Goal: Task Accomplishment & Management: Manage account settings

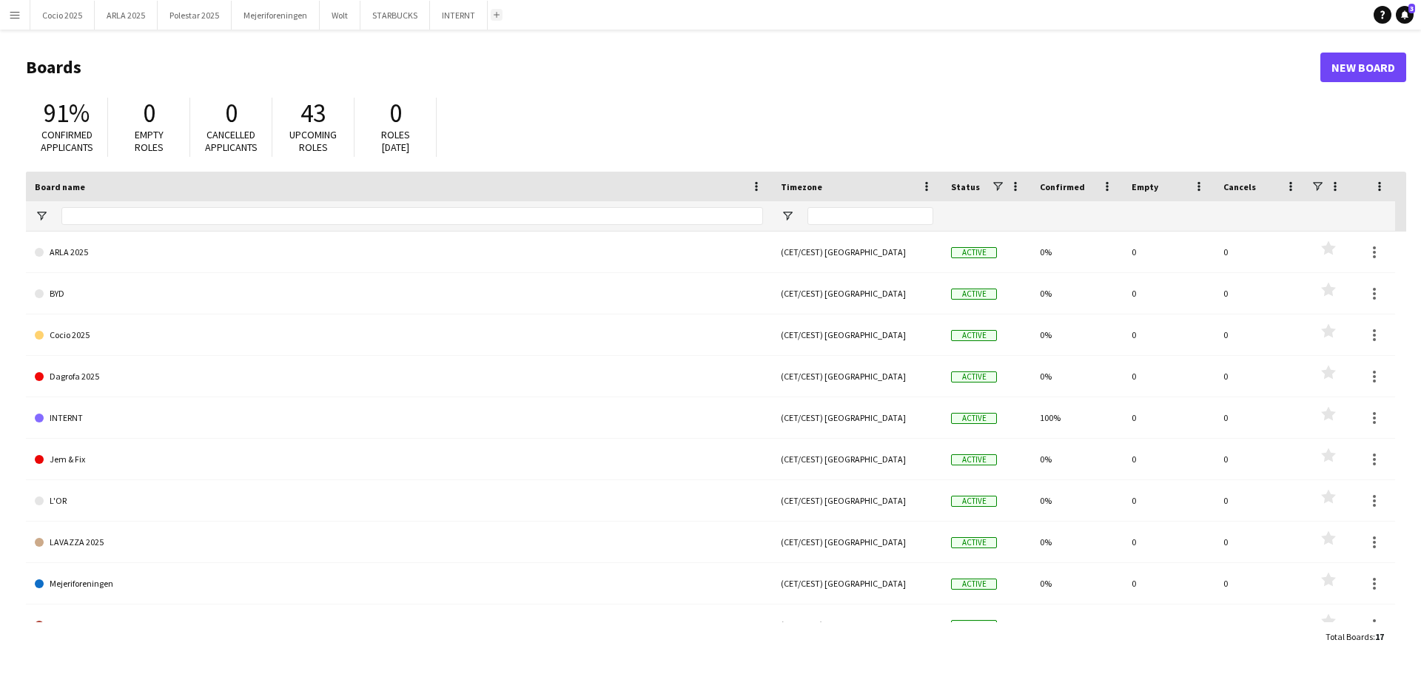
click at [494, 15] on app-icon "Add" at bounding box center [497, 15] width 6 height 6
click at [497, 16] on app-icon "Add" at bounding box center [497, 15] width 6 height 6
click at [494, 21] on div "Add" at bounding box center [497, 15] width 18 height 30
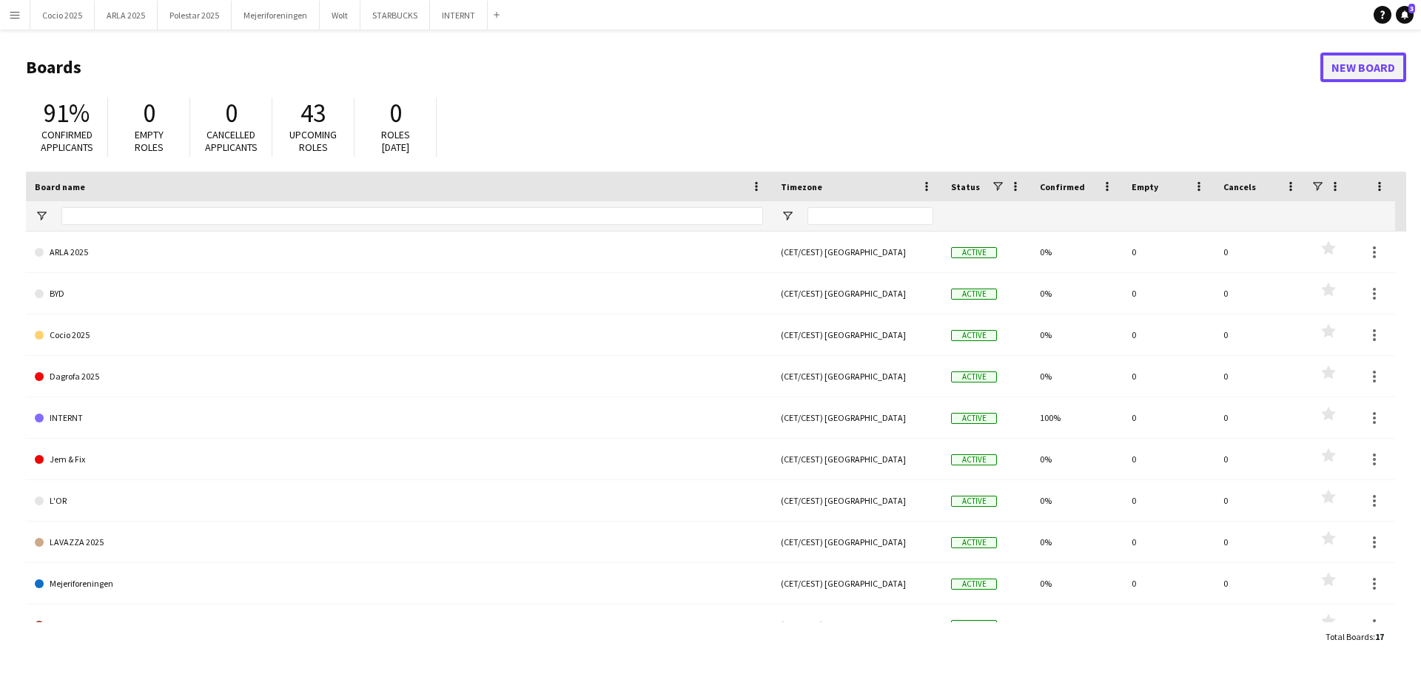
click at [1347, 71] on link "New Board" at bounding box center [1364, 68] width 86 height 30
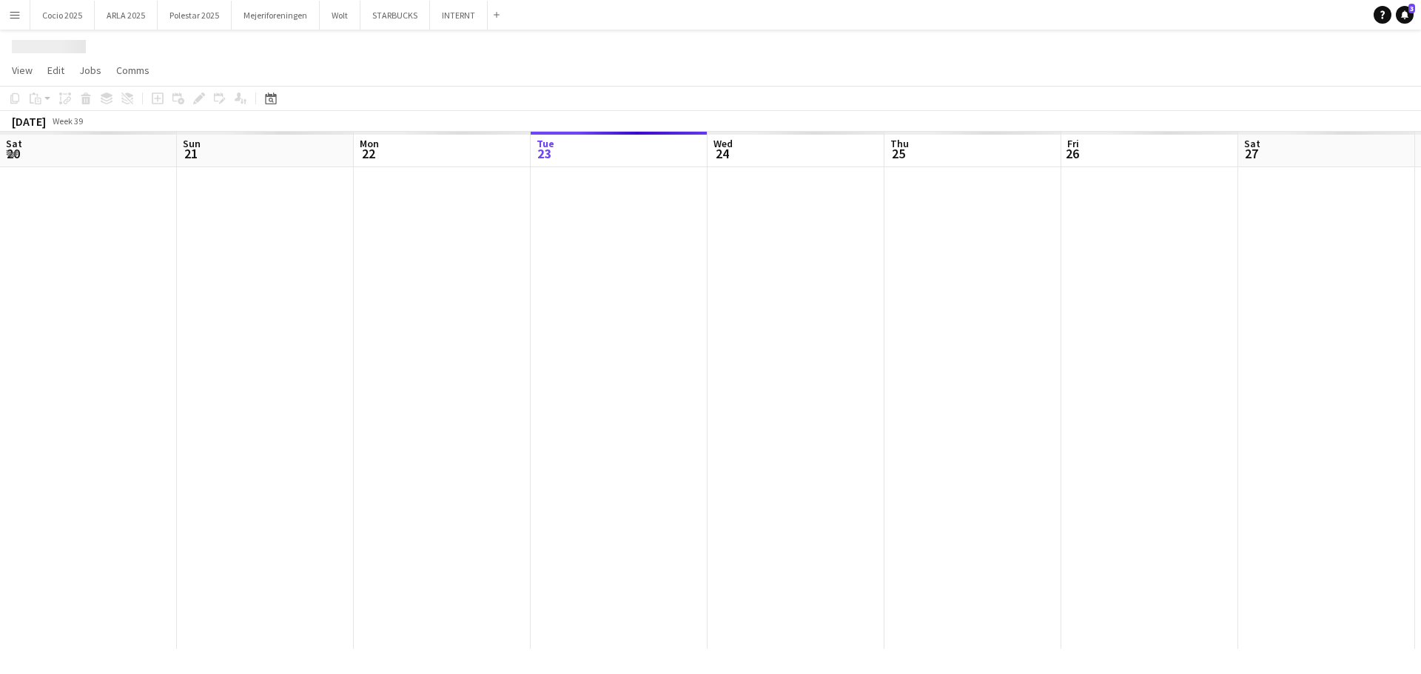
scroll to position [0, 354]
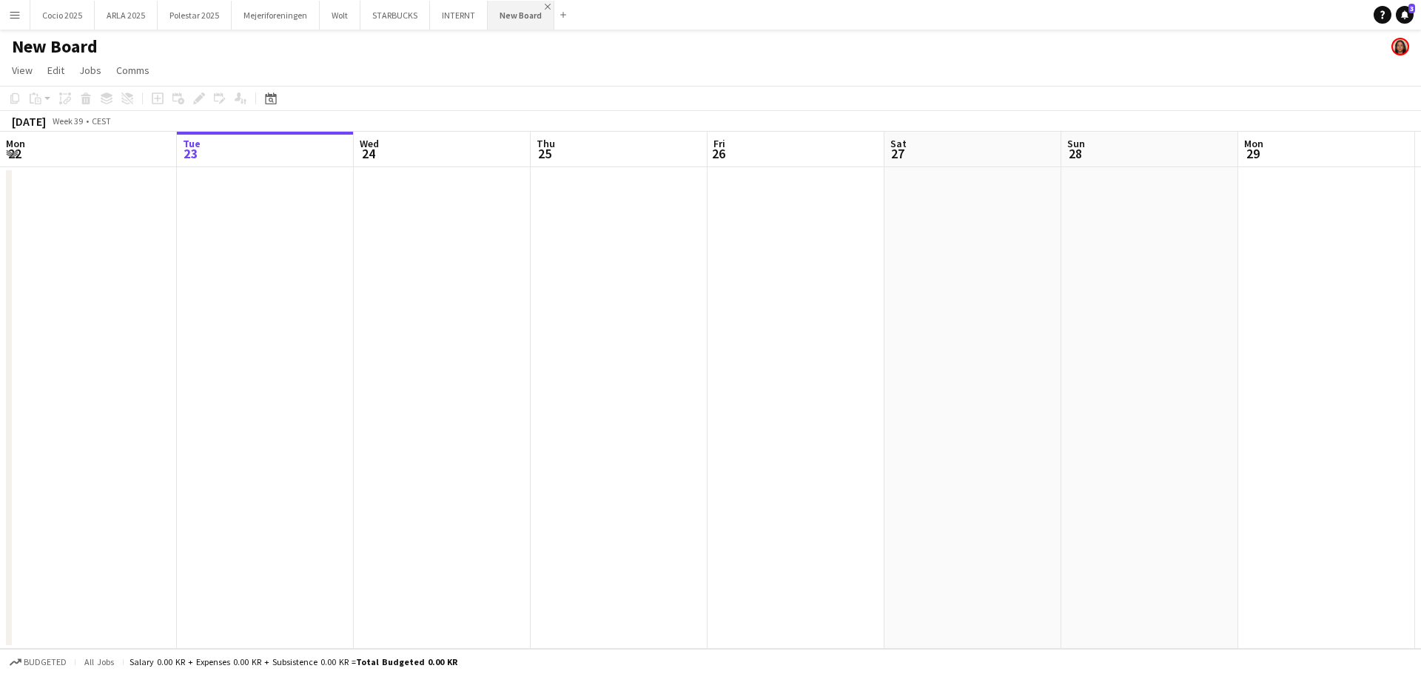
click at [550, 7] on app-icon "Close" at bounding box center [548, 7] width 6 height 6
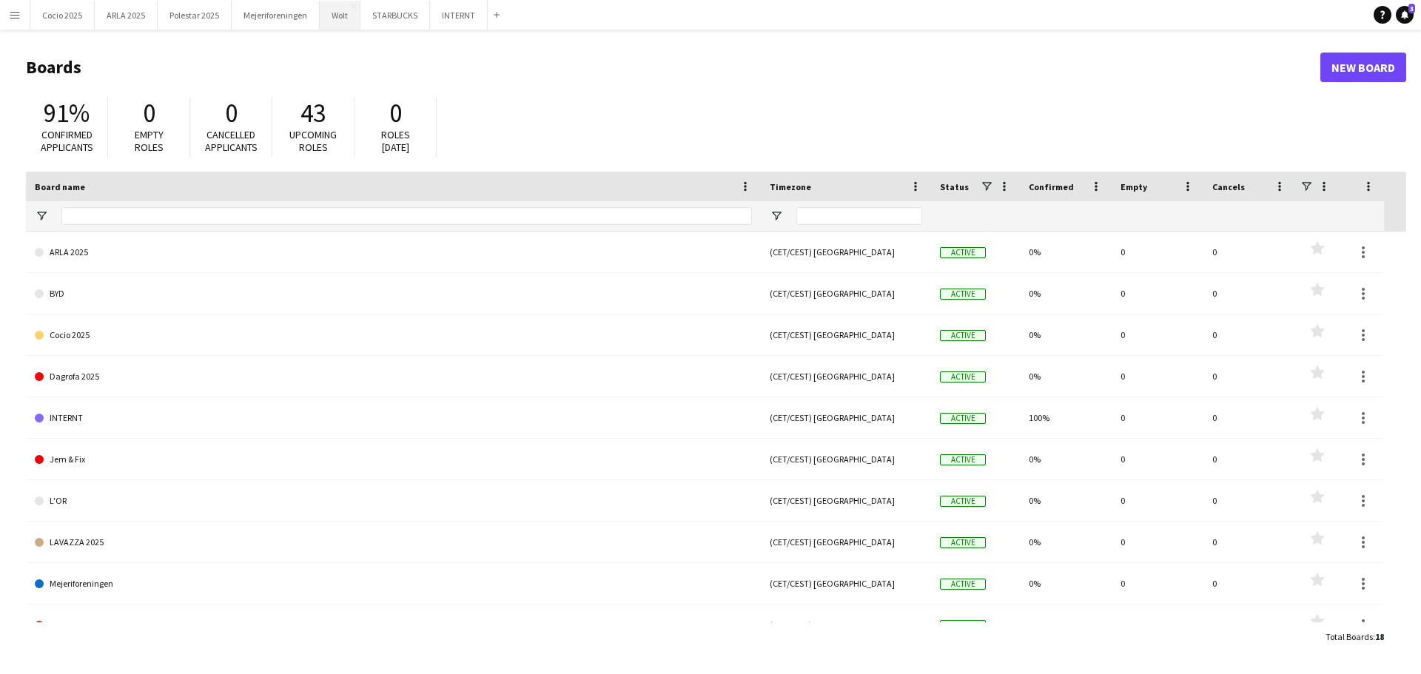
click at [327, 8] on button "Wolt Close" at bounding box center [340, 15] width 41 height 29
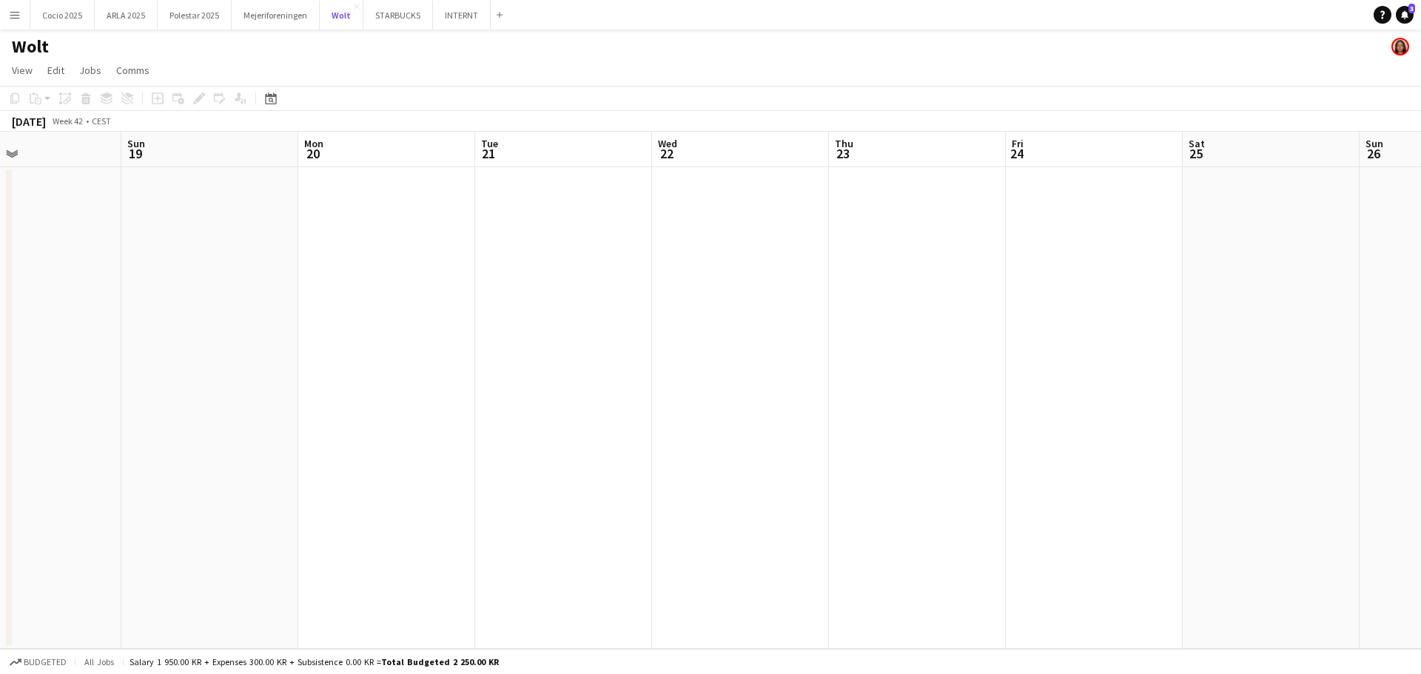
scroll to position [0, 418]
click at [520, 241] on app-date-cell at bounding box center [555, 408] width 177 height 482
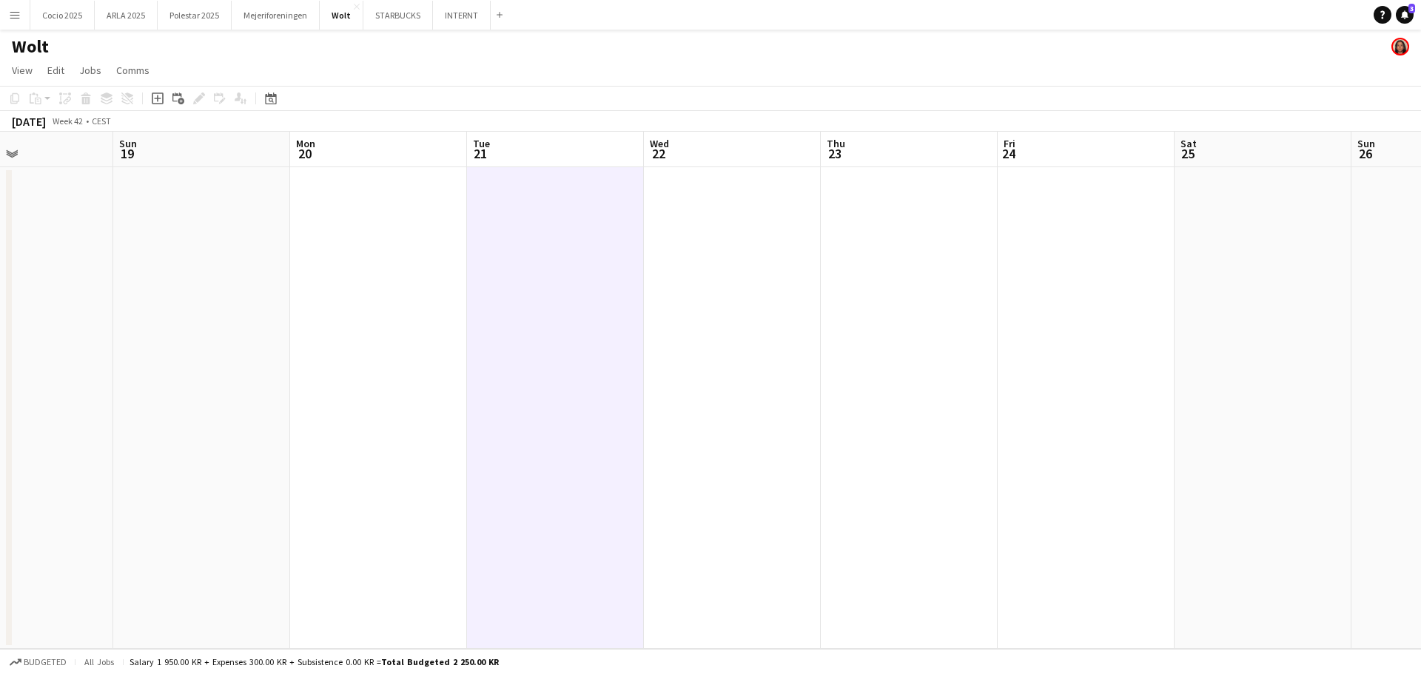
drag, startPoint x: 525, startPoint y: 234, endPoint x: 512, endPoint y: 231, distance: 12.9
click at [512, 231] on app-date-cell at bounding box center [555, 408] width 177 height 482
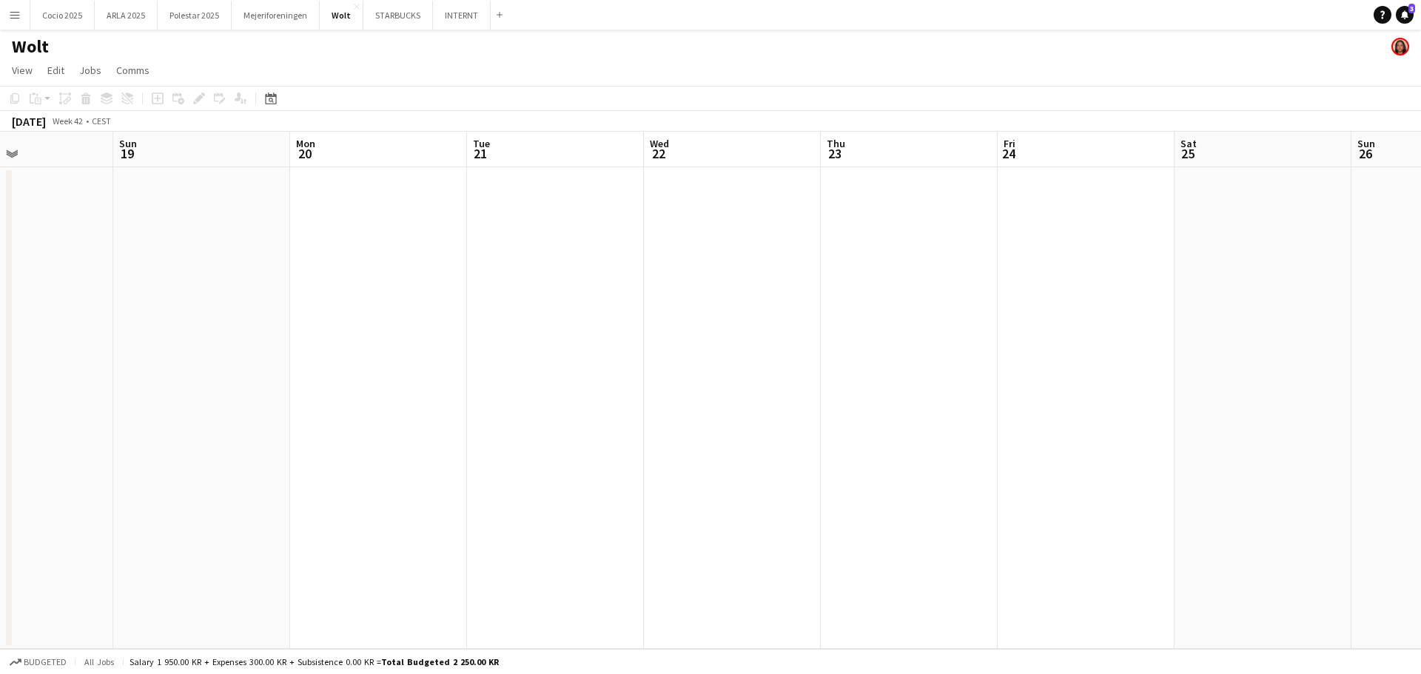
click at [526, 223] on app-date-cell at bounding box center [555, 408] width 177 height 482
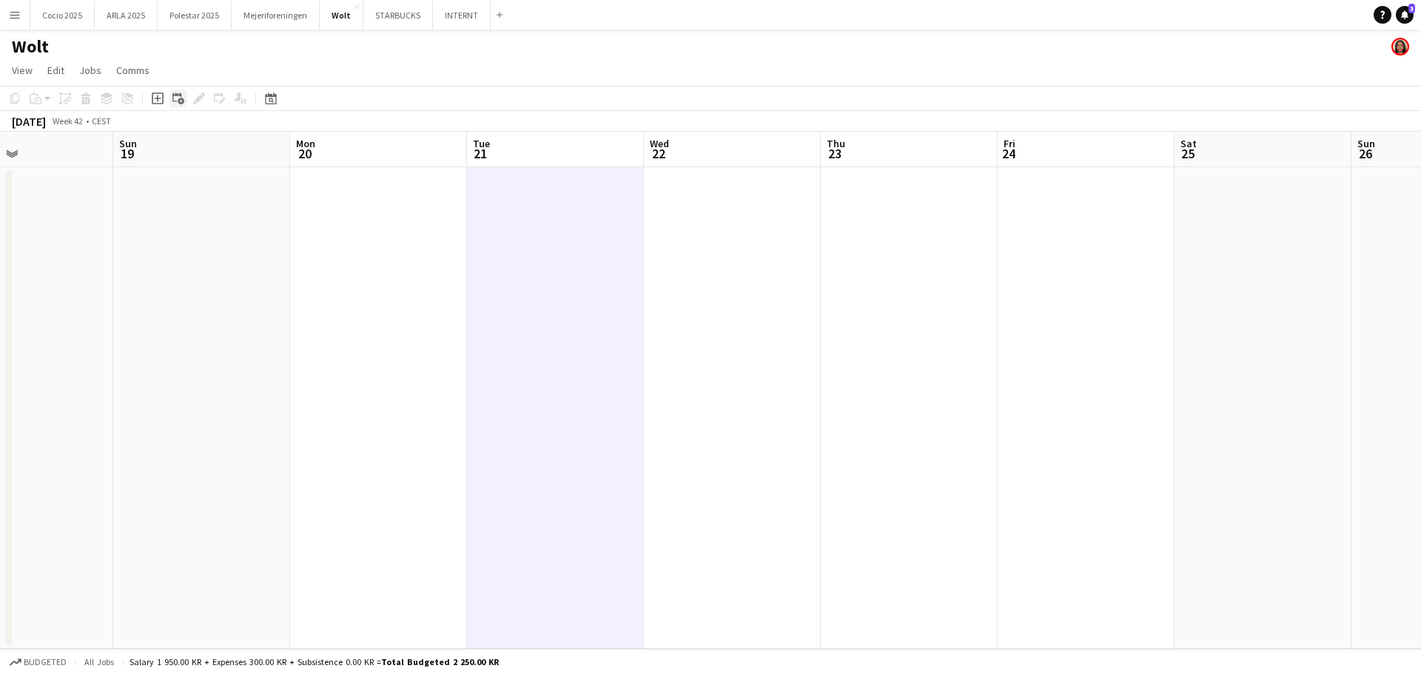
click at [181, 101] on icon at bounding box center [181, 101] width 7 height 7
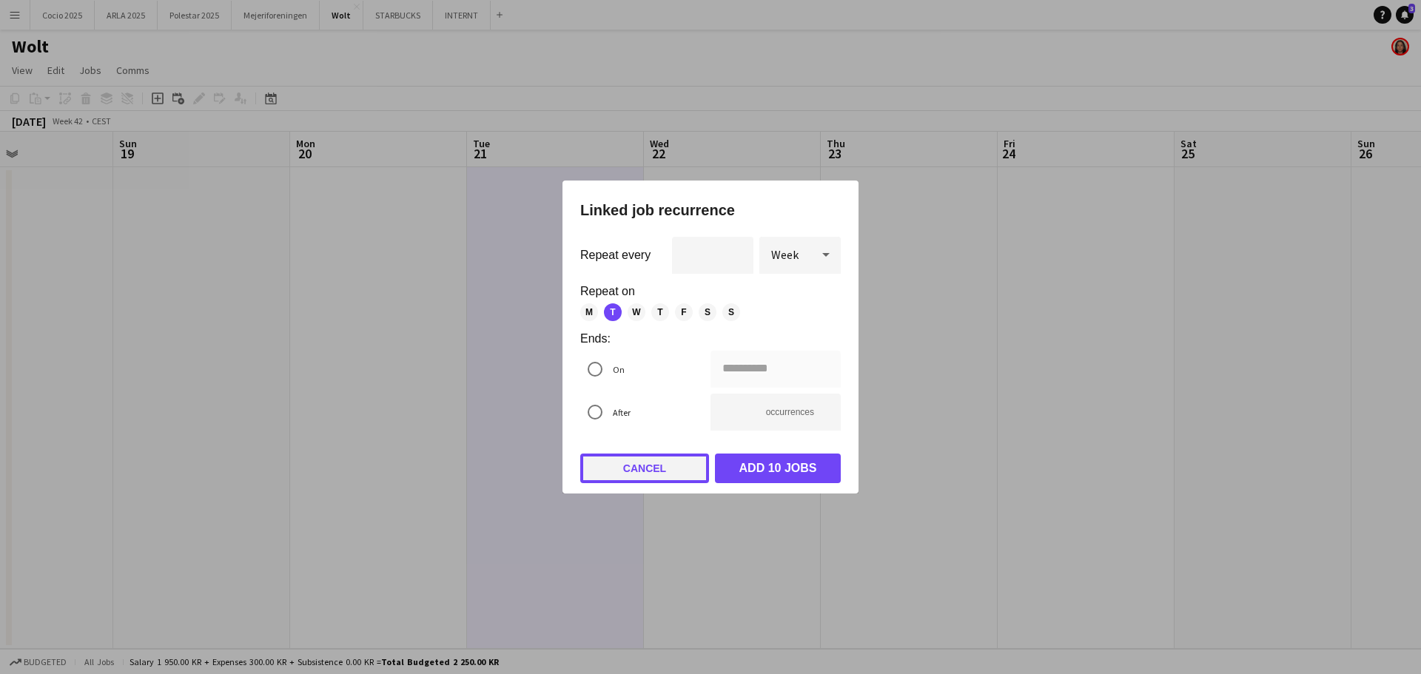
drag, startPoint x: 660, startPoint y: 477, endPoint x: 466, endPoint y: 330, distance: 243.1
click at [659, 475] on button "Cancel" at bounding box center [644, 469] width 129 height 30
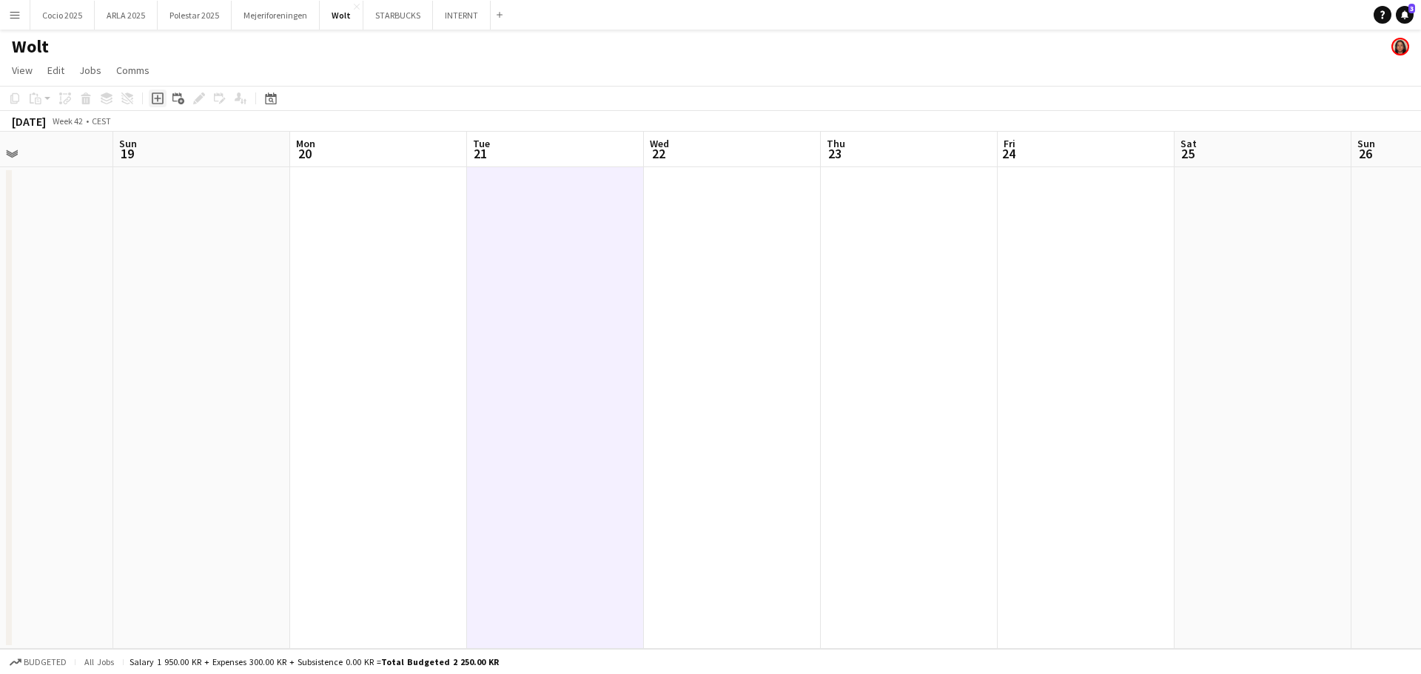
click at [163, 95] on icon at bounding box center [158, 99] width 12 height 12
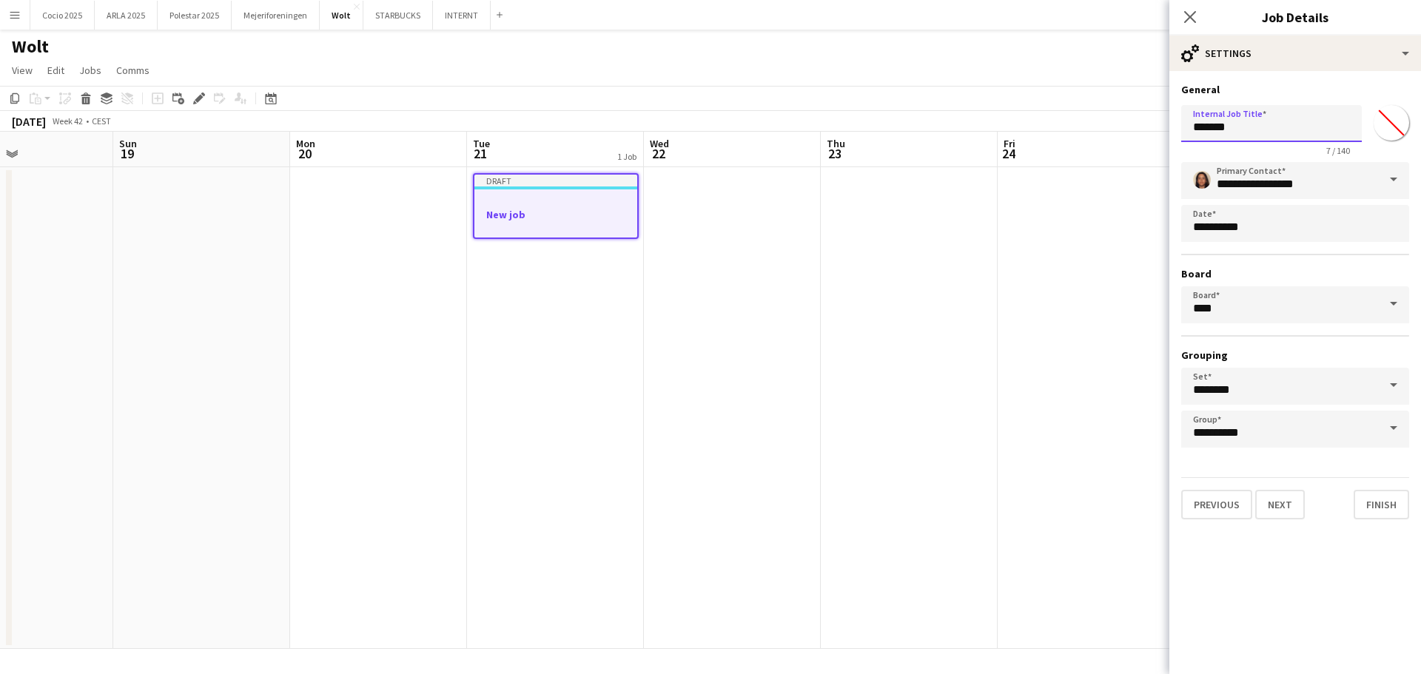
click at [1225, 115] on input "*******" at bounding box center [1271, 123] width 181 height 37
click at [1232, 126] on input "*******" at bounding box center [1271, 123] width 181 height 37
drag, startPoint x: 1263, startPoint y: 128, endPoint x: 1227, endPoint y: 128, distance: 35.5
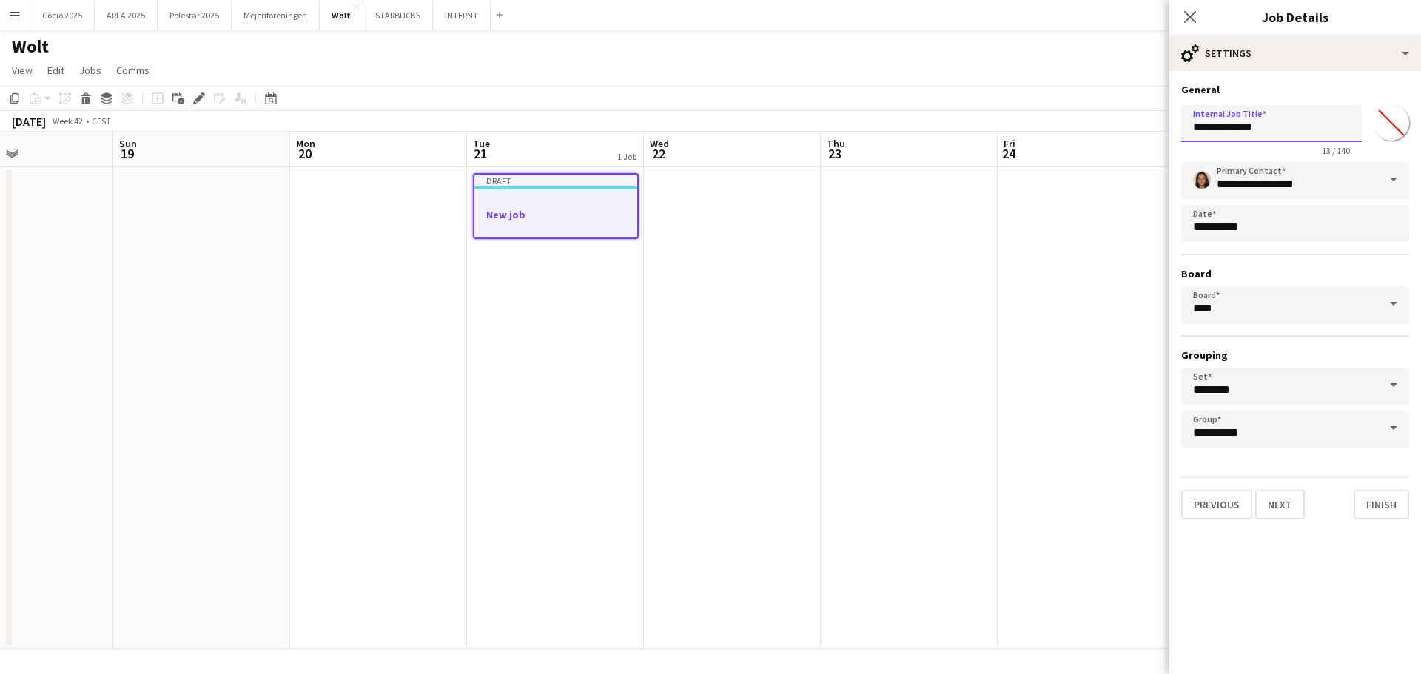
click at [1227, 128] on input "**********" at bounding box center [1271, 123] width 181 height 37
type input "**********"
click at [1392, 182] on span at bounding box center [1393, 180] width 31 height 36
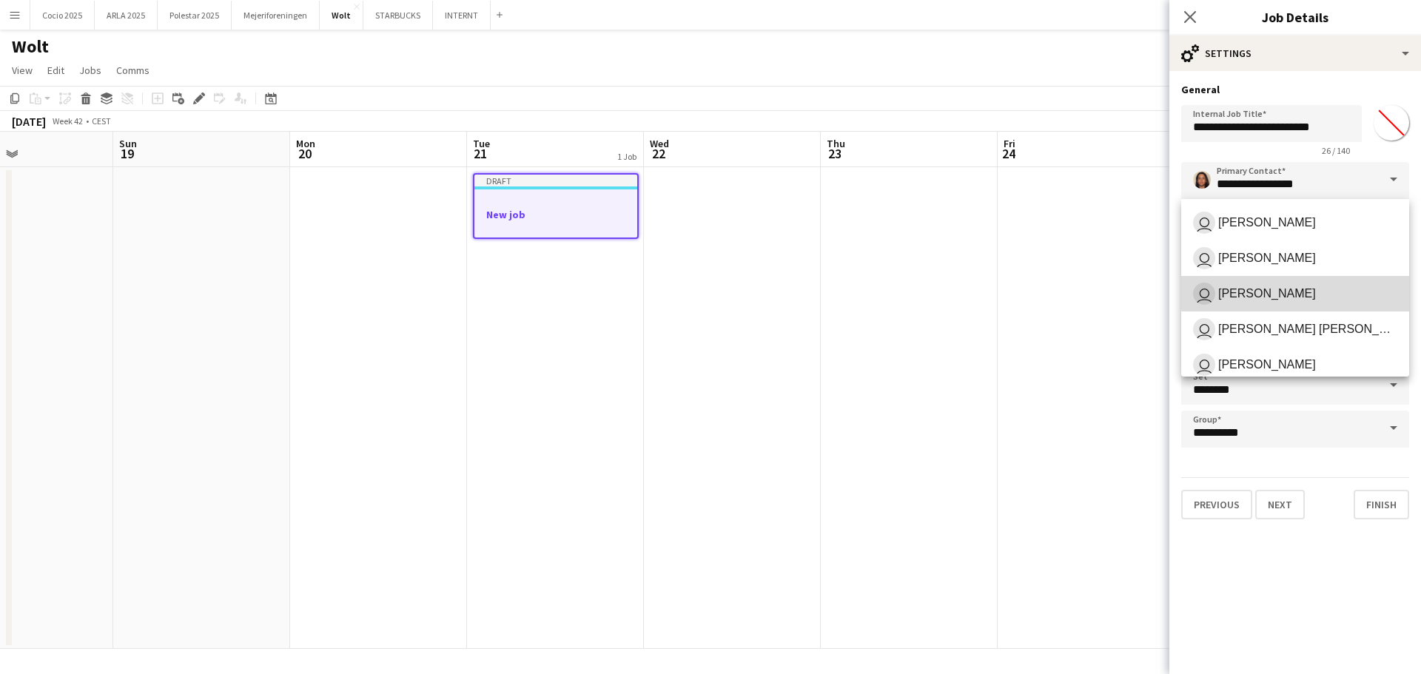
click at [1333, 288] on span "user Tatianna Tobiassen" at bounding box center [1295, 294] width 204 height 22
type input "**********"
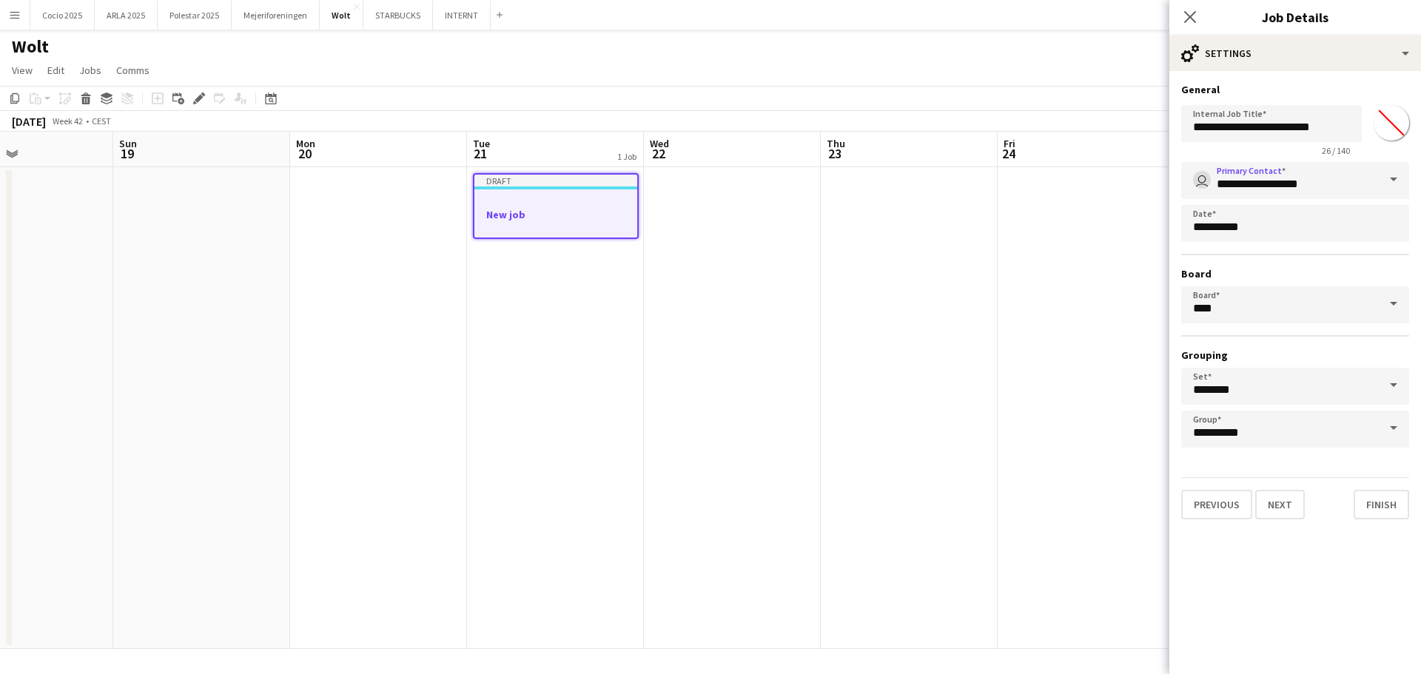
click at [1392, 389] on span at bounding box center [1393, 386] width 31 height 36
click at [1383, 366] on div "**********" at bounding box center [1295, 305] width 228 height 286
click at [1295, 435] on input "**********" at bounding box center [1295, 429] width 228 height 37
click at [1393, 432] on span at bounding box center [1393, 429] width 31 height 36
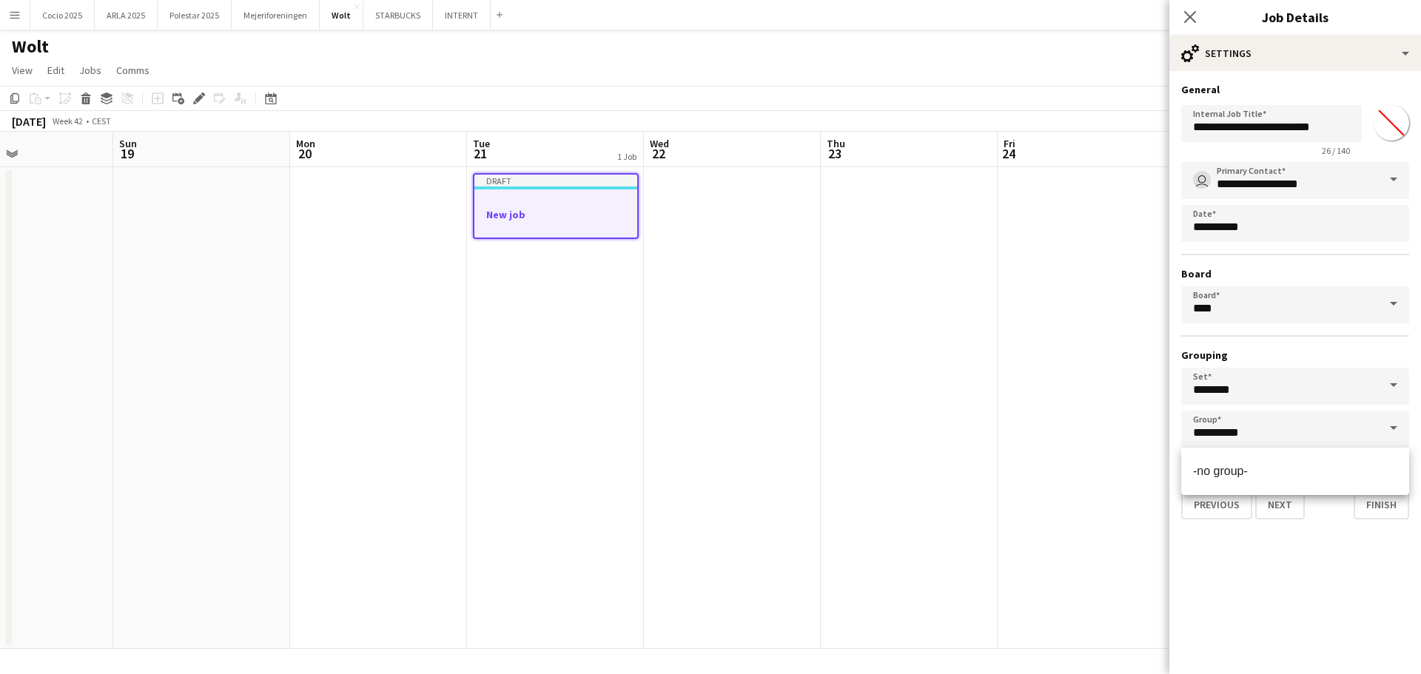
drag, startPoint x: 1324, startPoint y: 358, endPoint x: 1310, endPoint y: 346, distance: 17.9
click at [1324, 356] on h3 "Grouping" at bounding box center [1295, 355] width 228 height 13
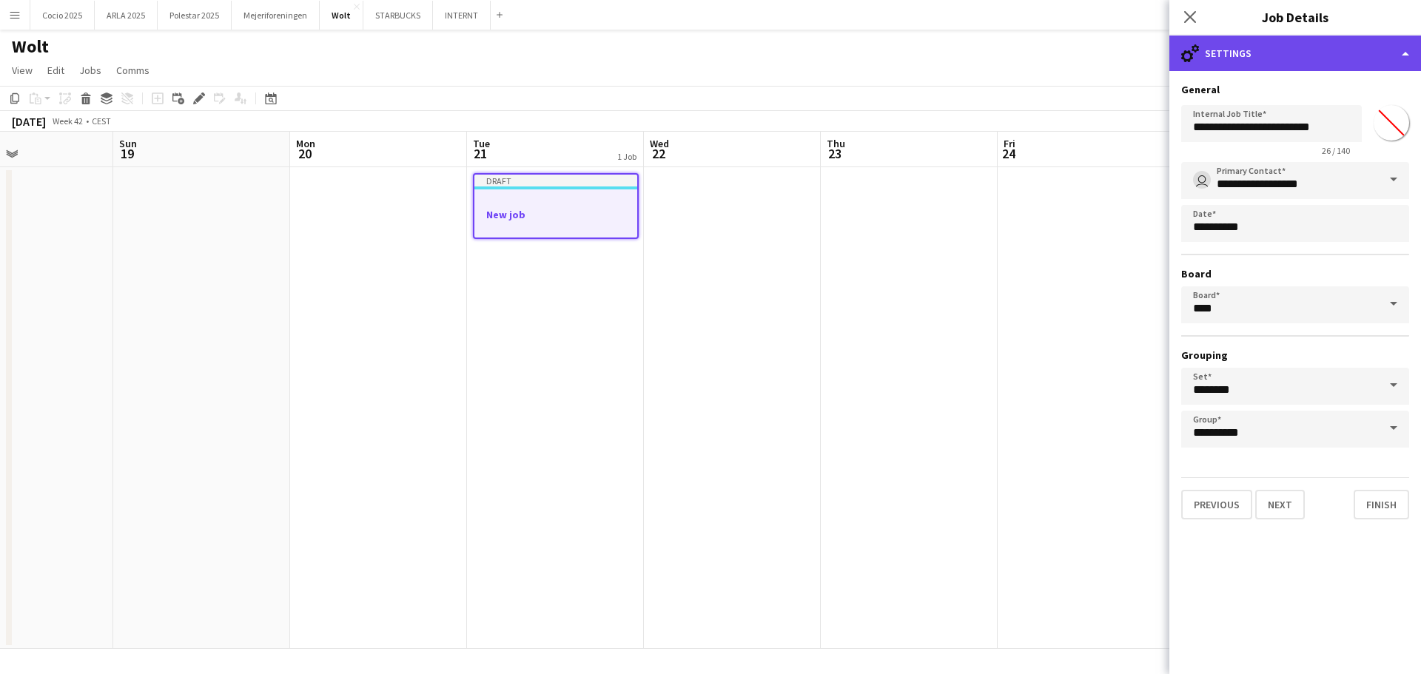
click at [1392, 52] on div "cog-double-3 Settings" at bounding box center [1296, 54] width 252 height 36
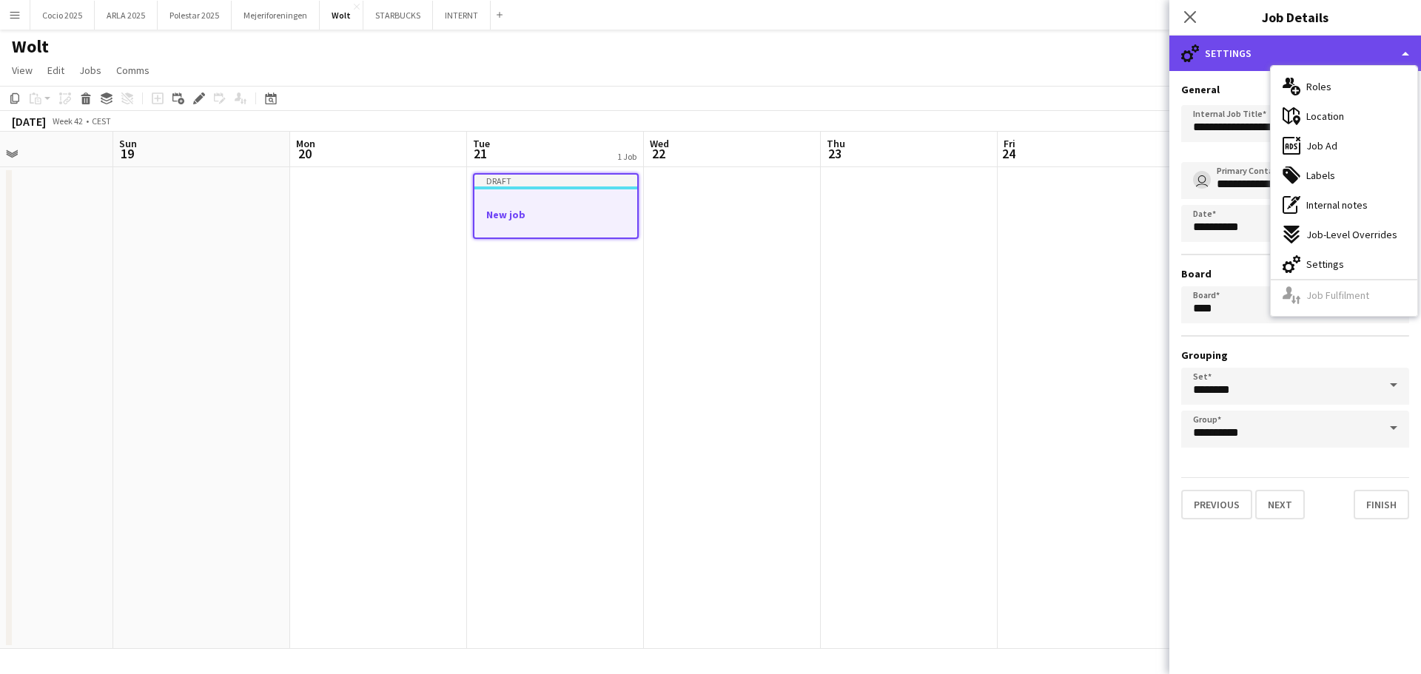
click at [1310, 63] on div "cog-double-3 Settings" at bounding box center [1296, 54] width 252 height 36
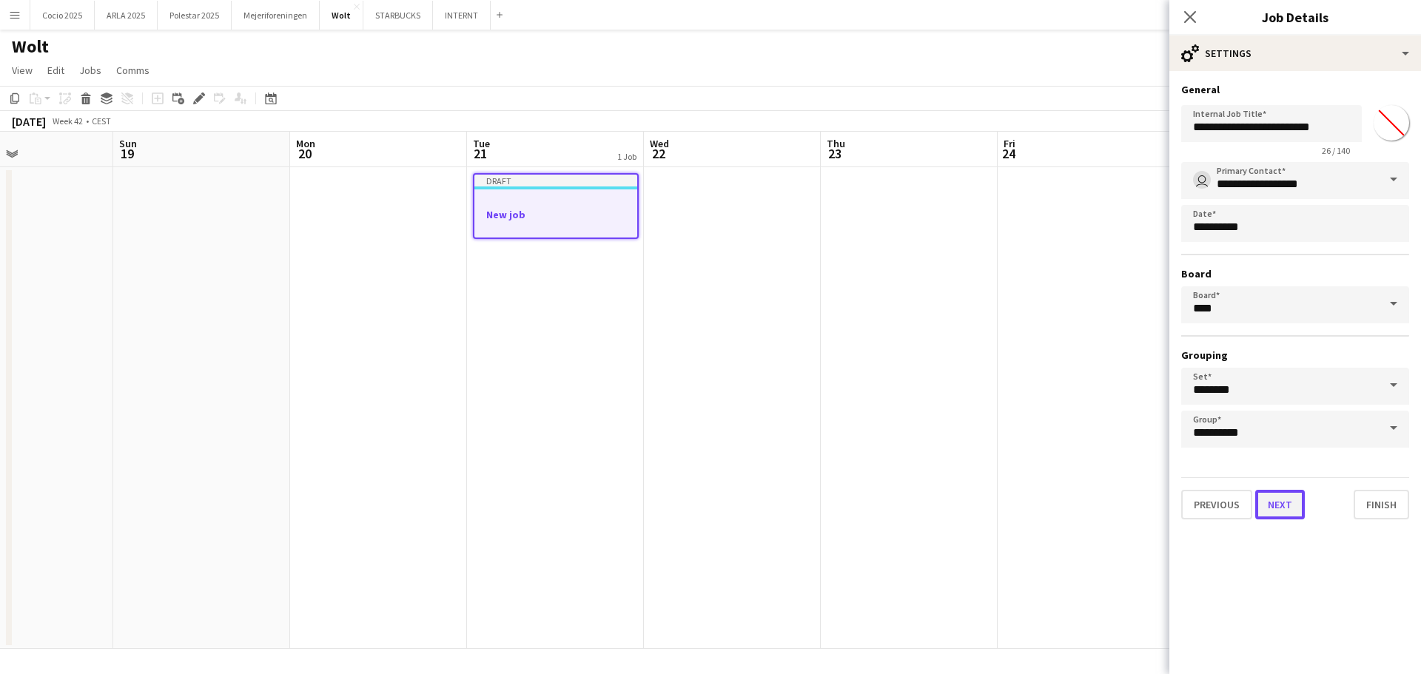
click at [1279, 503] on button "Next" at bounding box center [1280, 505] width 50 height 30
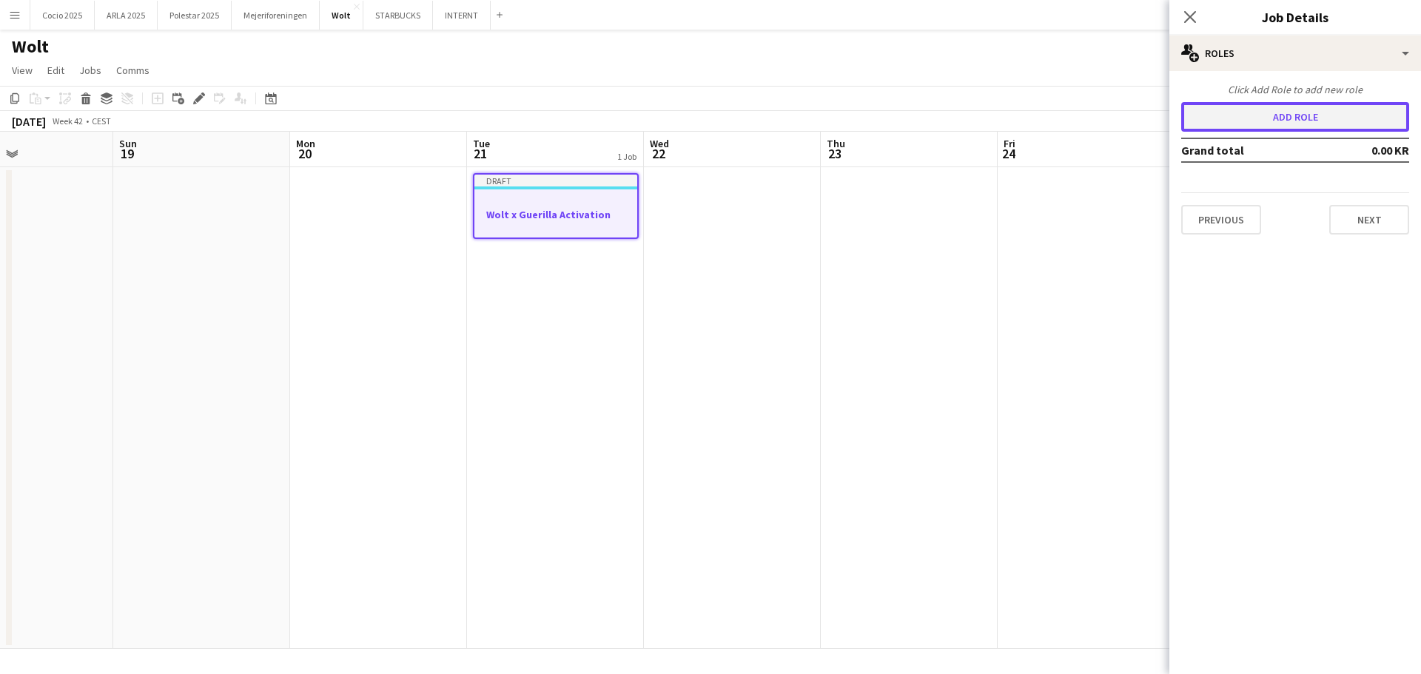
click at [1265, 123] on button "Add role" at bounding box center [1295, 117] width 228 height 30
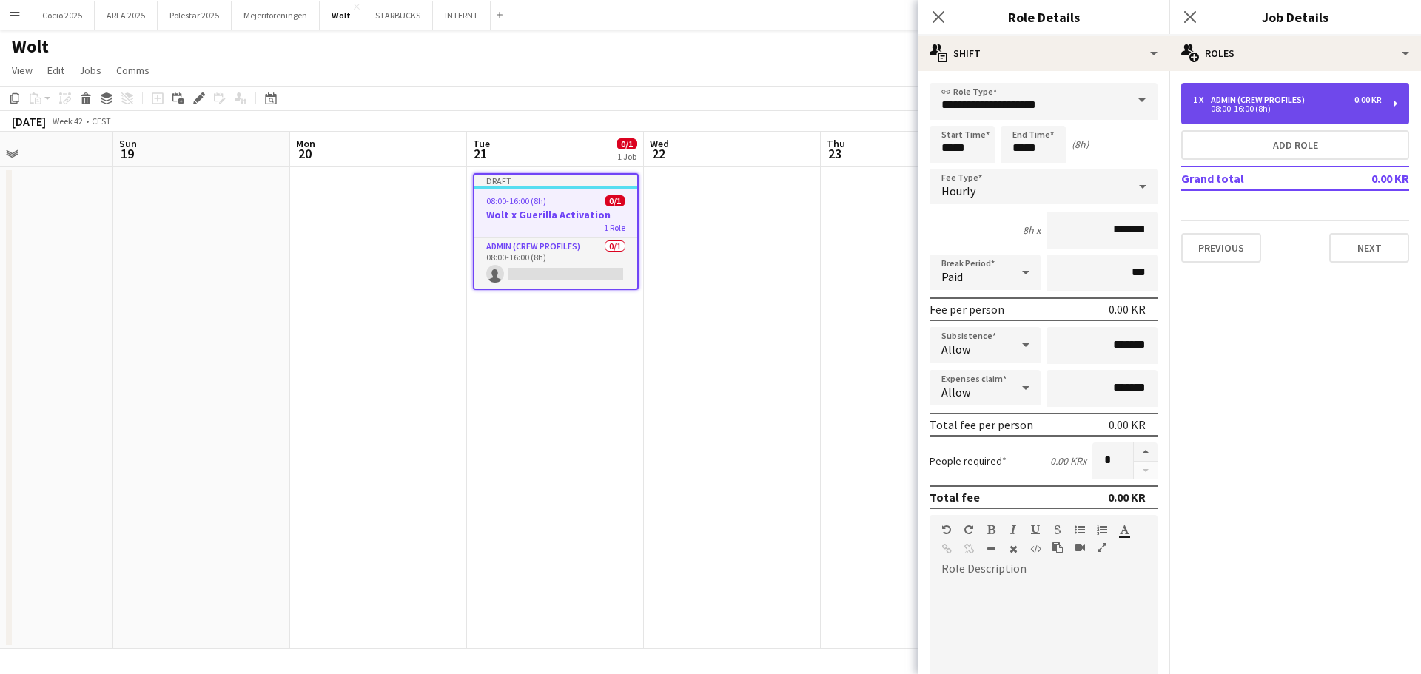
click at [1389, 101] on div "1 x Admin (crew profiles) 0.00 KR 08:00-16:00 (8h)" at bounding box center [1295, 103] width 228 height 41
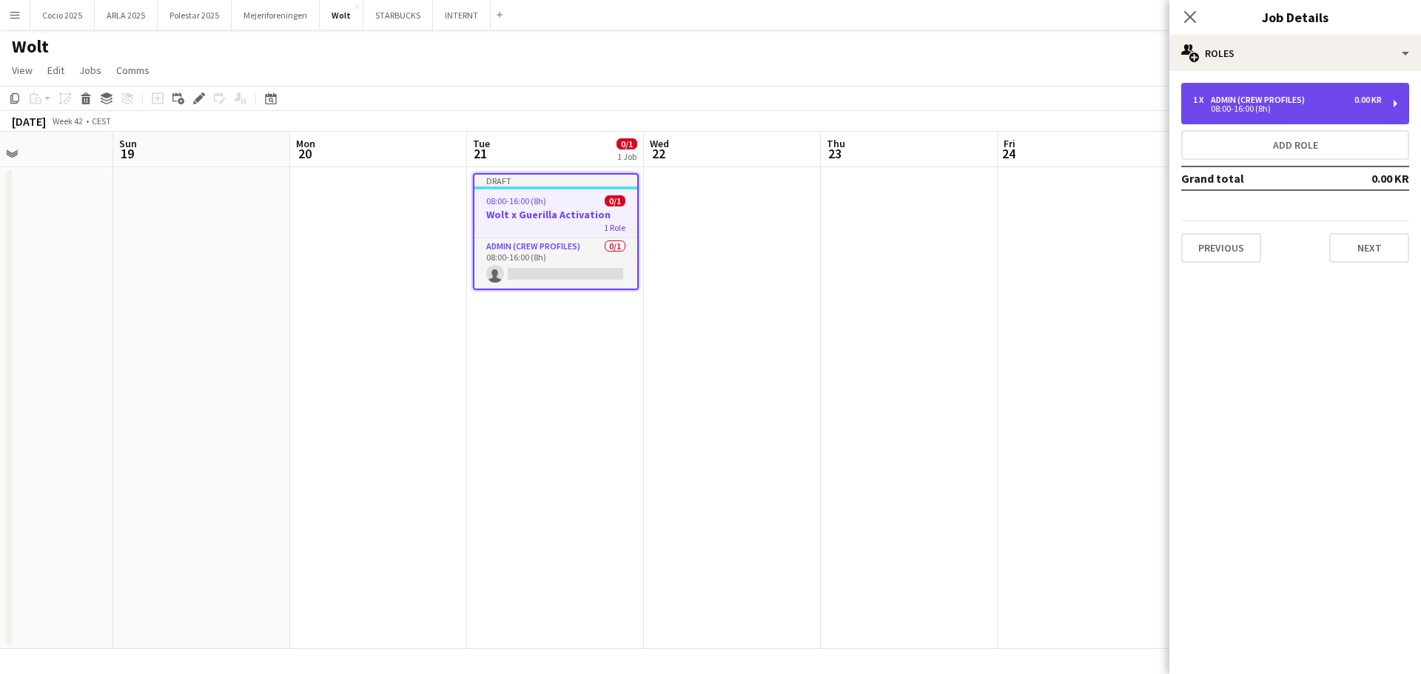
click at [1381, 101] on div "0.00 KR" at bounding box center [1368, 100] width 27 height 10
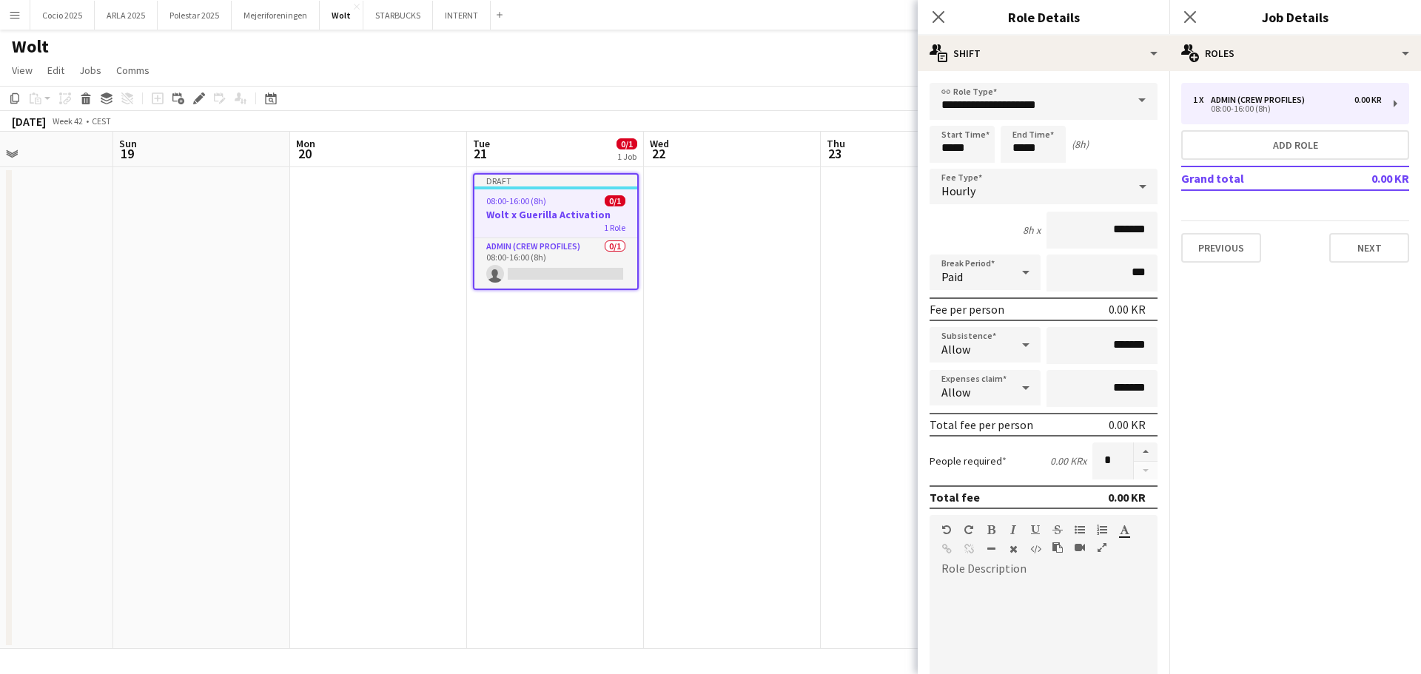
click at [1127, 97] on span at bounding box center [1142, 101] width 31 height 36
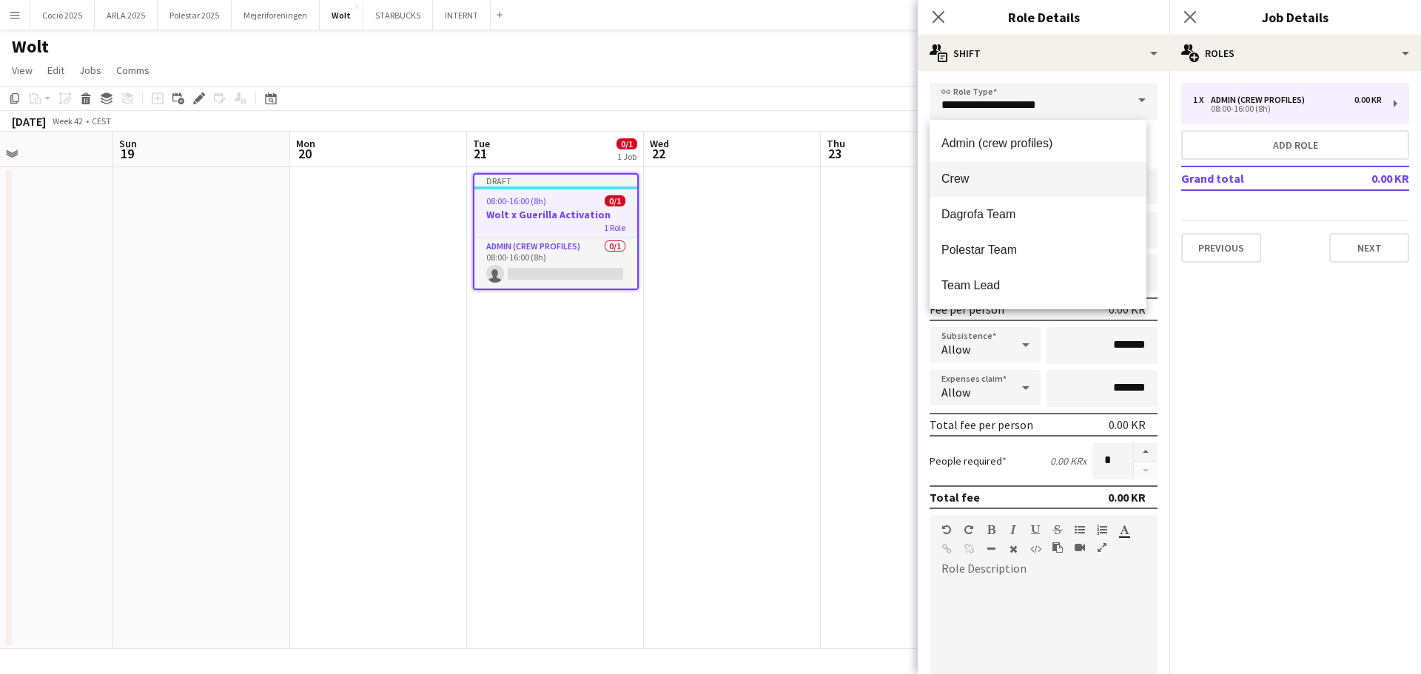
click at [1096, 175] on span "Crew" at bounding box center [1038, 179] width 193 height 14
type input "****"
type input "*********"
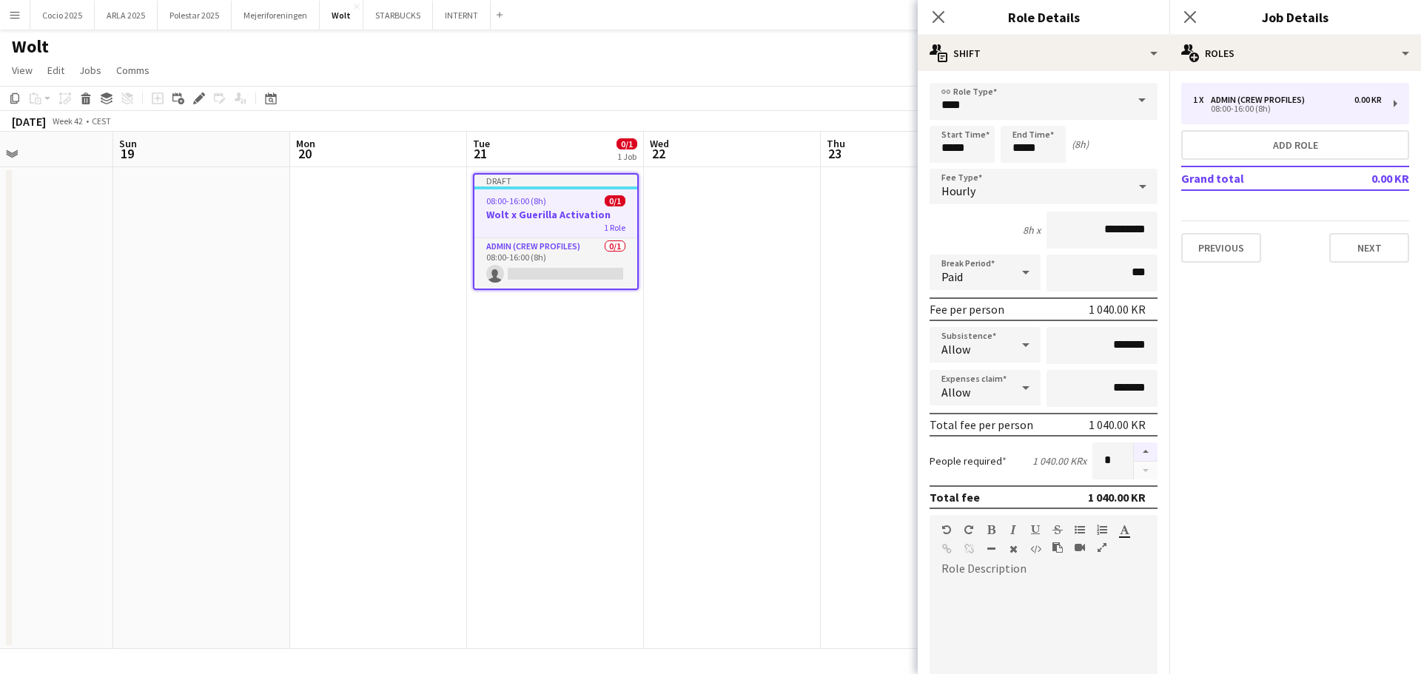
click at [1134, 455] on button "button" at bounding box center [1146, 452] width 24 height 19
type input "*"
click at [1028, 101] on input "****" at bounding box center [1044, 101] width 228 height 37
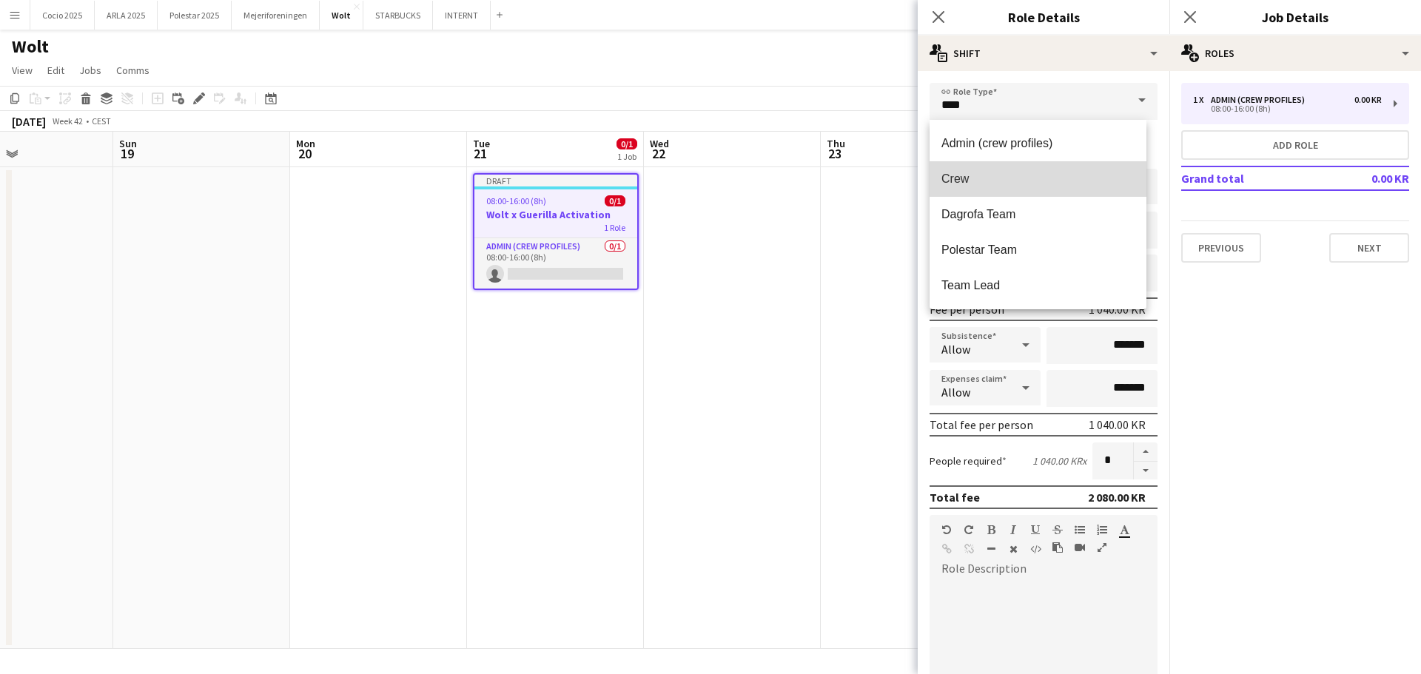
click at [1033, 176] on span "Crew" at bounding box center [1038, 179] width 193 height 14
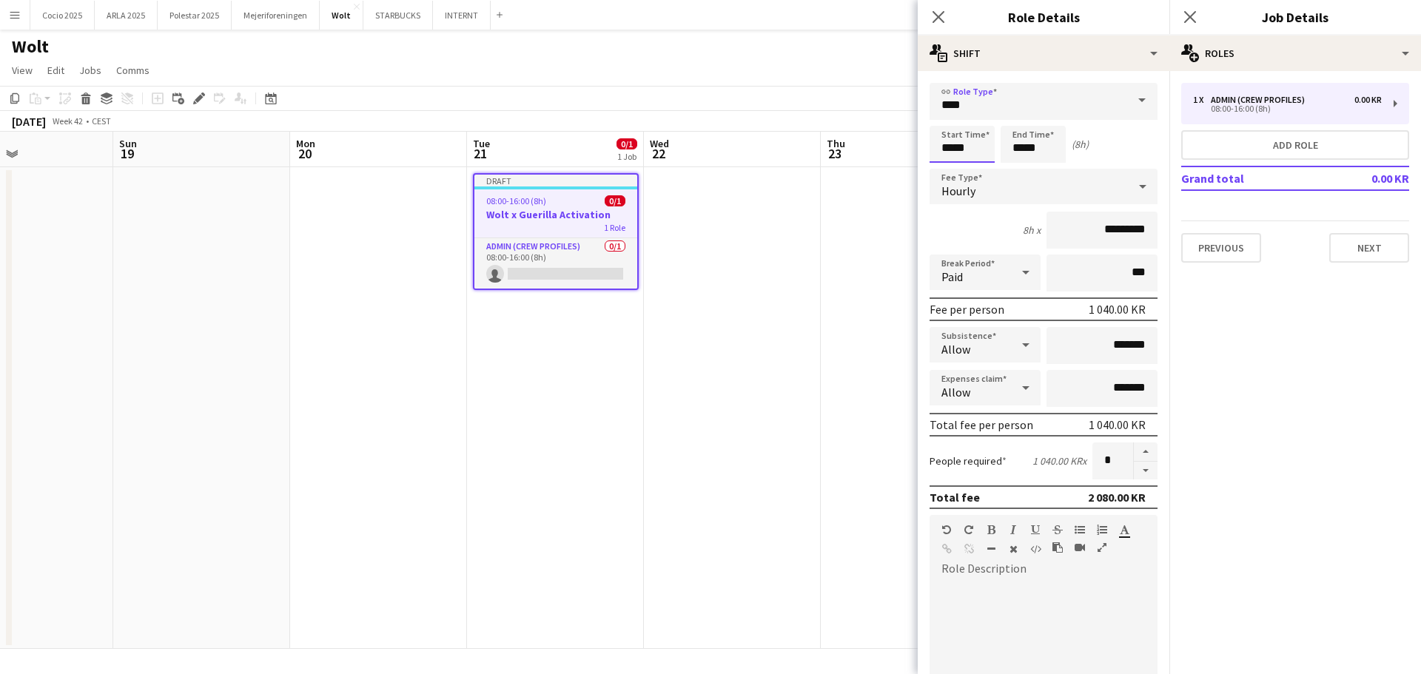
click at [971, 144] on input "*****" at bounding box center [962, 144] width 65 height 37
click at [945, 150] on input "*****" at bounding box center [962, 144] width 65 height 37
click at [950, 148] on input "*****" at bounding box center [962, 144] width 65 height 37
click at [952, 152] on input "*****" at bounding box center [962, 144] width 65 height 37
type input "*****"
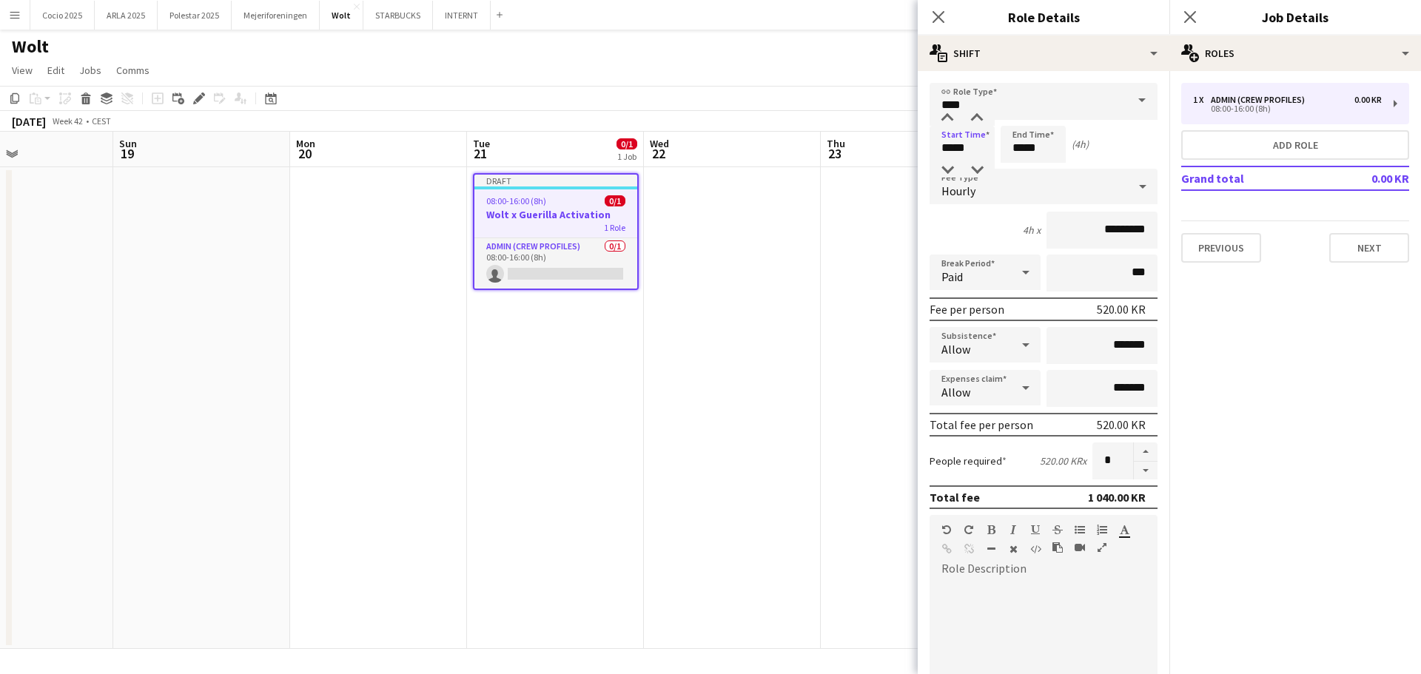
click at [1090, 155] on div "Start Time ***** End Time ***** (4h)" at bounding box center [1044, 144] width 228 height 37
click at [999, 583] on div at bounding box center [1044, 670] width 228 height 178
click at [1002, 563] on div "Standard Heading 1 Heading 2 Heading 3 Heading 4 Heading 5 Heading 6 Heading 7 …" at bounding box center [1044, 543] width 228 height 56
paste div
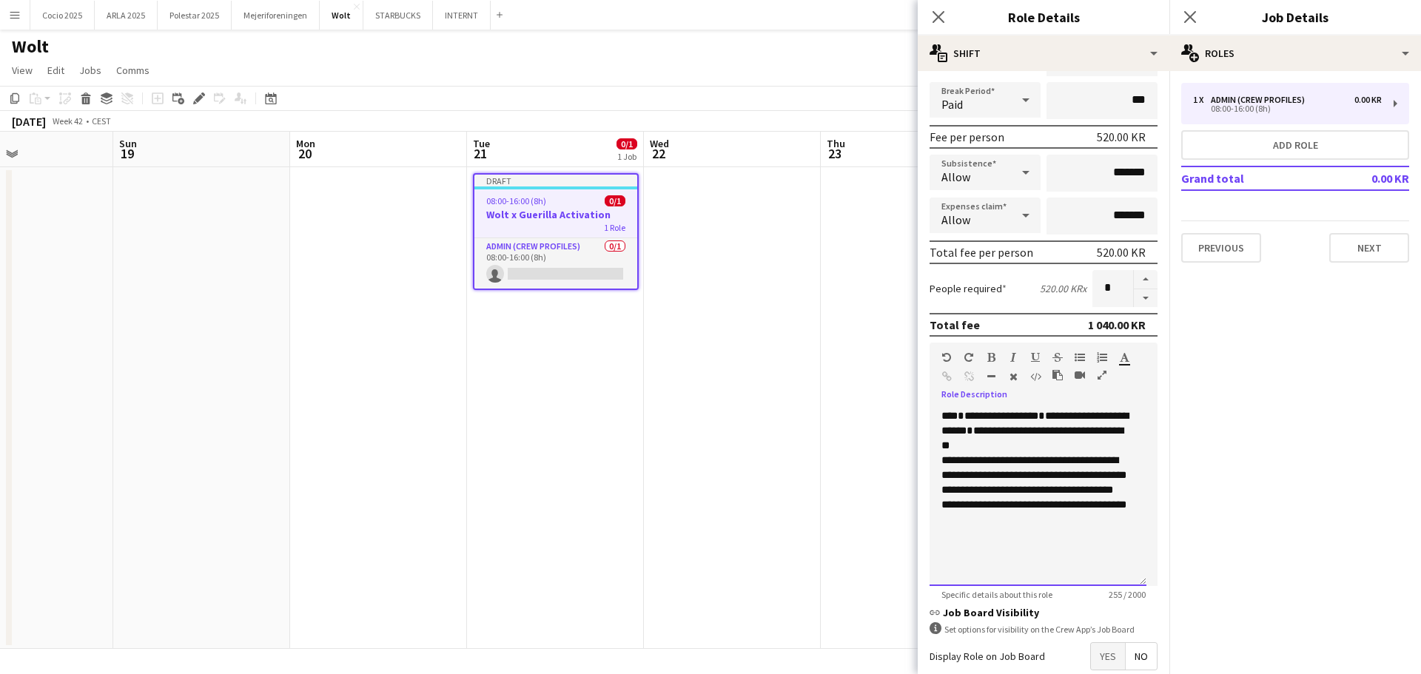
scroll to position [252, 0]
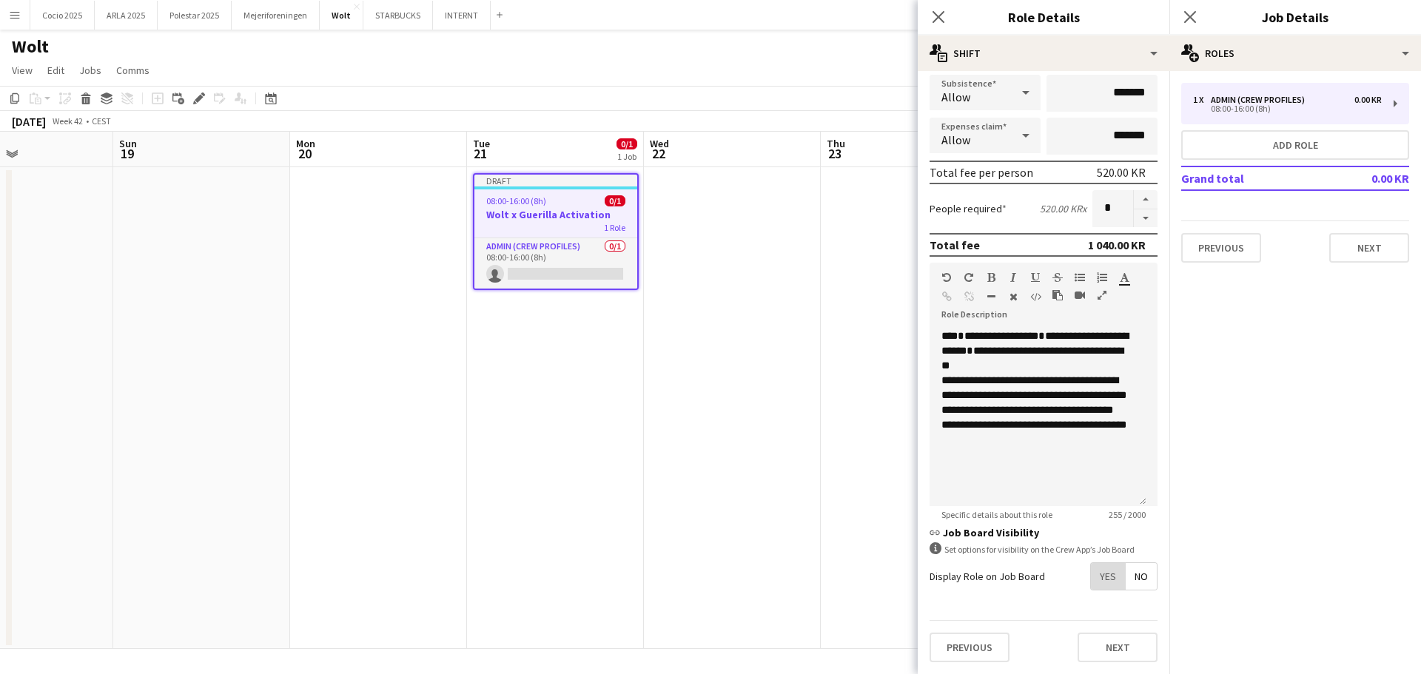
click at [1102, 580] on span "Yes" at bounding box center [1108, 576] width 34 height 27
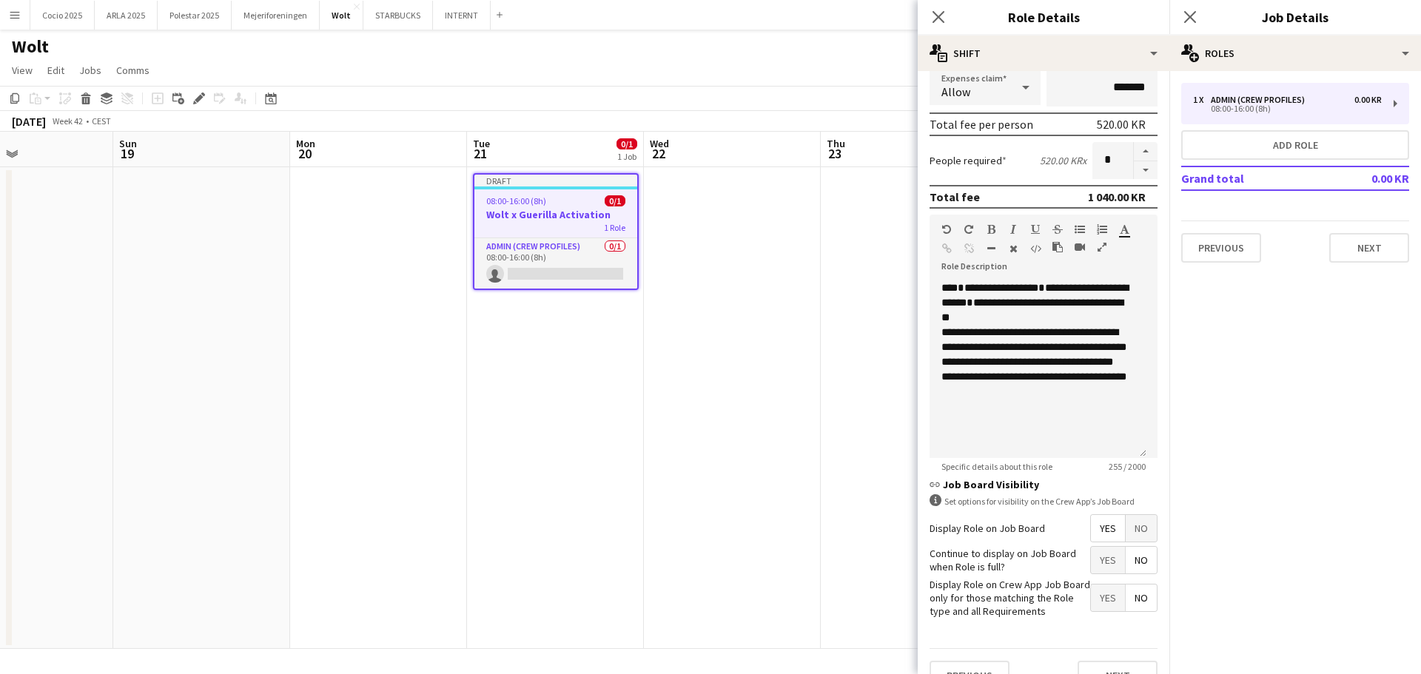
scroll to position [326, 0]
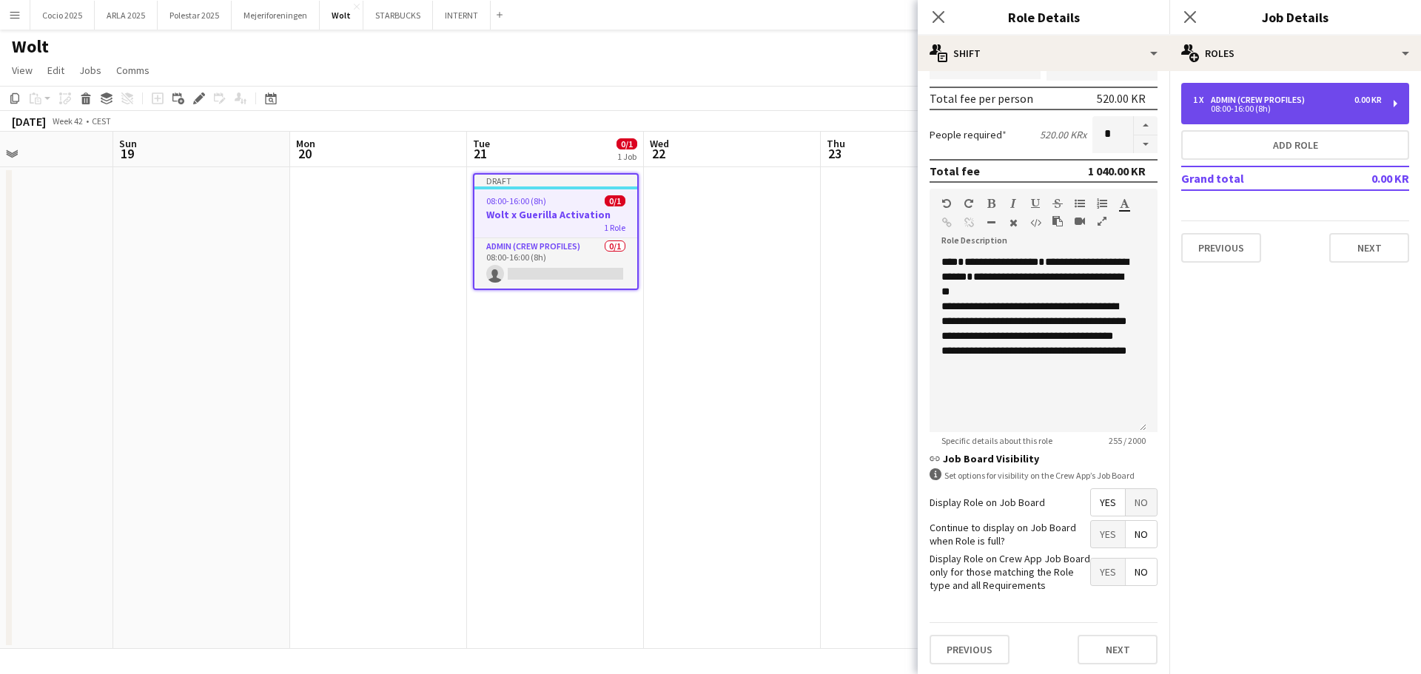
click at [1395, 97] on div "1 x Admin (crew profiles) 0.00 KR 08:00-16:00 (8h)" at bounding box center [1295, 103] width 228 height 41
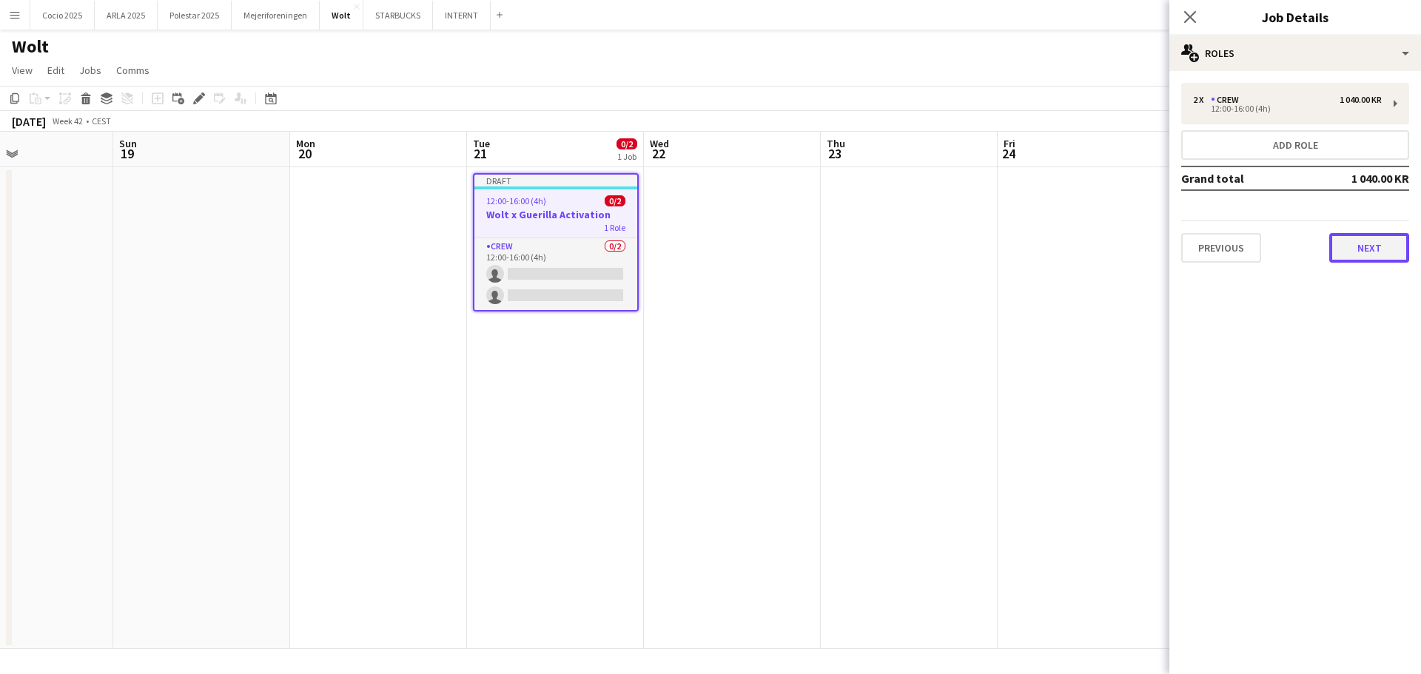
click at [1358, 240] on button "Next" at bounding box center [1370, 248] width 80 height 30
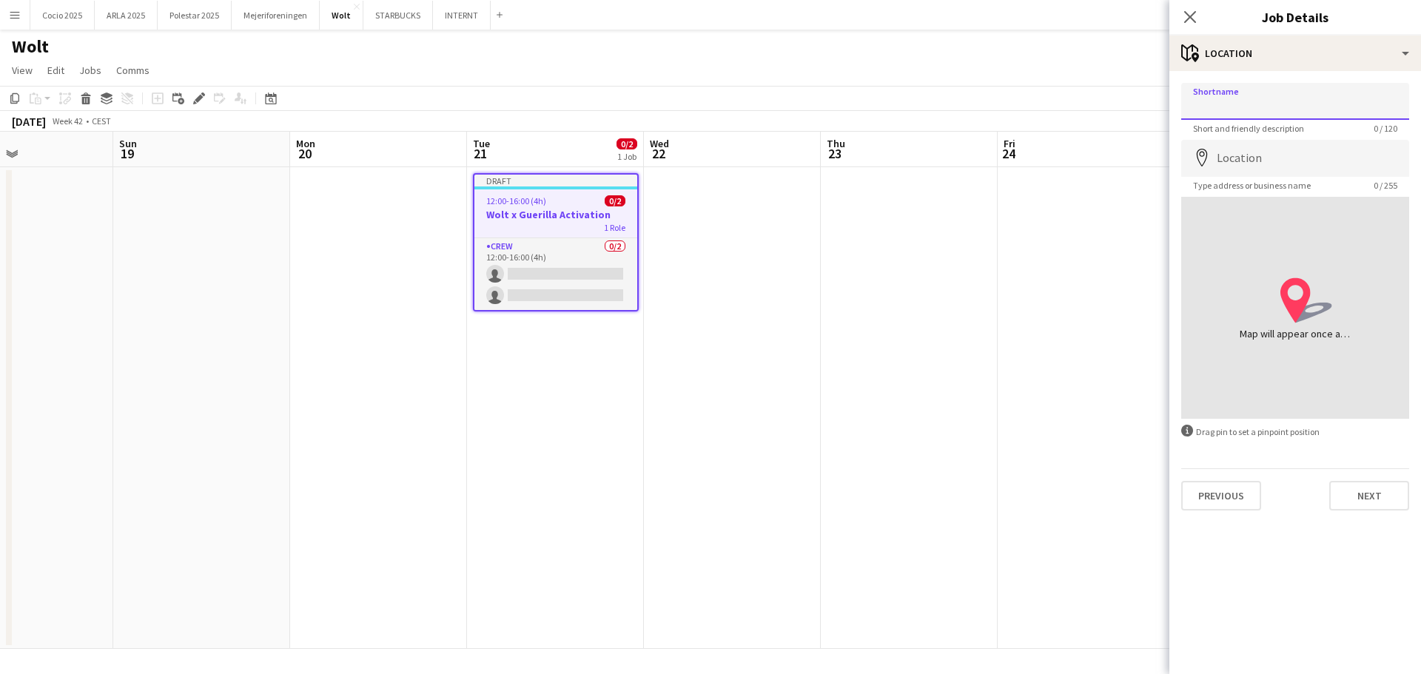
click at [1261, 107] on input "Shortname" at bounding box center [1295, 101] width 228 height 37
type input "**********"
click at [1209, 154] on icon "map-marker" at bounding box center [1202, 158] width 18 height 18
click at [1217, 151] on input "Location" at bounding box center [1295, 158] width 228 height 37
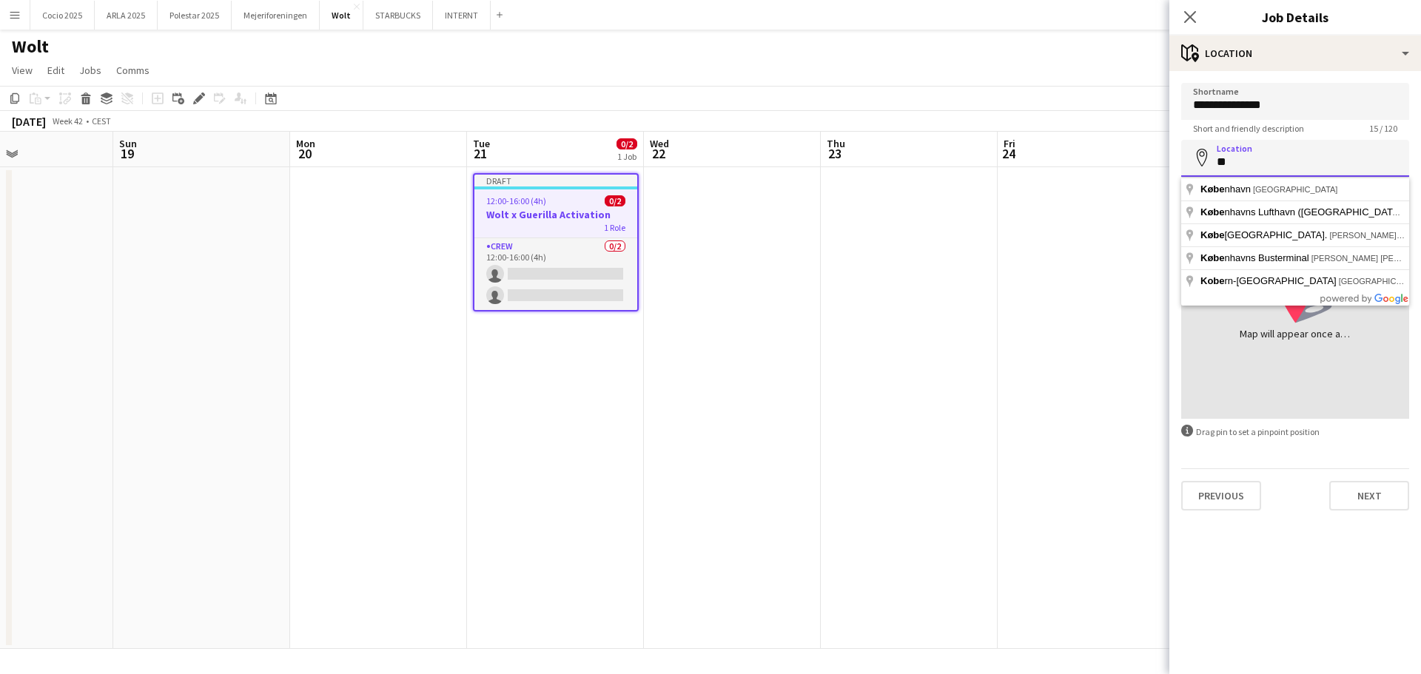
type input "*"
type input "**********"
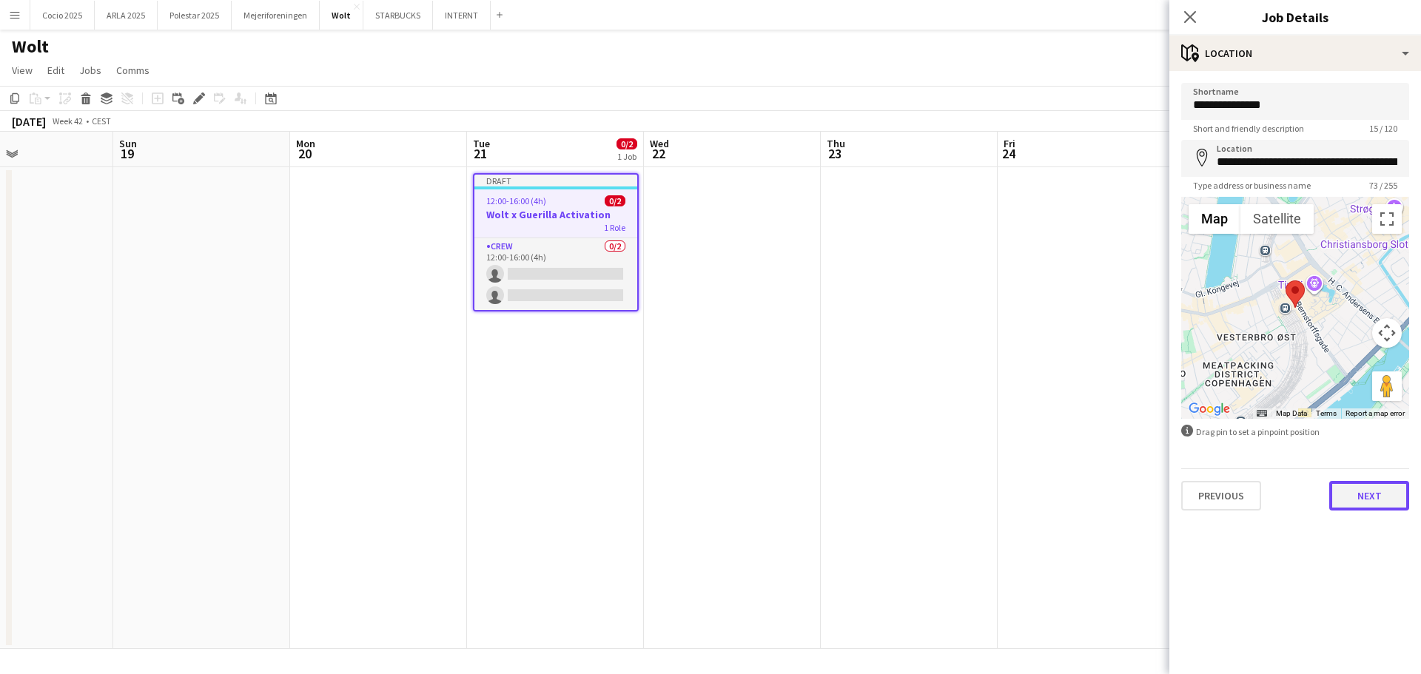
click at [1372, 502] on button "Next" at bounding box center [1370, 496] width 80 height 30
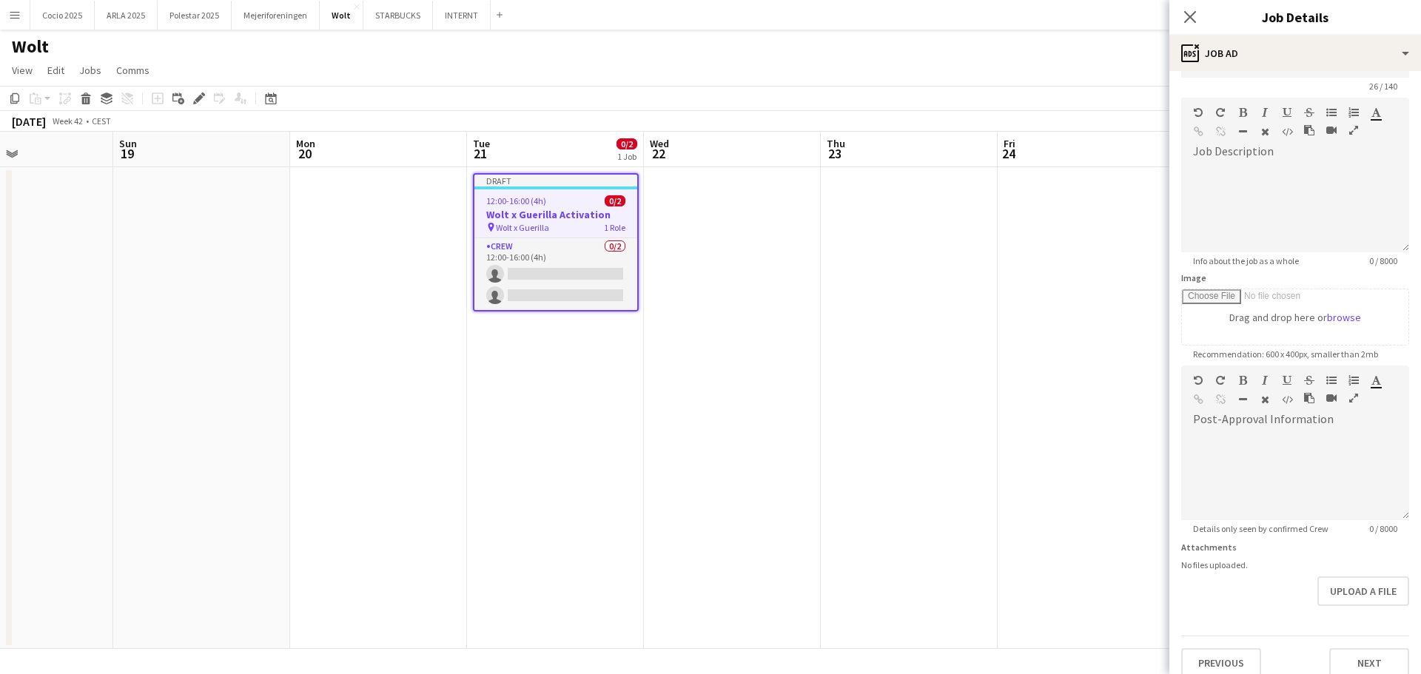
scroll to position [74, 0]
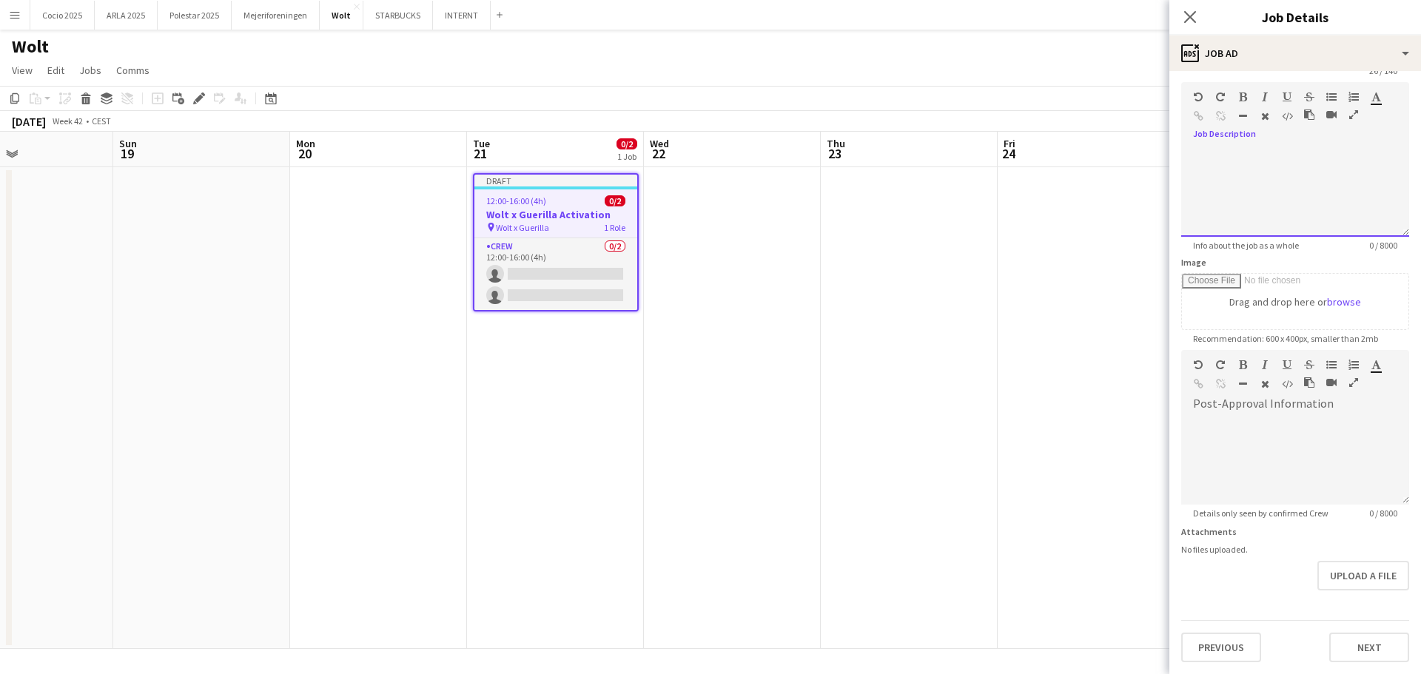
click at [1236, 158] on div at bounding box center [1295, 192] width 228 height 89
click at [1241, 119] on div "Standard Heading 1 Heading 2 Heading 3 Heading 4 Heading 5 Heading 6 Heading 7 …" at bounding box center [1295, 110] width 228 height 56
paste div
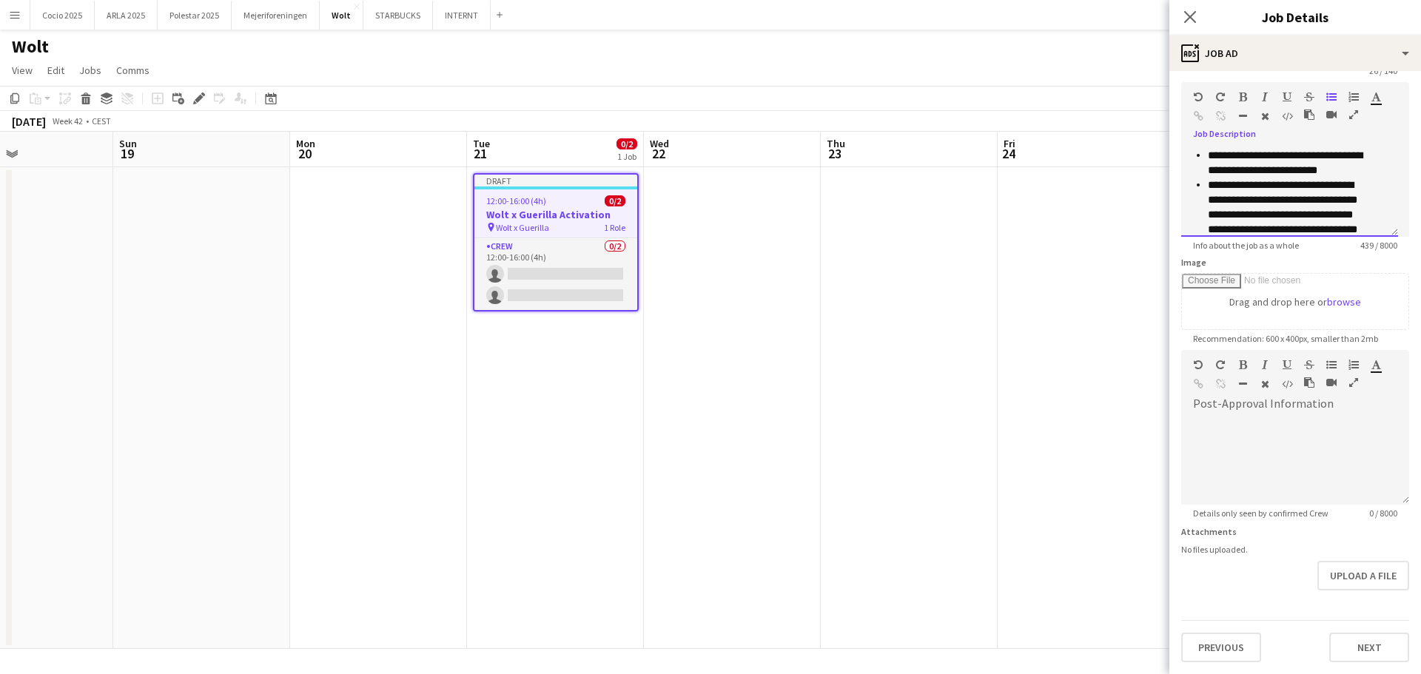
scroll to position [156, 0]
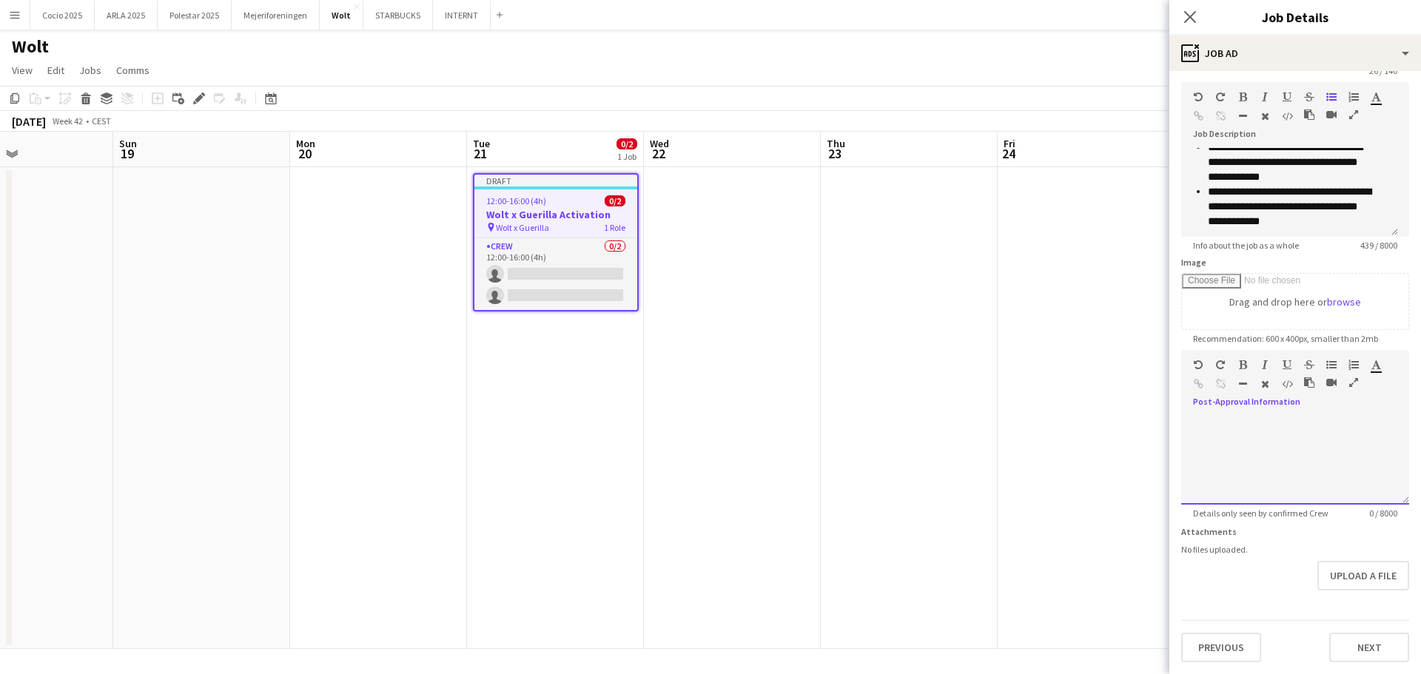
click at [1278, 410] on div at bounding box center [1295, 455] width 228 height 99
click at [1289, 209] on li "**********" at bounding box center [1291, 206] width 167 height 44
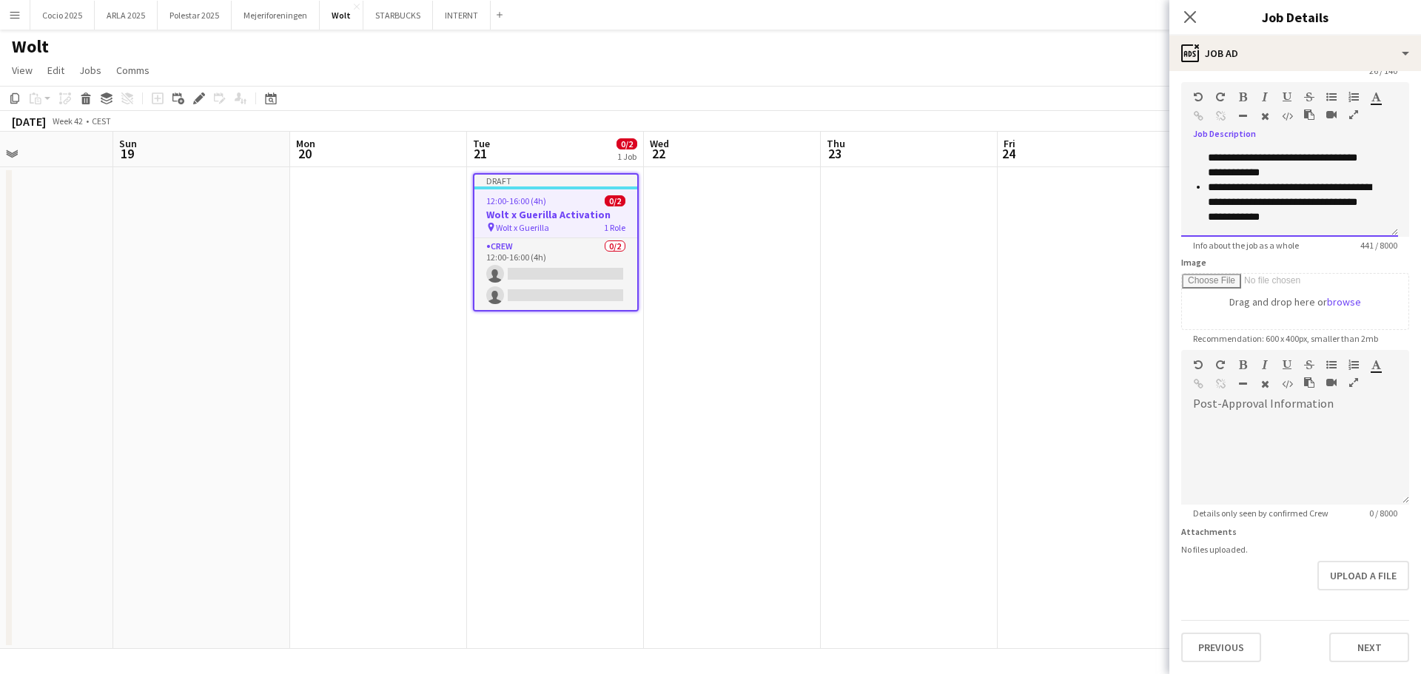
scroll to position [176, 0]
click at [1274, 203] on li "**********" at bounding box center [1291, 186] width 167 height 44
click at [1258, 218] on div at bounding box center [1289, 212] width 193 height 15
click at [1246, 222] on div at bounding box center [1289, 227] width 193 height 15
click at [1216, 226] on div at bounding box center [1289, 227] width 193 height 15
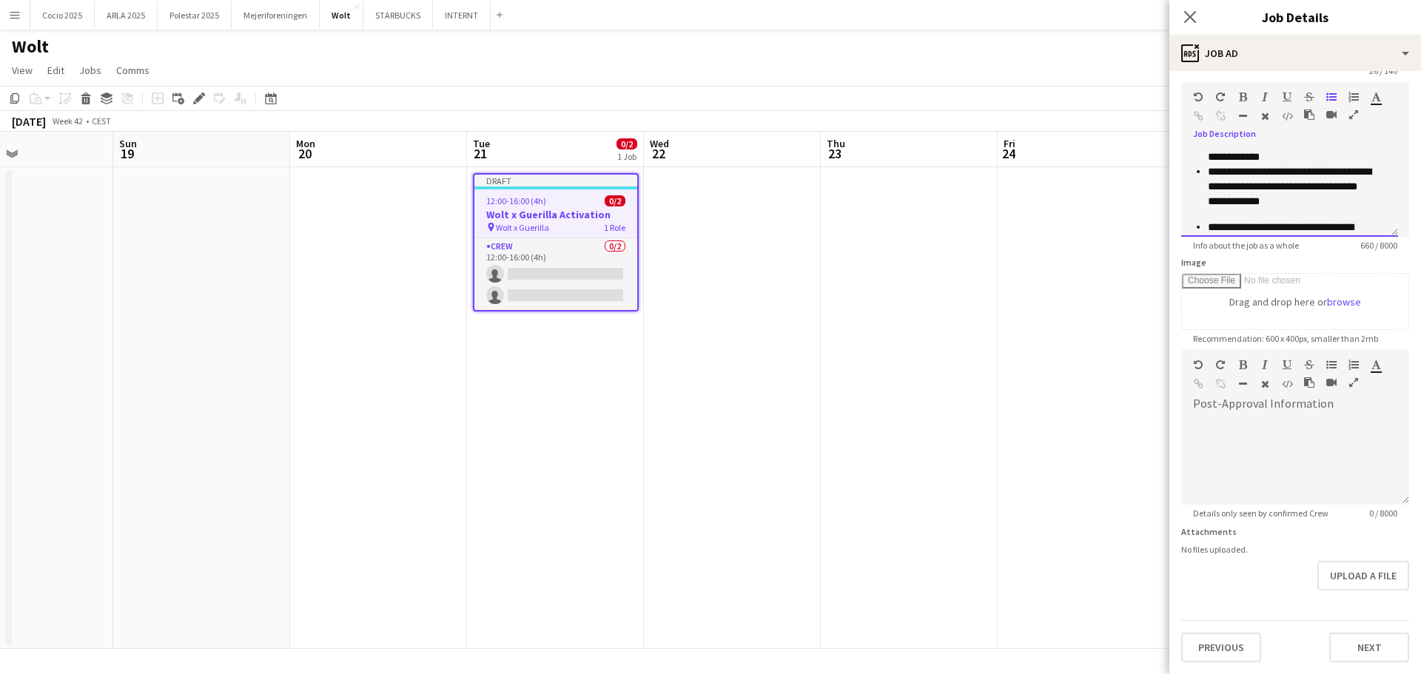
scroll to position [269, 0]
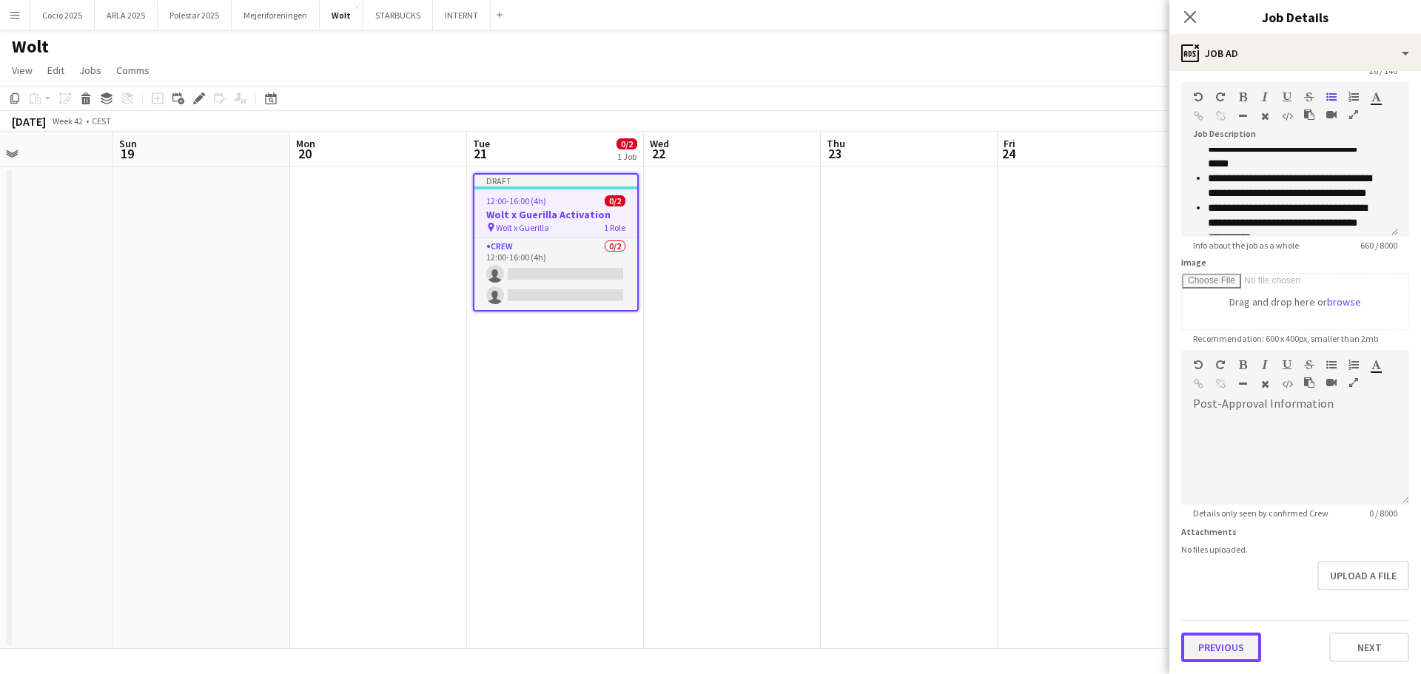
click at [1233, 659] on button "Previous" at bounding box center [1221, 648] width 80 height 30
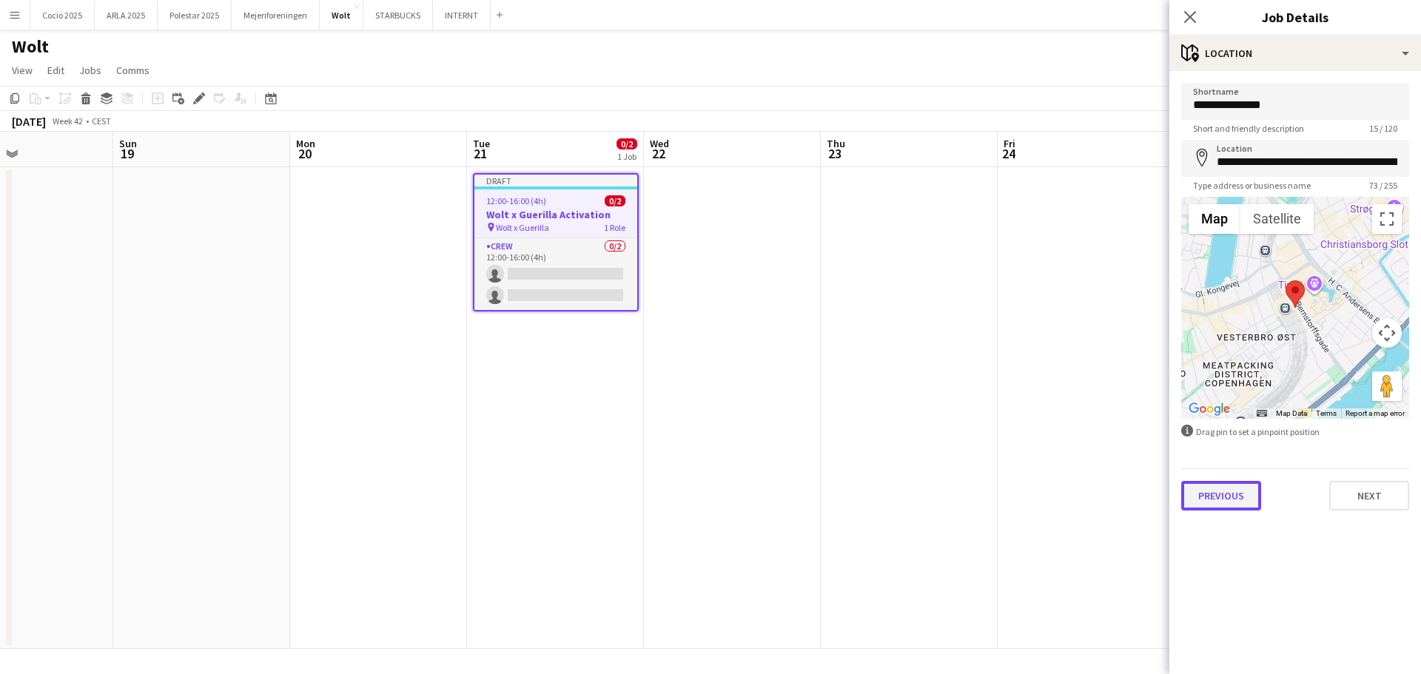
click at [1227, 509] on button "Previous" at bounding box center [1221, 496] width 80 height 30
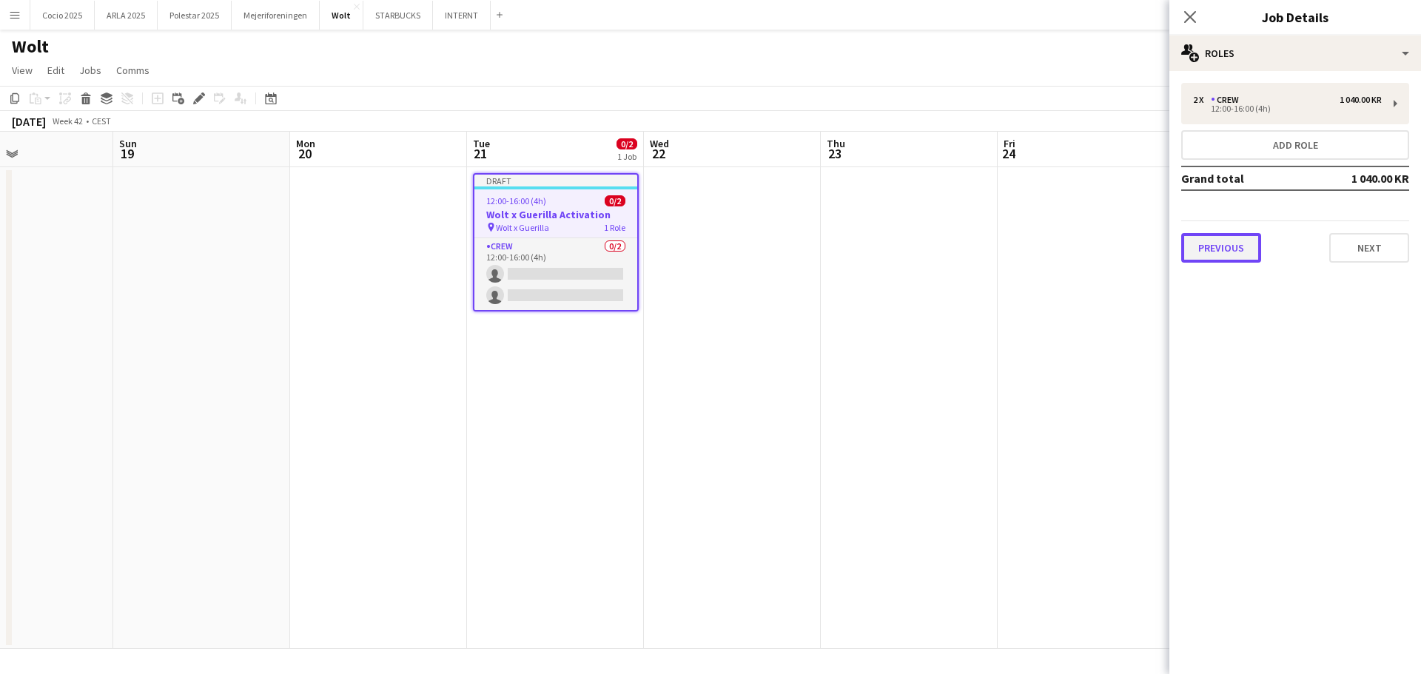
click at [1239, 261] on button "Previous" at bounding box center [1221, 248] width 80 height 30
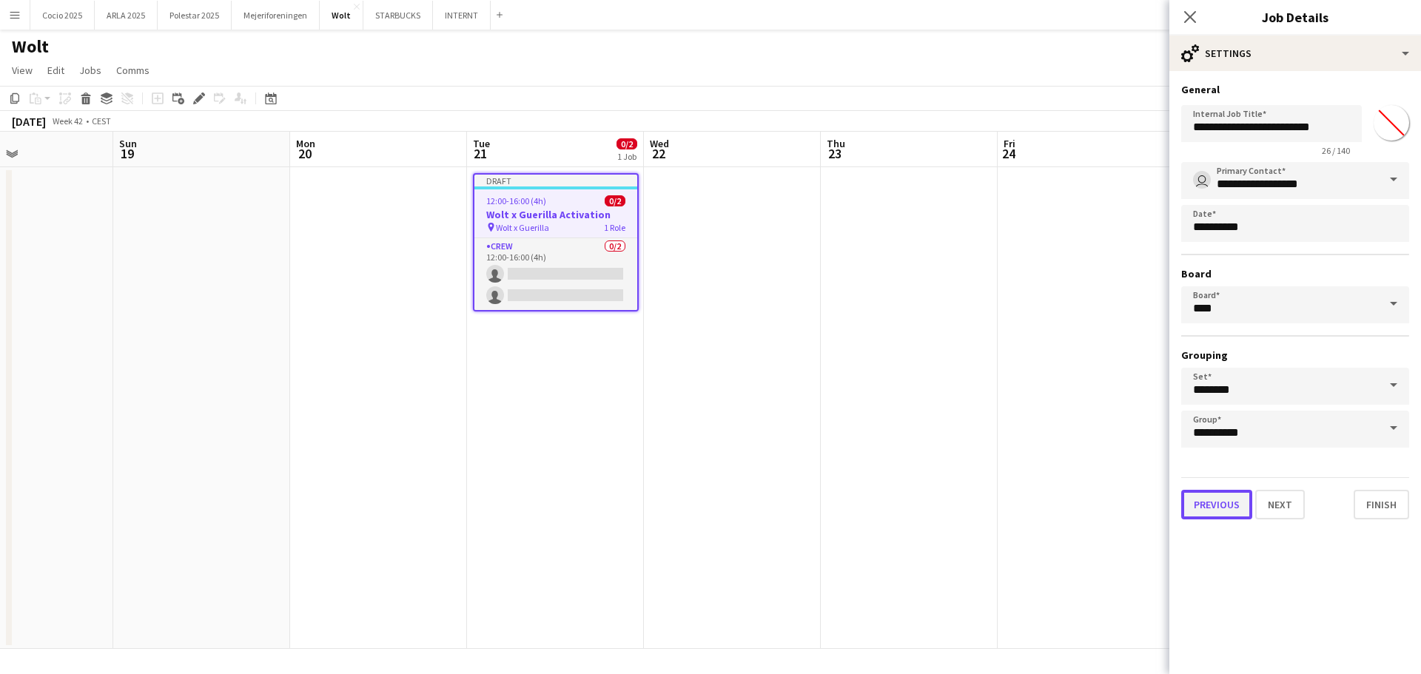
click at [1221, 497] on button "Previous" at bounding box center [1216, 505] width 71 height 30
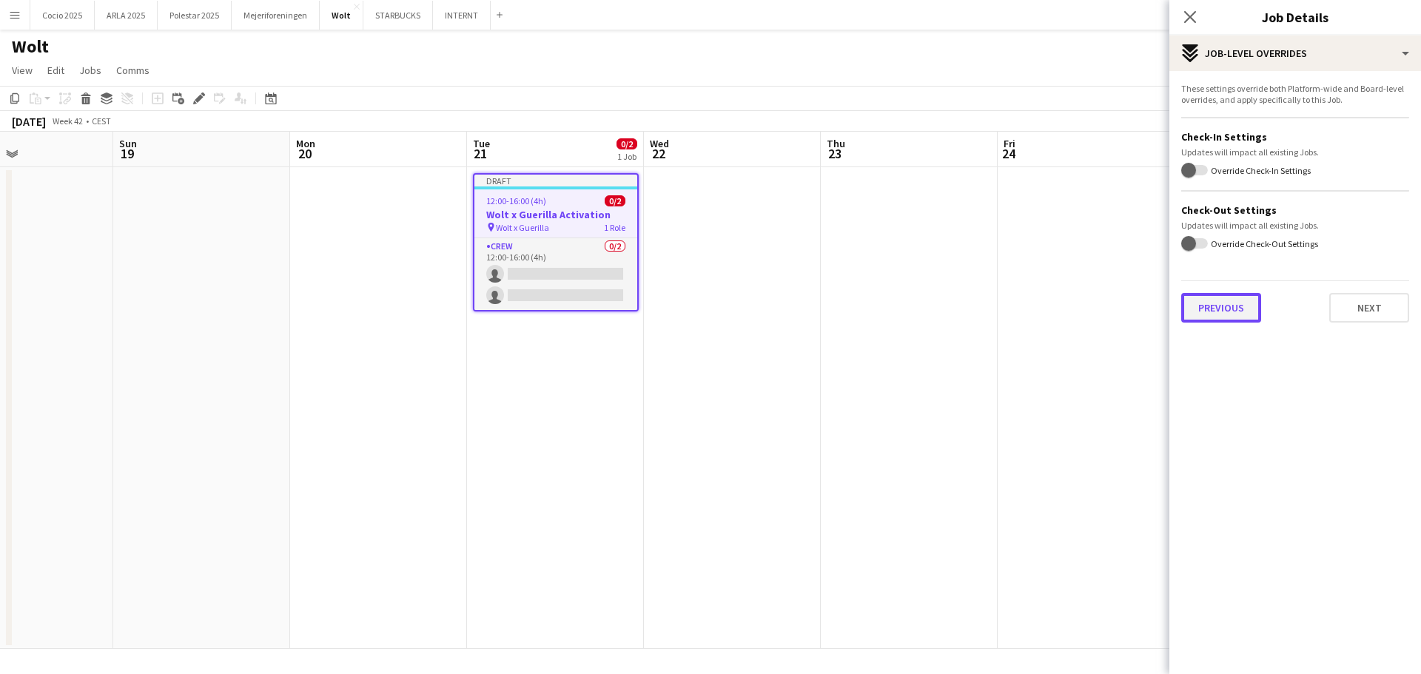
click at [1218, 309] on button "Previous" at bounding box center [1221, 308] width 80 height 30
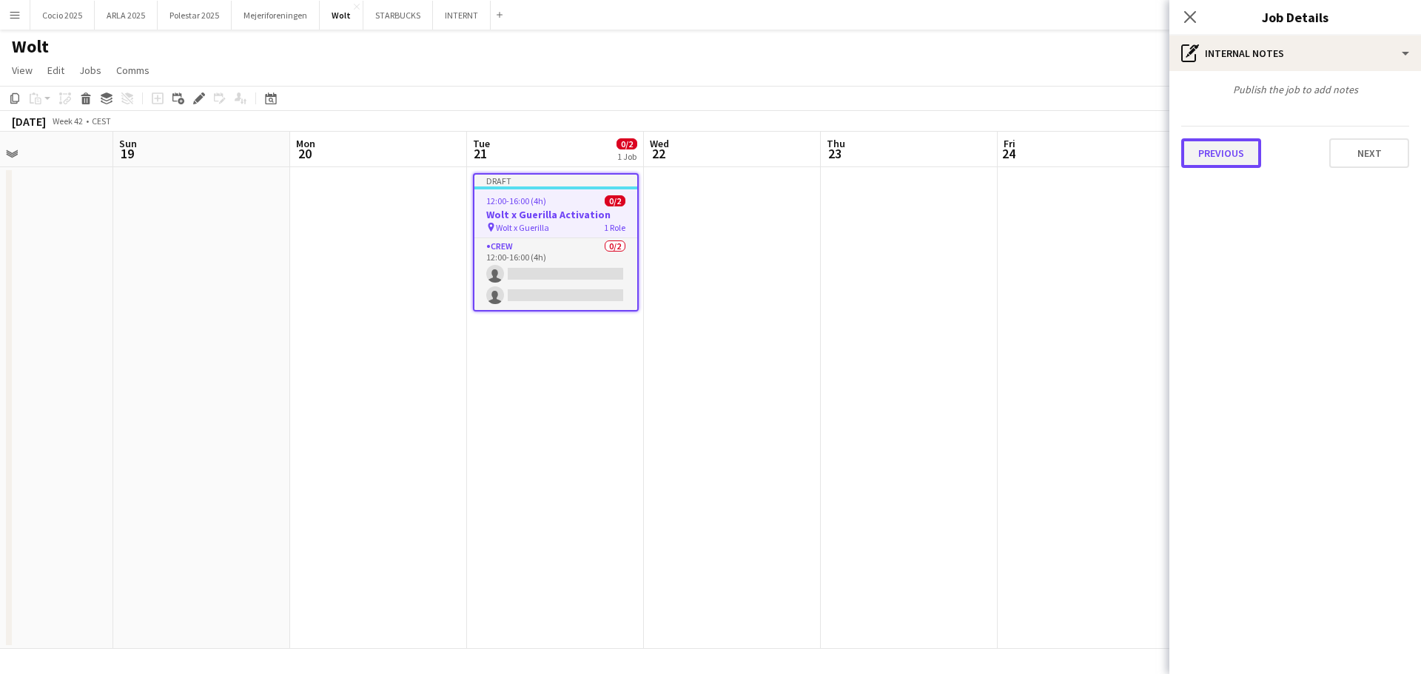
click at [1208, 141] on button "Previous" at bounding box center [1221, 153] width 80 height 30
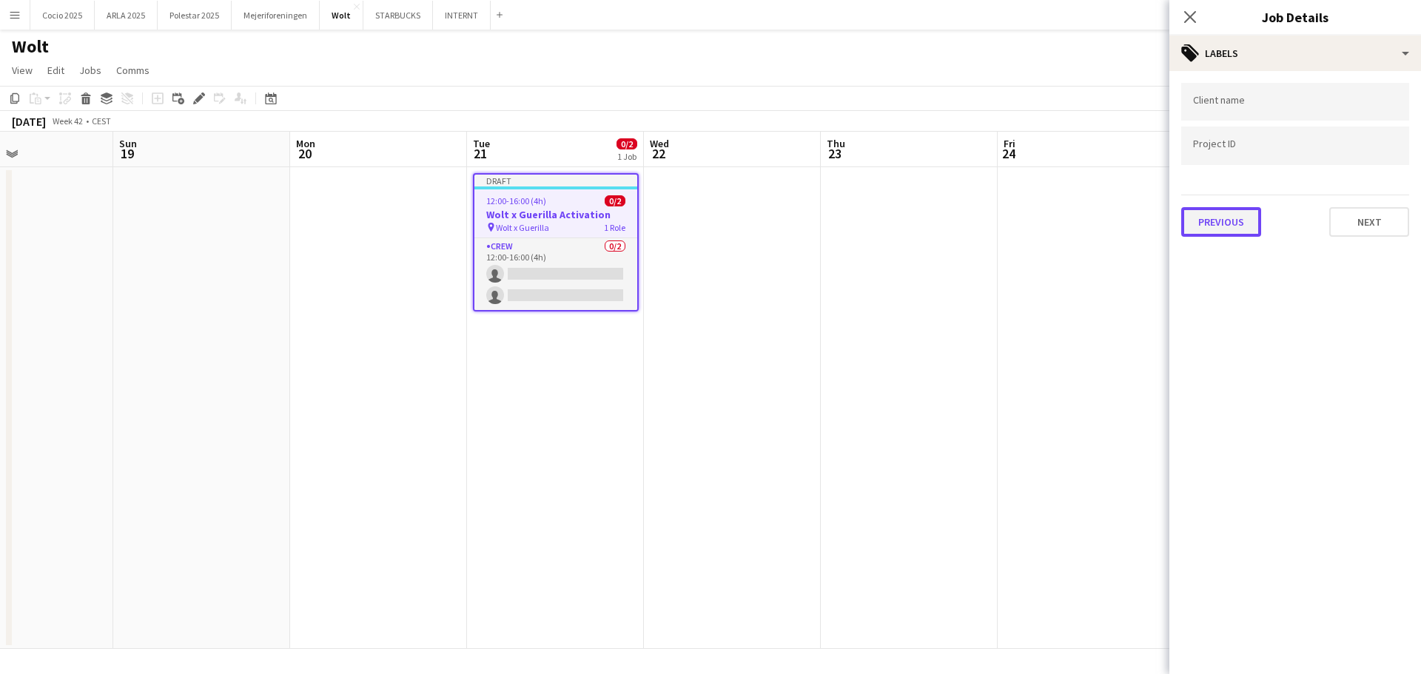
click at [1216, 229] on button "Previous" at bounding box center [1221, 222] width 80 height 30
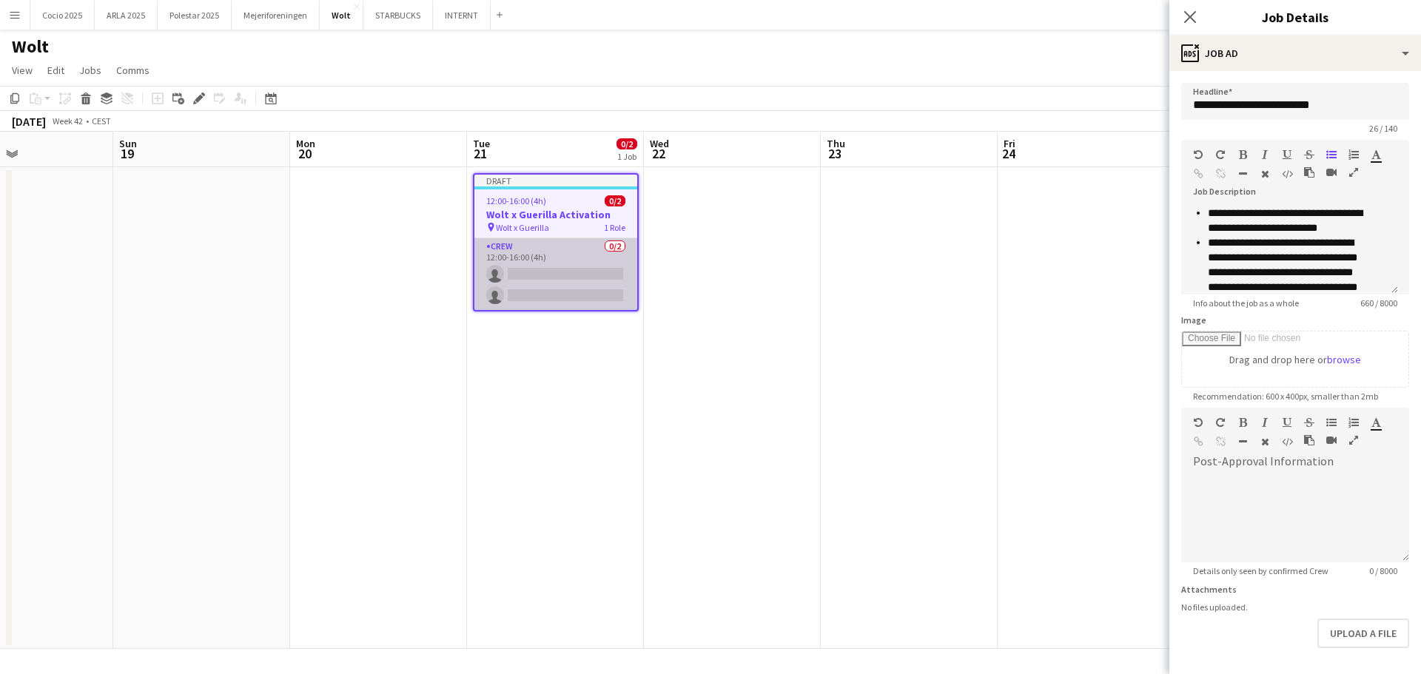
click at [576, 269] on app-card-role "Crew 0/2 12:00-16:00 (4h) single-neutral-actions single-neutral-actions" at bounding box center [556, 274] width 163 height 72
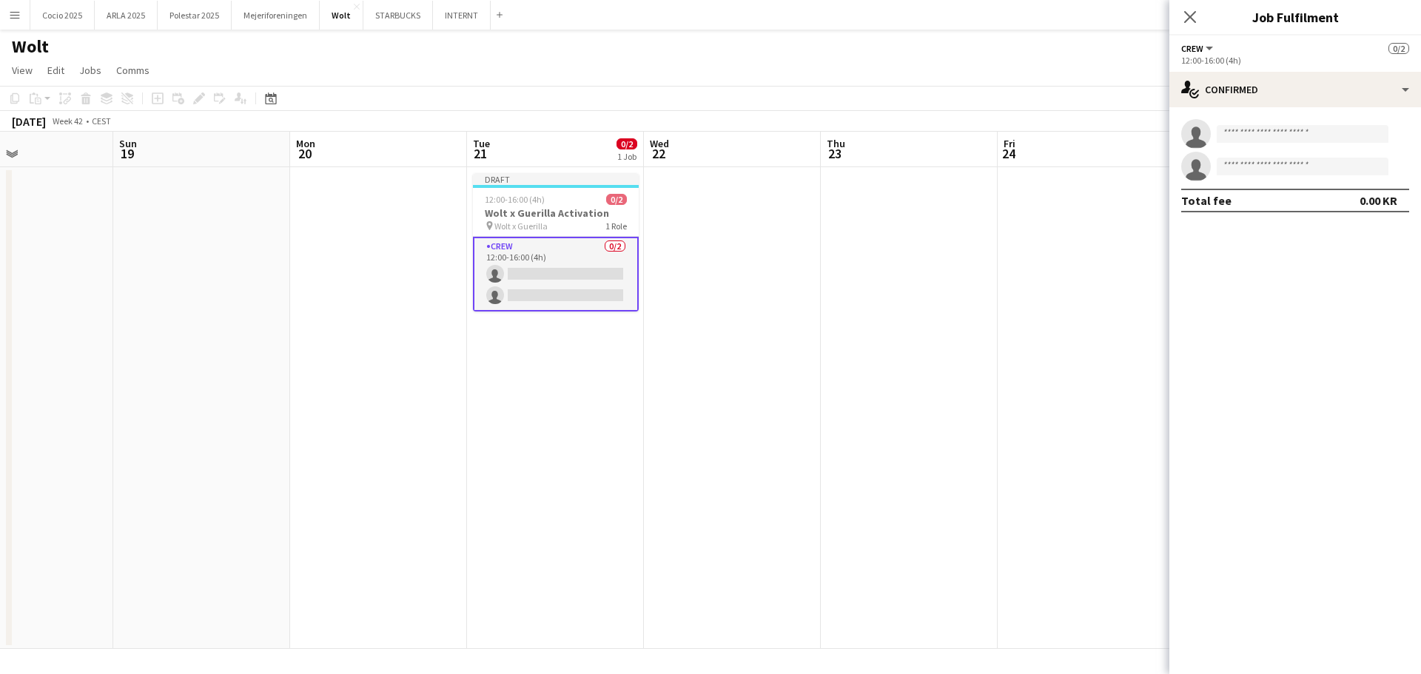
click at [1213, 47] on button "Crew" at bounding box center [1198, 48] width 34 height 11
click at [1207, 69] on li "All roles" at bounding box center [1231, 73] width 74 height 13
click at [1216, 39] on app-options-switcher "All roles All roles Crew 0/2 1 Role" at bounding box center [1296, 54] width 252 height 36
click at [1221, 43] on span "All roles" at bounding box center [1201, 48] width 41 height 11
click at [1223, 96] on li "Crew" at bounding box center [1231, 98] width 74 height 13
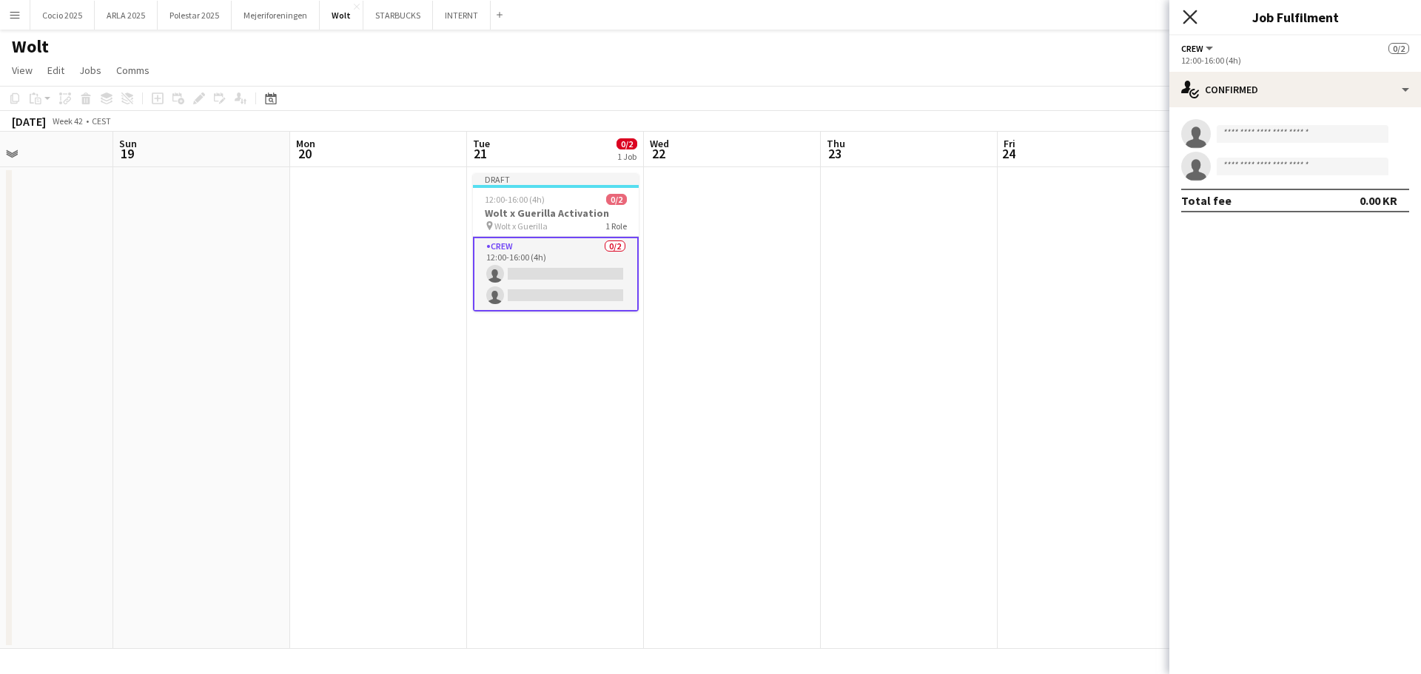
click at [1192, 15] on icon at bounding box center [1190, 17] width 14 height 14
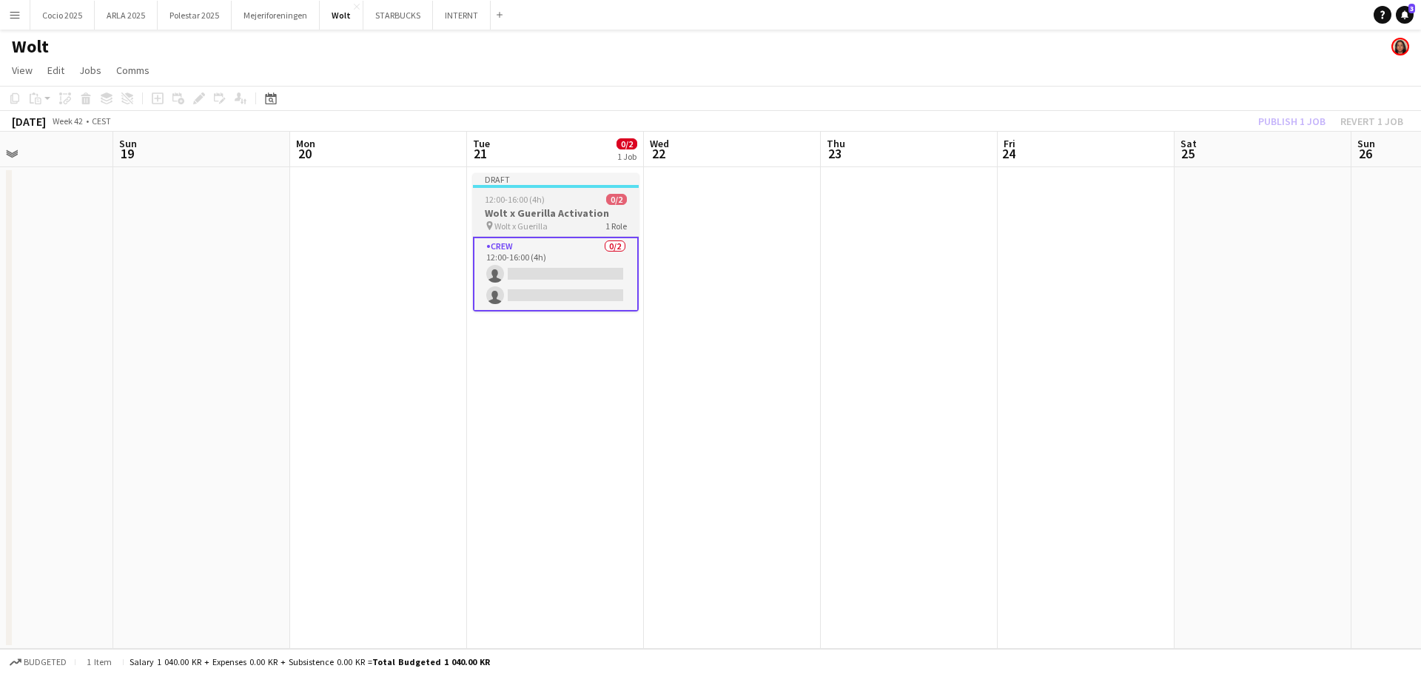
click at [597, 206] on app-job-card "Draft 12:00-16:00 (4h) 0/2 Wolt x Guerilla Activation pin Wolt x Guerilla 1 Rol…" at bounding box center [556, 242] width 166 height 138
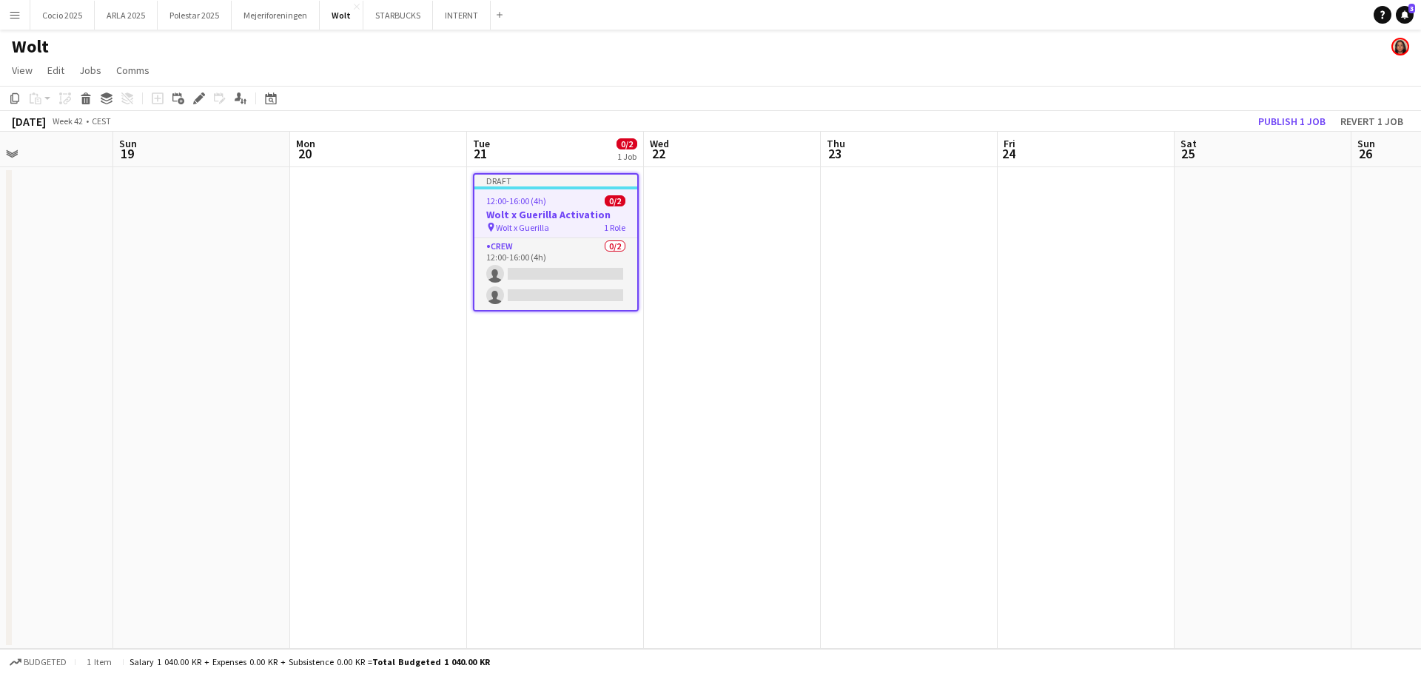
click at [597, 206] on div "12:00-16:00 (4h) 0/2" at bounding box center [556, 200] width 163 height 11
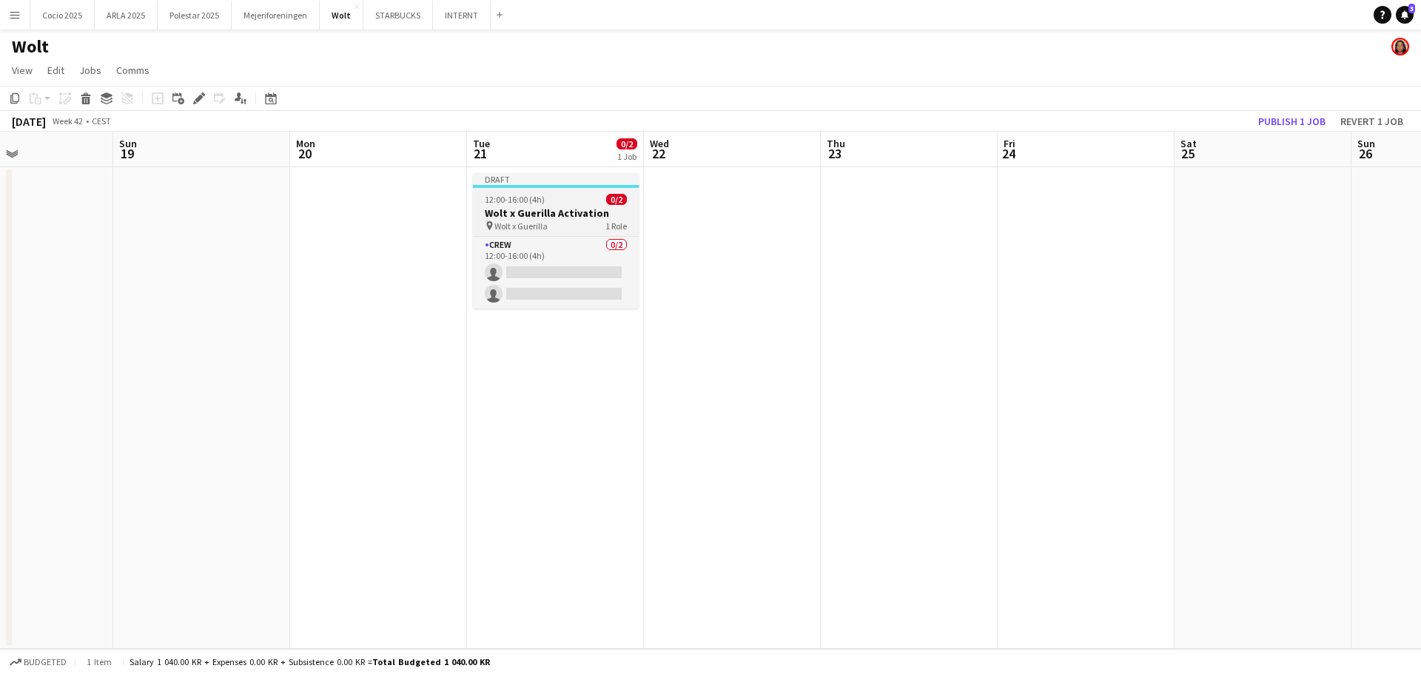
click at [597, 206] on app-job-card "Draft 12:00-16:00 (4h) 0/2 Wolt x Guerilla Activation pin Wolt x Guerilla 1 Rol…" at bounding box center [556, 240] width 166 height 135
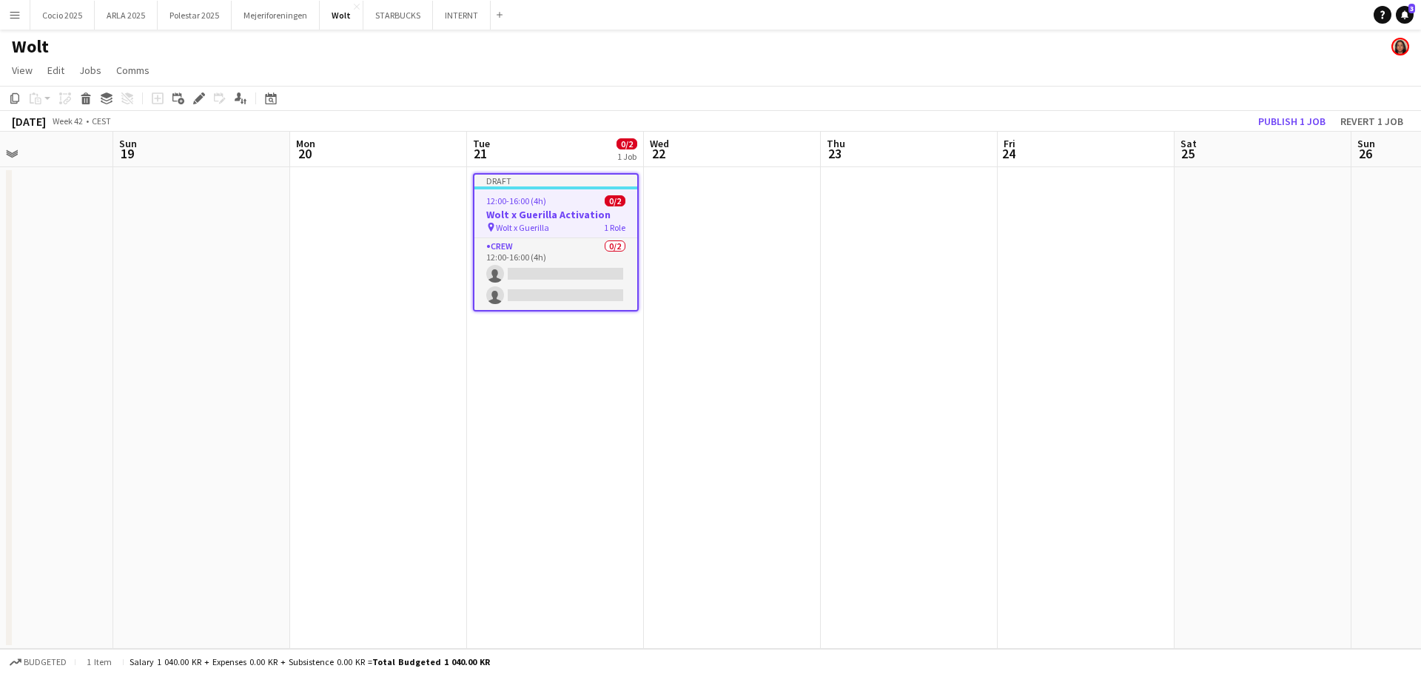
click at [591, 208] on h3 "Wolt x Guerilla Activation" at bounding box center [556, 214] width 163 height 13
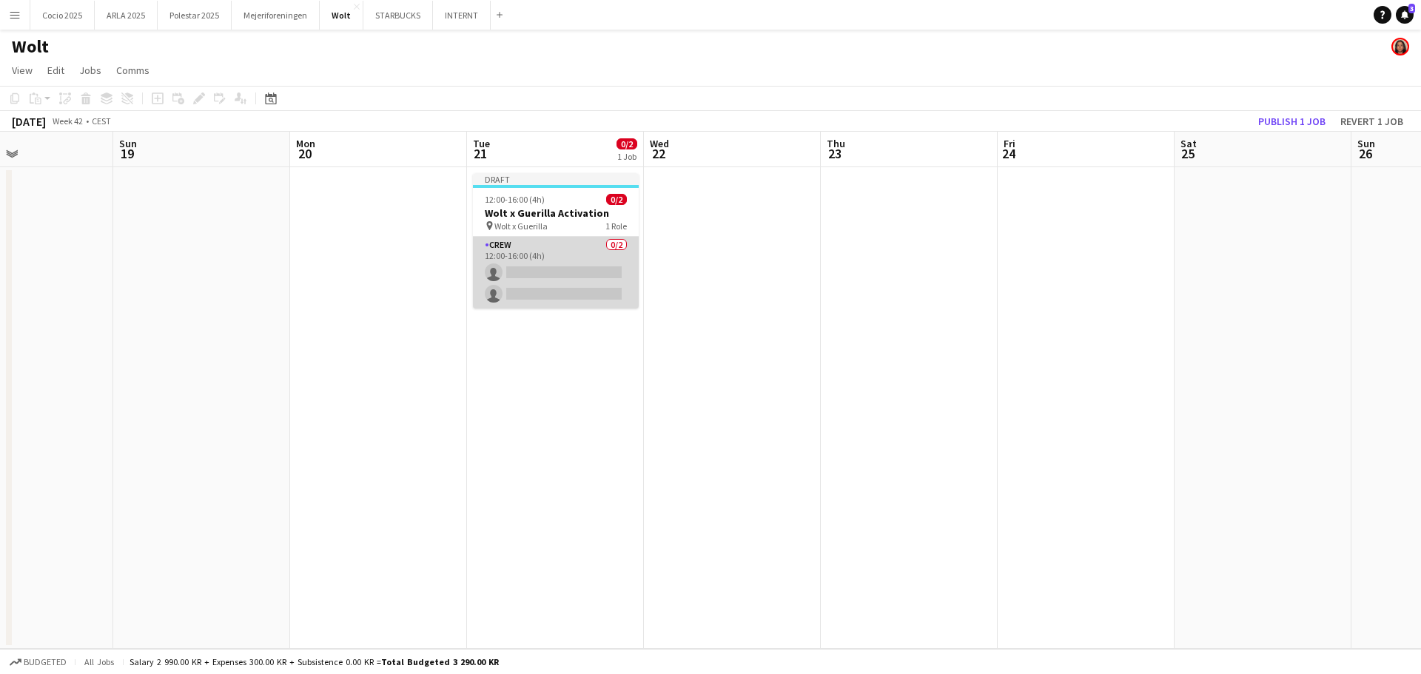
scroll to position [0, 418]
click at [547, 264] on app-card-role "Crew 0/2 12:00-16:00 (4h) single-neutral-actions single-neutral-actions" at bounding box center [555, 273] width 166 height 72
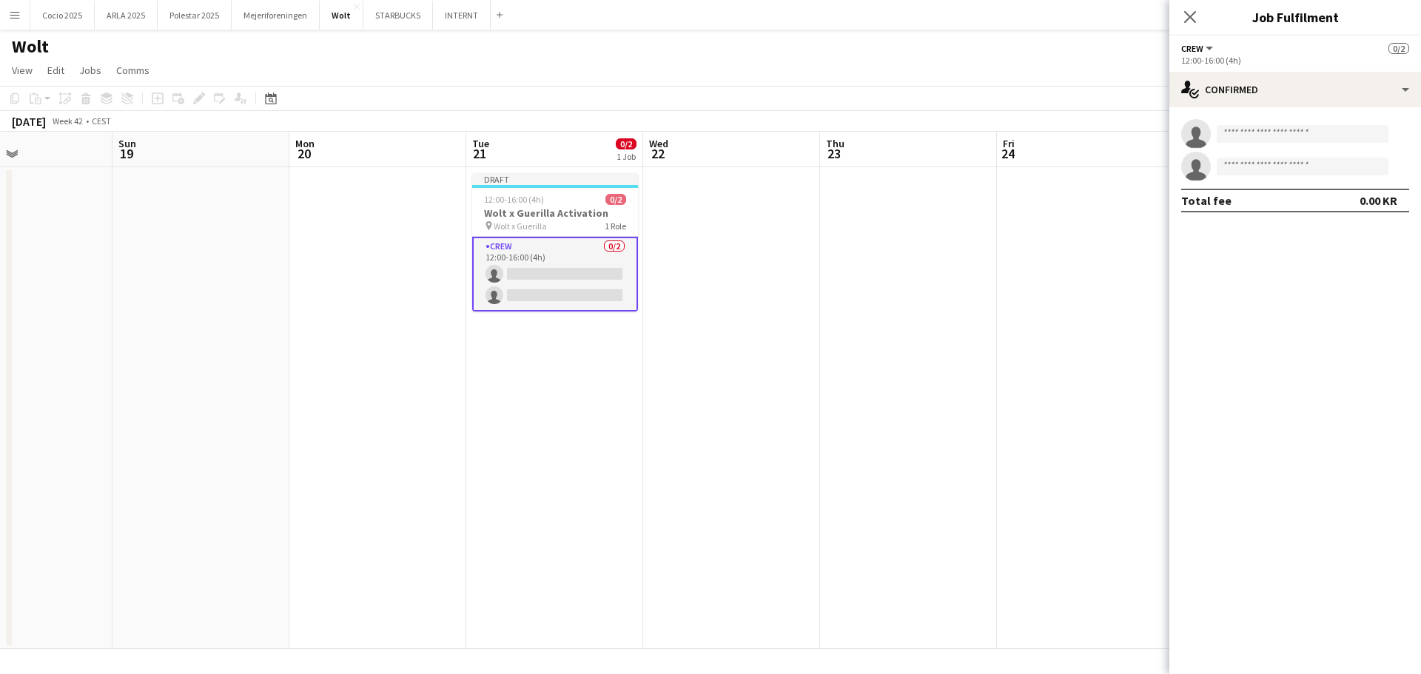
click at [547, 264] on app-card-role "Crew 0/2 12:00-16:00 (4h) single-neutral-actions single-neutral-actions" at bounding box center [555, 274] width 166 height 75
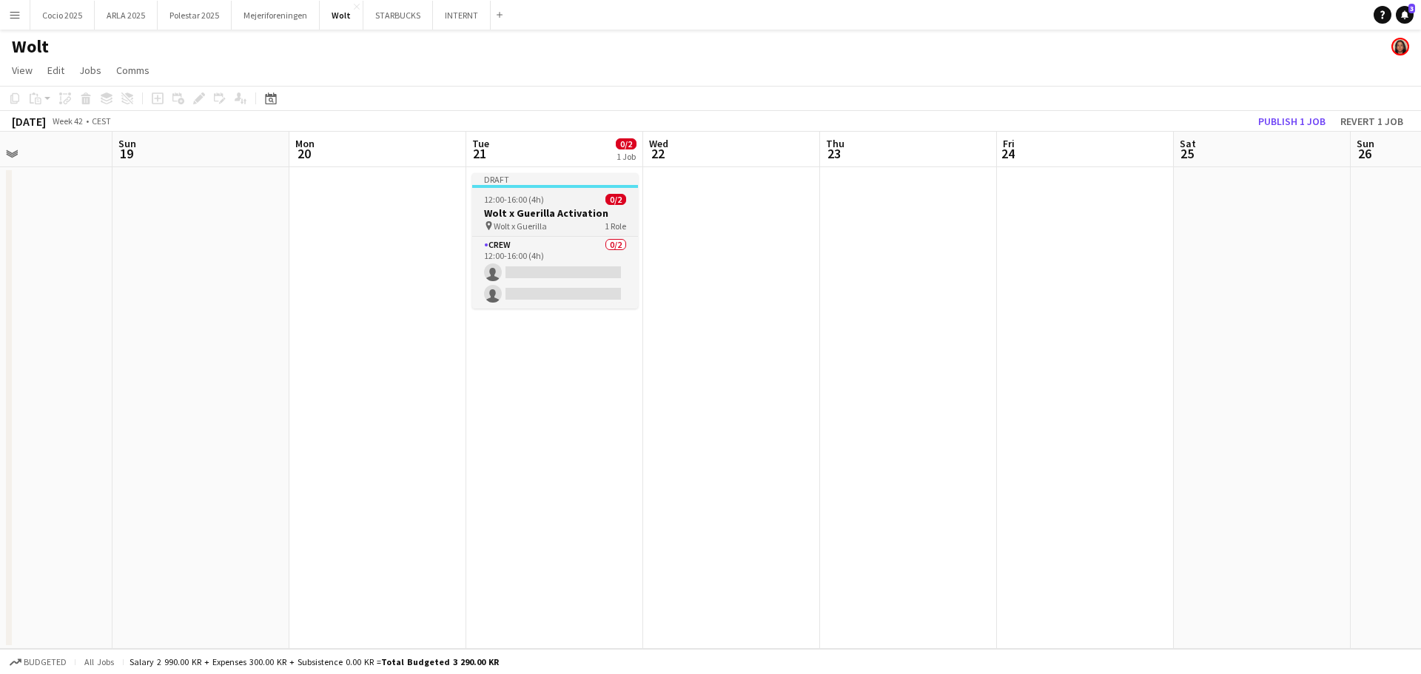
click at [563, 218] on h3 "Wolt x Guerilla Activation" at bounding box center [555, 213] width 166 height 13
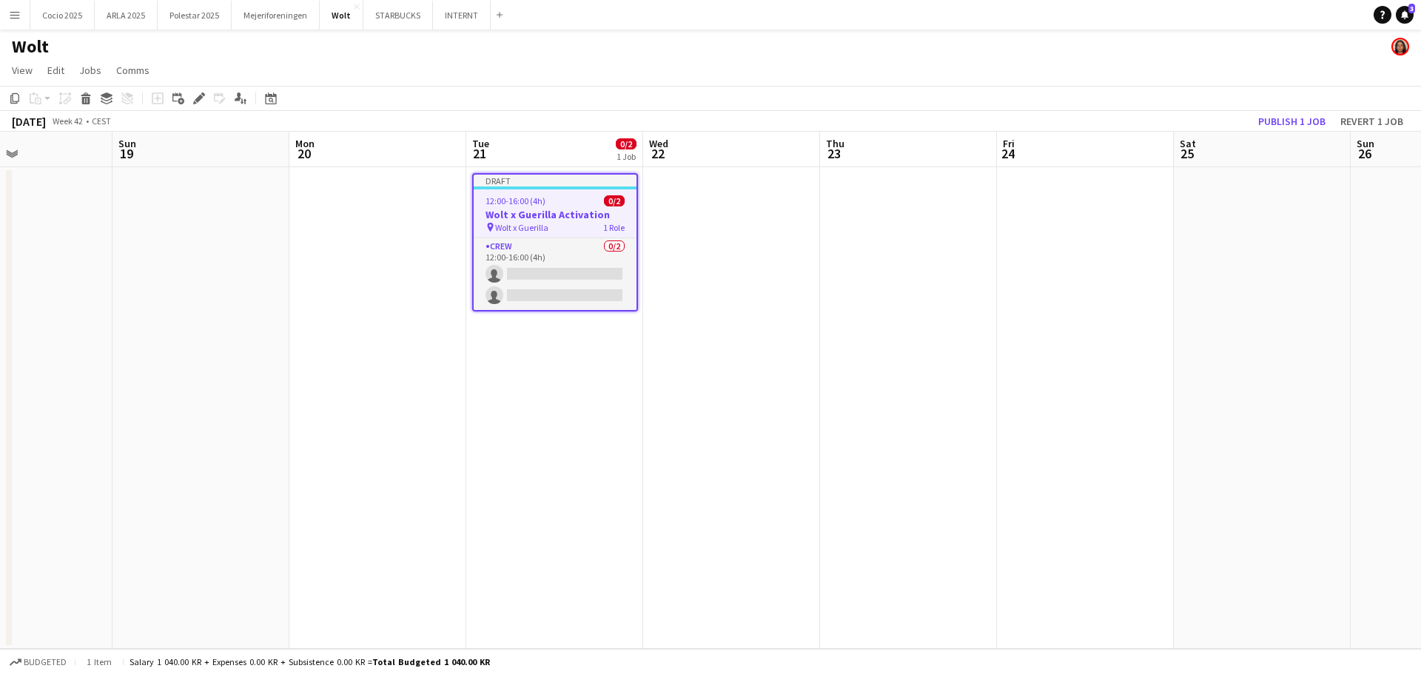
click at [563, 218] on h3 "Wolt x Guerilla Activation" at bounding box center [555, 214] width 163 height 13
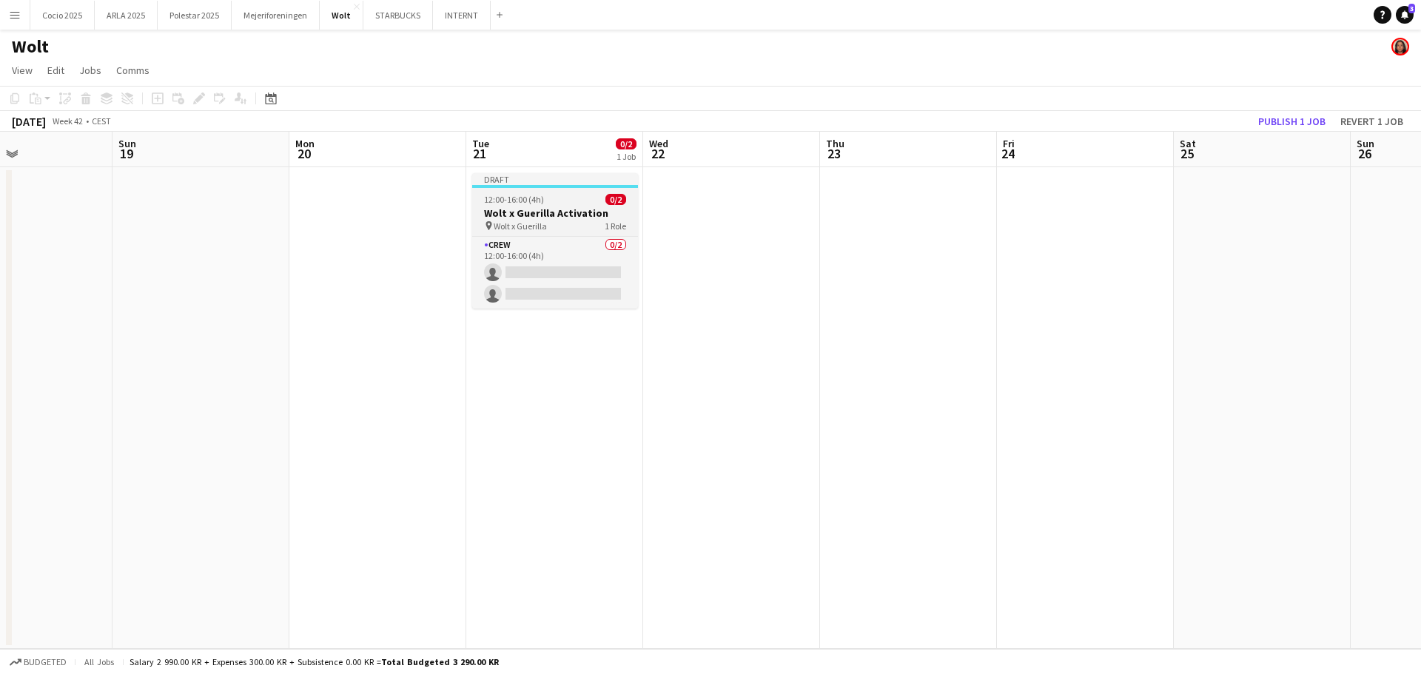
click at [563, 218] on h3 "Wolt x Guerilla Activation" at bounding box center [555, 213] width 166 height 13
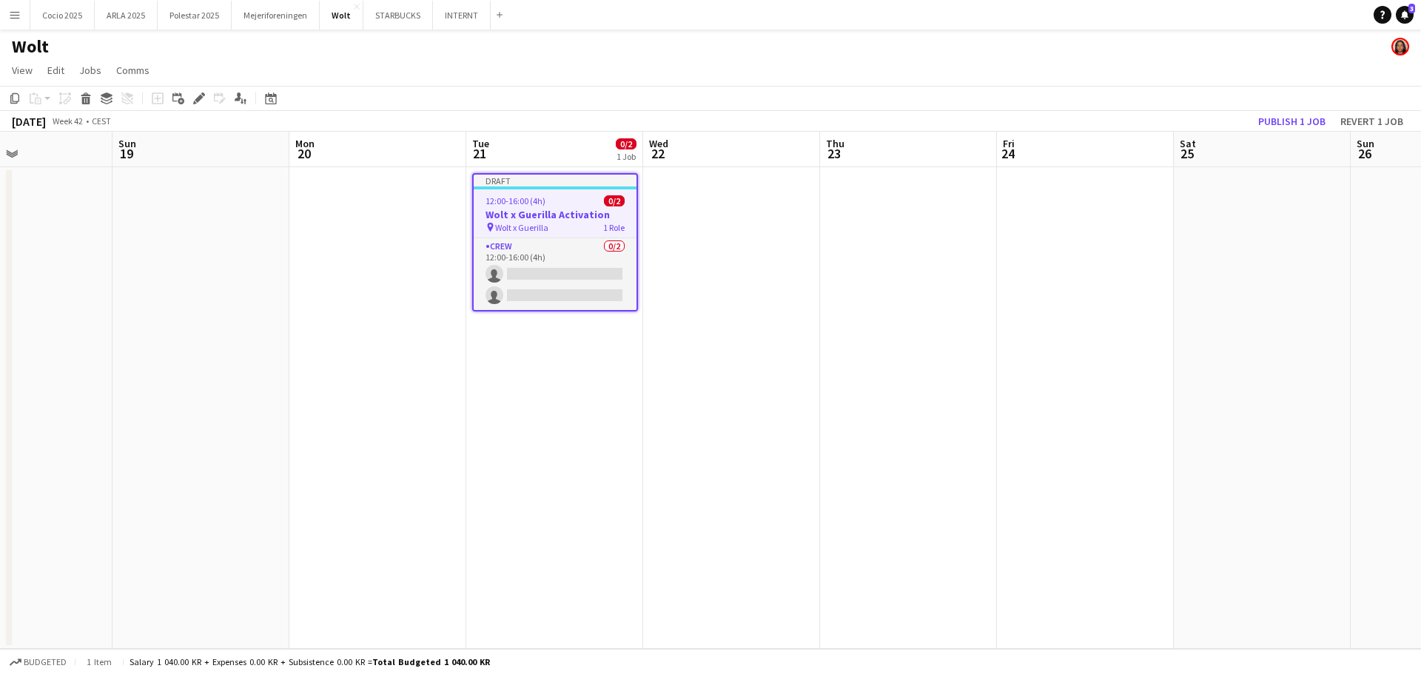
click at [563, 218] on h3 "Wolt x Guerilla Activation" at bounding box center [555, 214] width 163 height 13
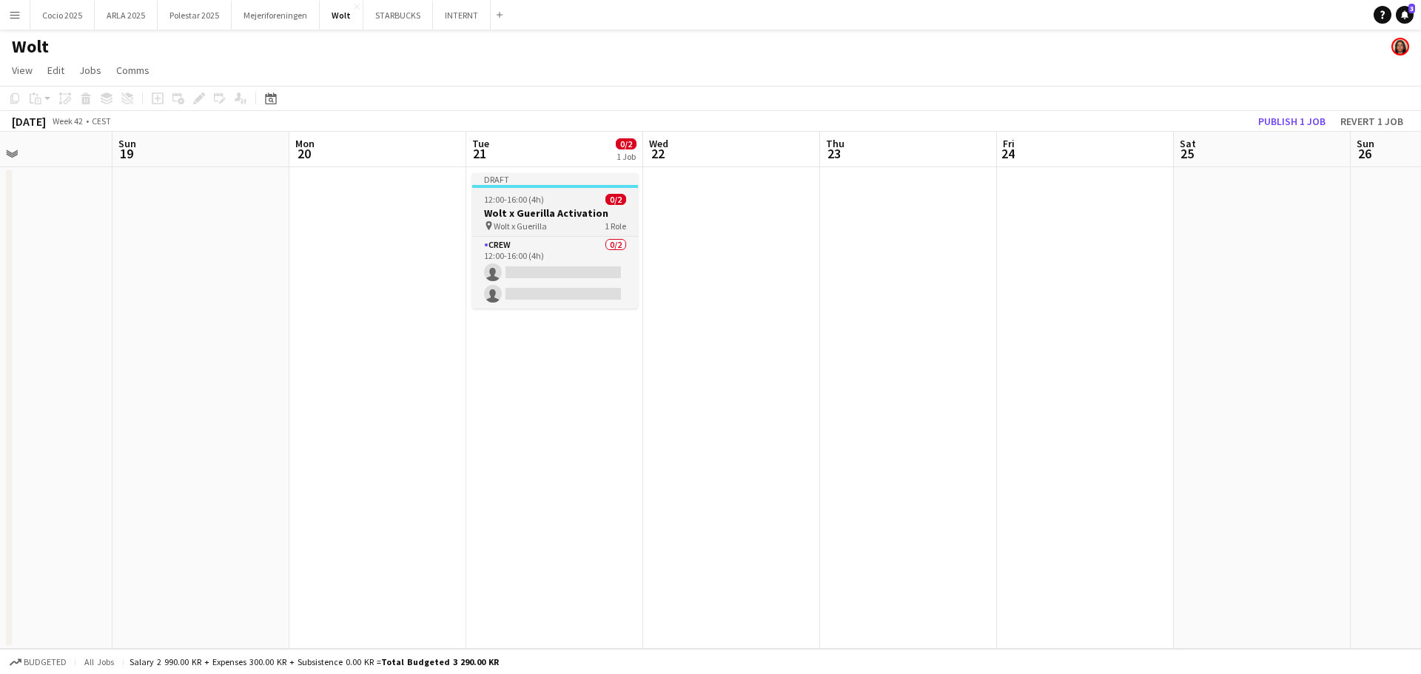
click at [563, 218] on h3 "Wolt x Guerilla Activation" at bounding box center [555, 213] width 166 height 13
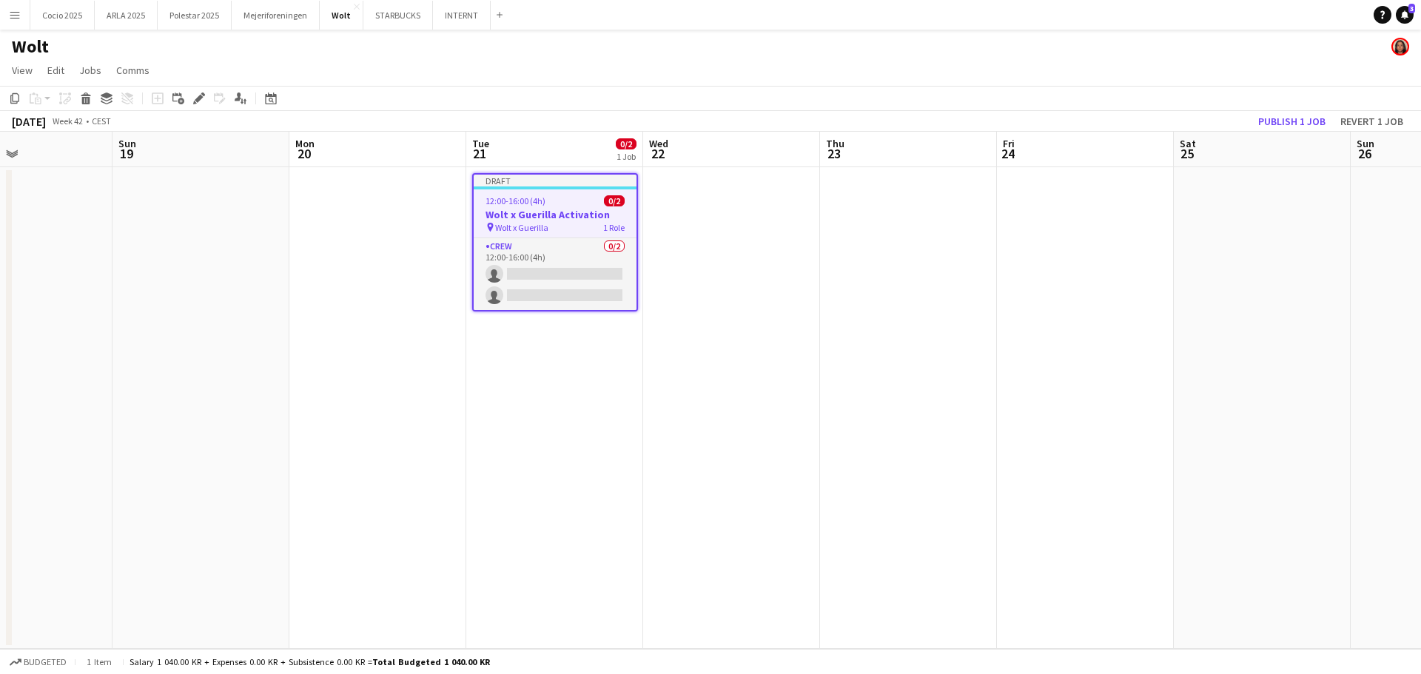
click at [563, 218] on h3 "Wolt x Guerilla Activation" at bounding box center [555, 214] width 163 height 13
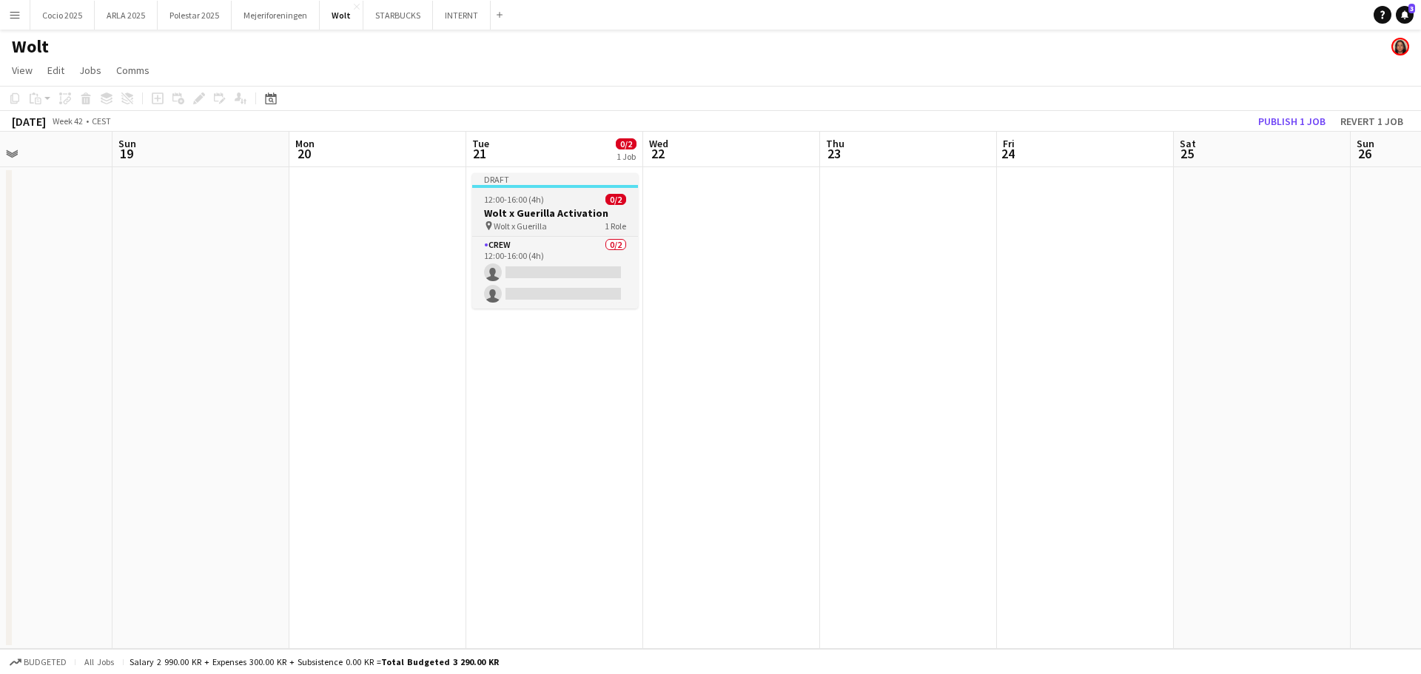
click at [563, 218] on h3 "Wolt x Guerilla Activation" at bounding box center [555, 213] width 166 height 13
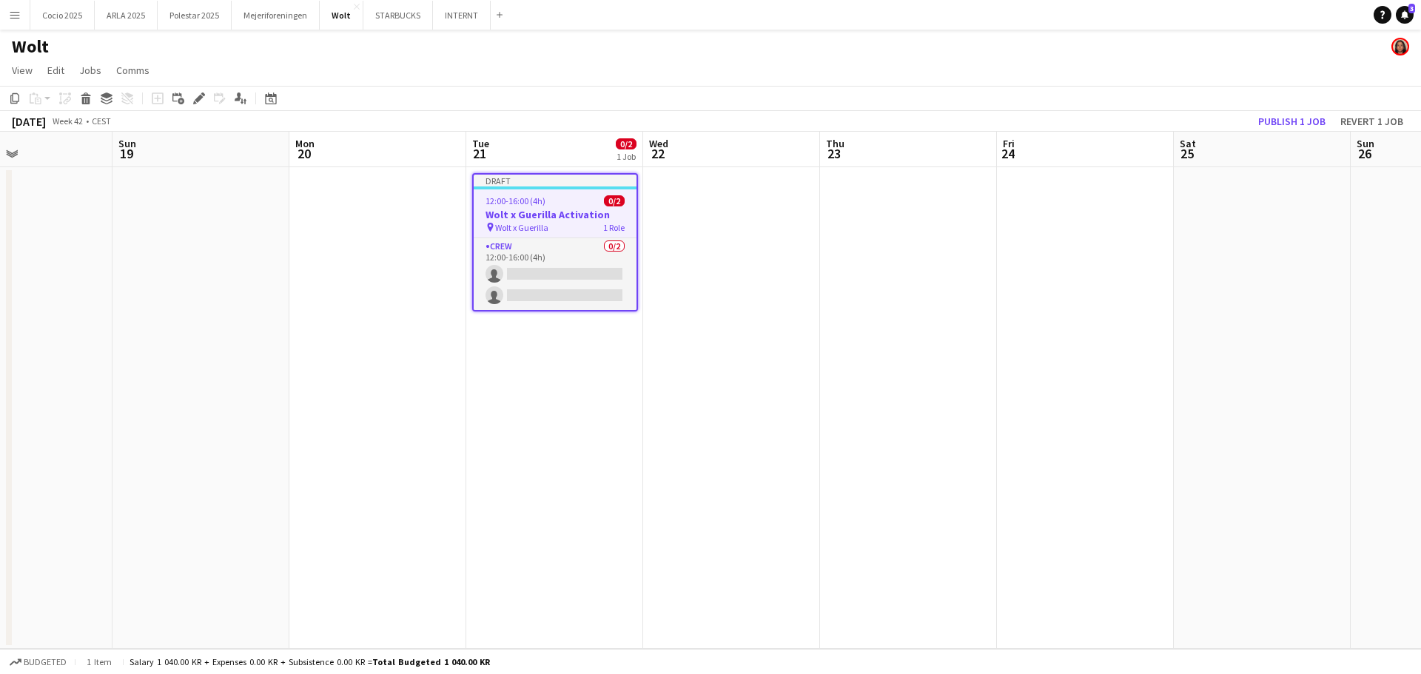
click at [563, 218] on h3 "Wolt x Guerilla Activation" at bounding box center [555, 214] width 163 height 13
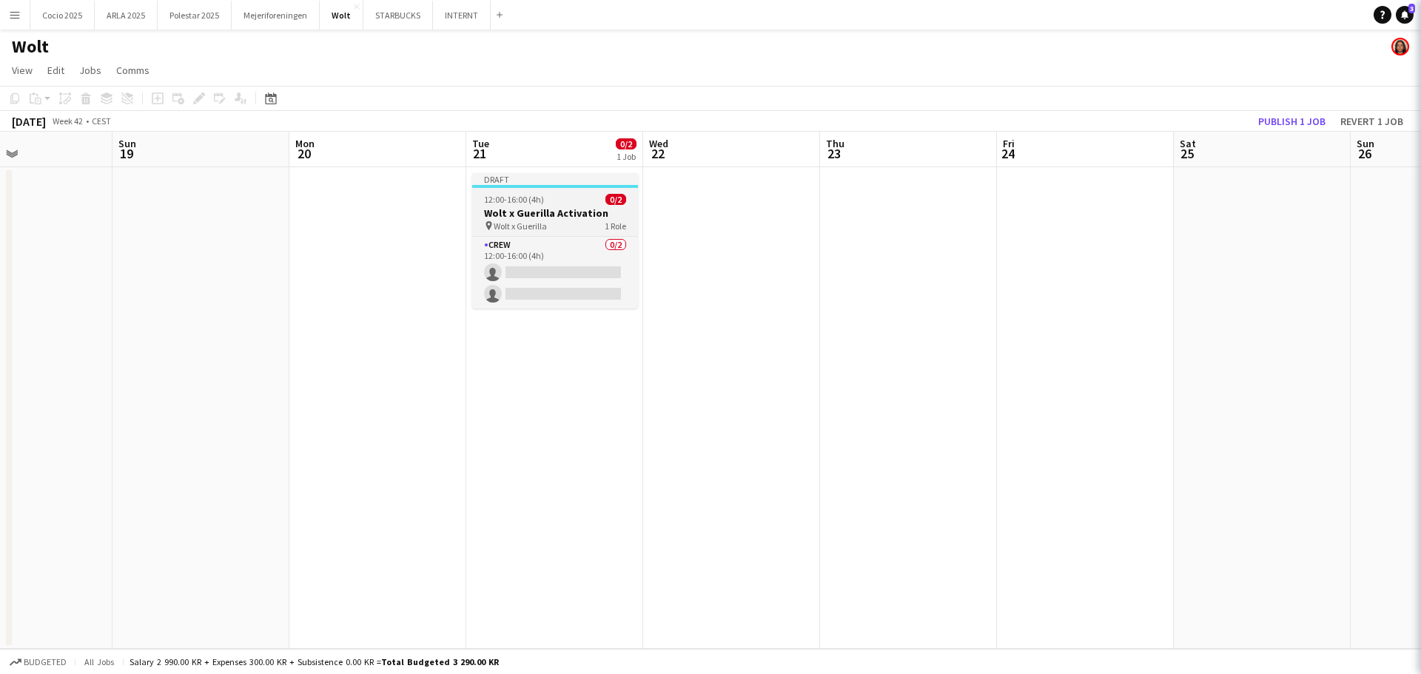
click at [563, 218] on h3 "Wolt x Guerilla Activation" at bounding box center [555, 213] width 166 height 13
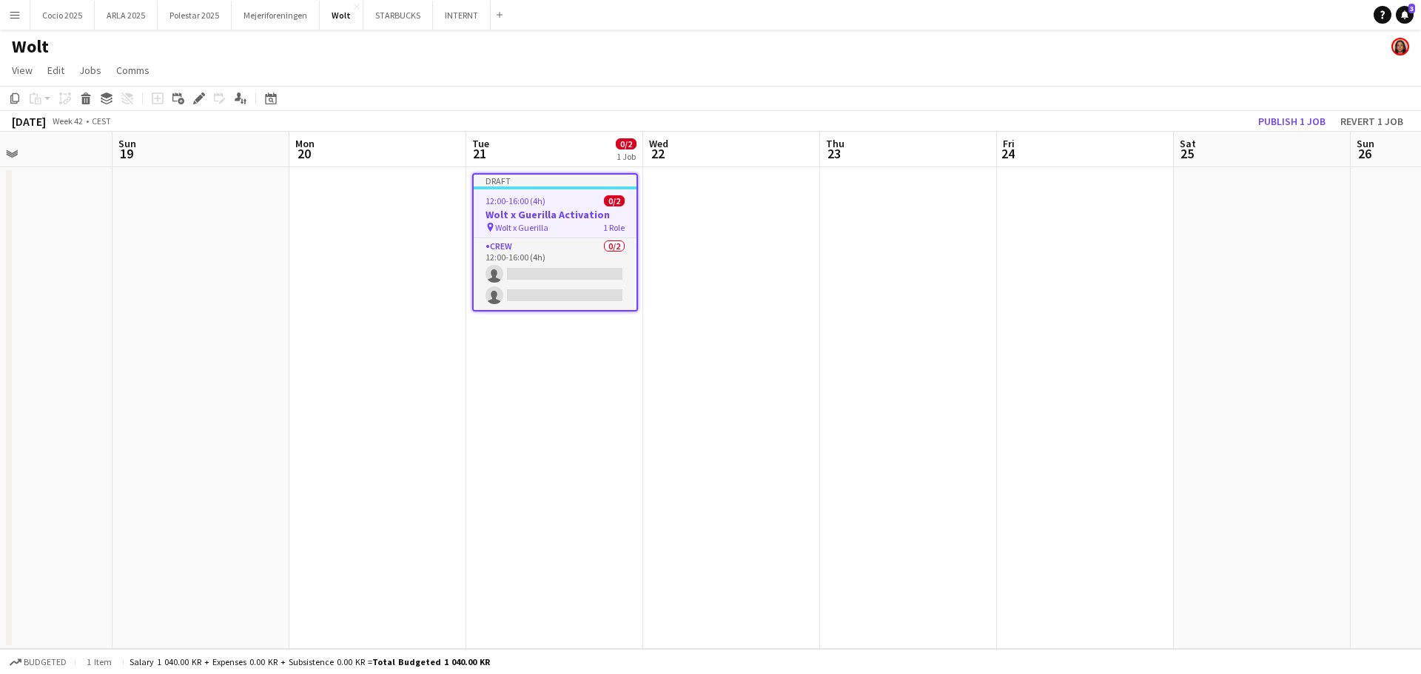
click at [563, 218] on h3 "Wolt x Guerilla Activation" at bounding box center [555, 214] width 163 height 13
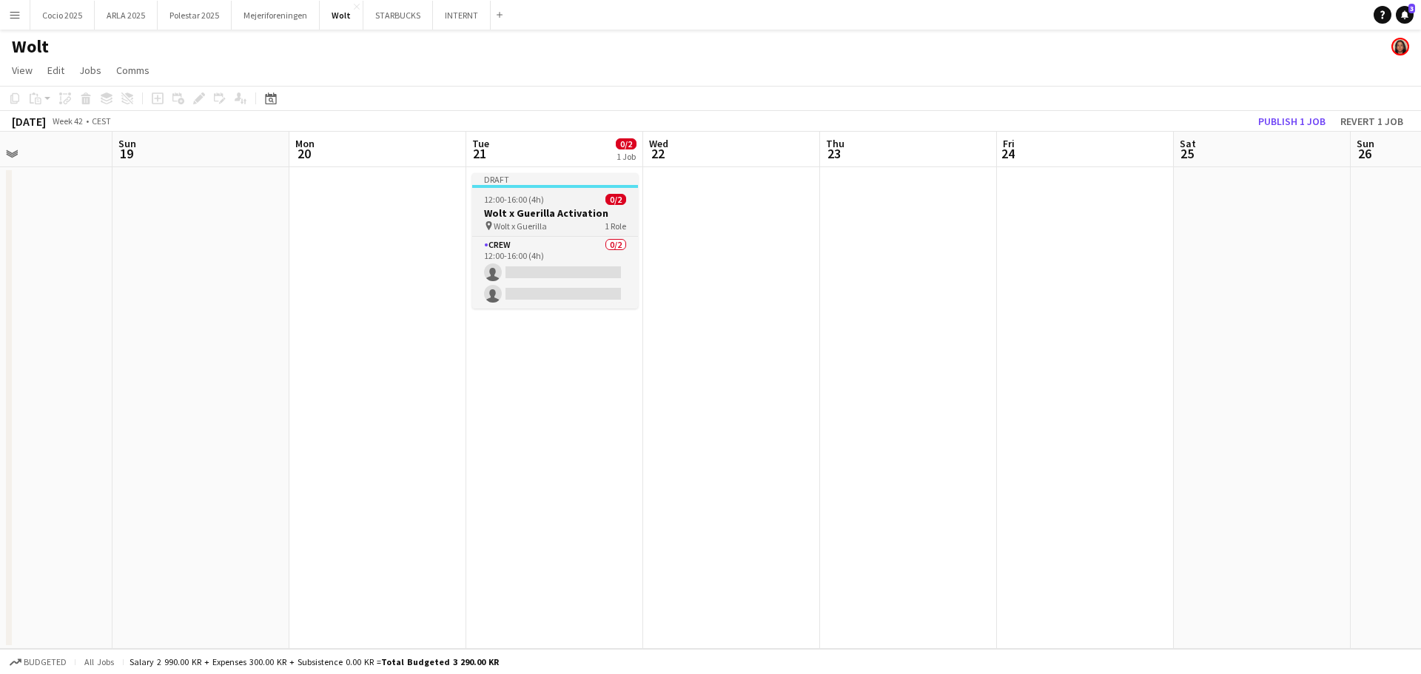
click at [563, 218] on h3 "Wolt x Guerilla Activation" at bounding box center [555, 213] width 166 height 13
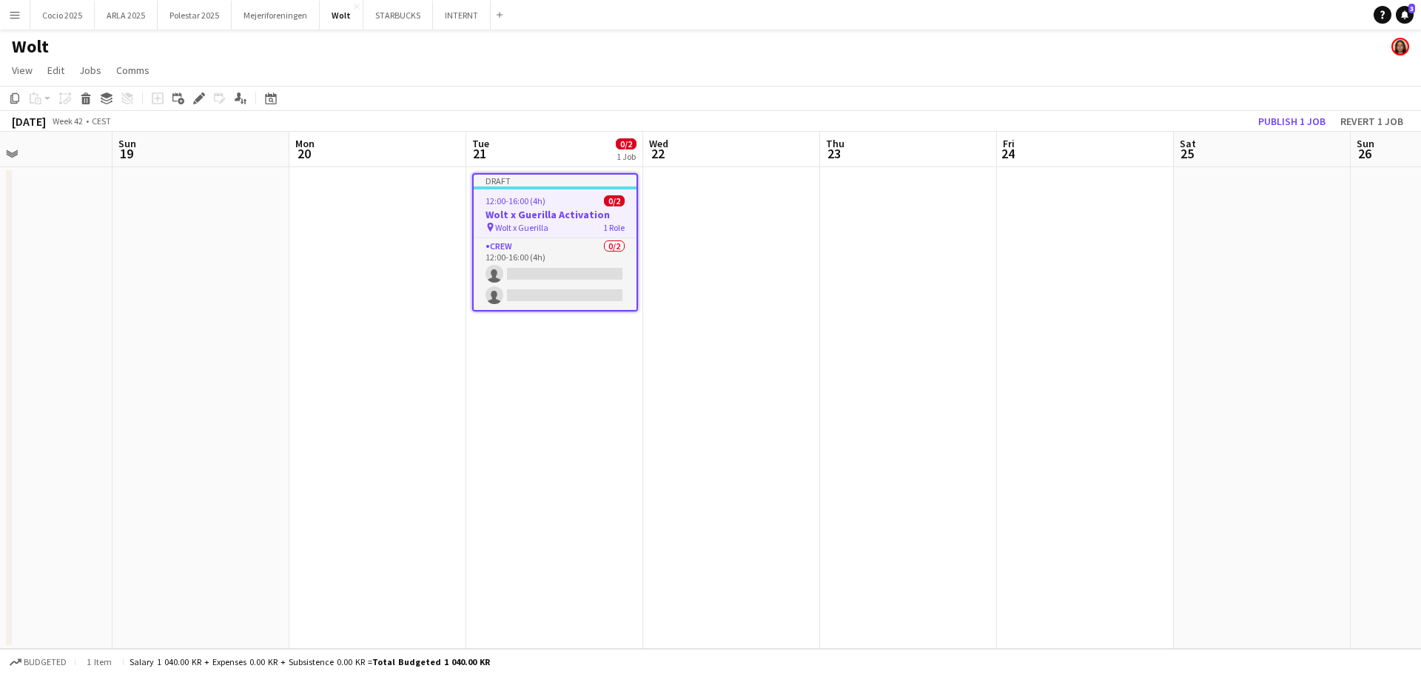
click at [563, 218] on h3 "Wolt x Guerilla Activation" at bounding box center [555, 214] width 163 height 13
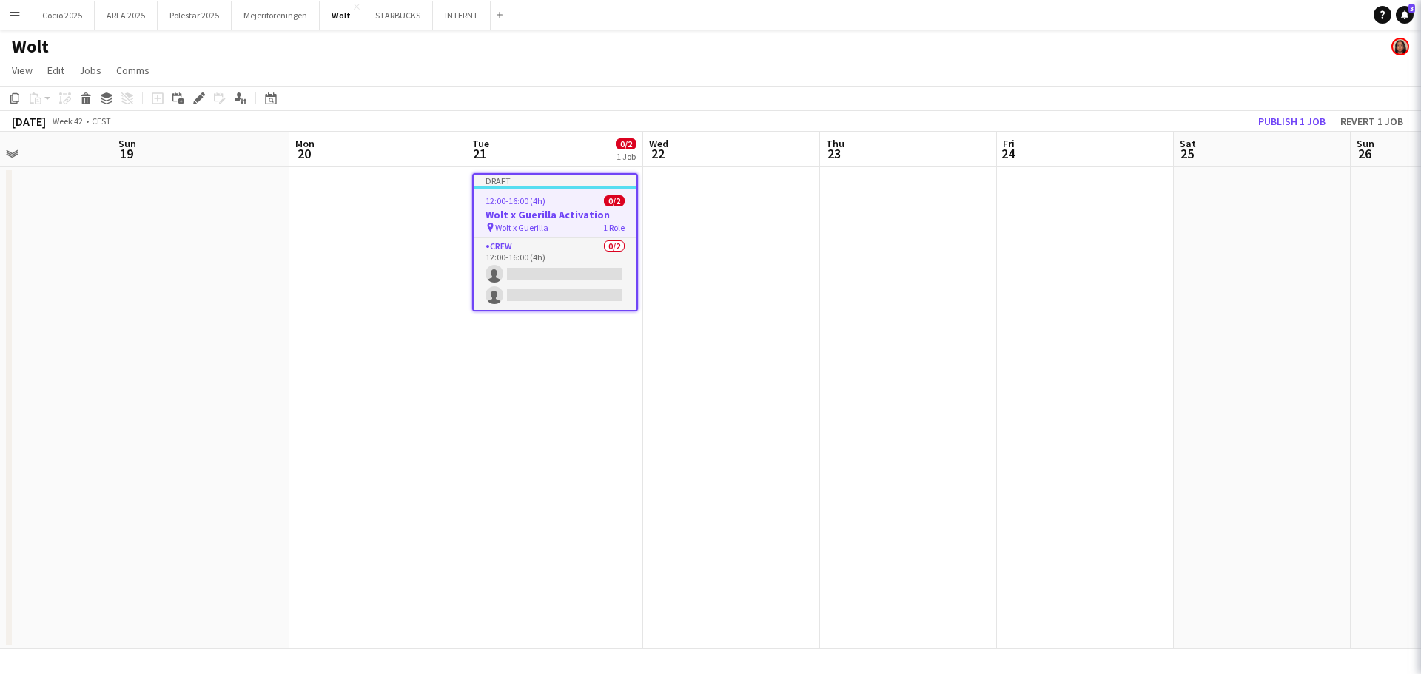
click at [566, 220] on h3 "Wolt x Guerilla Activation" at bounding box center [555, 214] width 163 height 13
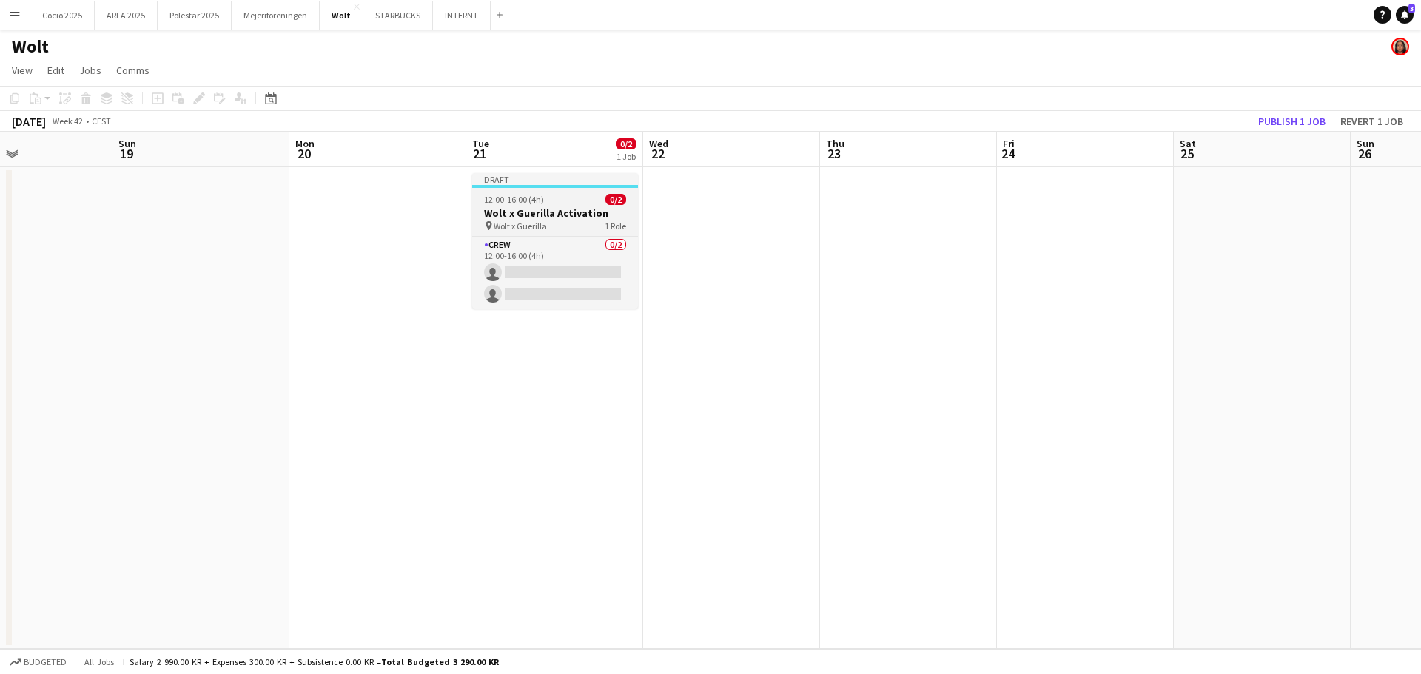
click at [566, 220] on div "pin Wolt x Guerilla 1 Role" at bounding box center [555, 226] width 166 height 12
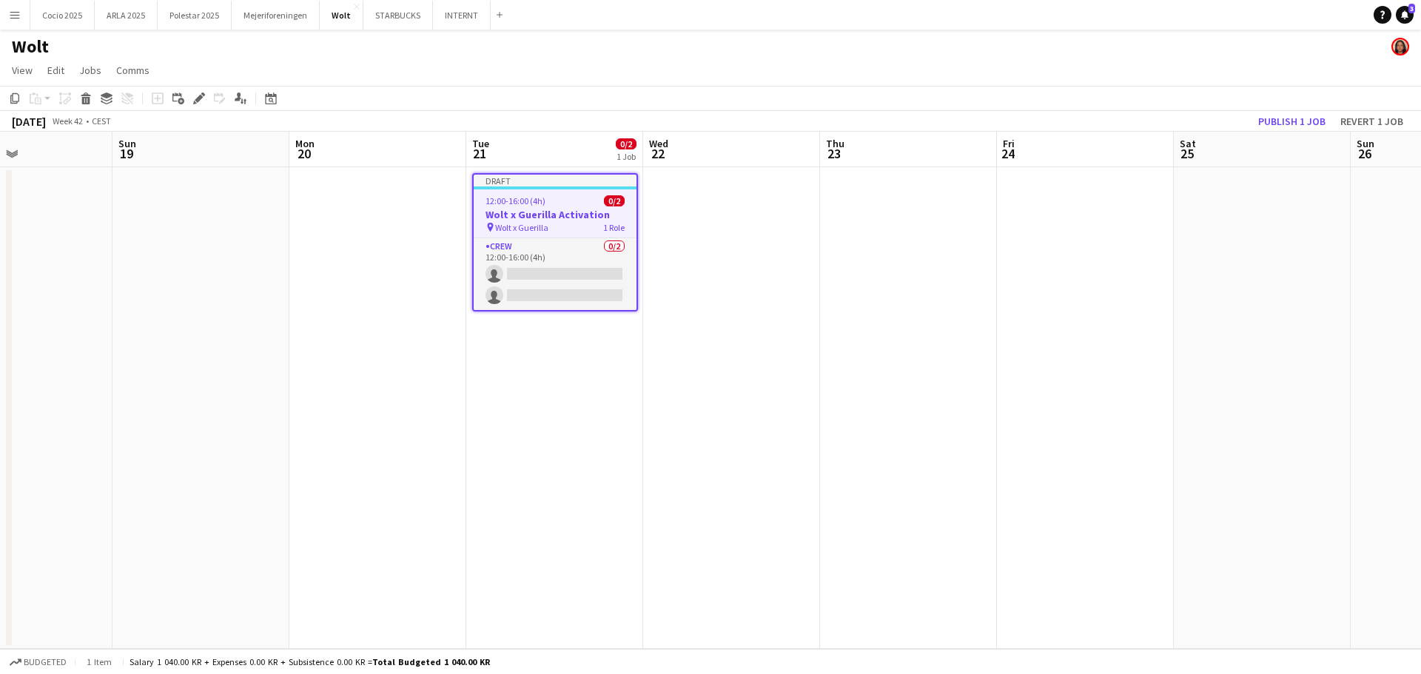
click at [566, 220] on h3 "Wolt x Guerilla Activation" at bounding box center [555, 214] width 163 height 13
click at [566, 221] on div "pin Wolt x Guerilla 1 Role" at bounding box center [555, 227] width 163 height 12
click at [566, 220] on h3 "Wolt x Guerilla Activation" at bounding box center [555, 214] width 163 height 13
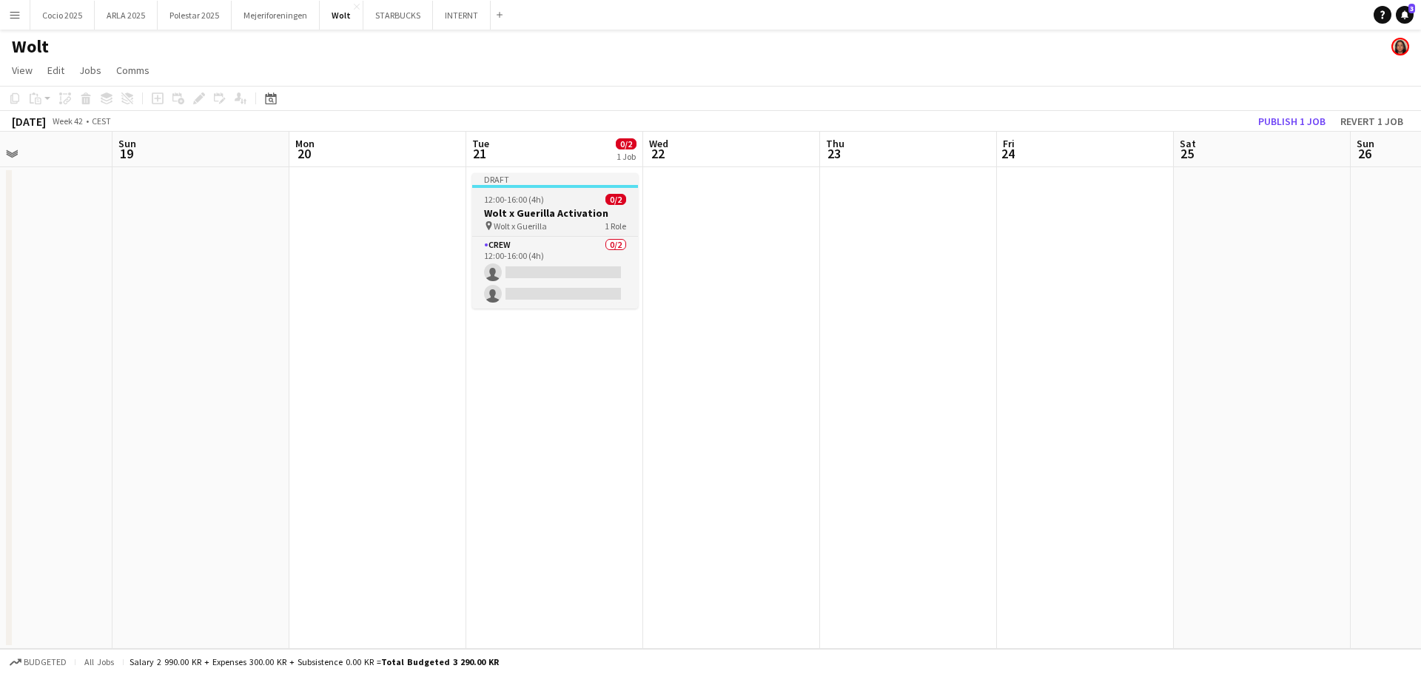
click at [566, 220] on div "pin Wolt x Guerilla 1 Role" at bounding box center [555, 226] width 166 height 12
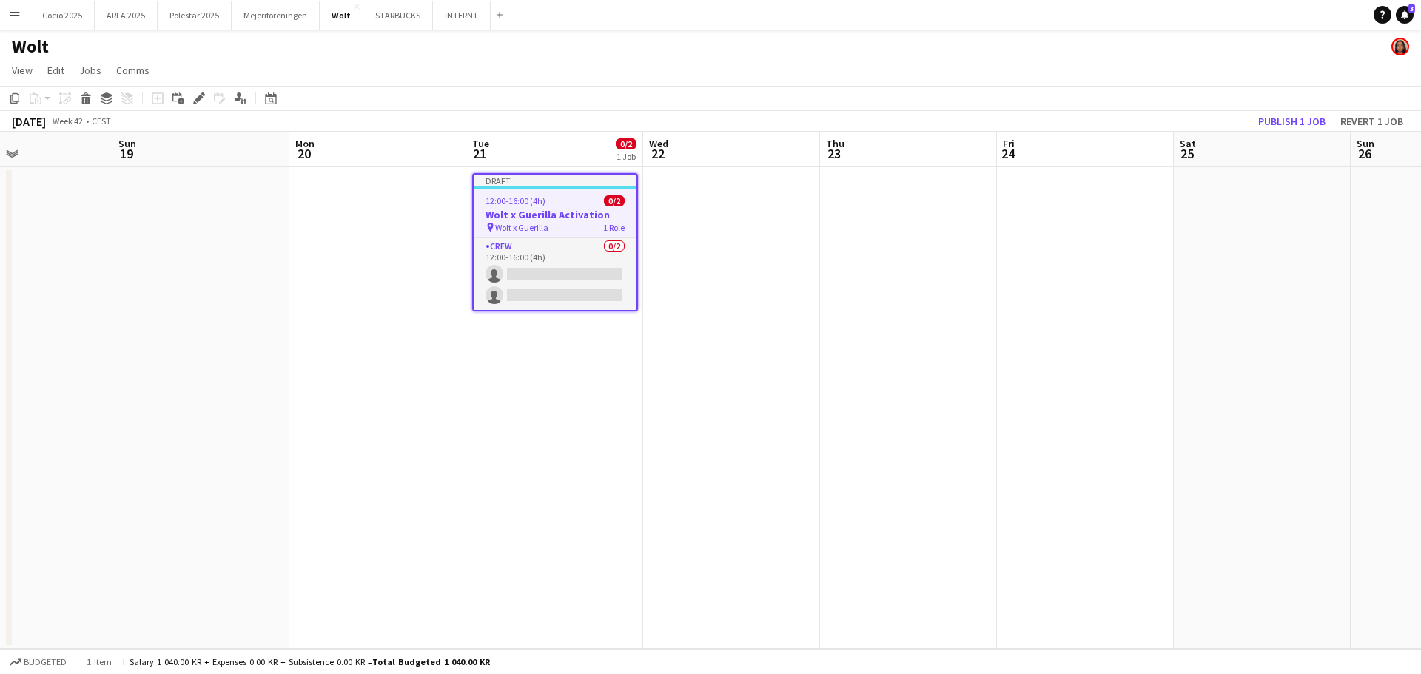
click at [566, 220] on h3 "Wolt x Guerilla Activation" at bounding box center [555, 214] width 163 height 13
click at [566, 221] on div "pin Wolt x Guerilla 1 Role" at bounding box center [555, 227] width 163 height 12
click at [566, 220] on h3 "Wolt x Guerilla Activation" at bounding box center [555, 214] width 163 height 13
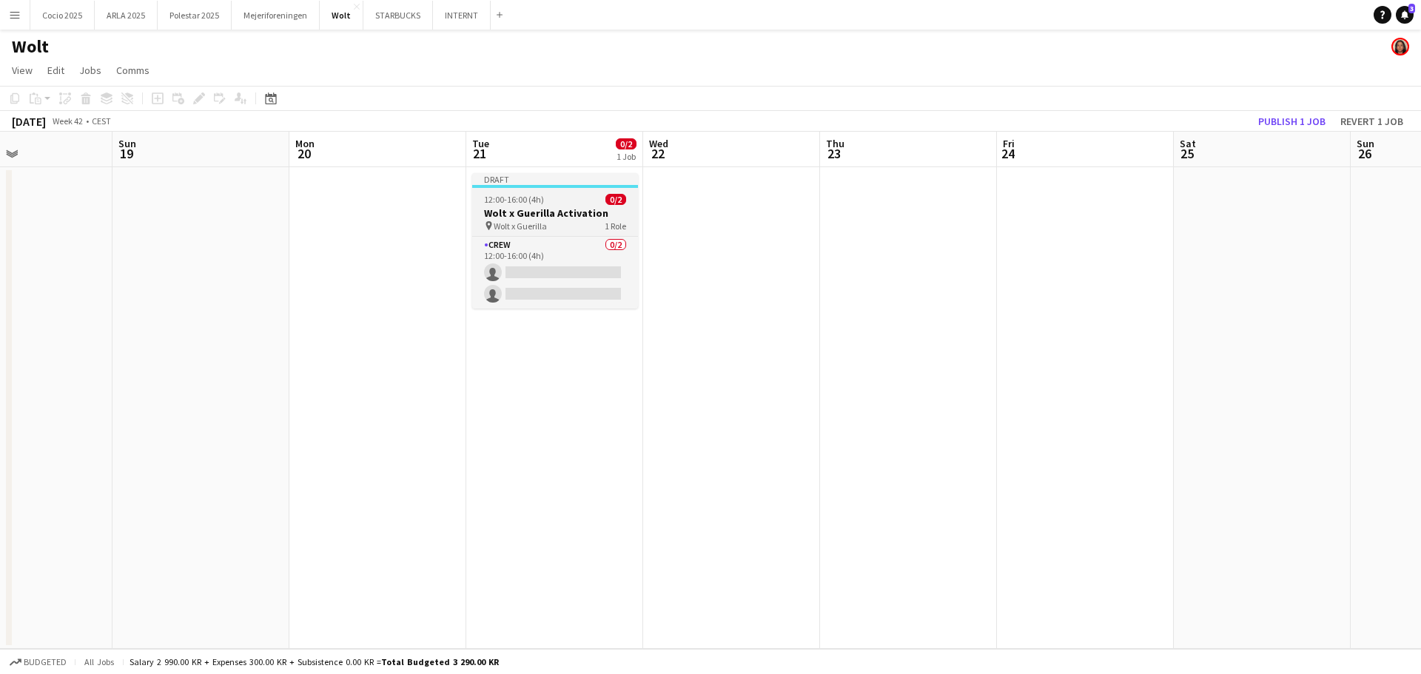
click at [566, 220] on div "pin Wolt x Guerilla 1 Role" at bounding box center [555, 226] width 166 height 12
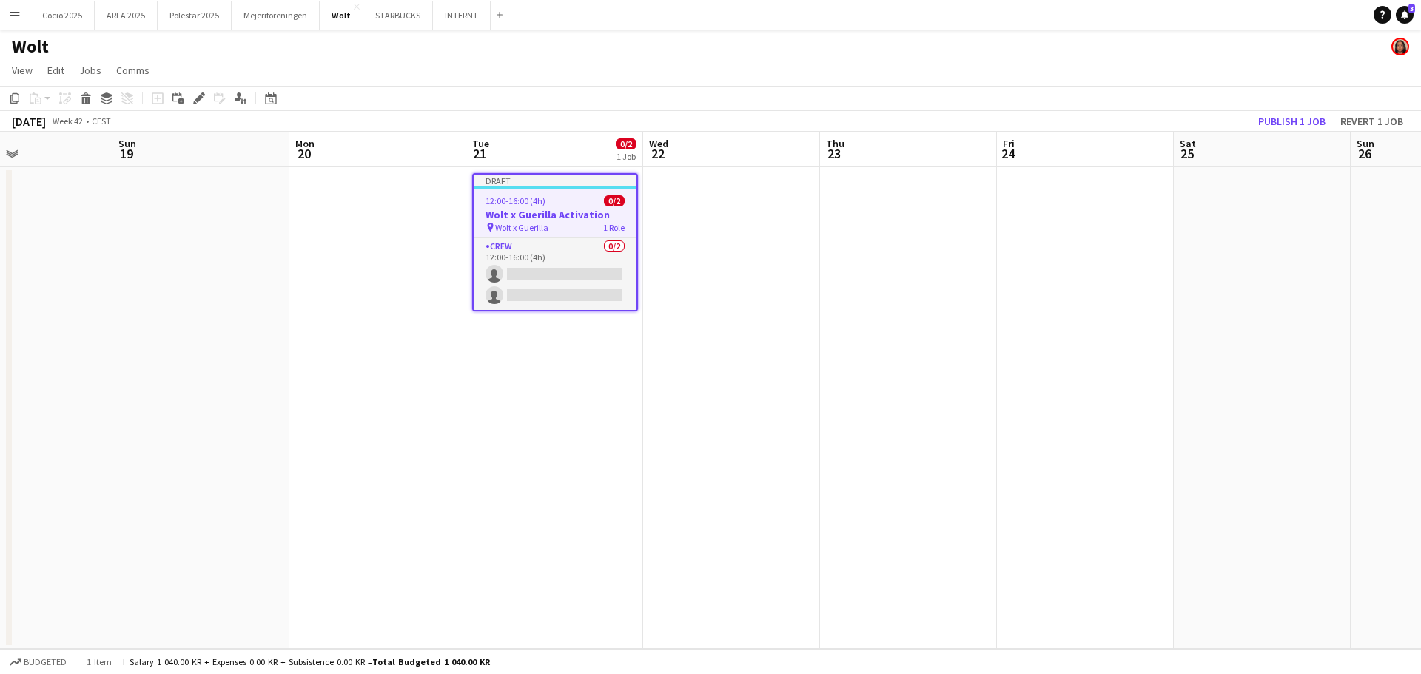
click at [566, 220] on h3 "Wolt x Guerilla Activation" at bounding box center [555, 214] width 163 height 13
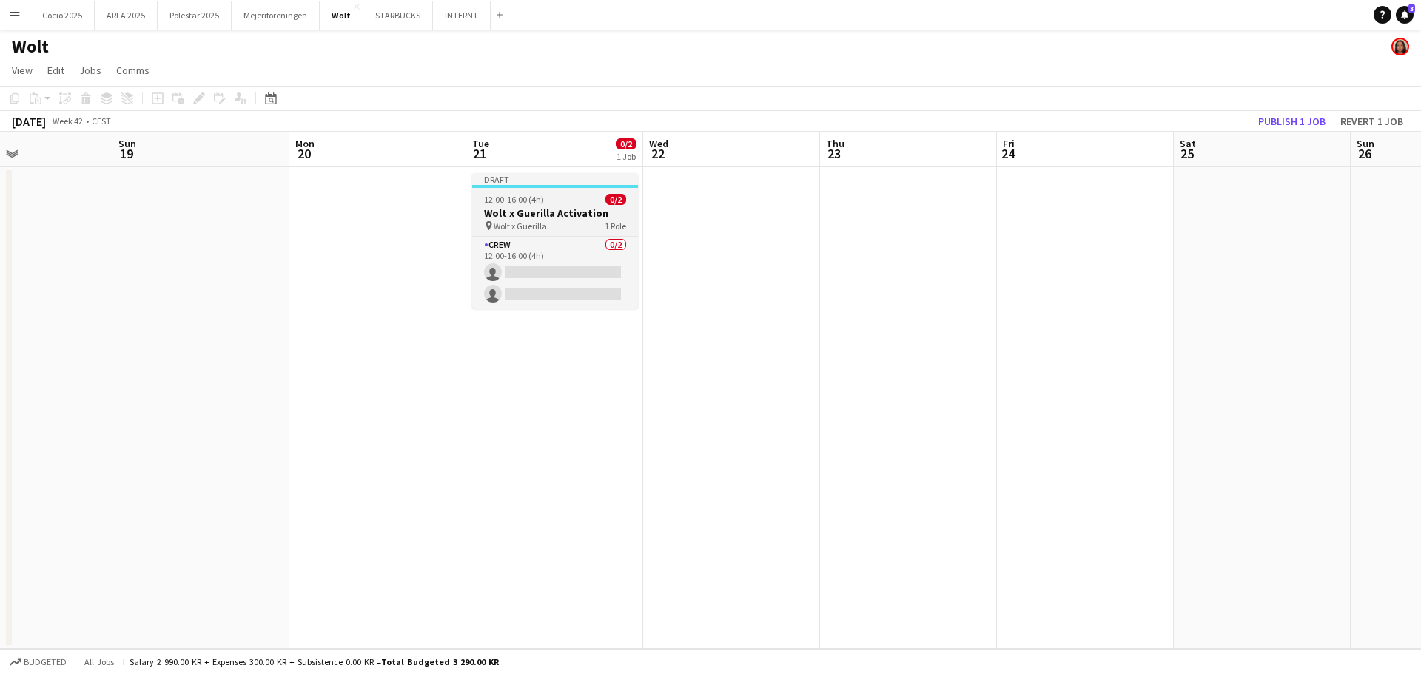
click at [566, 220] on div "pin Wolt x Guerilla 1 Role" at bounding box center [555, 226] width 166 height 12
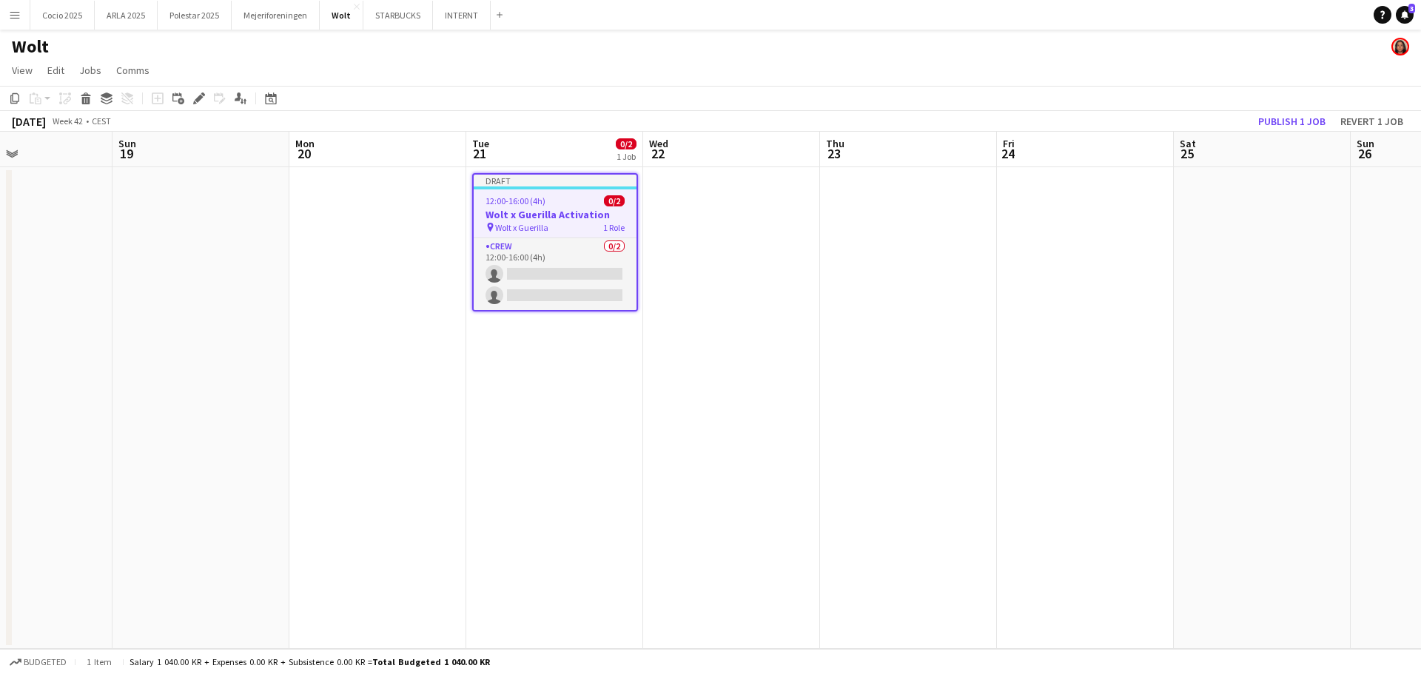
click at [566, 220] on h3 "Wolt x Guerilla Activation" at bounding box center [555, 214] width 163 height 13
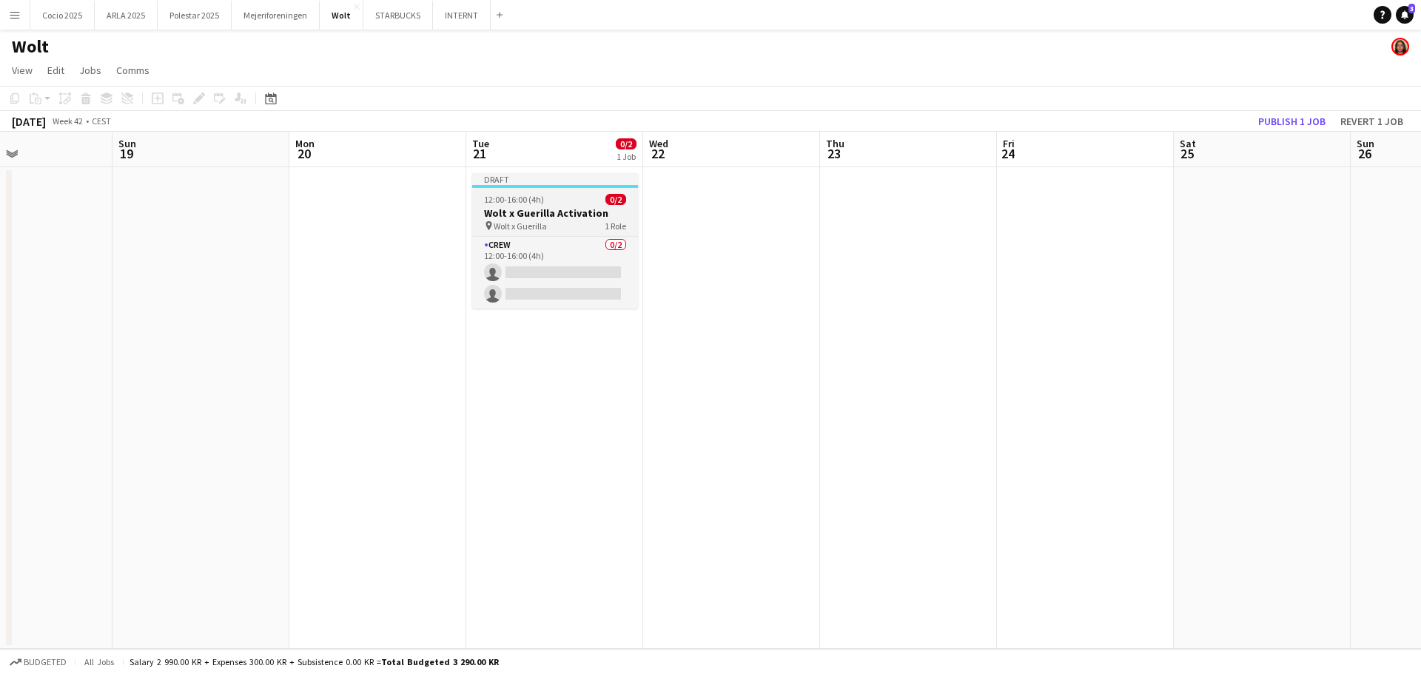
click at [567, 215] on h3 "Wolt x Guerilla Activation" at bounding box center [555, 213] width 166 height 13
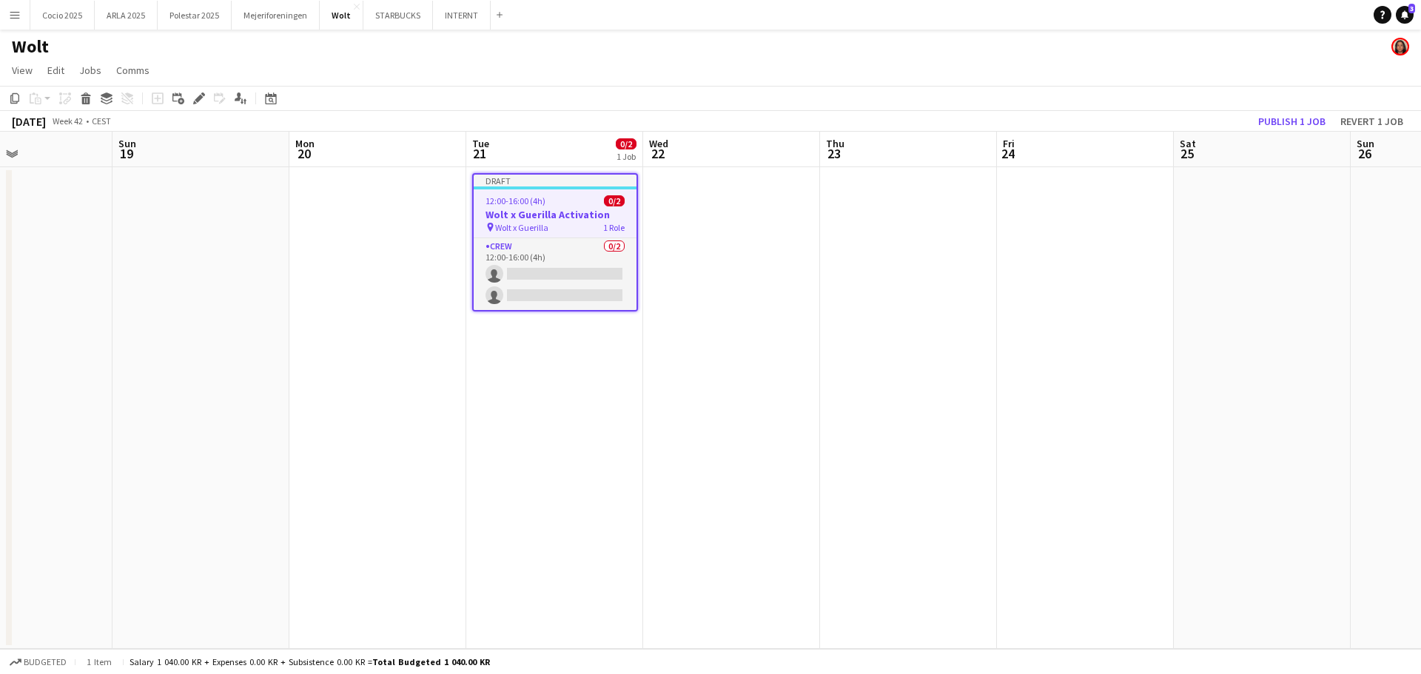
click at [567, 215] on h3 "Wolt x Guerilla Activation" at bounding box center [555, 214] width 163 height 13
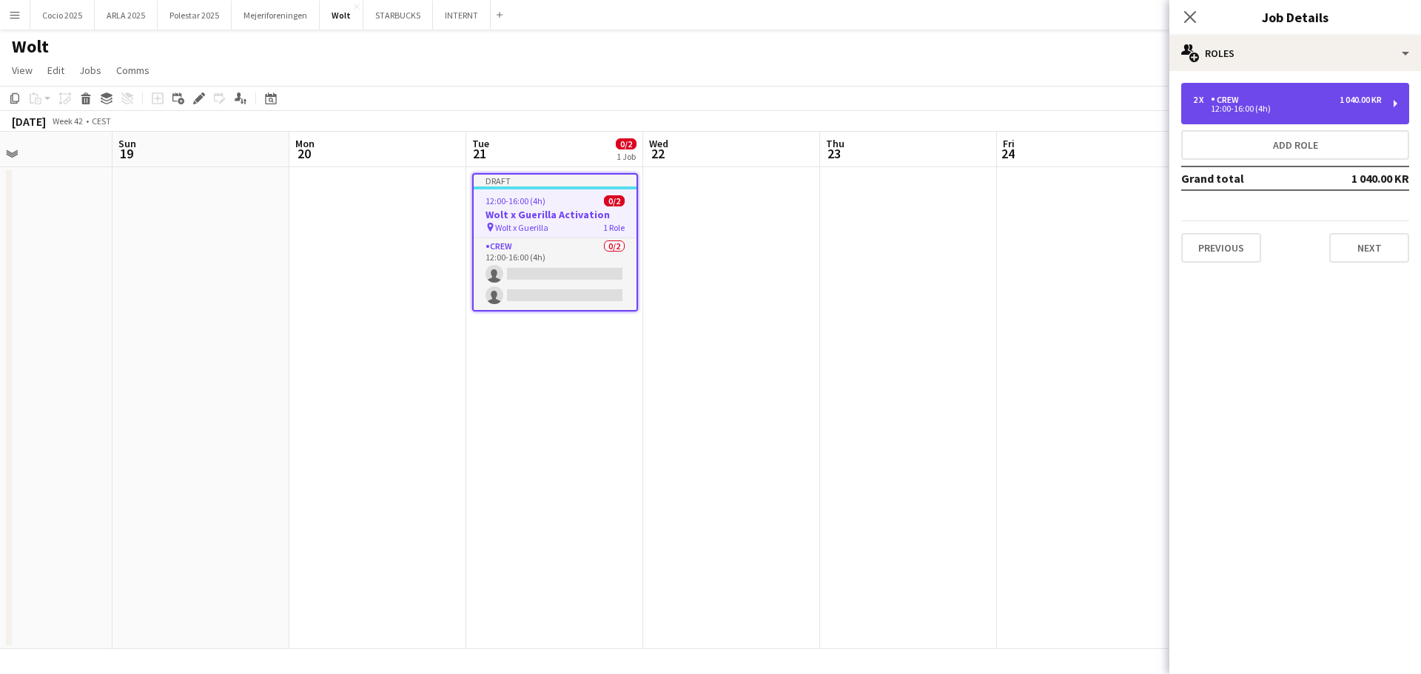
click at [1369, 107] on div "12:00-16:00 (4h)" at bounding box center [1287, 108] width 189 height 7
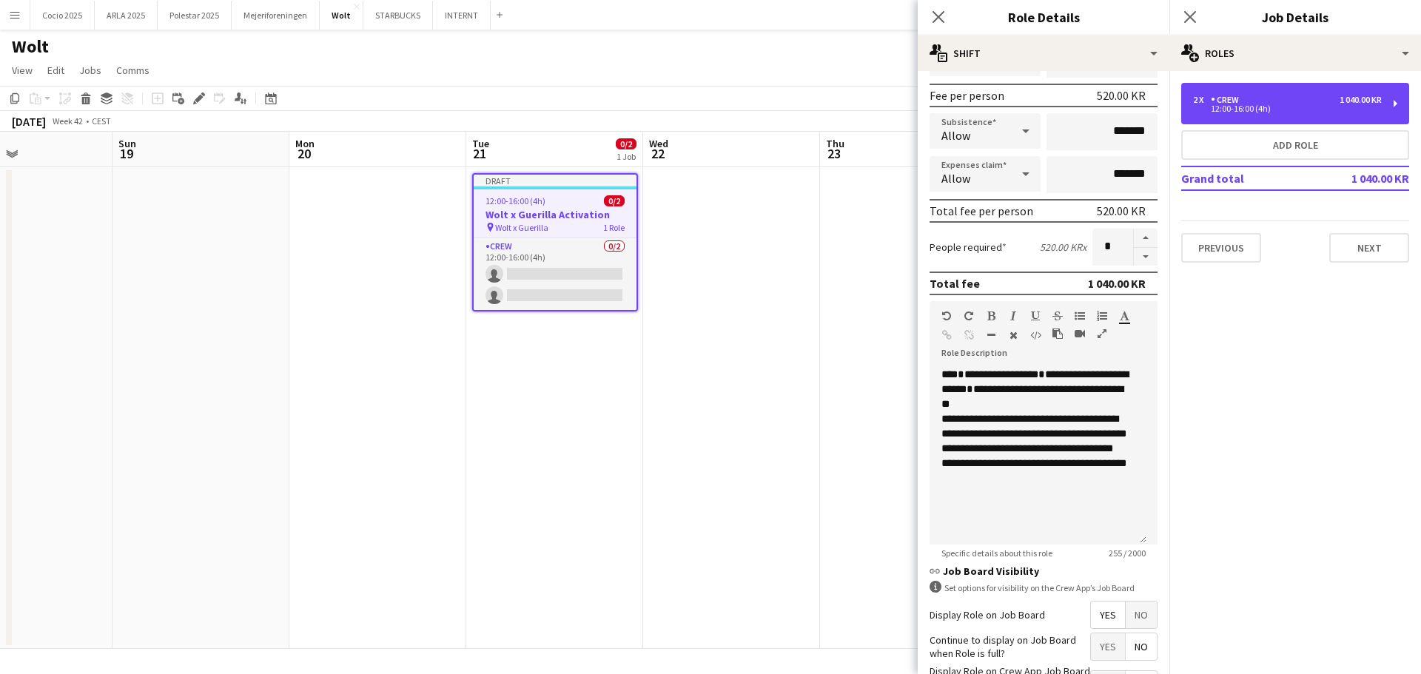
scroll to position [222, 0]
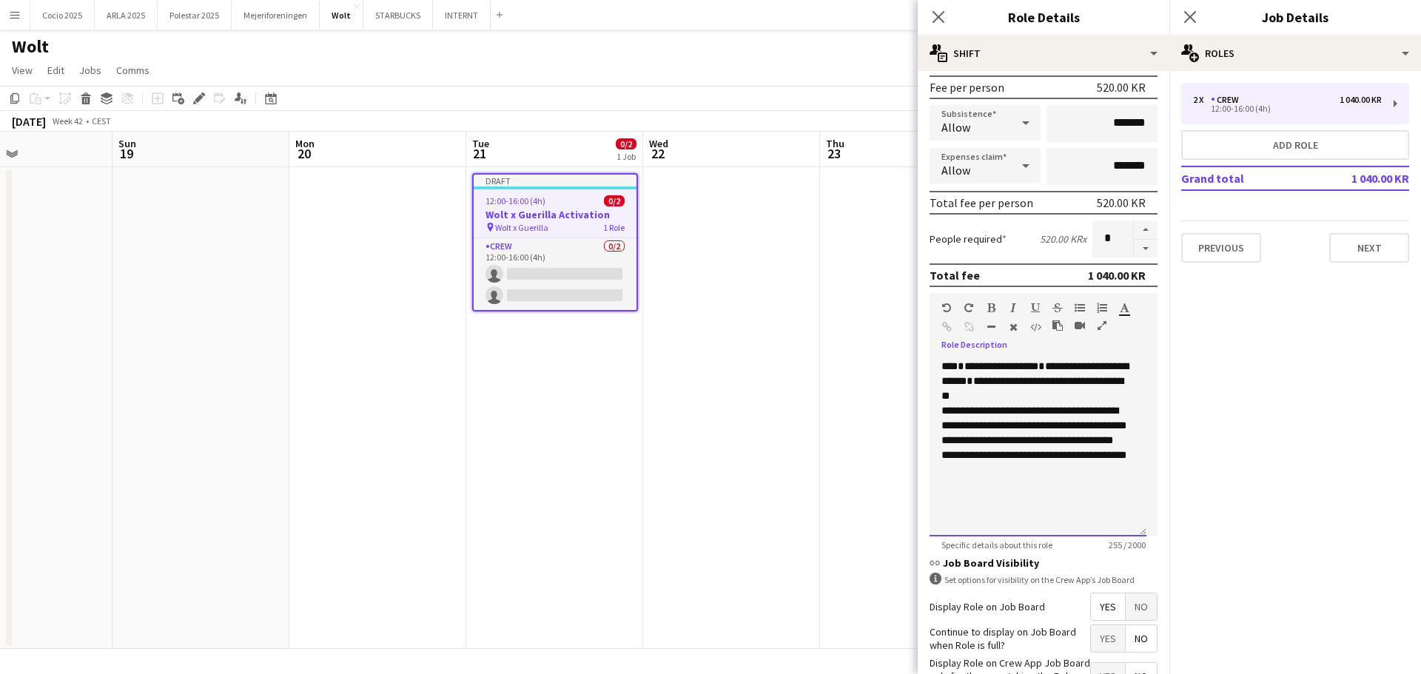
click at [1005, 478] on div "**********" at bounding box center [1038, 448] width 217 height 178
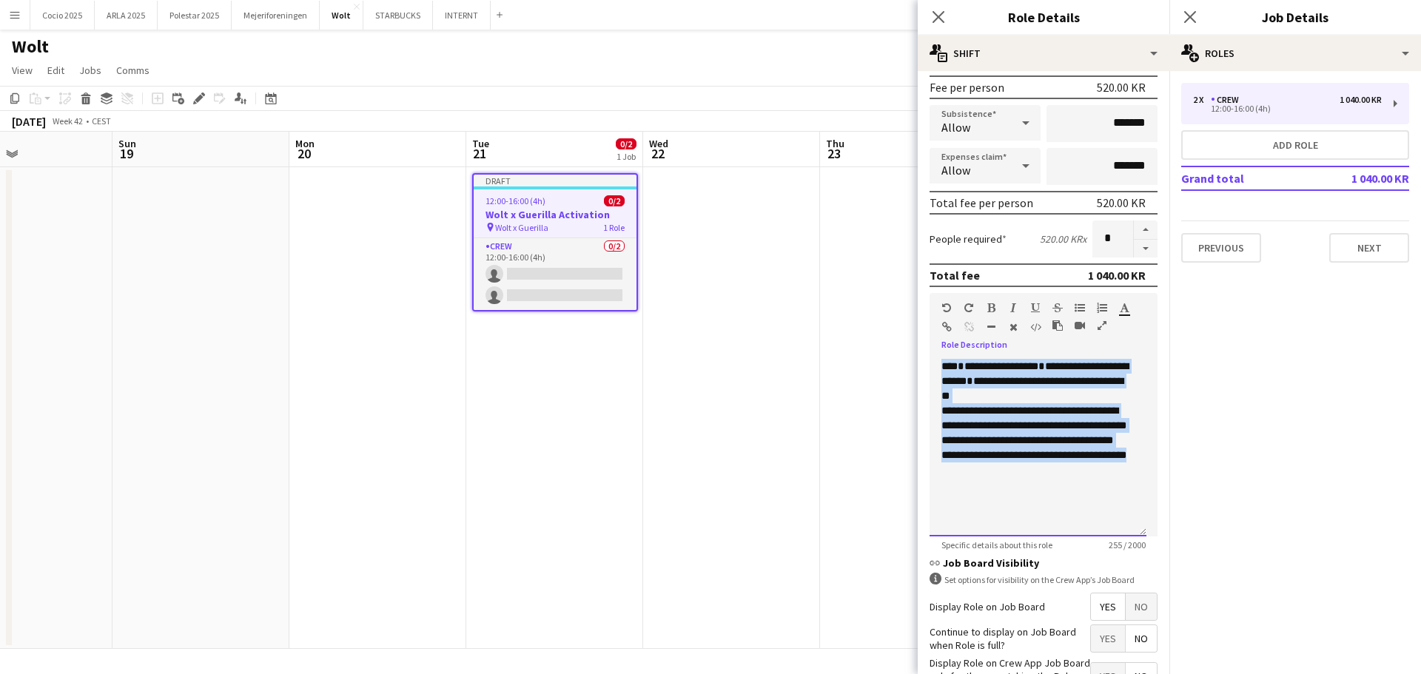
drag, startPoint x: 999, startPoint y: 480, endPoint x: 929, endPoint y: 331, distance: 164.9
click at [929, 331] on form "**********" at bounding box center [1044, 321] width 252 height 920
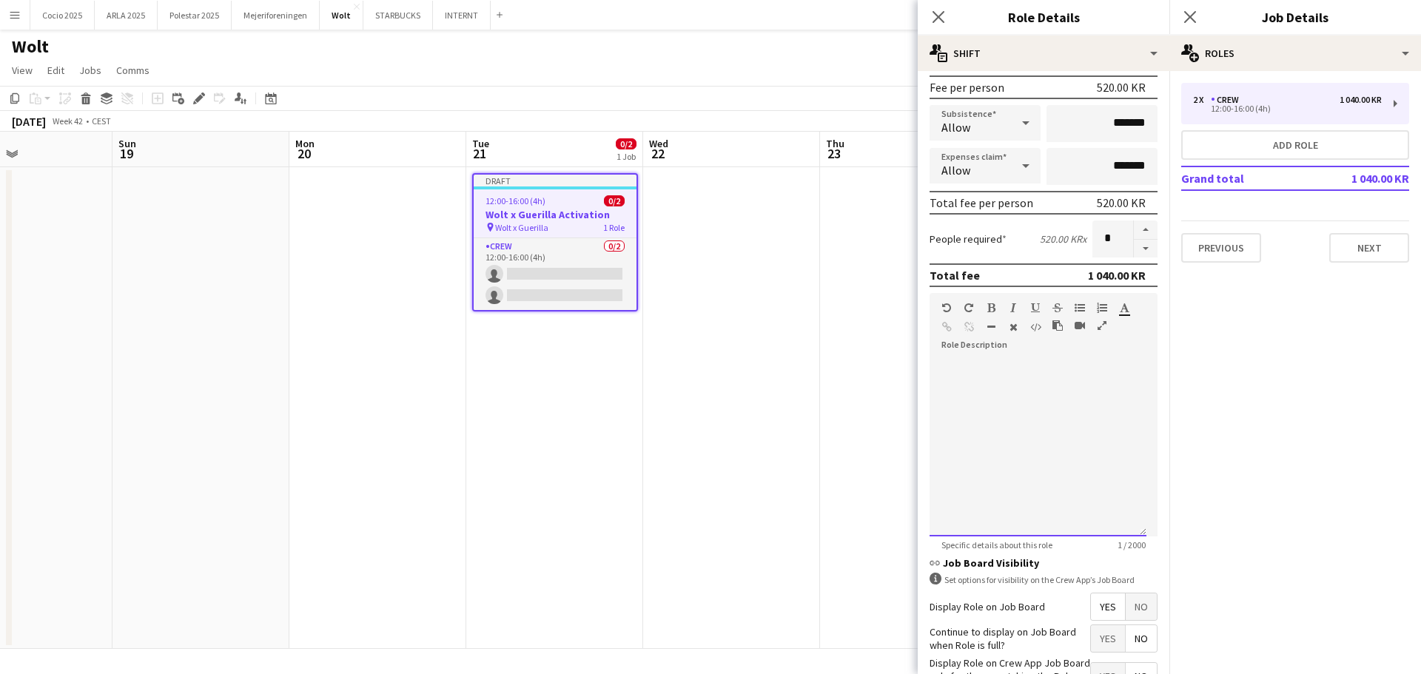
click at [985, 352] on div at bounding box center [1044, 443] width 228 height 188
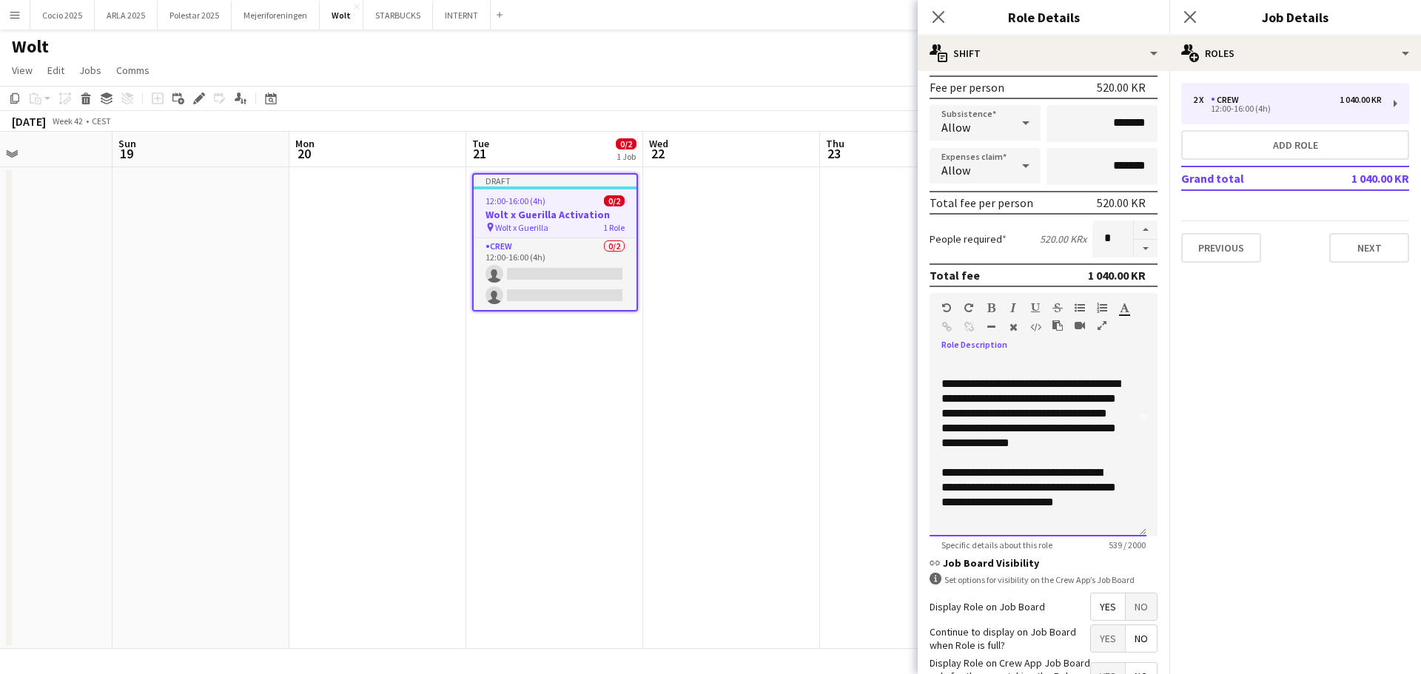
scroll to position [296, 0]
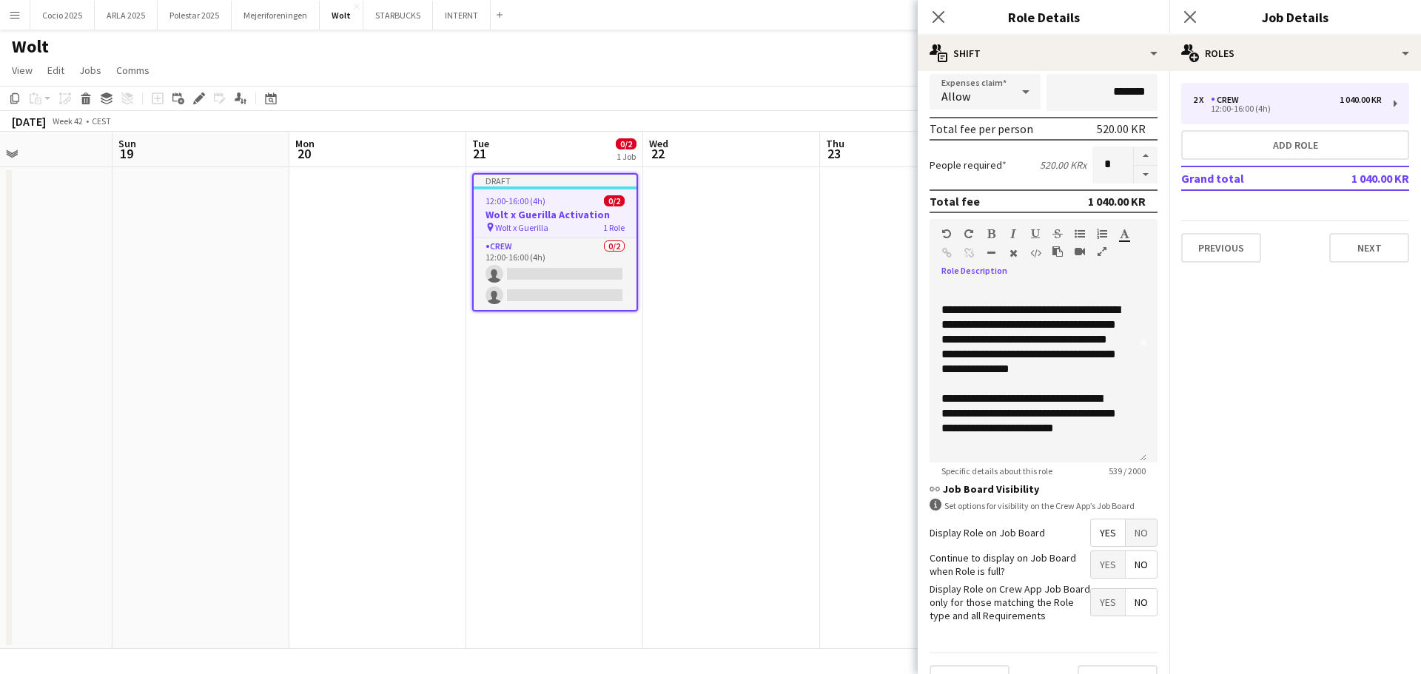
click at [1103, 534] on span "Yes" at bounding box center [1108, 533] width 34 height 27
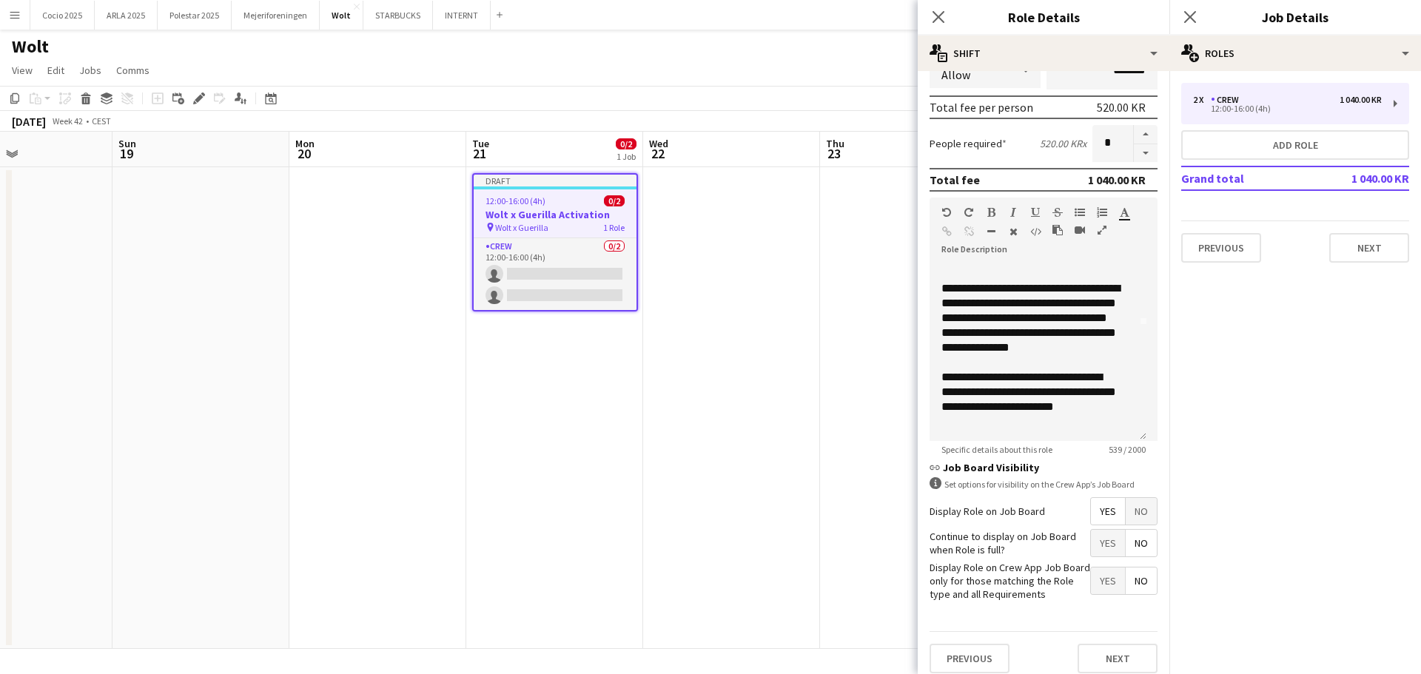
scroll to position [329, 0]
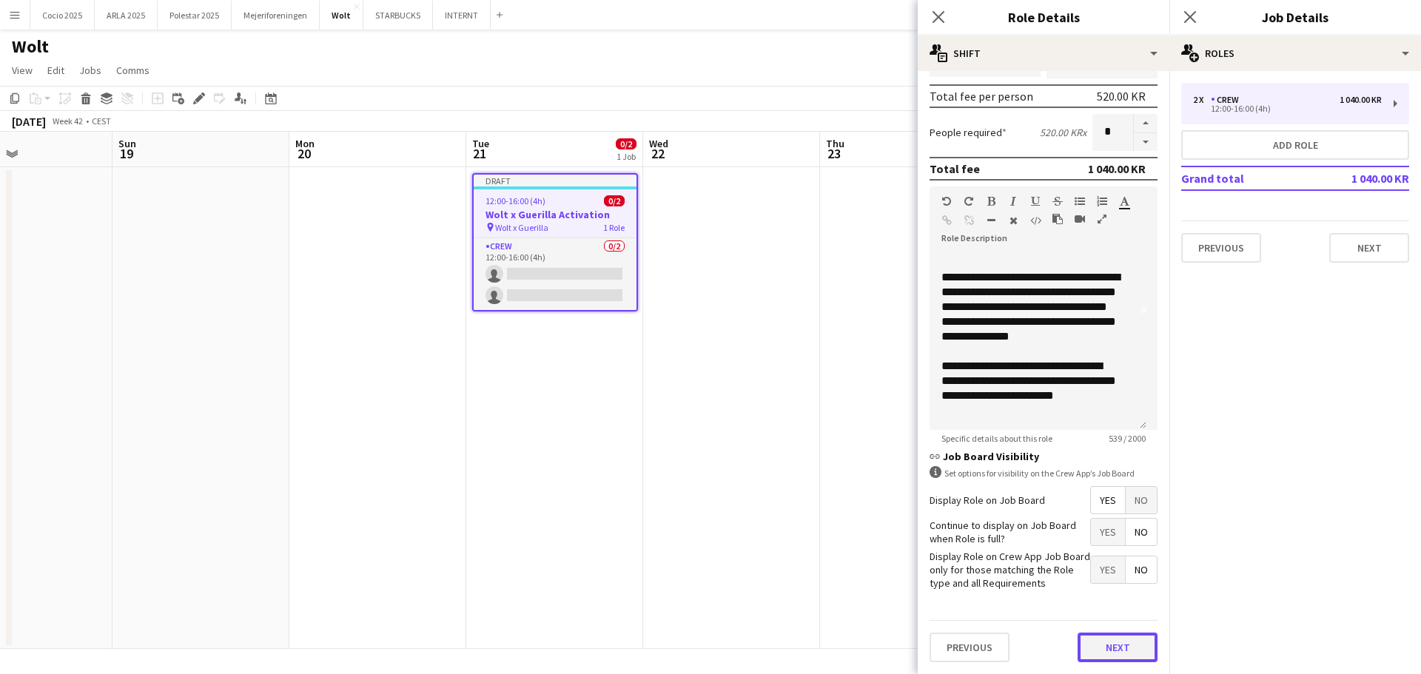
click at [1107, 637] on button "Next" at bounding box center [1118, 648] width 80 height 30
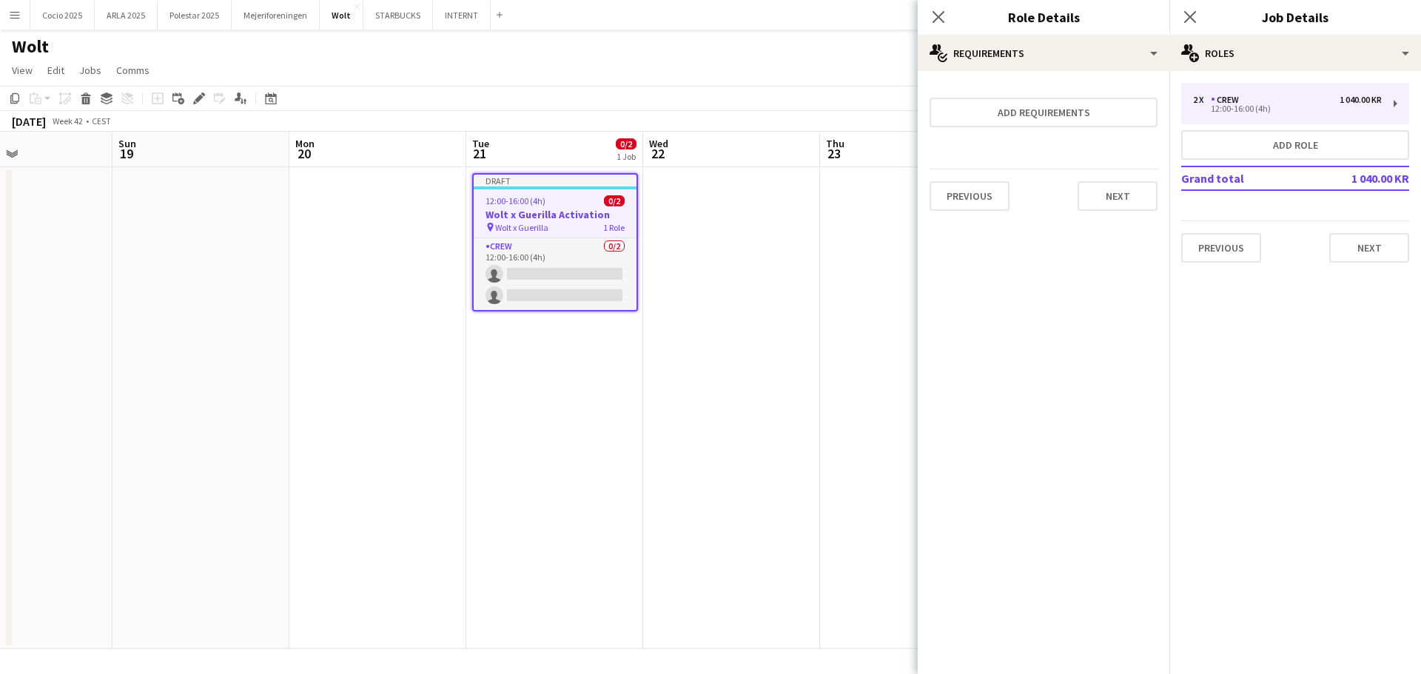
scroll to position [0, 0]
click at [1137, 194] on button "Next" at bounding box center [1118, 196] width 80 height 30
click at [939, 24] on app-icon "Close pop-in" at bounding box center [938, 17] width 21 height 21
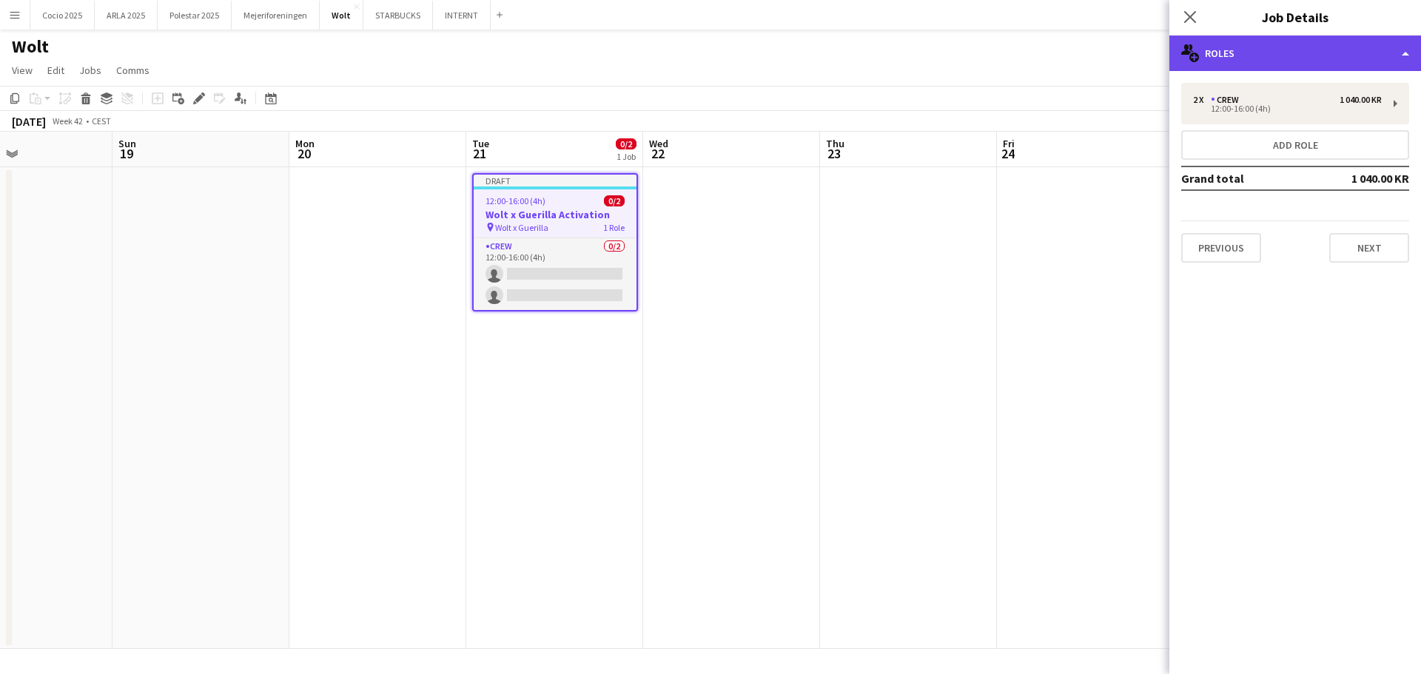
click at [1372, 56] on div "multiple-users-add Roles" at bounding box center [1296, 54] width 252 height 36
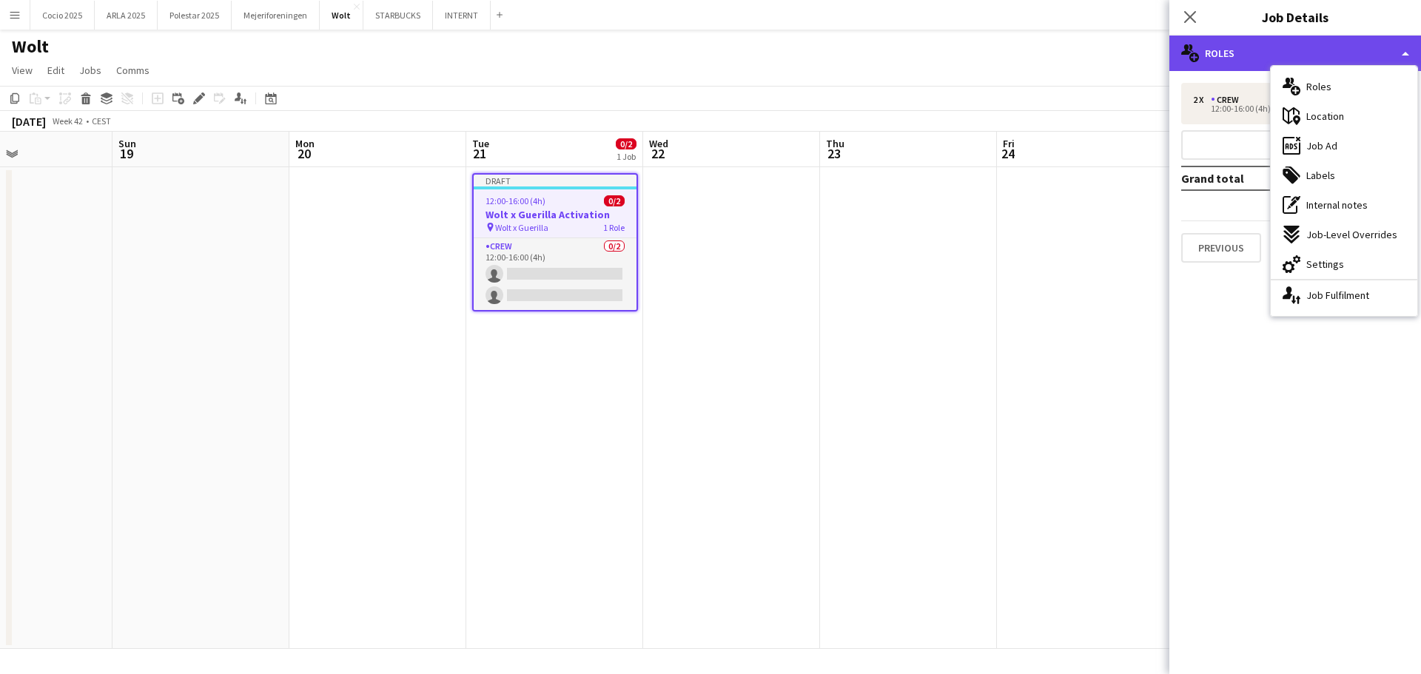
click at [1352, 55] on div "multiple-users-add Roles" at bounding box center [1296, 54] width 252 height 36
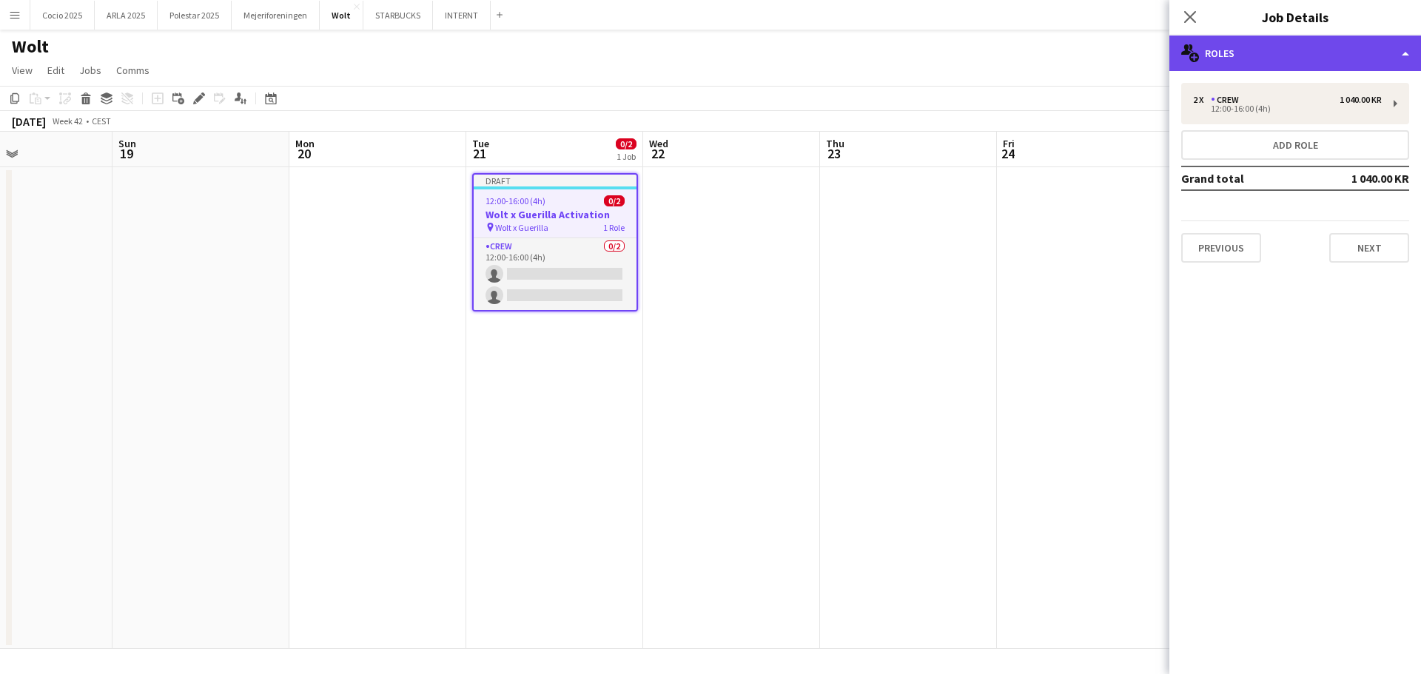
click at [1355, 58] on div "multiple-users-add Roles" at bounding box center [1296, 54] width 252 height 36
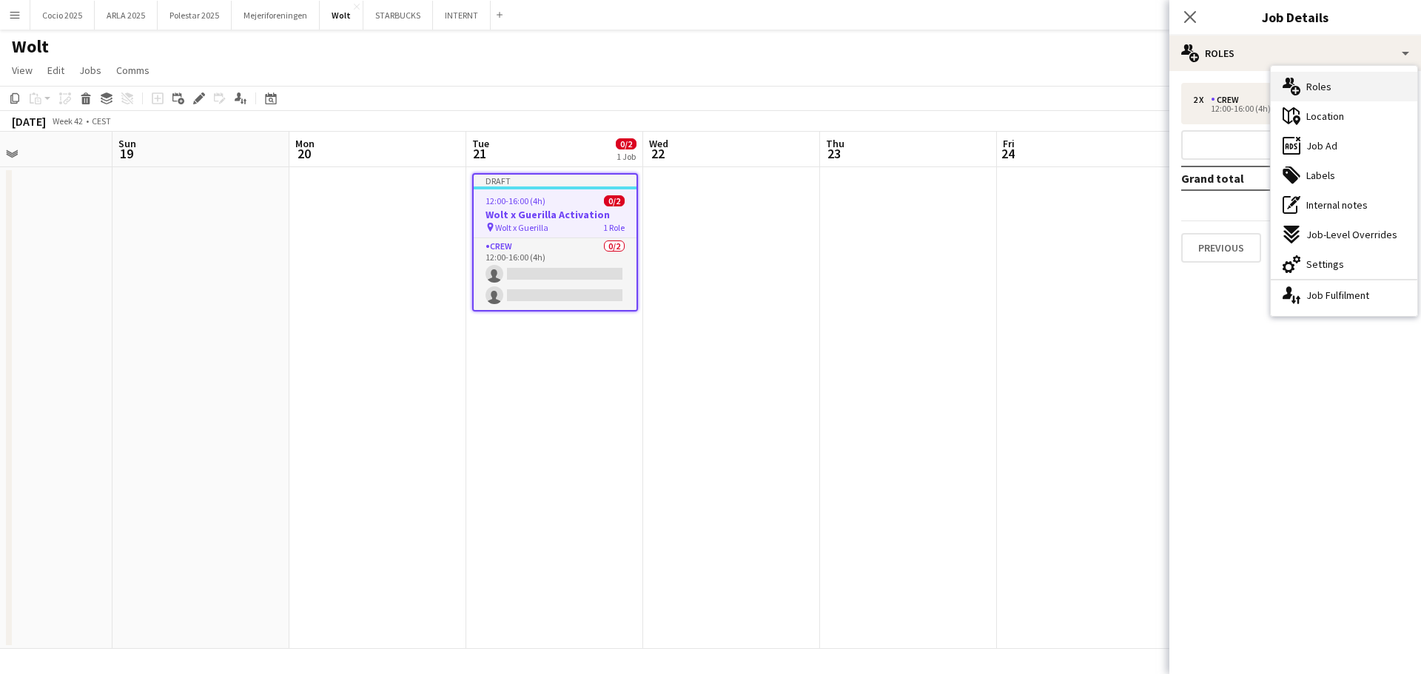
click at [1364, 88] on div "multiple-users-add Roles" at bounding box center [1344, 87] width 147 height 30
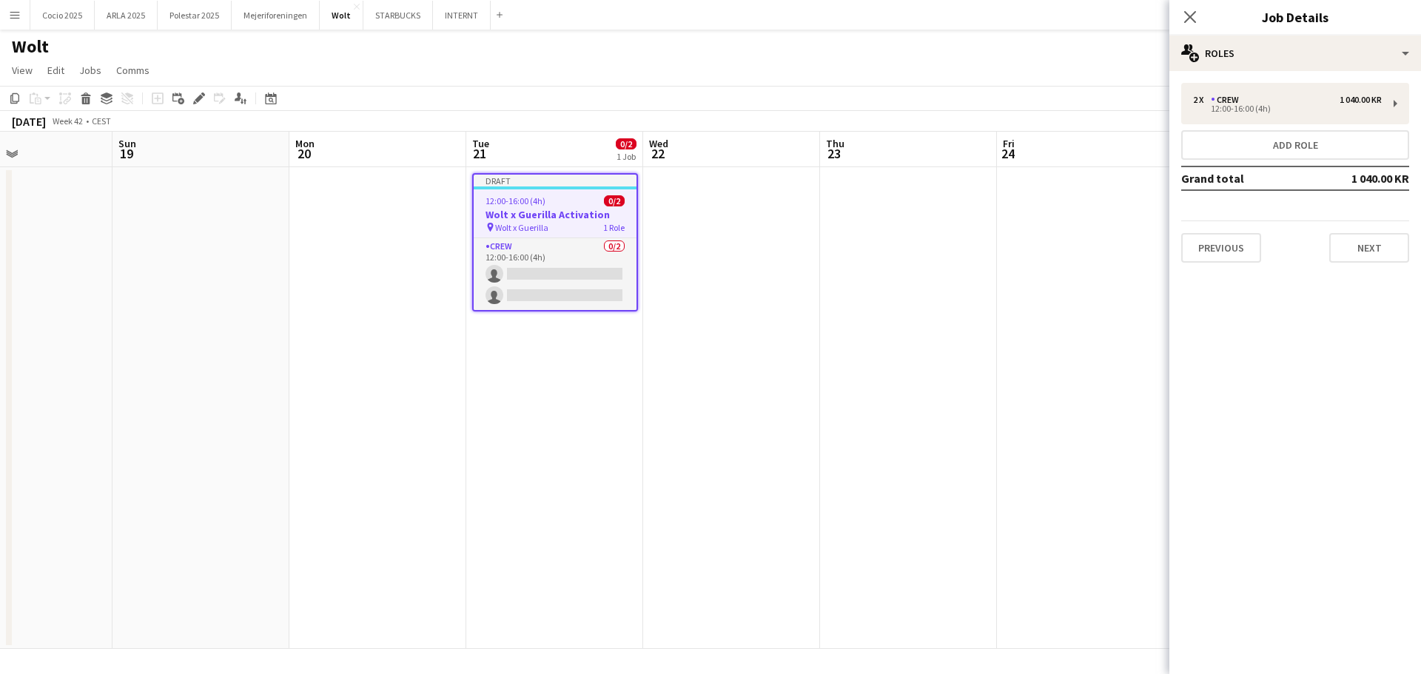
click at [1412, 101] on div "2 x Crew 1 040.00 KR 12:00-16:00 (4h) Add role Grand total 1 040.00 KR Previous…" at bounding box center [1296, 173] width 252 height 180
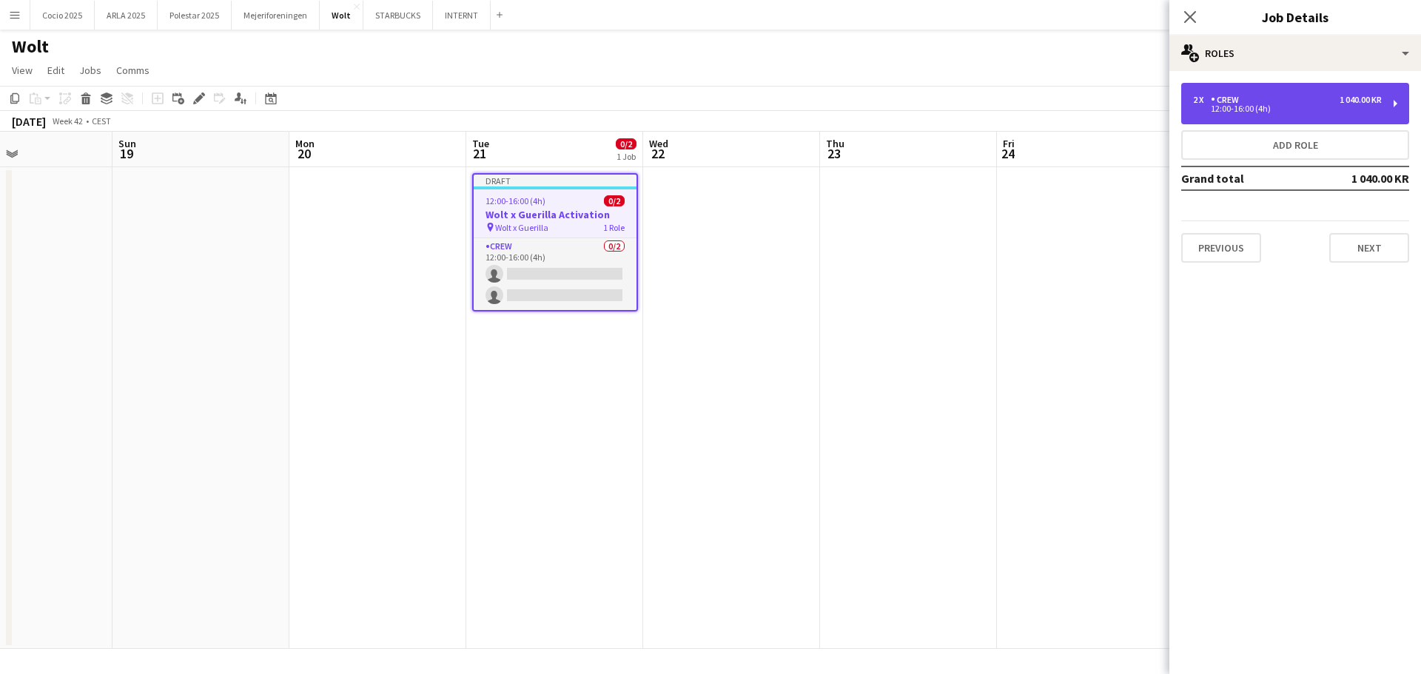
click at [1398, 99] on div "2 x Crew 1 040.00 KR 12:00-16:00 (4h)" at bounding box center [1295, 103] width 228 height 41
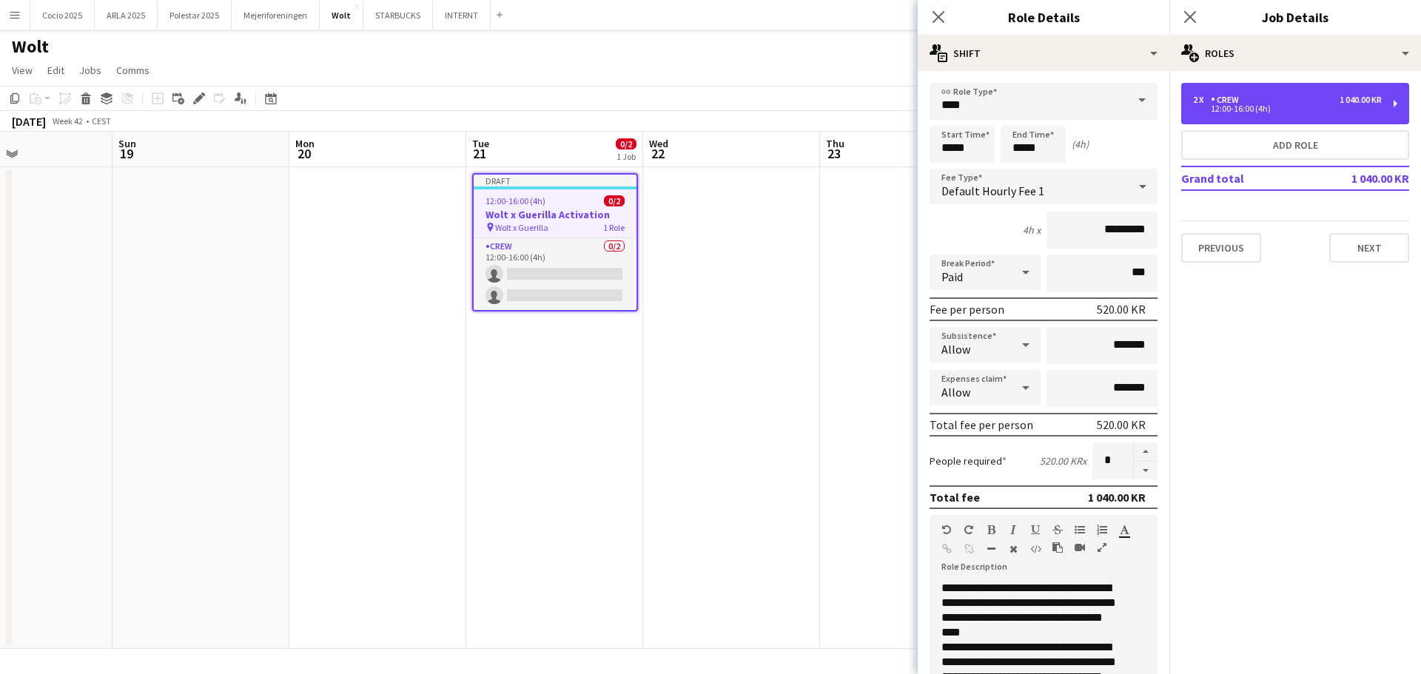
scroll to position [74, 0]
click at [1264, 96] on div "2 x Crew 1 040.00 KR" at bounding box center [1287, 100] width 189 height 10
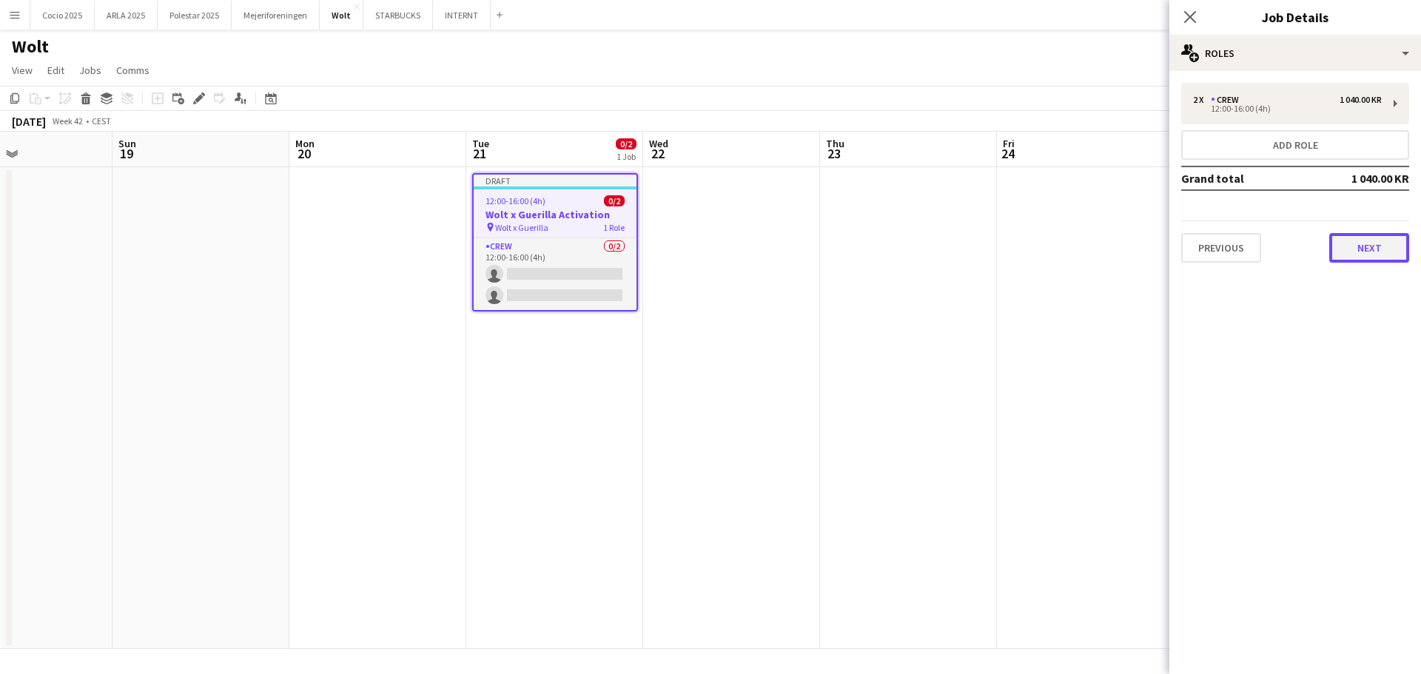
click at [1344, 242] on button "Next" at bounding box center [1370, 248] width 80 height 30
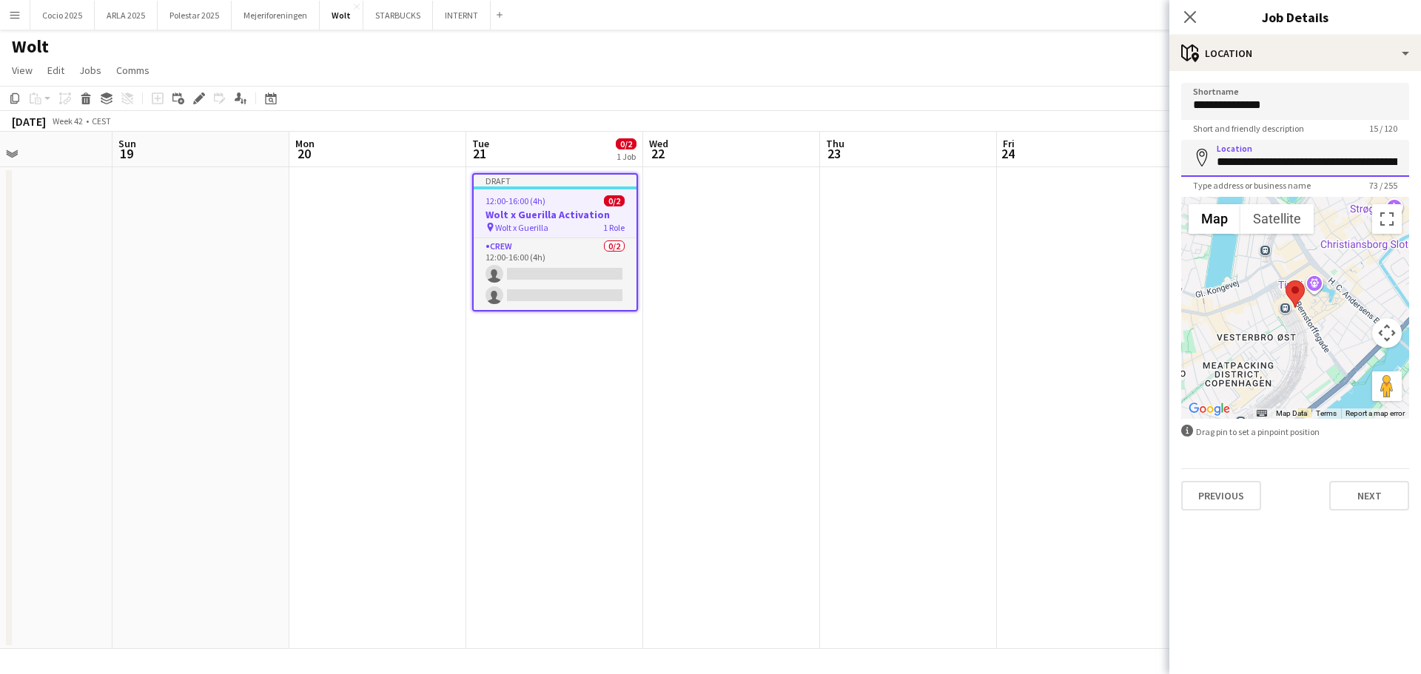
click at [1296, 155] on input "**********" at bounding box center [1295, 158] width 228 height 37
type input "**********"
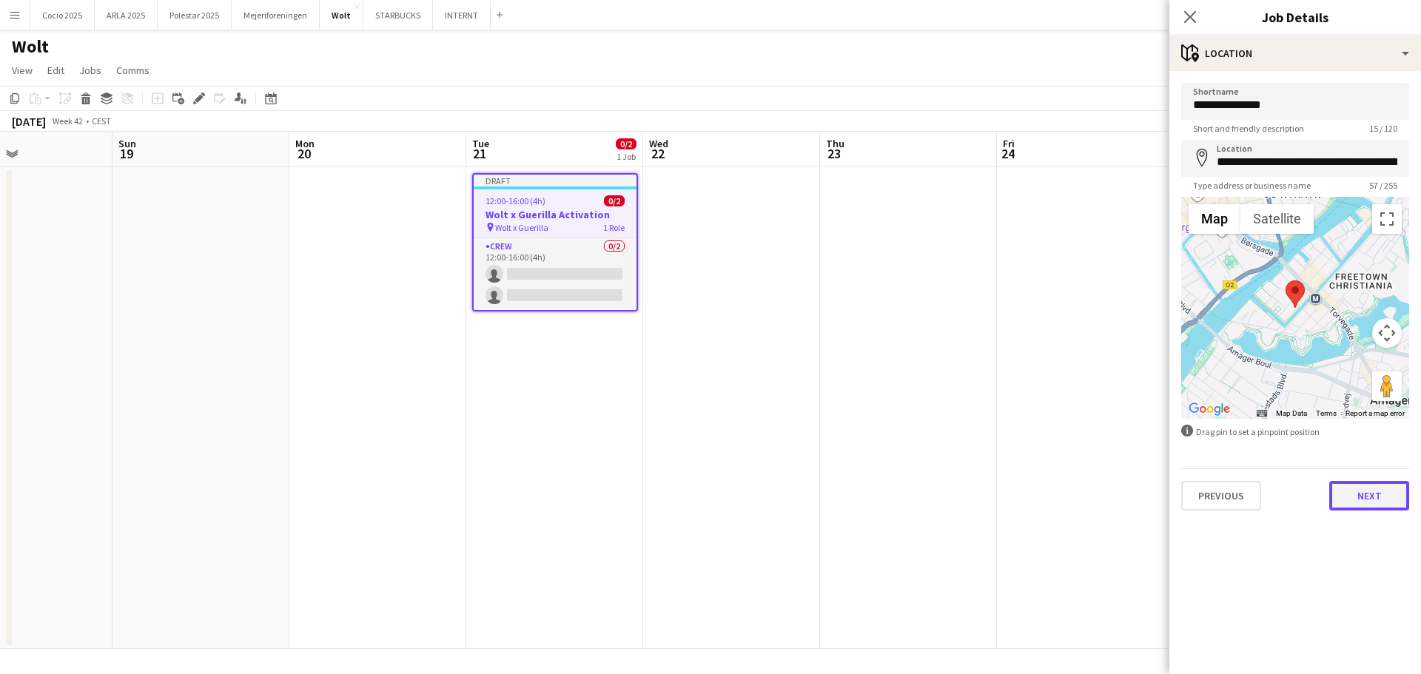
click at [1364, 497] on button "Next" at bounding box center [1370, 496] width 80 height 30
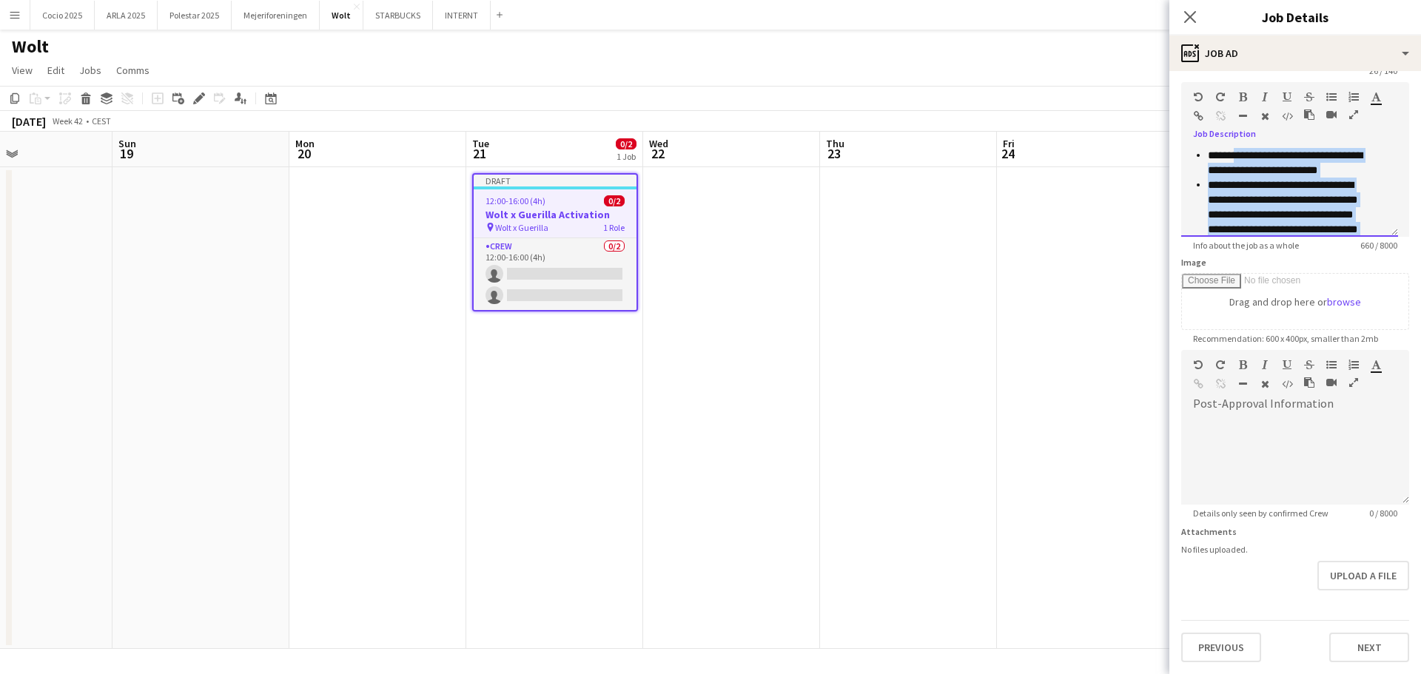
scroll to position [58, 0]
drag, startPoint x: 1250, startPoint y: 134, endPoint x: 1191, endPoint y: 158, distance: 64.1
click at [1191, 158] on div "**********" at bounding box center [1289, 192] width 217 height 89
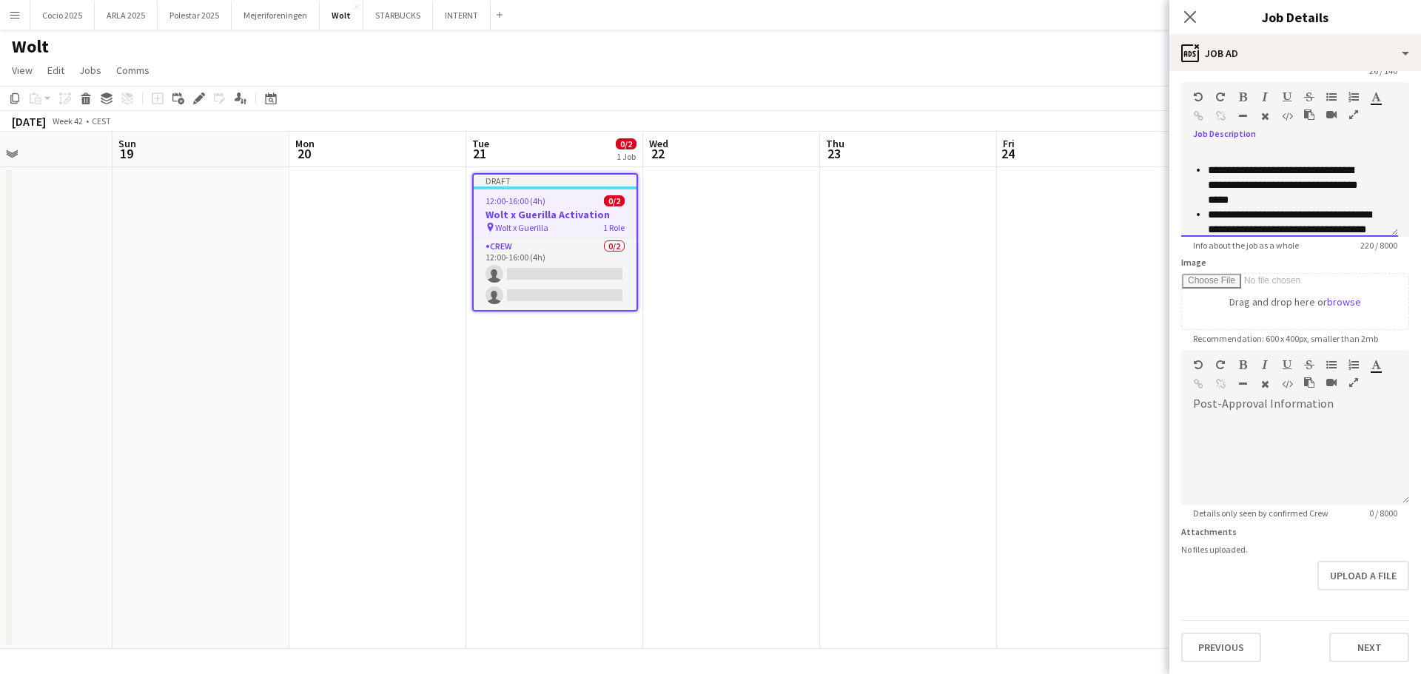
click at [1204, 150] on div at bounding box center [1289, 155] width 193 height 15
click at [1237, 181] on p at bounding box center [1284, 185] width 182 height 15
click at [1216, 153] on p at bounding box center [1284, 155] width 182 height 15
click at [1193, 172] on div "**********" at bounding box center [1289, 192] width 217 height 89
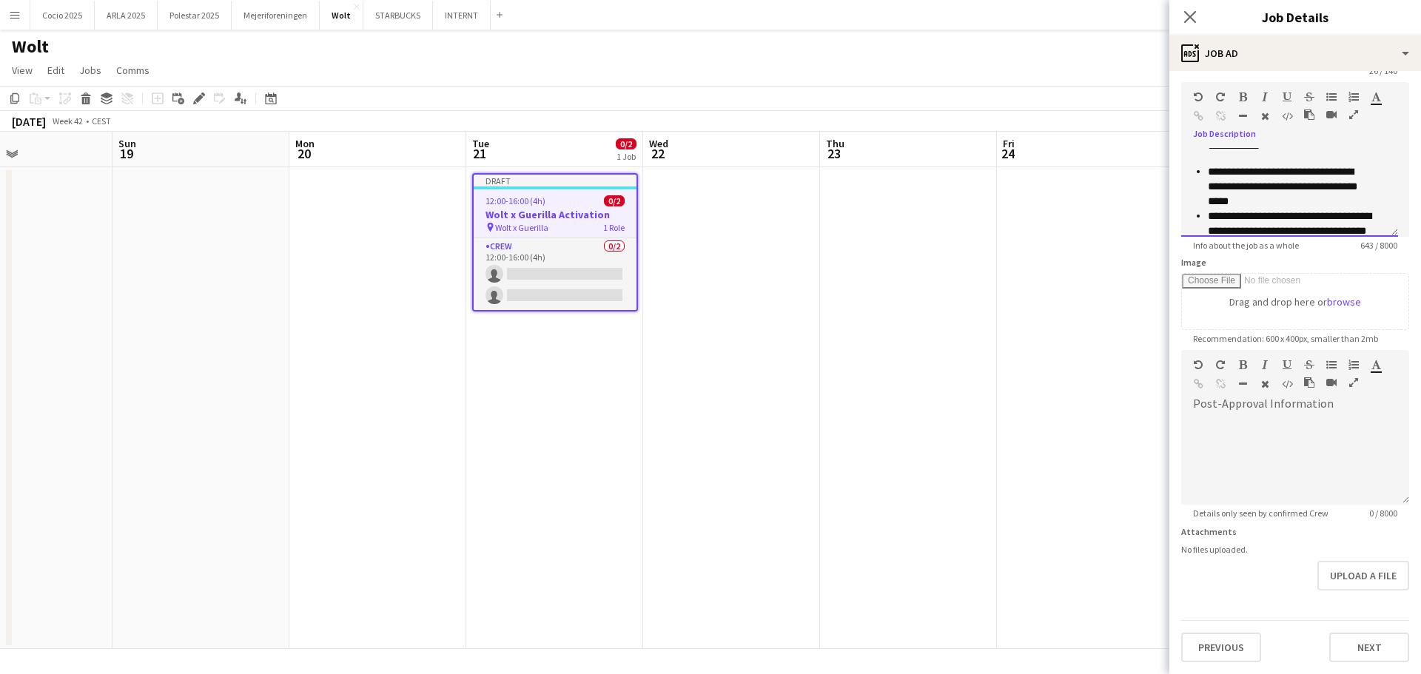
scroll to position [221, 0]
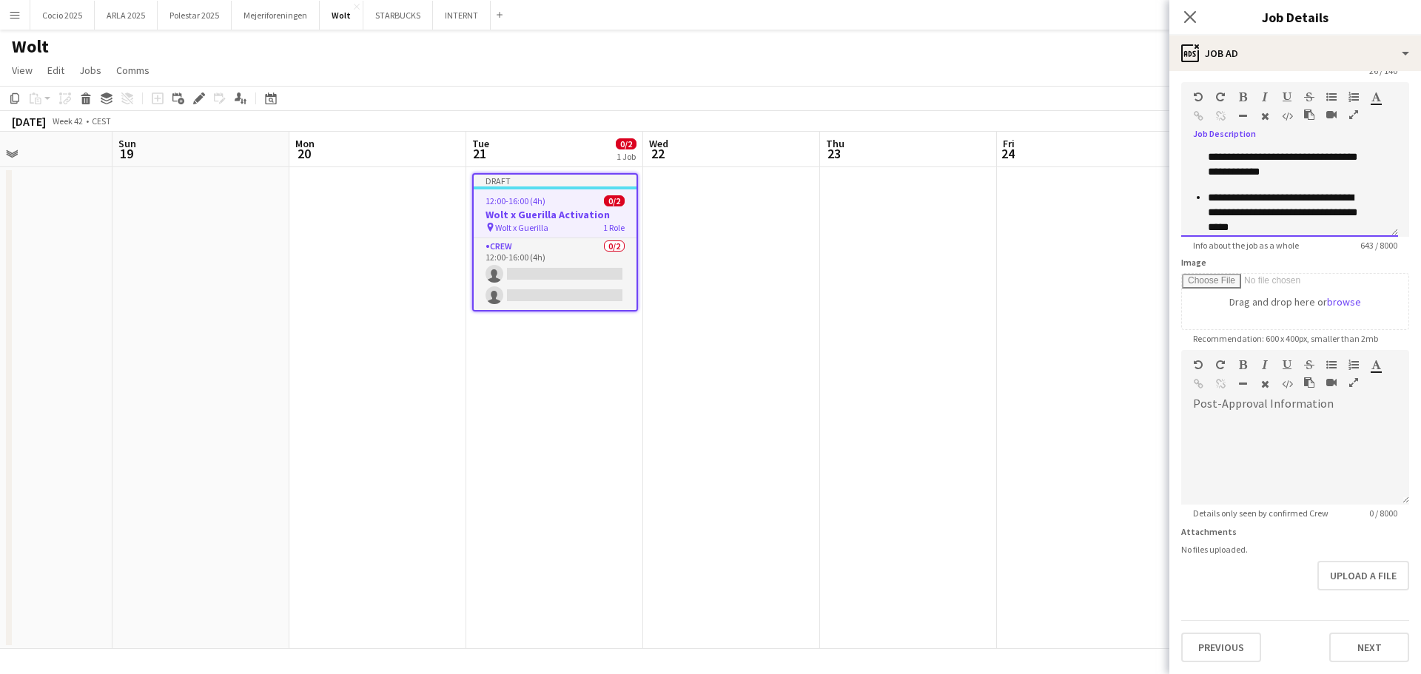
click at [1258, 179] on li "**********" at bounding box center [1291, 157] width 167 height 44
click at [1275, 179] on li "**********" at bounding box center [1291, 157] width 167 height 44
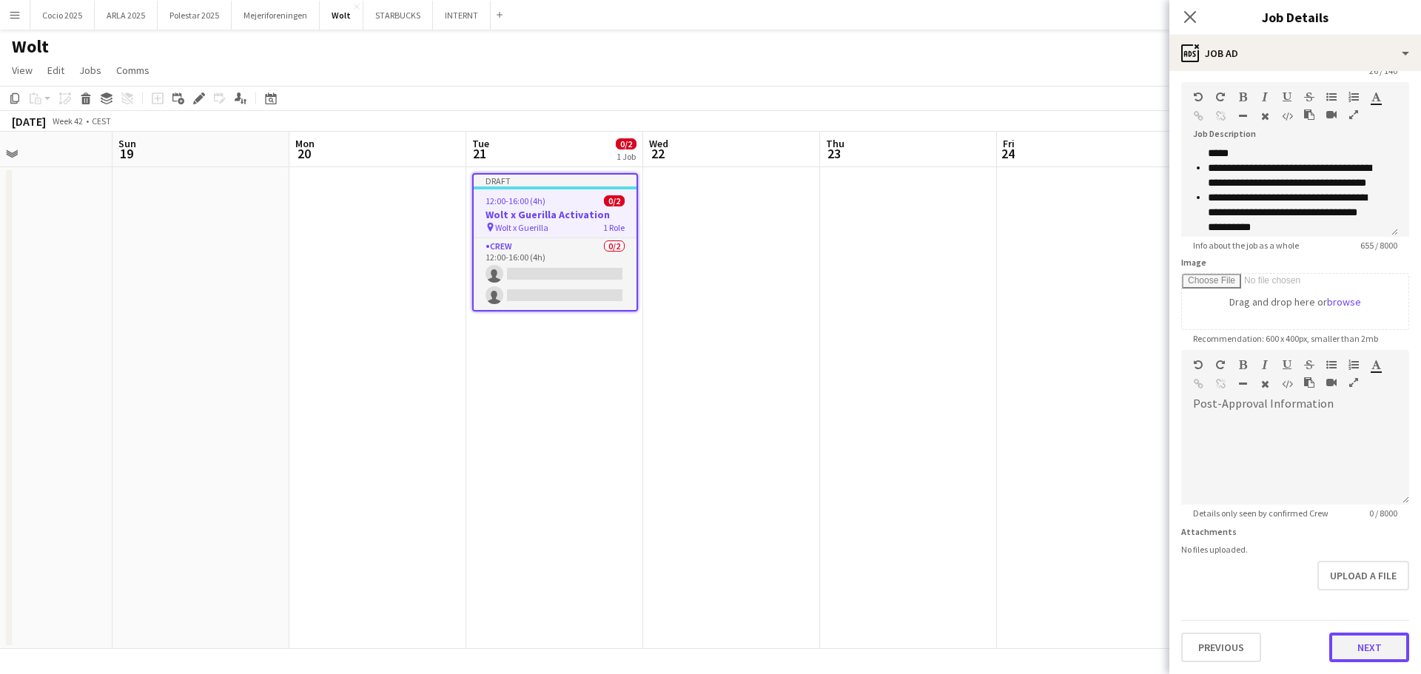
click at [1372, 646] on button "Next" at bounding box center [1370, 648] width 80 height 30
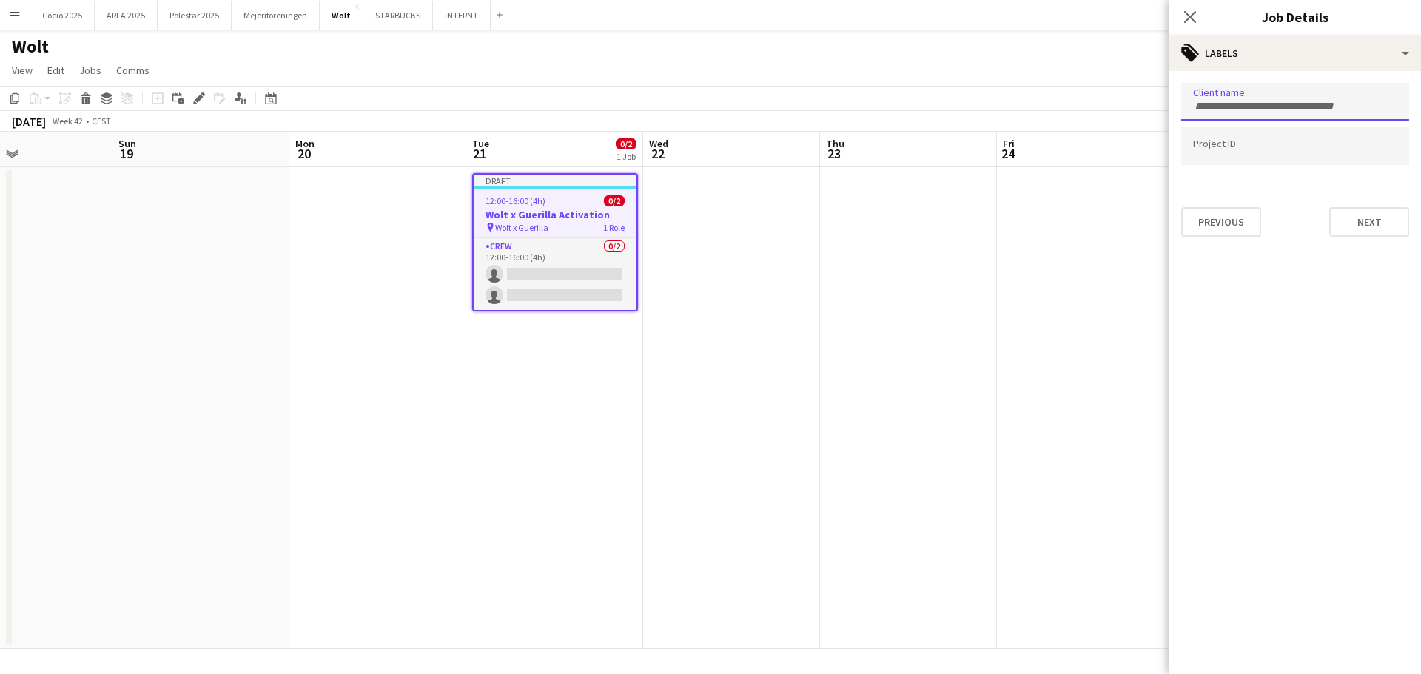
click at [1234, 108] on input "Type to search client labels..." at bounding box center [1295, 106] width 204 height 13
type input "****"
click at [1261, 158] on div "Wolt" at bounding box center [1295, 148] width 228 height 36
click at [1394, 225] on button "Next" at bounding box center [1370, 222] width 80 height 30
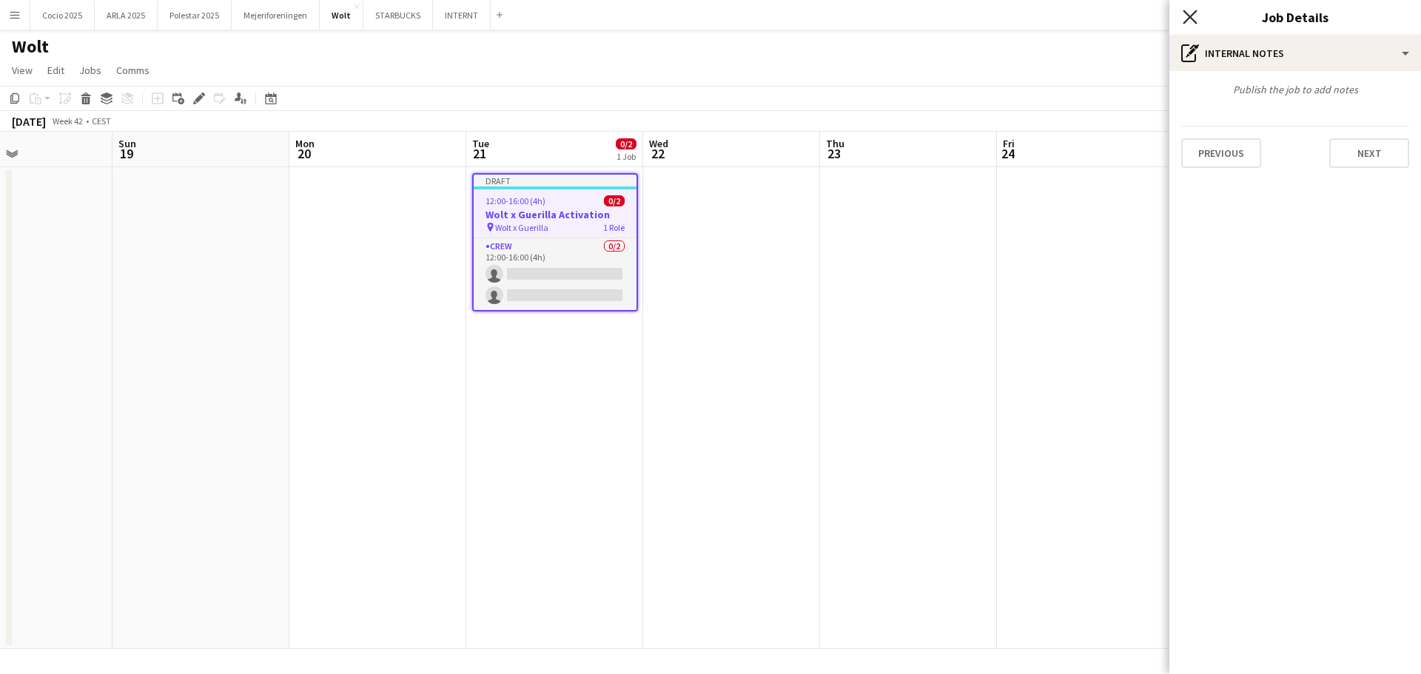
click at [1187, 13] on icon at bounding box center [1190, 17] width 14 height 14
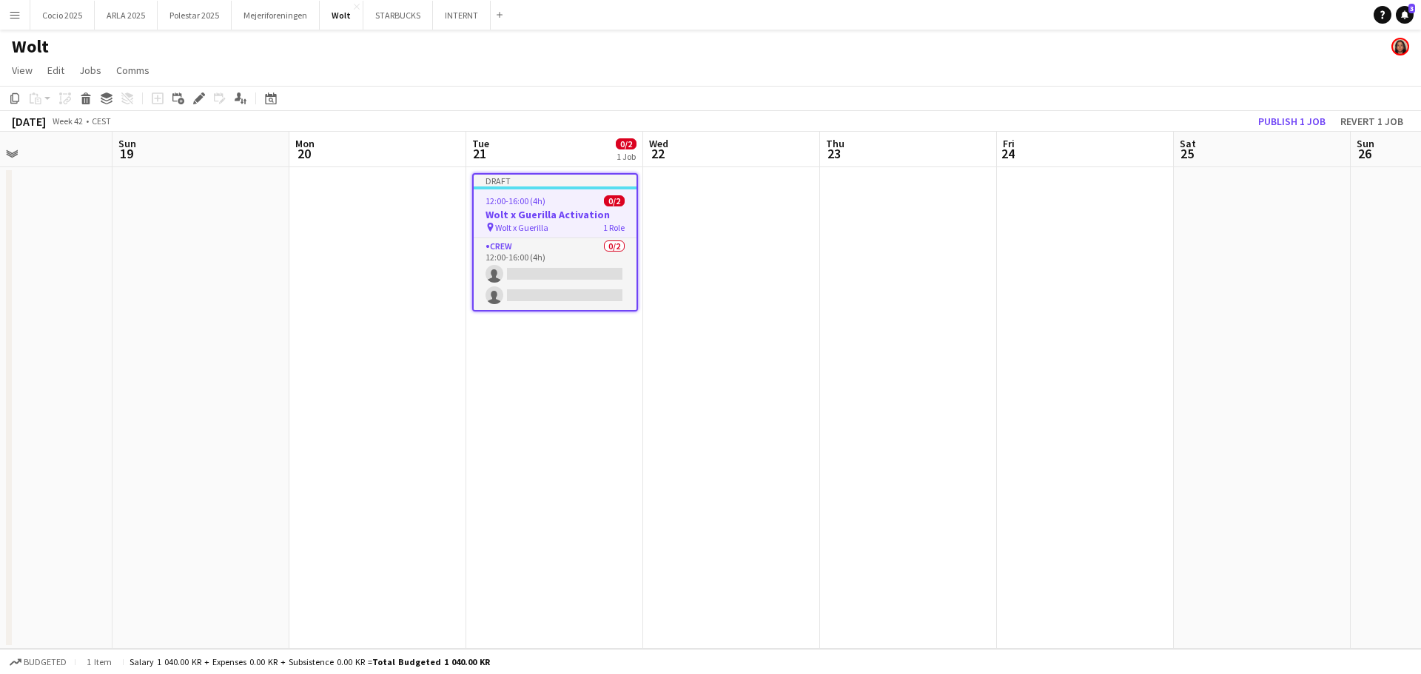
click at [568, 204] on div "12:00-16:00 (4h) 0/2" at bounding box center [555, 200] width 163 height 11
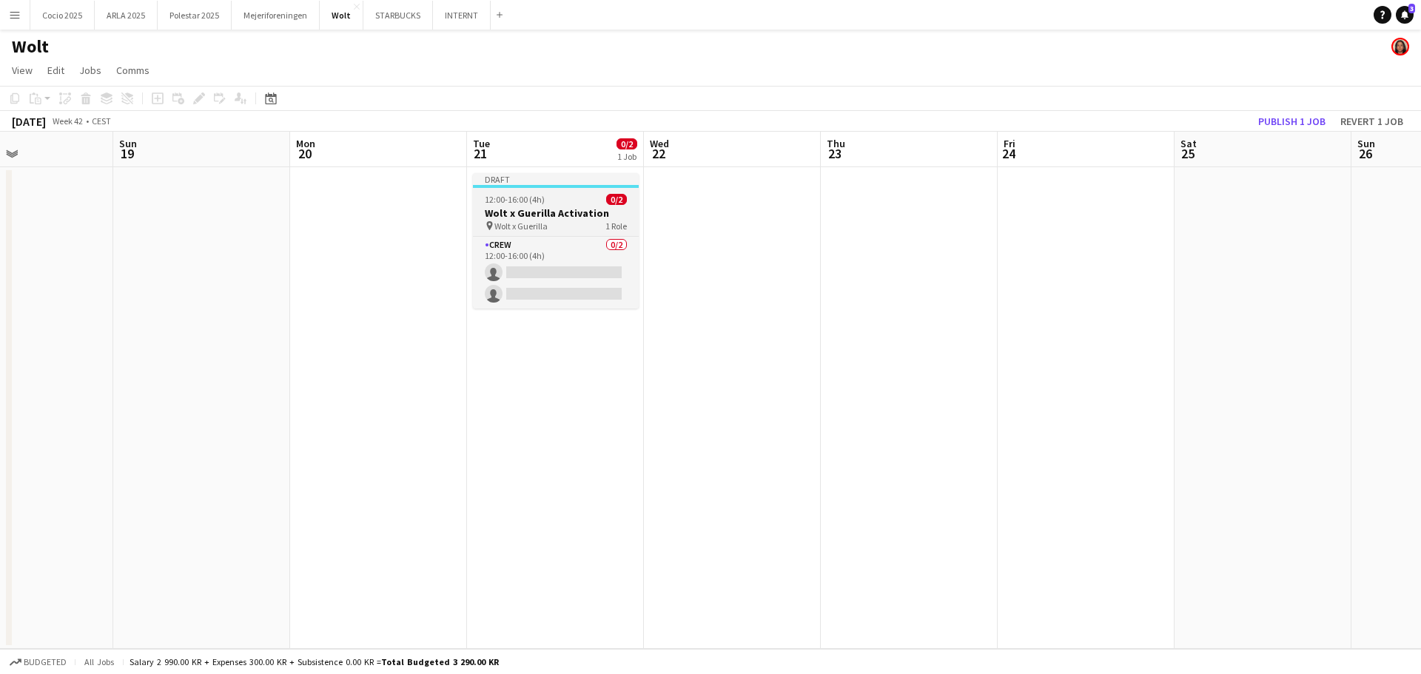
click at [568, 204] on div "12:00-16:00 (4h) 0/2" at bounding box center [556, 199] width 166 height 11
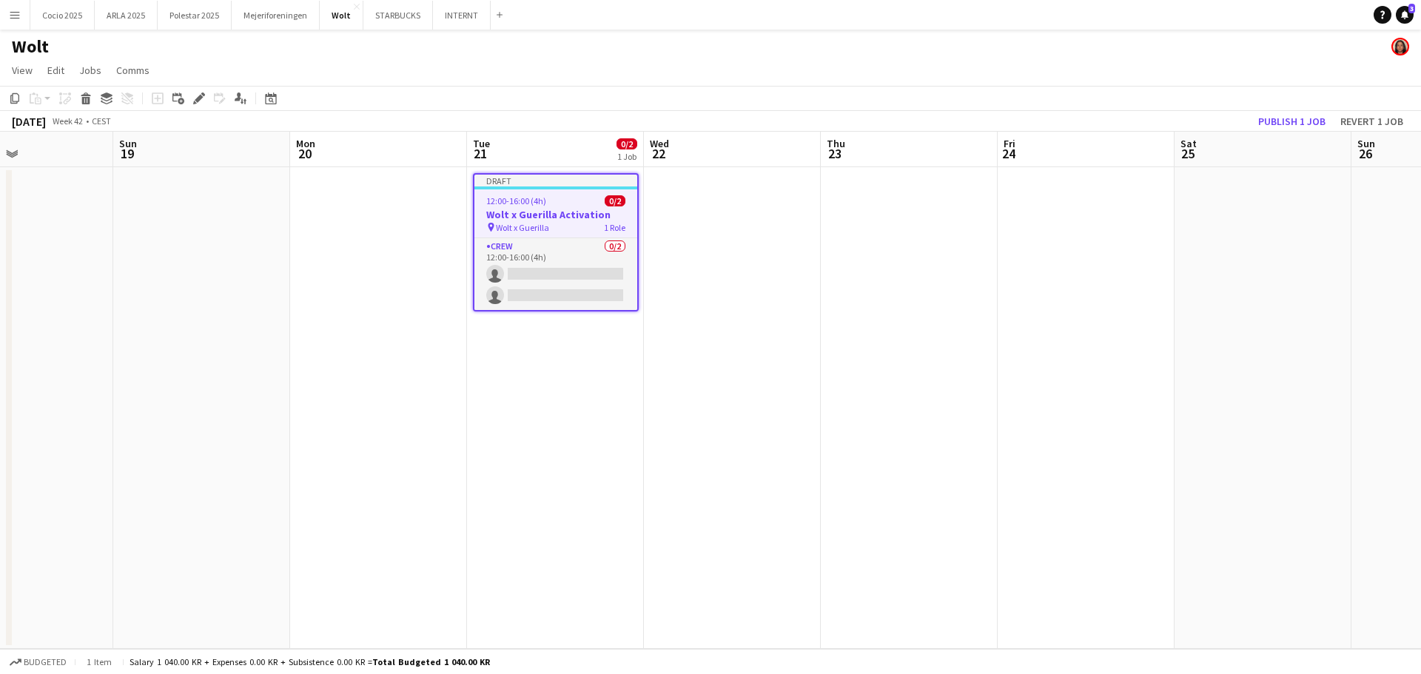
click at [593, 208] on h3 "Wolt x Guerilla Activation" at bounding box center [556, 214] width 163 height 13
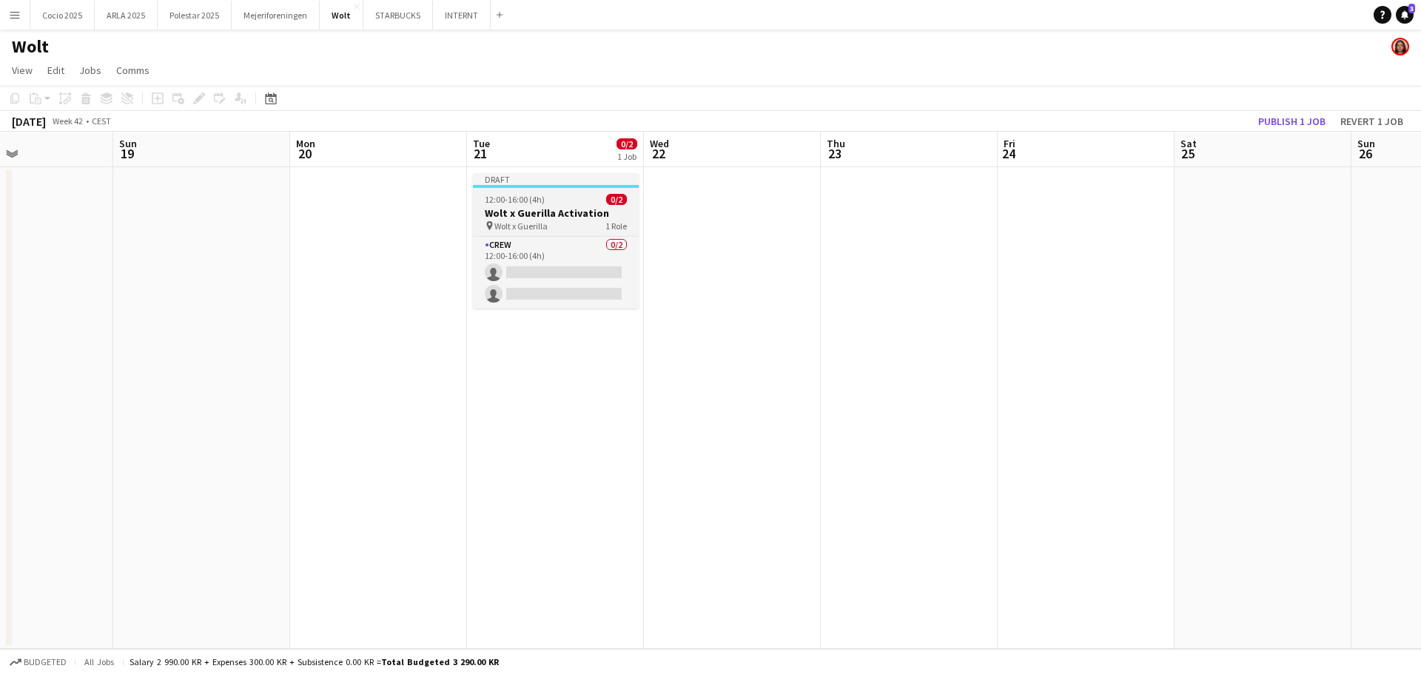
click at [551, 209] on h3 "Wolt x Guerilla Activation" at bounding box center [556, 213] width 166 height 13
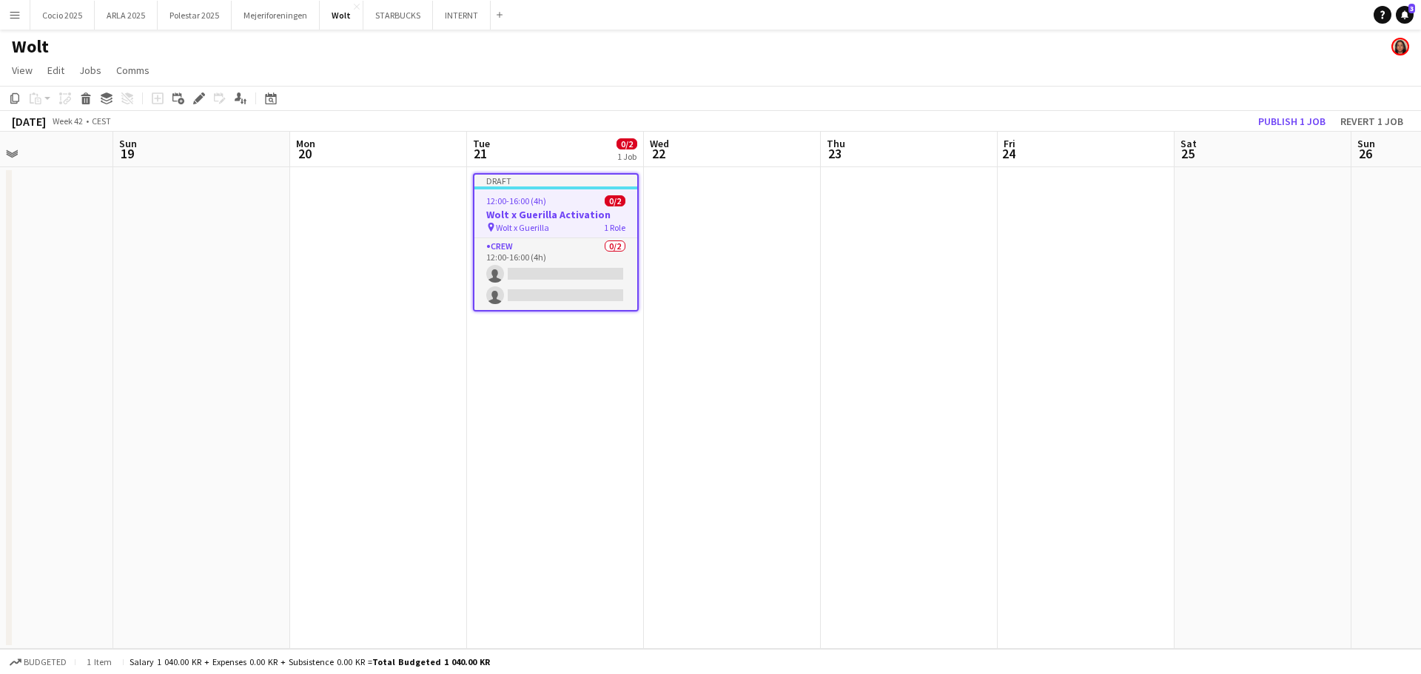
click at [551, 209] on h3 "Wolt x Guerilla Activation" at bounding box center [556, 214] width 163 height 13
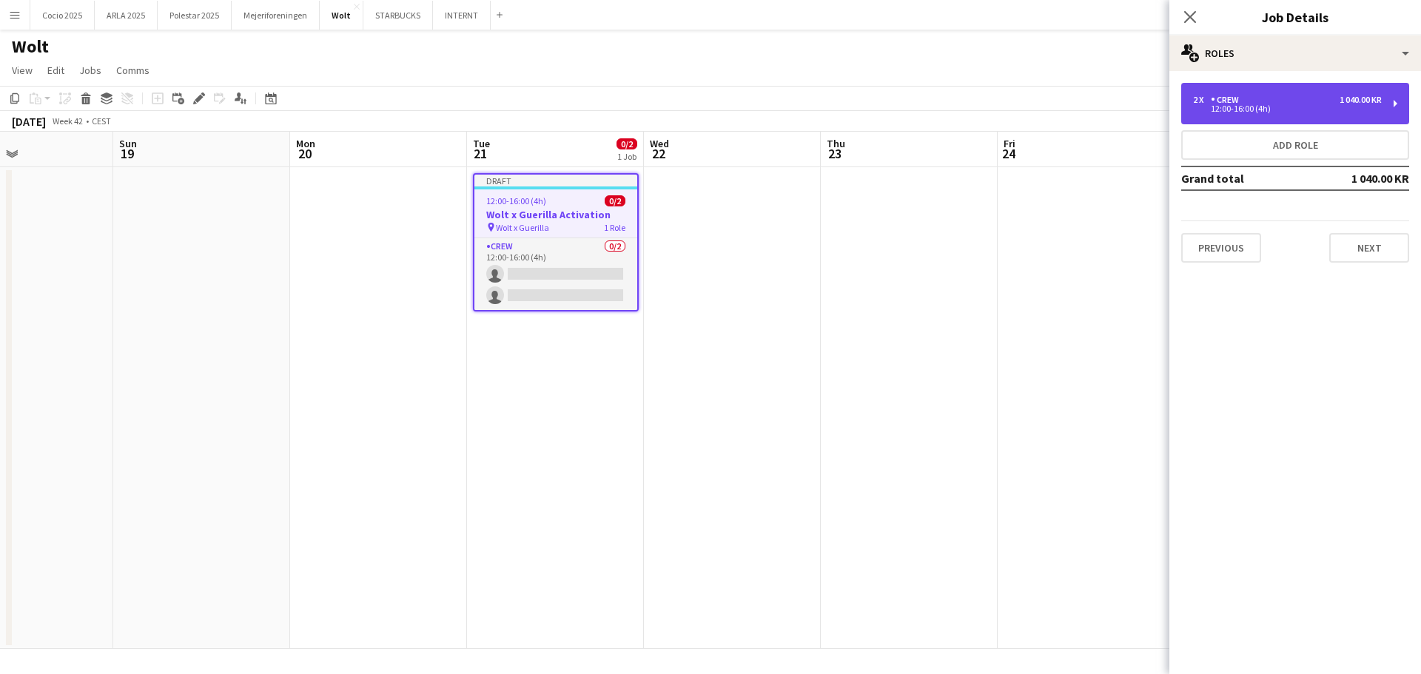
click at [1389, 100] on div "2 x Crew 1 040.00 KR 12:00-16:00 (4h)" at bounding box center [1295, 103] width 228 height 41
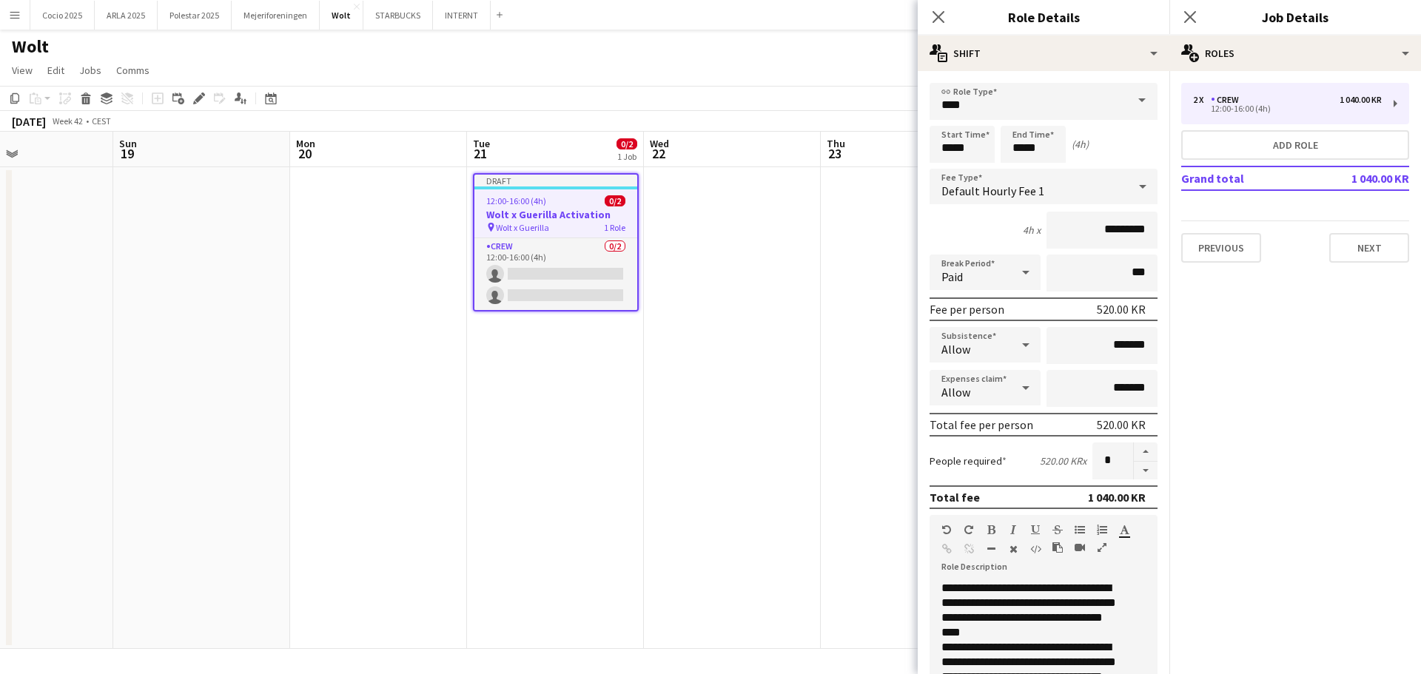
click at [1094, 190] on div "Default Hourly Fee 1" at bounding box center [1029, 187] width 198 height 36
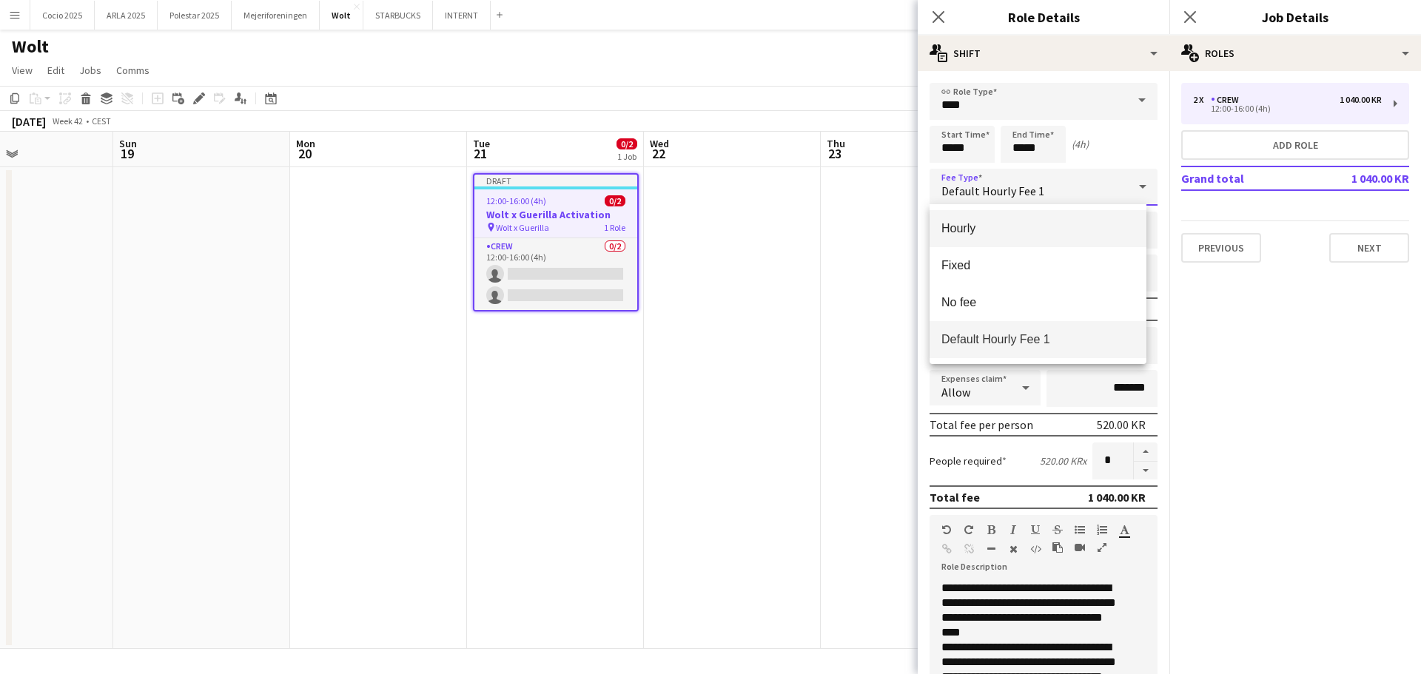
click at [1056, 226] on span "Hourly" at bounding box center [1038, 228] width 193 height 14
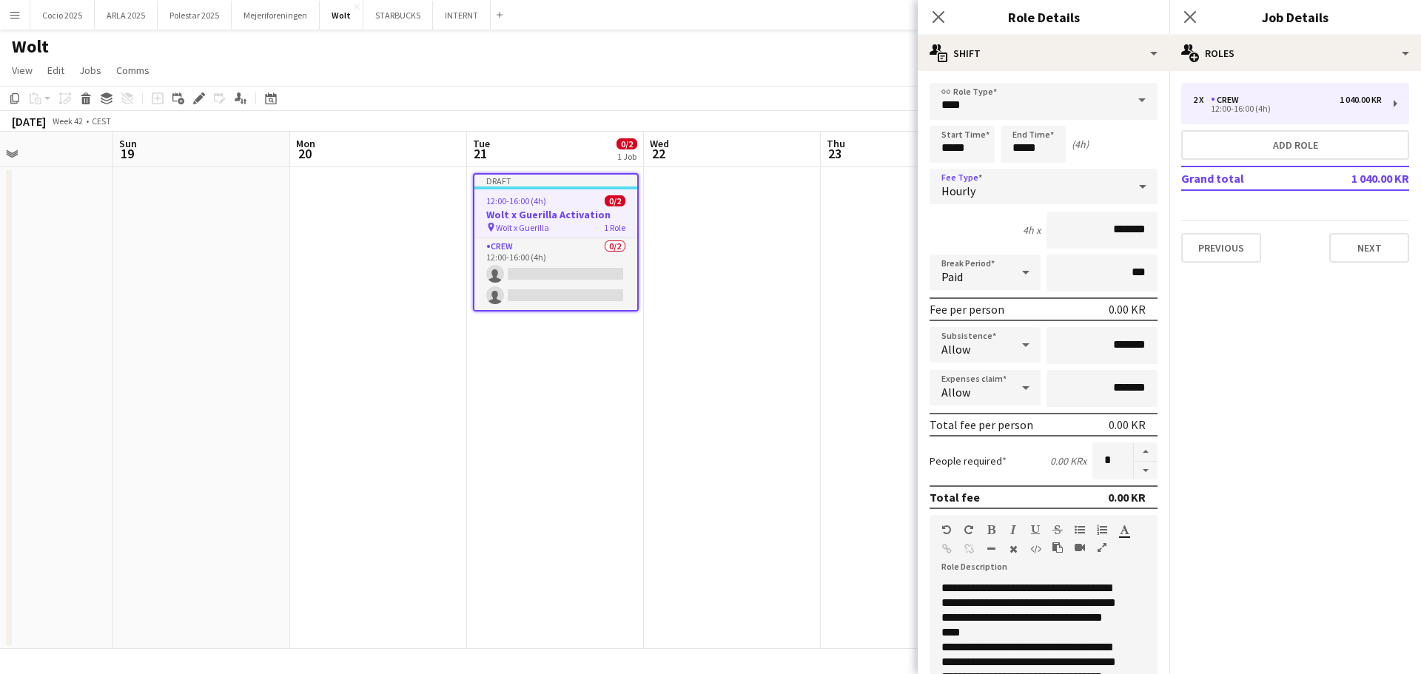
click at [1002, 194] on div "Hourly" at bounding box center [1029, 187] width 198 height 36
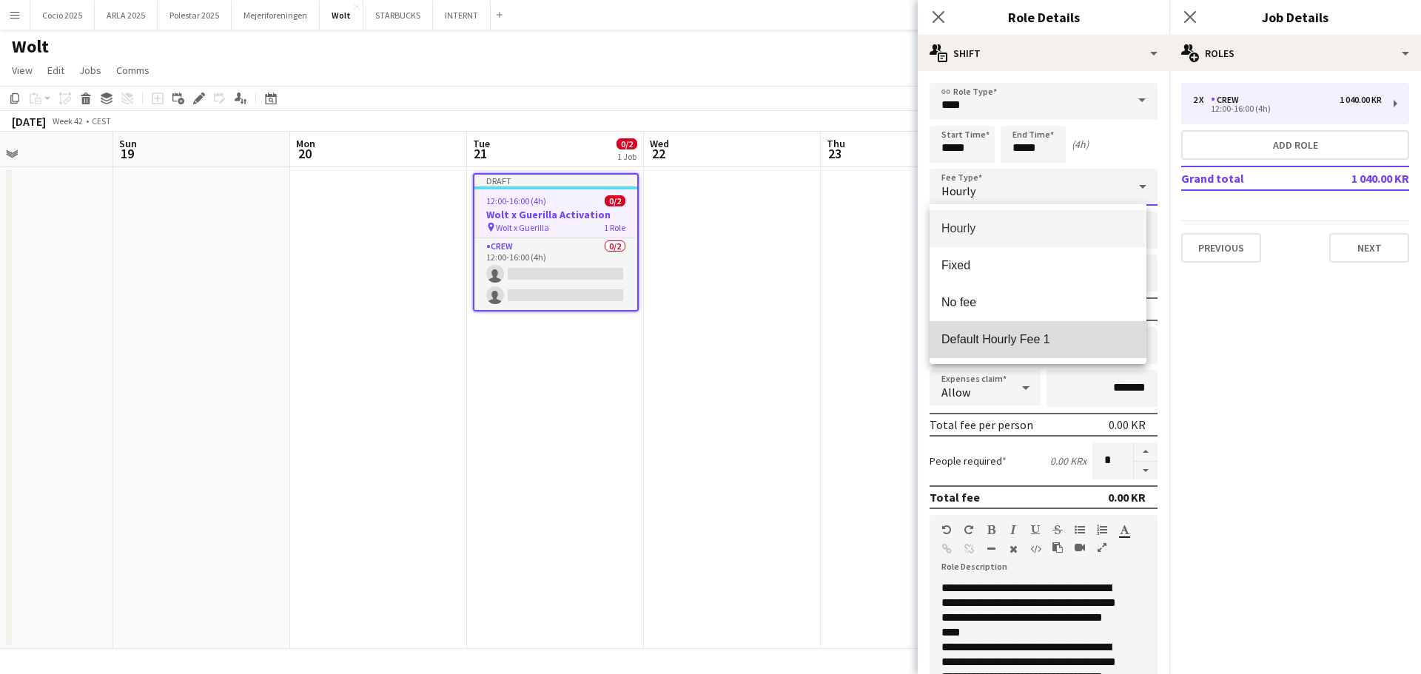
click at [1007, 334] on span "Default Hourly Fee 1" at bounding box center [1038, 339] width 193 height 14
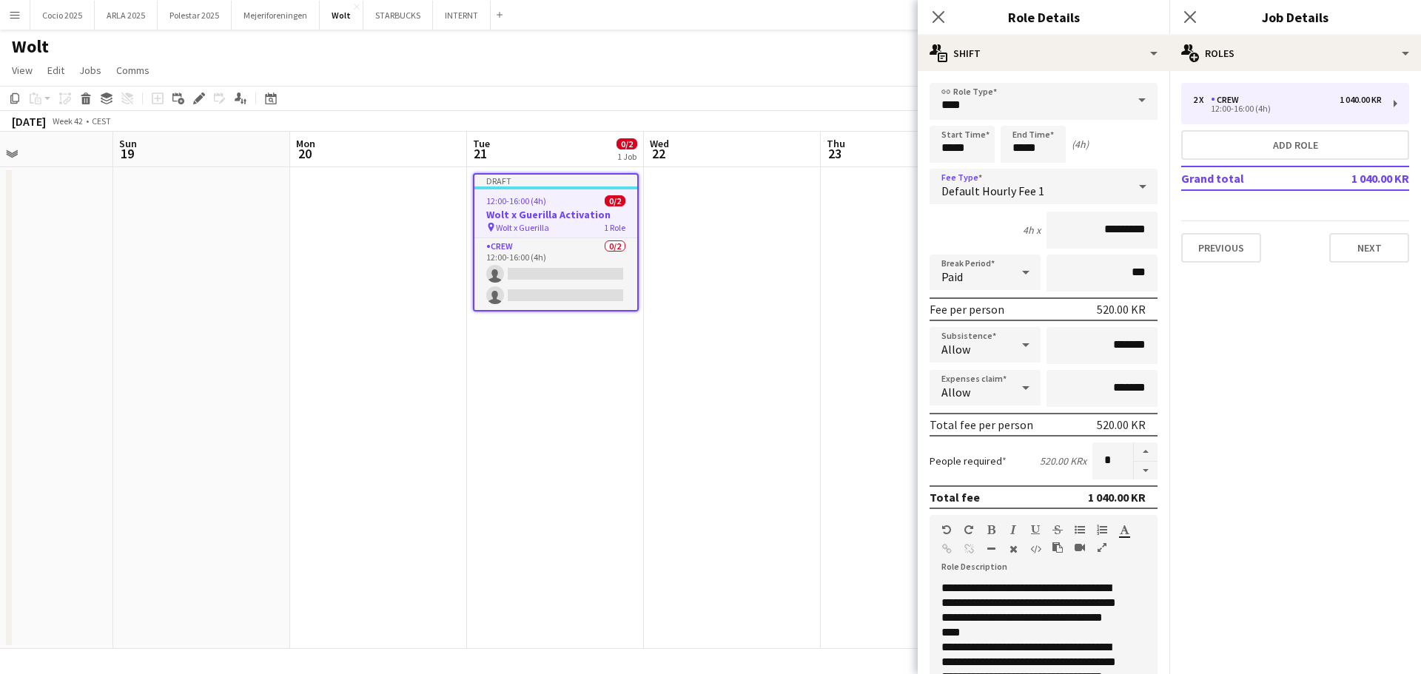
click at [1008, 192] on span "Default Hourly Fee 1" at bounding box center [993, 191] width 103 height 15
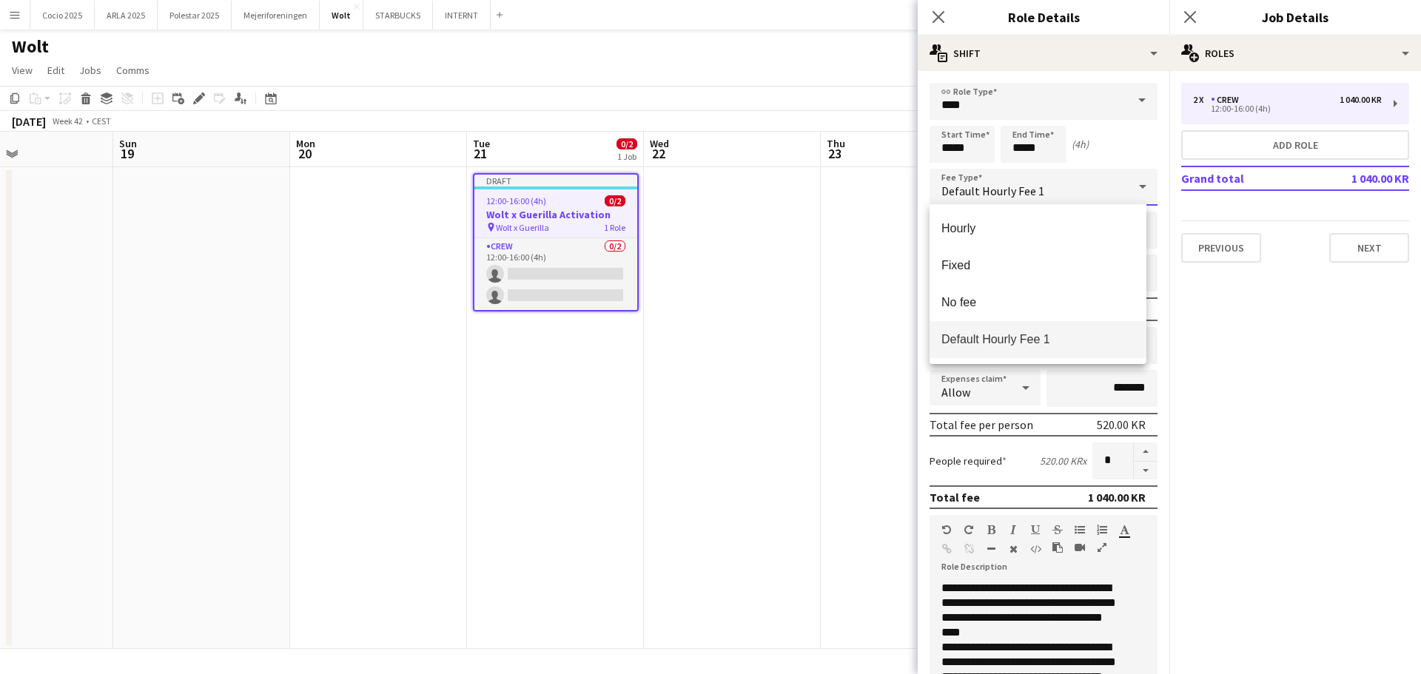
click at [1008, 192] on div at bounding box center [710, 337] width 1421 height 674
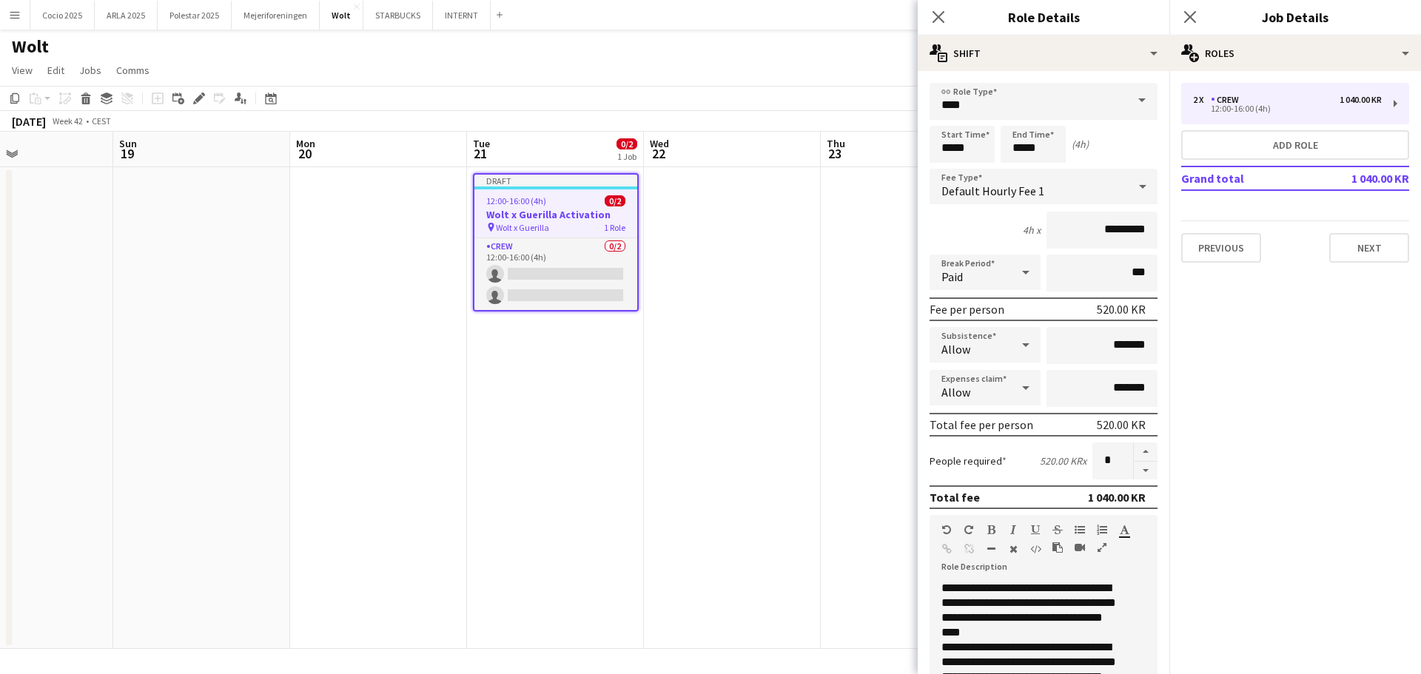
click at [1011, 195] on span "Default Hourly Fee 1" at bounding box center [993, 191] width 103 height 15
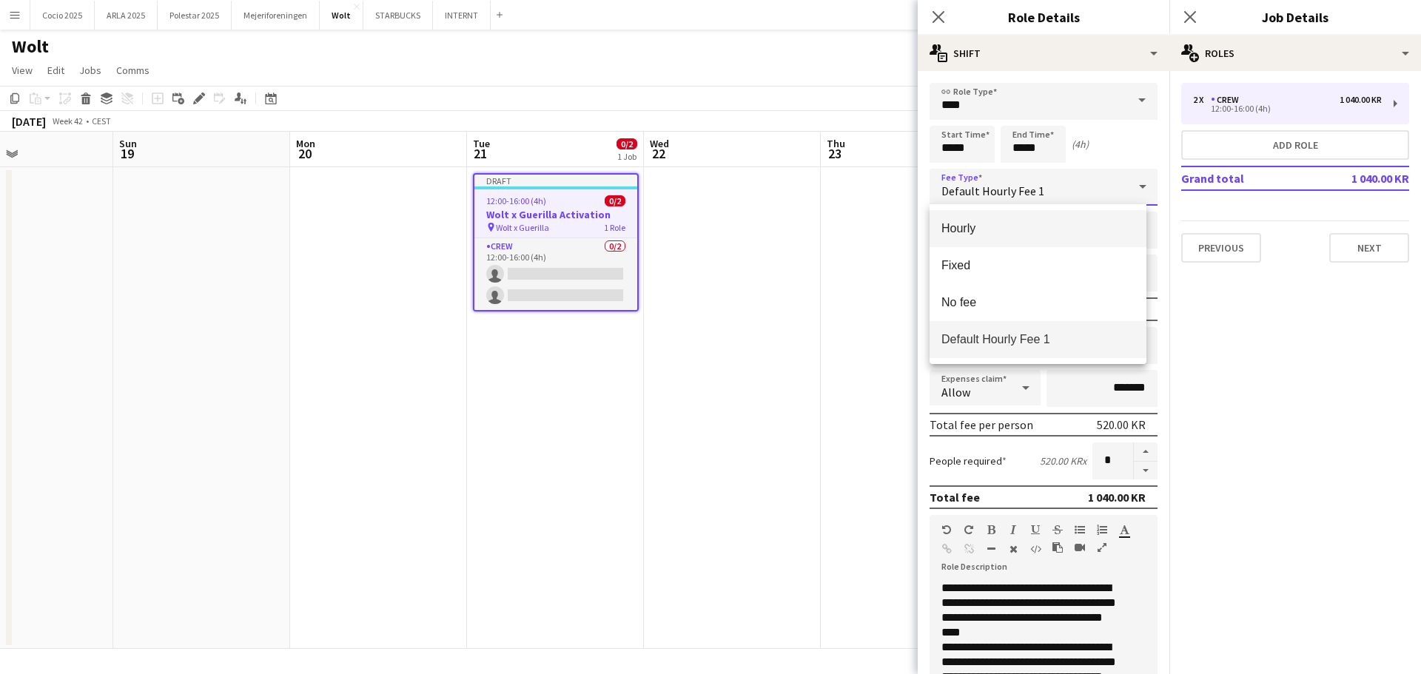
click at [965, 227] on span "Hourly" at bounding box center [1038, 228] width 193 height 14
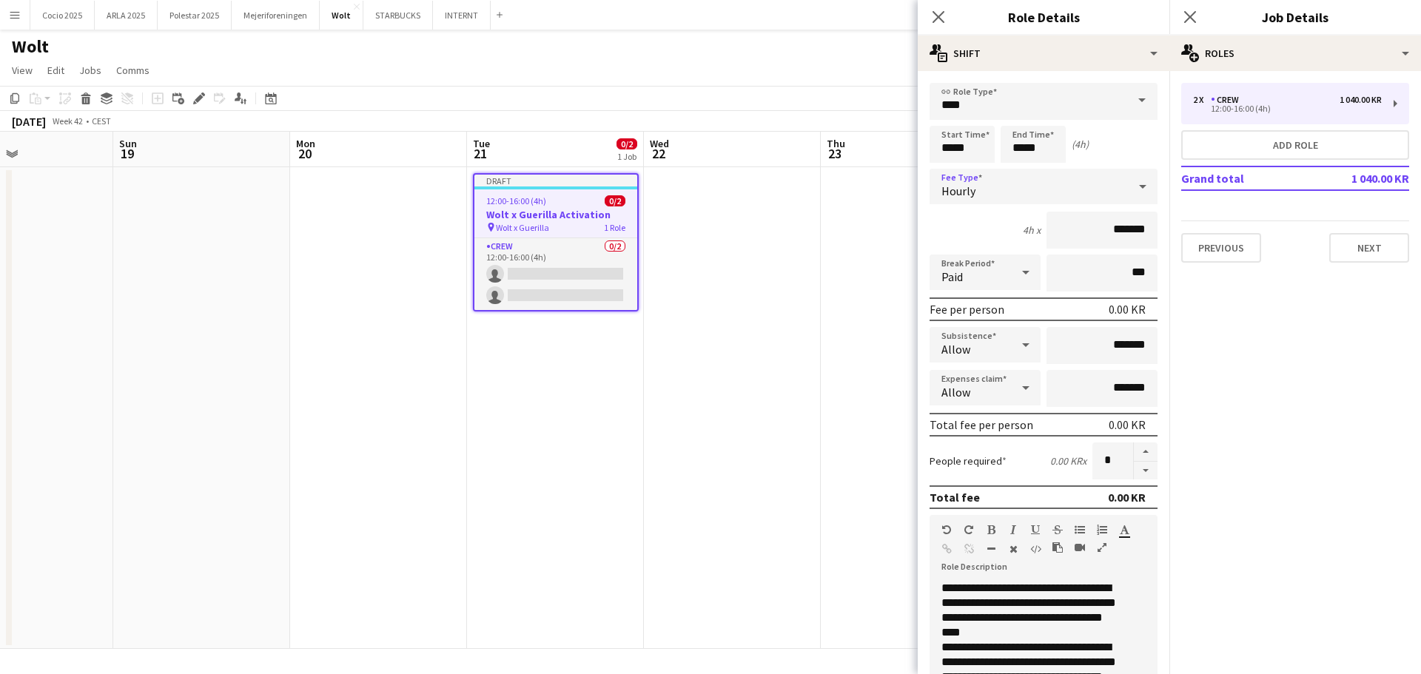
click at [1005, 199] on div "Hourly" at bounding box center [1029, 187] width 198 height 36
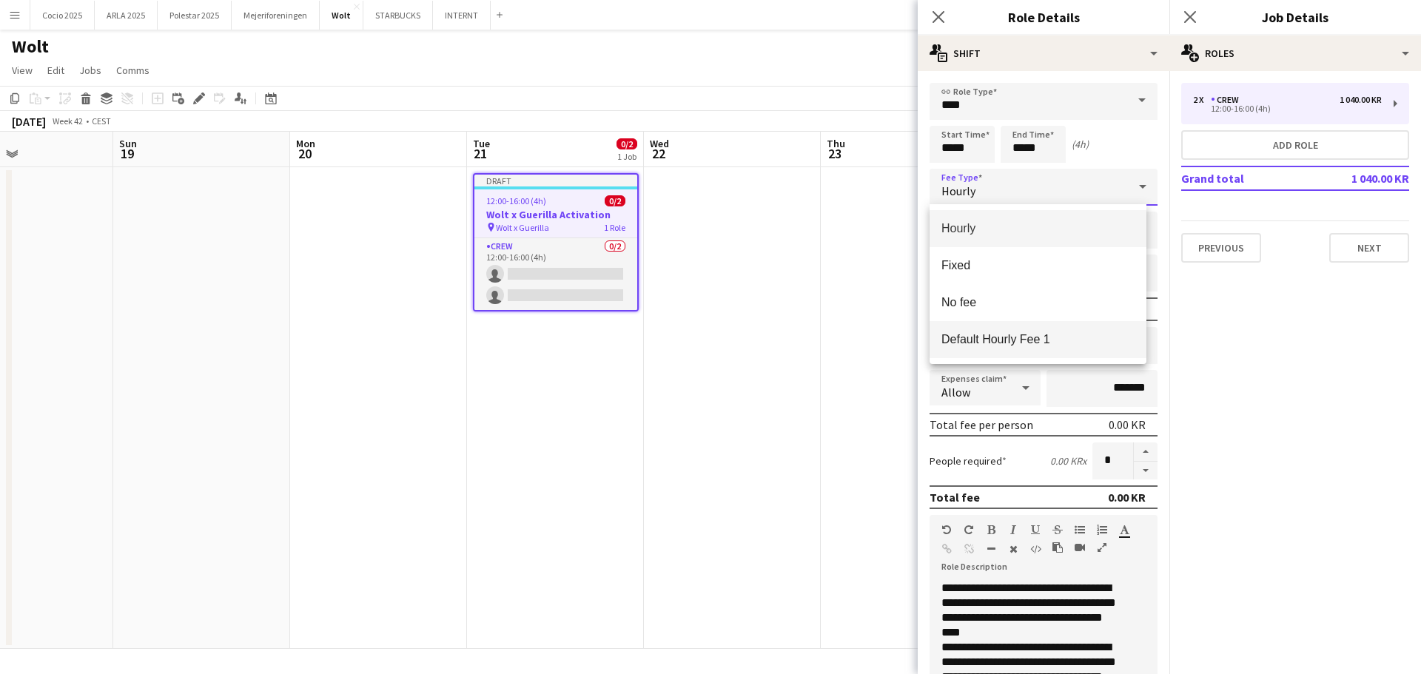
click at [1047, 347] on mat-option "Default Hourly Fee 1" at bounding box center [1038, 339] width 217 height 37
type input "*********"
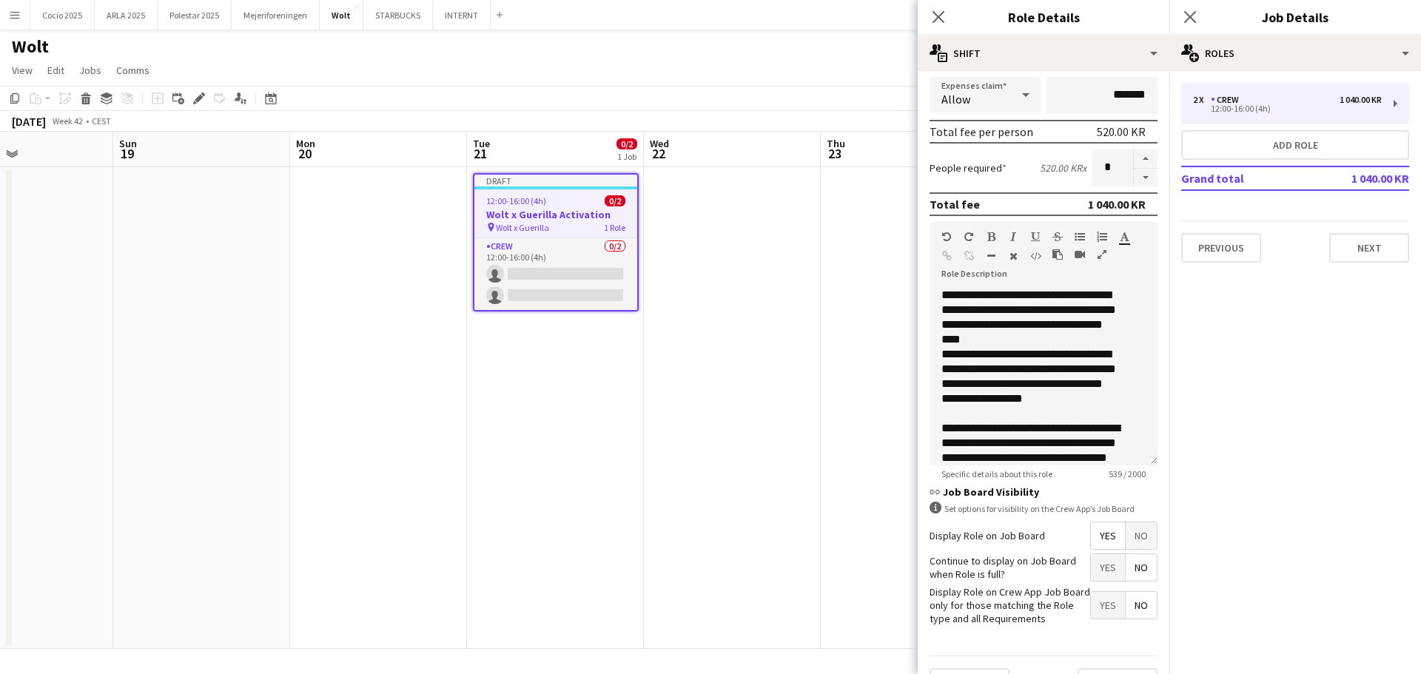
scroll to position [296, 0]
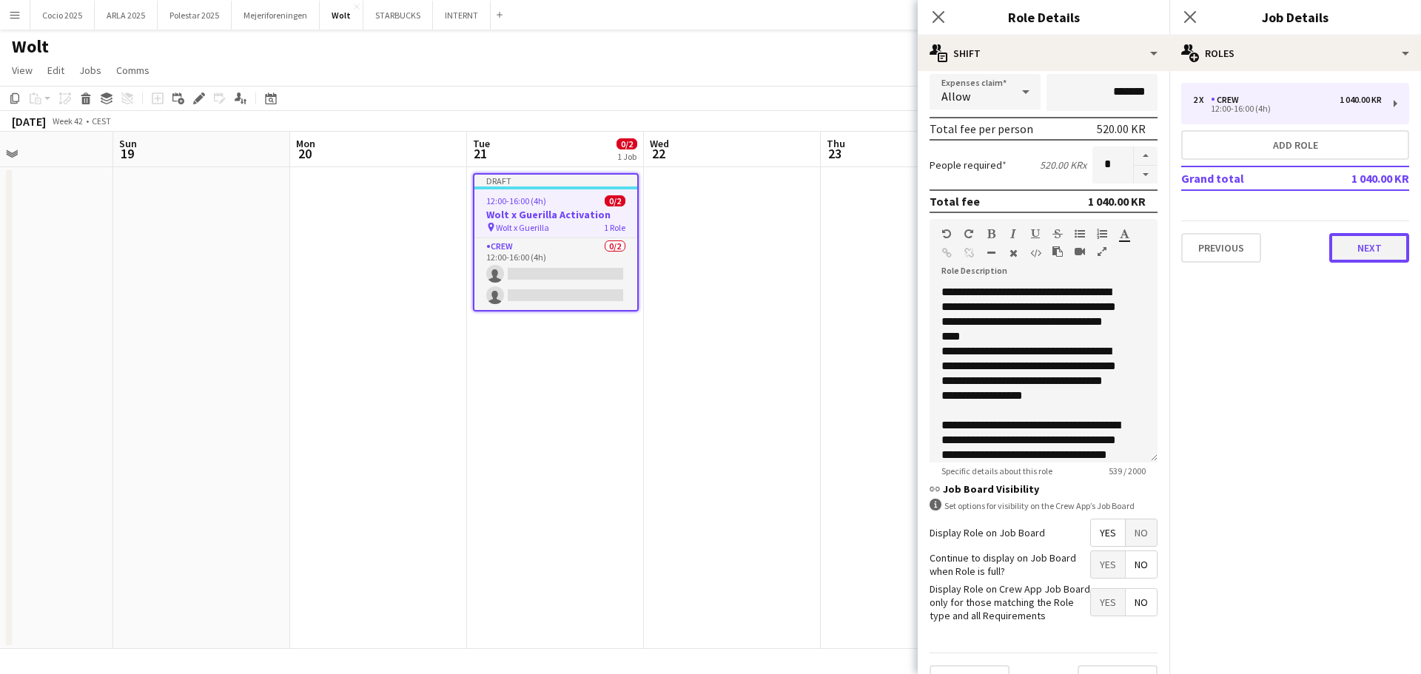
click at [1390, 246] on button "Next" at bounding box center [1370, 248] width 80 height 30
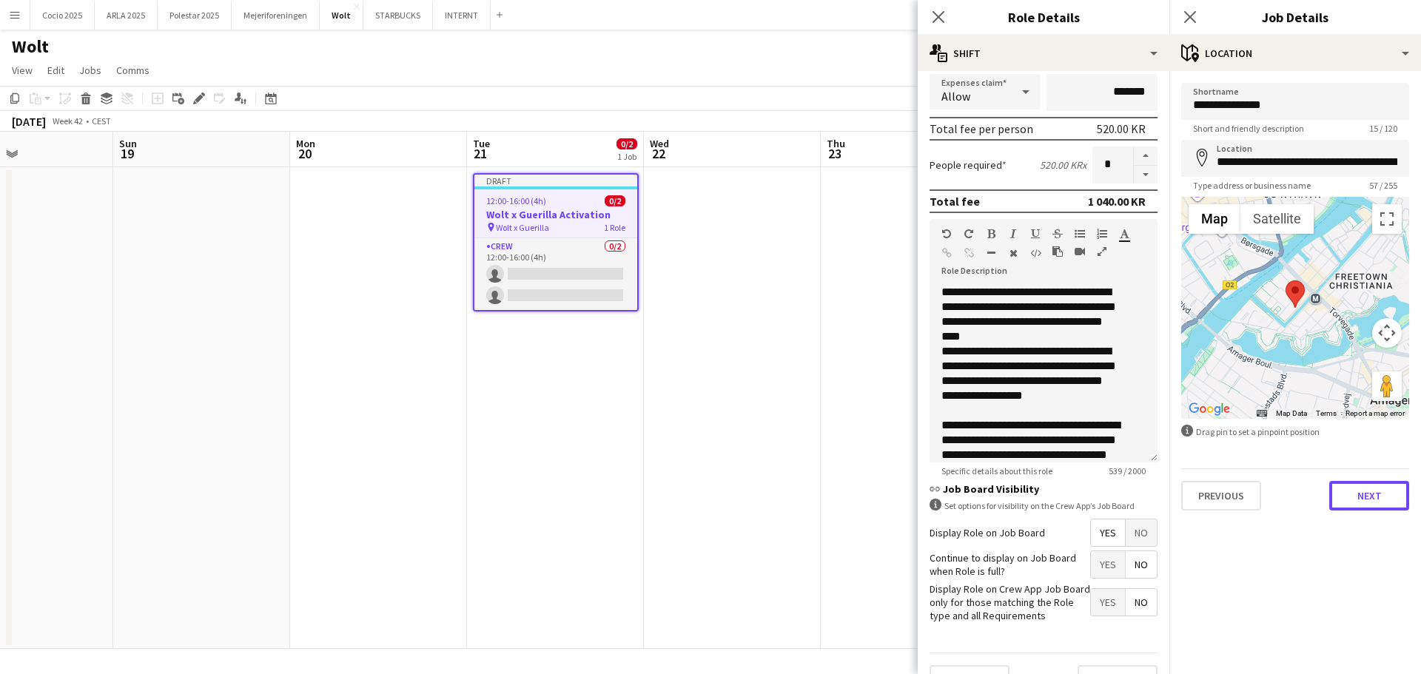
drag, startPoint x: 1365, startPoint y: 507, endPoint x: 1372, endPoint y: 495, distance: 13.6
click at [1367, 505] on button "Next" at bounding box center [1370, 496] width 80 height 30
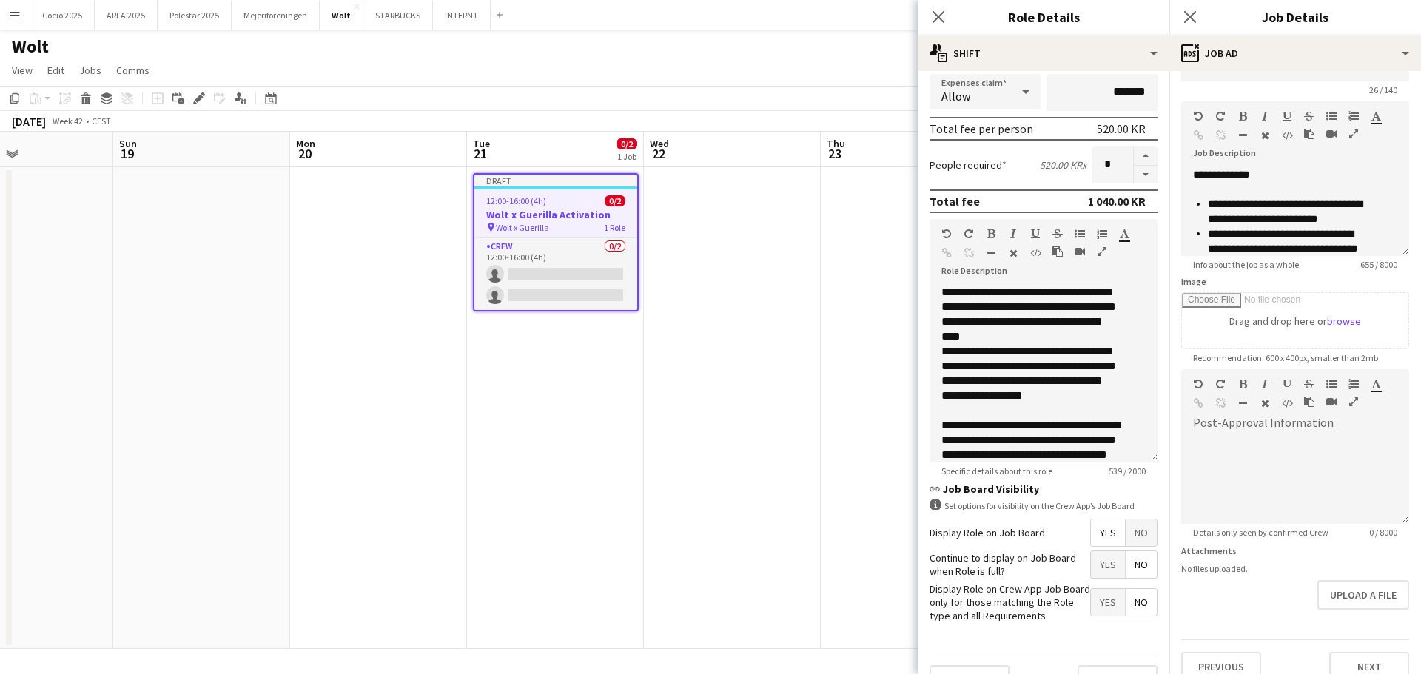
scroll to position [58, 0]
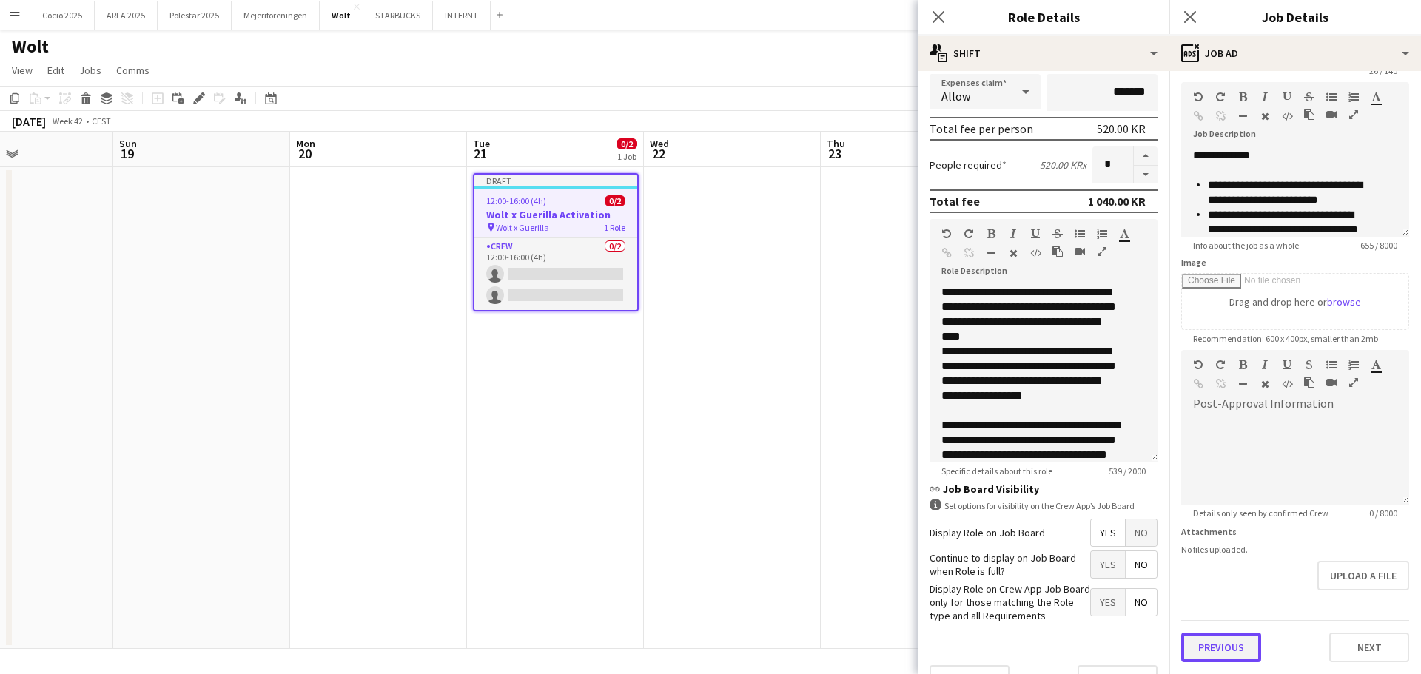
click at [1243, 647] on button "Previous" at bounding box center [1221, 648] width 80 height 30
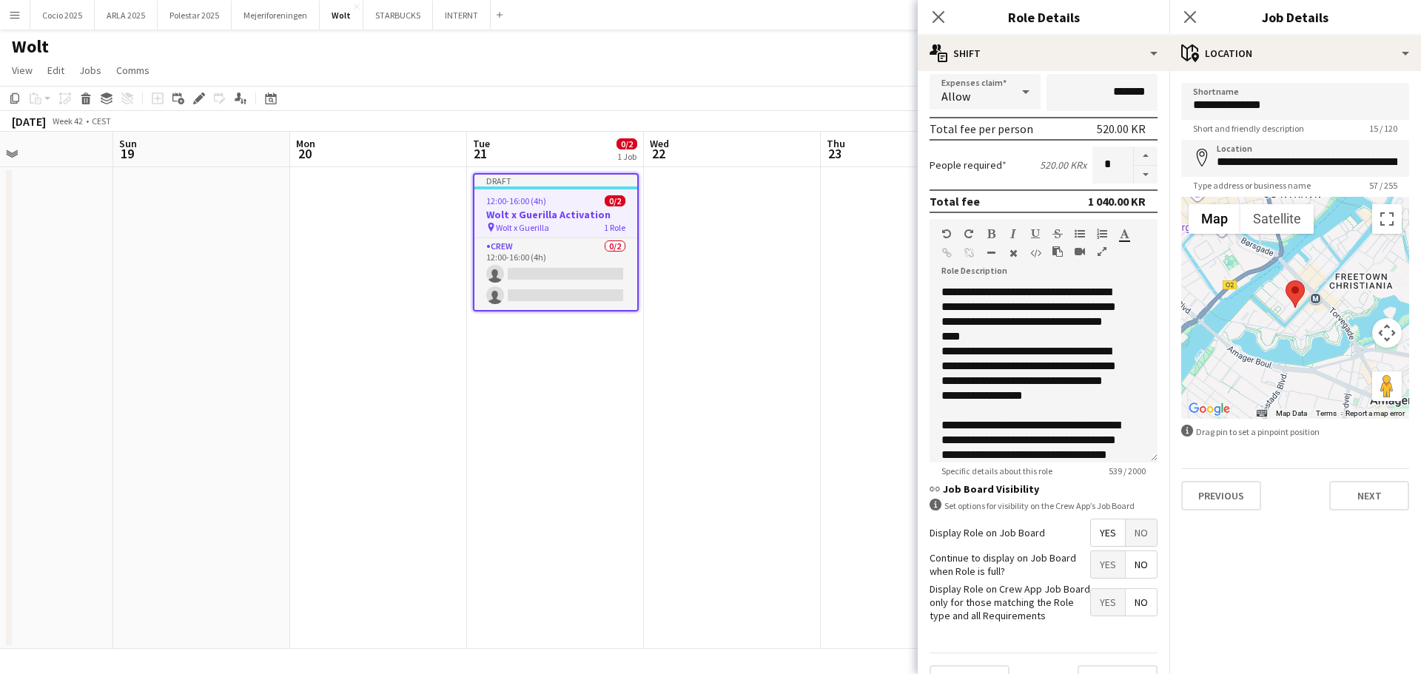
scroll to position [0, 0]
click at [1360, 492] on button "Next" at bounding box center [1370, 496] width 80 height 30
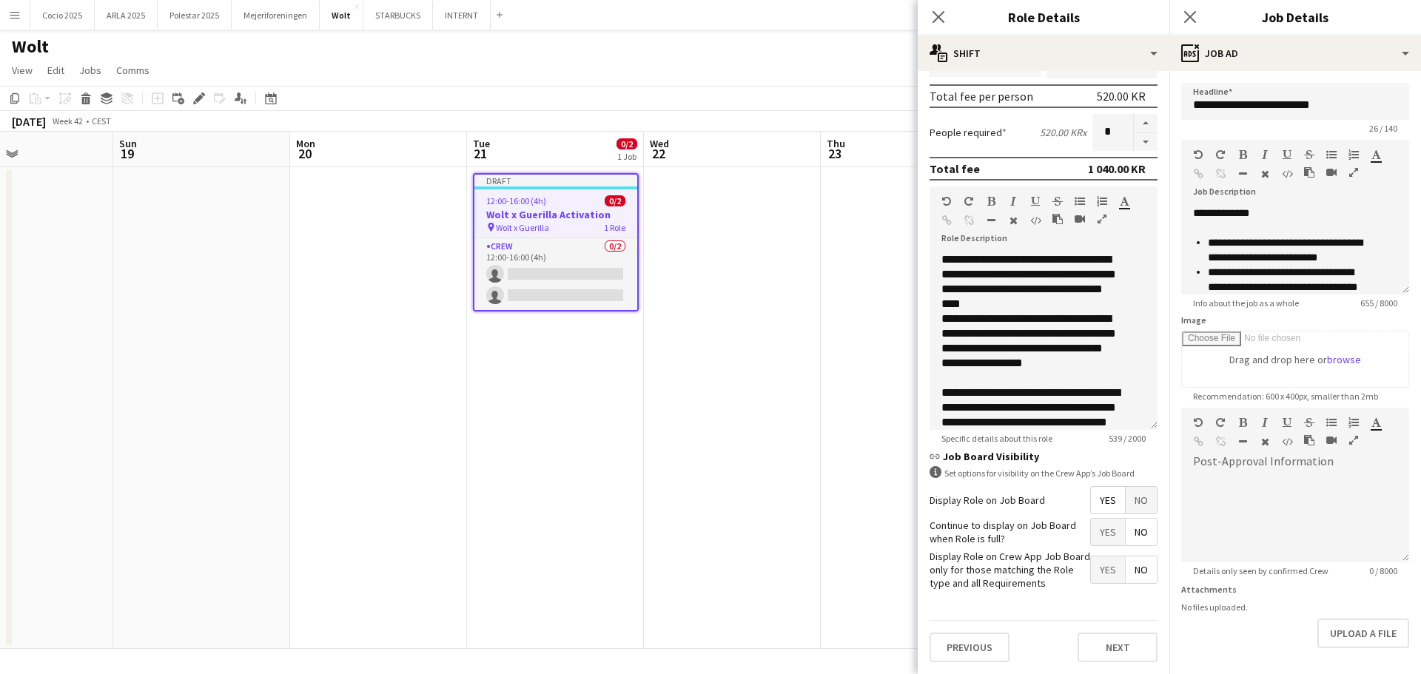
scroll to position [58, 0]
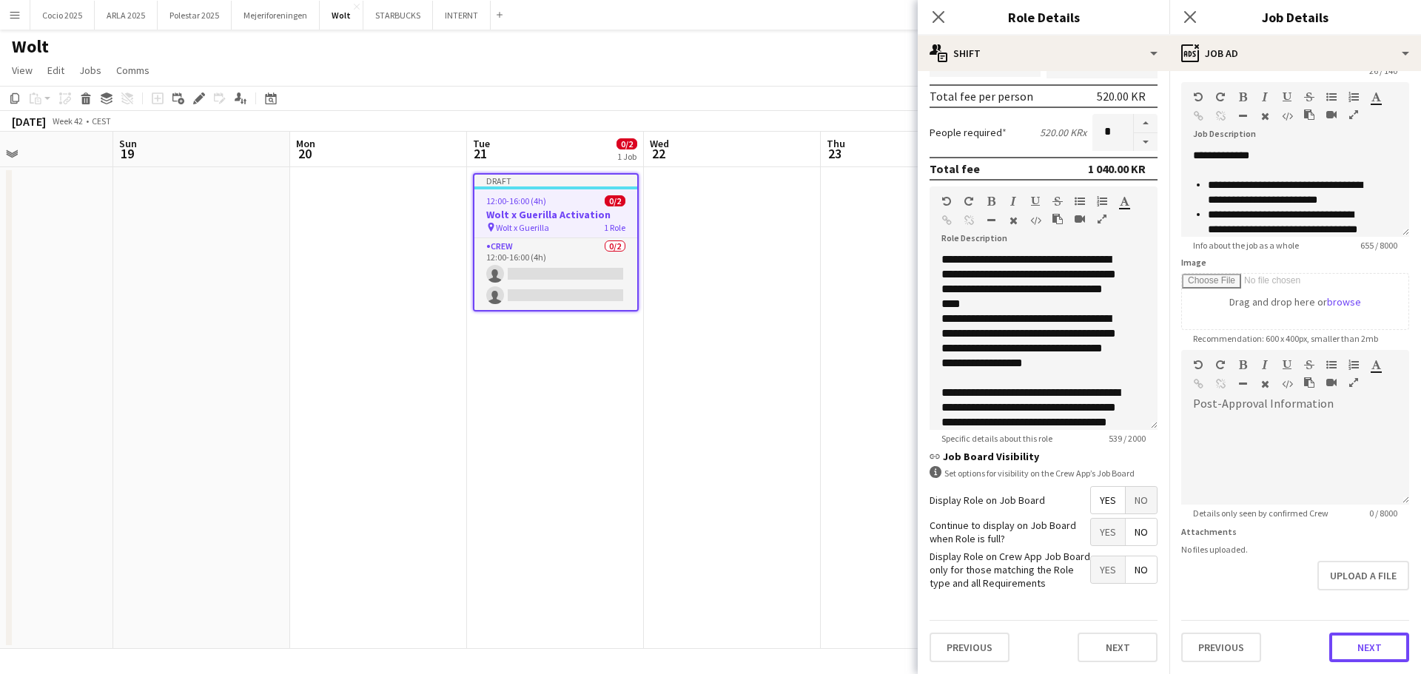
click at [1311, 643] on div "Previous Next" at bounding box center [1295, 641] width 228 height 42
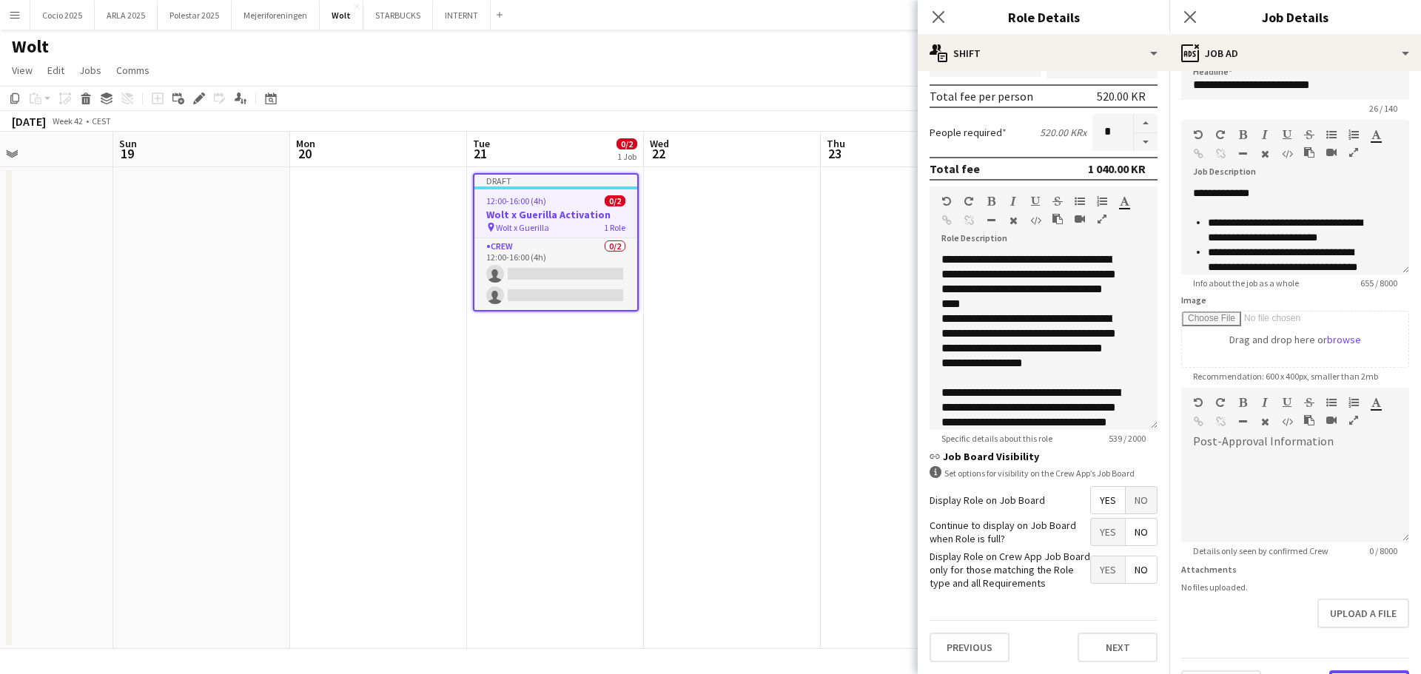
scroll to position [0, 0]
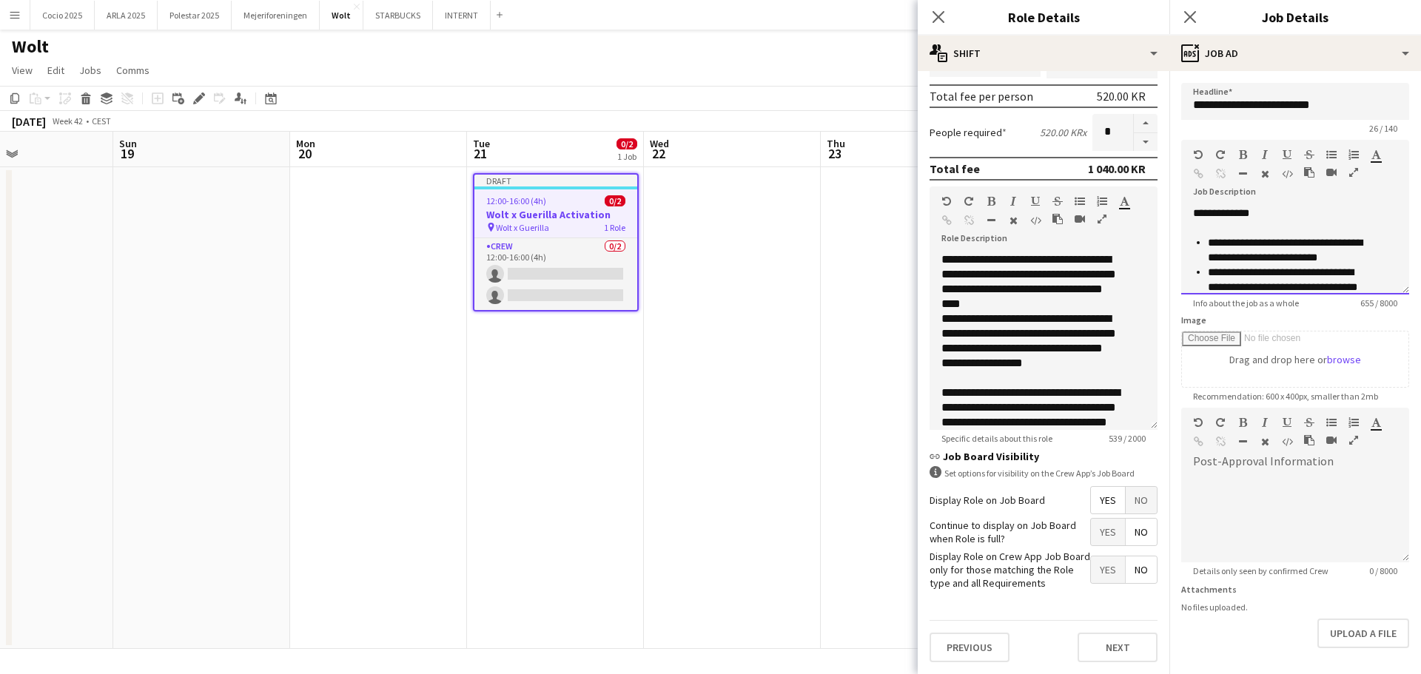
click at [1256, 218] on p "***** *******" at bounding box center [1284, 213] width 182 height 15
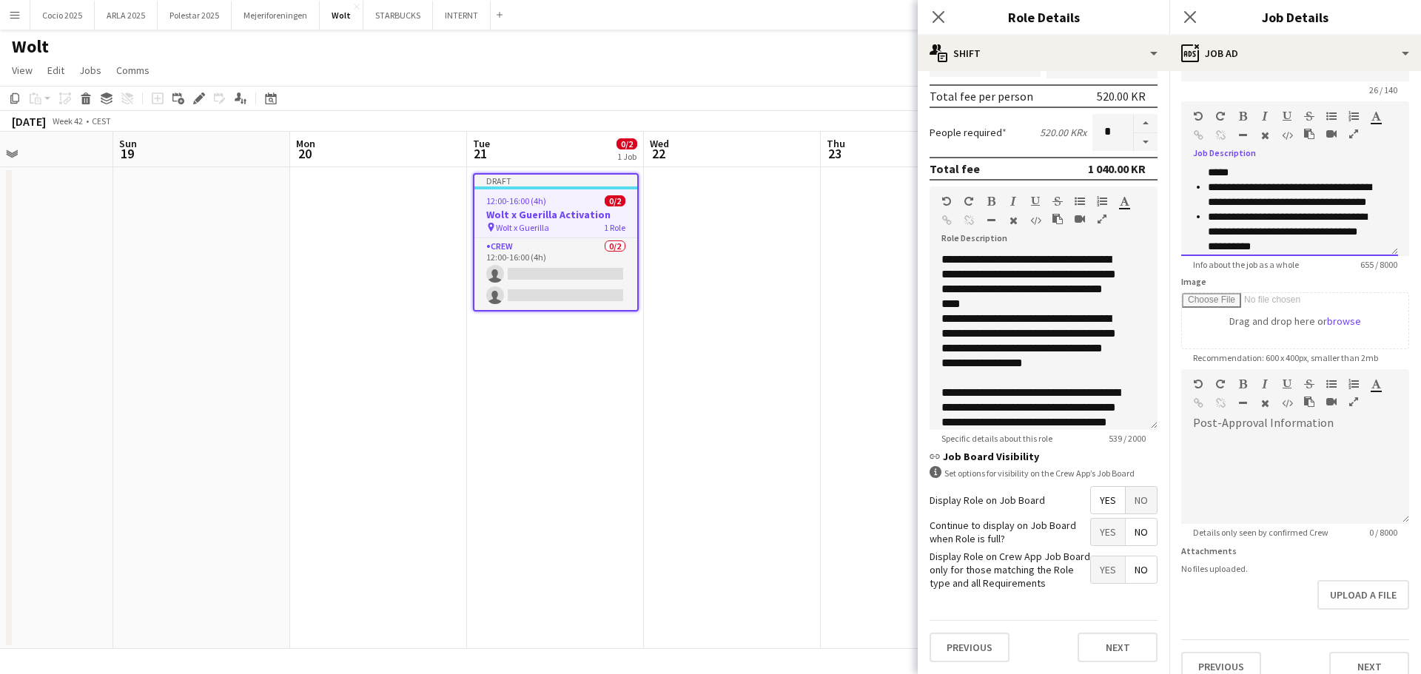
scroll to position [58, 0]
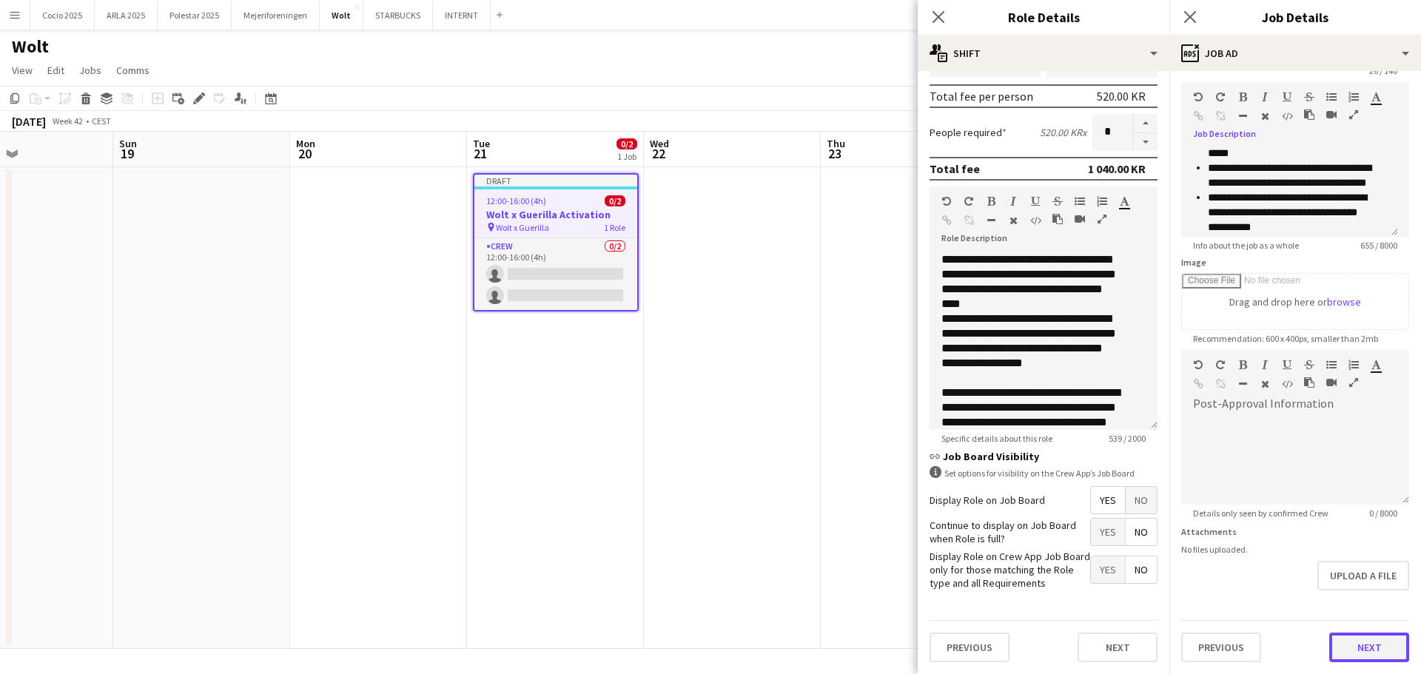
click at [1370, 646] on button "Next" at bounding box center [1370, 648] width 80 height 30
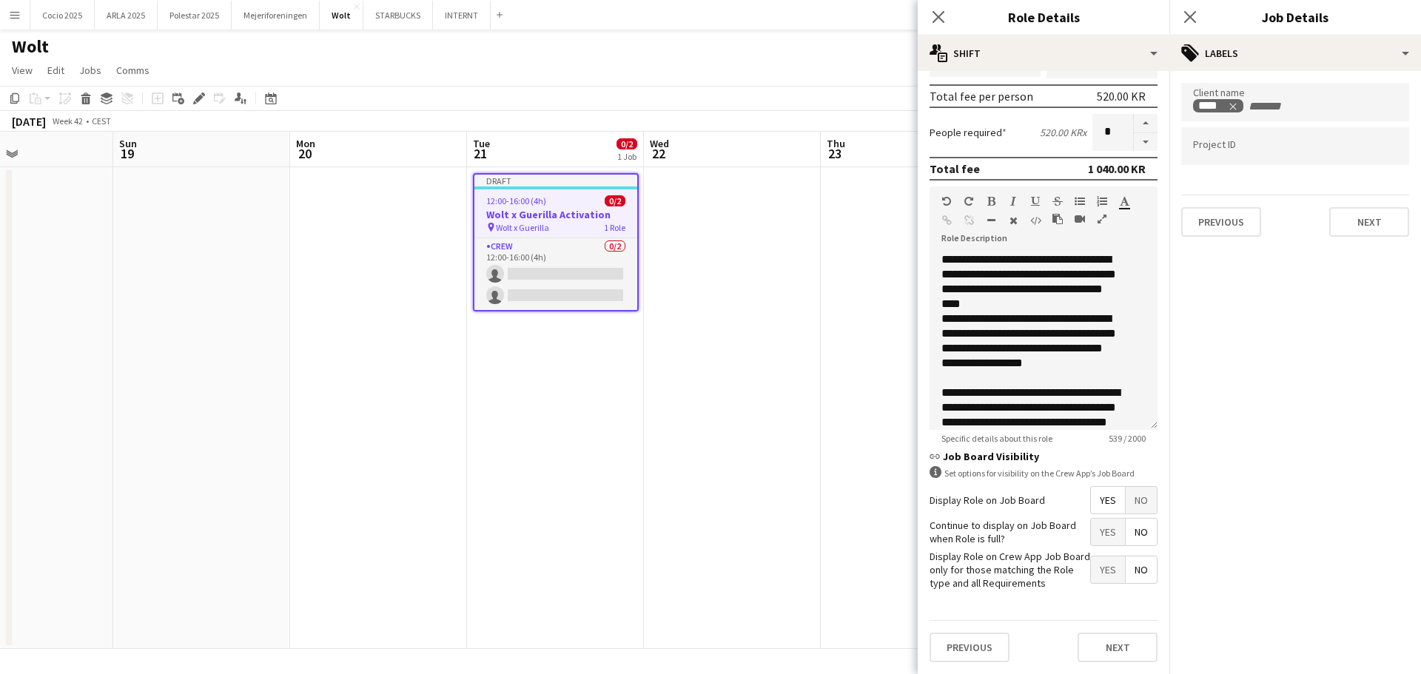
scroll to position [0, 0]
click at [936, 13] on icon "Close pop-in" at bounding box center [938, 17] width 14 height 14
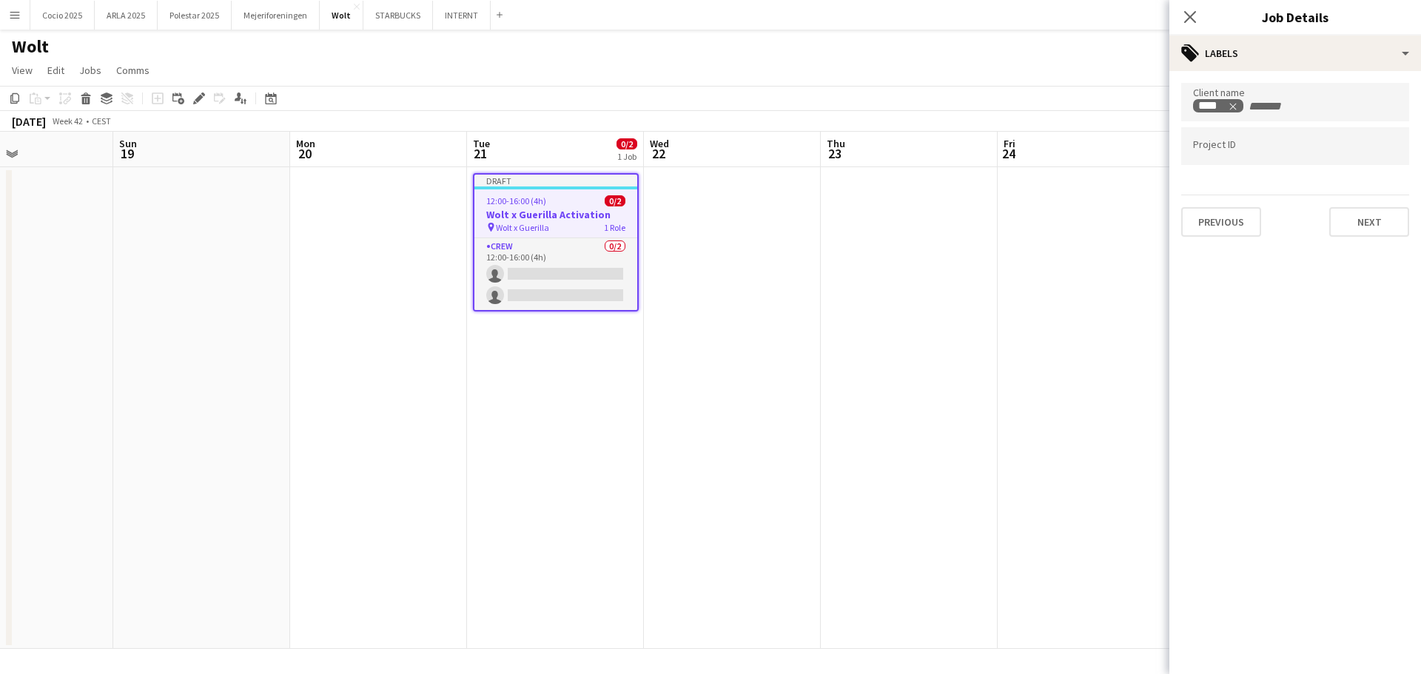
drag, startPoint x: 583, startPoint y: 201, endPoint x: 808, endPoint y: 183, distance: 225.0
click at [809, 184] on app-date-cell at bounding box center [732, 408] width 177 height 482
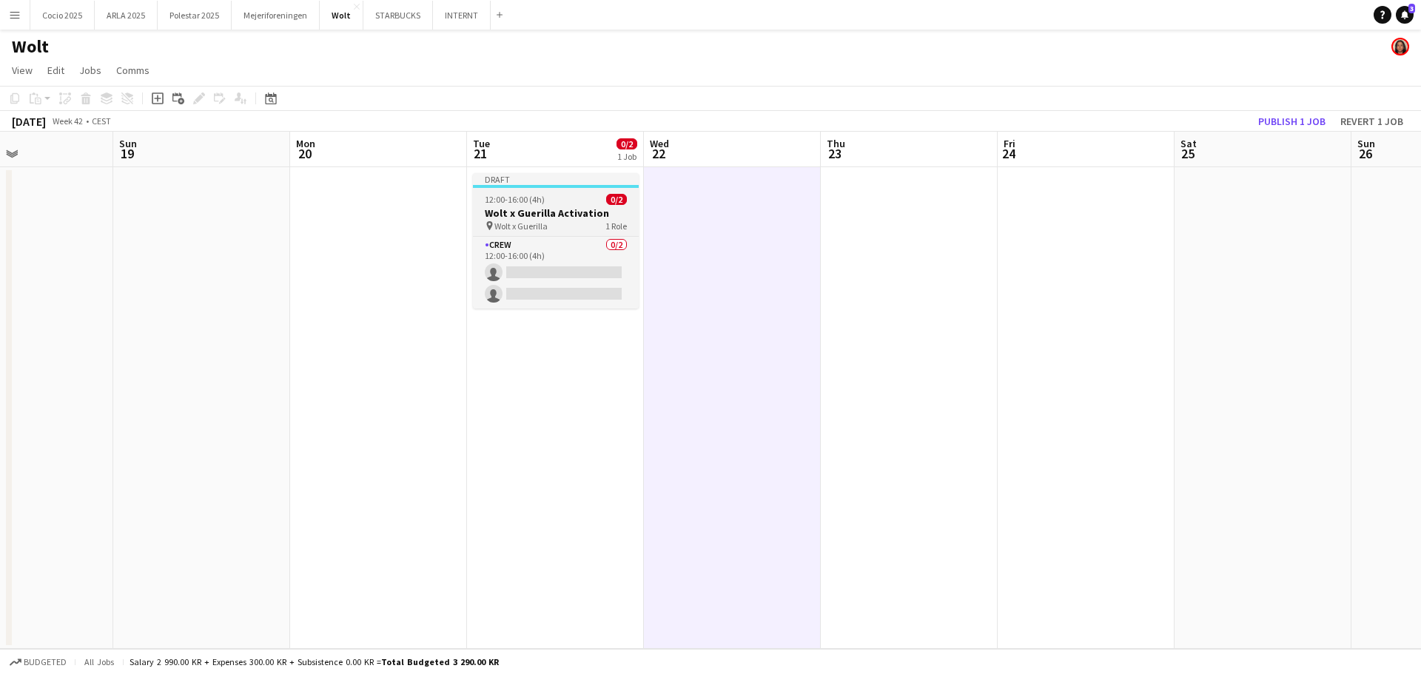
click at [523, 193] on app-job-card "Draft 12:00-16:00 (4h) 0/2 Wolt x Guerilla Activation pin Wolt x Guerilla 1 Rol…" at bounding box center [556, 240] width 166 height 135
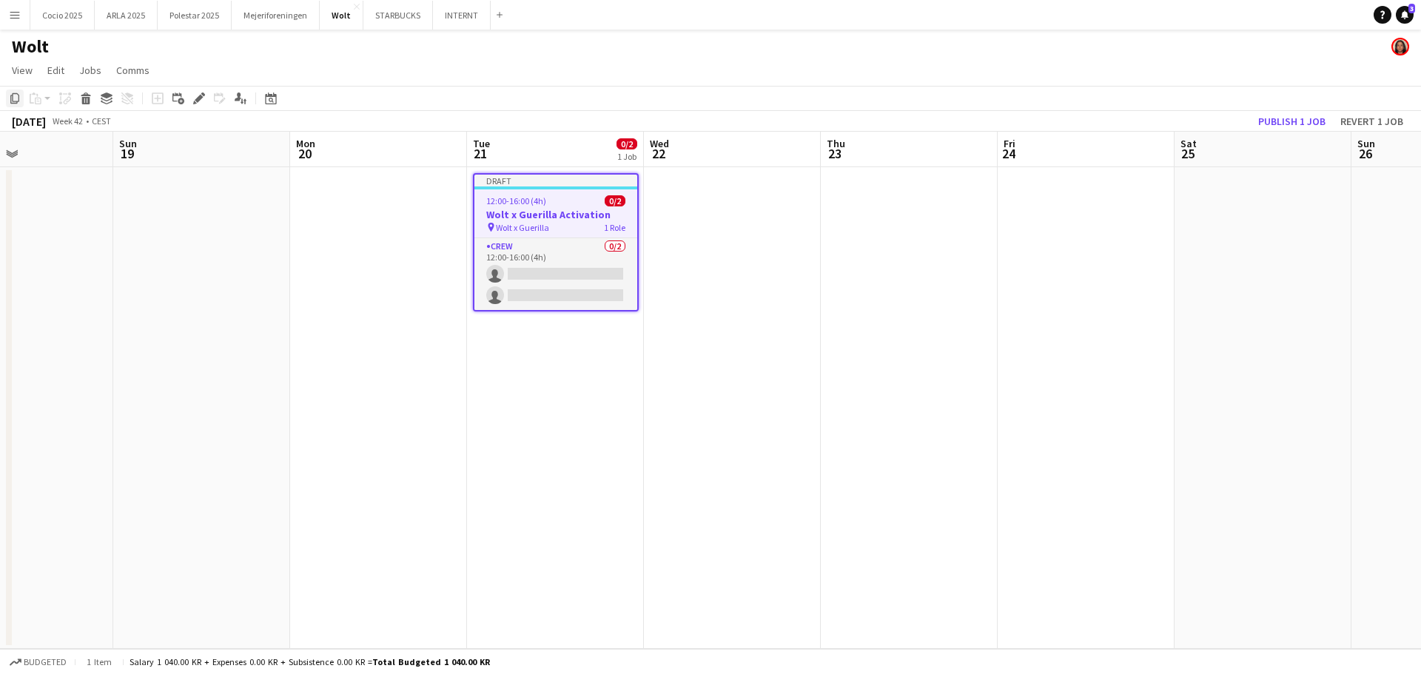
click at [10, 96] on icon "Copy" at bounding box center [15, 99] width 12 height 12
click at [748, 214] on app-date-cell at bounding box center [732, 408] width 177 height 482
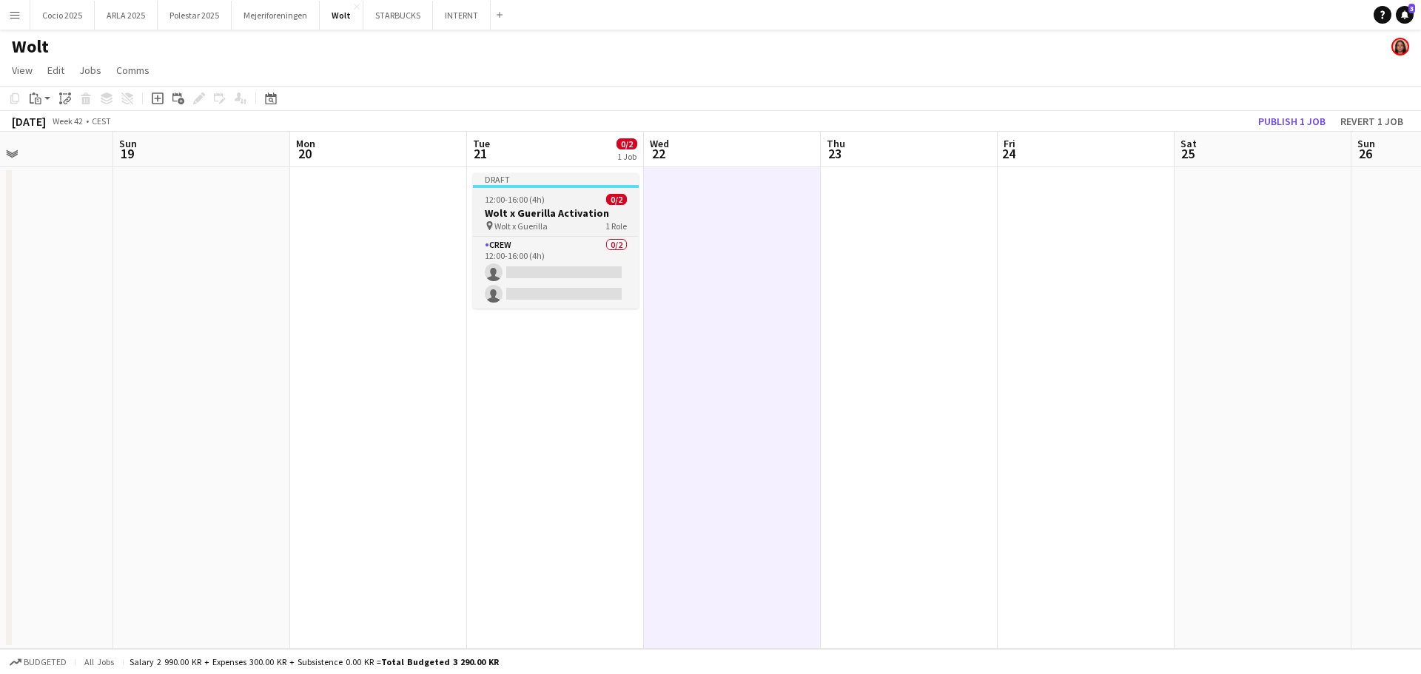
click at [589, 218] on h3 "Wolt x Guerilla Activation" at bounding box center [556, 213] width 166 height 13
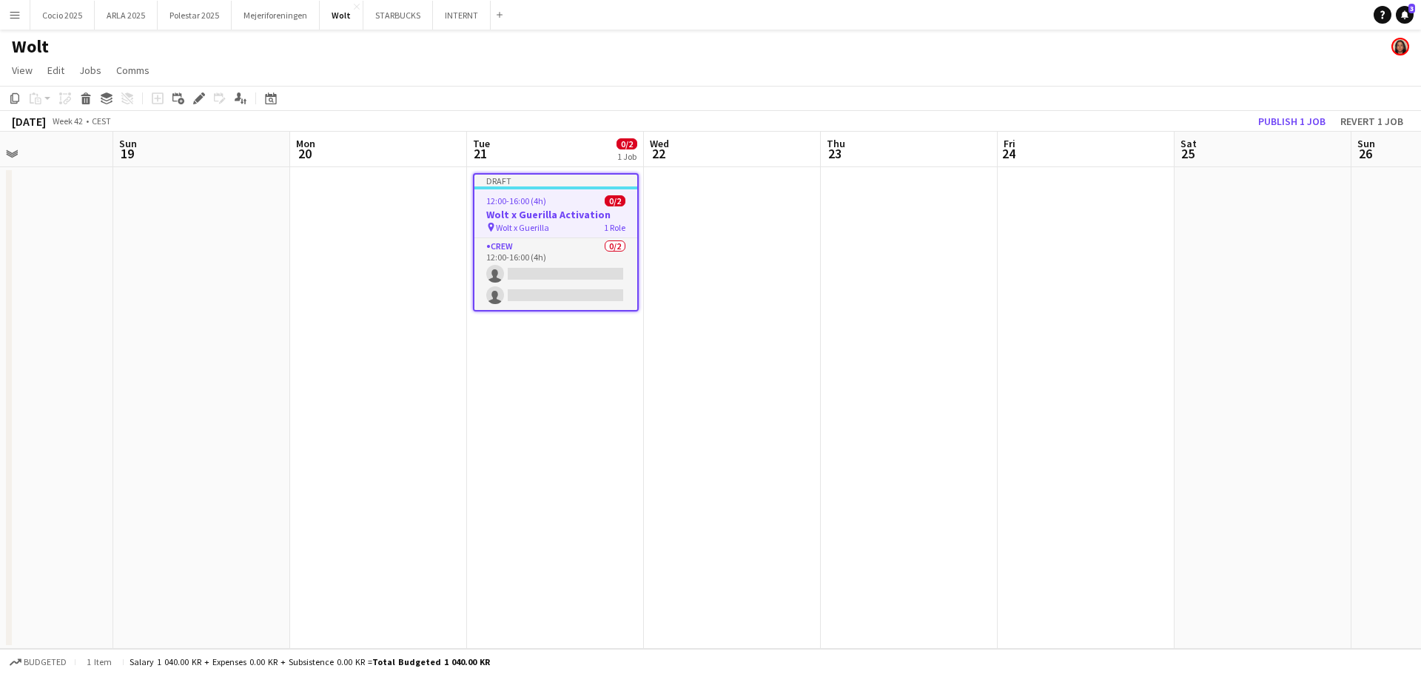
click at [592, 218] on h3 "Wolt x Guerilla Activation" at bounding box center [556, 214] width 163 height 13
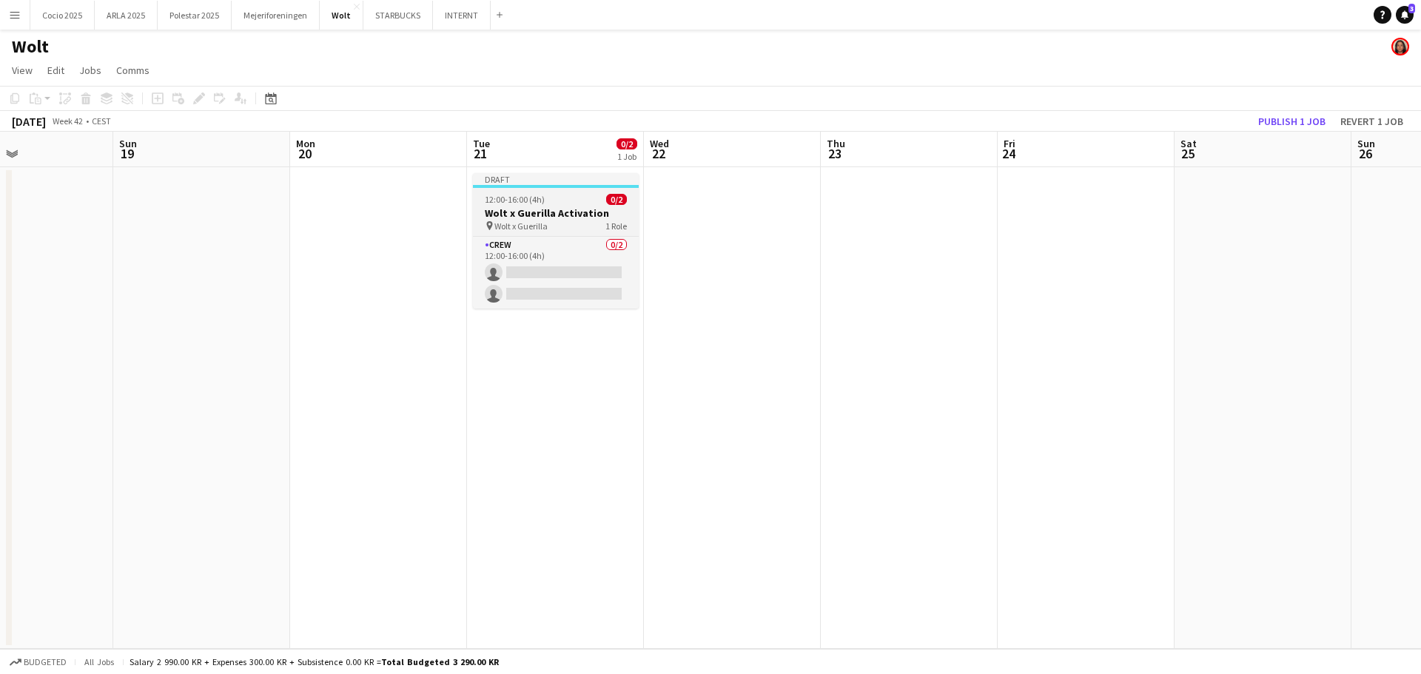
click at [592, 218] on h3 "Wolt x Guerilla Activation" at bounding box center [556, 213] width 166 height 13
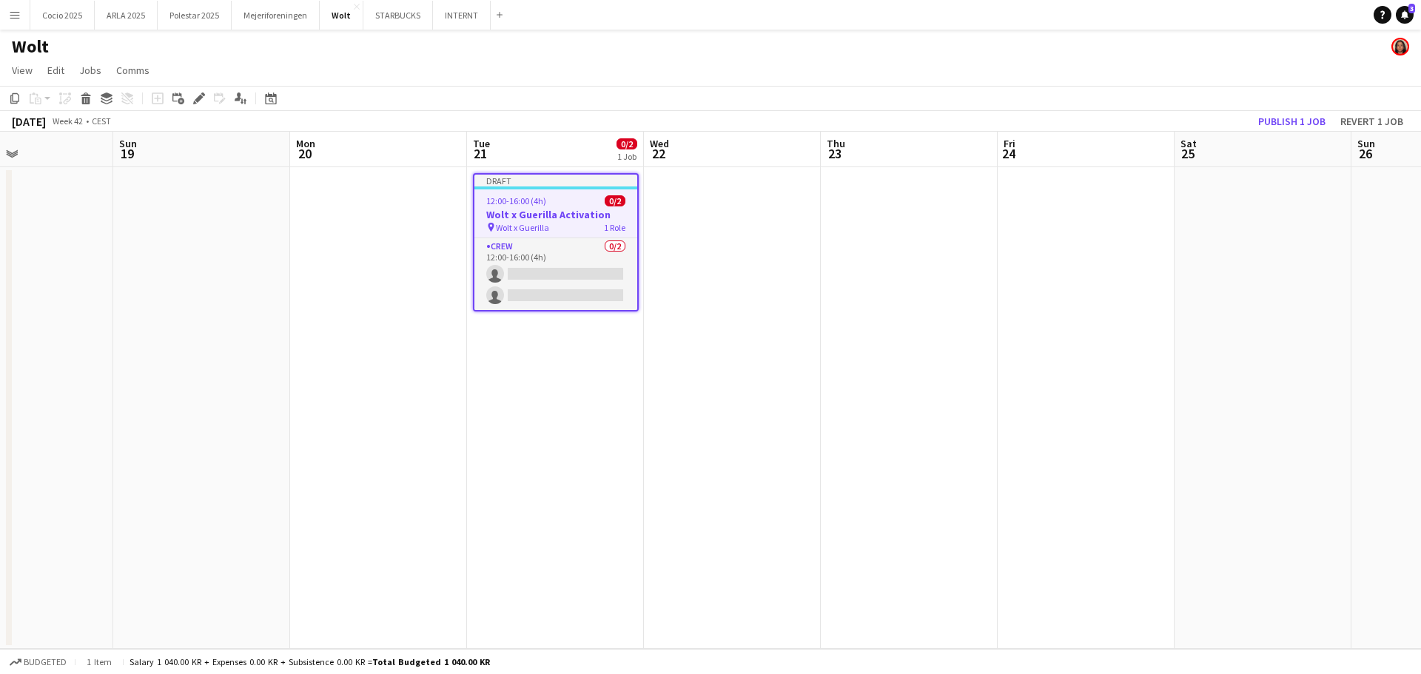
click at [592, 218] on h3 "Wolt x Guerilla Activation" at bounding box center [556, 214] width 163 height 13
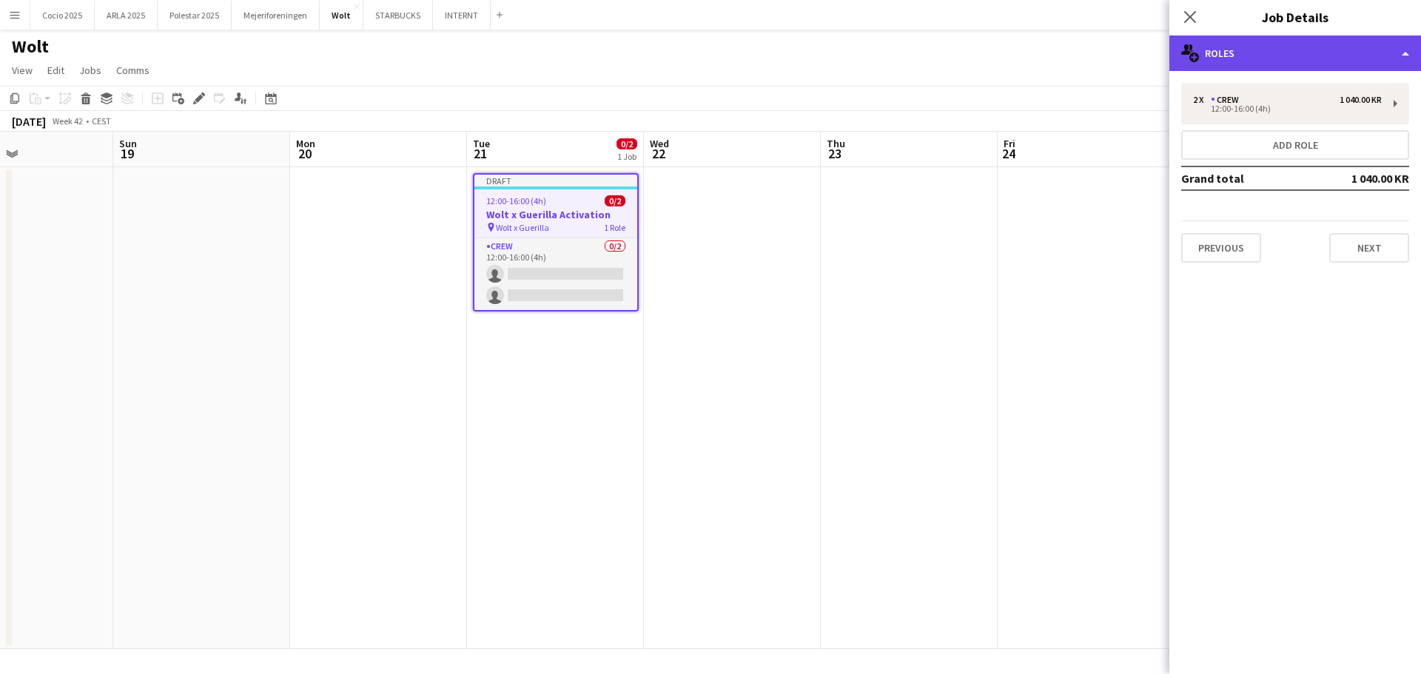
click at [1323, 54] on div "multiple-users-add Roles" at bounding box center [1296, 54] width 252 height 36
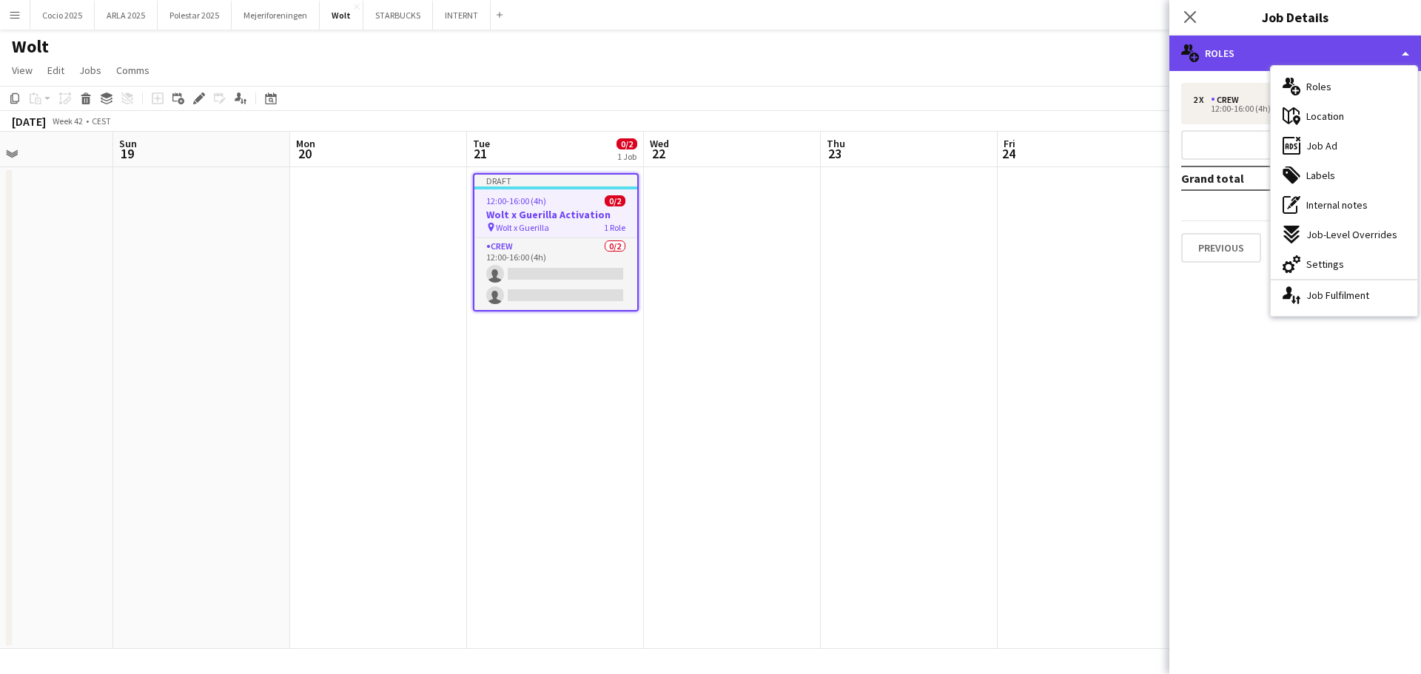
click at [1323, 54] on div "multiple-users-add Roles" at bounding box center [1296, 54] width 252 height 36
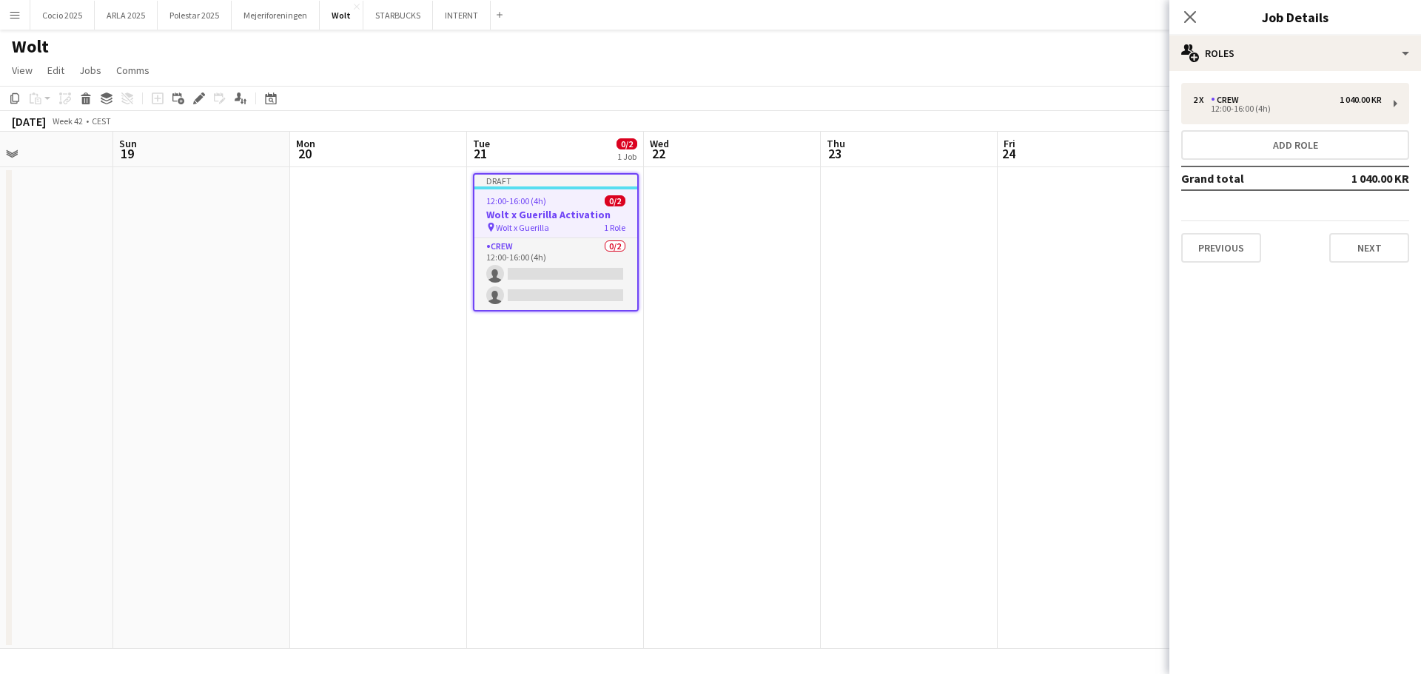
click at [1178, 21] on div "Close pop-in" at bounding box center [1190, 17] width 41 height 34
click at [1187, 16] on icon "Close pop-in" at bounding box center [1190, 17] width 14 height 14
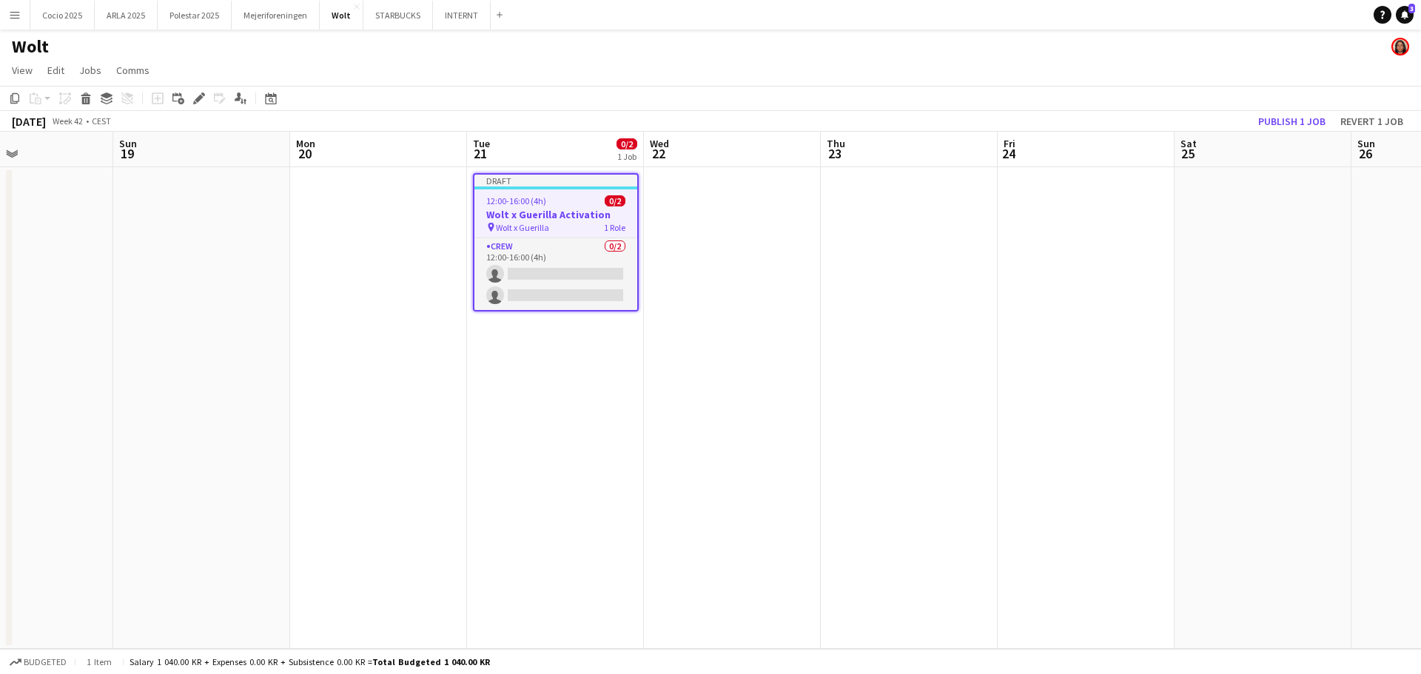
click at [720, 288] on app-date-cell at bounding box center [732, 408] width 177 height 482
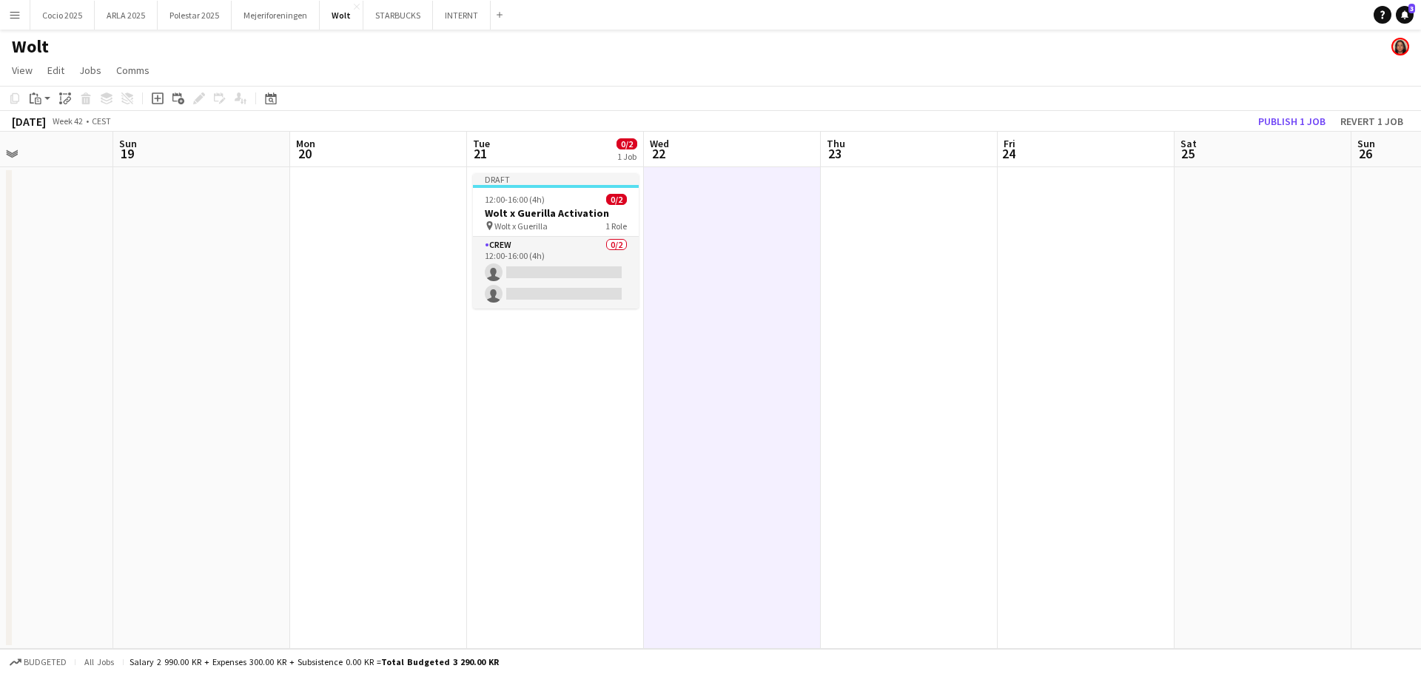
drag, startPoint x: 712, startPoint y: 254, endPoint x: 672, endPoint y: 229, distance: 46.8
click at [672, 229] on app-date-cell at bounding box center [732, 408] width 177 height 482
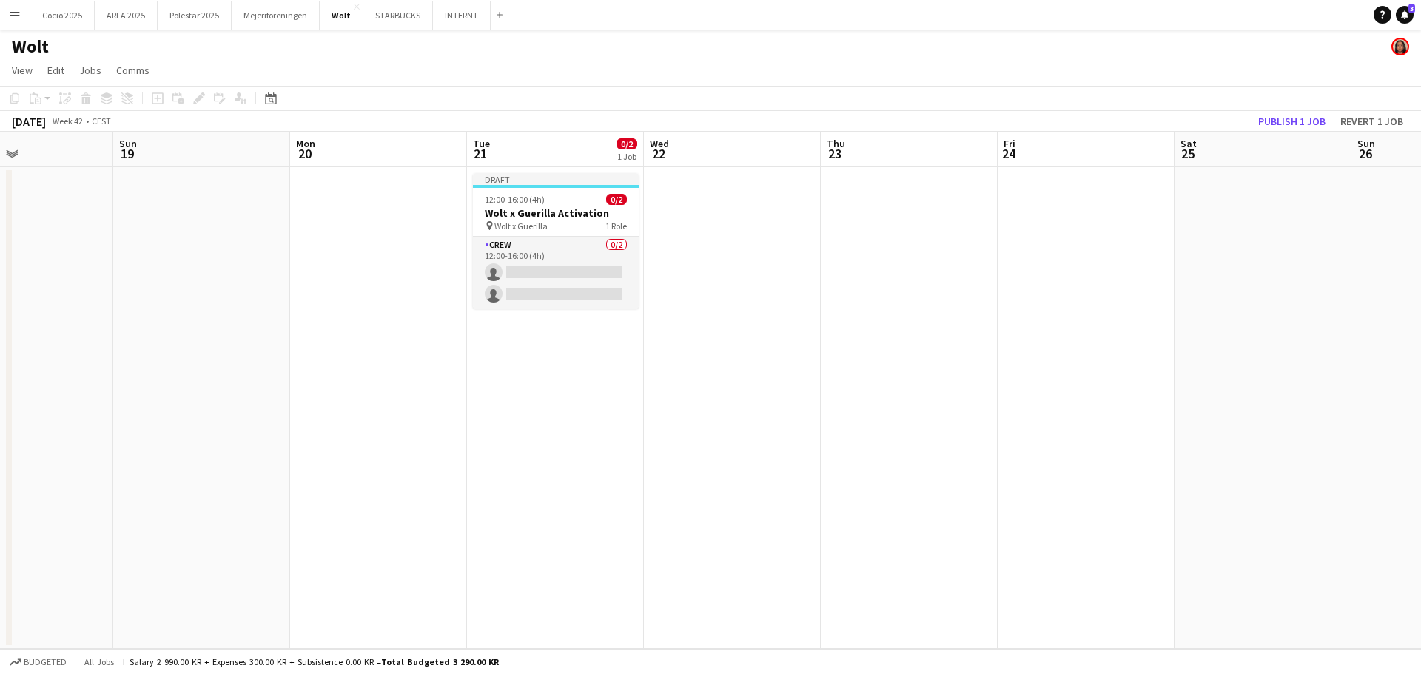
click at [734, 249] on app-date-cell at bounding box center [732, 408] width 177 height 482
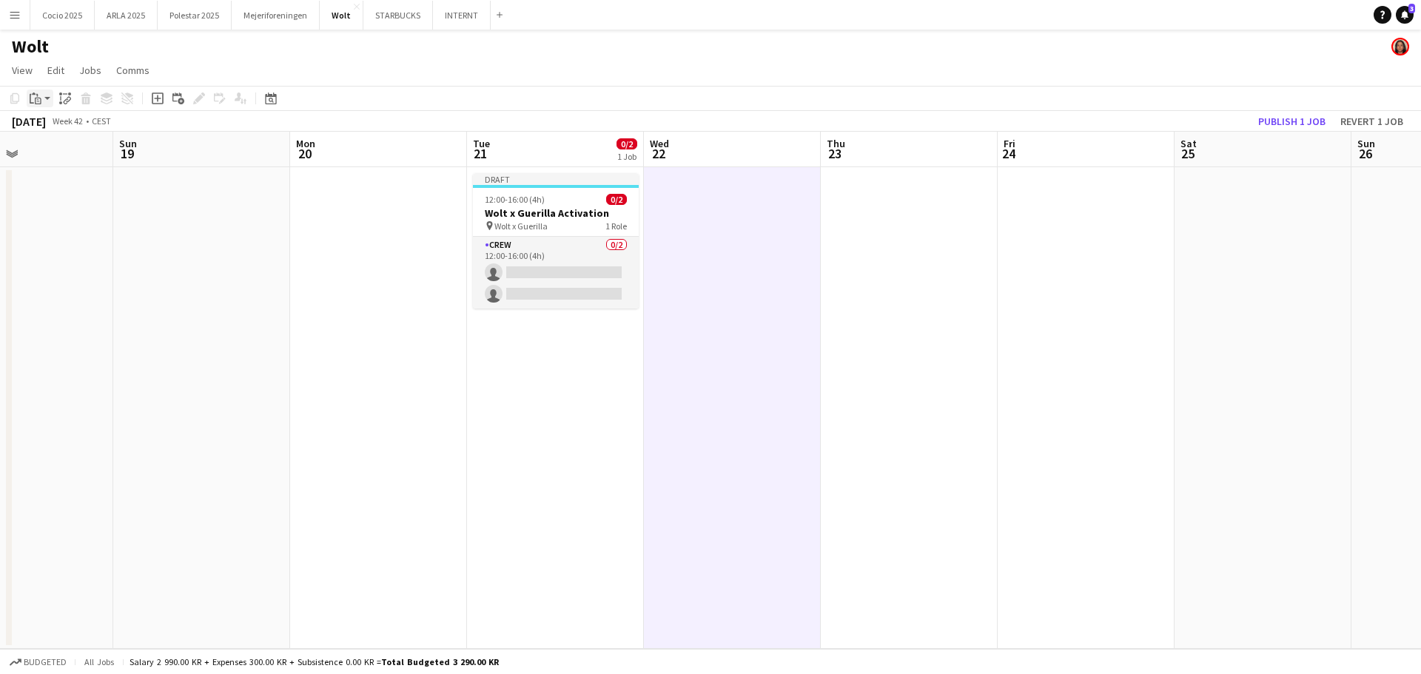
click at [47, 98] on app-action-btn "Paste" at bounding box center [40, 99] width 27 height 18
click at [72, 157] on link "Paste with crew Ctrl+Shift+V" at bounding box center [108, 151] width 139 height 13
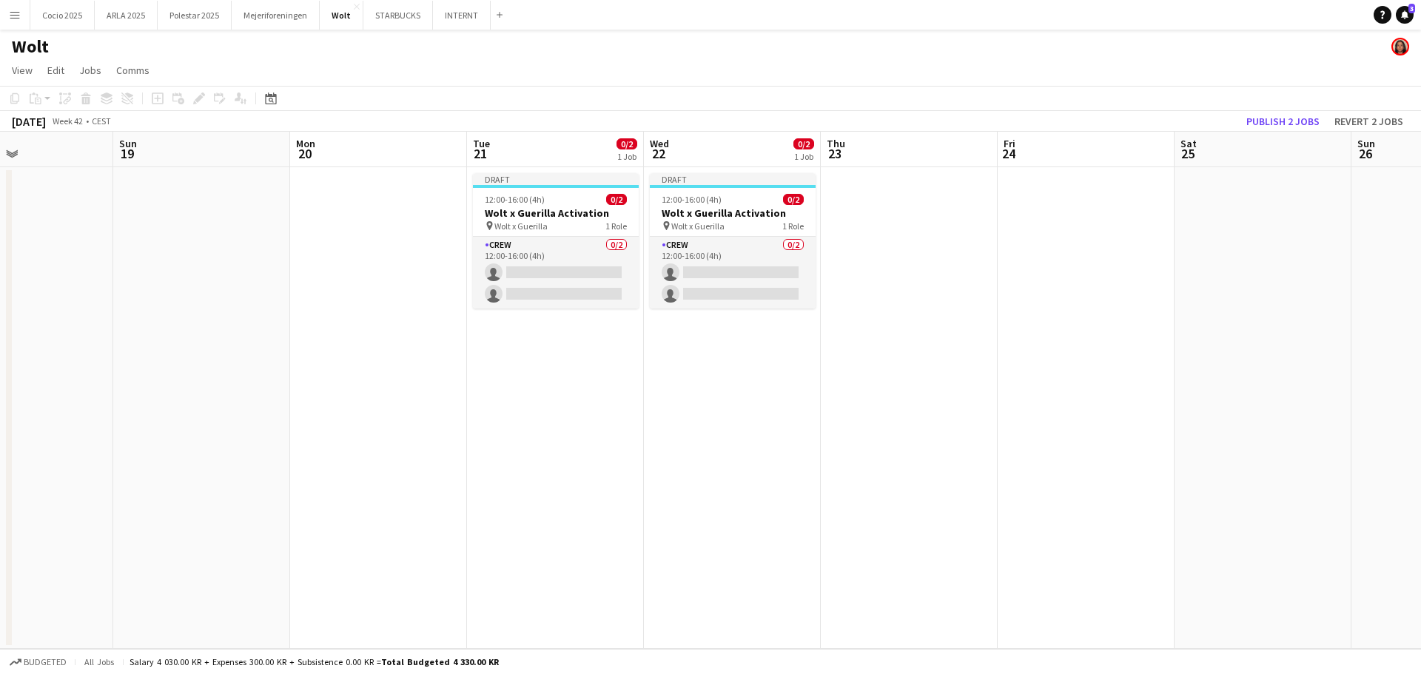
click at [722, 372] on app-date-cell "Draft 12:00-16:00 (4h) 0/2 Wolt x Guerilla Activation pin Wolt x Guerilla 1 Rol…" at bounding box center [732, 408] width 177 height 482
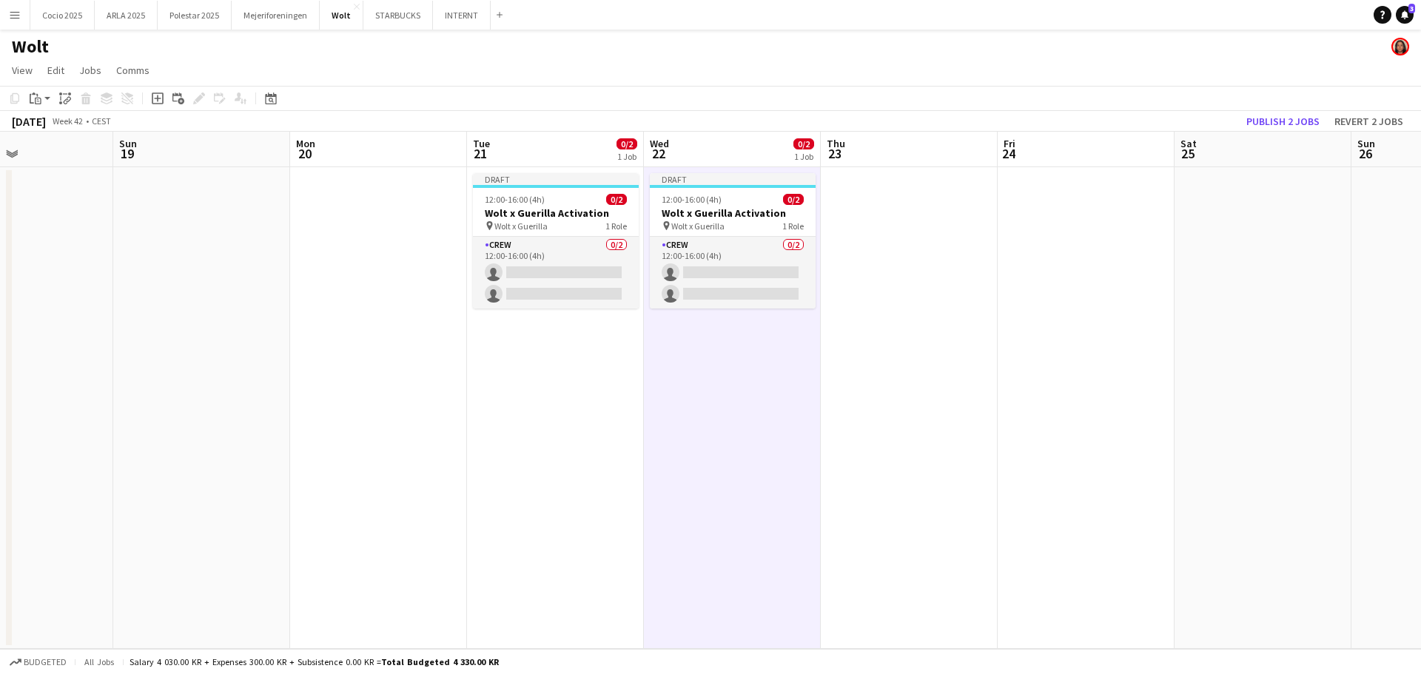
click at [862, 295] on app-date-cell at bounding box center [909, 408] width 177 height 482
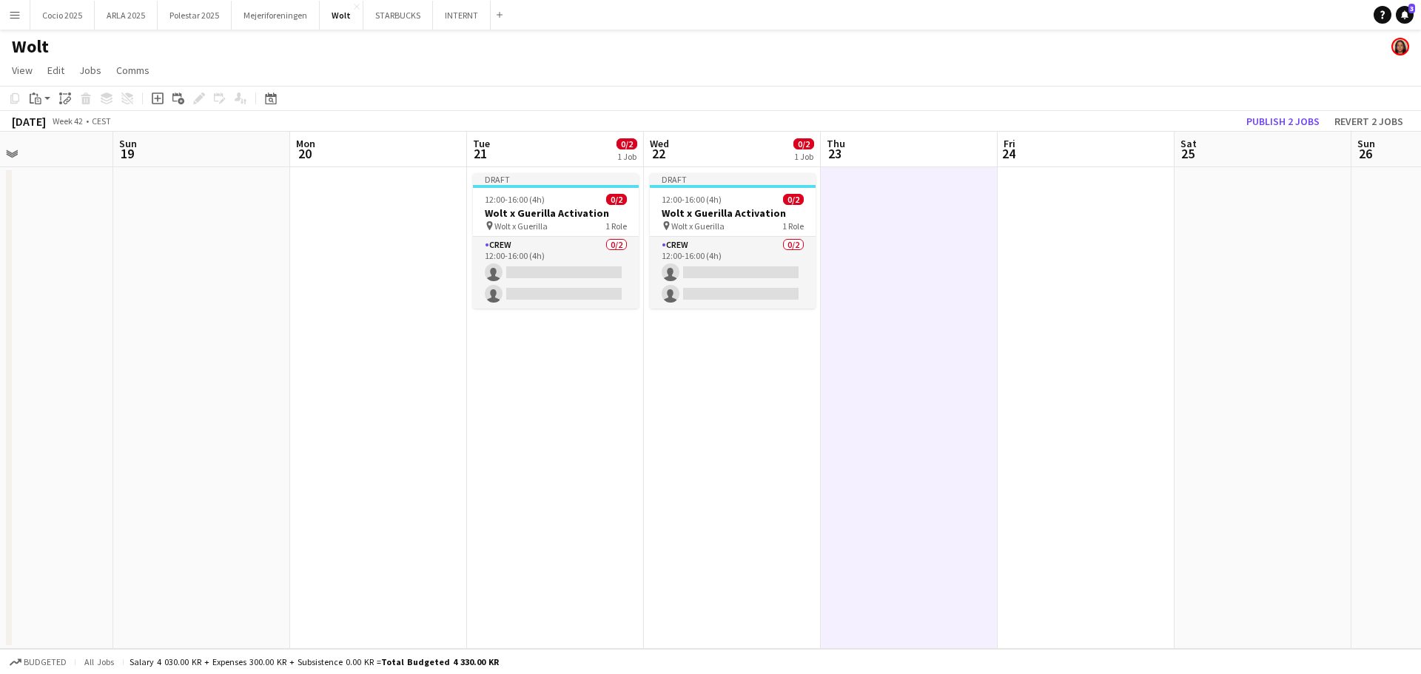
drag, startPoint x: 913, startPoint y: 272, endPoint x: 863, endPoint y: 246, distance: 56.3
click at [863, 246] on app-date-cell at bounding box center [909, 408] width 177 height 482
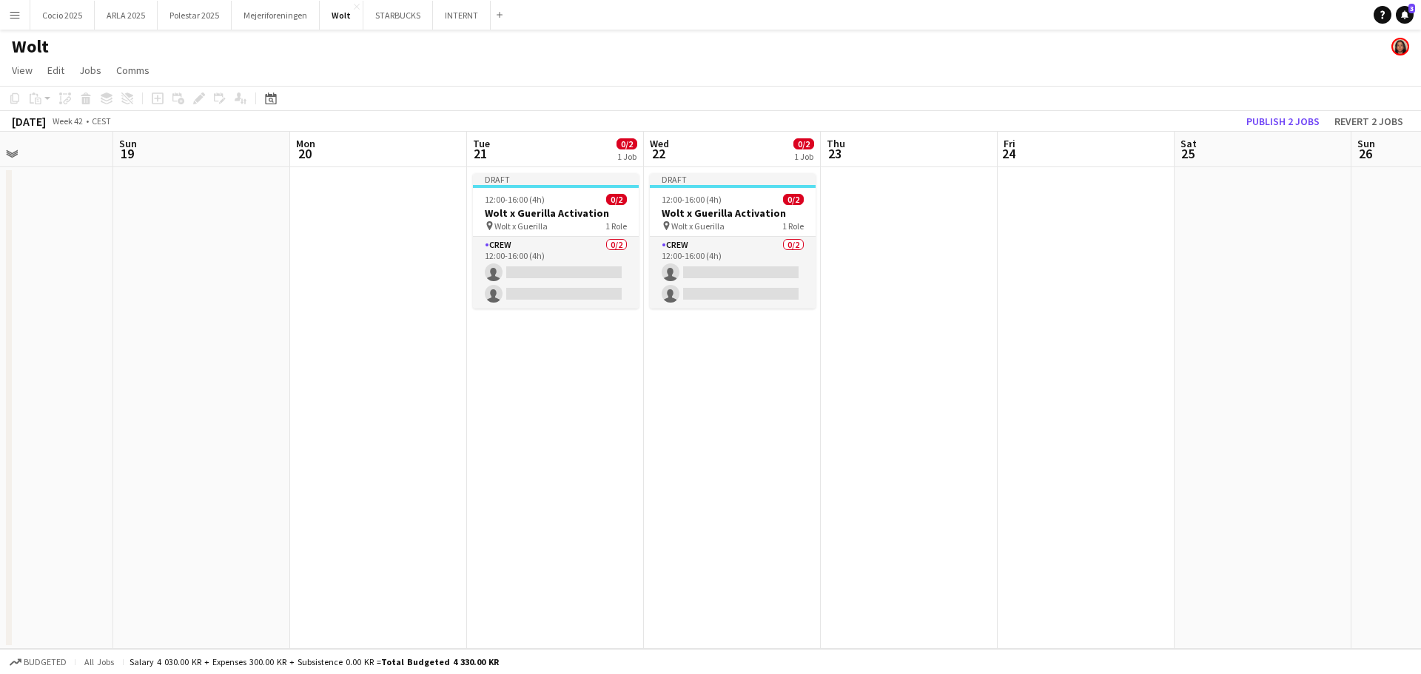
click at [910, 239] on app-date-cell at bounding box center [909, 408] width 177 height 482
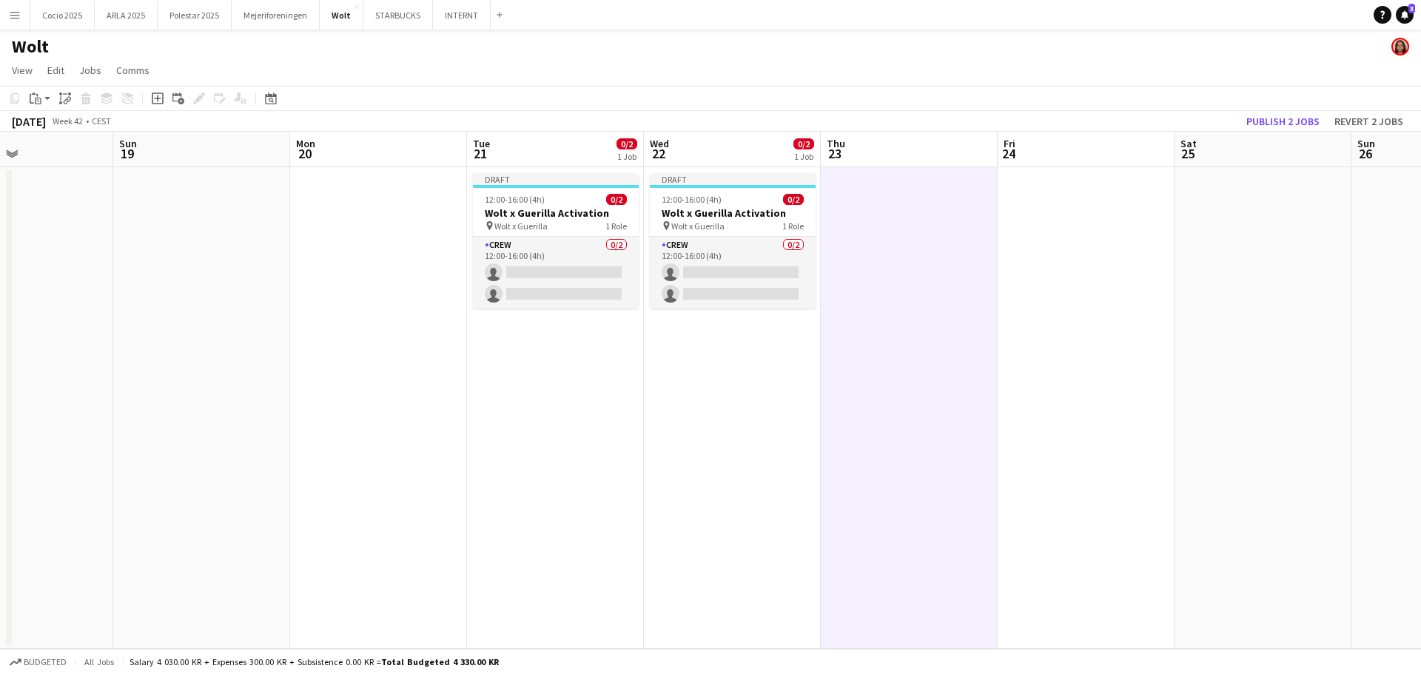
drag, startPoint x: 874, startPoint y: 261, endPoint x: 875, endPoint y: 248, distance: 12.7
click at [875, 248] on app-date-cell at bounding box center [909, 408] width 177 height 482
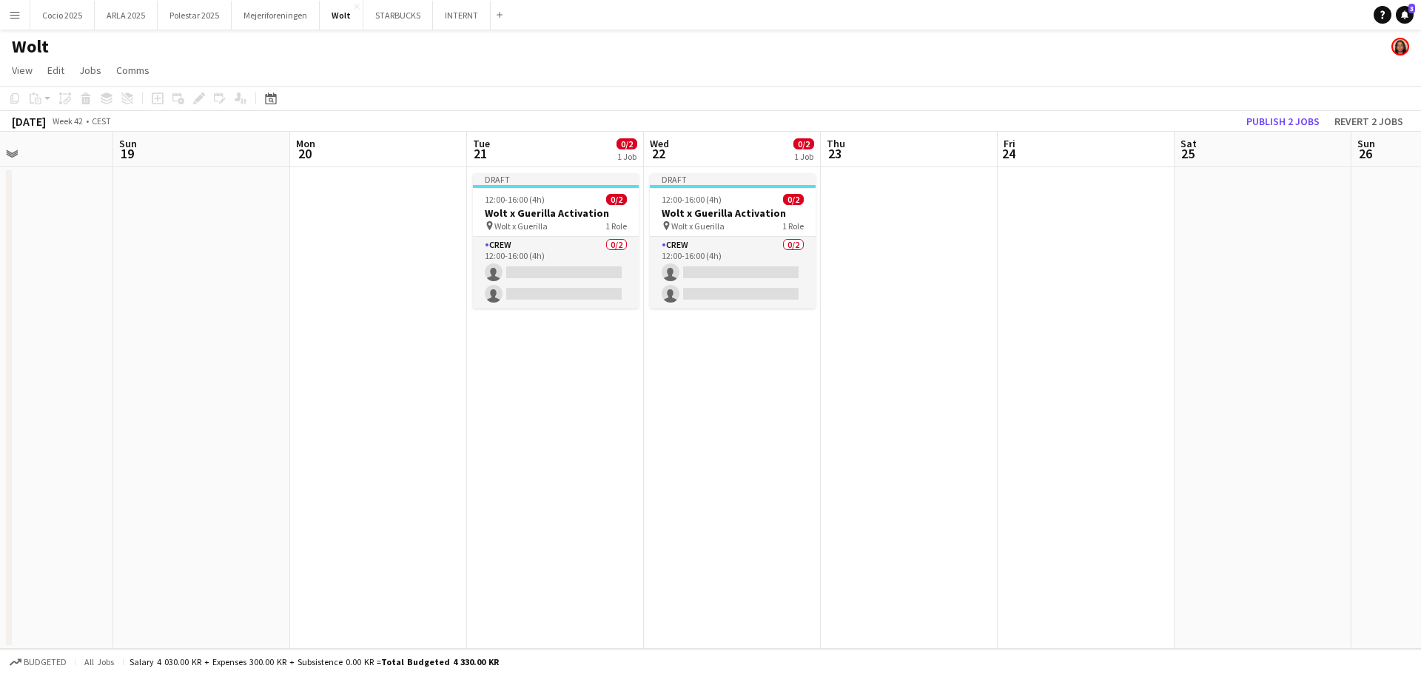
click at [891, 223] on app-date-cell at bounding box center [909, 408] width 177 height 482
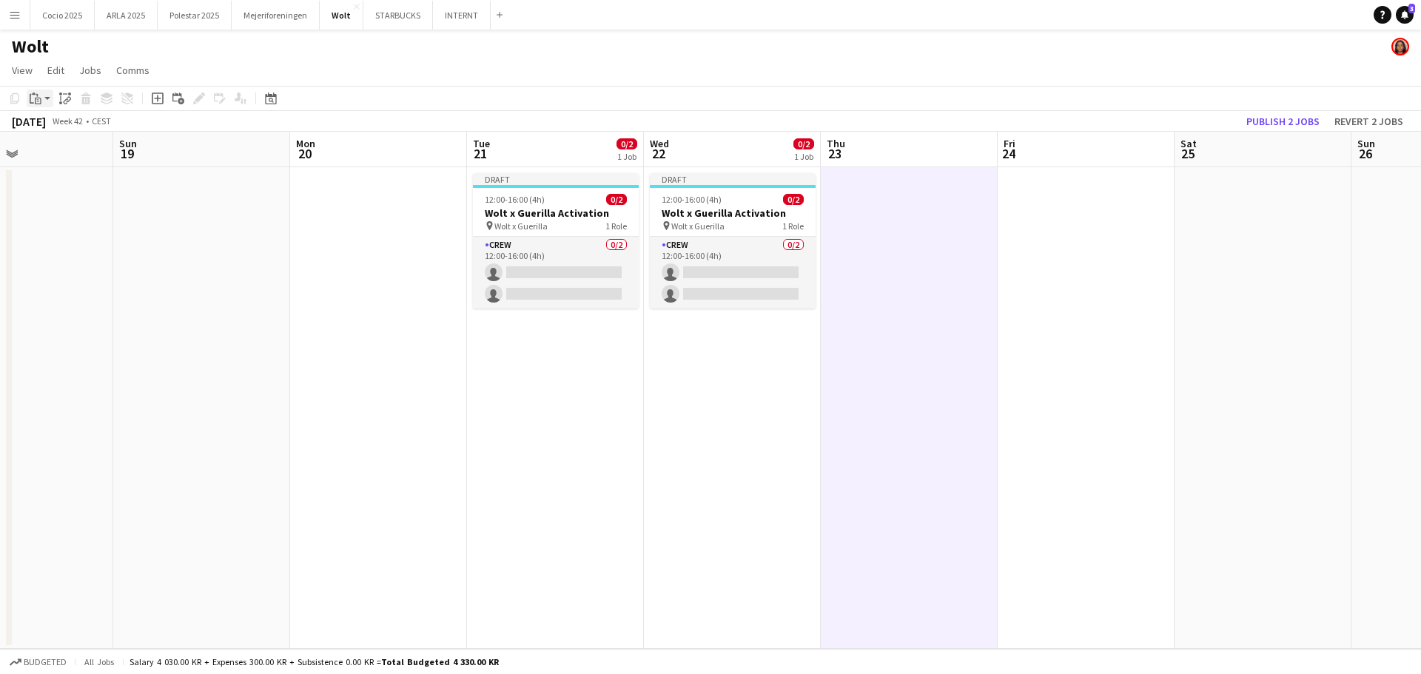
click at [47, 95] on app-action-btn "Paste" at bounding box center [40, 99] width 27 height 18
click at [172, 98] on div "Add linked Job" at bounding box center [179, 99] width 18 height 18
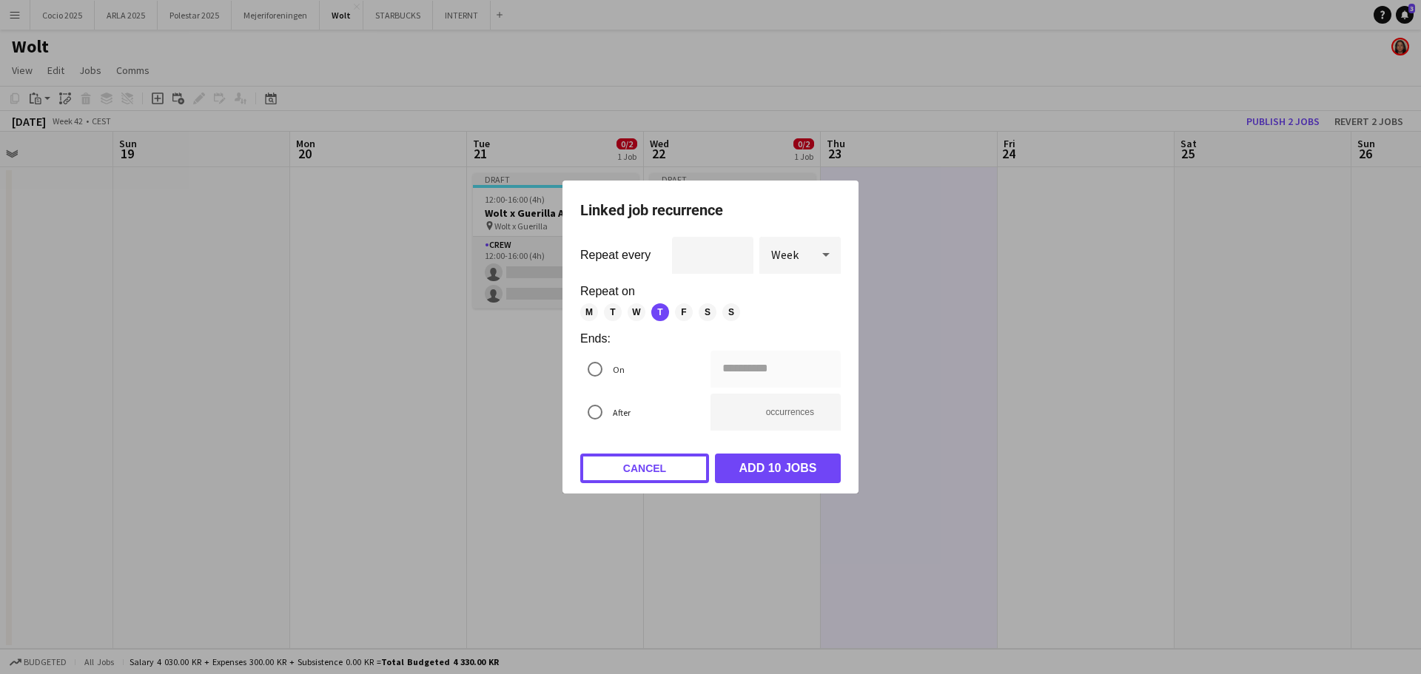
drag, startPoint x: 590, startPoint y: 475, endPoint x: 363, endPoint y: 179, distance: 372.7
click at [590, 470] on button "Cancel" at bounding box center [644, 469] width 129 height 30
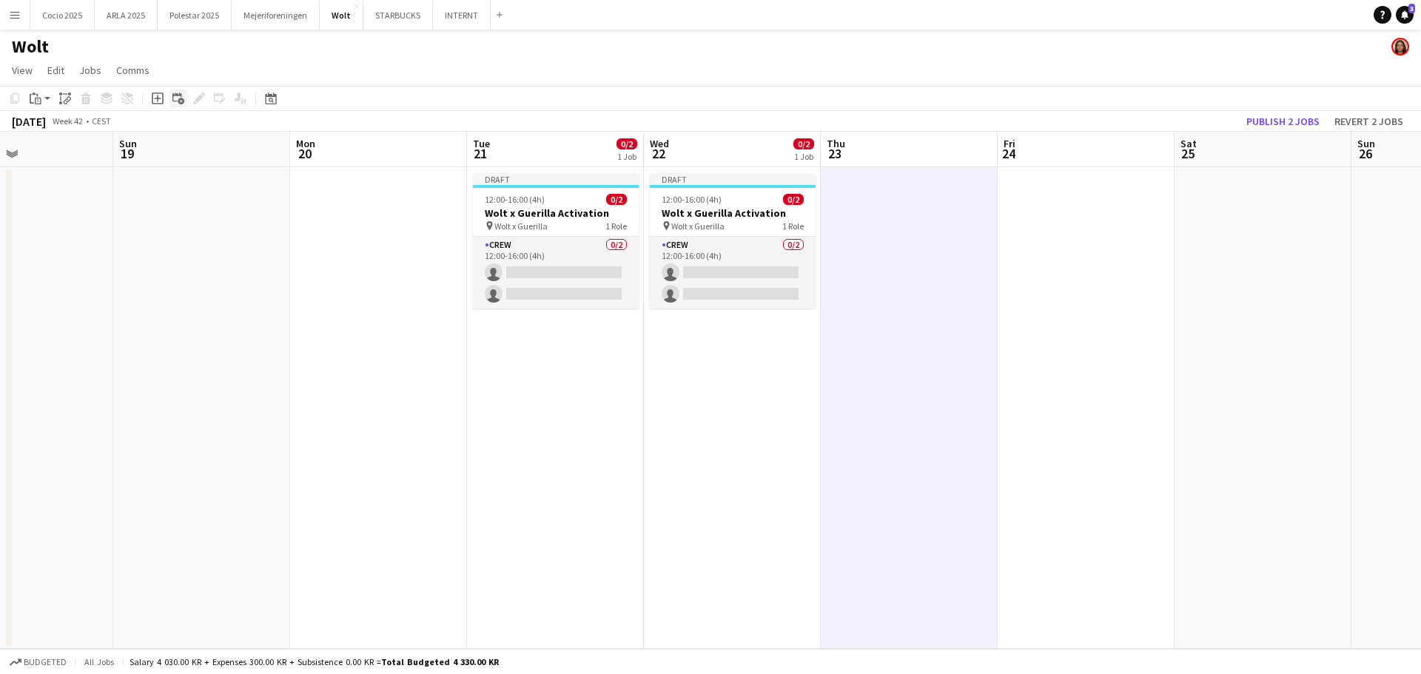
click at [173, 90] on div "Add linked Job" at bounding box center [179, 99] width 18 height 18
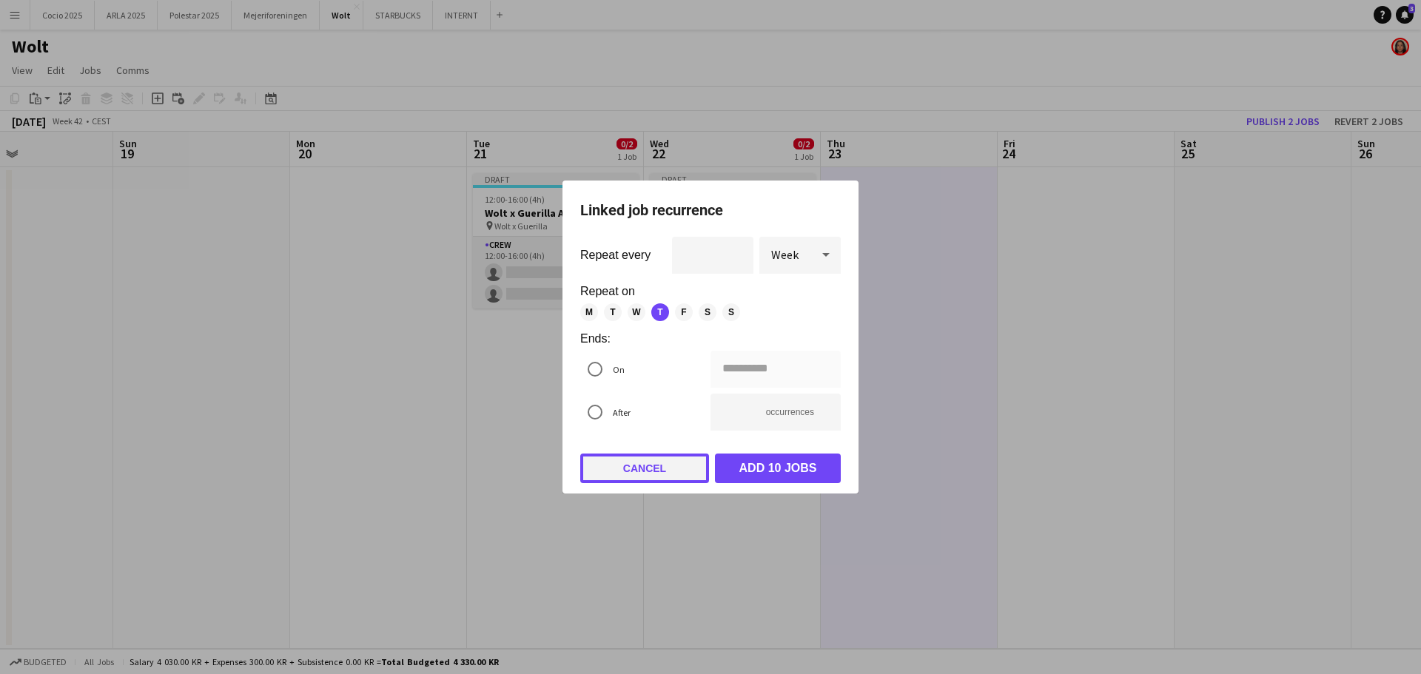
click at [646, 457] on button "Cancel" at bounding box center [644, 469] width 129 height 30
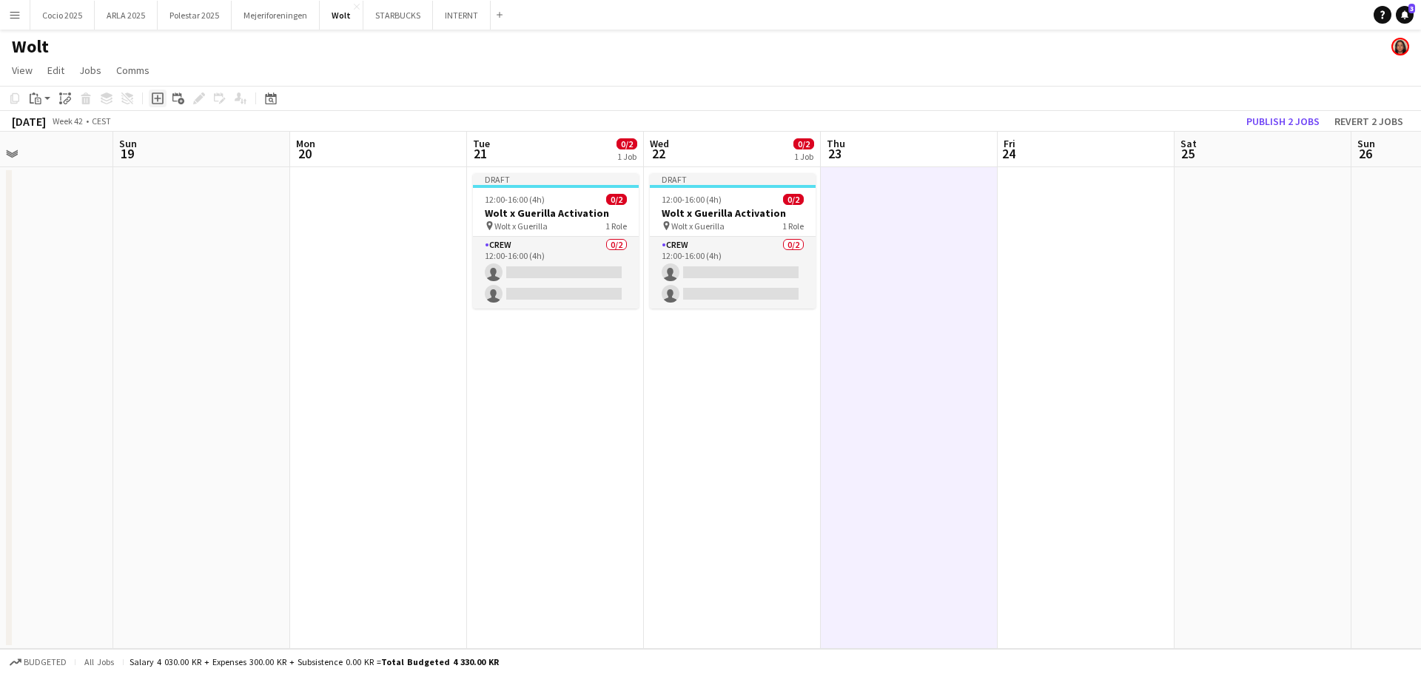
click at [161, 95] on icon "Add job" at bounding box center [158, 99] width 12 height 12
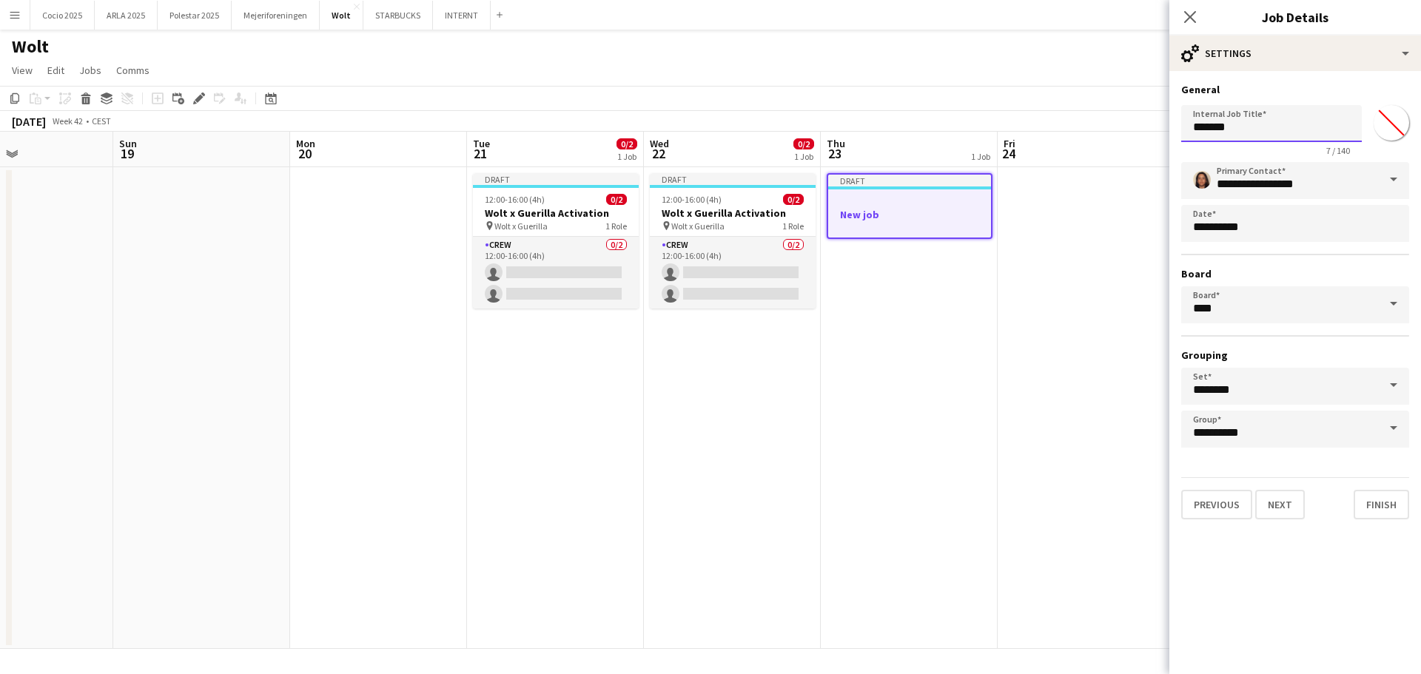
click at [1268, 121] on input "*******" at bounding box center [1271, 123] width 181 height 37
type input "**********"
click at [1357, 187] on input "**********" at bounding box center [1295, 180] width 228 height 37
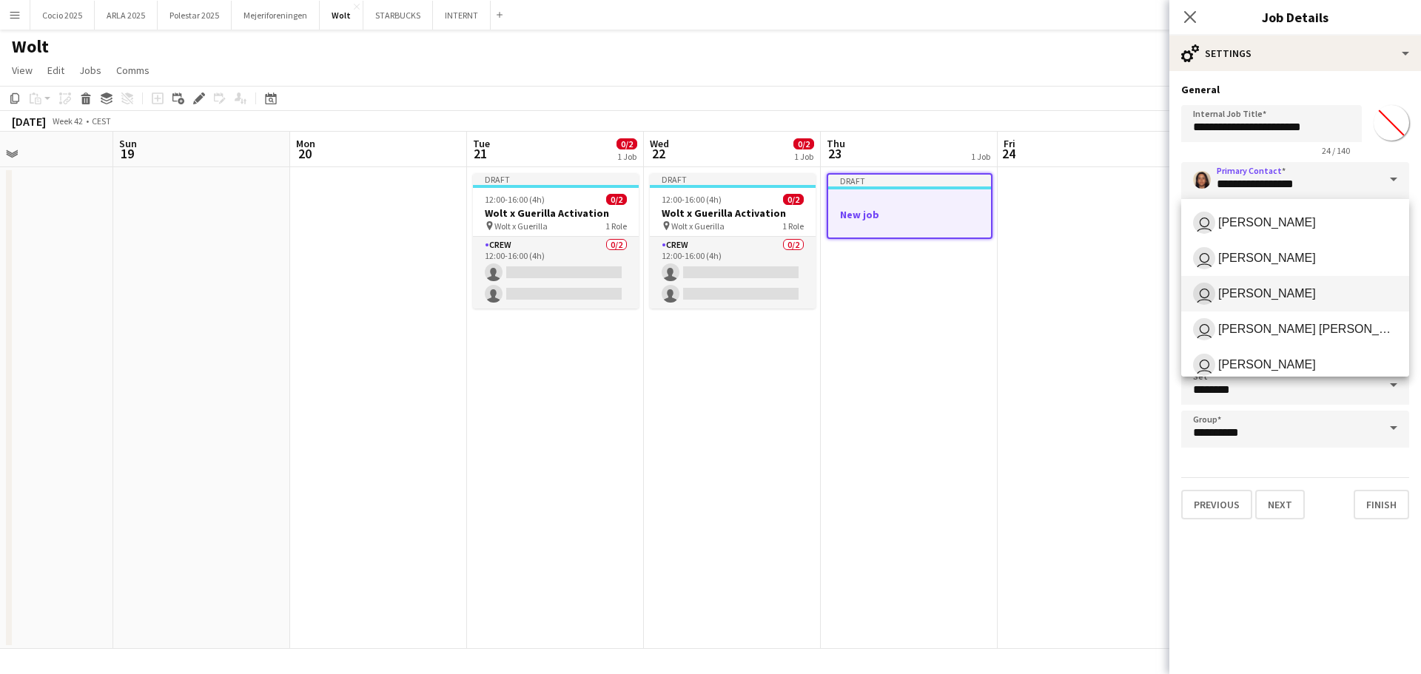
click at [1311, 290] on span "Tatianna Tobiassen" at bounding box center [1267, 293] width 98 height 14
type input "**********"
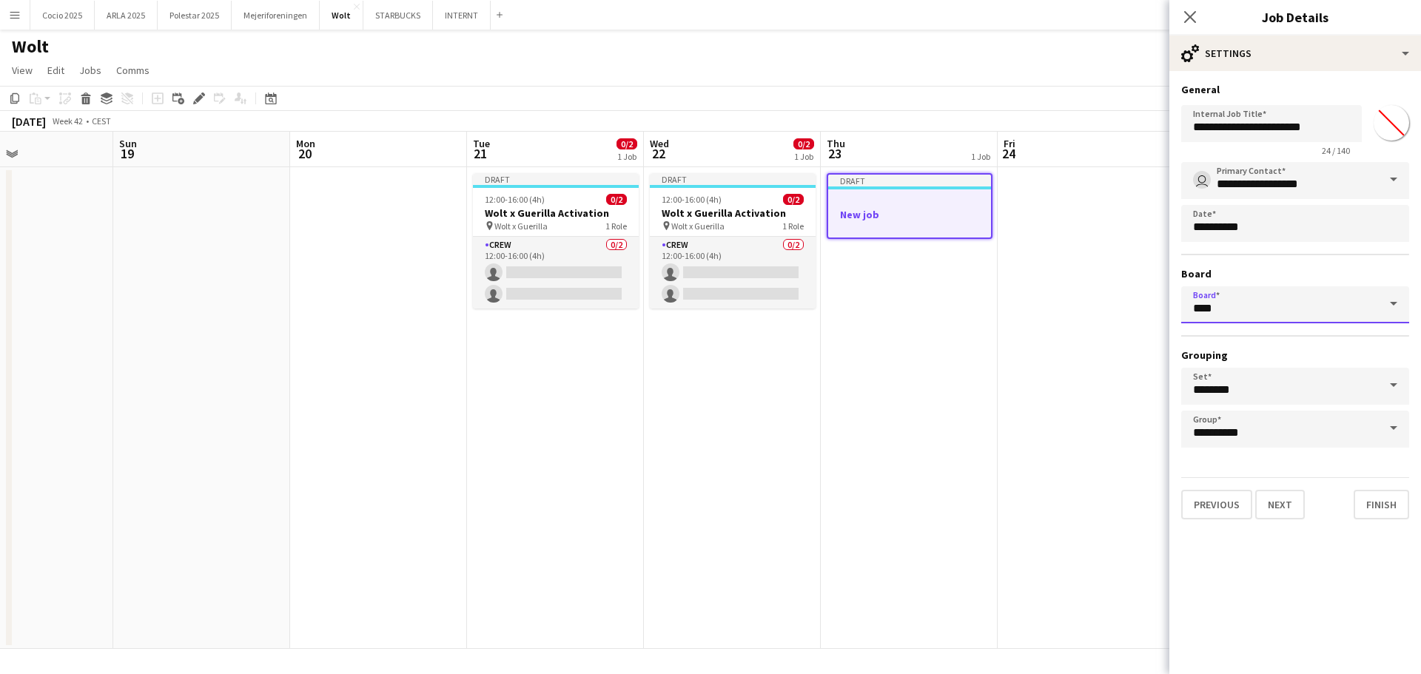
click at [1301, 312] on input "****" at bounding box center [1295, 304] width 228 height 37
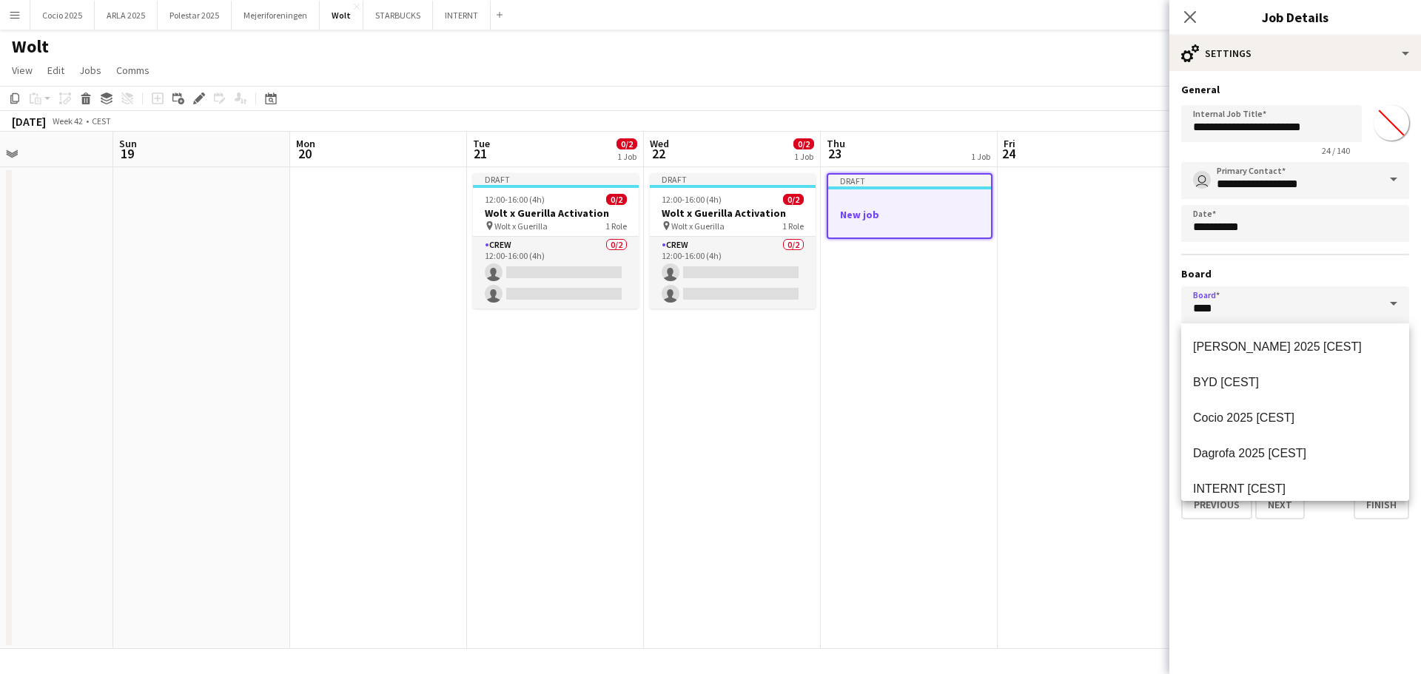
click at [1275, 275] on h3 "Board" at bounding box center [1295, 273] width 228 height 13
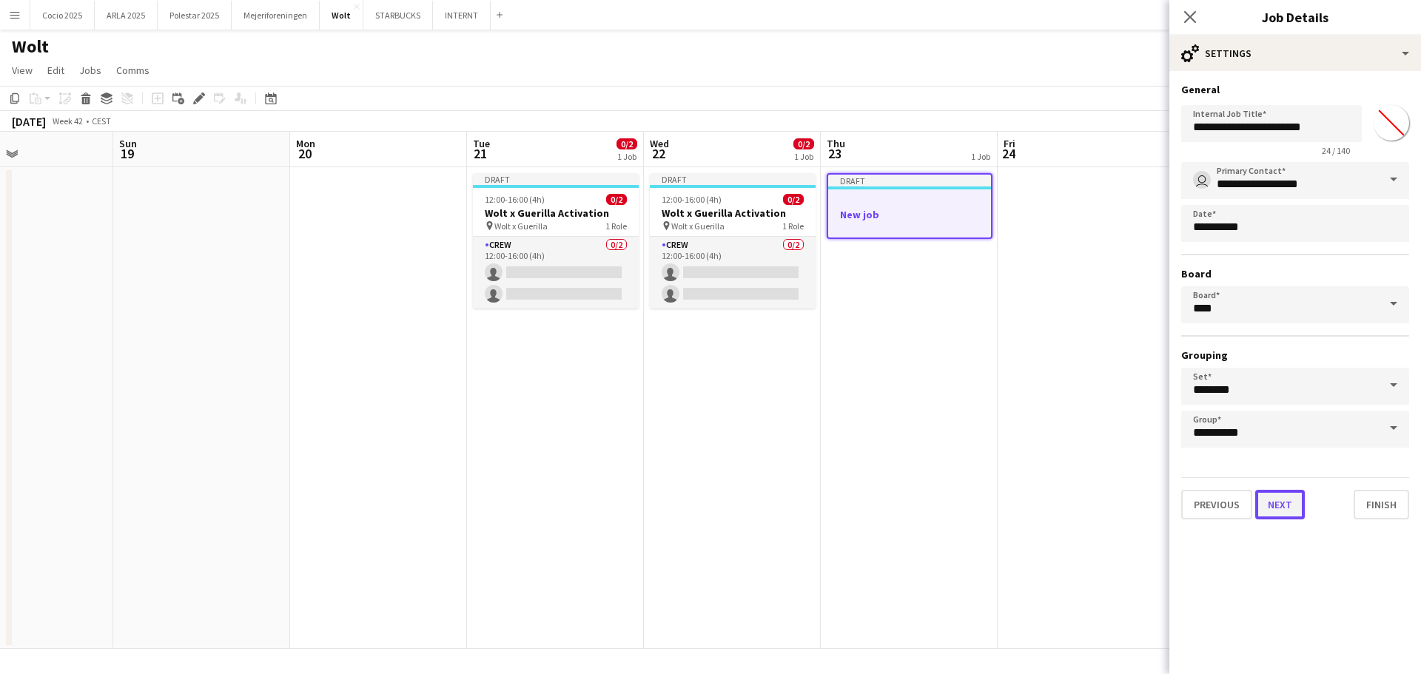
click at [1286, 512] on button "Next" at bounding box center [1280, 505] width 50 height 30
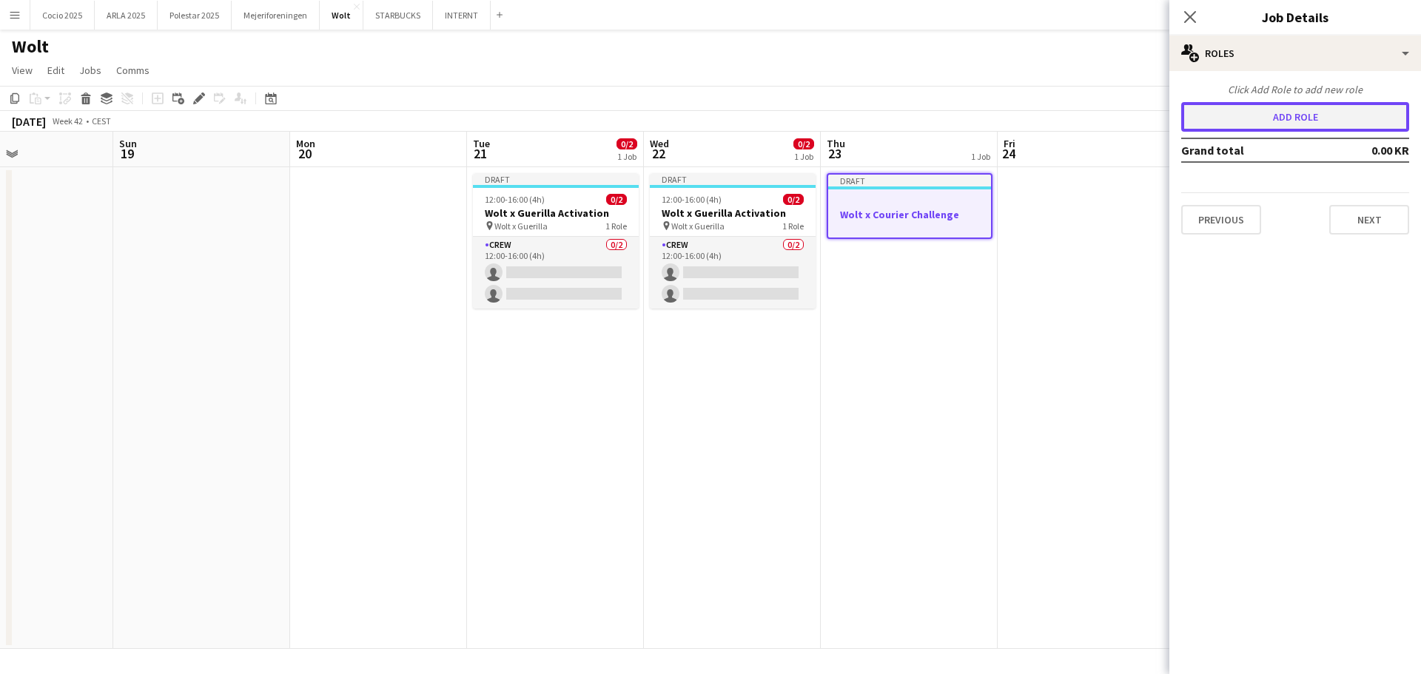
click at [1251, 121] on button "Add role" at bounding box center [1295, 117] width 228 height 30
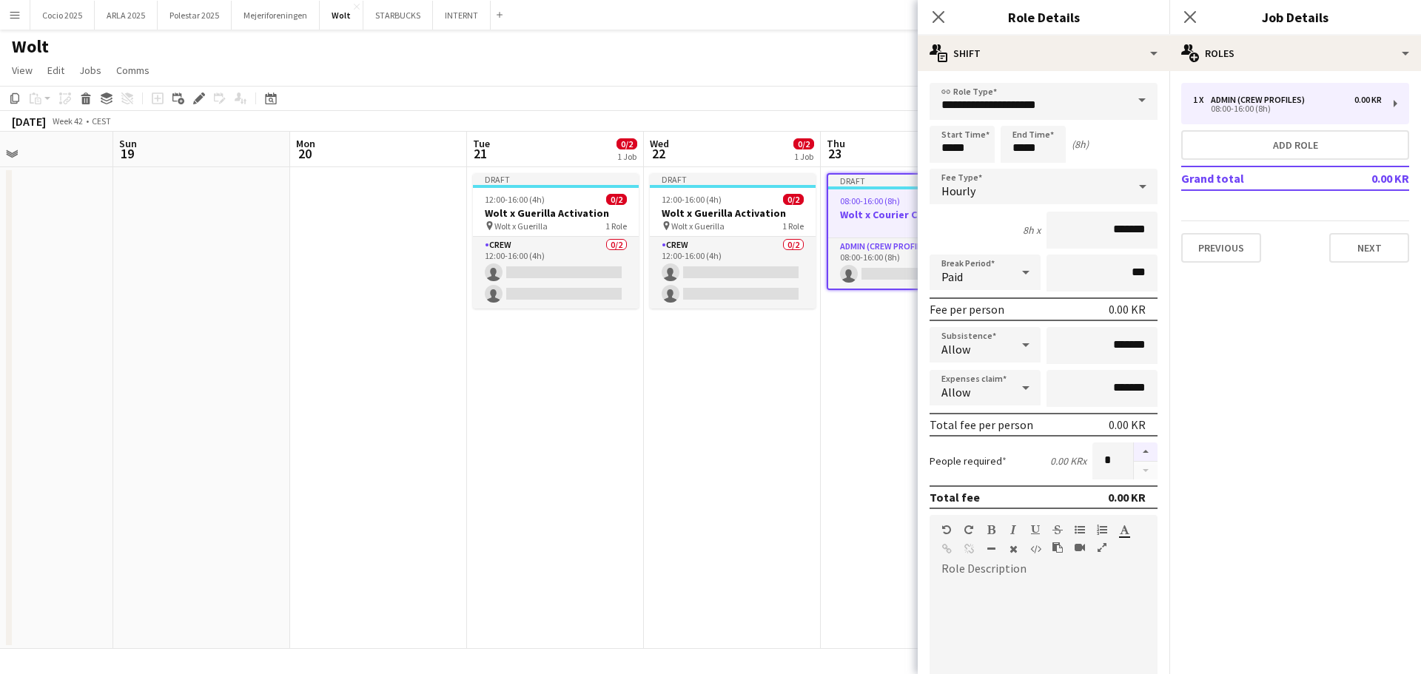
click at [1134, 456] on button "button" at bounding box center [1146, 452] width 24 height 19
type input "*"
click at [1005, 235] on div "8h x *******" at bounding box center [1044, 230] width 228 height 37
click at [985, 211] on form "**********" at bounding box center [1044, 505] width 252 height 844
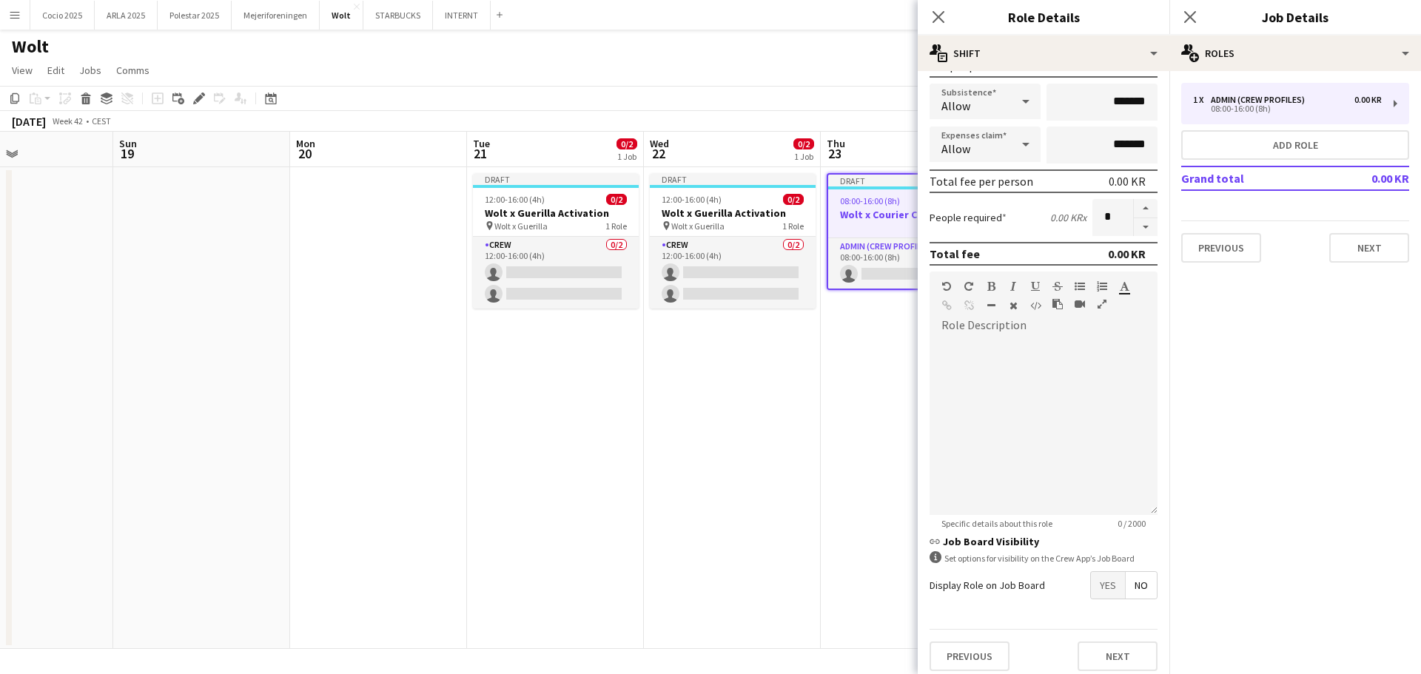
scroll to position [252, 0]
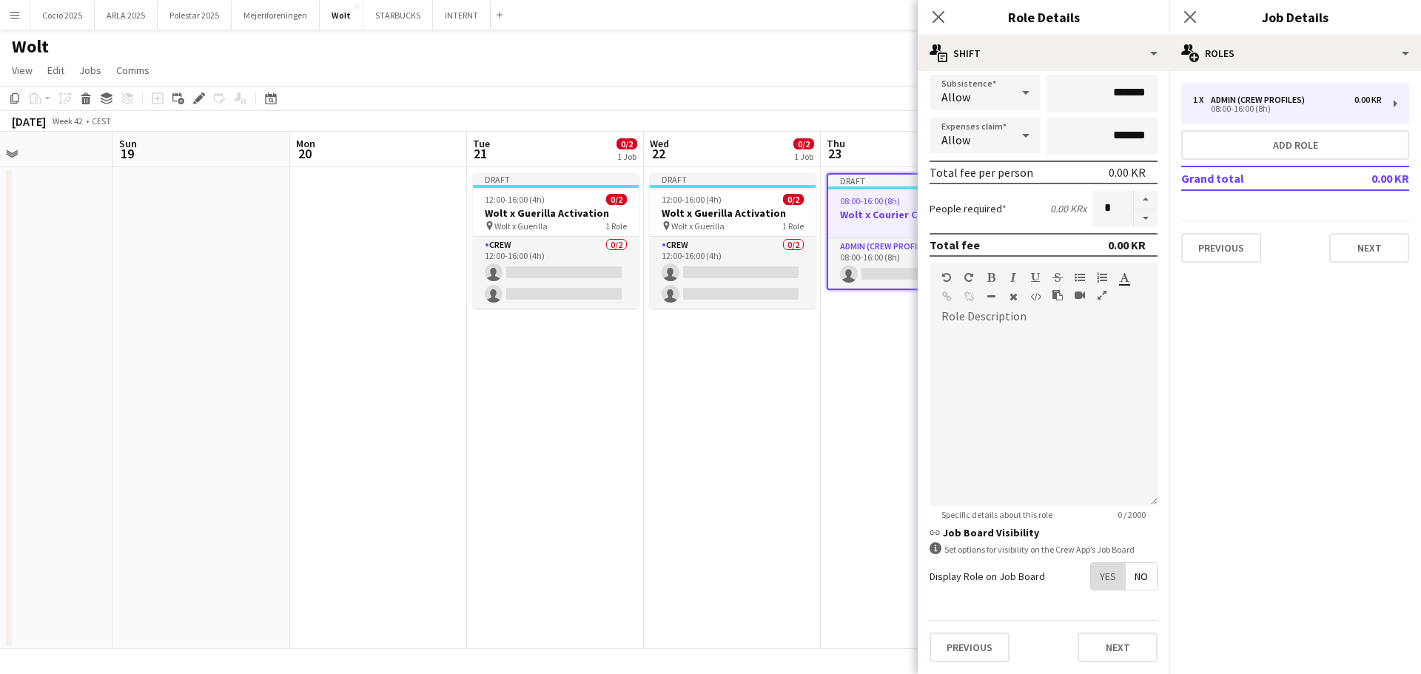
click at [1100, 563] on span "Yes" at bounding box center [1108, 576] width 34 height 27
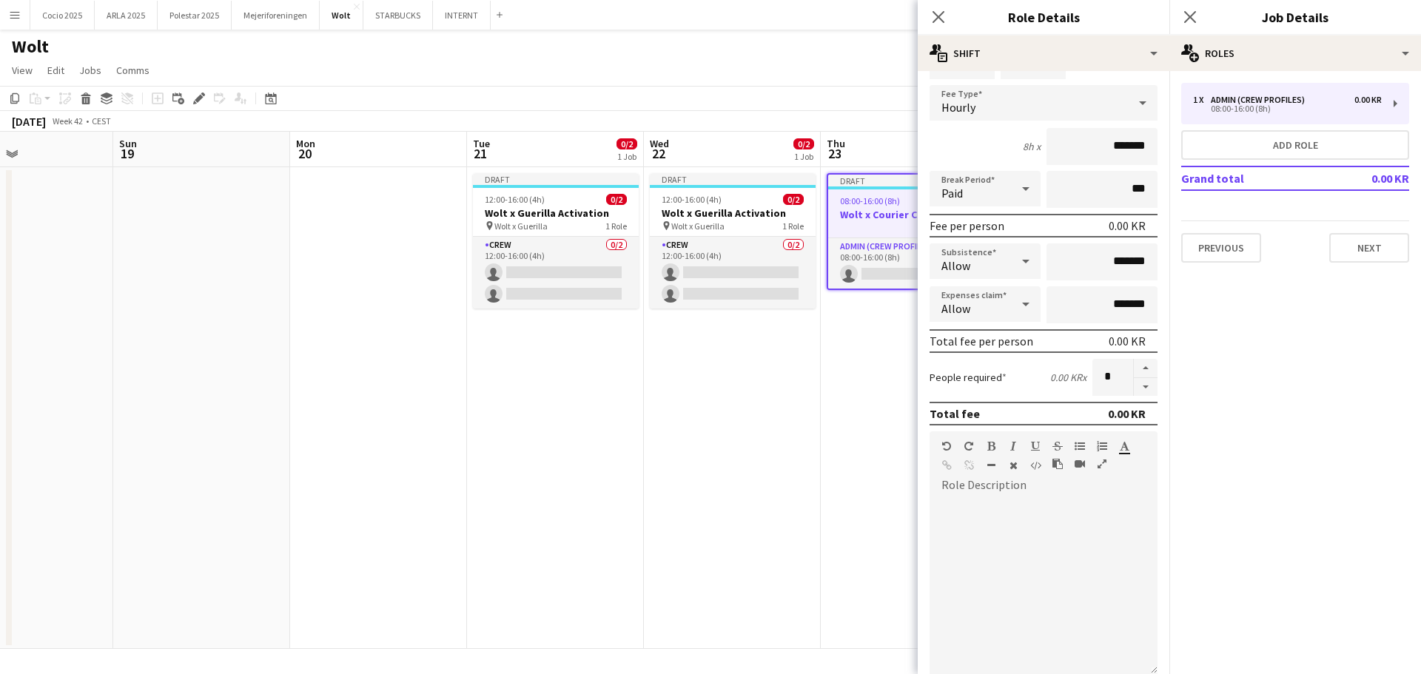
scroll to position [33, 0]
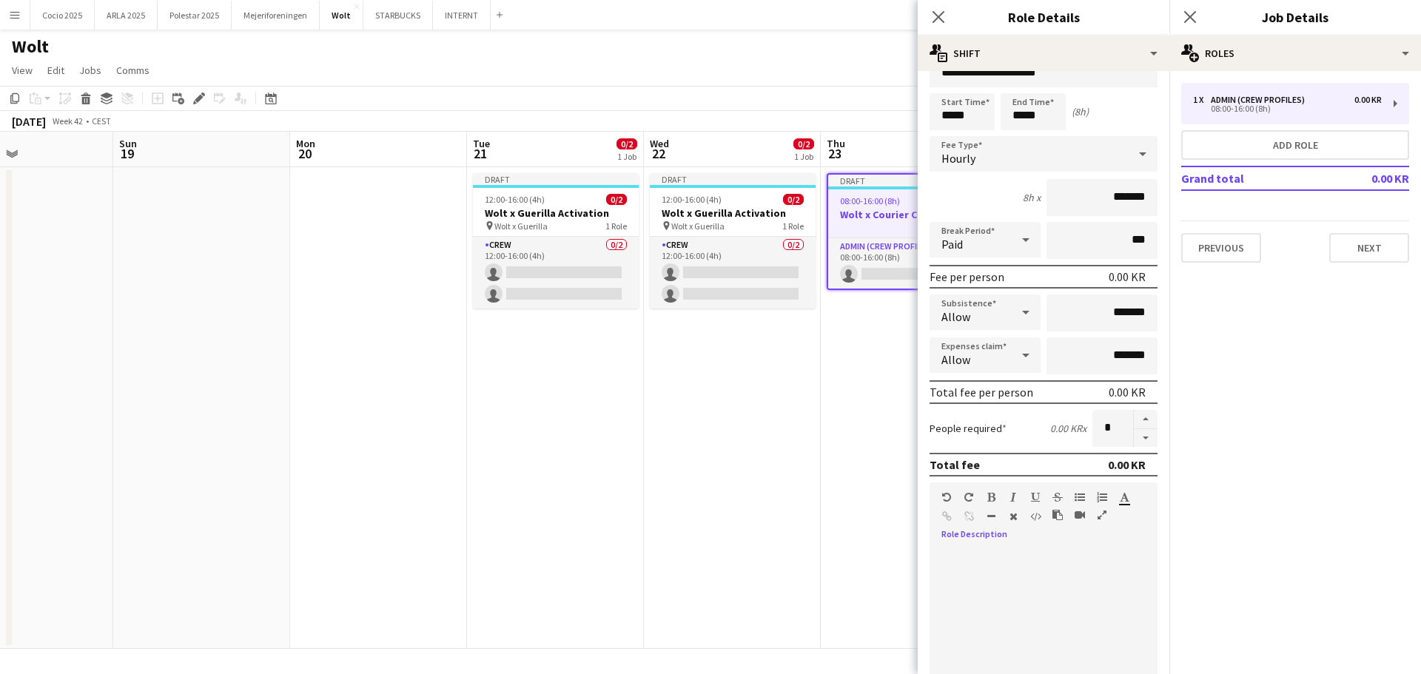
click at [1005, 570] on div at bounding box center [1044, 638] width 228 height 178
click at [958, 543] on div at bounding box center [1044, 632] width 228 height 188
paste div
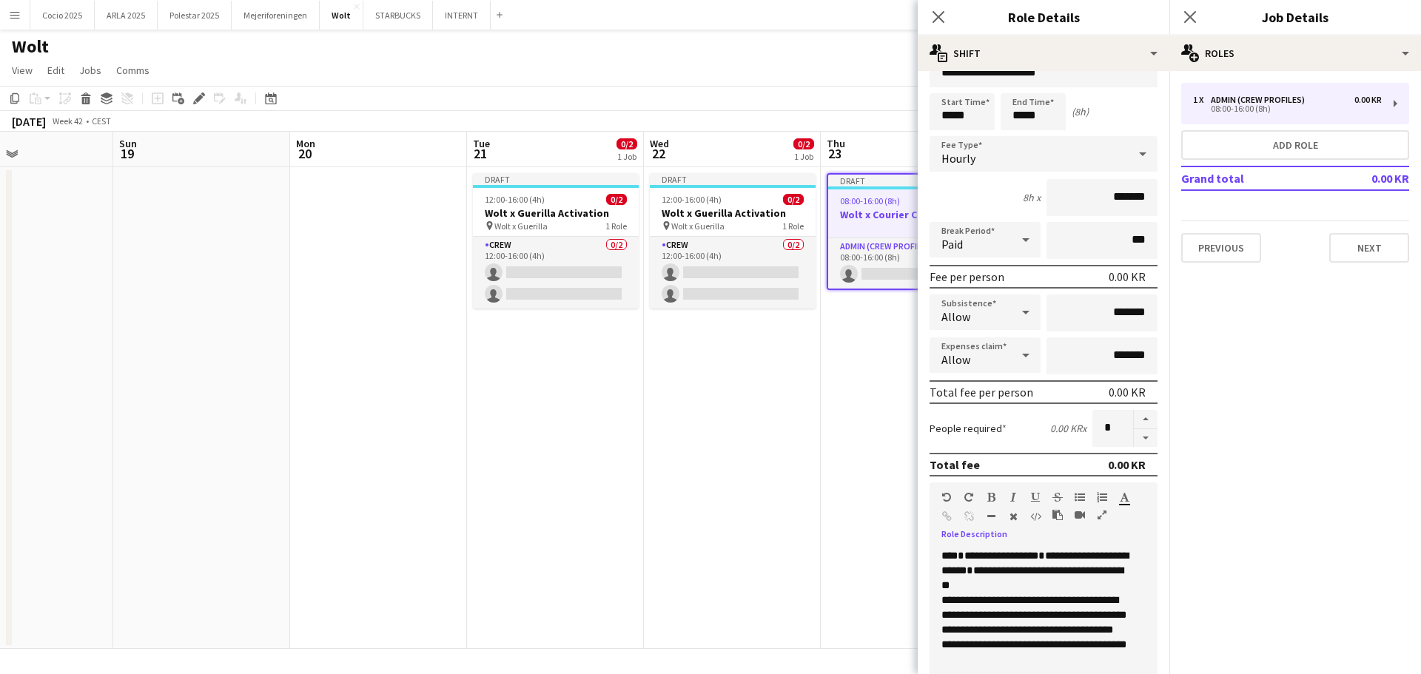
scroll to position [0, 0]
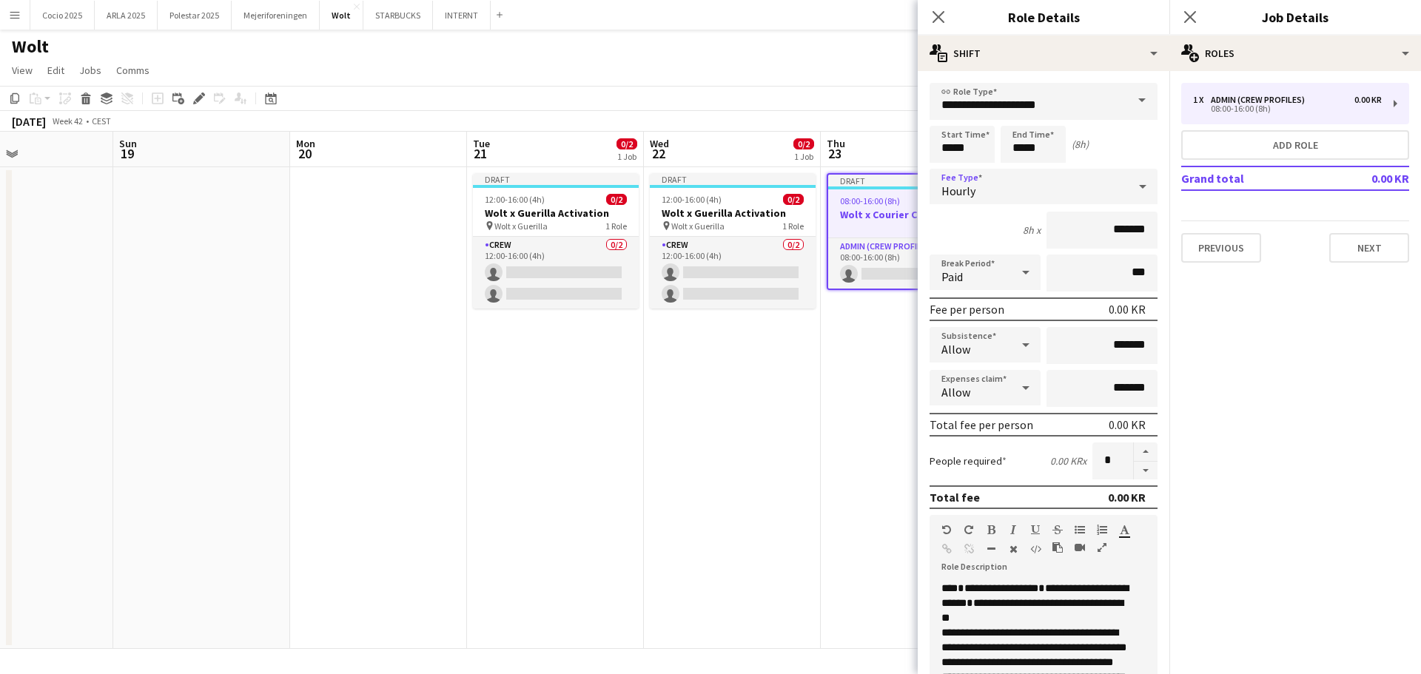
click at [1016, 185] on div "Hourly" at bounding box center [1029, 187] width 198 height 36
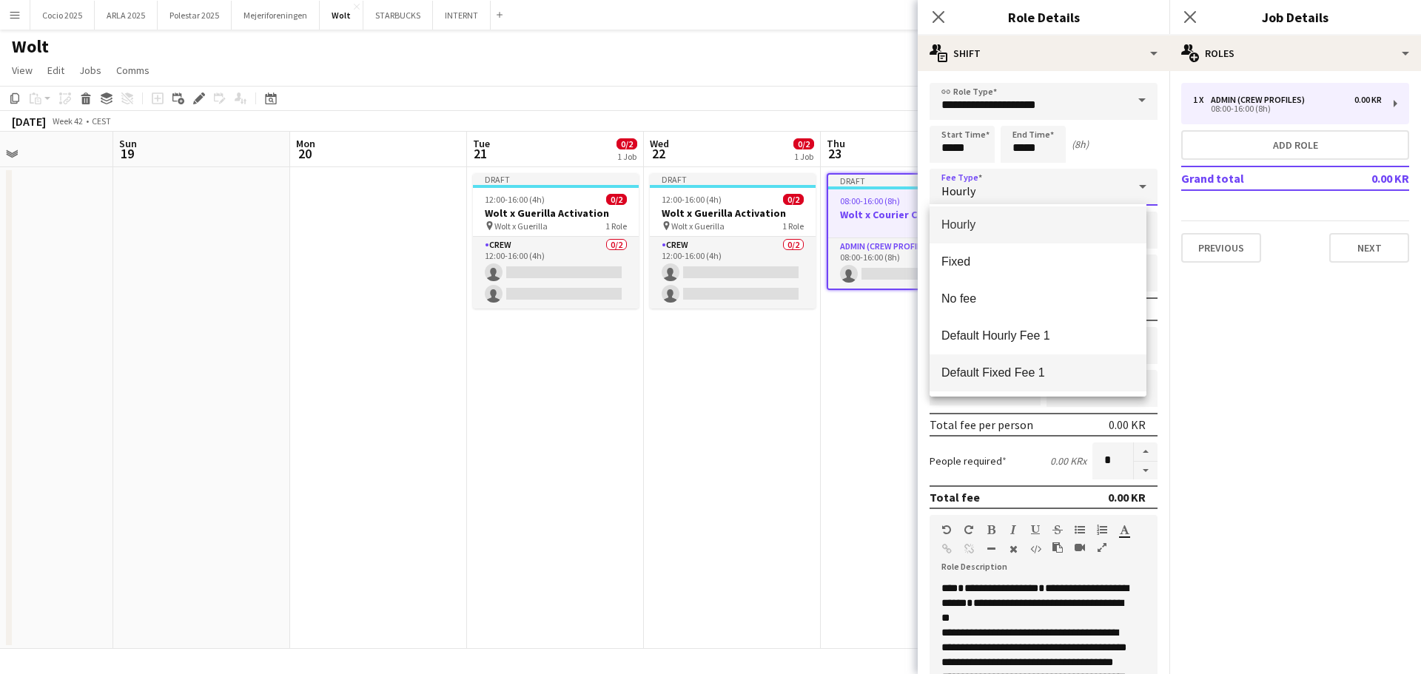
scroll to position [4, 0]
click at [1013, 230] on span "Hourly" at bounding box center [1038, 224] width 193 height 14
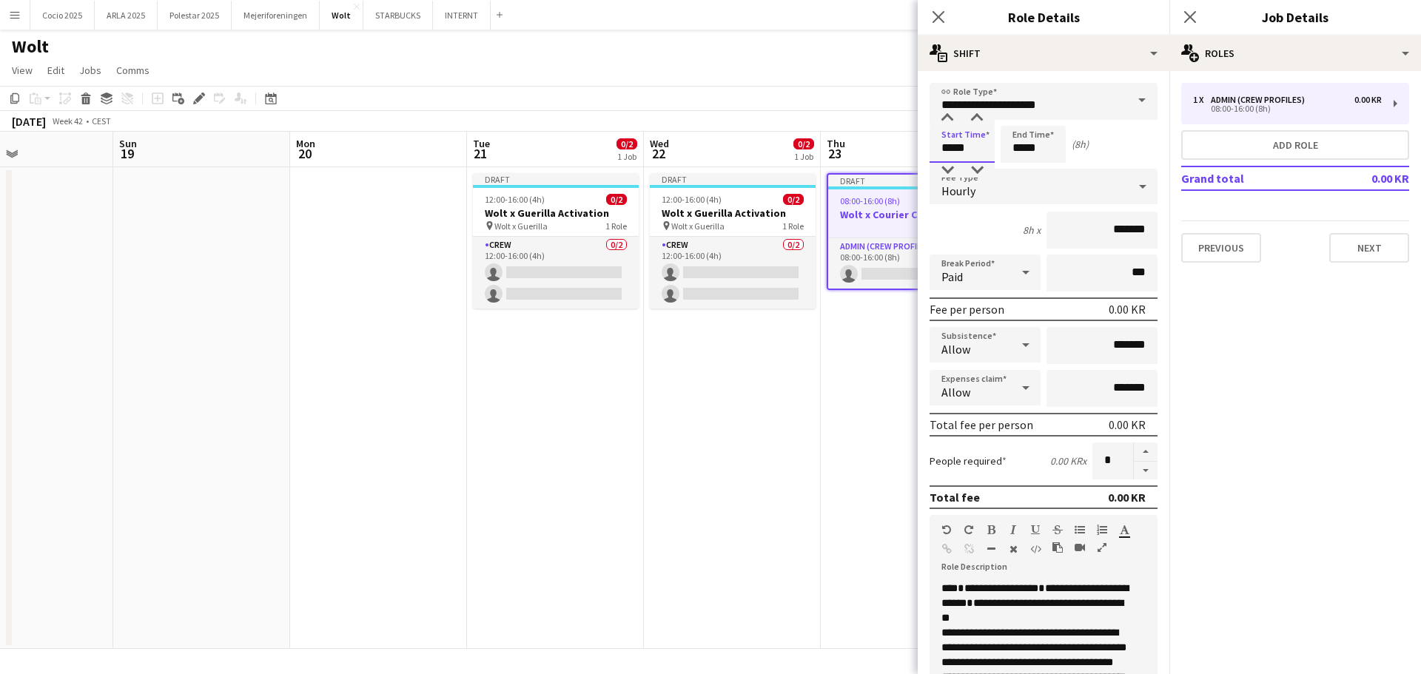
click at [983, 150] on input "*****" at bounding box center [962, 144] width 65 height 37
type input "*****"
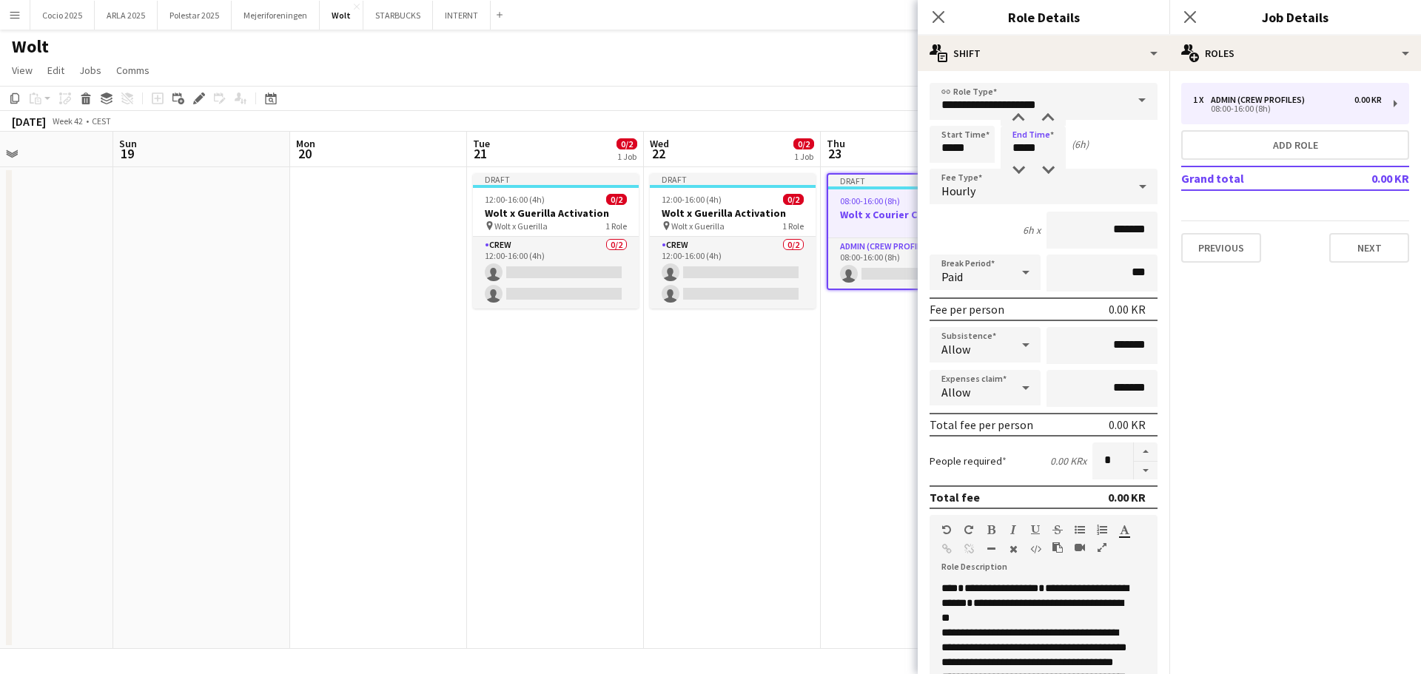
click at [993, 214] on div "6h x *******" at bounding box center [1044, 230] width 228 height 37
click at [1127, 103] on span at bounding box center [1142, 101] width 31 height 36
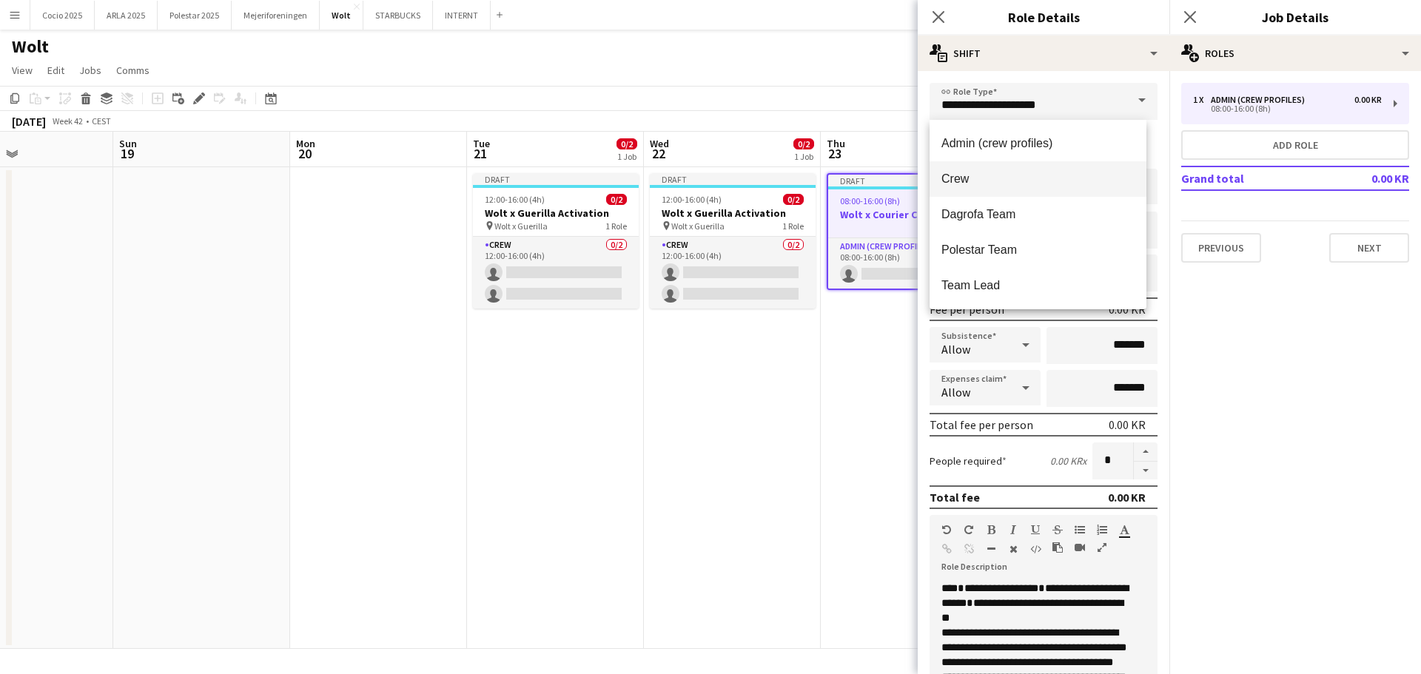
click at [997, 192] on mat-option "Crew" at bounding box center [1038, 179] width 217 height 36
type input "****"
type input "*********"
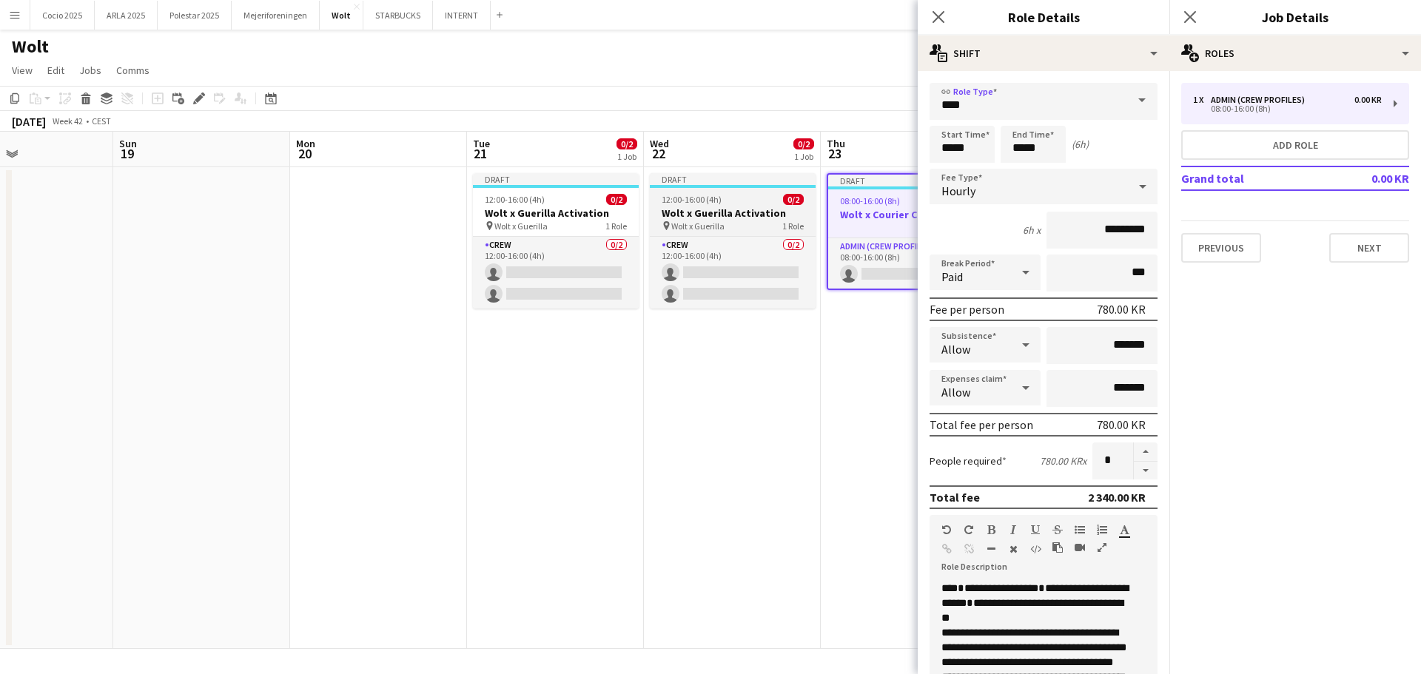
click at [754, 228] on div "pin Wolt x Guerilla 1 Role" at bounding box center [733, 226] width 166 height 12
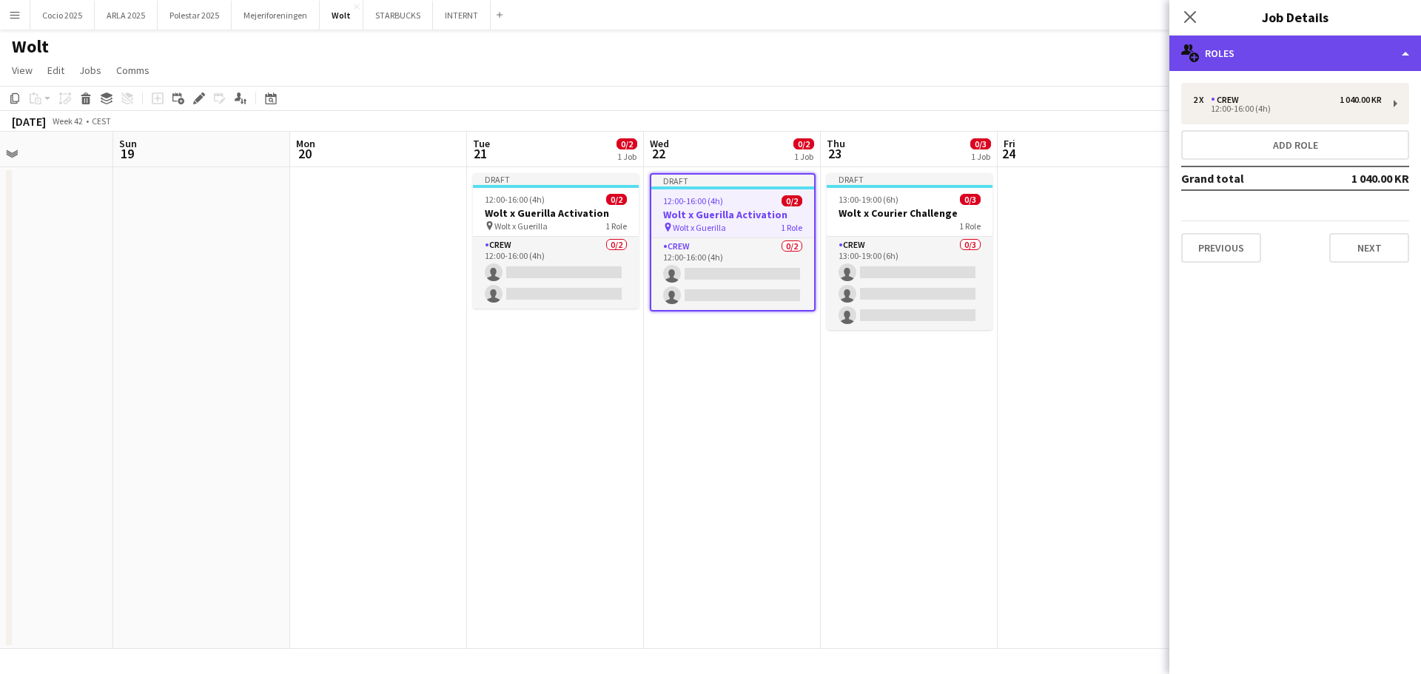
click at [1306, 37] on div "multiple-users-add Roles" at bounding box center [1296, 54] width 252 height 36
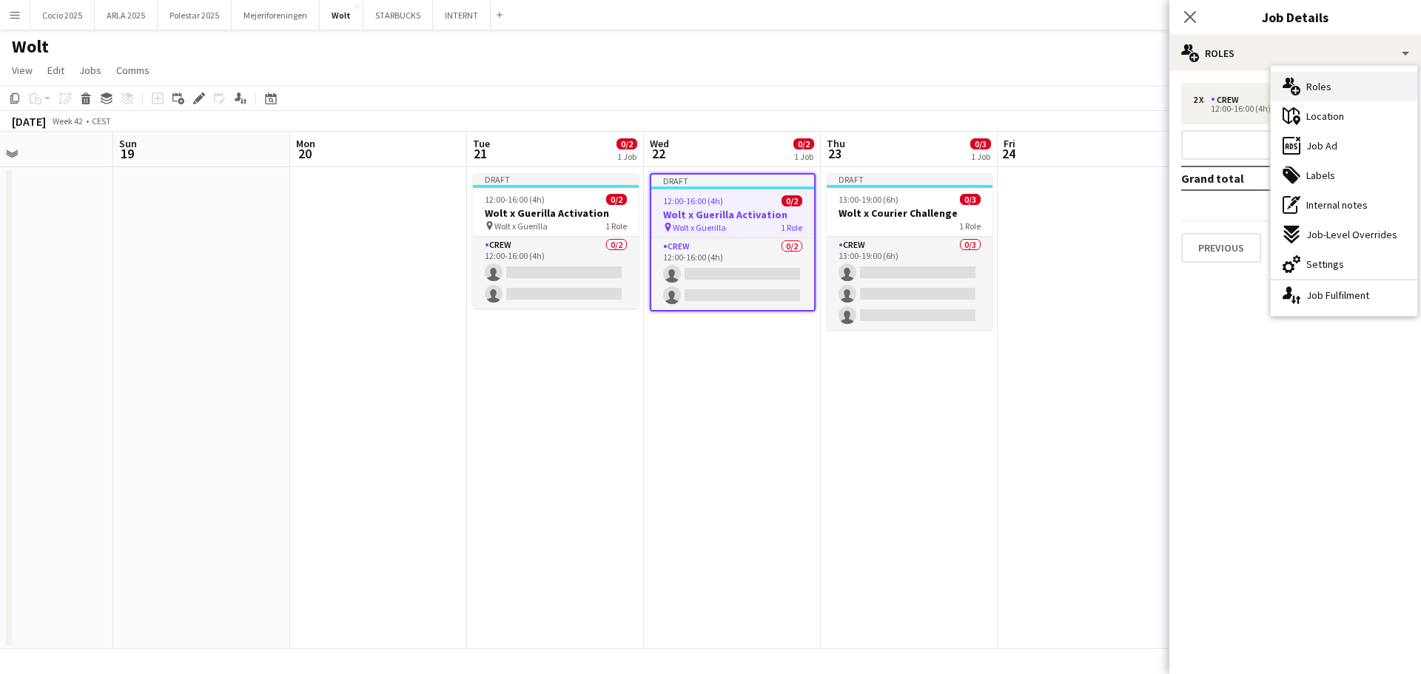
click at [1332, 83] on div "multiple-users-add Roles" at bounding box center [1344, 87] width 147 height 30
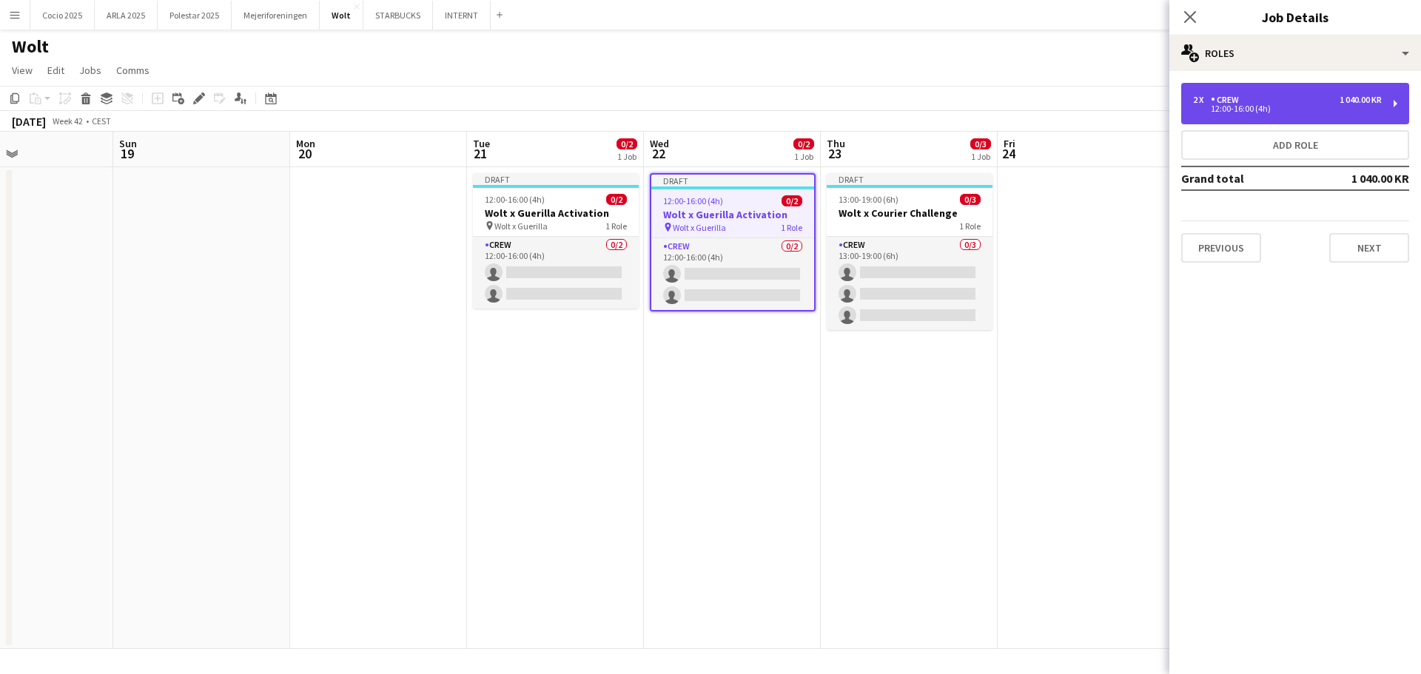
click at [1368, 97] on div "1 040.00 KR" at bounding box center [1361, 100] width 42 height 10
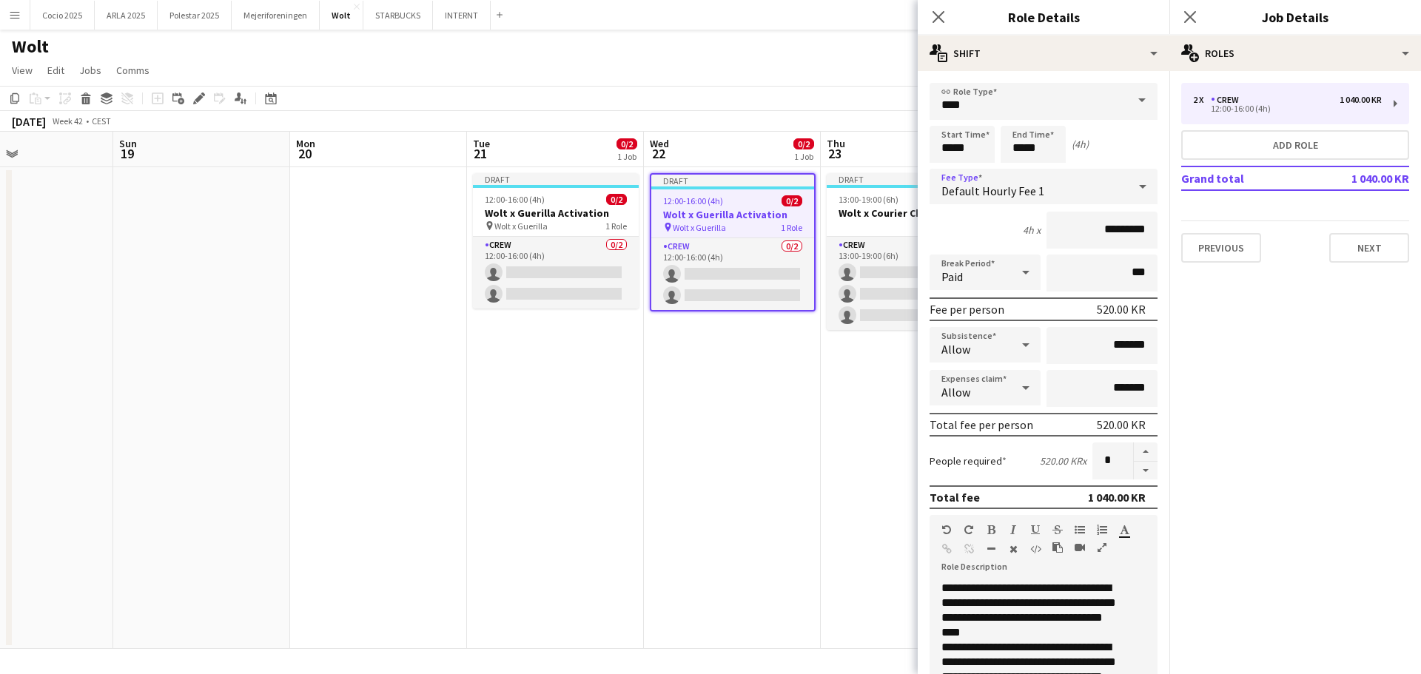
click at [1013, 195] on span "Default Hourly Fee 1" at bounding box center [993, 191] width 103 height 15
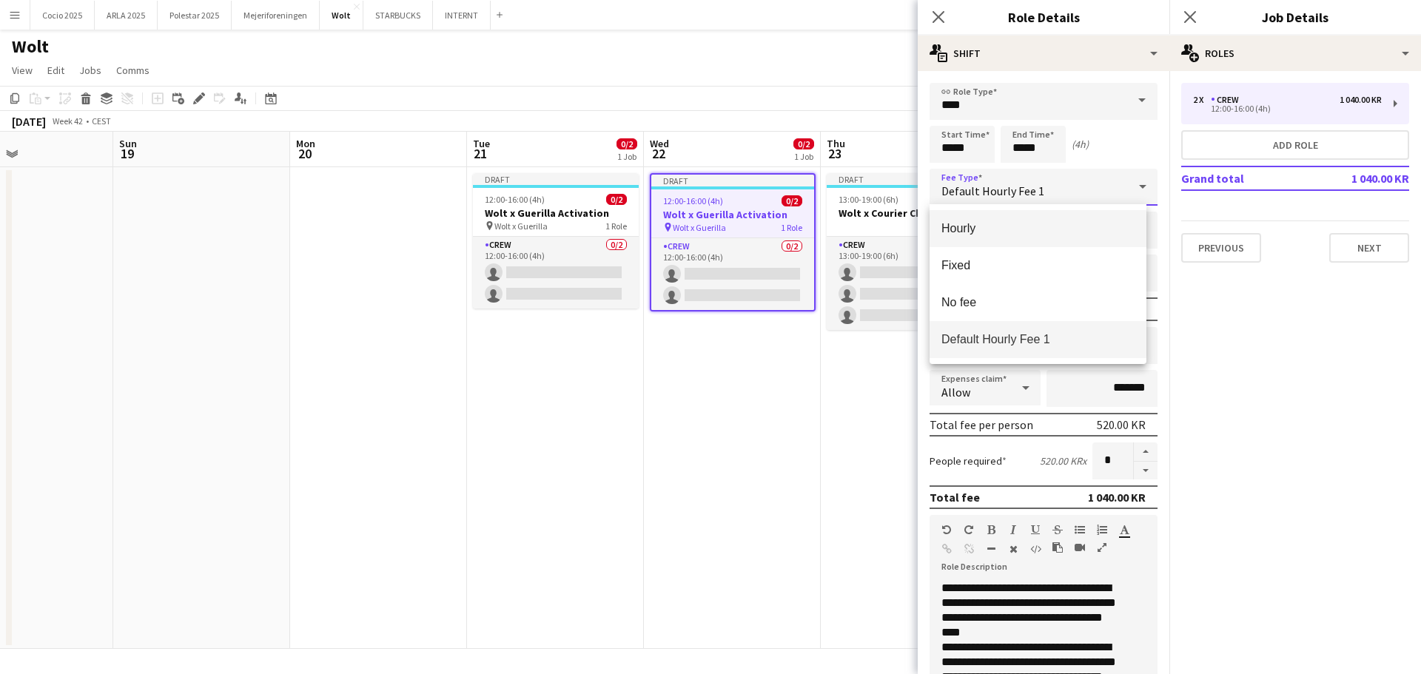
click at [996, 224] on span "Hourly" at bounding box center [1038, 228] width 193 height 14
type input "*******"
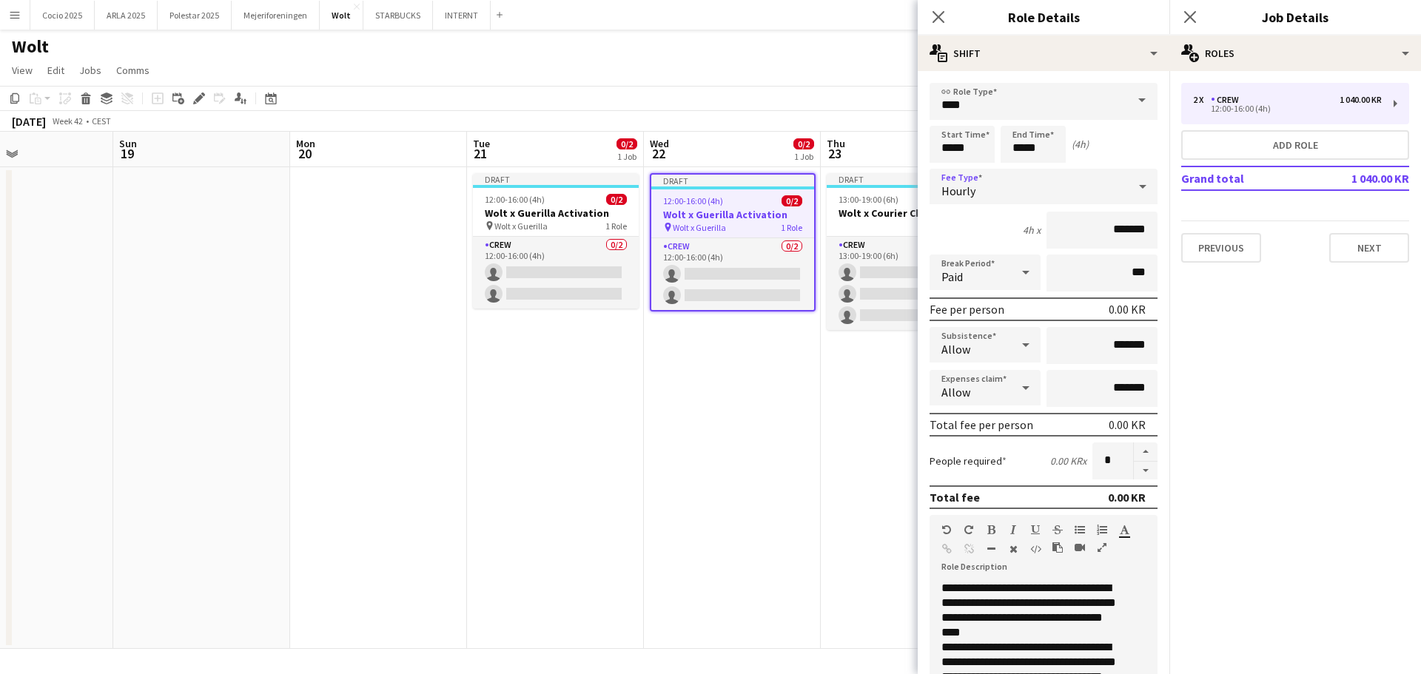
click at [996, 193] on div "Hourly" at bounding box center [1029, 187] width 198 height 36
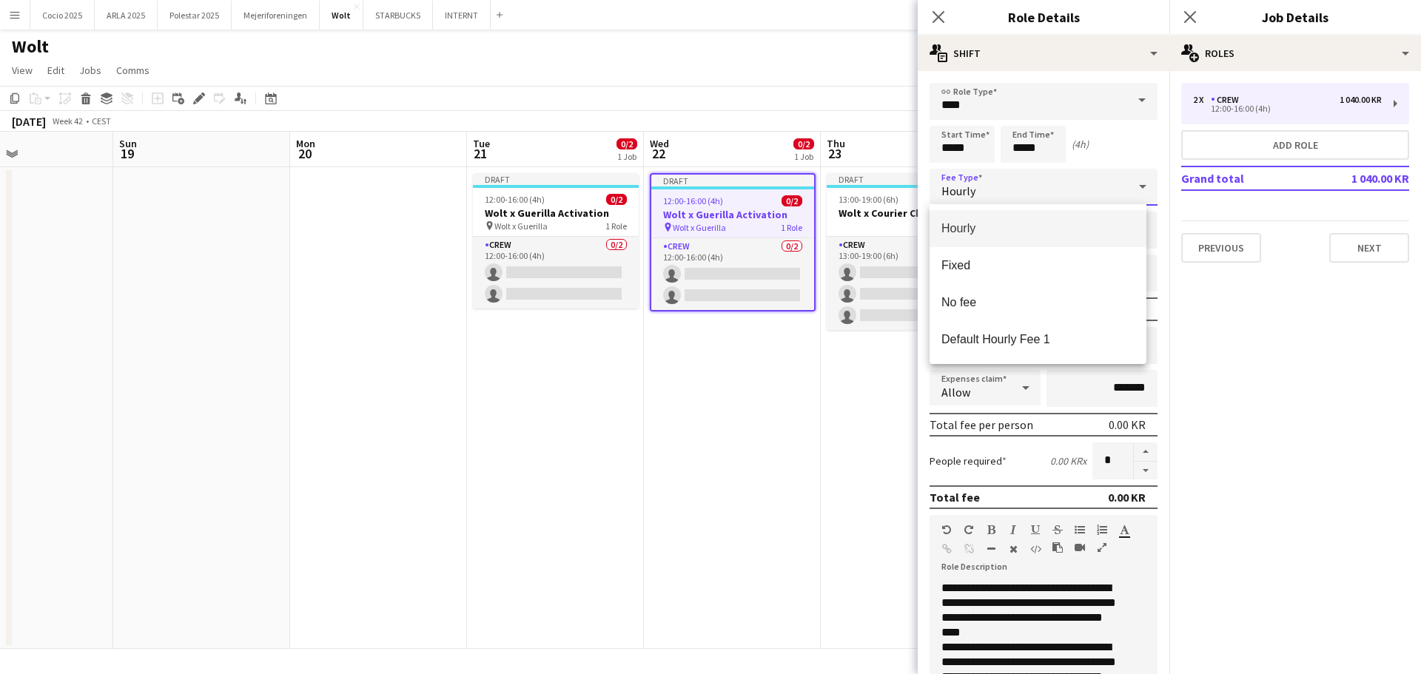
drag, startPoint x: 990, startPoint y: 223, endPoint x: 993, endPoint y: 215, distance: 8.7
click at [990, 224] on span "Hourly" at bounding box center [1038, 228] width 193 height 14
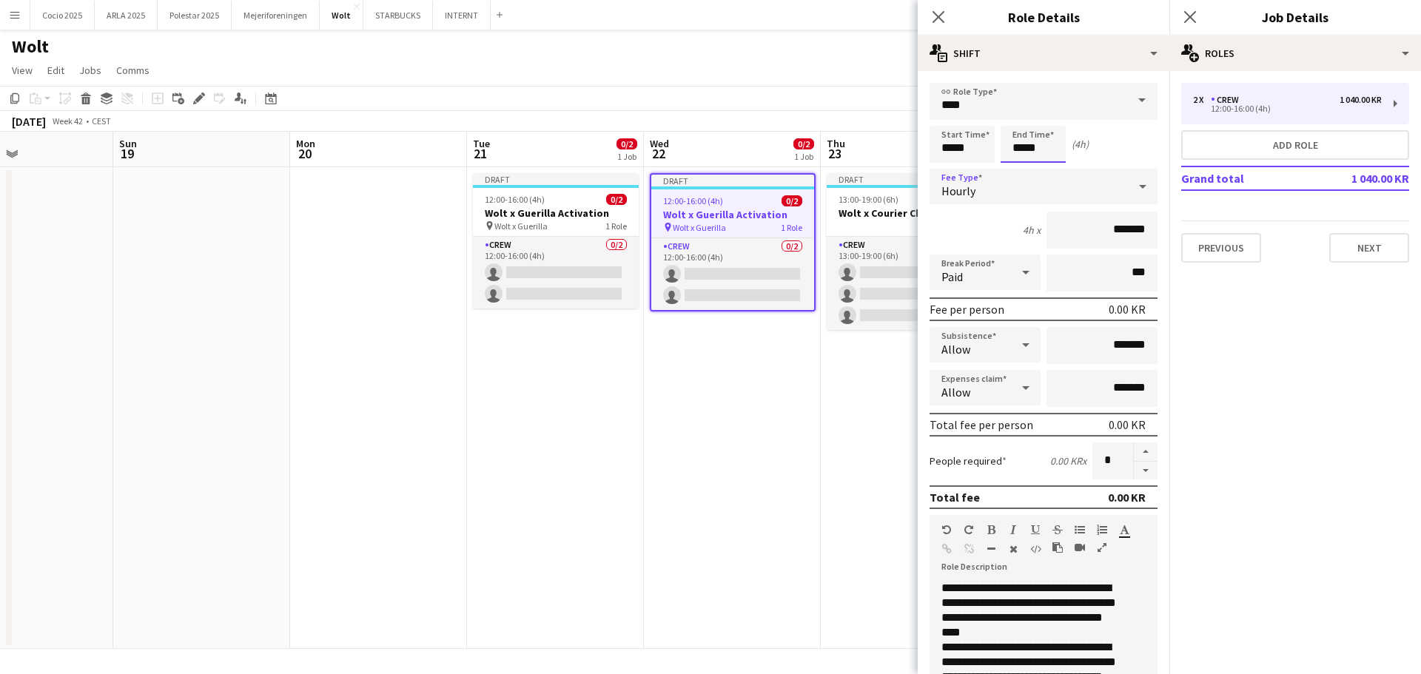
click at [1037, 141] on input "*****" at bounding box center [1033, 144] width 65 height 37
click at [976, 220] on div "4h x *******" at bounding box center [1044, 230] width 228 height 37
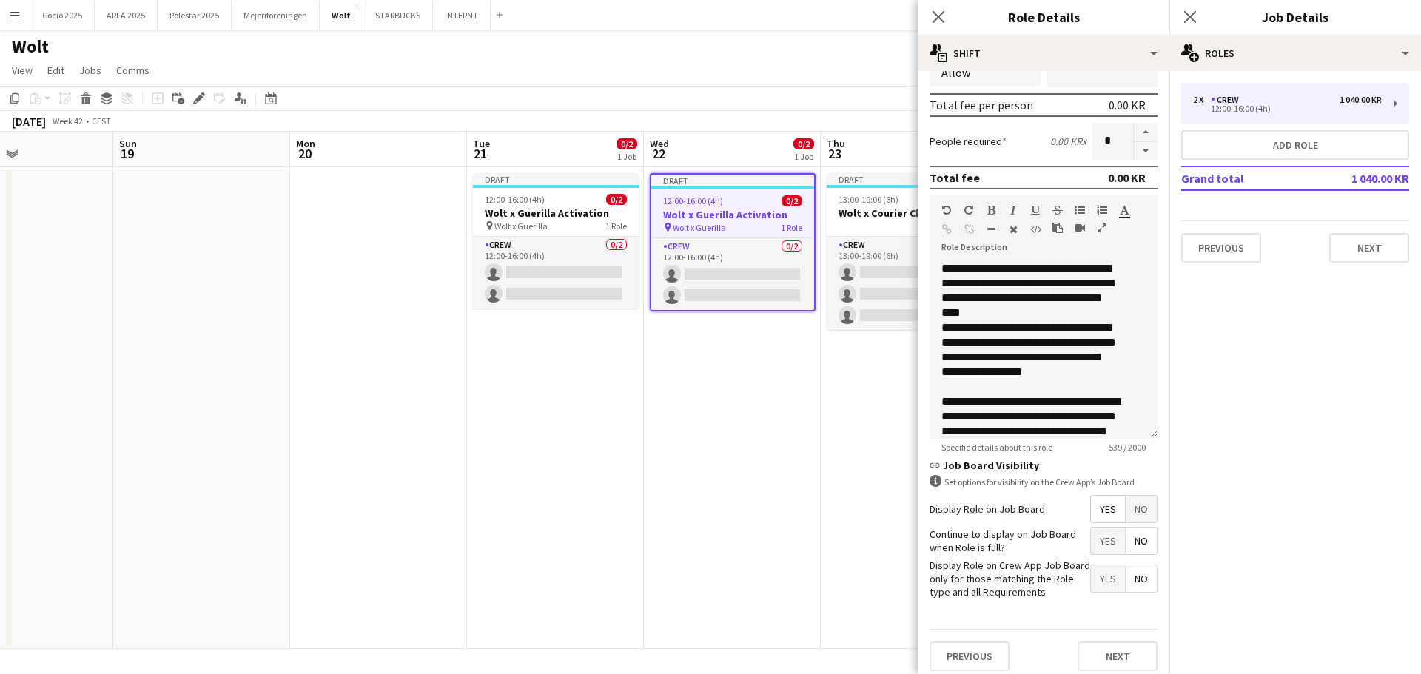
scroll to position [329, 0]
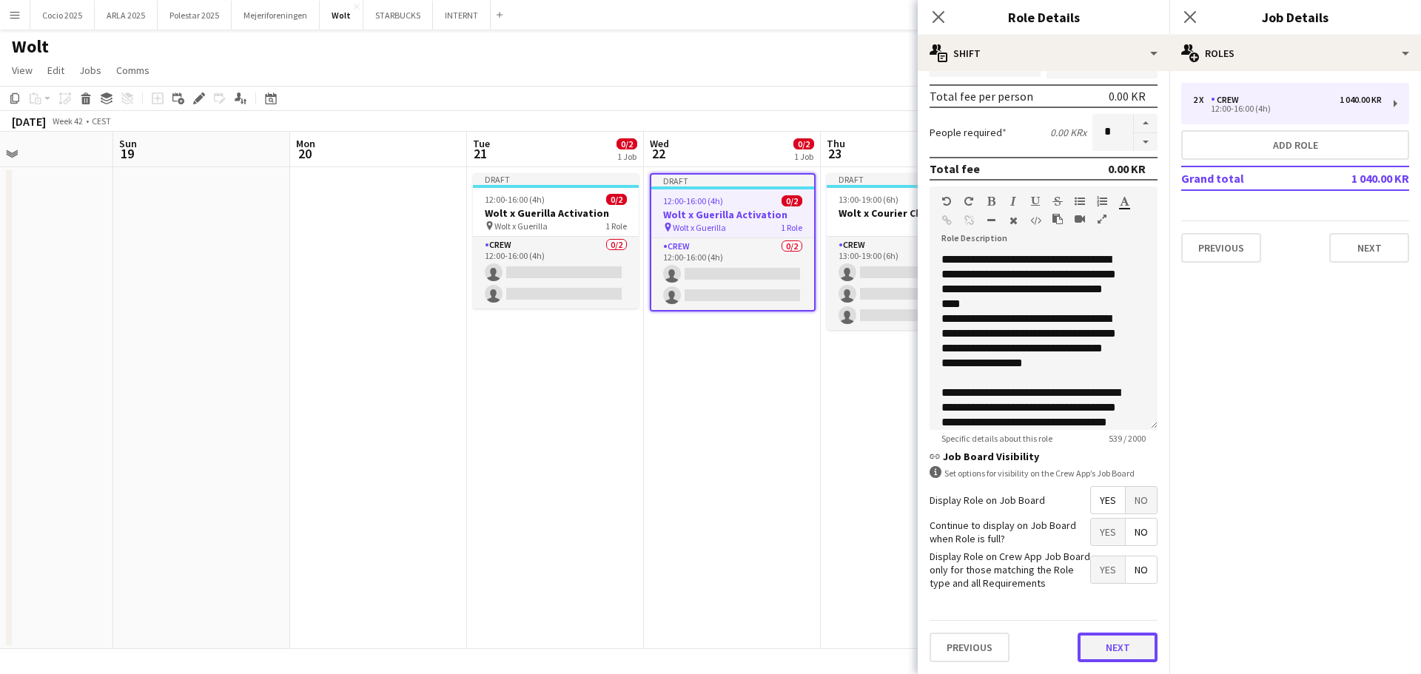
click at [1107, 642] on button "Next" at bounding box center [1118, 648] width 80 height 30
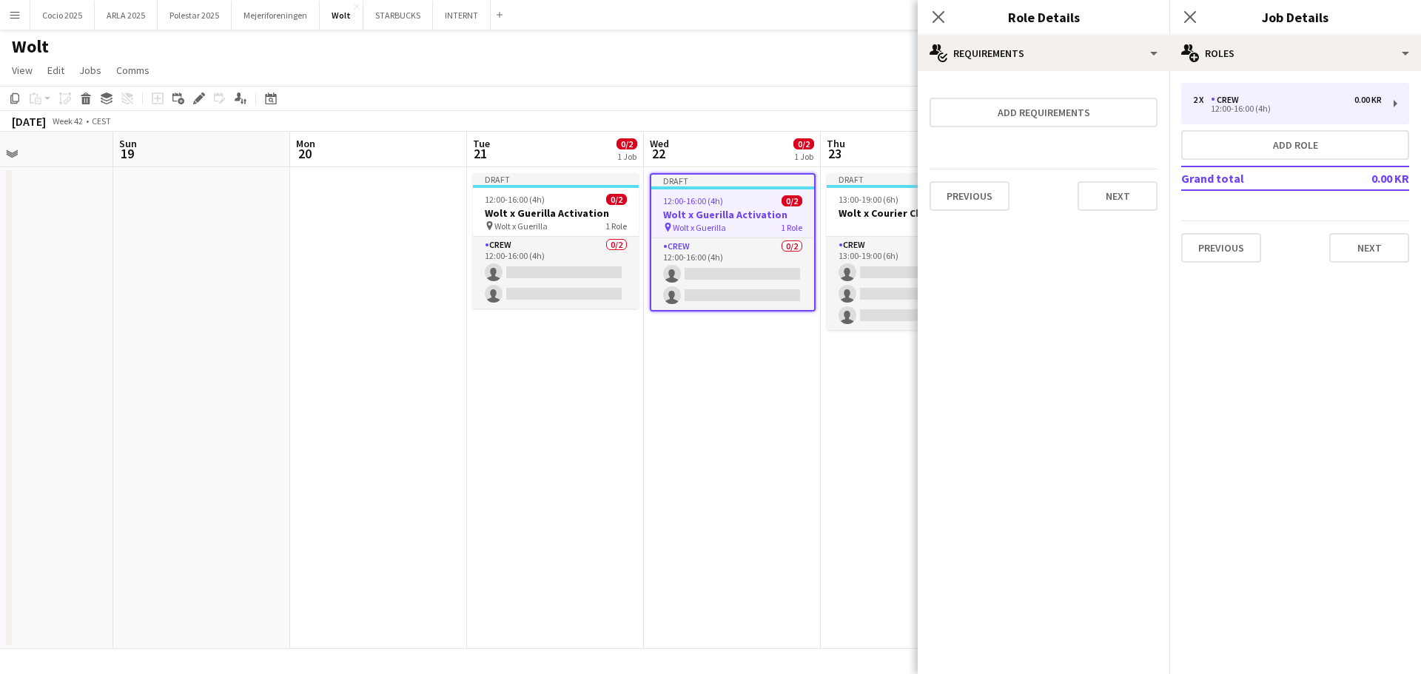
scroll to position [0, 0]
click at [1210, 256] on button "Previous" at bounding box center [1221, 248] width 80 height 30
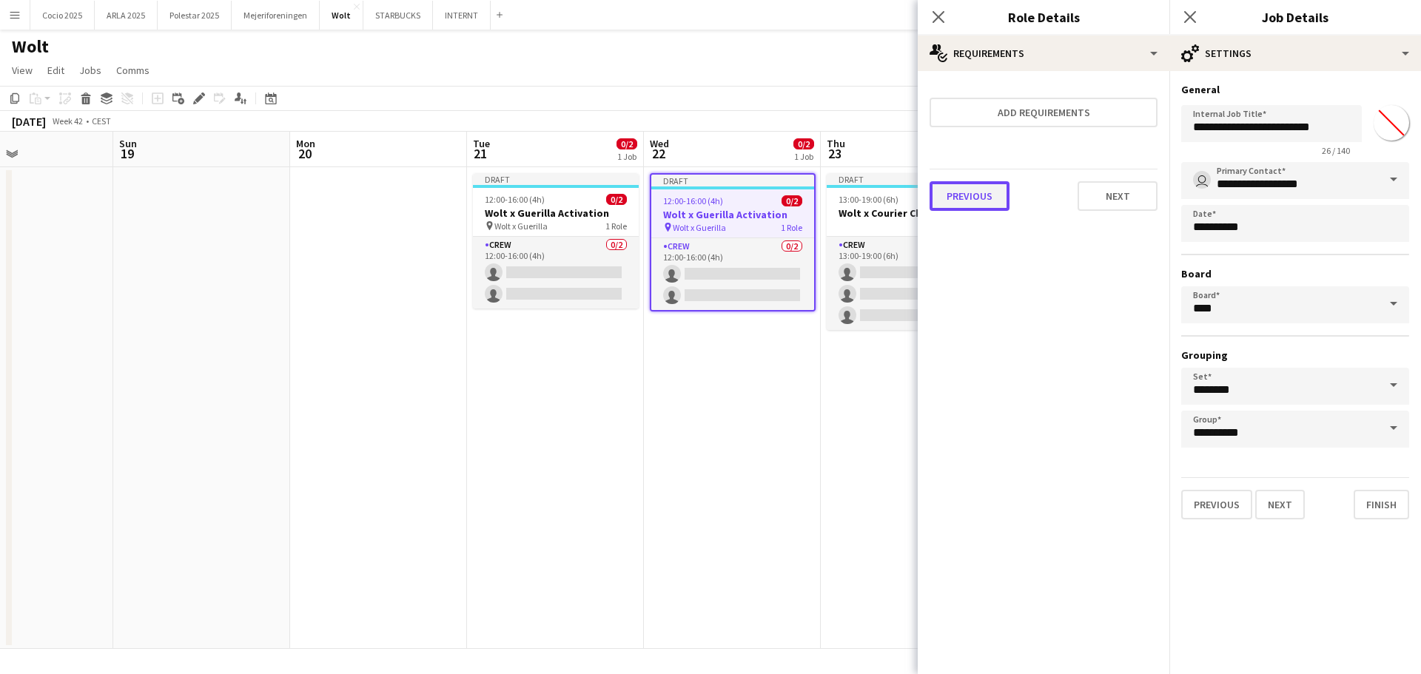
click at [970, 203] on button "Previous" at bounding box center [970, 196] width 80 height 30
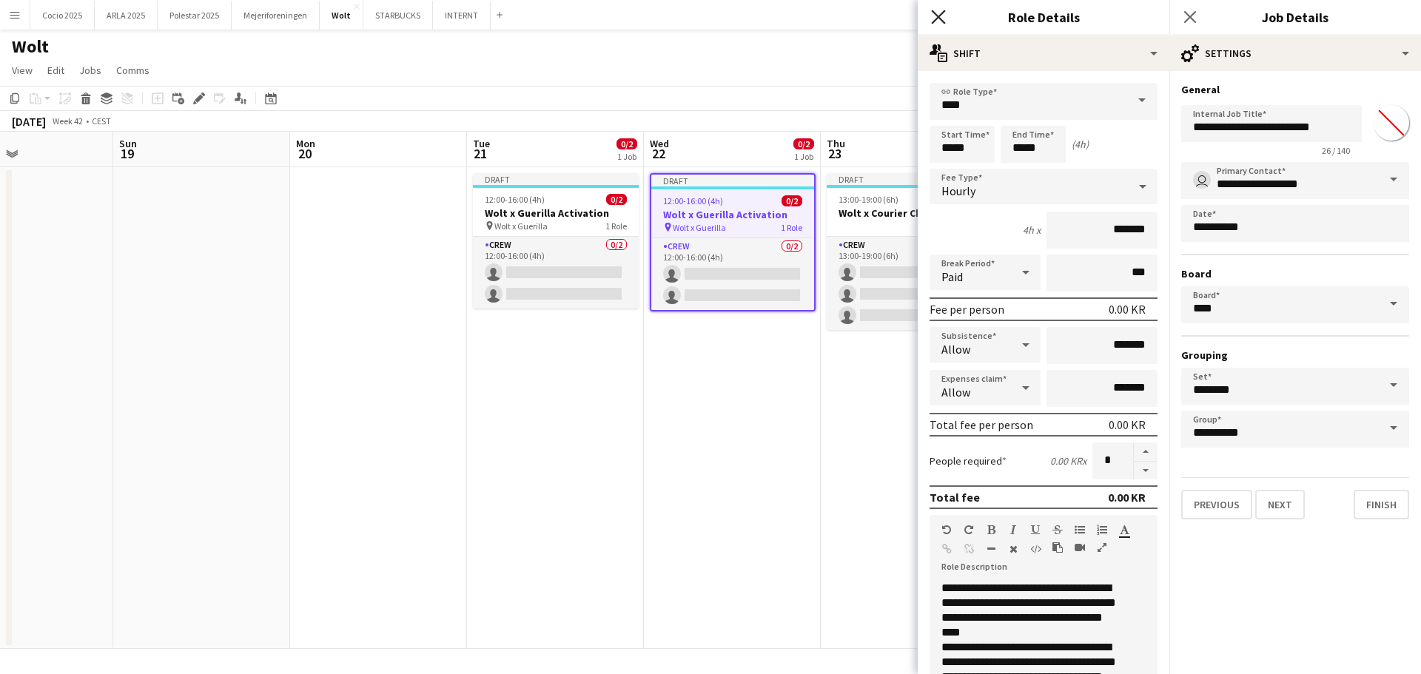
click at [939, 23] on icon "Close pop-in" at bounding box center [938, 17] width 14 height 14
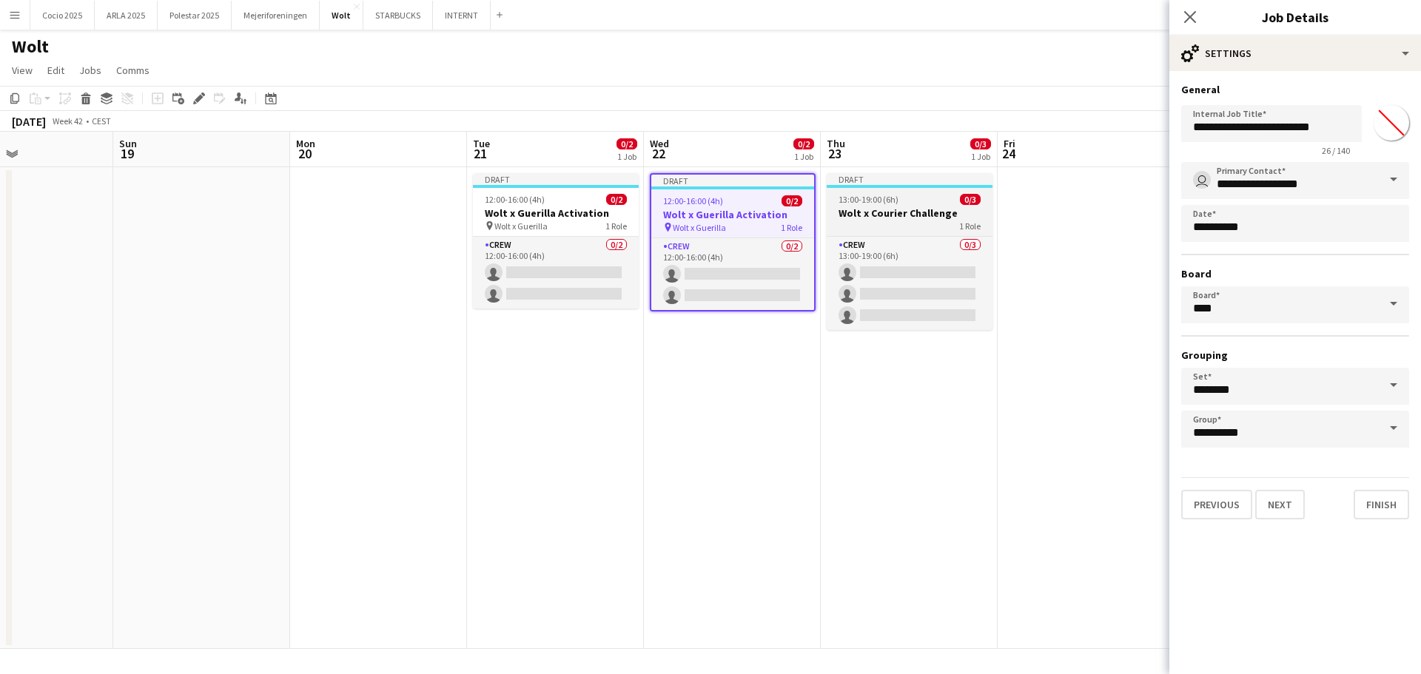
click at [885, 224] on div "1 Role" at bounding box center [910, 226] width 166 height 12
type input "**********"
type input "*******"
type input "**********"
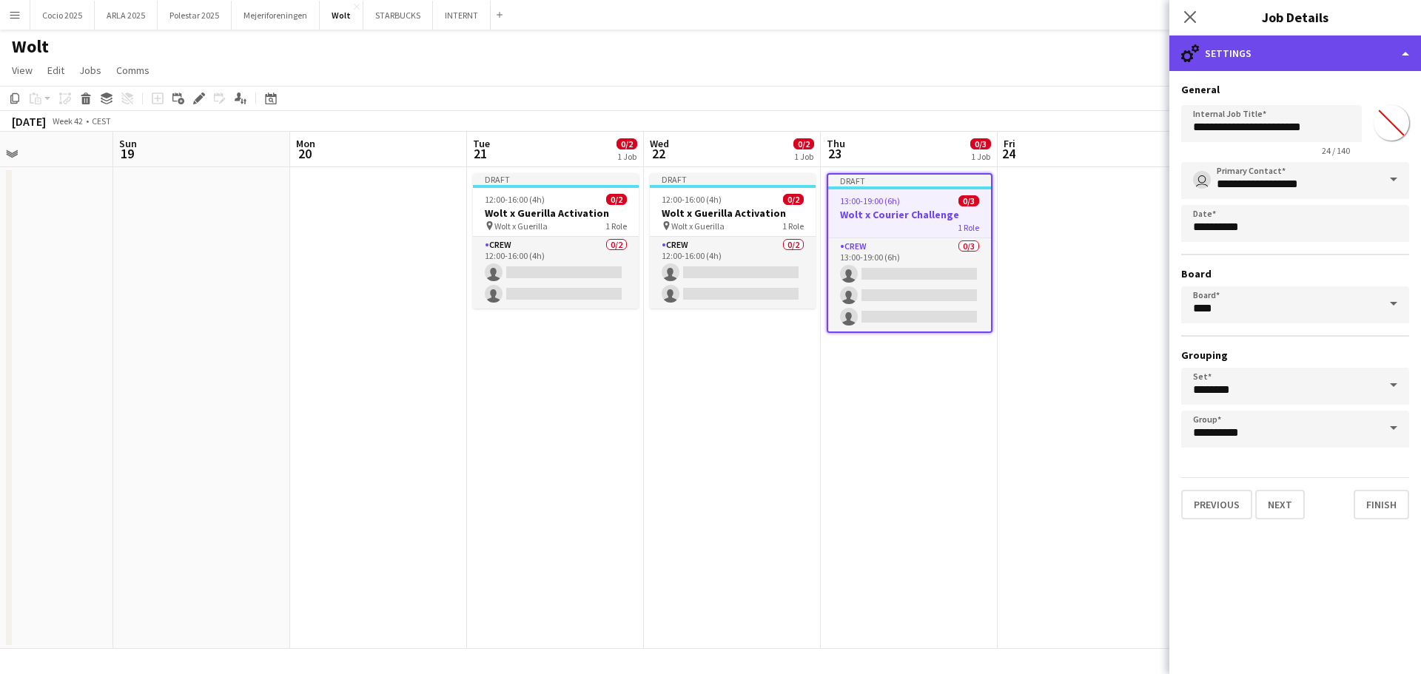
click at [1347, 56] on div "cog-double-3 Settings" at bounding box center [1296, 54] width 252 height 36
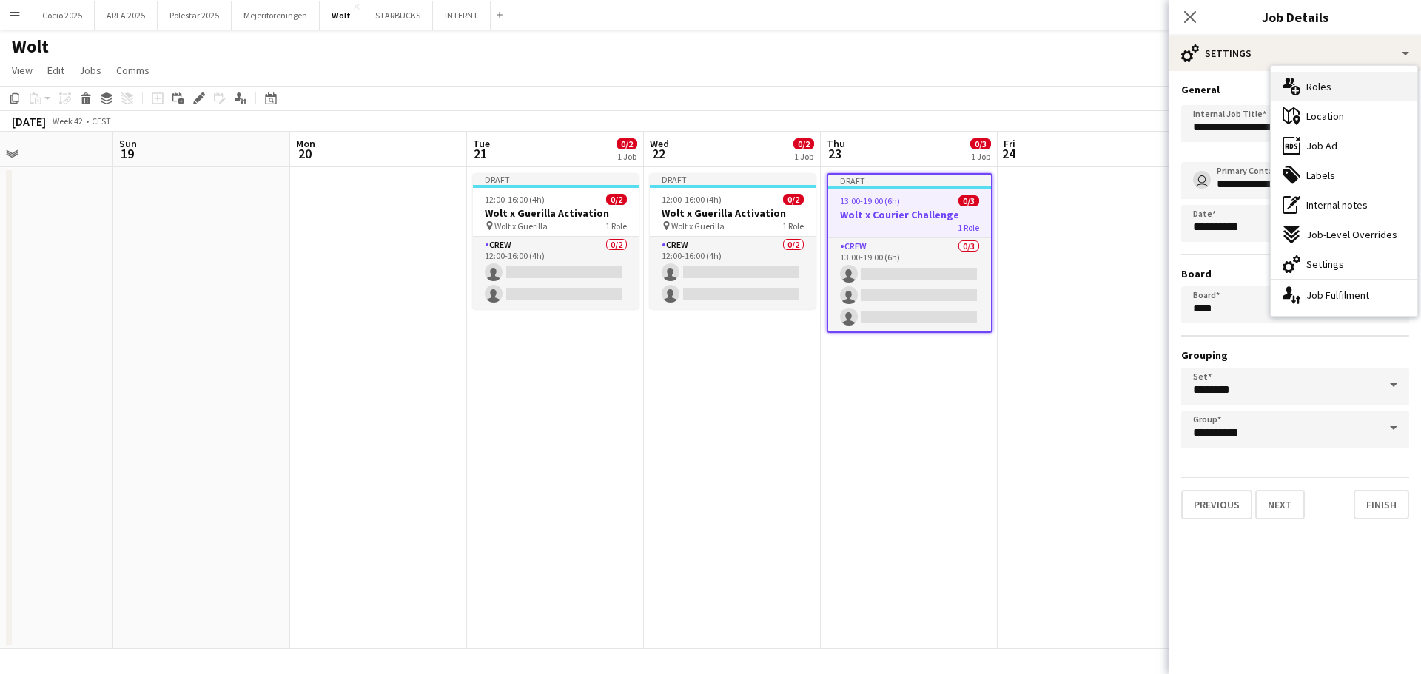
click at [1336, 92] on div "multiple-users-add Roles" at bounding box center [1344, 87] width 147 height 30
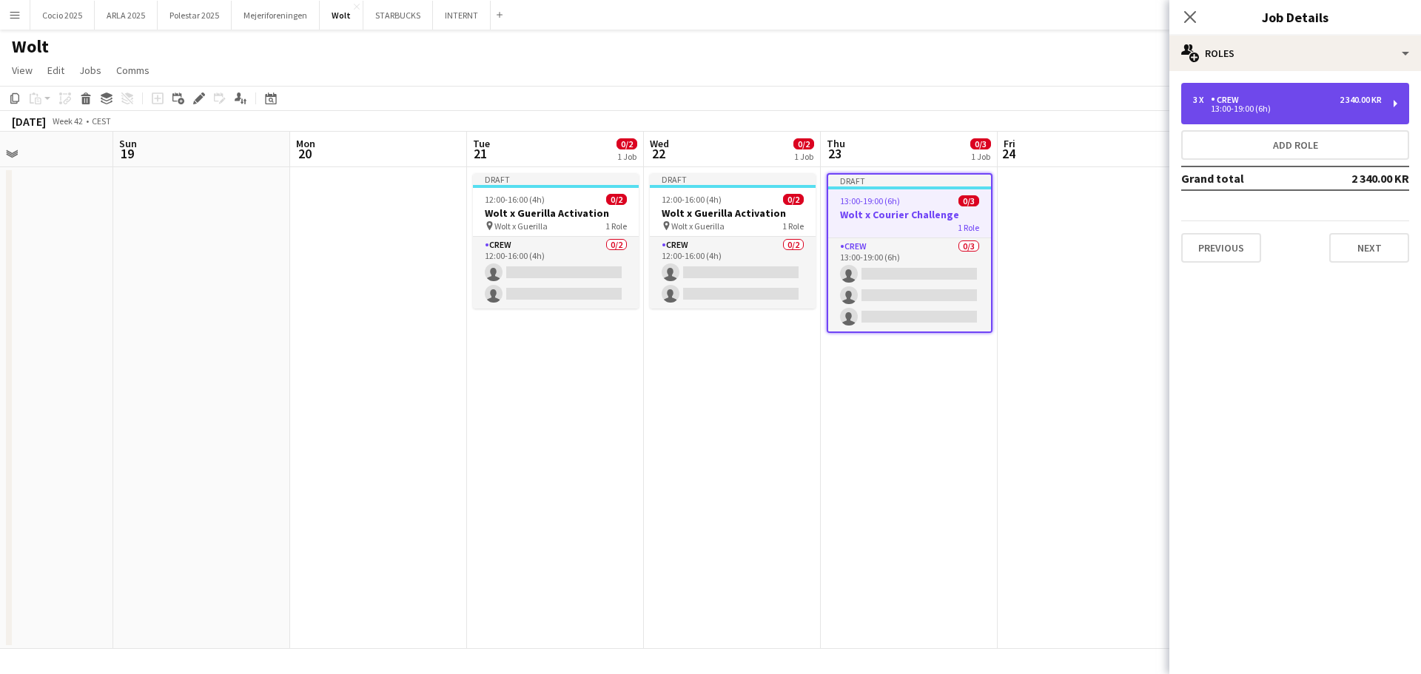
click at [1304, 104] on div "3 x Crew 2 340.00 KR" at bounding box center [1287, 100] width 189 height 10
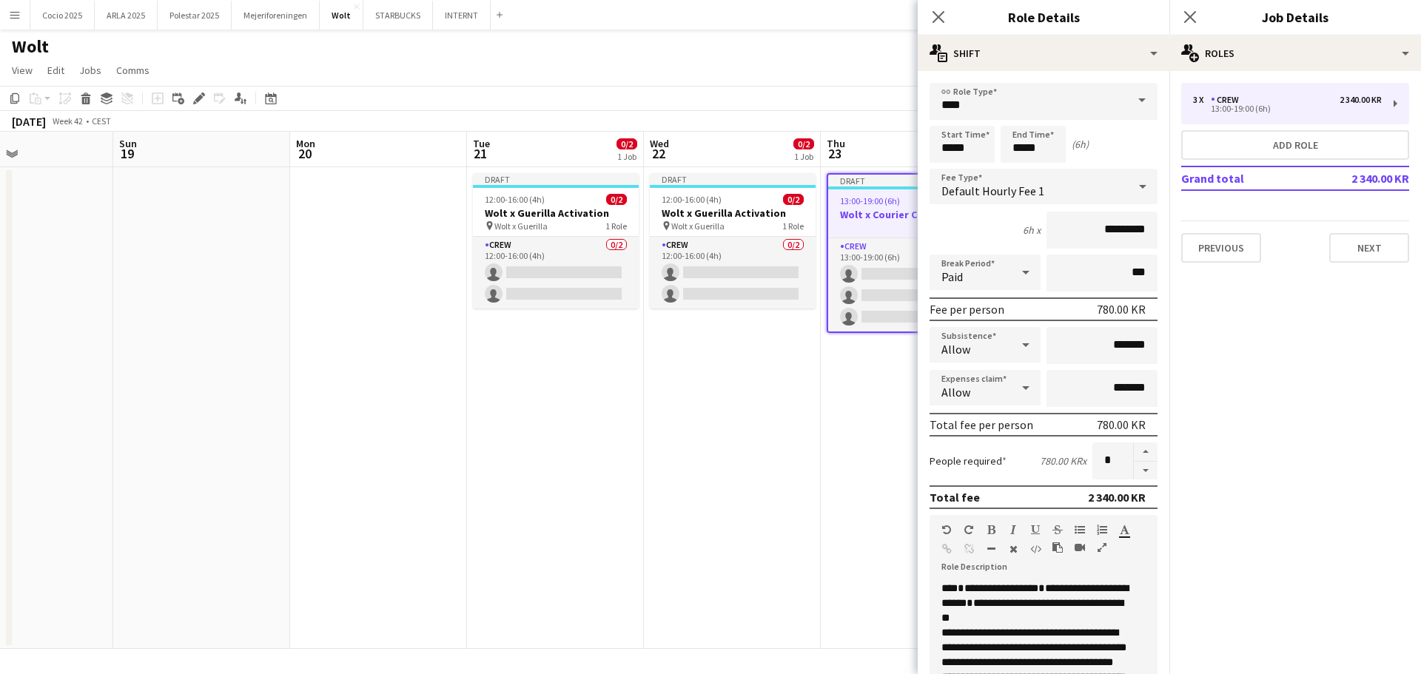
click at [1025, 194] on span "Default Hourly Fee 1" at bounding box center [993, 191] width 103 height 15
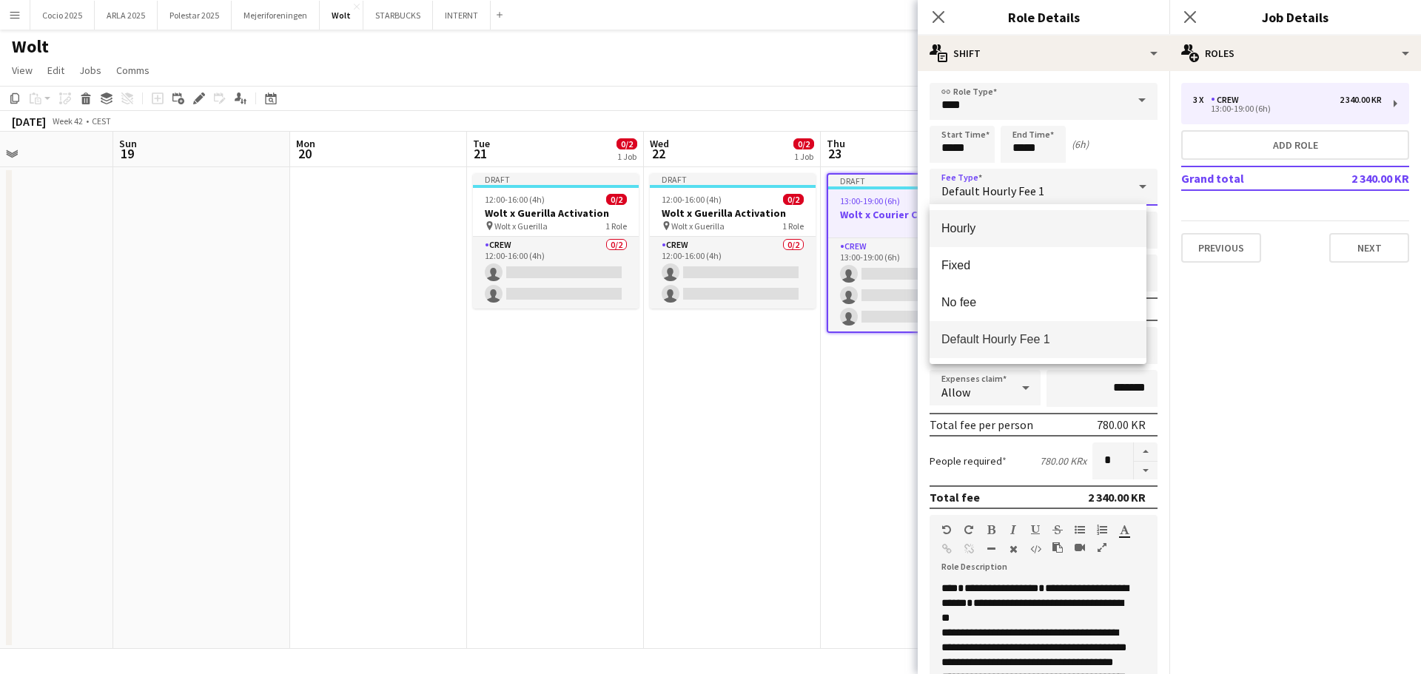
click at [1004, 227] on span "Hourly" at bounding box center [1038, 228] width 193 height 14
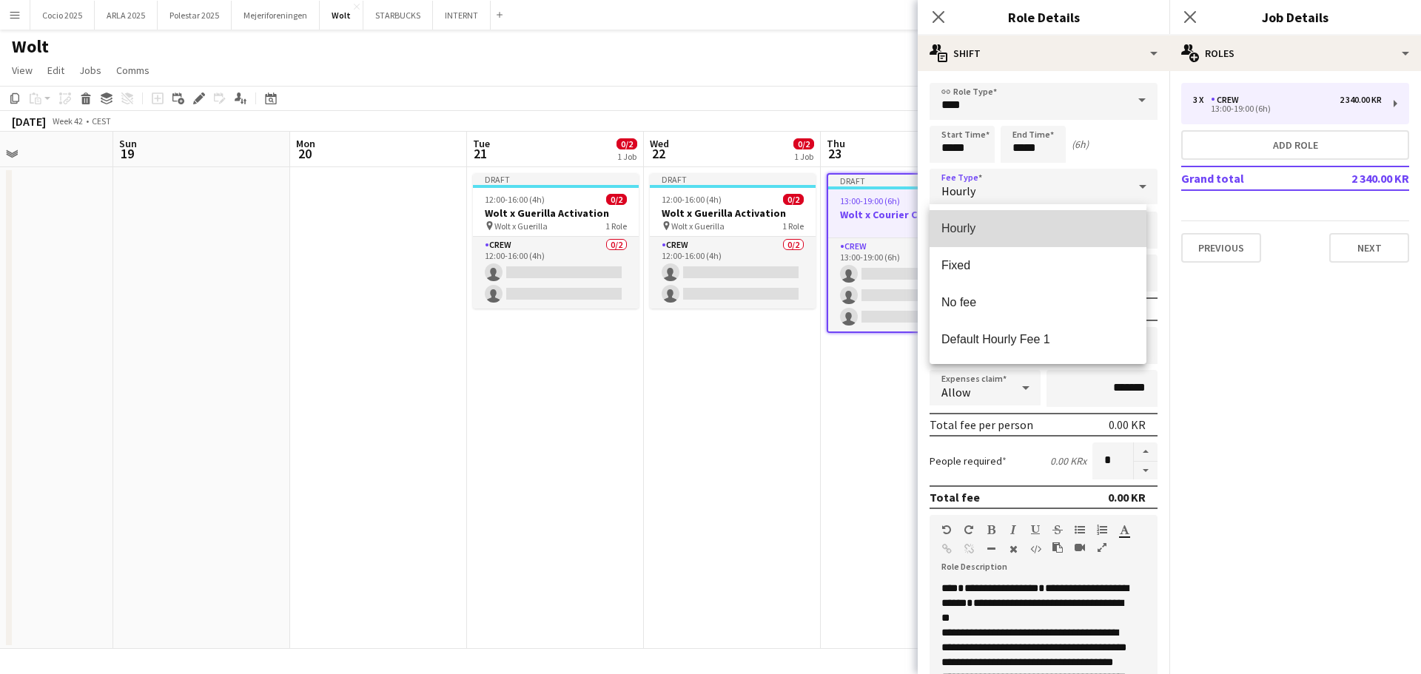
type input "*******"
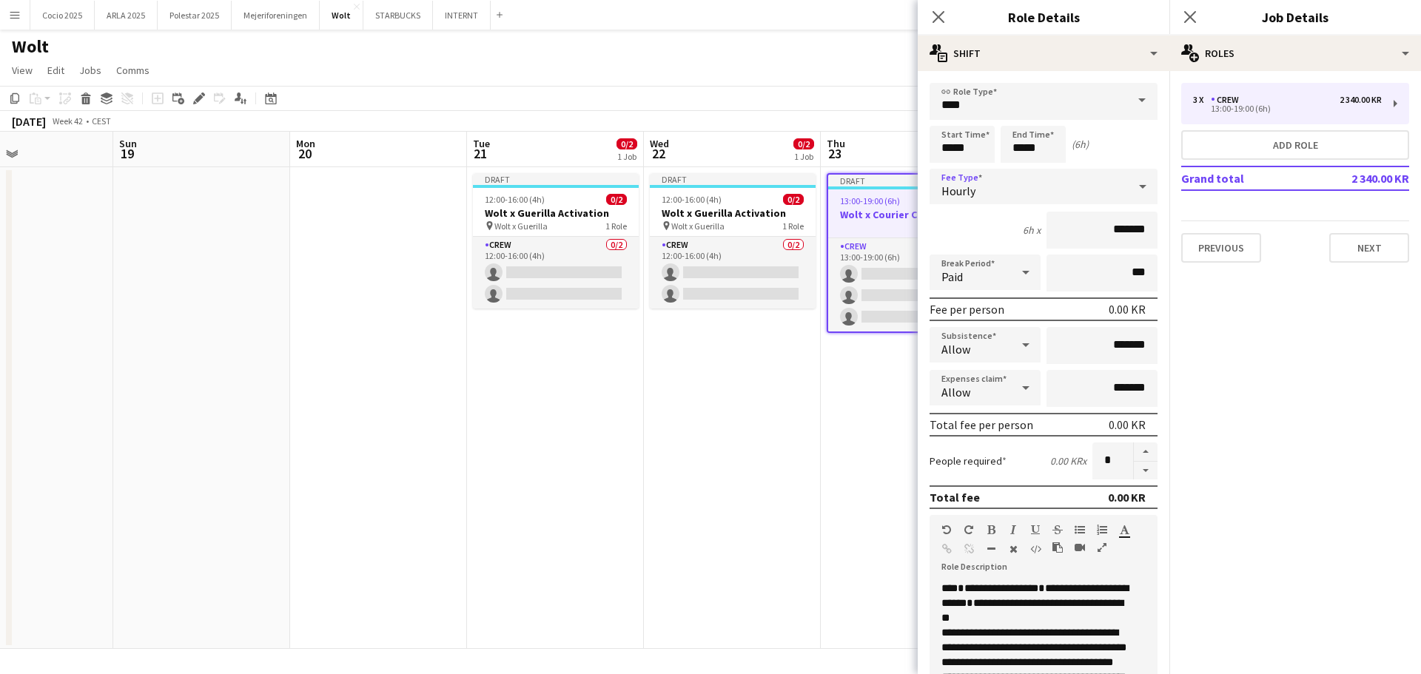
click at [1022, 192] on div "Hourly" at bounding box center [1029, 187] width 198 height 36
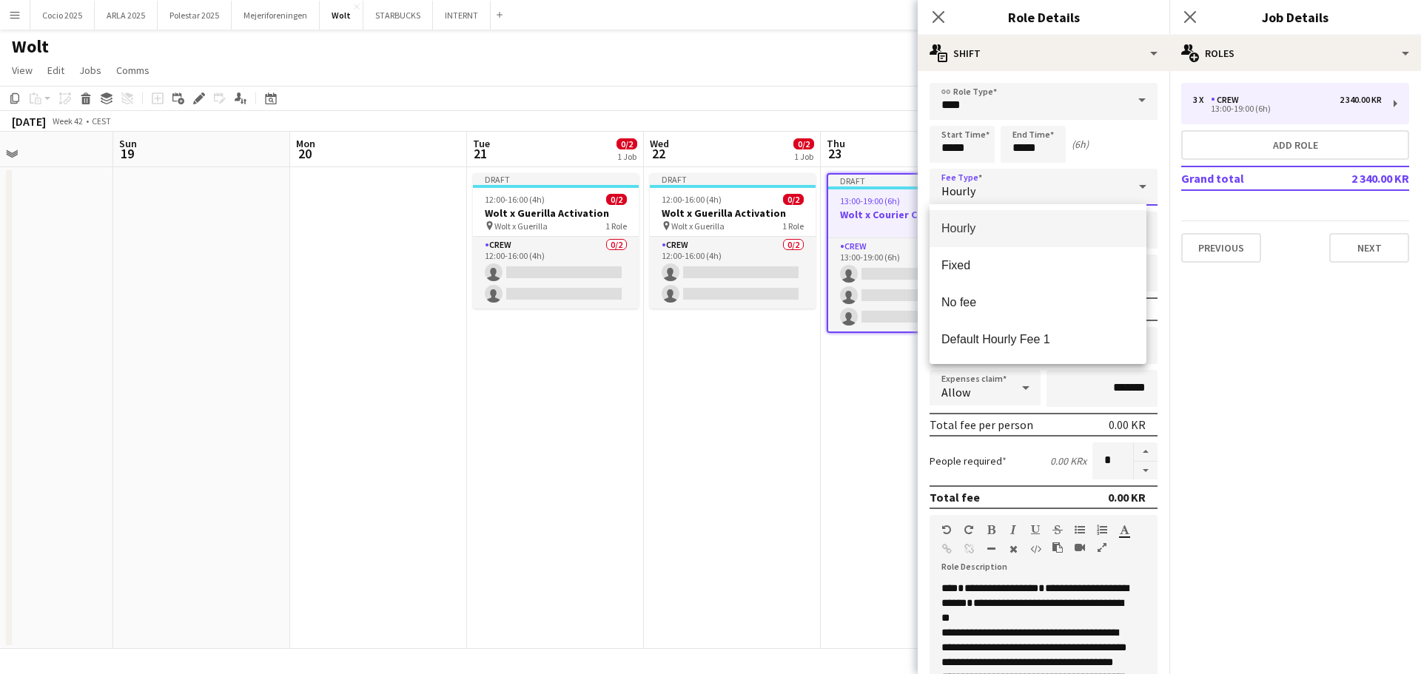
click at [995, 236] on mat-option "Hourly" at bounding box center [1038, 228] width 217 height 37
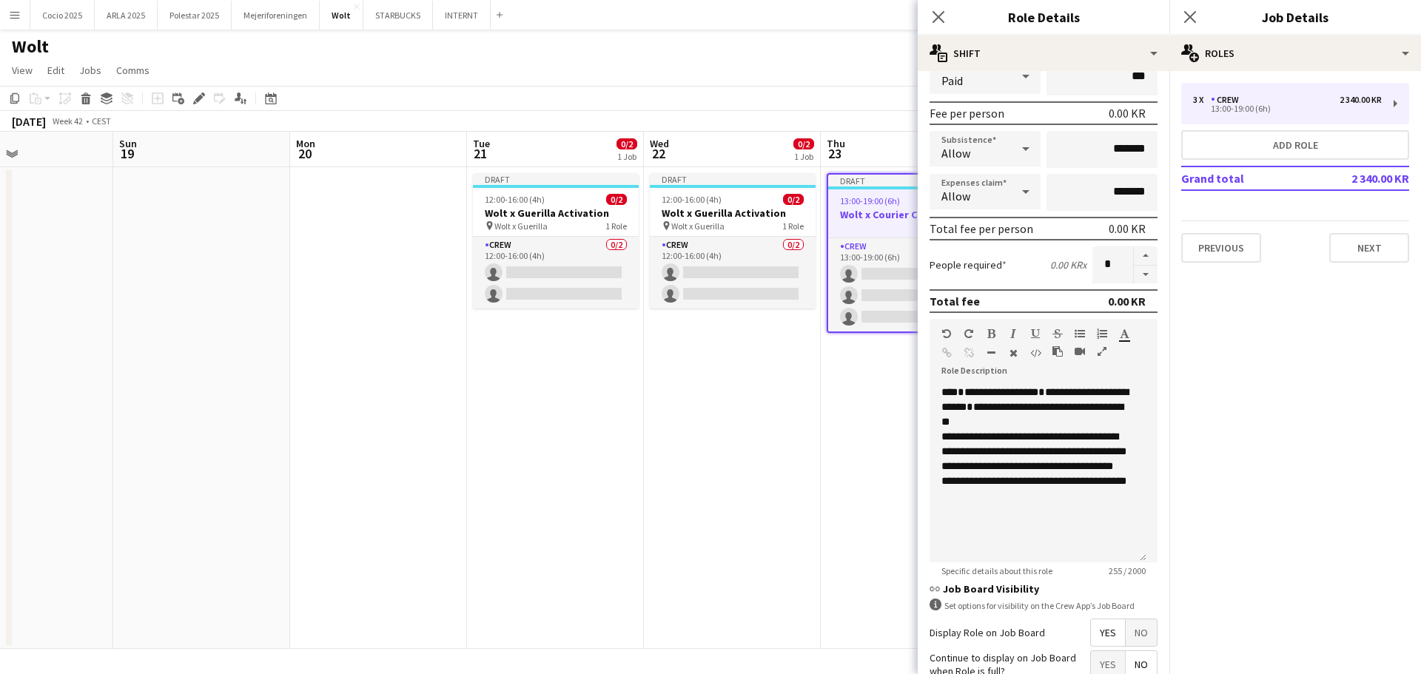
scroll to position [222, 0]
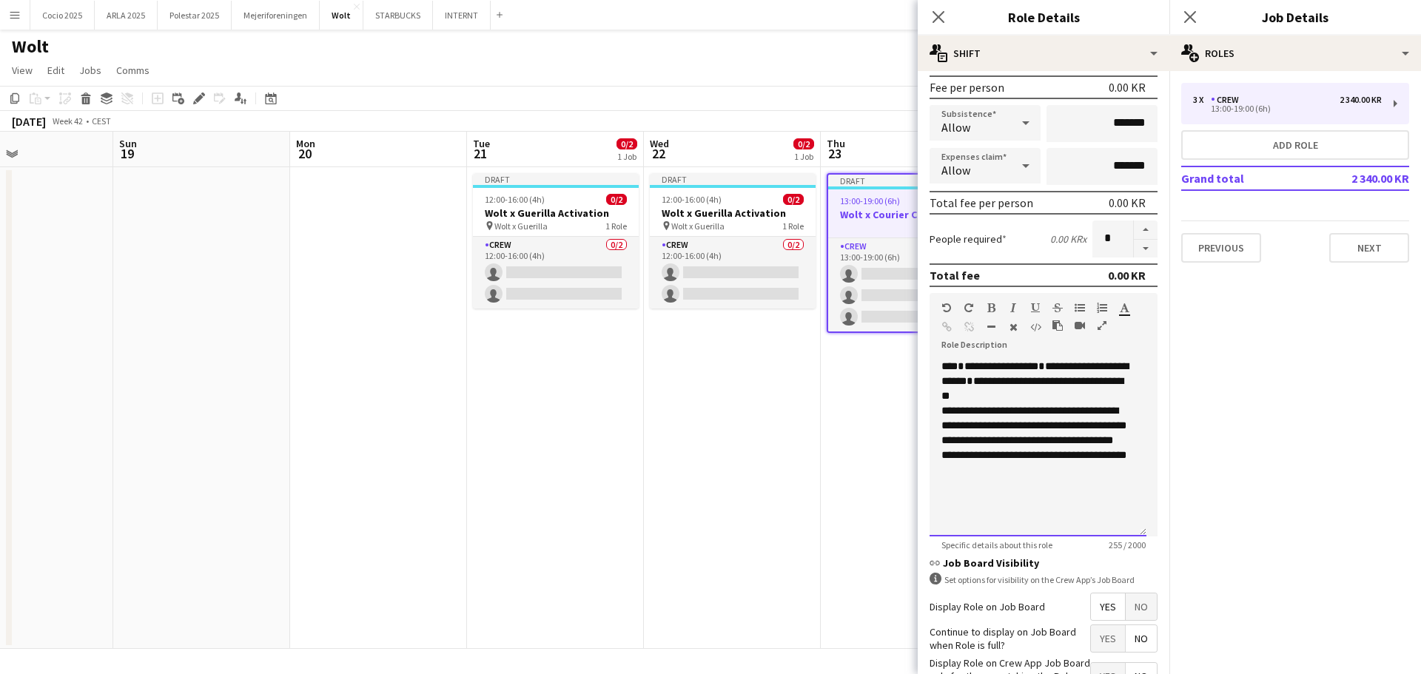
click at [1015, 473] on p "**********" at bounding box center [1038, 440] width 193 height 74
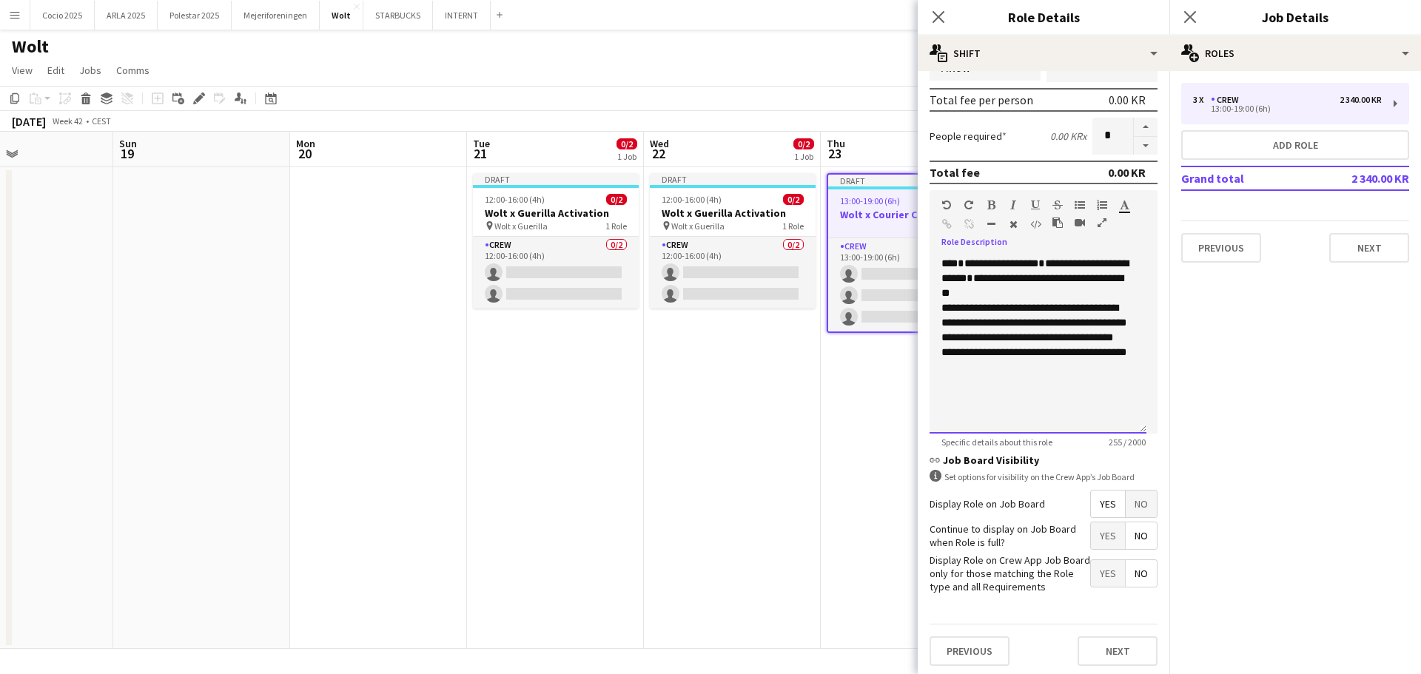
scroll to position [329, 0]
click at [992, 418] on div "**********" at bounding box center [1038, 341] width 217 height 178
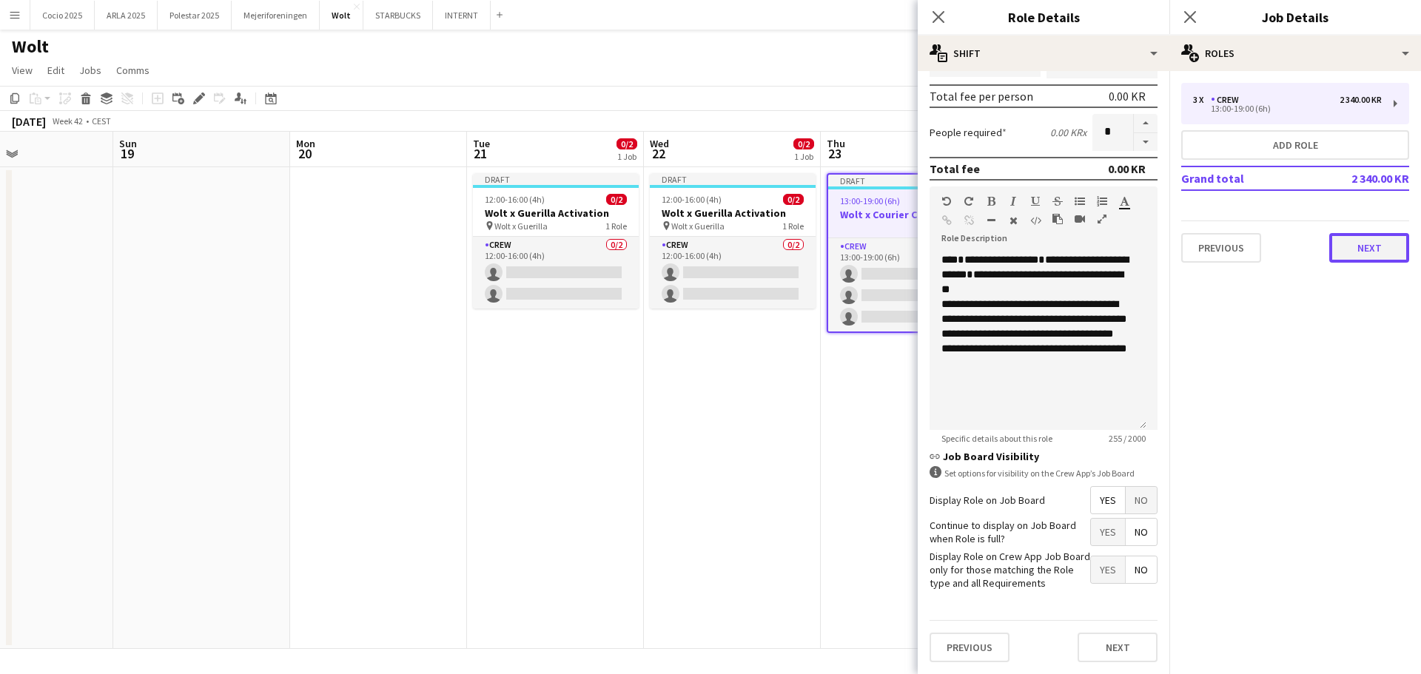
click at [1337, 242] on button "Next" at bounding box center [1370, 248] width 80 height 30
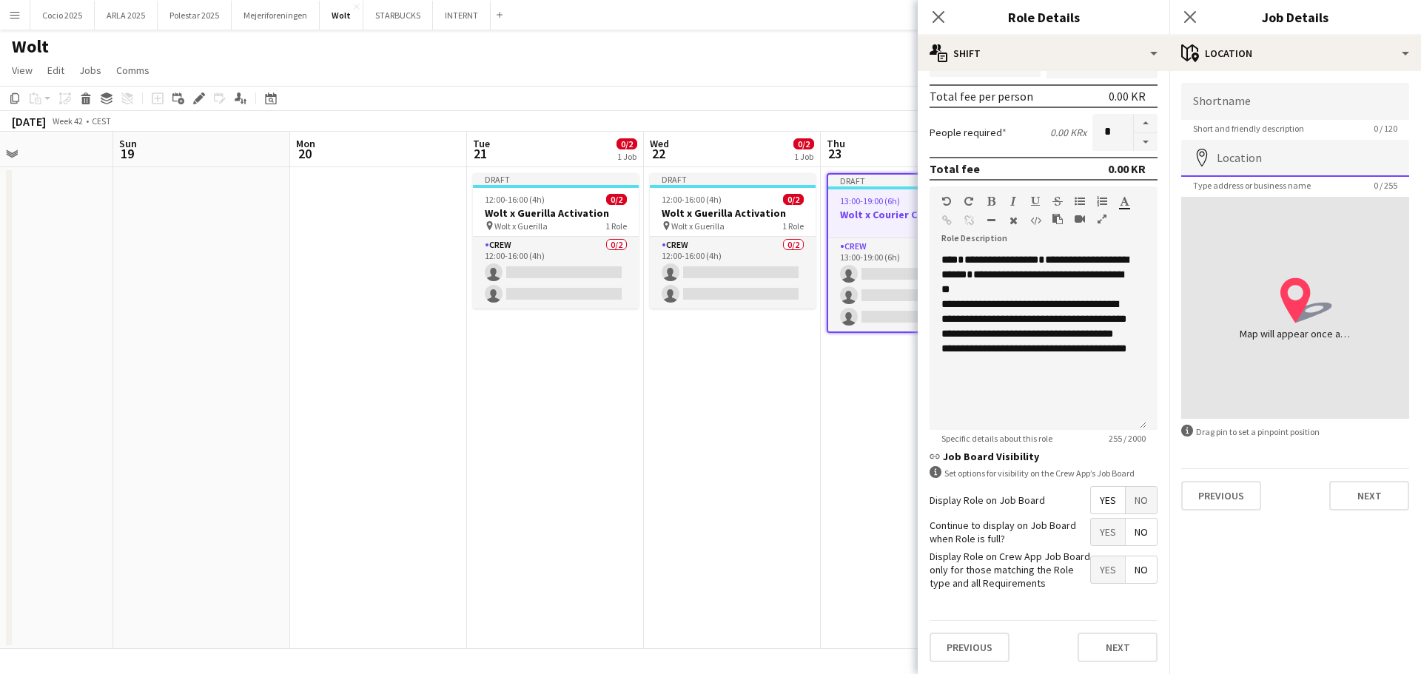
click at [1230, 161] on input "Location" at bounding box center [1295, 158] width 228 height 37
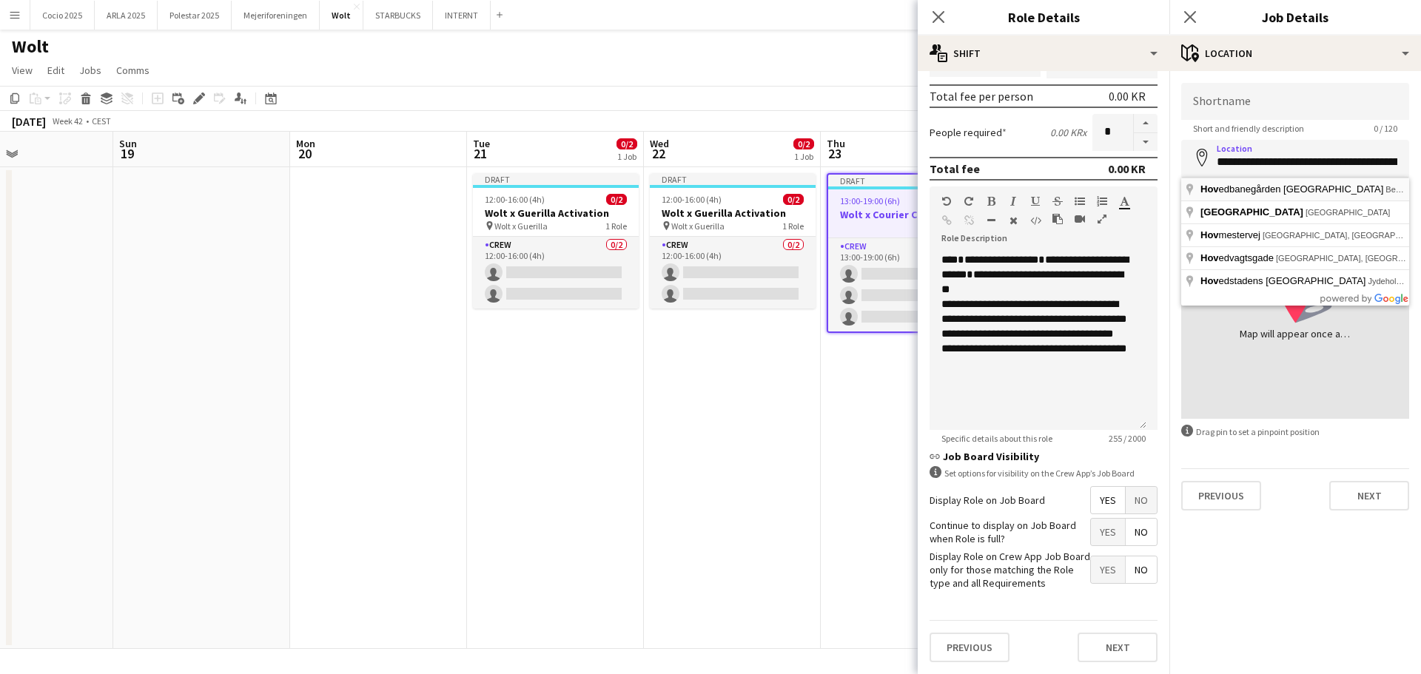
type input "**********"
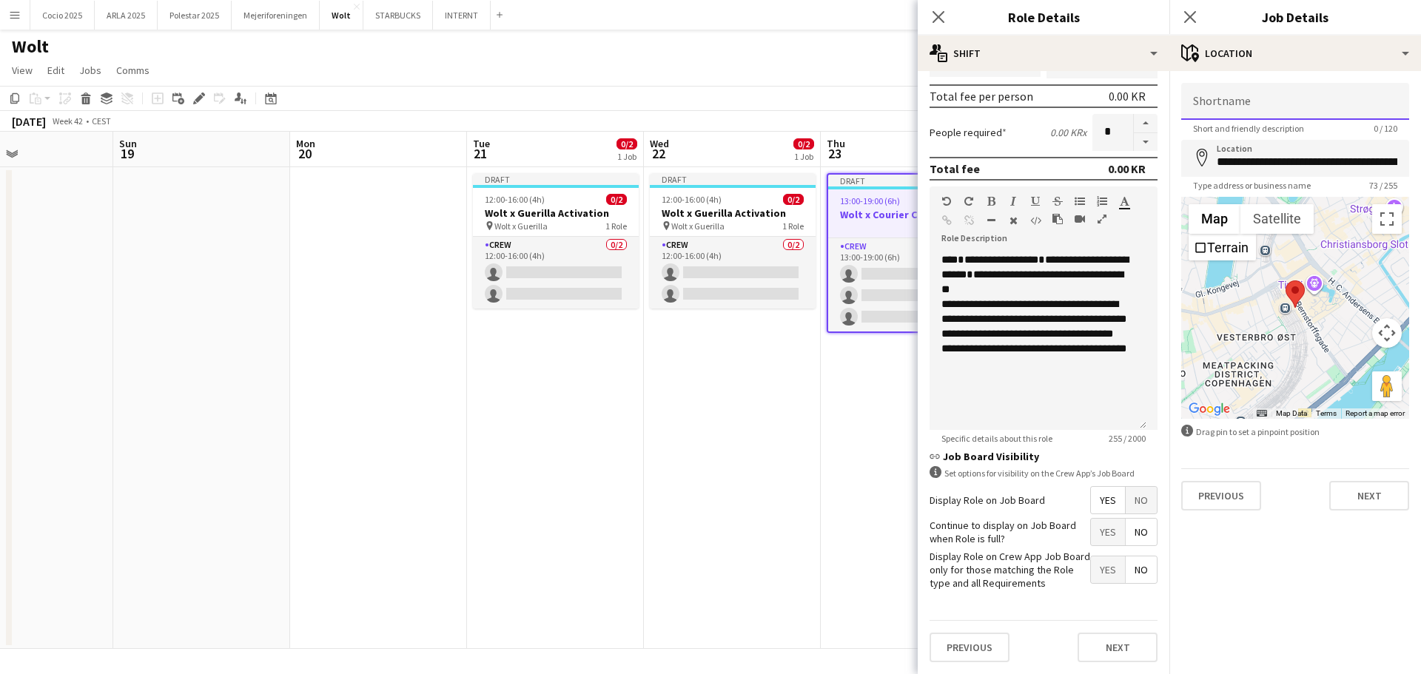
click at [1302, 105] on input "Shortname" at bounding box center [1295, 101] width 228 height 37
type input "*"
click at [1196, 102] on input "**********" at bounding box center [1295, 101] width 228 height 37
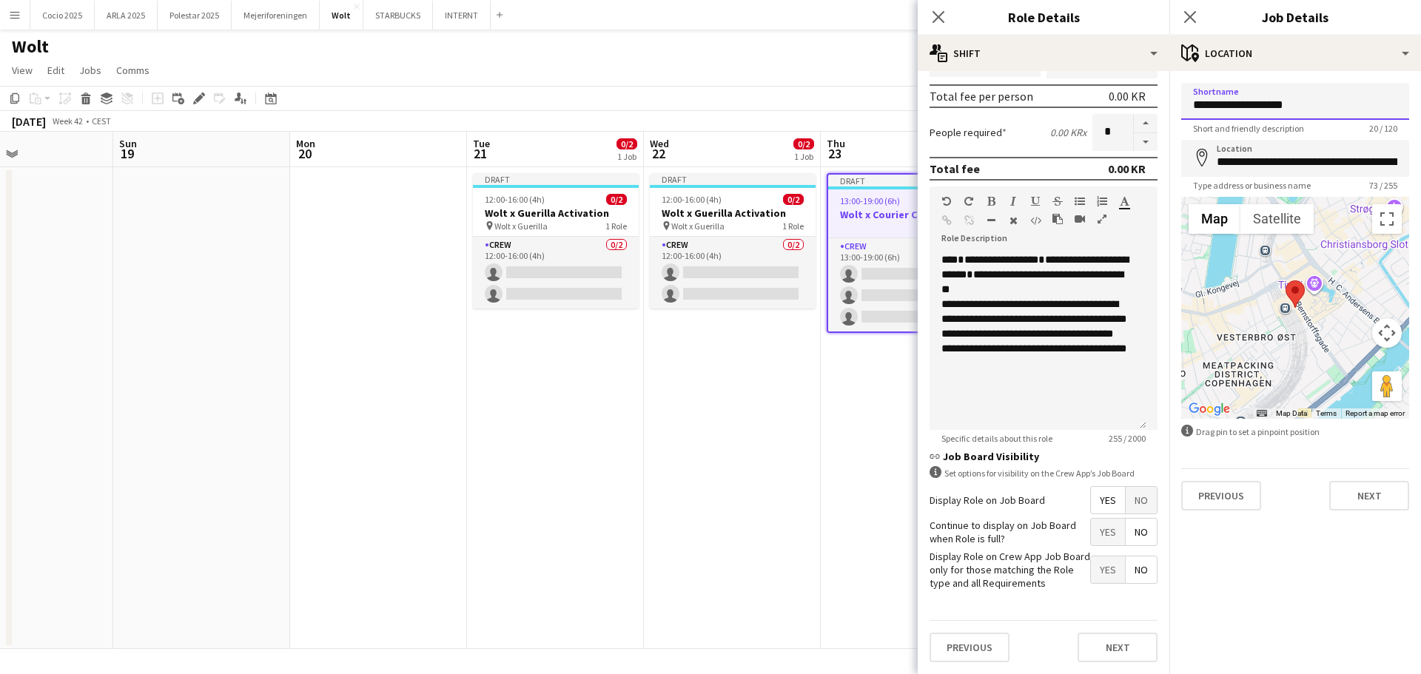
click at [1197, 104] on input "**********" at bounding box center [1295, 101] width 228 height 37
click at [1198, 104] on input "**********" at bounding box center [1295, 101] width 228 height 37
type input "**********"
click at [1375, 486] on button "Next" at bounding box center [1370, 496] width 80 height 30
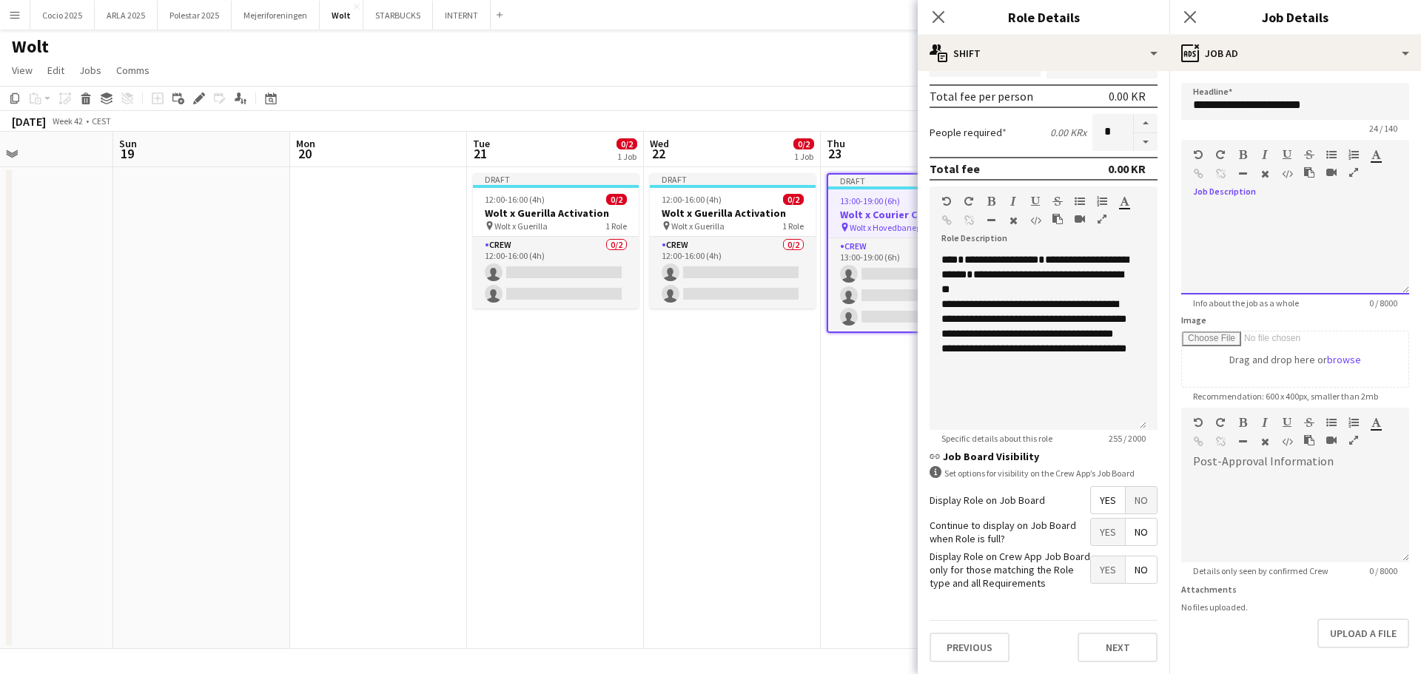
click at [1233, 198] on div at bounding box center [1295, 244] width 228 height 99
click at [1301, 196] on div at bounding box center [1295, 244] width 228 height 99
paste div
click at [1259, 274] on li at bounding box center [1291, 281] width 167 height 15
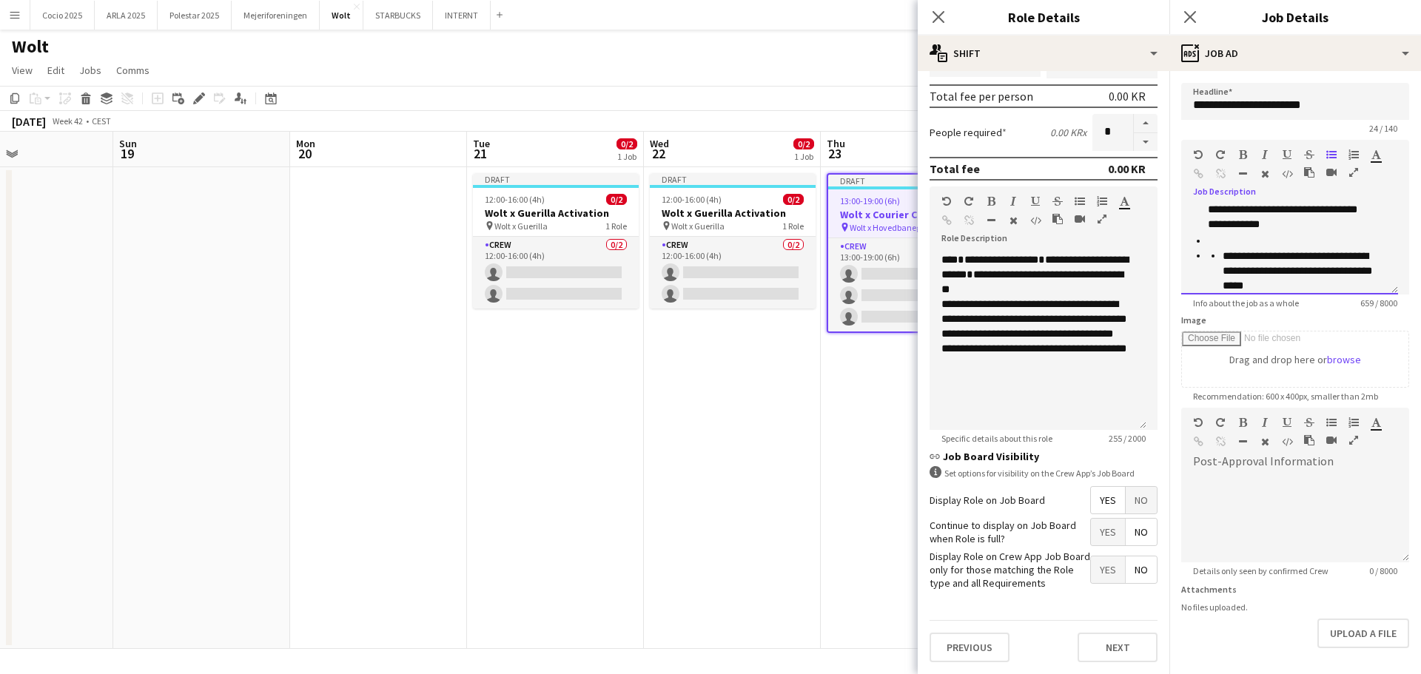
scroll to position [195, 0]
click at [1223, 254] on li at bounding box center [1291, 257] width 167 height 15
click at [1216, 266] on ul "**********" at bounding box center [1291, 313] width 167 height 109
click at [1232, 275] on li at bounding box center [1291, 275] width 167 height 15
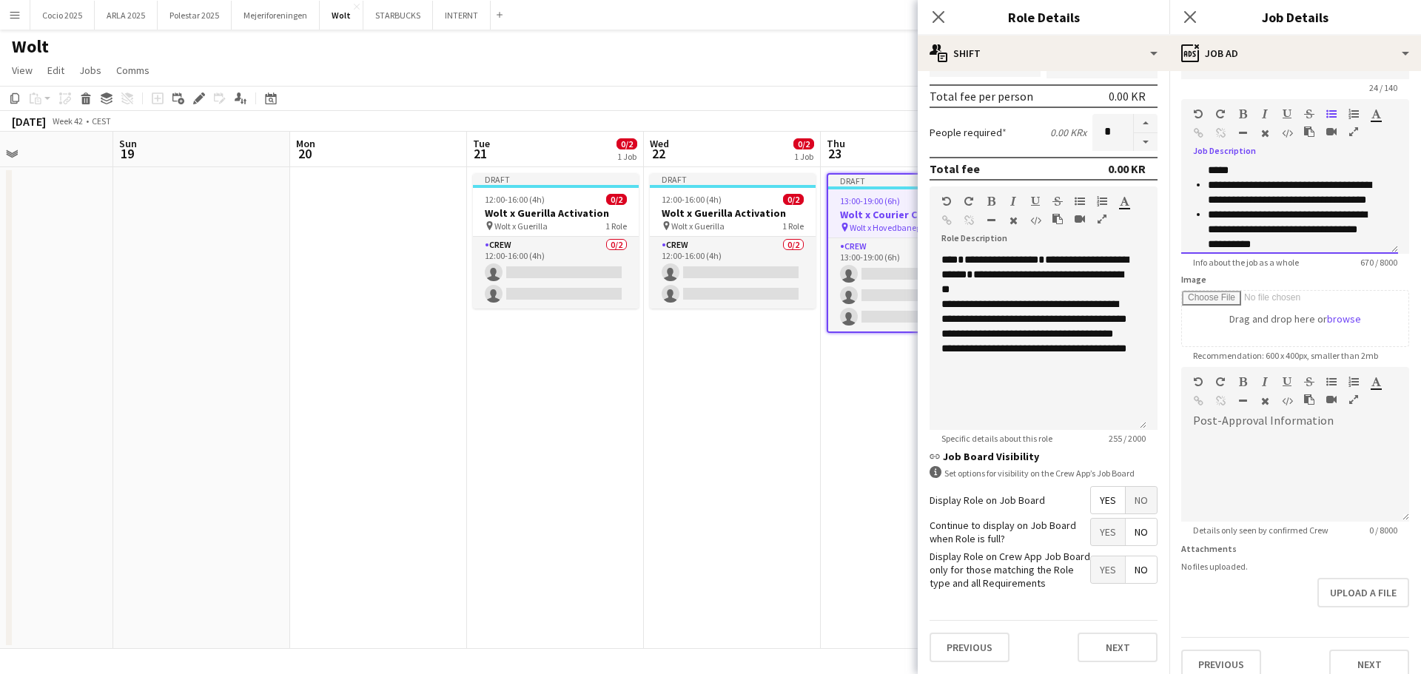
scroll to position [58, 0]
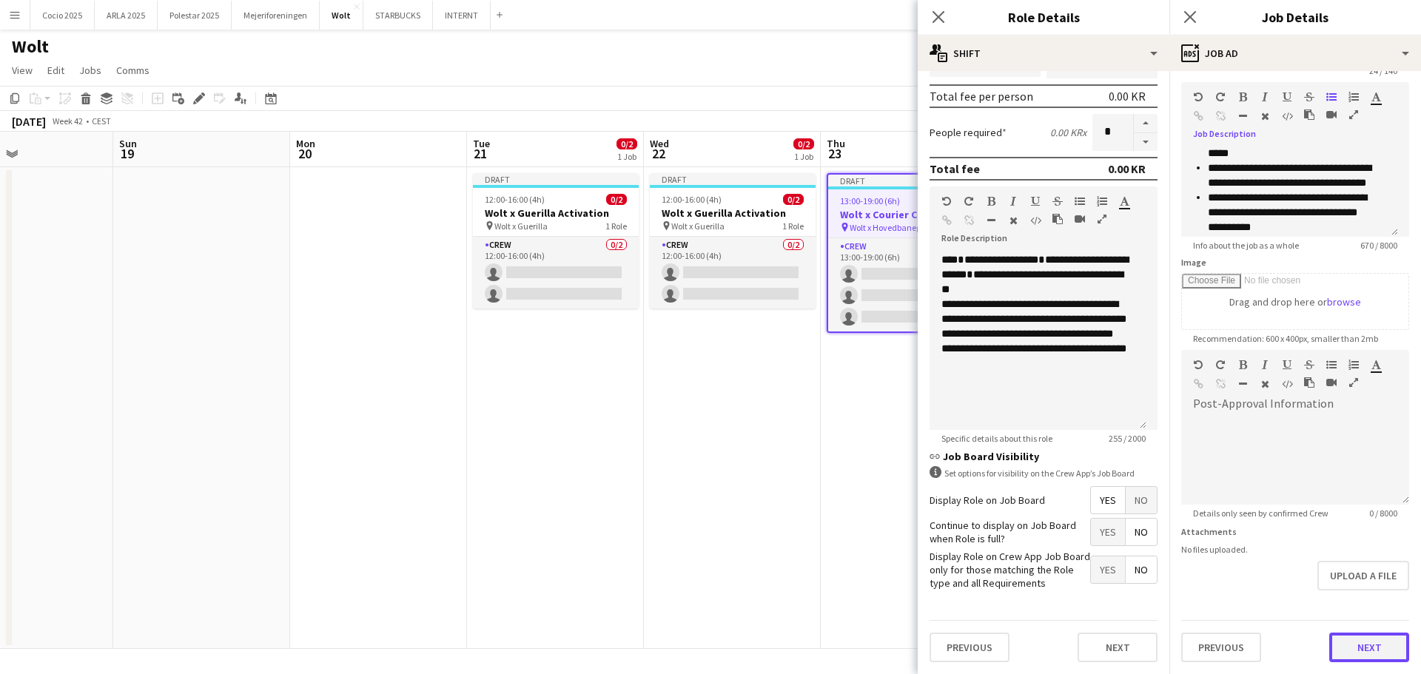
click at [1344, 649] on button "Next" at bounding box center [1370, 648] width 80 height 30
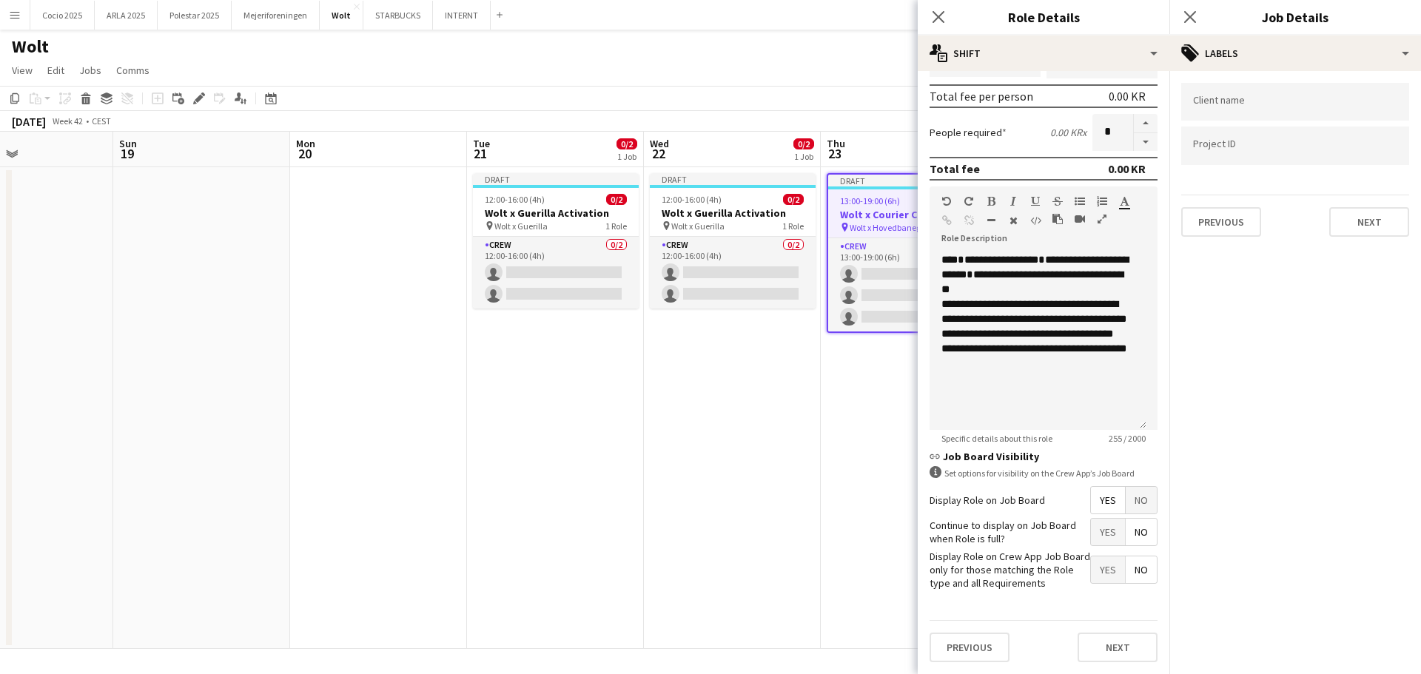
scroll to position [0, 0]
click at [1207, 93] on div at bounding box center [1295, 102] width 228 height 38
type input "****"
click at [1210, 135] on div "Wolt" at bounding box center [1295, 148] width 228 height 36
click at [1373, 225] on button "Next" at bounding box center [1370, 222] width 80 height 30
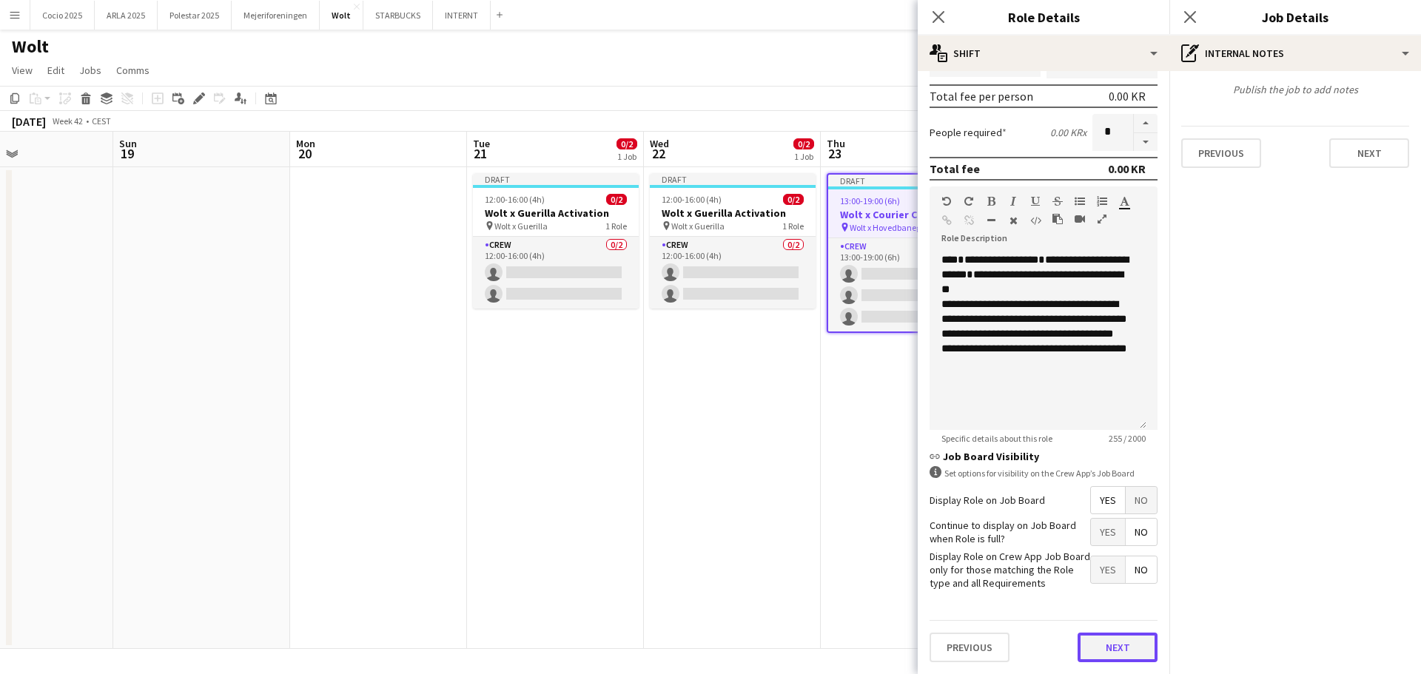
click at [1104, 645] on button "Next" at bounding box center [1118, 648] width 80 height 30
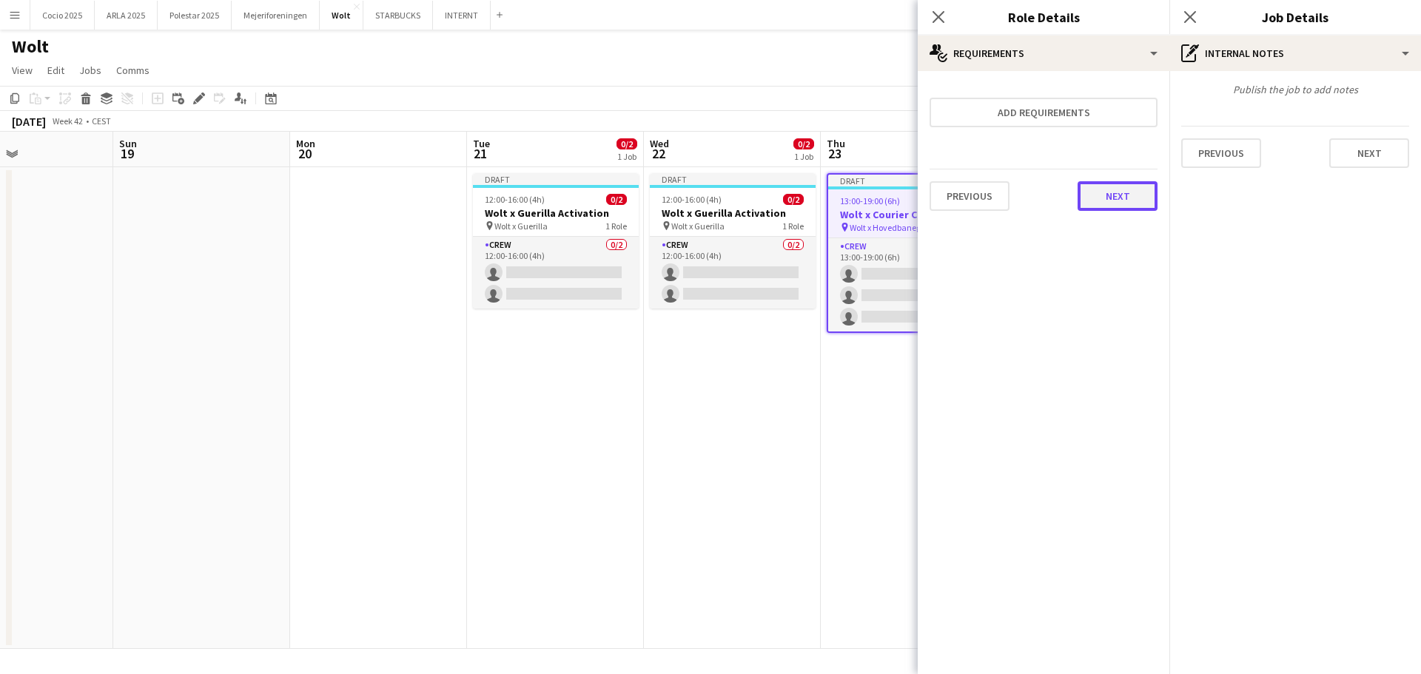
click at [1087, 190] on button "Next" at bounding box center [1118, 196] width 80 height 30
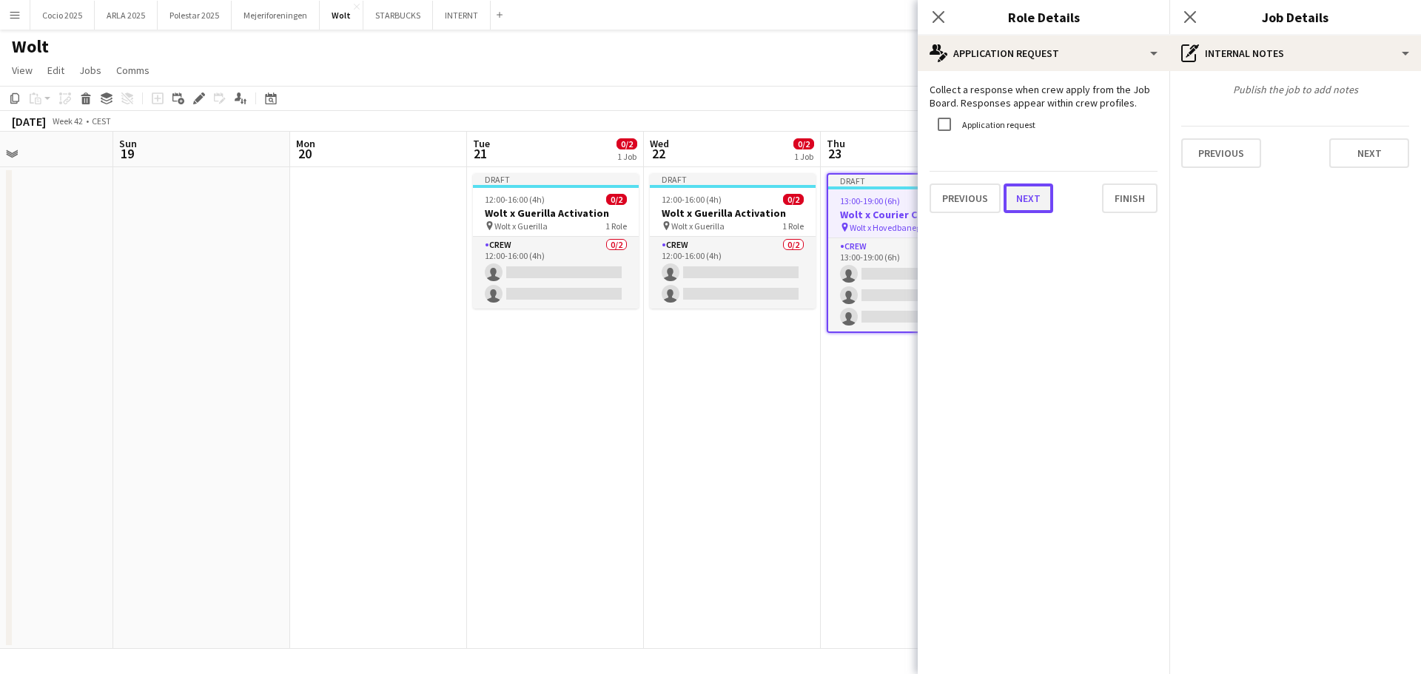
click at [1030, 198] on button "Next" at bounding box center [1029, 199] width 50 height 30
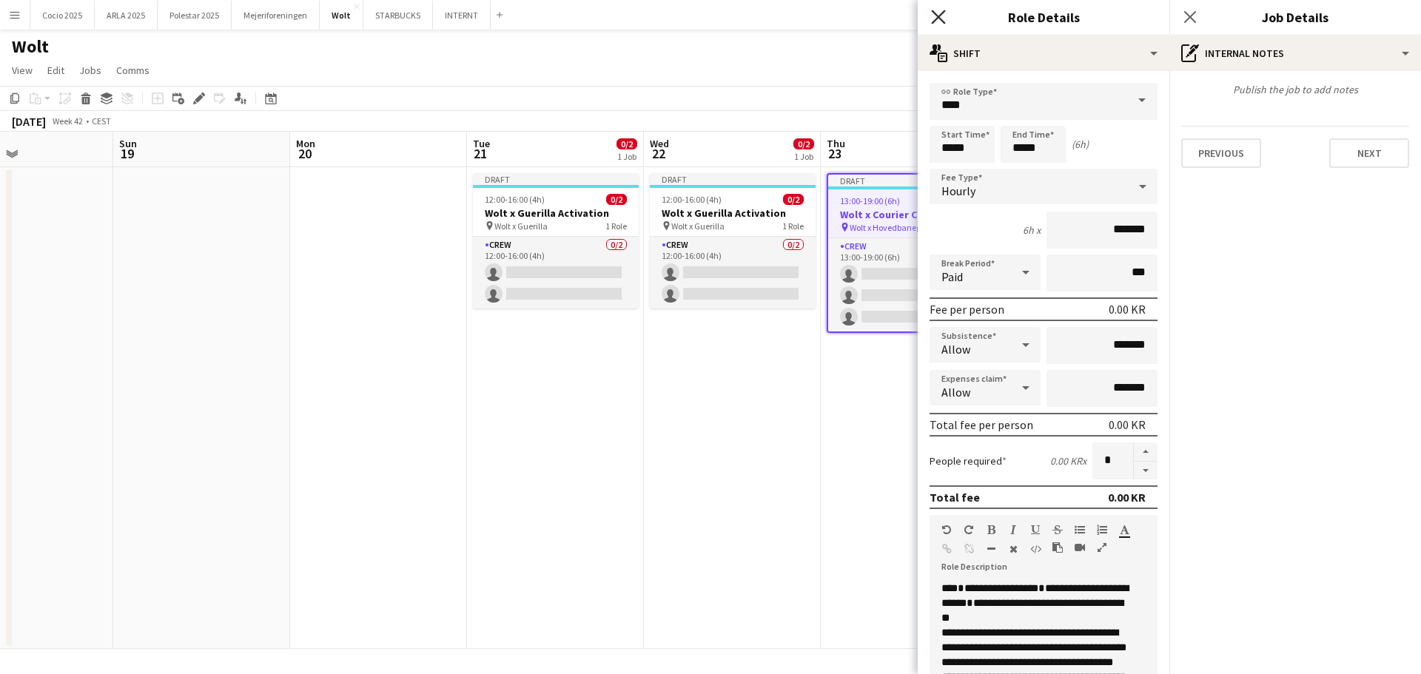
click at [945, 10] on app-icon "Close pop-in" at bounding box center [938, 17] width 21 height 21
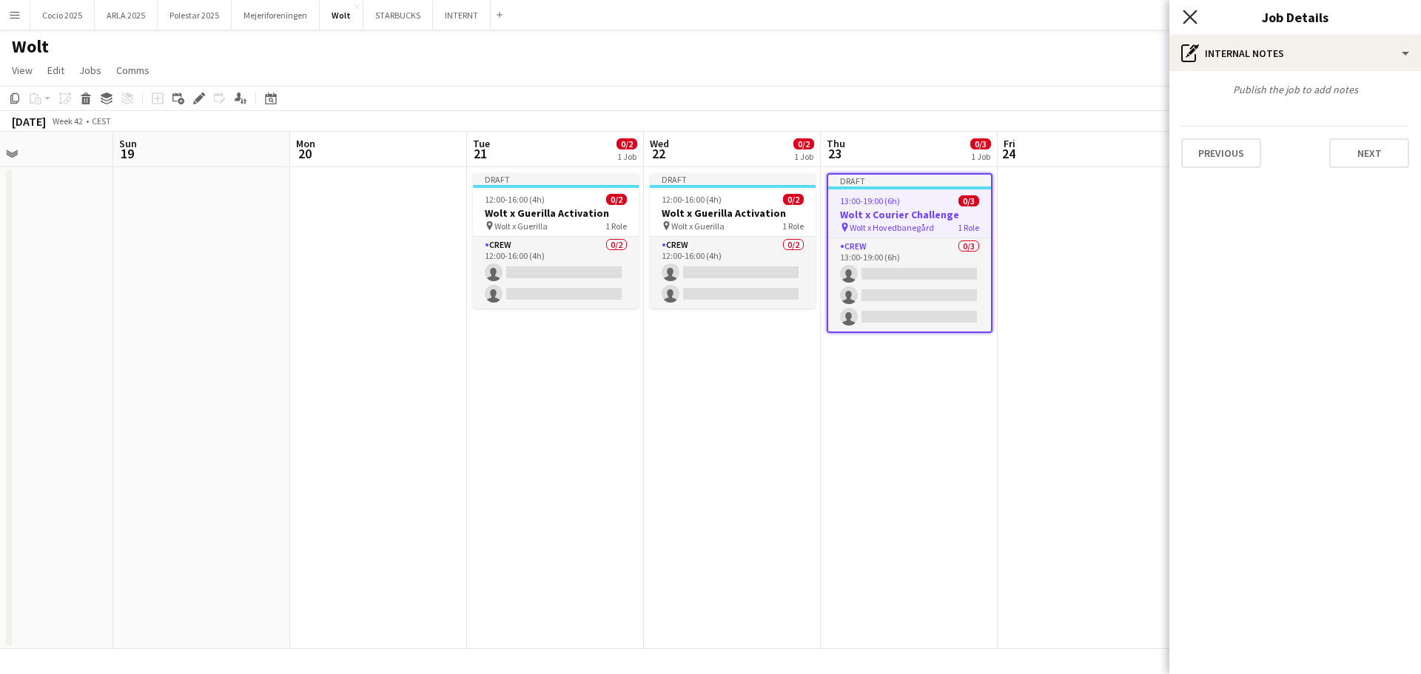
click at [1193, 19] on icon at bounding box center [1190, 17] width 14 height 14
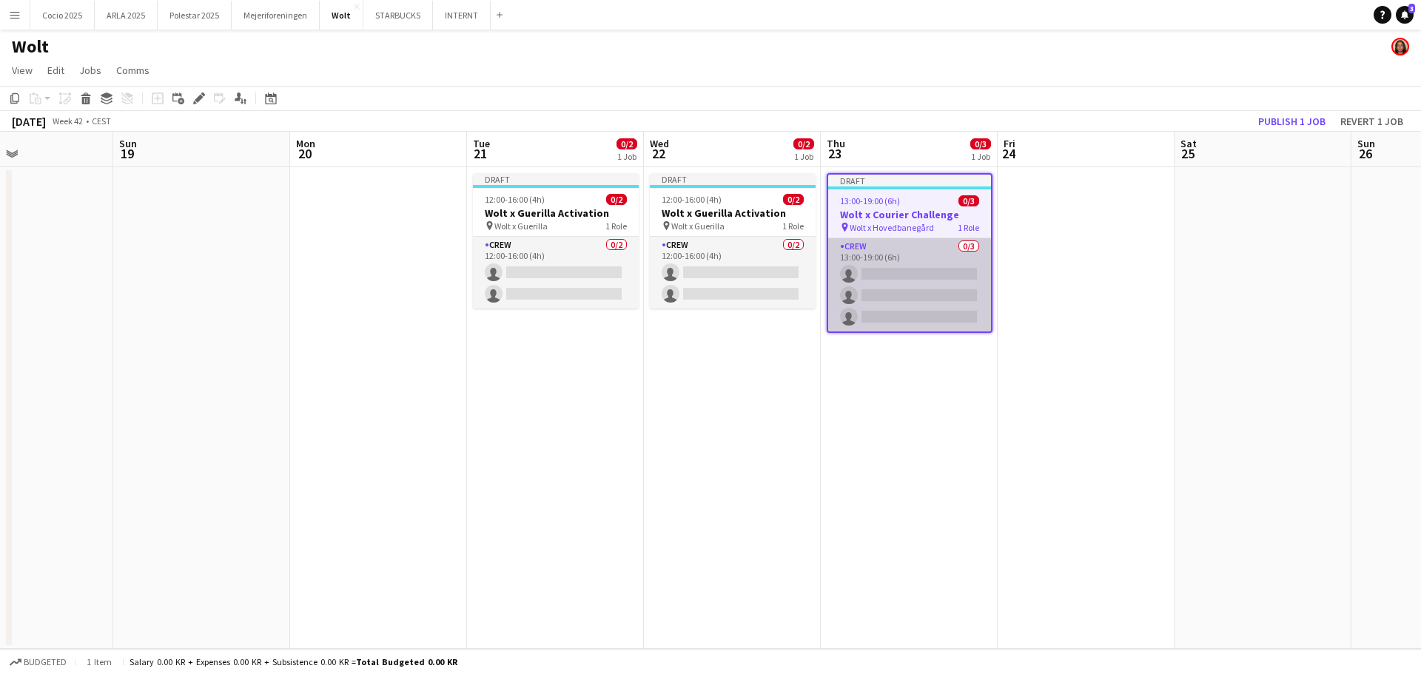
scroll to position [0, 417]
drag, startPoint x: 985, startPoint y: 221, endPoint x: 892, endPoint y: 252, distance: 98.6
click at [892, 252] on app-card-role "Crew 0/3 13:00-19:00 (6h) single-neutral-actions single-neutral-actions single-…" at bounding box center [910, 284] width 163 height 93
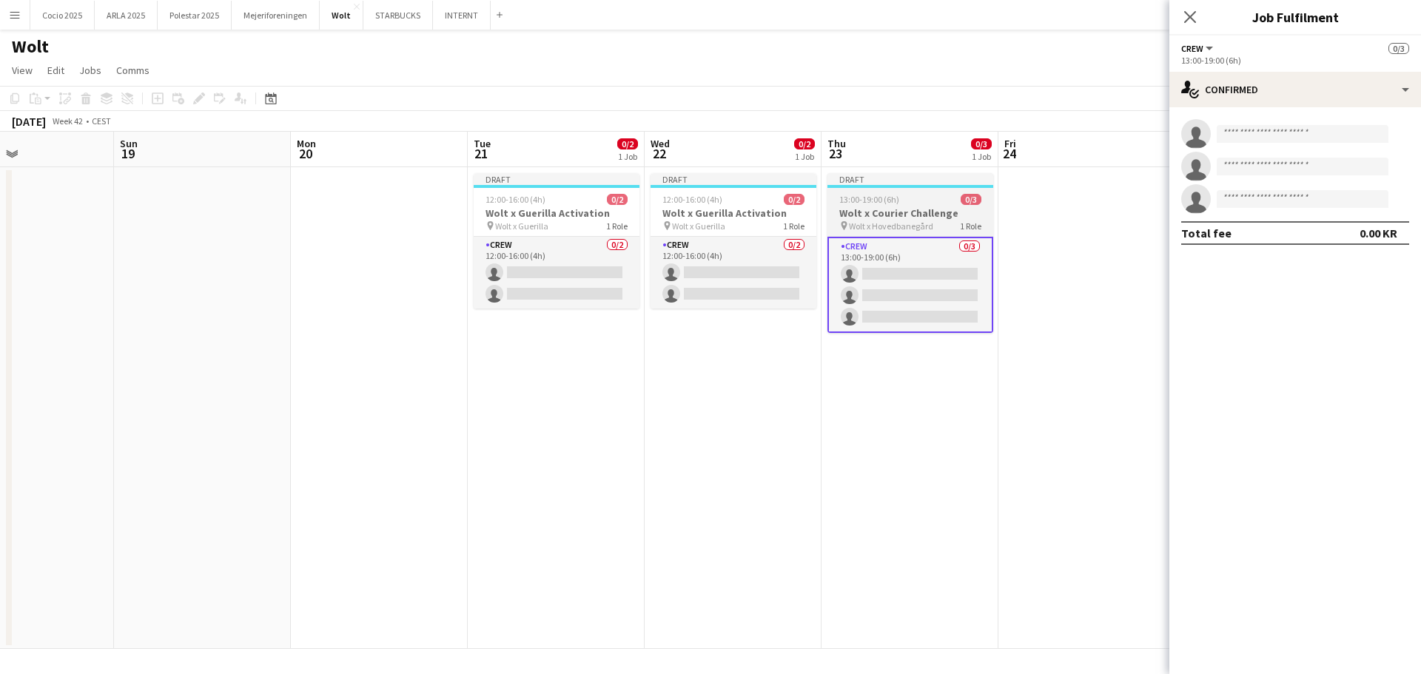
click at [970, 224] on span "1 Role" at bounding box center [970, 226] width 21 height 11
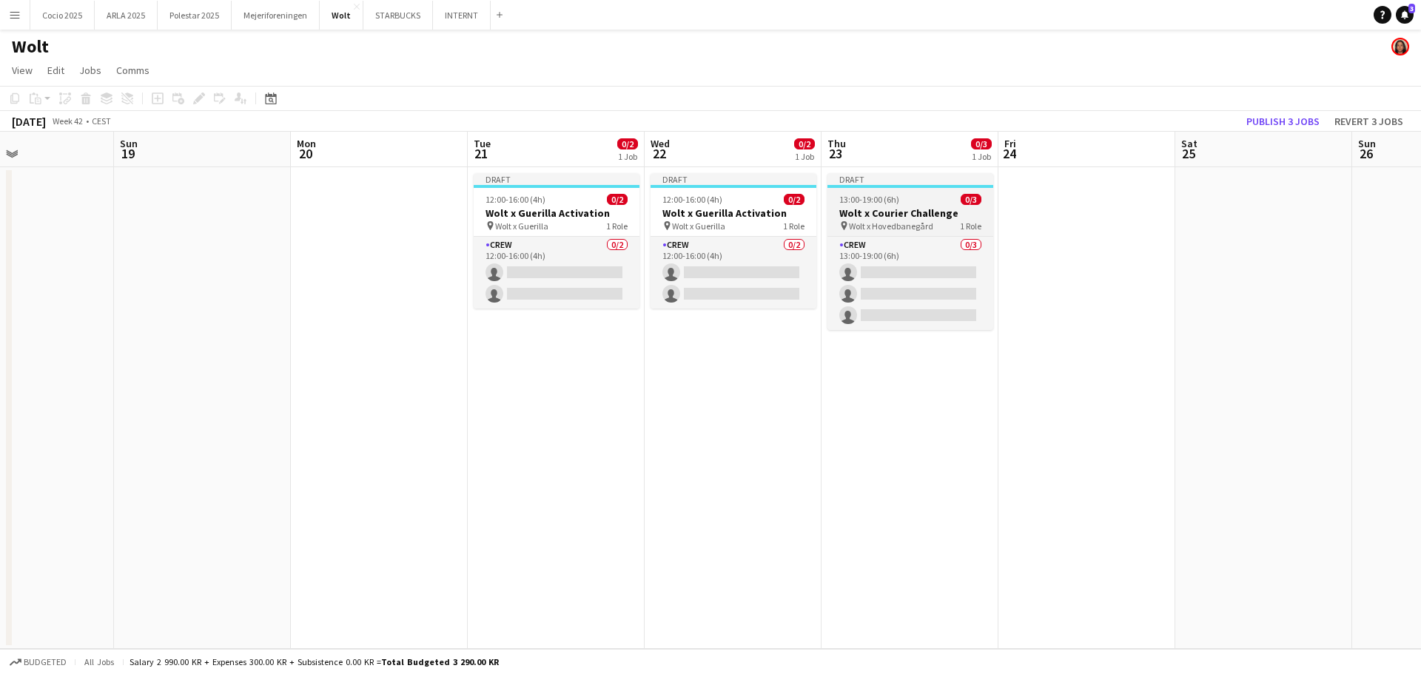
click at [971, 209] on h3 "Wolt x Courier Challenge" at bounding box center [911, 213] width 166 height 13
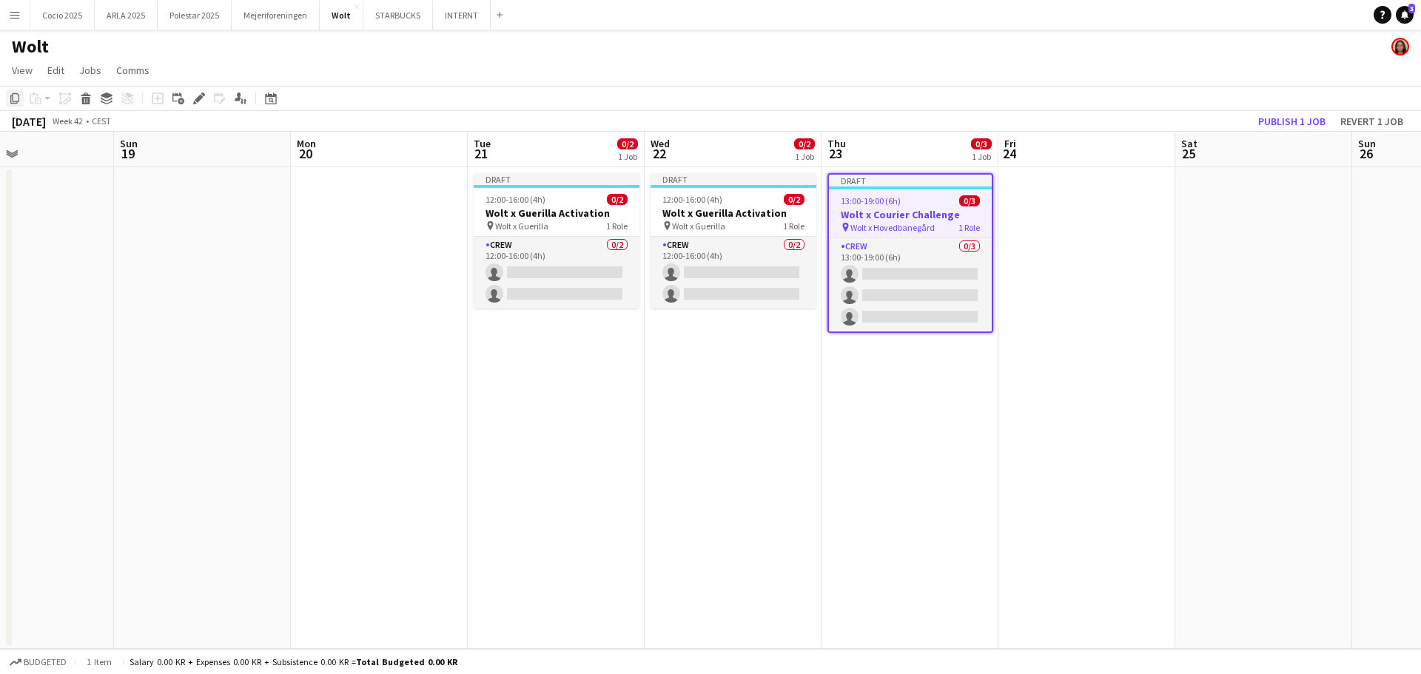
click at [8, 95] on div "Copy" at bounding box center [15, 99] width 18 height 18
click at [1060, 245] on app-date-cell at bounding box center [1087, 408] width 177 height 482
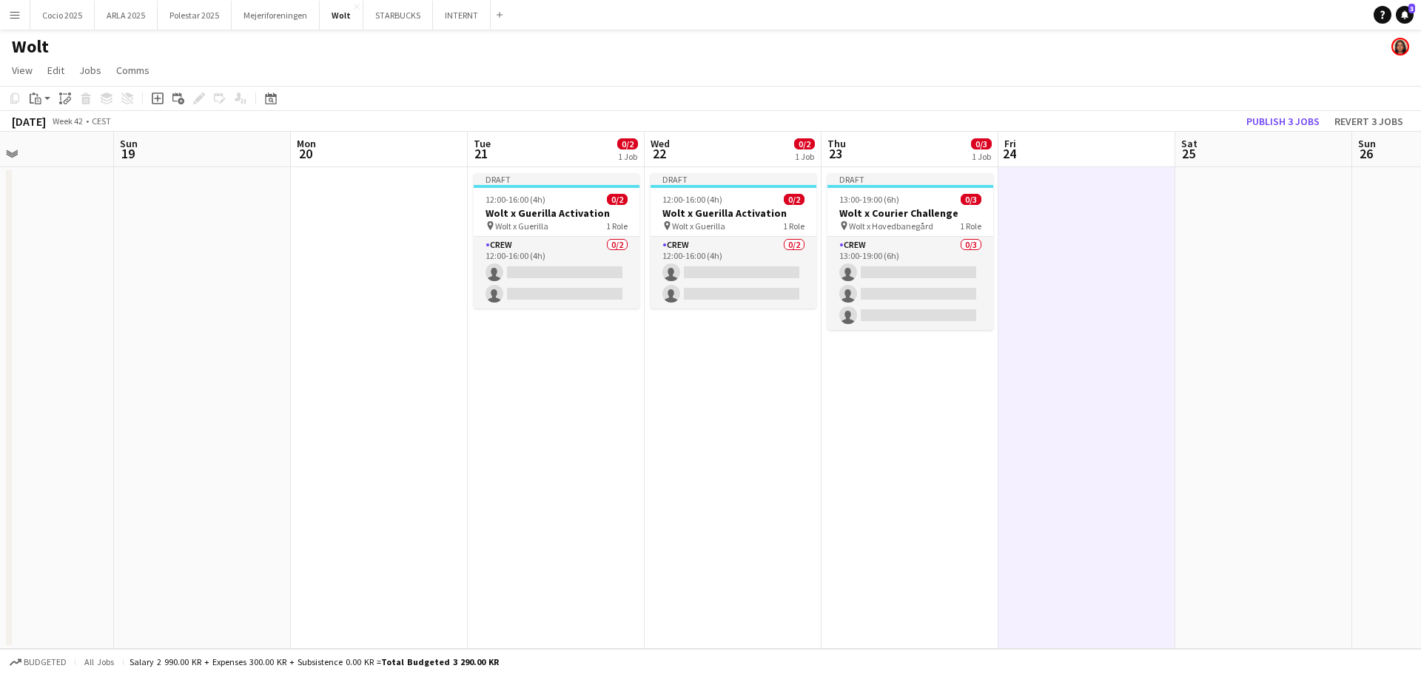
drag, startPoint x: 1059, startPoint y: 244, endPoint x: 1116, endPoint y: 202, distance: 70.5
click at [1116, 202] on app-date-cell at bounding box center [1087, 408] width 177 height 482
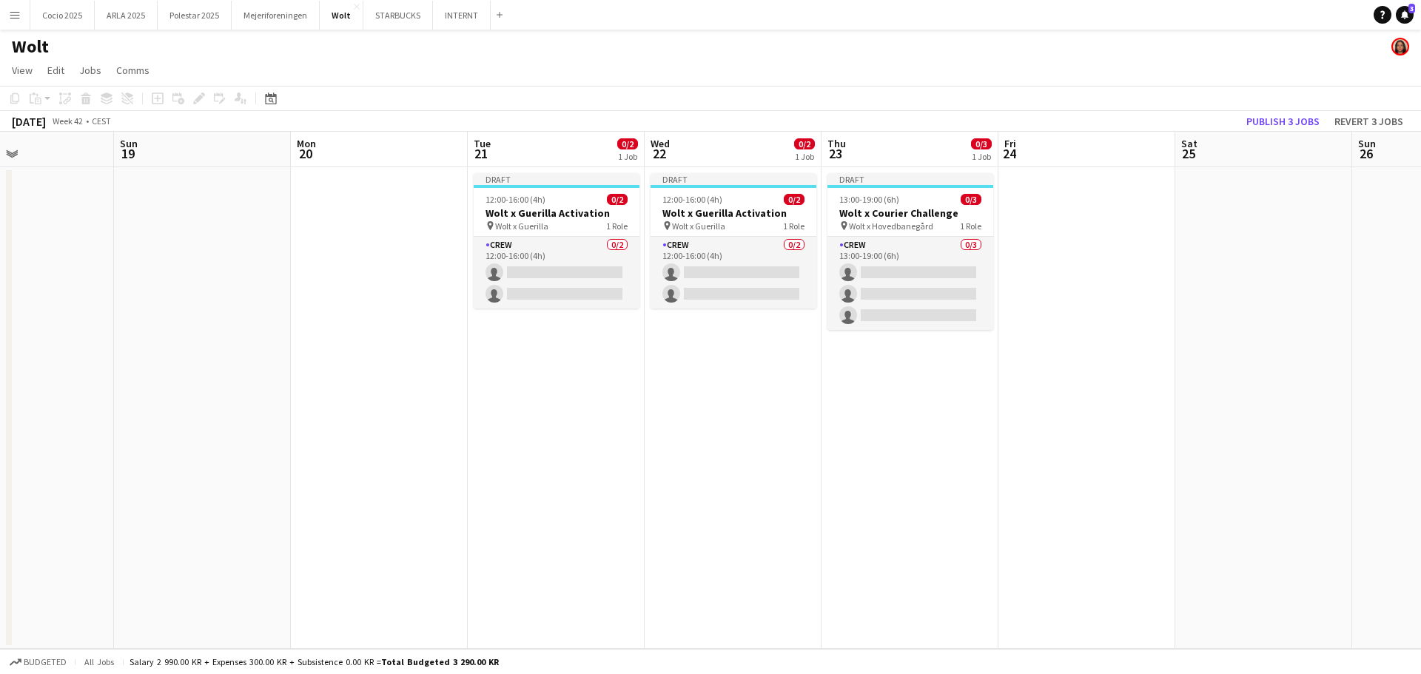
click at [1116, 202] on app-date-cell at bounding box center [1087, 408] width 177 height 482
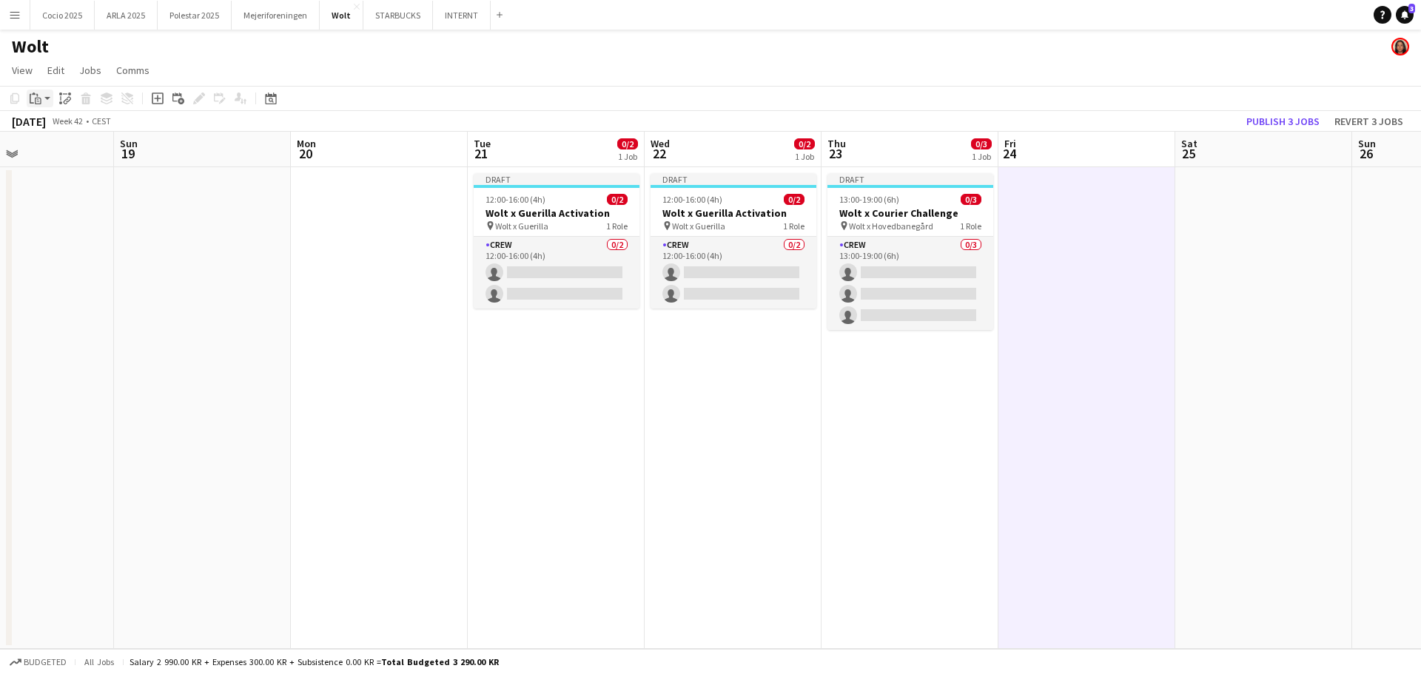
click at [33, 95] on icon "Paste" at bounding box center [36, 99] width 12 height 12
click at [113, 156] on link "Paste with crew Ctrl+Shift+V" at bounding box center [108, 151] width 139 height 13
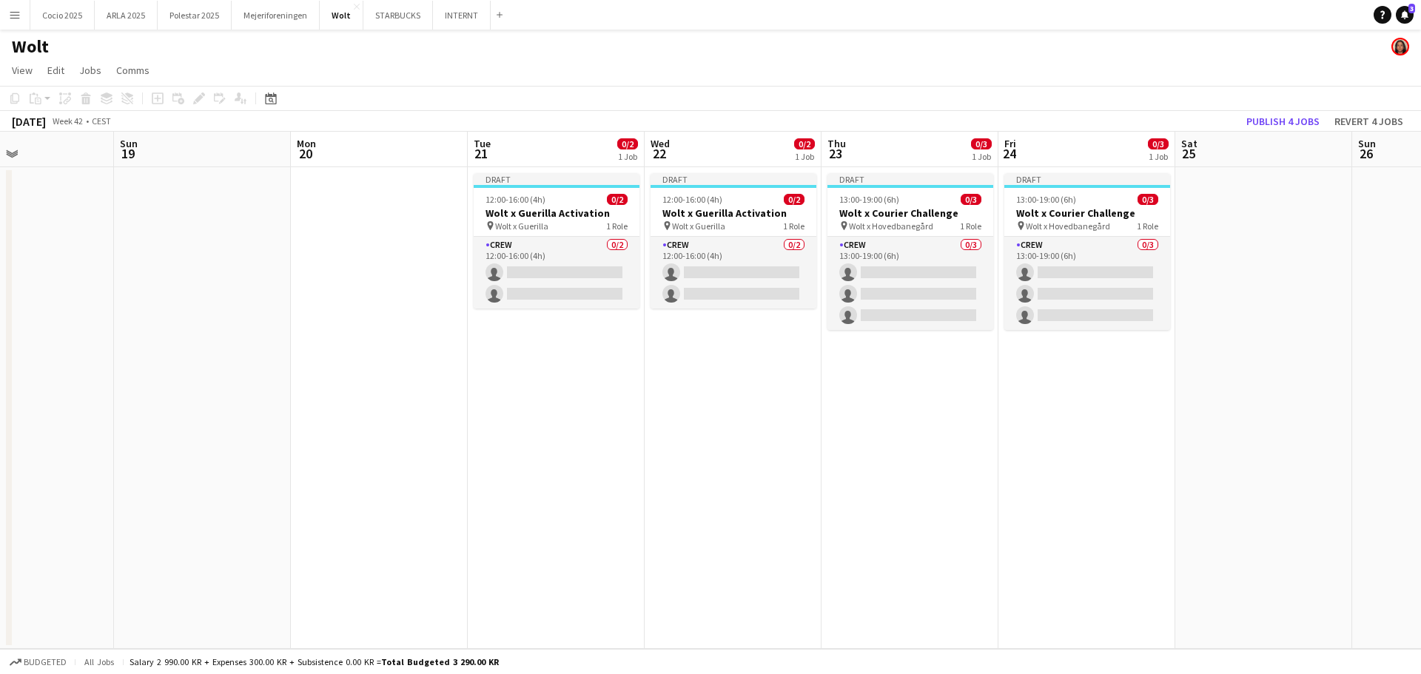
click at [528, 336] on app-date-cell "Draft 12:00-16:00 (4h) 0/2 Wolt x Guerilla Activation pin Wolt x Guerilla 1 Rol…" at bounding box center [556, 408] width 177 height 482
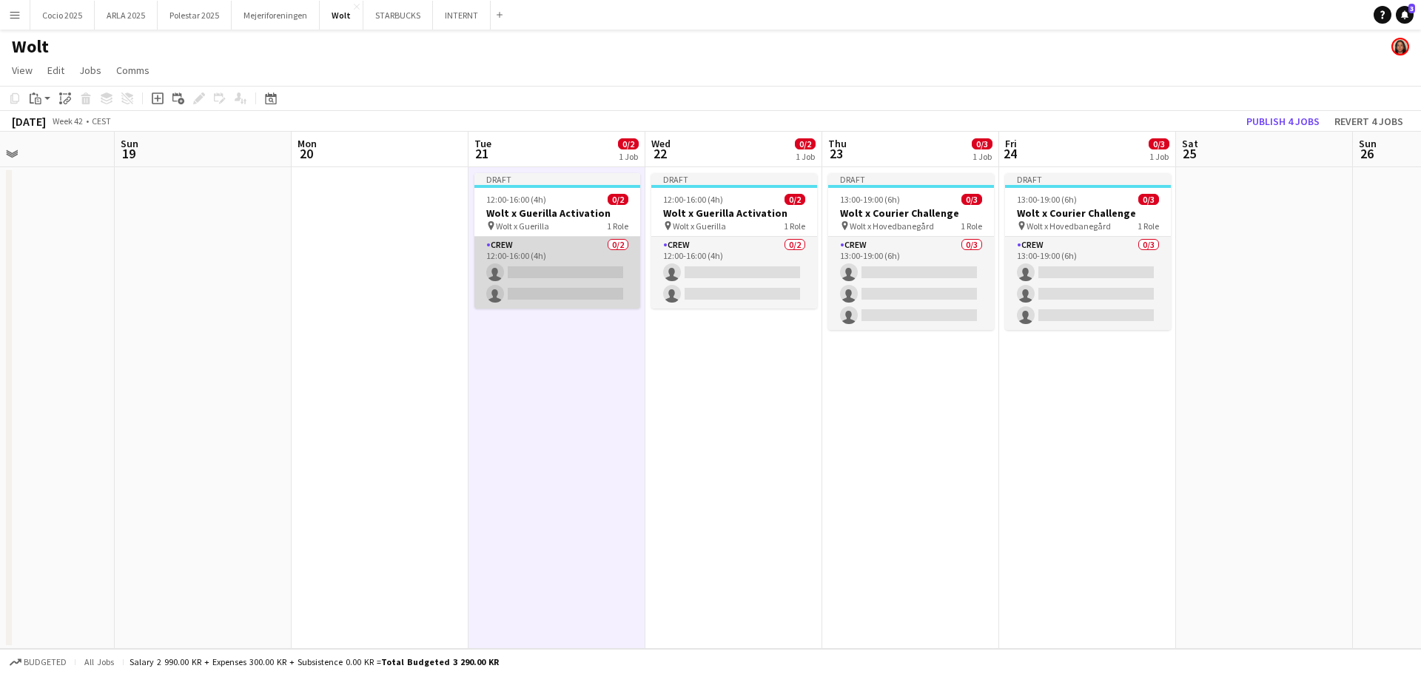
click at [533, 295] on app-card-role "Crew 0/2 12:00-16:00 (4h) single-neutral-actions single-neutral-actions" at bounding box center [558, 273] width 166 height 72
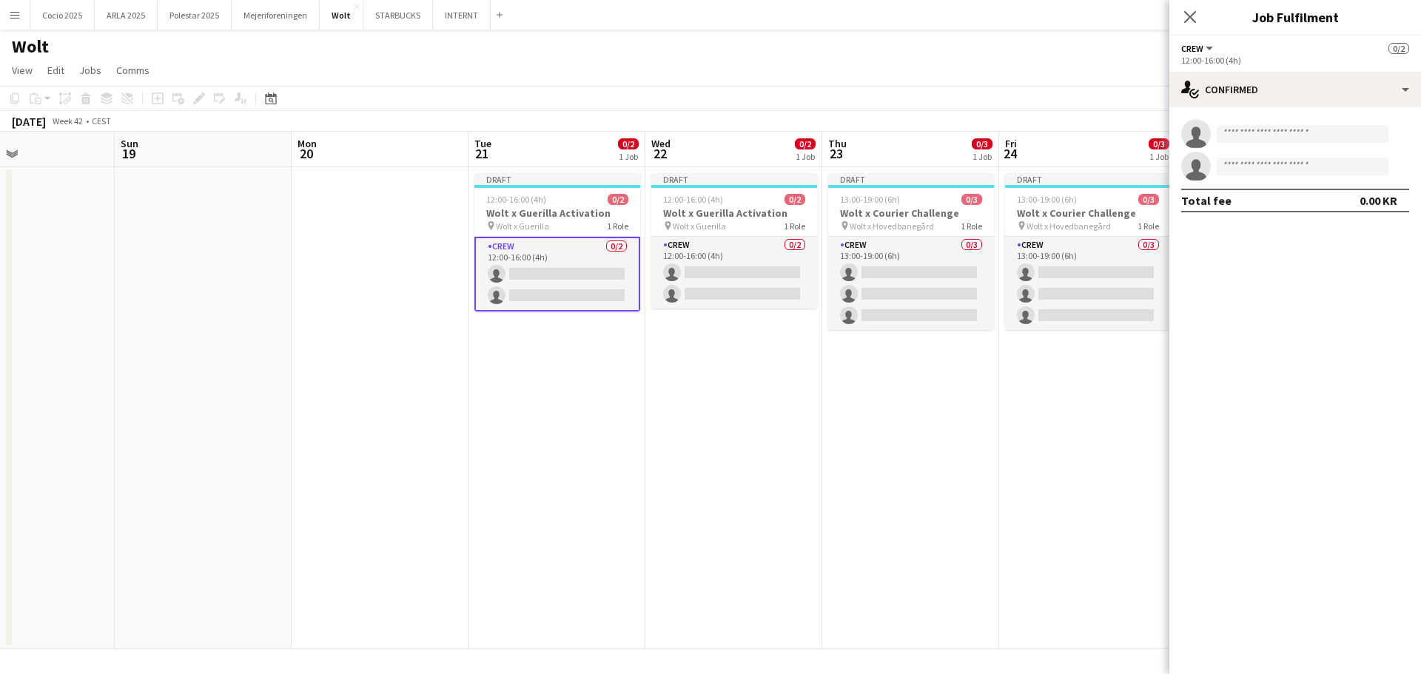
click at [483, 349] on app-date-cell "Draft 12:00-16:00 (4h) 0/2 Wolt x Guerilla Activation pin Wolt x Guerilla 1 Rol…" at bounding box center [557, 408] width 177 height 482
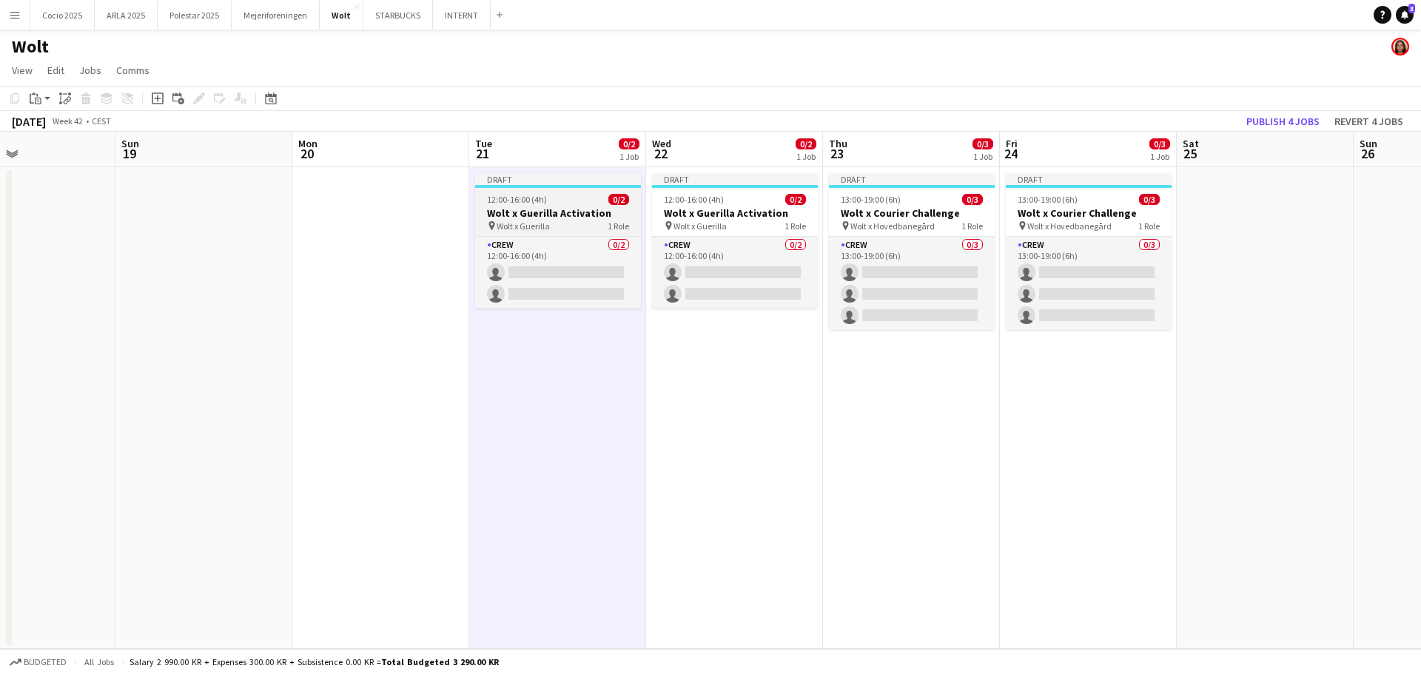
click at [540, 227] on span "Wolt x Guerilla" at bounding box center [523, 226] width 53 height 11
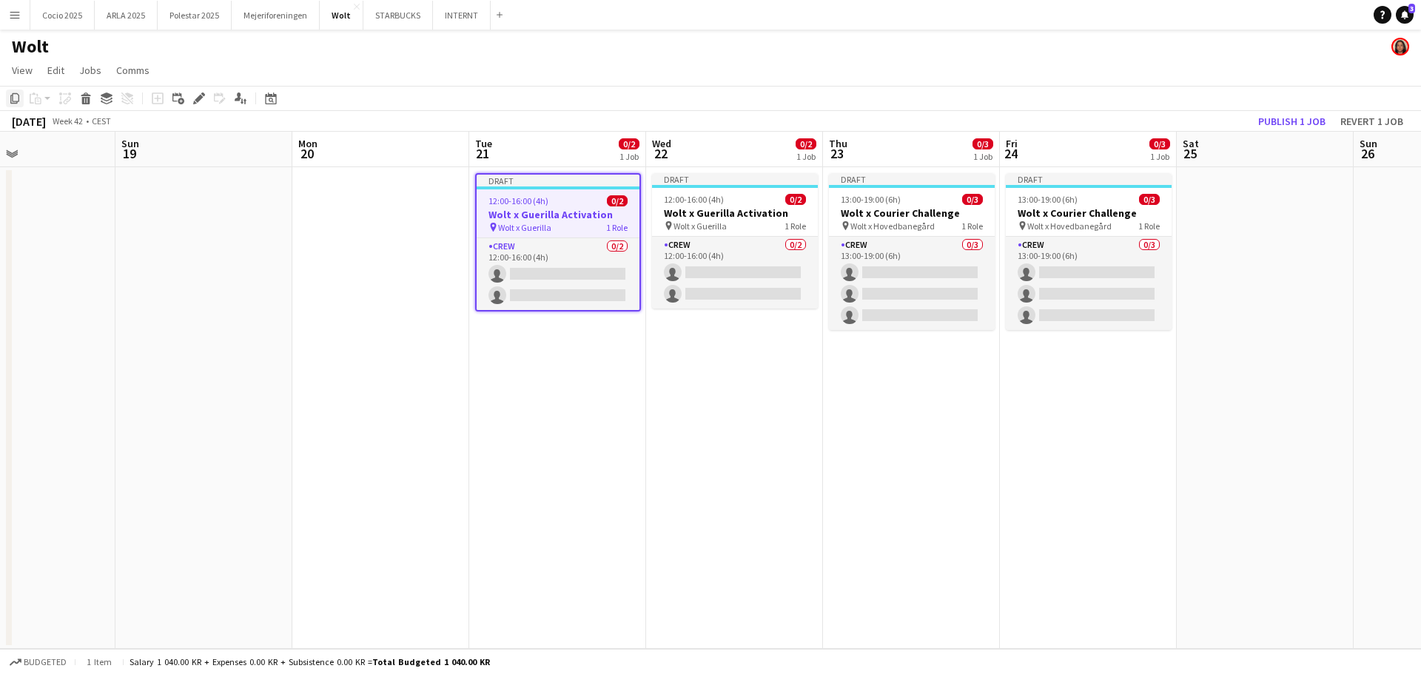
click at [18, 96] on icon "Copy" at bounding box center [15, 99] width 12 height 12
click at [534, 370] on app-date-cell "Draft 12:00-16:00 (4h) 0/2 Wolt x Guerilla Activation pin Wolt x Guerilla 1 Rol…" at bounding box center [557, 408] width 177 height 482
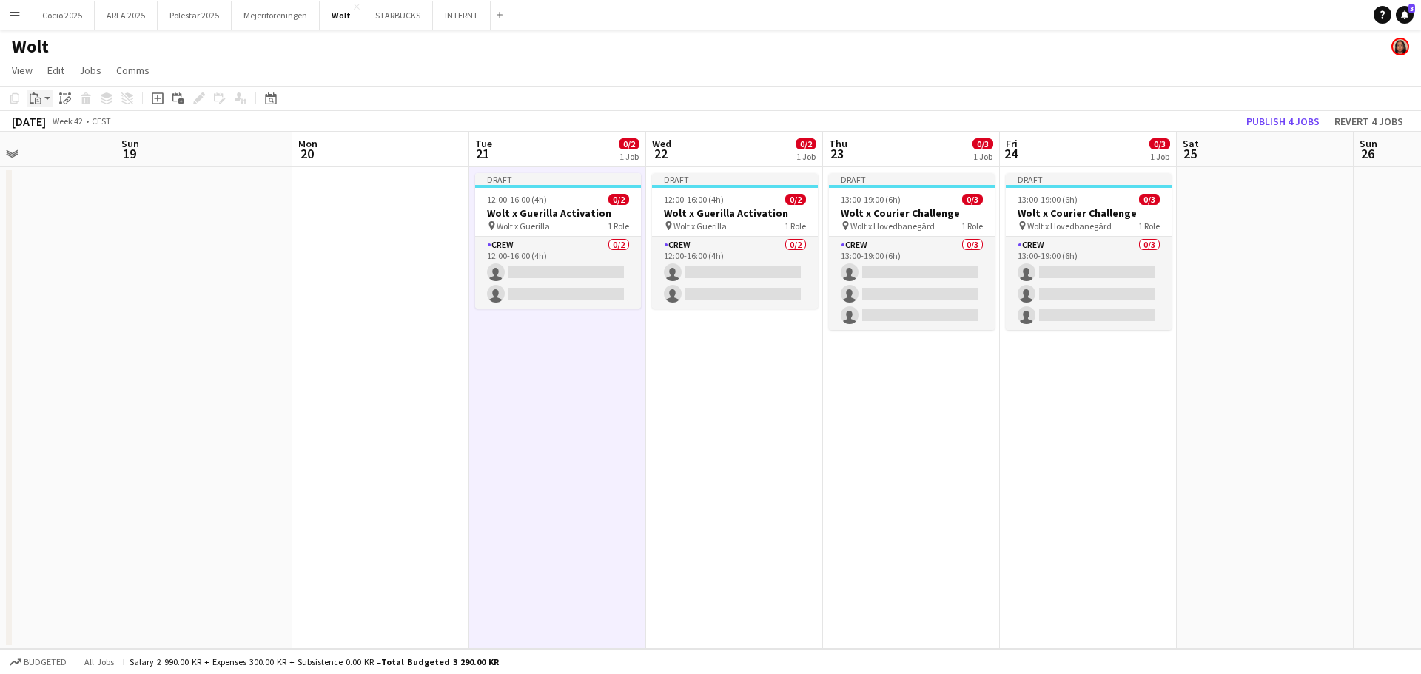
click at [41, 98] on icon "Paste" at bounding box center [36, 99] width 12 height 12
click at [69, 150] on link "Paste with crew Ctrl+Shift+V" at bounding box center [108, 151] width 139 height 13
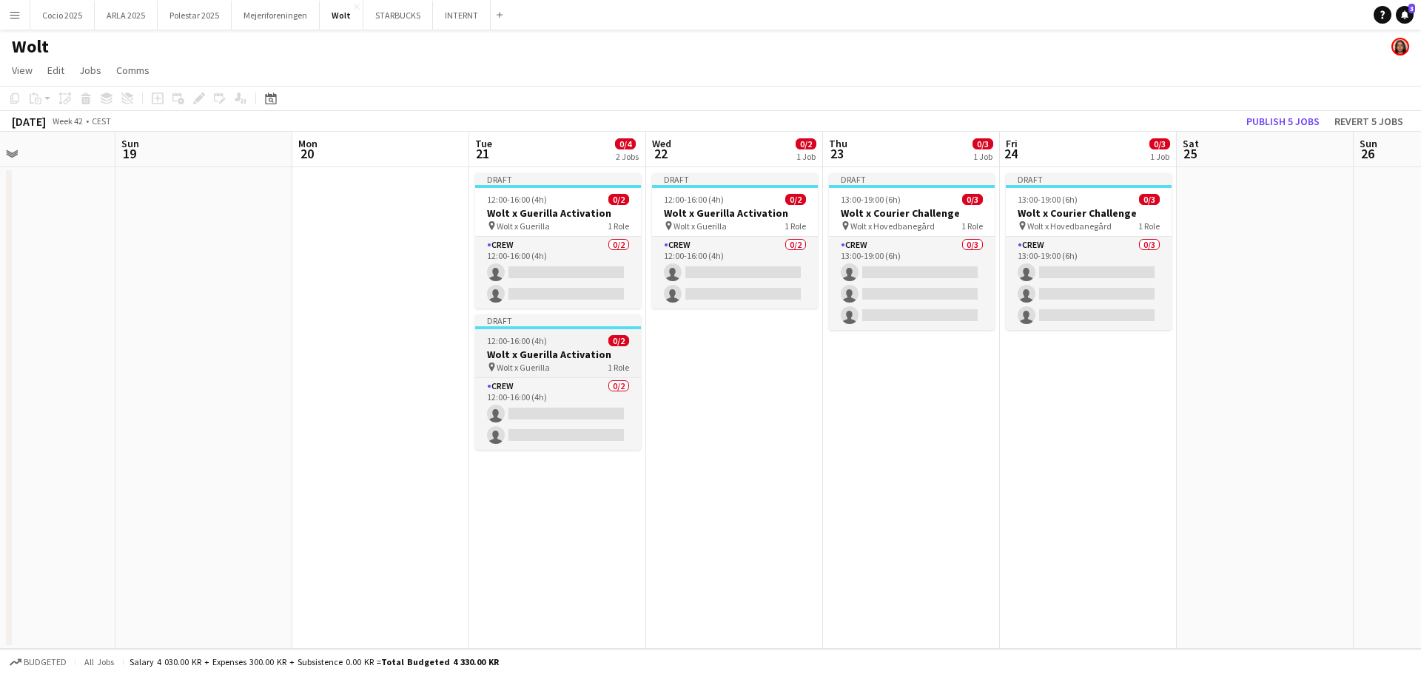
click at [557, 366] on div "pin Wolt x Guerilla 1 Role" at bounding box center [558, 367] width 166 height 12
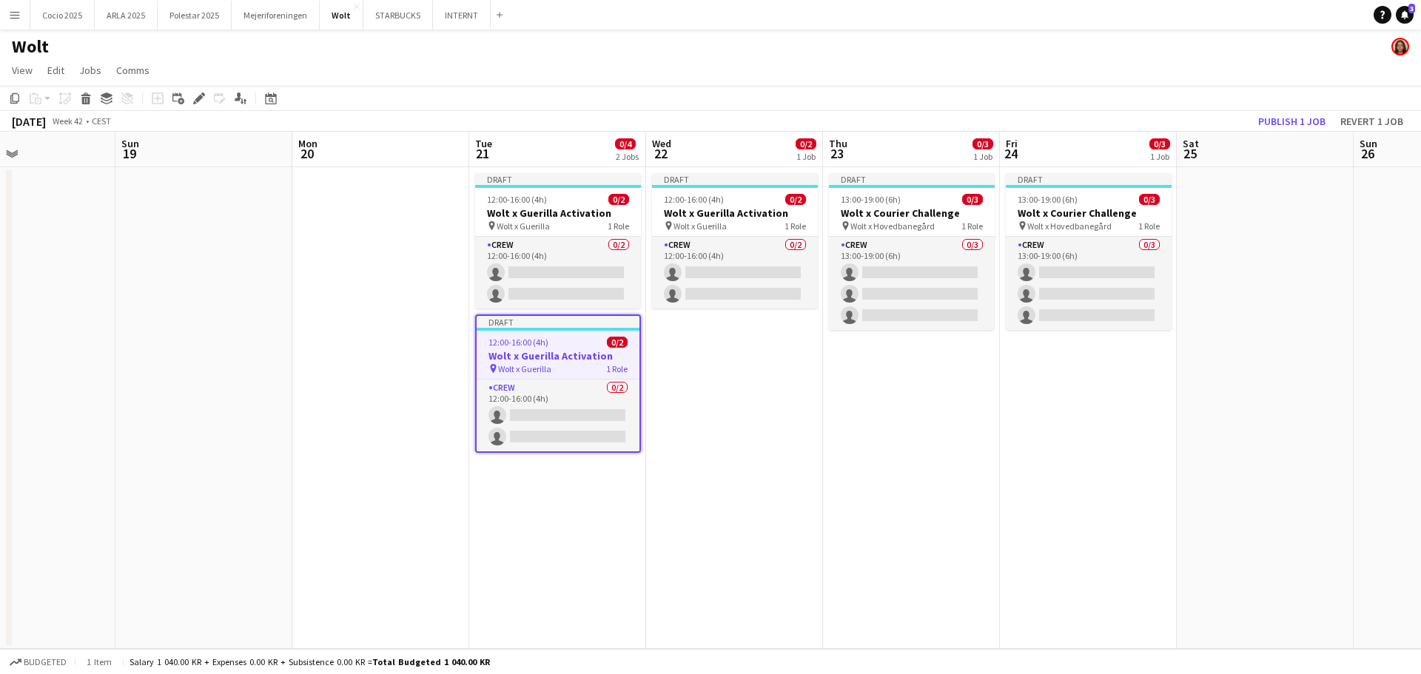
click at [556, 364] on div "pin Wolt x Guerilla 1 Role" at bounding box center [558, 369] width 163 height 12
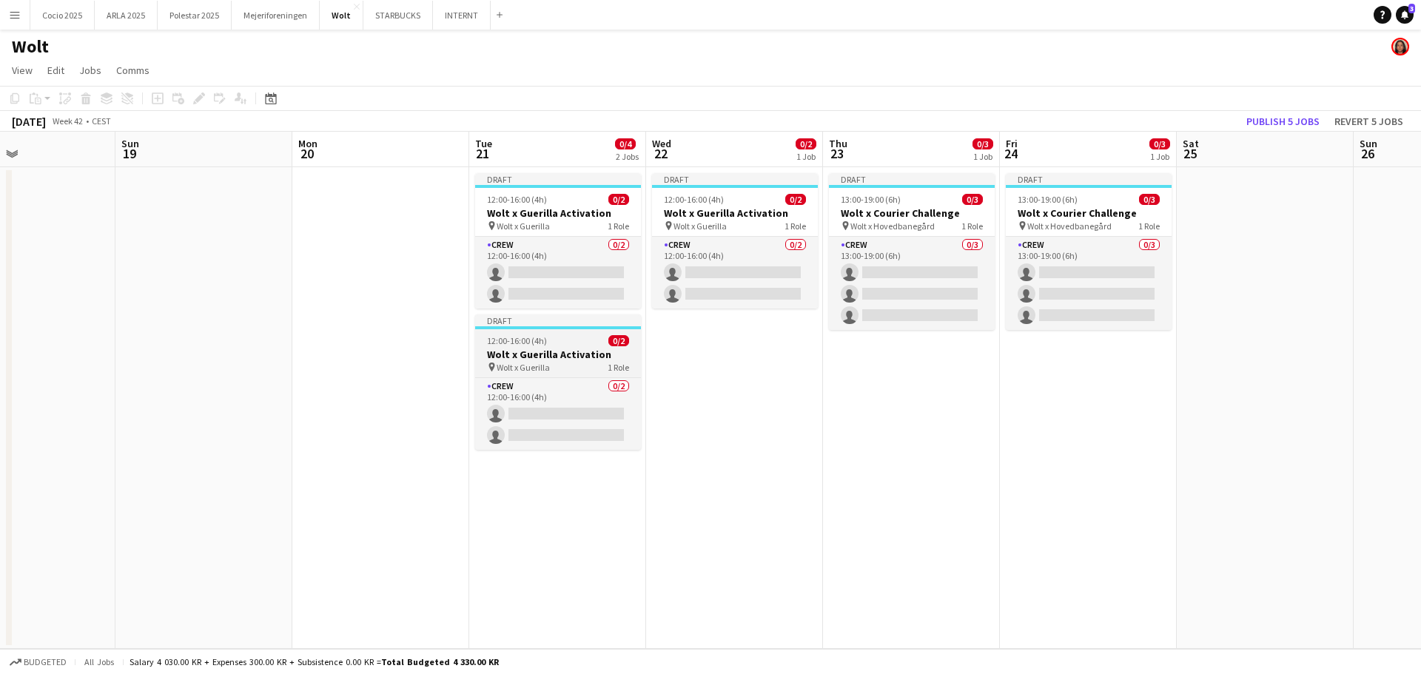
click at [556, 364] on div "pin Wolt x Guerilla 1 Role" at bounding box center [558, 367] width 166 height 12
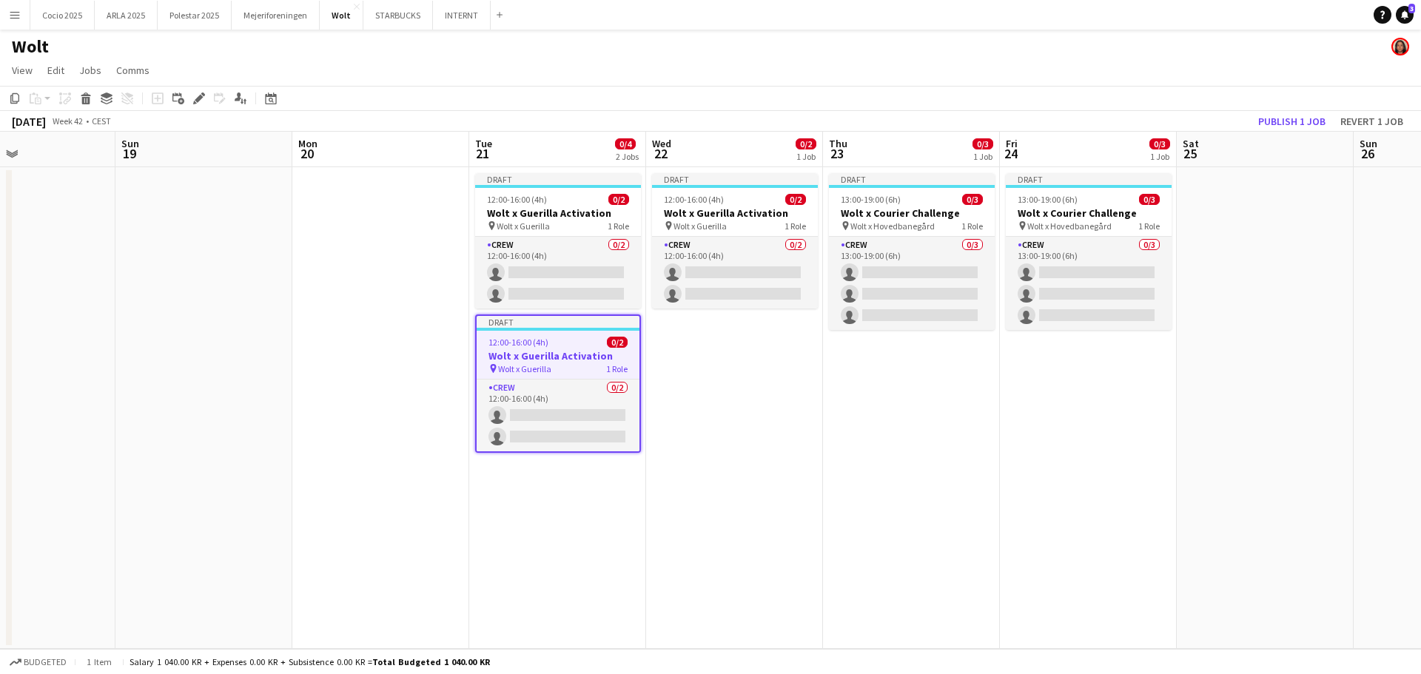
click at [556, 364] on div "pin Wolt x Guerilla 1 Role" at bounding box center [558, 369] width 163 height 12
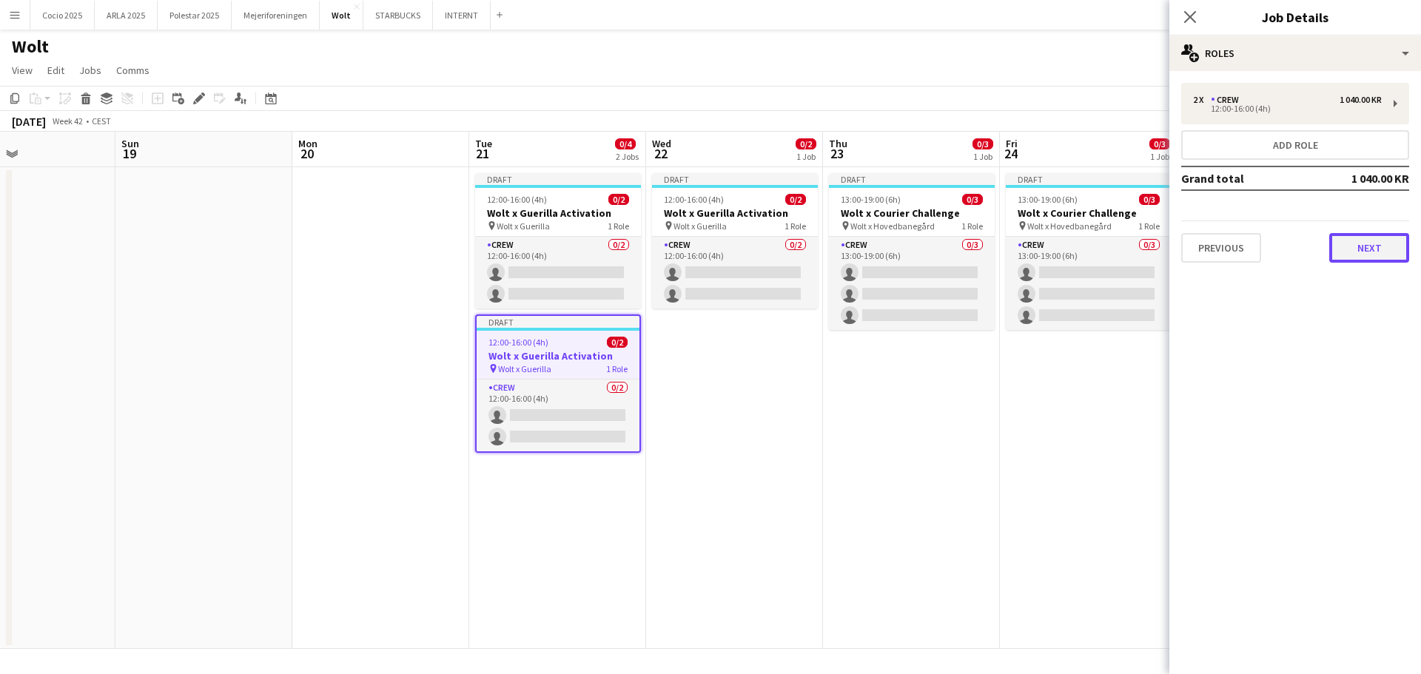
click at [1353, 256] on button "Next" at bounding box center [1370, 248] width 80 height 30
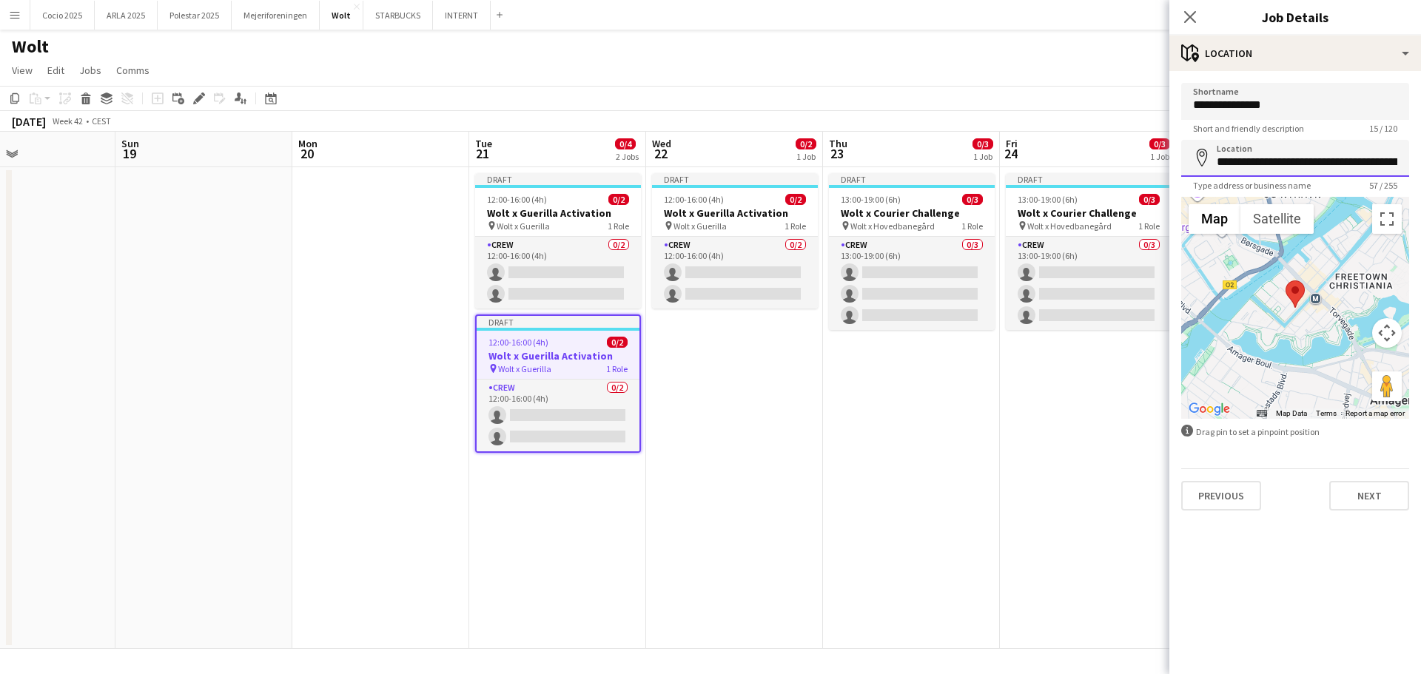
click at [1289, 160] on input "**********" at bounding box center [1295, 158] width 228 height 37
click at [1289, 161] on input "**********" at bounding box center [1295, 158] width 228 height 37
type input "**********"
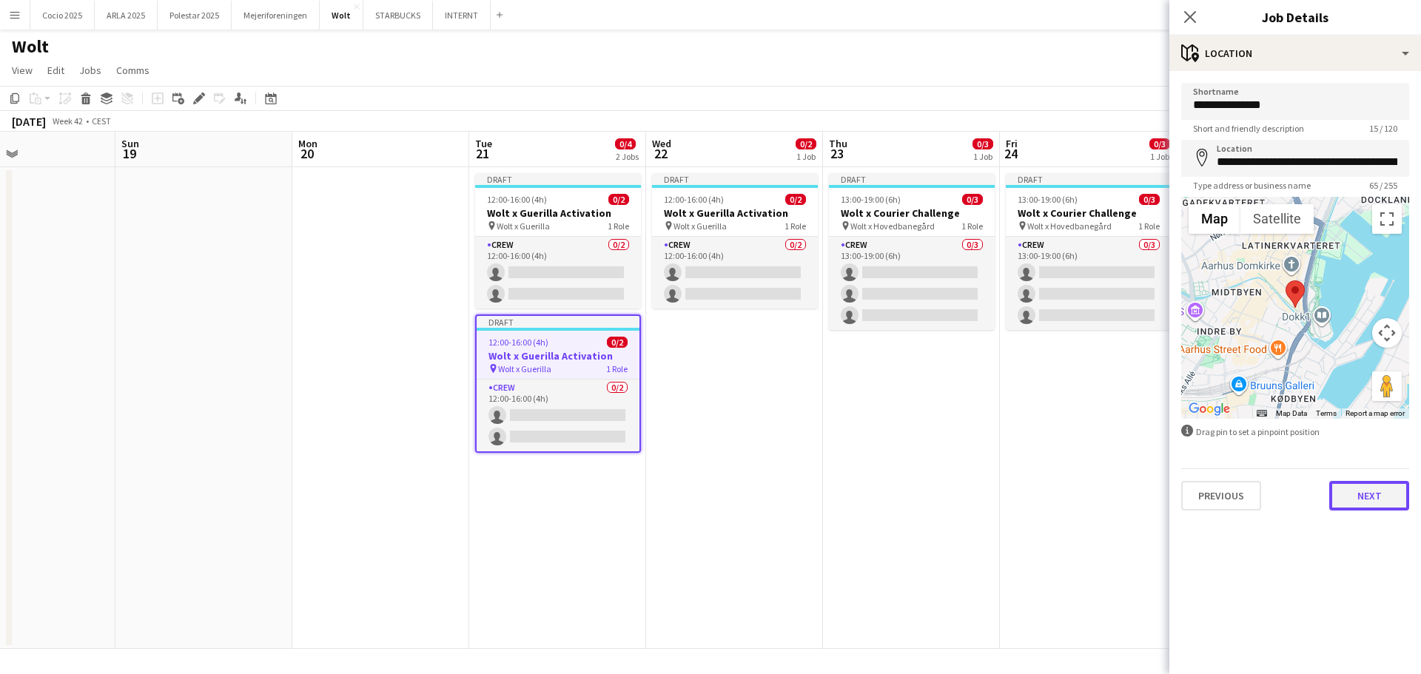
click at [1362, 494] on button "Next" at bounding box center [1370, 496] width 80 height 30
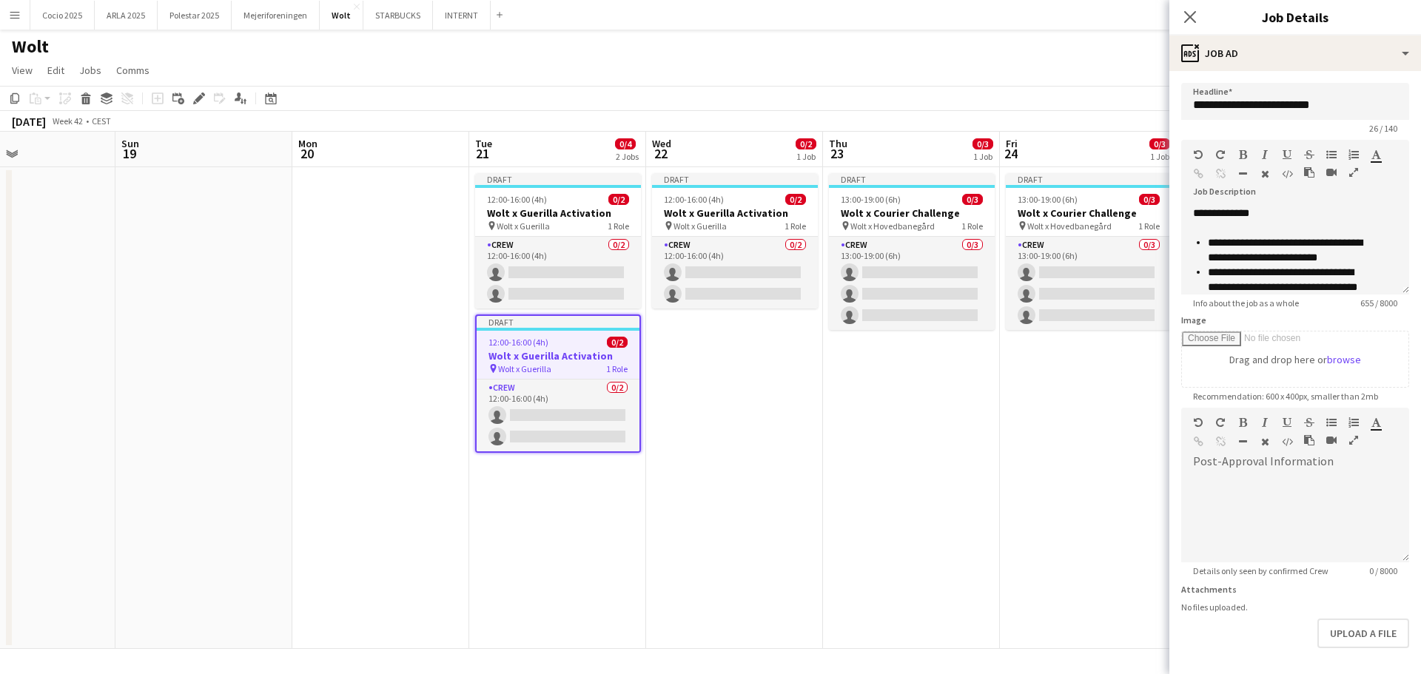
click at [583, 346] on div "12:00-16:00 (4h) 0/2" at bounding box center [558, 342] width 163 height 11
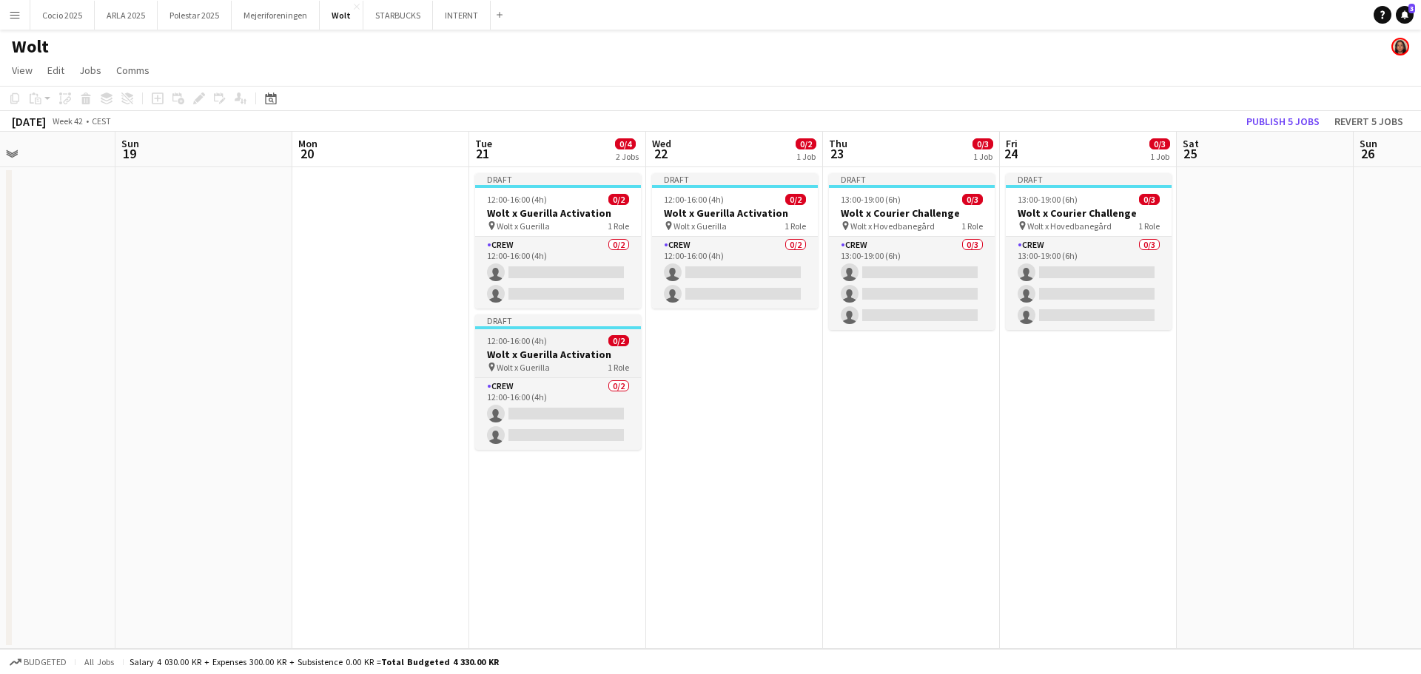
click at [578, 349] on h3 "Wolt x Guerilla Activation" at bounding box center [558, 354] width 166 height 13
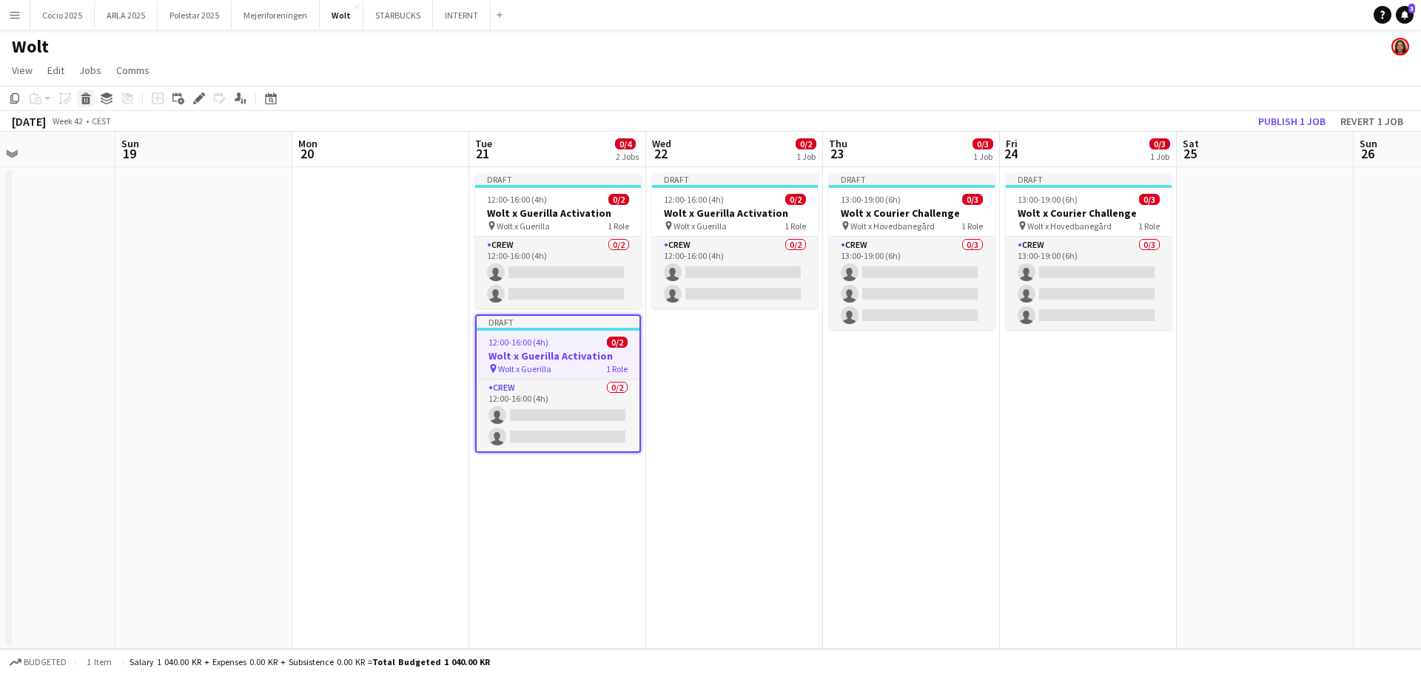
click at [91, 95] on icon "Delete" at bounding box center [86, 99] width 12 height 12
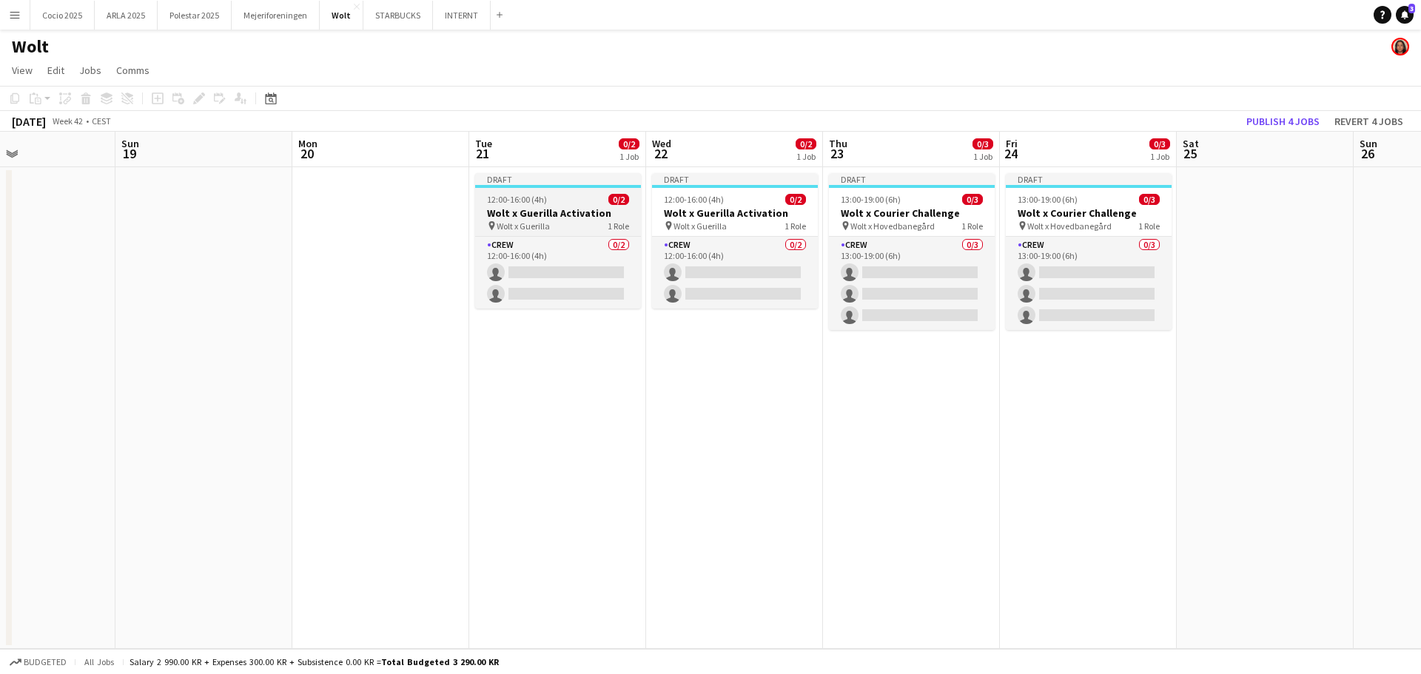
click at [583, 221] on div "pin Wolt x Guerilla 1 Role" at bounding box center [558, 226] width 166 height 12
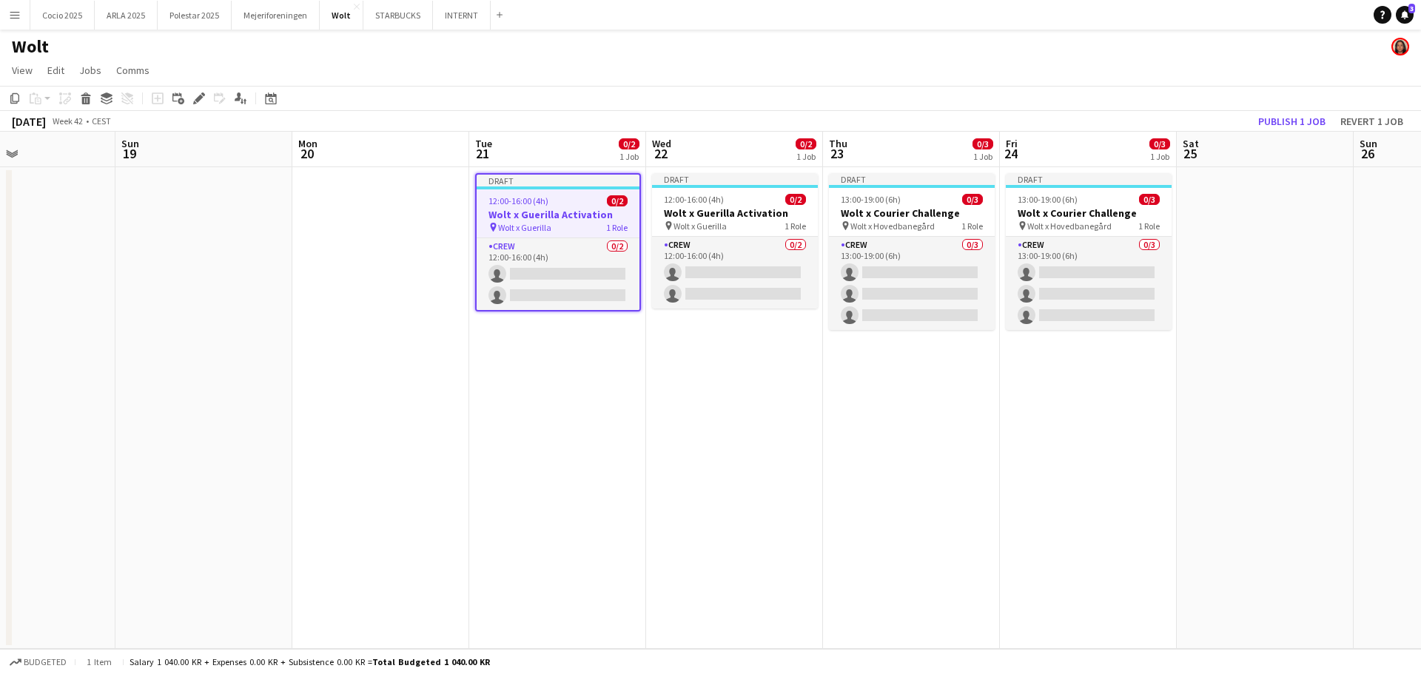
scroll to position [0, 415]
click at [713, 377] on app-date-cell "Draft 12:00-16:00 (4h) 0/2 Wolt x Guerilla Activation pin Wolt x Guerilla 1 Rol…" at bounding box center [735, 408] width 177 height 482
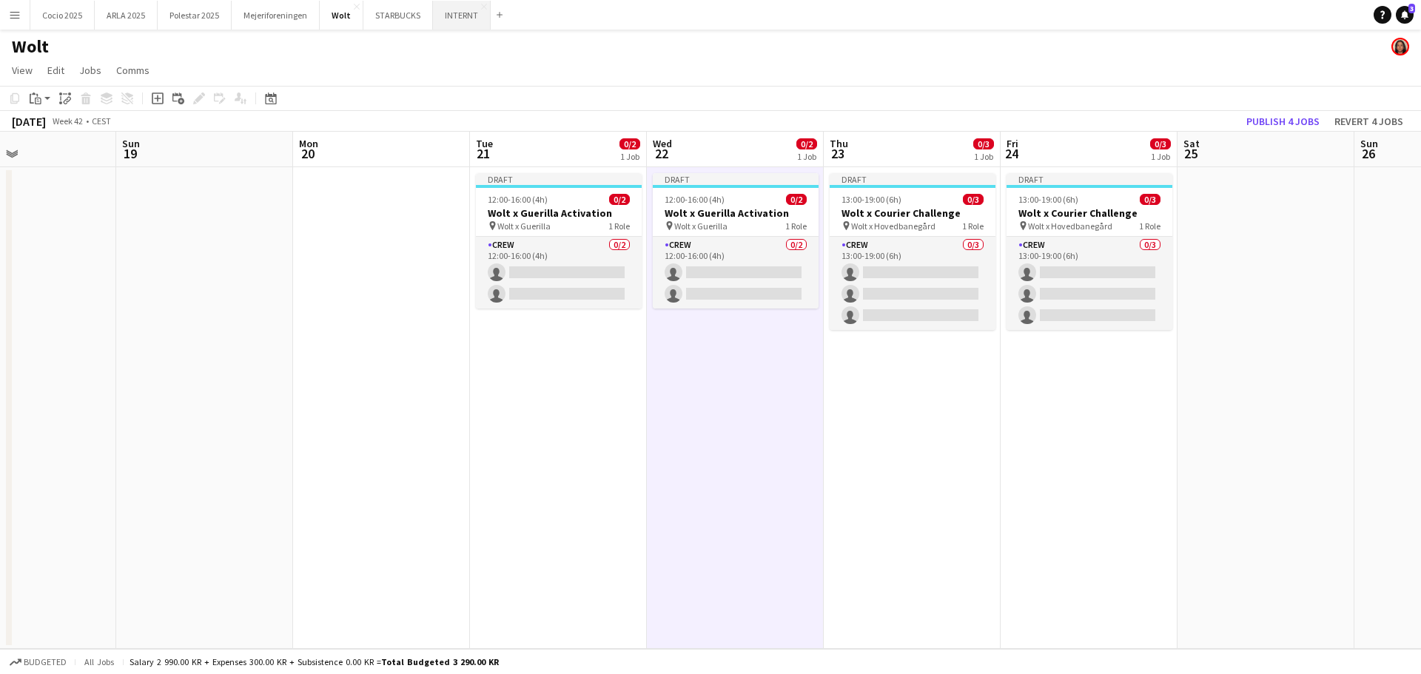
click at [435, 13] on button "INTERNT Close" at bounding box center [462, 15] width 58 height 29
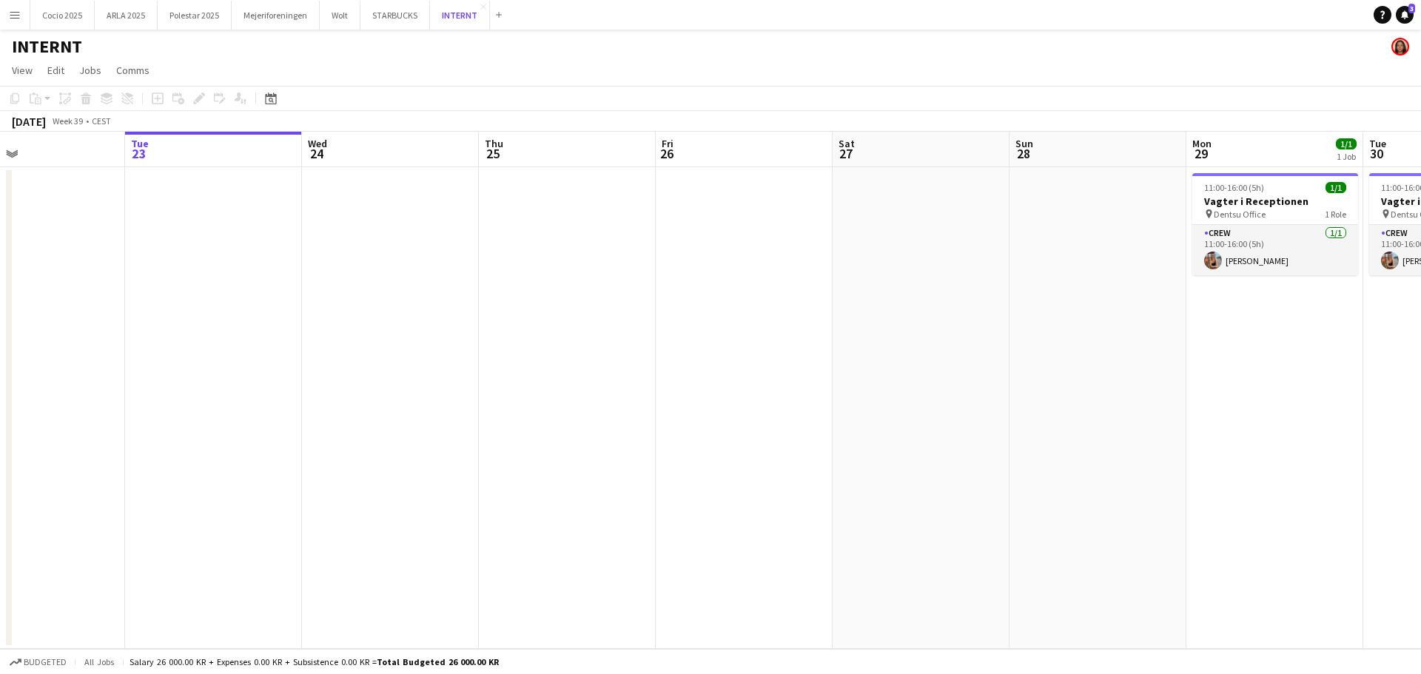
scroll to position [0, 428]
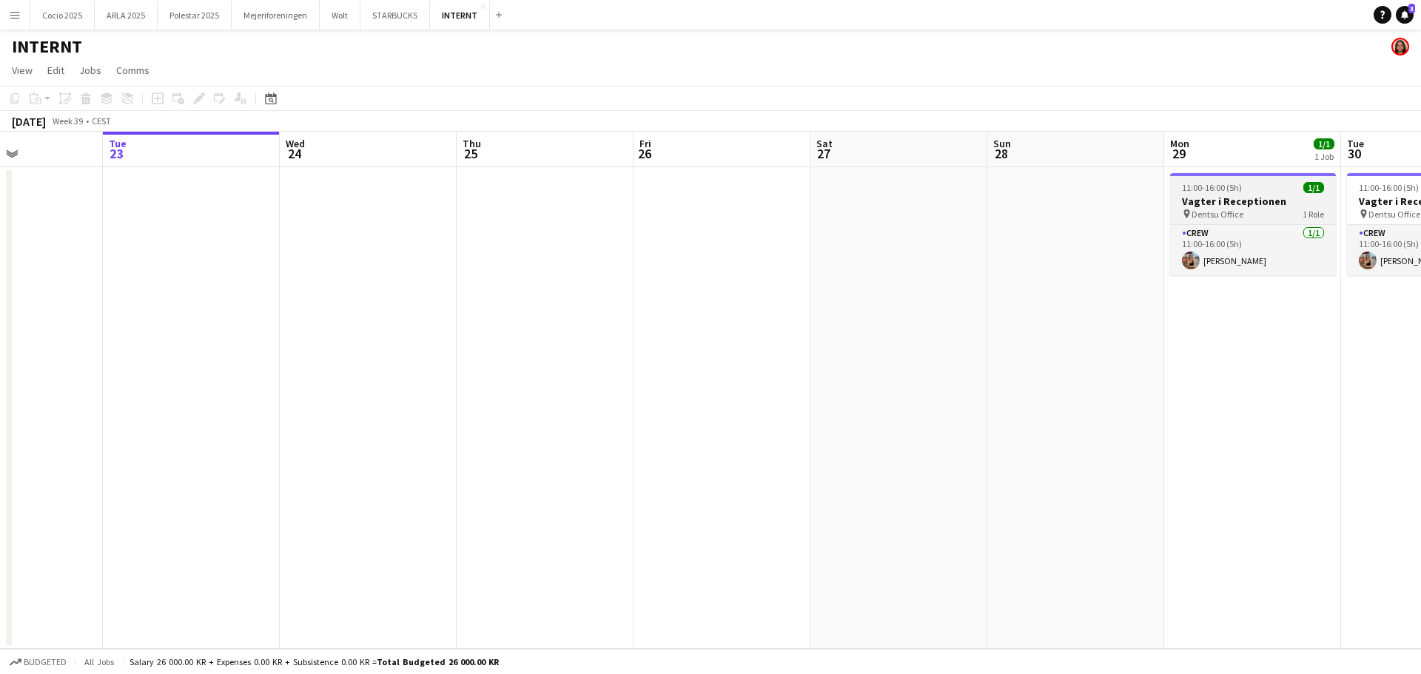
click at [1213, 219] on span "Dentsu Office" at bounding box center [1218, 214] width 52 height 11
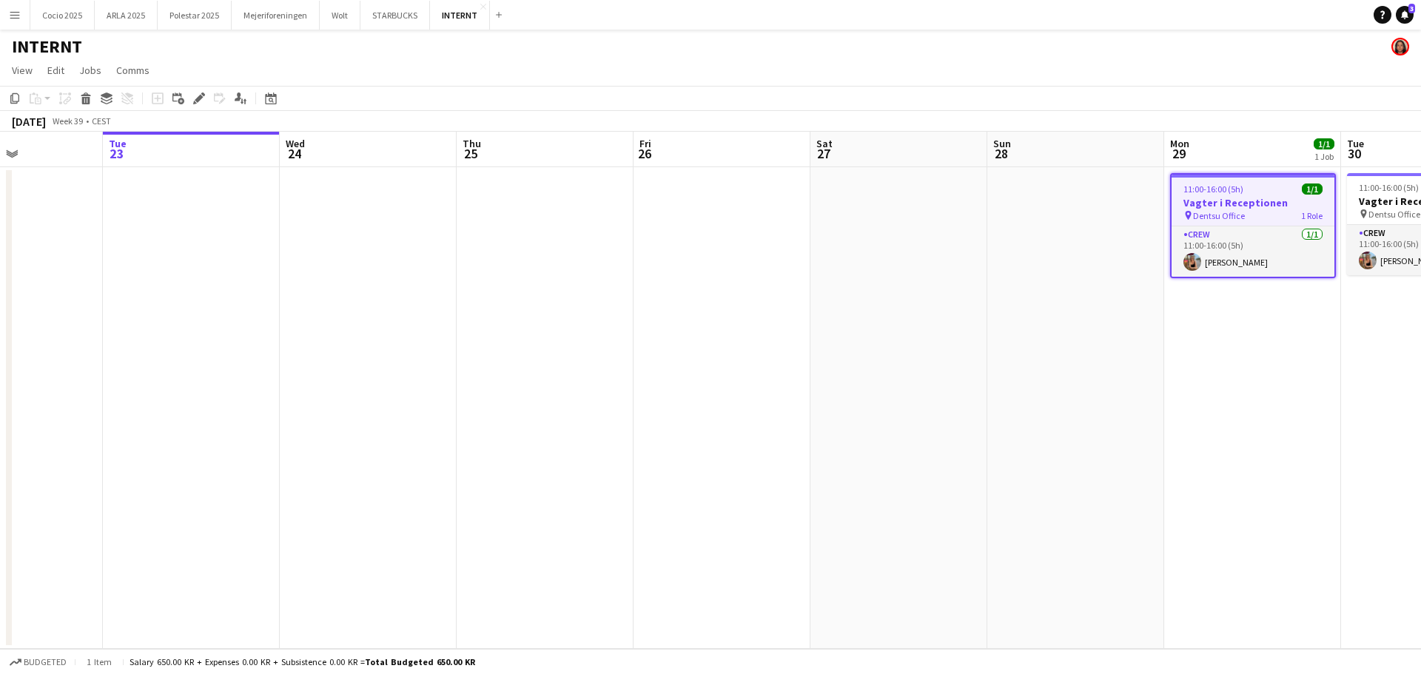
click at [1262, 202] on h3 "Vagter i Receptionen" at bounding box center [1253, 202] width 163 height 13
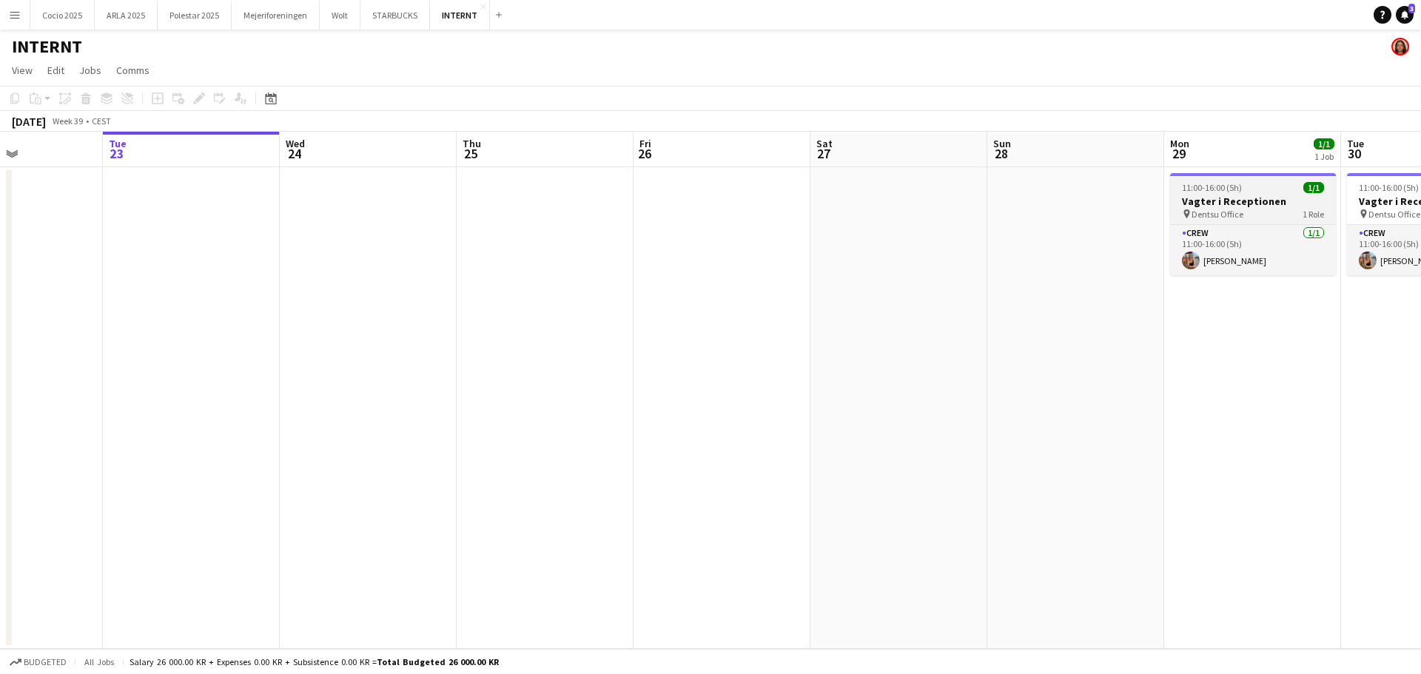
click at [1262, 202] on h3 "Vagter i Receptionen" at bounding box center [1253, 201] width 166 height 13
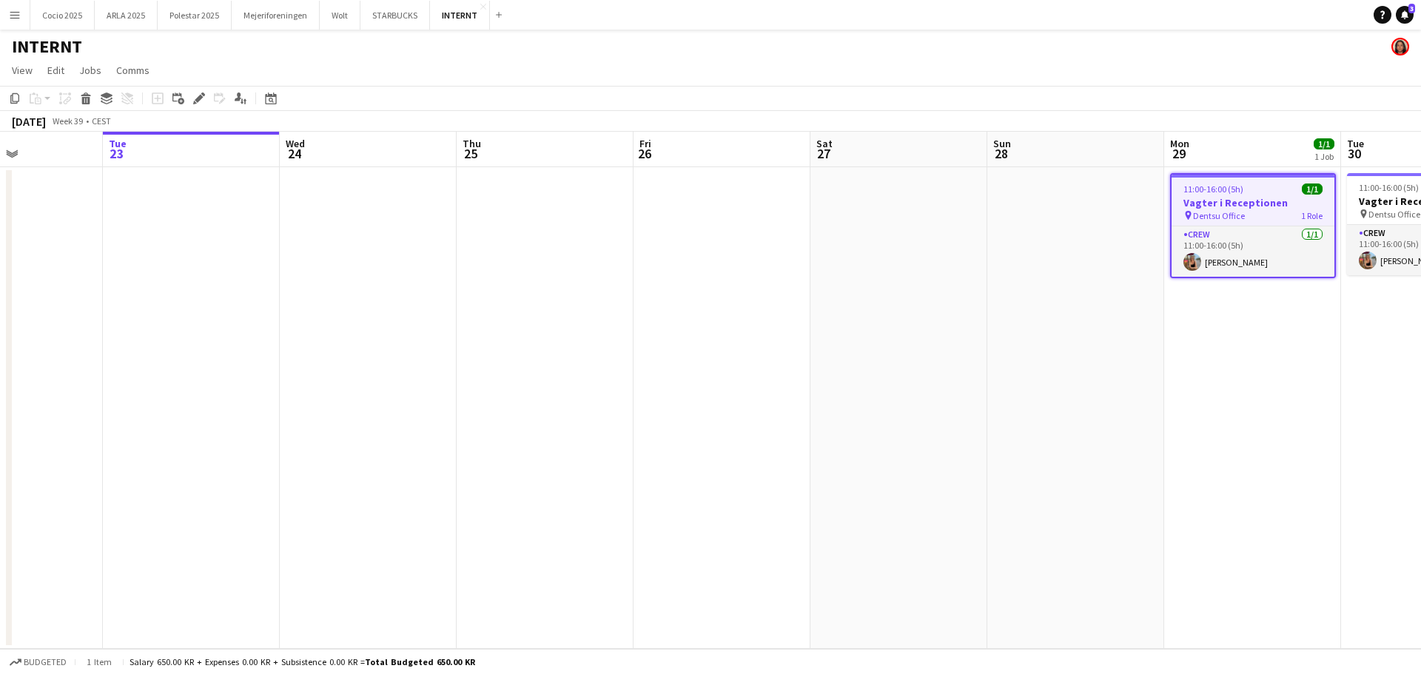
click at [1231, 207] on h3 "Vagter i Receptionen" at bounding box center [1253, 202] width 163 height 13
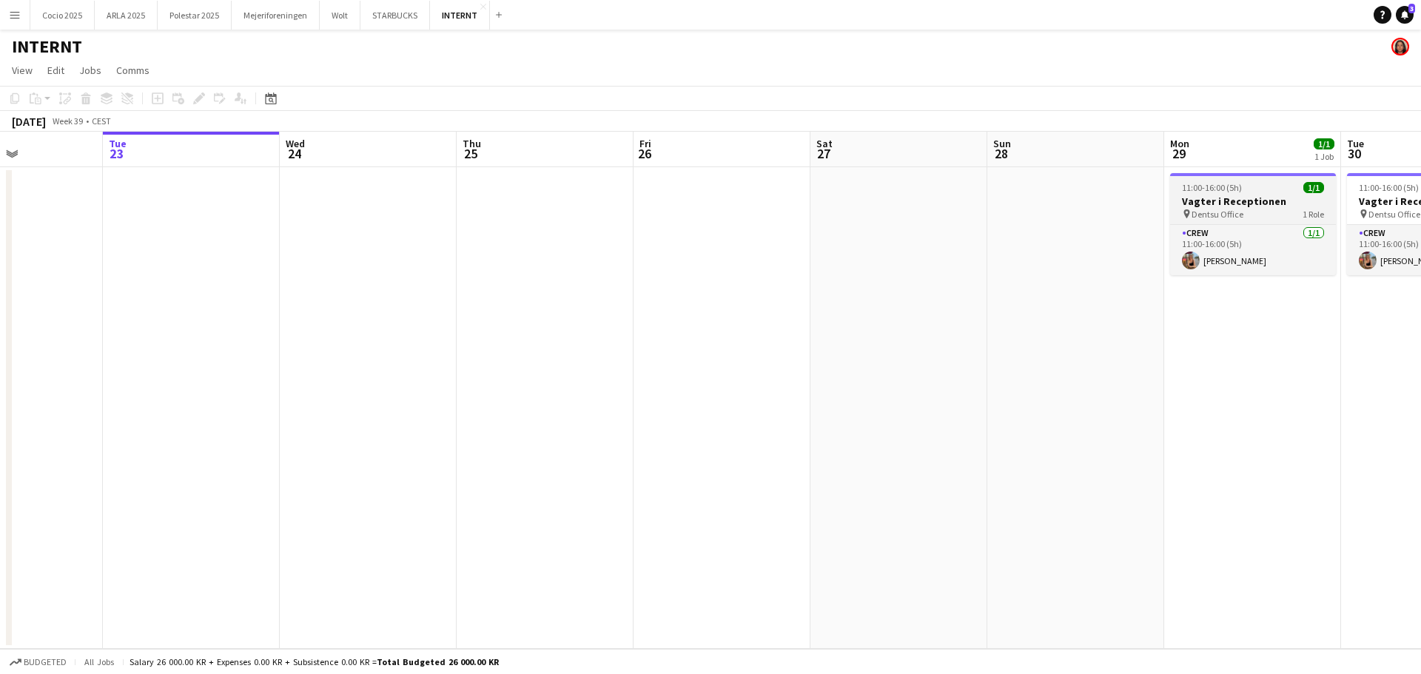
click at [1235, 205] on h3 "Vagter i Receptionen" at bounding box center [1253, 201] width 166 height 13
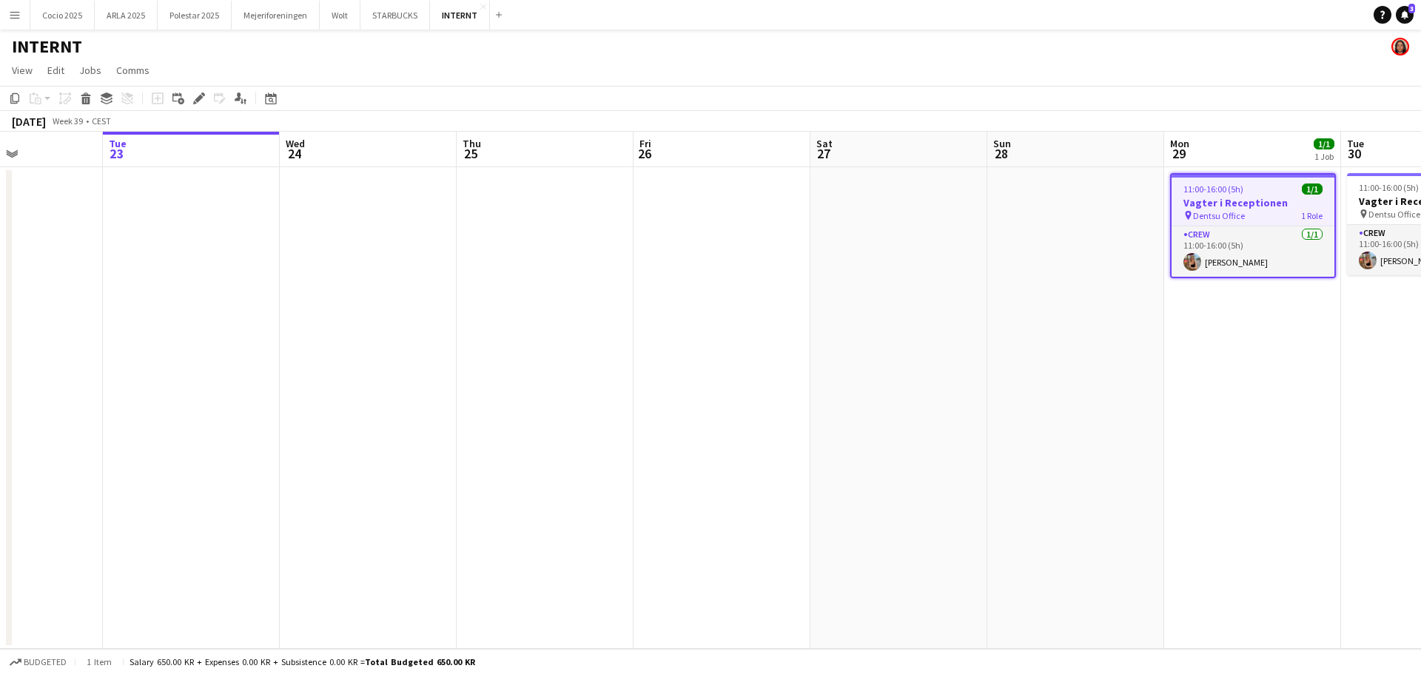
click at [1235, 205] on h3 "Vagter i Receptionen" at bounding box center [1253, 202] width 163 height 13
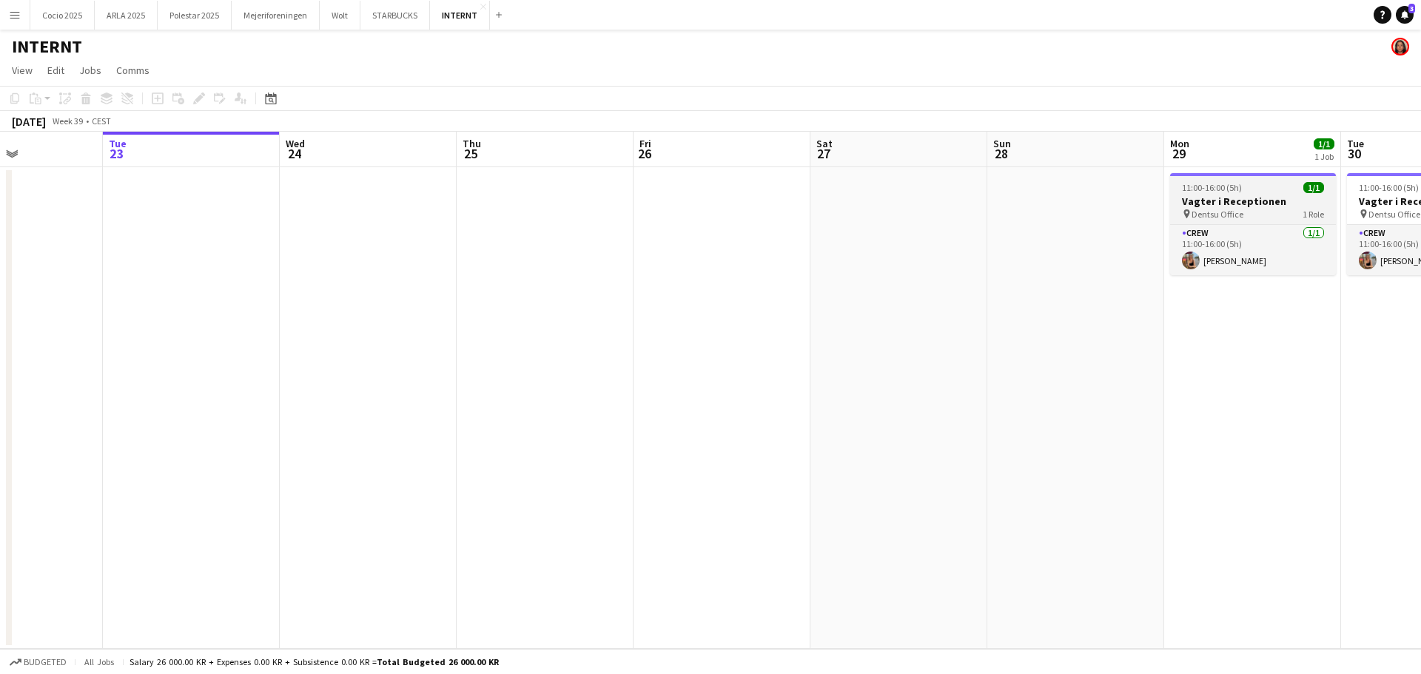
click at [1235, 205] on h3 "Vagter i Receptionen" at bounding box center [1253, 201] width 166 height 13
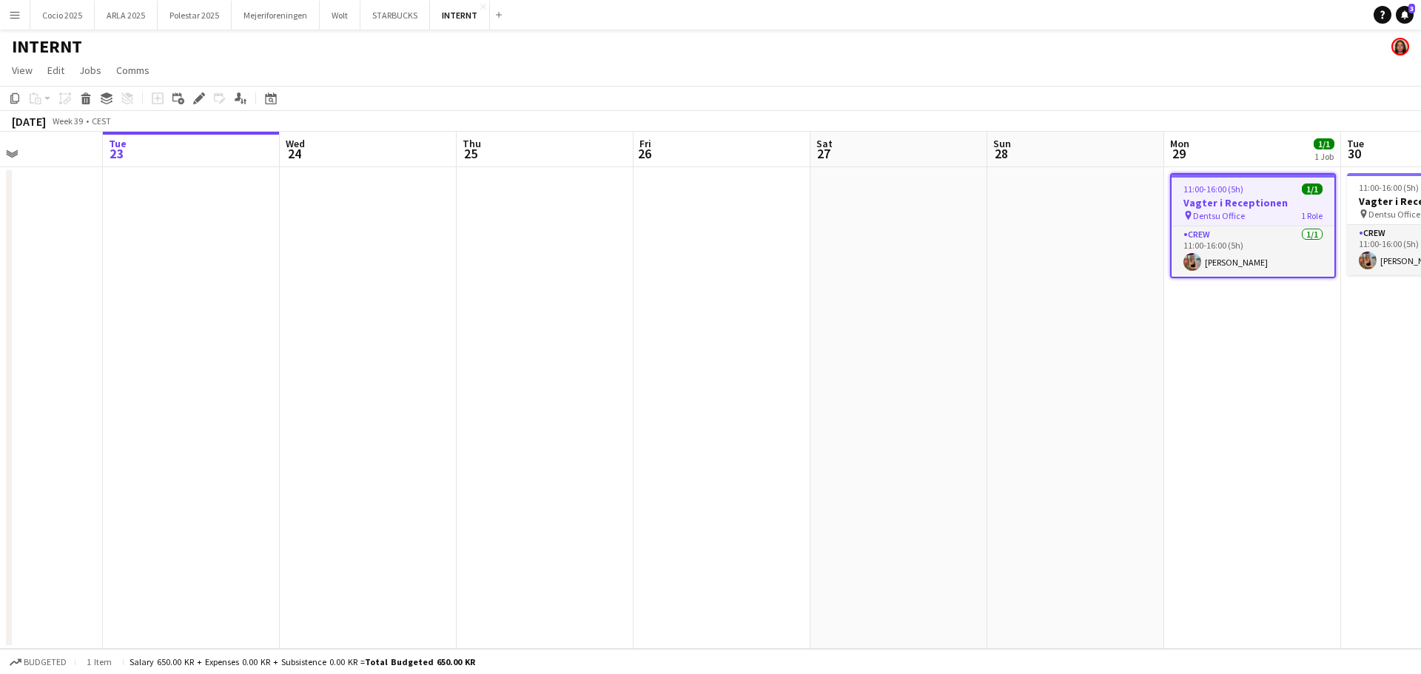
click at [1235, 204] on h3 "Vagter i Receptionen" at bounding box center [1253, 202] width 163 height 13
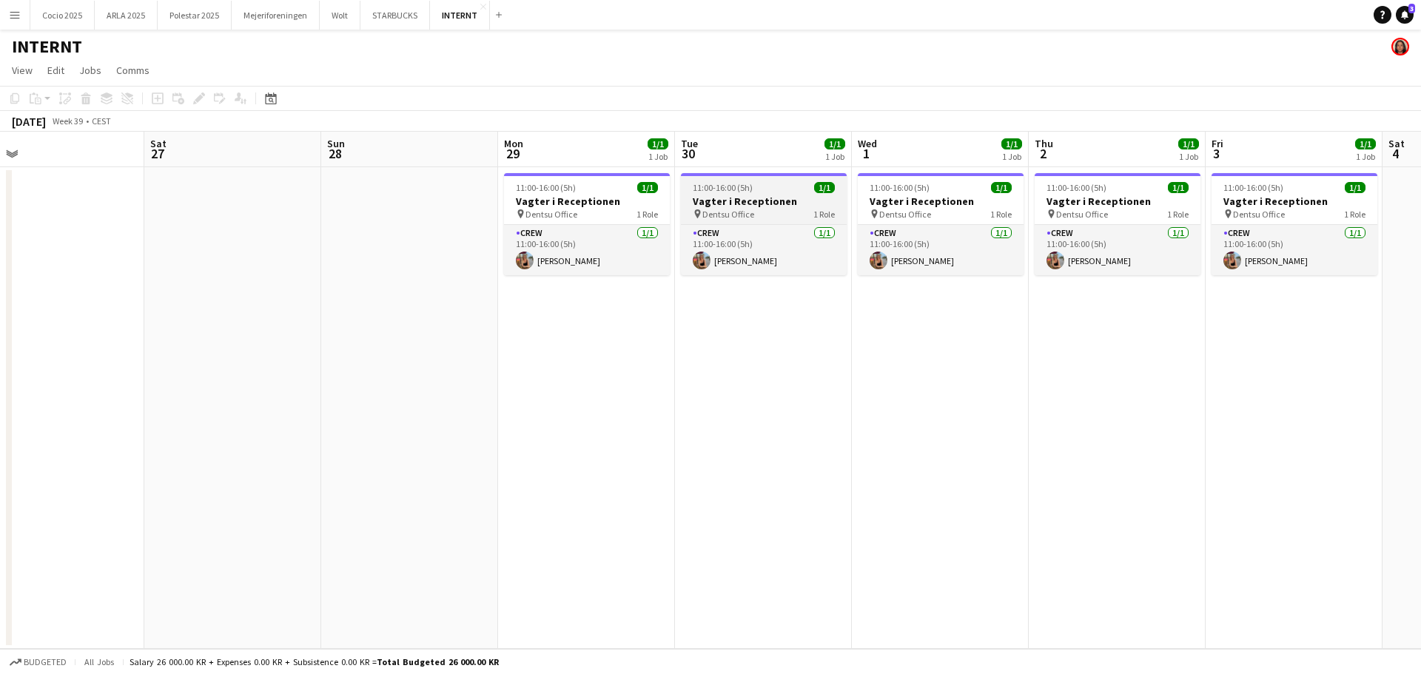
click at [754, 198] on h3 "Vagter i Receptionen" at bounding box center [764, 201] width 166 height 13
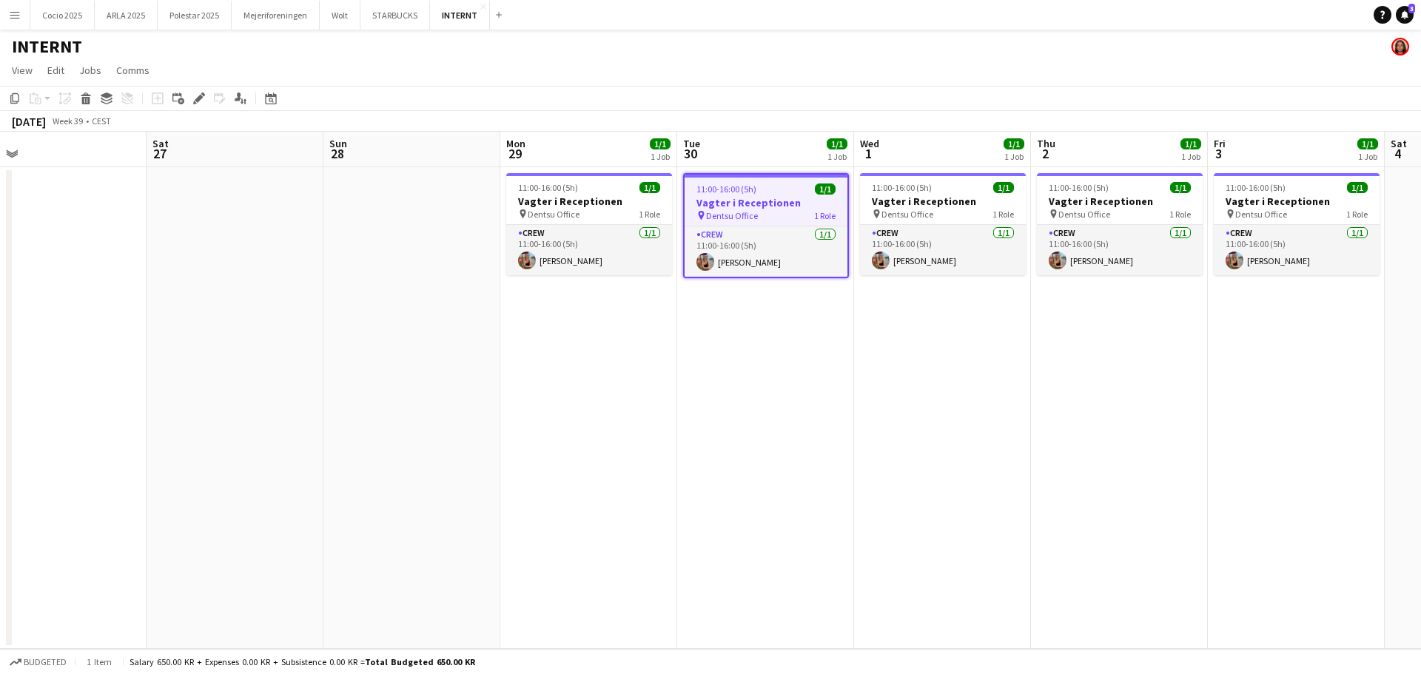
click at [754, 198] on h3 "Vagter i Receptionen" at bounding box center [766, 202] width 163 height 13
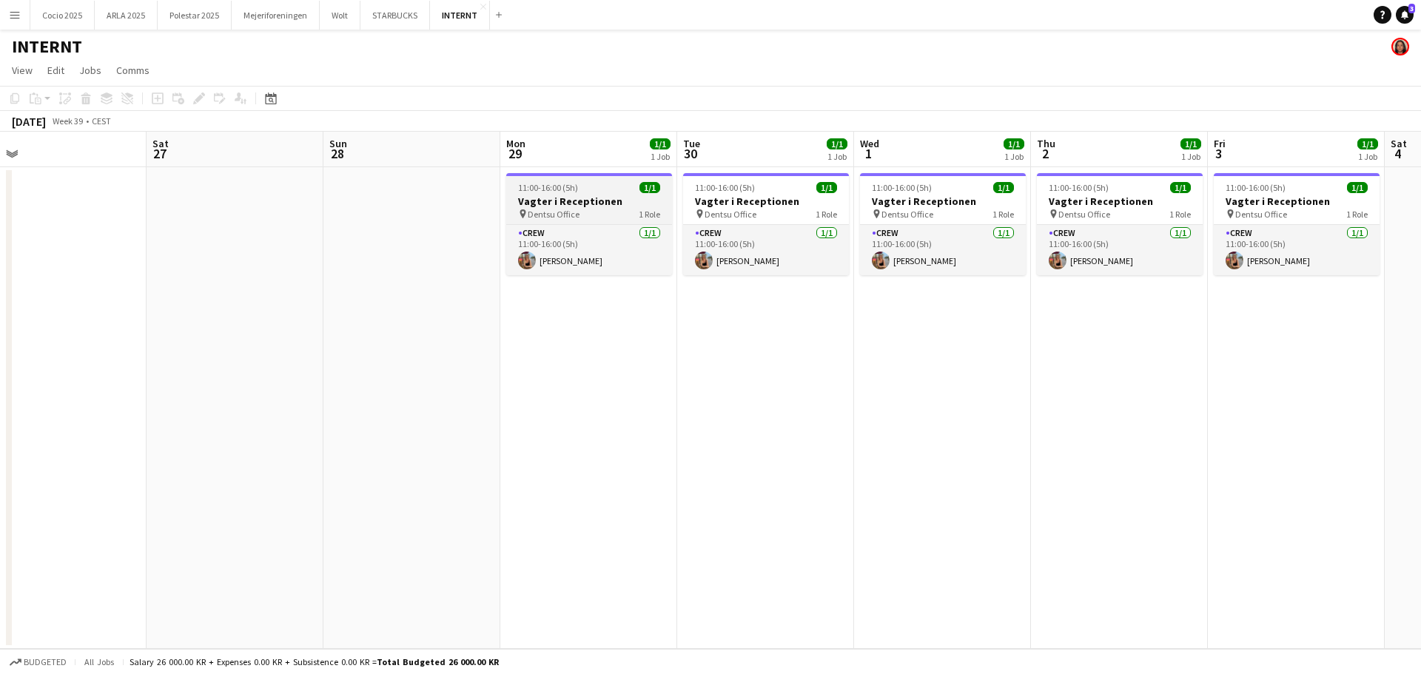
click at [631, 215] on div "pin Dentsu Office 1 Role" at bounding box center [589, 214] width 166 height 12
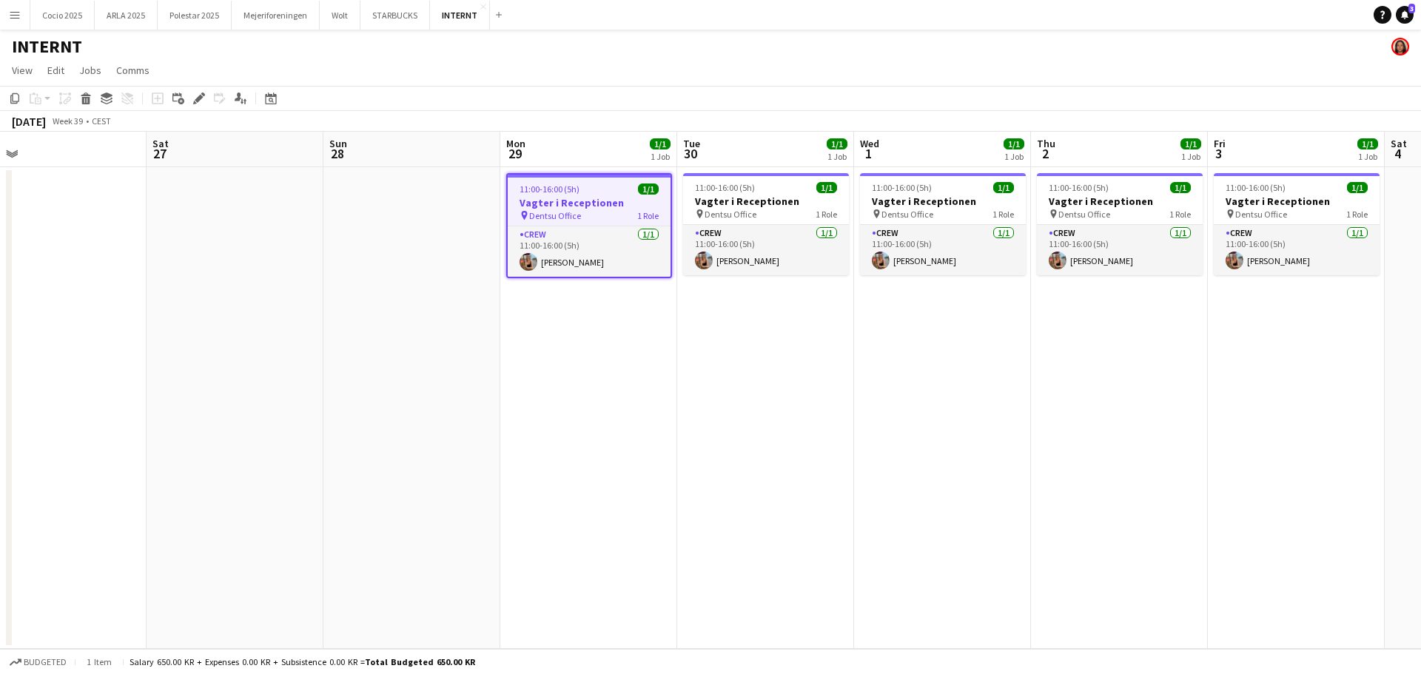
click at [634, 212] on div "pin Dentsu Office 1 Role" at bounding box center [589, 215] width 163 height 12
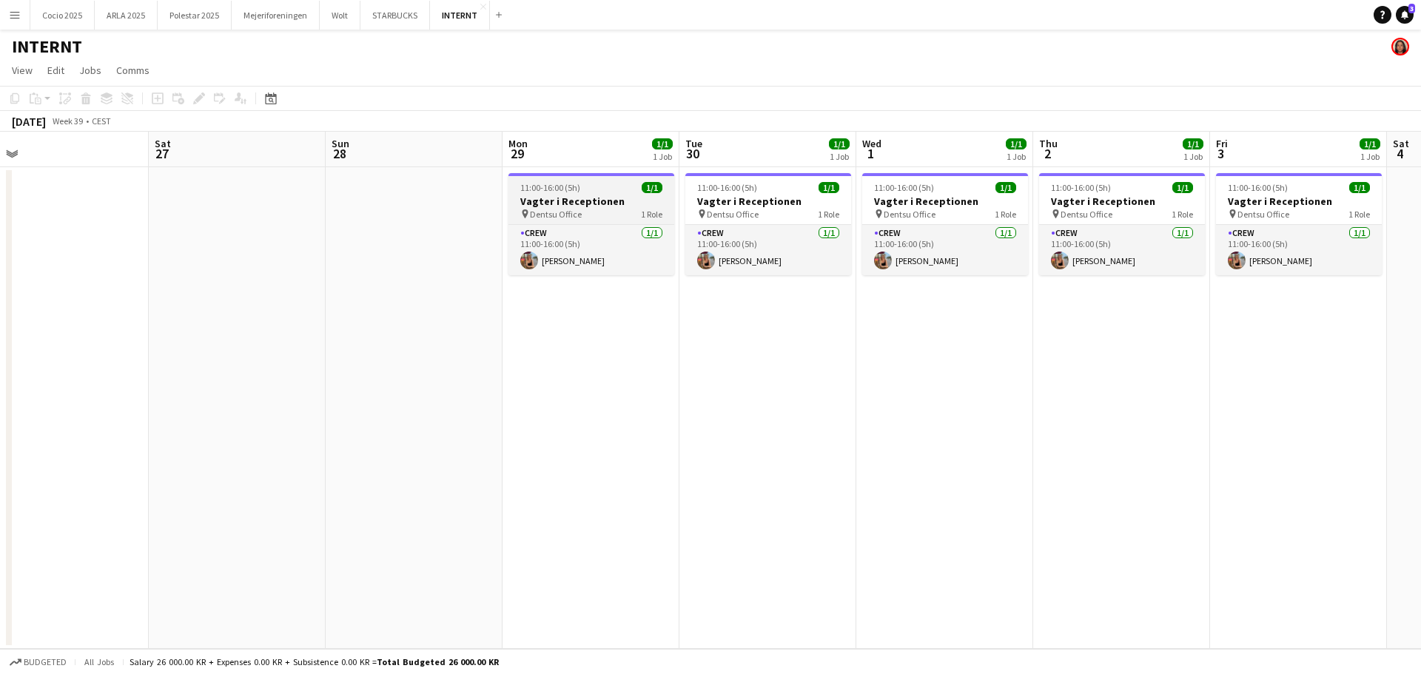
click at [634, 212] on div "pin Dentsu Office 1 Role" at bounding box center [592, 214] width 166 height 12
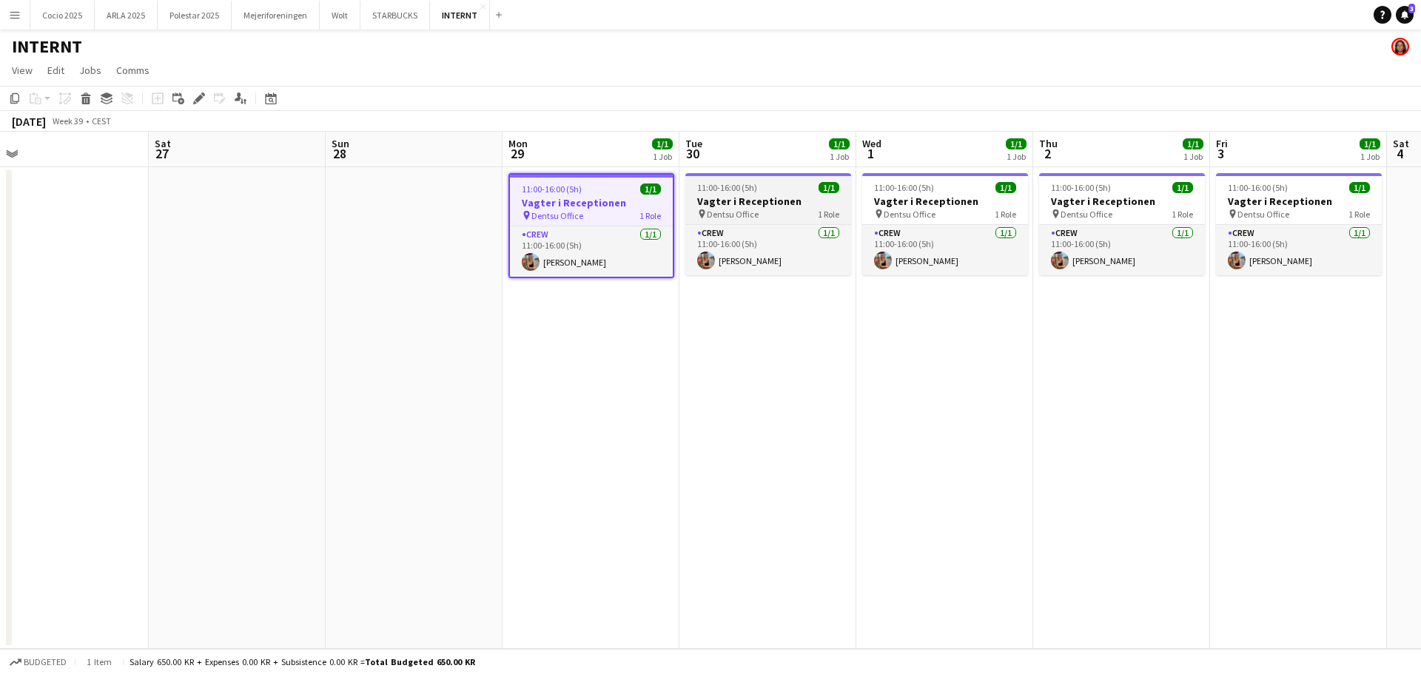
click at [801, 222] on app-job-card "11:00-16:00 (5h) 1/1 Vagter i Receptionen pin Dentsu Office 1 Role Crew 1/1 11:…" at bounding box center [768, 224] width 166 height 102
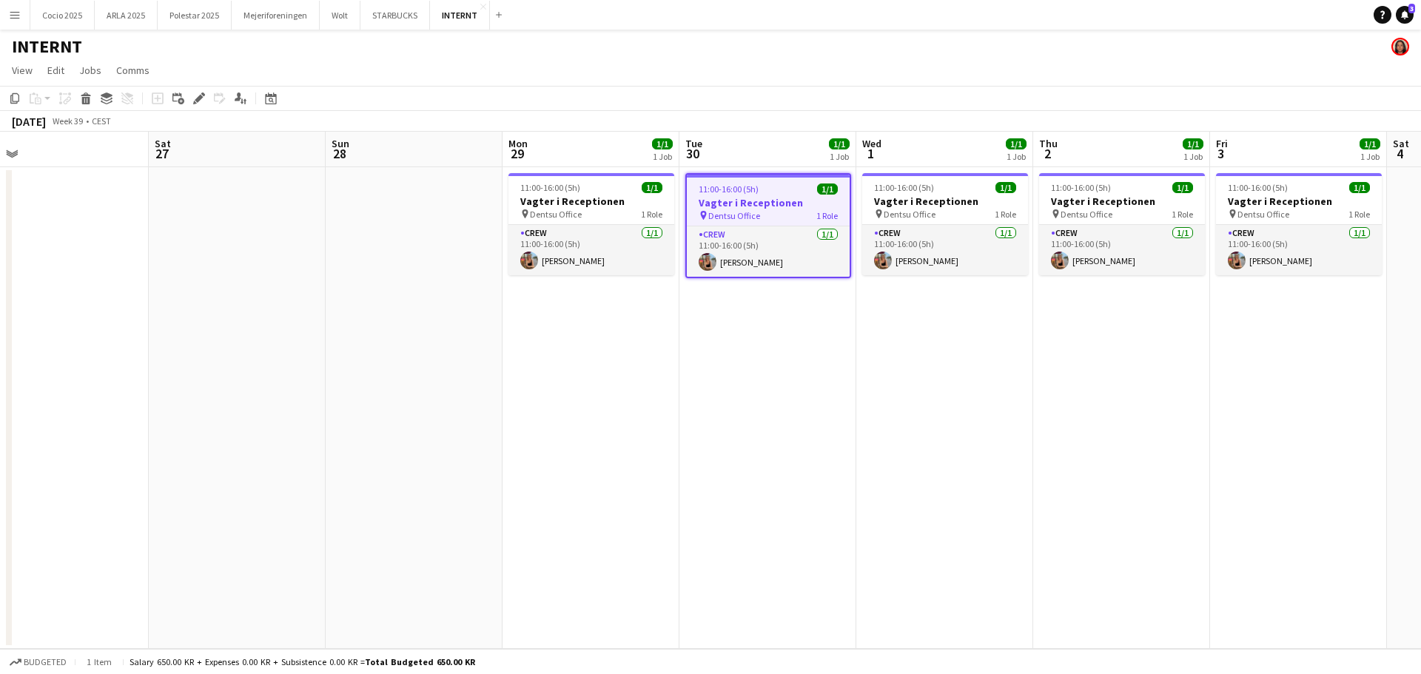
click at [804, 221] on div "pin Dentsu Office 1 Role" at bounding box center [768, 215] width 163 height 12
click at [804, 221] on div "pin Dentsu Office 1 Role" at bounding box center [769, 215] width 163 height 12
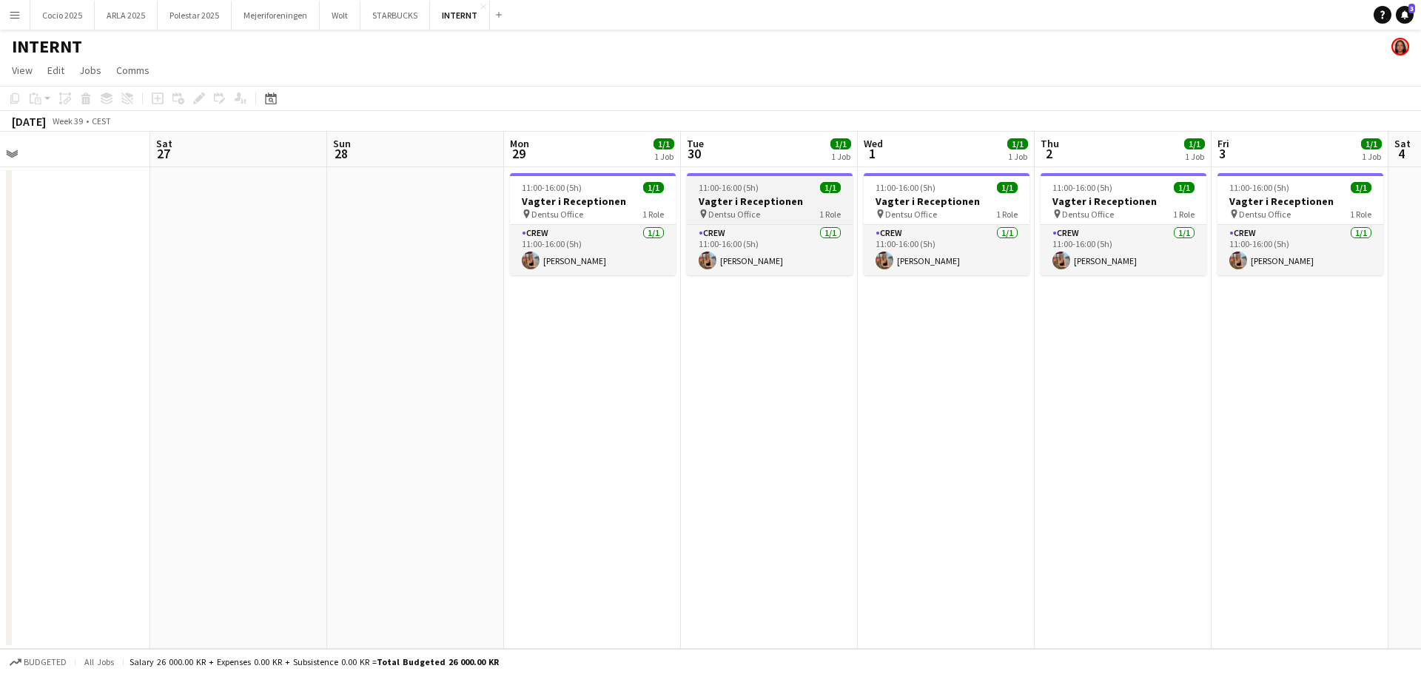
click at [714, 221] on app-job-card "11:00-16:00 (5h) 1/1 Vagter i Receptionen pin Dentsu Office 1 Role Crew 1/1 11:…" at bounding box center [770, 224] width 166 height 102
click at [716, 220] on span "Dentsu Office" at bounding box center [734, 214] width 52 height 11
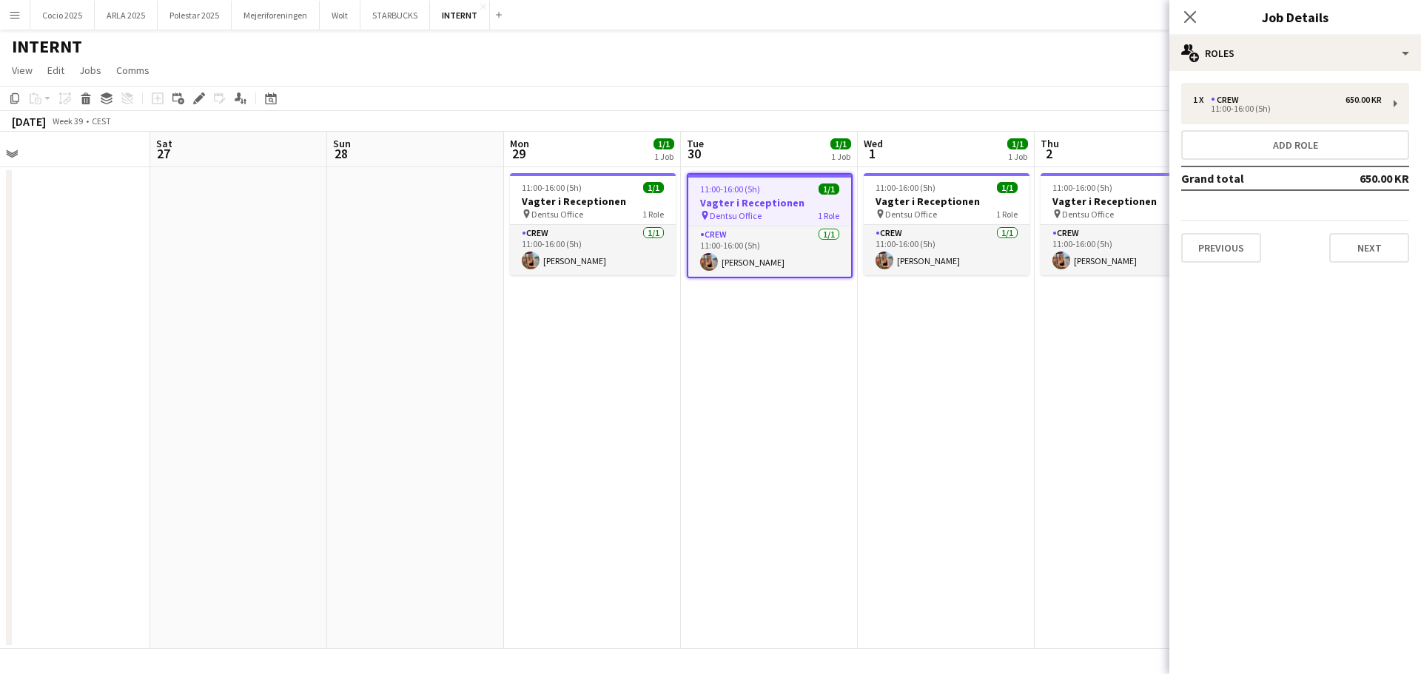
click at [1361, 268] on div "1 x Crew 650.00 KR 11:00-16:00 (5h) Add role Grand total 650.00 KR Previous Next" at bounding box center [1296, 173] width 252 height 204
click at [1362, 255] on button "Next" at bounding box center [1370, 248] width 80 height 30
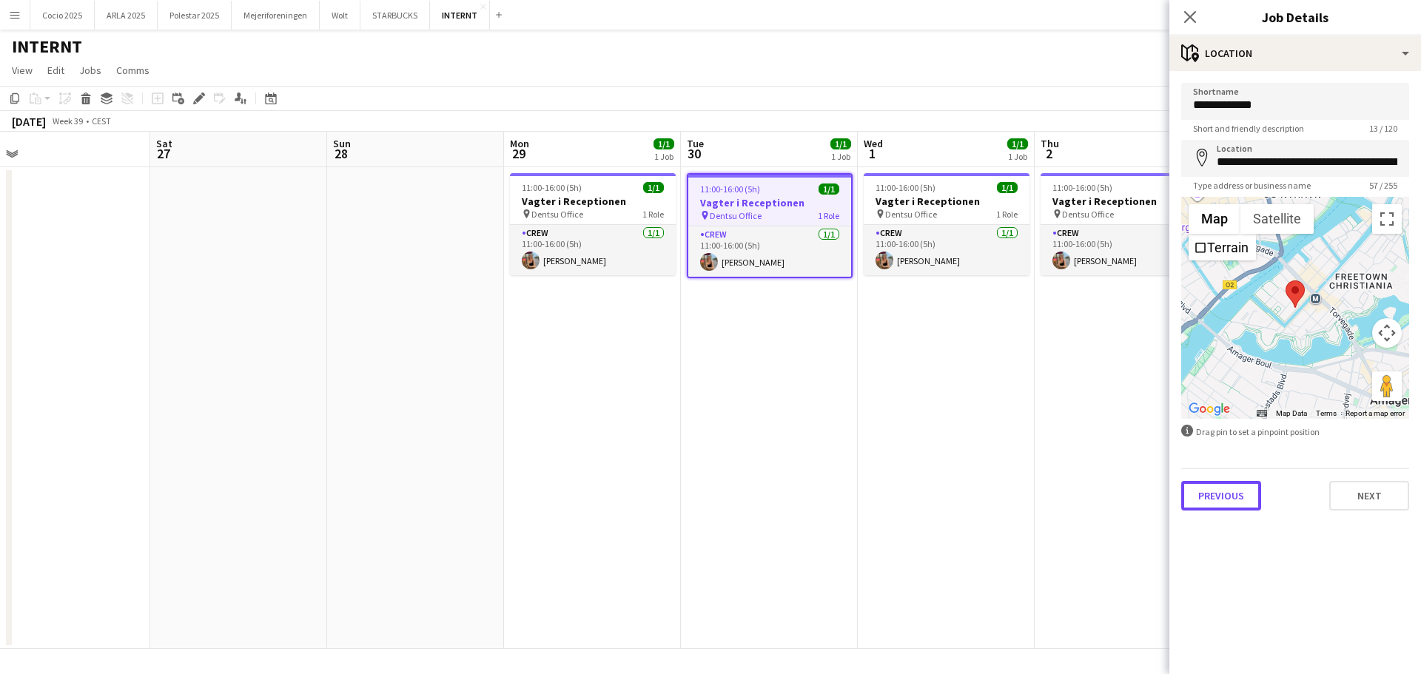
drag, startPoint x: 1218, startPoint y: 492, endPoint x: 1218, endPoint y: 482, distance: 9.7
click at [1218, 492] on button "Previous" at bounding box center [1221, 496] width 80 height 30
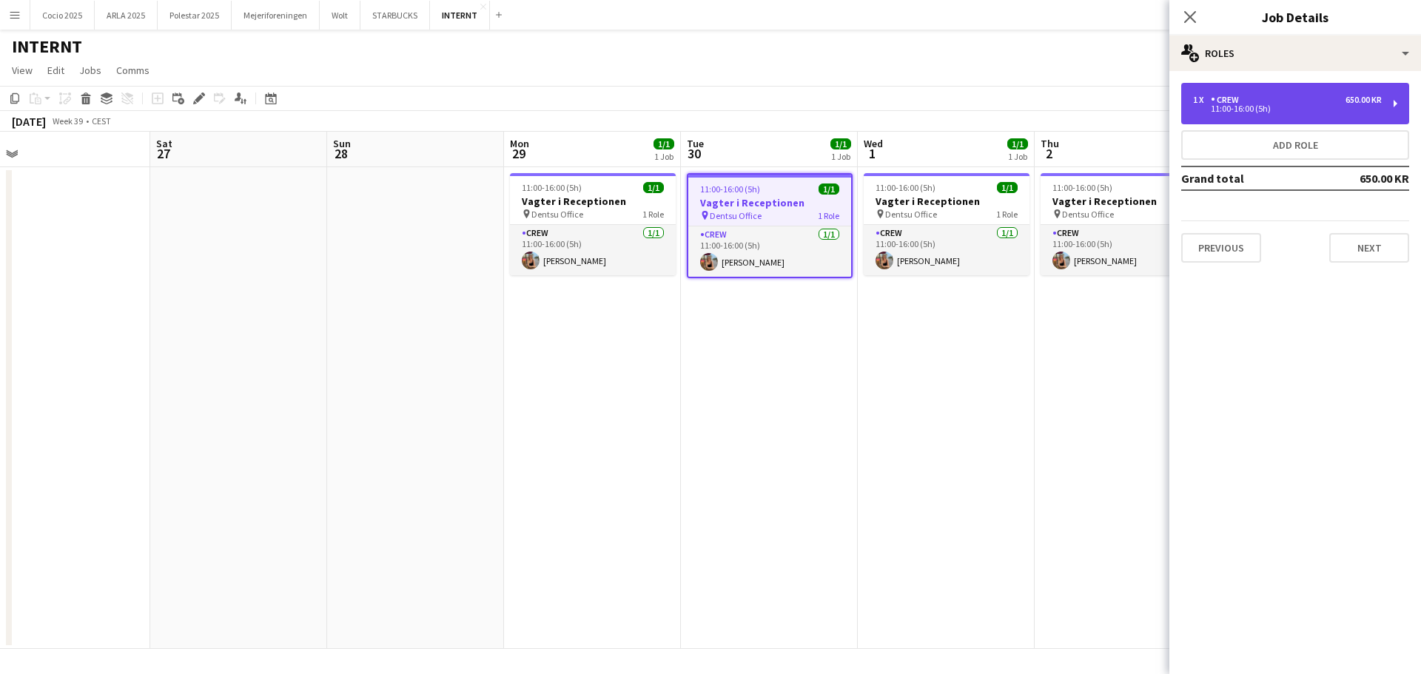
click at [1323, 93] on div "1 x Crew 650.00 KR 11:00-16:00 (5h)" at bounding box center [1295, 103] width 228 height 41
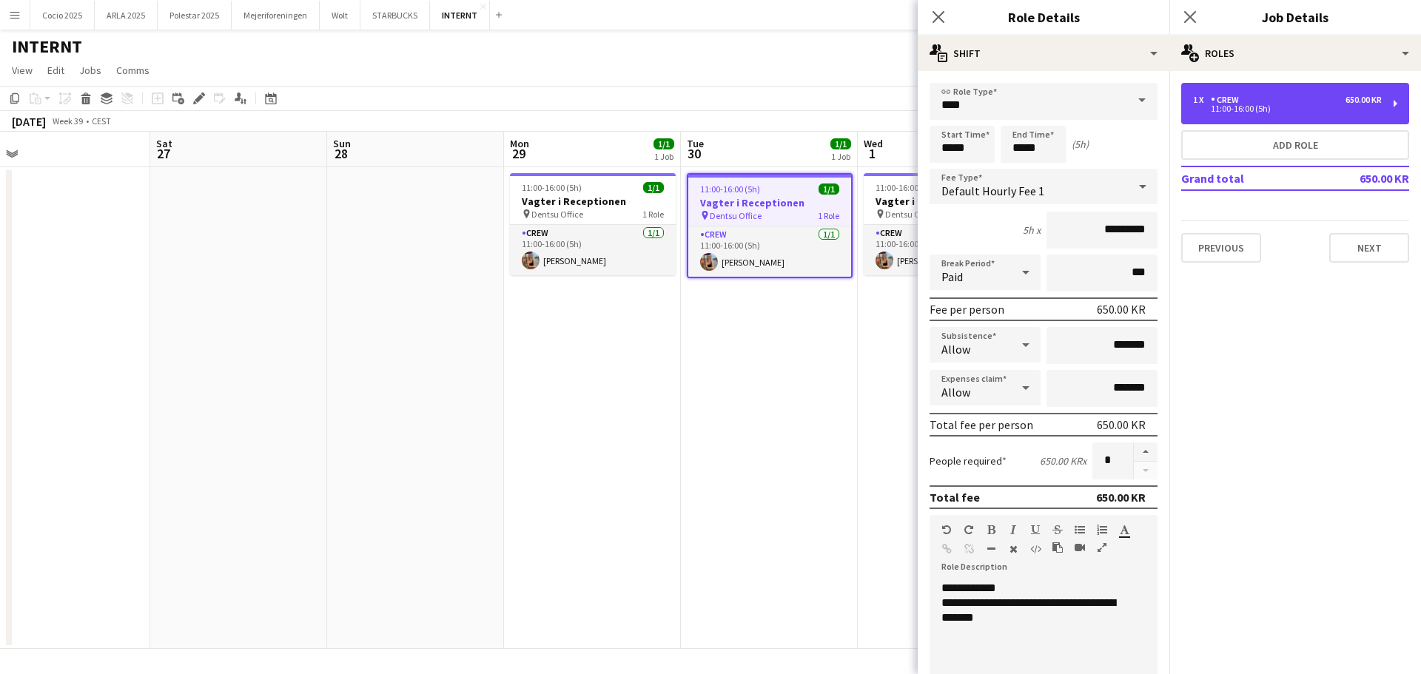
scroll to position [329, 0]
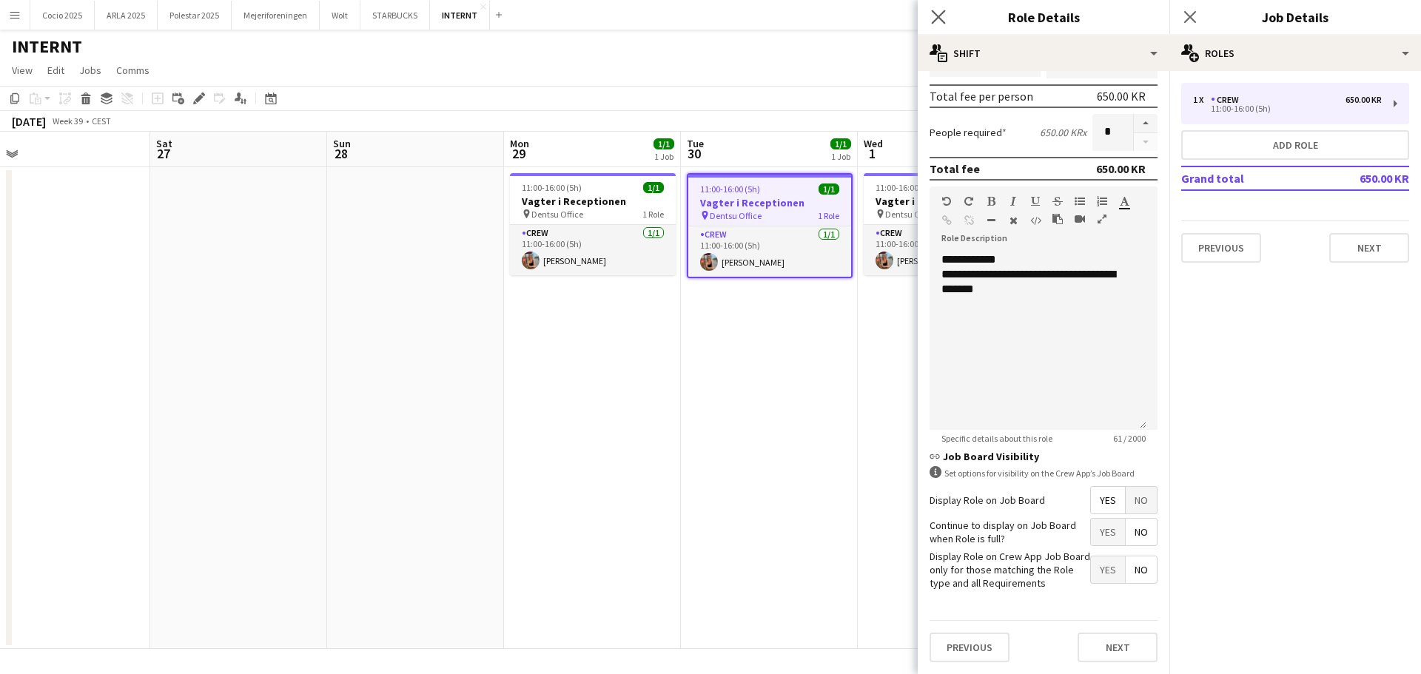
click at [938, 27] on app-icon "Close pop-in" at bounding box center [938, 17] width 21 height 21
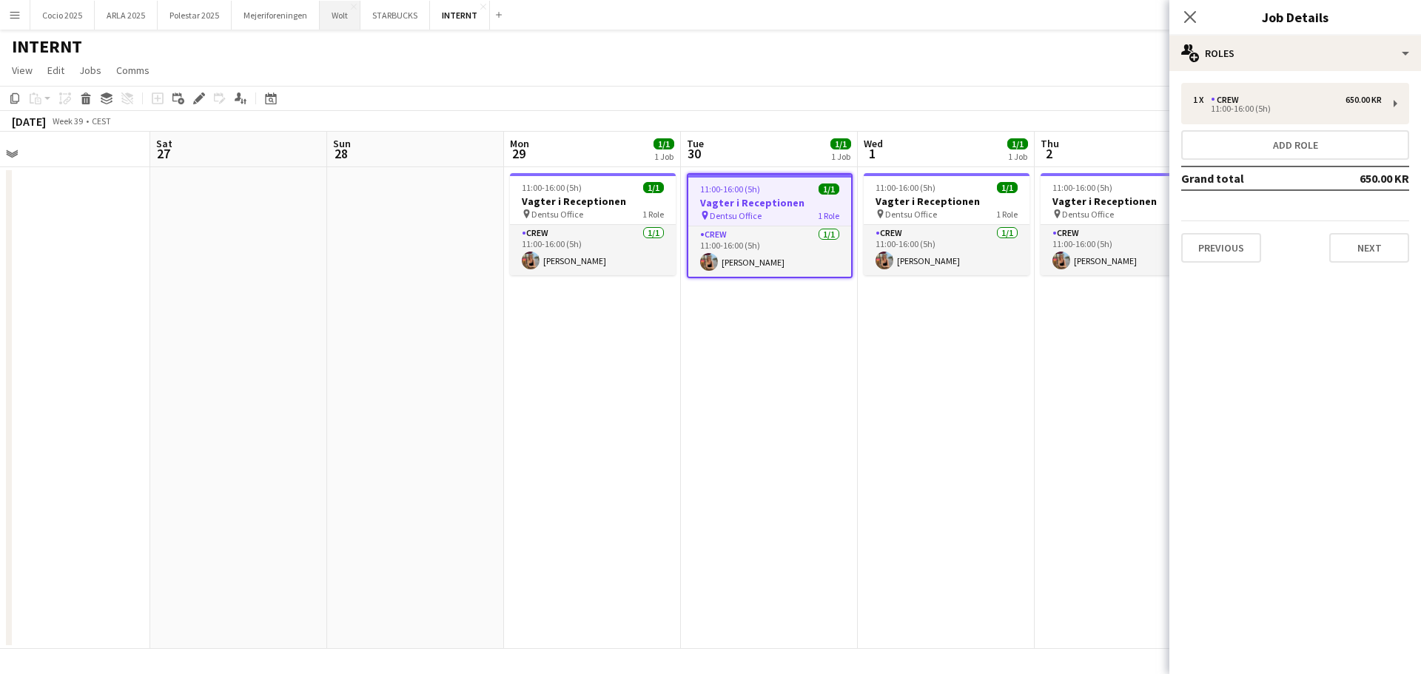
click at [349, 13] on button "Wolt Close" at bounding box center [340, 15] width 41 height 29
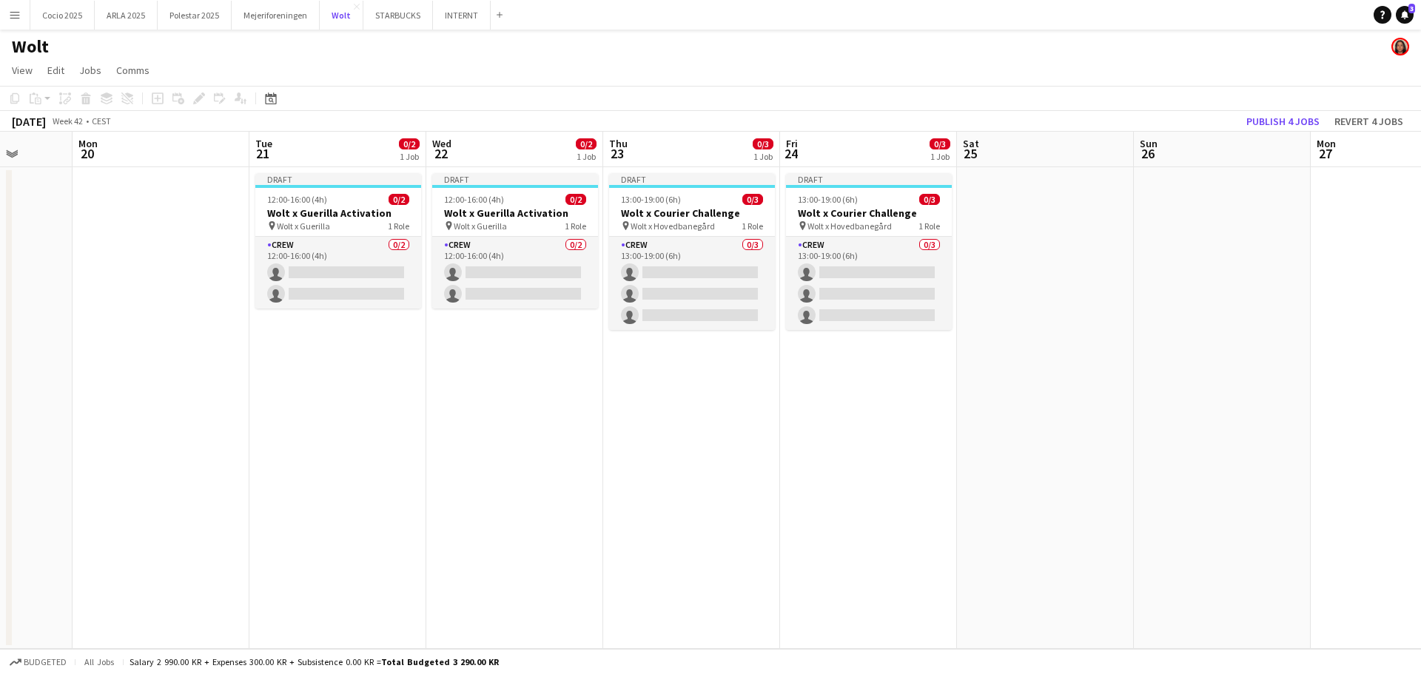
scroll to position [0, 463]
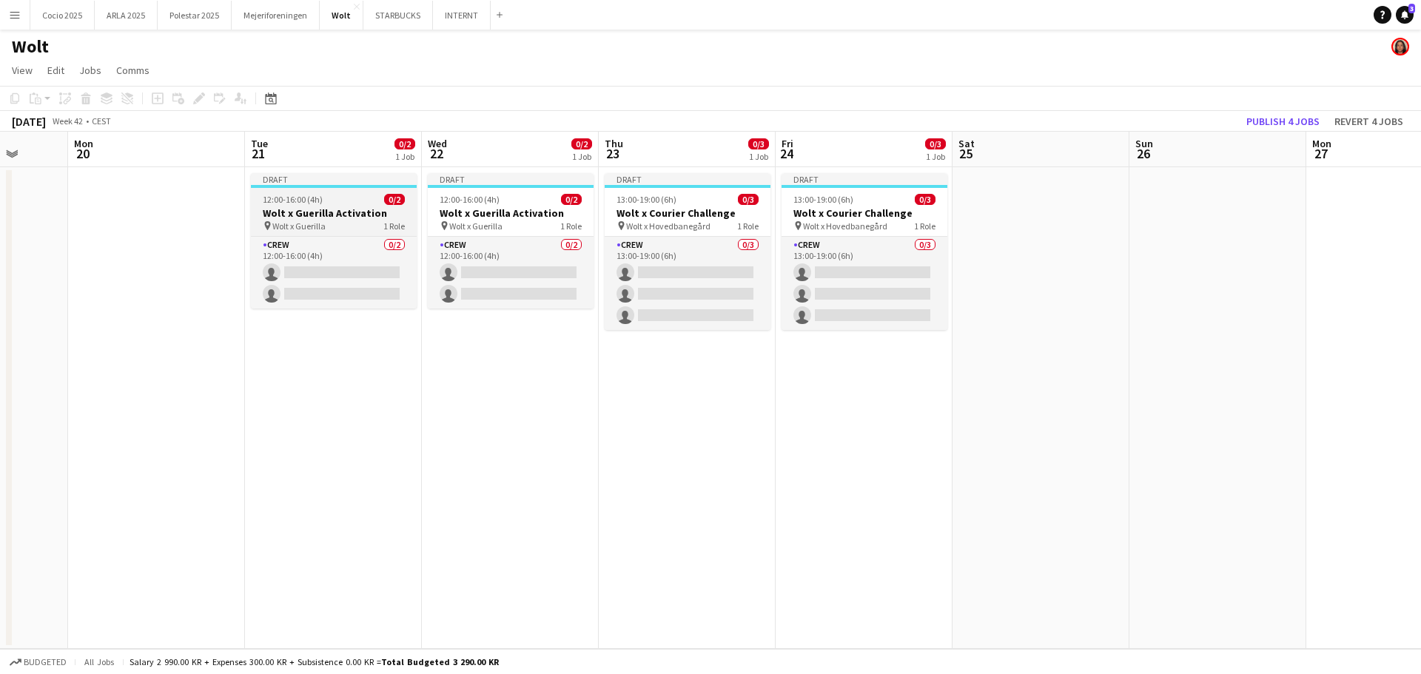
click at [330, 201] on div "12:00-16:00 (4h) 0/2" at bounding box center [334, 199] width 166 height 11
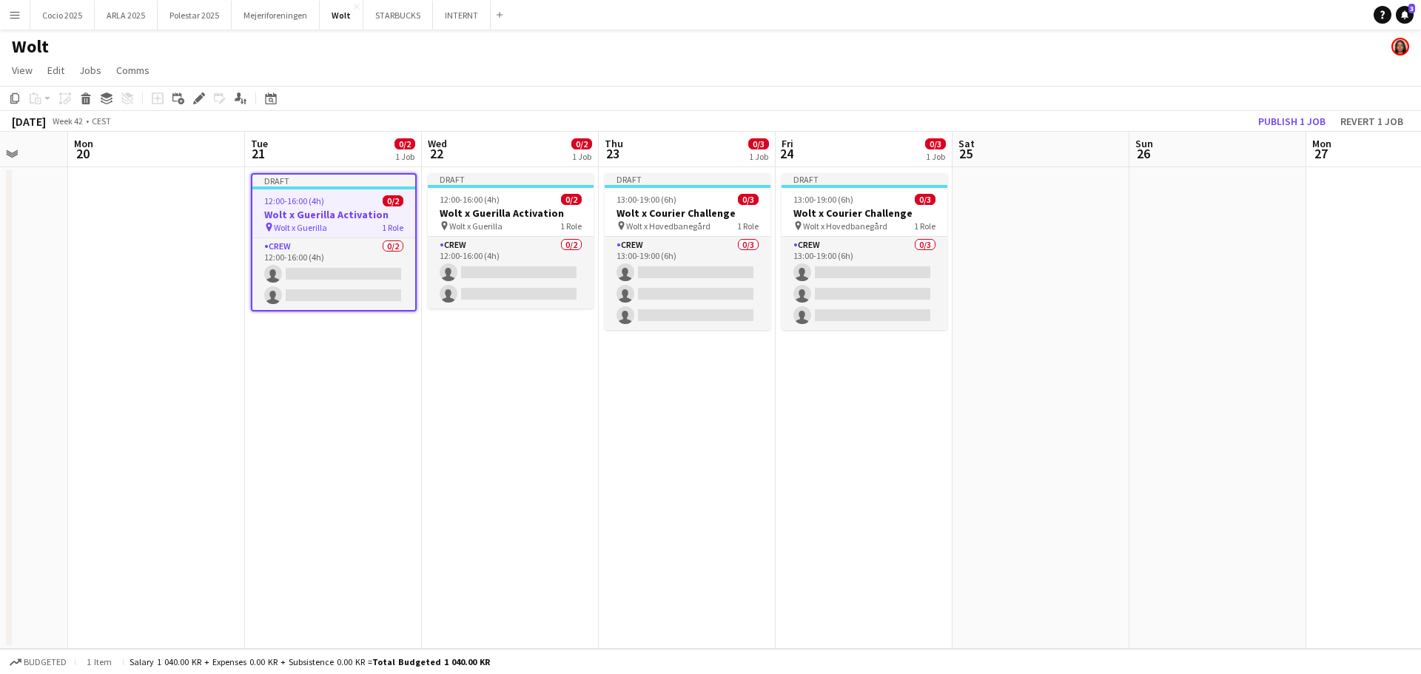
click at [330, 201] on div "12:00-16:00 (4h) 0/2" at bounding box center [333, 200] width 163 height 11
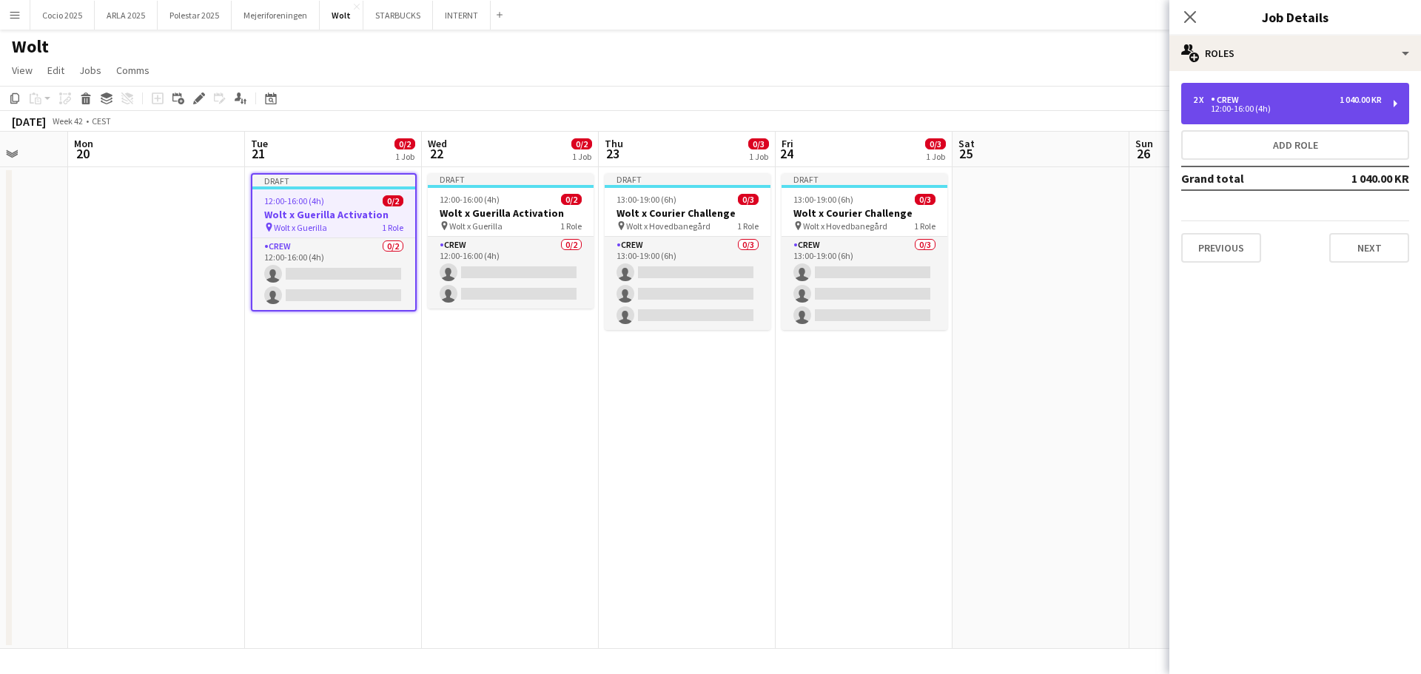
click at [1295, 100] on div "2 x Crew 1 040.00 KR" at bounding box center [1287, 100] width 189 height 10
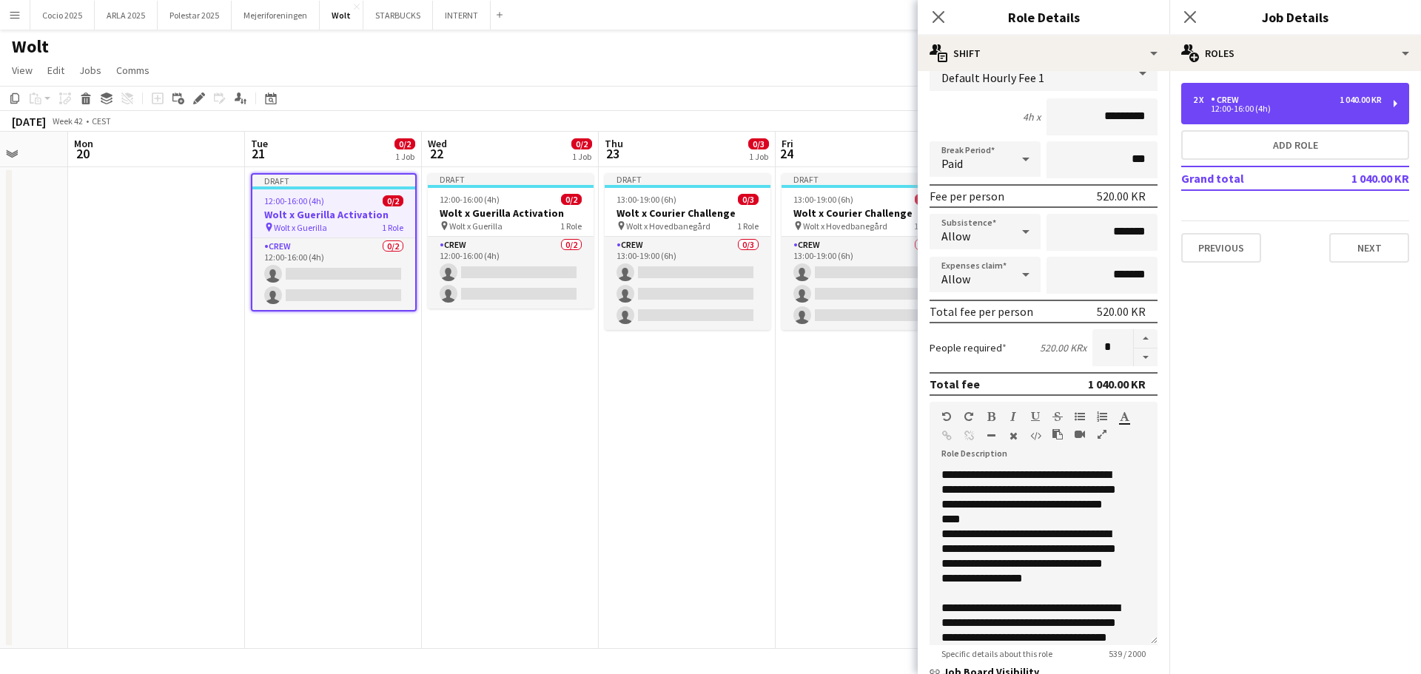
scroll to position [329, 0]
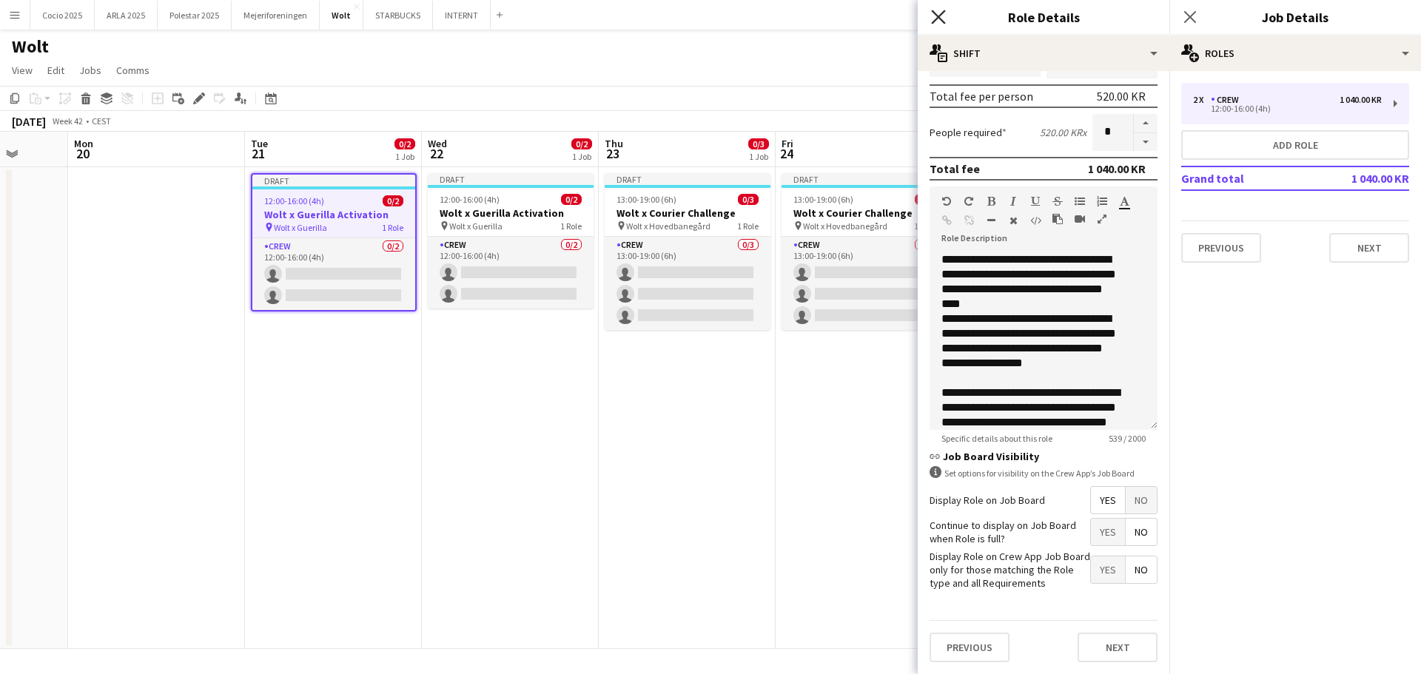
click at [936, 13] on icon "Close pop-in" at bounding box center [938, 17] width 14 height 14
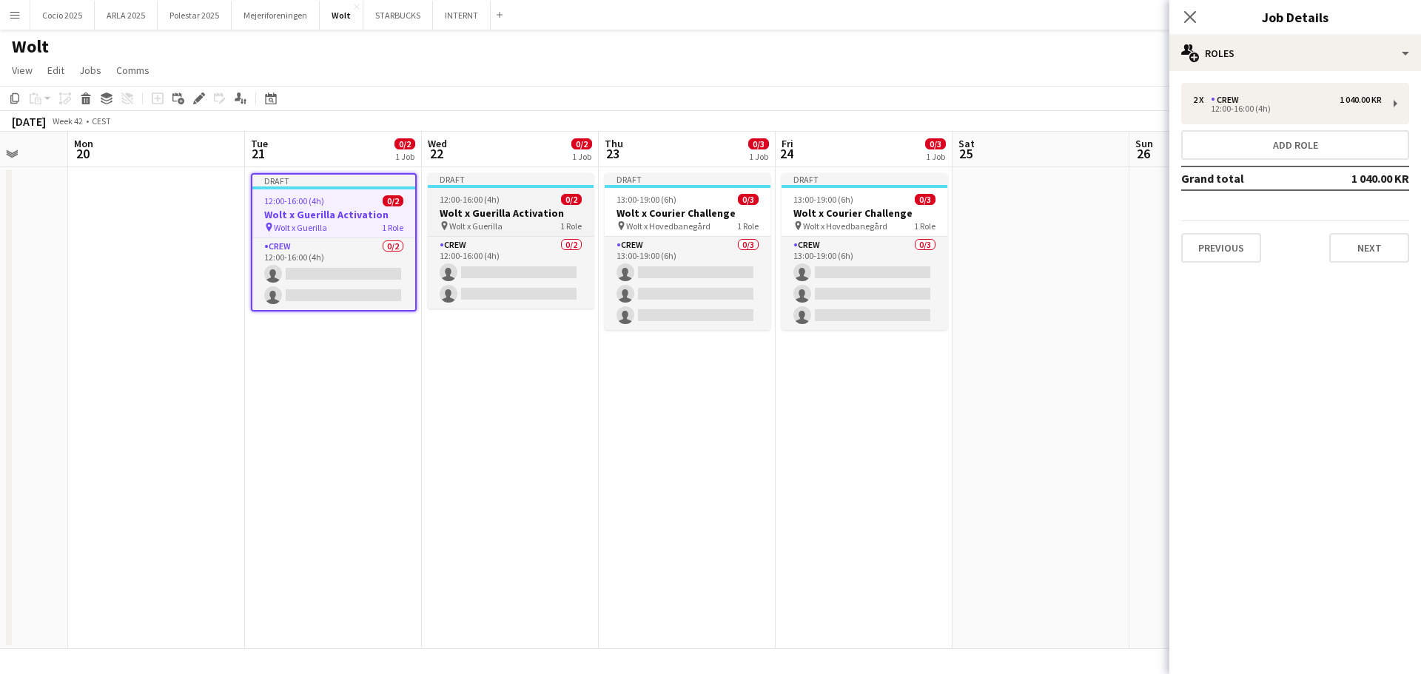
click at [500, 233] on app-job-card "Draft 12:00-16:00 (4h) 0/2 Wolt x Guerilla Activation pin Wolt x Guerilla 1 Rol…" at bounding box center [511, 240] width 166 height 135
click at [502, 234] on app-job-card "Draft 12:00-16:00 (4h) 0/2 Wolt x Guerilla Activation pin Wolt x Guerilla 1 Rol…" at bounding box center [511, 240] width 166 height 135
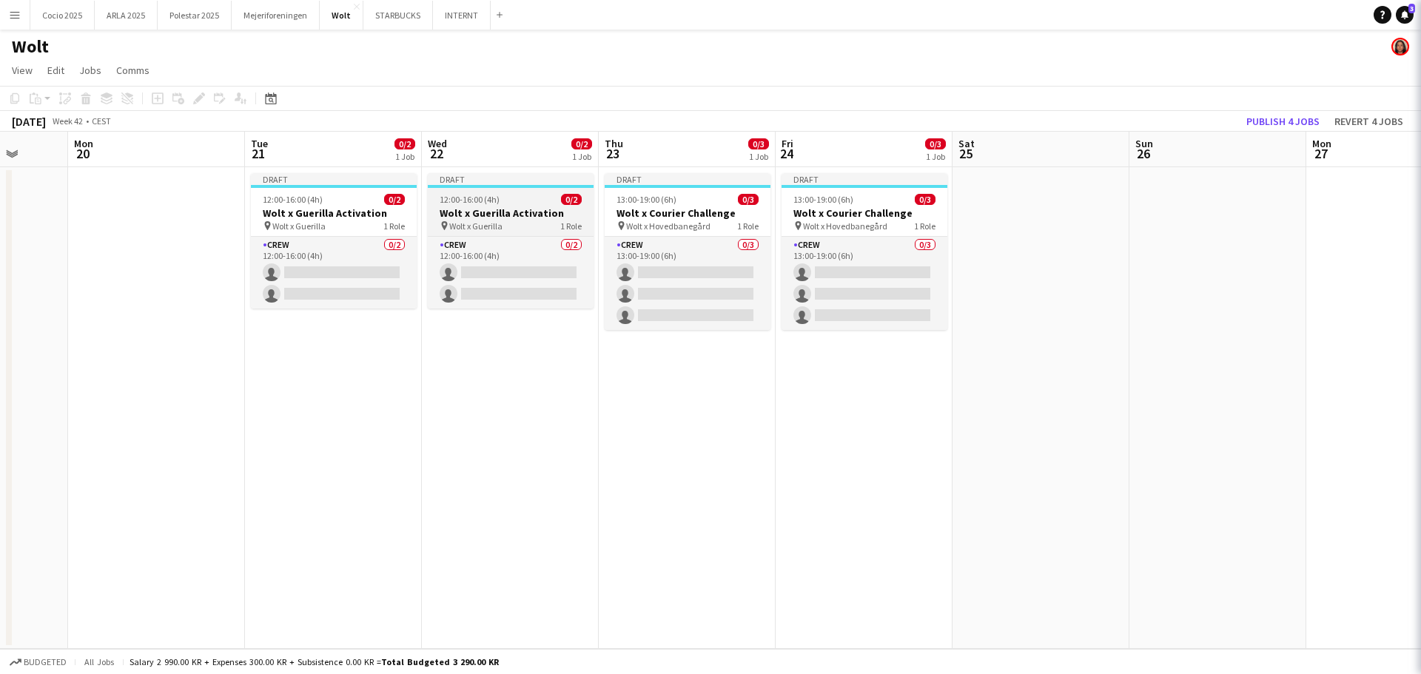
scroll to position [0, 460]
click at [520, 224] on div "pin Wolt x Guerilla 1 Role" at bounding box center [513, 226] width 166 height 12
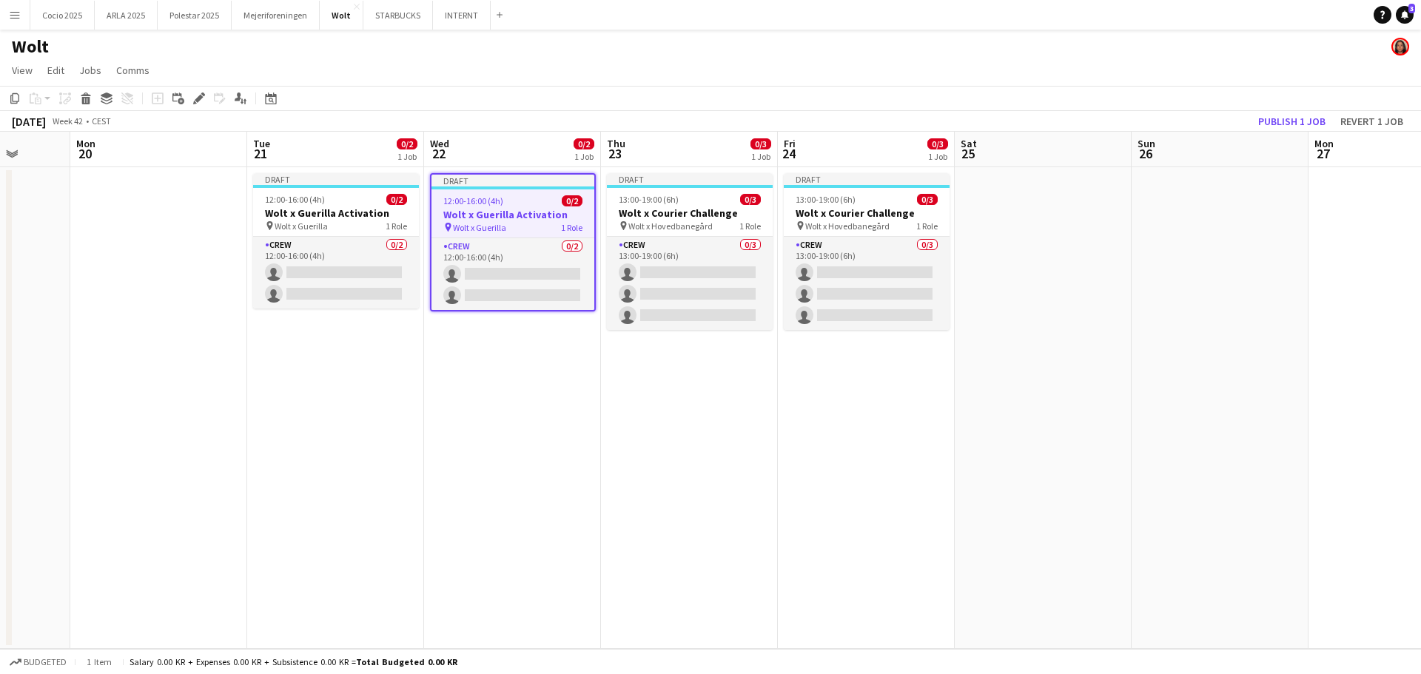
click at [520, 224] on div "pin Wolt x Guerilla 1 Role" at bounding box center [513, 227] width 163 height 12
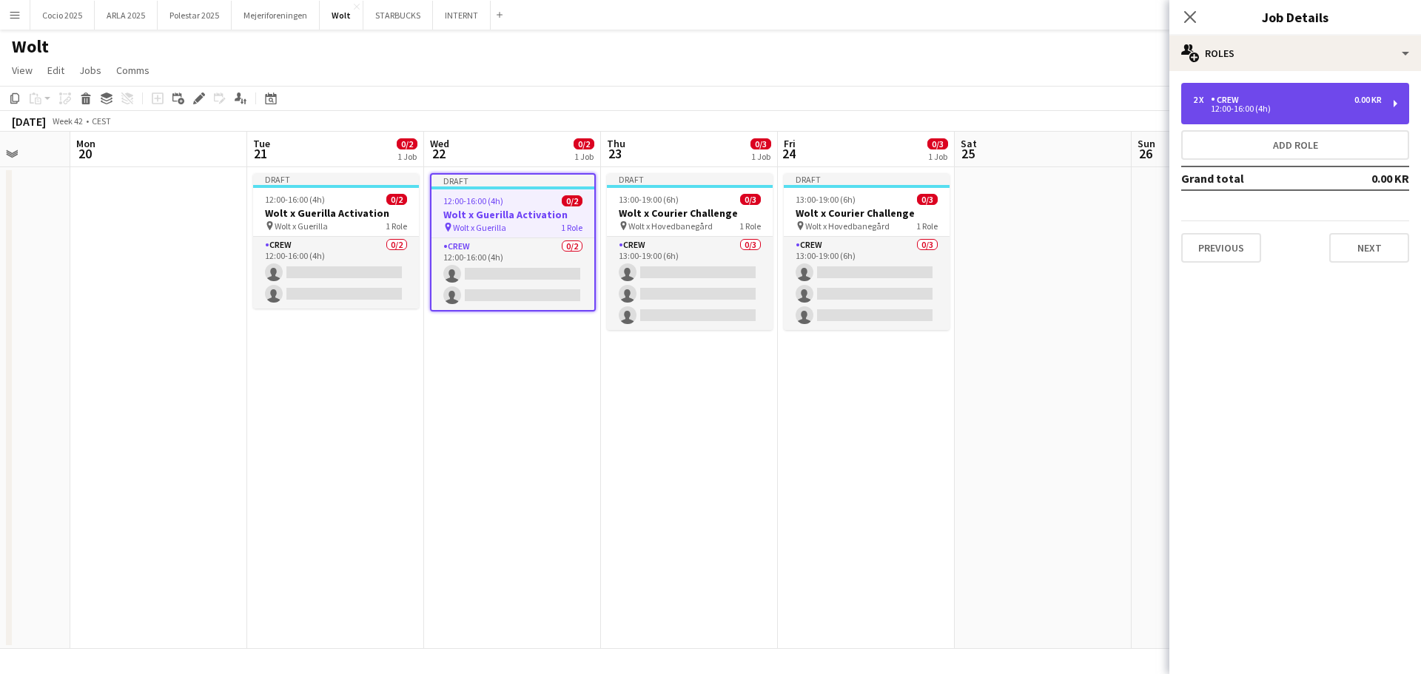
click at [1379, 98] on div "0.00 KR" at bounding box center [1368, 100] width 27 height 10
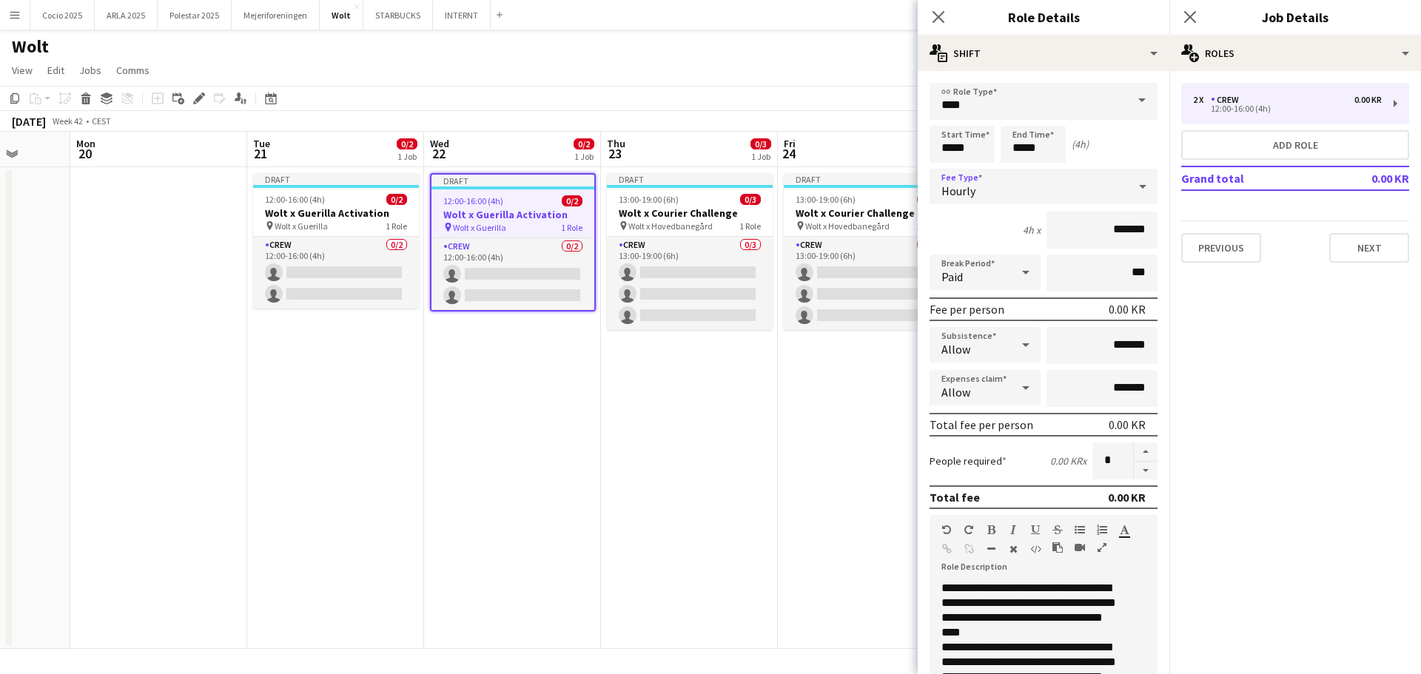
click at [1017, 184] on div "Hourly" at bounding box center [1029, 187] width 198 height 36
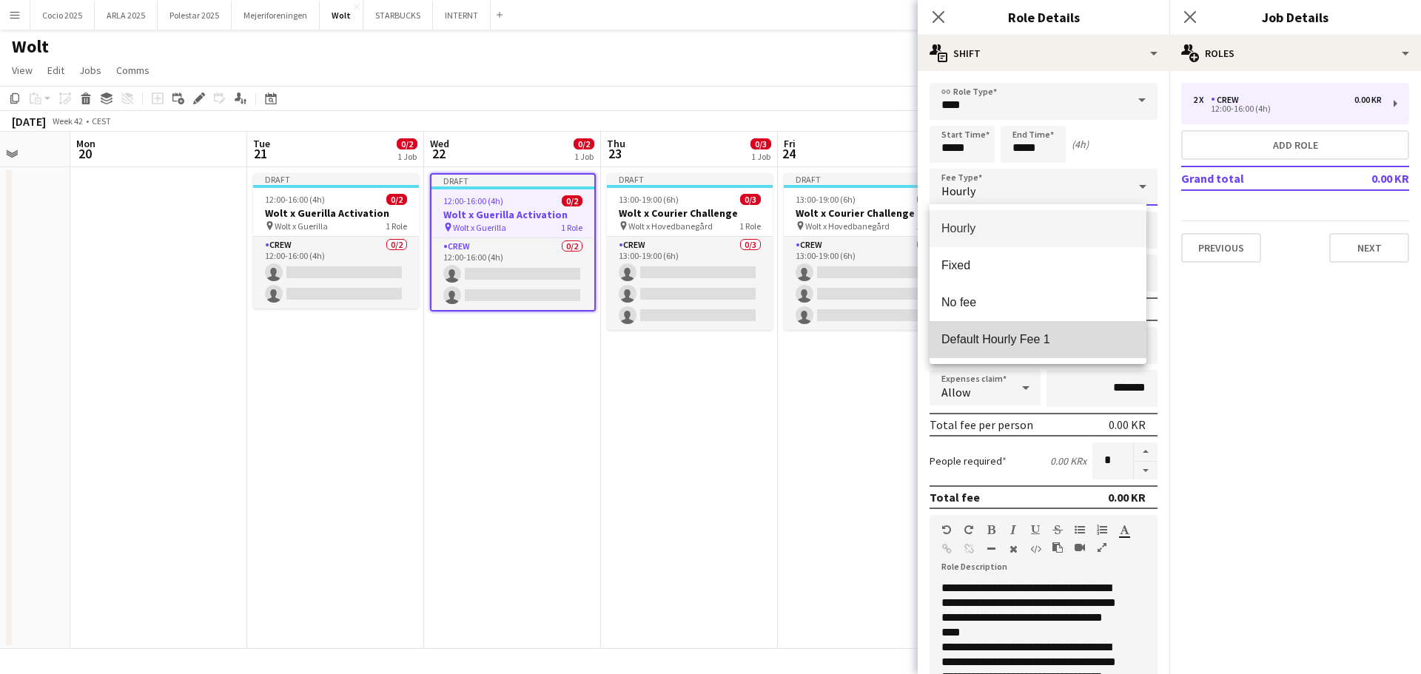
click at [998, 336] on span "Default Hourly Fee 1" at bounding box center [1038, 339] width 193 height 14
type input "*********"
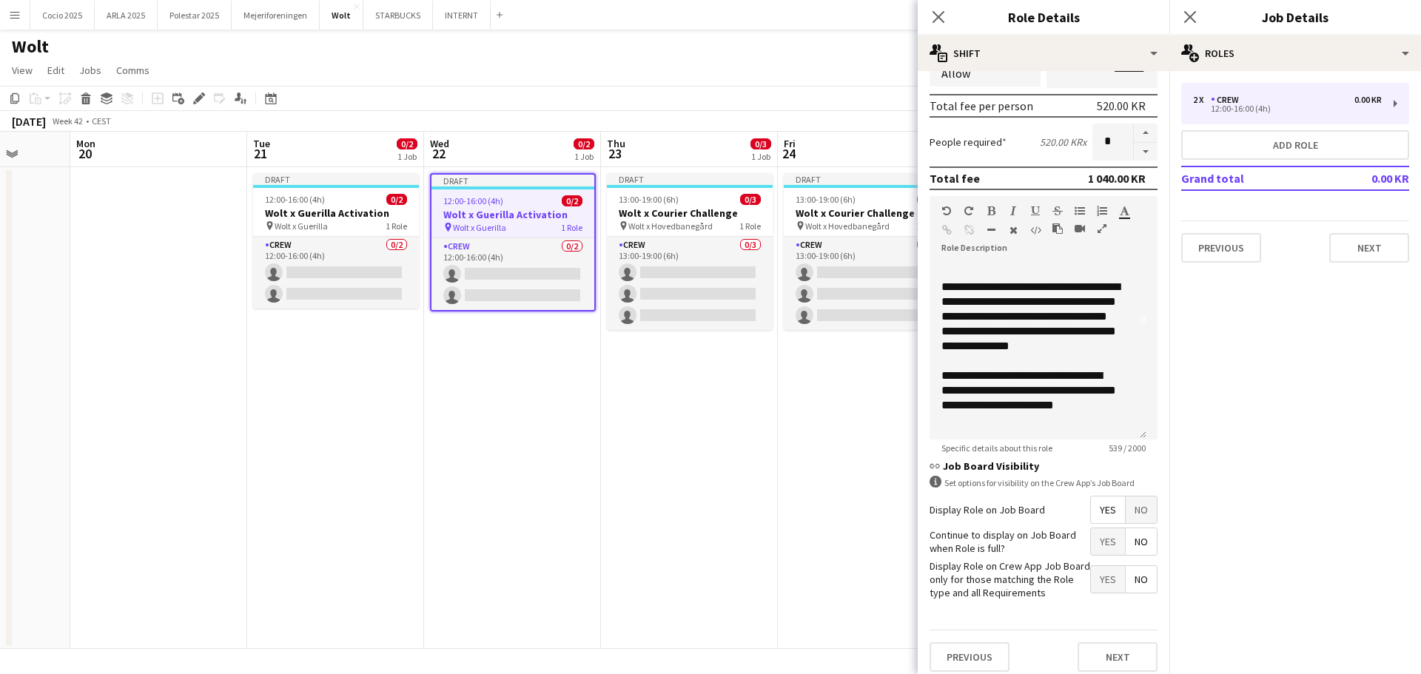
scroll to position [329, 0]
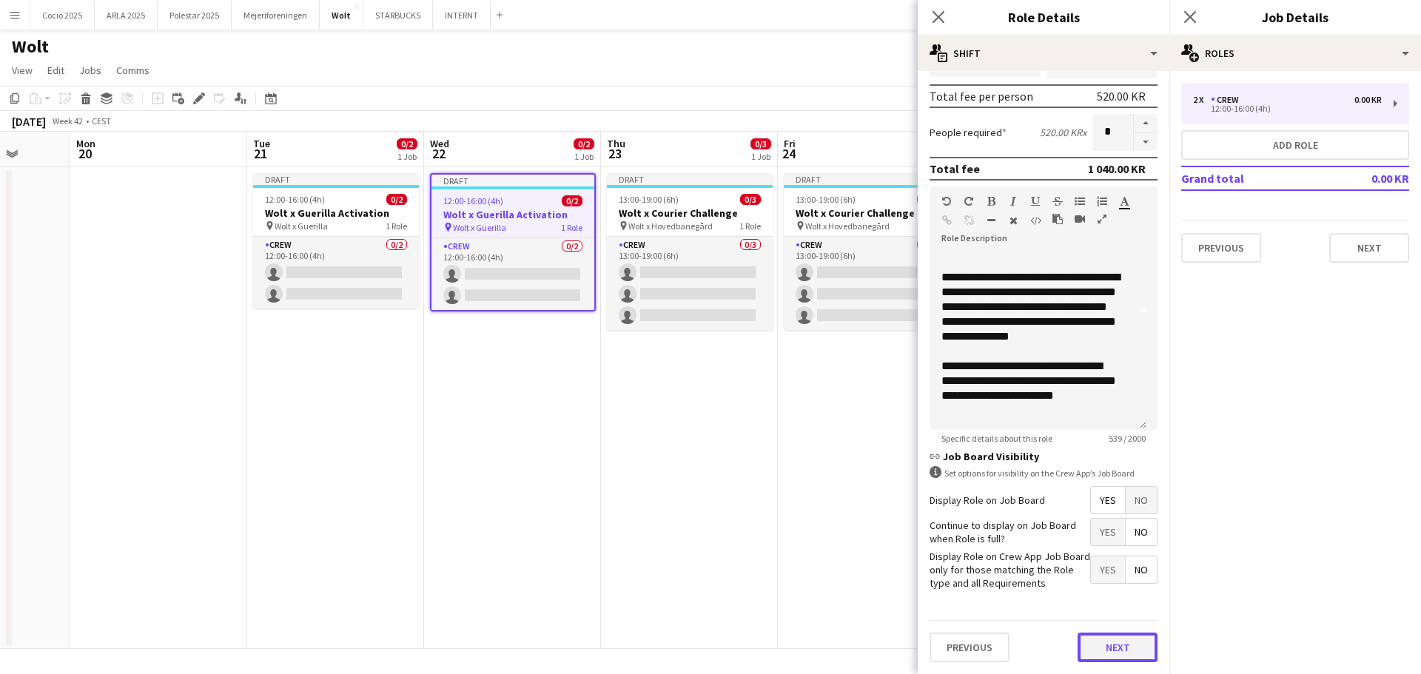
click at [1103, 640] on button "Next" at bounding box center [1118, 648] width 80 height 30
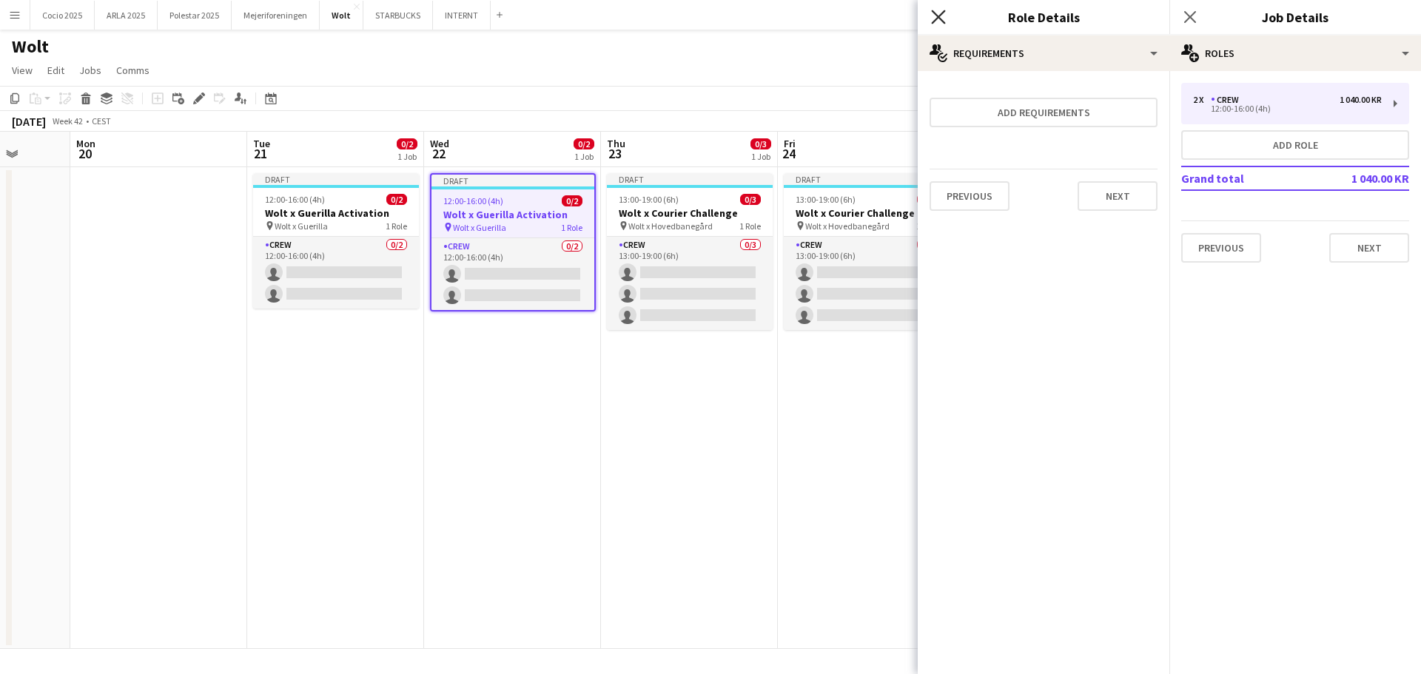
click at [944, 21] on icon "Close pop-in" at bounding box center [938, 17] width 14 height 14
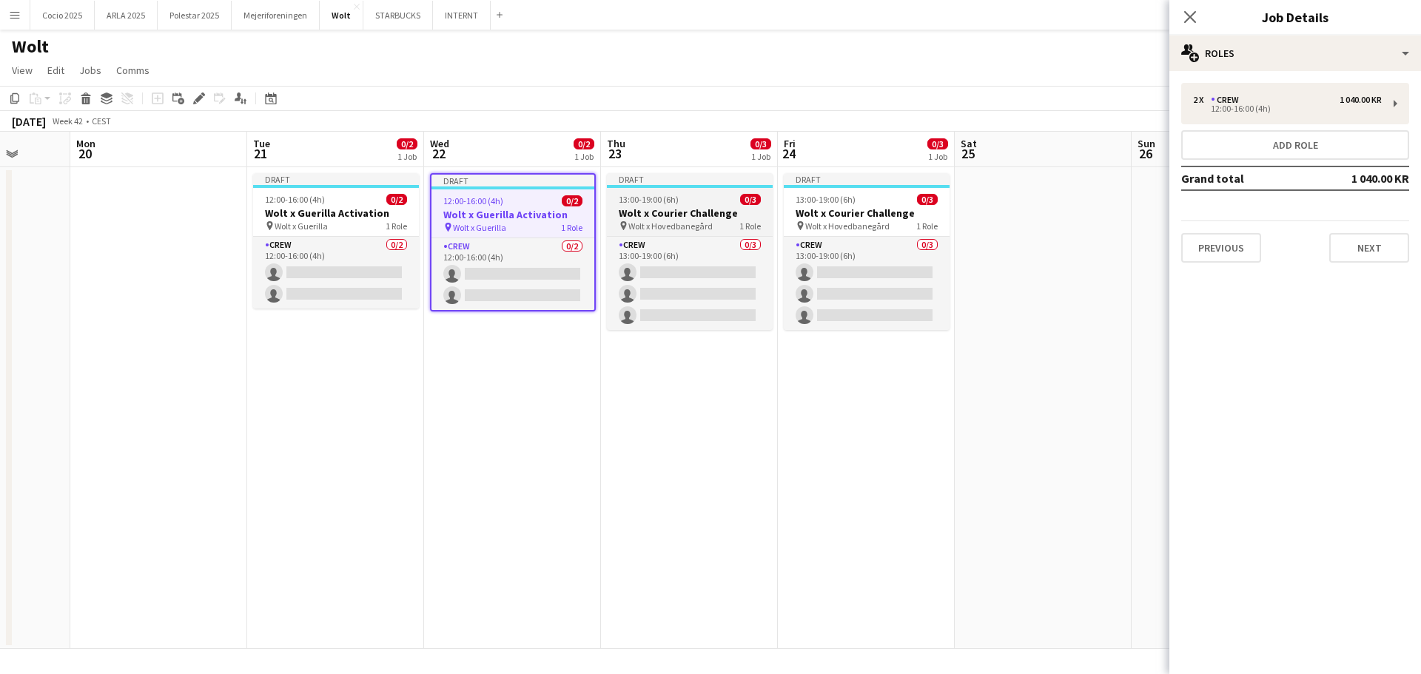
click at [724, 202] on div "13:00-19:00 (6h) 0/3" at bounding box center [690, 199] width 166 height 11
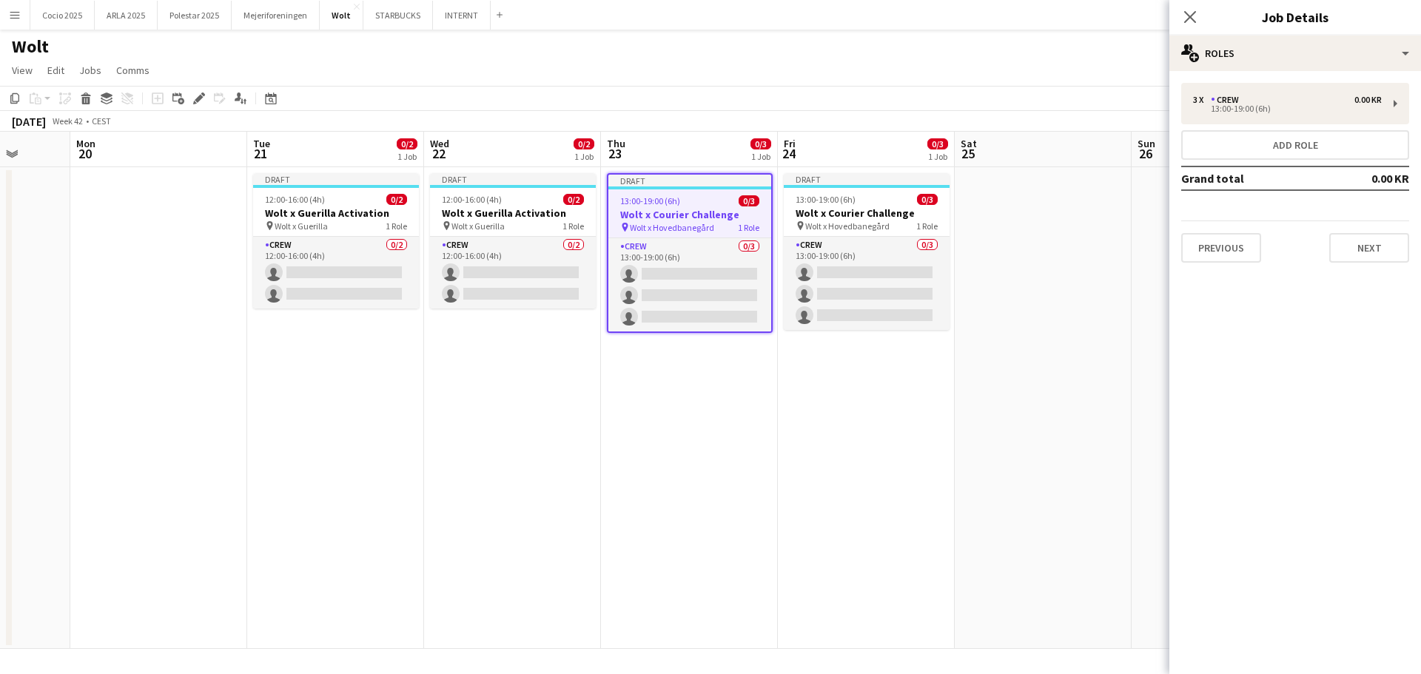
click at [733, 209] on h3 "Wolt x Courier Challenge" at bounding box center [689, 214] width 163 height 13
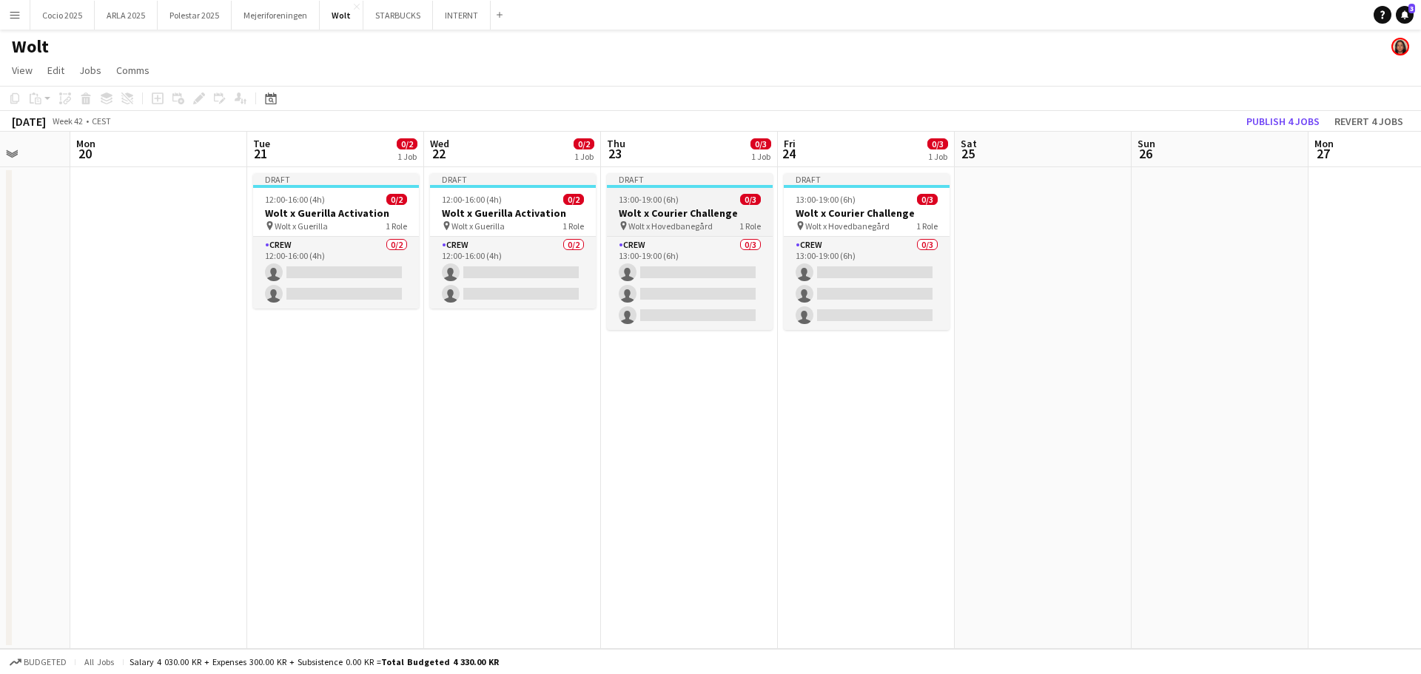
click at [745, 209] on h3 "Wolt x Courier Challenge" at bounding box center [690, 213] width 166 height 13
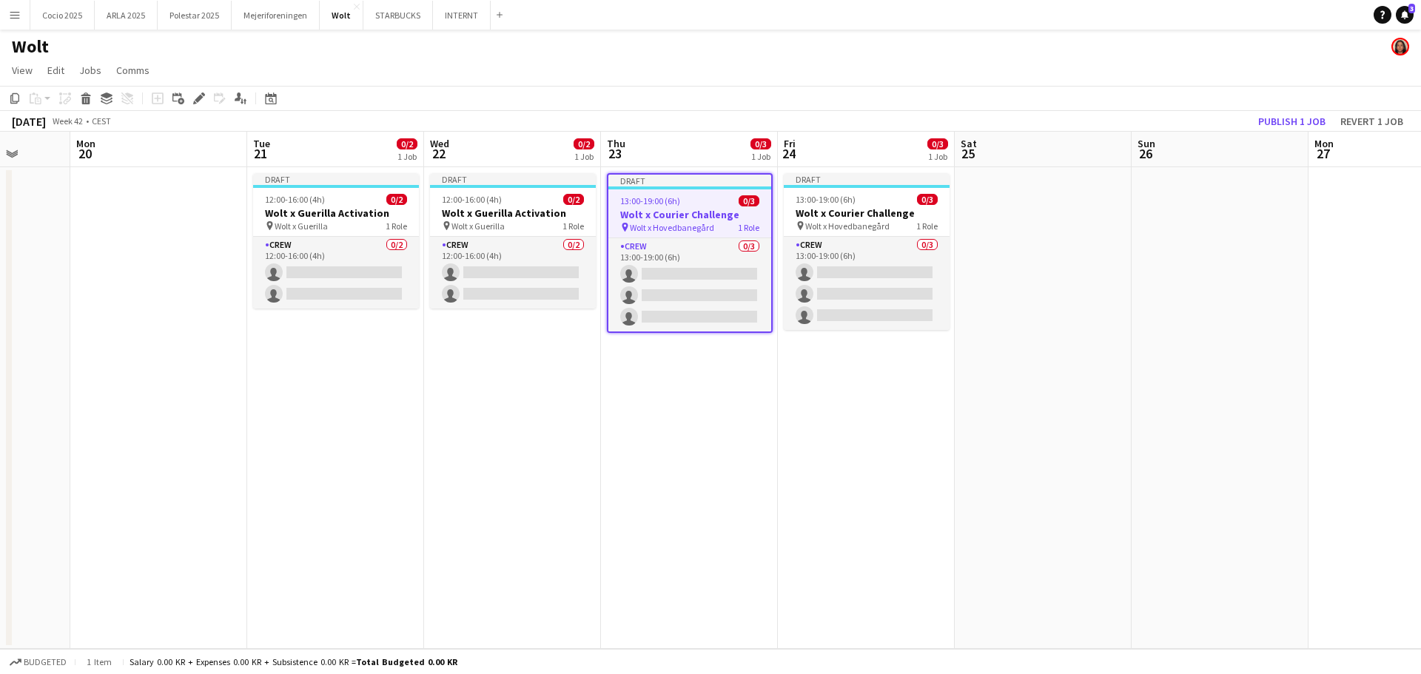
click at [730, 214] on h3 "Wolt x Courier Challenge" at bounding box center [689, 214] width 163 height 13
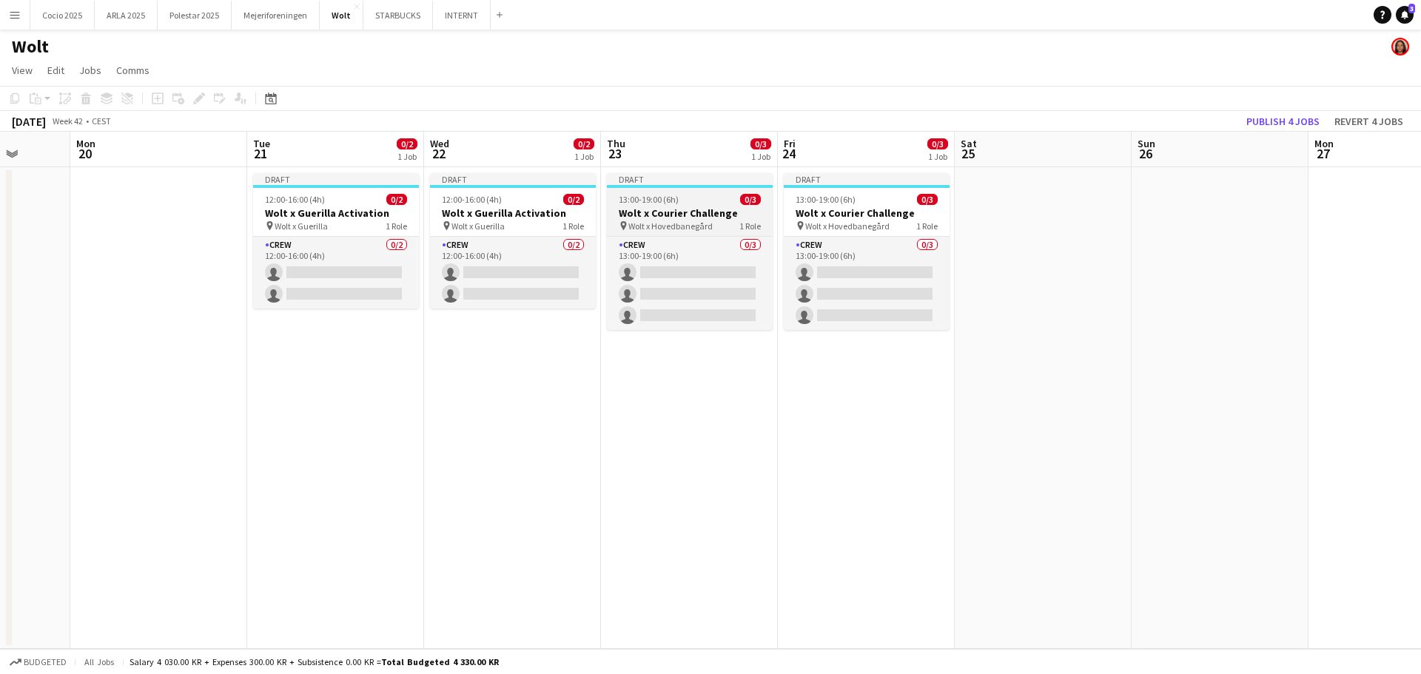
click at [730, 214] on h3 "Wolt x Courier Challenge" at bounding box center [690, 213] width 166 height 13
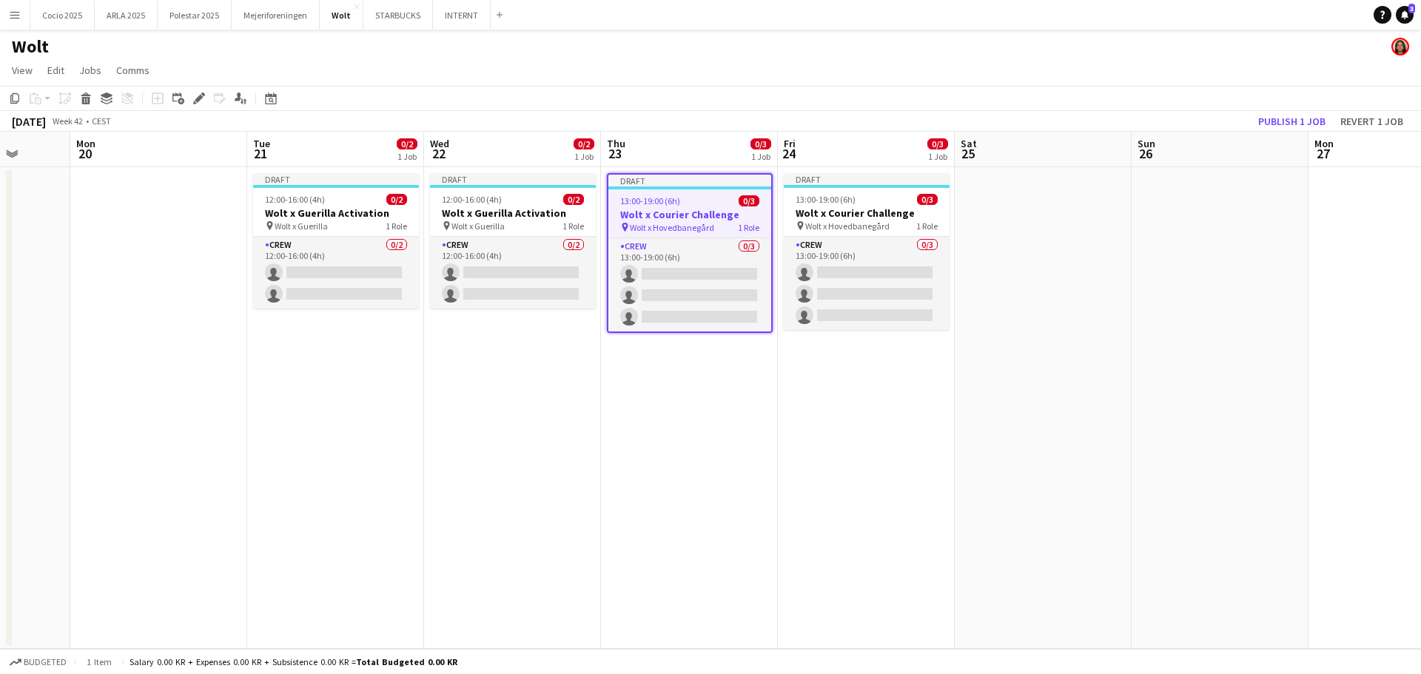
click at [729, 214] on h3 "Wolt x Courier Challenge" at bounding box center [689, 214] width 163 height 13
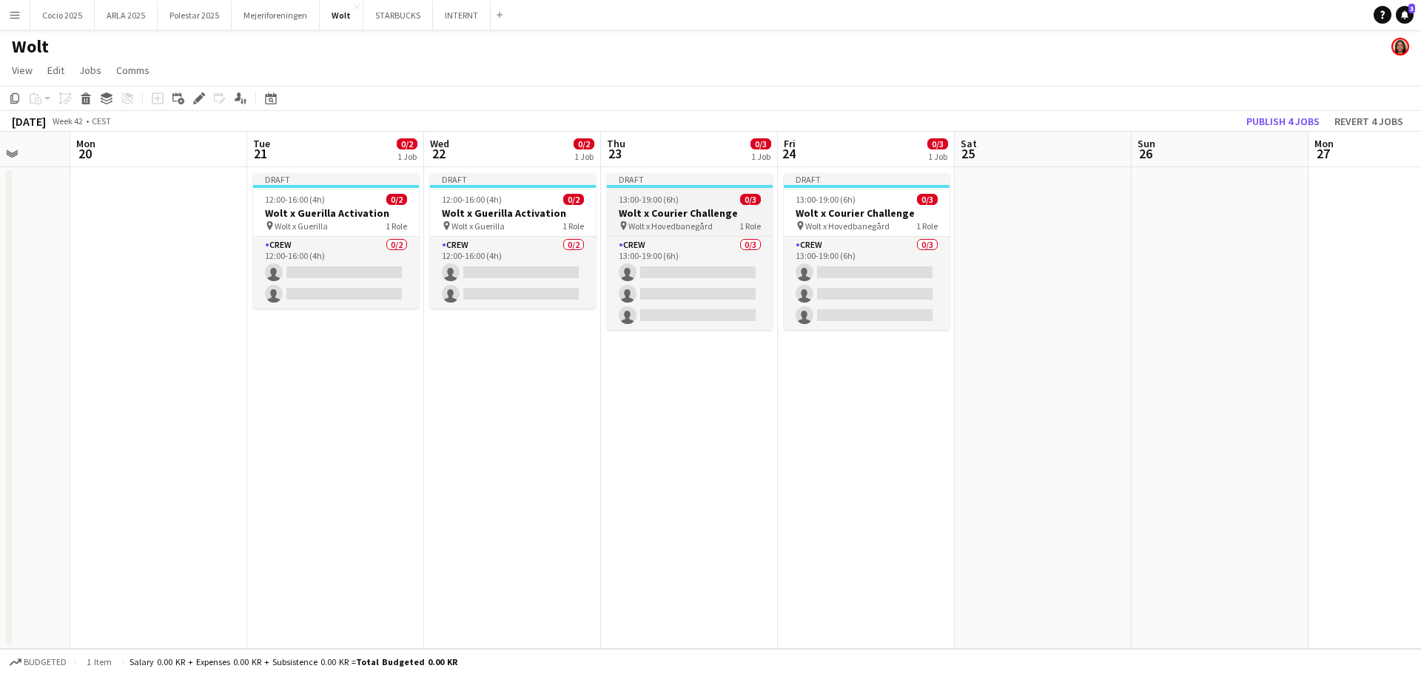
click at [729, 214] on h3 "Wolt x Courier Challenge" at bounding box center [690, 213] width 166 height 13
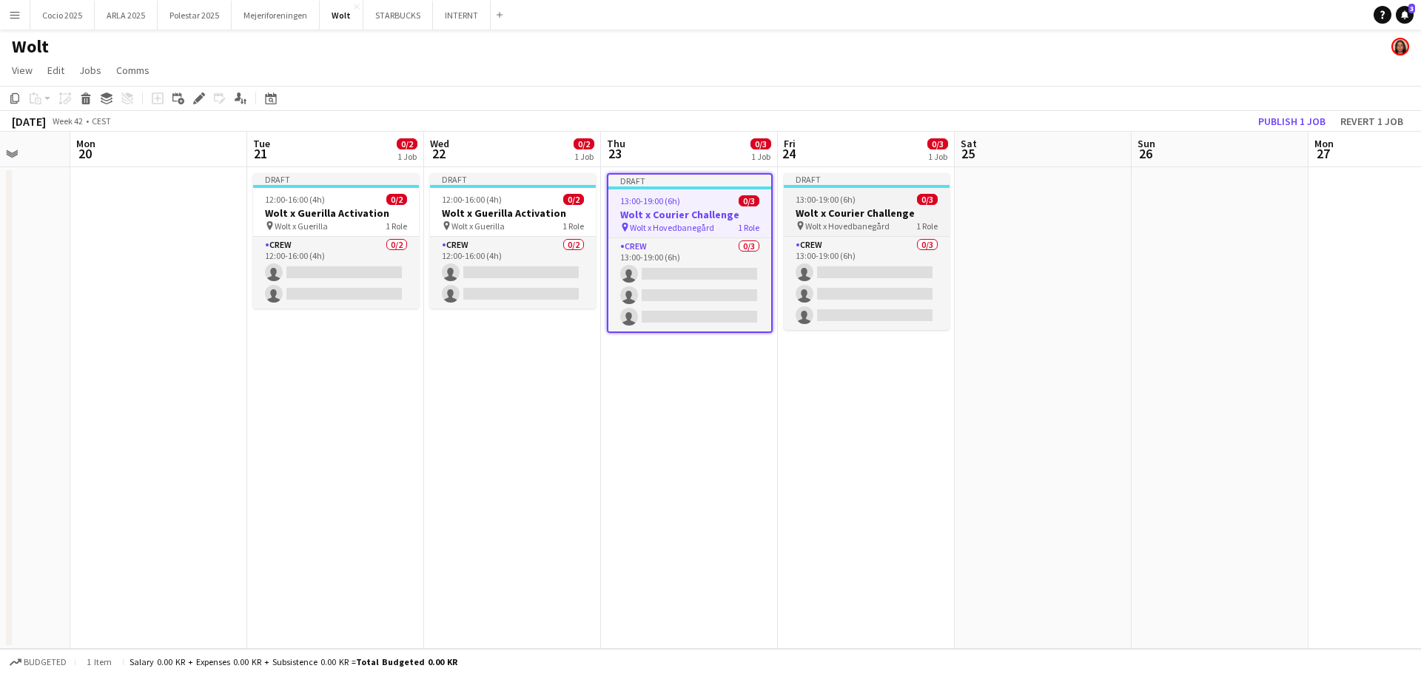
click at [838, 208] on h3 "Wolt x Courier Challenge" at bounding box center [867, 213] width 166 height 13
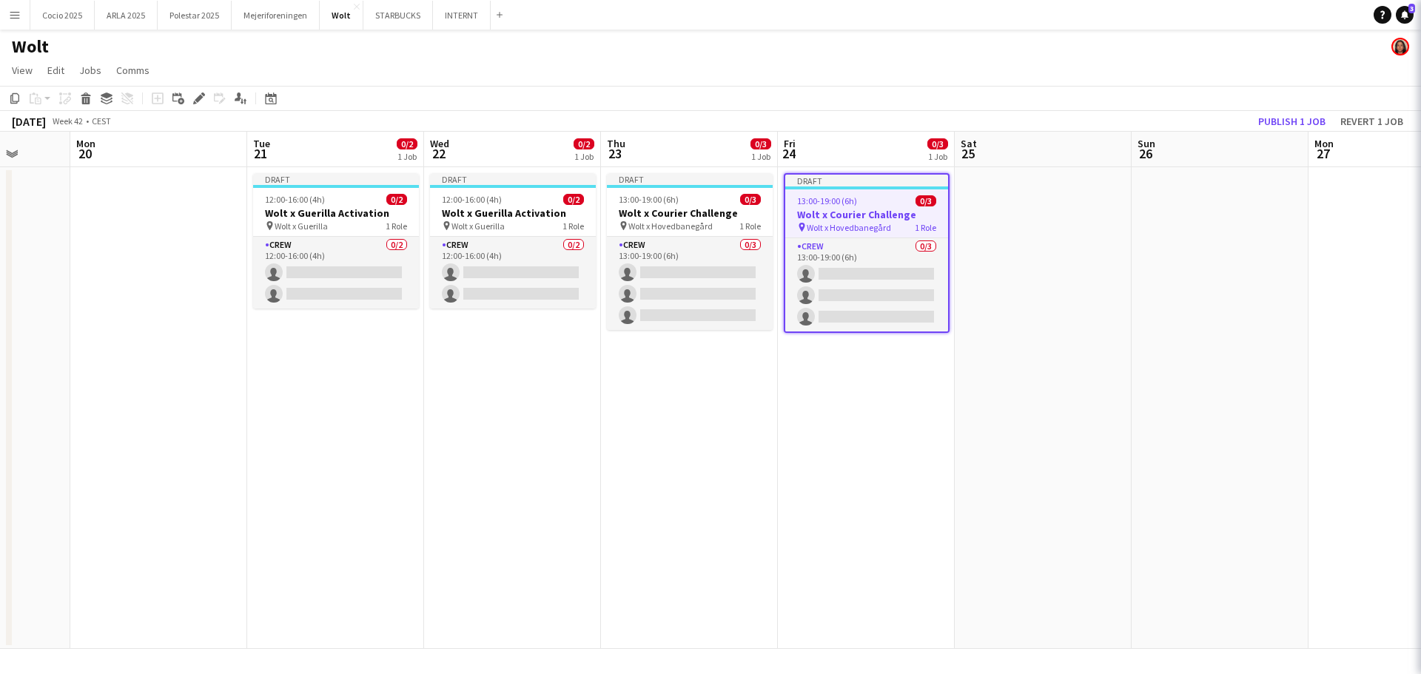
click at [838, 208] on h3 "Wolt x Courier Challenge" at bounding box center [866, 214] width 163 height 13
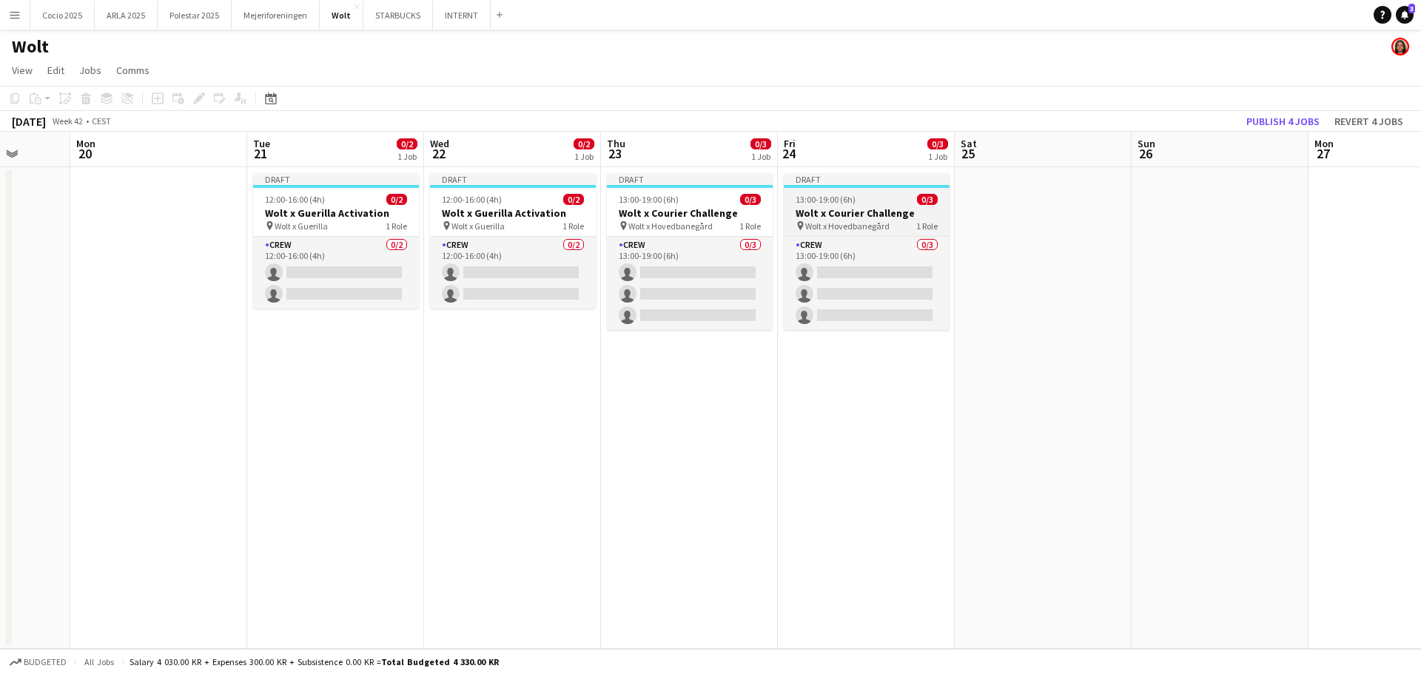
click at [845, 207] on h3 "Wolt x Courier Challenge" at bounding box center [867, 213] width 166 height 13
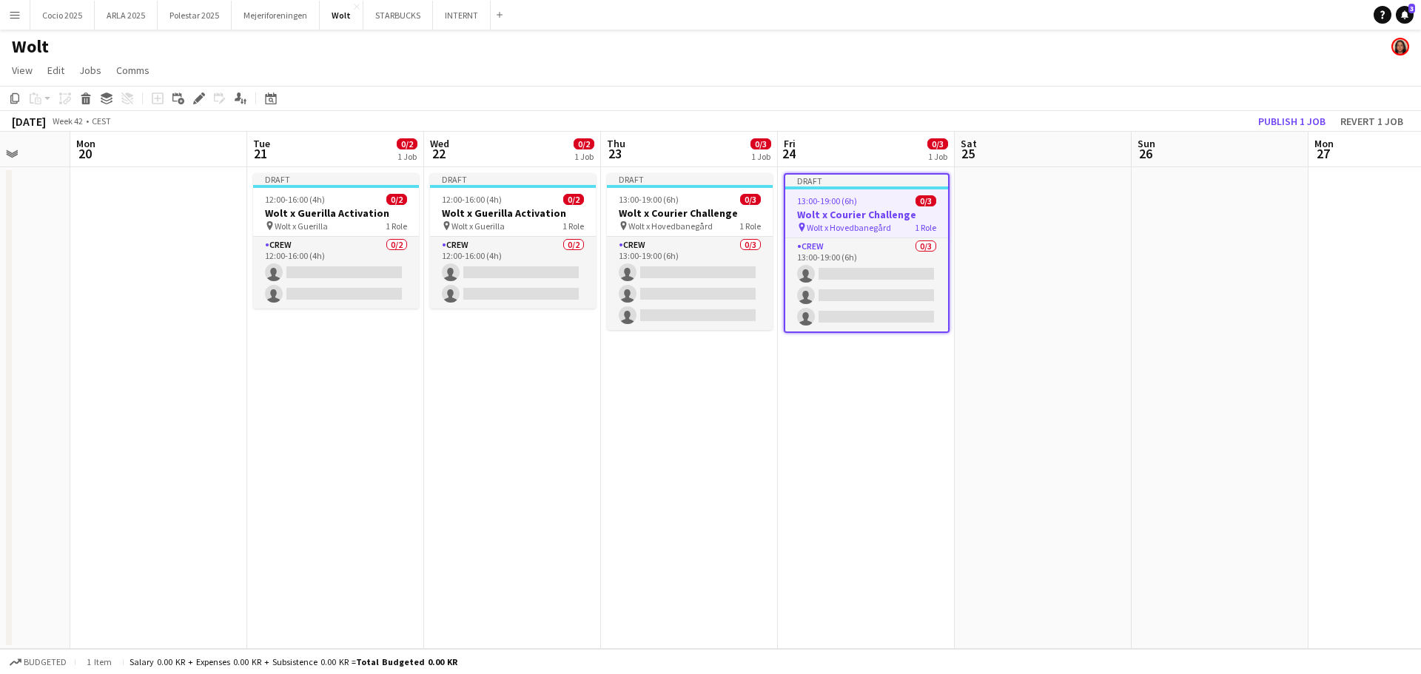
click at [845, 207] on app-job-card "Draft 13:00-19:00 (6h) 0/3 Wolt x Courier Challenge pin Wolt x Hovedbanegård 1 …" at bounding box center [867, 253] width 166 height 160
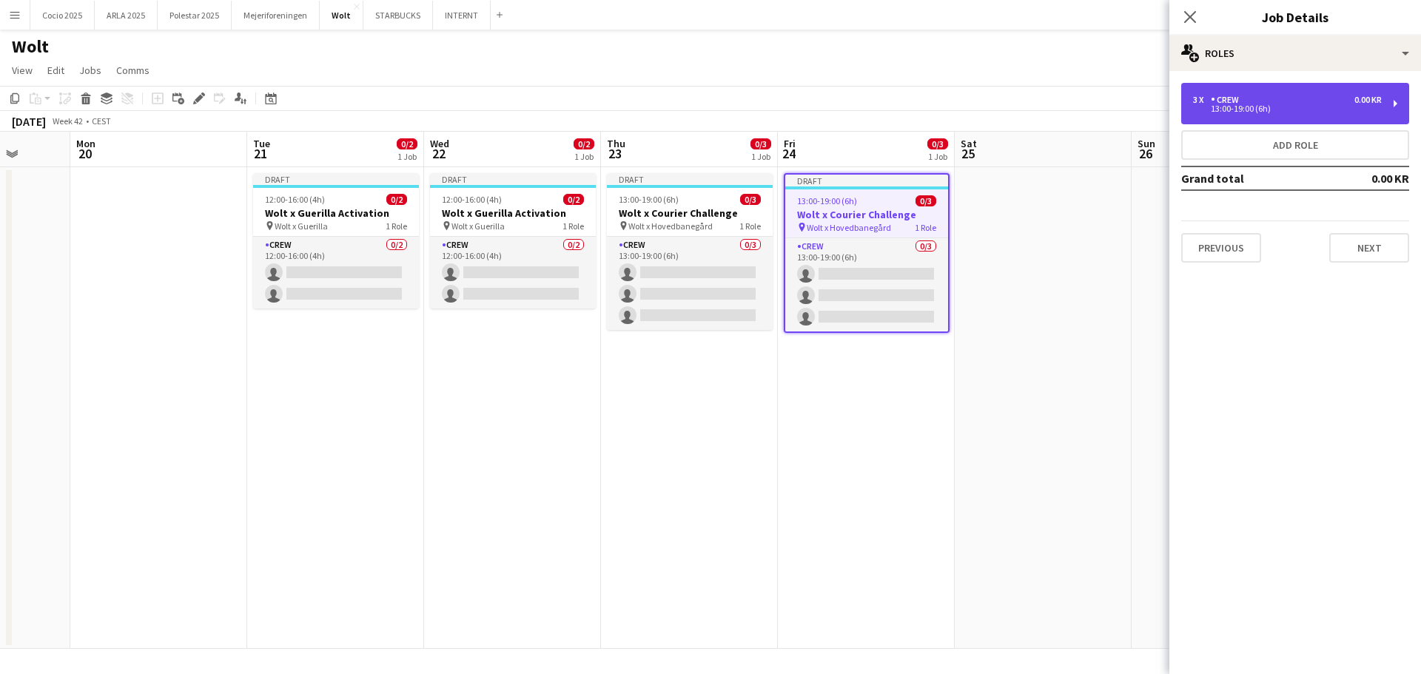
click at [1310, 116] on div "3 x Crew 0.00 KR 13:00-19:00 (6h)" at bounding box center [1295, 103] width 228 height 41
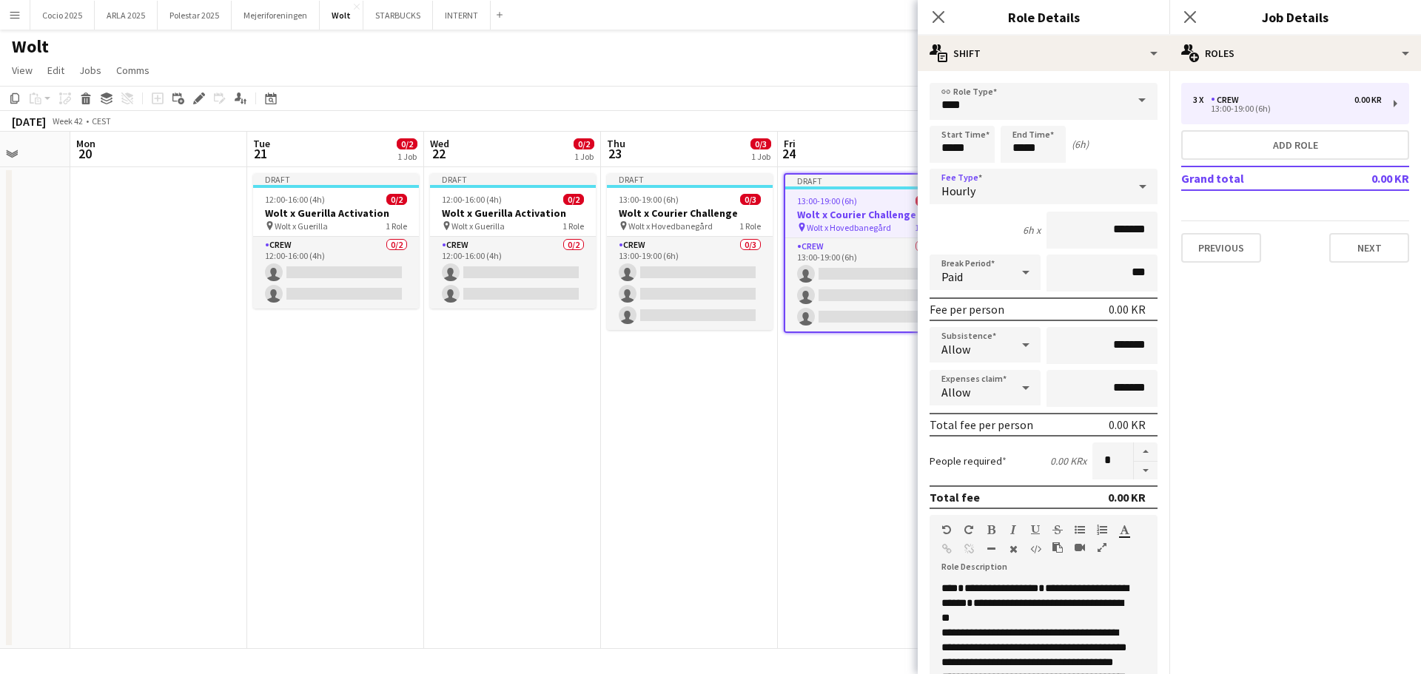
click at [1055, 196] on div "Hourly" at bounding box center [1029, 187] width 198 height 36
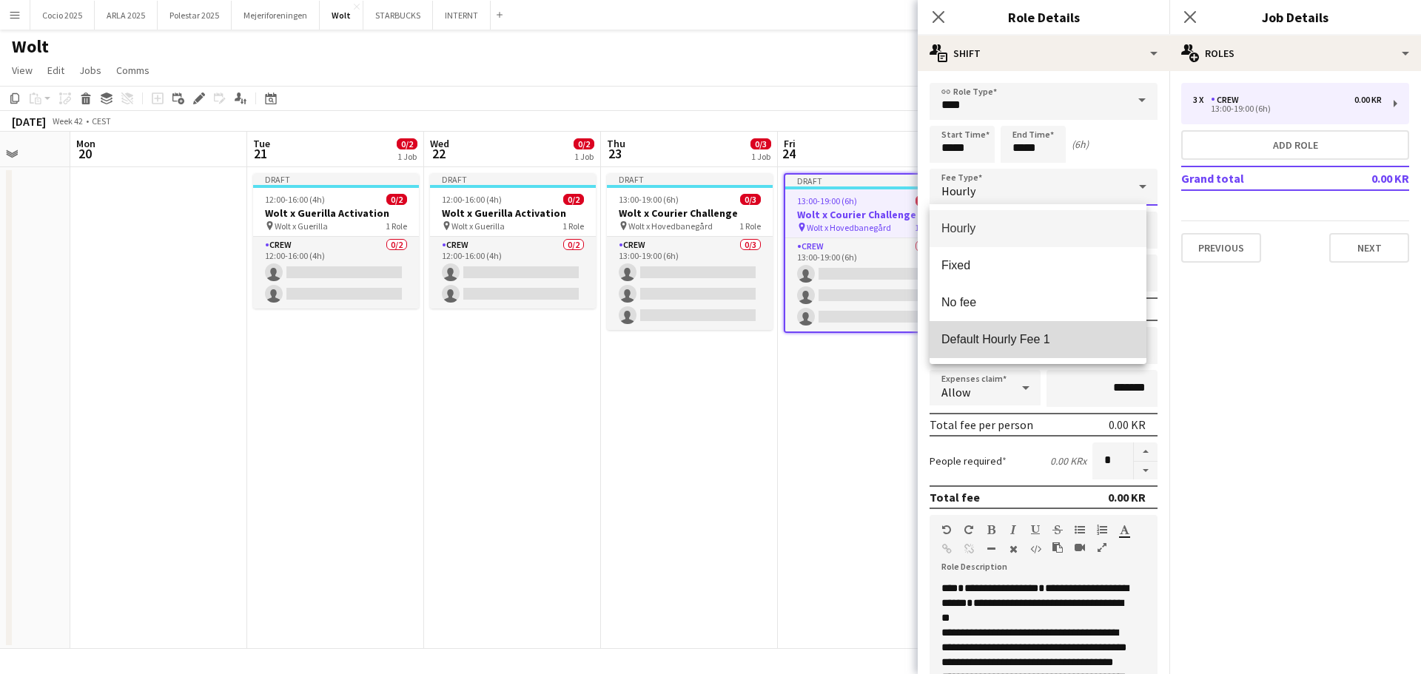
click at [995, 332] on span "Default Hourly Fee 1" at bounding box center [1038, 339] width 193 height 14
type input "*********"
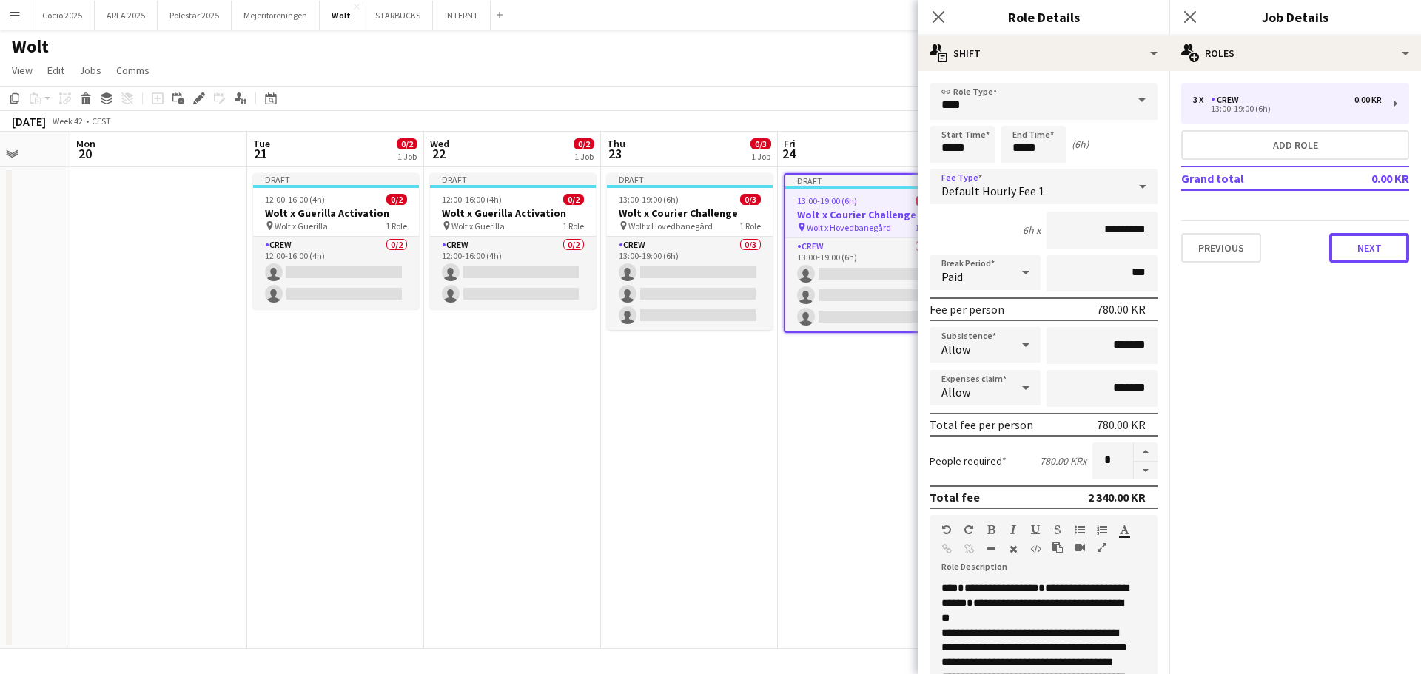
drag, startPoint x: 1348, startPoint y: 243, endPoint x: 1312, endPoint y: 218, distance: 43.1
click at [1348, 244] on button "Next" at bounding box center [1370, 248] width 80 height 30
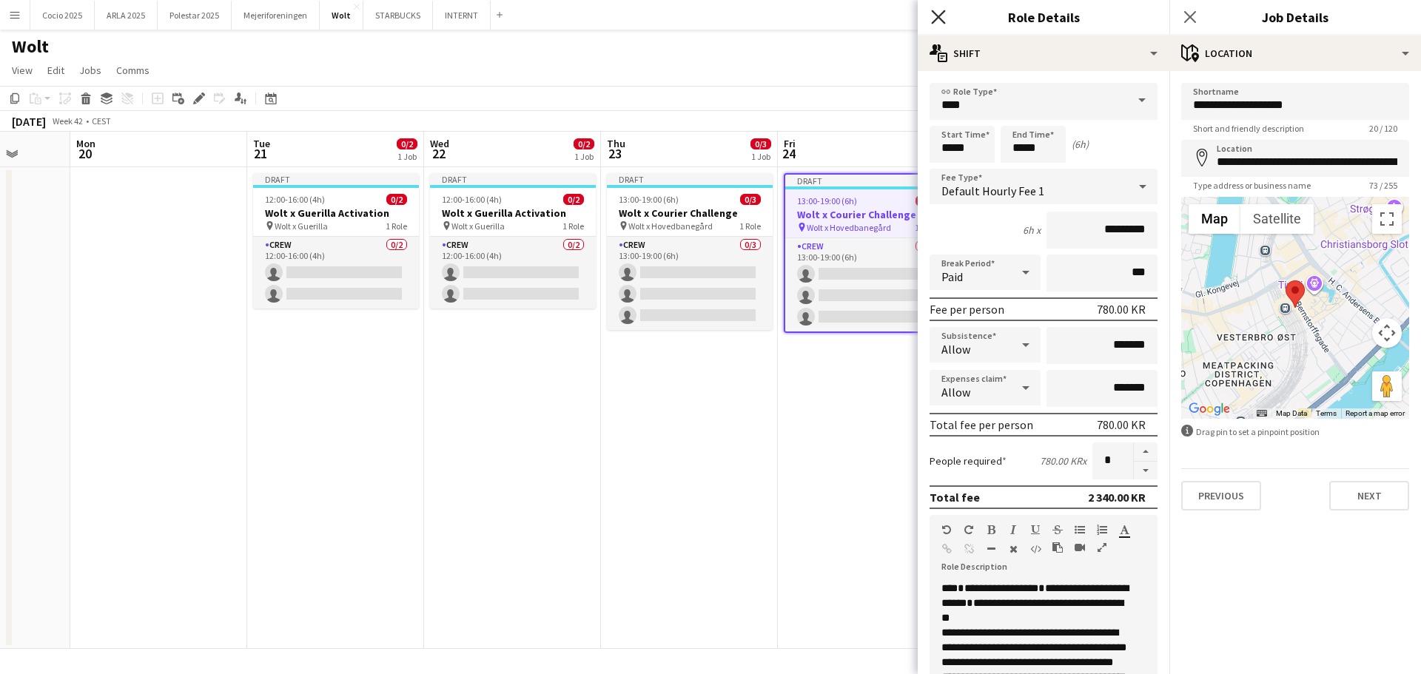
click at [936, 13] on icon "Close pop-in" at bounding box center [938, 17] width 14 height 14
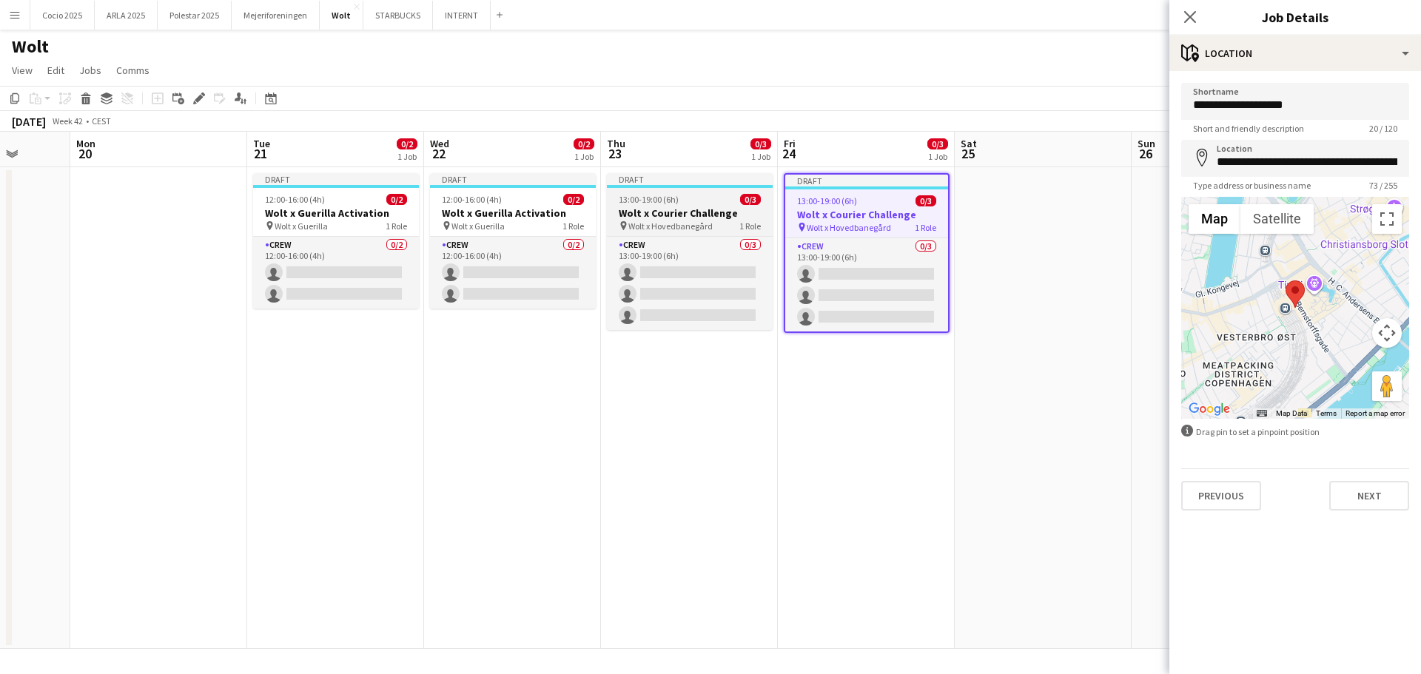
click at [728, 214] on h3 "Wolt x Courier Challenge" at bounding box center [690, 213] width 166 height 13
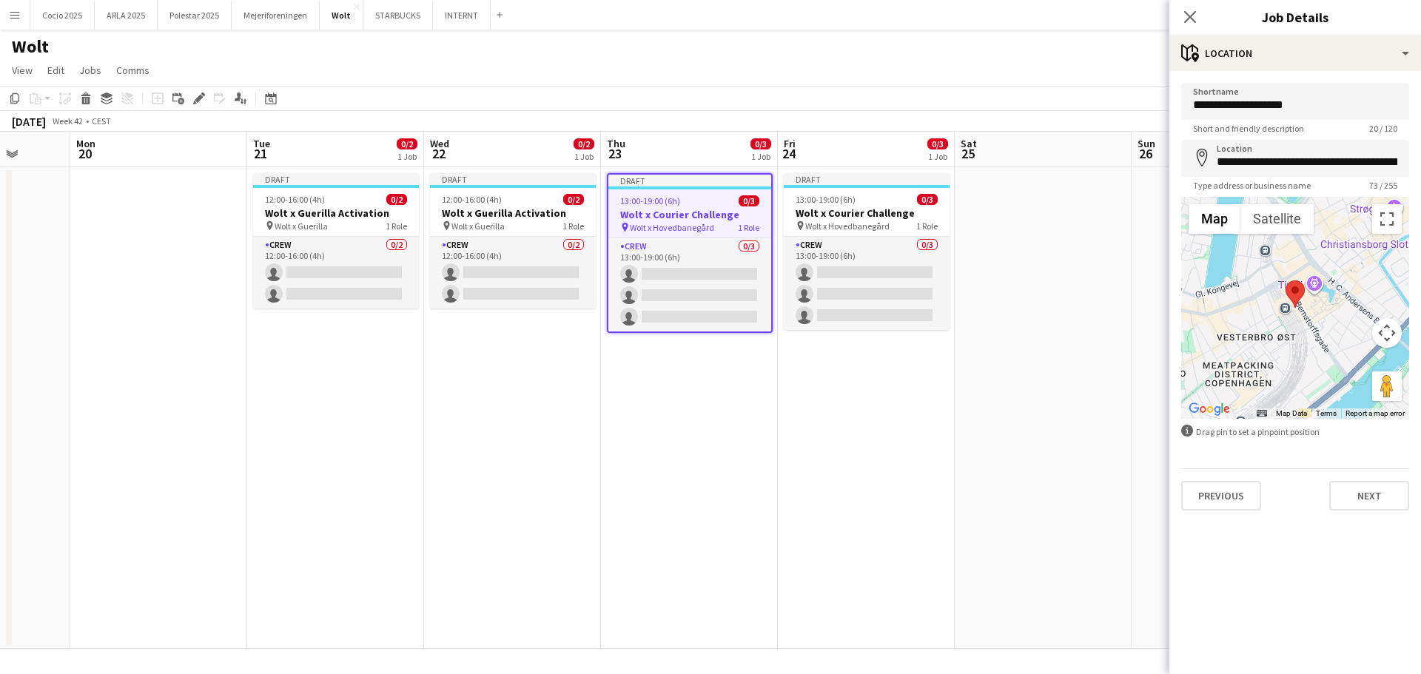
click at [728, 214] on h3 "Wolt x Courier Challenge" at bounding box center [689, 214] width 163 height 13
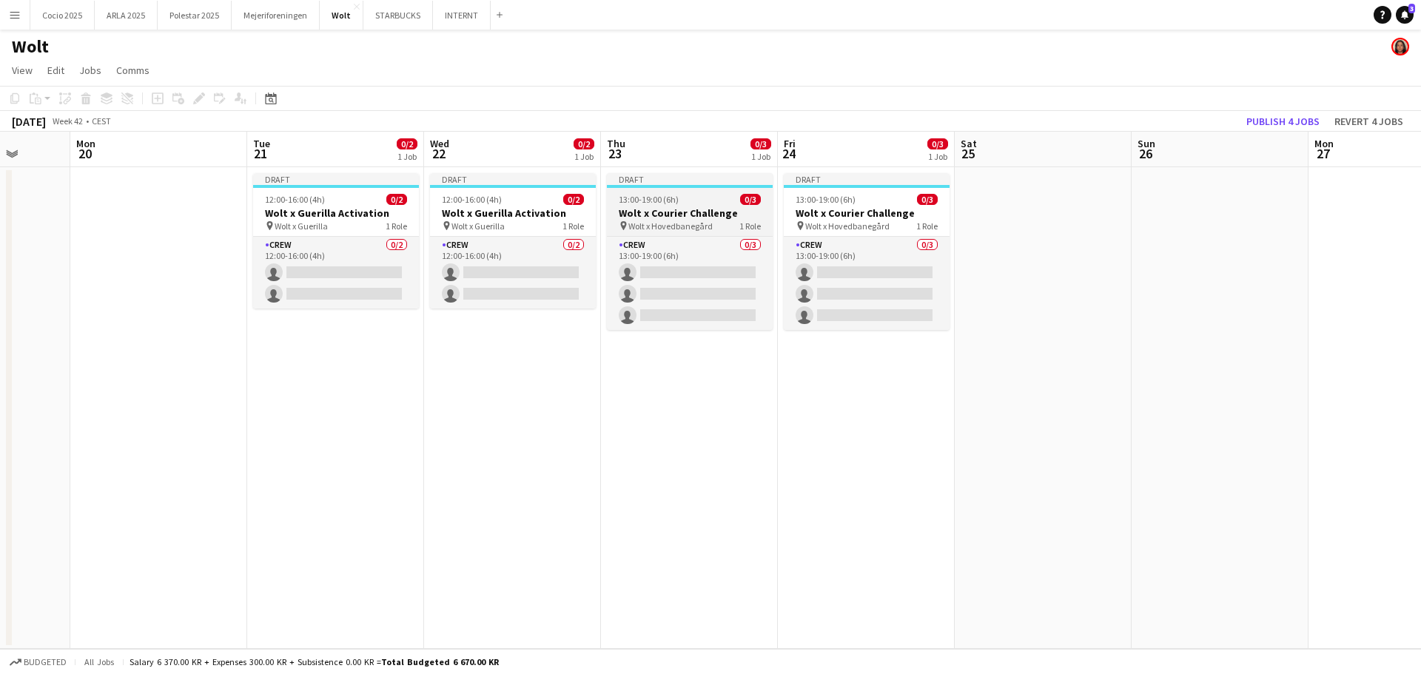
click at [683, 187] on div at bounding box center [690, 186] width 166 height 3
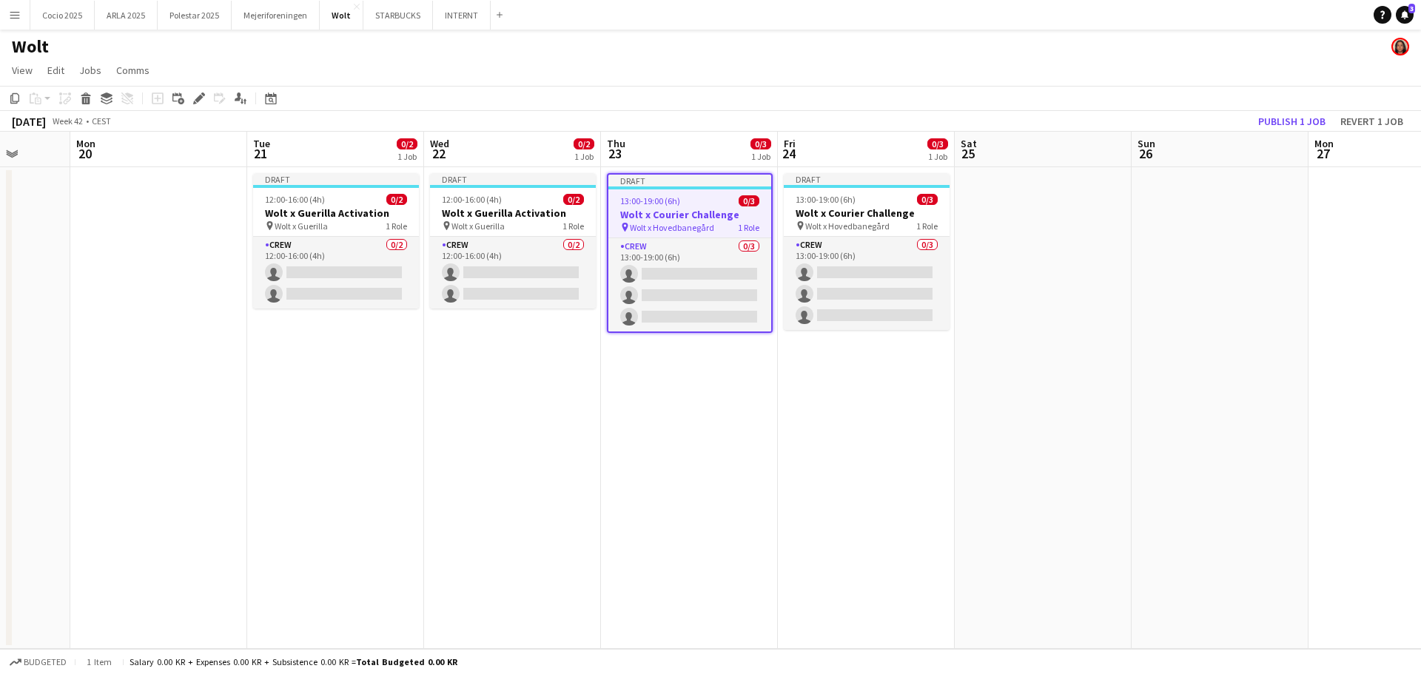
click at [685, 201] on div "13:00-19:00 (6h) 0/3" at bounding box center [689, 200] width 163 height 11
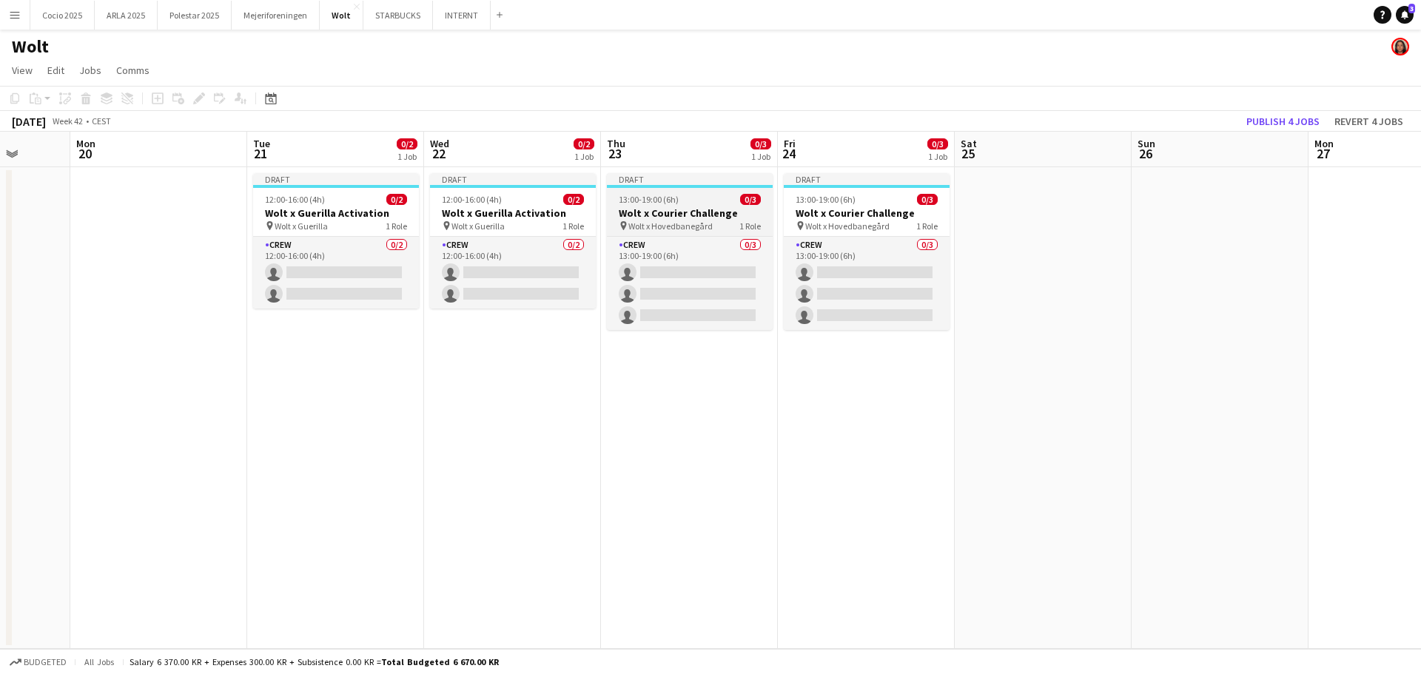
click at [686, 199] on div "13:00-19:00 (6h) 0/3" at bounding box center [690, 199] width 166 height 11
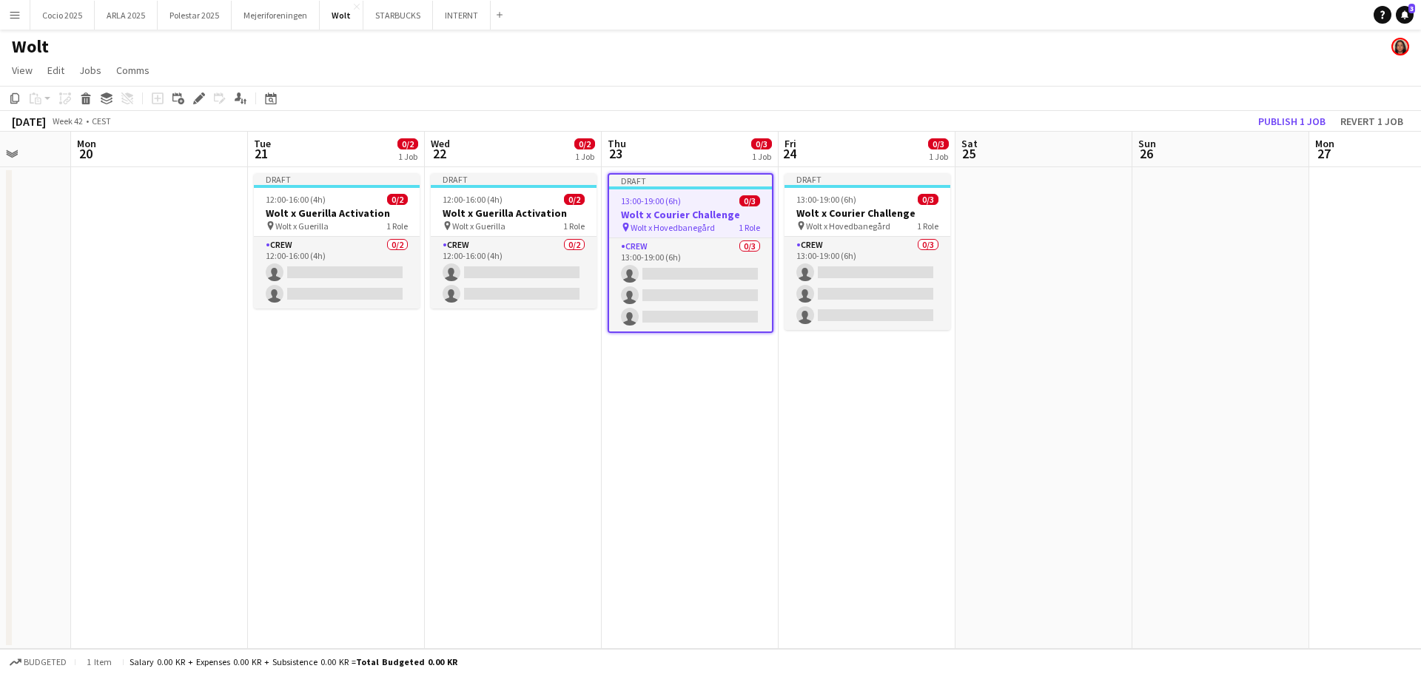
click at [686, 198] on div "13:00-19:00 (6h) 0/3" at bounding box center [690, 200] width 163 height 11
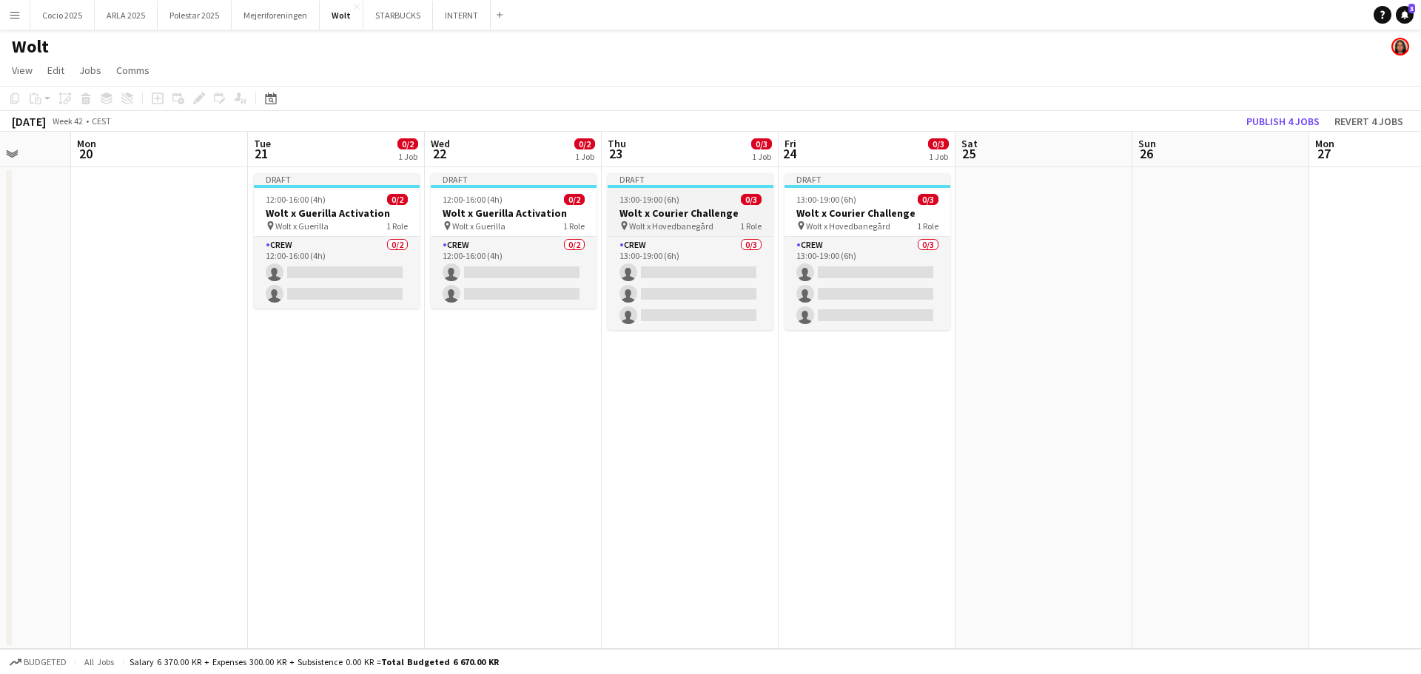
click at [687, 196] on div "13:00-19:00 (6h) 0/3" at bounding box center [691, 199] width 166 height 11
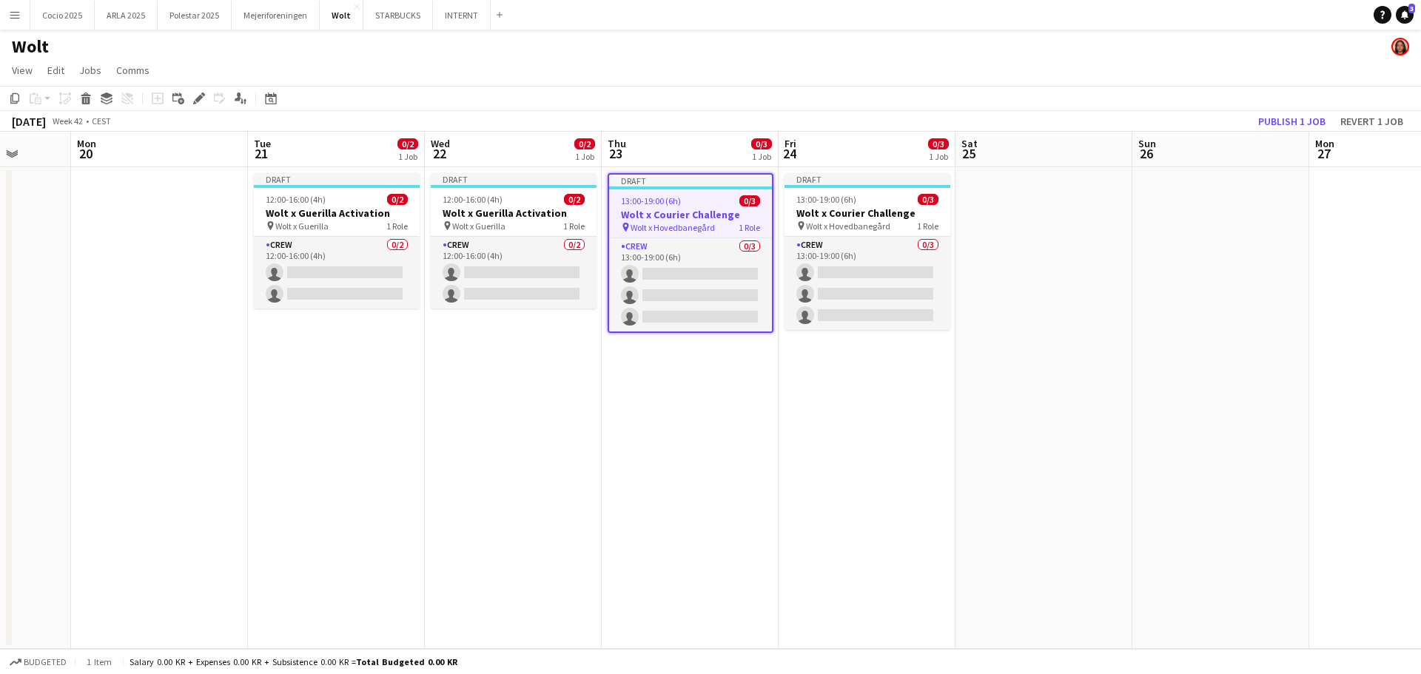
click at [687, 193] on app-job-card "Draft 13:00-19:00 (6h) 0/3 Wolt x Courier Challenge pin Wolt x Hovedbanegård 1 …" at bounding box center [691, 253] width 166 height 160
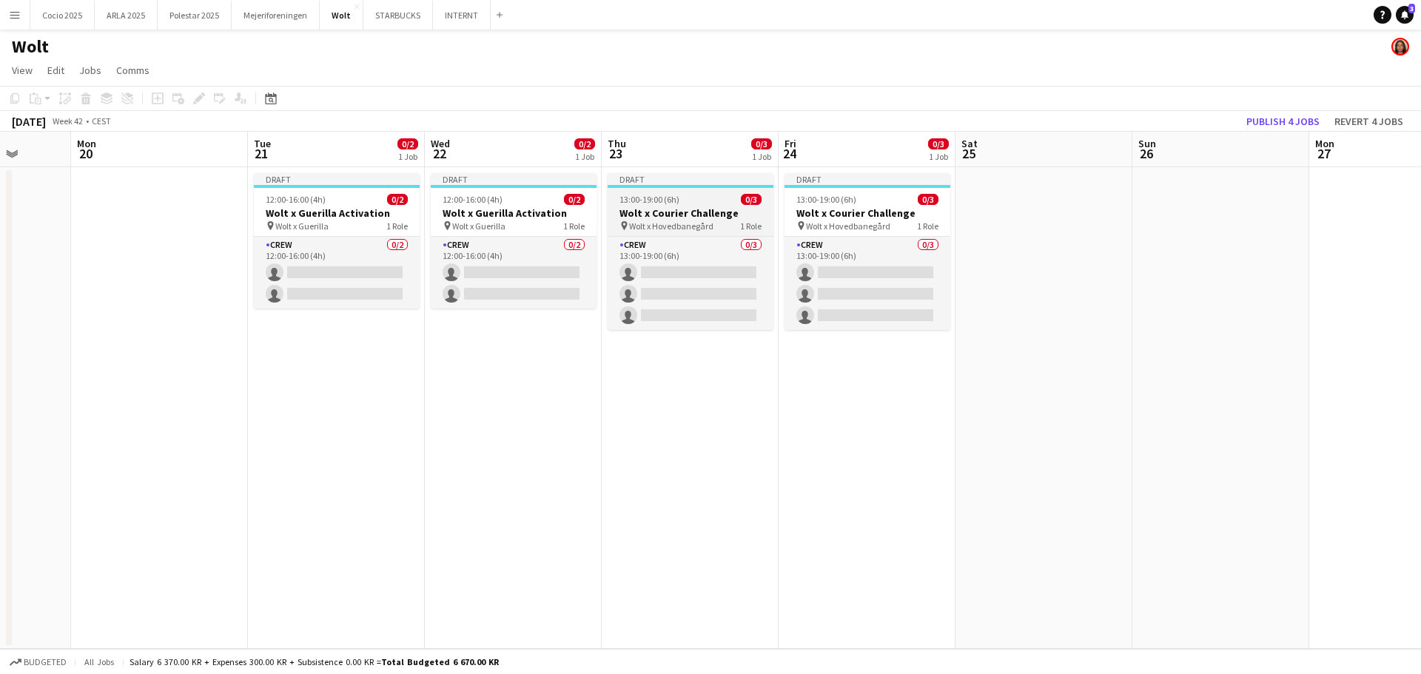
click at [687, 193] on app-job-card "Draft 13:00-19:00 (6h) 0/3 Wolt x Courier Challenge pin Wolt x Hovedbanegård 1 …" at bounding box center [691, 251] width 166 height 157
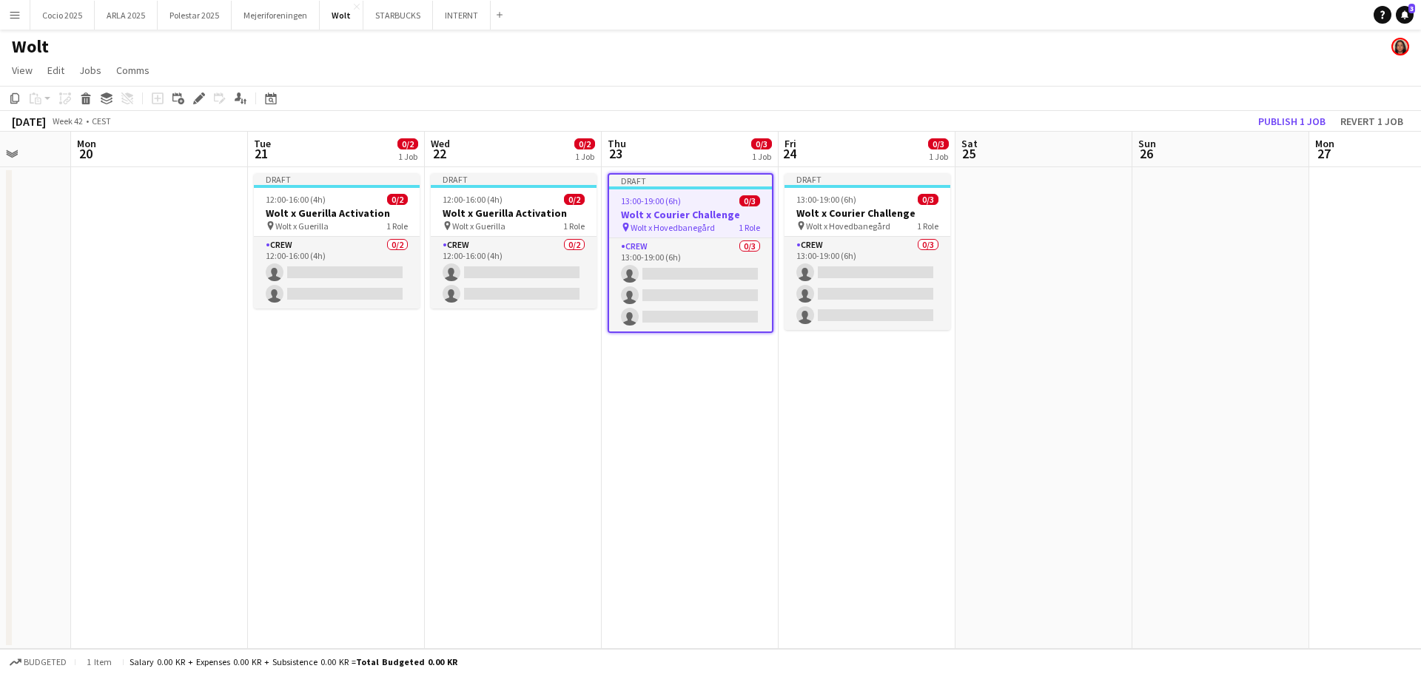
click at [687, 193] on app-job-card "Draft 13:00-19:00 (6h) 0/3 Wolt x Courier Challenge pin Wolt x Hovedbanegård 1 …" at bounding box center [691, 253] width 166 height 160
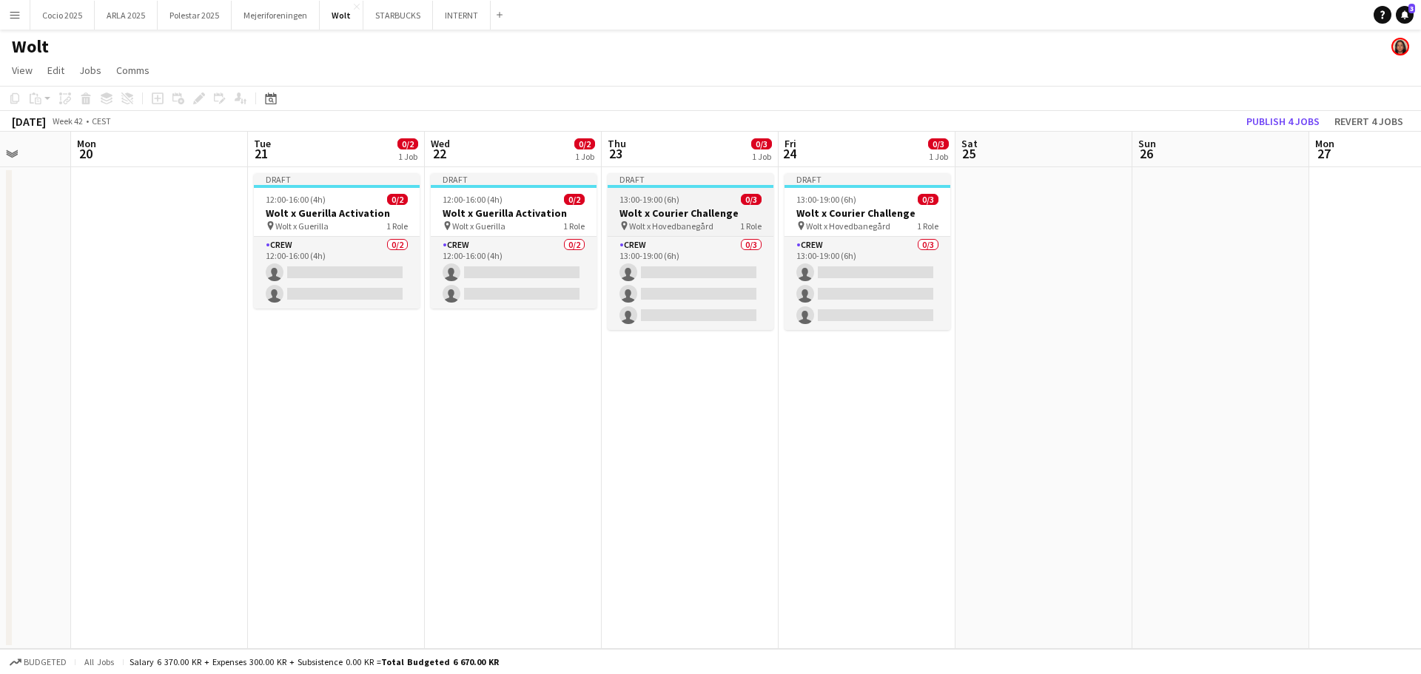
click at [687, 193] on app-job-card "Draft 13:00-19:00 (6h) 0/3 Wolt x Courier Challenge pin Wolt x Hovedbanegård 1 …" at bounding box center [691, 251] width 166 height 157
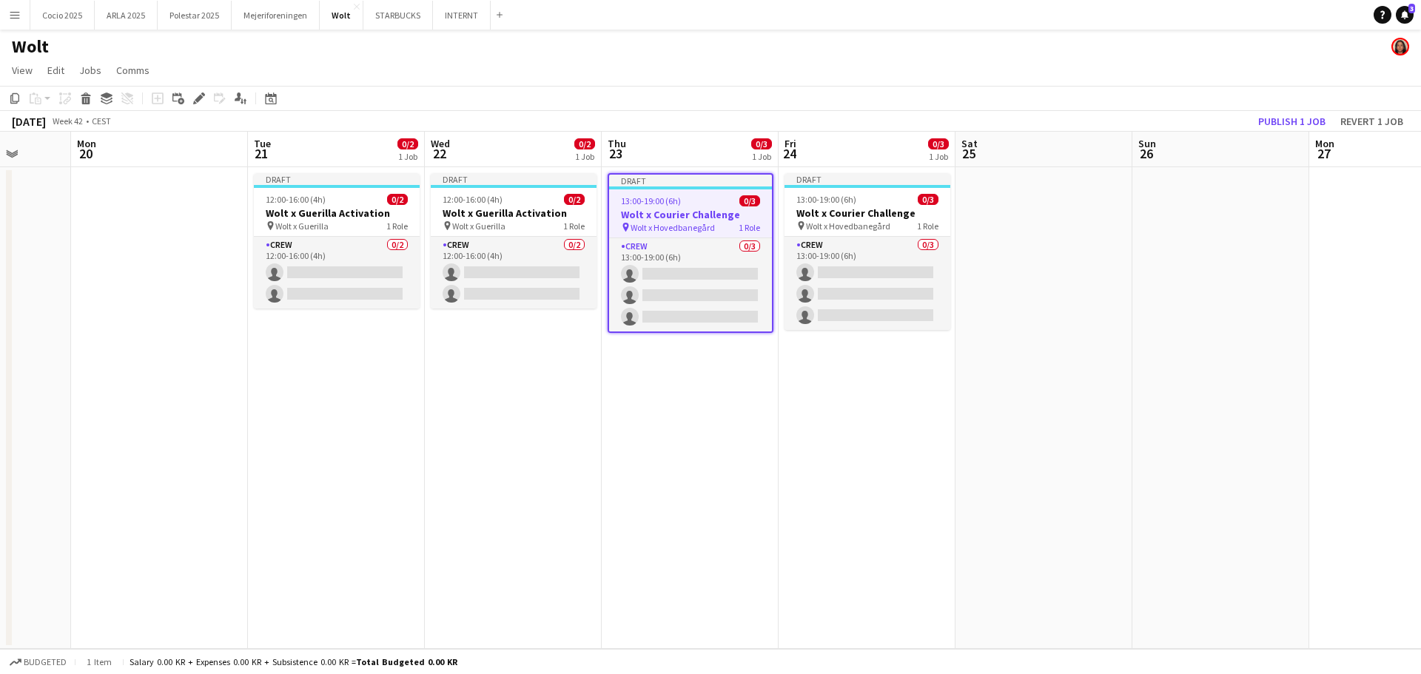
click at [688, 193] on app-job-card "Draft 13:00-19:00 (6h) 0/3 Wolt x Courier Challenge pin Wolt x Hovedbanegård 1 …" at bounding box center [691, 253] width 166 height 160
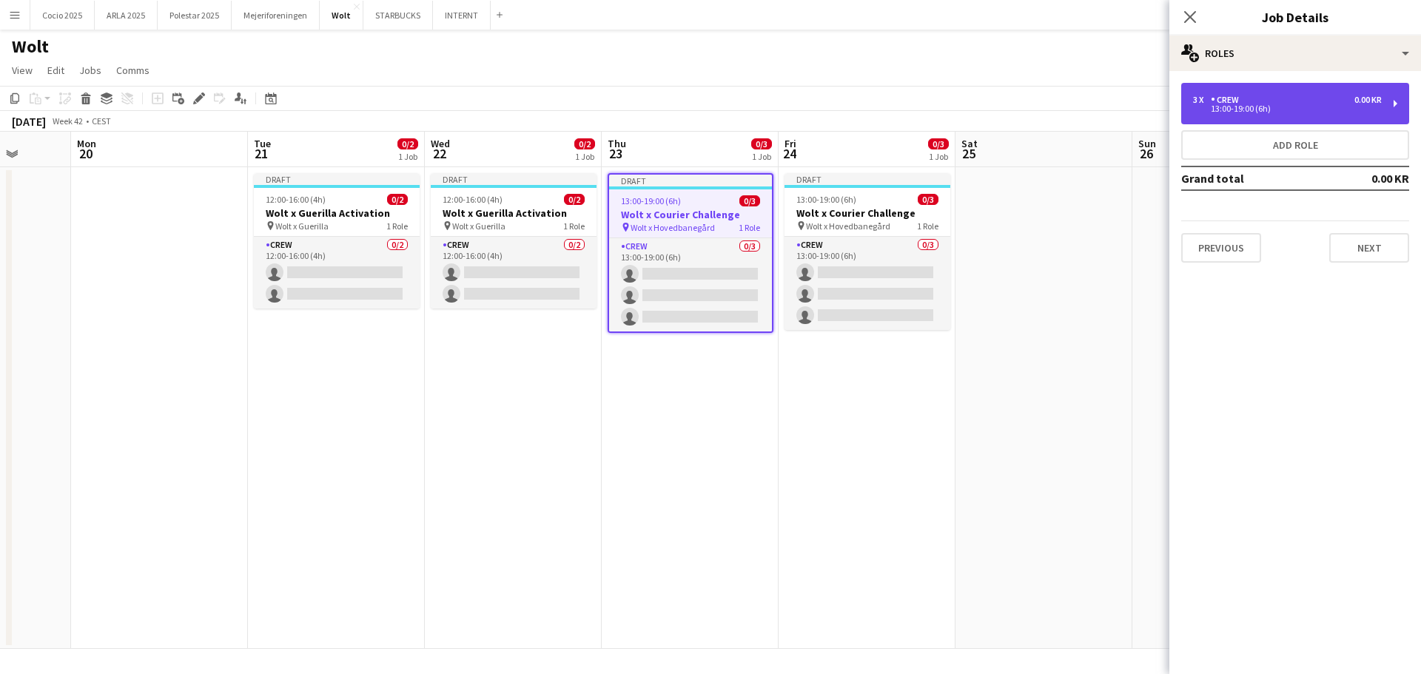
click at [1340, 103] on div "3 x Crew 0.00 KR" at bounding box center [1287, 100] width 189 height 10
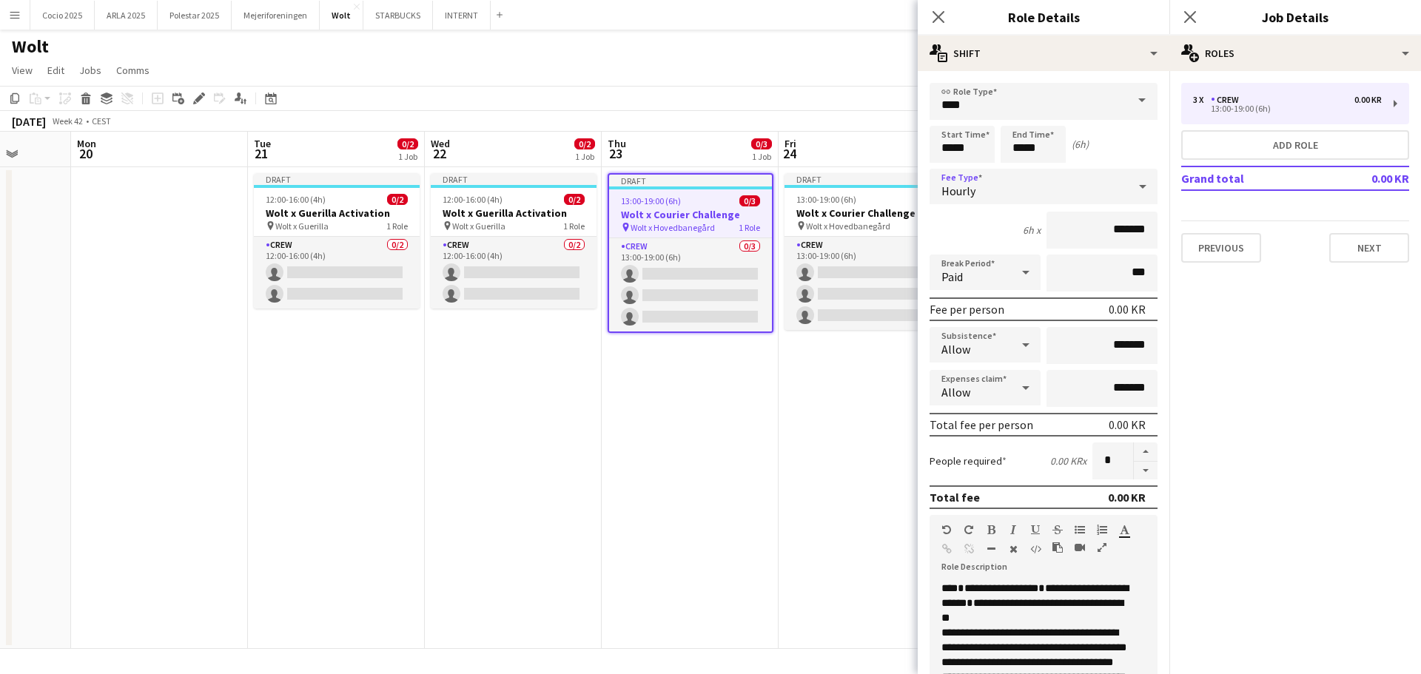
click at [1039, 177] on div "Hourly" at bounding box center [1029, 187] width 198 height 36
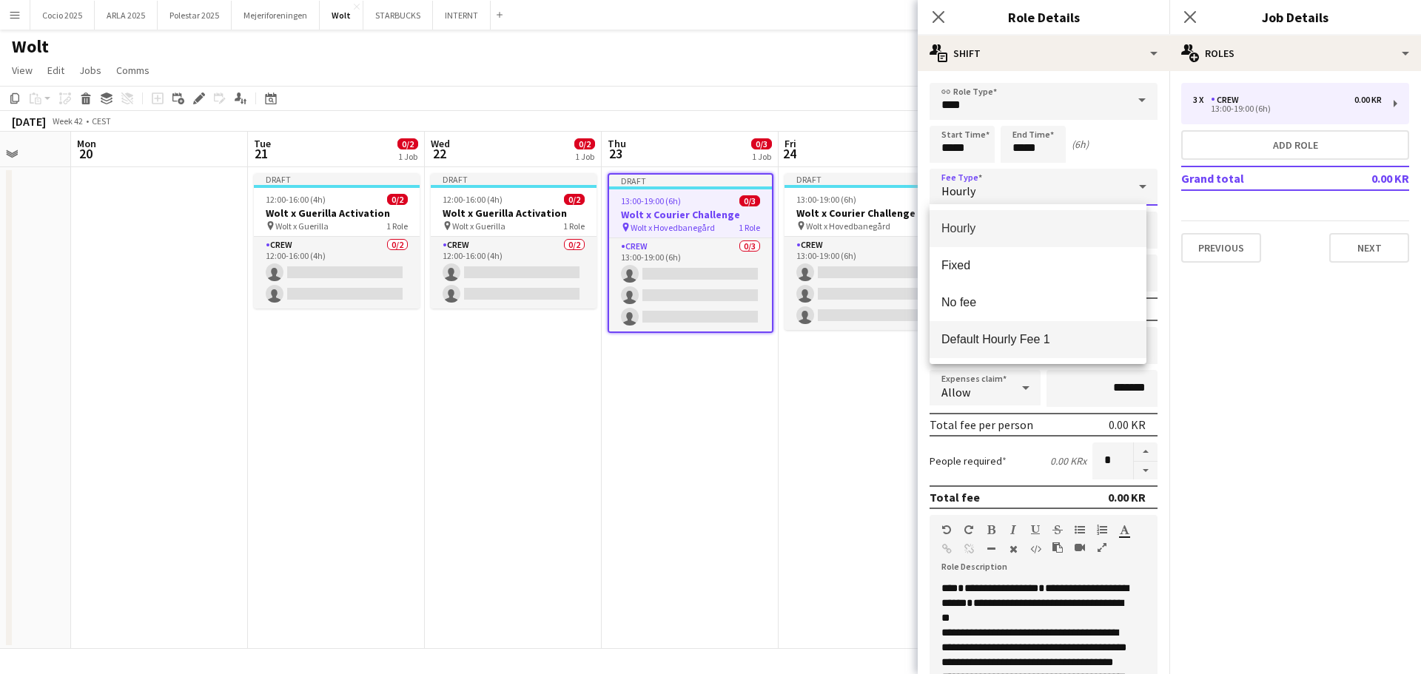
click at [1038, 335] on span "Default Hourly Fee 1" at bounding box center [1038, 339] width 193 height 14
type input "*********"
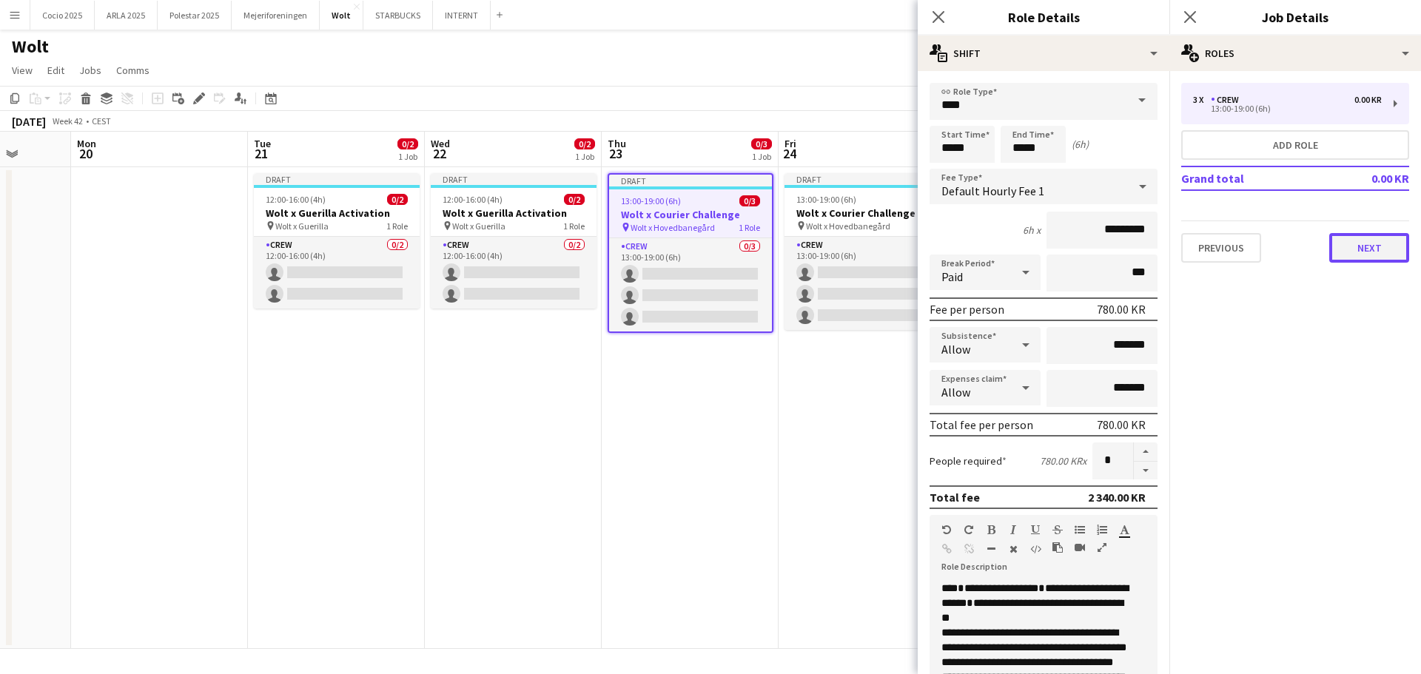
click at [1362, 252] on button "Next" at bounding box center [1370, 248] width 80 height 30
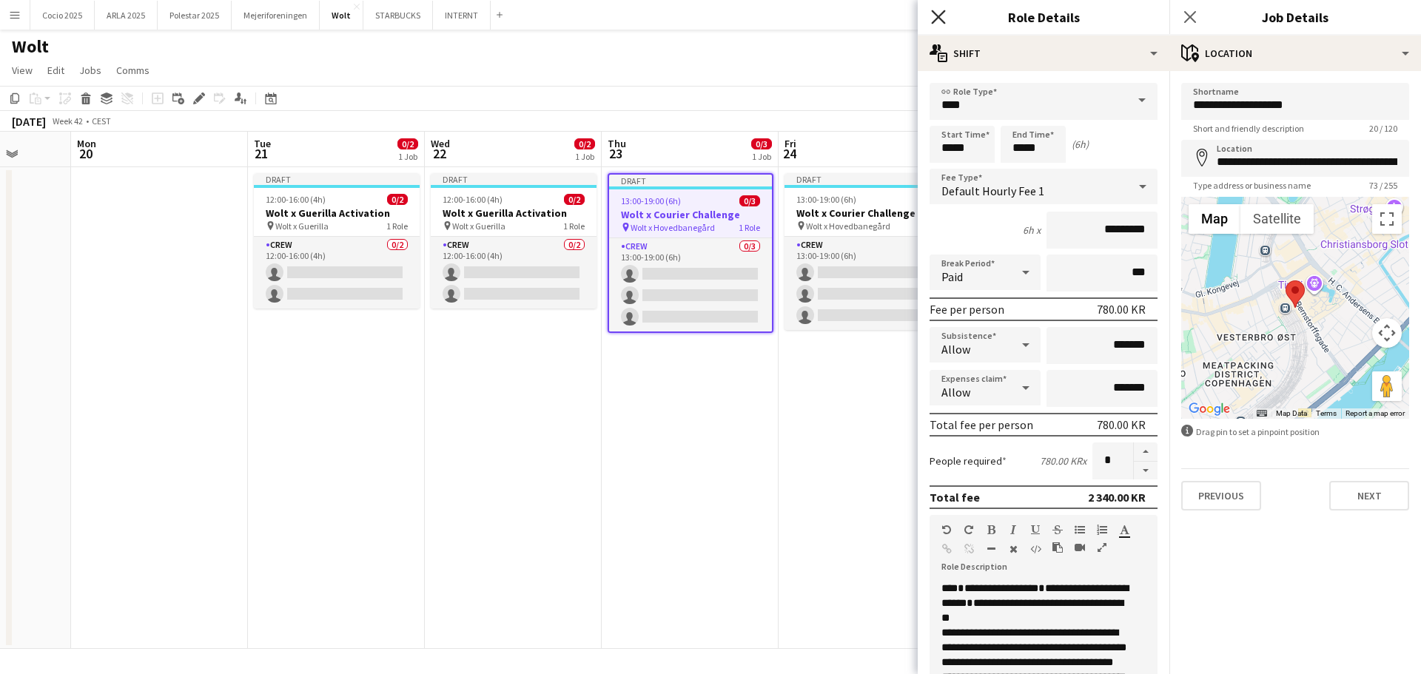
click at [935, 13] on icon at bounding box center [938, 17] width 14 height 14
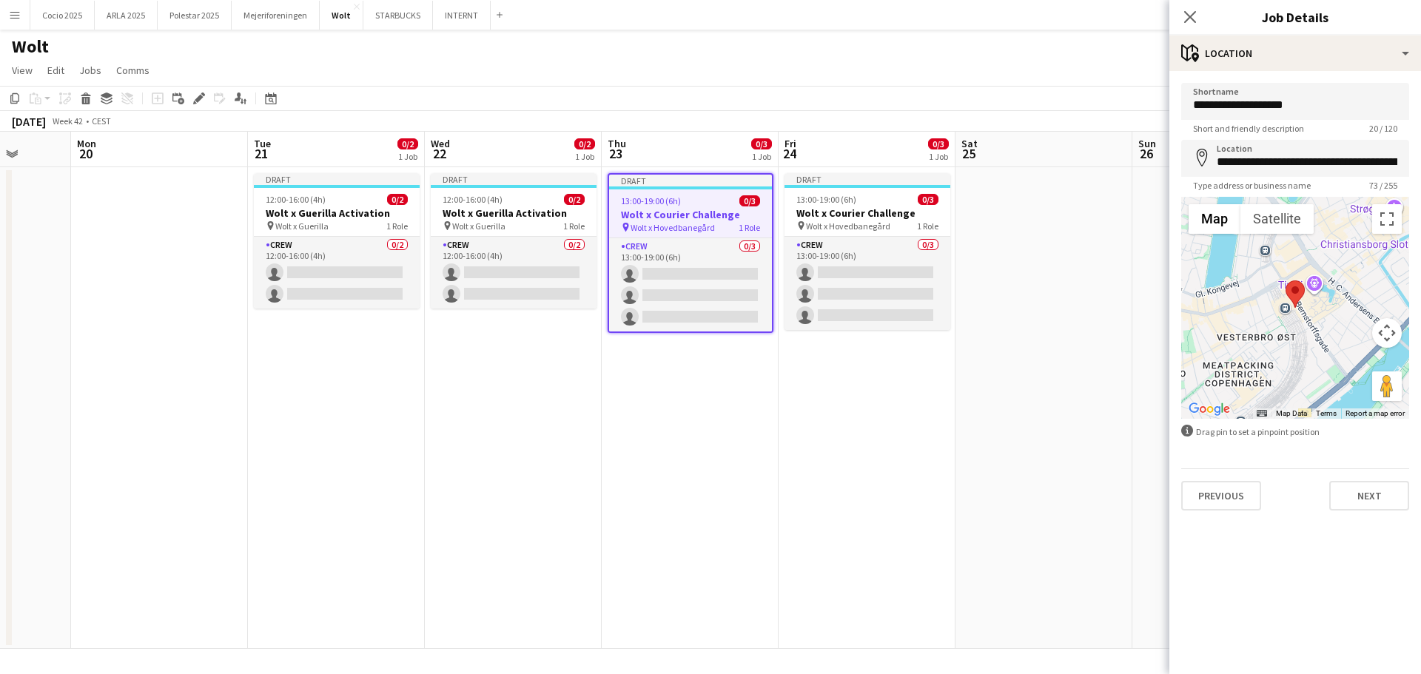
click at [717, 87] on app-toolbar "Copy Paste Paste Ctrl+V Paste with crew Ctrl+Shift+V Paste linked Job Delete Gr…" at bounding box center [710, 98] width 1421 height 25
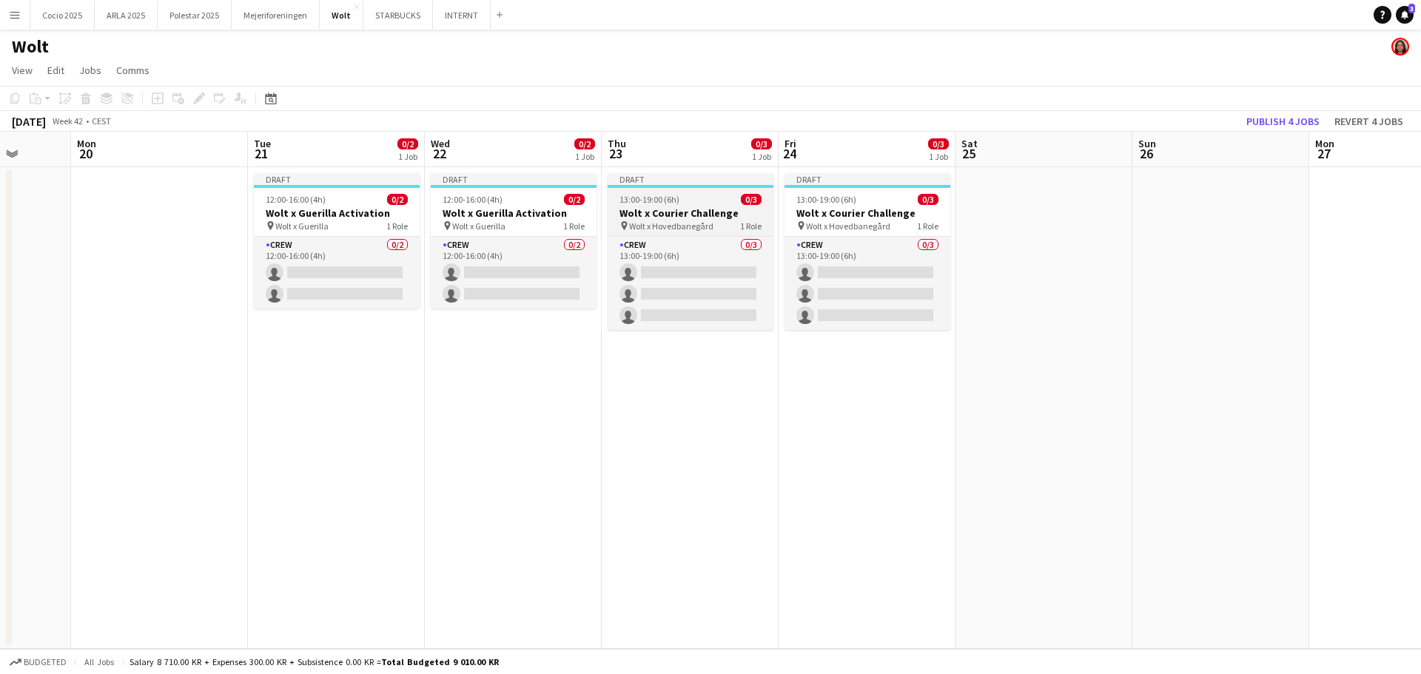
click at [647, 228] on span "Wolt x Hovedbanegård" at bounding box center [671, 226] width 84 height 11
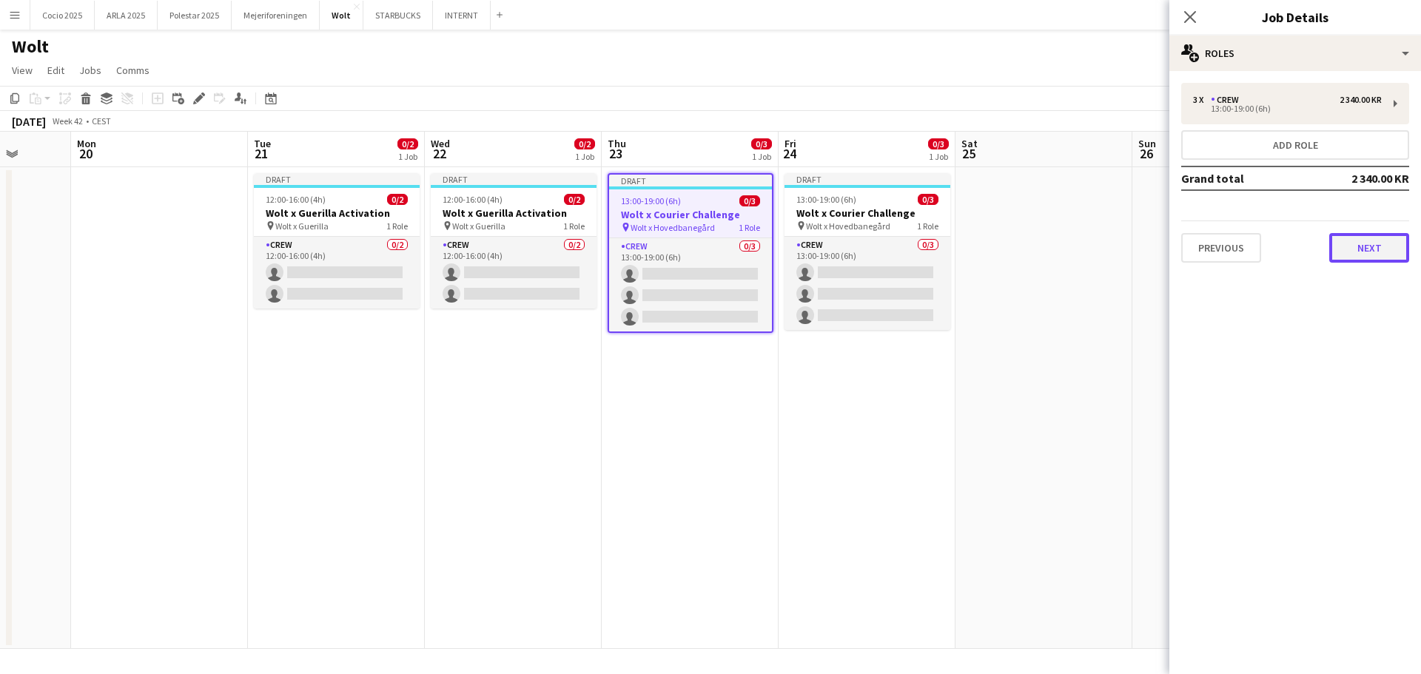
click at [1359, 248] on button "Next" at bounding box center [1370, 248] width 80 height 30
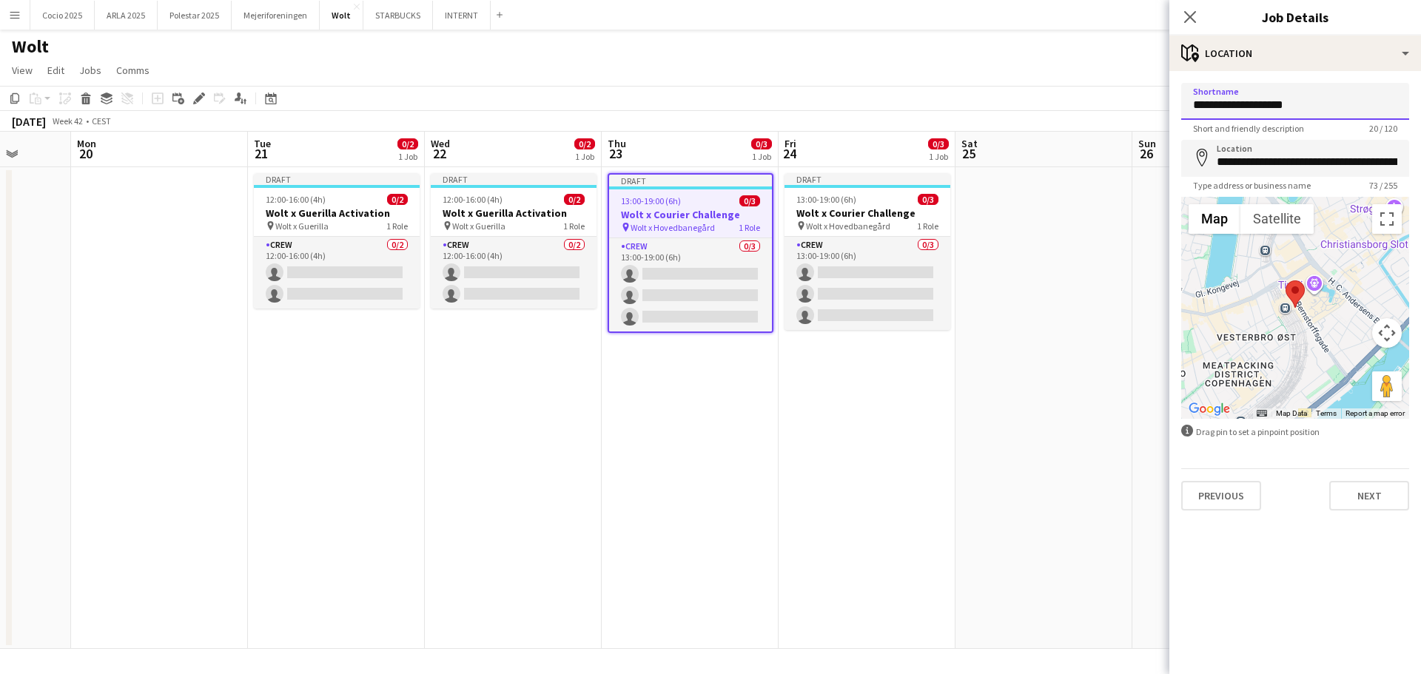
drag, startPoint x: 1227, startPoint y: 102, endPoint x: 1171, endPoint y: 115, distance: 57.7
click at [1171, 115] on form "**********" at bounding box center [1296, 297] width 252 height 428
click at [1339, 98] on input "**********" at bounding box center [1295, 101] width 228 height 37
type input "**********"
click at [1373, 481] on button "Next" at bounding box center [1370, 496] width 80 height 30
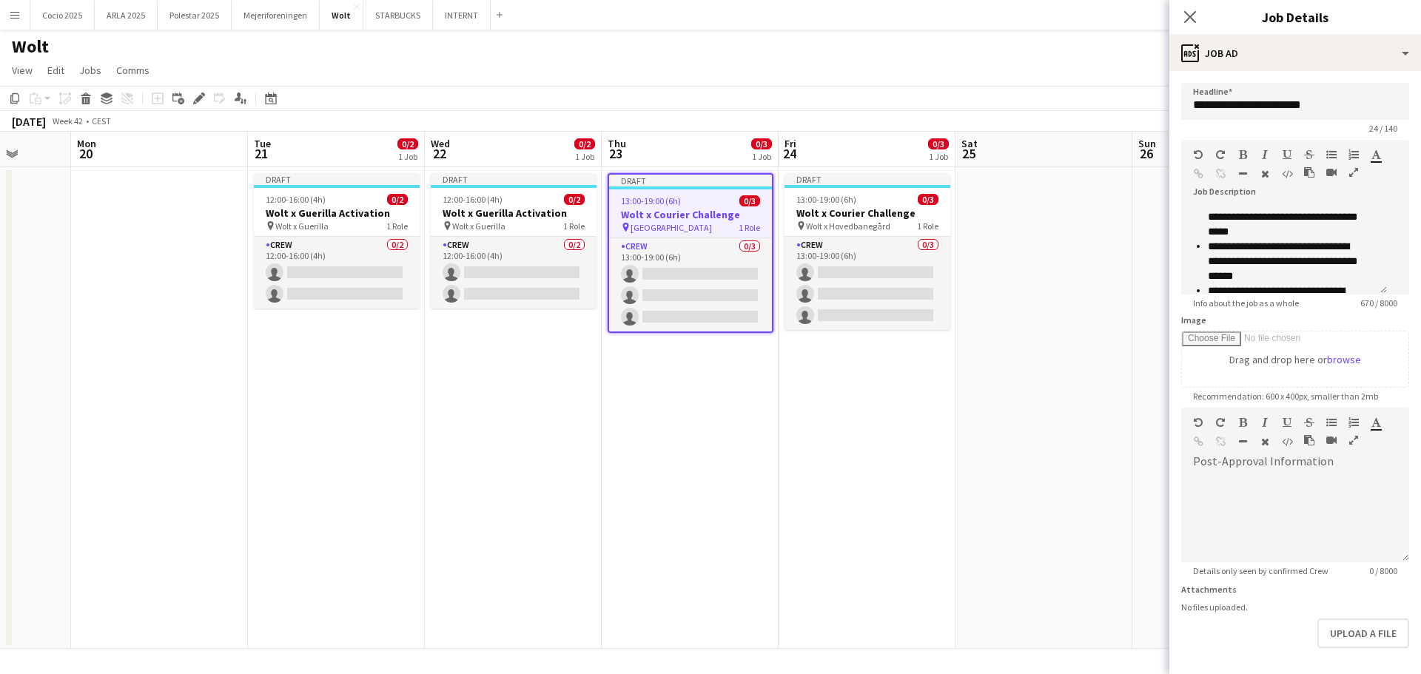
scroll to position [296, 0]
click at [1193, 28] on div "Close pop-in" at bounding box center [1190, 17] width 41 height 34
click at [1189, 21] on icon "Close pop-in" at bounding box center [1190, 17] width 14 height 14
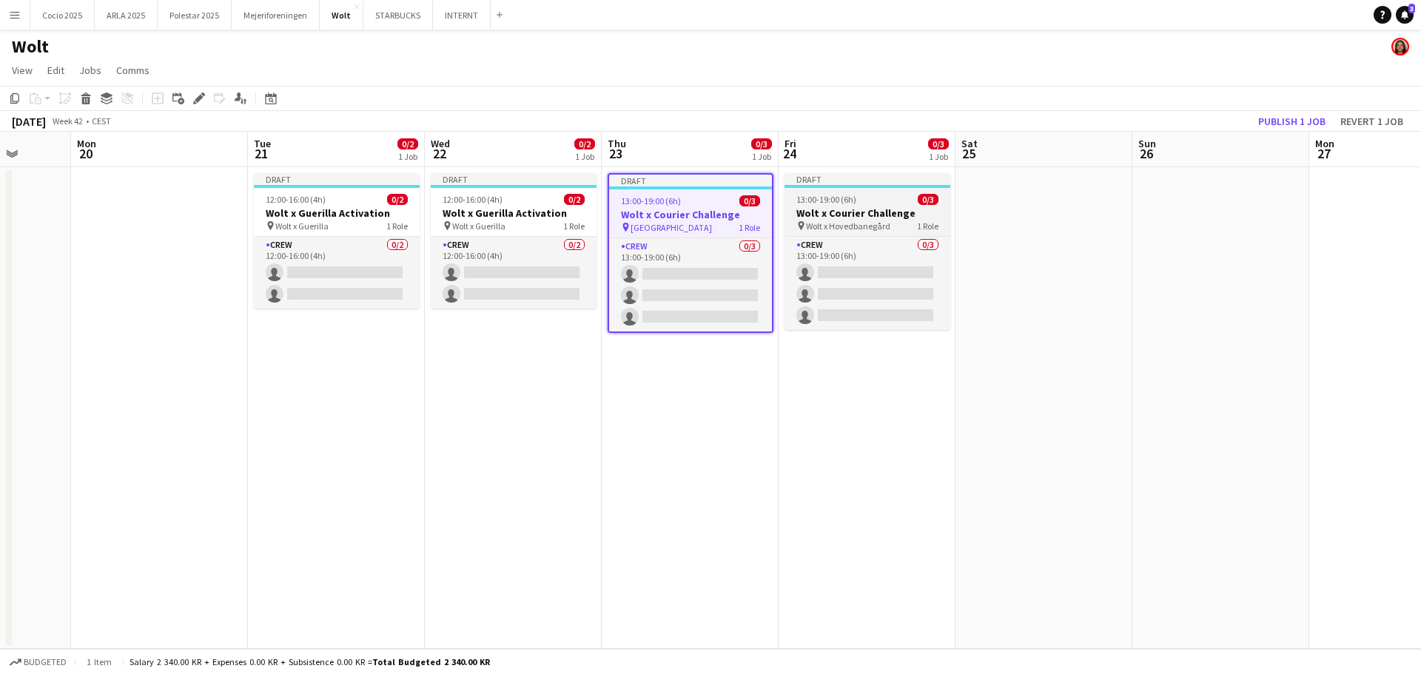
click at [859, 231] on span "Wolt x Hovedbanegård" at bounding box center [848, 226] width 84 height 11
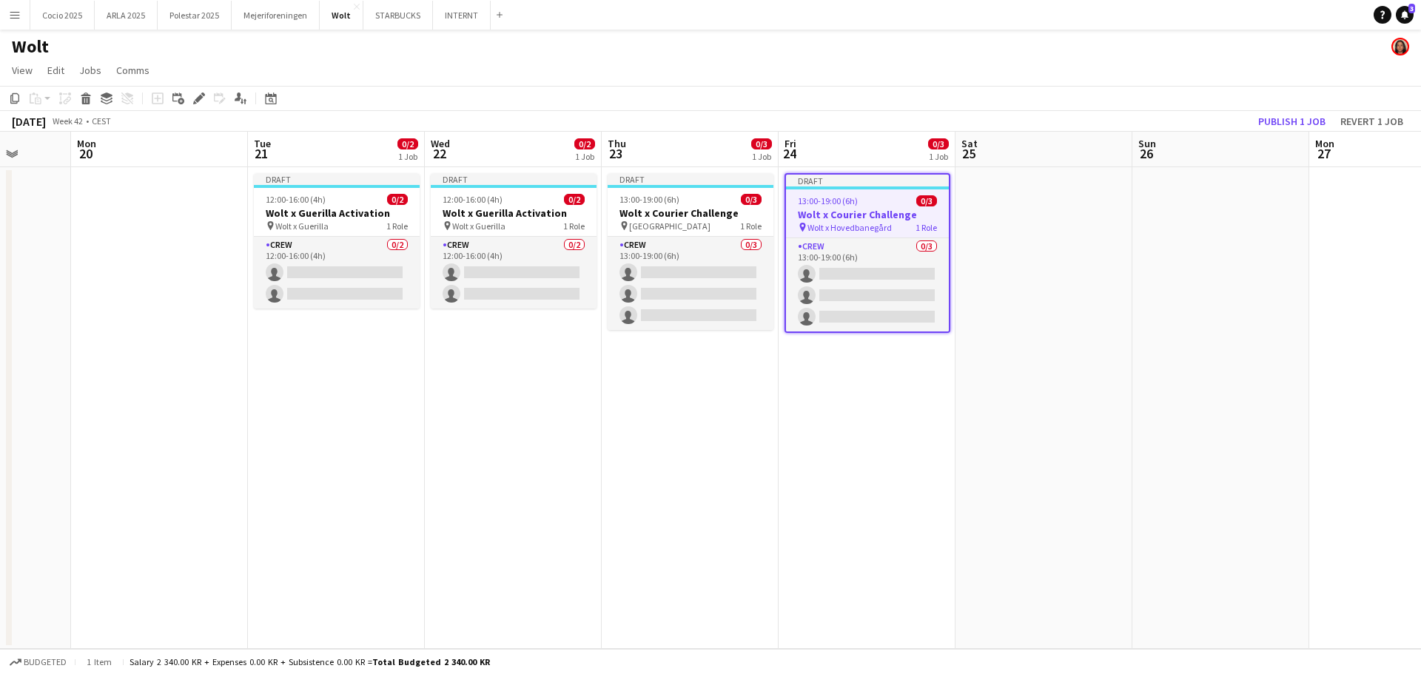
click at [860, 231] on span "Wolt x Hovedbanegård" at bounding box center [850, 227] width 84 height 11
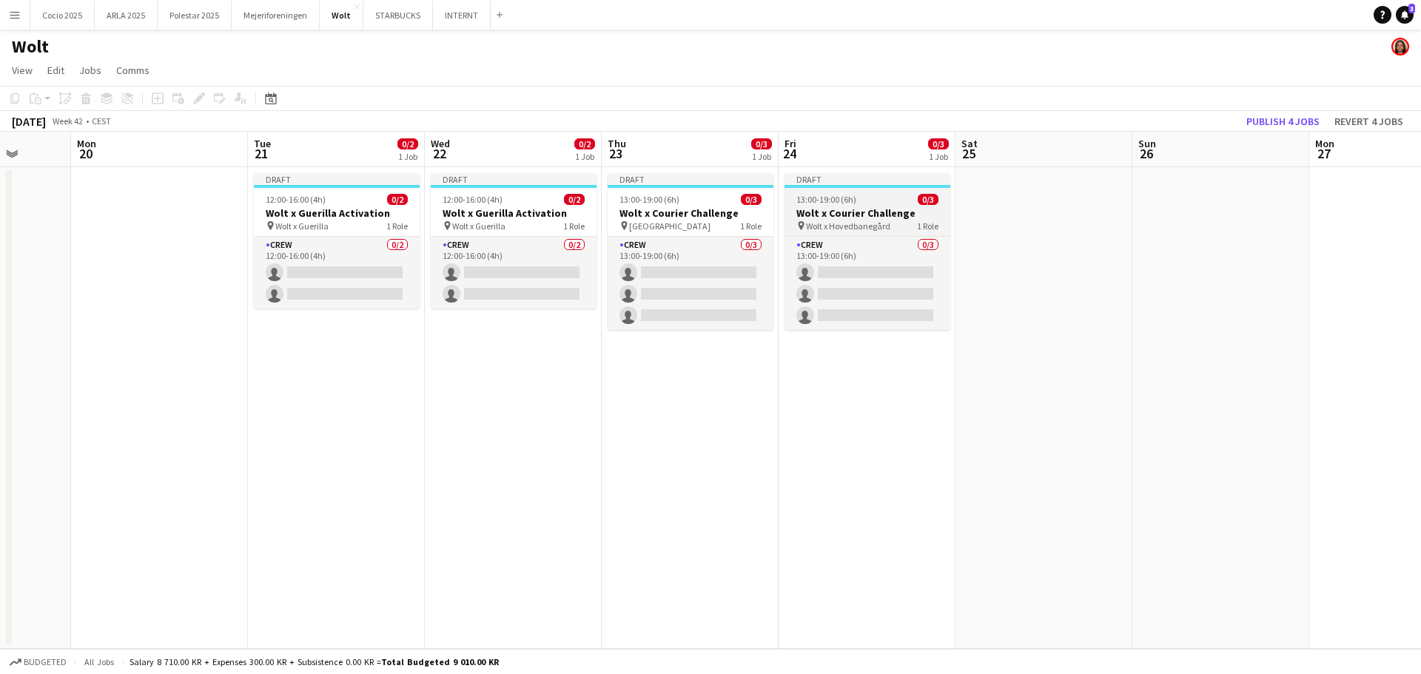
click at [860, 231] on span "Wolt x Hovedbanegård" at bounding box center [848, 226] width 84 height 11
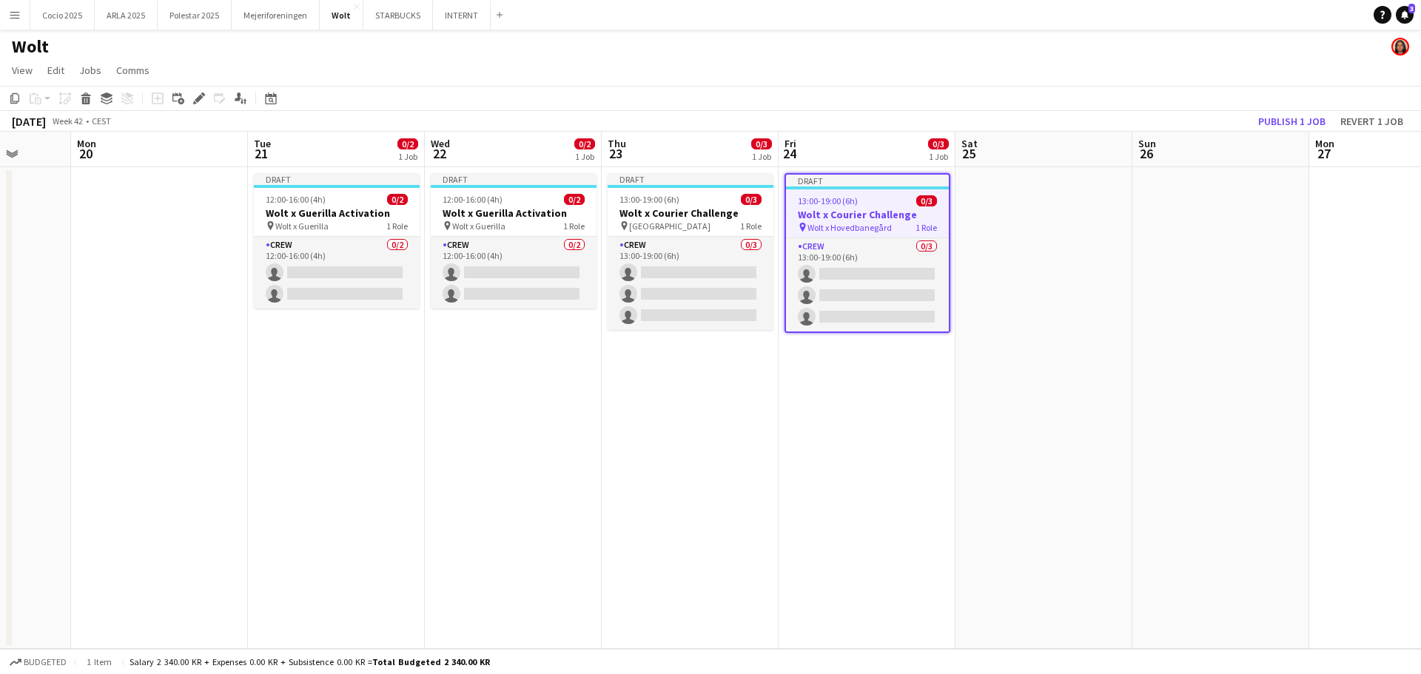
click at [854, 218] on h3 "Wolt x Courier Challenge" at bounding box center [867, 214] width 163 height 13
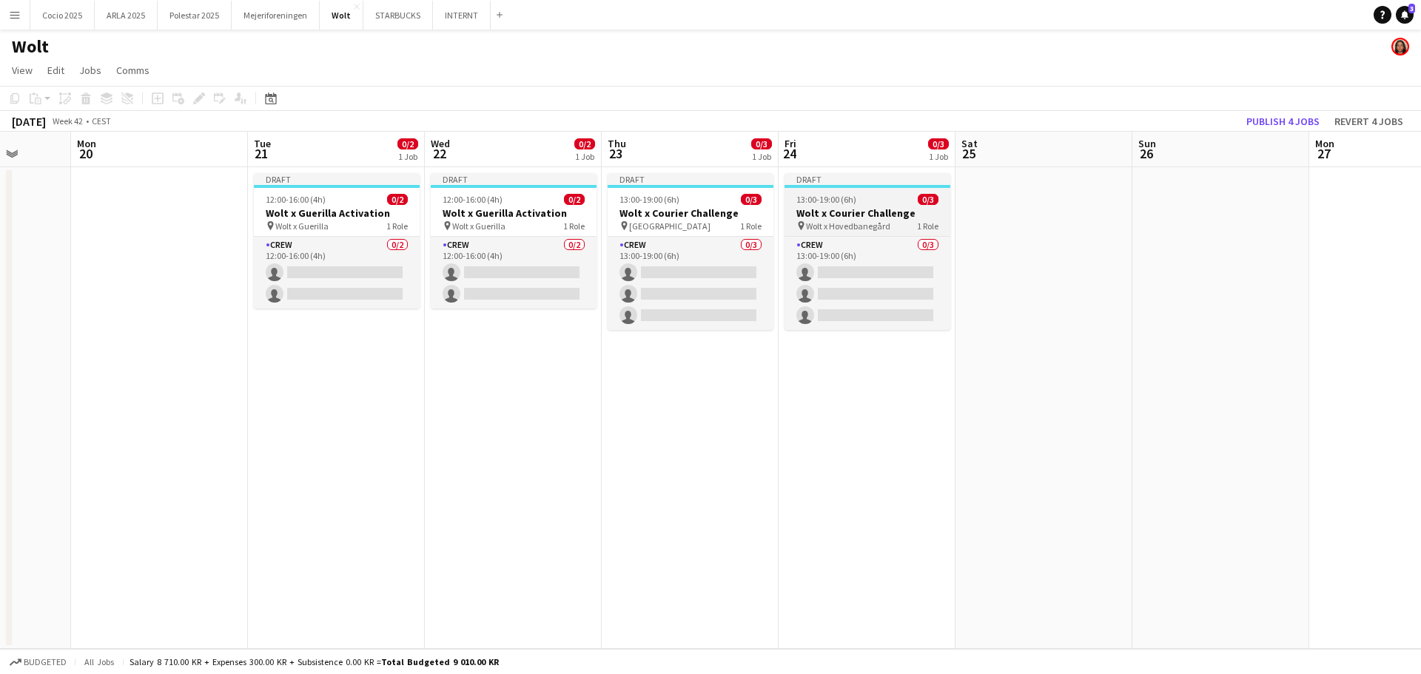
click at [854, 218] on h3 "Wolt x Courier Challenge" at bounding box center [868, 213] width 166 height 13
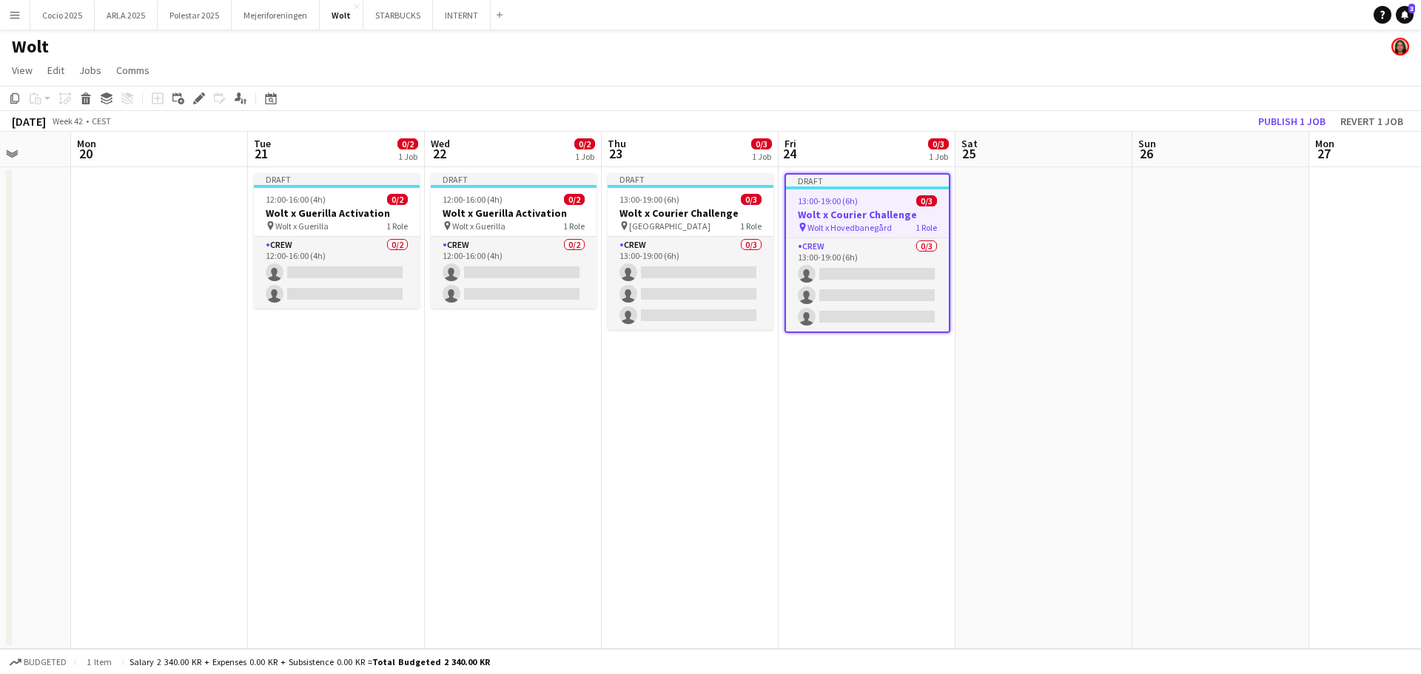
click at [854, 218] on h3 "Wolt x Courier Challenge" at bounding box center [867, 214] width 163 height 13
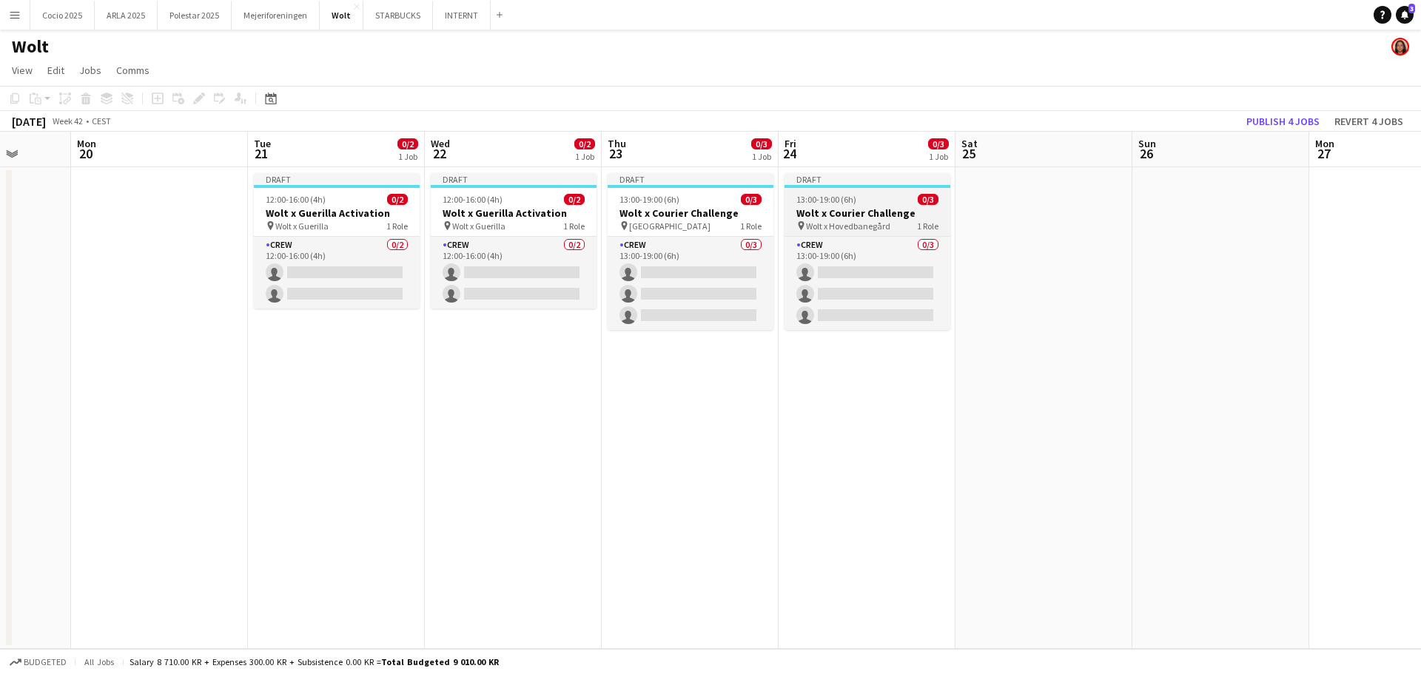
click at [856, 215] on h3 "Wolt x Courier Challenge" at bounding box center [868, 213] width 166 height 13
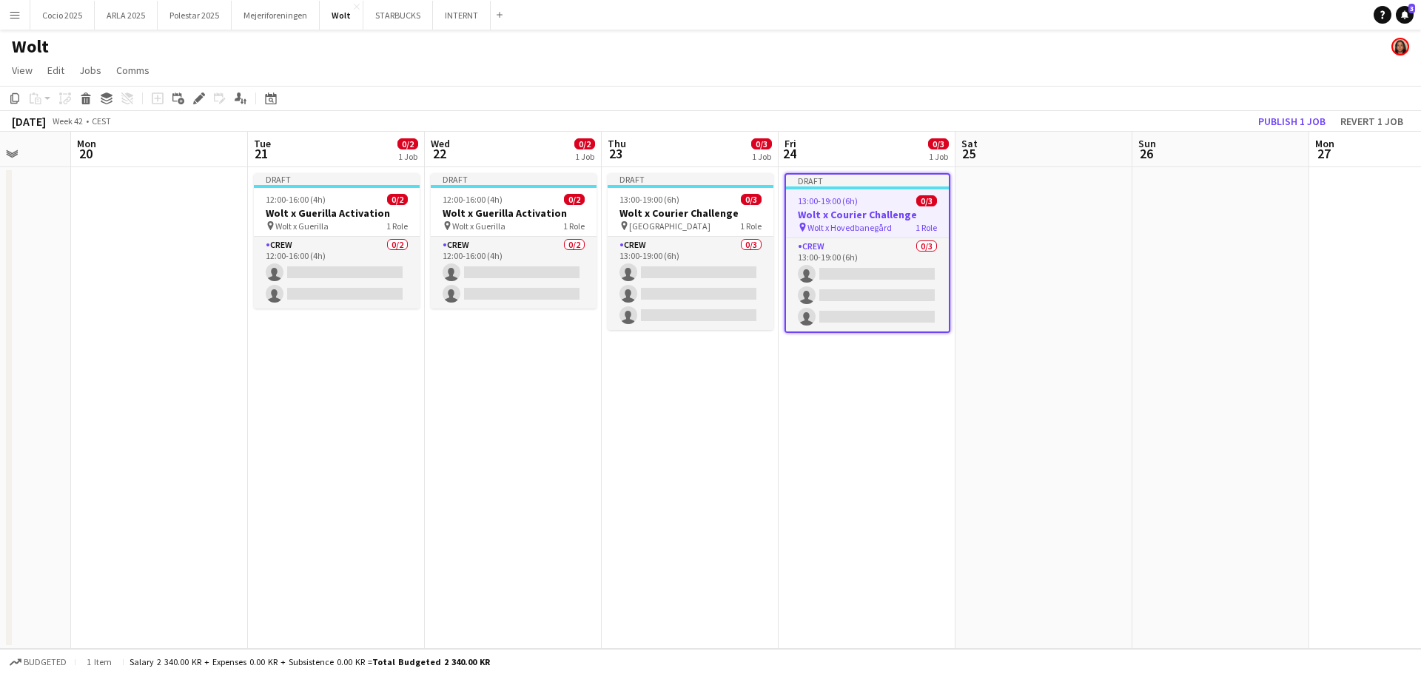
click at [856, 215] on h3 "Wolt x Courier Challenge" at bounding box center [867, 214] width 163 height 13
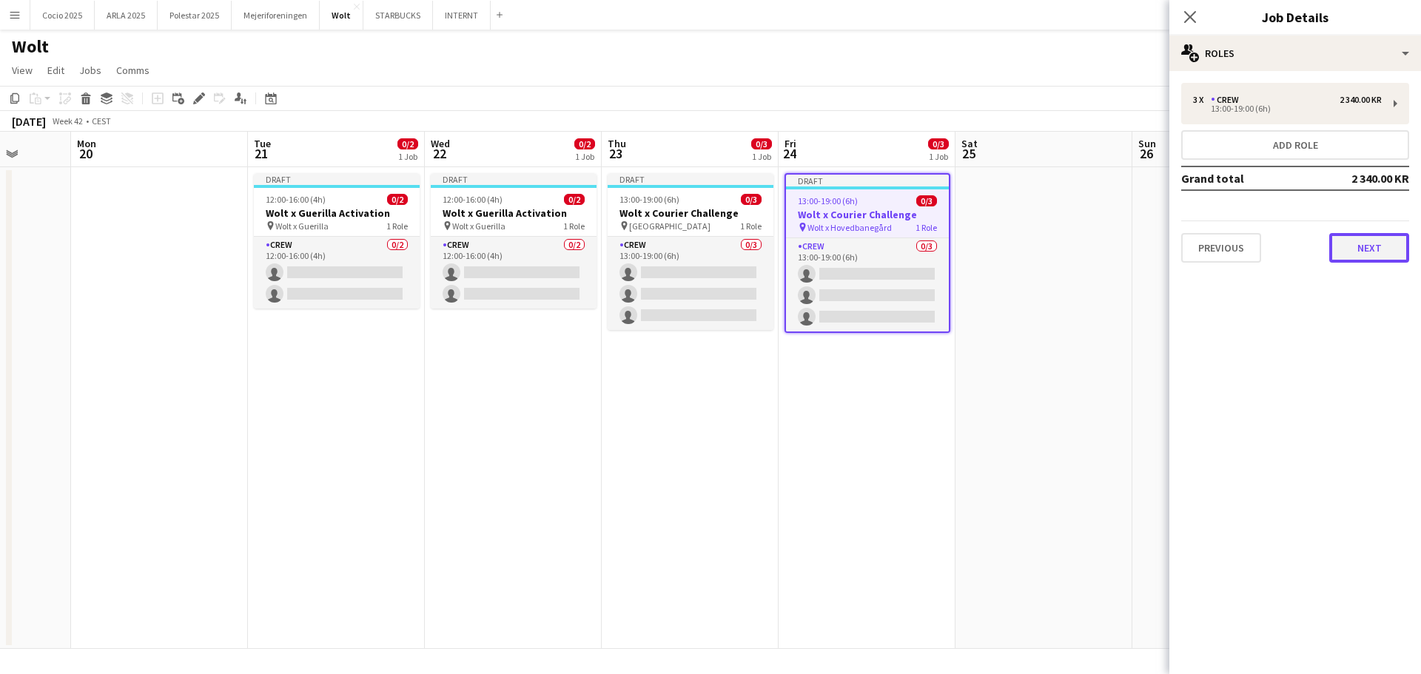
click at [1377, 244] on button "Next" at bounding box center [1370, 248] width 80 height 30
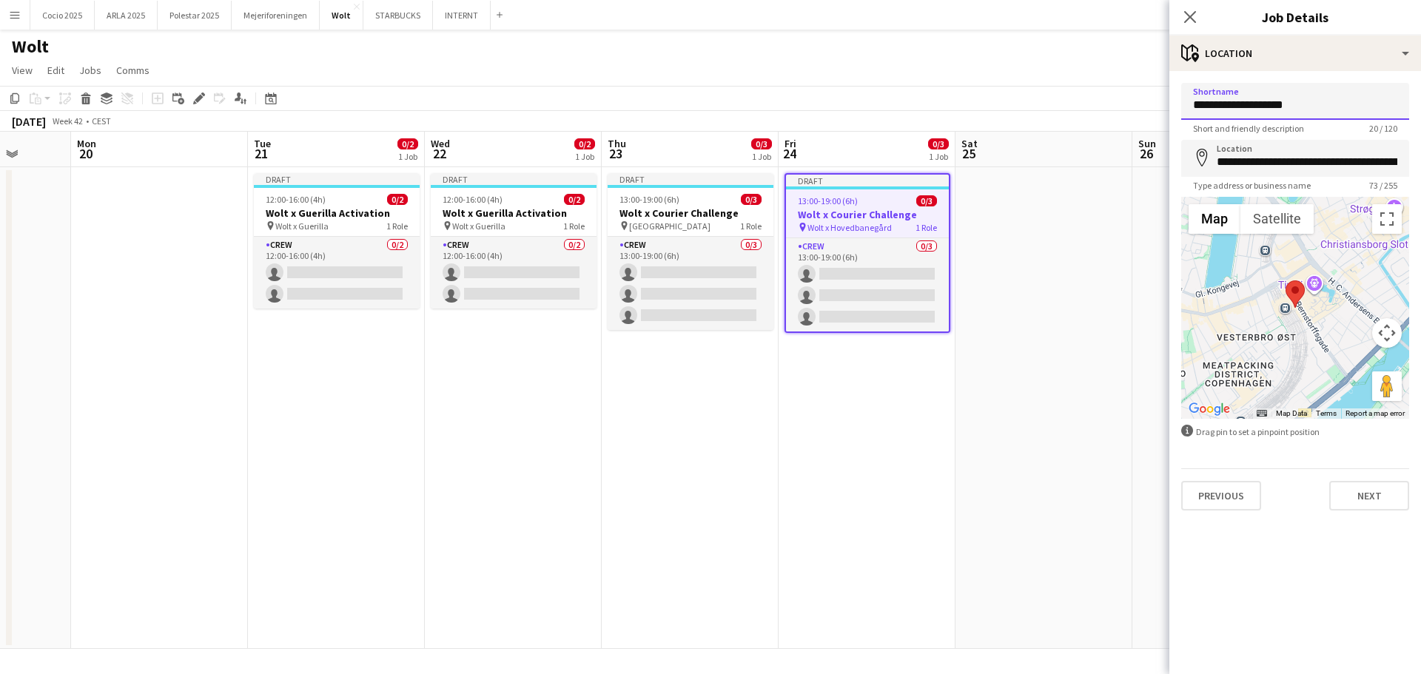
drag, startPoint x: 1312, startPoint y: 106, endPoint x: 1272, endPoint y: 107, distance: 40.0
click at [1272, 107] on input "**********" at bounding box center [1295, 101] width 228 height 37
drag, startPoint x: 1227, startPoint y: 111, endPoint x: 1137, endPoint y: 110, distance: 89.6
click at [1137, 110] on body "Menu Boards Boards Boards All jobs Status Workforce Workforce My Workforce Recr…" at bounding box center [710, 337] width 1421 height 674
click at [1302, 107] on input "**********" at bounding box center [1295, 101] width 228 height 37
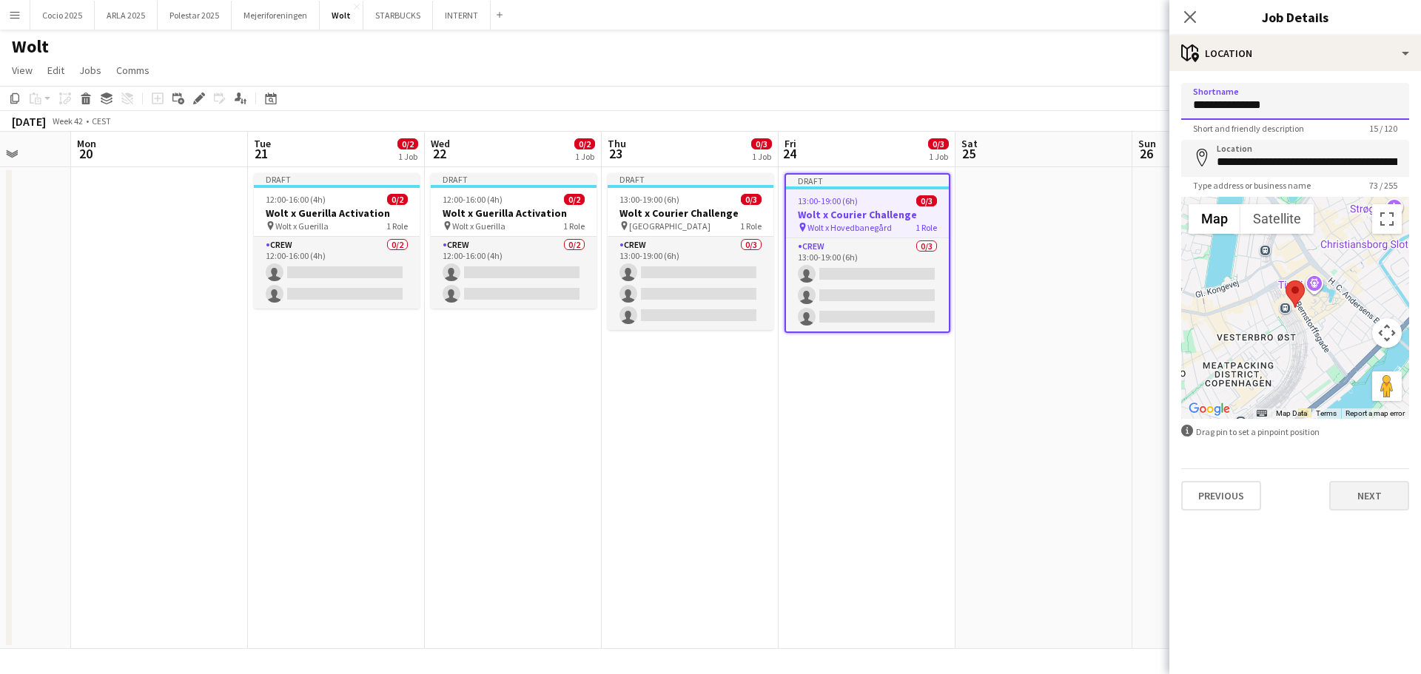
type input "**********"
click at [1349, 490] on button "Next" at bounding box center [1370, 496] width 80 height 30
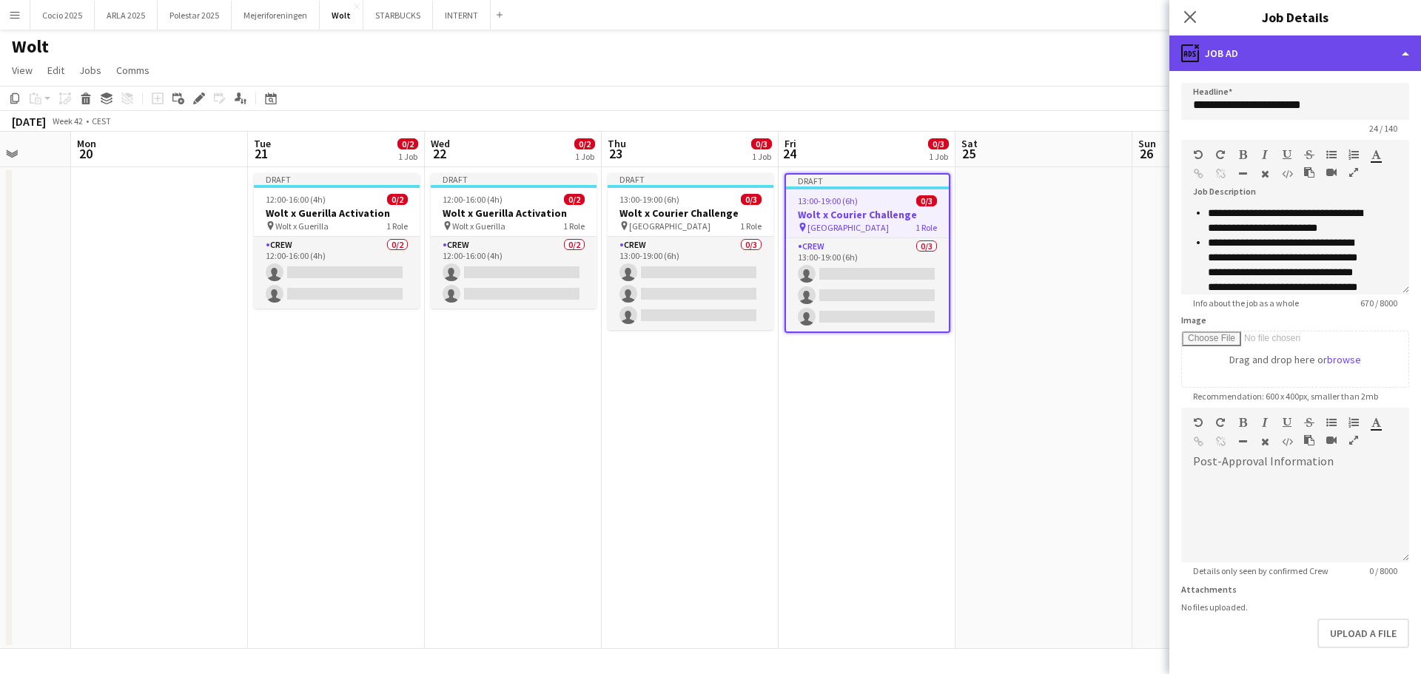
click at [1311, 46] on div "ads-window Job Ad" at bounding box center [1296, 54] width 252 height 36
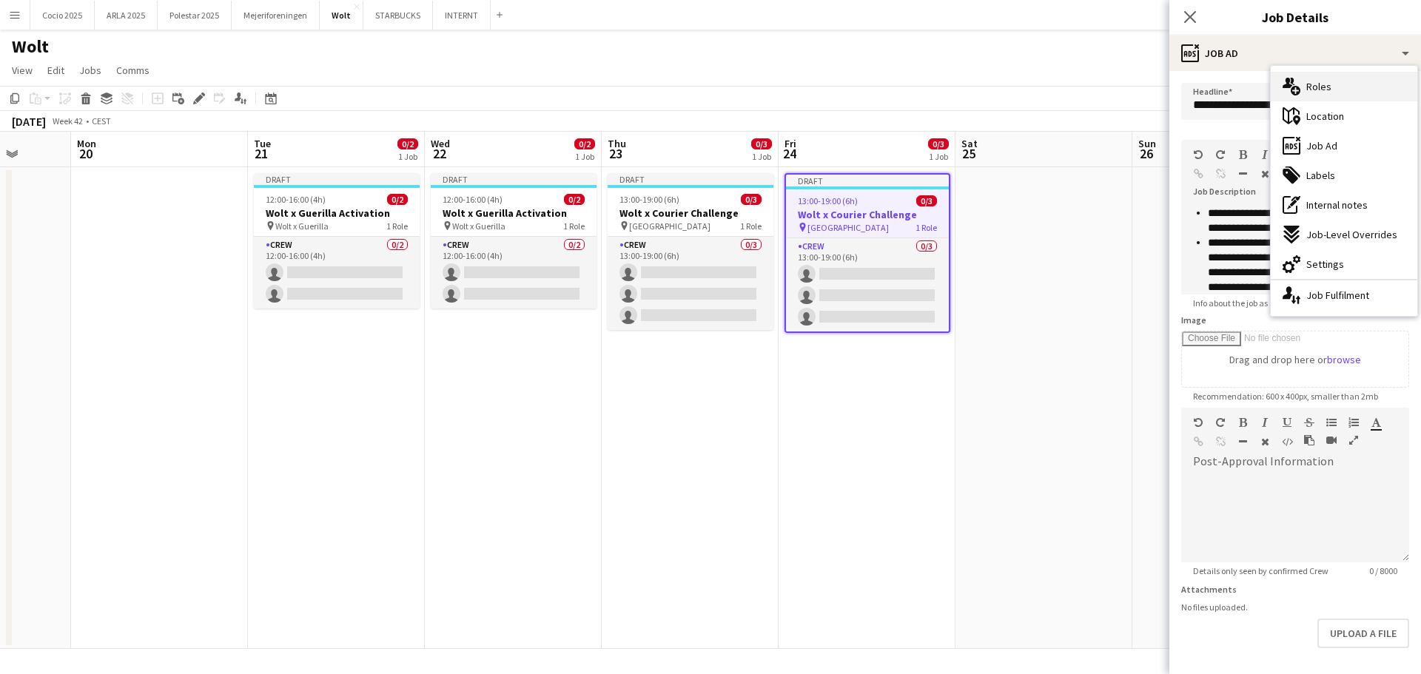
click at [1335, 94] on div "multiple-users-add Roles" at bounding box center [1344, 87] width 147 height 30
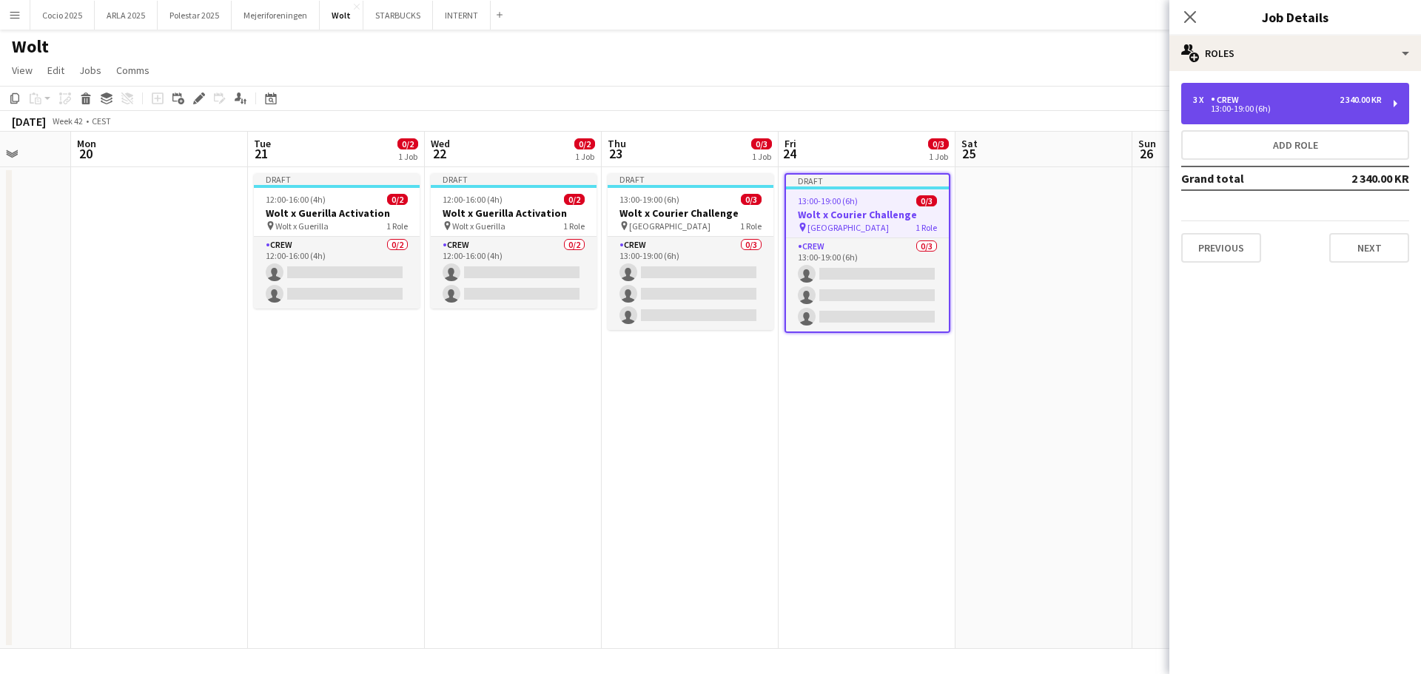
click at [1364, 113] on div "3 x Crew 2 340.00 KR 13:00-19:00 (6h)" at bounding box center [1295, 103] width 228 height 41
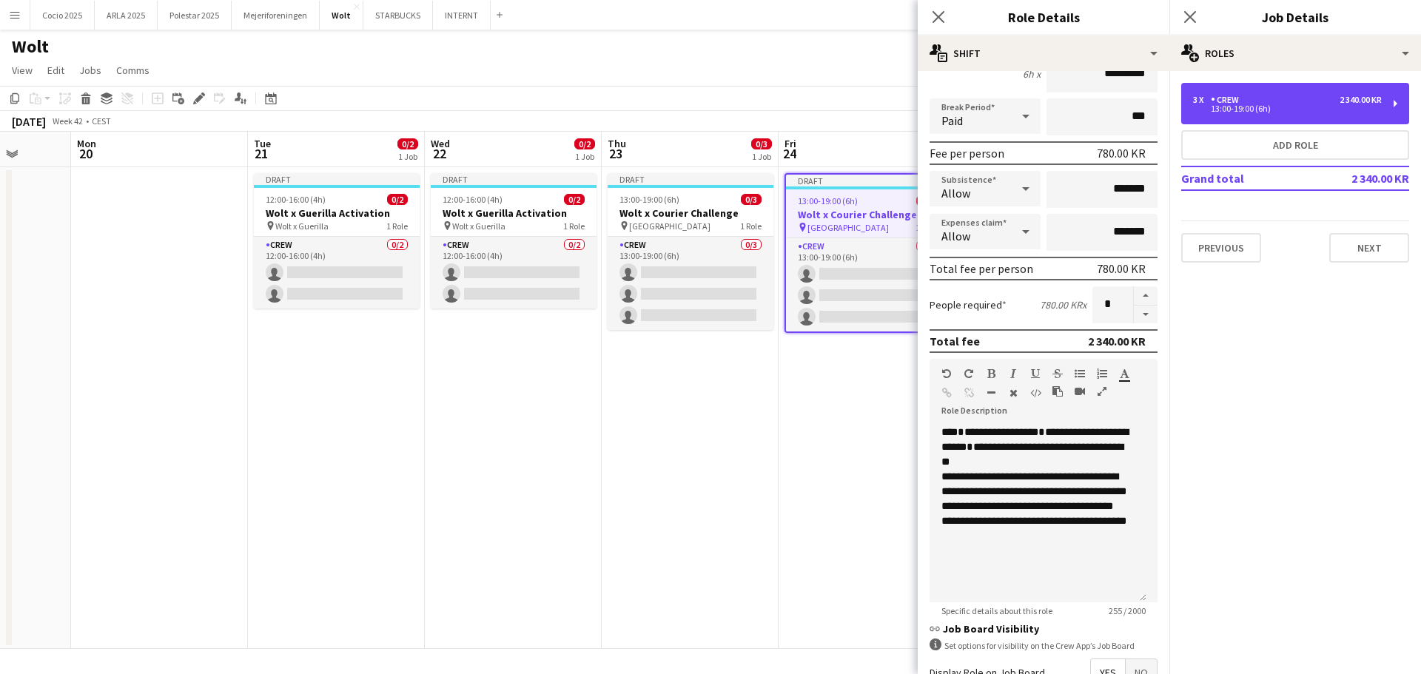
scroll to position [329, 0]
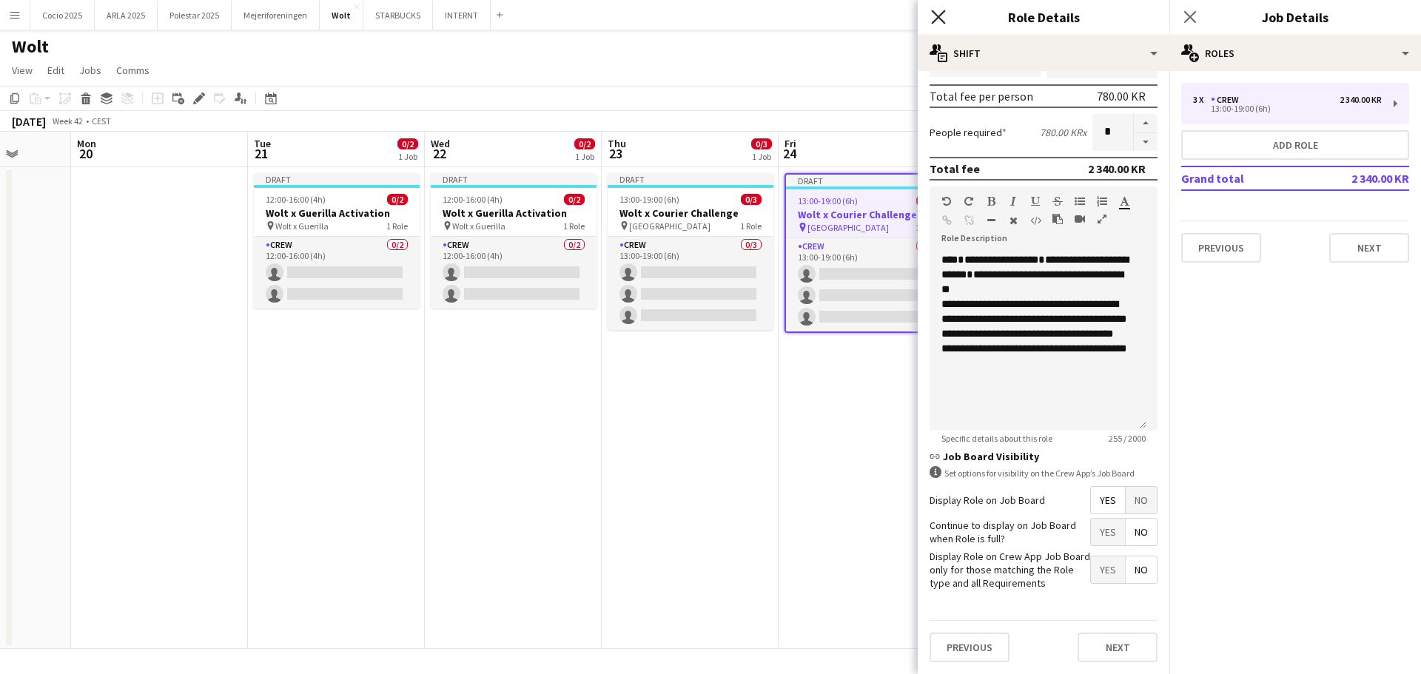
click at [939, 20] on icon "Close pop-in" at bounding box center [938, 17] width 14 height 14
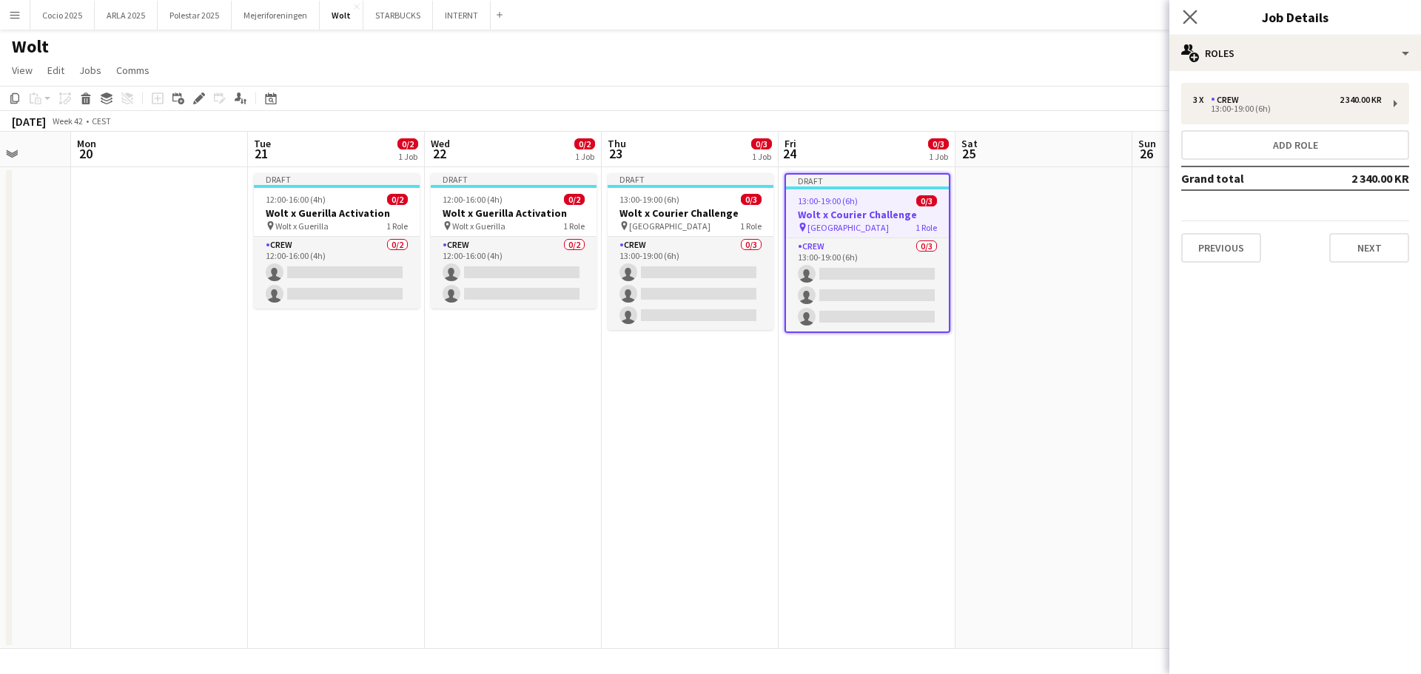
click at [1180, 23] on div "Close pop-in" at bounding box center [1190, 17] width 41 height 34
click at [1185, 20] on icon "Close pop-in" at bounding box center [1190, 17] width 14 height 14
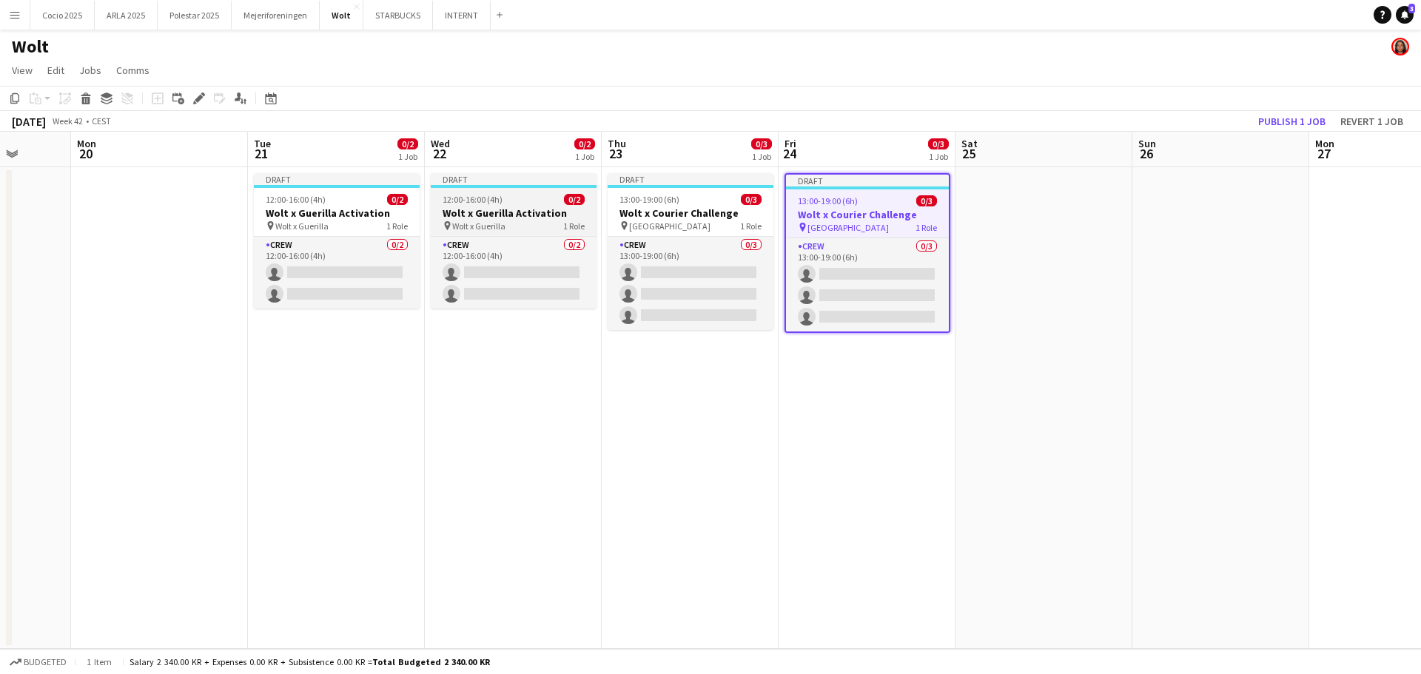
click at [569, 224] on span "1 Role" at bounding box center [573, 226] width 21 height 11
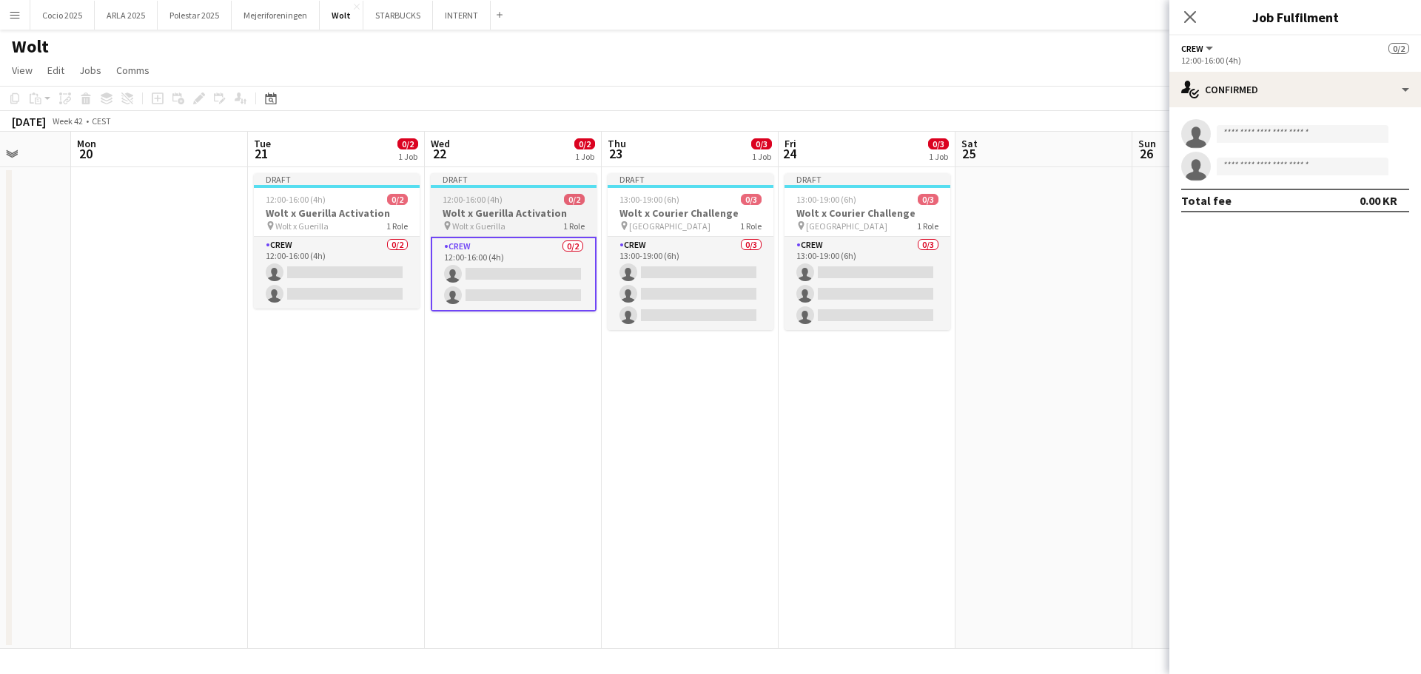
click at [557, 226] on div "pin Wolt x Guerilla 1 Role" at bounding box center [514, 226] width 166 height 12
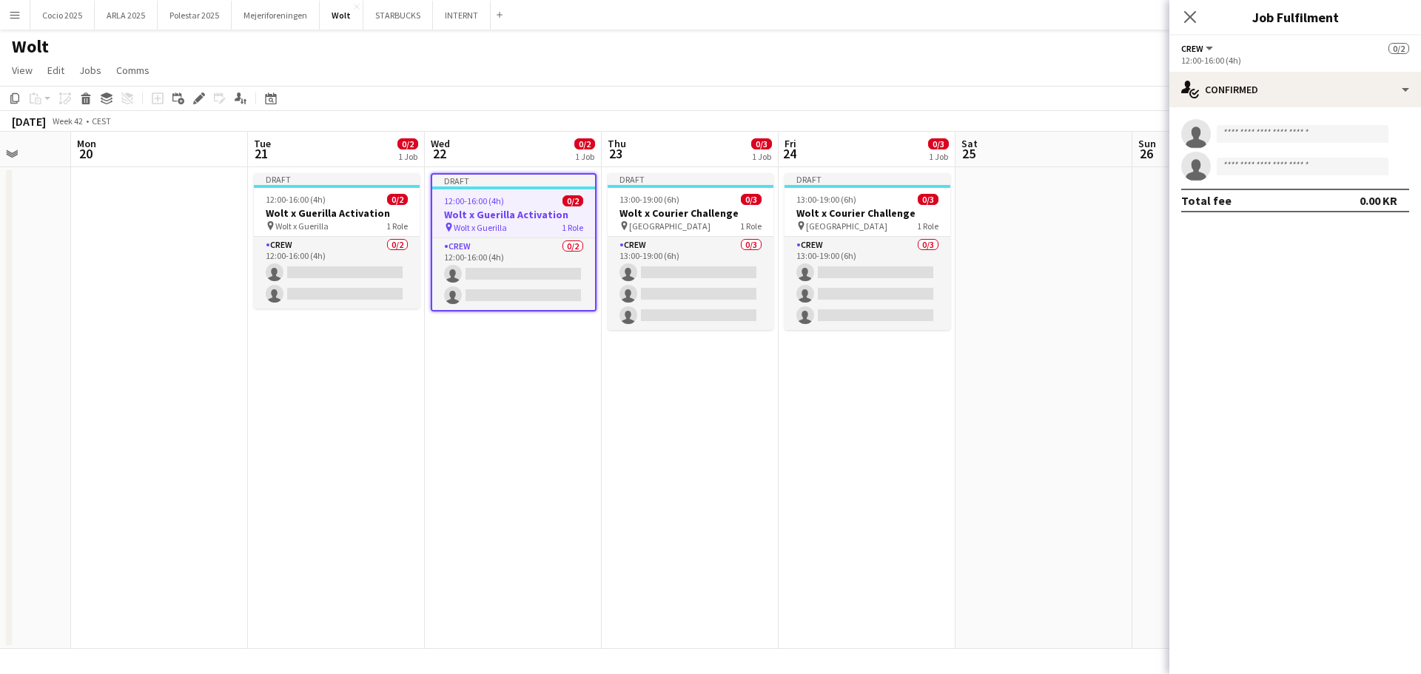
click at [539, 210] on h3 "Wolt x Guerilla Activation" at bounding box center [513, 214] width 163 height 13
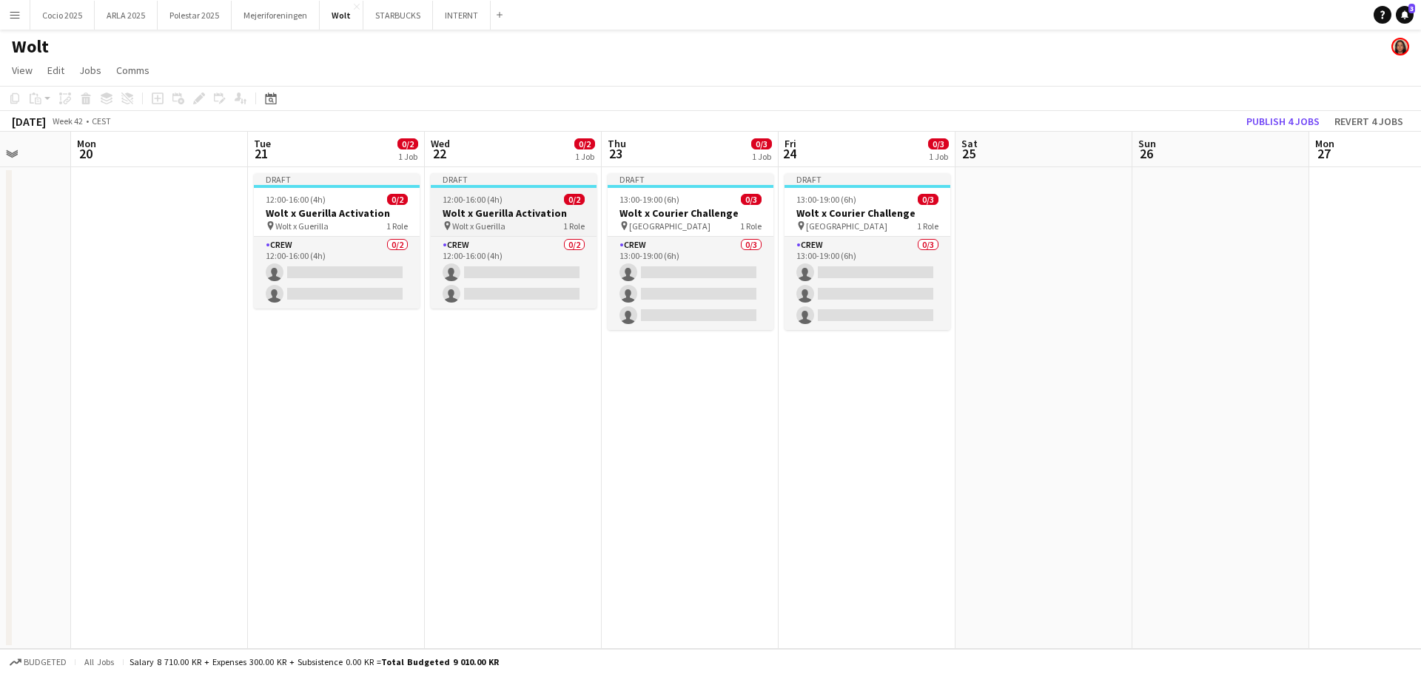
click at [539, 210] on h3 "Wolt x Guerilla Activation" at bounding box center [514, 213] width 166 height 13
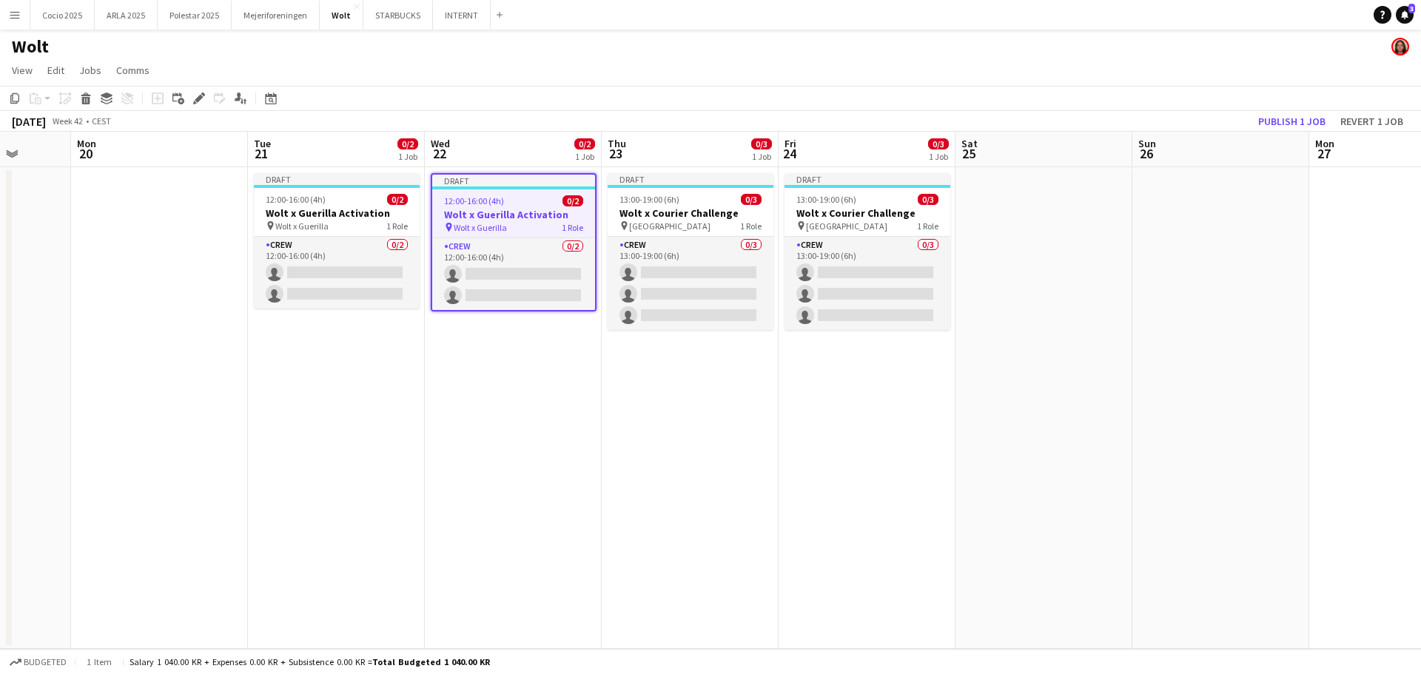
click at [526, 203] on div "12:00-16:00 (4h) 0/2" at bounding box center [513, 200] width 163 height 11
click at [526, 202] on div "12:00-16:00 (4h) 0/2" at bounding box center [513, 200] width 163 height 11
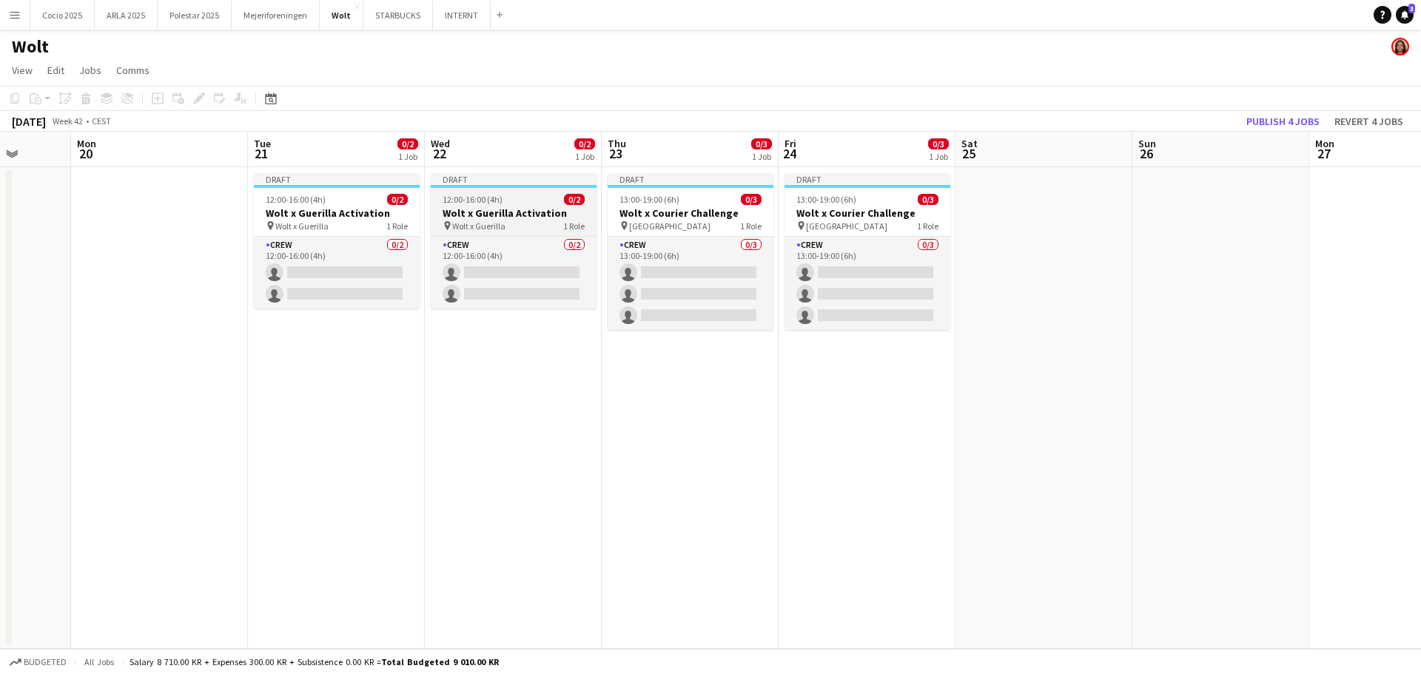
click at [526, 202] on div "12:00-16:00 (4h) 0/2" at bounding box center [514, 199] width 166 height 11
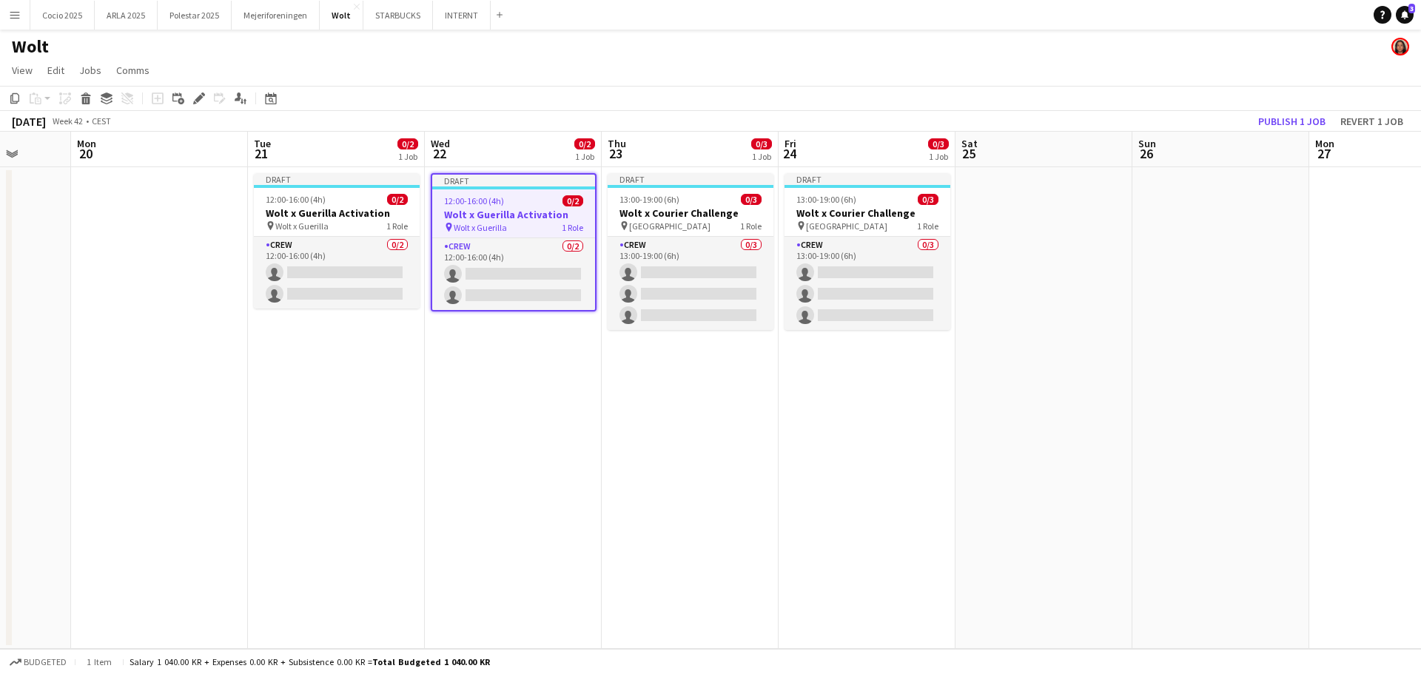
click at [526, 202] on div "12:00-16:00 (4h) 0/2" at bounding box center [513, 200] width 163 height 11
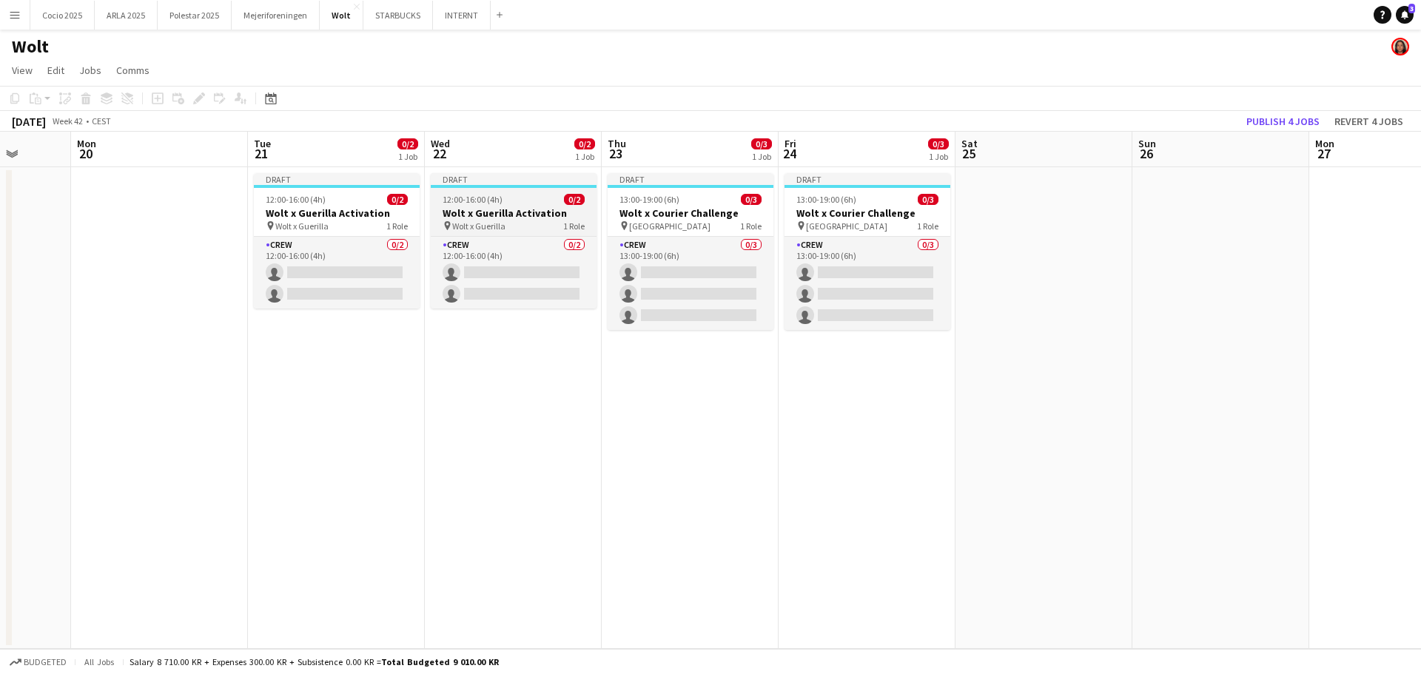
click at [526, 202] on div "12:00-16:00 (4h) 0/2" at bounding box center [514, 199] width 166 height 11
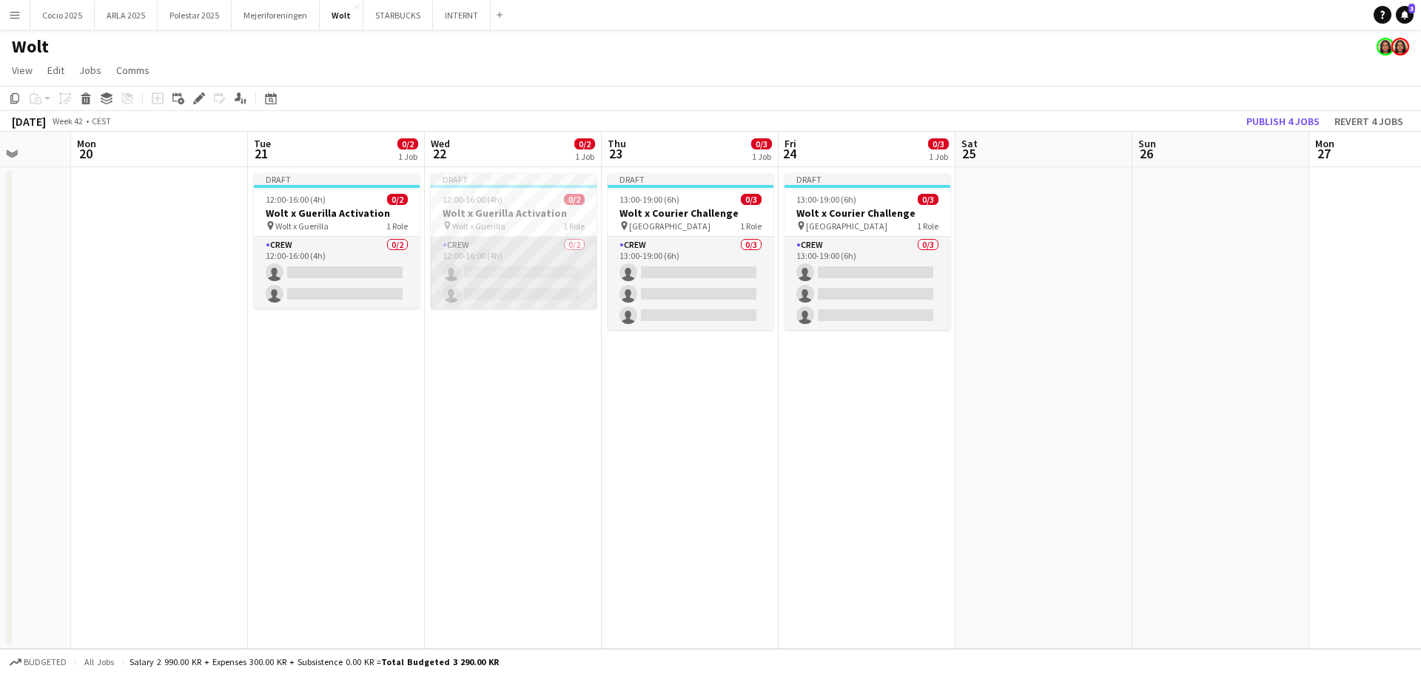
click at [508, 239] on app-card-role "Crew 0/2 12:00-16:00 (4h) single-neutral-actions single-neutral-actions" at bounding box center [514, 273] width 166 height 72
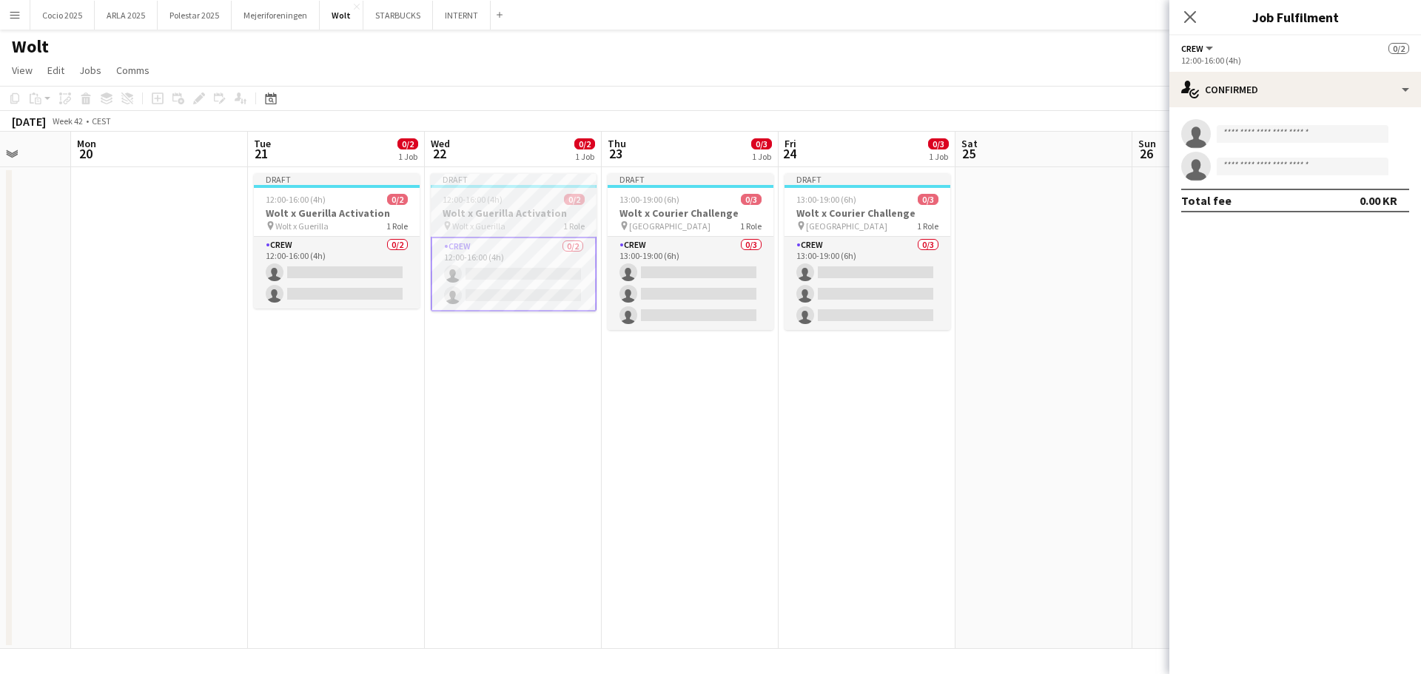
click at [523, 221] on div "pin Wolt x Guerilla 1 Role" at bounding box center [514, 226] width 166 height 12
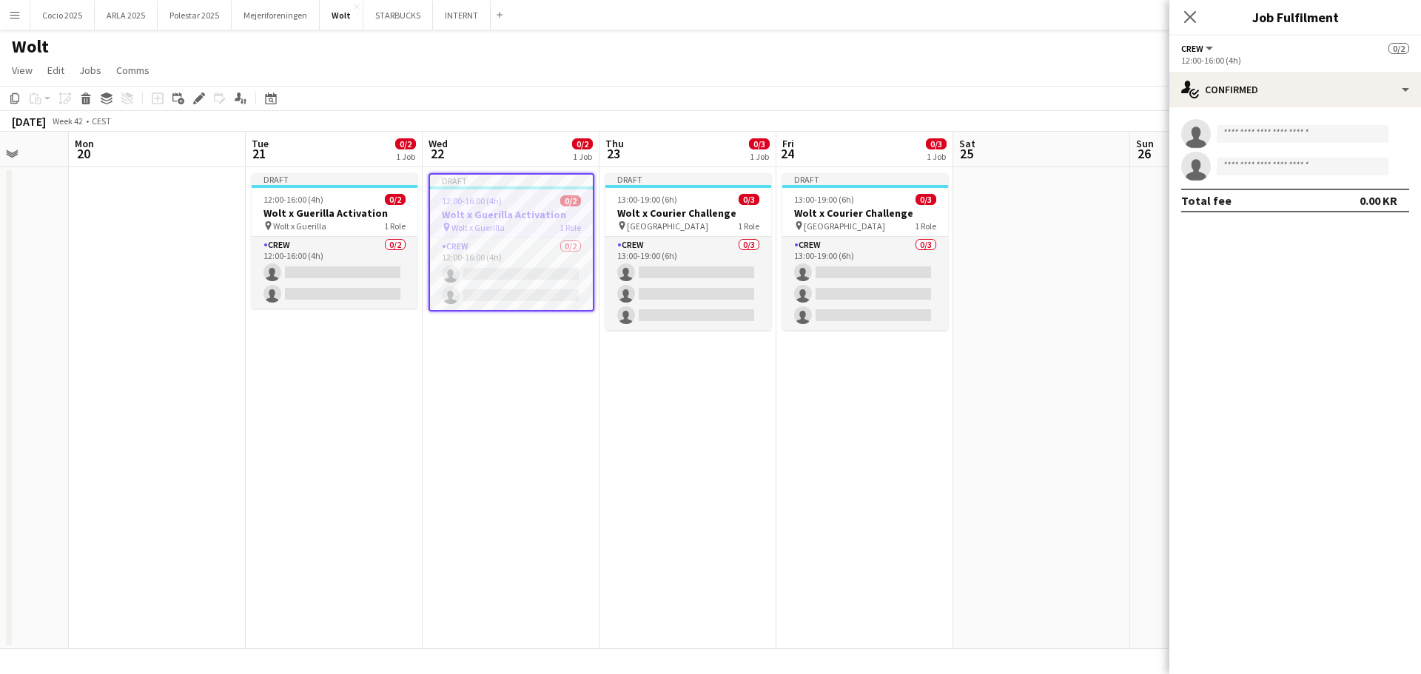
click at [1204, 47] on button "Crew" at bounding box center [1198, 48] width 34 height 11
click at [1193, 21] on icon "Close pop-in" at bounding box center [1190, 17] width 14 height 14
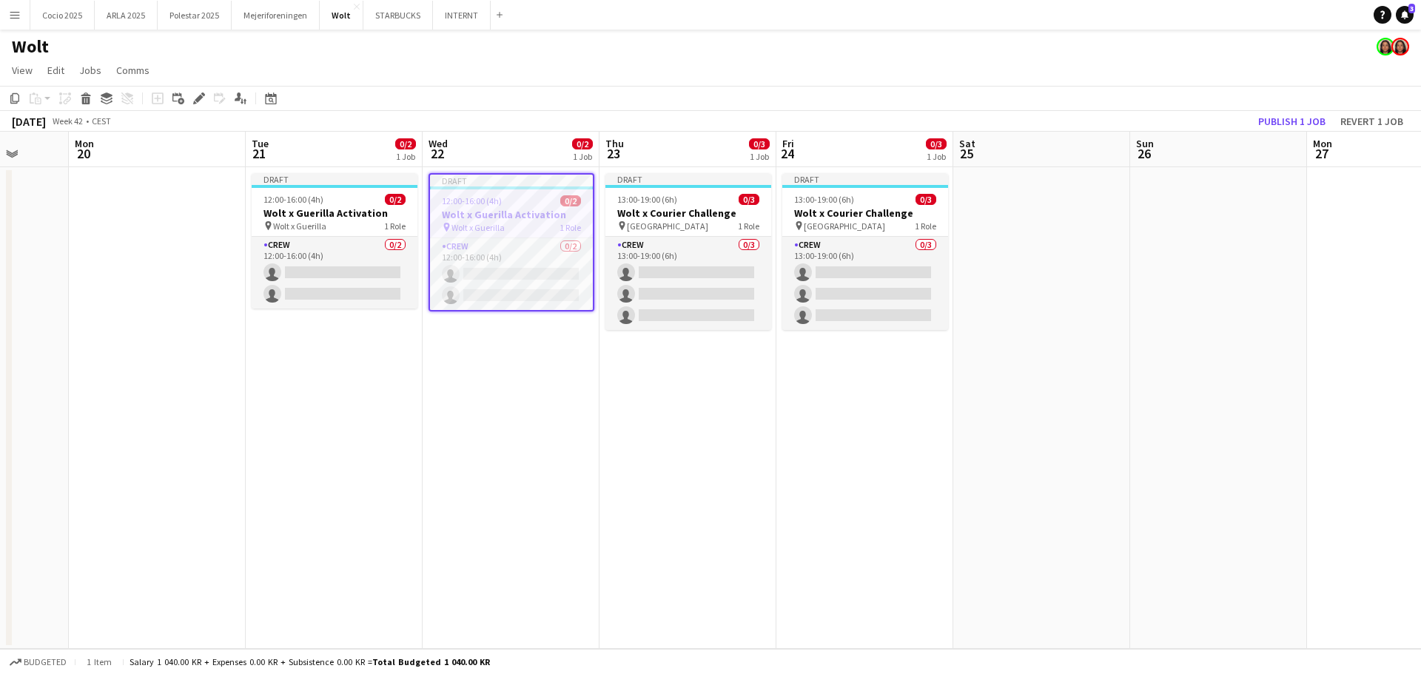
click at [477, 328] on app-calendar-viewport "Fri 17 Sat 18 Sun 19 Mon 20 Tue 21 0/2 1 Job Wed 22 0/2 1 Job Thu 23 0/3 1 Job …" at bounding box center [710, 390] width 1421 height 517
drag, startPoint x: 512, startPoint y: 417, endPoint x: 542, endPoint y: 400, distance: 33.8
click at [542, 400] on app-calendar-viewport "Fri 17 Sat 18 Sun 19 Mon 20 Tue 21 0/2 1 Job Wed 22 0/2 1 Job Thu 23 0/3 1 Job …" at bounding box center [710, 390] width 1421 height 517
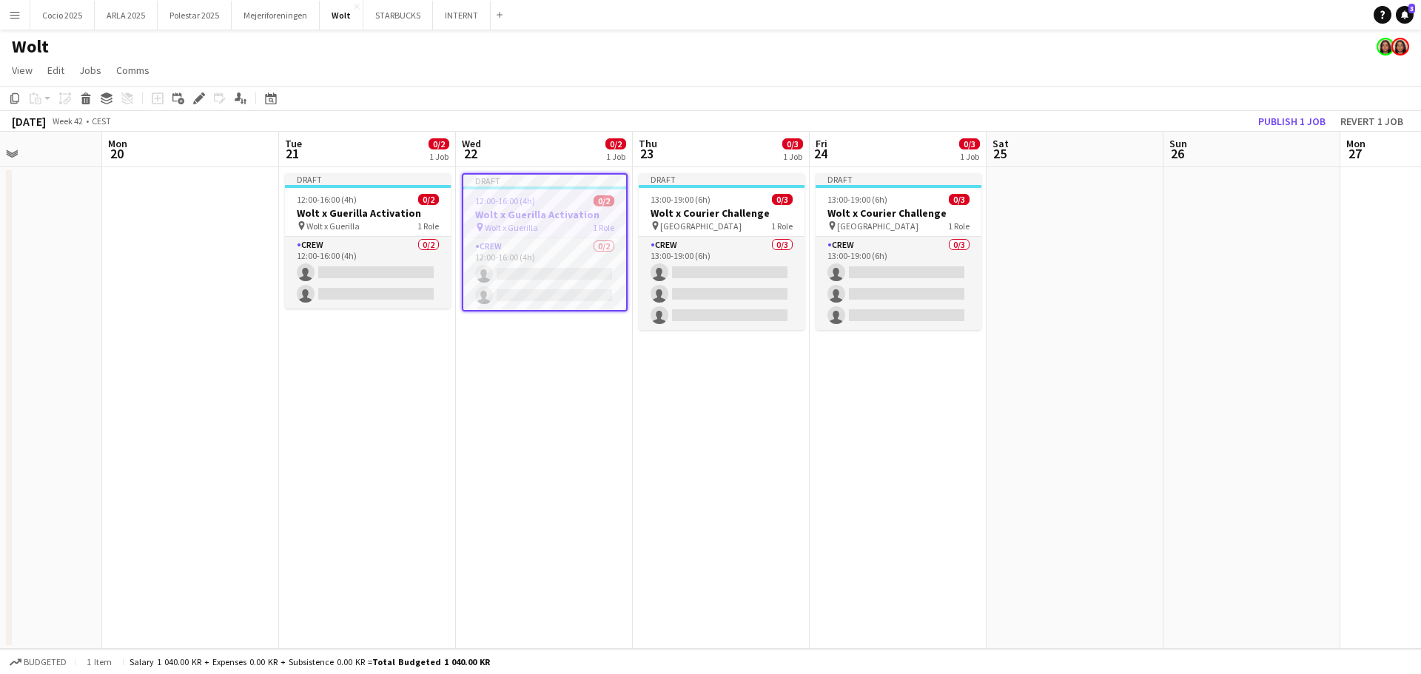
click at [712, 395] on app-date-cell "Draft 13:00-19:00 (6h) 0/3 Wolt x Courier Challenge pin Hovedbanegården 1 Role …" at bounding box center [721, 408] width 177 height 482
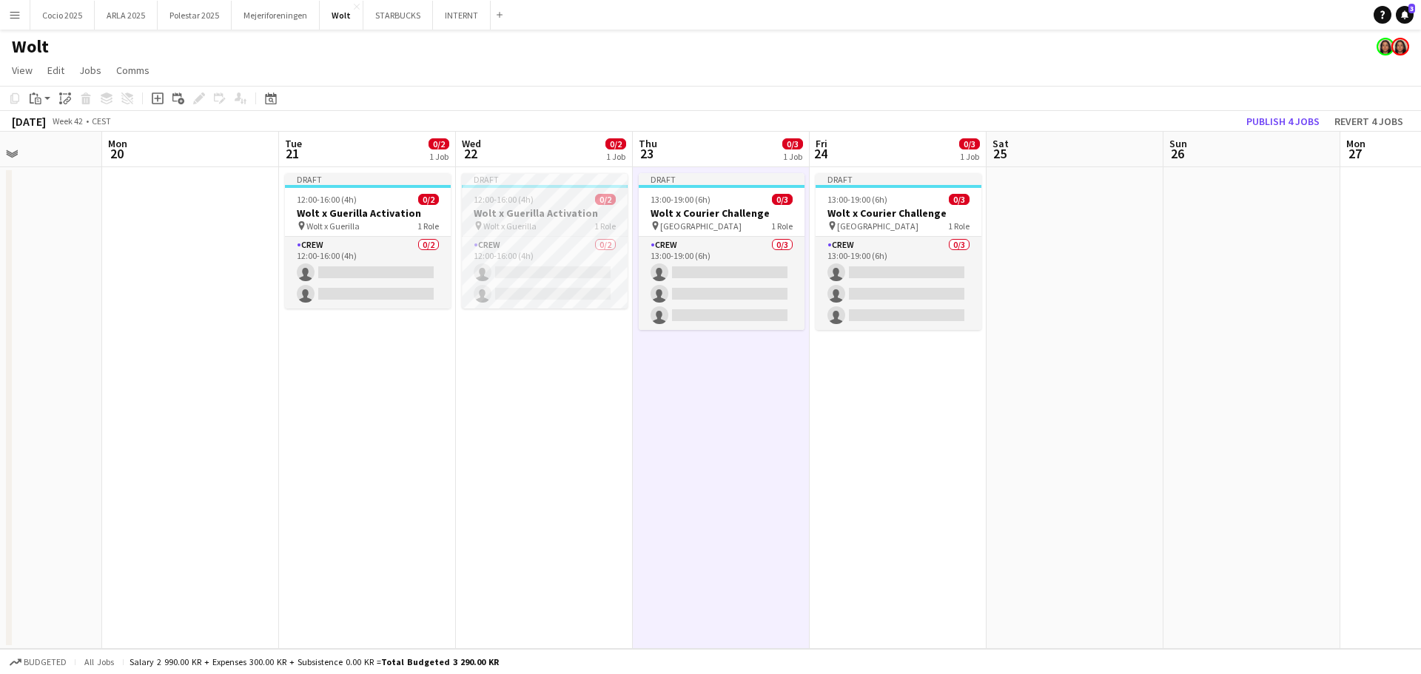
click at [551, 207] on h3 "Wolt x Guerilla Activation" at bounding box center [545, 213] width 166 height 13
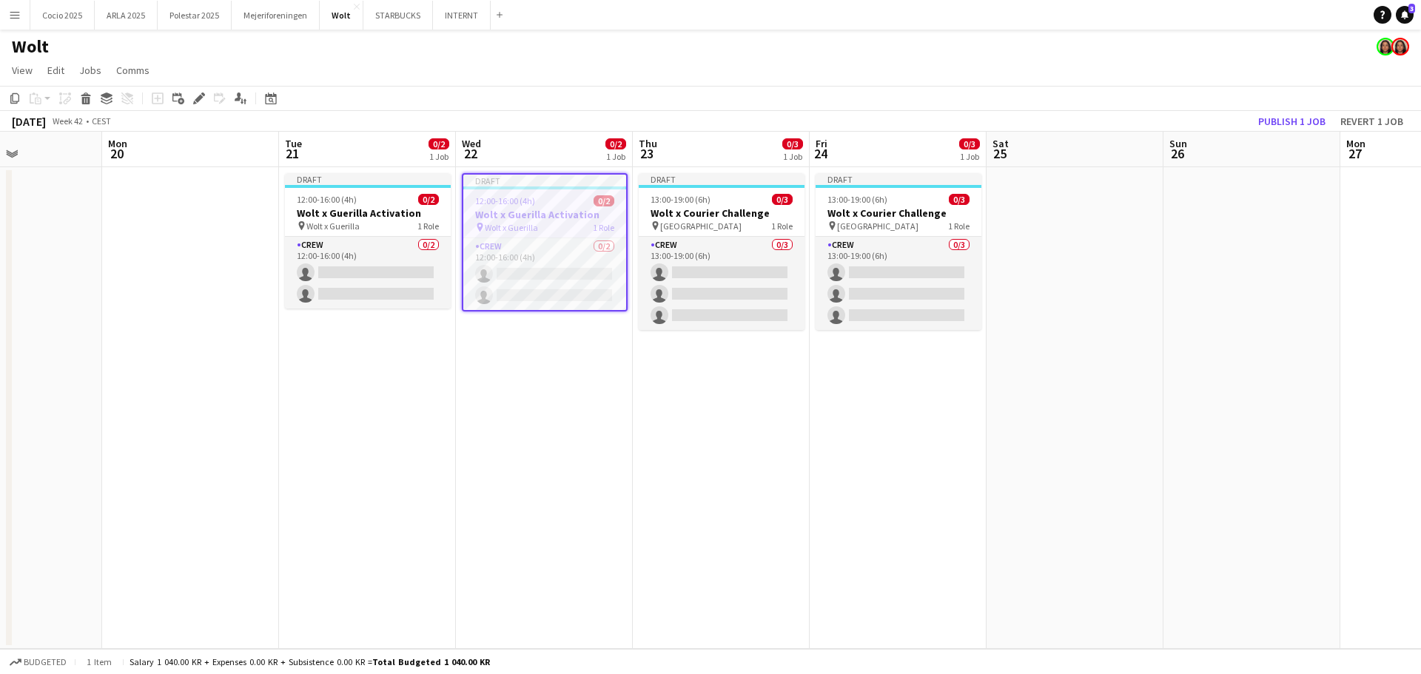
click at [523, 204] on span "12:00-16:00 (4h)" at bounding box center [505, 200] width 60 height 11
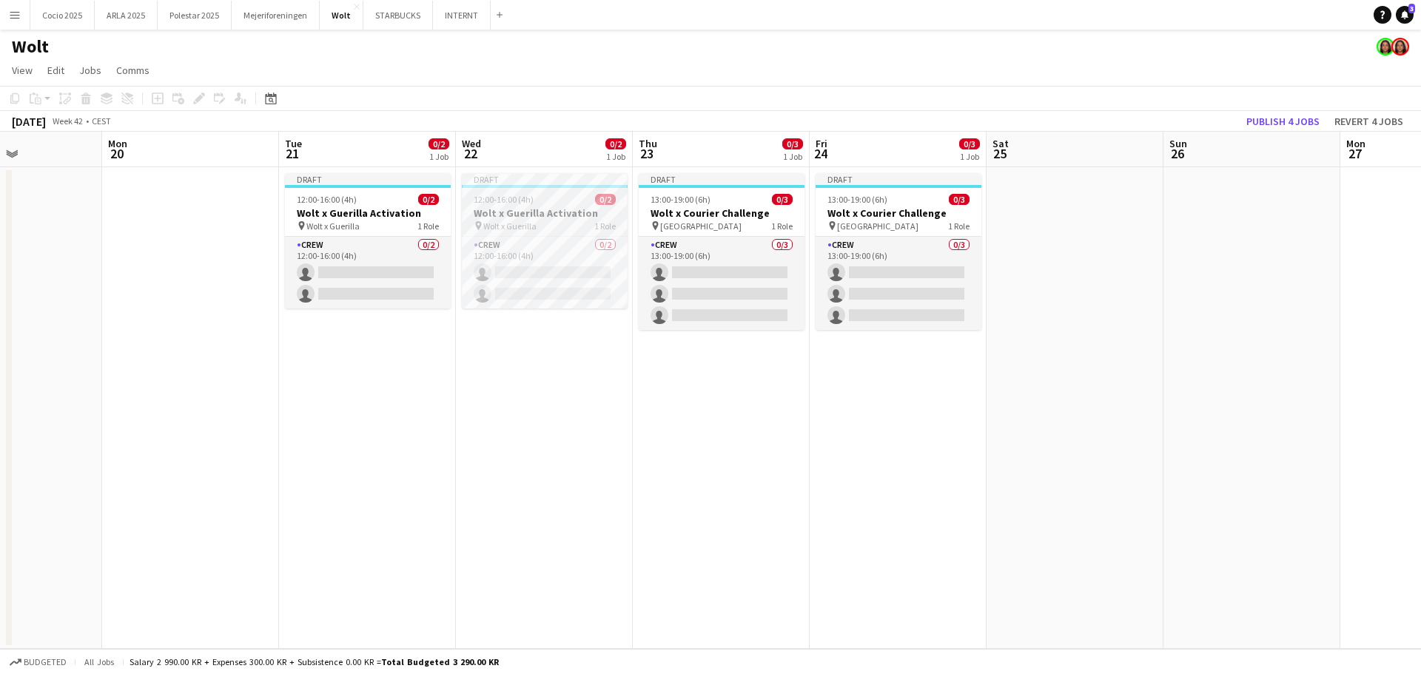
click at [523, 204] on span "12:00-16:00 (4h)" at bounding box center [504, 199] width 60 height 11
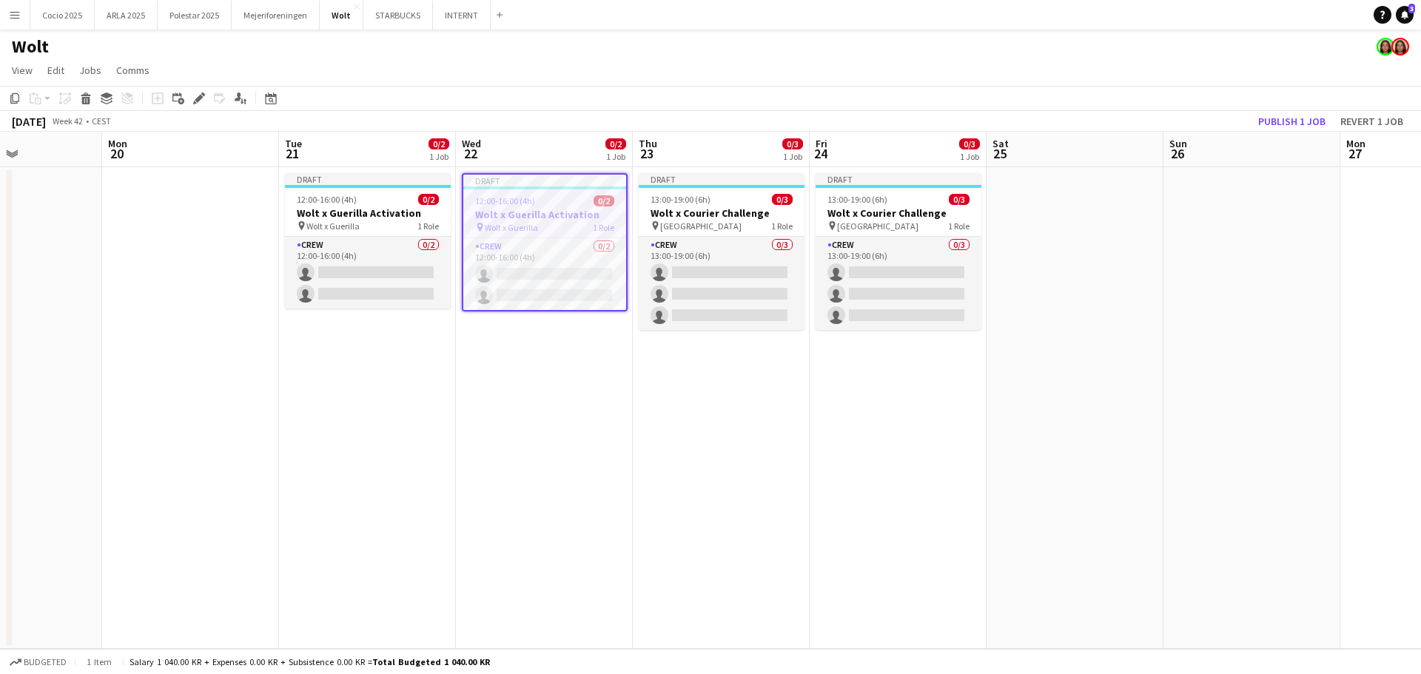
click at [523, 204] on span "12:00-16:00 (4h)" at bounding box center [505, 200] width 60 height 11
click at [546, 208] on h3 "Wolt x Guerilla Activation" at bounding box center [544, 214] width 163 height 13
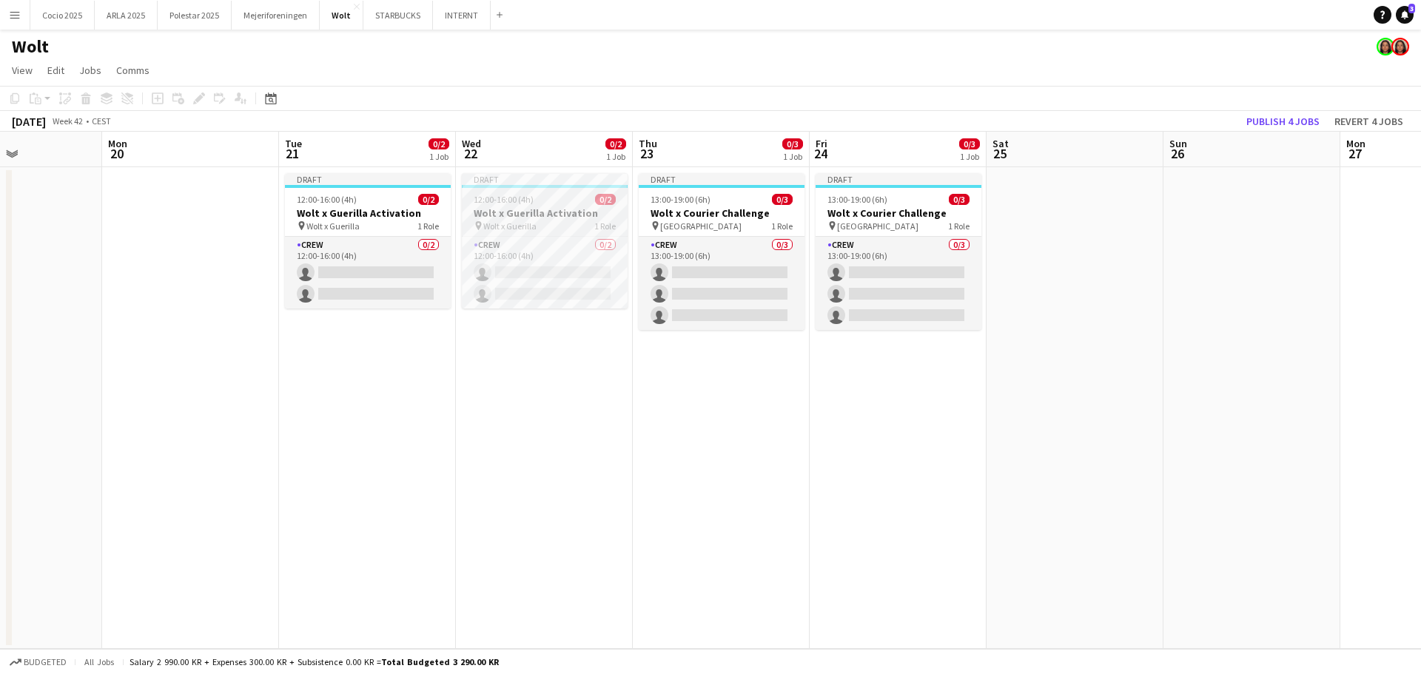
click at [546, 208] on h3 "Wolt x Guerilla Activation" at bounding box center [545, 213] width 166 height 13
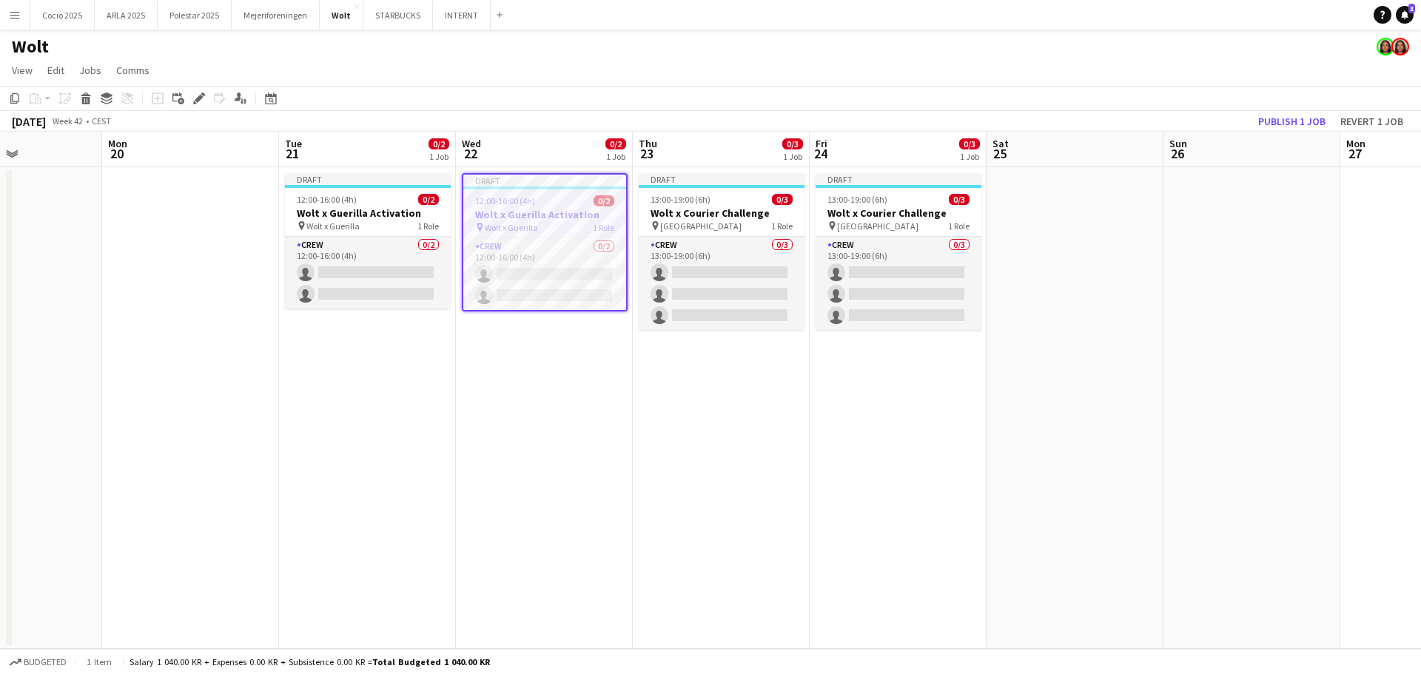
click at [563, 225] on div "pin Wolt x Guerilla 1 Role" at bounding box center [544, 227] width 163 height 12
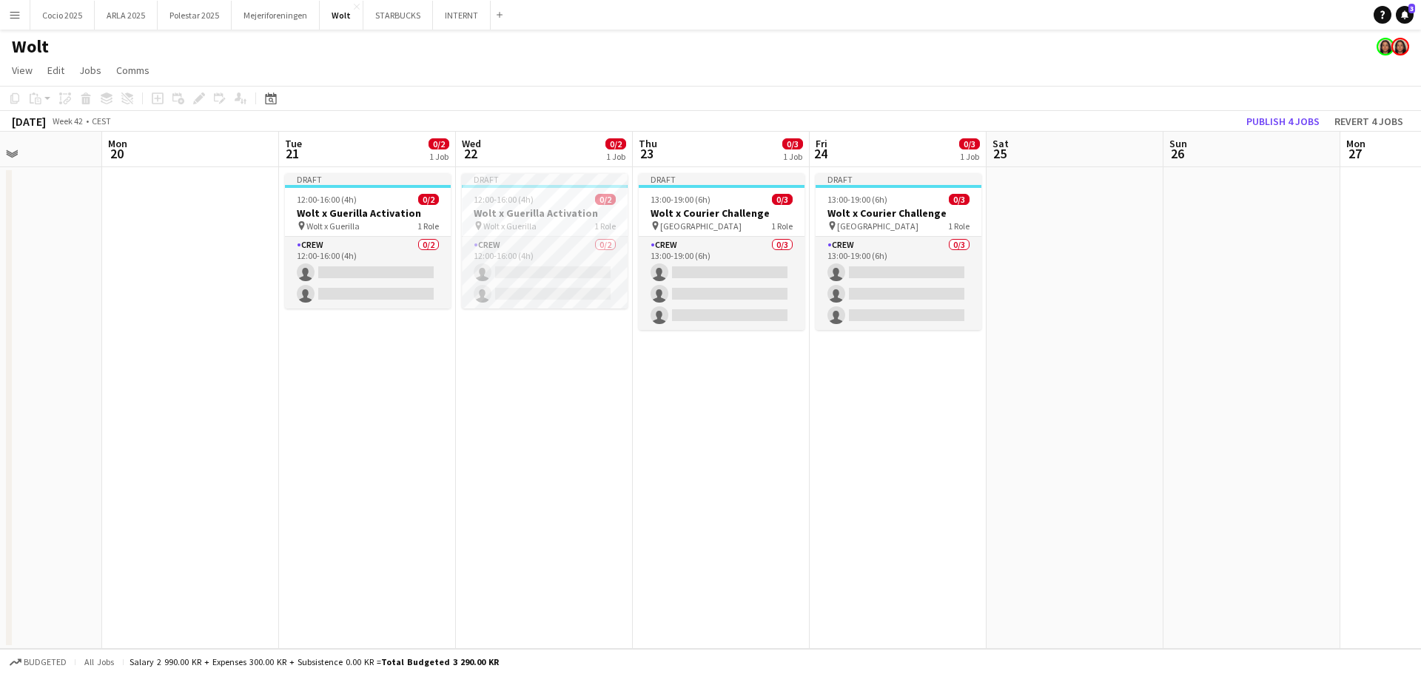
click at [437, 310] on app-date-cell "Draft 12:00-16:00 (4h) 0/2 Wolt x Guerilla Activation pin Wolt x Guerilla 1 Rol…" at bounding box center [367, 408] width 177 height 482
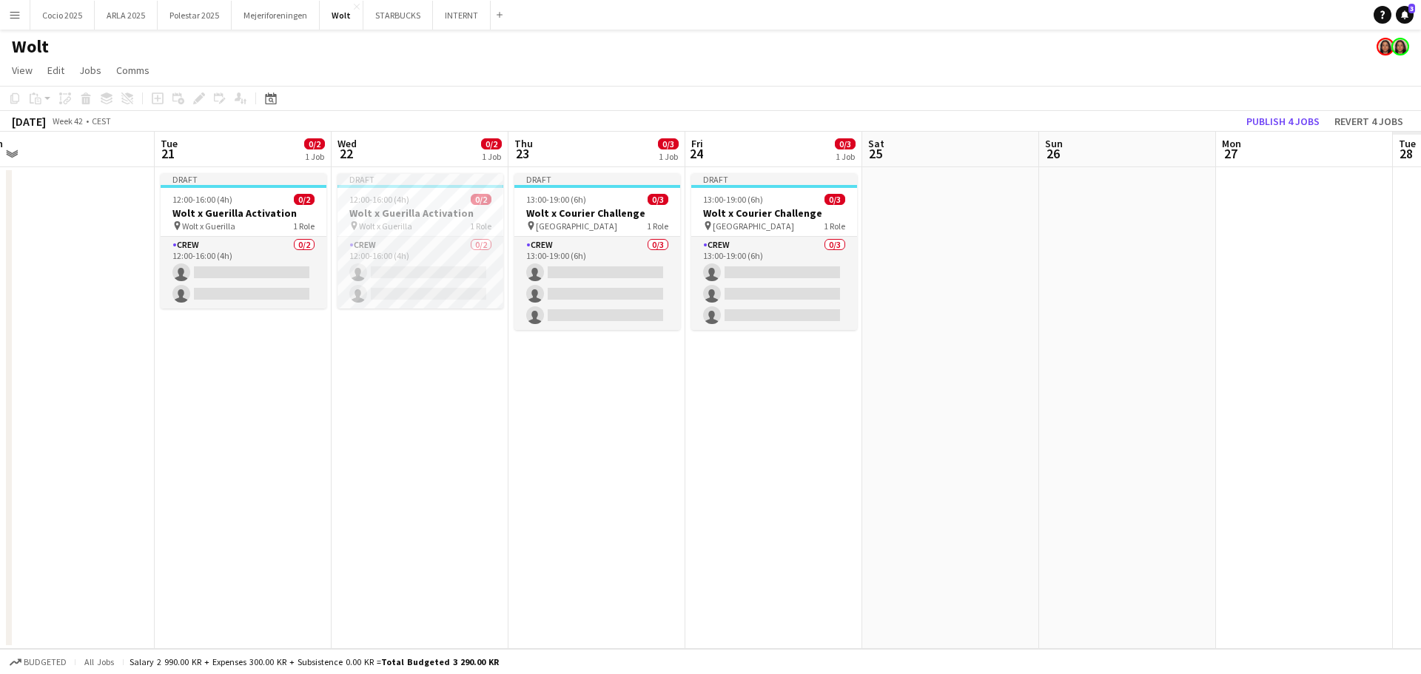
scroll to position [0, 443]
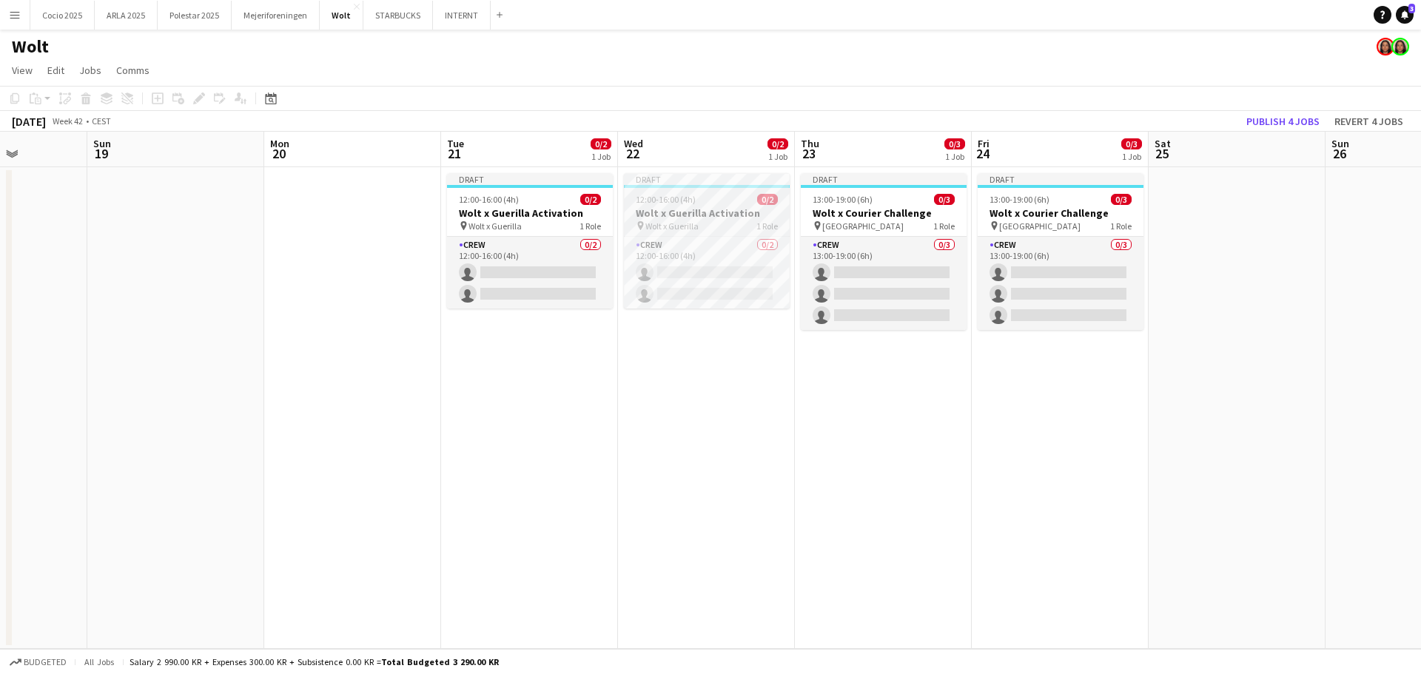
click at [692, 223] on span "Wolt x Guerilla" at bounding box center [672, 226] width 53 height 11
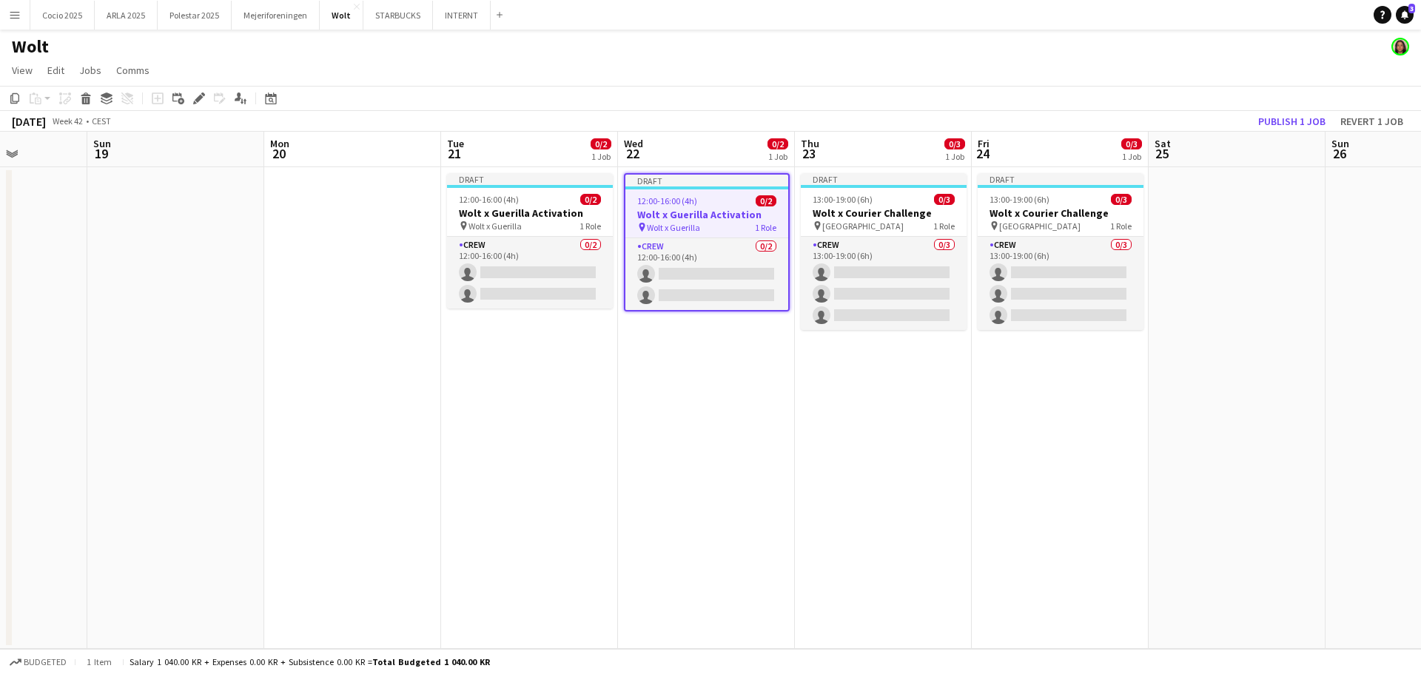
drag, startPoint x: 700, startPoint y: 220, endPoint x: 665, endPoint y: 412, distance: 195.0
click at [665, 412] on app-date-cell "Draft 12:00-16:00 (4h) 0/2 Wolt x Guerilla Activation pin Wolt x Guerilla 1 Rol…" at bounding box center [706, 408] width 177 height 482
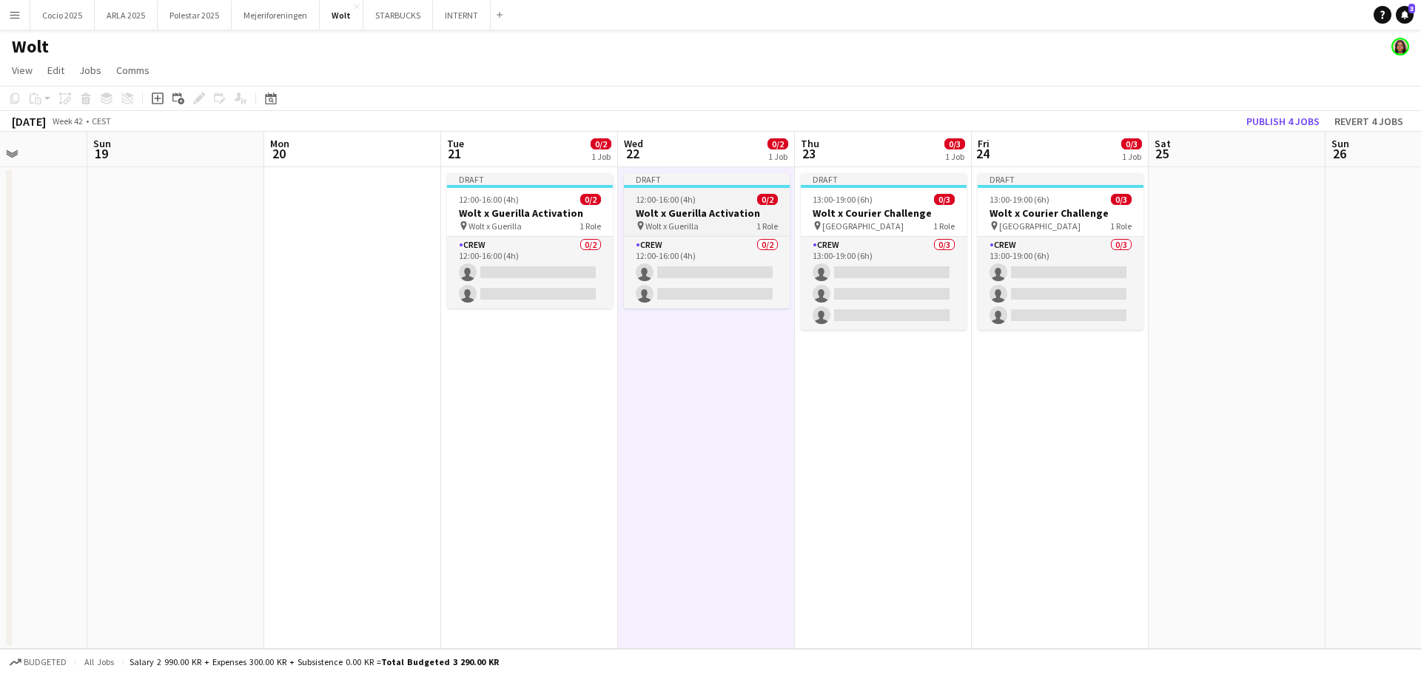
click at [728, 221] on div "pin Wolt x Guerilla 1 Role" at bounding box center [707, 226] width 166 height 12
click at [728, 220] on h3 "Wolt x Guerilla Activation" at bounding box center [707, 213] width 166 height 13
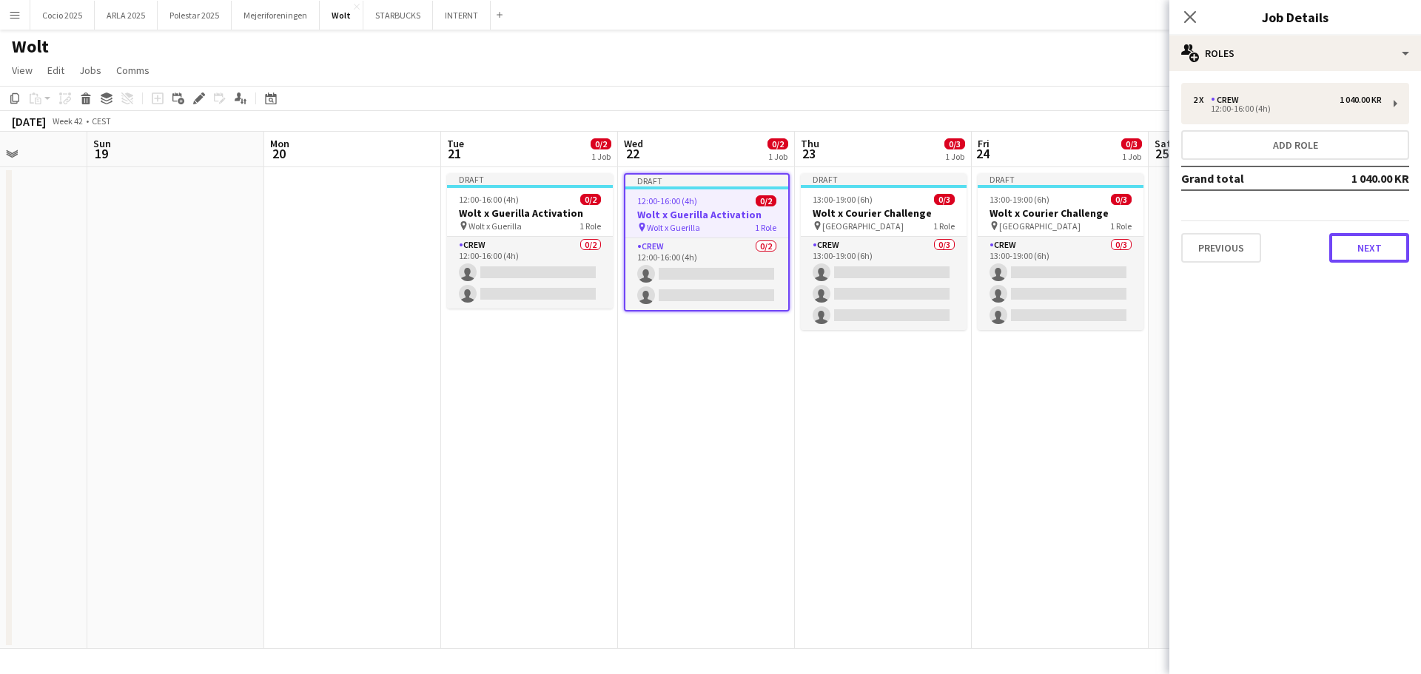
click at [1355, 260] on button "Next" at bounding box center [1370, 248] width 80 height 30
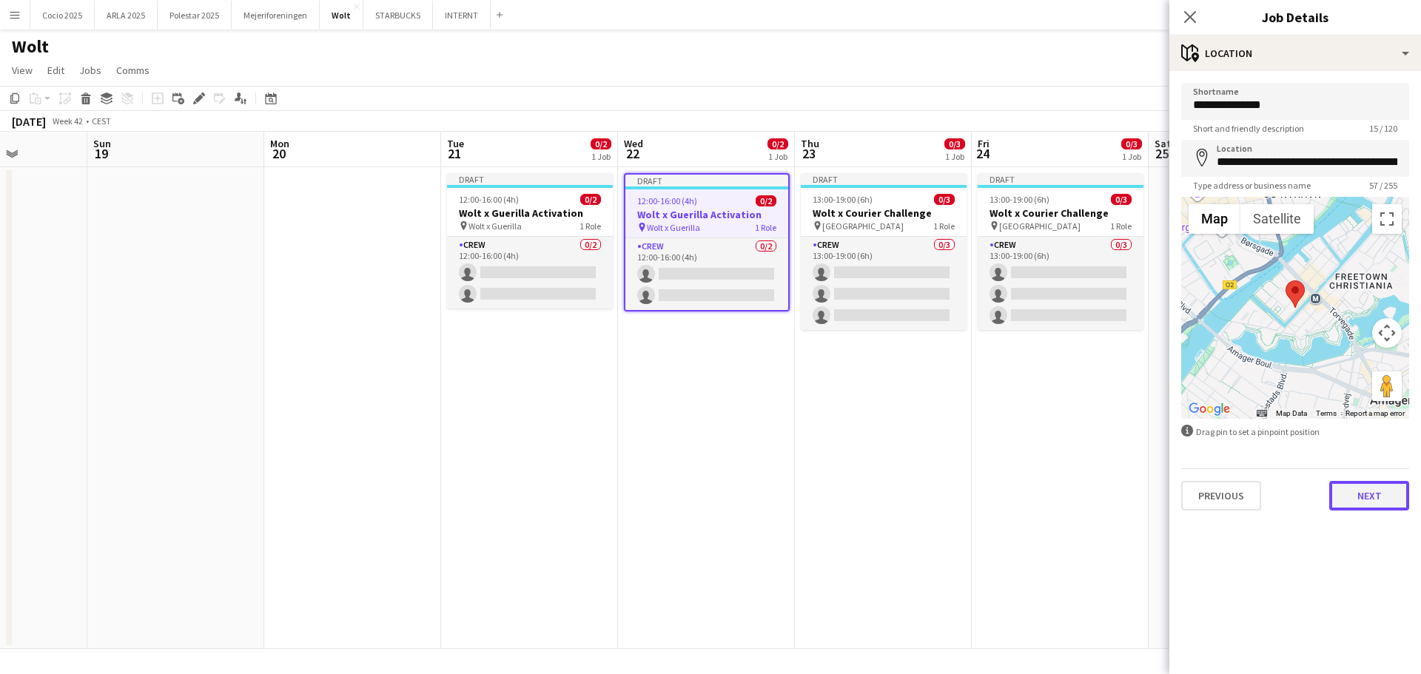
click at [1352, 507] on button "Next" at bounding box center [1370, 496] width 80 height 30
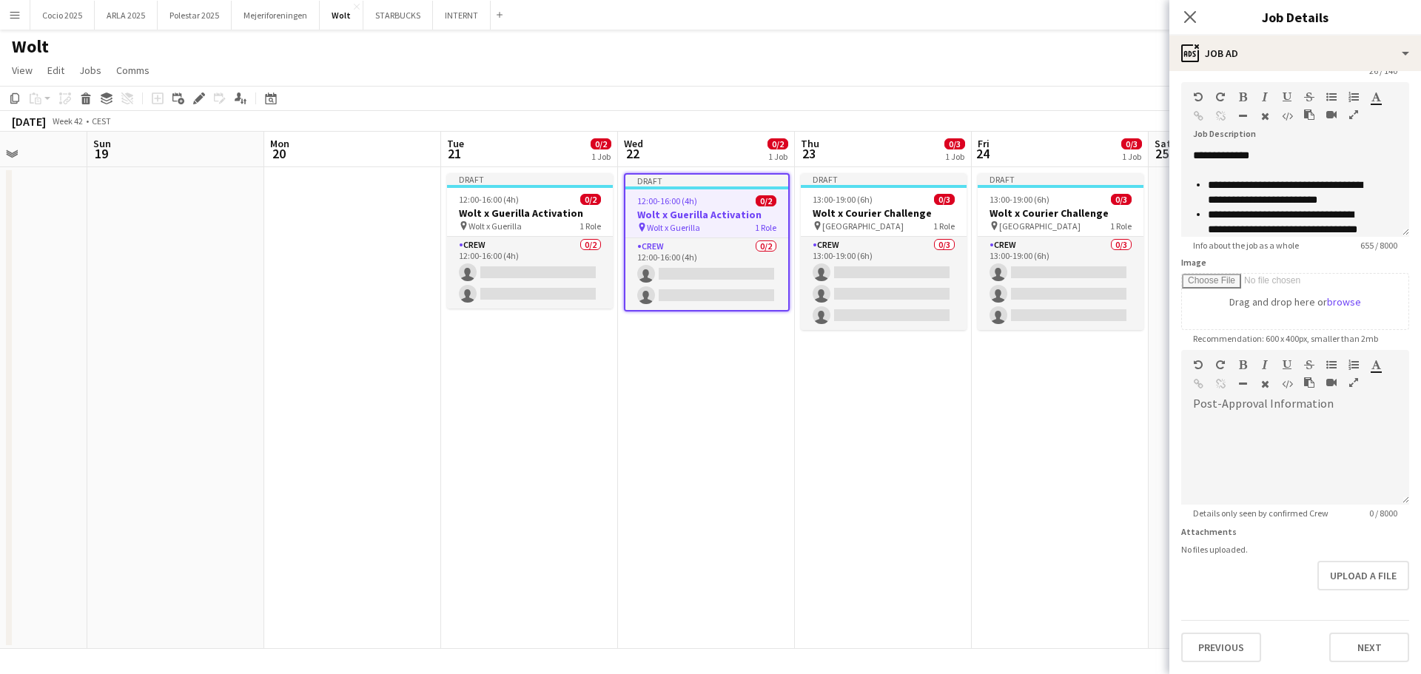
scroll to position [58, 0]
click at [1330, 642] on button "Next" at bounding box center [1370, 648] width 80 height 30
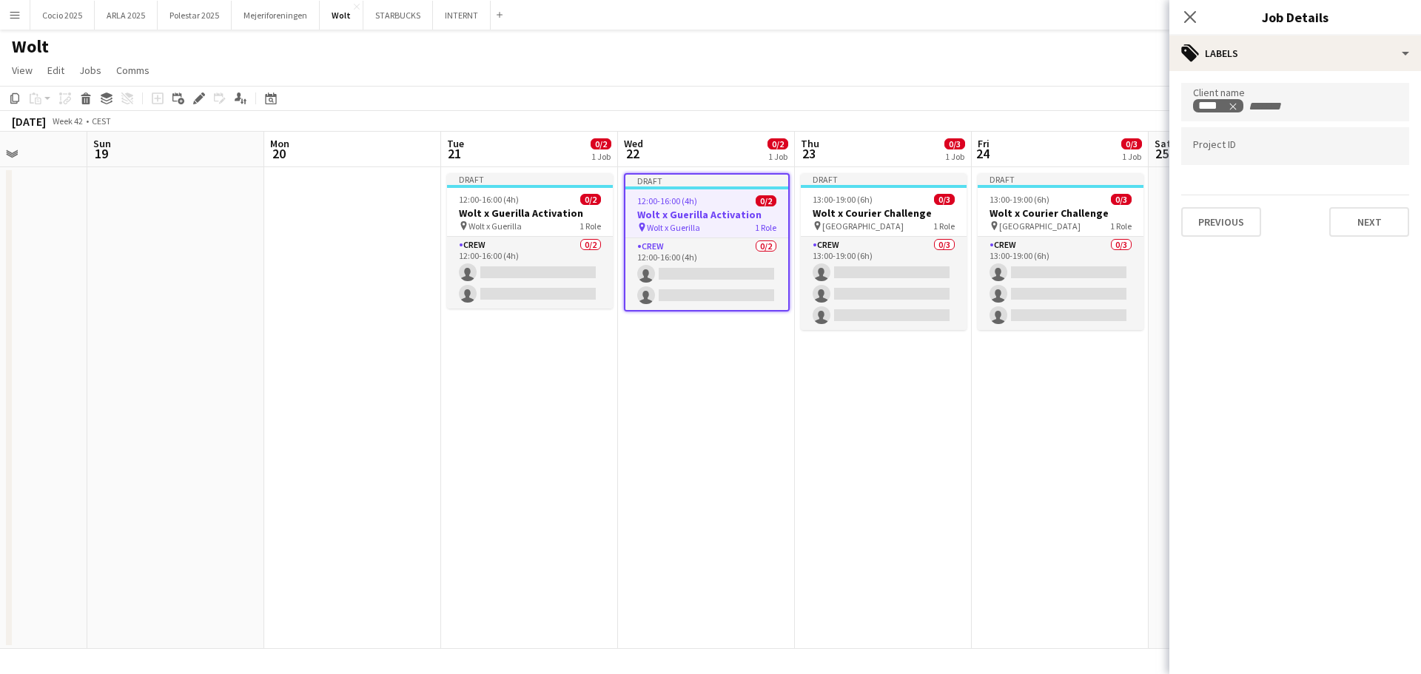
scroll to position [0, 0]
click at [1232, 157] on div at bounding box center [1295, 146] width 228 height 38
type input "*********"
drag, startPoint x: 1270, startPoint y: 305, endPoint x: 1286, endPoint y: 299, distance: 17.3
click at [1286, 299] on mat-expansion-panel "tags Labels Client name **** Project ID ********* Previous Next" at bounding box center [1296, 372] width 252 height 603
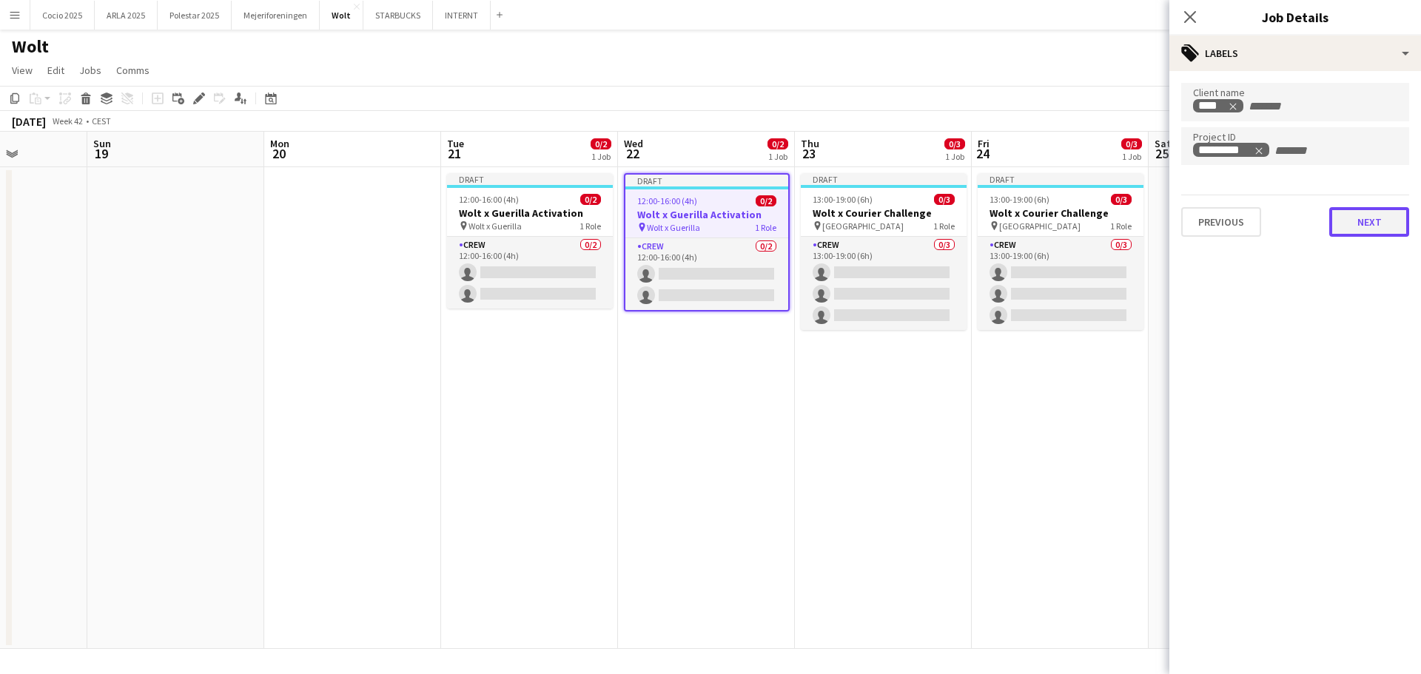
click at [1355, 229] on button "Next" at bounding box center [1370, 222] width 80 height 30
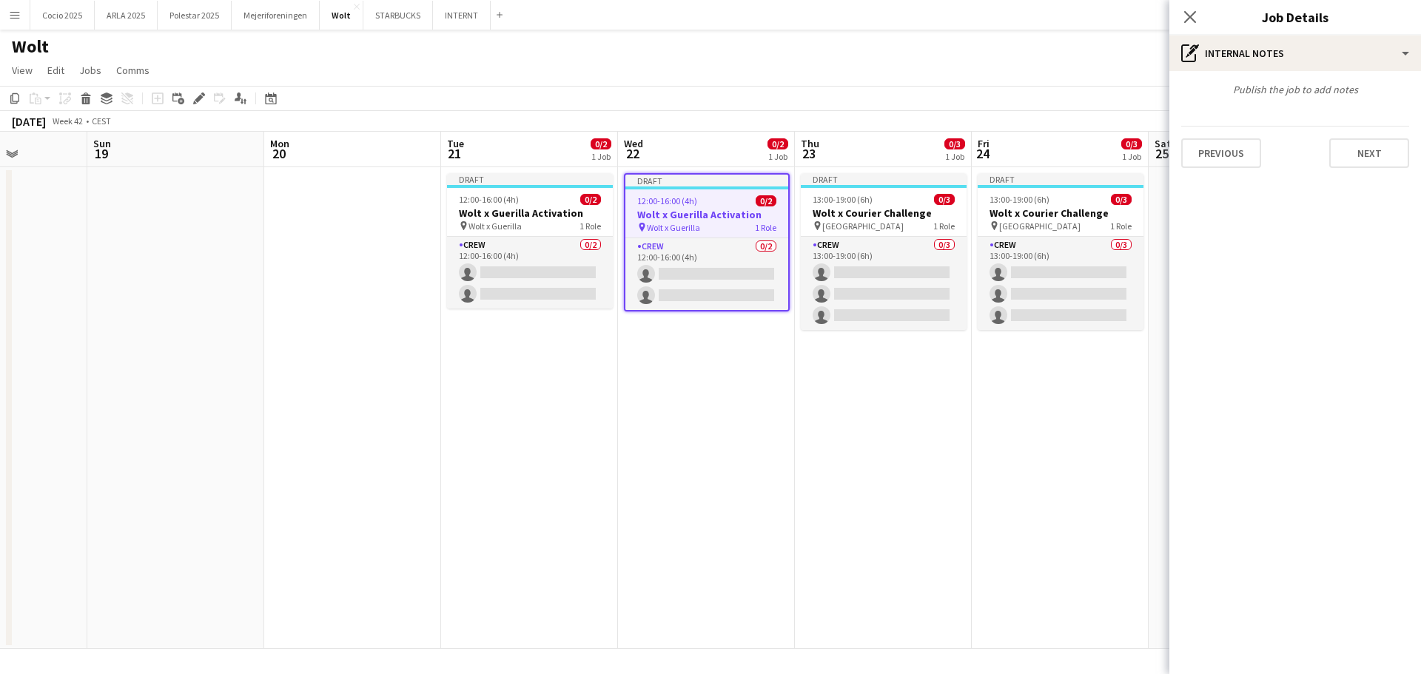
click at [828, 383] on app-date-cell "Draft 13:00-19:00 (6h) 0/3 Wolt x Courier Challenge pin Hovedbanegården 1 Role …" at bounding box center [883, 408] width 177 height 482
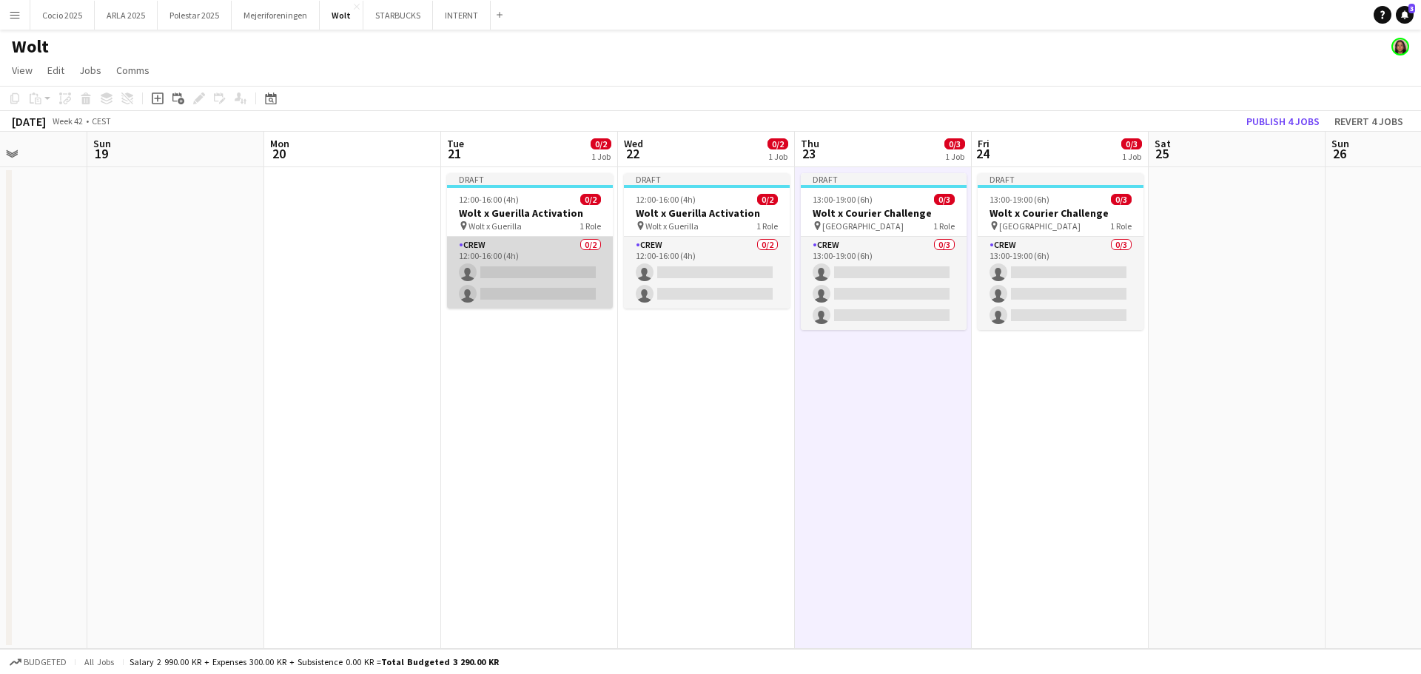
click at [535, 260] on app-card-role "Crew 0/2 12:00-16:00 (4h) single-neutral-actions single-neutral-actions" at bounding box center [530, 273] width 166 height 72
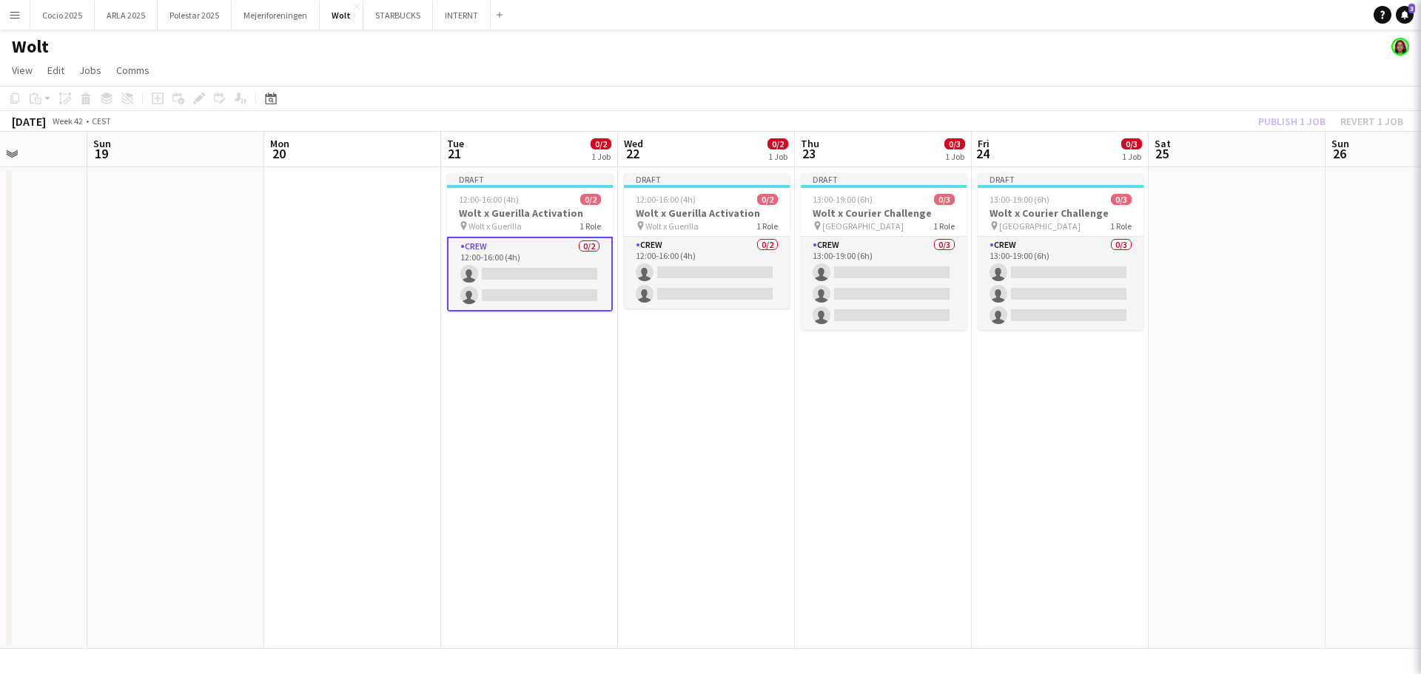
click at [535, 260] on app-card-role "Crew 0/2 12:00-16:00 (4h) single-neutral-actions single-neutral-actions" at bounding box center [530, 274] width 166 height 75
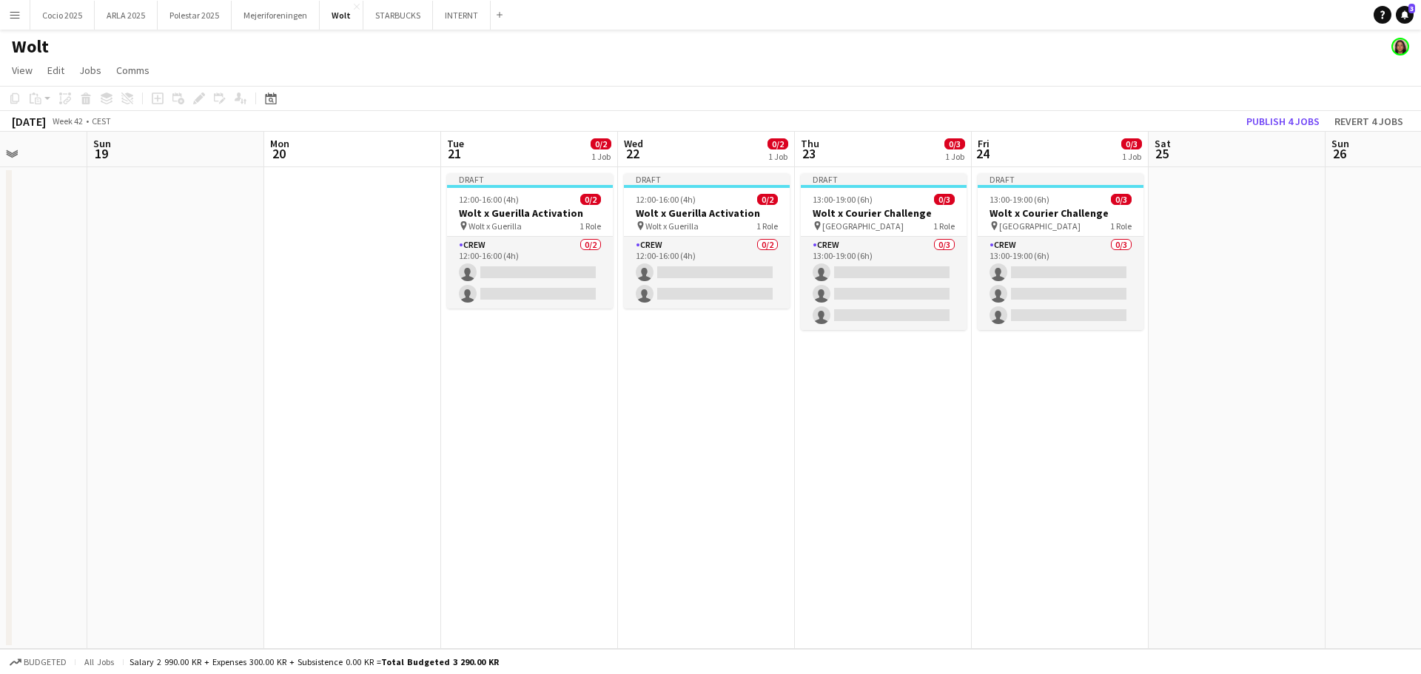
drag, startPoint x: 535, startPoint y: 260, endPoint x: 555, endPoint y: 252, distance: 21.6
click at [555, 252] on app-calendar-viewport "Thu 16 Fri 17 Sat 18 Sun 19 Mon 20 Tue 21 0/2 1 Job Wed 22 0/2 1 Job Thu 23 0/3…" at bounding box center [710, 390] width 1421 height 517
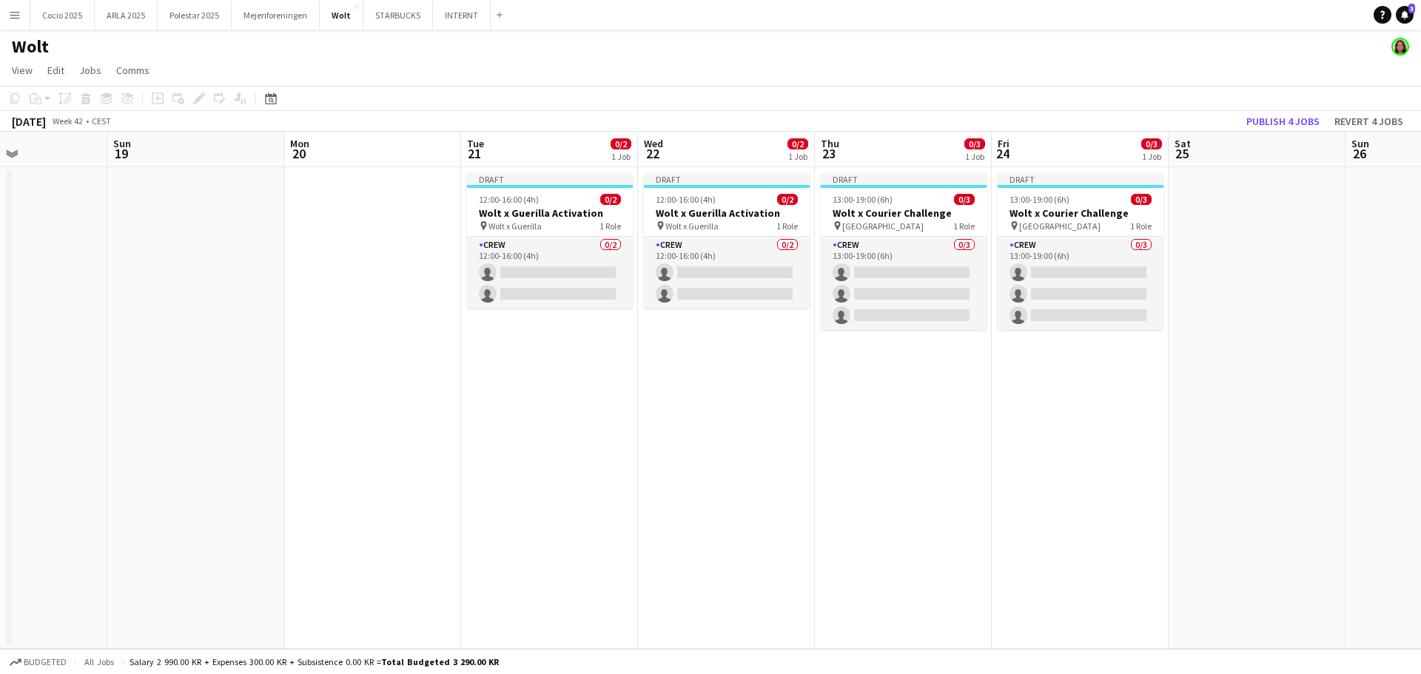
click at [560, 251] on app-calendar-viewport "Thu 16 Fri 17 Sat 18 Sun 19 Mon 20 Tue 21 0/2 1 Job Wed 22 0/2 1 Job Thu 23 0/3…" at bounding box center [710, 390] width 1421 height 517
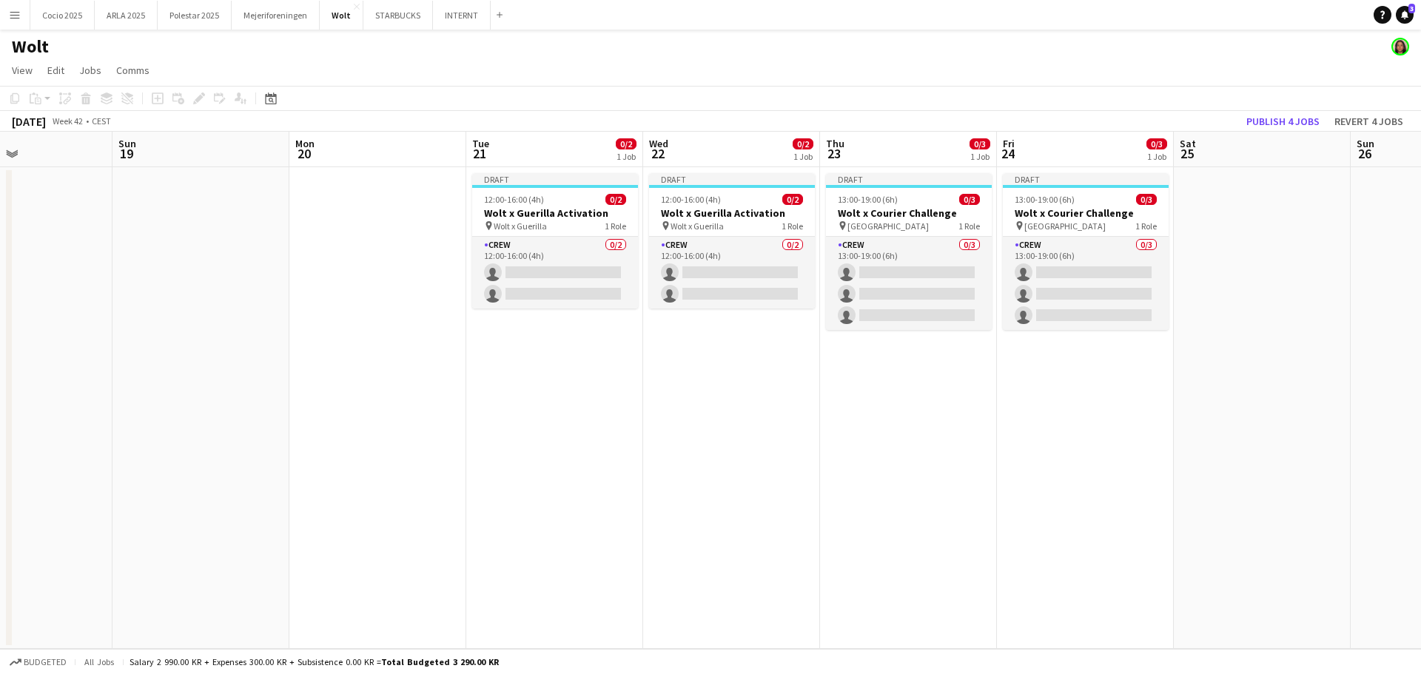
click at [560, 251] on app-card-role "Crew 0/2 12:00-16:00 (4h) single-neutral-actions single-neutral-actions" at bounding box center [555, 273] width 166 height 72
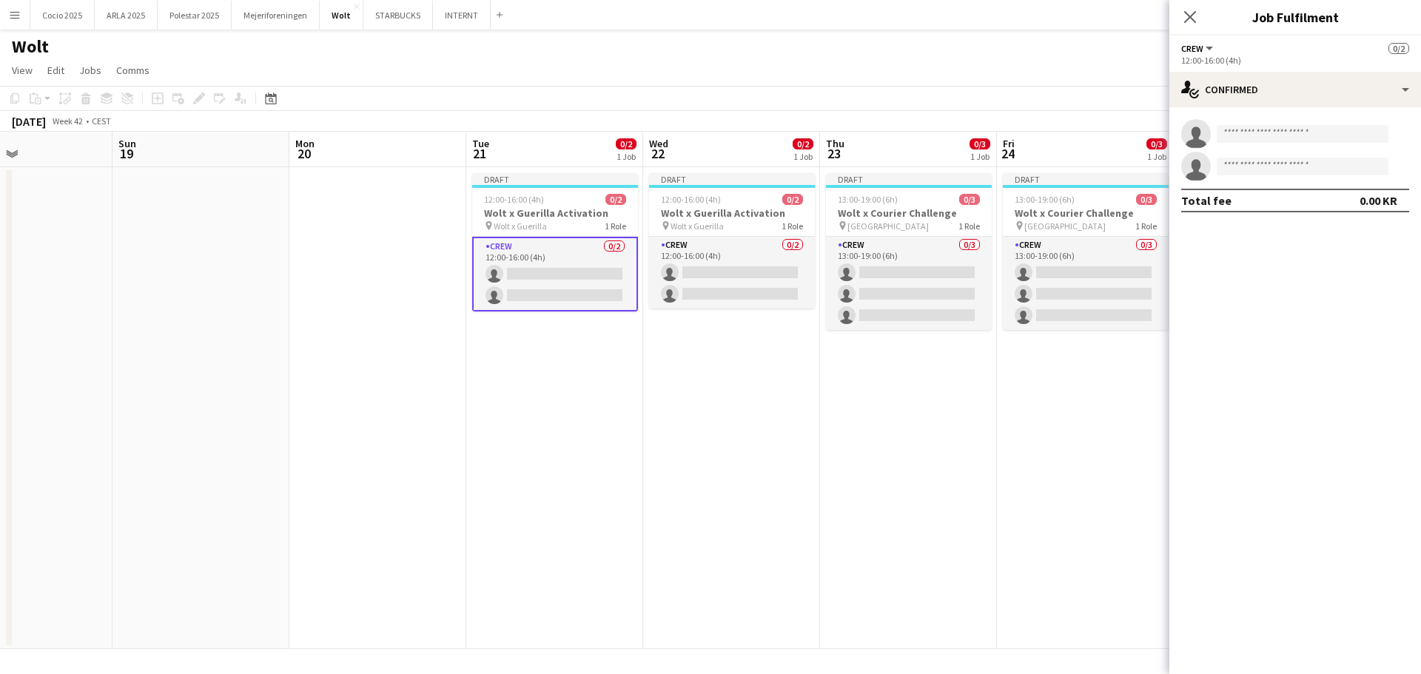
click at [1204, 55] on div "12:00-16:00 (4h)" at bounding box center [1295, 60] width 228 height 11
click at [1205, 49] on button "Crew" at bounding box center [1198, 48] width 34 height 11
click at [1220, 77] on li "All roles" at bounding box center [1231, 73] width 74 height 13
click at [1221, 54] on div "All roles All roles Crew" at bounding box center [1207, 47] width 53 height 13
click at [1219, 50] on span "All roles" at bounding box center [1201, 48] width 41 height 11
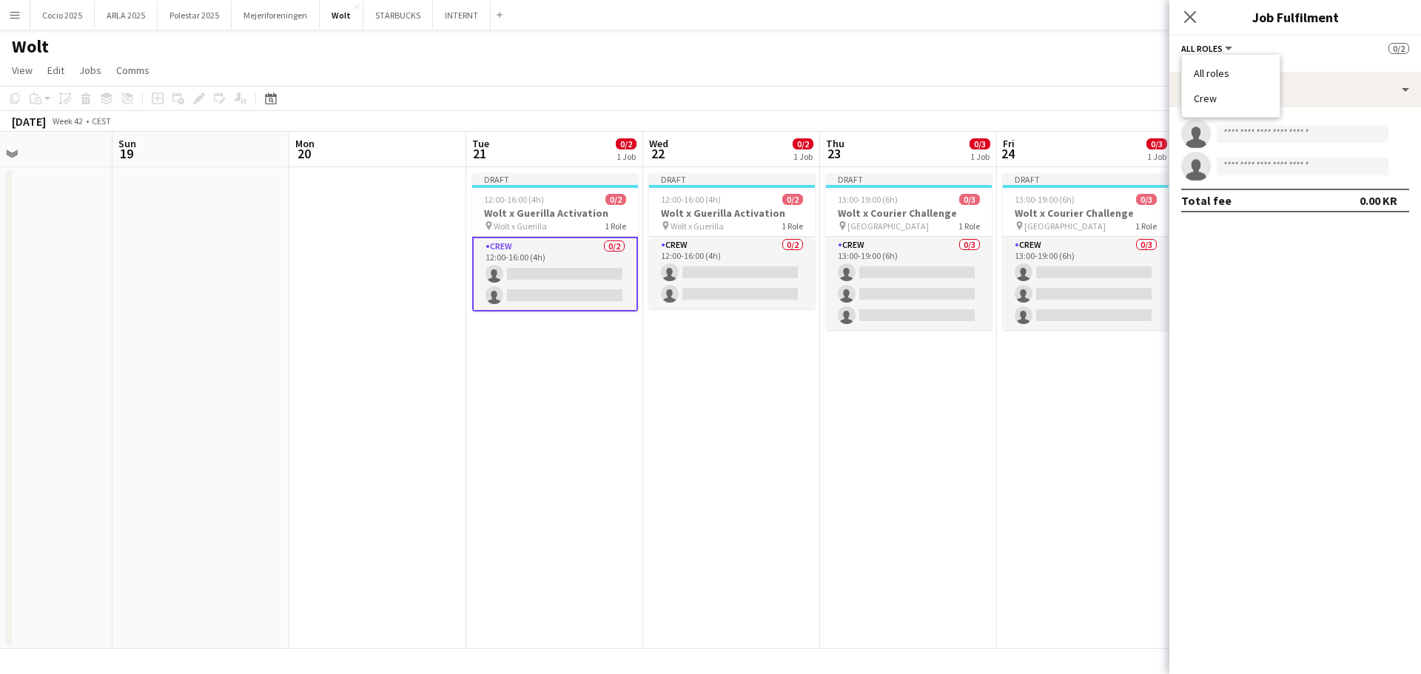
click at [1214, 98] on li "Crew" at bounding box center [1231, 98] width 74 height 13
click at [1194, 12] on icon "Close pop-in" at bounding box center [1190, 17] width 14 height 14
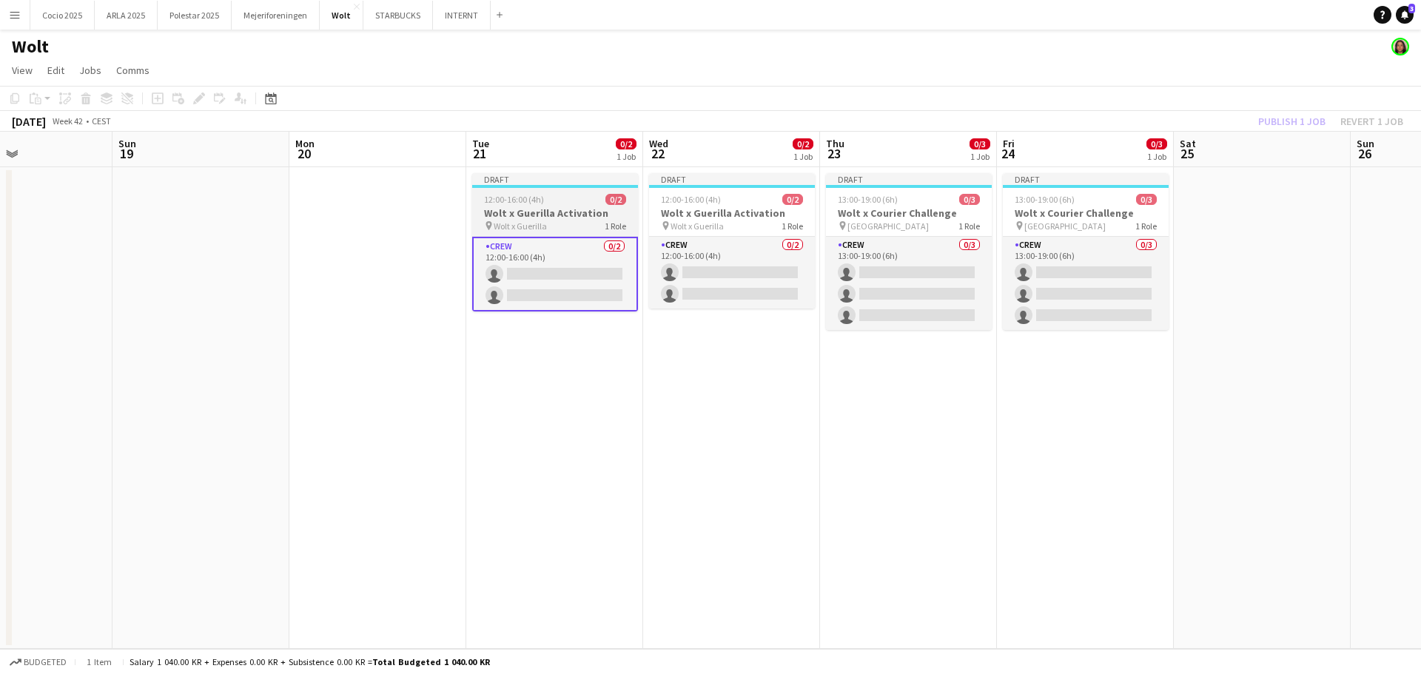
click at [574, 207] on h3 "Wolt x Guerilla Activation" at bounding box center [555, 213] width 166 height 13
click at [574, 207] on app-job-card "Draft 12:00-16:00 (4h) 0/2 Wolt x Guerilla Activation pin Wolt x Guerilla 1 Rol…" at bounding box center [555, 242] width 166 height 138
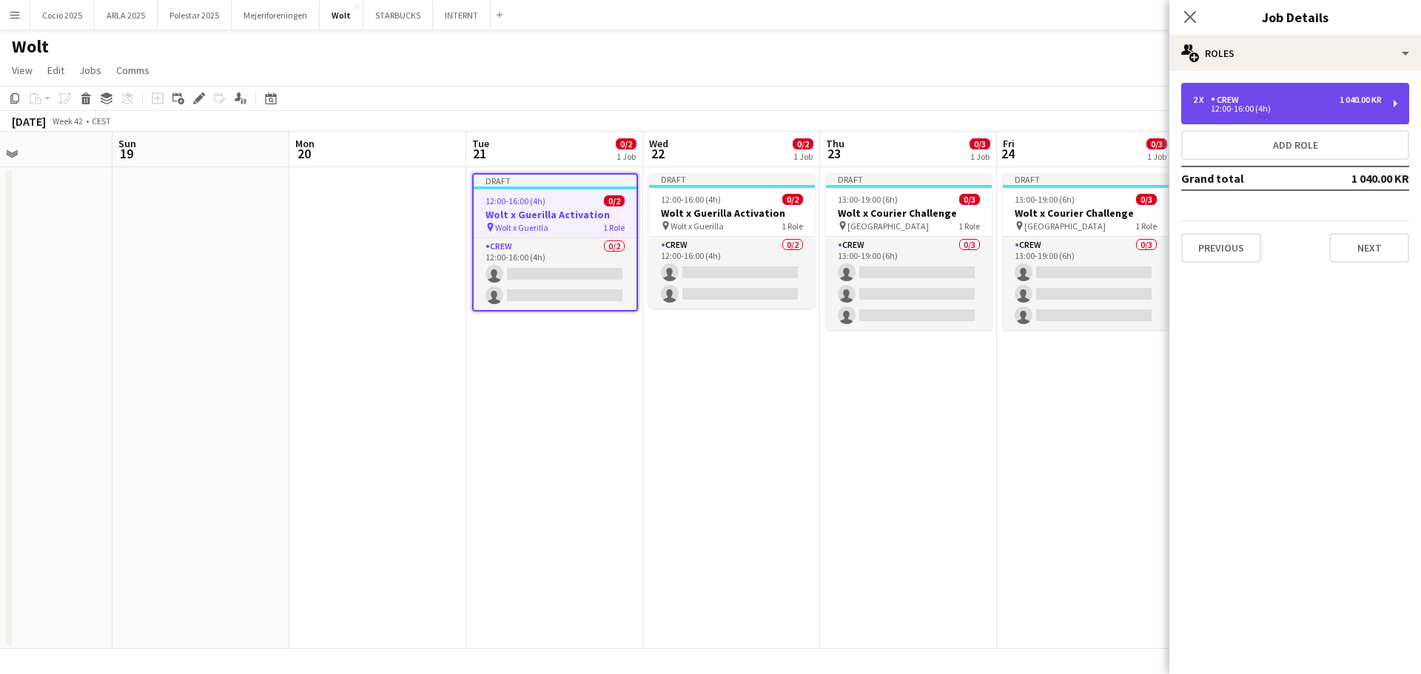
click at [1392, 103] on div "2 x Crew 1 040.00 KR 12:00-16:00 (4h)" at bounding box center [1295, 103] width 228 height 41
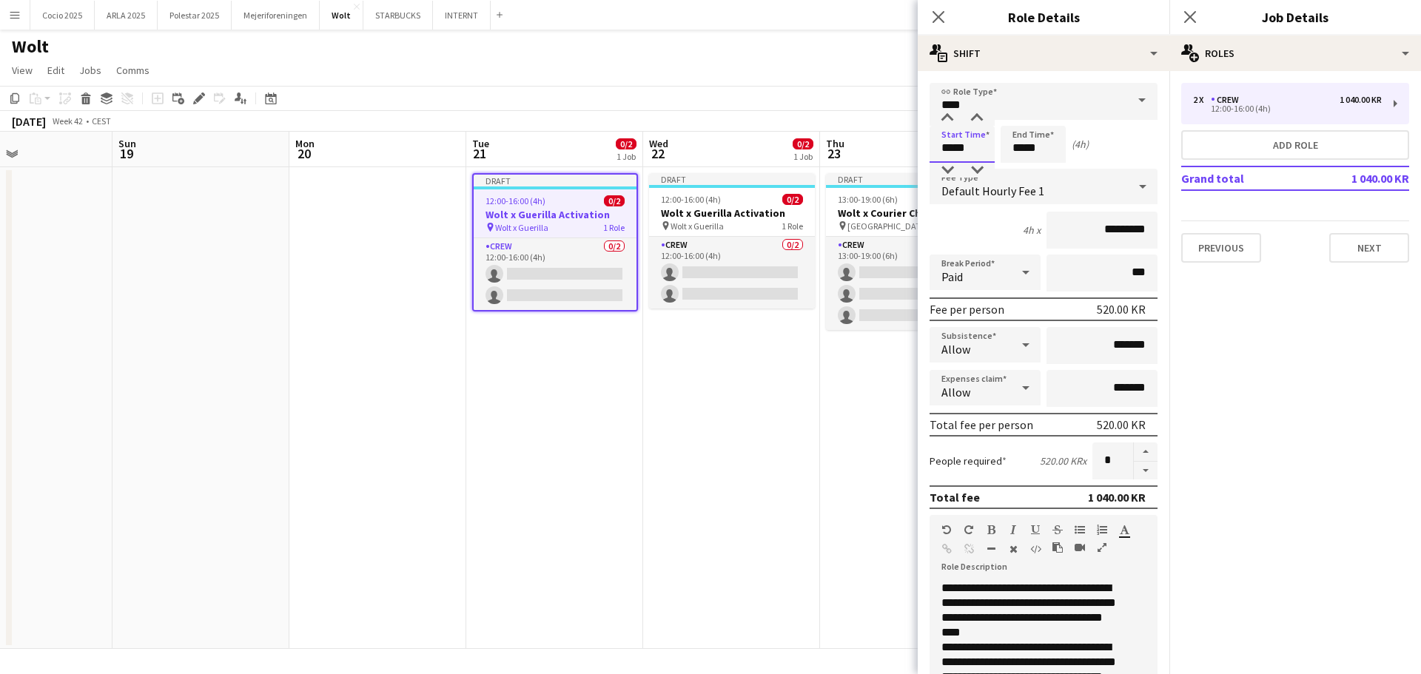
click at [971, 152] on input "*****" at bounding box center [962, 144] width 65 height 37
type input "*****"
click at [1116, 152] on div "Start Time ***** End Time ***** (5h)" at bounding box center [1044, 144] width 228 height 37
click at [1023, 143] on input "*****" at bounding box center [1033, 144] width 65 height 37
type input "*****"
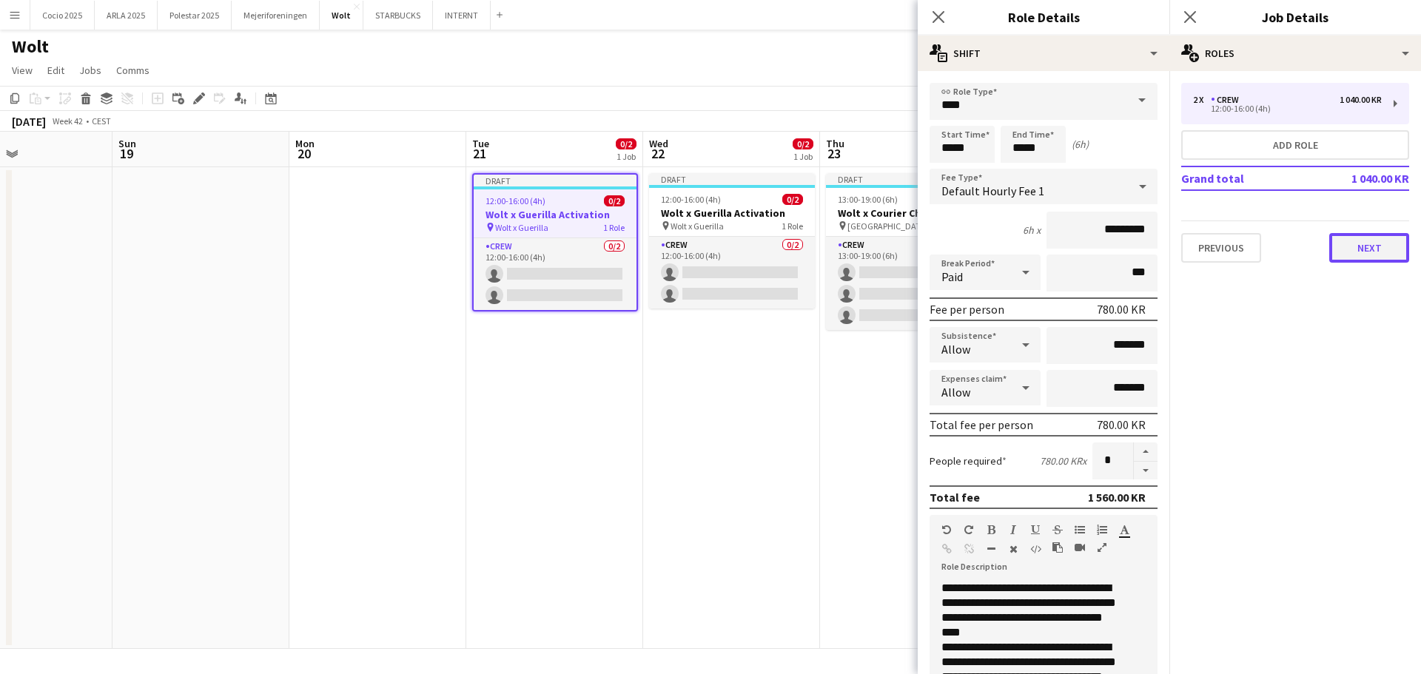
click at [1356, 253] on button "Next" at bounding box center [1370, 248] width 80 height 30
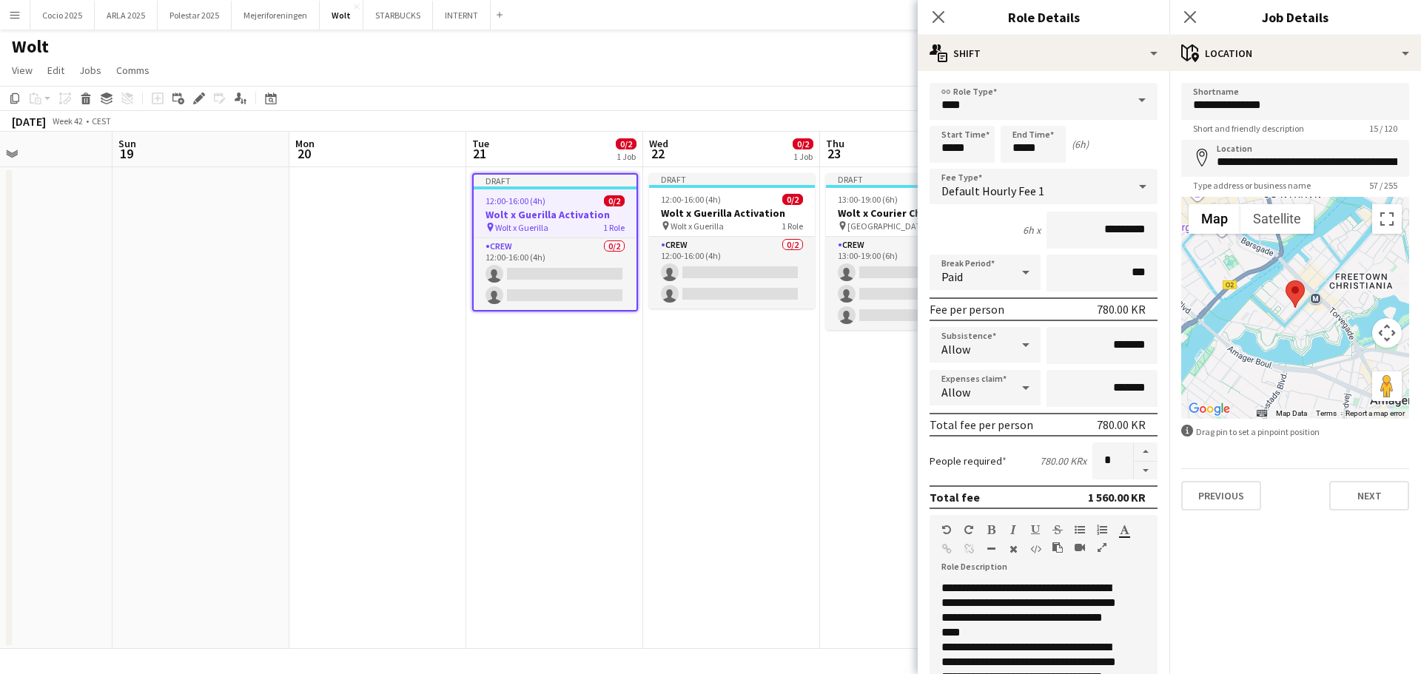
scroll to position [329, 0]
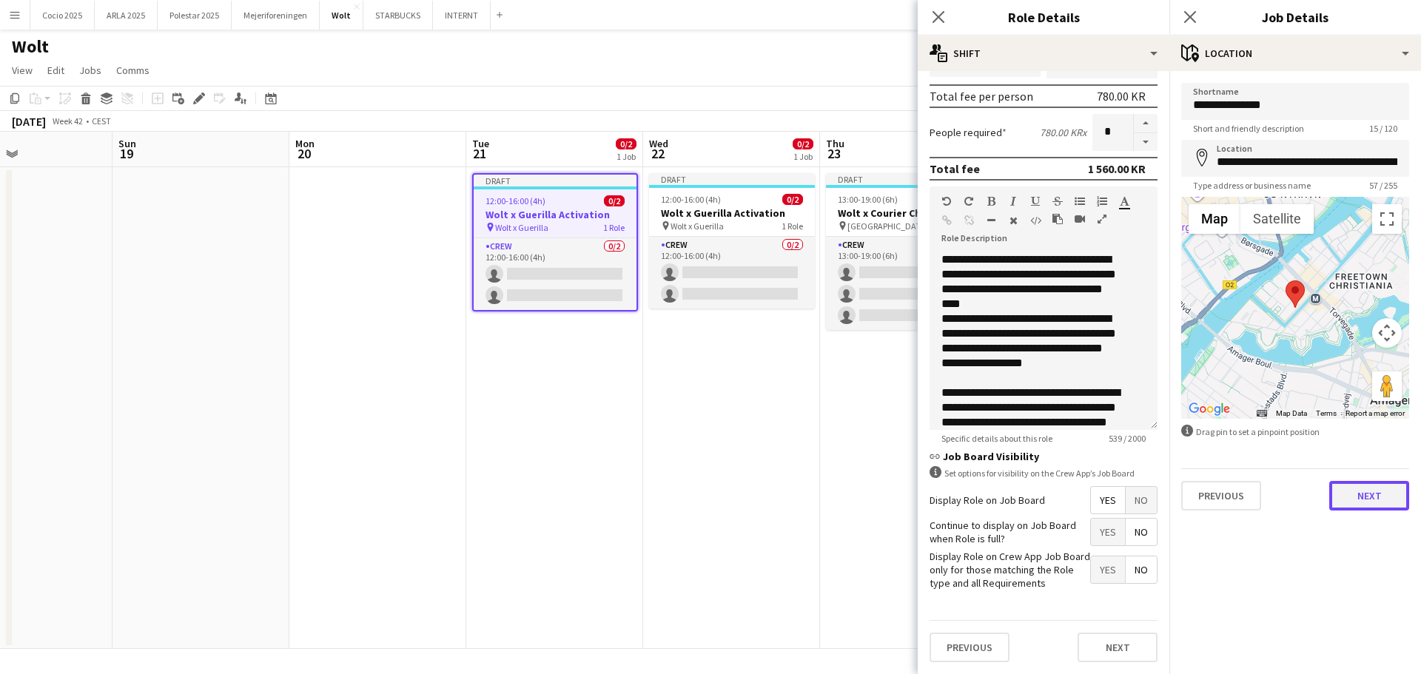
click at [1349, 492] on button "Next" at bounding box center [1370, 496] width 80 height 30
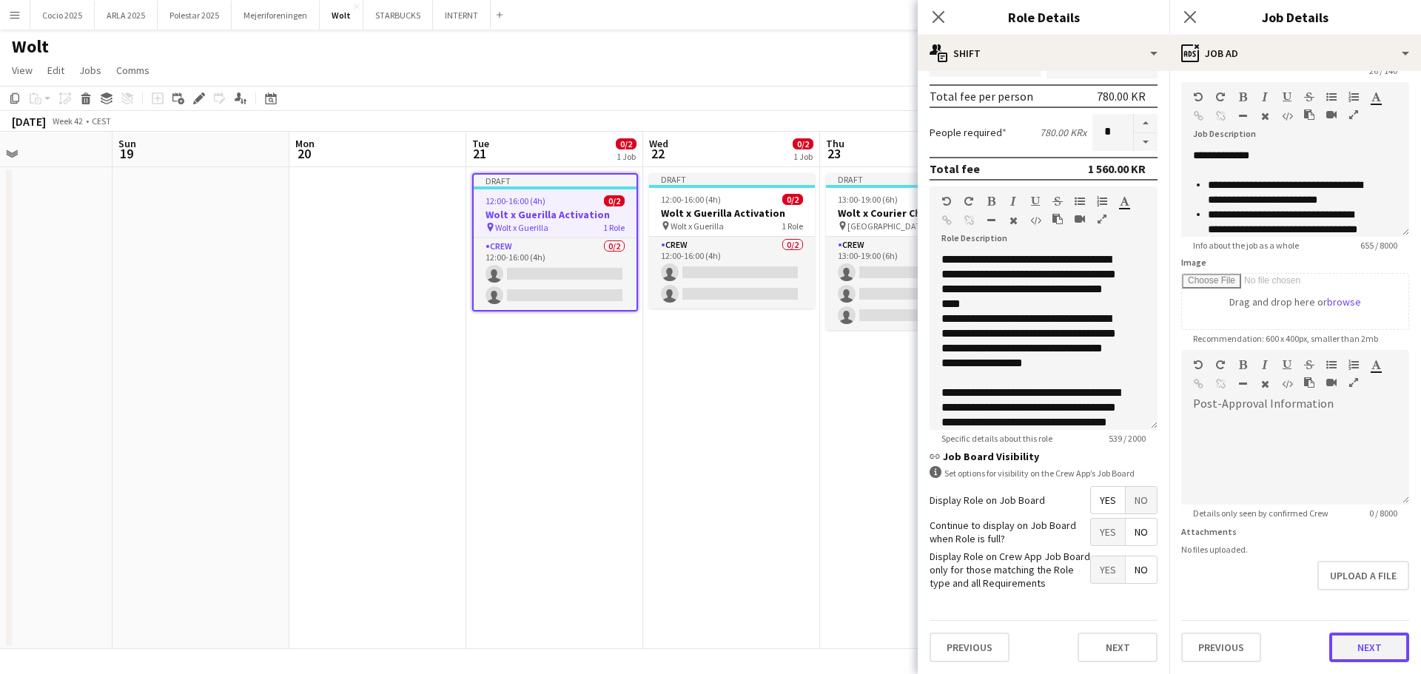
scroll to position [0, 0]
click at [1330, 641] on button "Next" at bounding box center [1370, 648] width 80 height 30
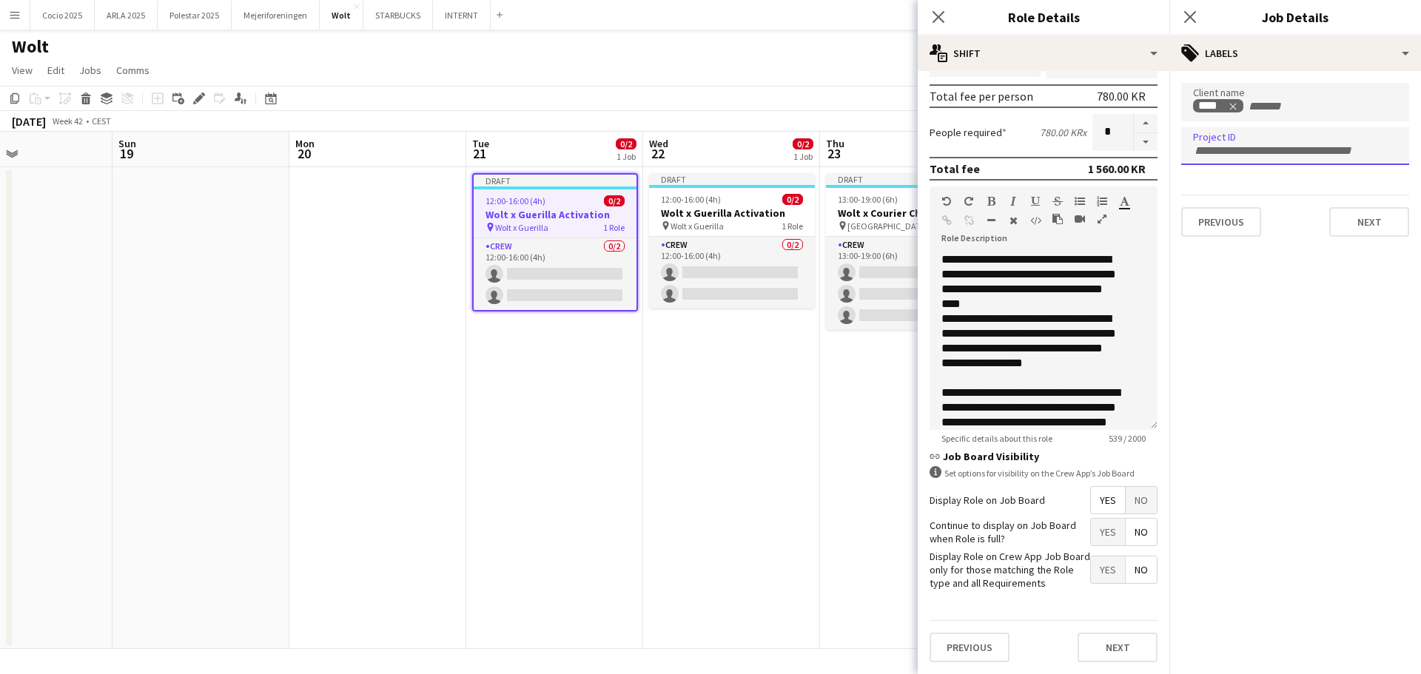
click at [1207, 160] on div at bounding box center [1295, 146] width 228 height 38
type input "**********"
click at [1368, 227] on button "Next" at bounding box center [1370, 222] width 80 height 30
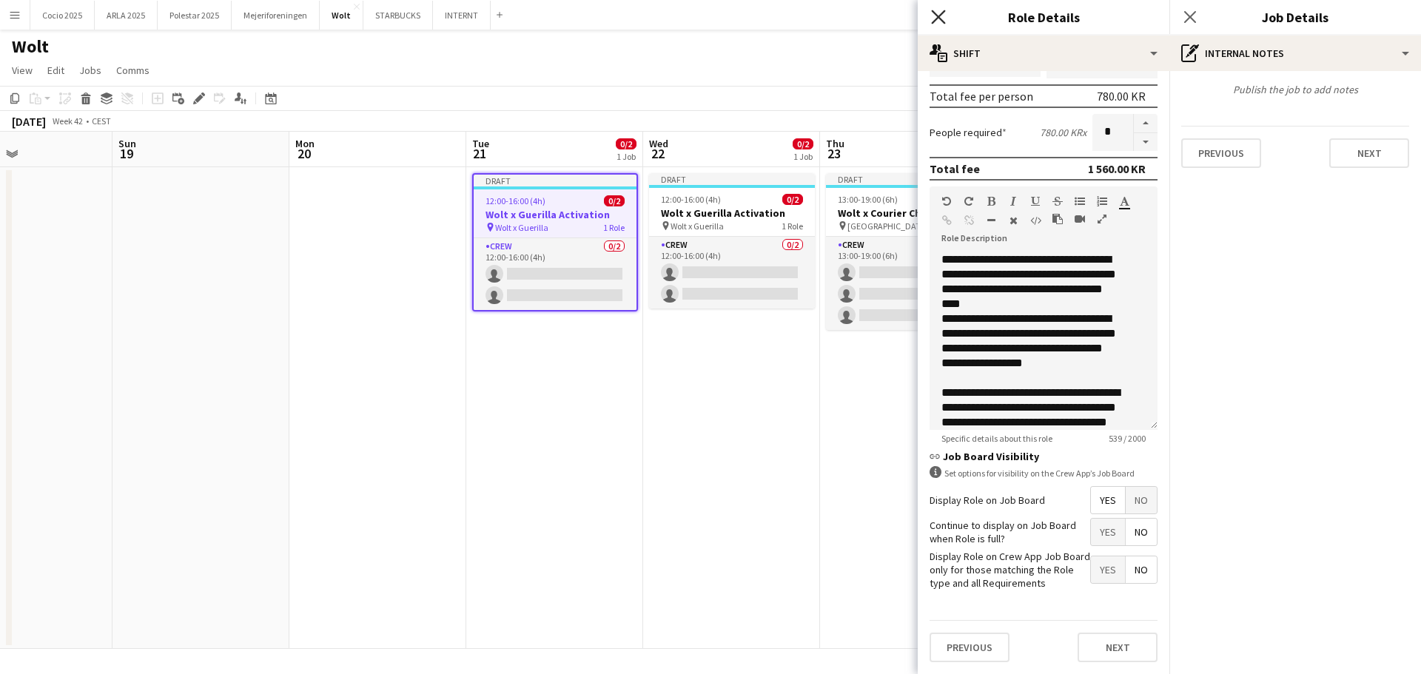
click at [939, 21] on icon "Close pop-in" at bounding box center [938, 17] width 14 height 14
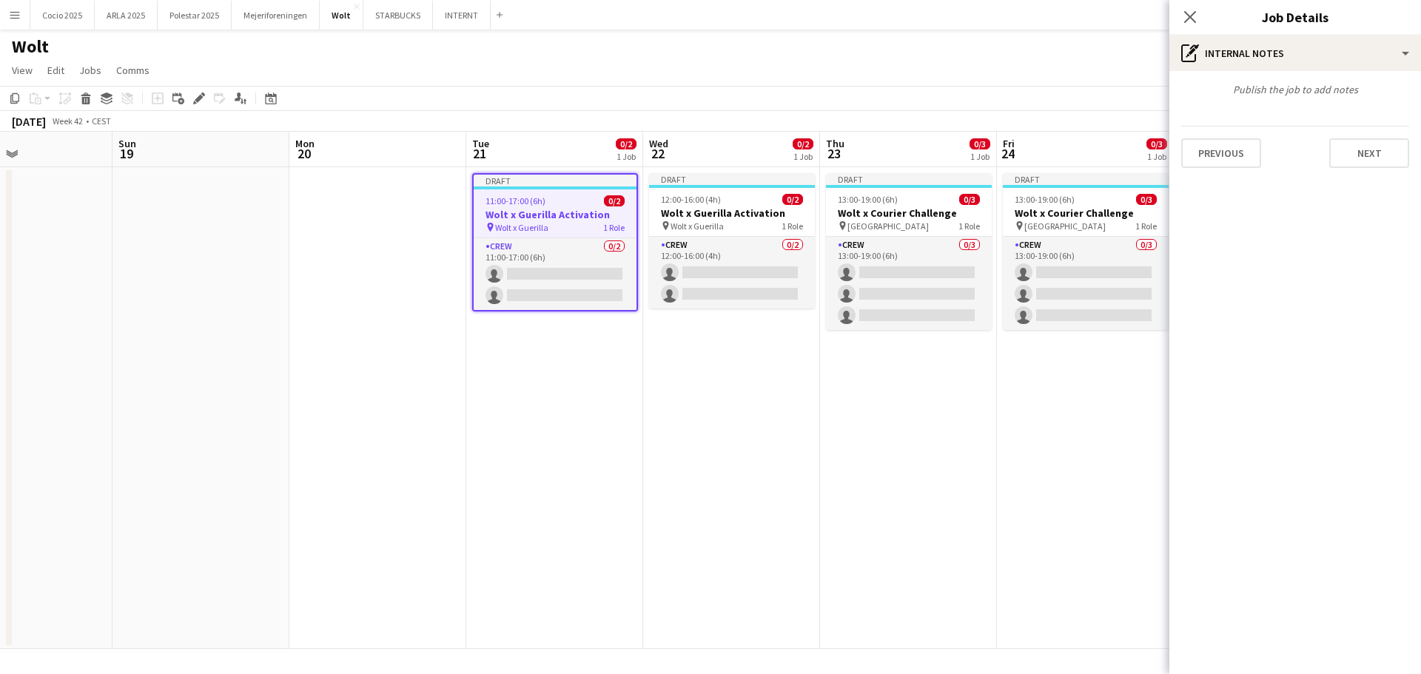
click at [519, 230] on span "Wolt x Guerilla" at bounding box center [521, 227] width 53 height 11
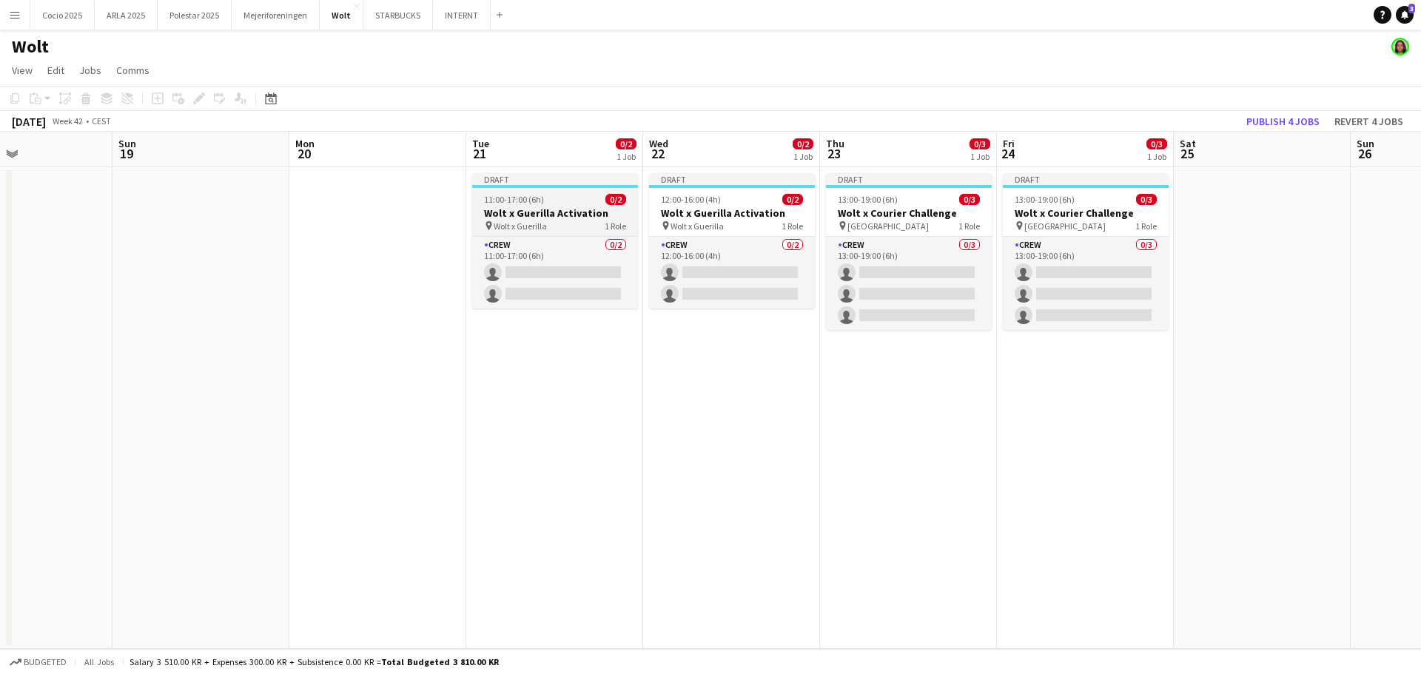
click at [566, 221] on div "pin Wolt x Guerilla 1 Role" at bounding box center [555, 226] width 166 height 12
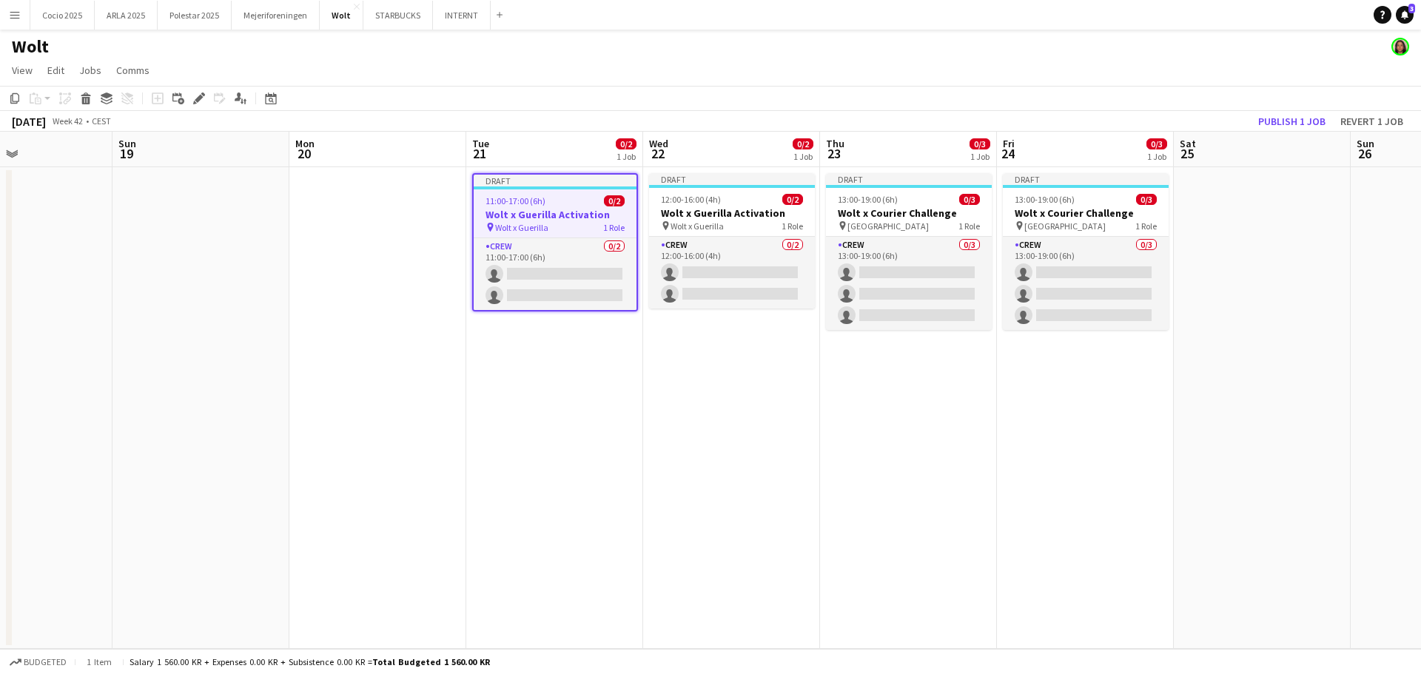
click at [566, 221] on div "pin Wolt x Guerilla 1 Role" at bounding box center [555, 227] width 163 height 12
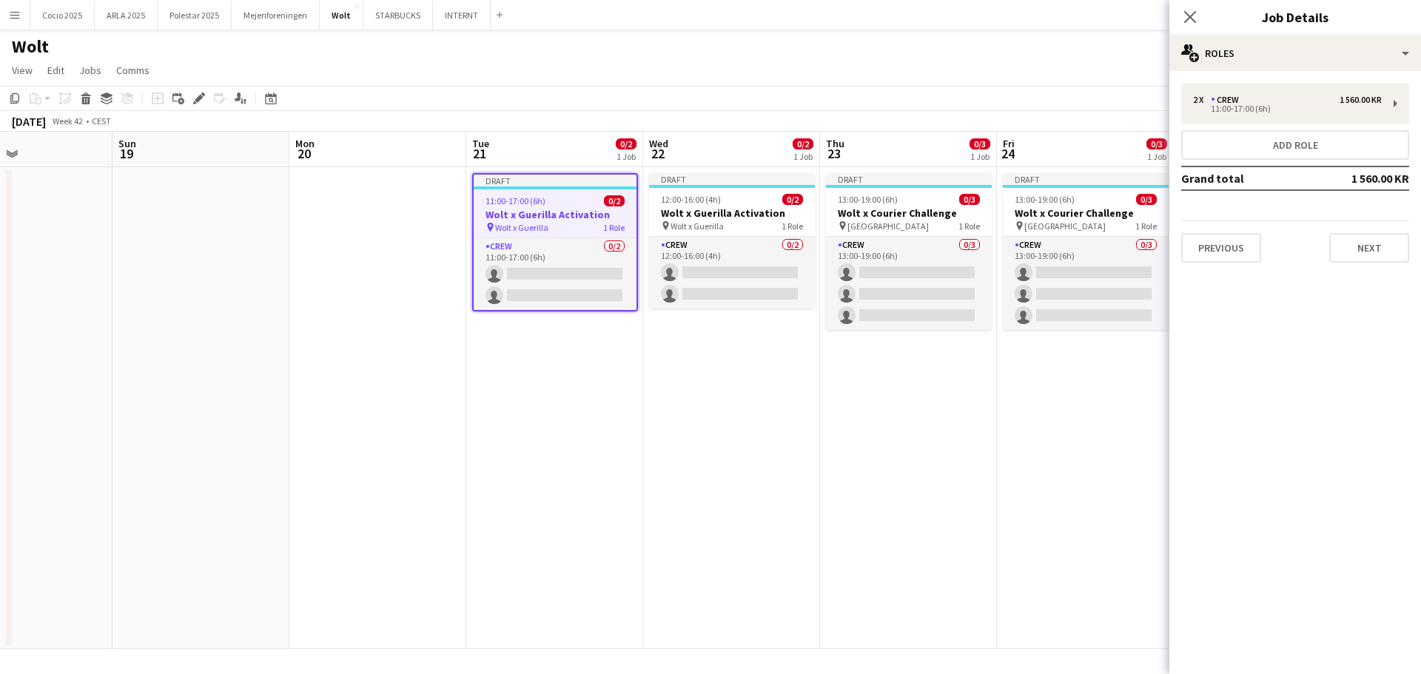
click at [1364, 263] on div "2 x Crew 1 560.00 KR 11:00-17:00 (6h) Add role Grand total 1 560.00 KR Previous…" at bounding box center [1296, 173] width 252 height 204
click at [1372, 255] on button "Next" at bounding box center [1370, 248] width 80 height 30
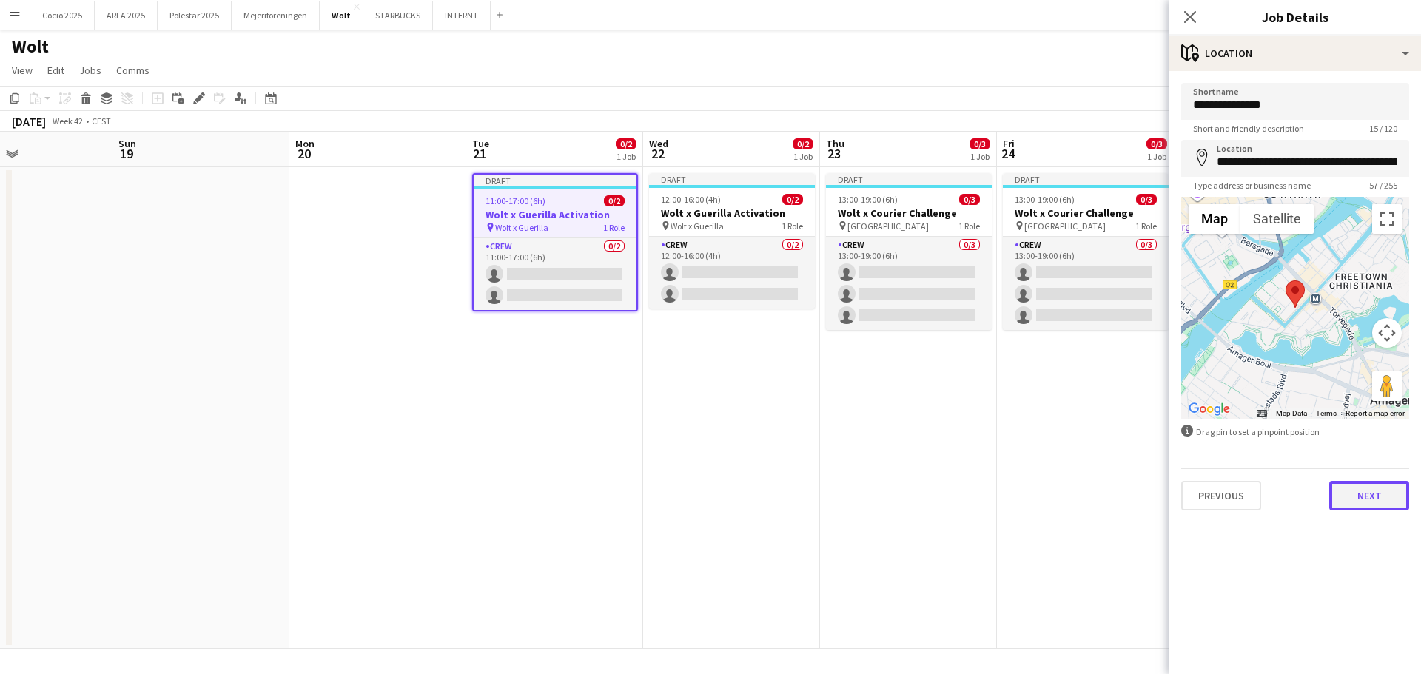
click at [1372, 494] on button "Next" at bounding box center [1370, 496] width 80 height 30
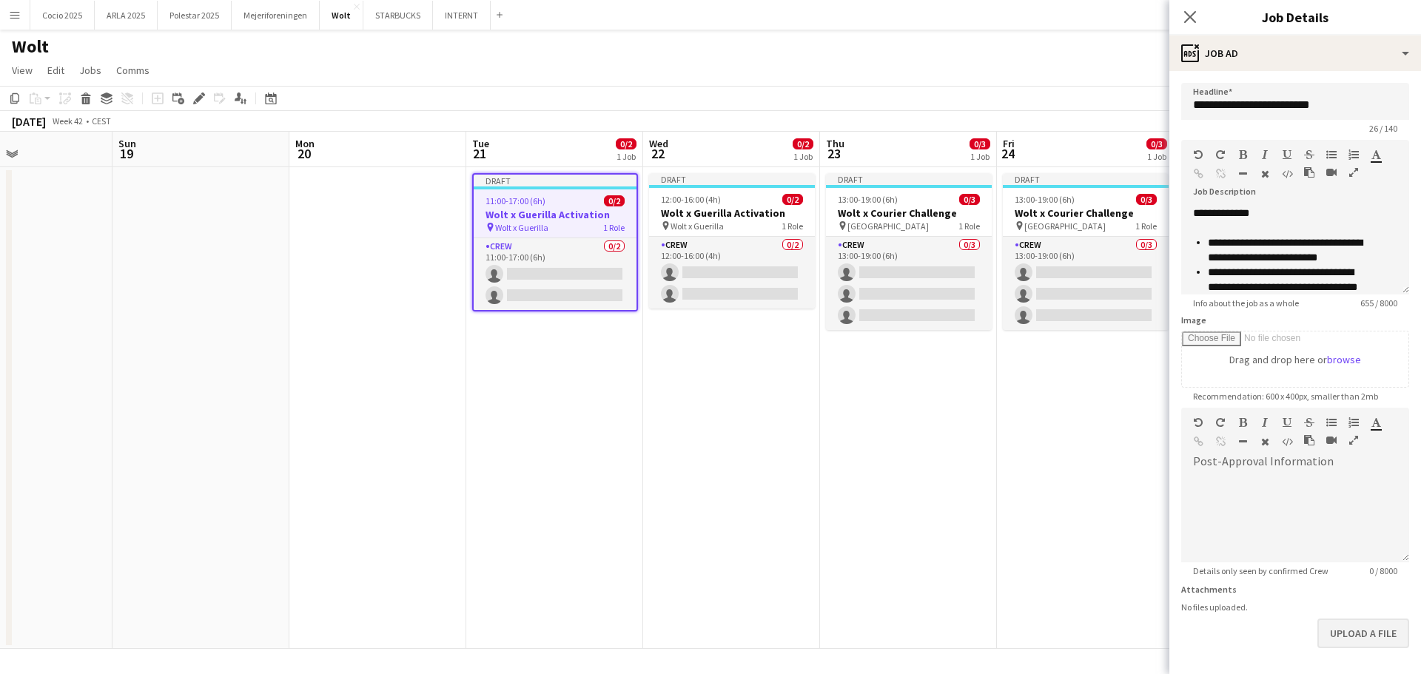
scroll to position [58, 0]
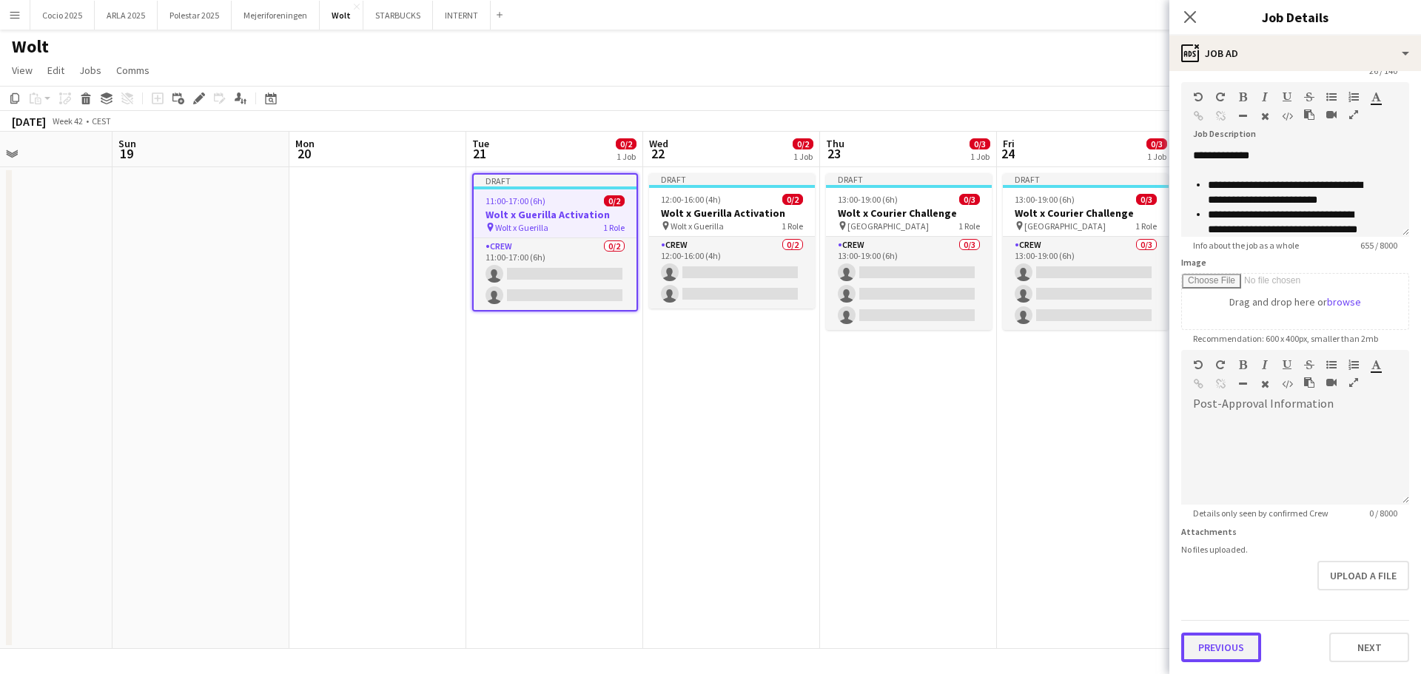
click at [1235, 647] on button "Previous" at bounding box center [1221, 648] width 80 height 30
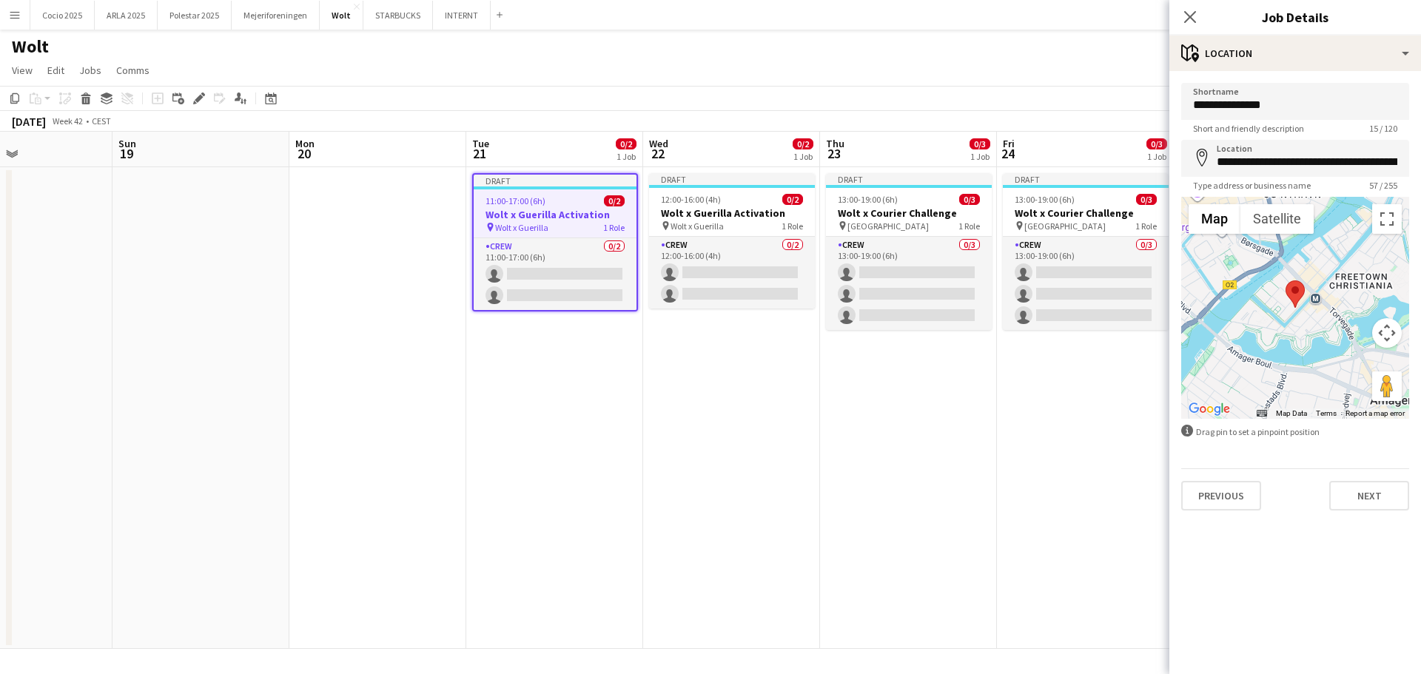
scroll to position [0, 0]
click at [1255, 102] on input "**********" at bounding box center [1295, 101] width 228 height 37
click button "Next" at bounding box center [1370, 496] width 80 height 30
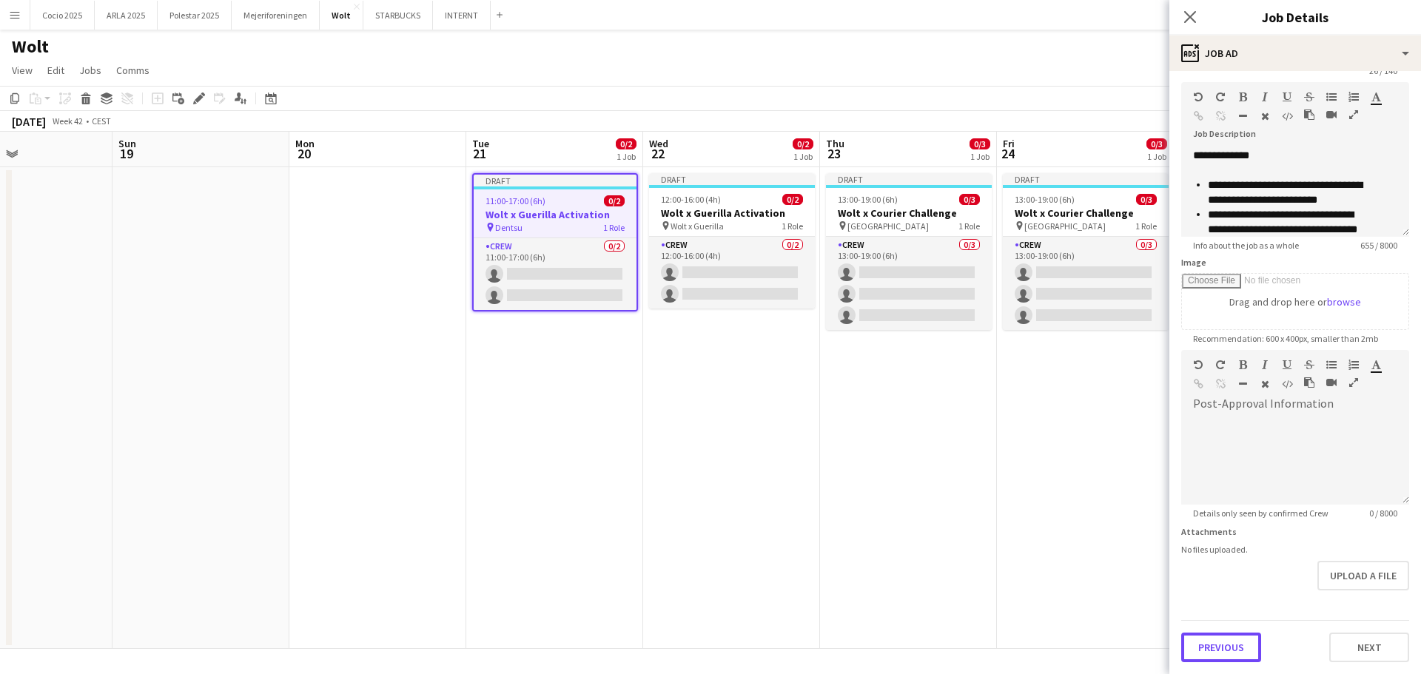
scroll to position [58, 0]
drag, startPoint x: 1212, startPoint y: 606, endPoint x: 1232, endPoint y: 598, distance: 21.3
click at [1232, 598] on form "**********" at bounding box center [1296, 343] width 252 height 637
click at [1216, 644] on button "Previous" at bounding box center [1221, 648] width 80 height 30
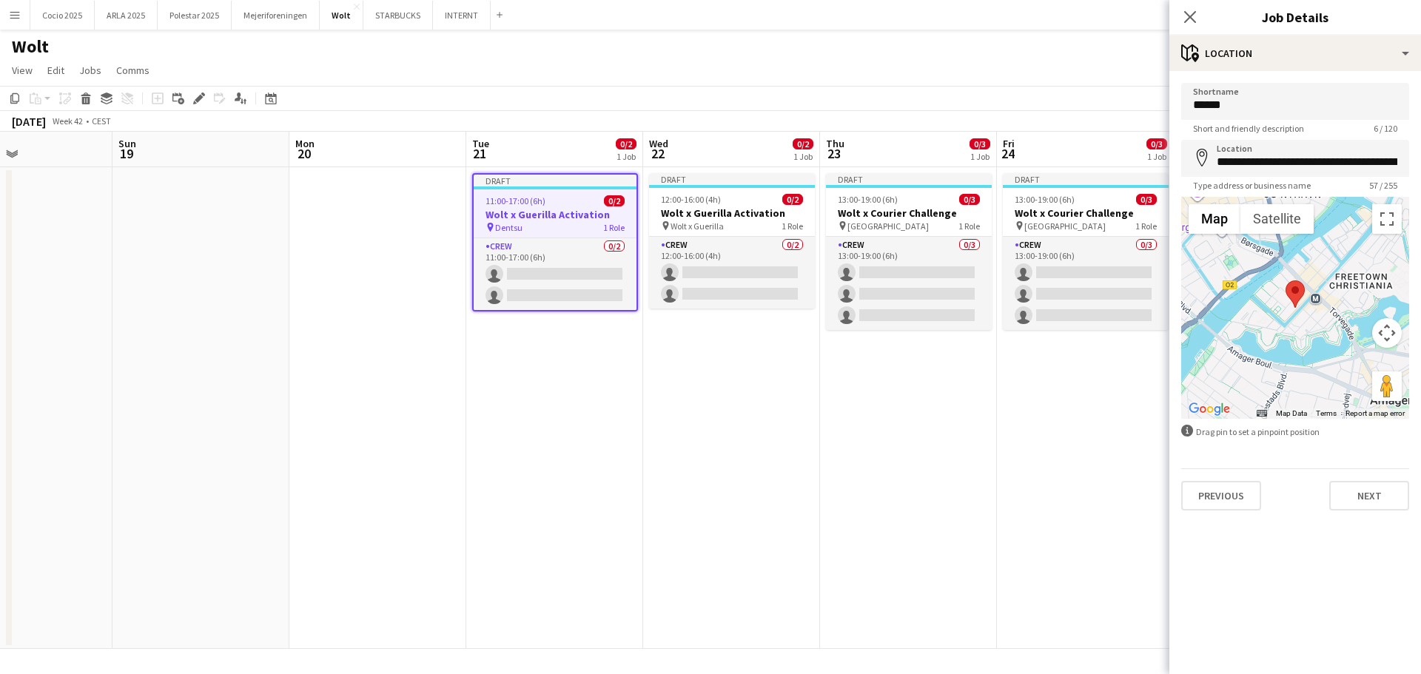
scroll to position [0, 0]
click at [1240, 112] on input "******" at bounding box center [1295, 101] width 228 height 37
type input "**********"
click at [1361, 479] on div "Previous Next" at bounding box center [1295, 490] width 228 height 42
click at [1358, 489] on button "Next" at bounding box center [1370, 496] width 80 height 30
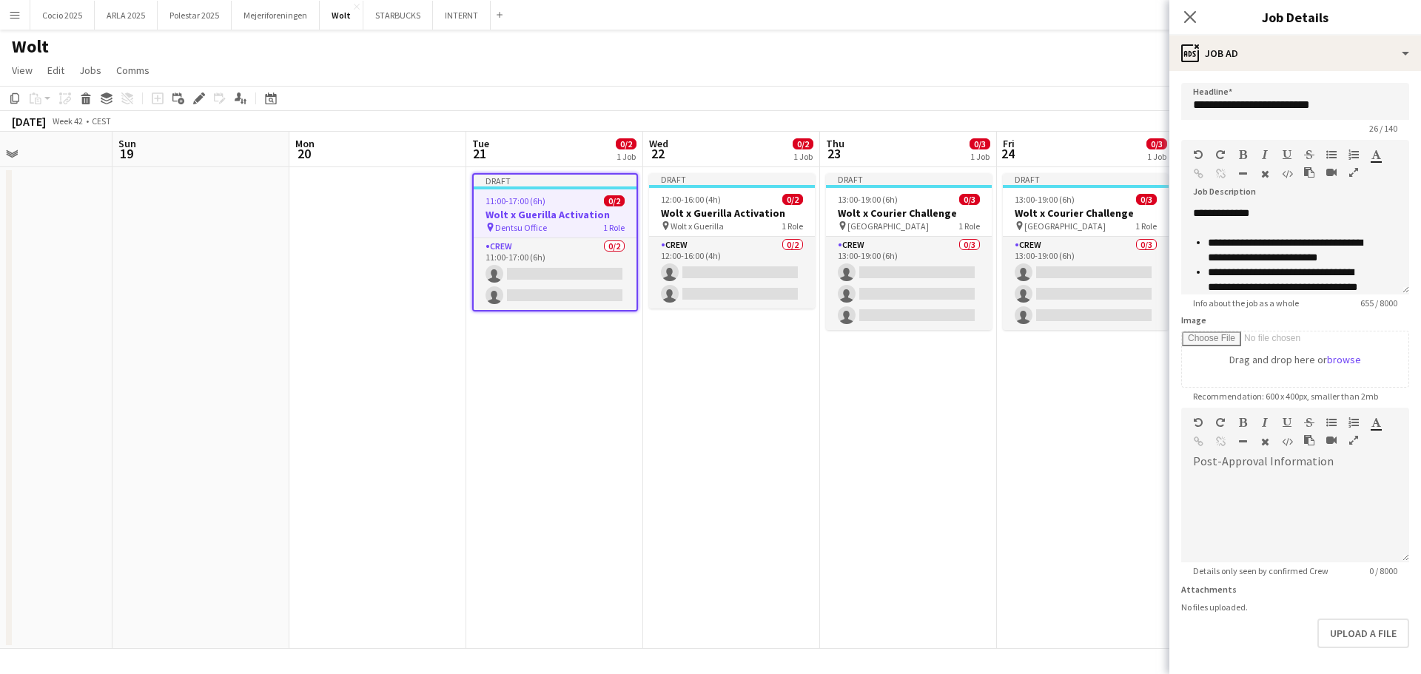
click at [923, 477] on app-date-cell "Draft 13:00-19:00 (6h) 0/3 Wolt x Courier Challenge pin Hovedbanegården 1 Role …" at bounding box center [908, 408] width 177 height 482
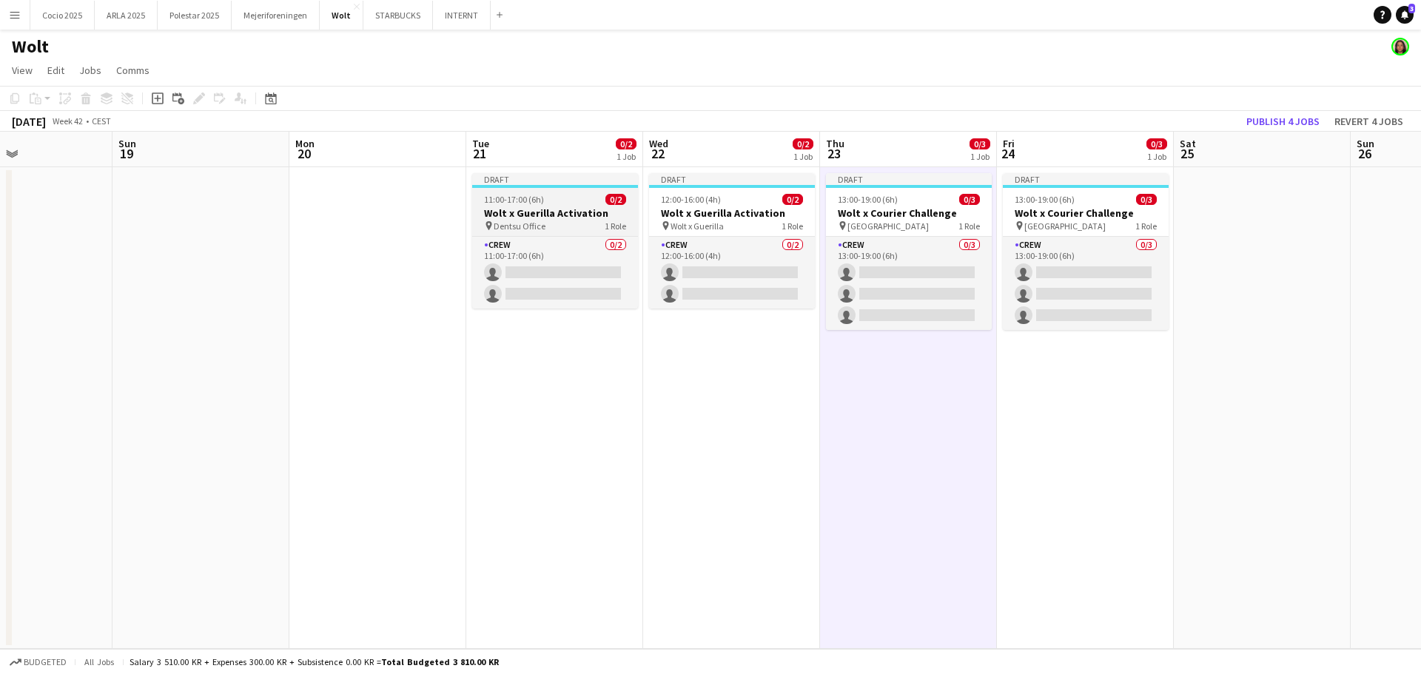
click at [553, 219] on h3 "Wolt x Guerilla Activation" at bounding box center [555, 213] width 166 height 13
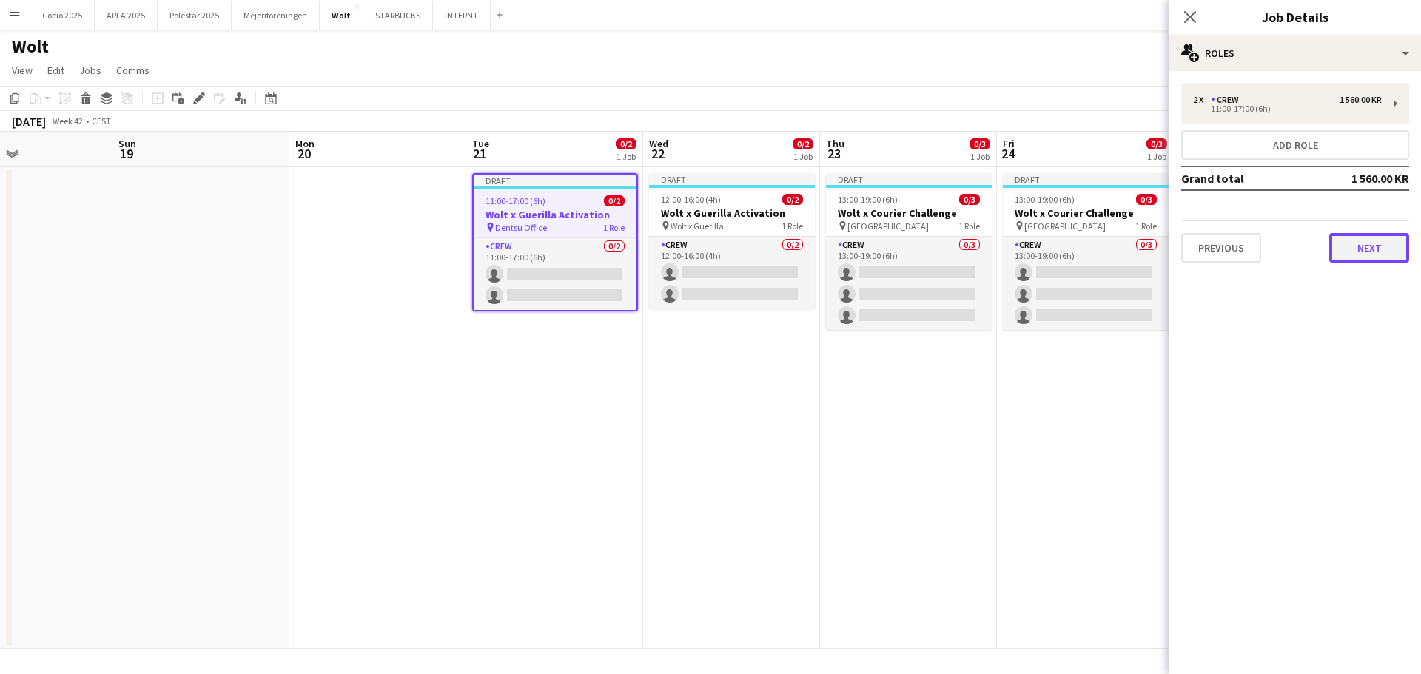
click at [1348, 244] on button "Next" at bounding box center [1370, 248] width 80 height 30
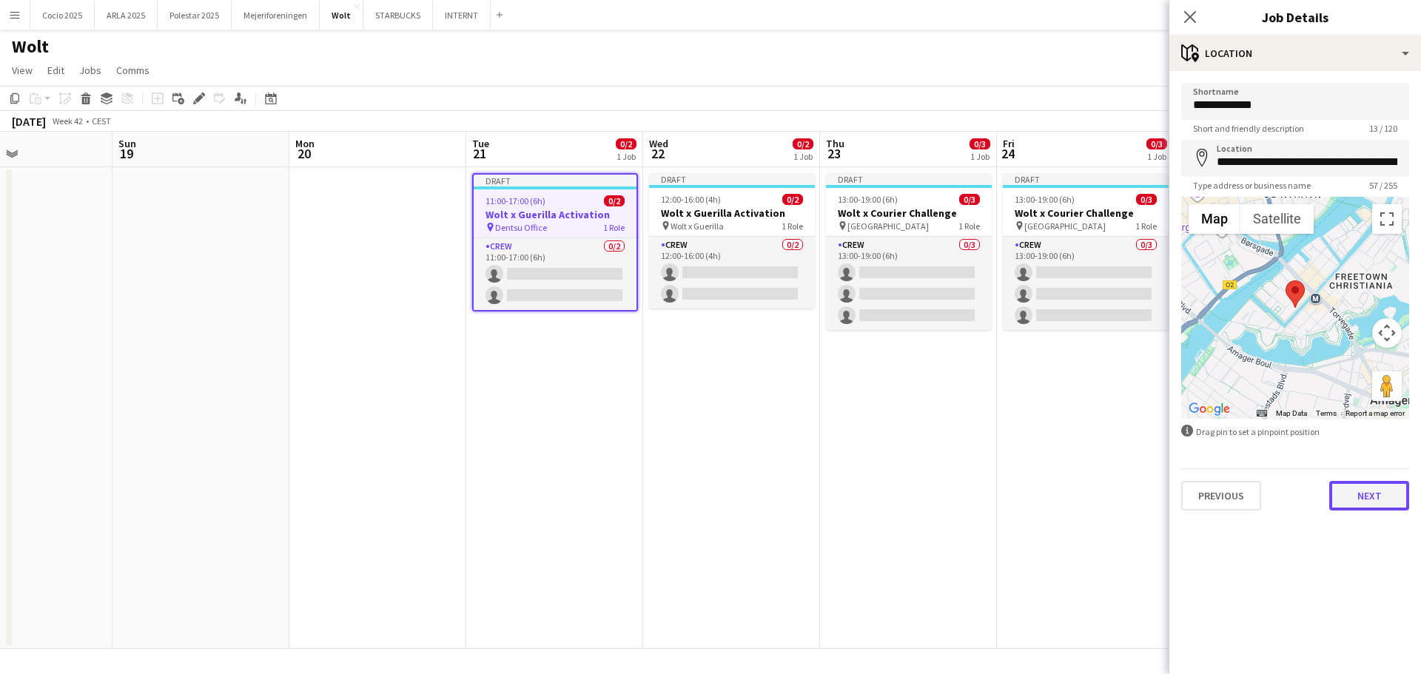
click at [1375, 500] on button "Next" at bounding box center [1370, 496] width 80 height 30
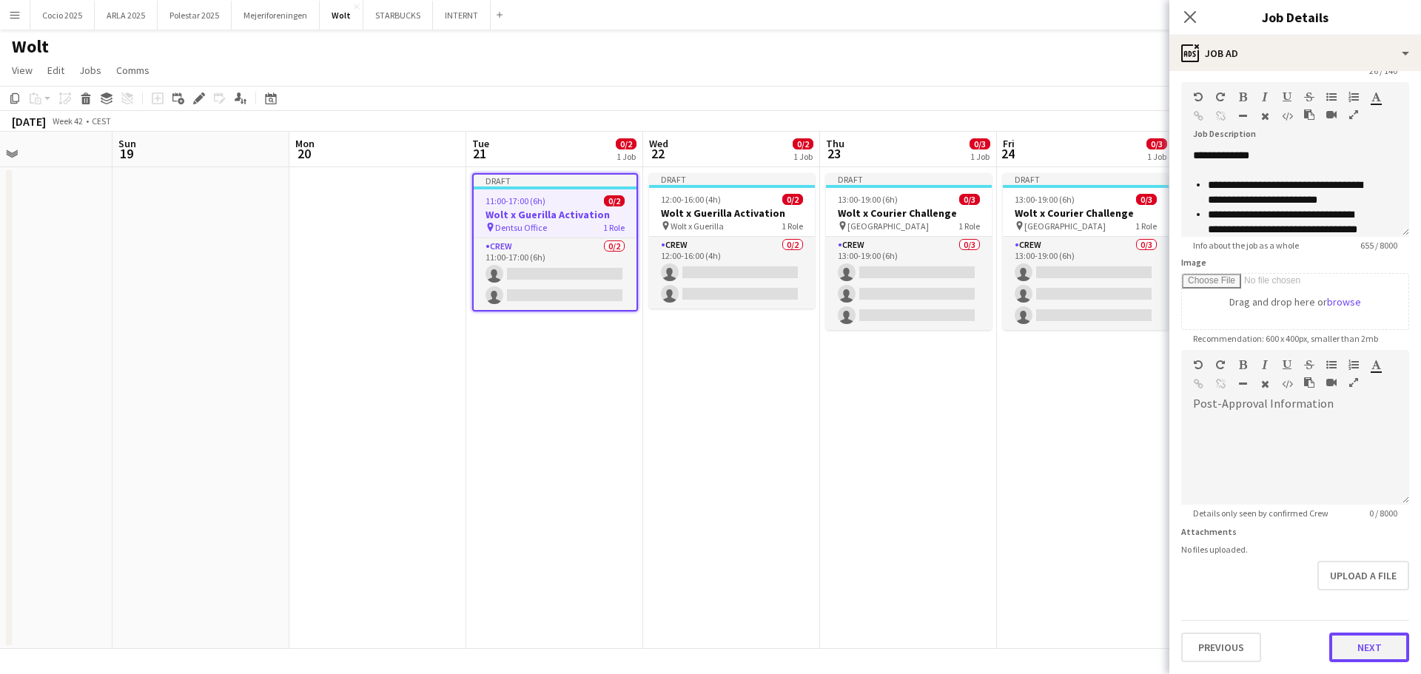
click at [1359, 638] on button "Next" at bounding box center [1370, 648] width 80 height 30
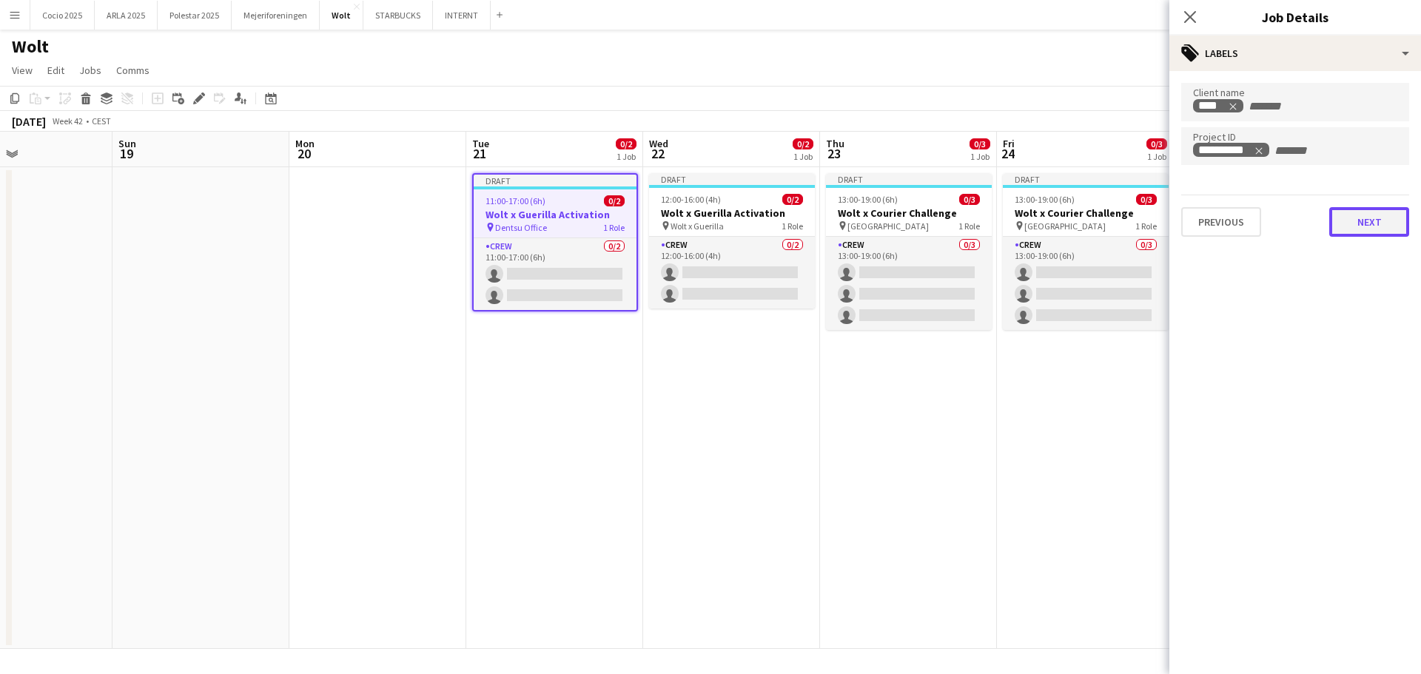
click at [1357, 229] on button "Next" at bounding box center [1370, 222] width 80 height 30
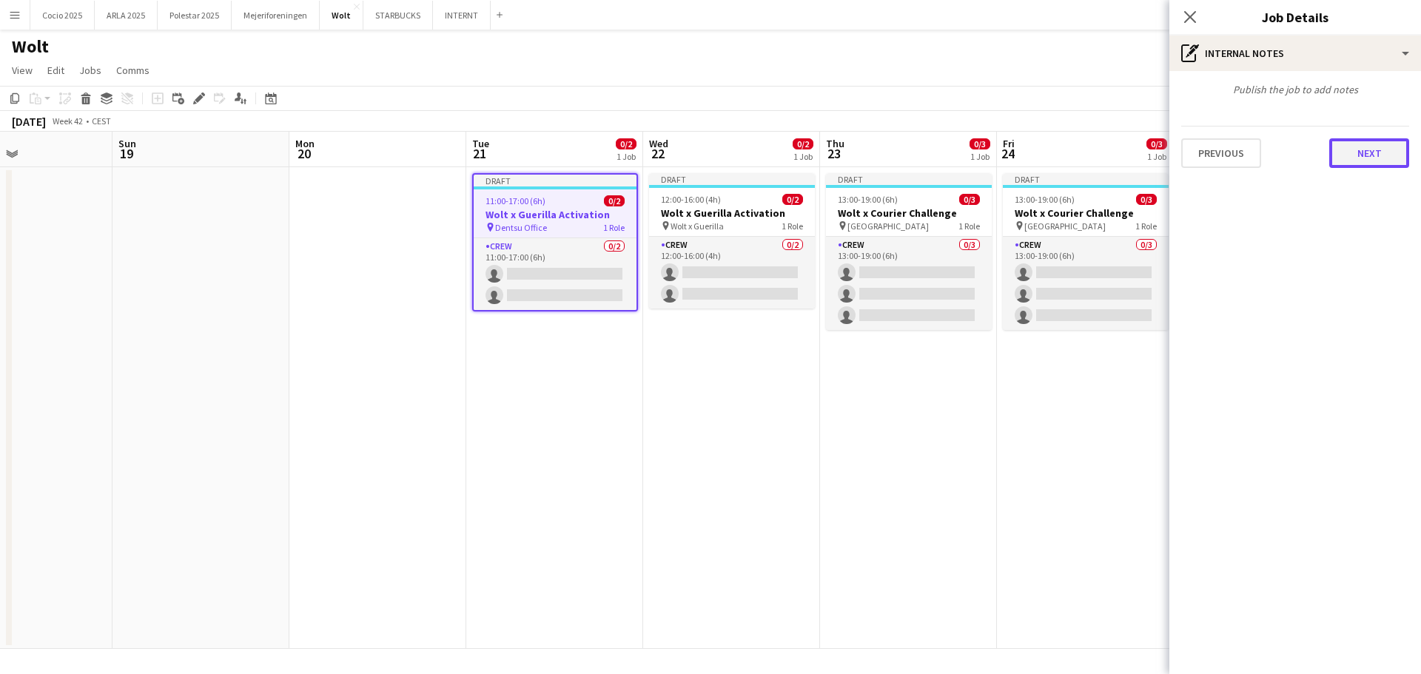
click at [1350, 152] on button "Next" at bounding box center [1370, 153] width 80 height 30
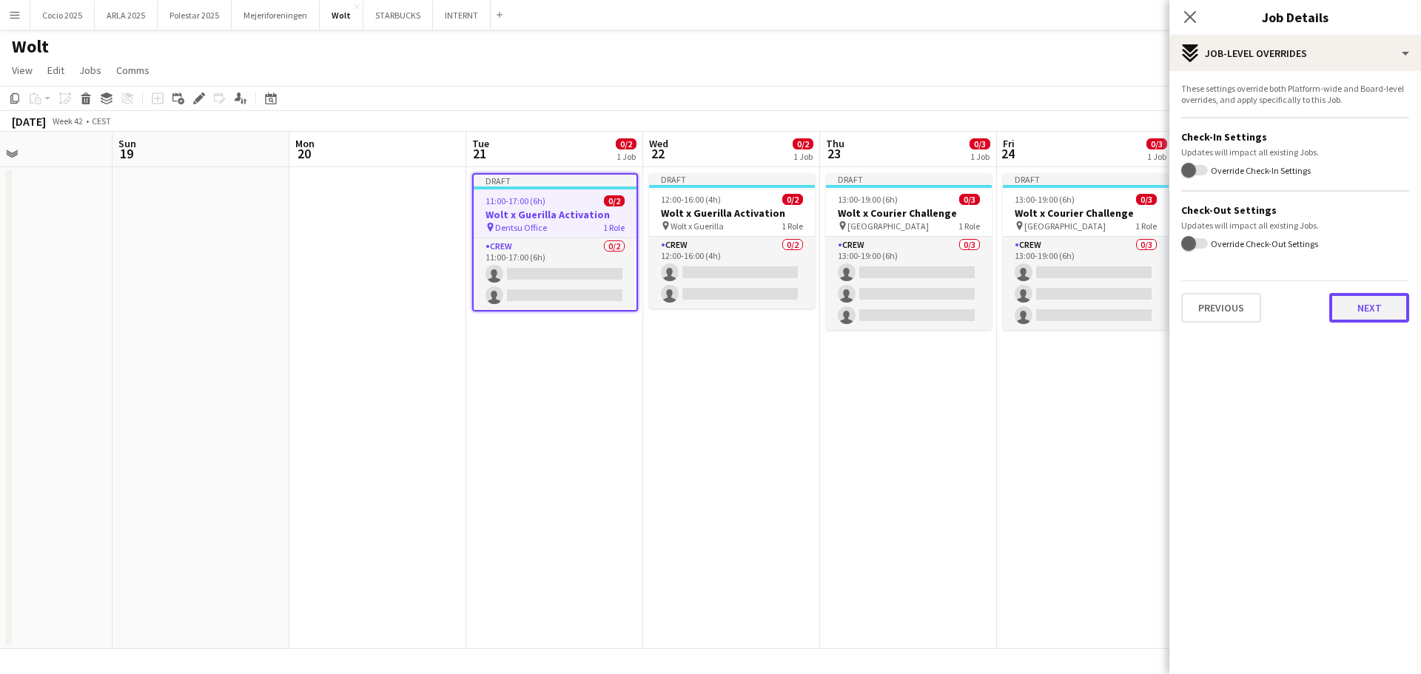
click at [1355, 296] on button "Next" at bounding box center [1370, 308] width 80 height 30
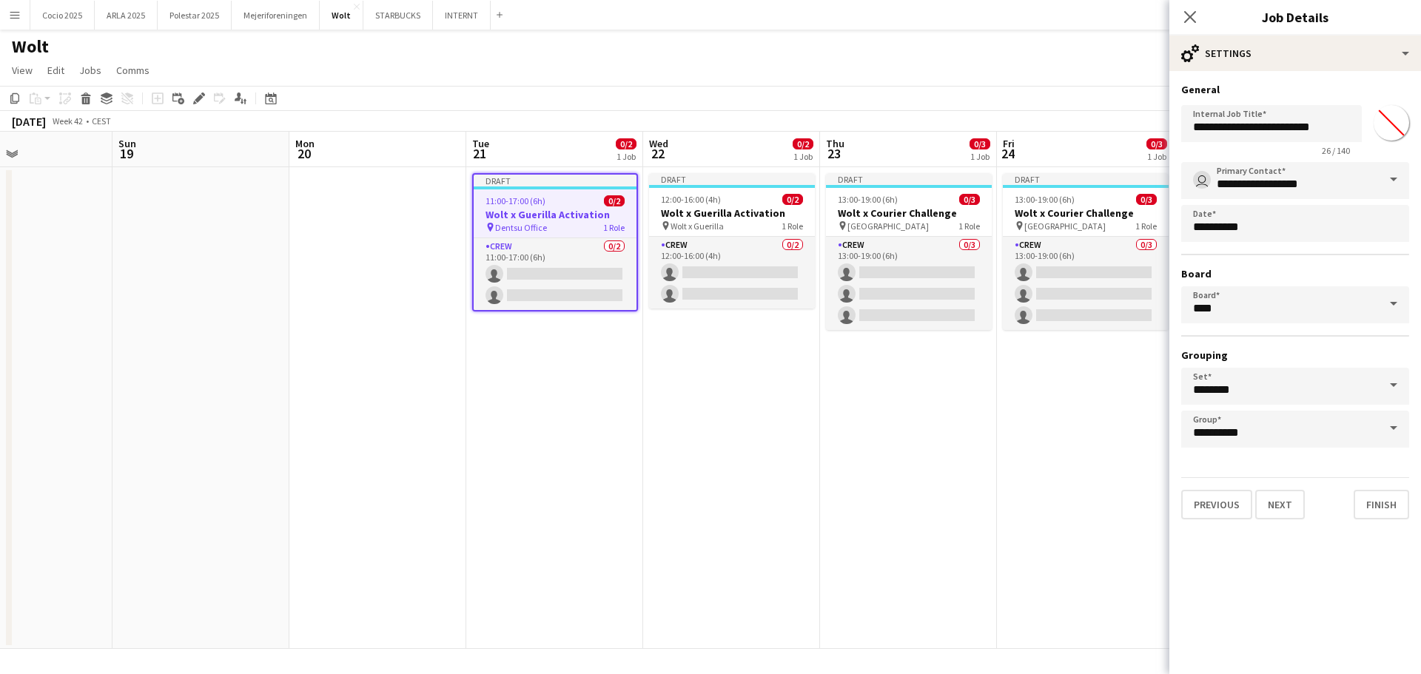
click at [1396, 179] on span at bounding box center [1393, 180] width 31 height 36
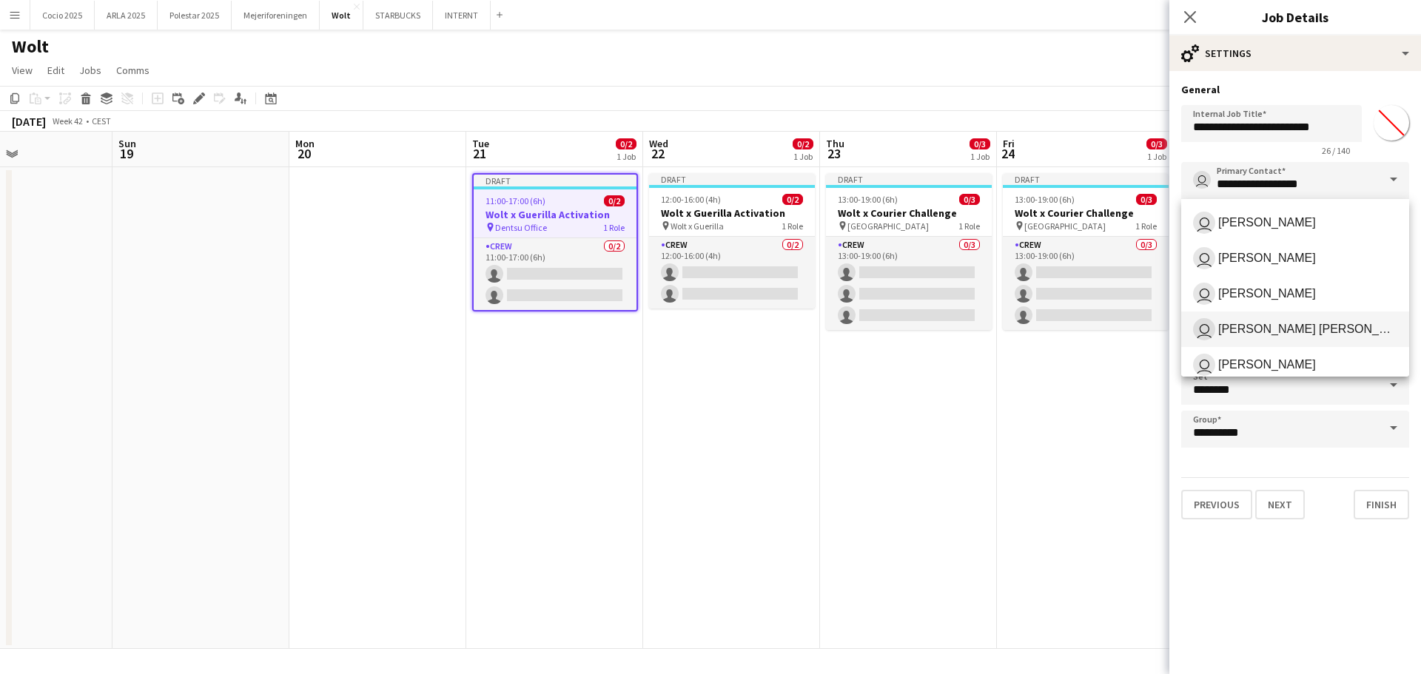
scroll to position [190, 0]
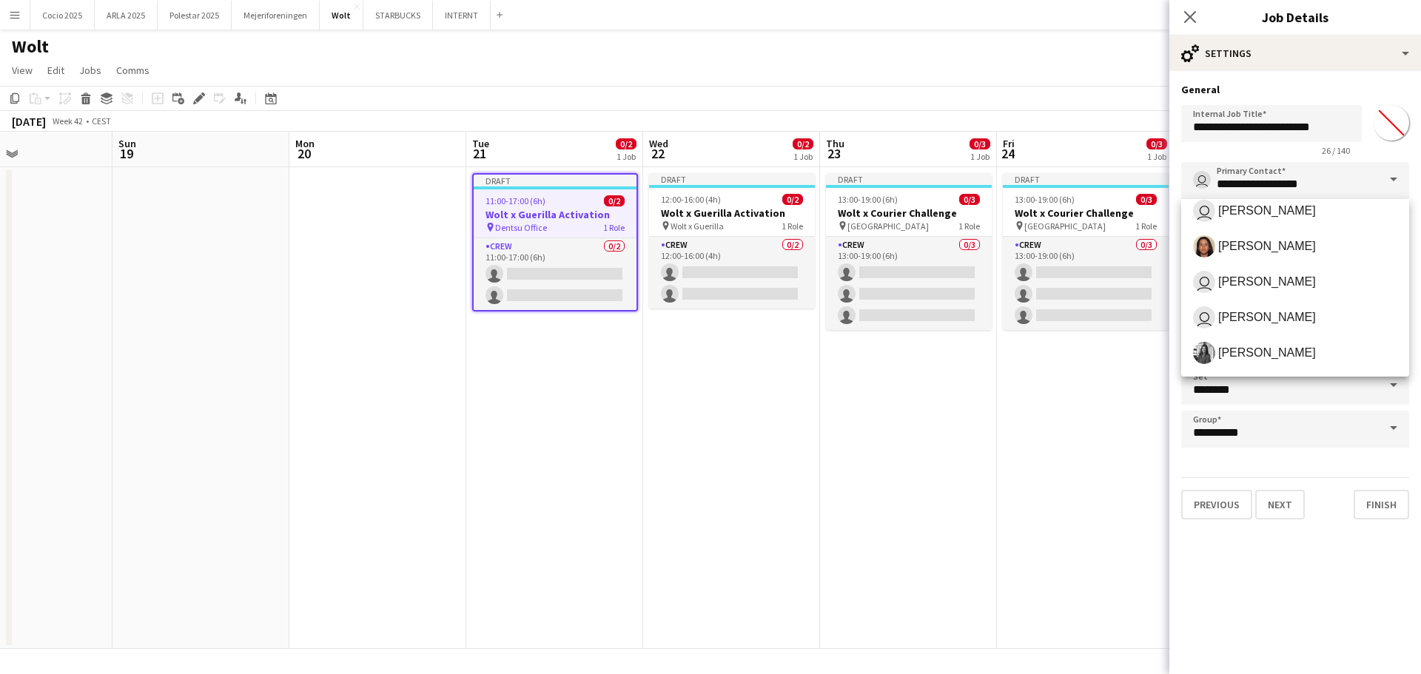
click at [1379, 175] on span at bounding box center [1393, 180] width 31 height 36
click at [1394, 146] on div "**********" at bounding box center [1295, 127] width 228 height 57
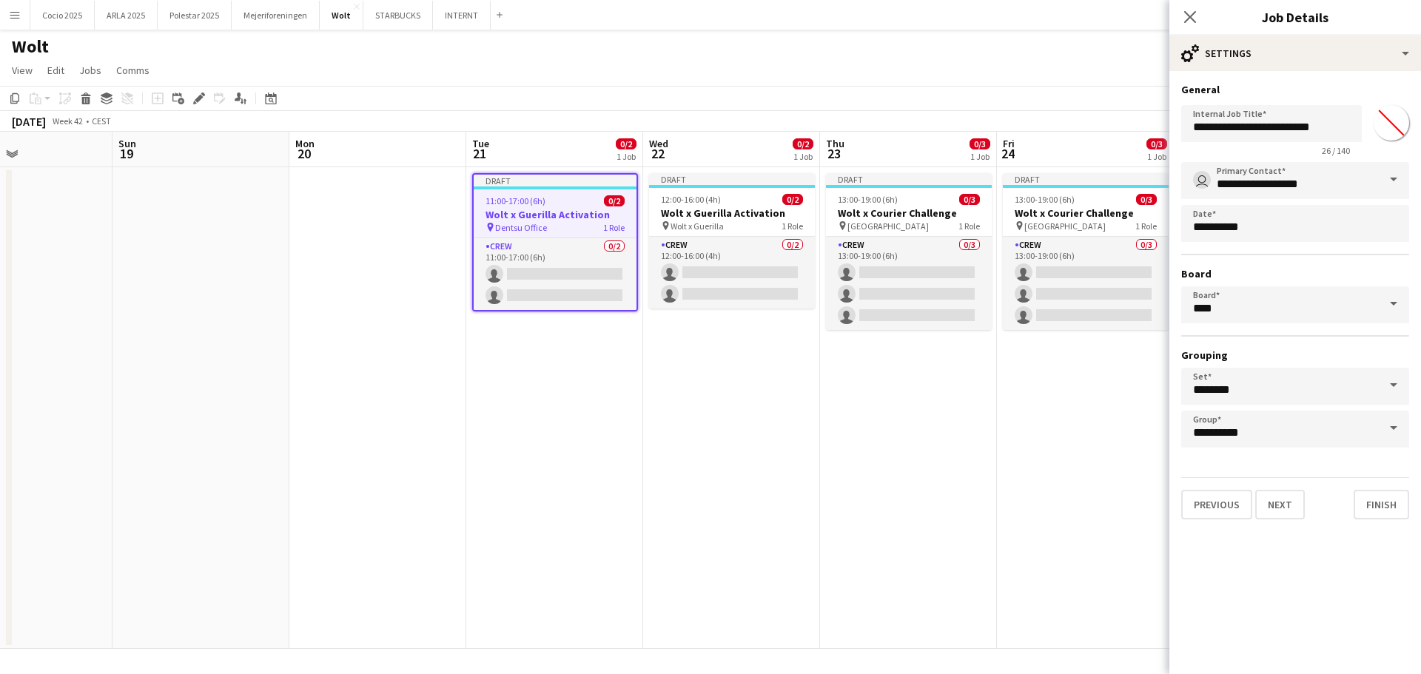
click at [1389, 178] on span at bounding box center [1393, 180] width 31 height 36
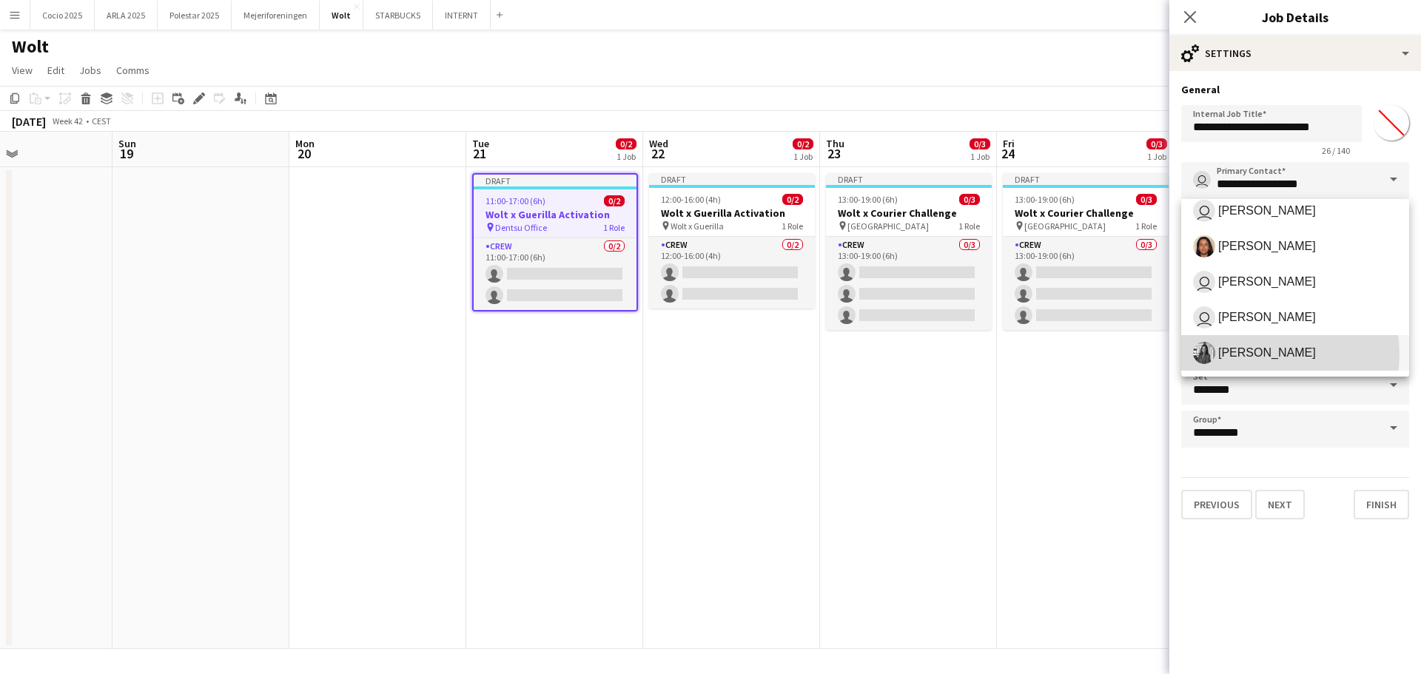
click at [1264, 354] on span "Mia Tidemann" at bounding box center [1267, 353] width 98 height 14
type input "**********"
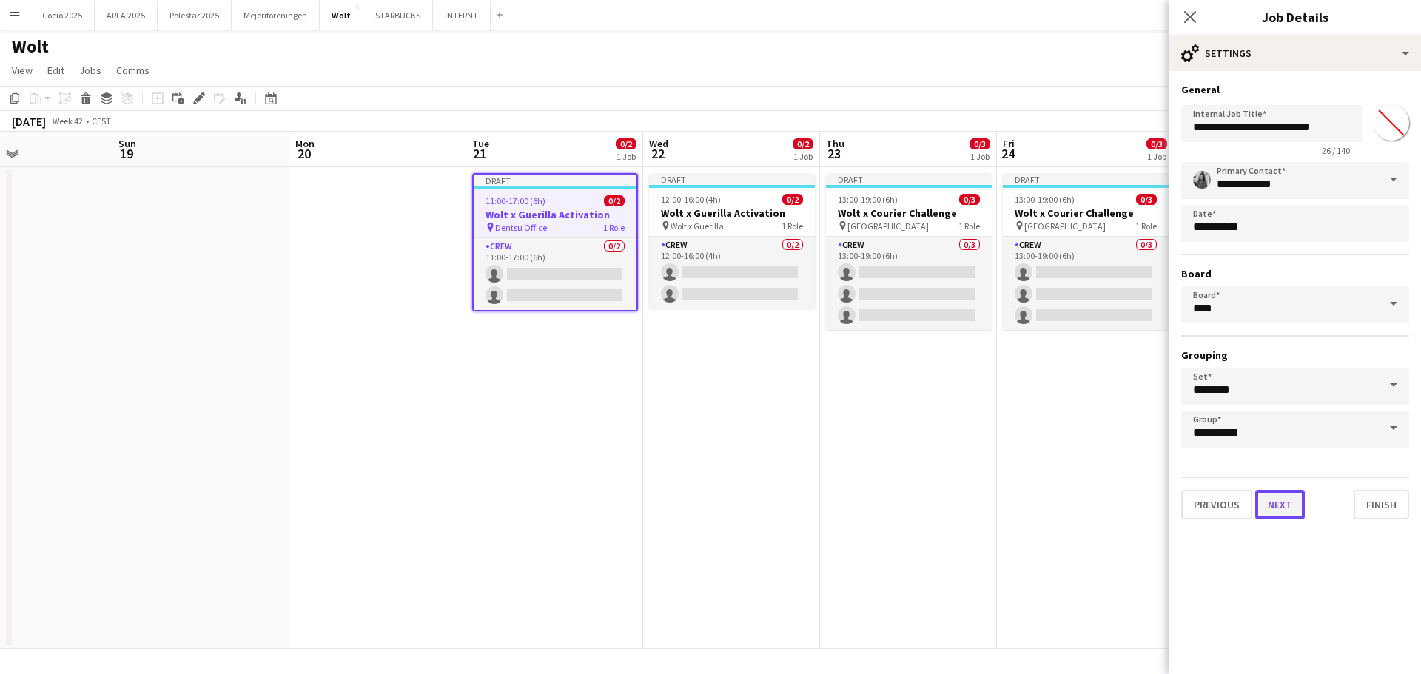
click at [1267, 504] on button "Next" at bounding box center [1280, 505] width 50 height 30
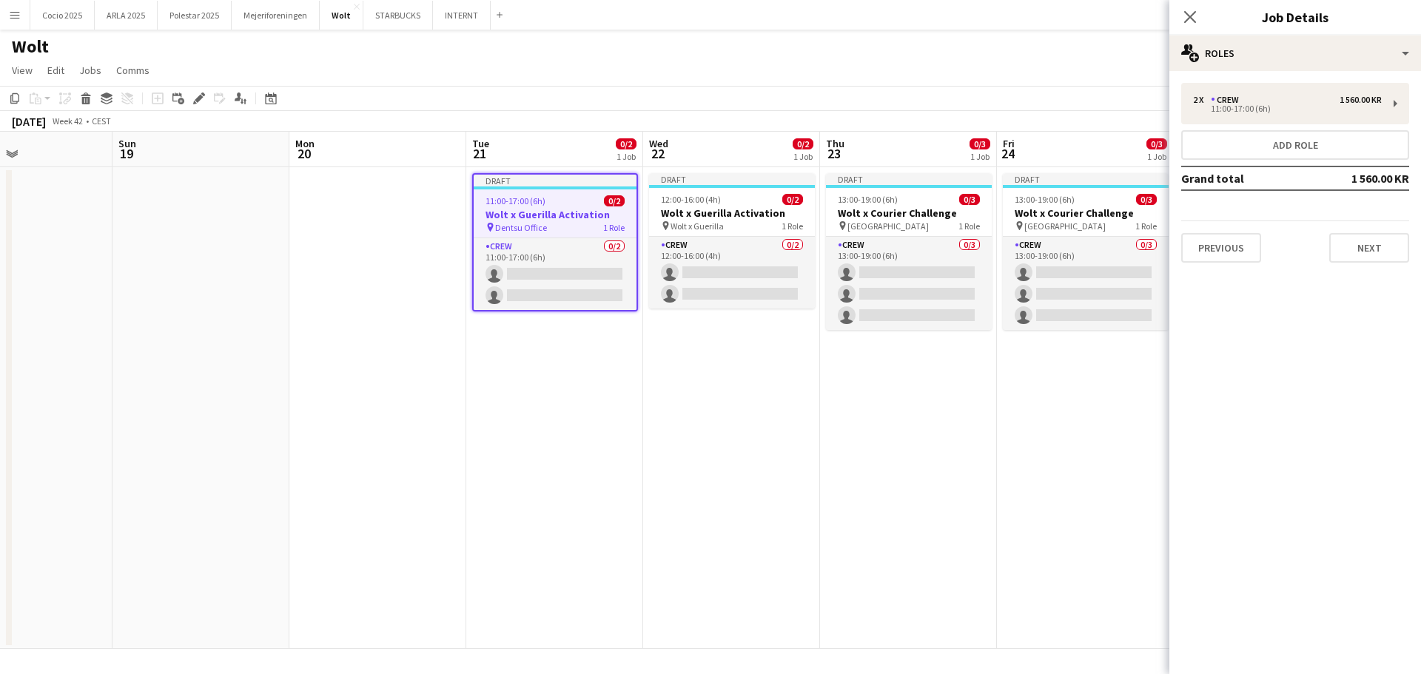
click at [1080, 394] on app-date-cell "Draft 13:00-19:00 (6h) 0/3 Wolt x Courier Challenge pin Hovedbanegården 1 Role …" at bounding box center [1085, 408] width 177 height 482
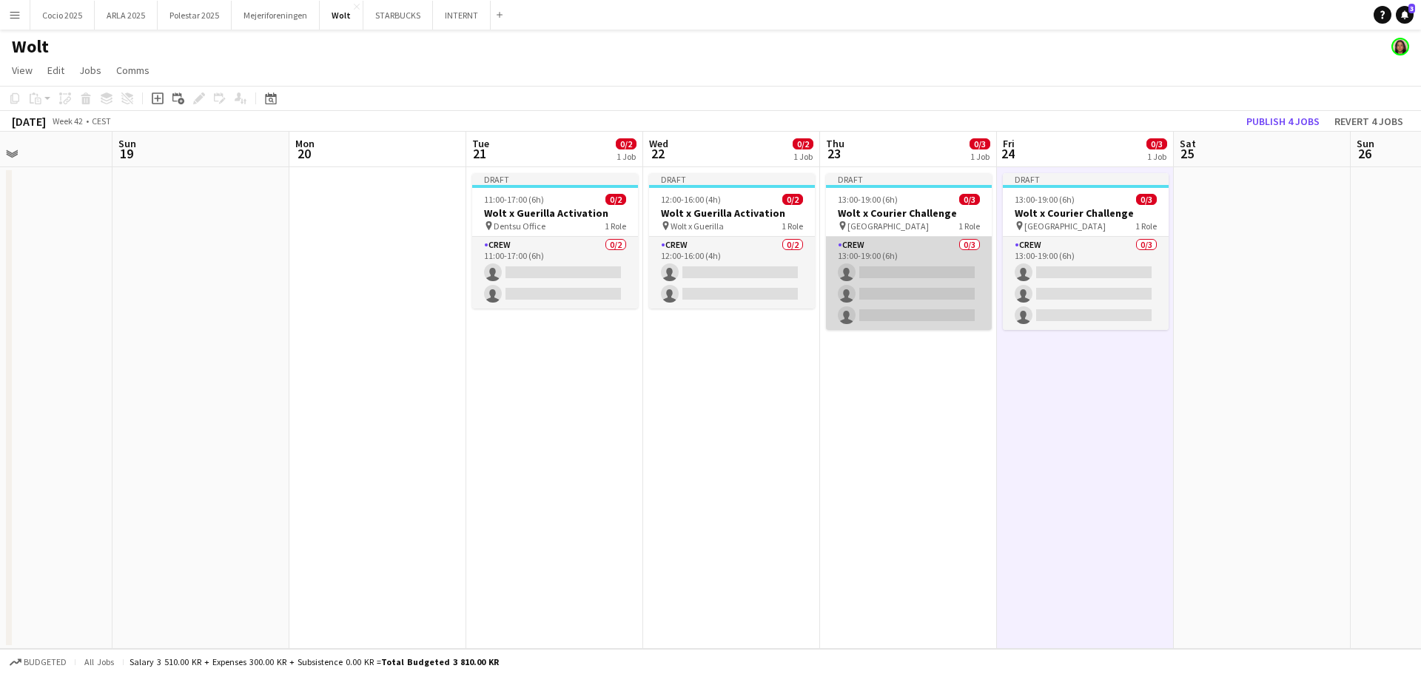
click at [884, 263] on app-card-role "Crew 0/3 13:00-19:00 (6h) single-neutral-actions single-neutral-actions single-…" at bounding box center [909, 283] width 166 height 93
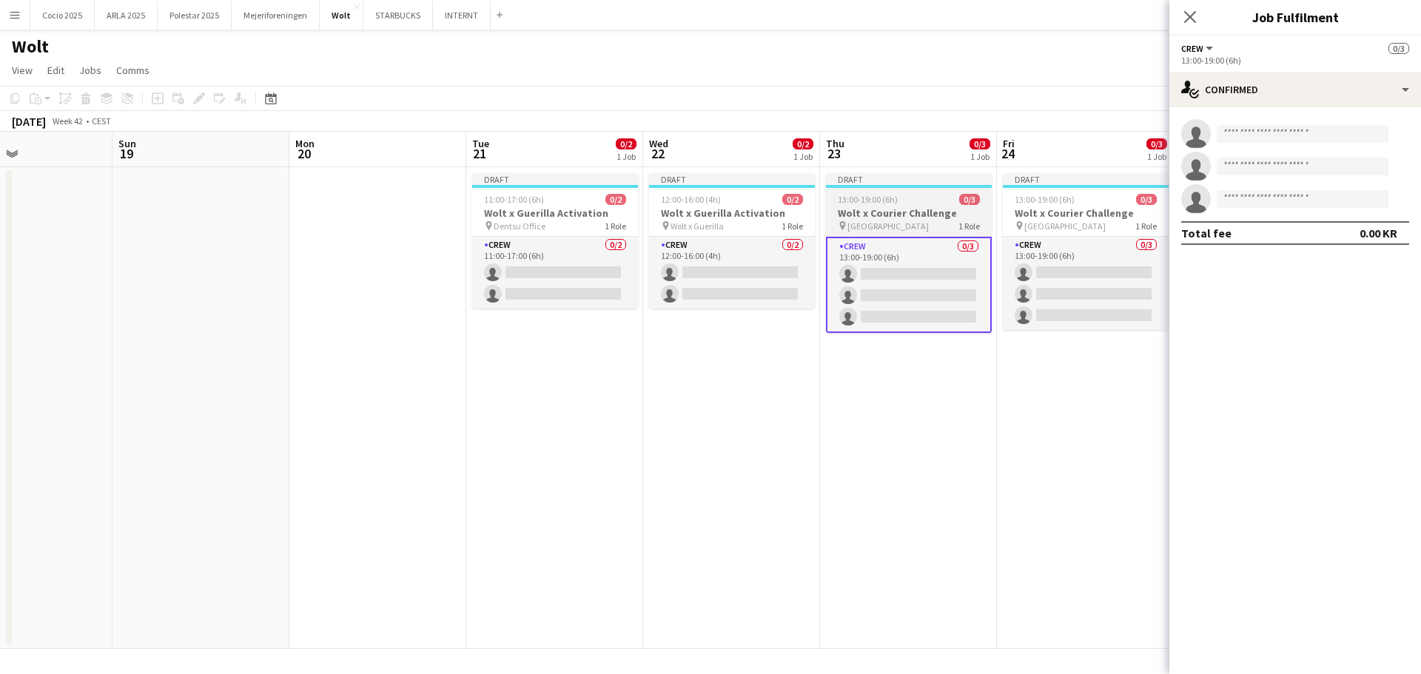
click at [895, 194] on span "13:00-19:00 (6h)" at bounding box center [868, 199] width 60 height 11
click at [895, 194] on app-job-card "Draft 13:00-19:00 (6h) 0/3 Wolt x Courier Challenge pin Hovedbanegården 1 Role …" at bounding box center [909, 253] width 166 height 160
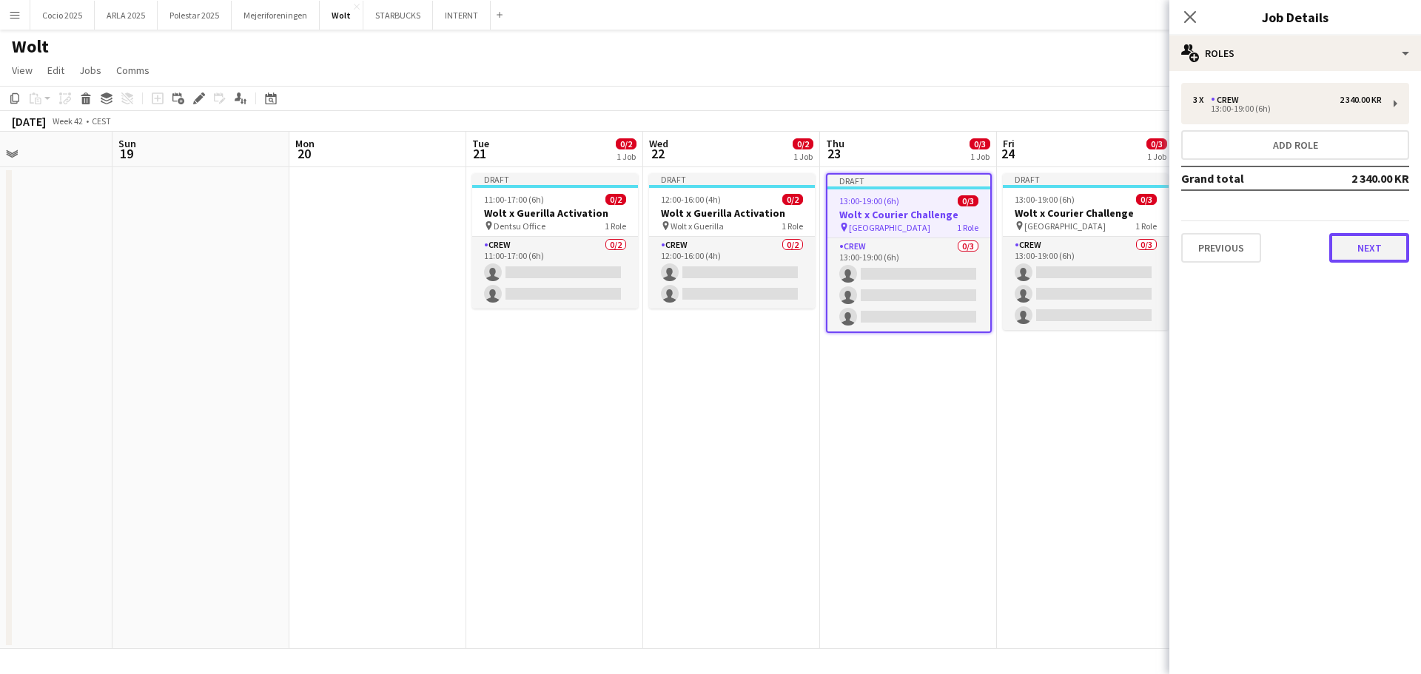
click at [1355, 247] on button "Next" at bounding box center [1370, 248] width 80 height 30
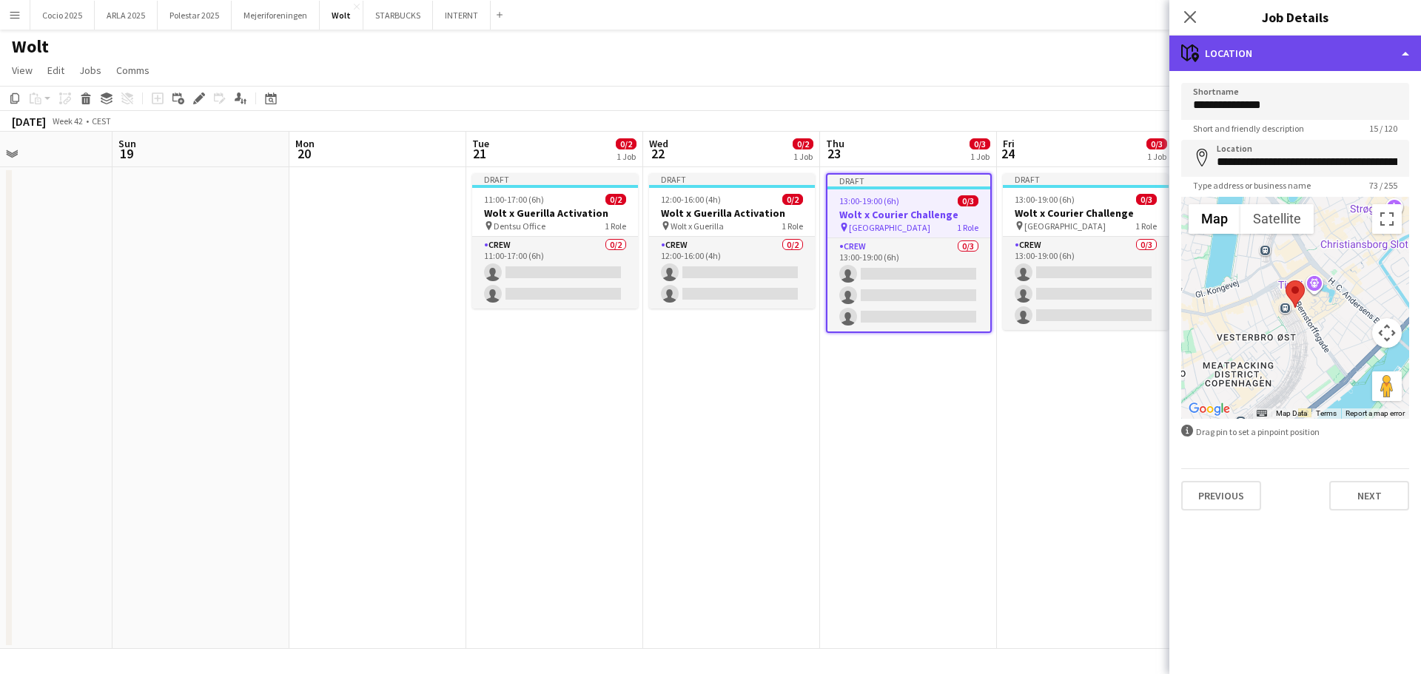
click at [1406, 50] on div "maps-pin-1 Location" at bounding box center [1296, 54] width 252 height 36
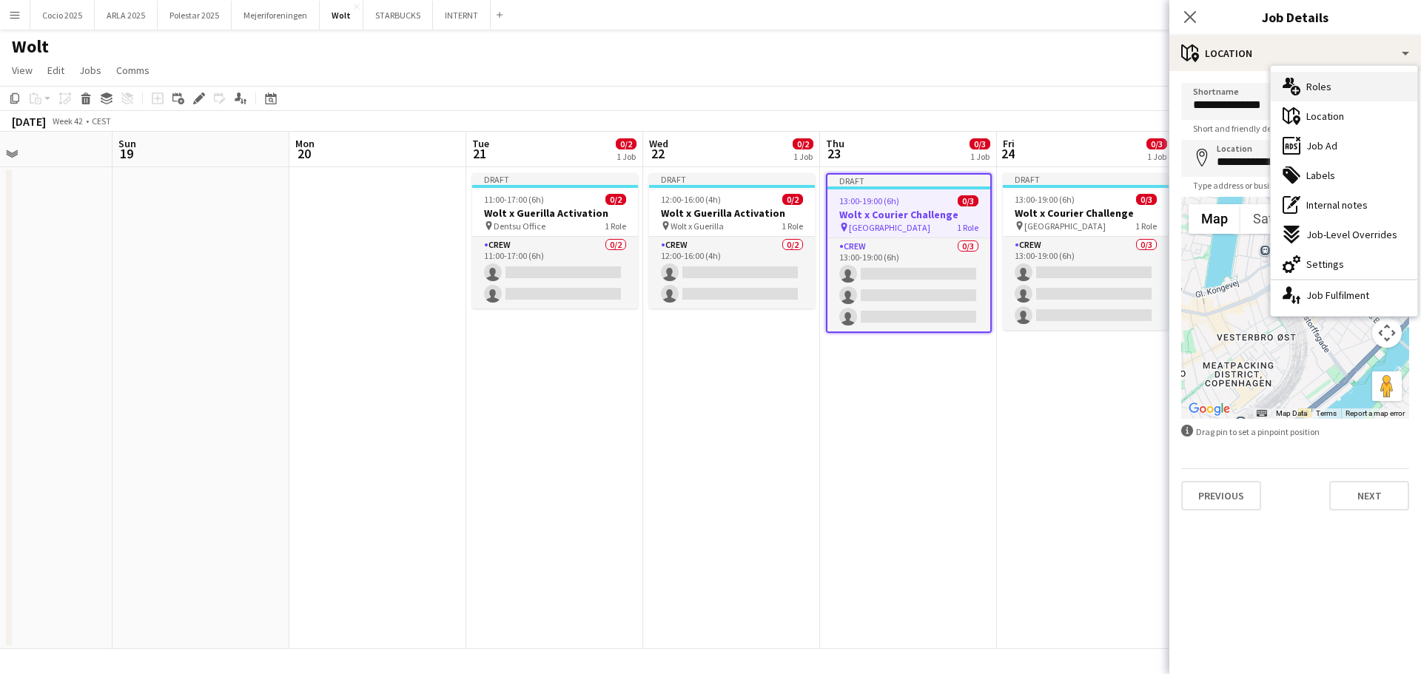
click at [1307, 87] on span "Roles" at bounding box center [1319, 86] width 25 height 13
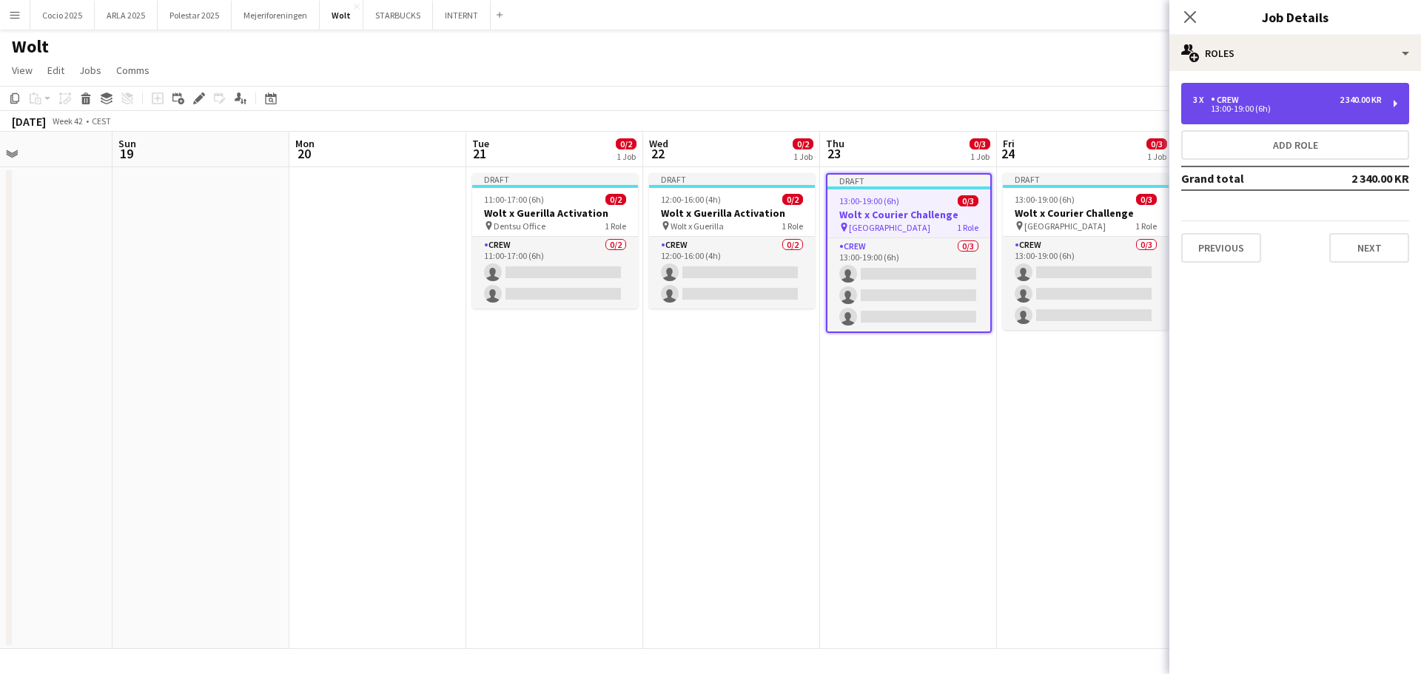
click at [1217, 111] on div "13:00-19:00 (6h)" at bounding box center [1287, 108] width 189 height 7
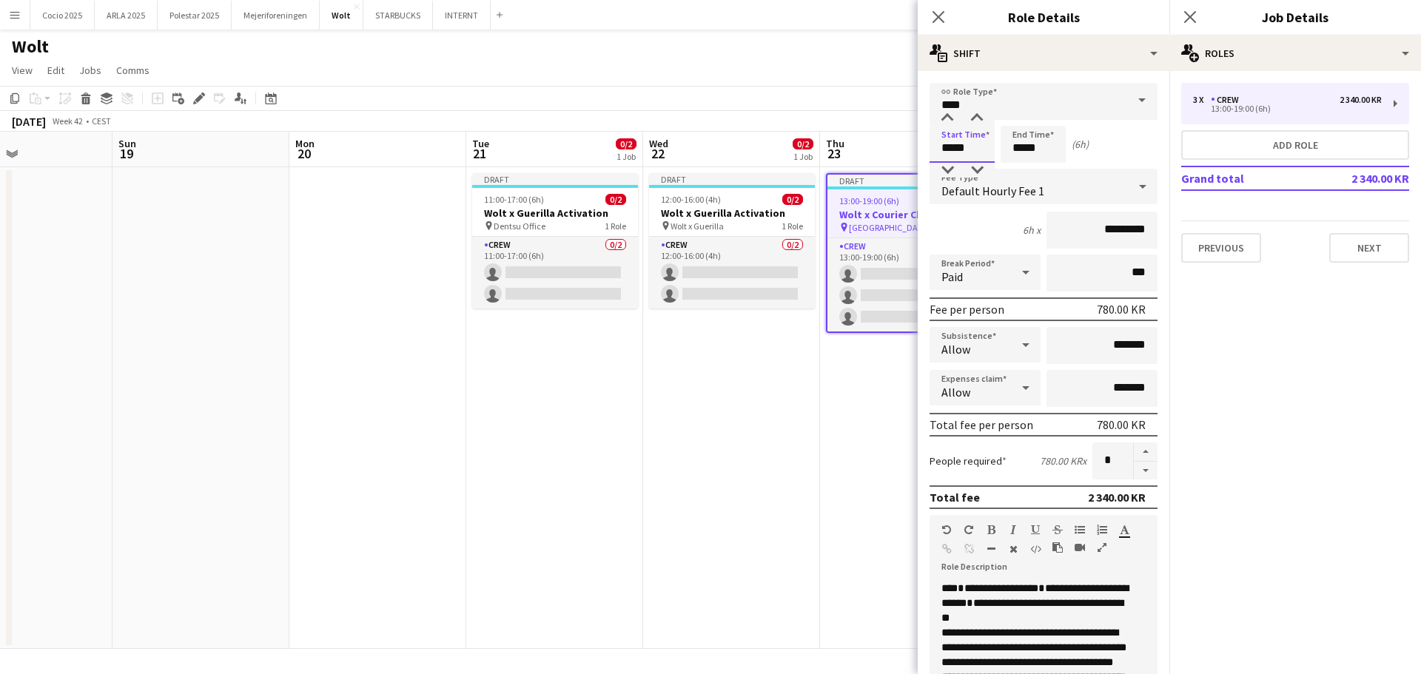
click at [967, 145] on input "*****" at bounding box center [962, 144] width 65 height 37
type input "*****"
click at [1032, 141] on input "*****" at bounding box center [1033, 144] width 65 height 37
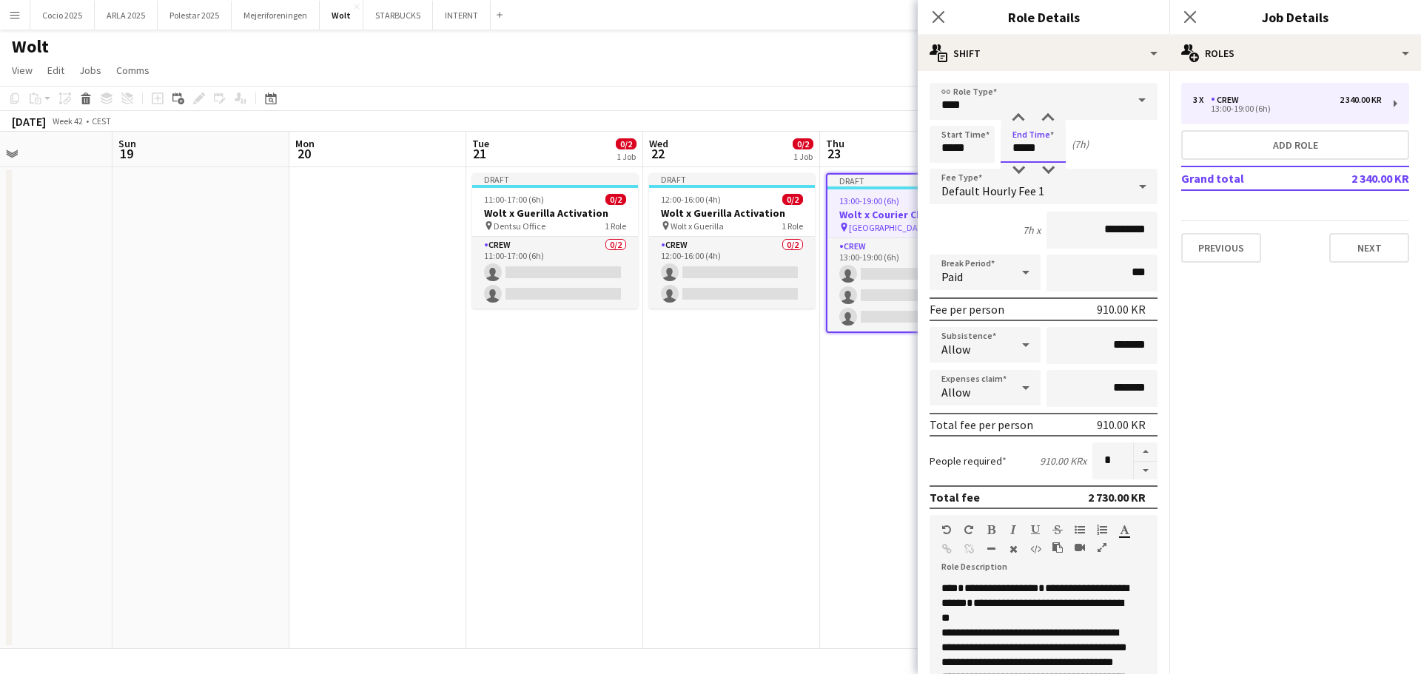
click at [1032, 141] on input "*****" at bounding box center [1033, 144] width 65 height 37
type input "*****"
click at [712, 412] on app-date-cell "Draft 12:00-16:00 (4h) 0/2 Wolt x Guerilla Activation pin Wolt x Guerilla 1 Rol…" at bounding box center [731, 408] width 177 height 482
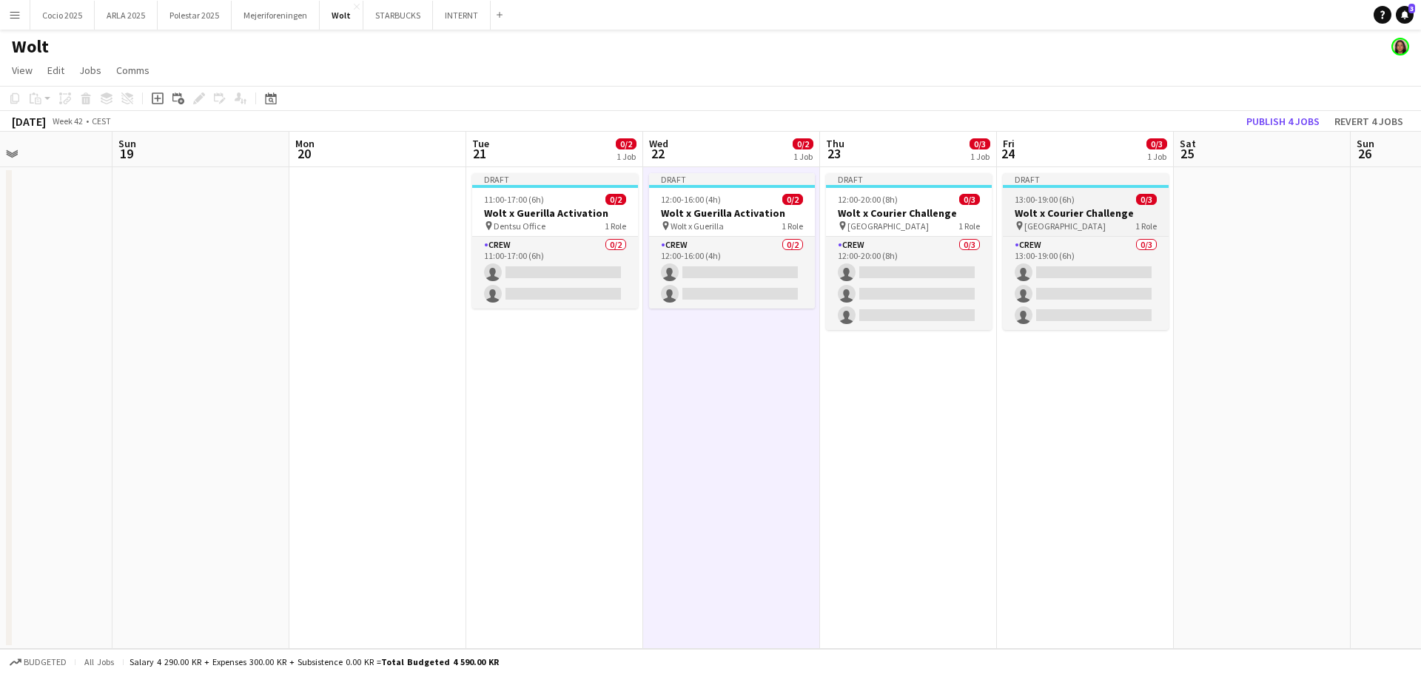
click at [1136, 228] on span "1 Role" at bounding box center [1146, 226] width 21 height 11
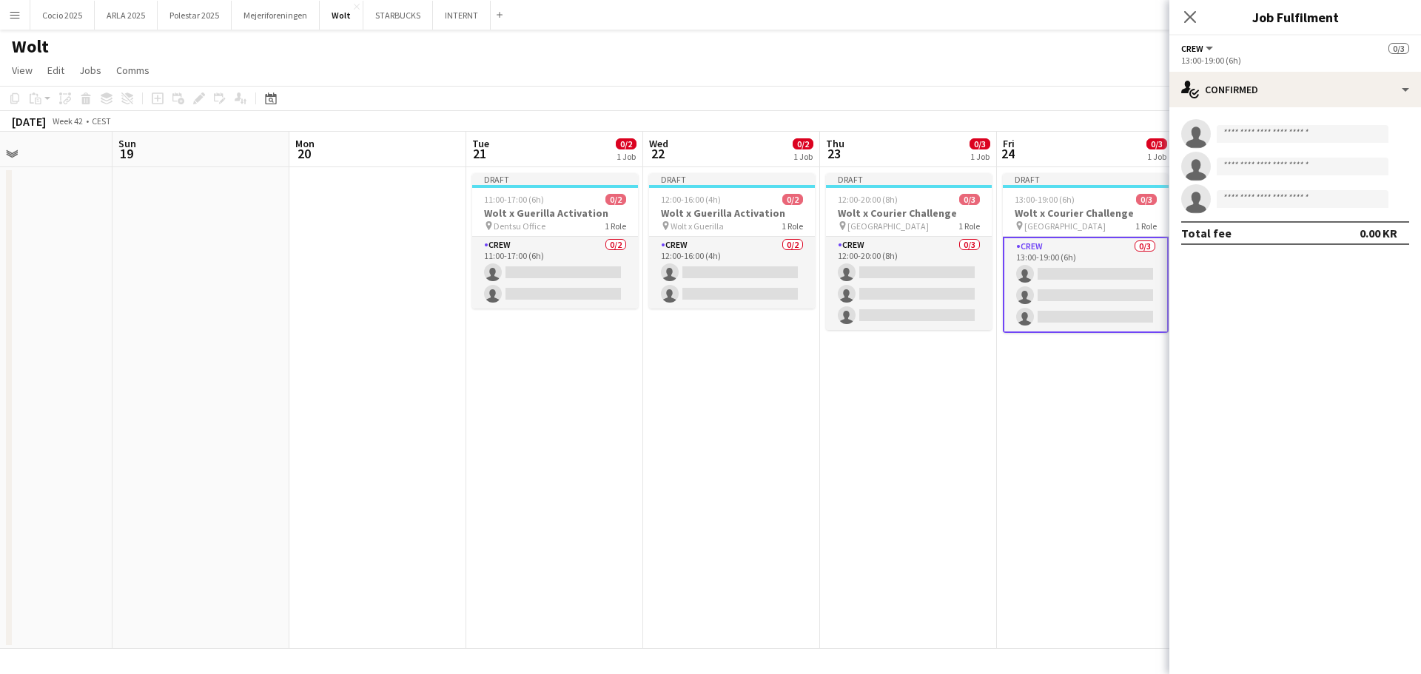
click at [1196, 9] on app-icon "Close pop-in" at bounding box center [1190, 17] width 18 height 18
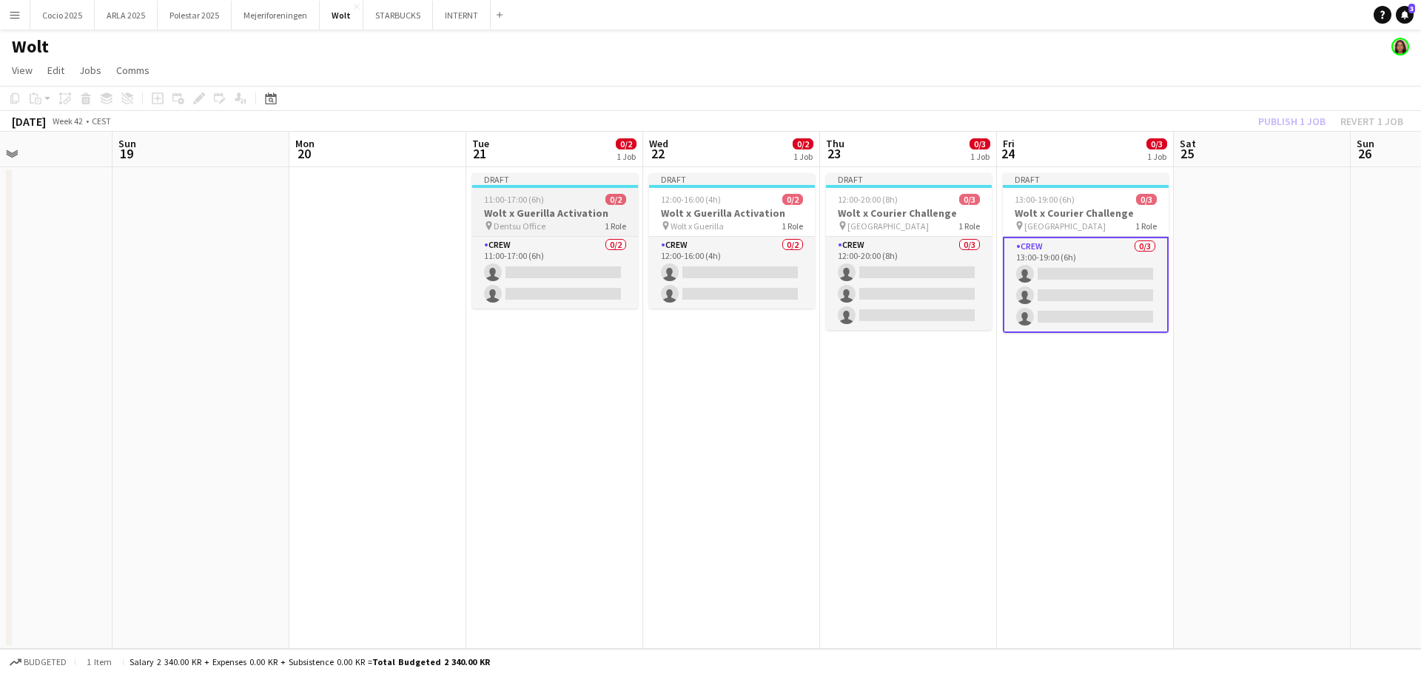
click at [528, 215] on h3 "Wolt x Guerilla Activation" at bounding box center [555, 213] width 166 height 13
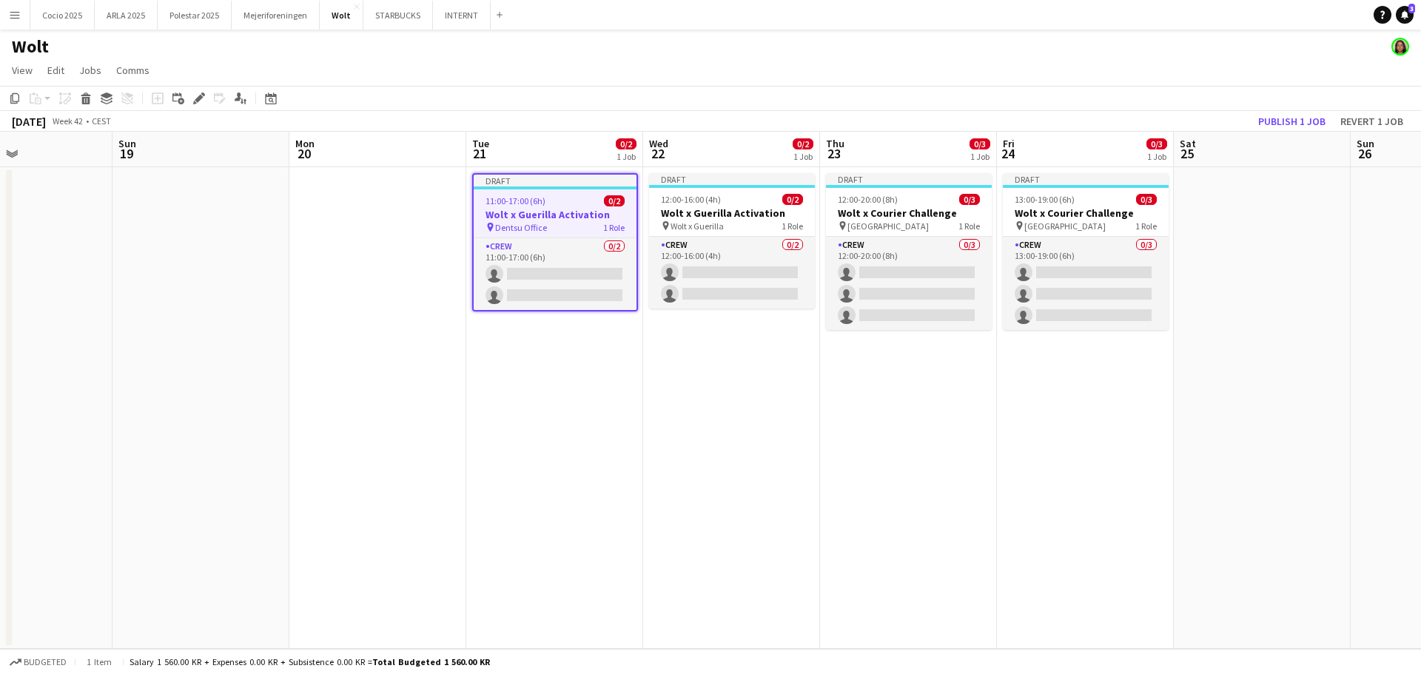
drag, startPoint x: 528, startPoint y: 215, endPoint x: 541, endPoint y: 209, distance: 14.3
click at [541, 209] on app-calendar-viewport "Thu 16 Fri 17 Sat 18 Sun 19 Mon 20 Tue 21 0/2 1 Job Wed 22 0/2 1 Job Thu 23 0/3…" at bounding box center [710, 390] width 1421 height 517
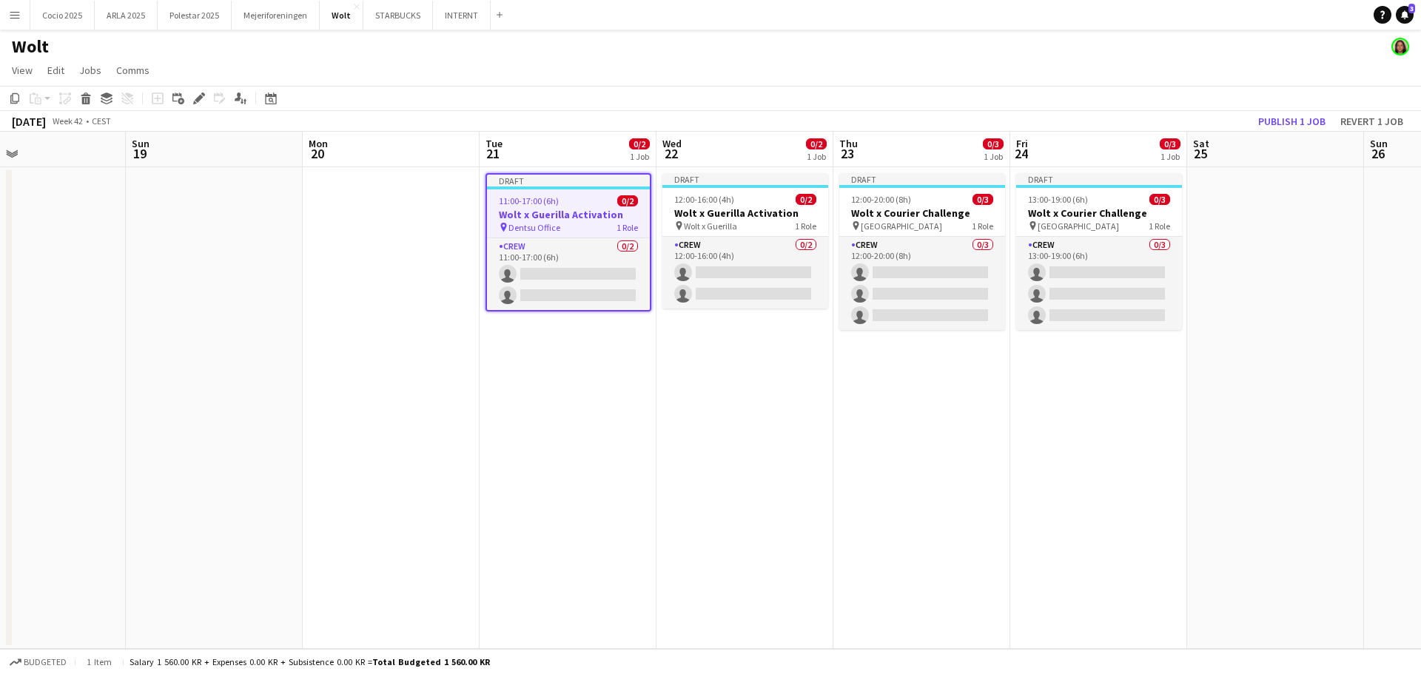
click at [541, 209] on h3 "Wolt x Guerilla Activation" at bounding box center [568, 214] width 163 height 13
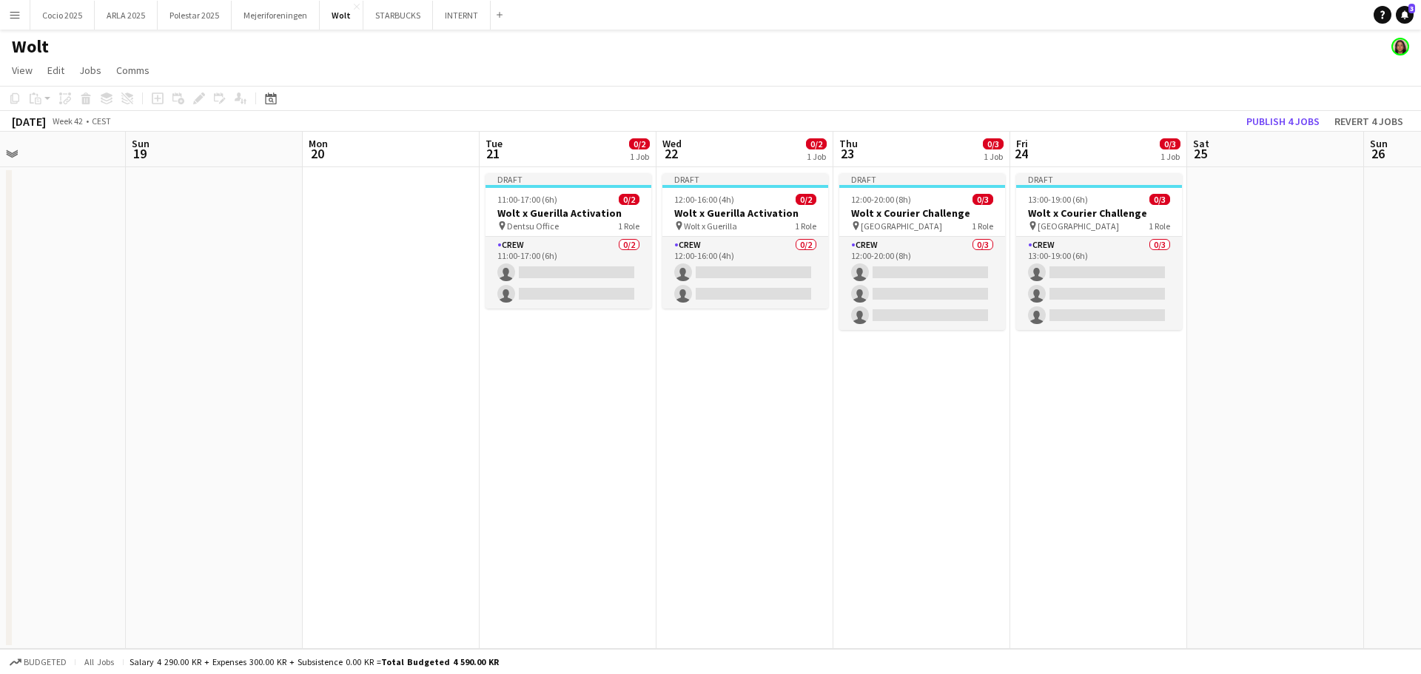
click at [541, 209] on h3 "Wolt x Guerilla Activation" at bounding box center [569, 213] width 166 height 13
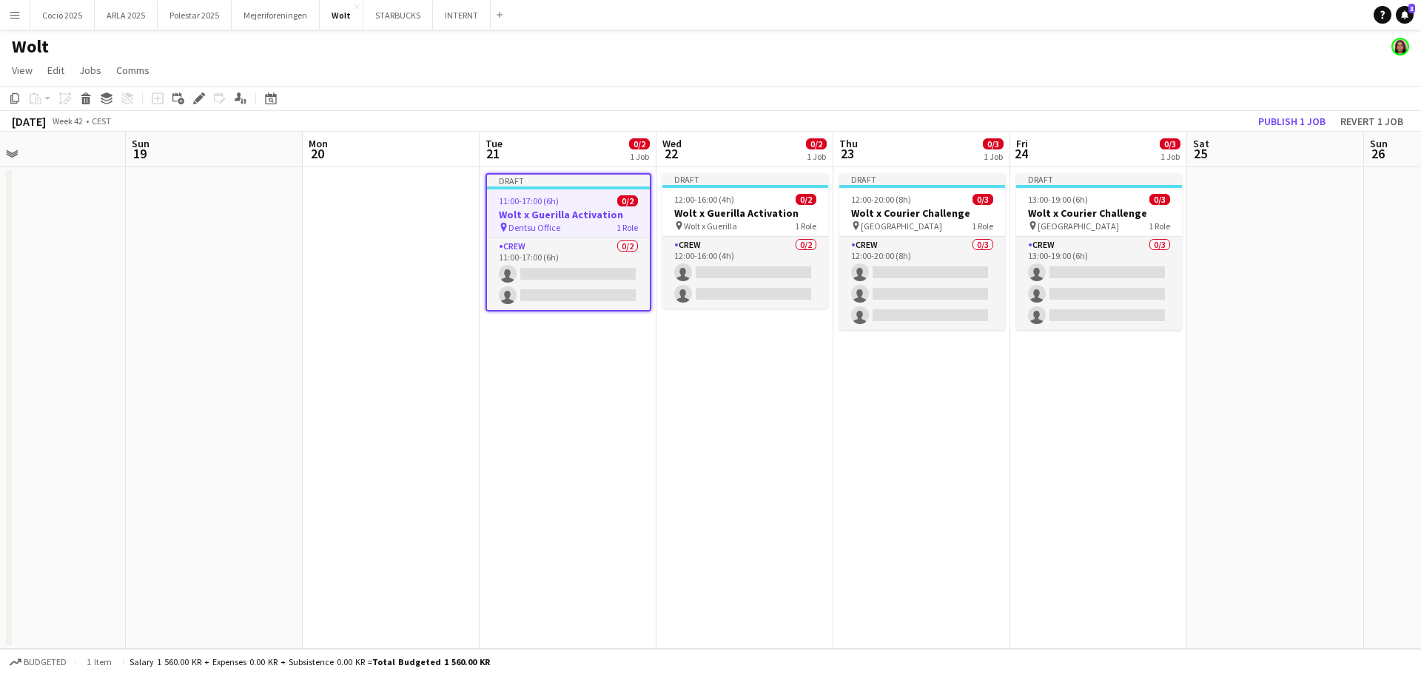
click at [541, 209] on h3 "Wolt x Guerilla Activation" at bounding box center [568, 214] width 163 height 13
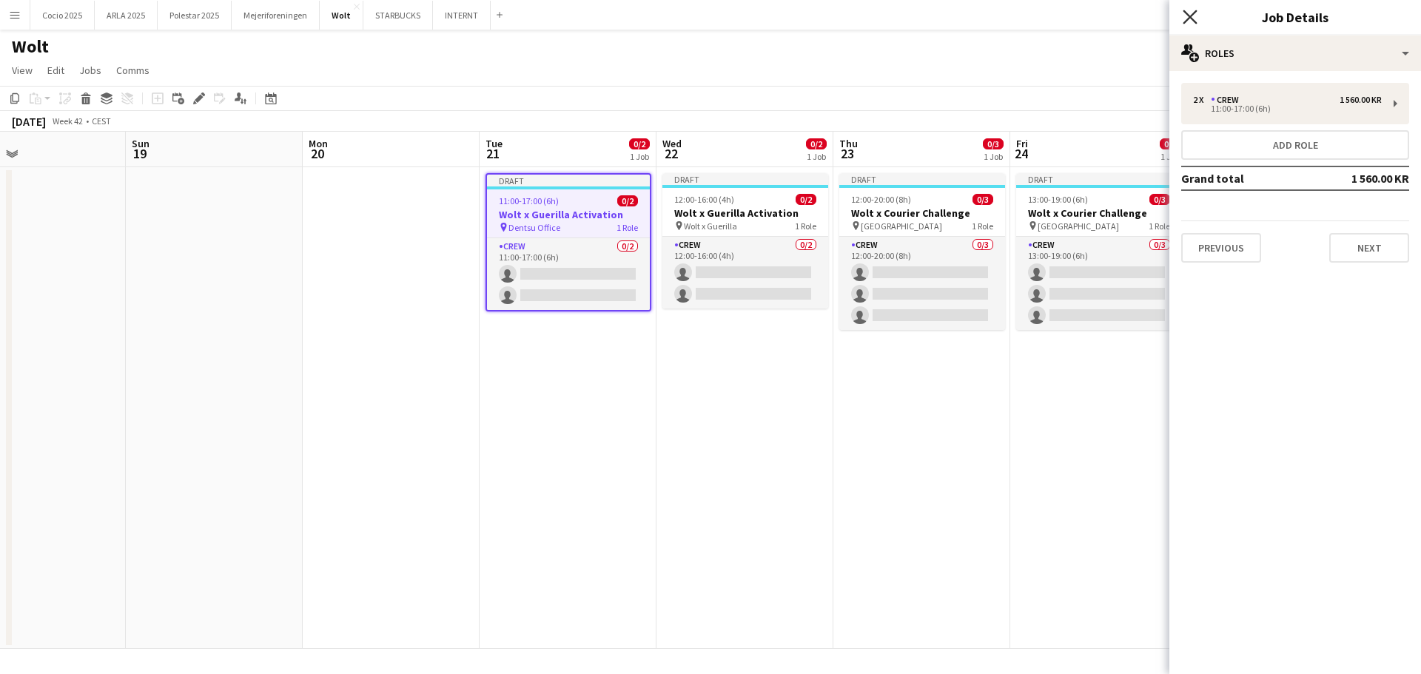
click at [1187, 18] on icon "Close pop-in" at bounding box center [1190, 17] width 14 height 14
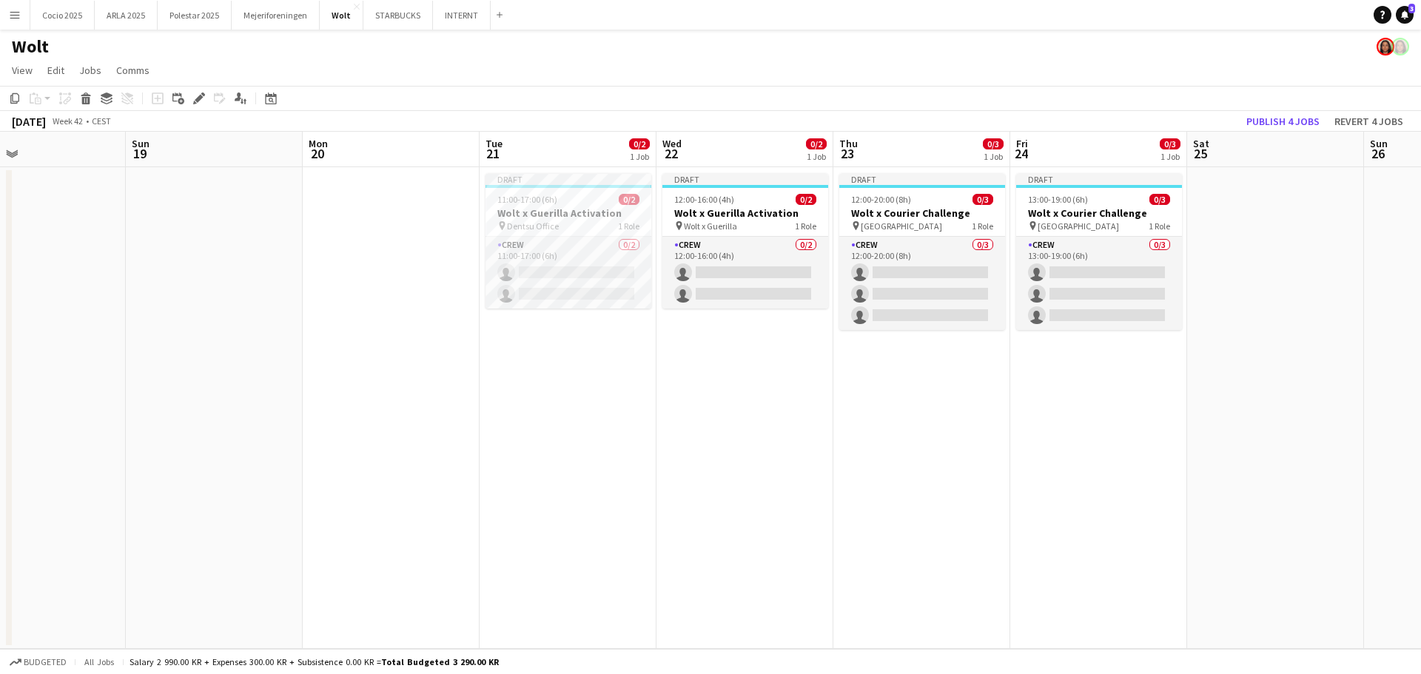
click at [1261, 249] on app-date-cell at bounding box center [1275, 408] width 177 height 482
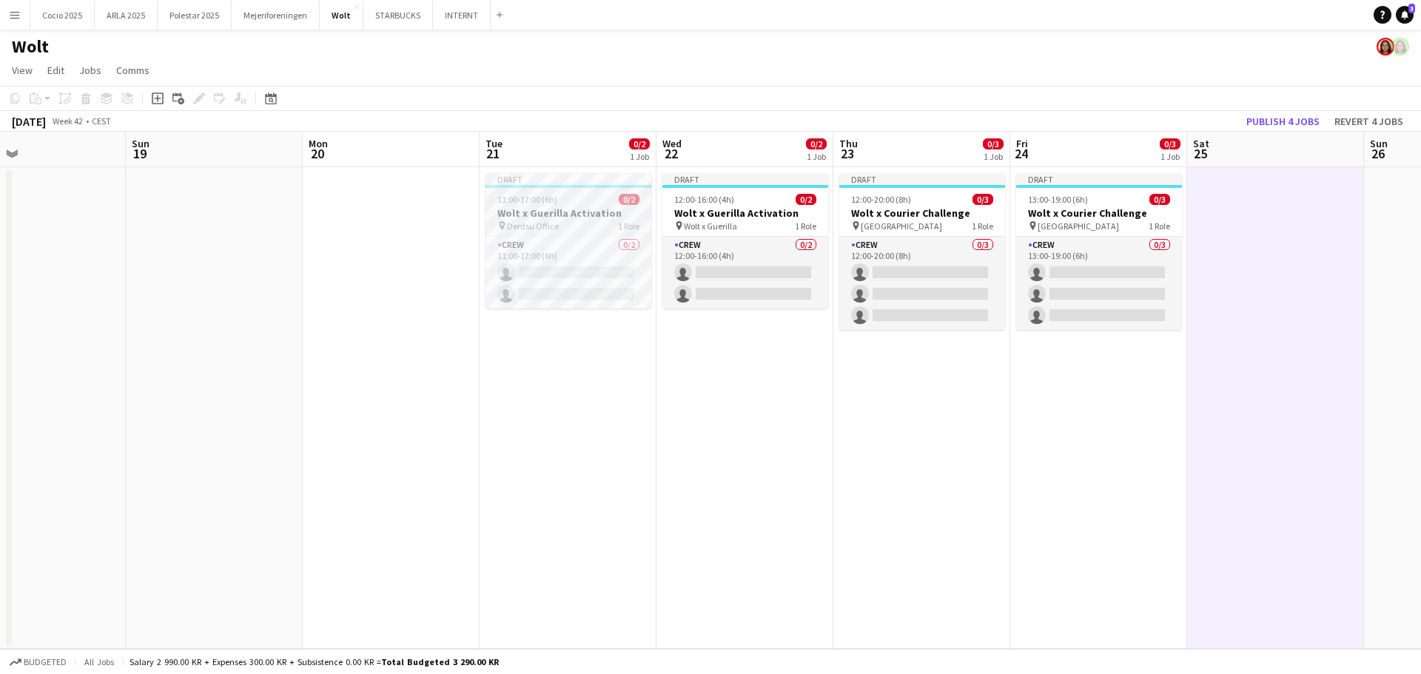
click at [601, 221] on div "pin Dentsu Office 1 Role" at bounding box center [569, 226] width 166 height 12
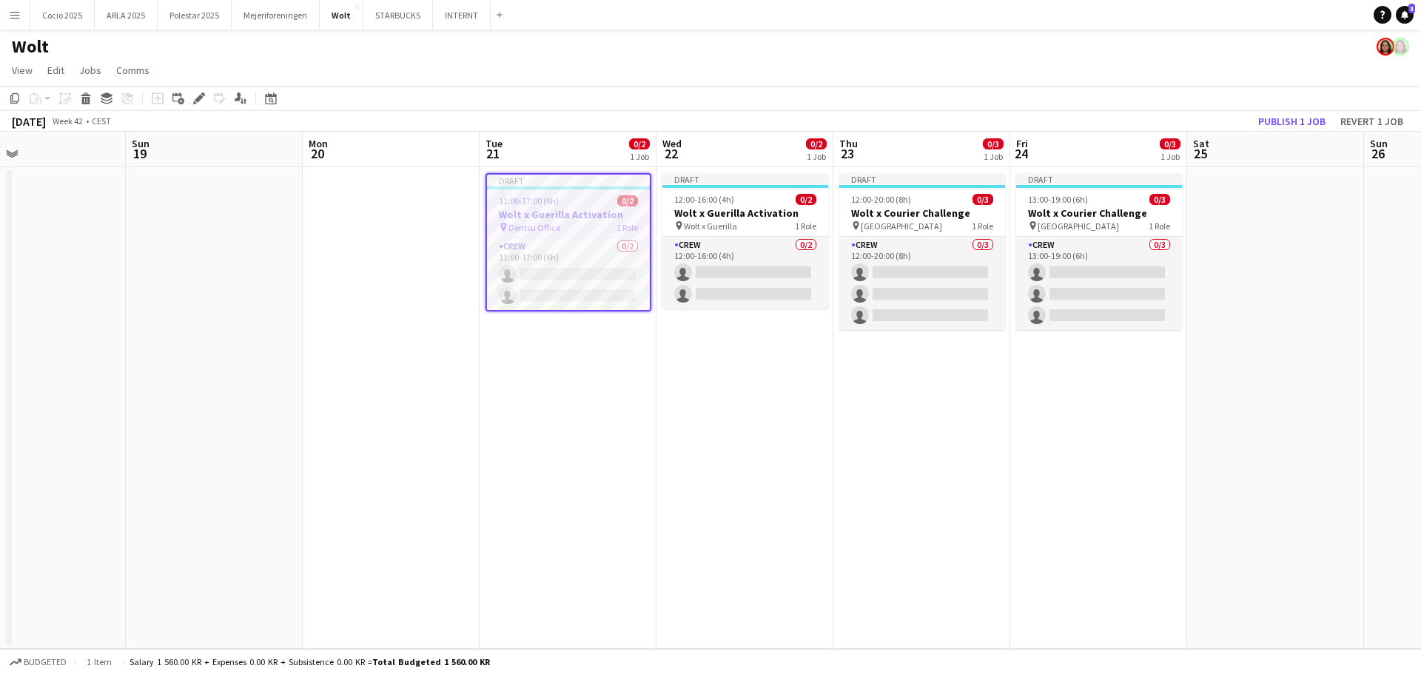
click at [600, 221] on h3 "Wolt x Guerilla Activation" at bounding box center [568, 214] width 163 height 13
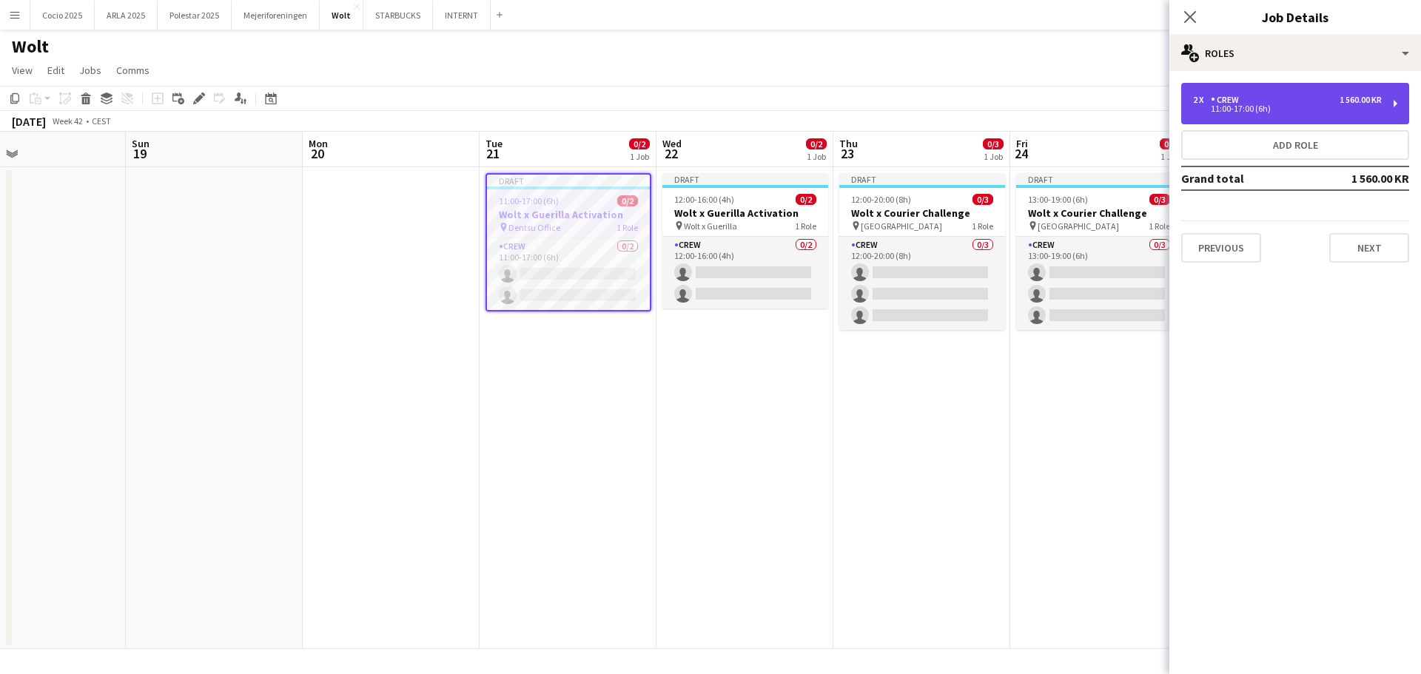
click at [1378, 107] on div "11:00-17:00 (6h)" at bounding box center [1287, 108] width 189 height 7
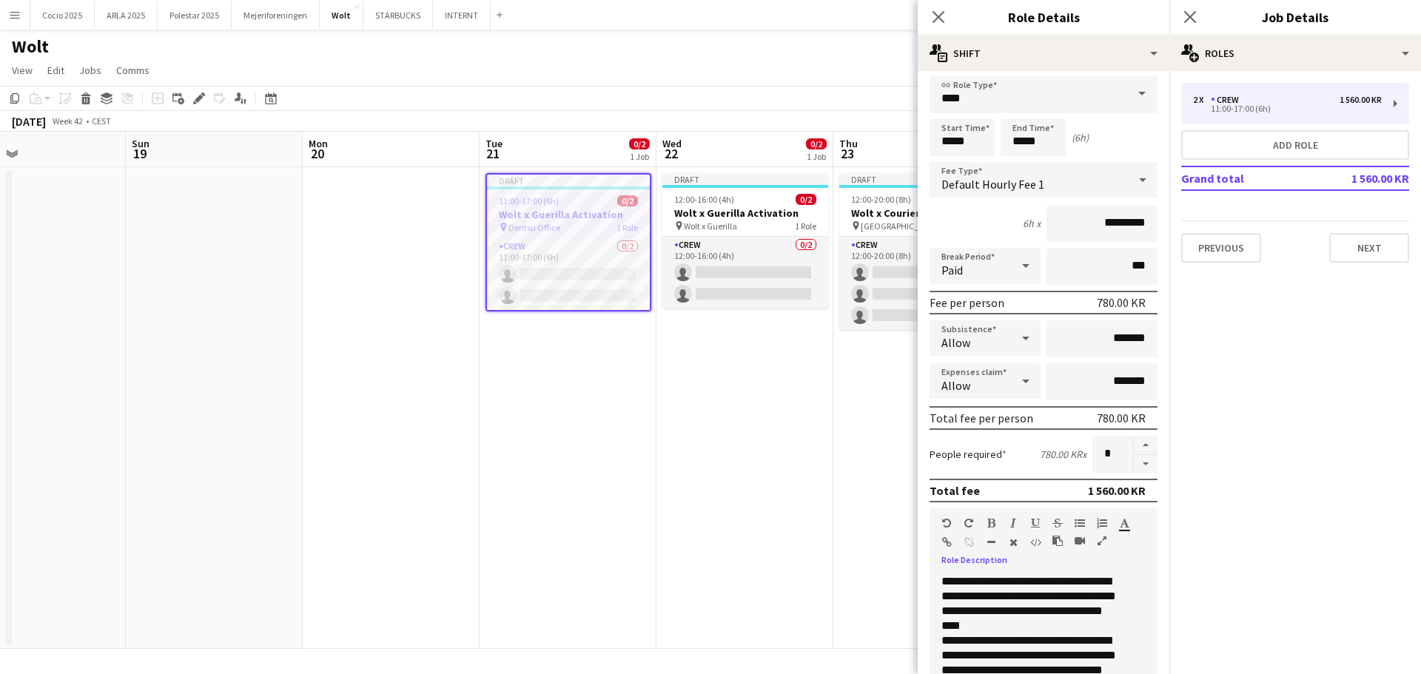
scroll to position [0, 0]
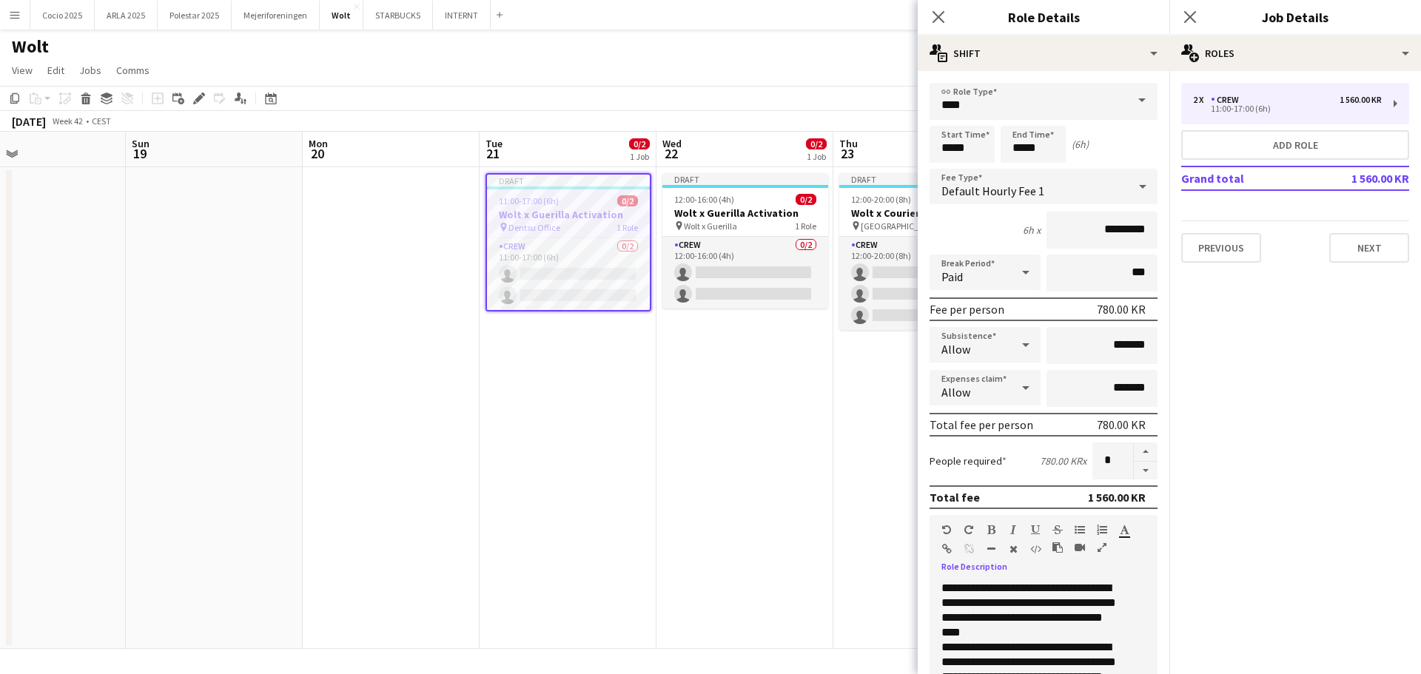
drag, startPoint x: 1060, startPoint y: 440, endPoint x: 930, endPoint y: 566, distance: 181.7
click at [931, 567] on div "**********" at bounding box center [1044, 637] width 228 height 244
copy div "**********"
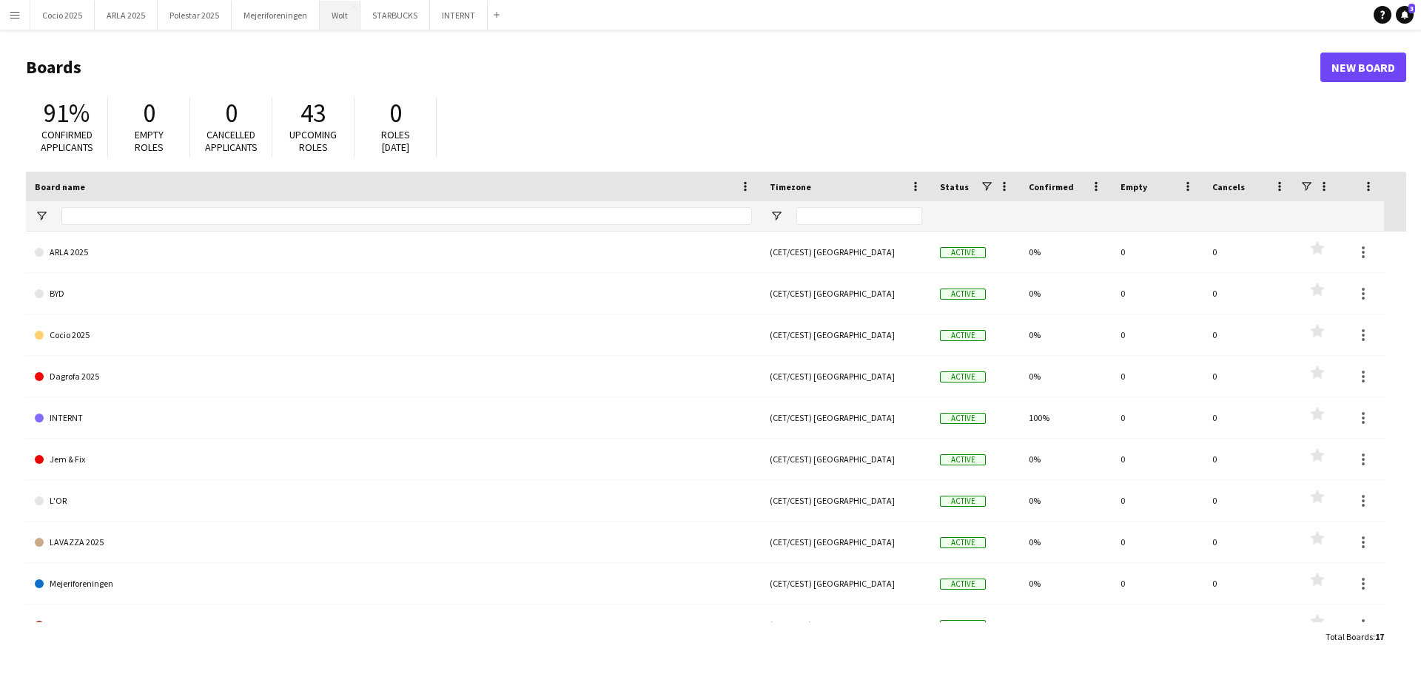
drag, startPoint x: 341, startPoint y: 12, endPoint x: 346, endPoint y: 27, distance: 16.4
click at [341, 12] on button "Wolt Close" at bounding box center [340, 15] width 41 height 29
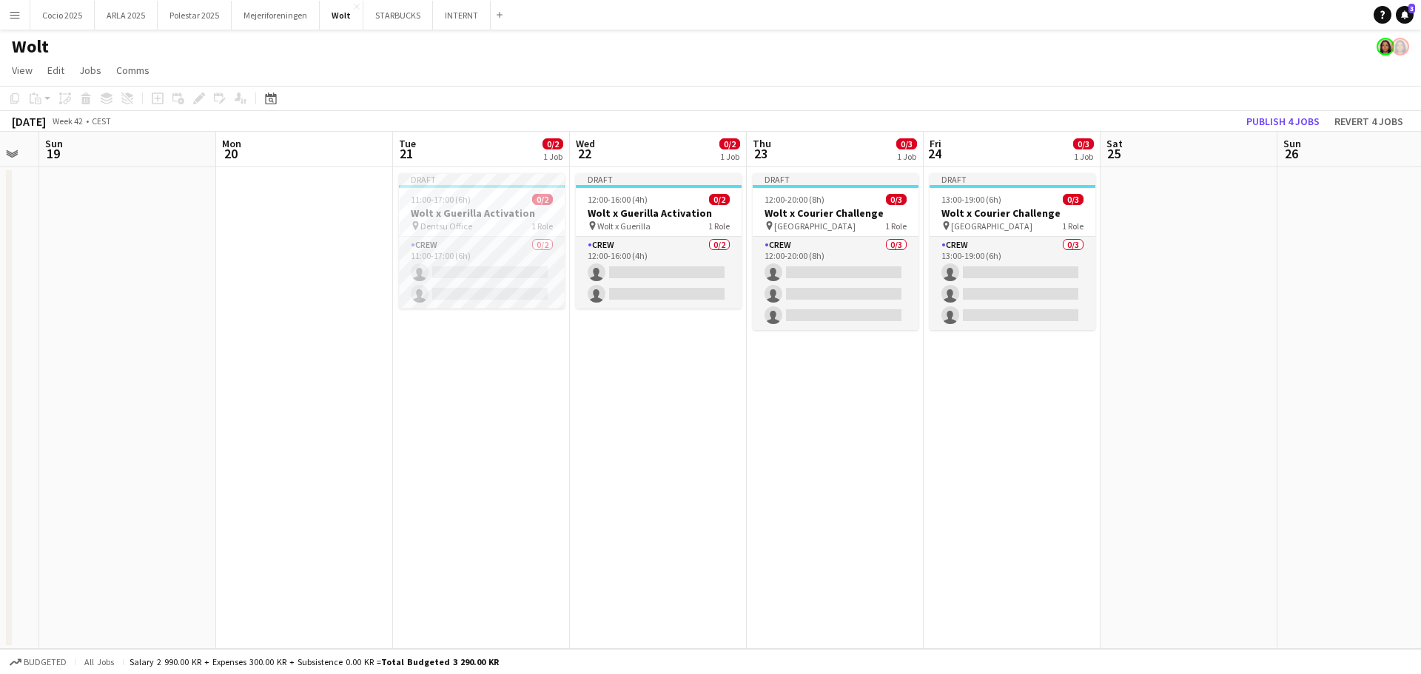
click at [468, 346] on app-date-cell "Draft 11:00-17:00 (6h) 0/2 Wolt x Guerilla Activation pin Dentsu Office 1 Role …" at bounding box center [481, 408] width 177 height 482
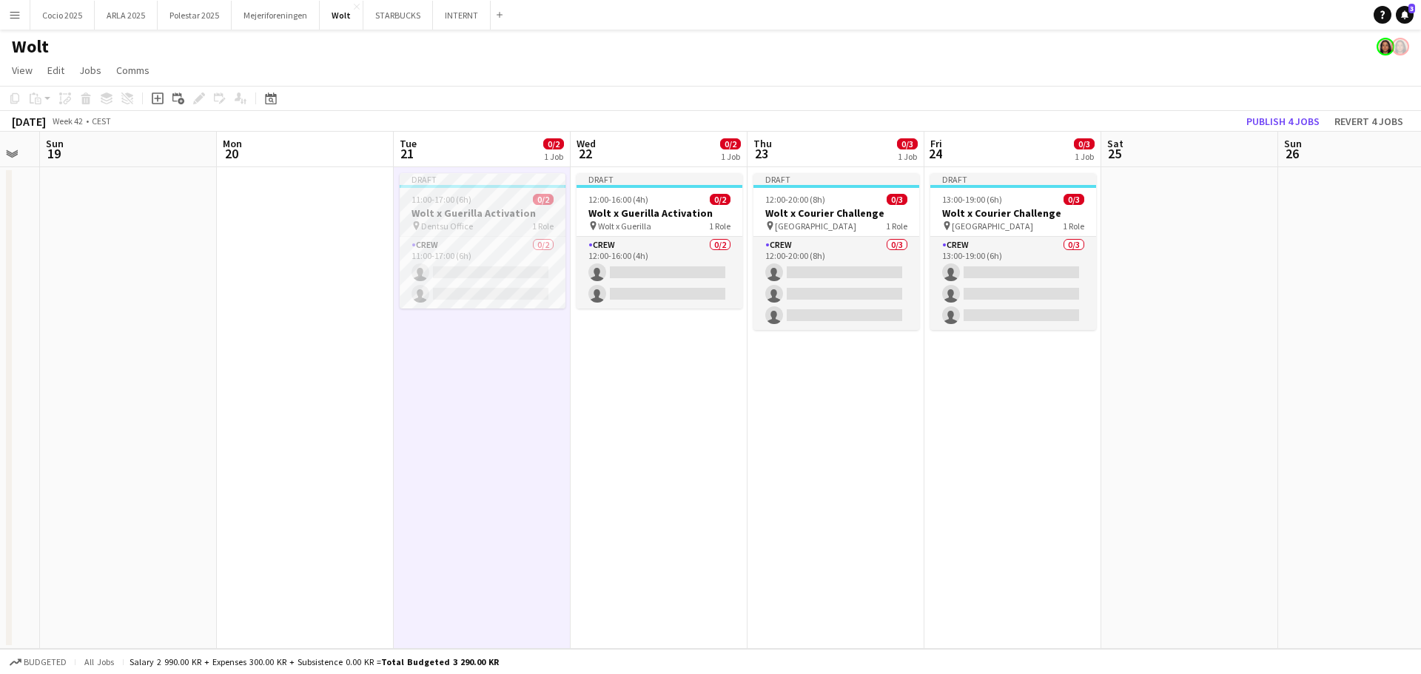
click at [506, 206] on app-job-card "Draft 11:00-17:00 (6h) 0/2 Wolt x Guerilla Activation pin Dentsu Office 1 Role …" at bounding box center [483, 240] width 166 height 135
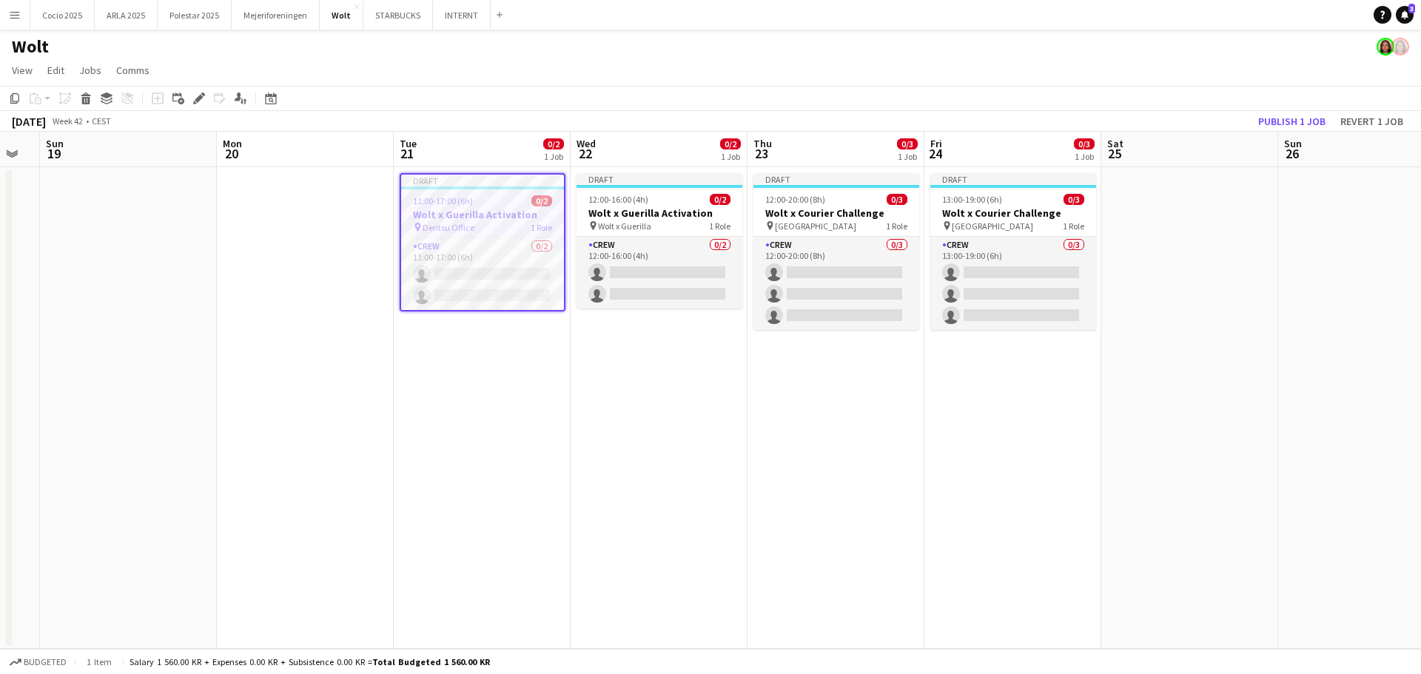
click at [506, 206] on div "11:00-17:00 (6h) 0/2" at bounding box center [482, 200] width 163 height 11
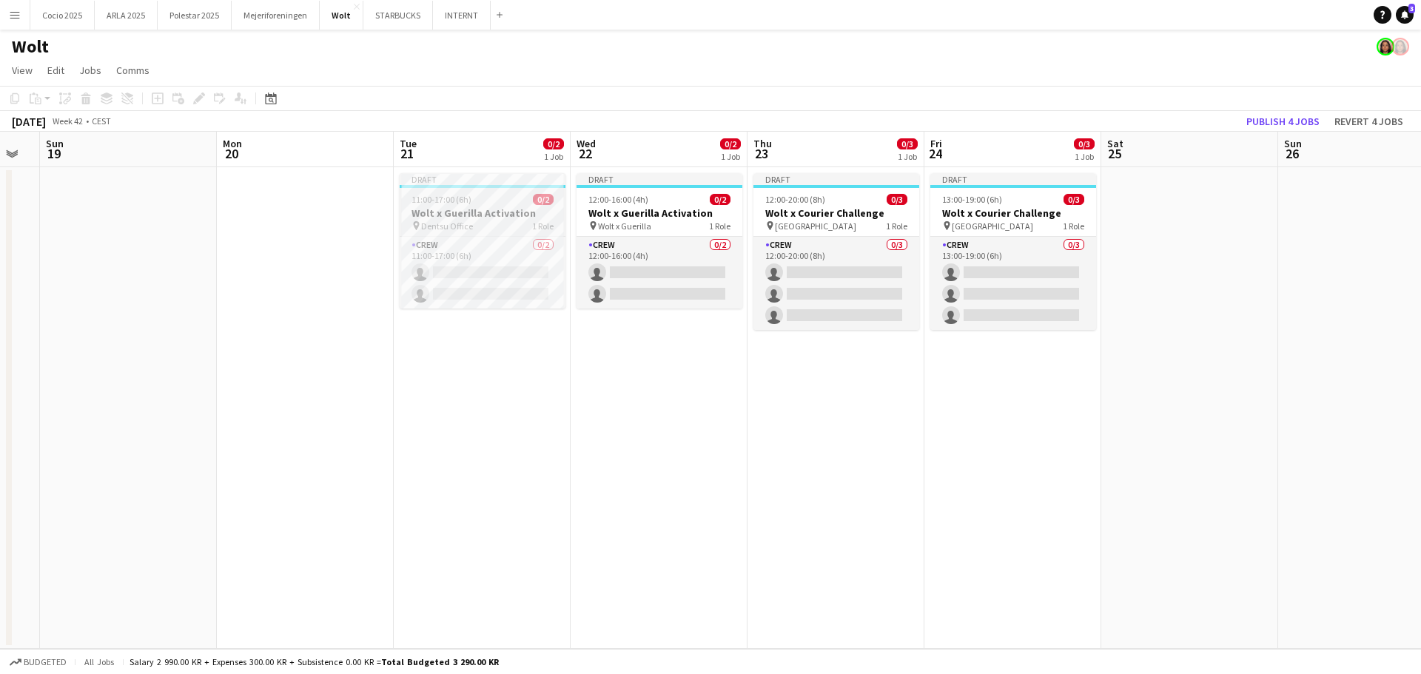
click at [506, 206] on app-job-card "Draft 11:00-17:00 (6h) 0/2 Wolt x Guerilla Activation pin Dentsu Office 1 Role …" at bounding box center [483, 240] width 166 height 135
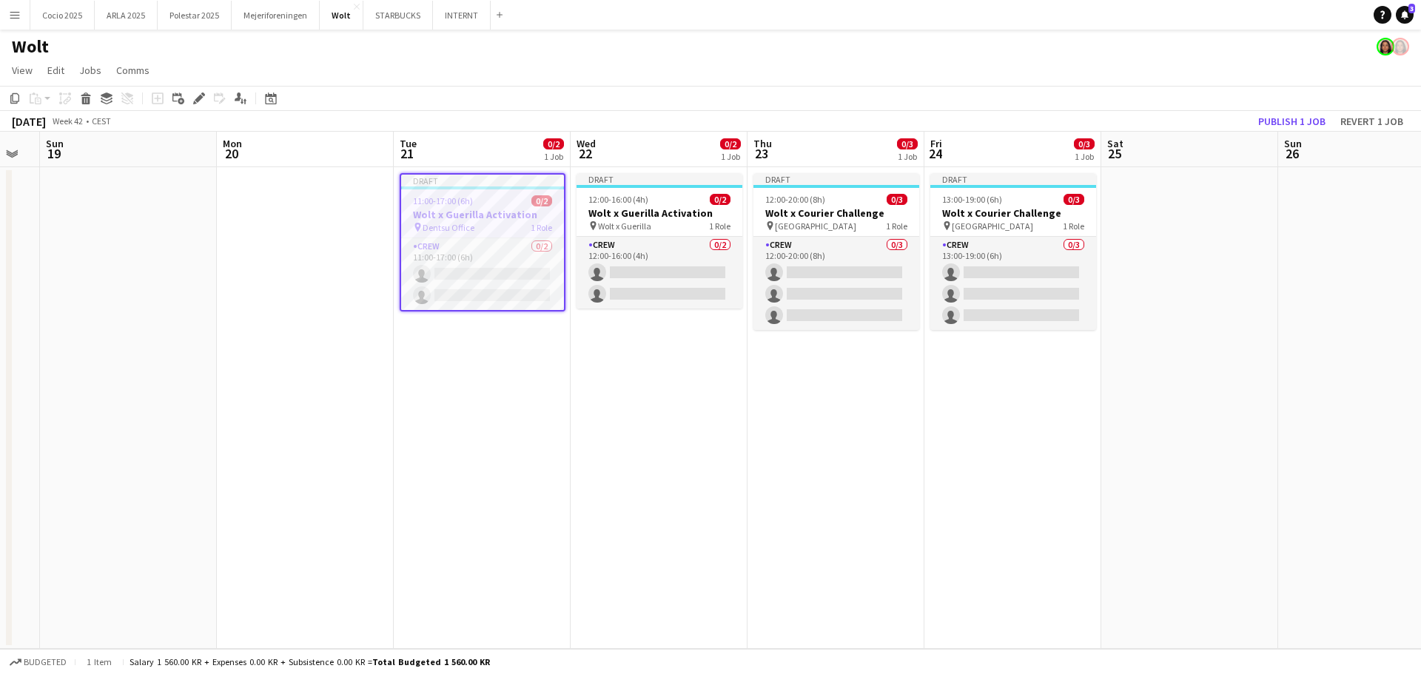
click at [509, 211] on h3 "Wolt x Guerilla Activation" at bounding box center [482, 214] width 163 height 13
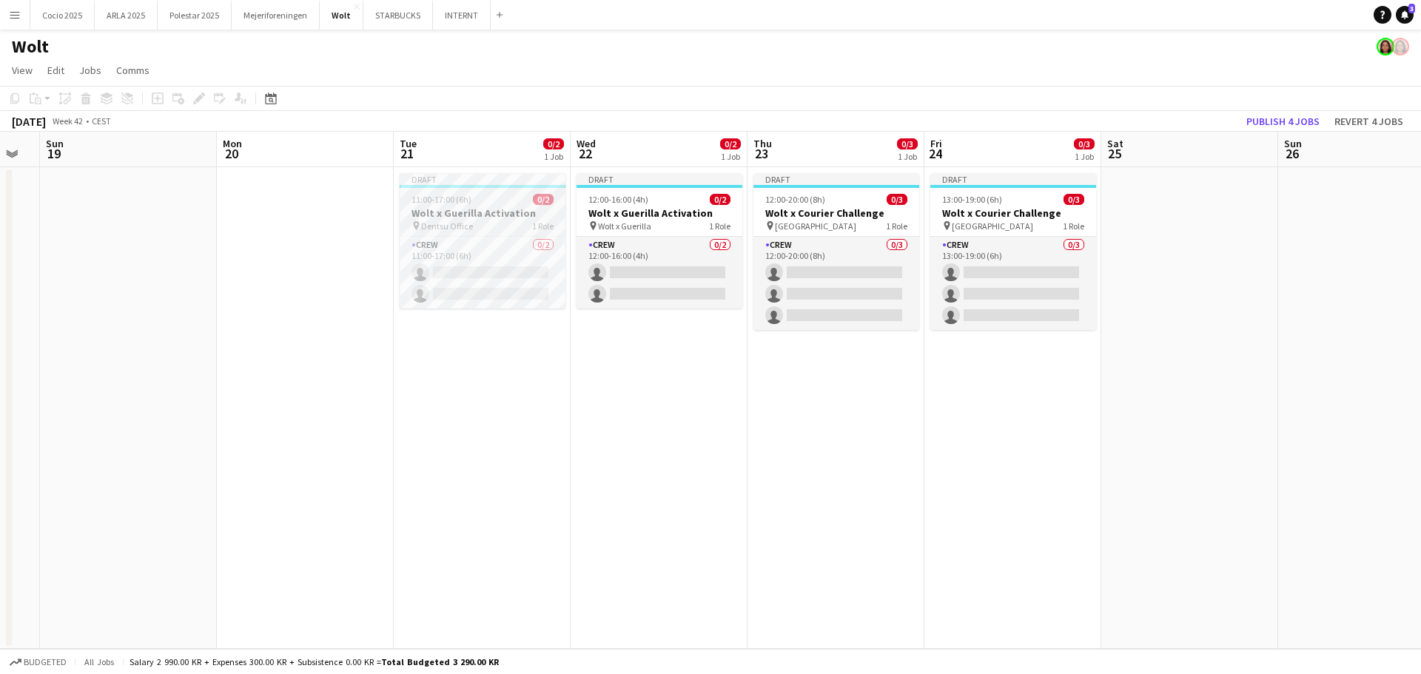
click at [509, 211] on h3 "Wolt x Guerilla Activation" at bounding box center [483, 213] width 166 height 13
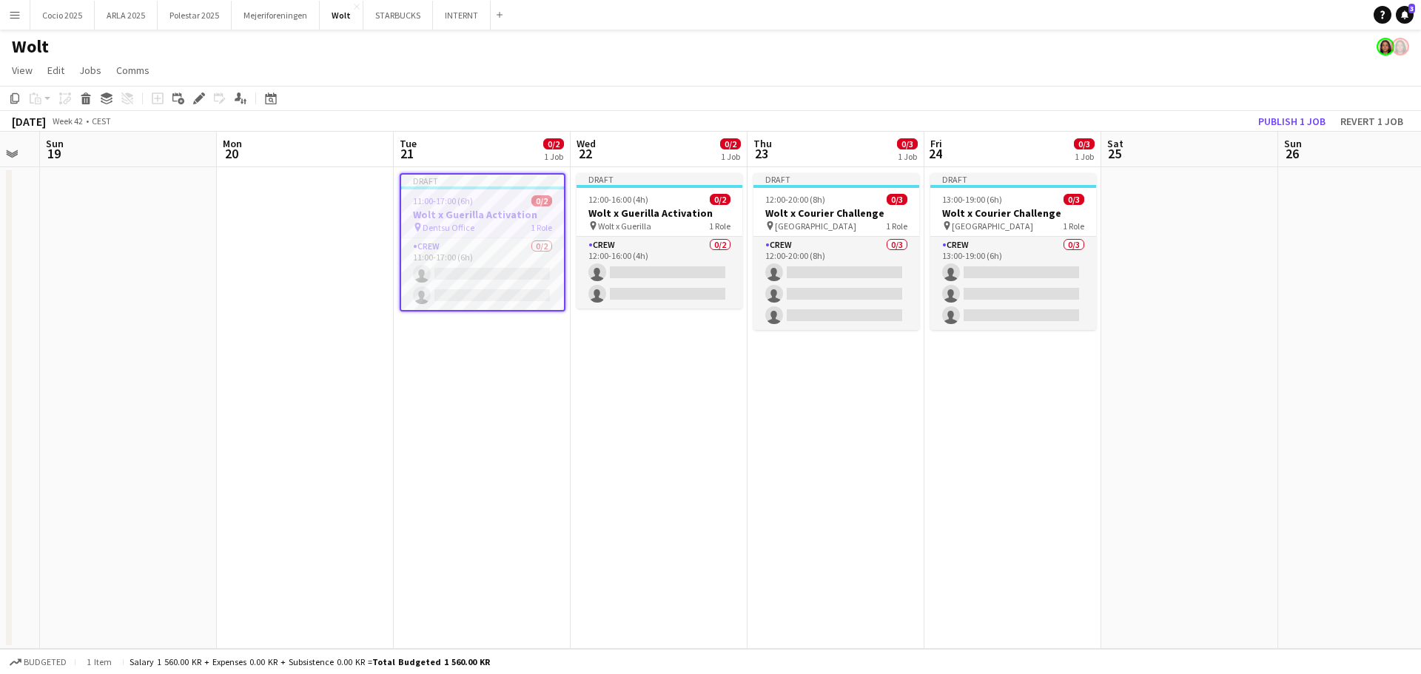
click at [509, 211] on h3 "Wolt x Guerilla Activation" at bounding box center [482, 214] width 163 height 13
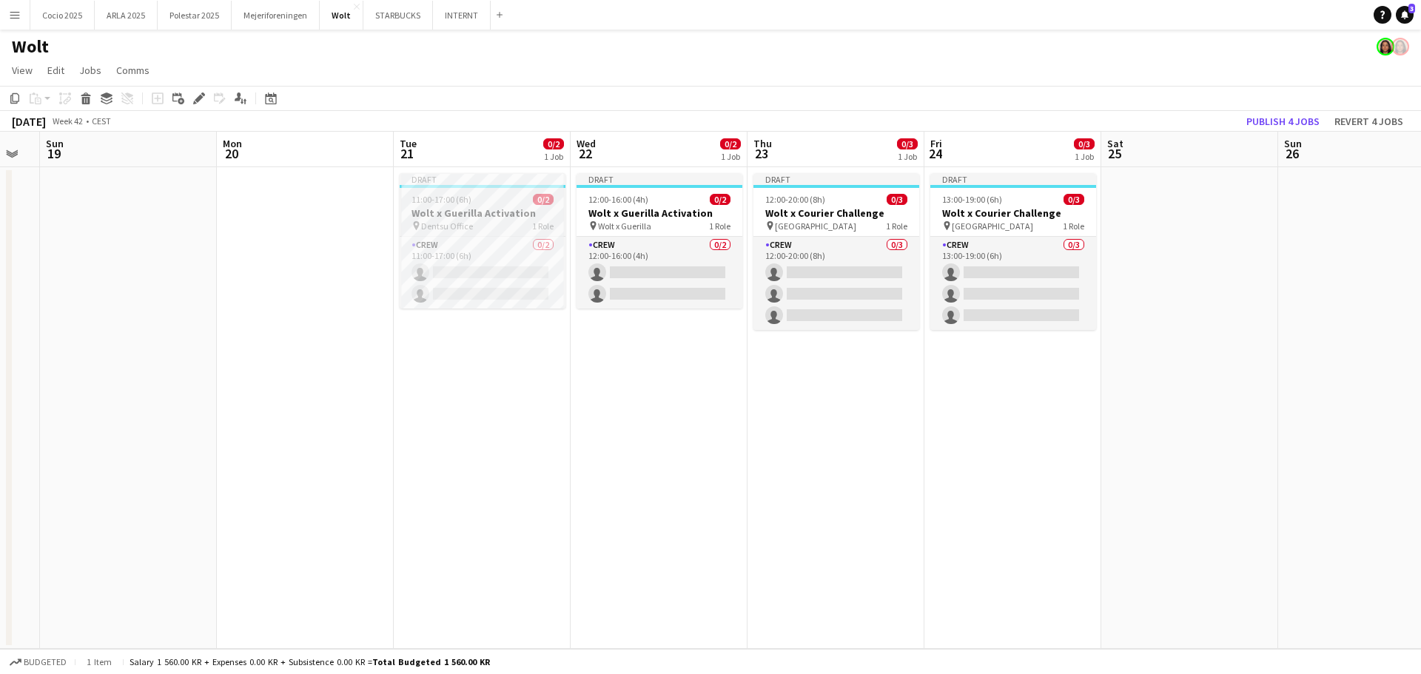
click at [509, 211] on h3 "Wolt x Guerilla Activation" at bounding box center [483, 213] width 166 height 13
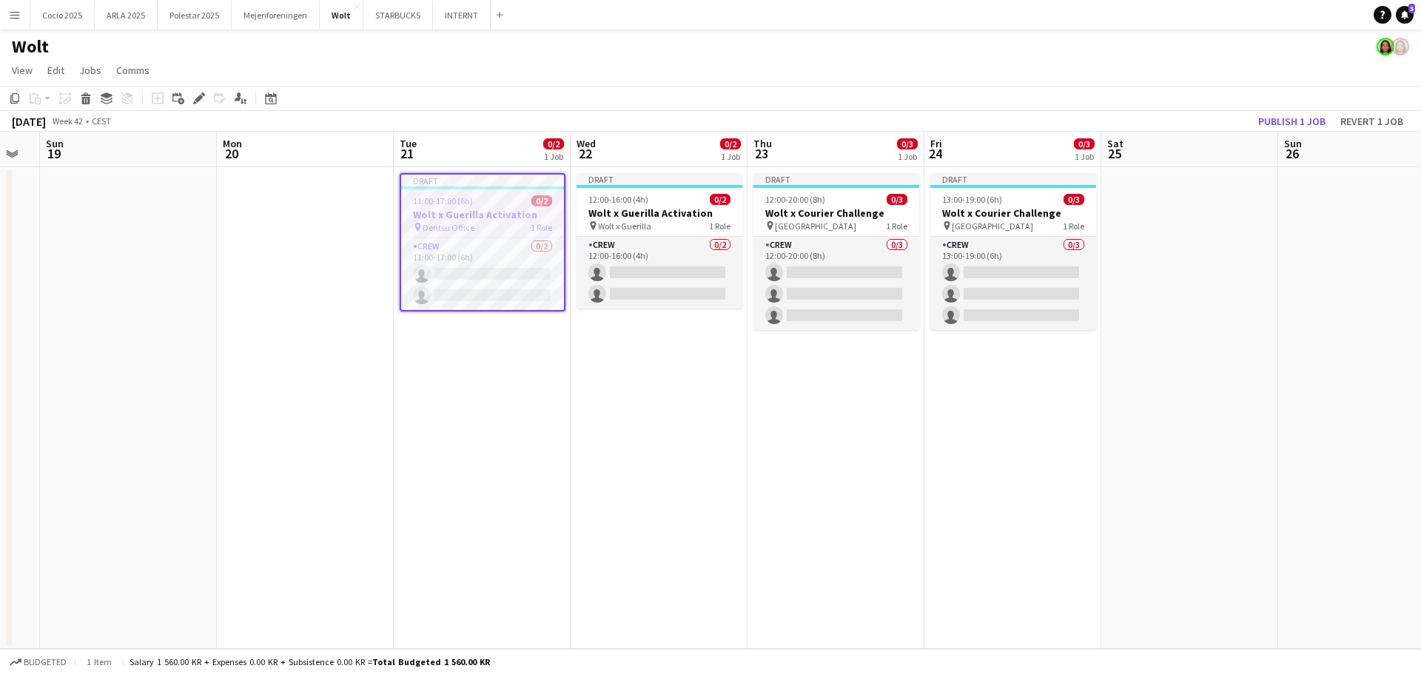
click at [509, 211] on h3 "Wolt x Guerilla Activation" at bounding box center [482, 214] width 163 height 13
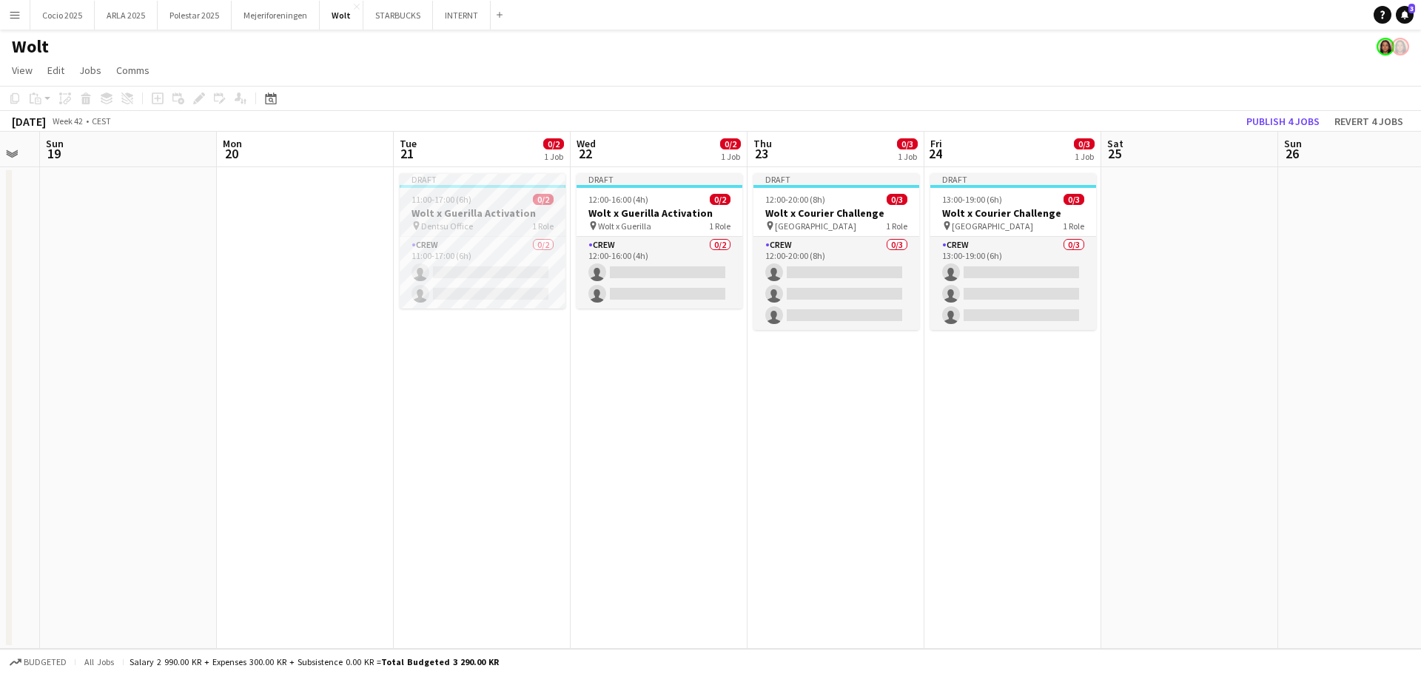
click at [509, 211] on h3 "Wolt x Guerilla Activation" at bounding box center [483, 213] width 166 height 13
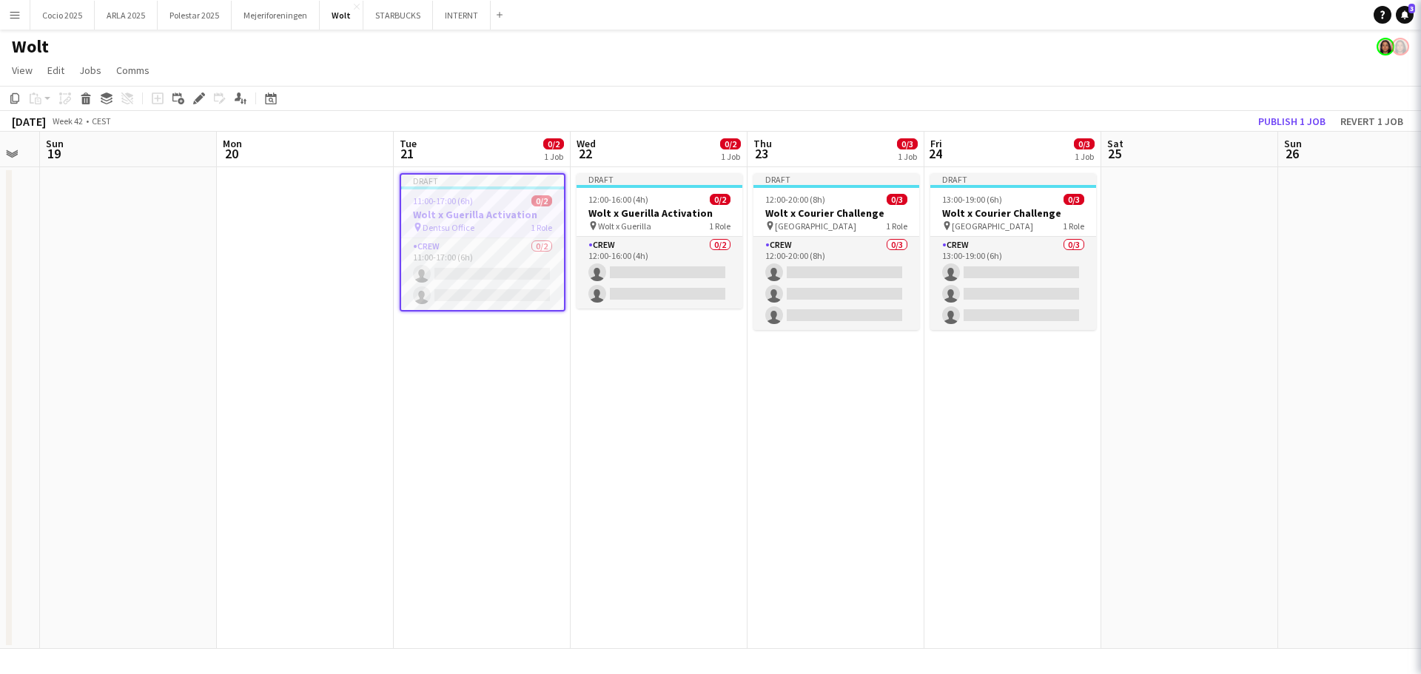
click at [509, 211] on h3 "Wolt x Guerilla Activation" at bounding box center [482, 214] width 163 height 13
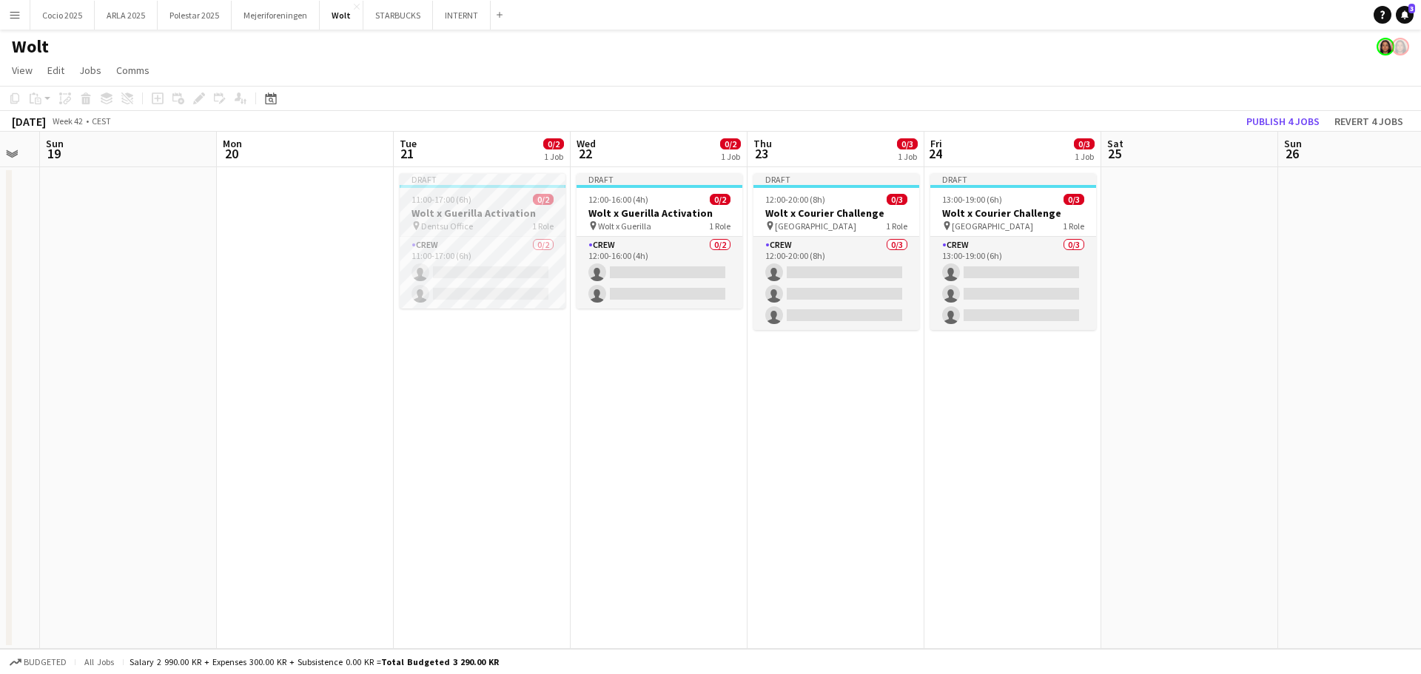
click at [509, 211] on h3 "Wolt x Guerilla Activation" at bounding box center [483, 213] width 166 height 13
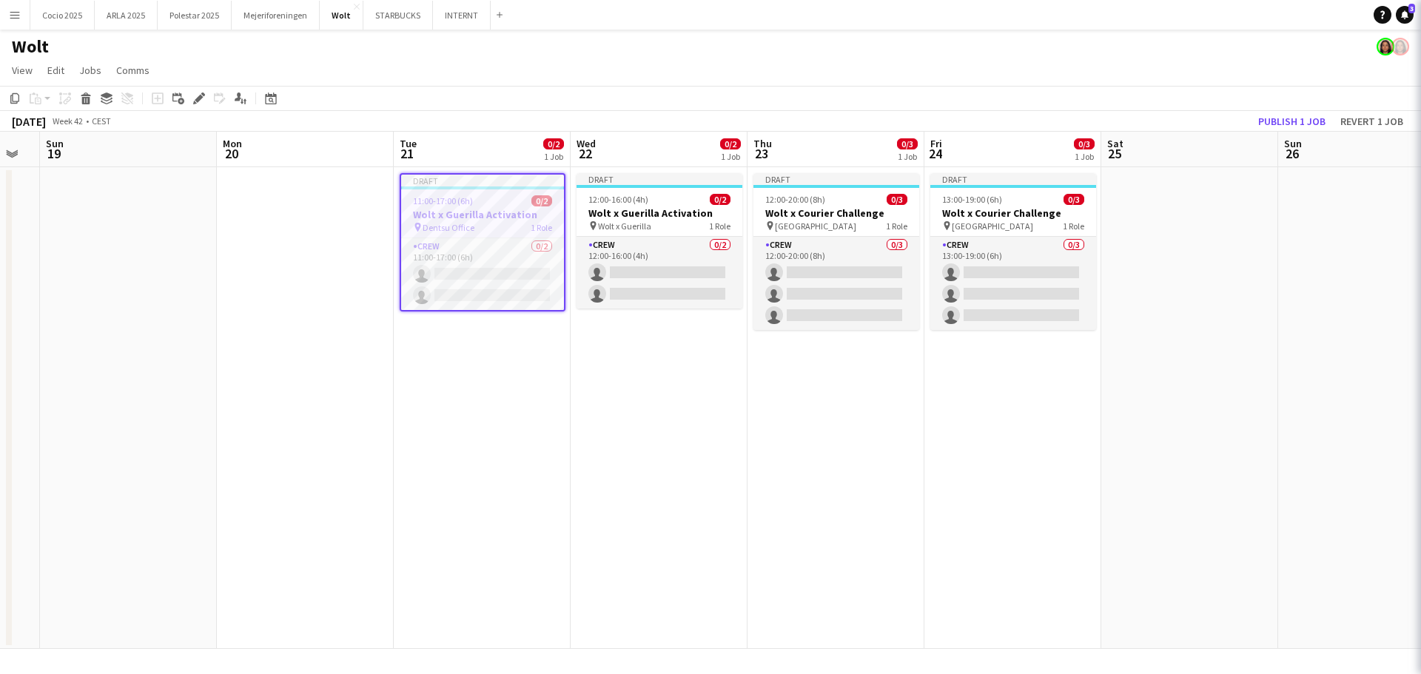
click at [509, 212] on h3 "Wolt x Guerilla Activation" at bounding box center [482, 214] width 163 height 13
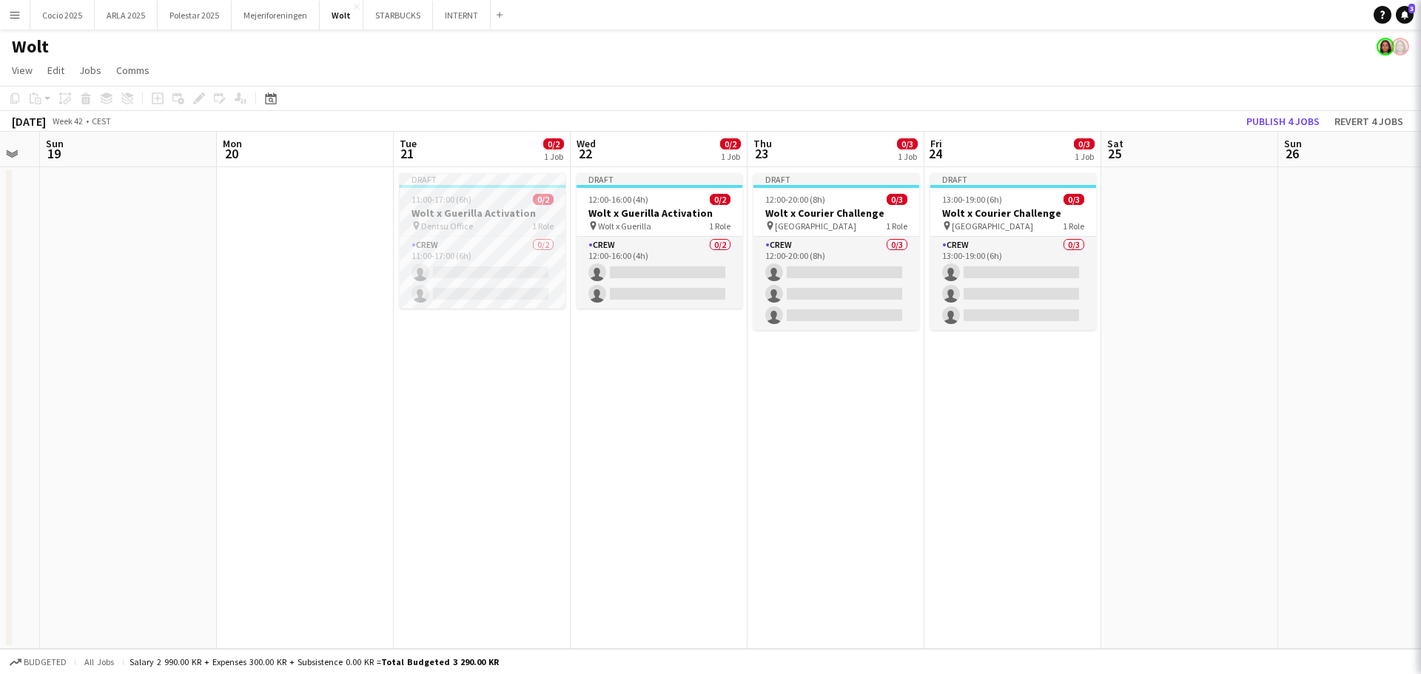
click at [509, 212] on h3 "Wolt x Guerilla Activation" at bounding box center [483, 213] width 166 height 13
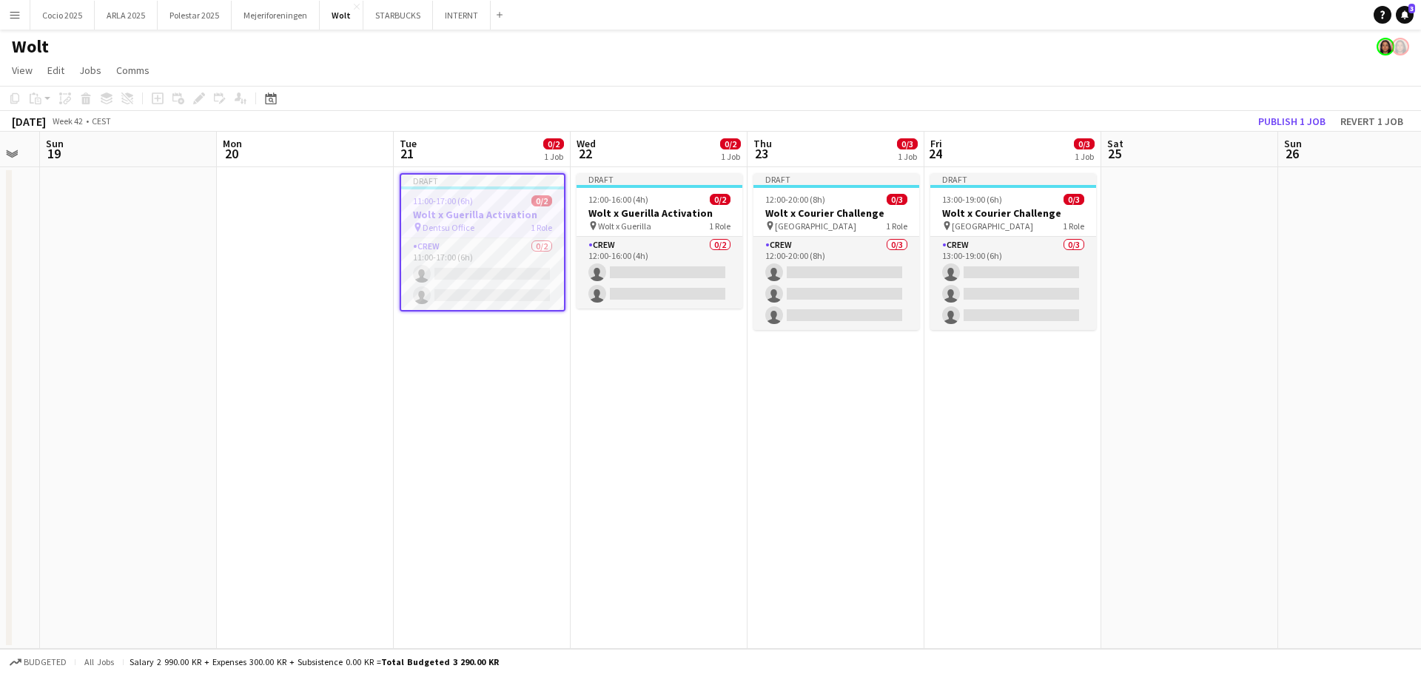
click at [509, 212] on h3 "Wolt x Guerilla Activation" at bounding box center [482, 214] width 163 height 13
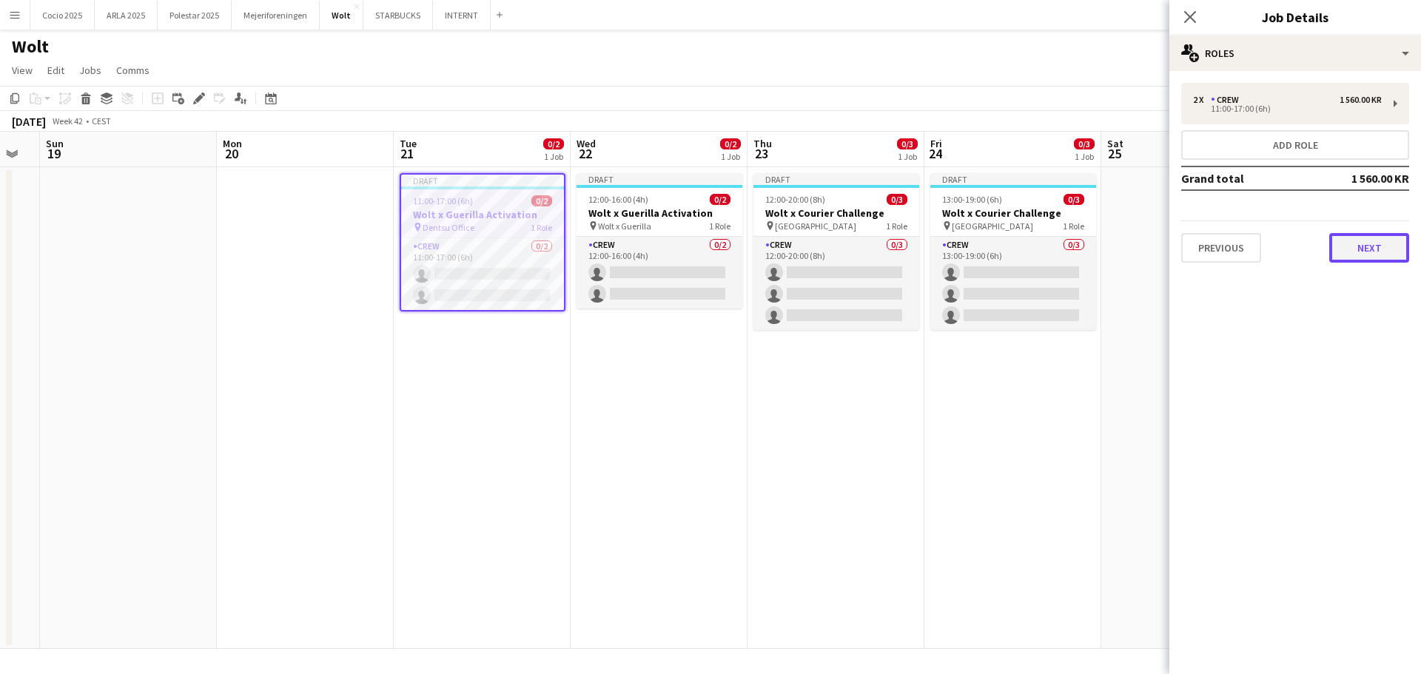
click at [1371, 255] on button "Next" at bounding box center [1370, 248] width 80 height 30
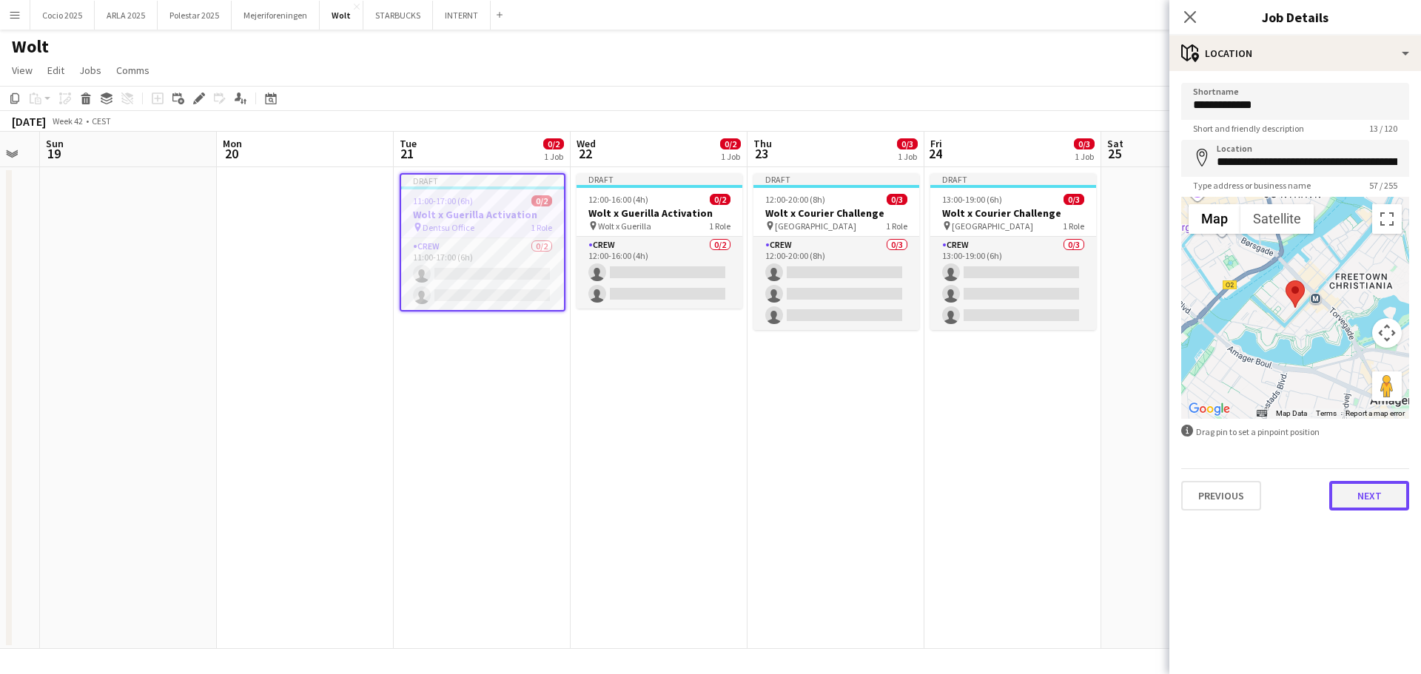
click at [1360, 505] on button "Next" at bounding box center [1370, 496] width 80 height 30
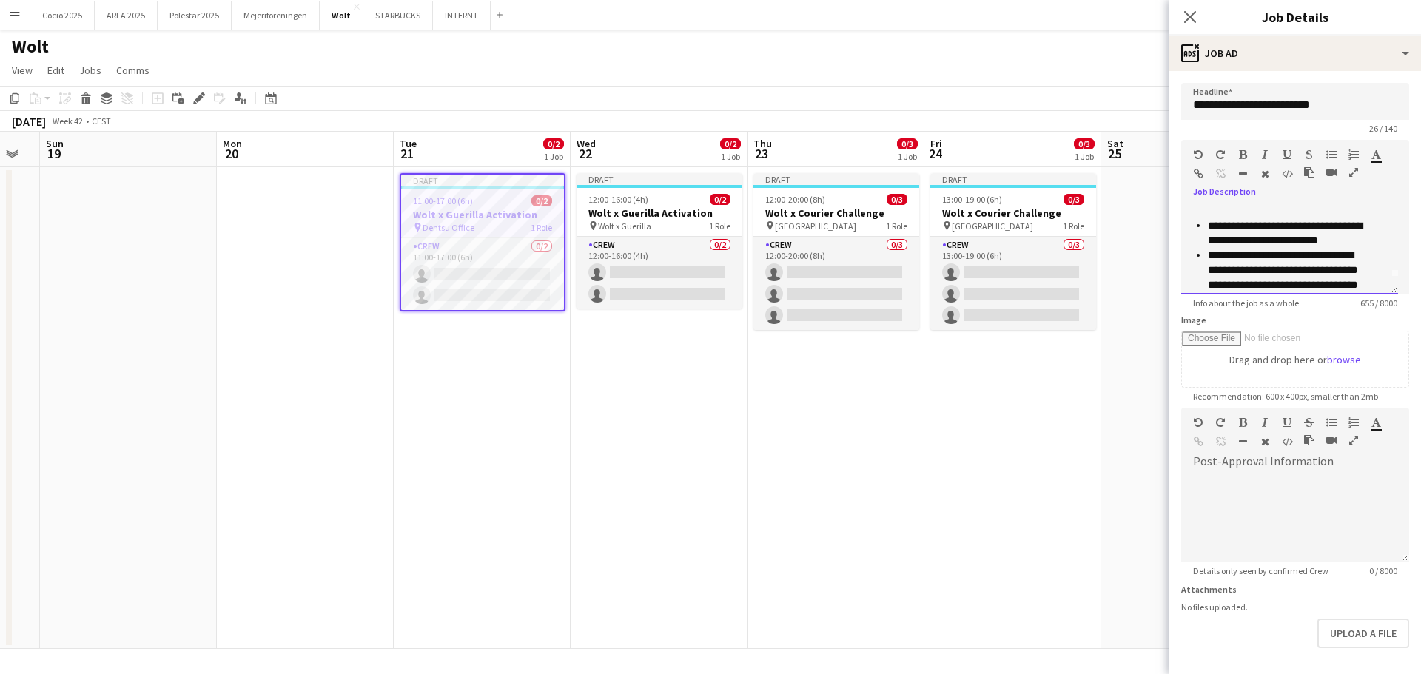
scroll to position [0, 0]
drag, startPoint x: 1253, startPoint y: 246, endPoint x: 1113, endPoint y: 179, distance: 155.0
click at [1145, 192] on body "Menu Boards Boards Boards All jobs Status Workforce Workforce My Workforce Recr…" at bounding box center [710, 337] width 1421 height 674
click at [1235, 288] on span "**********" at bounding box center [1283, 294] width 150 height 55
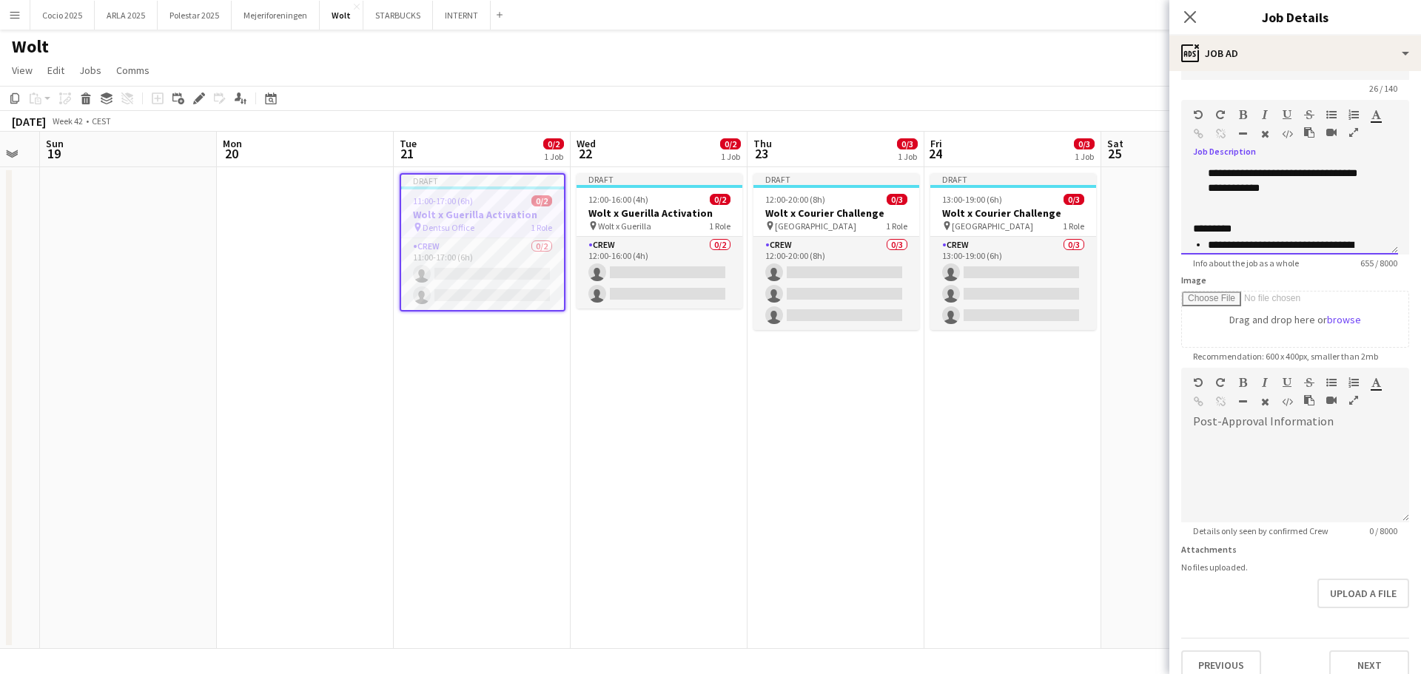
scroll to position [58, 0]
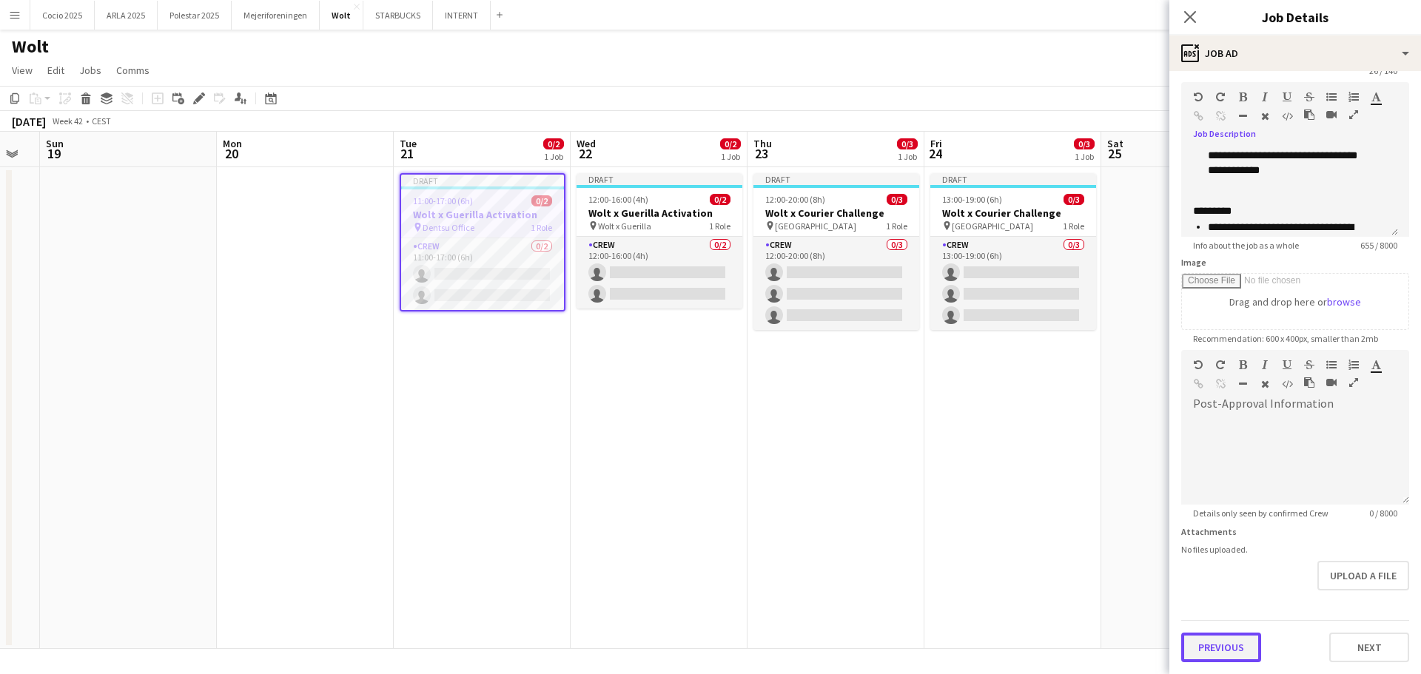
click at [1248, 643] on button "Previous" at bounding box center [1221, 648] width 80 height 30
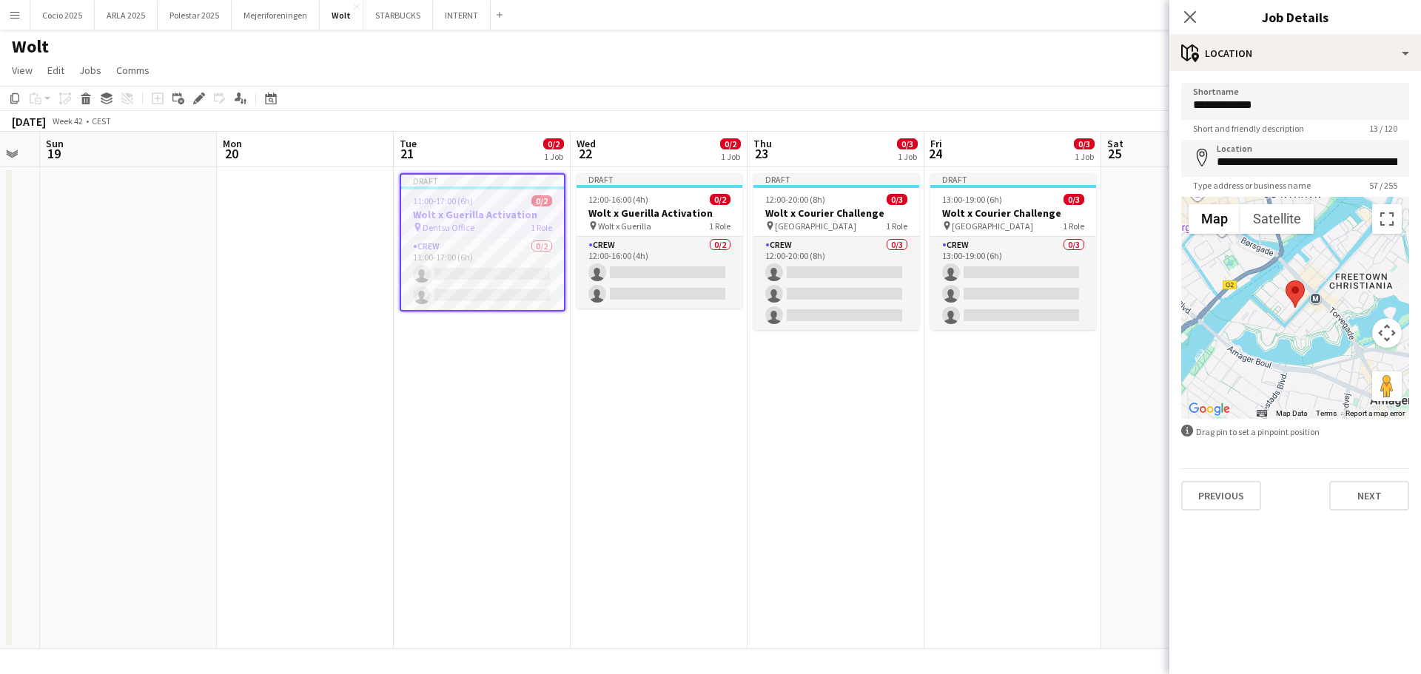
scroll to position [0, 0]
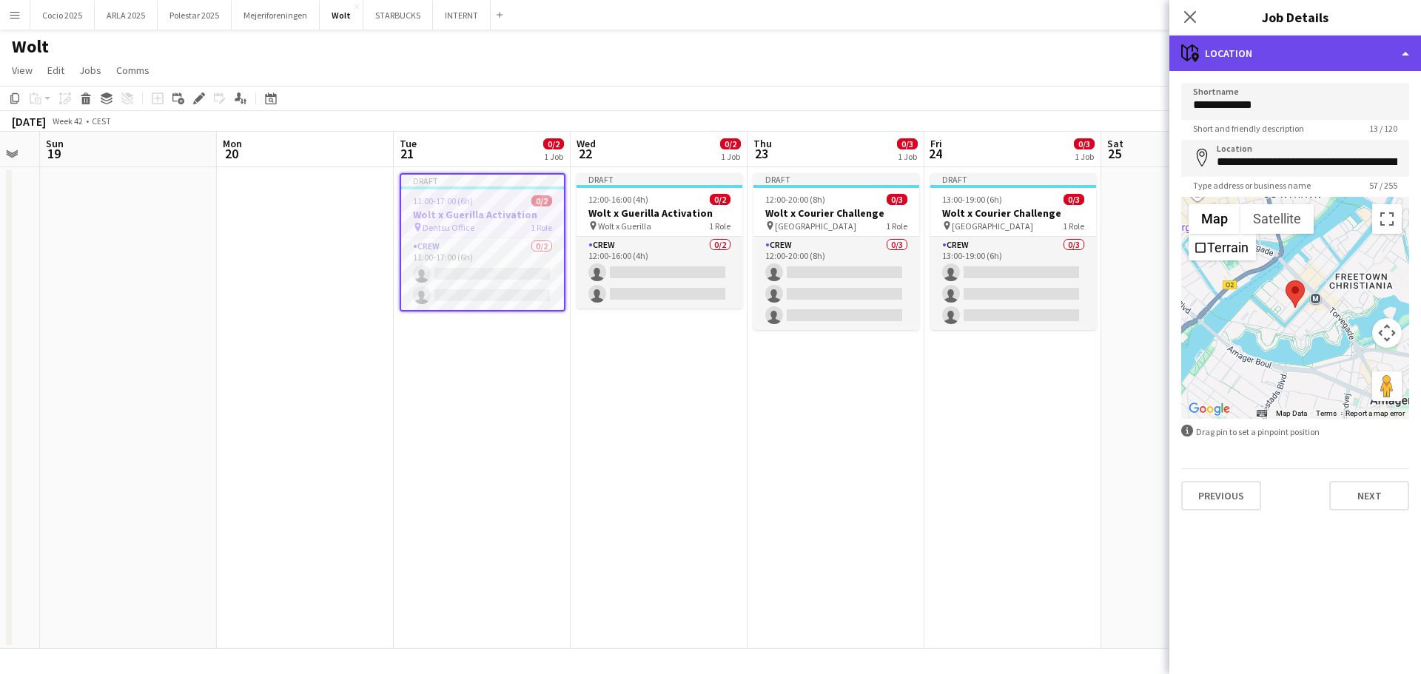
click at [1282, 60] on div "maps-pin-1 Location" at bounding box center [1296, 54] width 252 height 36
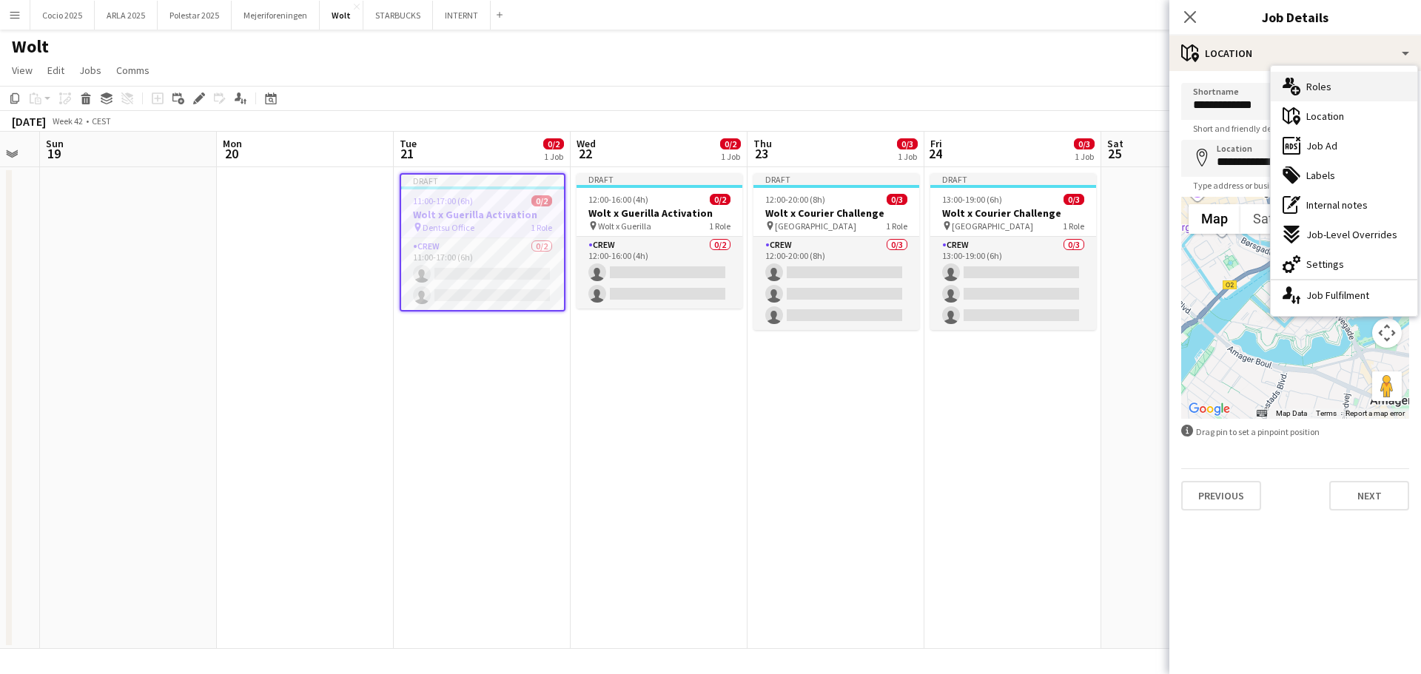
click at [1288, 81] on icon at bounding box center [1288, 83] width 10 height 10
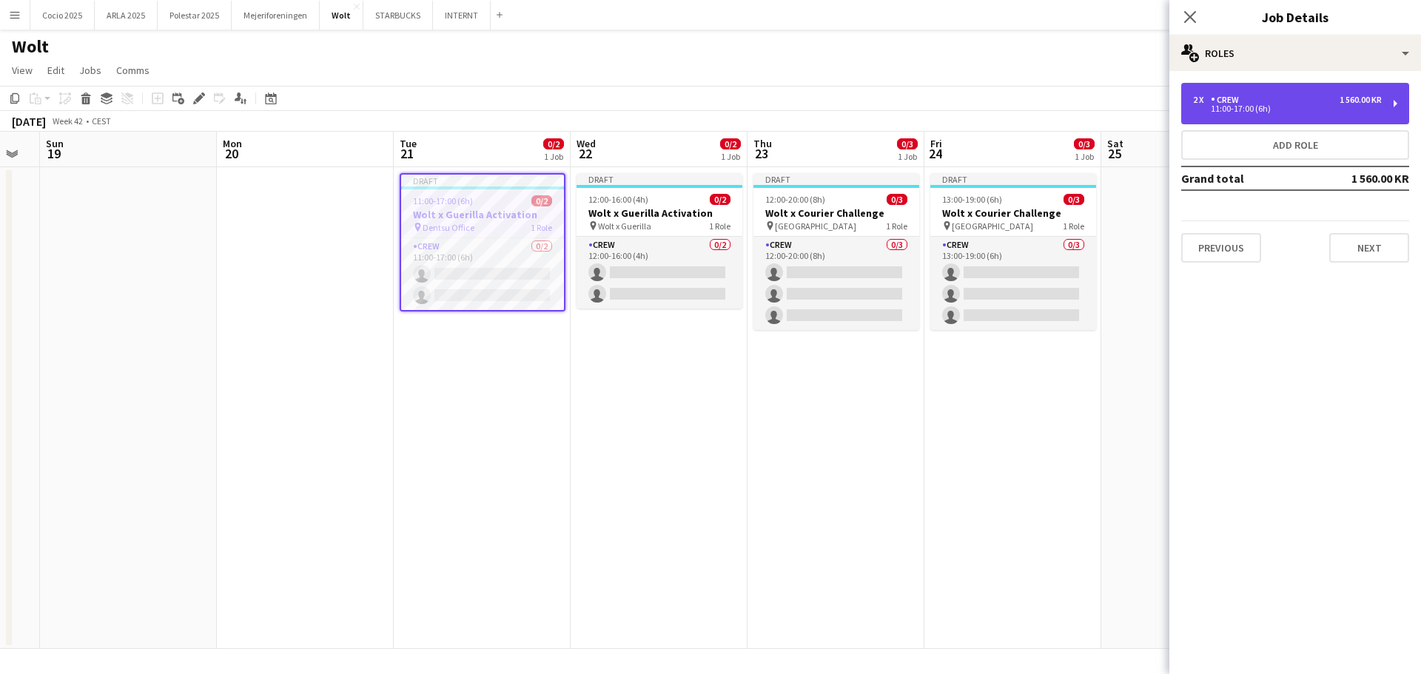
click at [1251, 93] on div "2 x Crew 1 560.00 KR 11:00-17:00 (6h)" at bounding box center [1295, 103] width 228 height 41
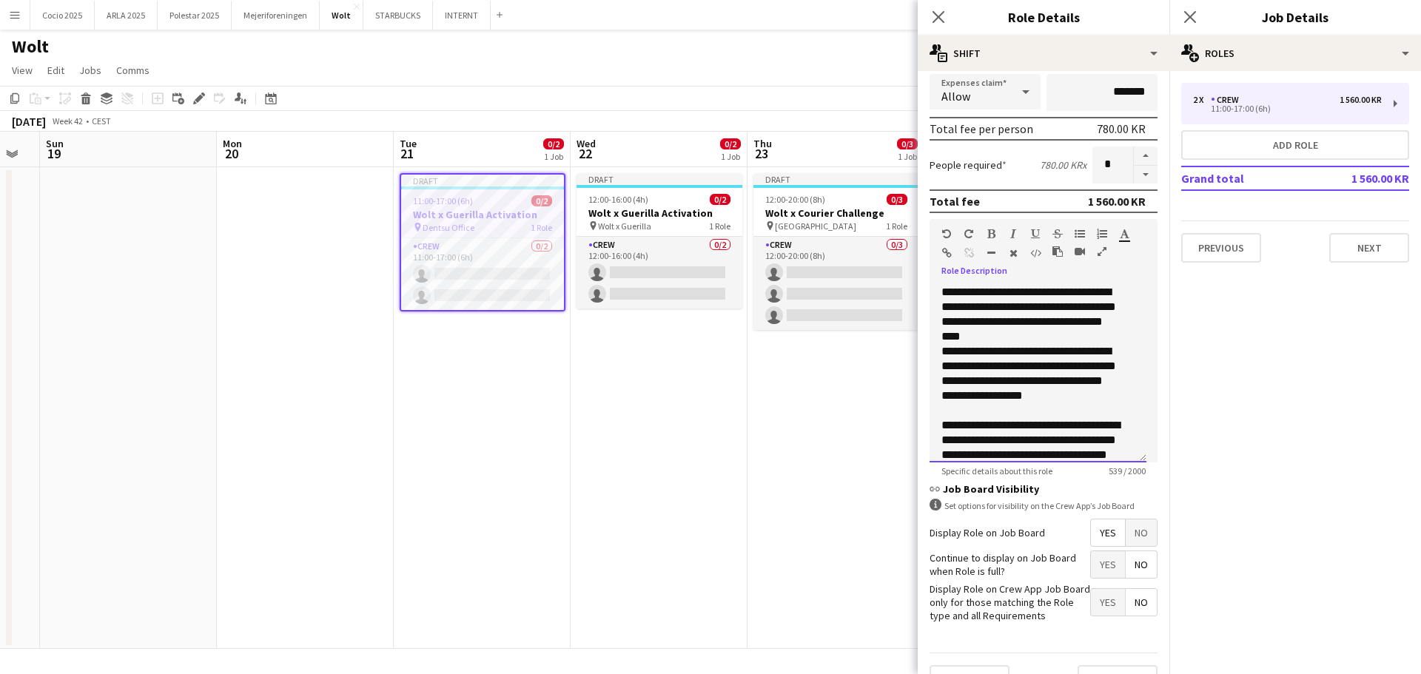
drag, startPoint x: 1044, startPoint y: 437, endPoint x: 946, endPoint y: 279, distance: 186.1
click at [946, 279] on div "**********" at bounding box center [1044, 369] width 228 height 188
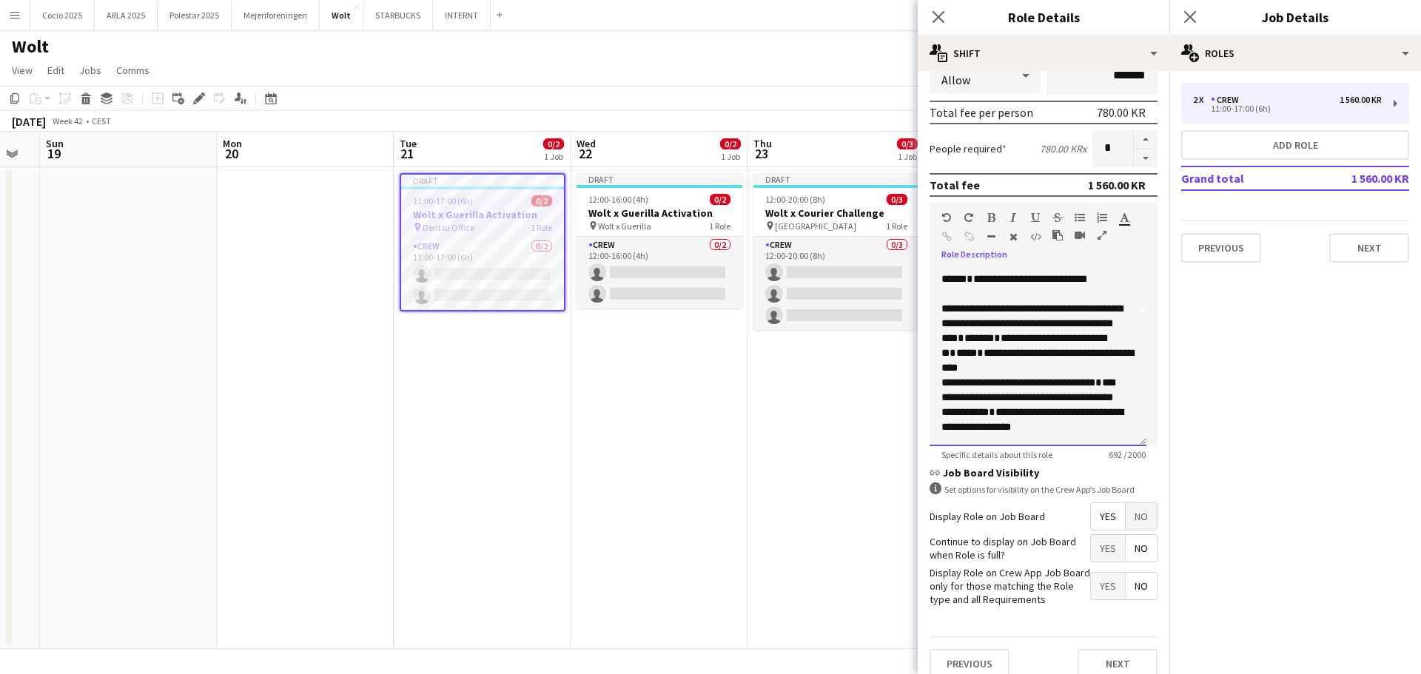
scroll to position [329, 0]
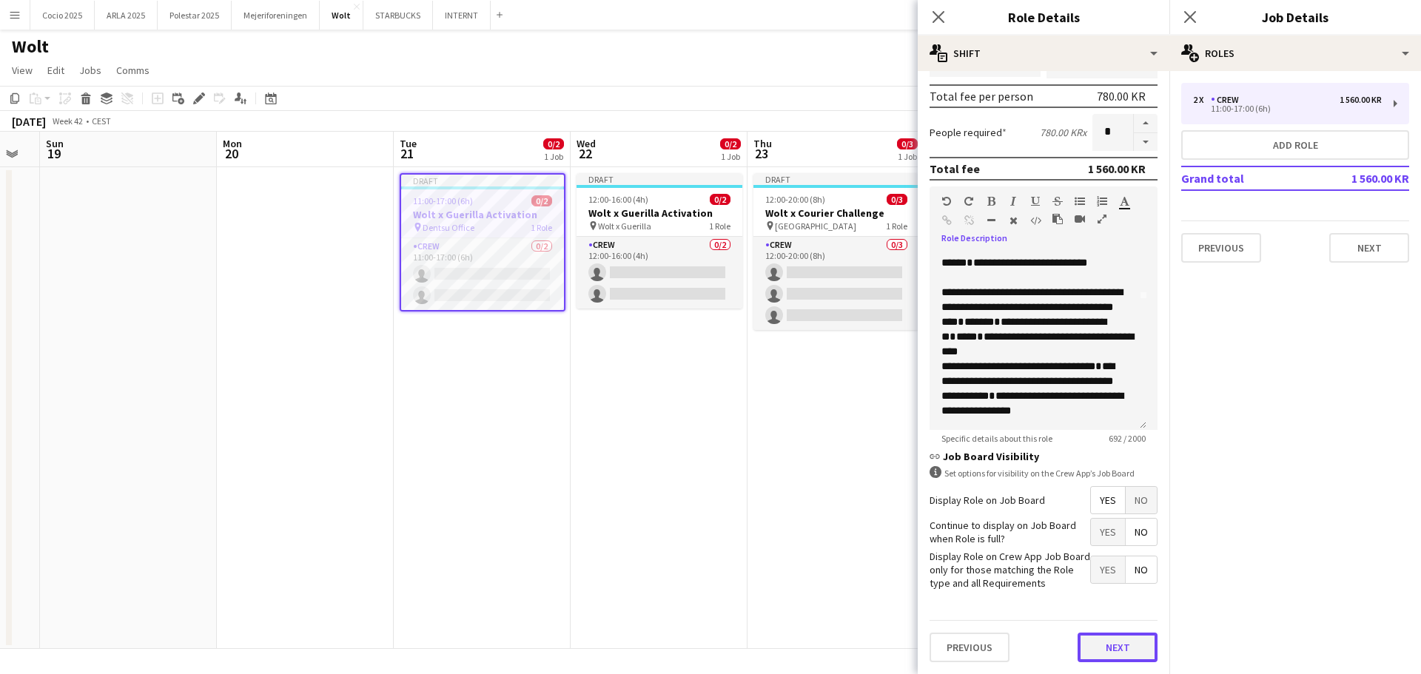
click at [1130, 635] on button "Next" at bounding box center [1118, 648] width 80 height 30
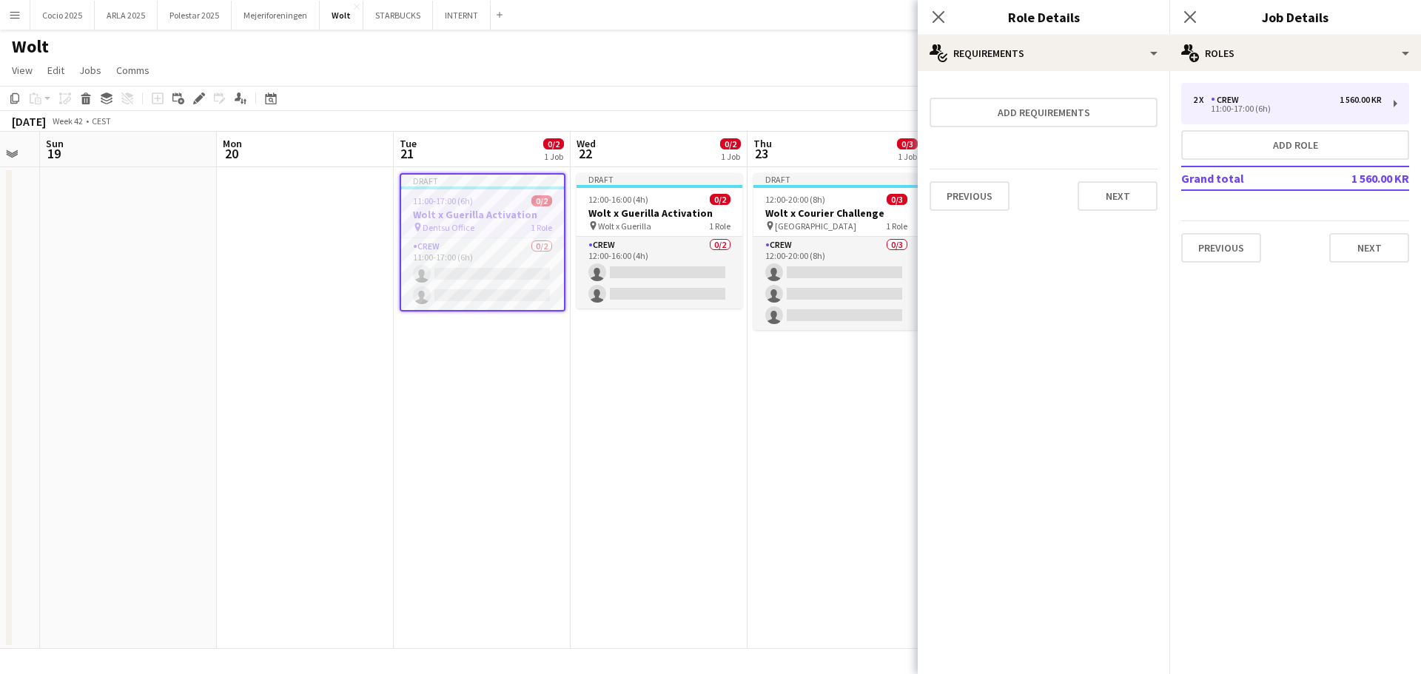
scroll to position [0, 0]
click at [1341, 247] on button "Next" at bounding box center [1370, 248] width 80 height 30
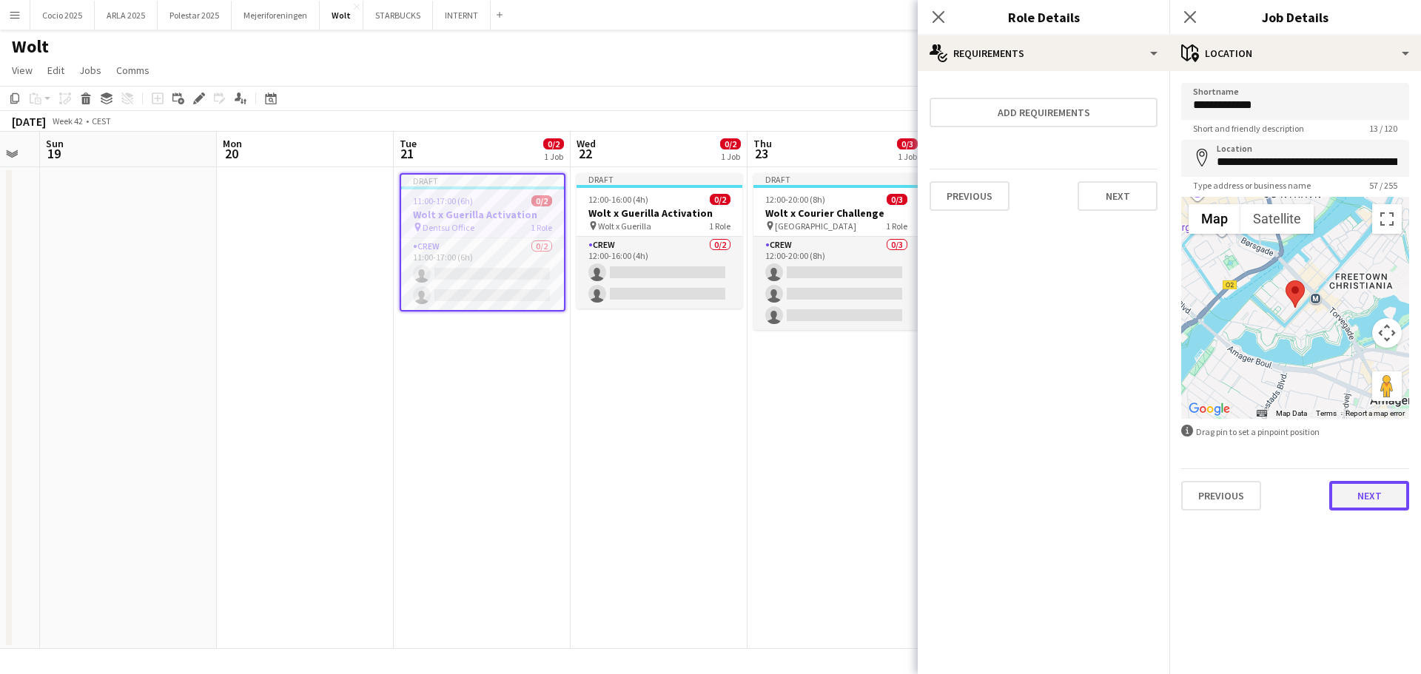
click at [1353, 494] on button "Next" at bounding box center [1370, 496] width 80 height 30
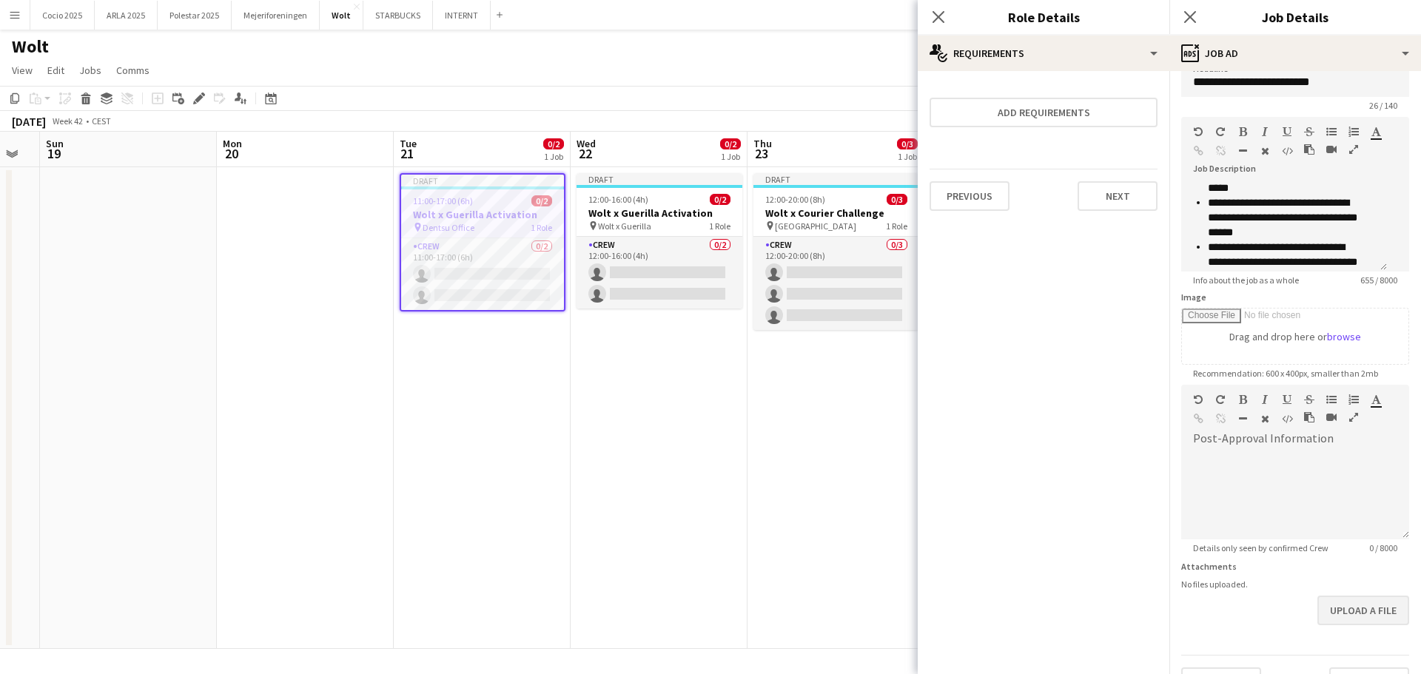
scroll to position [58, 0]
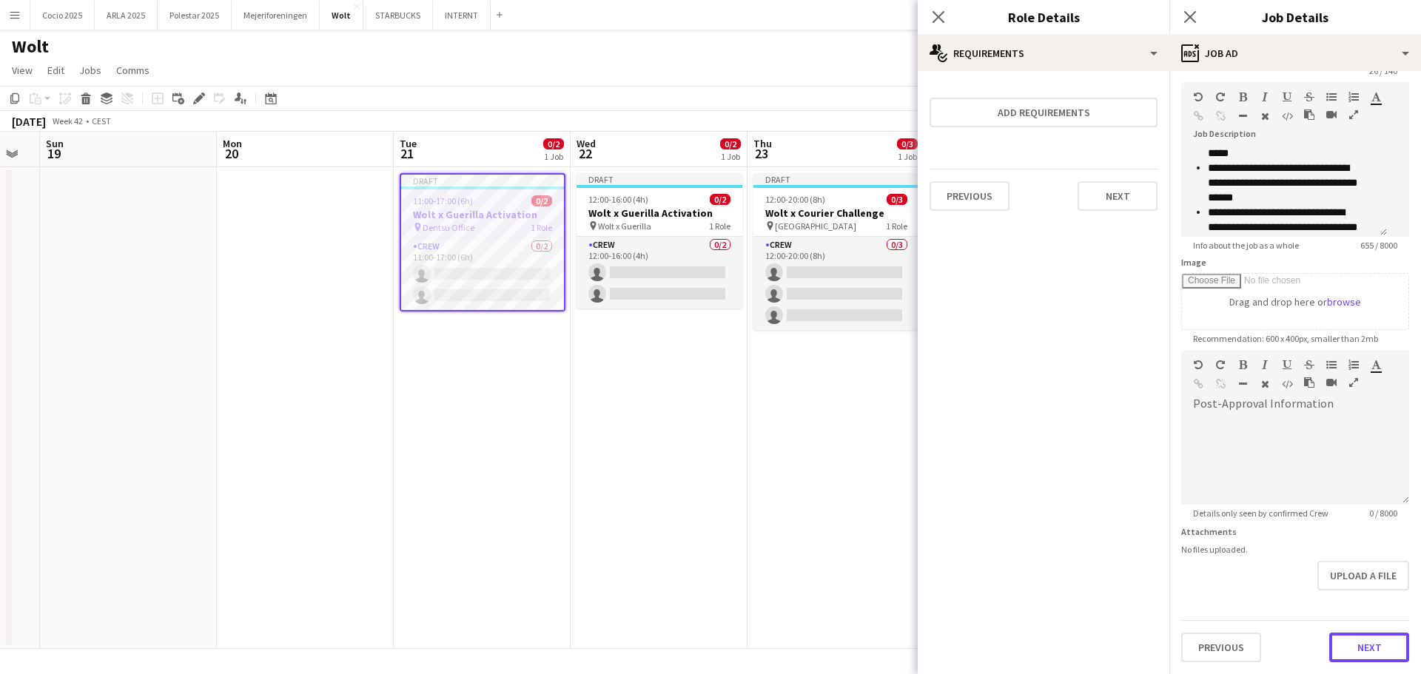
click at [1339, 637] on button "Next" at bounding box center [1370, 648] width 80 height 30
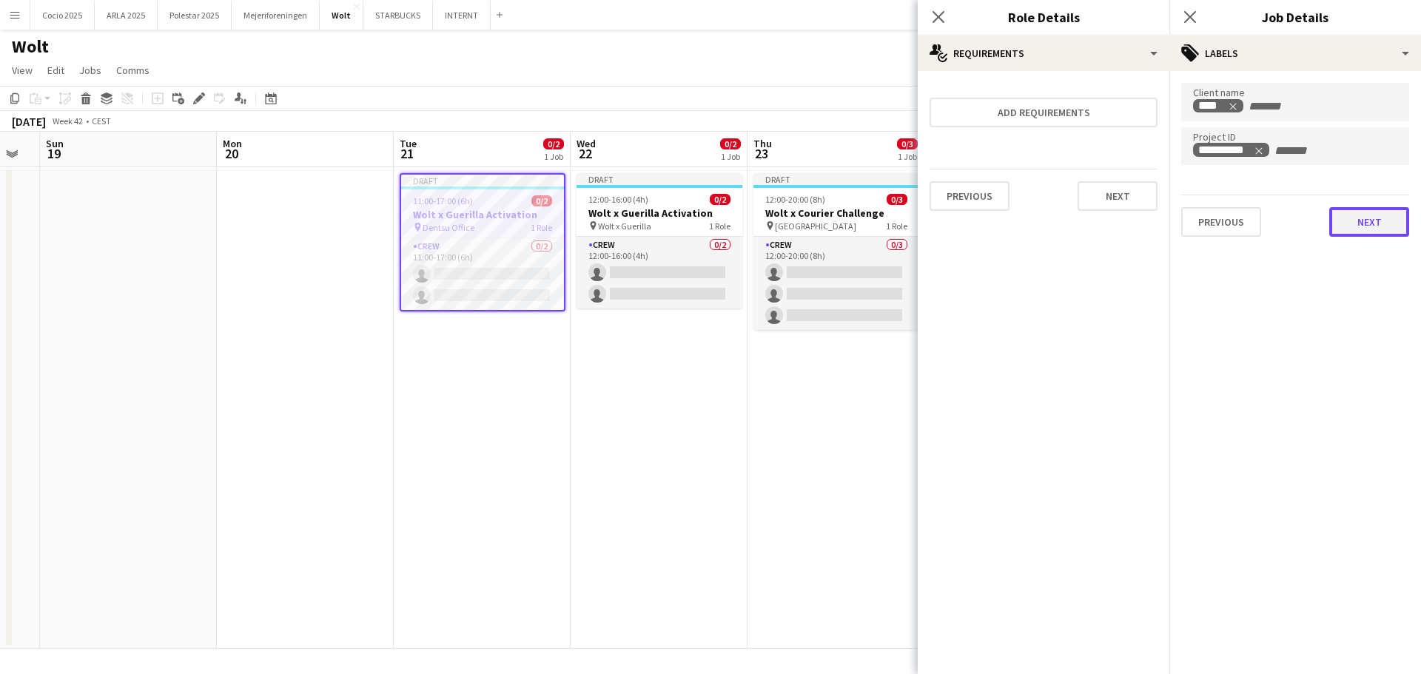
click at [1358, 209] on button "Next" at bounding box center [1370, 222] width 80 height 30
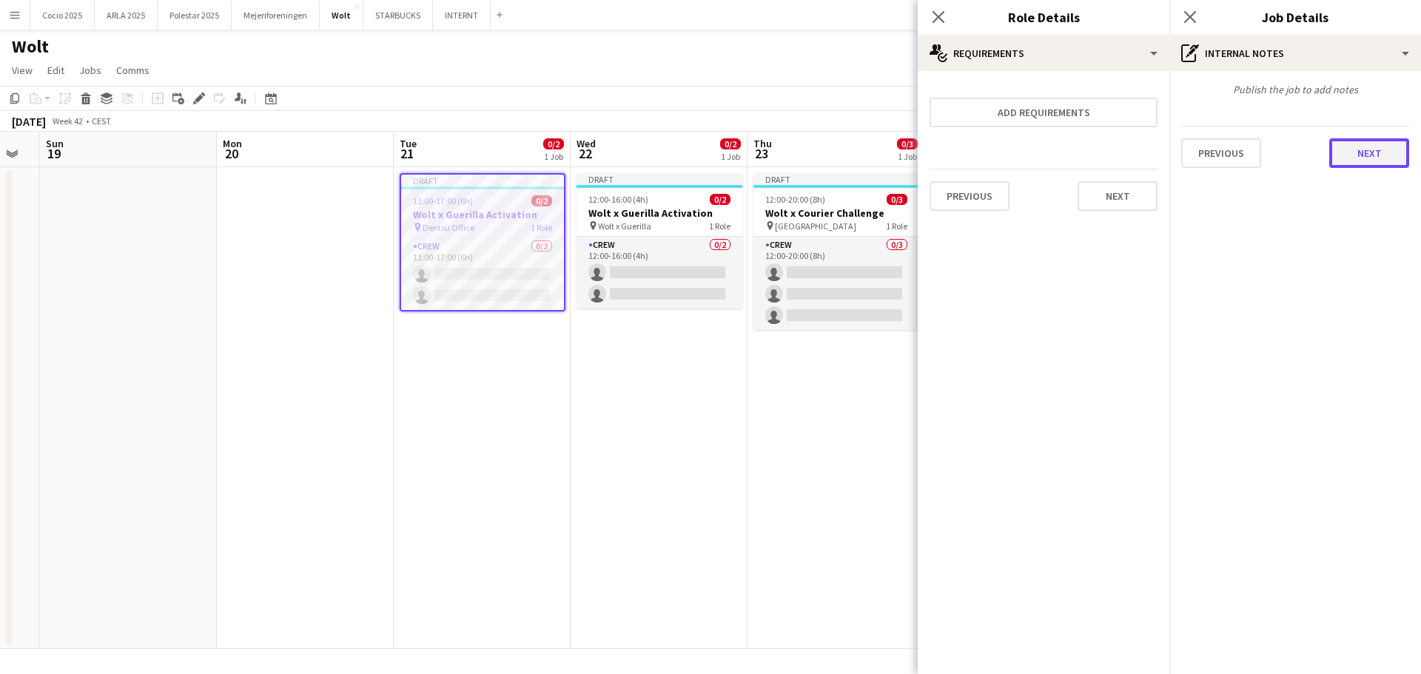
click at [1352, 165] on button "Next" at bounding box center [1370, 153] width 80 height 30
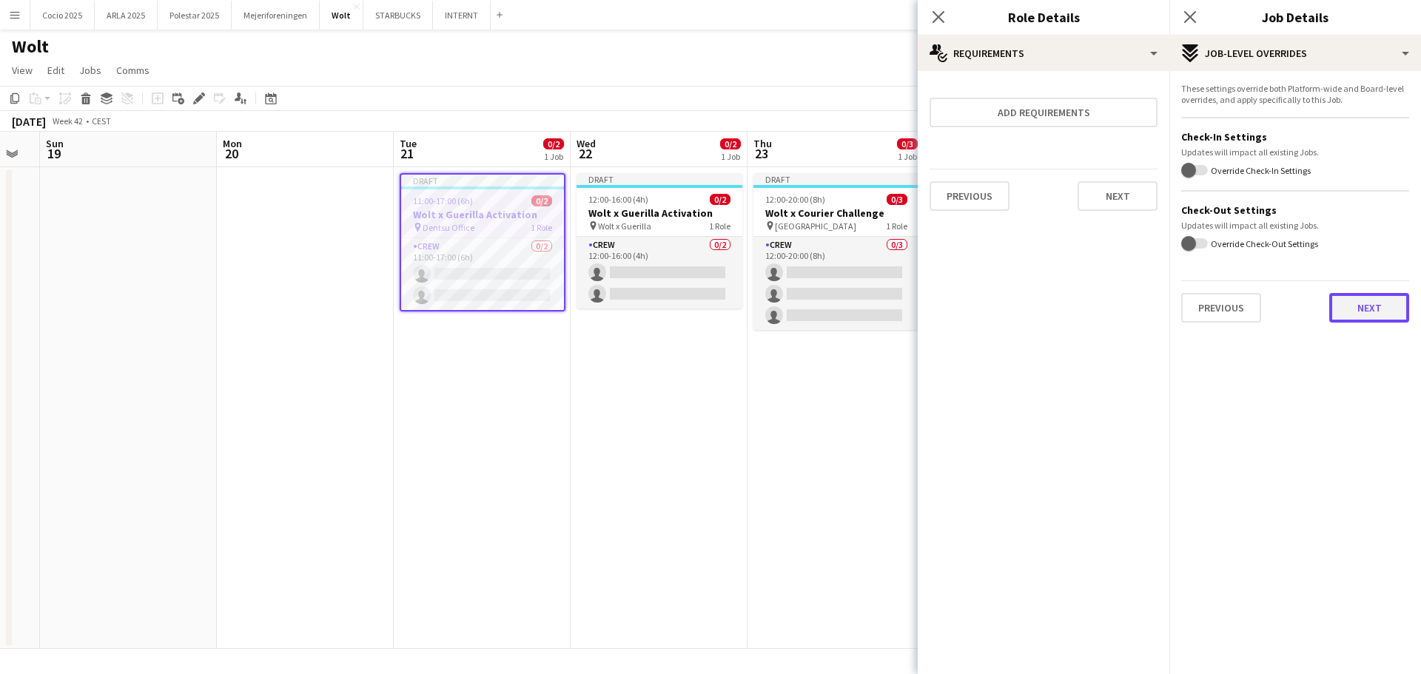
click at [1335, 315] on button "Next" at bounding box center [1370, 308] width 80 height 30
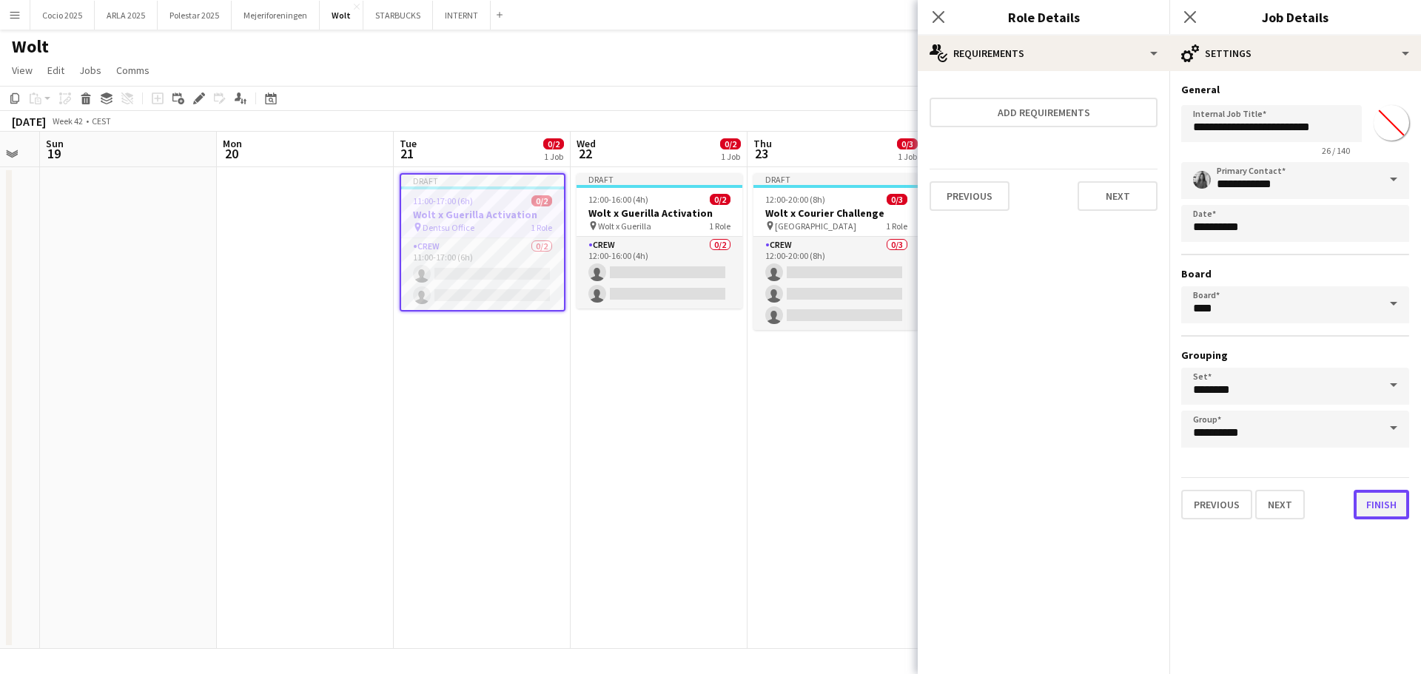
click at [1378, 512] on button "Finish" at bounding box center [1382, 505] width 56 height 30
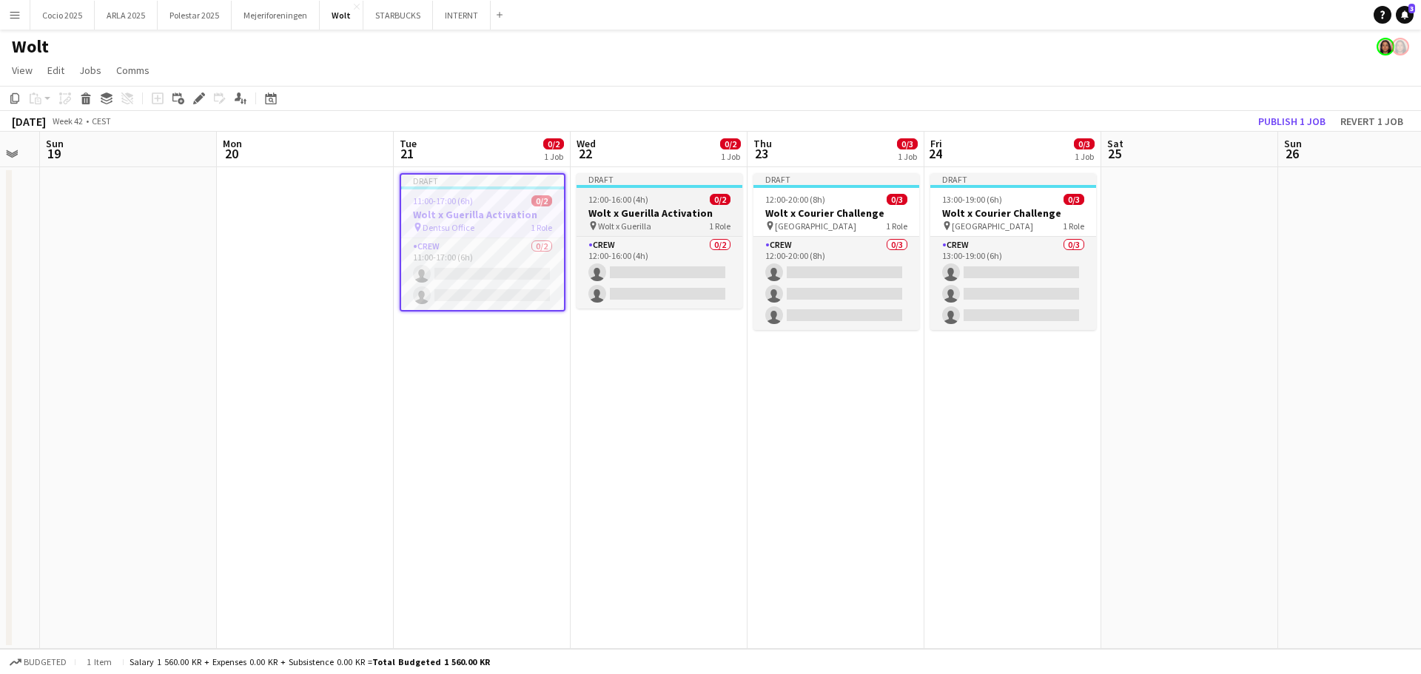
drag, startPoint x: 521, startPoint y: 213, endPoint x: 623, endPoint y: 186, distance: 105.0
click at [623, 186] on div at bounding box center [660, 186] width 166 height 3
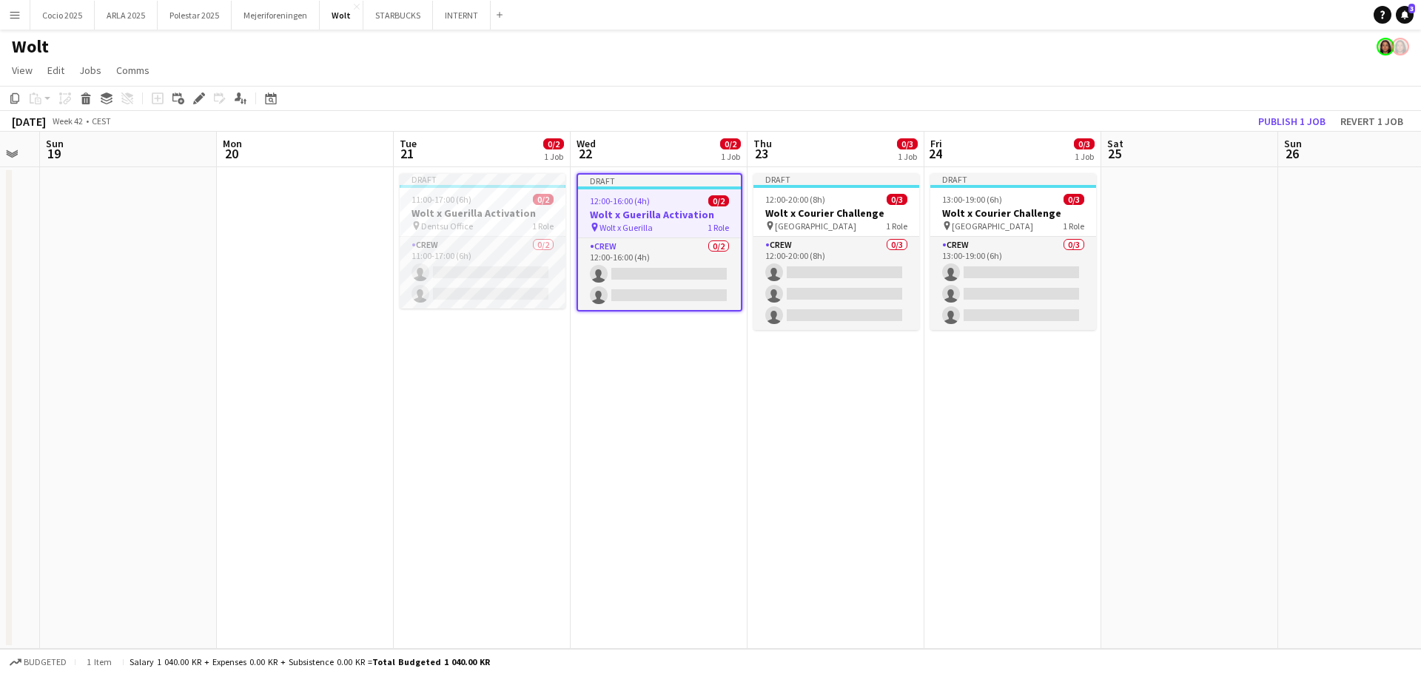
click at [628, 189] on div at bounding box center [659, 188] width 163 height 3
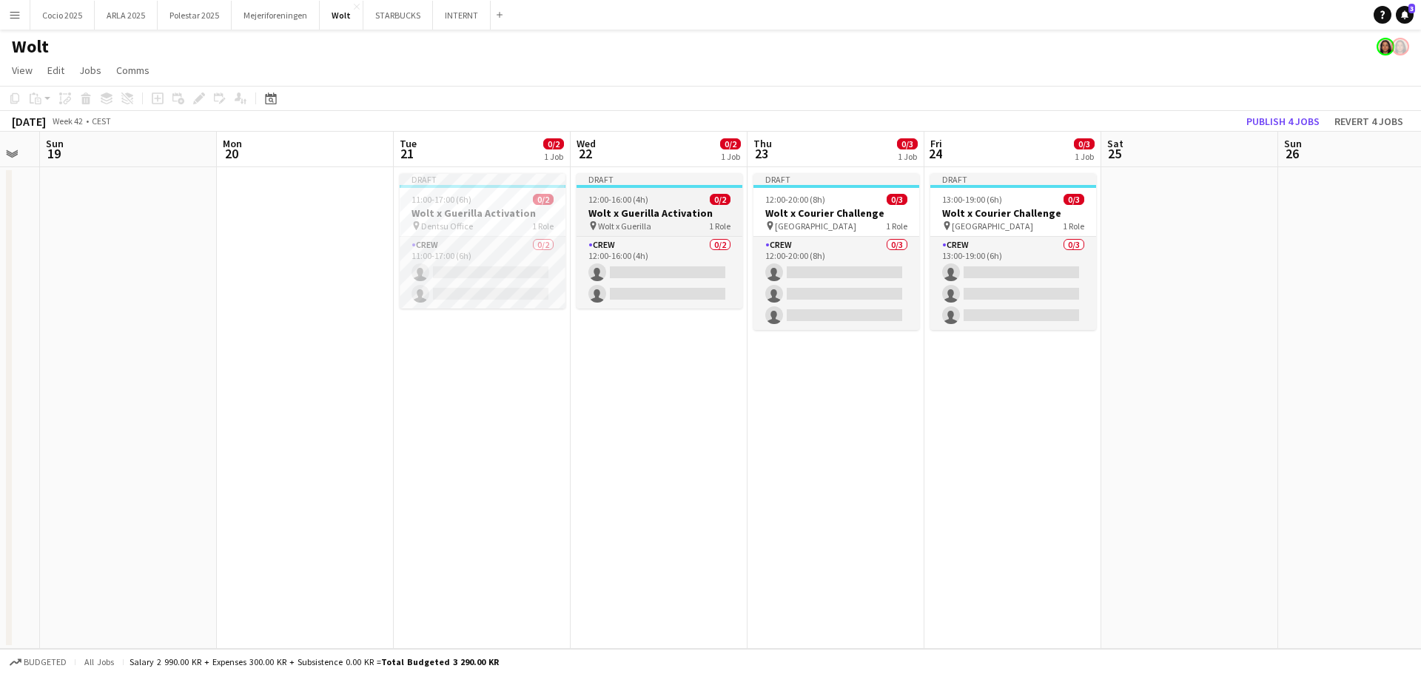
click at [702, 204] on div "12:00-16:00 (4h) 0/2" at bounding box center [660, 199] width 166 height 11
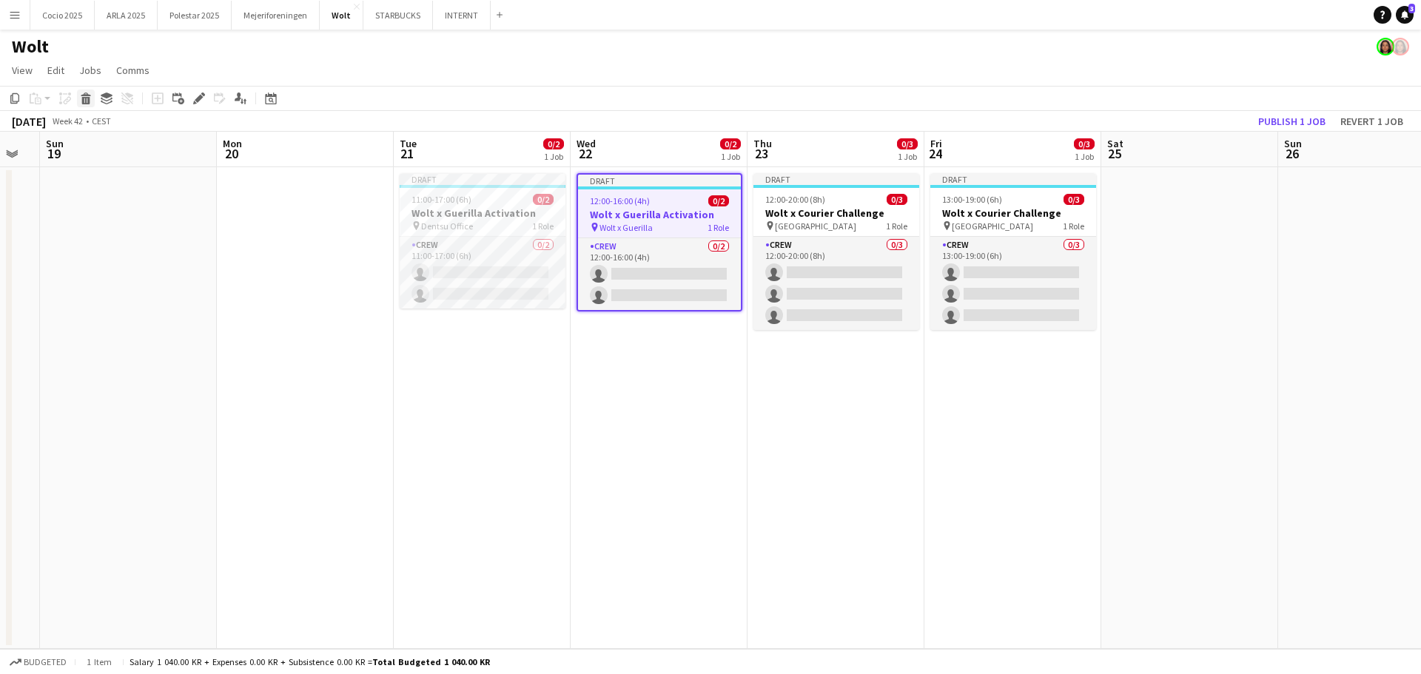
click at [87, 99] on icon at bounding box center [86, 100] width 8 height 7
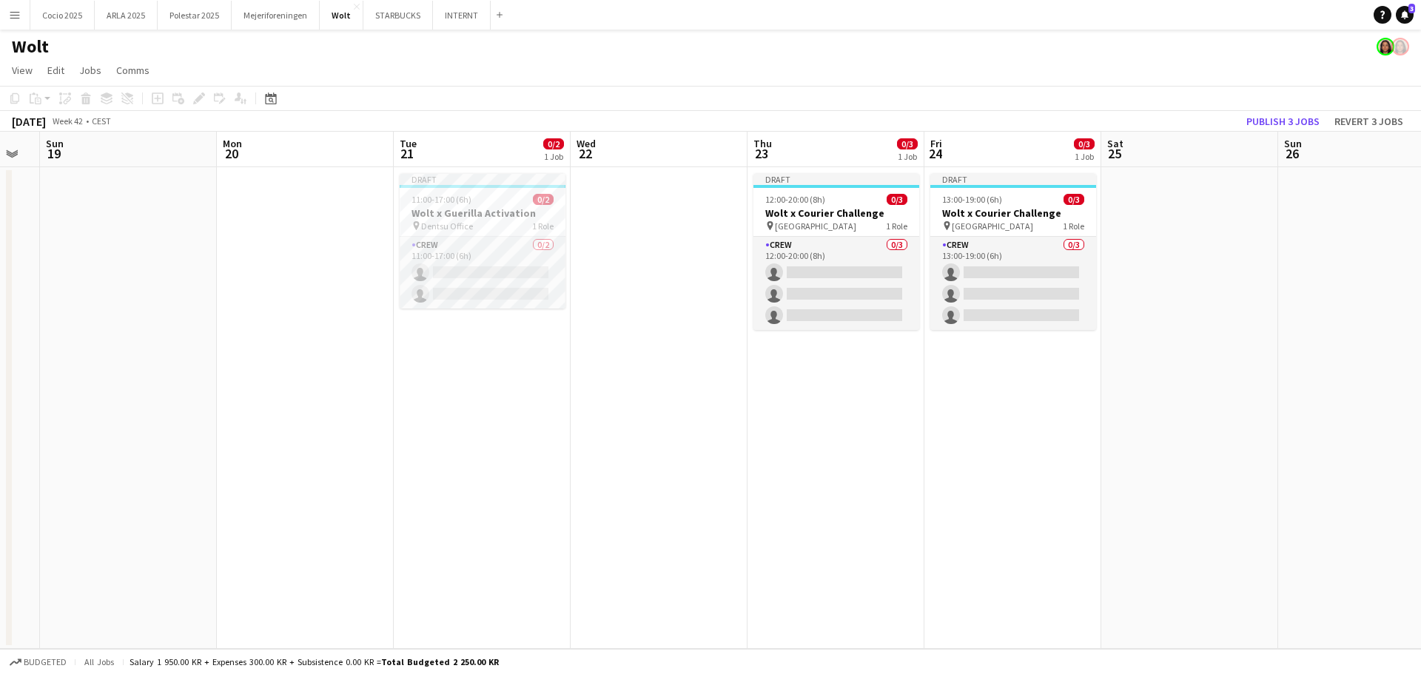
click at [720, 222] on app-date-cell at bounding box center [659, 408] width 177 height 482
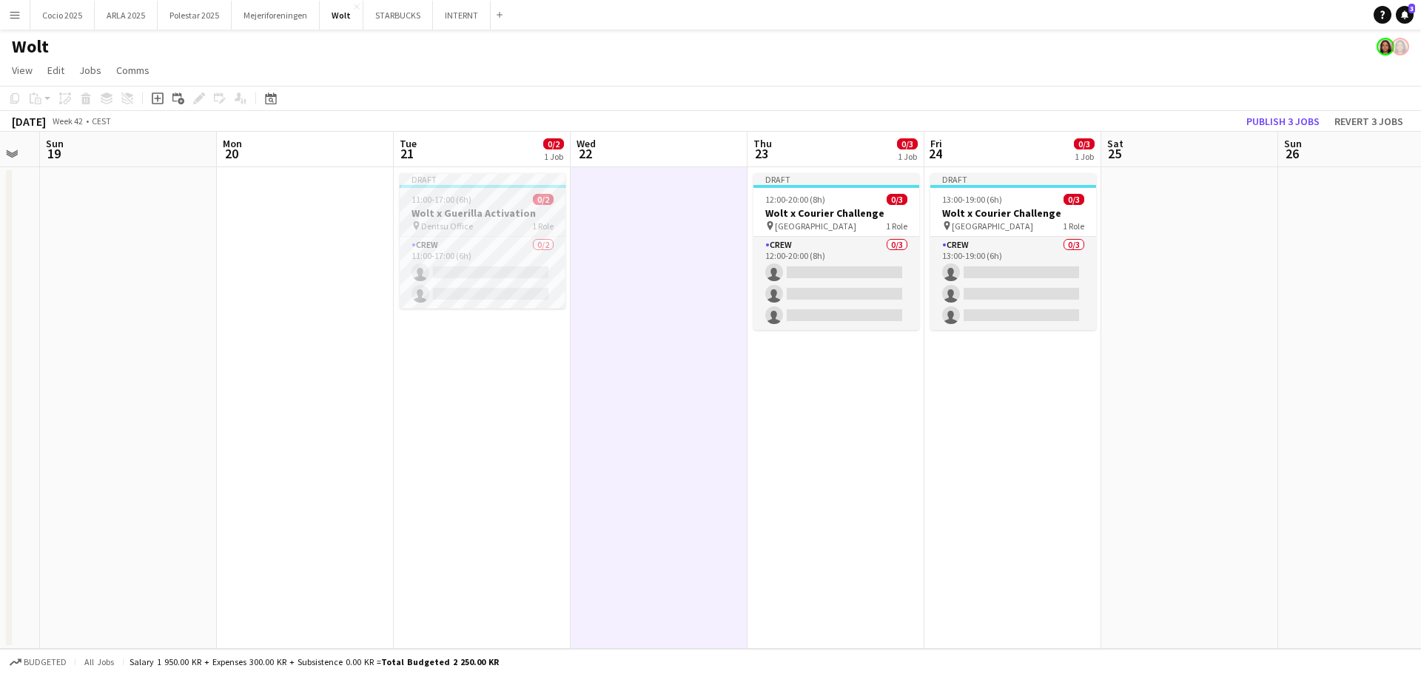
click at [433, 175] on div "Draft" at bounding box center [483, 179] width 166 height 12
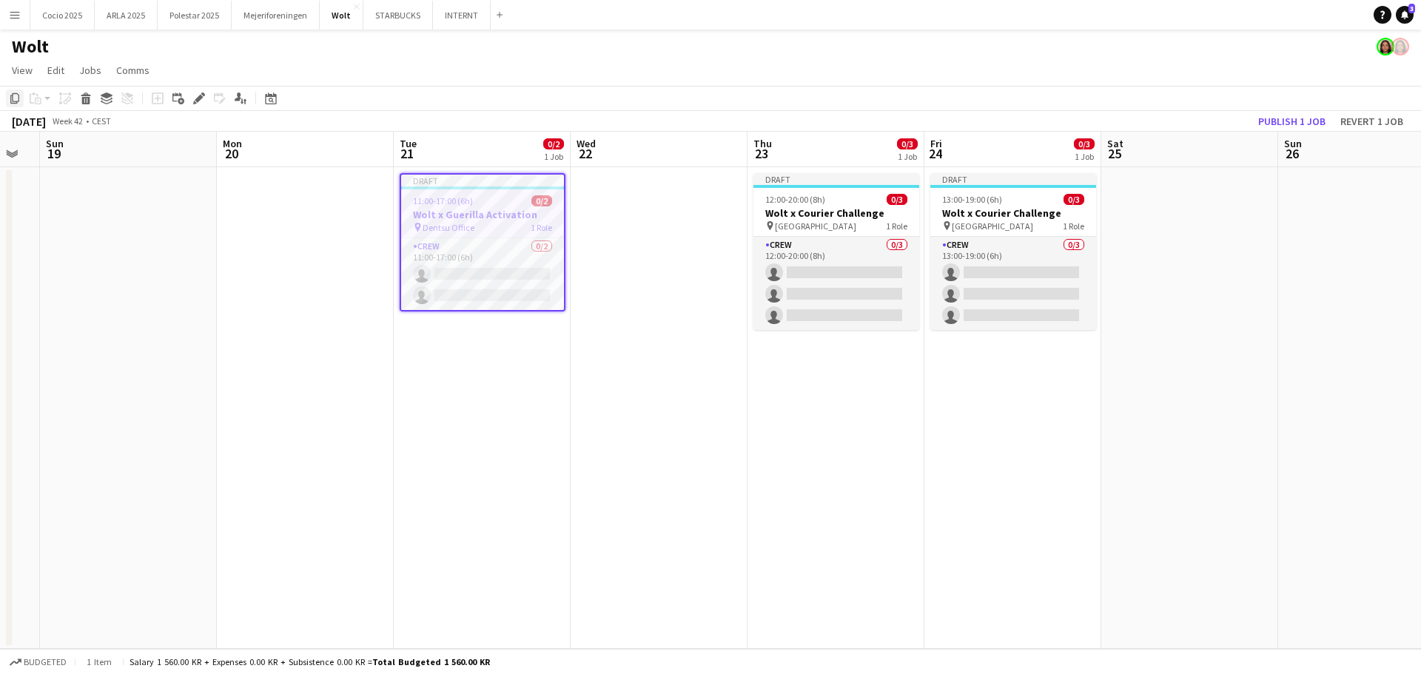
click at [12, 103] on icon "Copy" at bounding box center [15, 99] width 12 height 12
click at [677, 205] on app-date-cell at bounding box center [659, 408] width 177 height 482
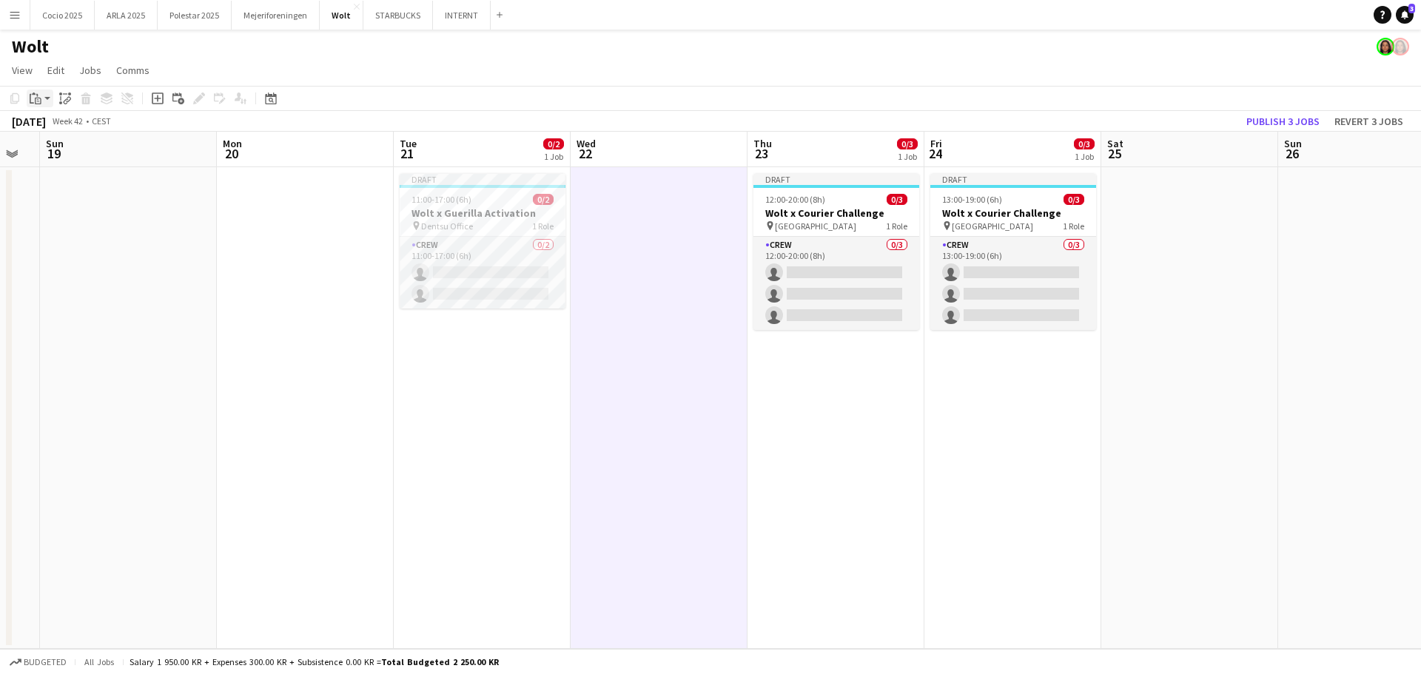
click at [34, 97] on icon "Paste" at bounding box center [36, 99] width 12 height 12
click at [79, 148] on link "Paste with crew Ctrl+Shift+V" at bounding box center [108, 151] width 139 height 13
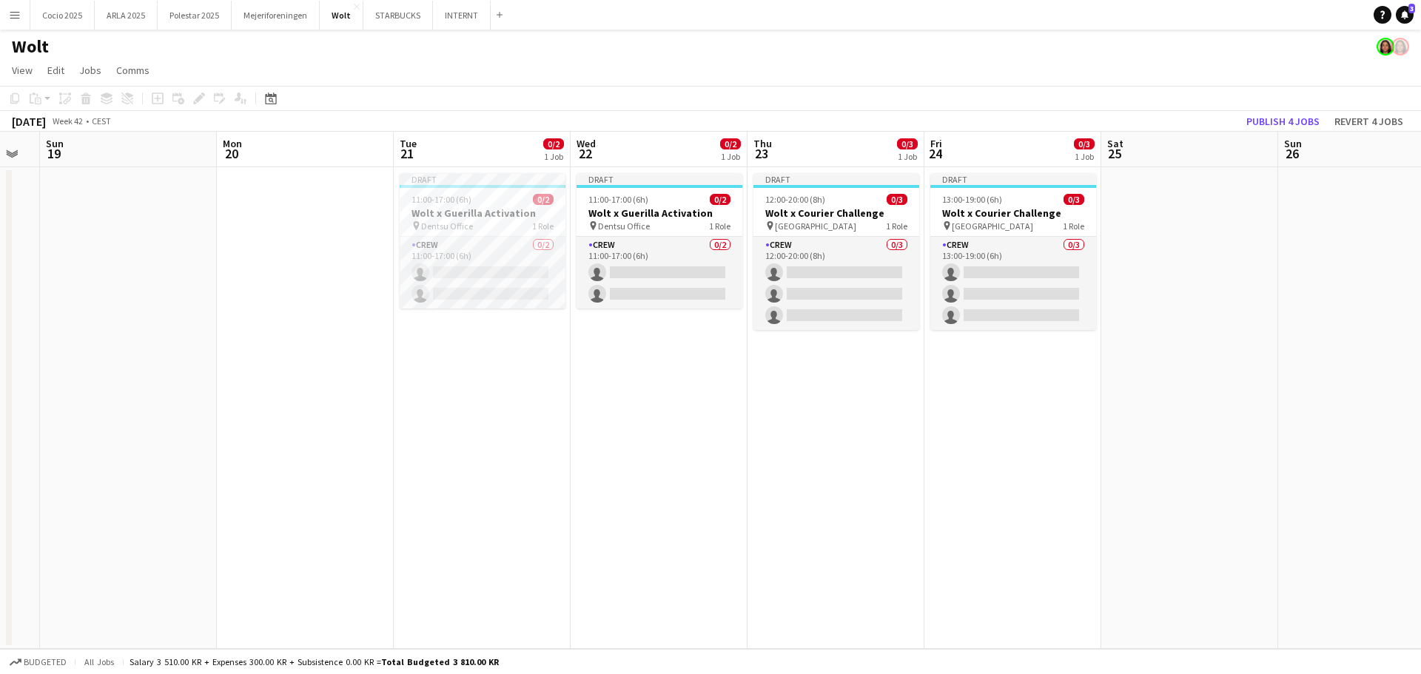
click at [446, 322] on app-date-cell "Draft 11:00-17:00 (6h) 0/2 Wolt x Guerilla Activation pin Dentsu Office 1 Role …" at bounding box center [482, 408] width 177 height 482
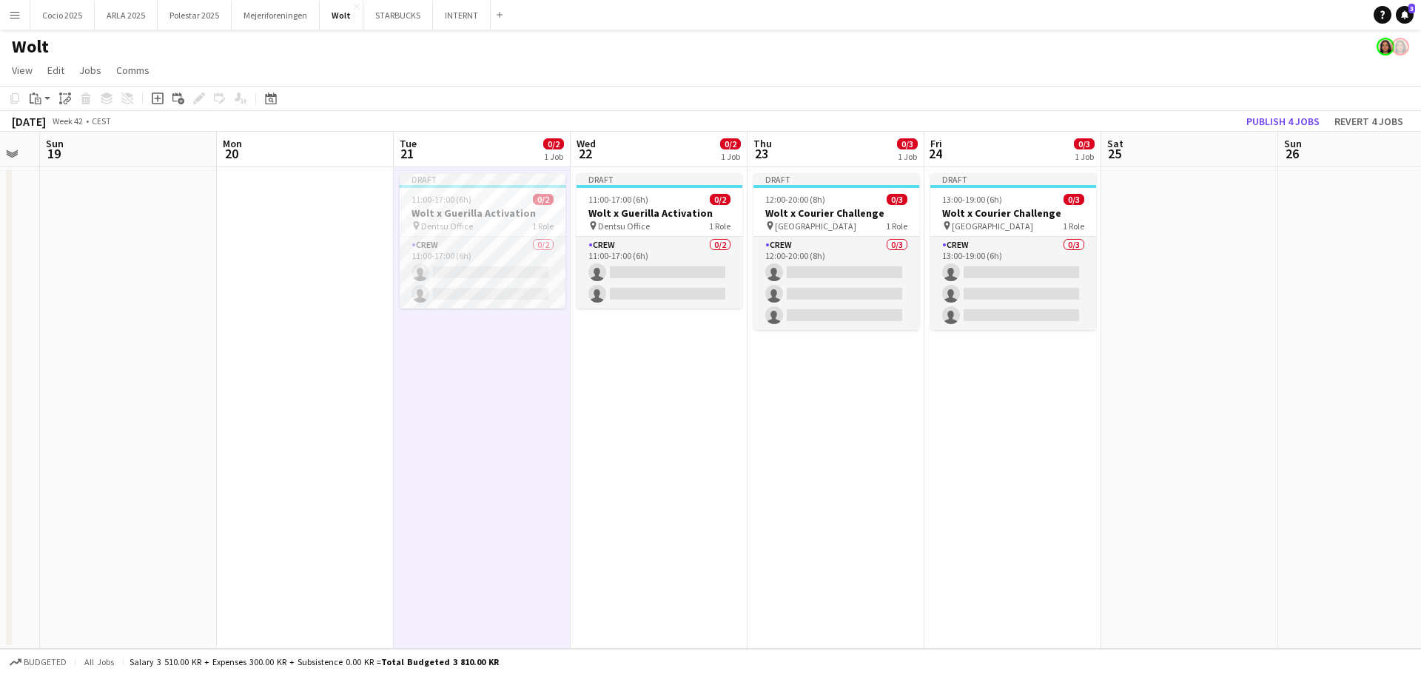
click at [557, 346] on app-date-cell "Draft 11:00-17:00 (6h) 0/2 Wolt x Guerilla Activation pin Dentsu Office 1 Role …" at bounding box center [482, 408] width 177 height 482
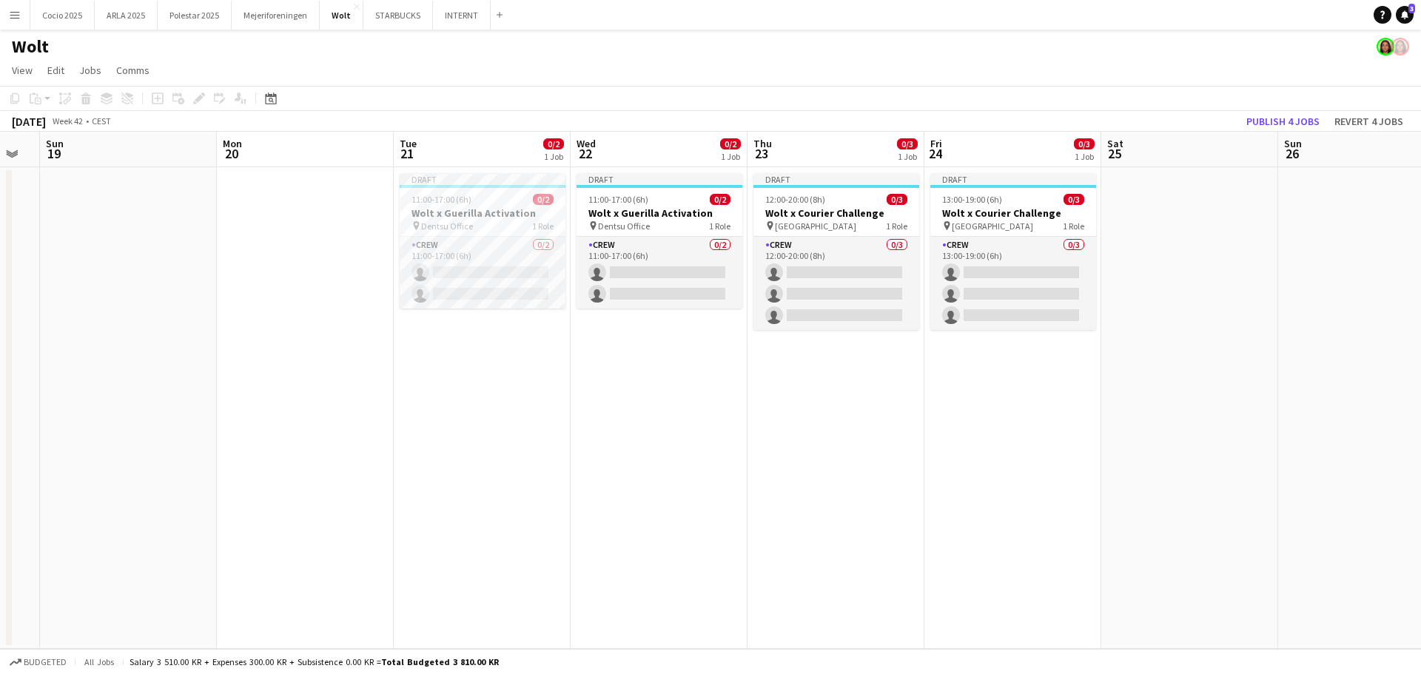
click at [732, 357] on app-date-cell "Draft 11:00-17:00 (6h) 0/2 Wolt x Guerilla Activation pin Dentsu Office 1 Role …" at bounding box center [659, 408] width 177 height 482
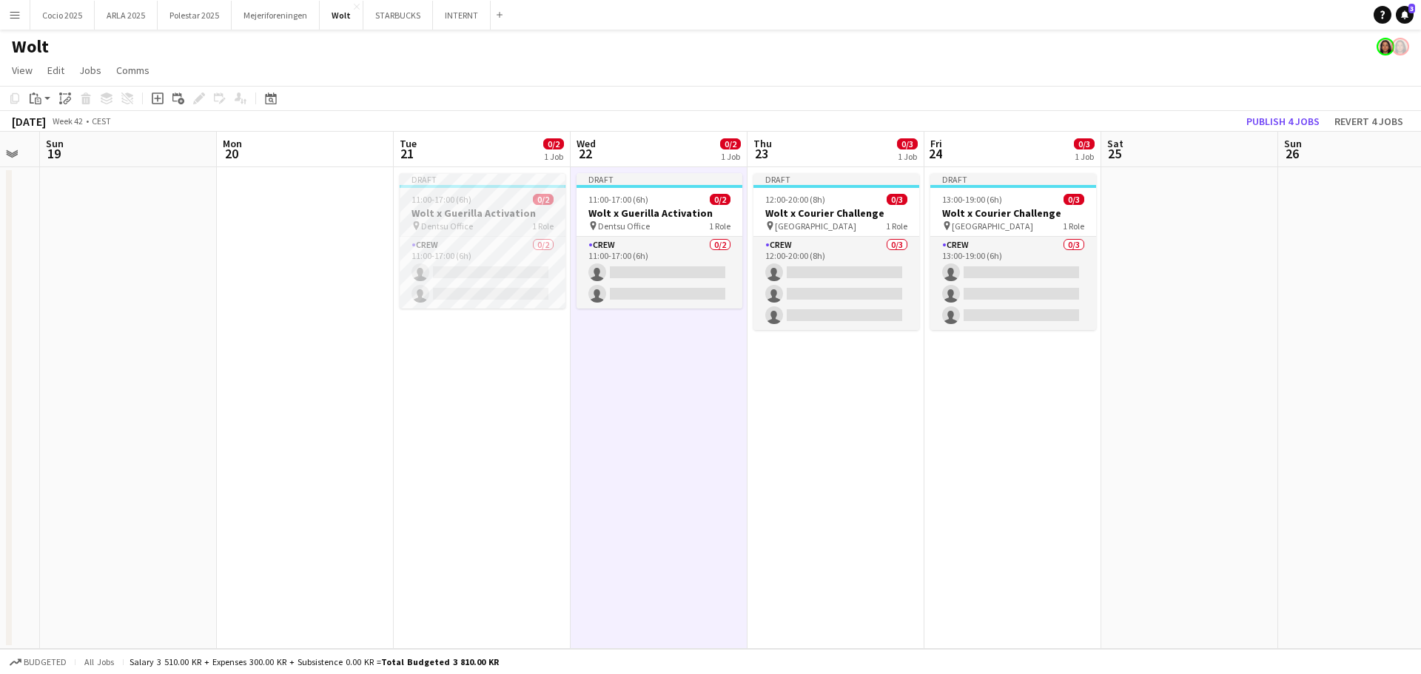
click at [527, 178] on div "Draft" at bounding box center [483, 179] width 166 height 12
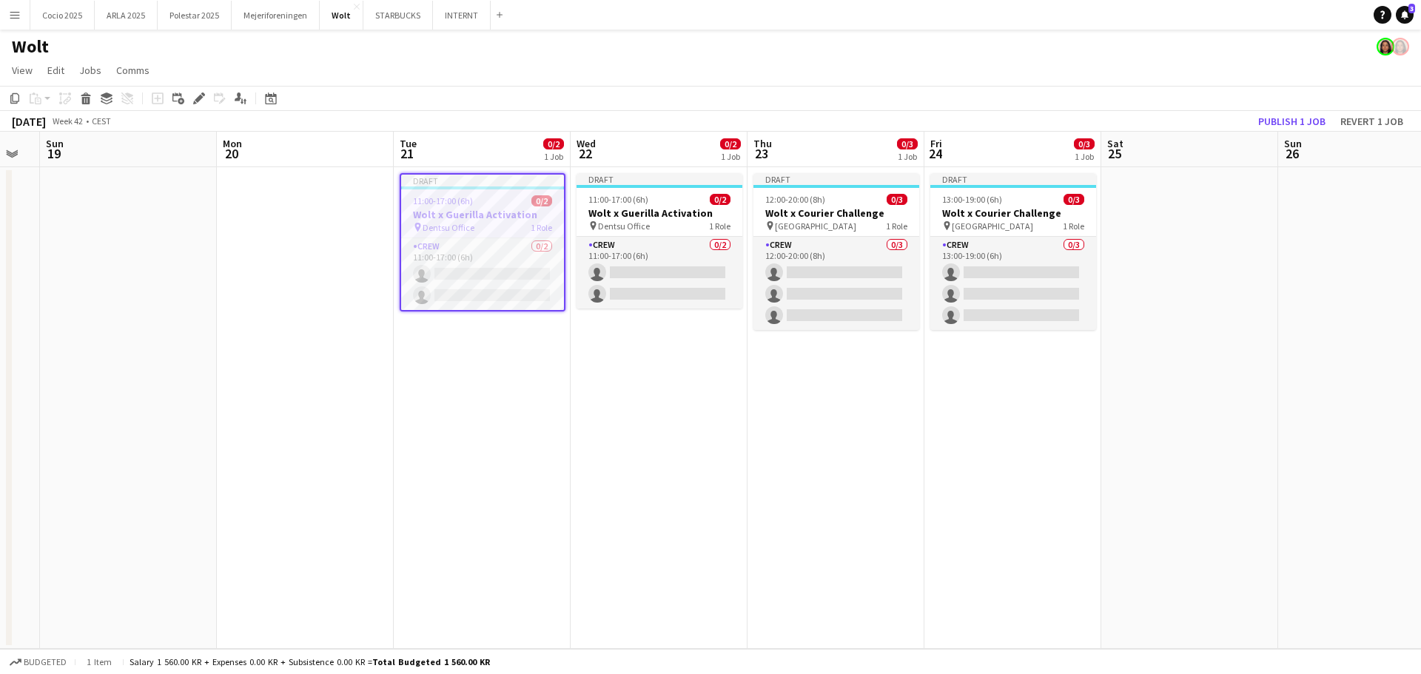
scroll to position [0, 490]
click at [670, 335] on app-date-cell "Draft 11:00-17:00 (6h) 0/2 Wolt x Guerilla Activation pin Dentsu Office 1 Role …" at bounding box center [659, 408] width 177 height 482
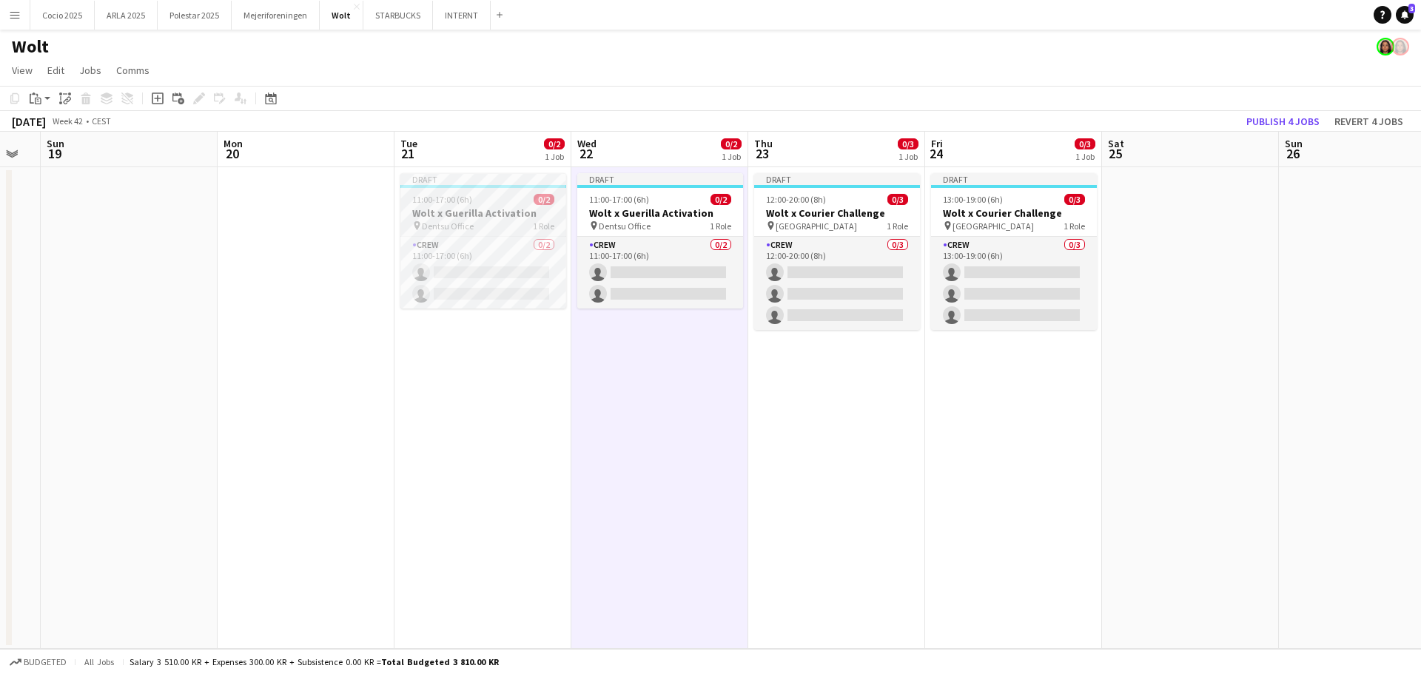
click at [518, 227] on div "pin Dentsu Office 1 Role" at bounding box center [483, 226] width 166 height 12
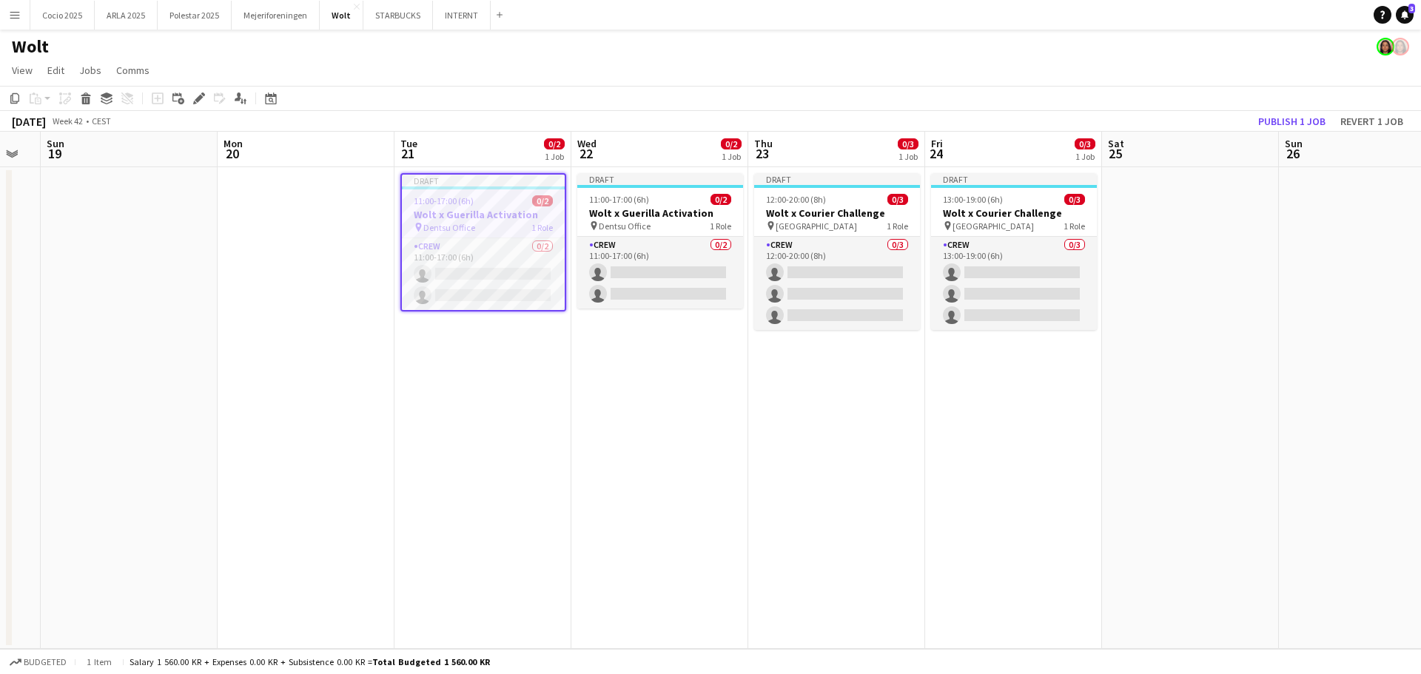
click at [518, 227] on div "pin Dentsu Office 1 Role" at bounding box center [483, 227] width 163 height 12
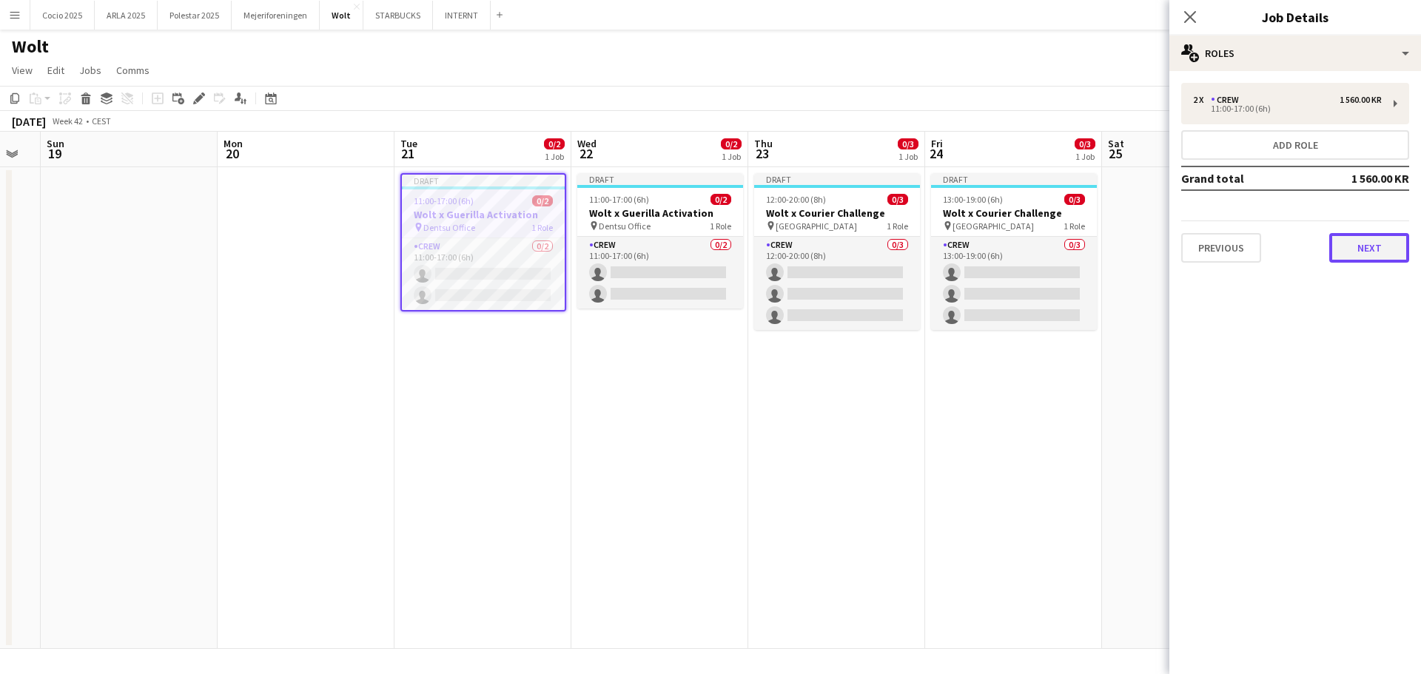
click at [1349, 252] on button "Next" at bounding box center [1370, 248] width 80 height 30
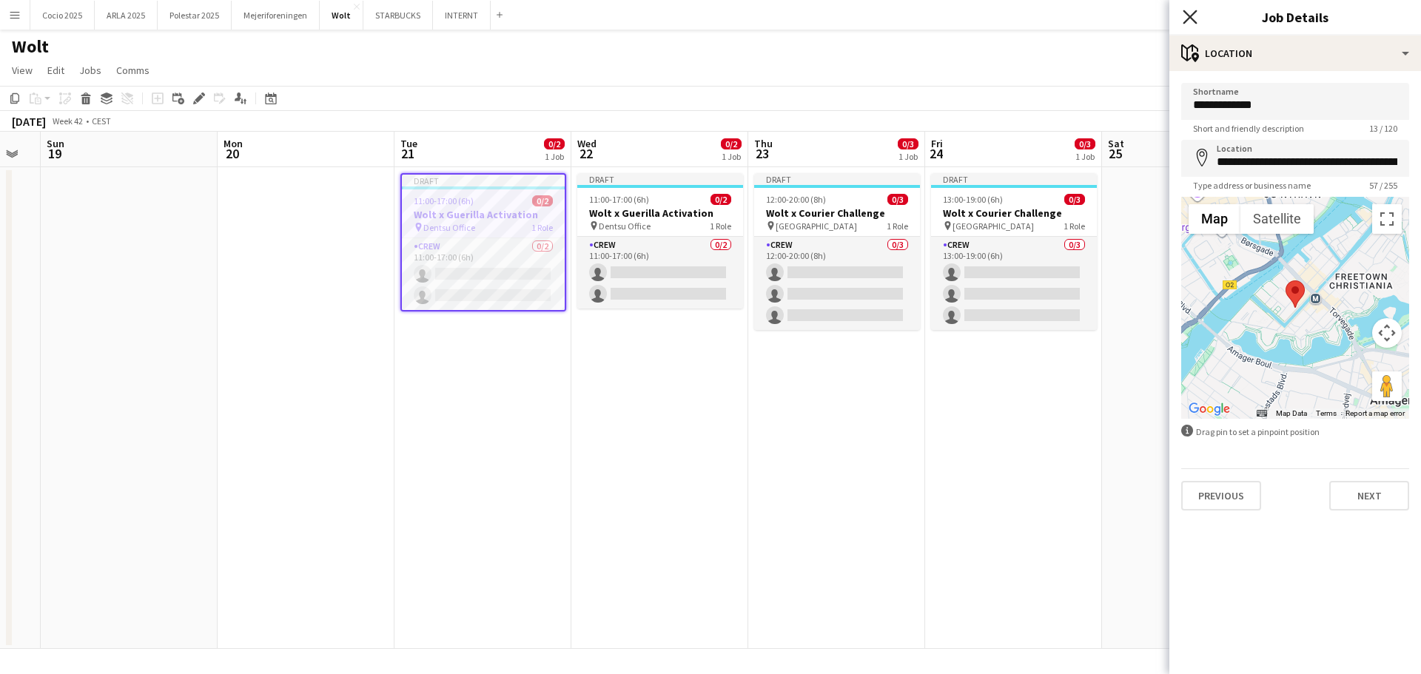
click at [1184, 23] on icon "Close pop-in" at bounding box center [1190, 17] width 14 height 14
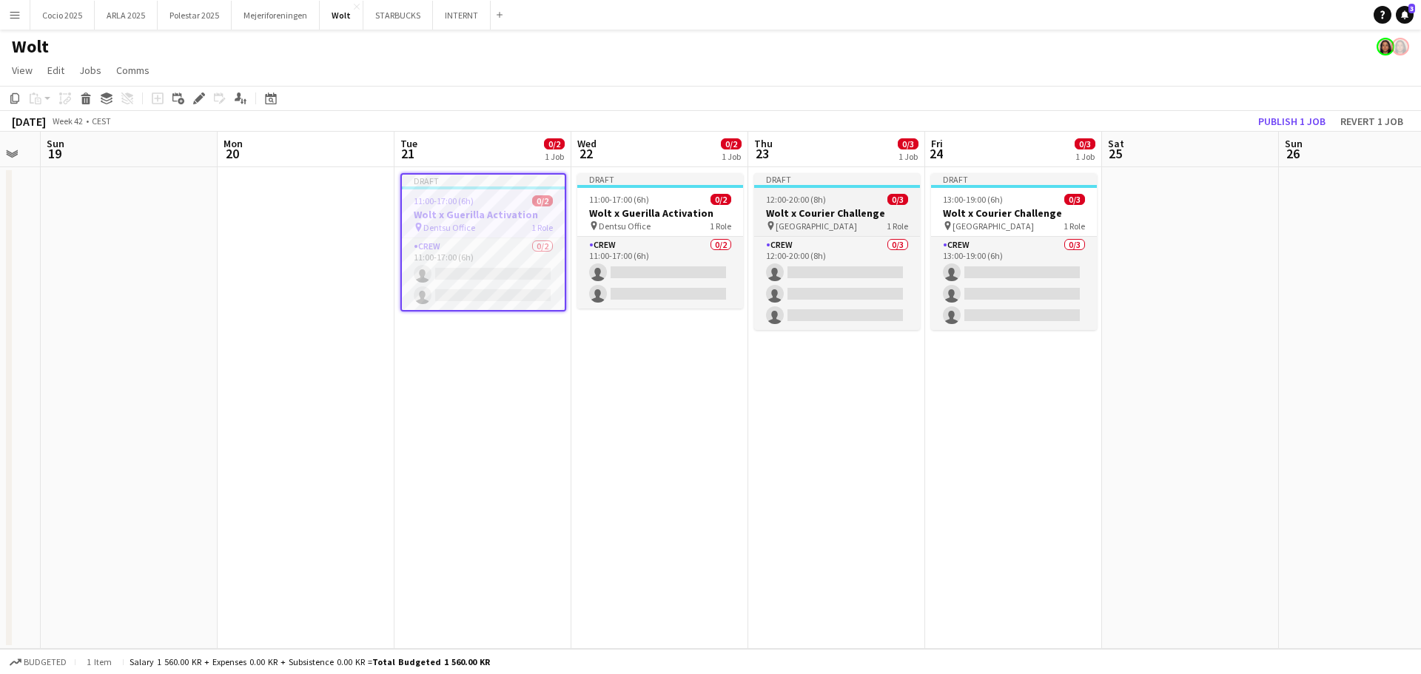
click at [828, 202] on div "12:00-20:00 (8h) 0/3" at bounding box center [837, 199] width 166 height 11
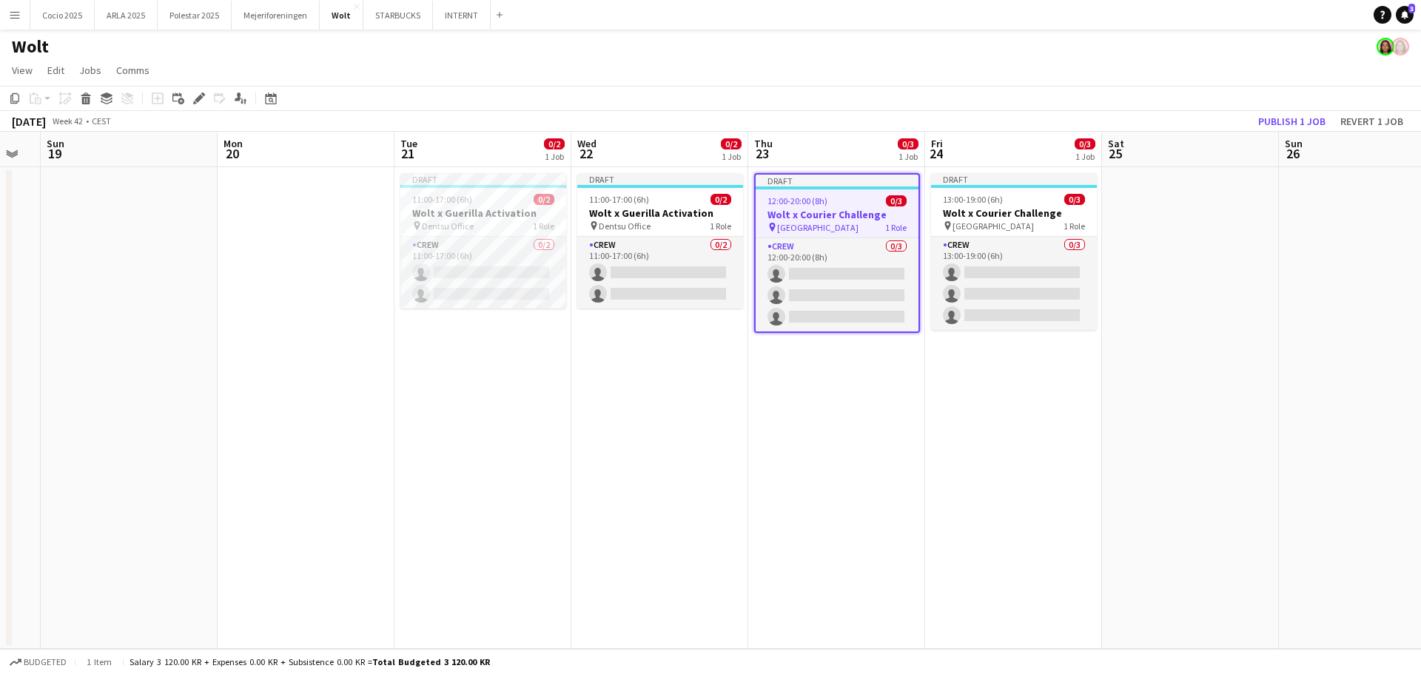
click at [828, 202] on div "12:00-20:00 (8h) 0/3" at bounding box center [837, 200] width 163 height 11
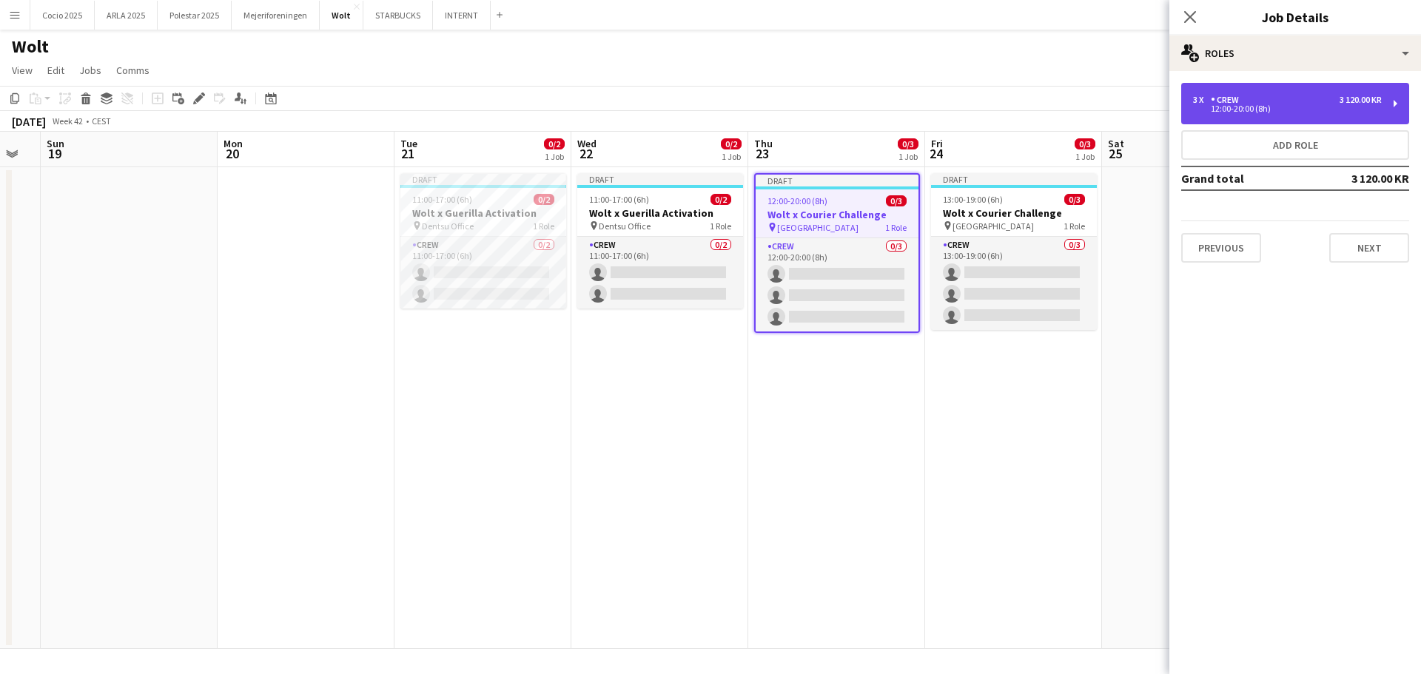
click at [1398, 101] on div "3 x Crew 3 120.00 KR 12:00-20:00 (8h)" at bounding box center [1295, 103] width 228 height 41
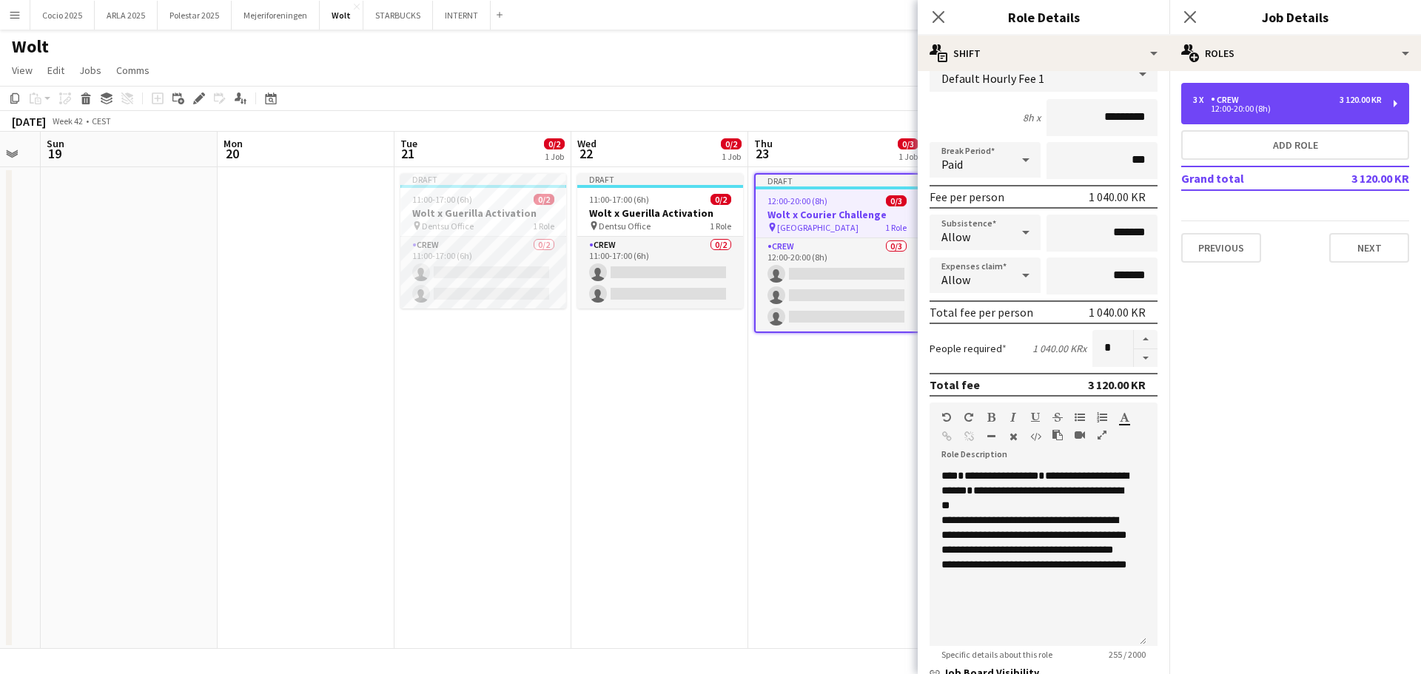
scroll to position [329, 0]
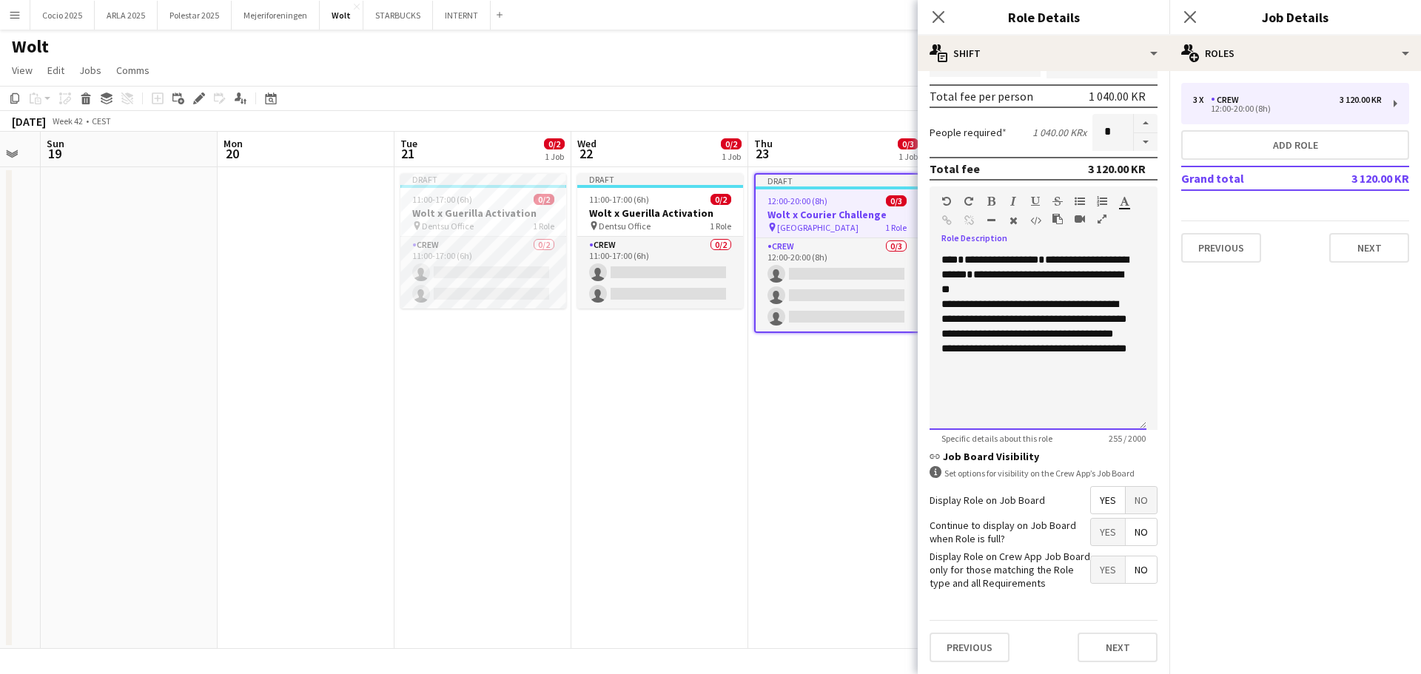
click at [1016, 352] on p "**********" at bounding box center [1038, 334] width 193 height 74
drag, startPoint x: 1013, startPoint y: 369, endPoint x: 907, endPoint y: 209, distance: 192.8
click at [908, 207] on body "Menu Boards Boards Boards All jobs Status Workforce Workforce My Workforce Recr…" at bounding box center [710, 337] width 1421 height 674
copy div "**********"
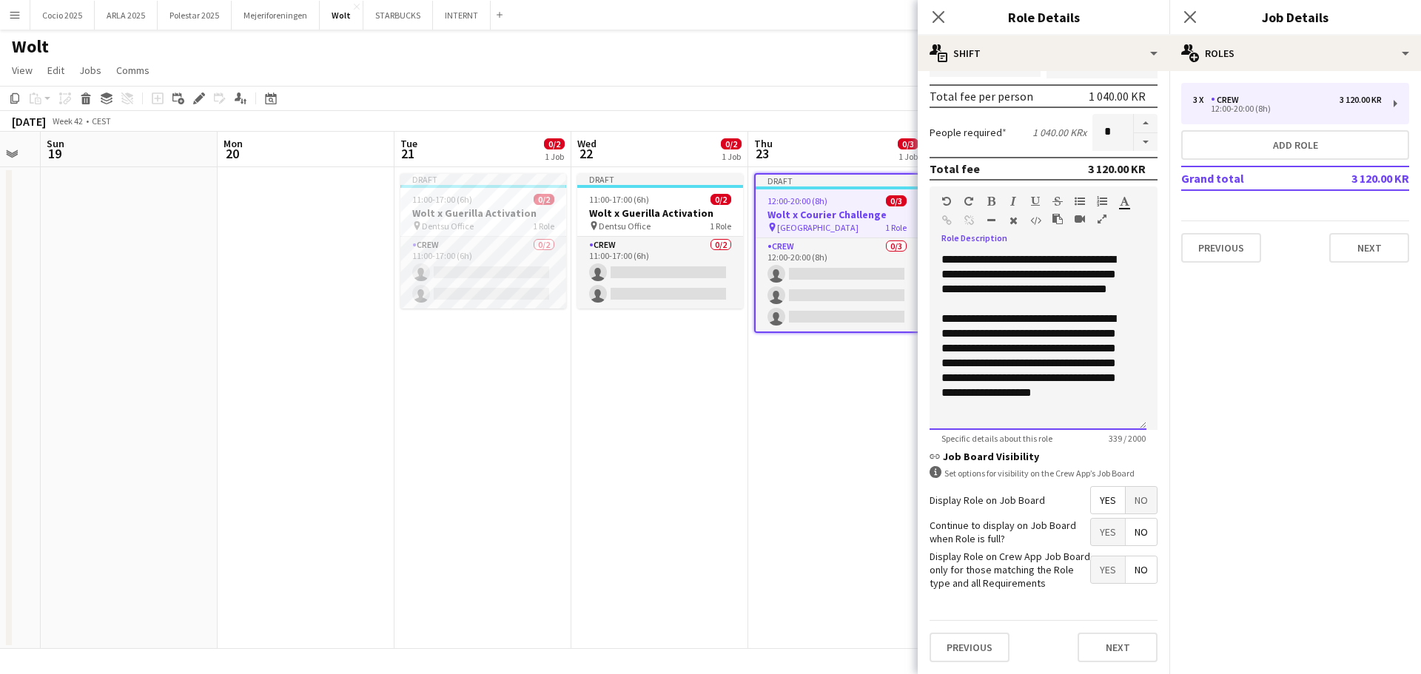
drag, startPoint x: 1028, startPoint y: 334, endPoint x: 976, endPoint y: 329, distance: 52.1
click at [976, 329] on p "**********" at bounding box center [1038, 356] width 193 height 89
click at [1098, 638] on button "Next" at bounding box center [1118, 648] width 80 height 30
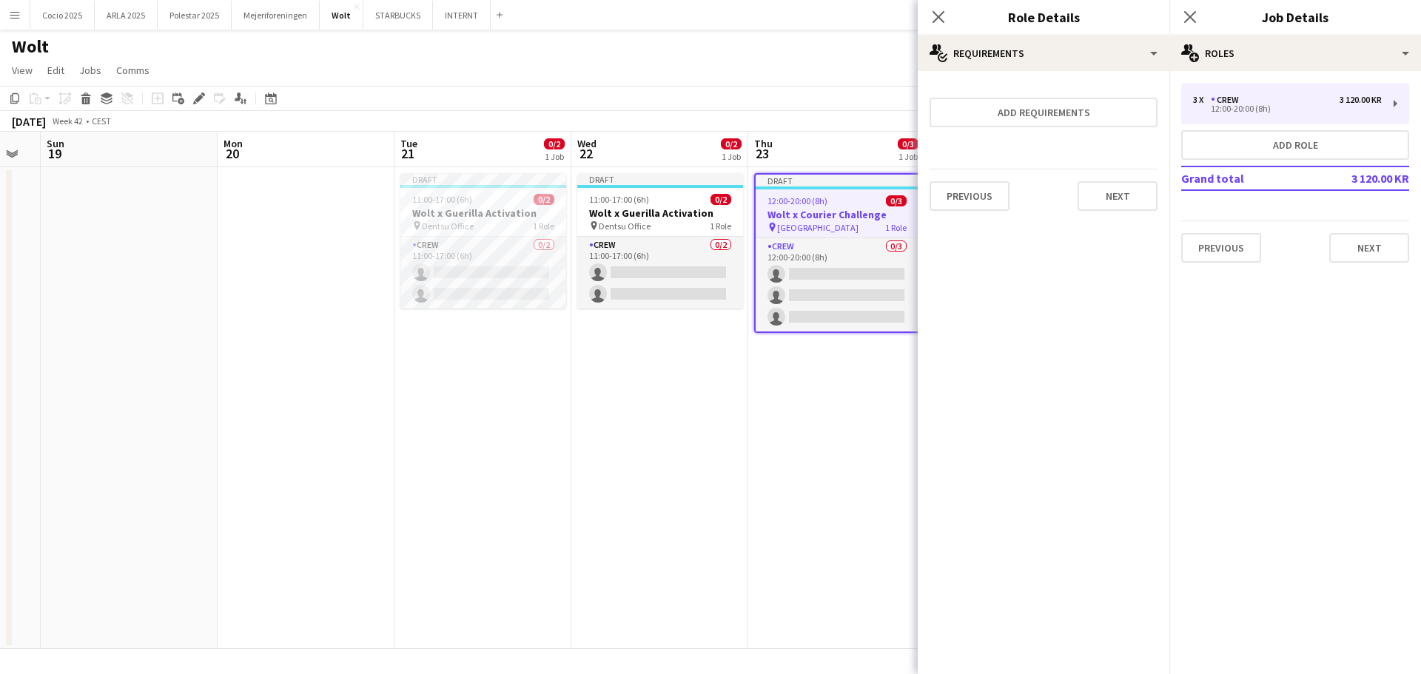
scroll to position [0, 0]
click at [1153, 188] on button "Next" at bounding box center [1118, 196] width 80 height 30
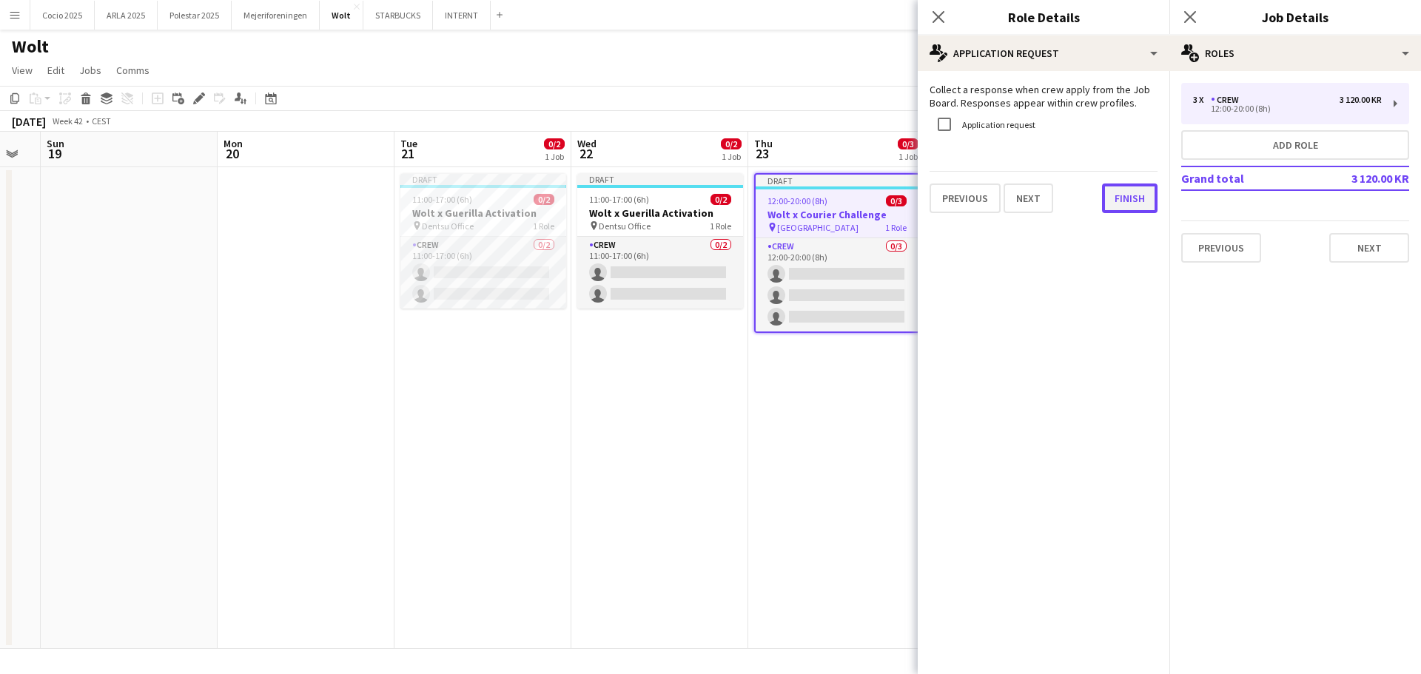
click at [1112, 199] on button "Finish" at bounding box center [1130, 199] width 56 height 30
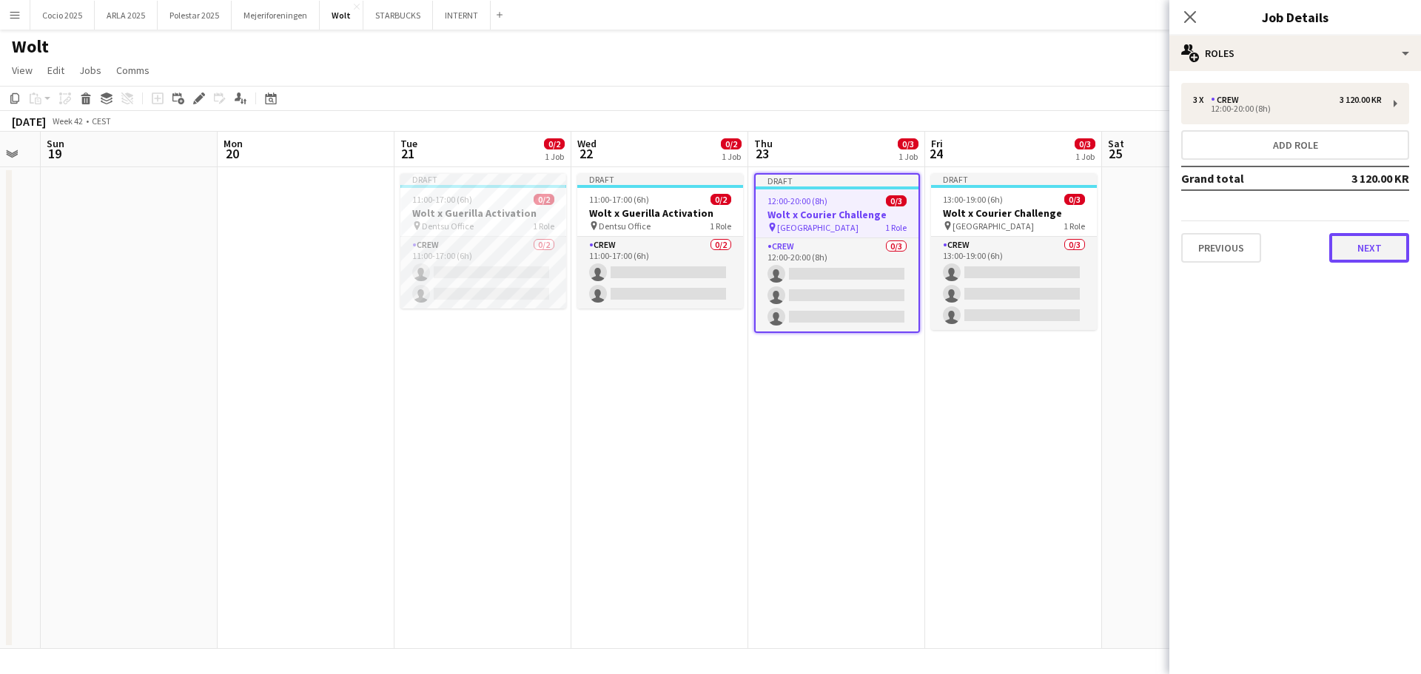
click at [1348, 249] on button "Next" at bounding box center [1370, 248] width 80 height 30
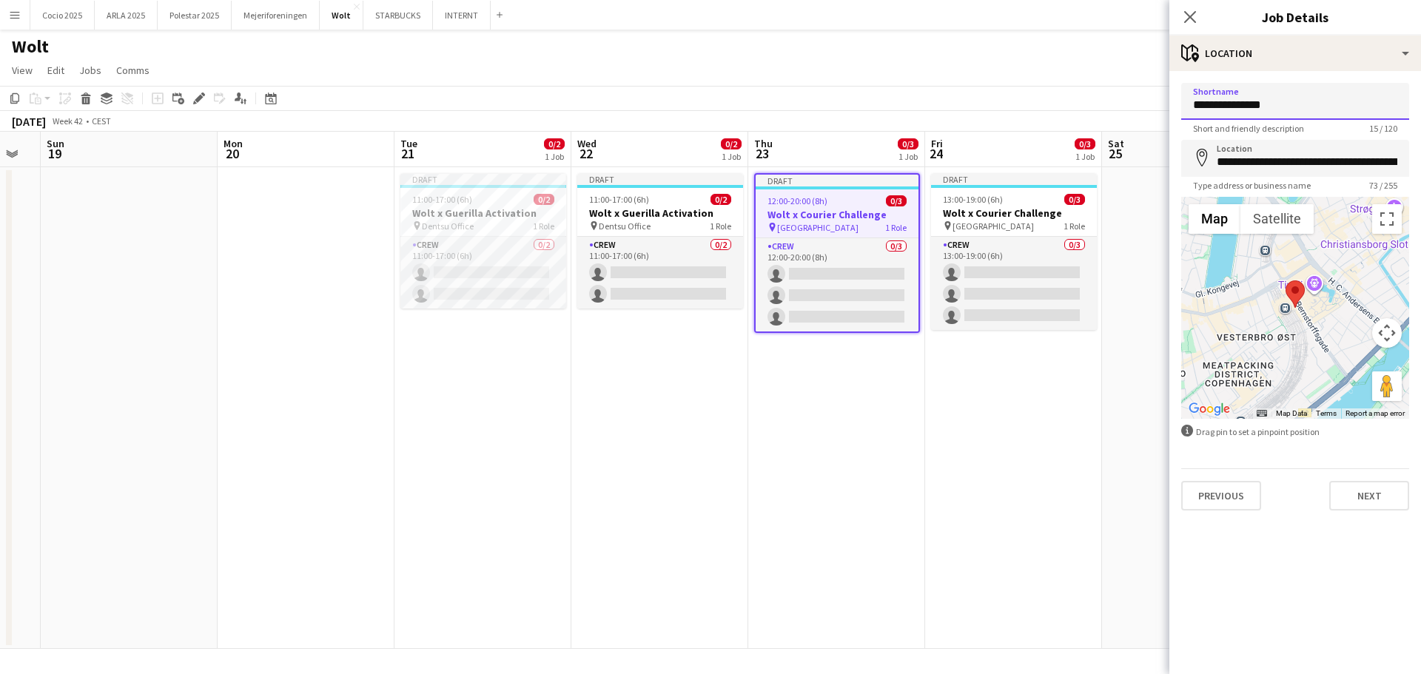
click at [1293, 114] on input "**********" at bounding box center [1295, 101] width 228 height 37
type input "**********"
click at [1306, 154] on input "**********" at bounding box center [1295, 158] width 228 height 37
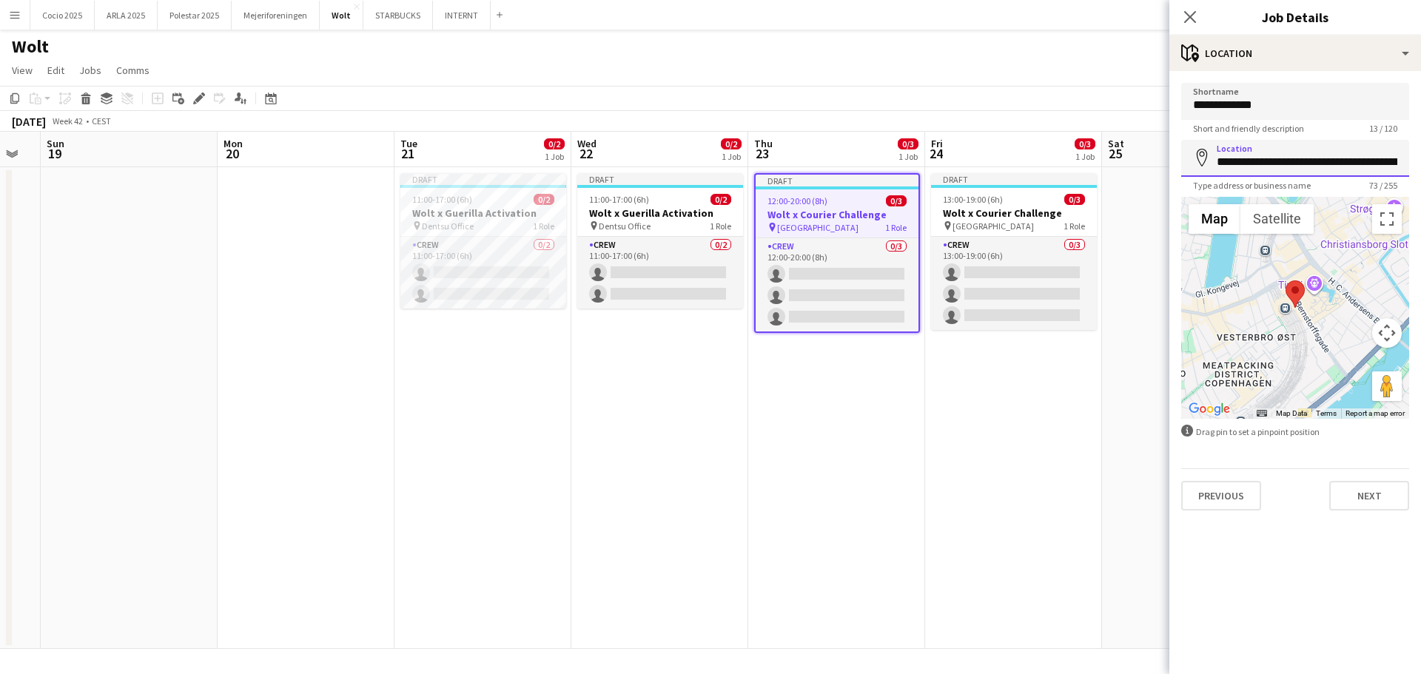
click at [1306, 154] on input "**********" at bounding box center [1295, 158] width 228 height 37
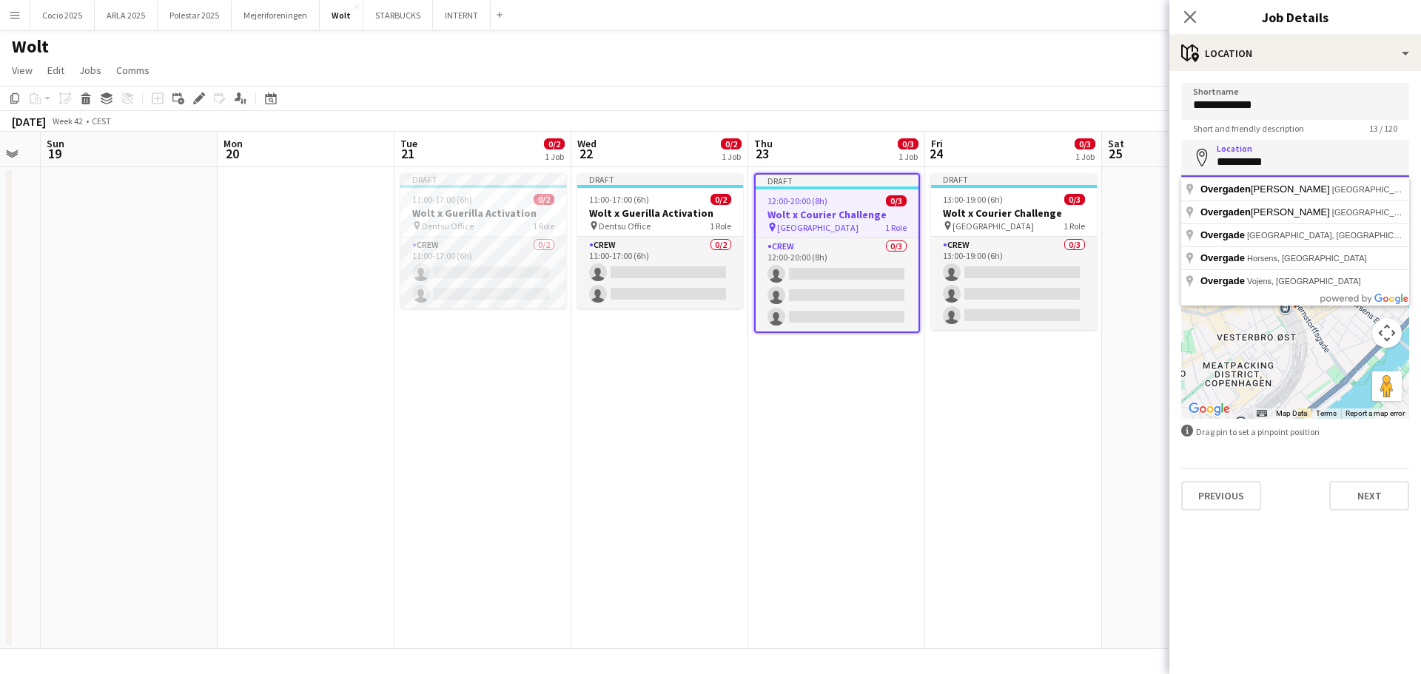
click at [1303, 153] on input "*********" at bounding box center [1295, 158] width 228 height 37
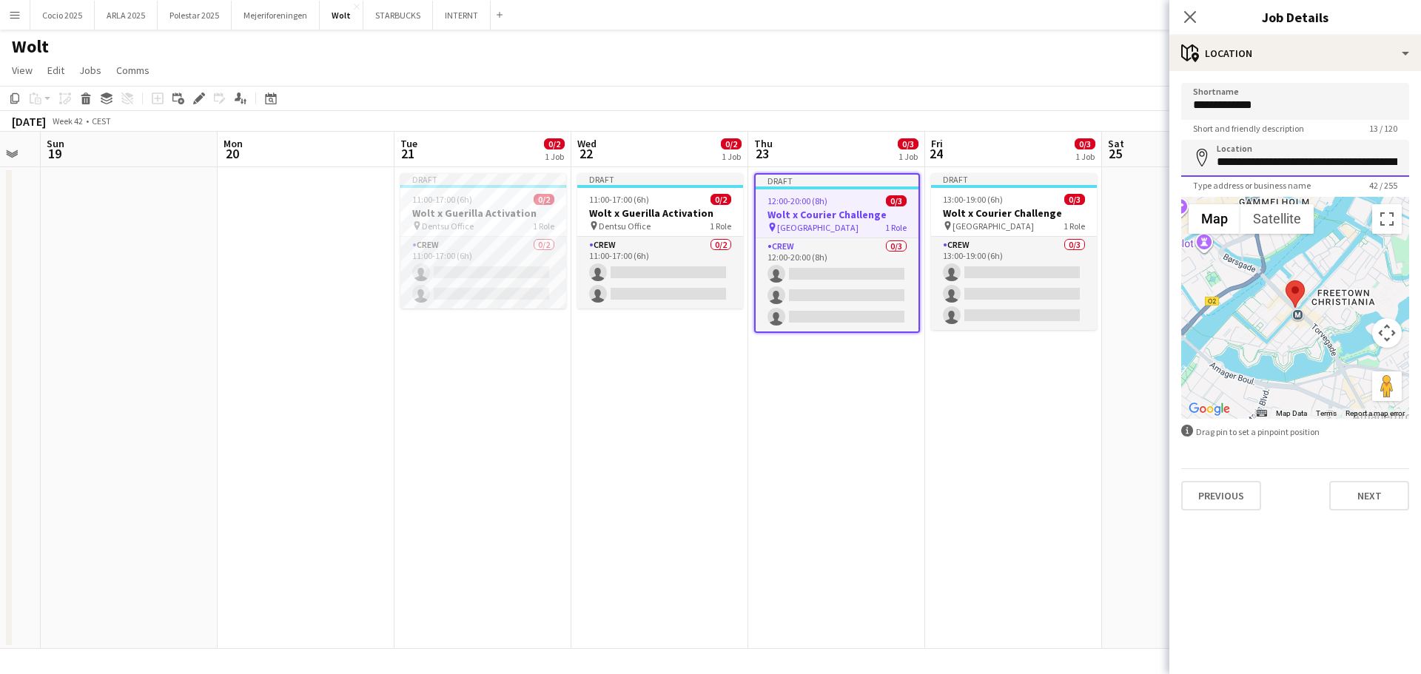
click at [1264, 152] on input "**********" at bounding box center [1295, 158] width 228 height 37
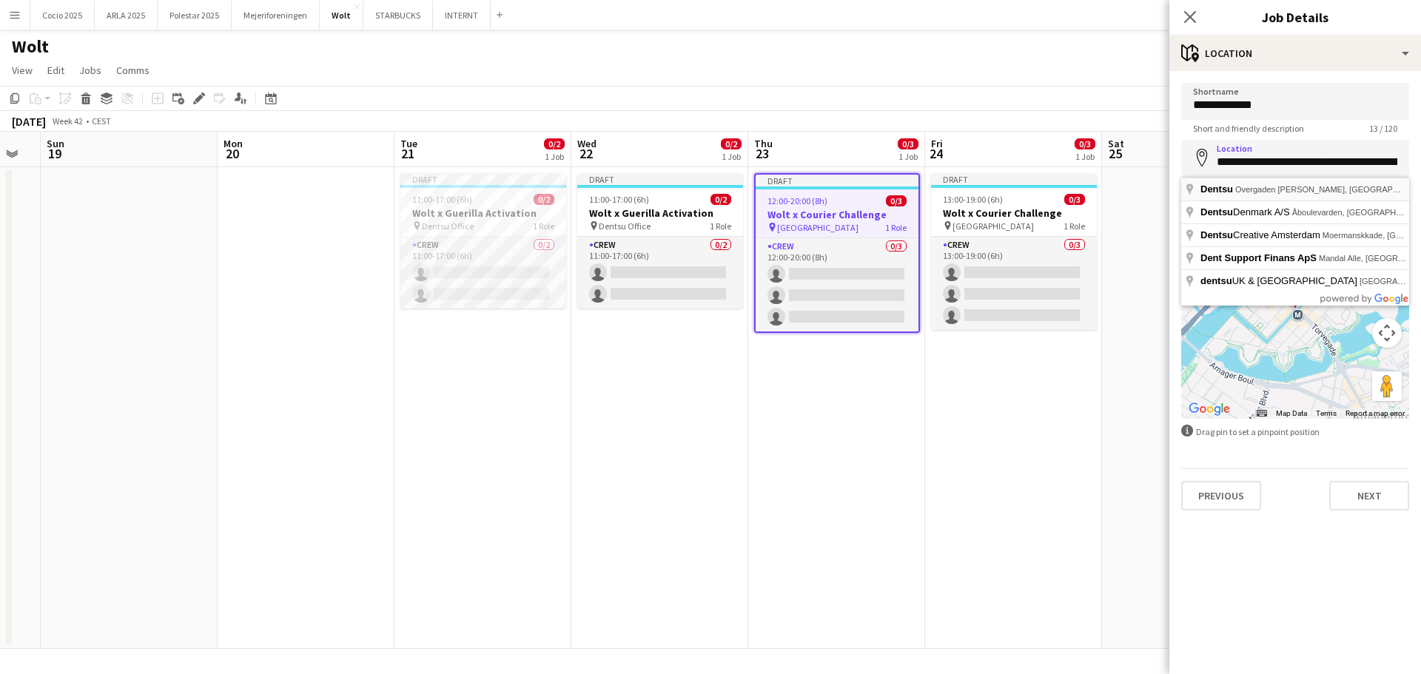
type input "**********"
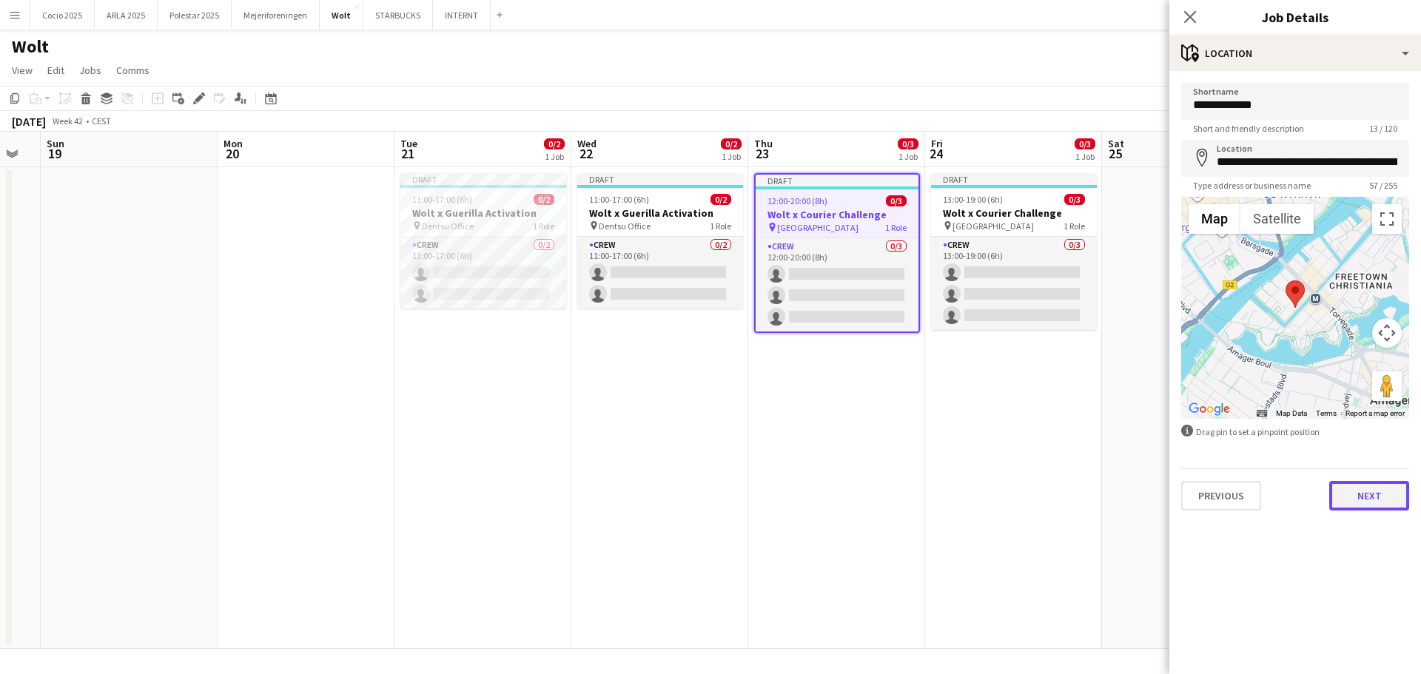
click at [1367, 490] on button "Next" at bounding box center [1370, 496] width 80 height 30
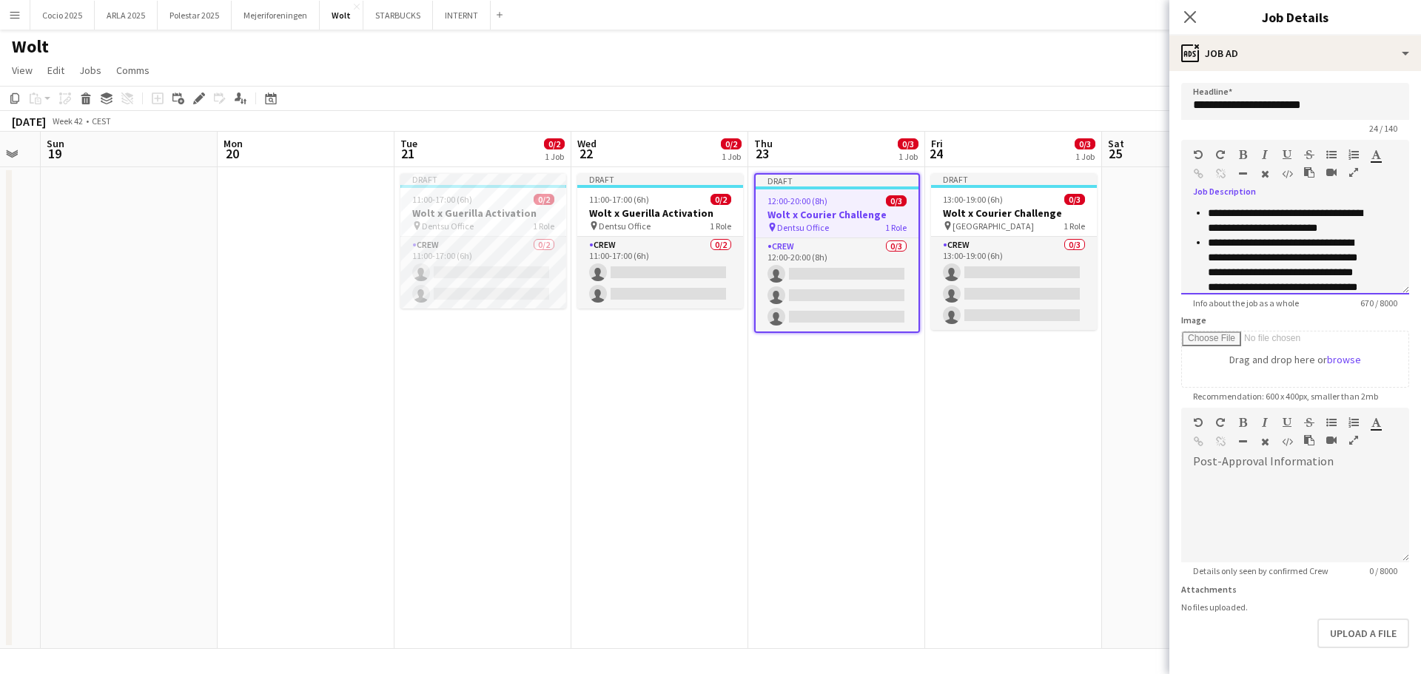
click at [1279, 233] on span "**********" at bounding box center [1285, 220] width 155 height 25
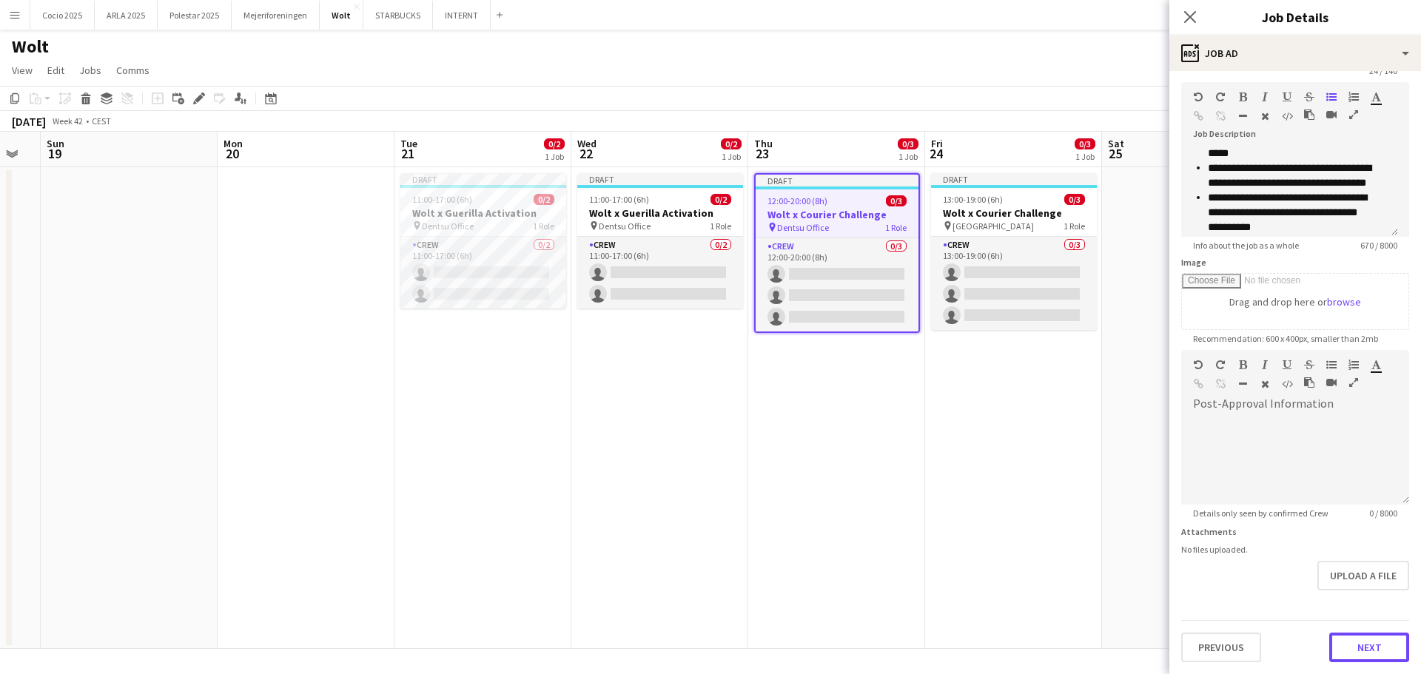
scroll to position [296, 0]
click at [1338, 651] on button "Next" at bounding box center [1370, 648] width 80 height 30
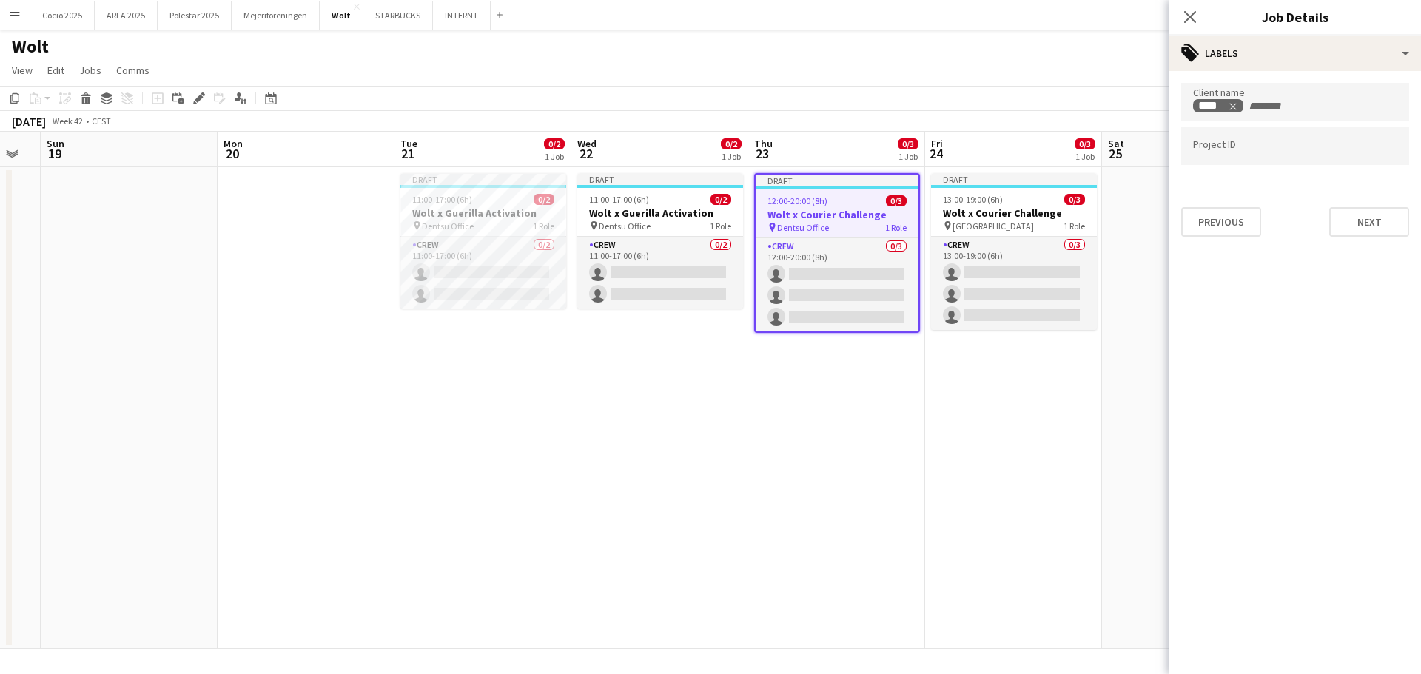
click at [1274, 141] on form at bounding box center [1295, 146] width 204 height 16
type input "*"
type input "*********"
click at [1347, 222] on button "Next" at bounding box center [1370, 222] width 80 height 30
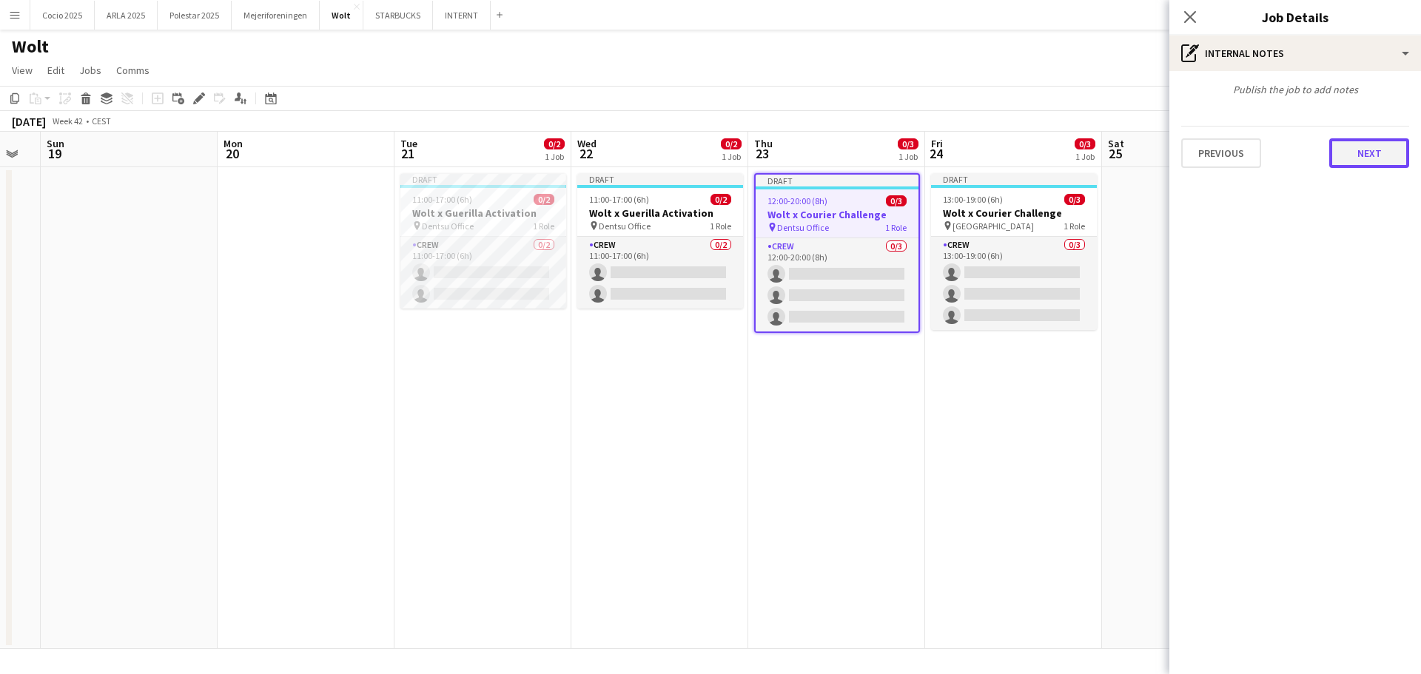
click at [1362, 141] on button "Next" at bounding box center [1370, 153] width 80 height 30
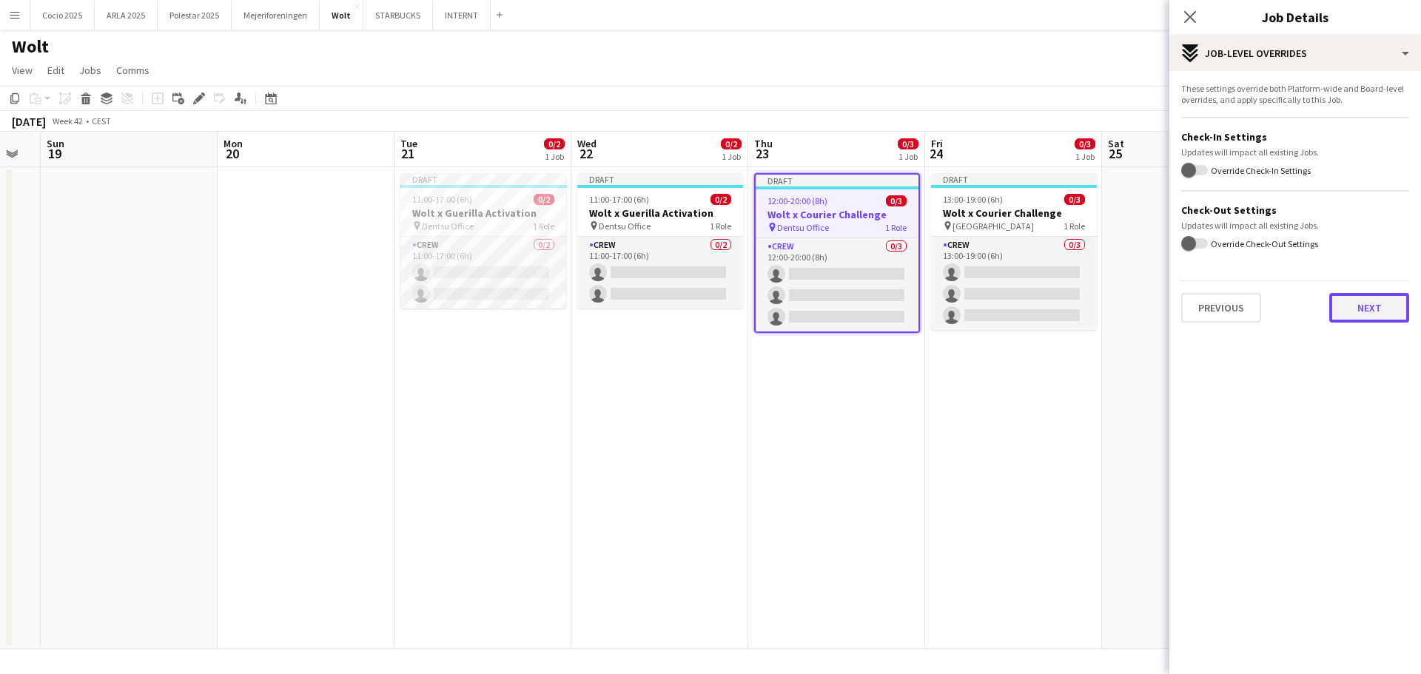
click at [1357, 320] on button "Next" at bounding box center [1370, 308] width 80 height 30
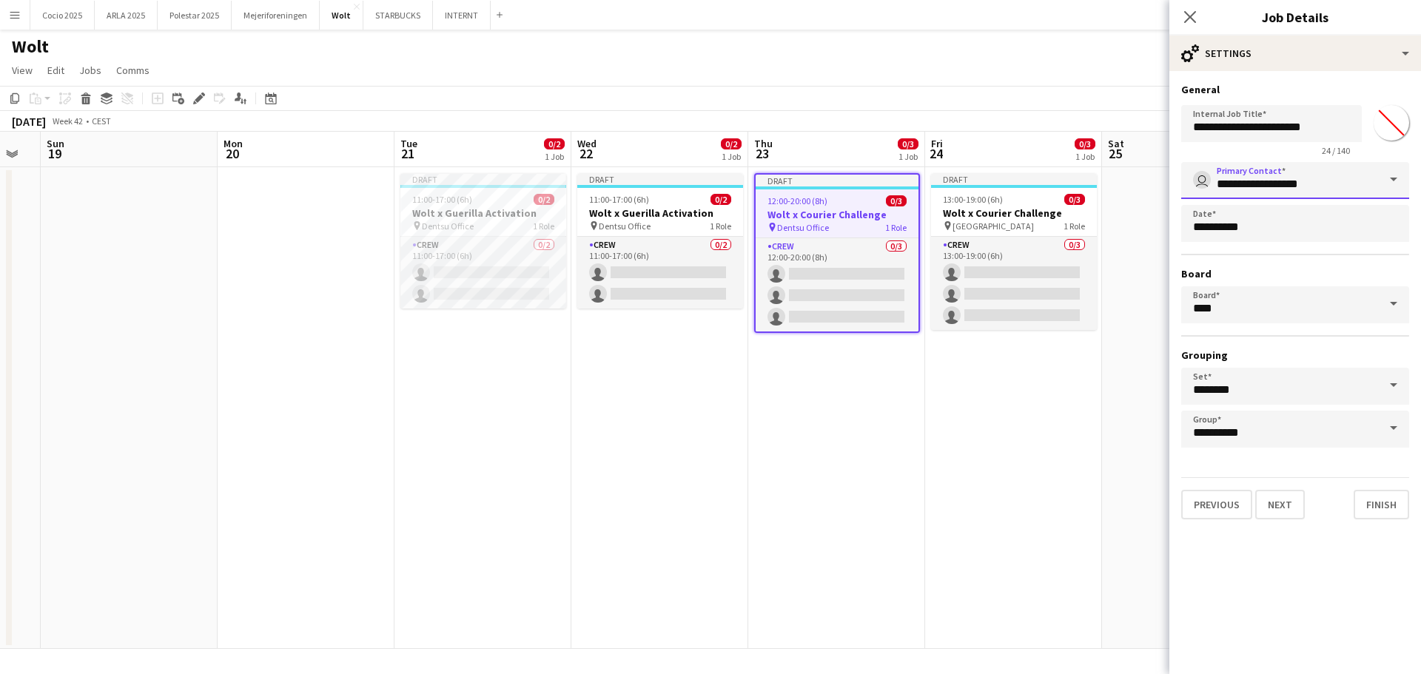
click at [1343, 171] on input "**********" at bounding box center [1295, 180] width 228 height 37
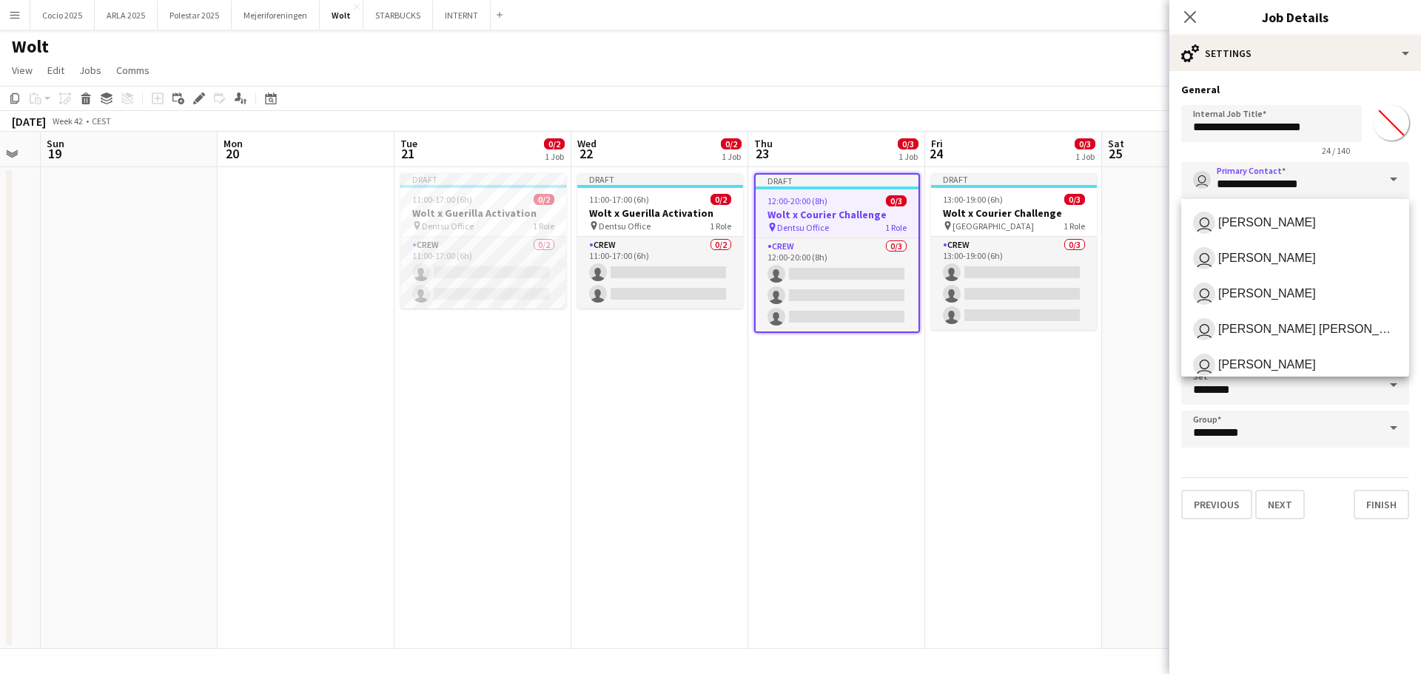
click at [1393, 179] on span at bounding box center [1393, 180] width 31 height 36
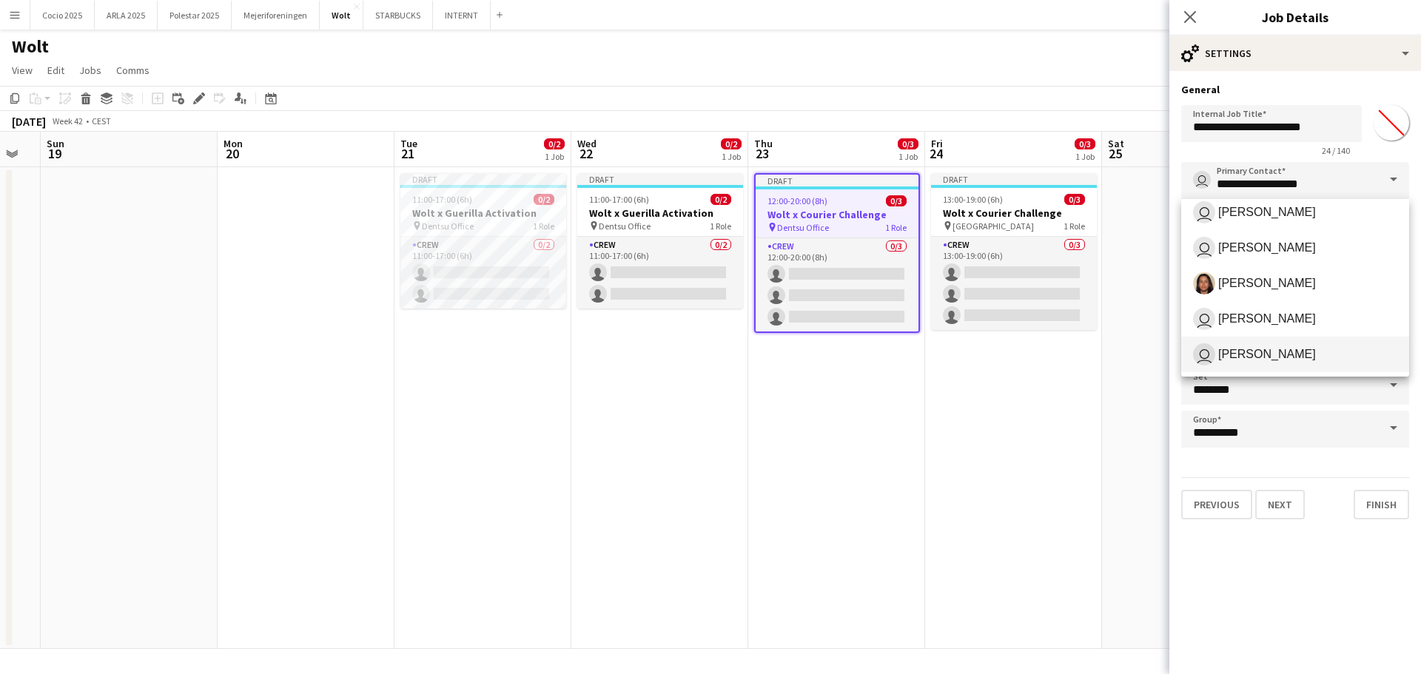
scroll to position [190, 0]
click at [1273, 349] on span "Mia Tidemann" at bounding box center [1267, 353] width 98 height 14
type input "**********"
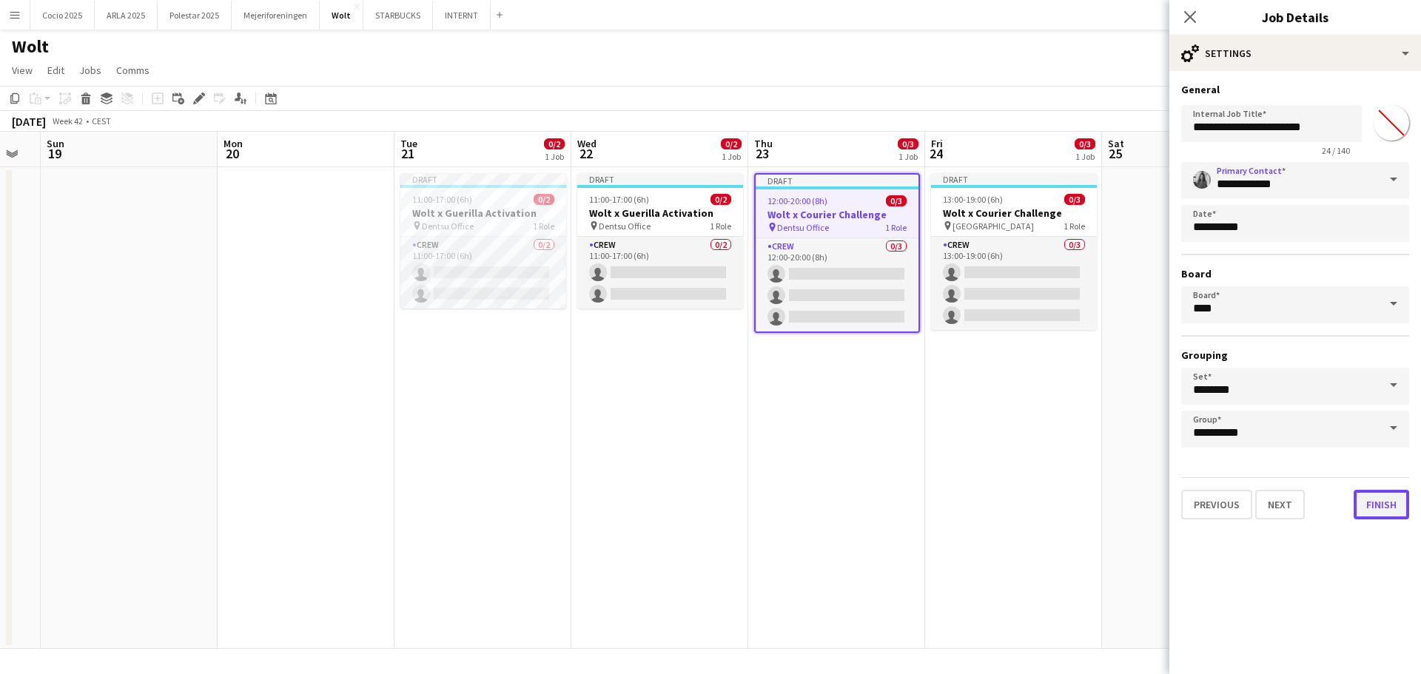
click at [1381, 500] on button "Finish" at bounding box center [1382, 505] width 56 height 30
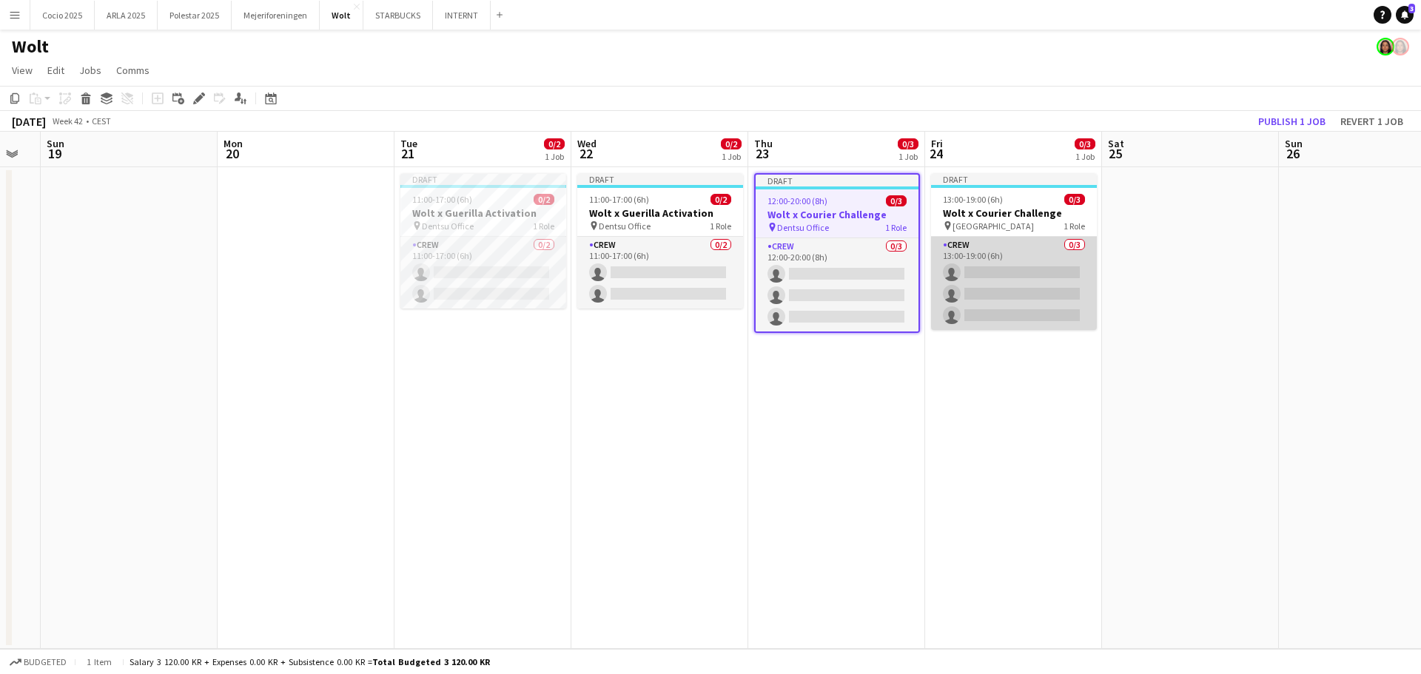
click at [1042, 241] on app-card-role "Crew 0/3 13:00-19:00 (6h) single-neutral-actions single-neutral-actions single-…" at bounding box center [1014, 283] width 166 height 93
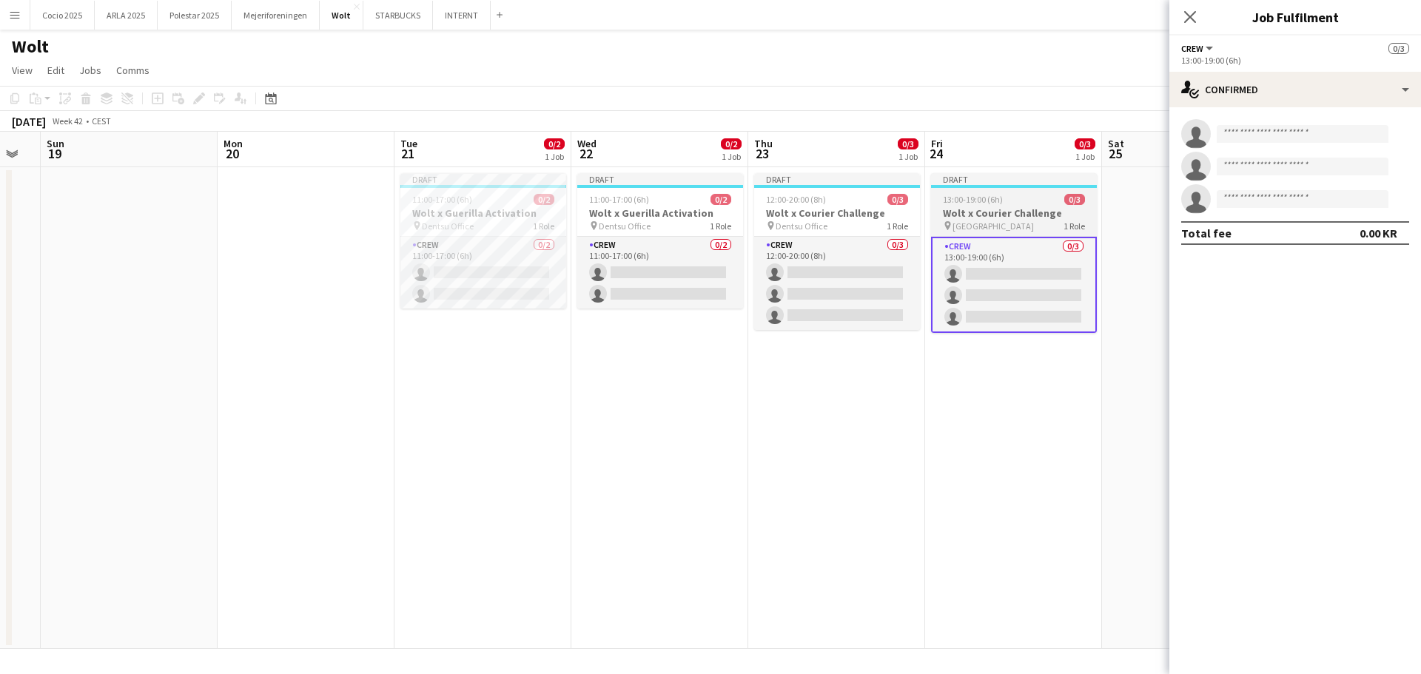
click at [959, 190] on app-job-card "Draft 13:00-19:00 (6h) 0/3 Wolt x Courier Challenge pin Hovedbanegården 1 Role …" at bounding box center [1014, 253] width 166 height 160
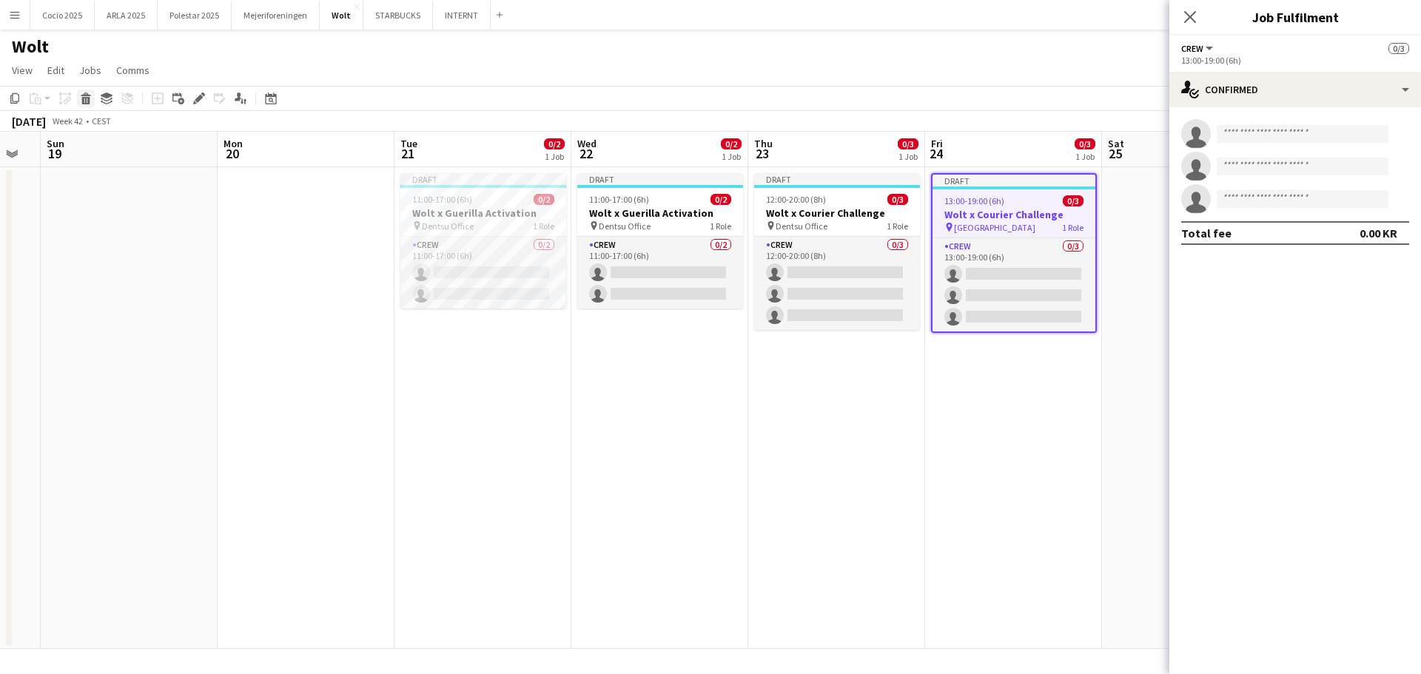
click at [86, 96] on icon at bounding box center [86, 95] width 10 height 4
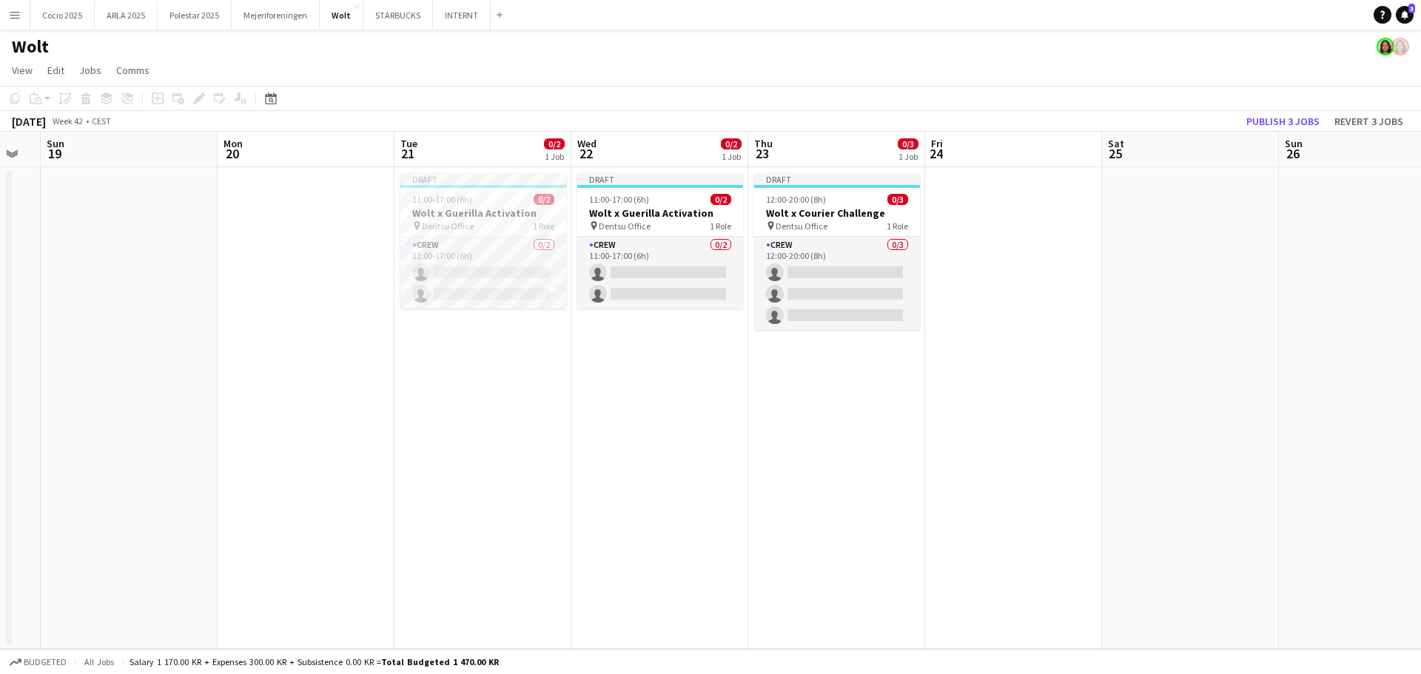
click at [959, 218] on app-date-cell at bounding box center [1013, 408] width 177 height 482
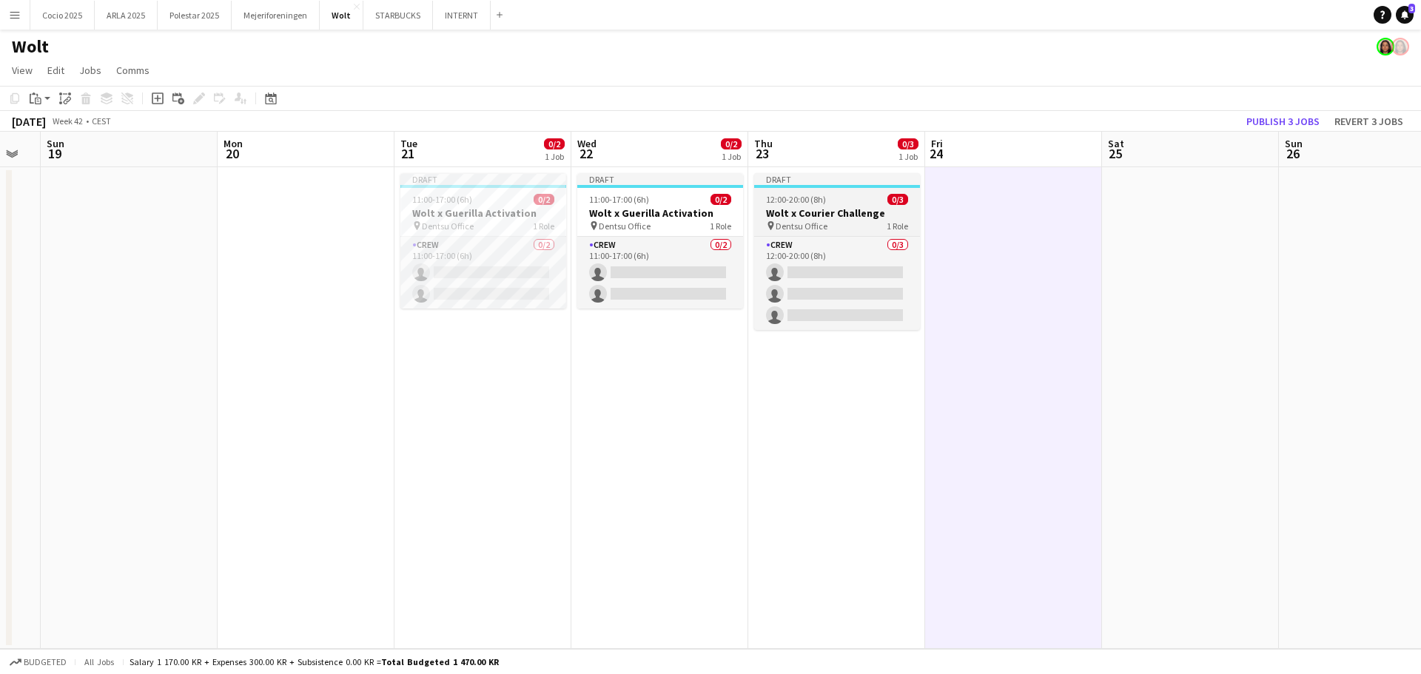
click at [771, 197] on span "12:00-20:00 (8h)" at bounding box center [796, 199] width 60 height 11
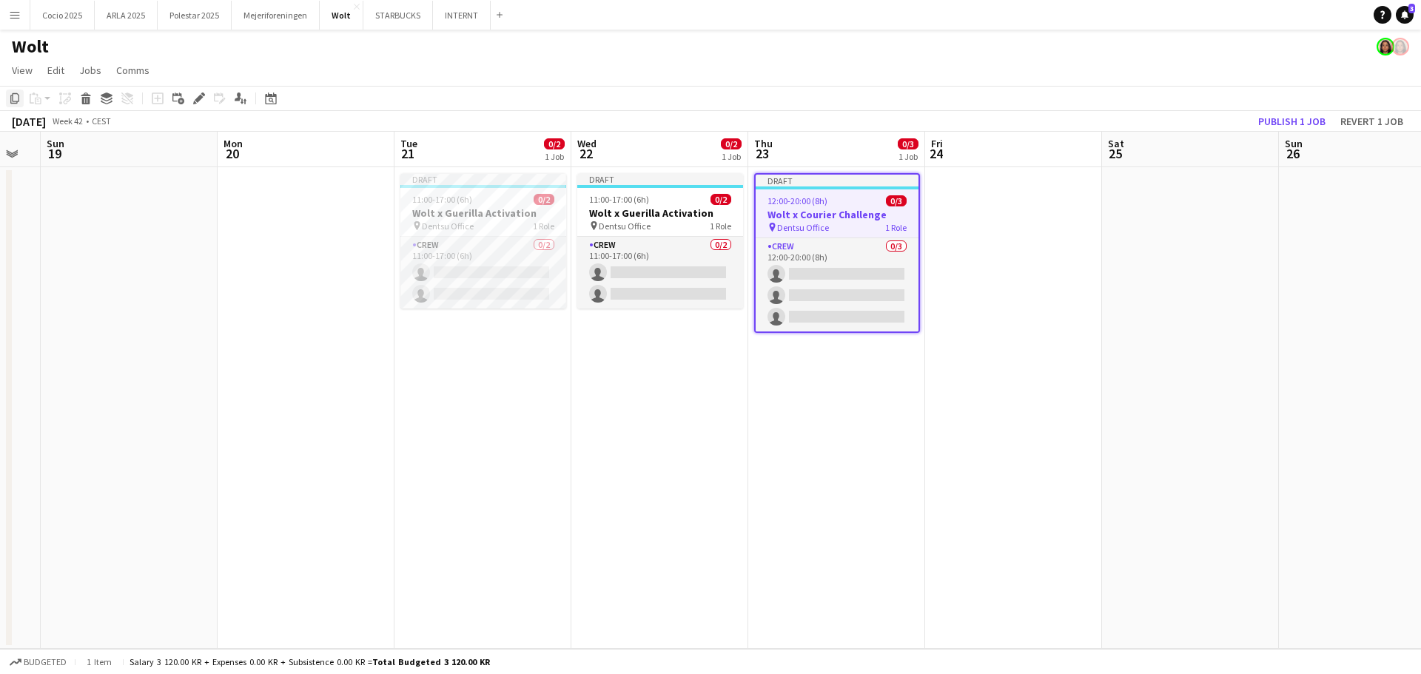
click at [17, 95] on icon "Copy" at bounding box center [15, 99] width 12 height 12
click at [926, 198] on app-date-cell at bounding box center [1013, 408] width 177 height 482
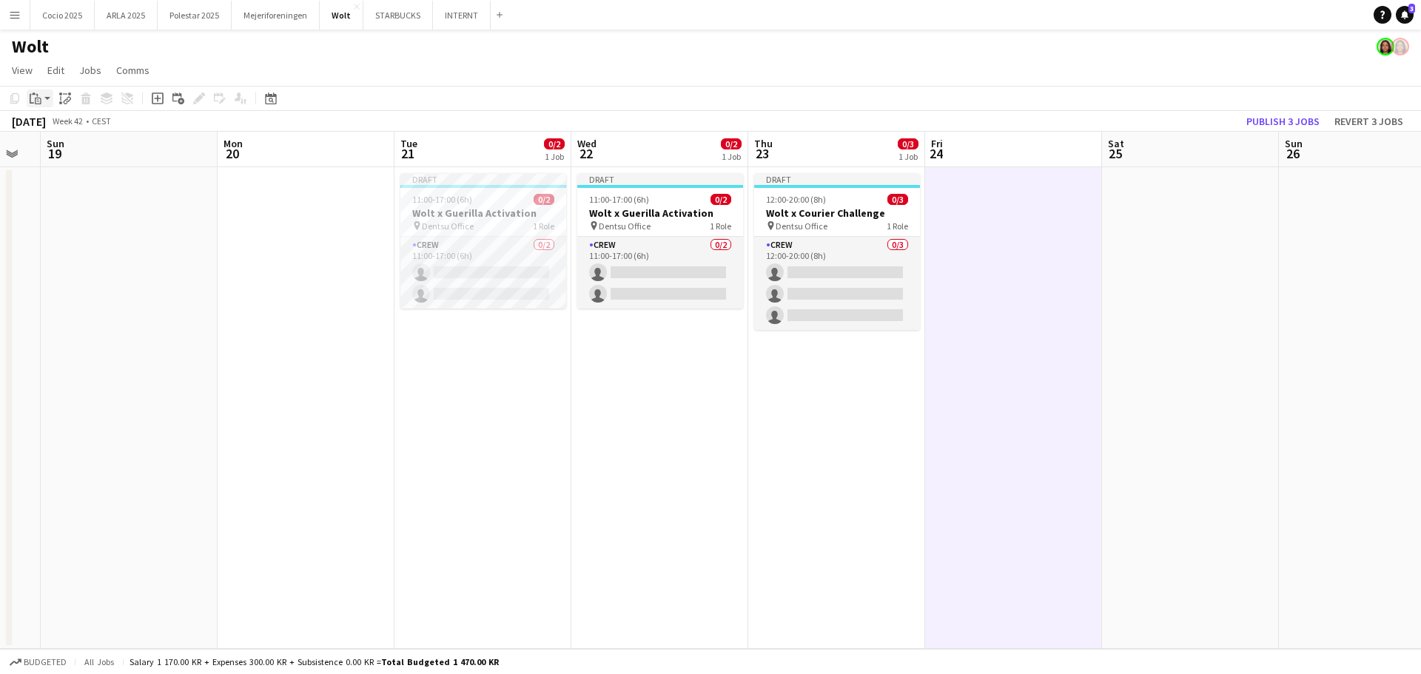
click at [46, 103] on app-action-btn "Paste" at bounding box center [40, 99] width 27 height 18
click at [92, 155] on link "Paste with crew Ctrl+Shift+V" at bounding box center [108, 151] width 139 height 13
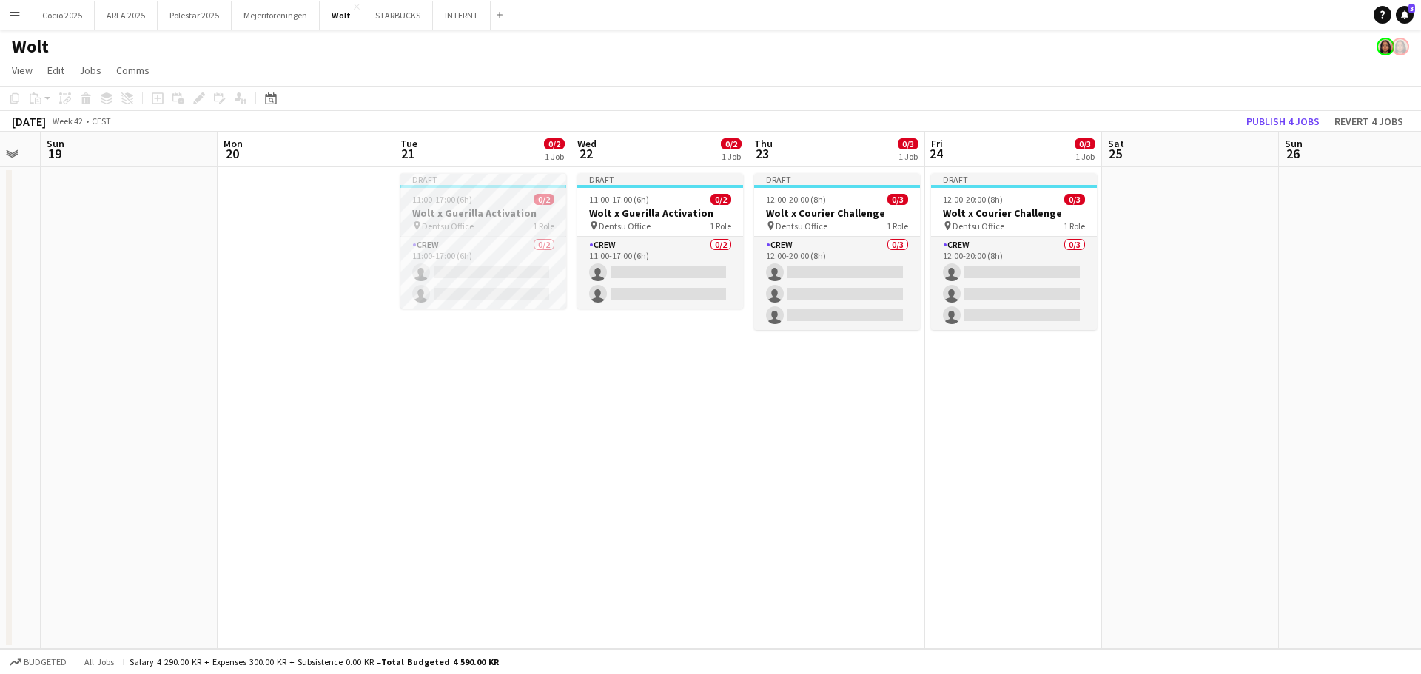
click at [500, 217] on h3 "Wolt x Guerilla Activation" at bounding box center [483, 213] width 166 height 13
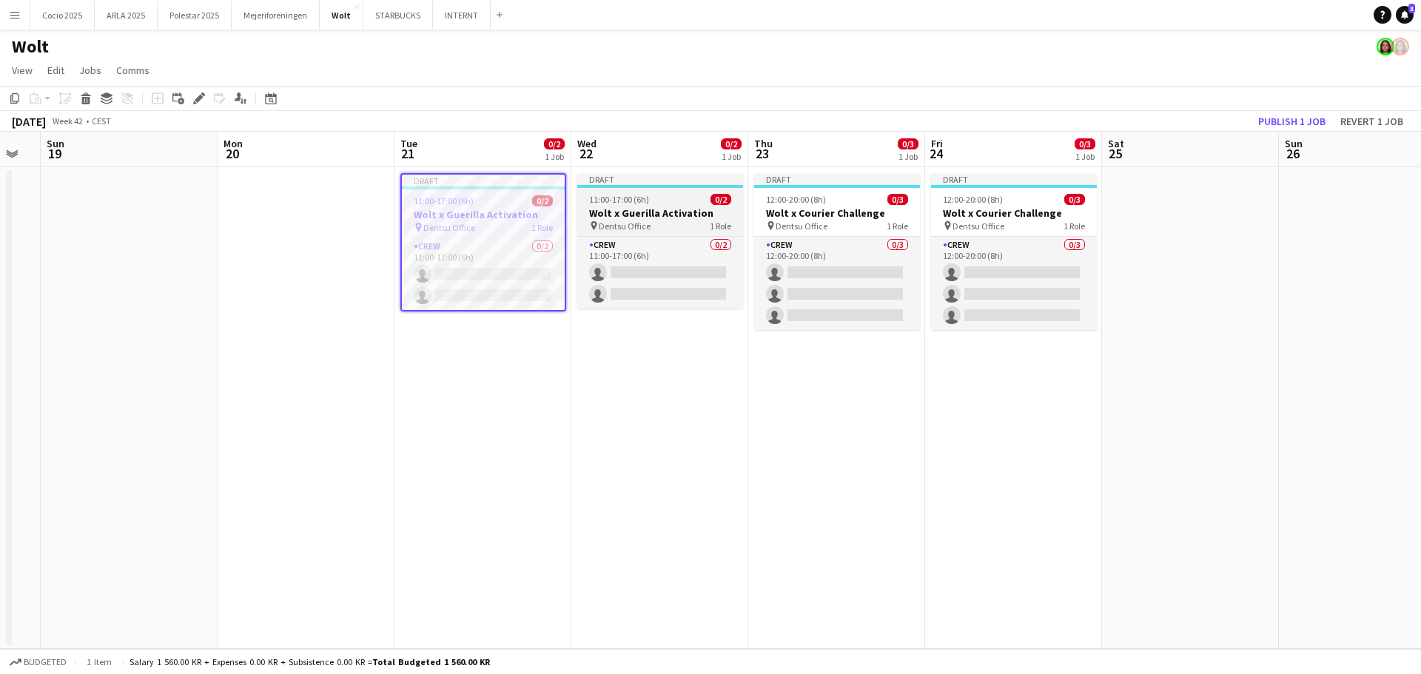
click at [665, 215] on h3 "Wolt x Guerilla Activation" at bounding box center [660, 213] width 166 height 13
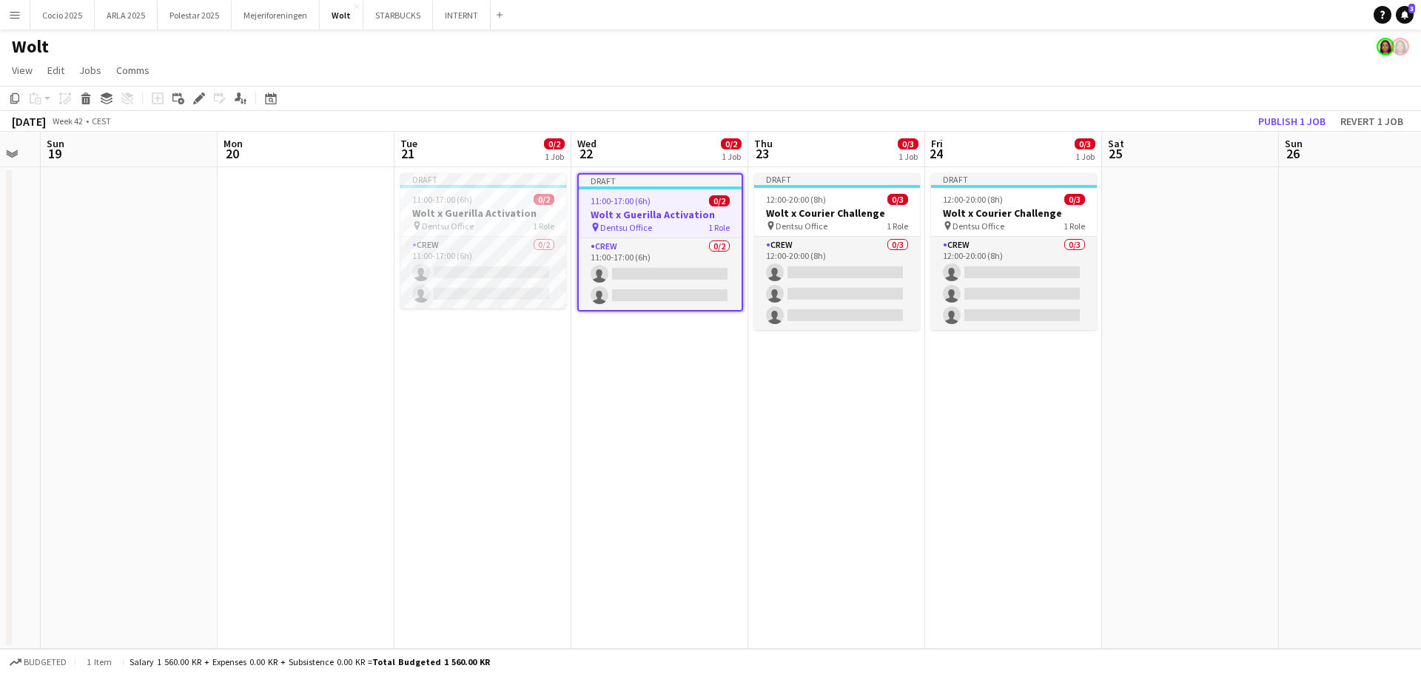
click at [665, 227] on div "pin Dentsu Office 1 Role" at bounding box center [660, 227] width 163 height 12
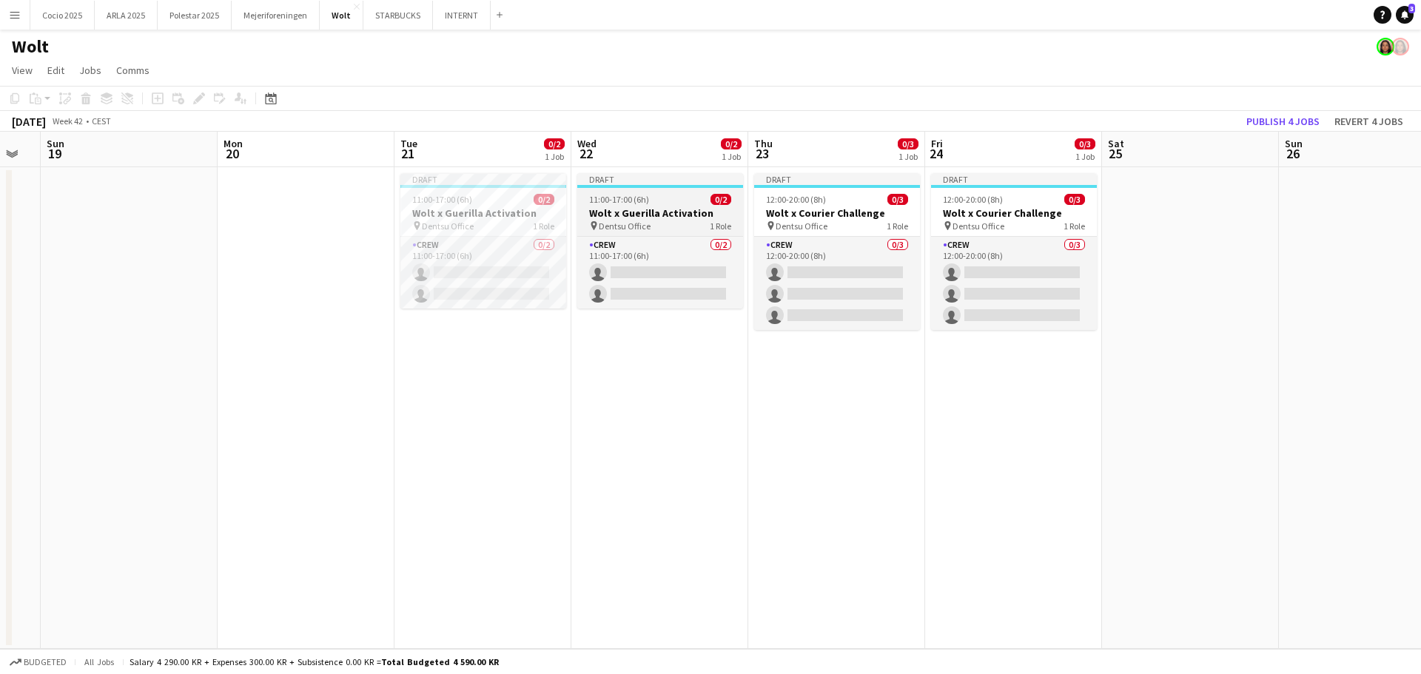
click at [665, 227] on div "pin Dentsu Office 1 Role" at bounding box center [660, 226] width 166 height 12
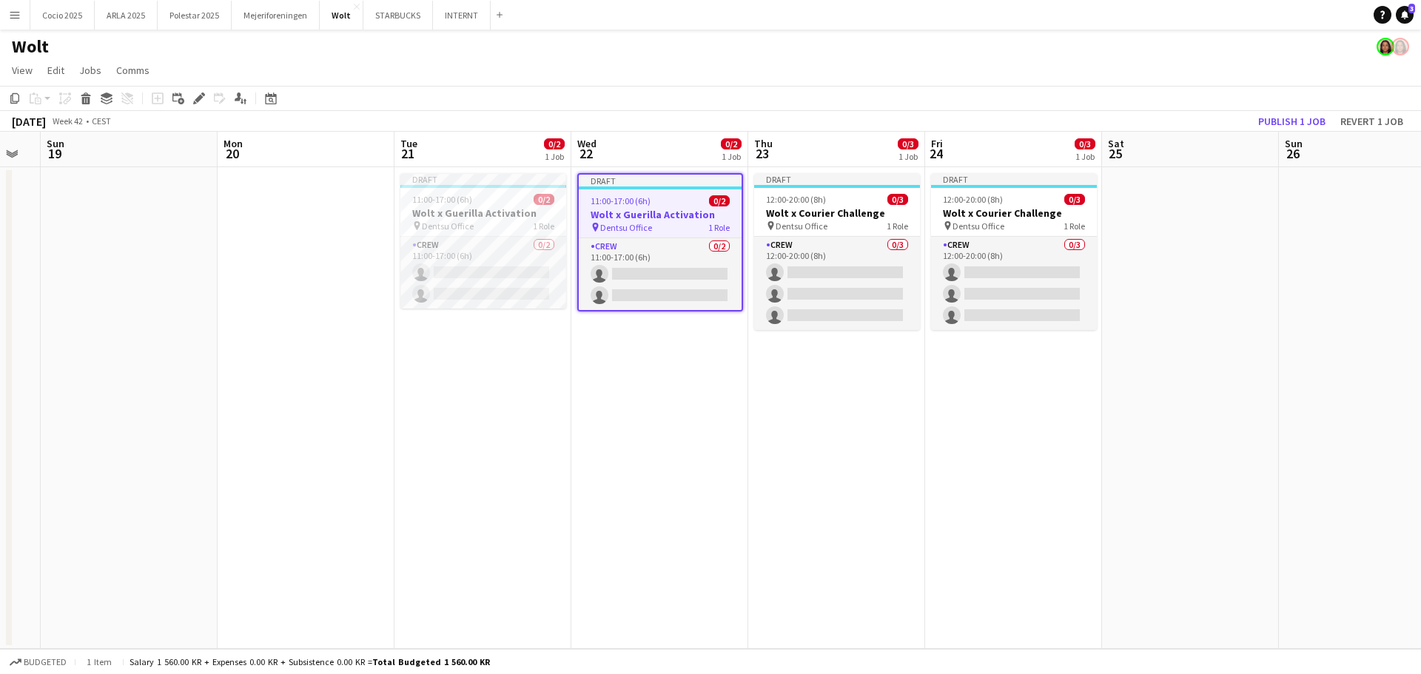
click at [700, 215] on h3 "Wolt x Guerilla Activation" at bounding box center [660, 214] width 163 height 13
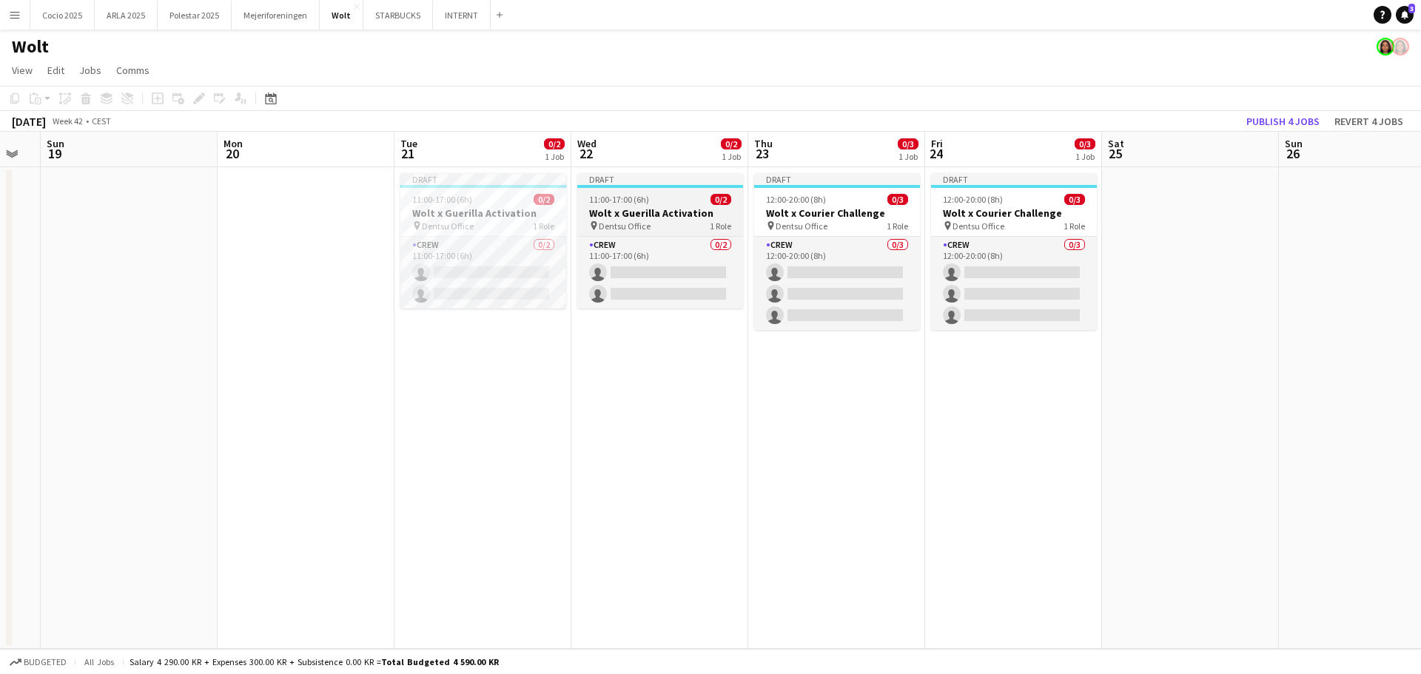
click at [700, 215] on h3 "Wolt x Guerilla Activation" at bounding box center [660, 213] width 166 height 13
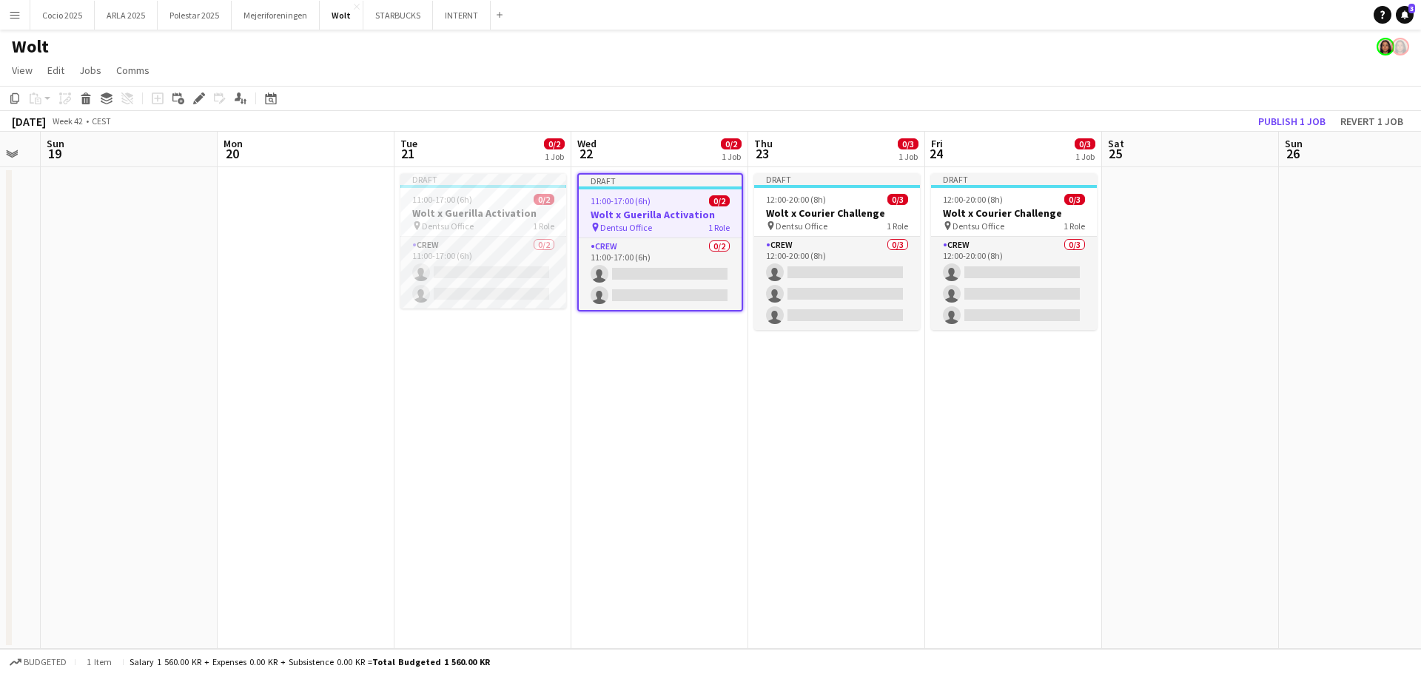
click at [683, 222] on div "pin Dentsu Office 1 Role" at bounding box center [660, 227] width 163 height 12
click at [684, 218] on h3 "Wolt x Guerilla Activation" at bounding box center [660, 214] width 163 height 13
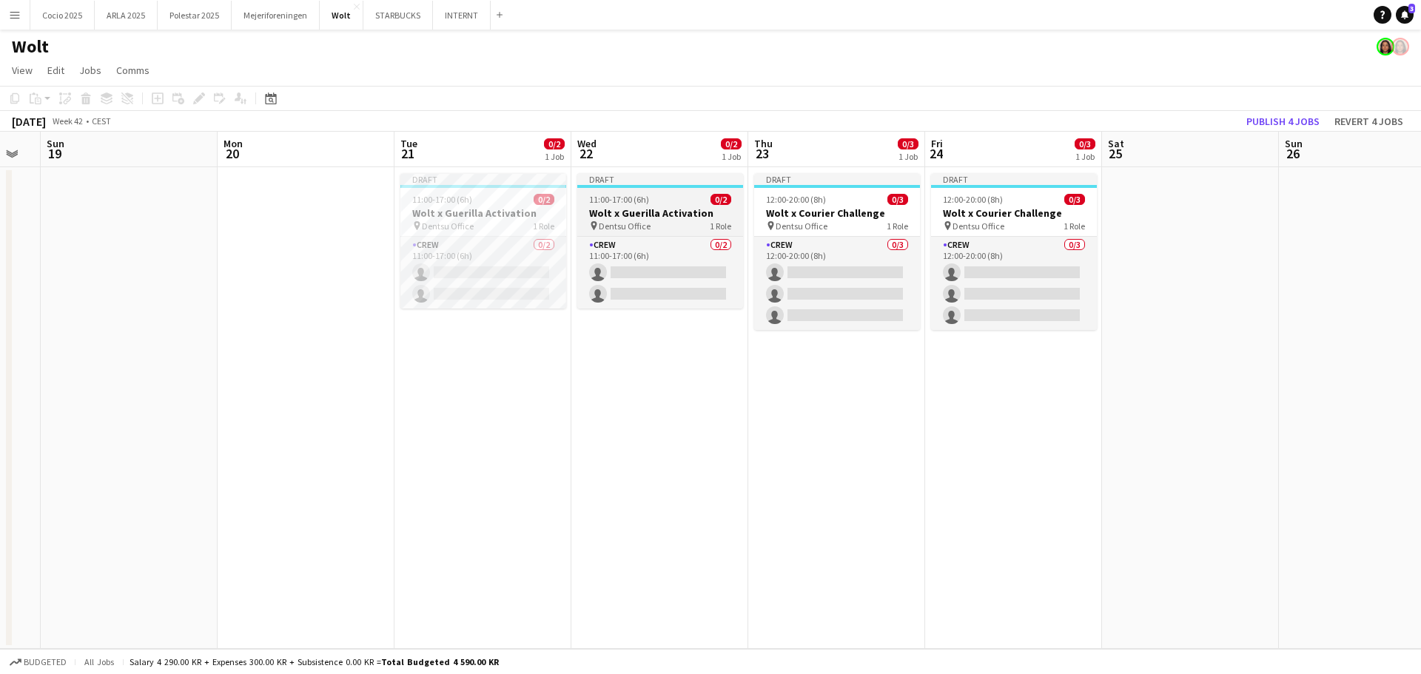
click at [684, 217] on h3 "Wolt x Guerilla Activation" at bounding box center [660, 213] width 166 height 13
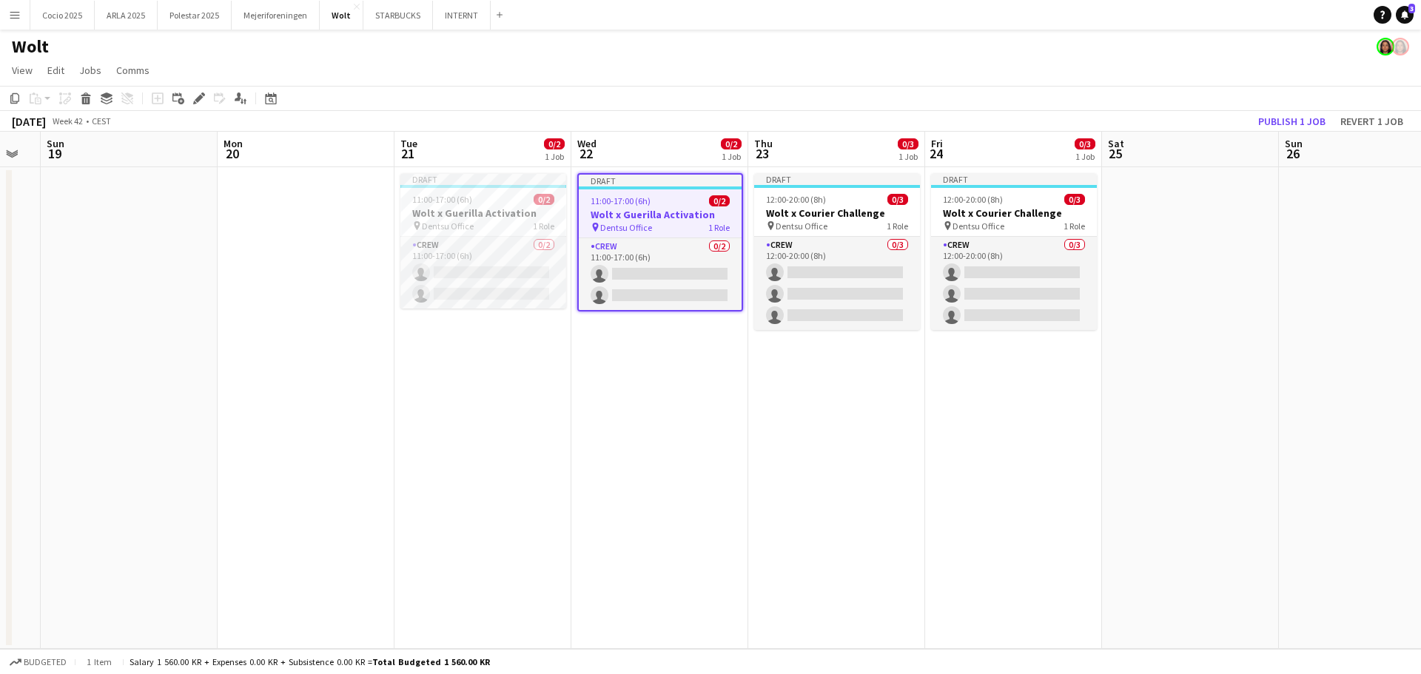
click at [684, 217] on h3 "Wolt x Guerilla Activation" at bounding box center [660, 214] width 163 height 13
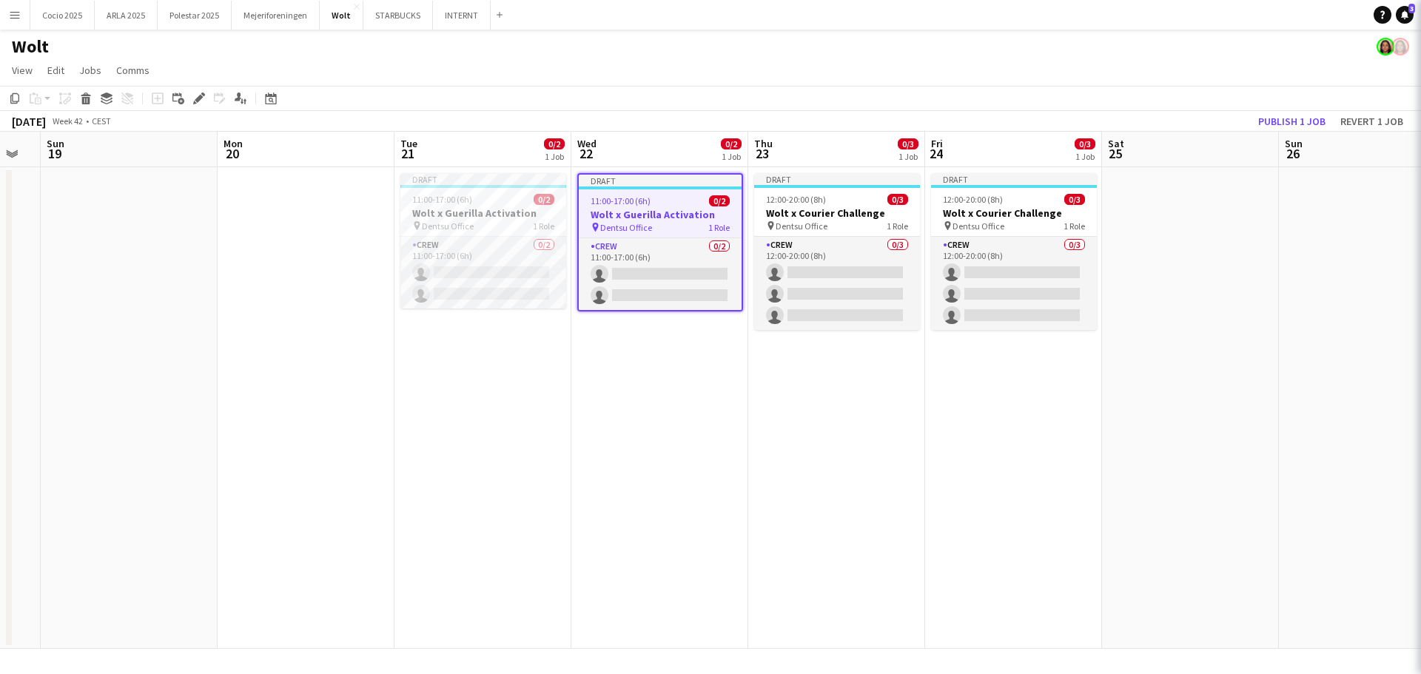
click at [684, 217] on h3 "Wolt x Guerilla Activation" at bounding box center [660, 214] width 163 height 13
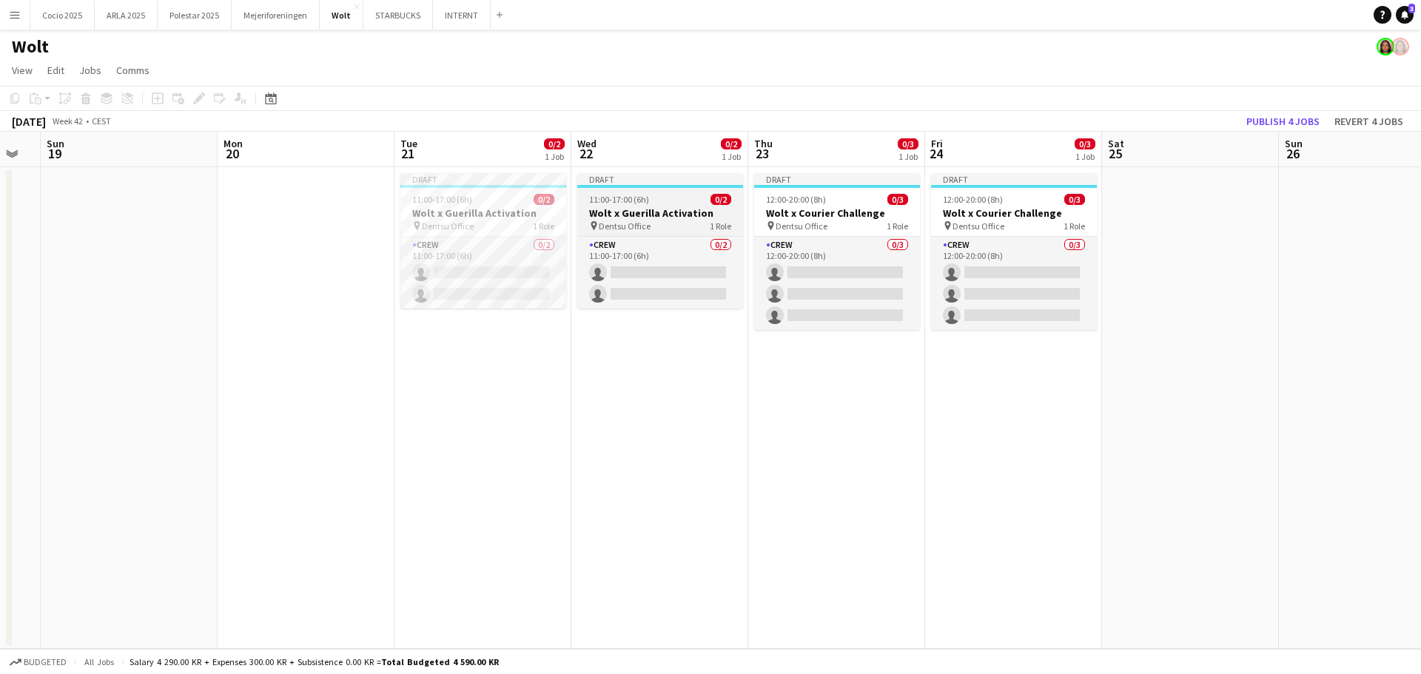
click at [684, 217] on h3 "Wolt x Guerilla Activation" at bounding box center [660, 213] width 166 height 13
click at [684, 216] on h3 "Wolt x Guerilla Activation" at bounding box center [660, 213] width 166 height 13
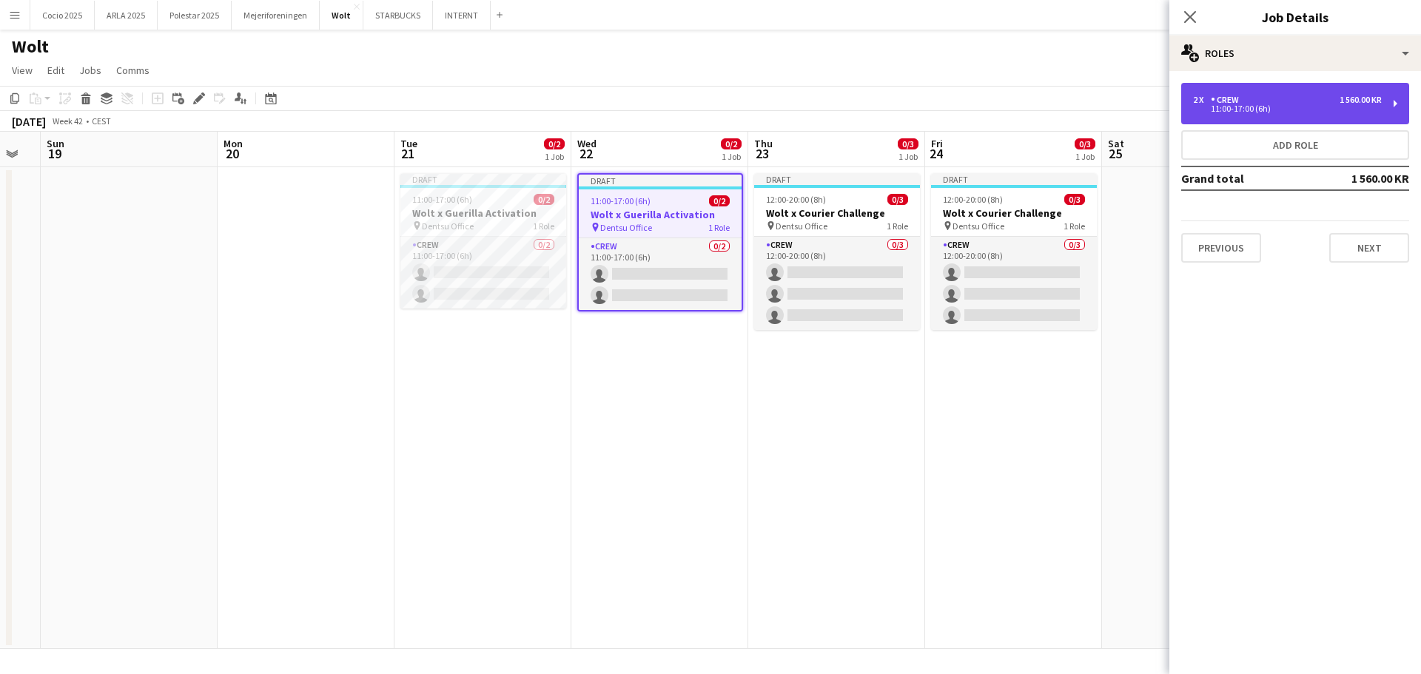
click at [1325, 95] on div "2 x Crew 1 560.00 KR" at bounding box center [1287, 100] width 189 height 10
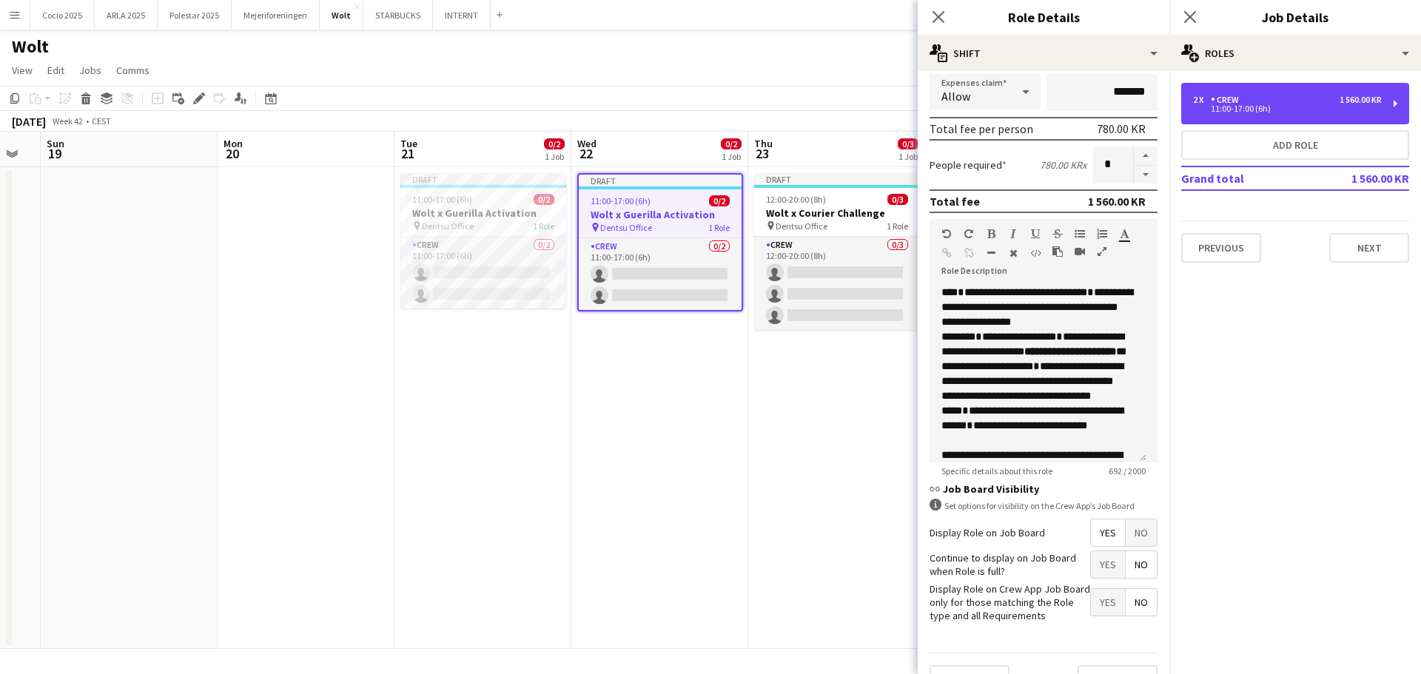
scroll to position [329, 0]
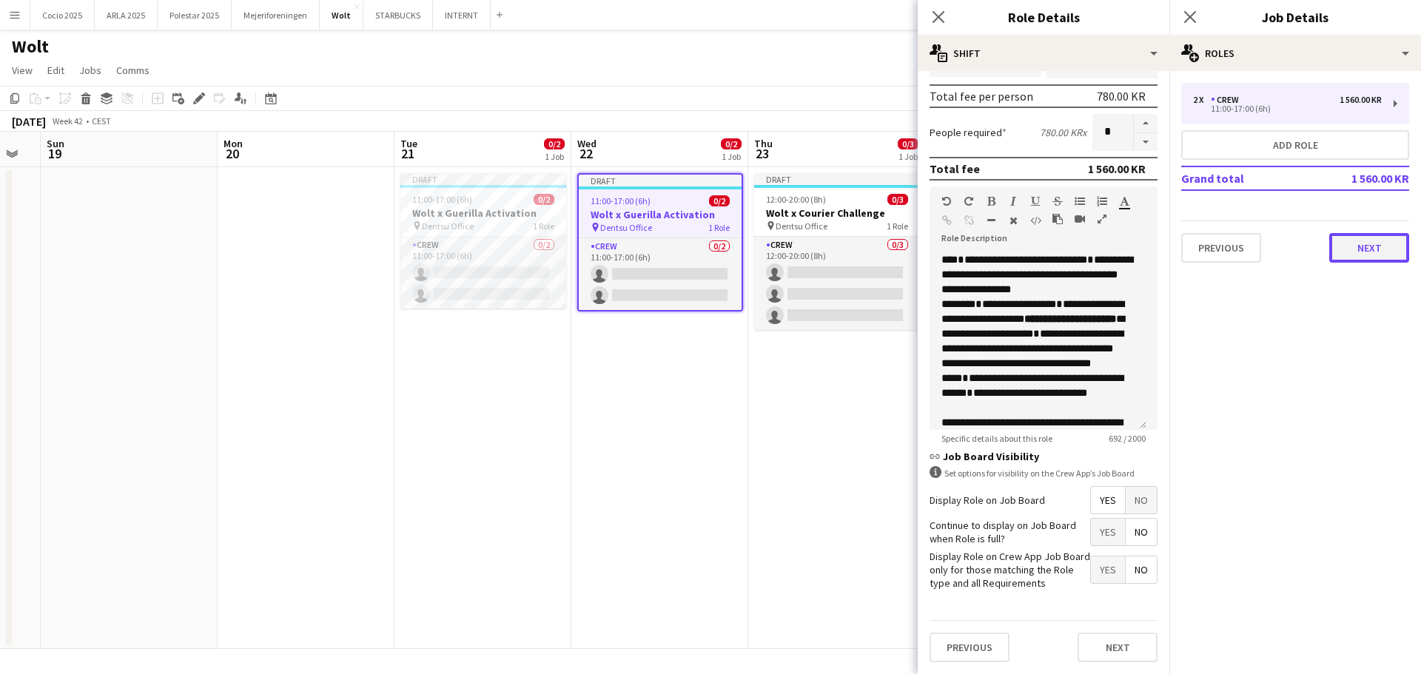
click at [1359, 244] on button "Next" at bounding box center [1370, 248] width 80 height 30
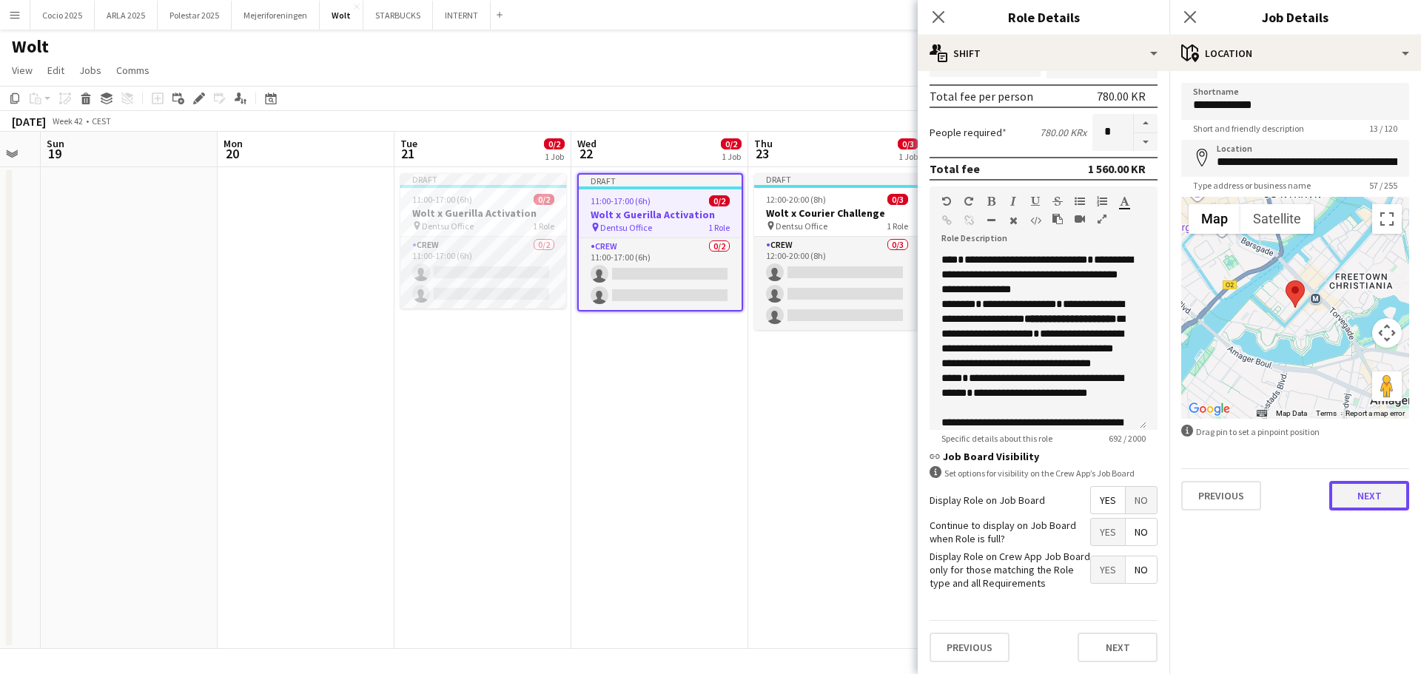
click at [1393, 496] on button "Next" at bounding box center [1370, 496] width 80 height 30
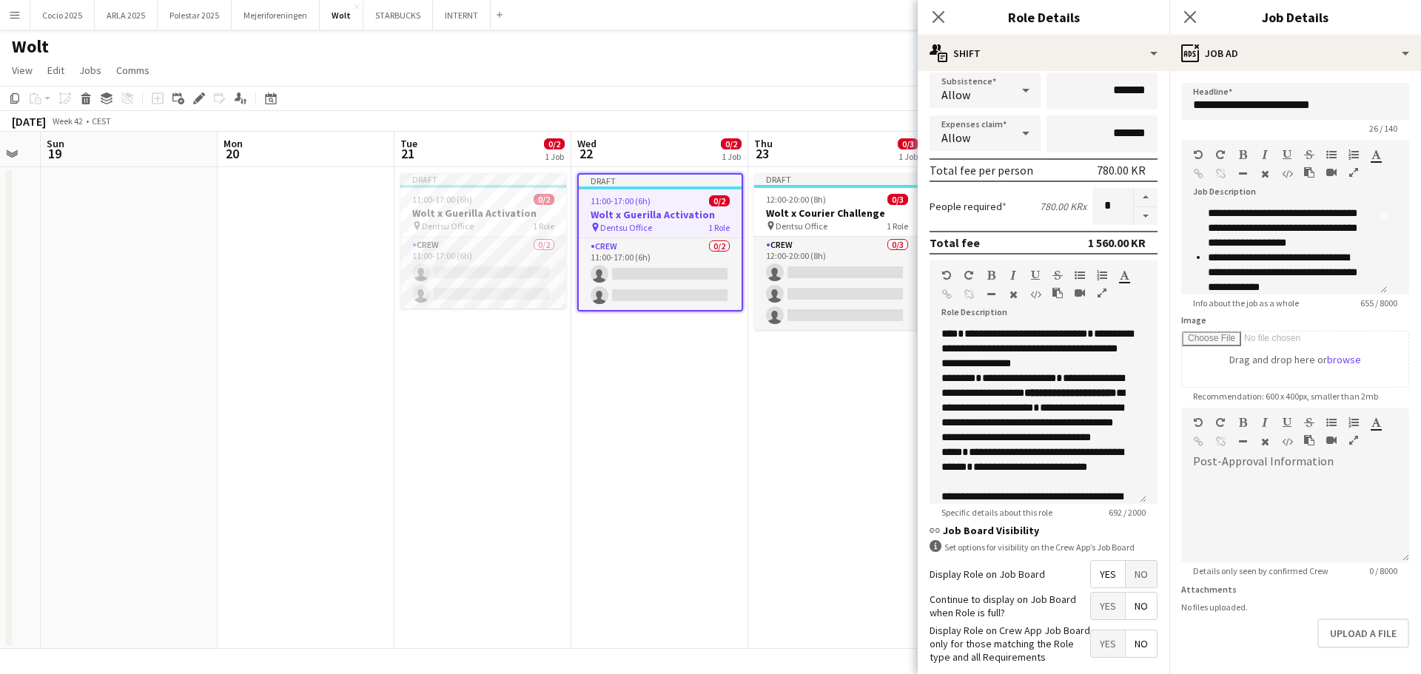
scroll to position [0, 0]
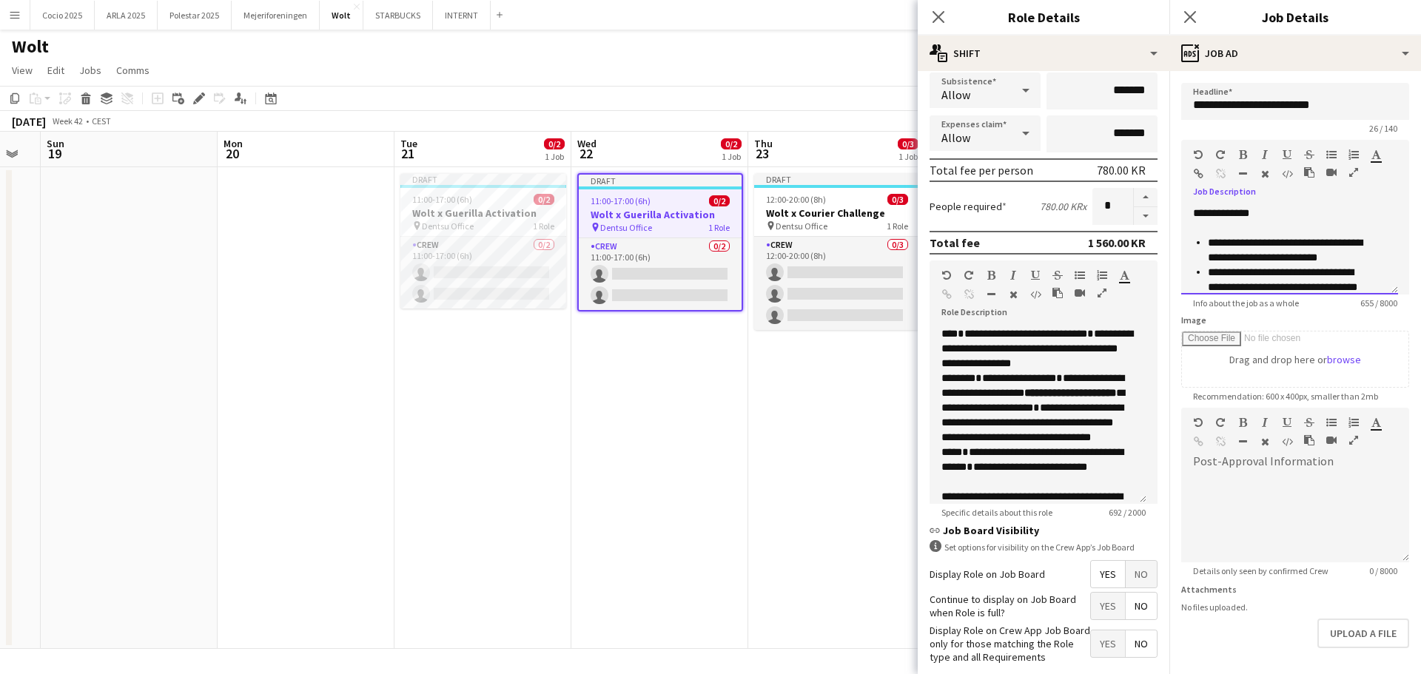
drag, startPoint x: 1214, startPoint y: 247, endPoint x: 1149, endPoint y: 179, distance: 93.7
click at [1148, 178] on body "Menu Boards Boards Boards All jobs Status Workforce Workforce My Workforce Recr…" at bounding box center [710, 337] width 1421 height 674
click at [1218, 222] on p at bounding box center [1284, 228] width 182 height 15
drag, startPoint x: 1216, startPoint y: 224, endPoint x: 1189, endPoint y: 199, distance: 36.7
click at [1189, 199] on div "**********" at bounding box center [1295, 244] width 228 height 99
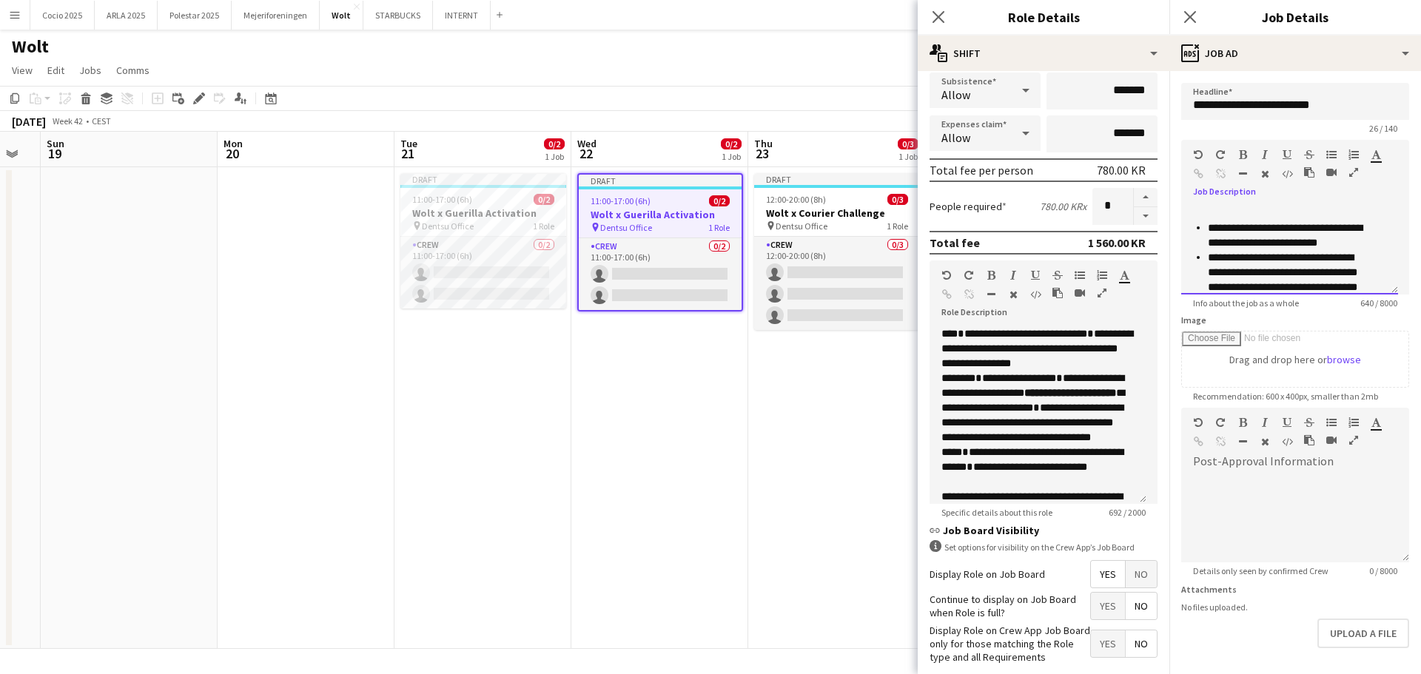
click at [1210, 225] on span "**********" at bounding box center [1285, 235] width 155 height 25
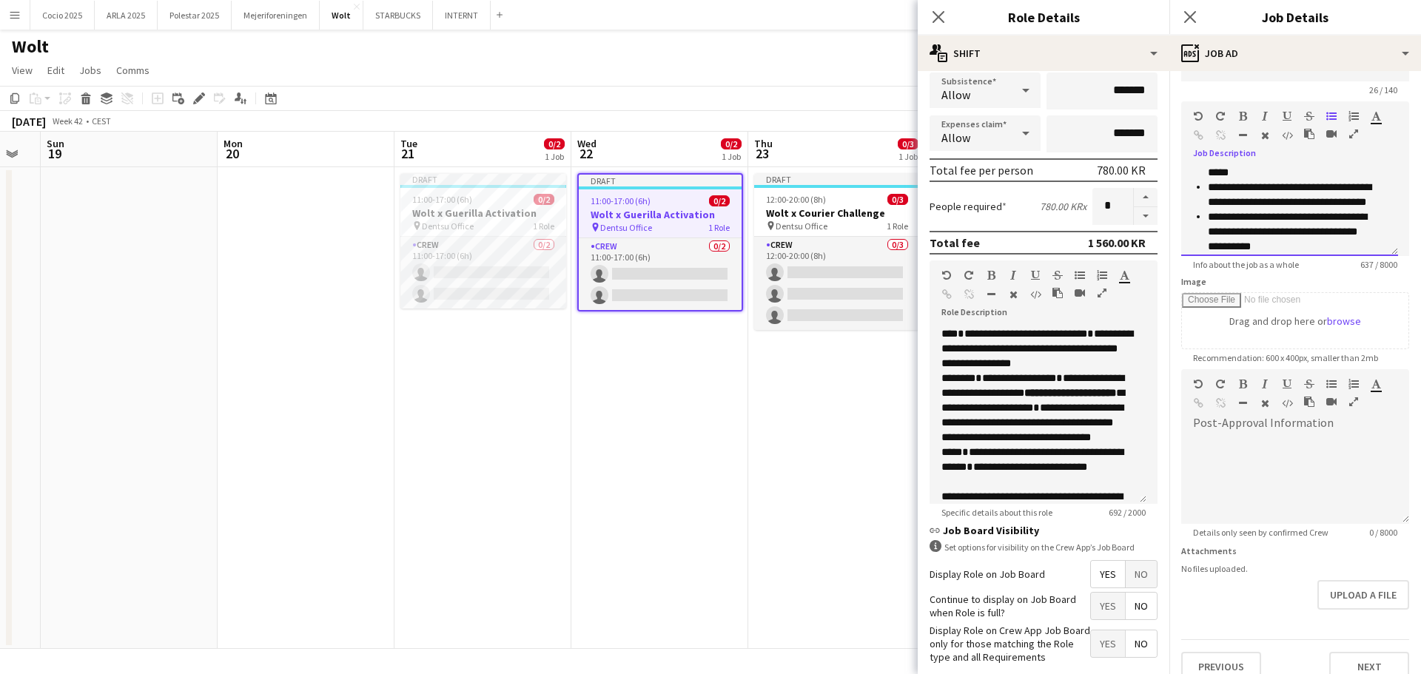
scroll to position [58, 0]
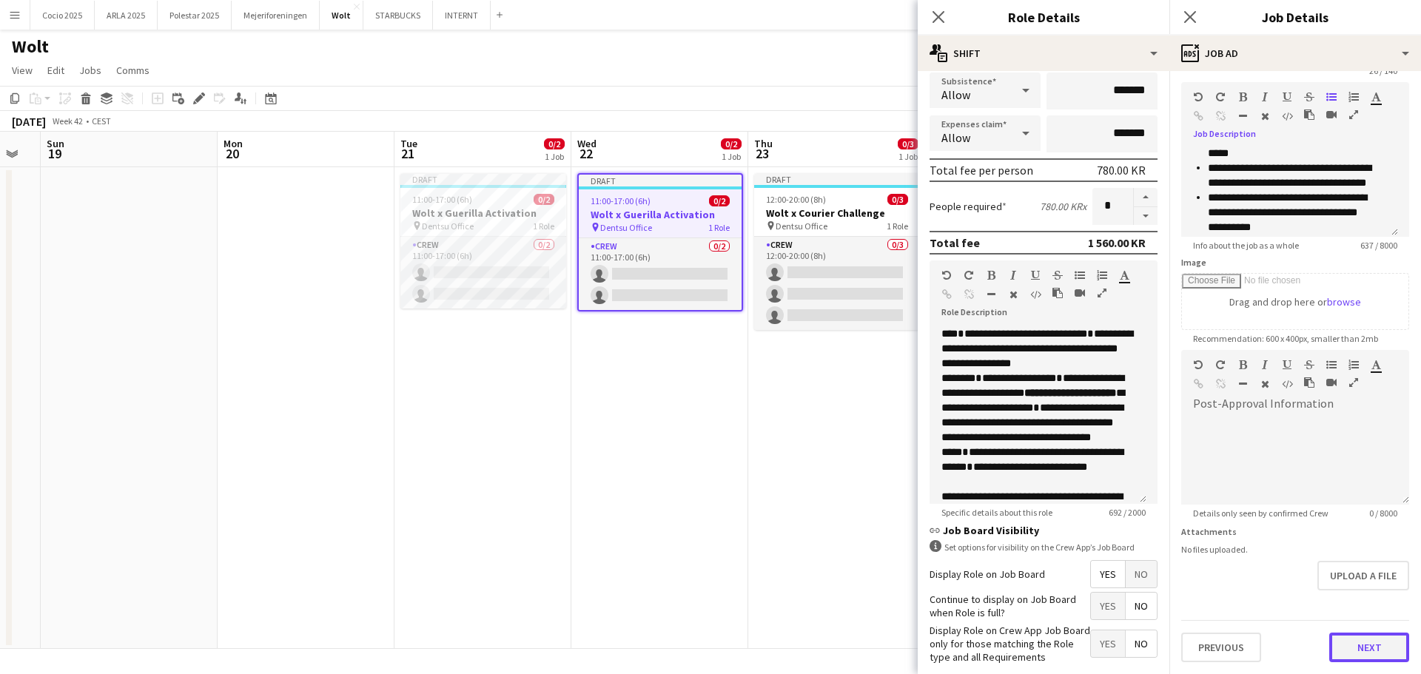
click at [1352, 637] on button "Next" at bounding box center [1370, 648] width 80 height 30
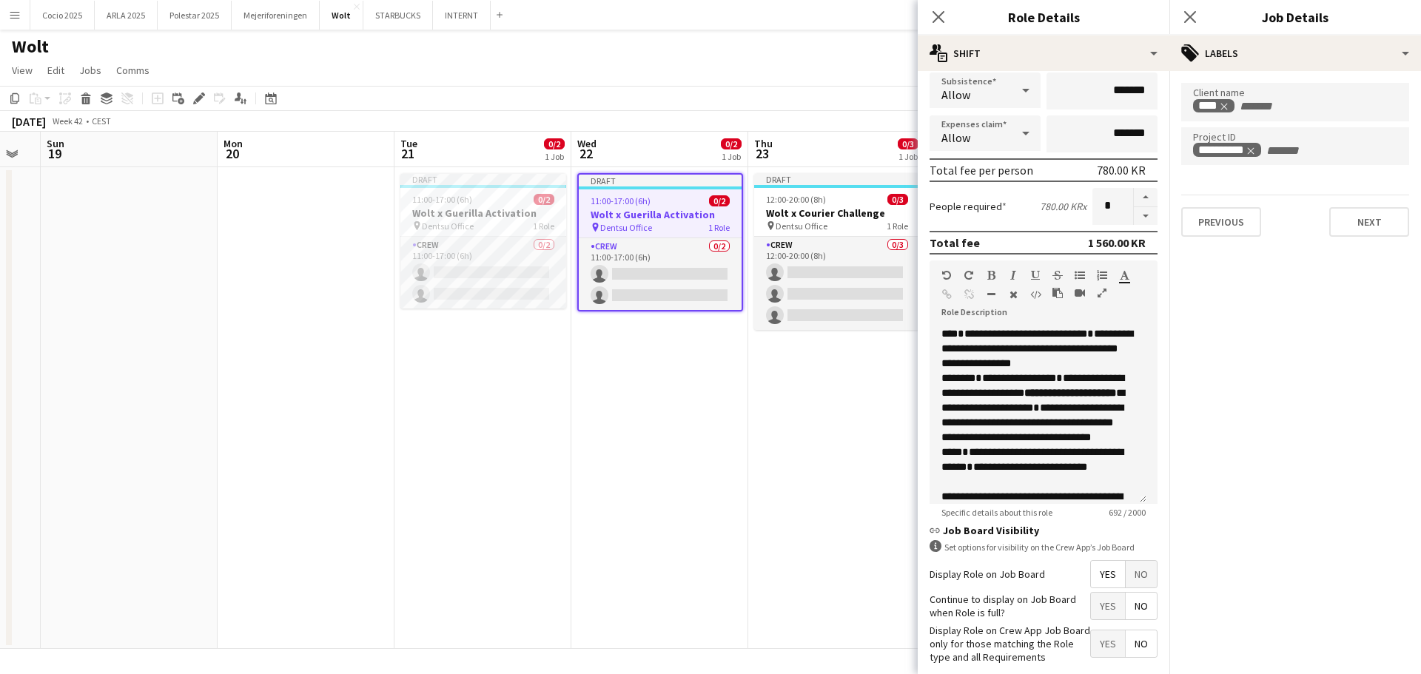
scroll to position [0, 0]
click at [1347, 220] on button "Next" at bounding box center [1370, 222] width 80 height 30
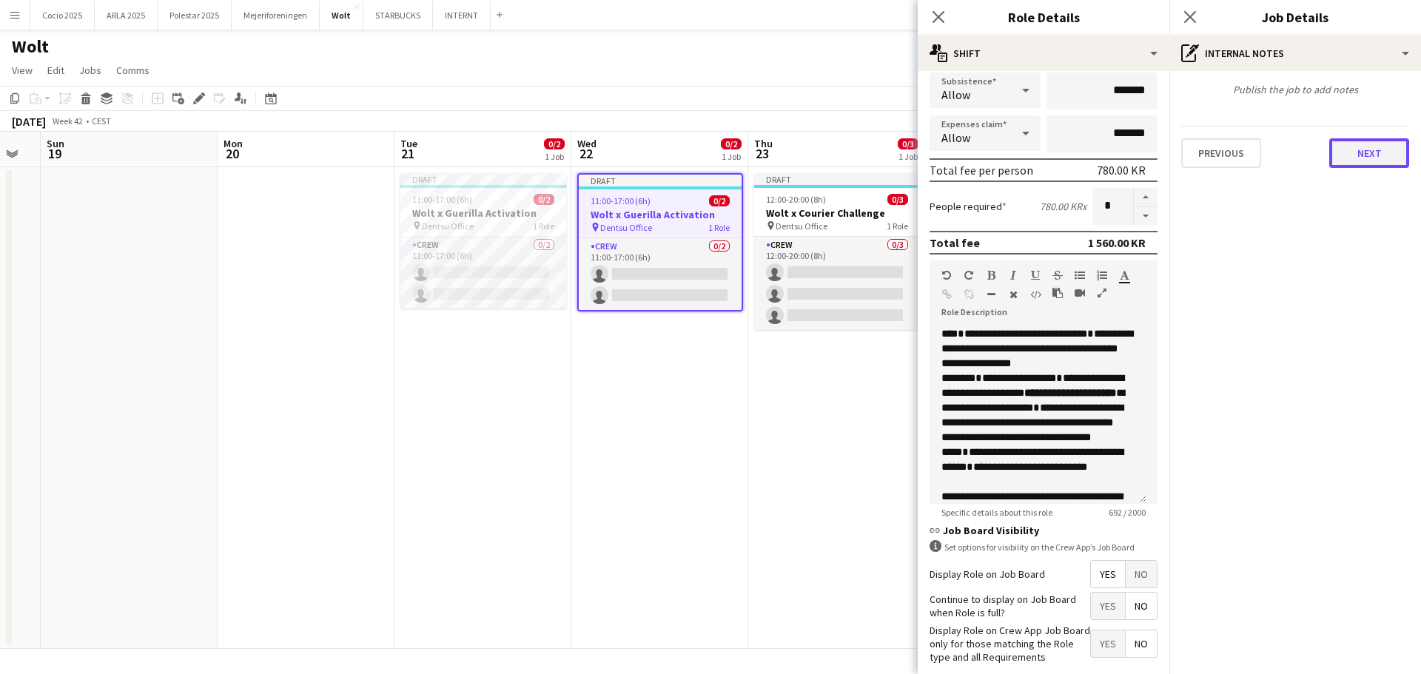
click at [1346, 162] on button "Next" at bounding box center [1370, 153] width 80 height 30
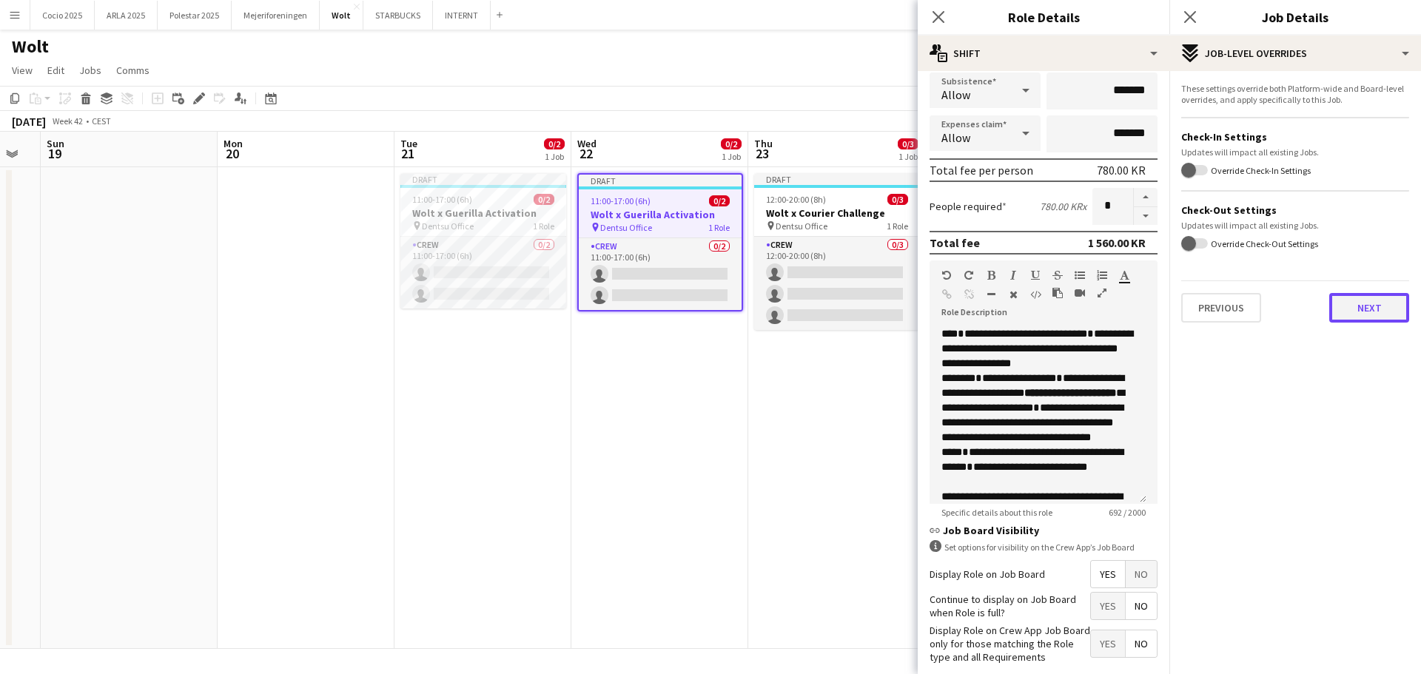
click at [1364, 311] on button "Next" at bounding box center [1370, 308] width 80 height 30
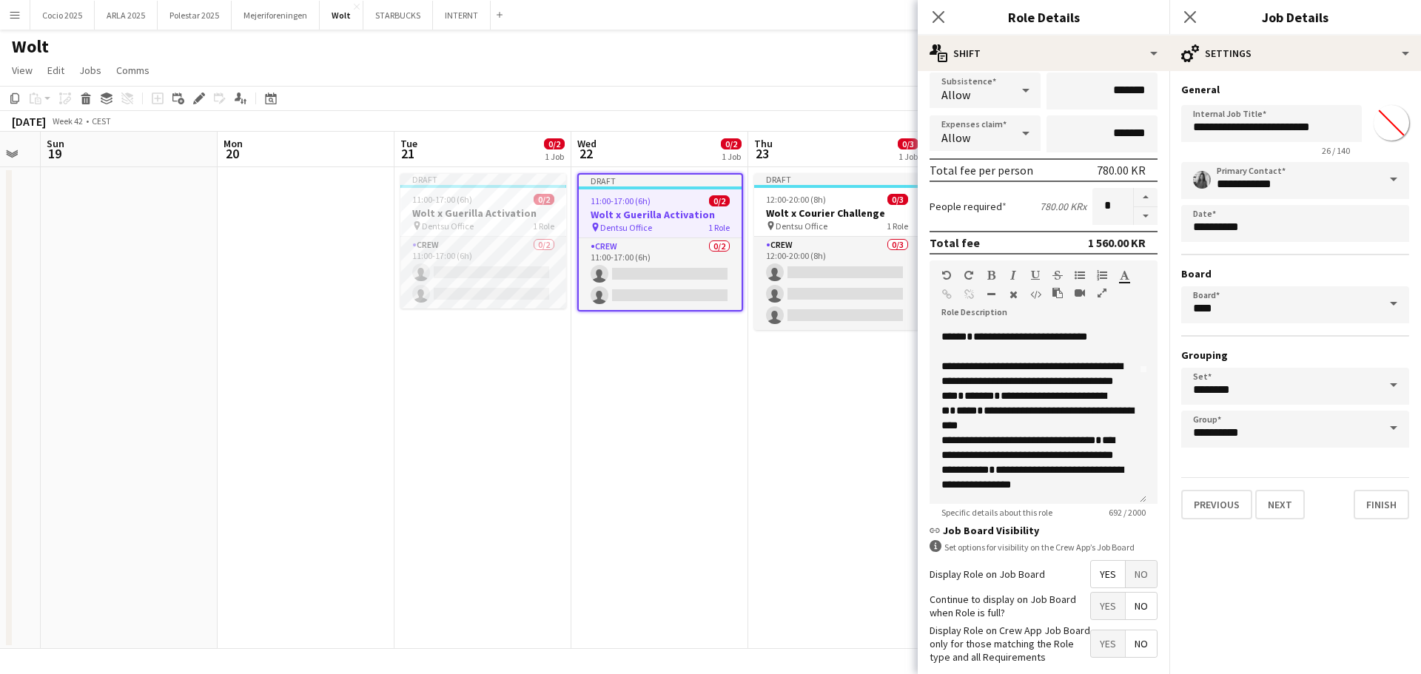
scroll to position [160, 0]
click at [1391, 503] on button "Finish" at bounding box center [1382, 505] width 56 height 30
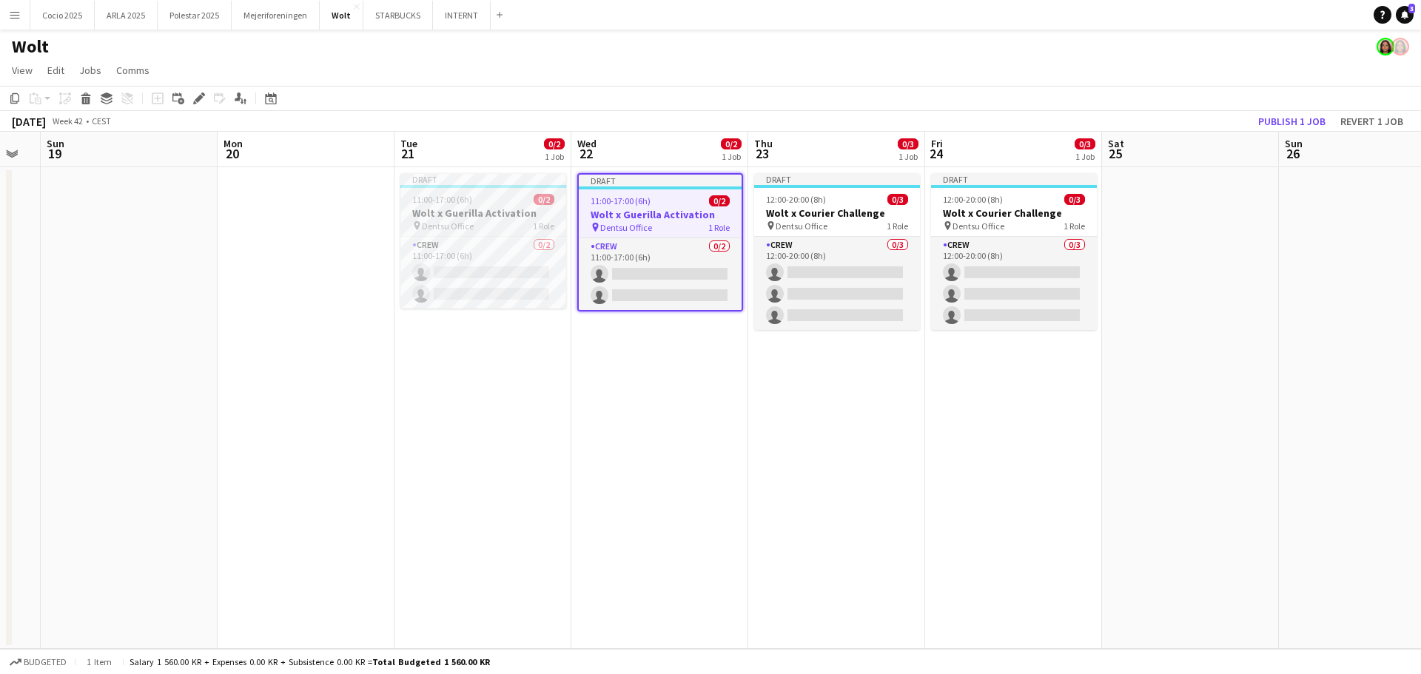
drag, startPoint x: 515, startPoint y: 224, endPoint x: 486, endPoint y: 200, distance: 37.8
click at [486, 200] on div "11:00-17:00 (6h) 0/2" at bounding box center [483, 199] width 166 height 11
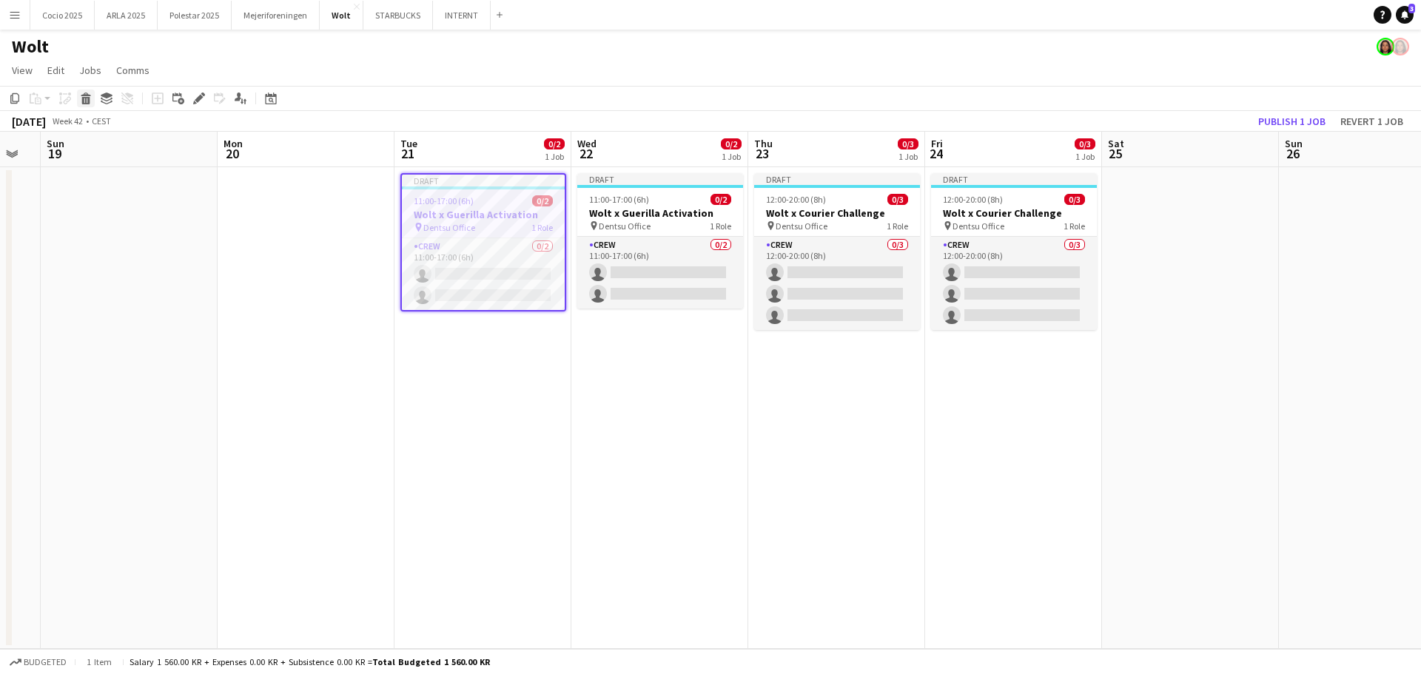
click at [80, 101] on icon "Delete" at bounding box center [86, 99] width 12 height 12
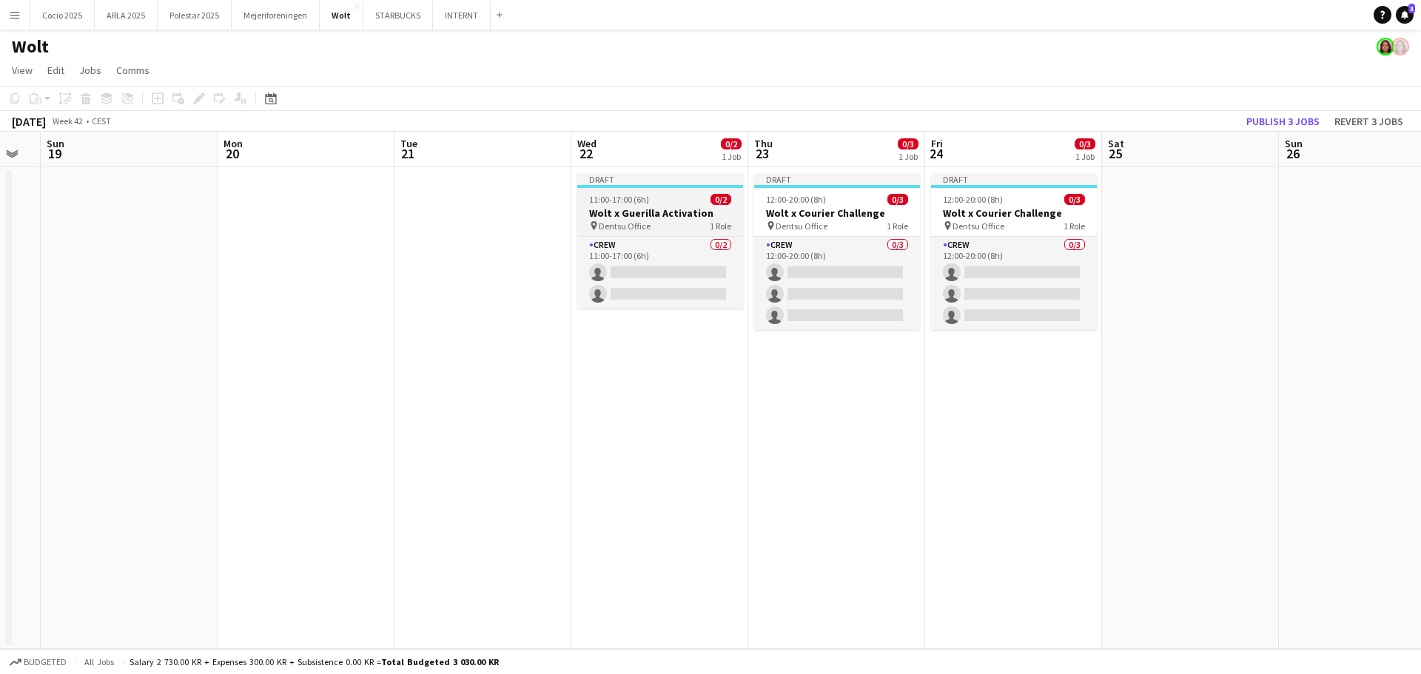
click at [617, 195] on span "11:00-17:00 (6h)" at bounding box center [619, 199] width 60 height 11
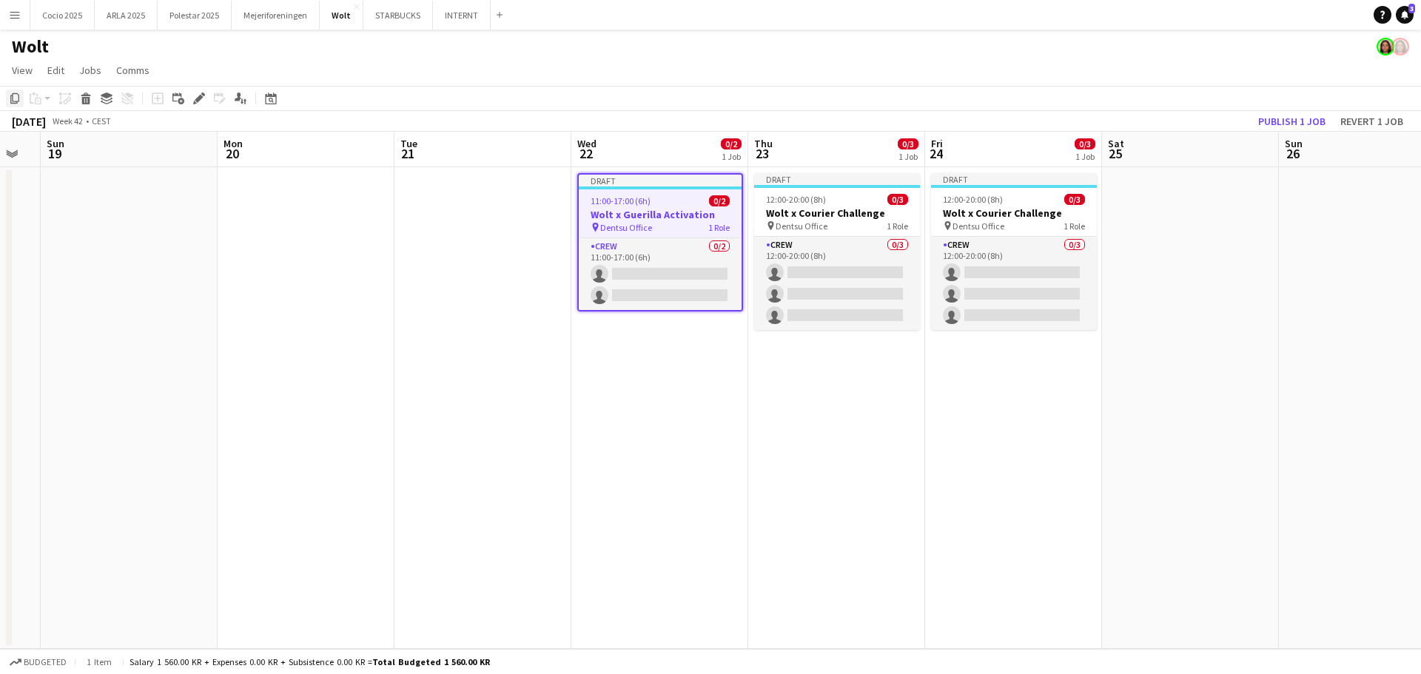
click at [15, 99] on icon "Copy" at bounding box center [15, 99] width 12 height 12
click at [450, 202] on app-date-cell at bounding box center [483, 408] width 177 height 482
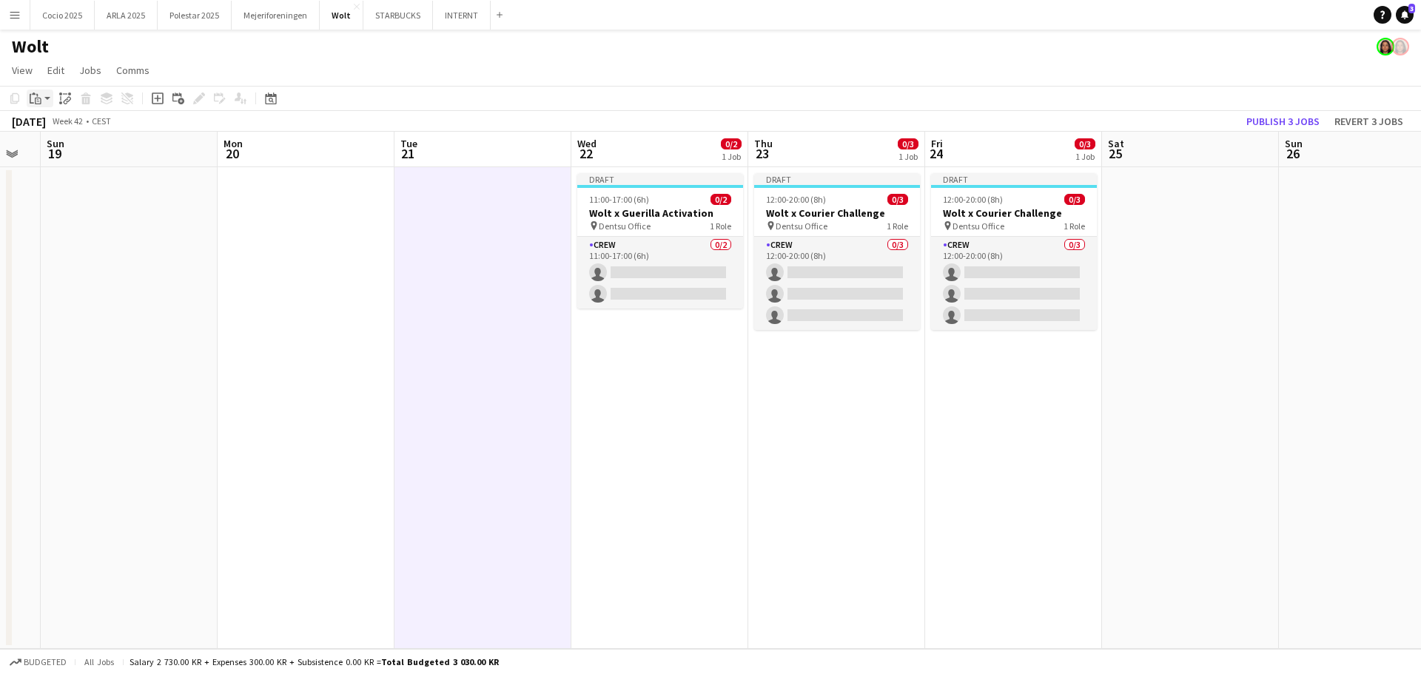
click at [41, 98] on div "Paste" at bounding box center [36, 99] width 18 height 18
click at [64, 158] on link "Paste with crew Ctrl+Shift+V" at bounding box center [108, 151] width 139 height 13
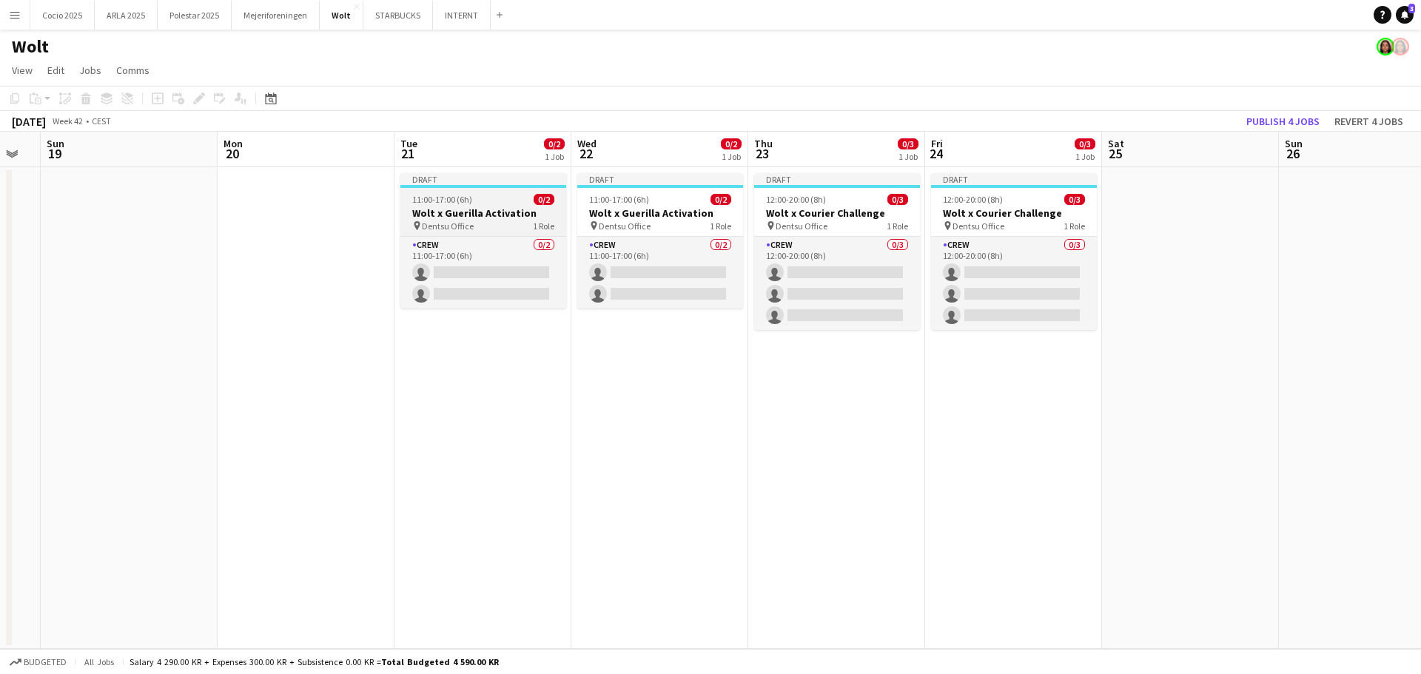
click at [458, 230] on span "Dentsu Office" at bounding box center [448, 226] width 52 height 11
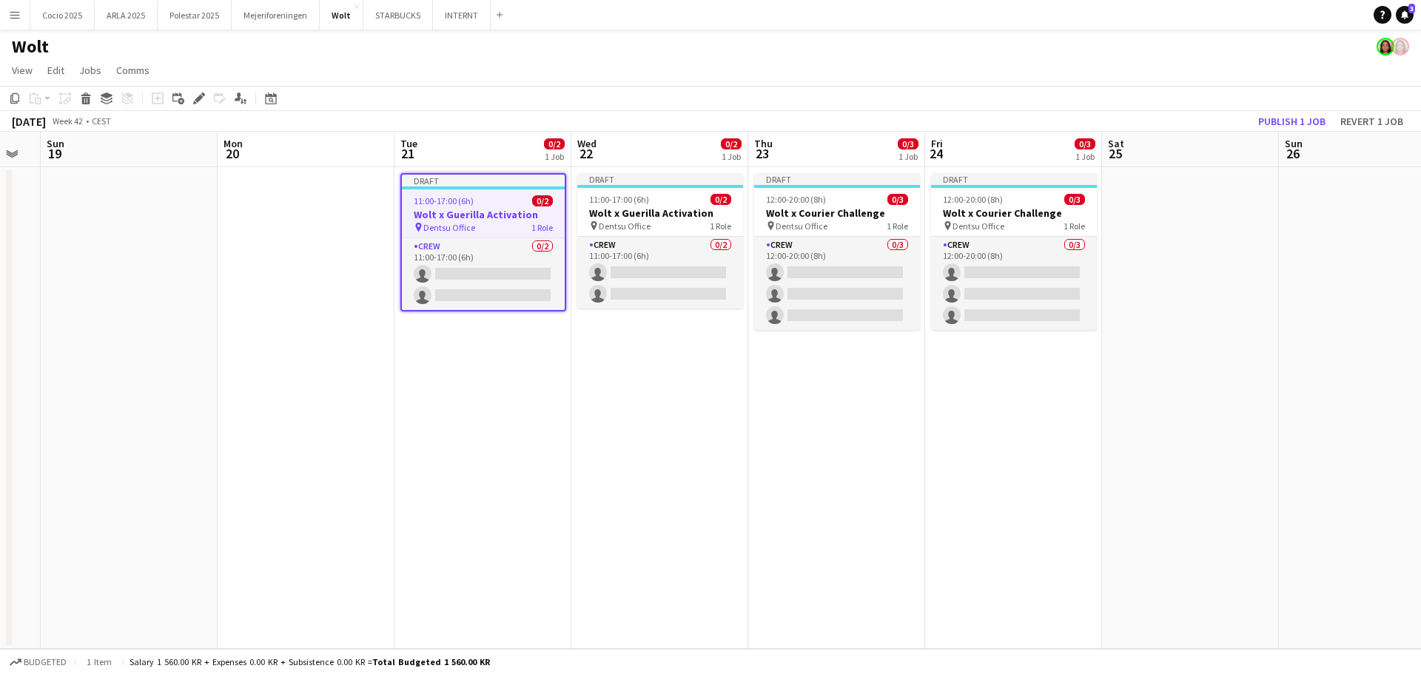
click at [458, 230] on span "Dentsu Office" at bounding box center [449, 227] width 52 height 11
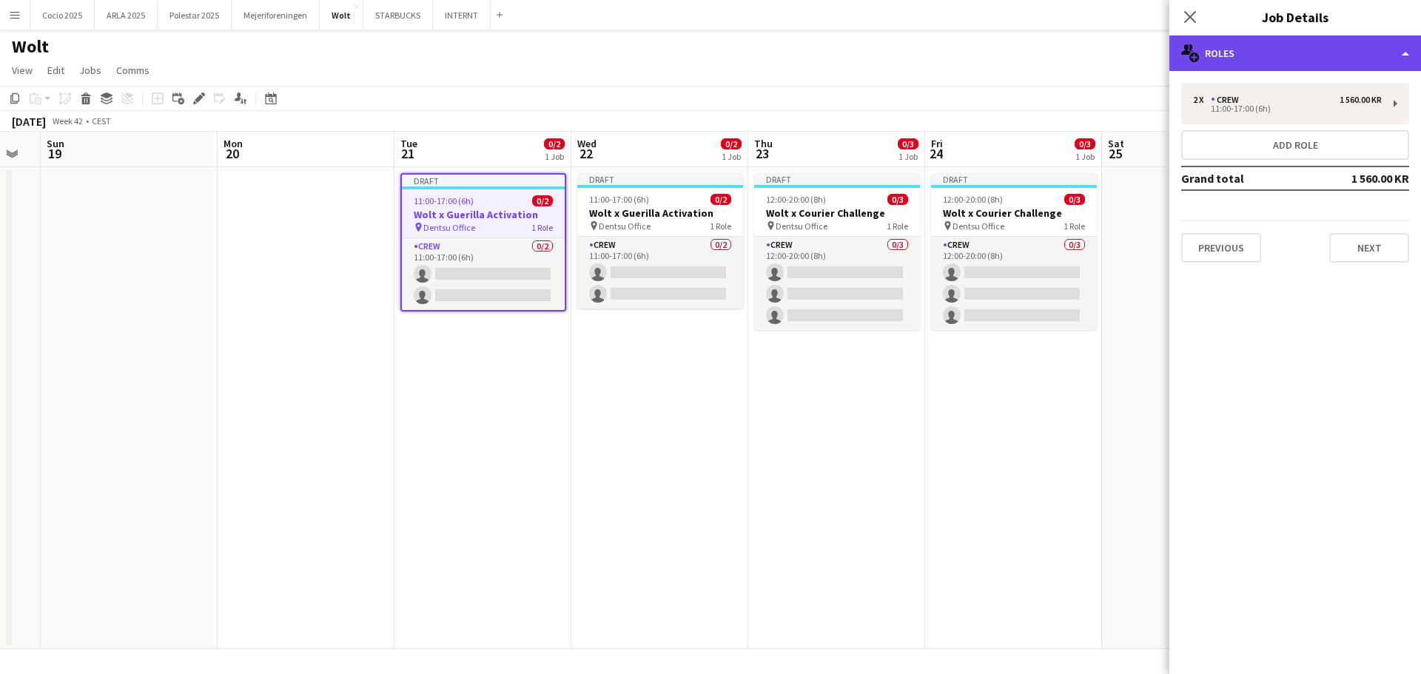
click at [1299, 61] on div "multiple-users-add Roles" at bounding box center [1296, 54] width 252 height 36
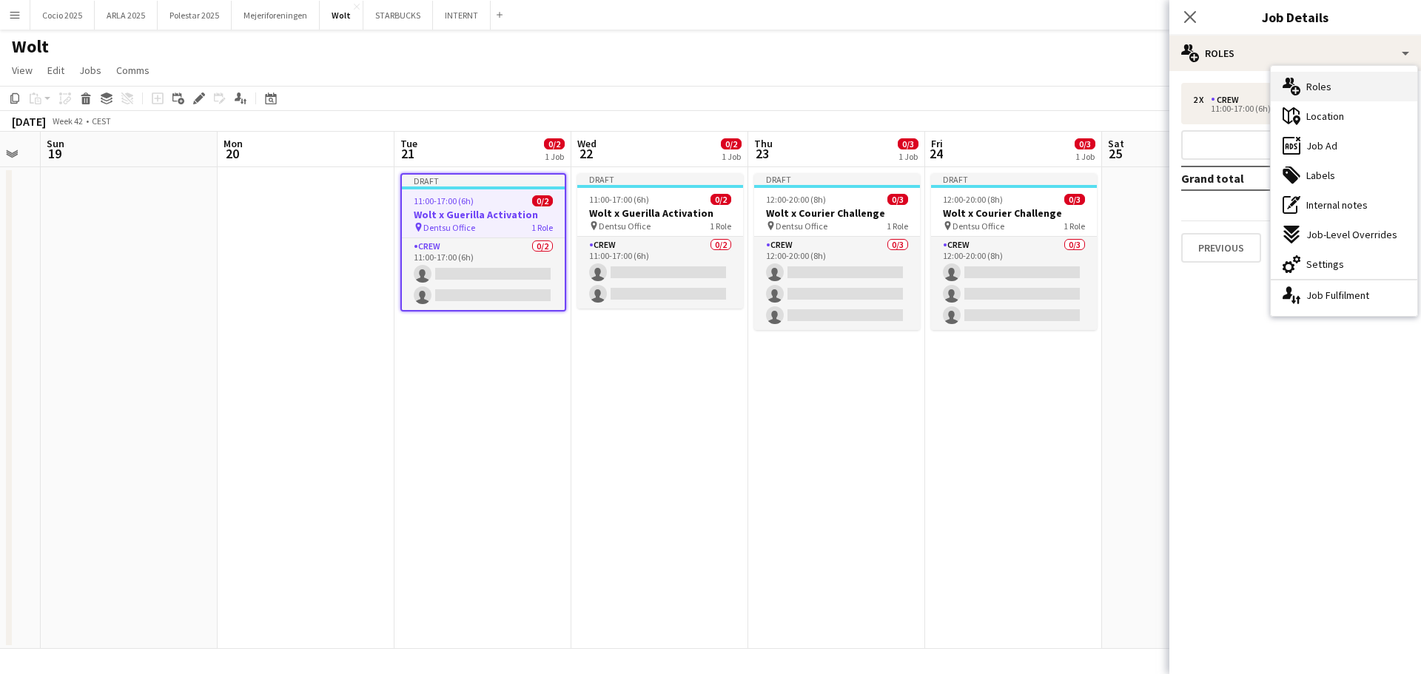
click at [1331, 81] on div "multiple-users-add Roles" at bounding box center [1344, 87] width 147 height 30
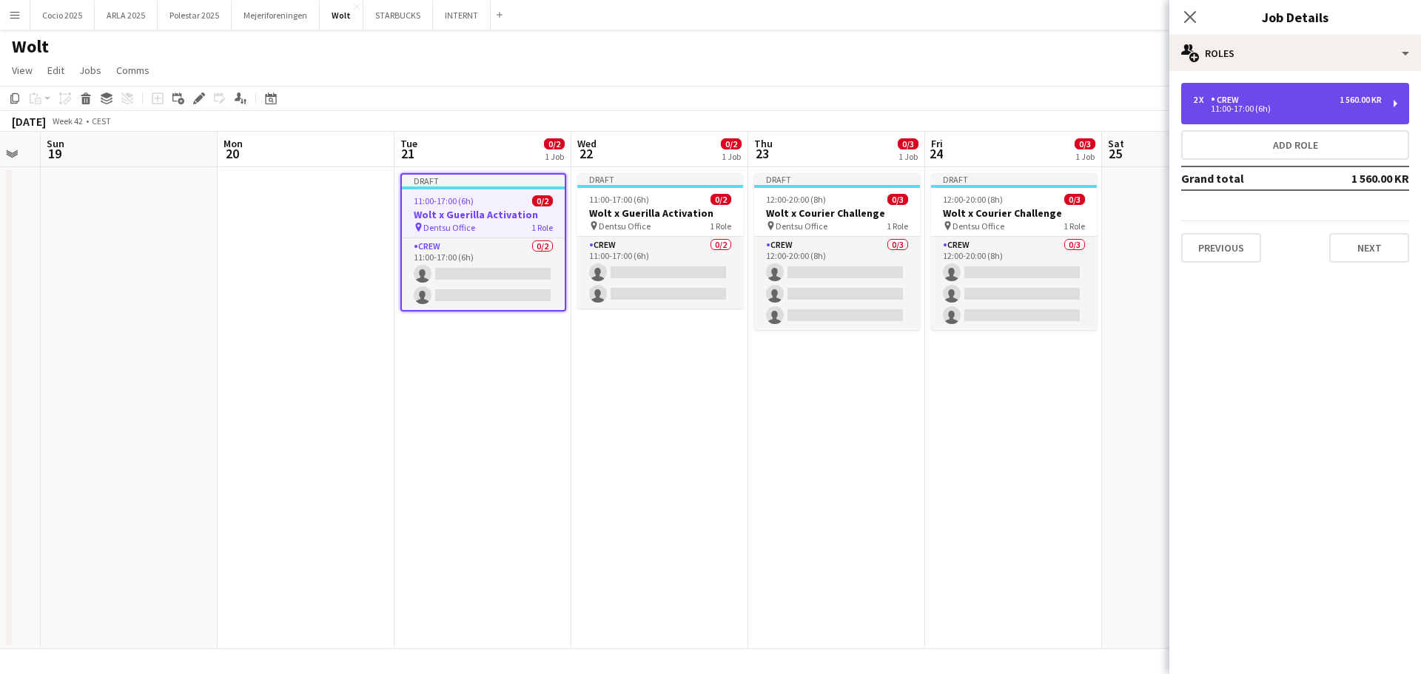
click at [1304, 100] on div "2 x Crew 1 560.00 KR" at bounding box center [1287, 100] width 189 height 10
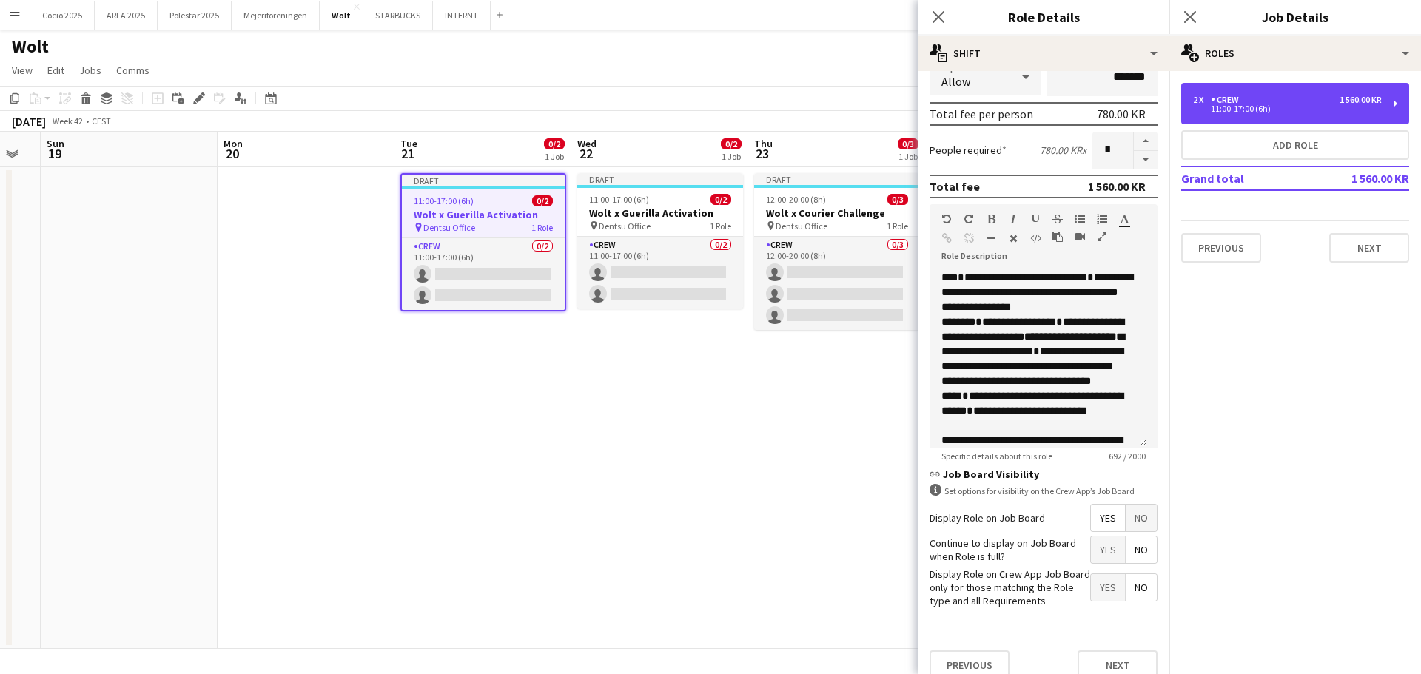
scroll to position [329, 0]
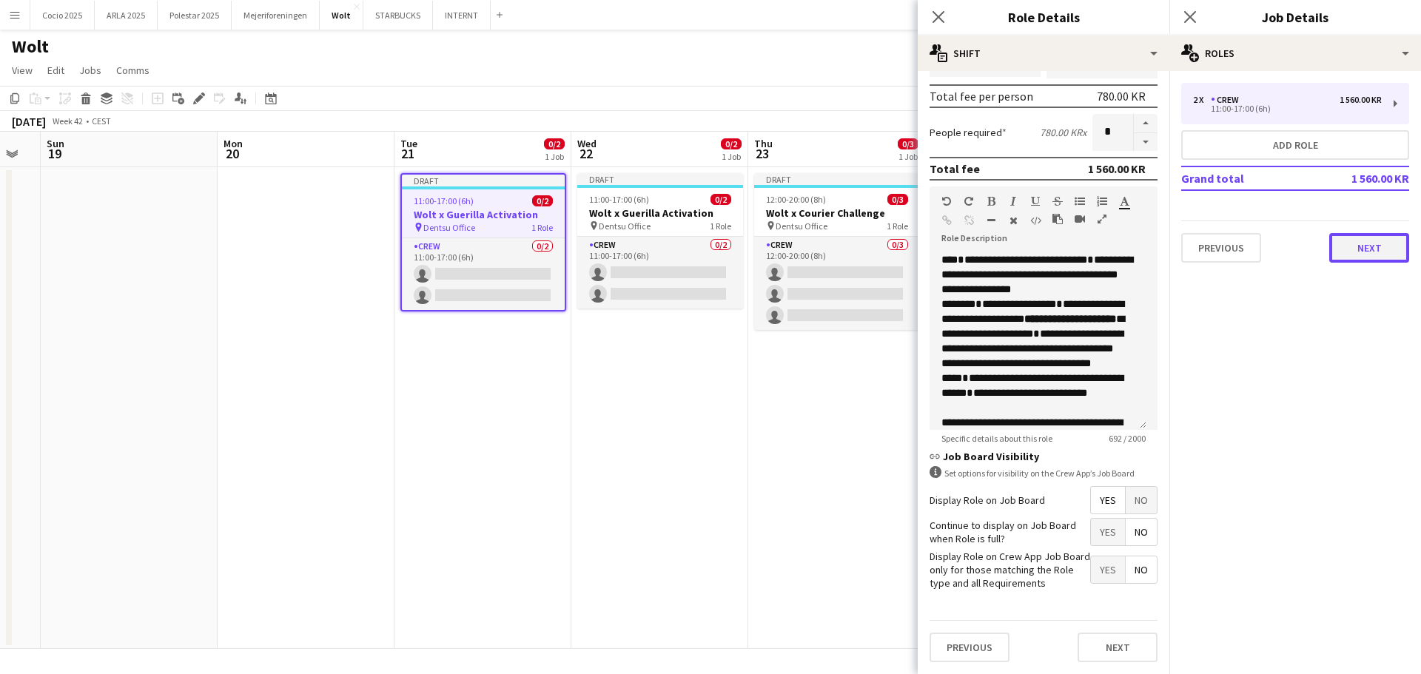
click at [1363, 236] on button "Next" at bounding box center [1370, 248] width 80 height 30
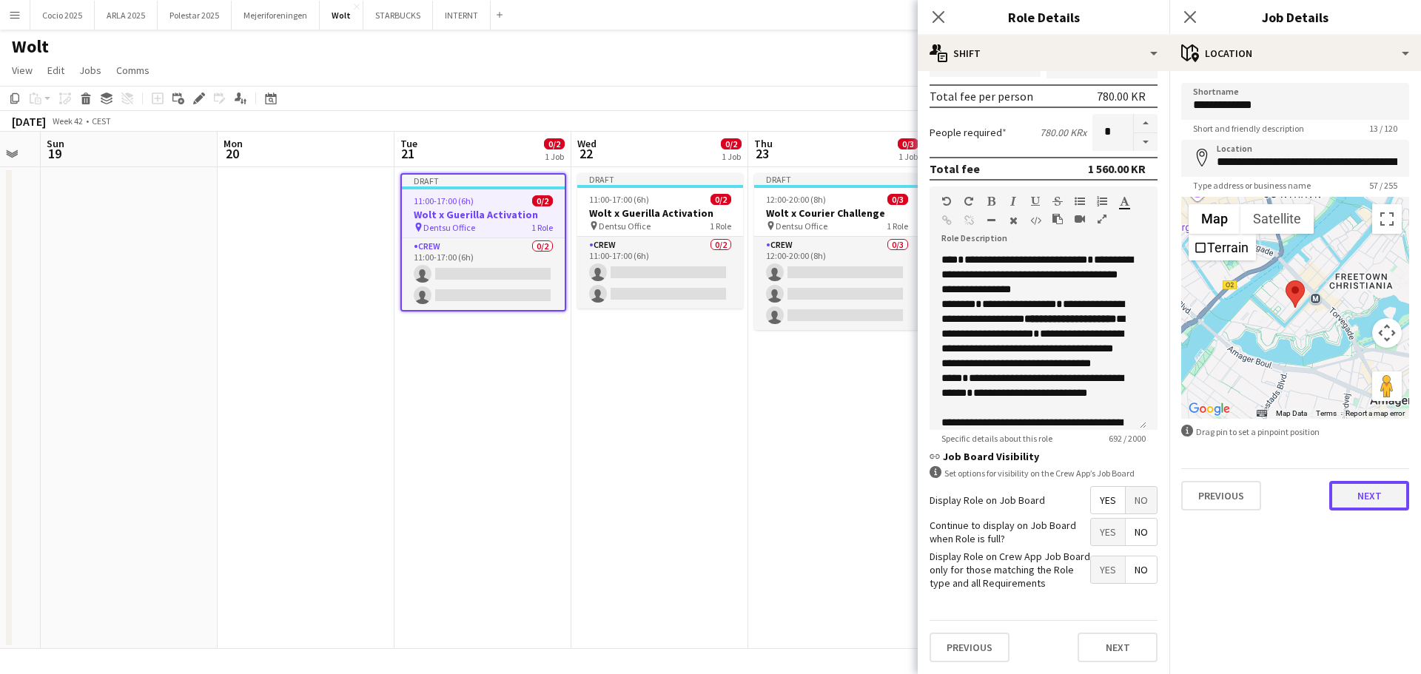
click at [1381, 500] on button "Next" at bounding box center [1370, 496] width 80 height 30
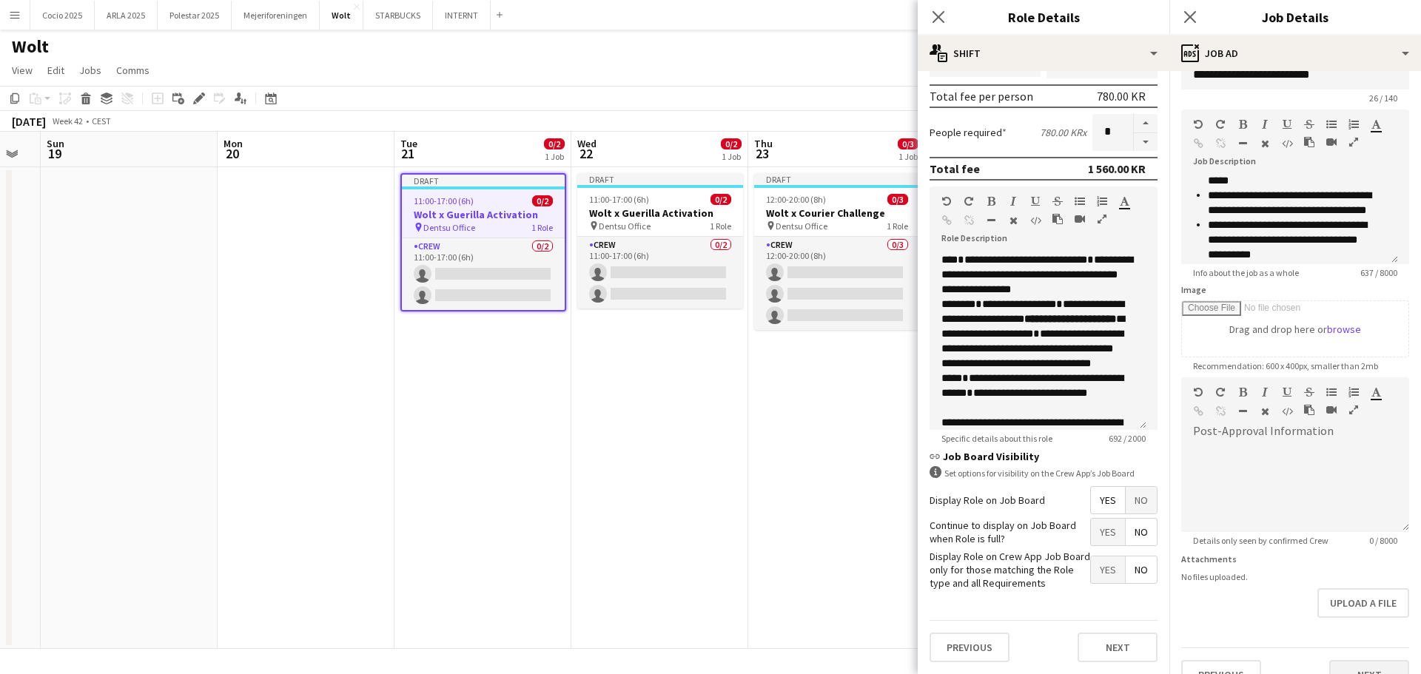
scroll to position [58, 0]
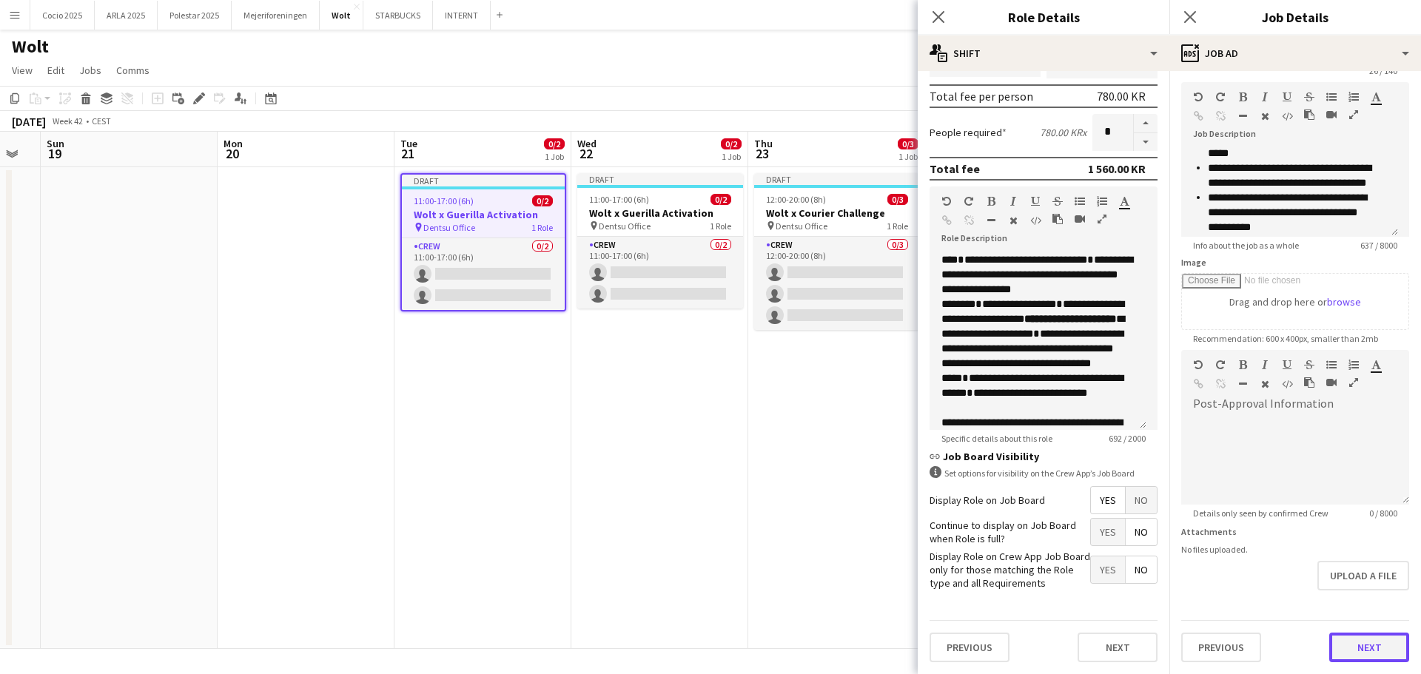
click at [1346, 643] on button "Next" at bounding box center [1370, 648] width 80 height 30
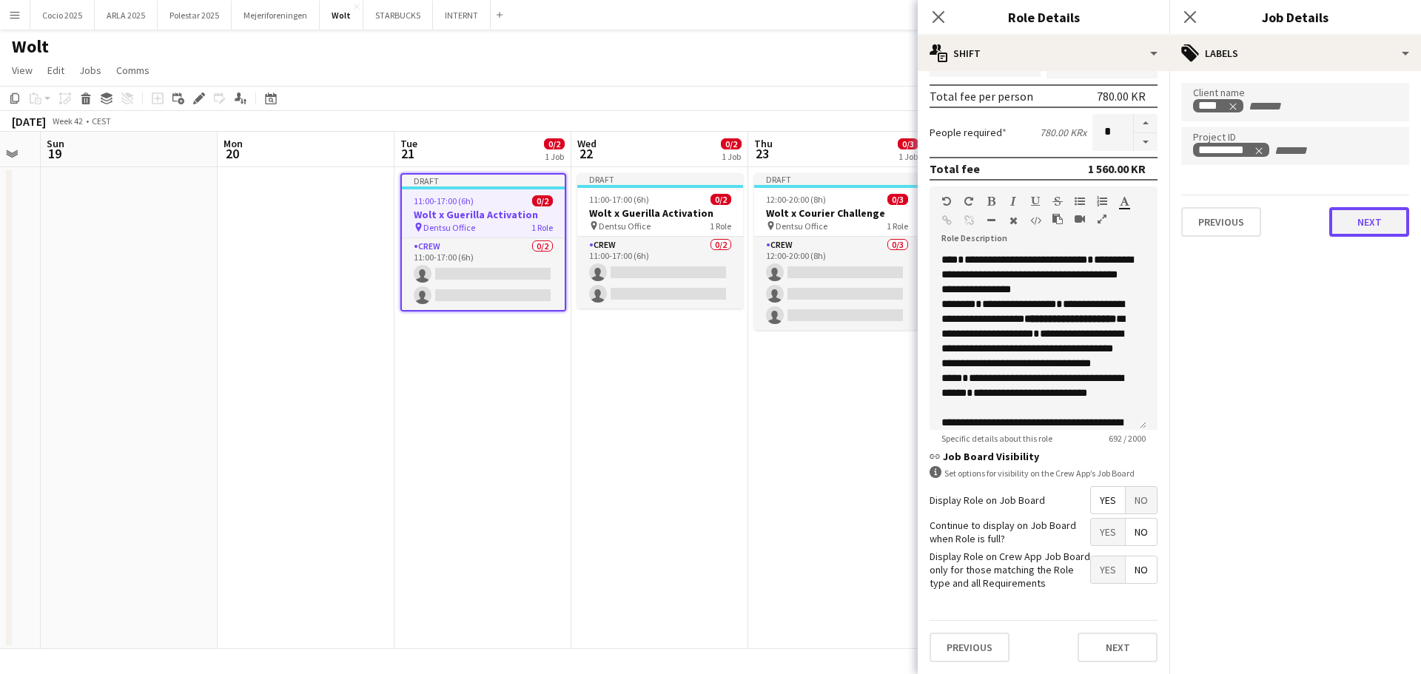
click at [1336, 215] on button "Next" at bounding box center [1370, 222] width 80 height 30
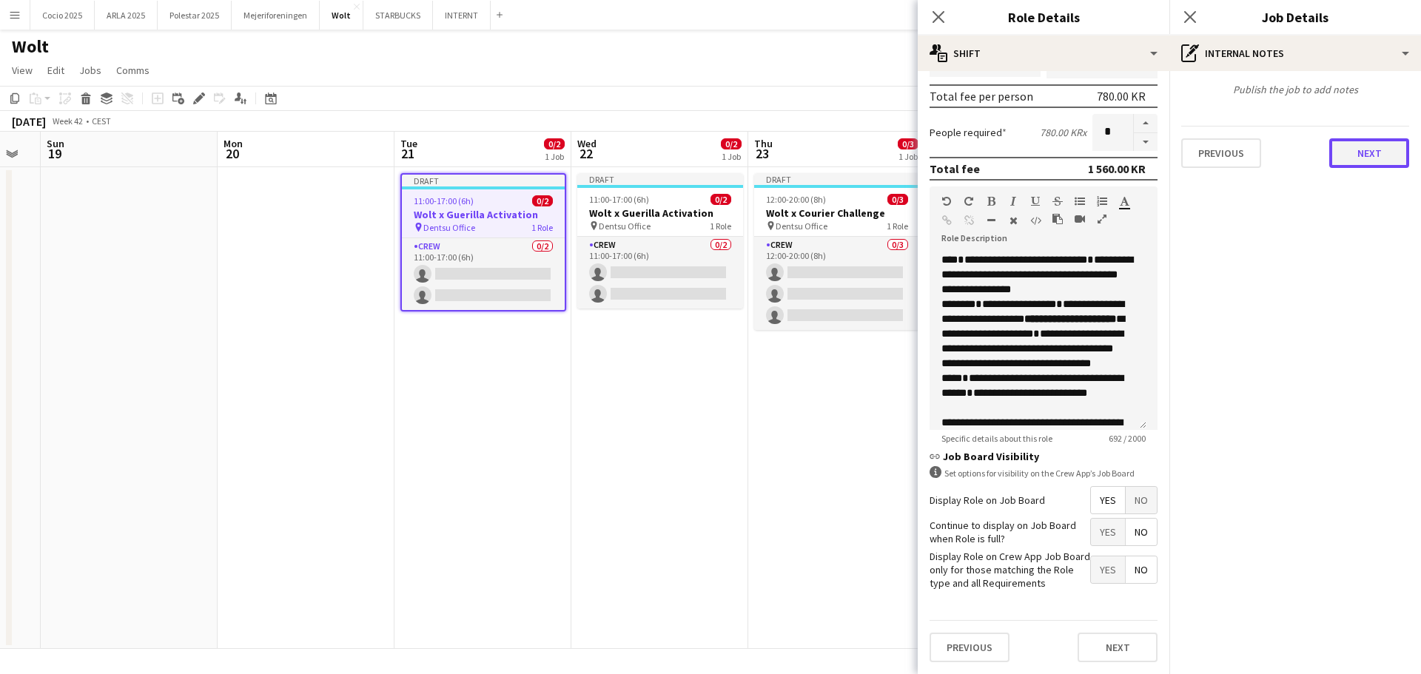
click at [1338, 163] on button "Next" at bounding box center [1370, 153] width 80 height 30
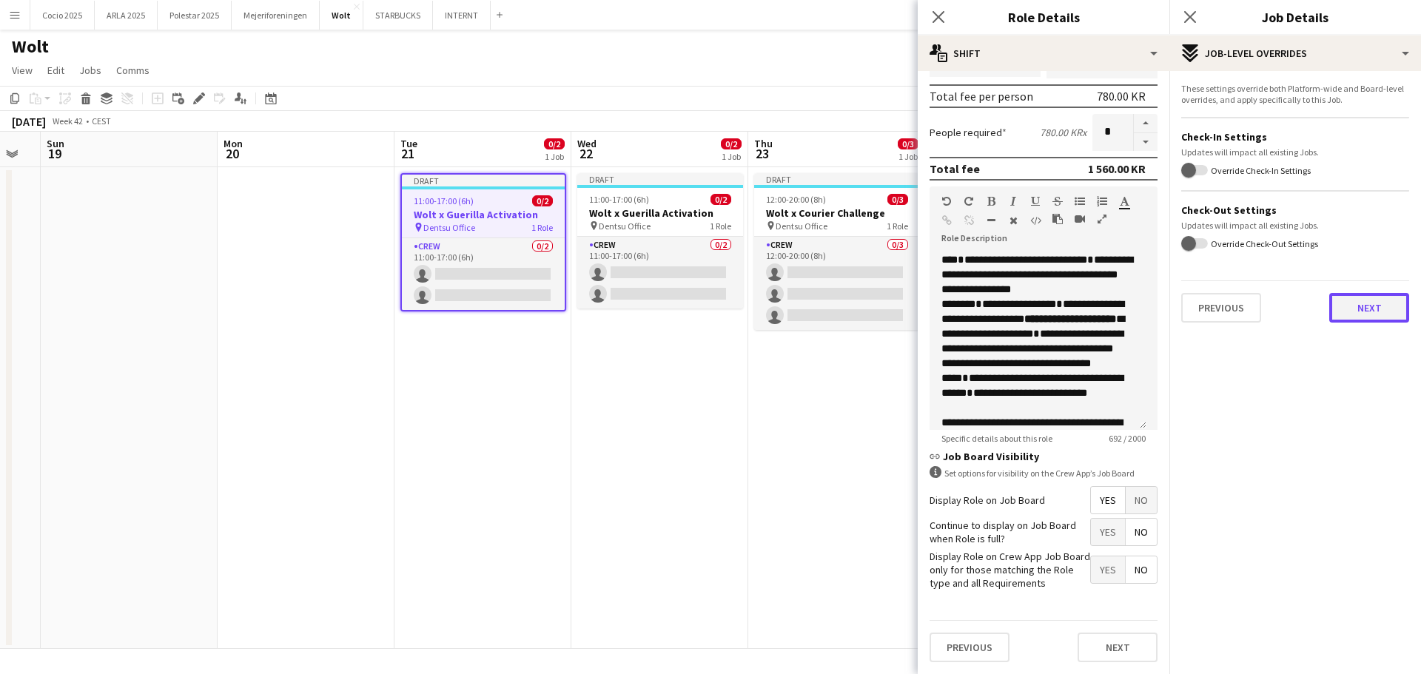
click at [1336, 296] on button "Next" at bounding box center [1370, 308] width 80 height 30
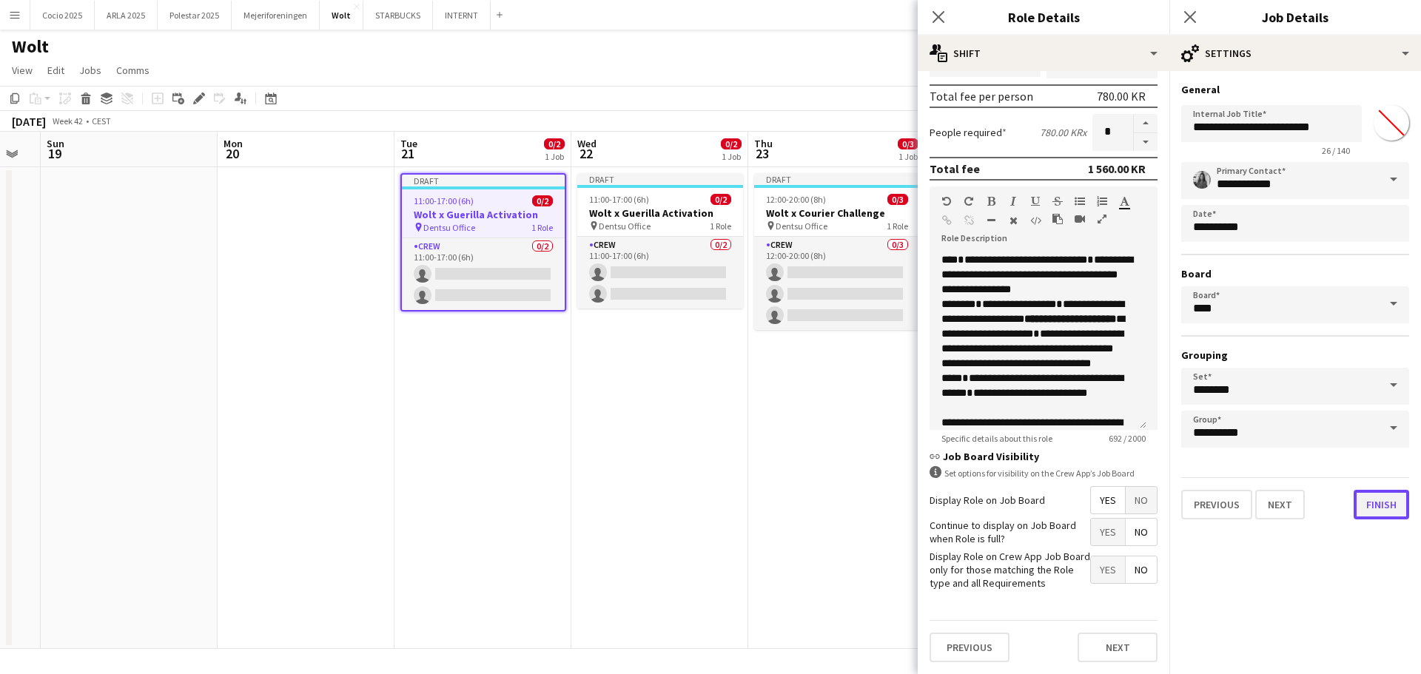
click at [1388, 512] on button "Finish" at bounding box center [1382, 505] width 56 height 30
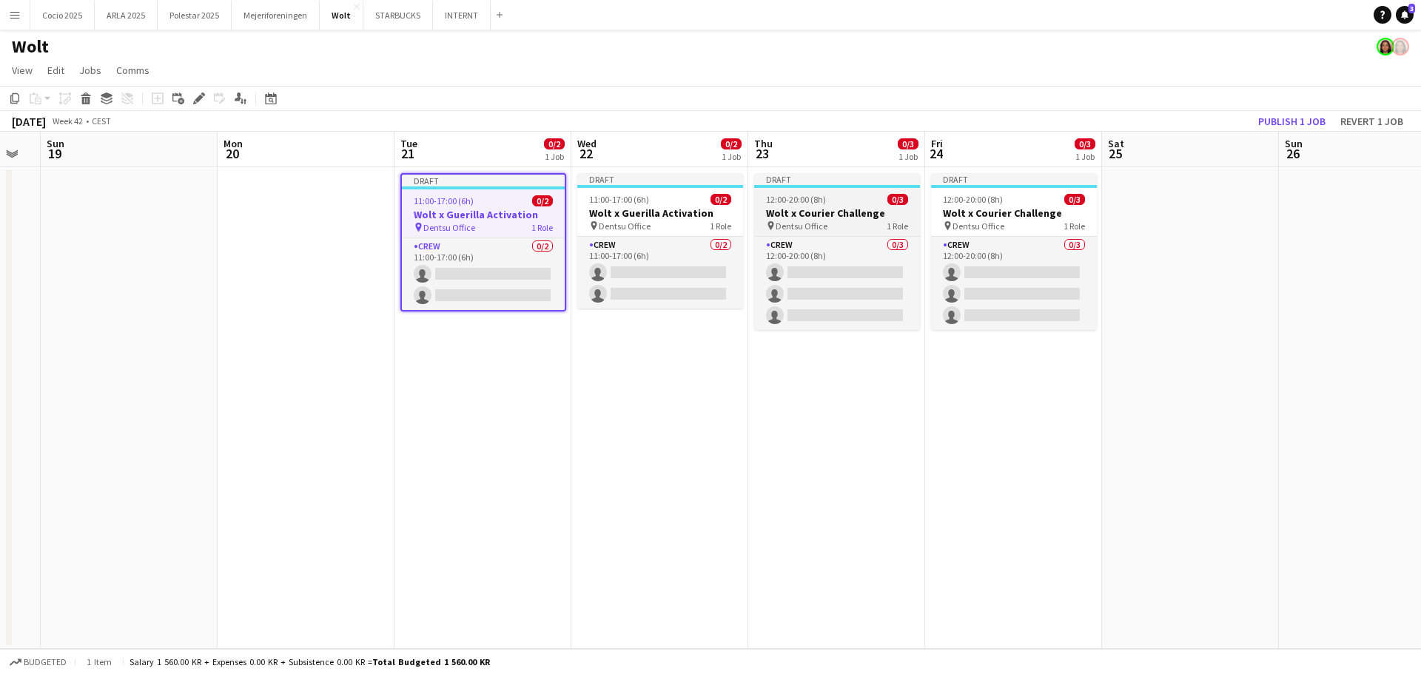
click at [848, 228] on div "pin Dentsu Office 1 Role" at bounding box center [837, 226] width 166 height 12
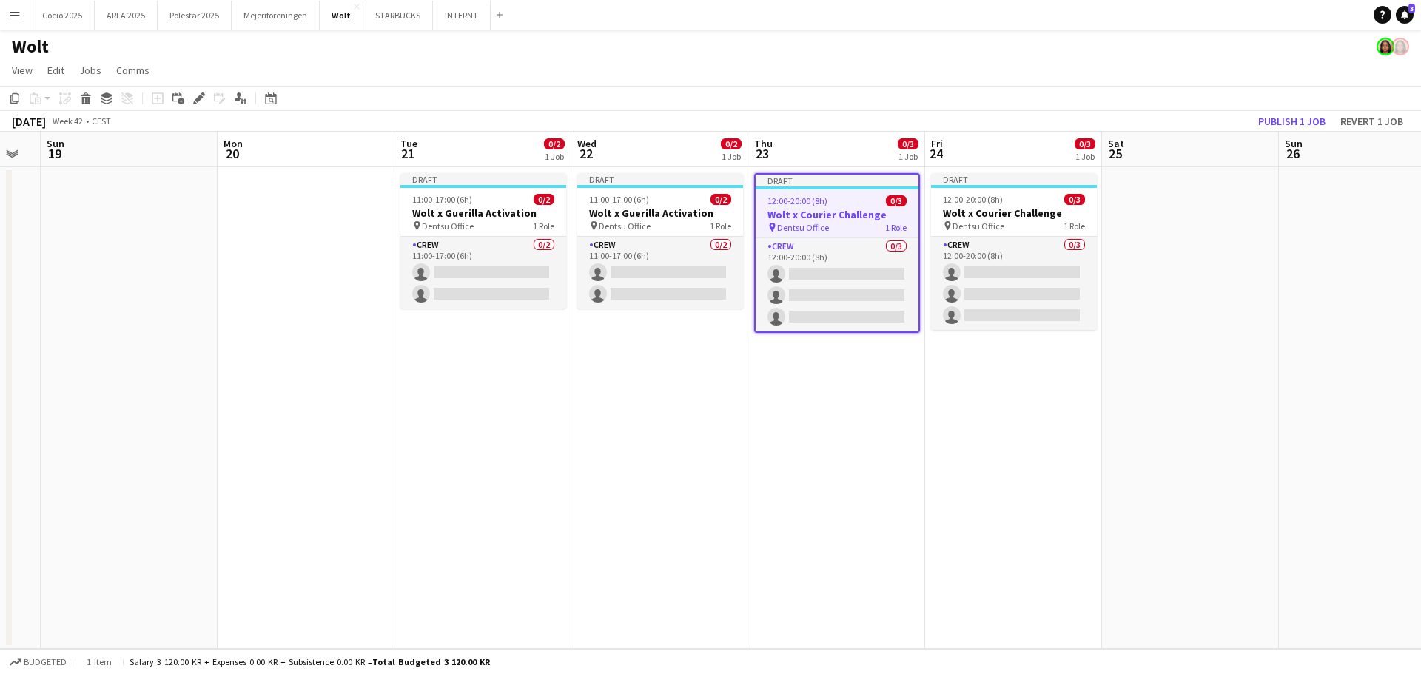
click at [845, 224] on div "pin Dentsu Office 1 Role" at bounding box center [837, 227] width 163 height 12
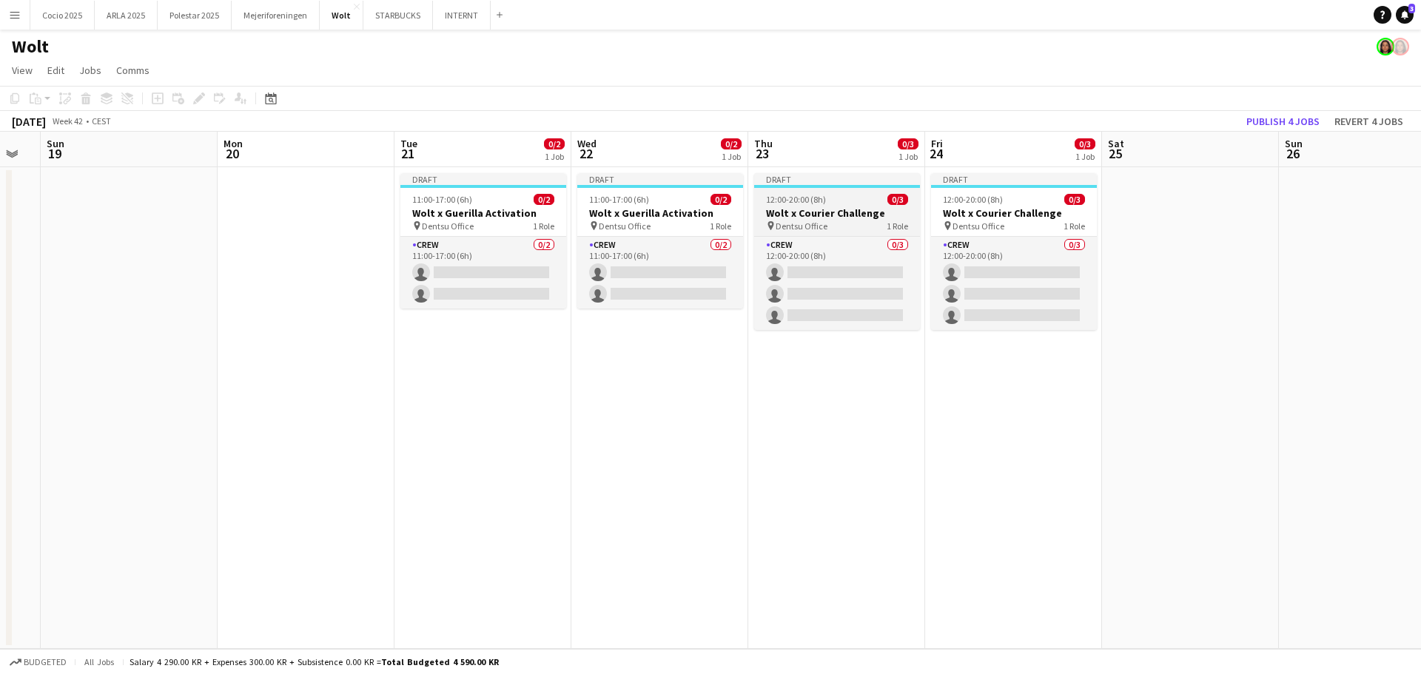
click at [845, 224] on div "pin Dentsu Office 1 Role" at bounding box center [837, 226] width 166 height 12
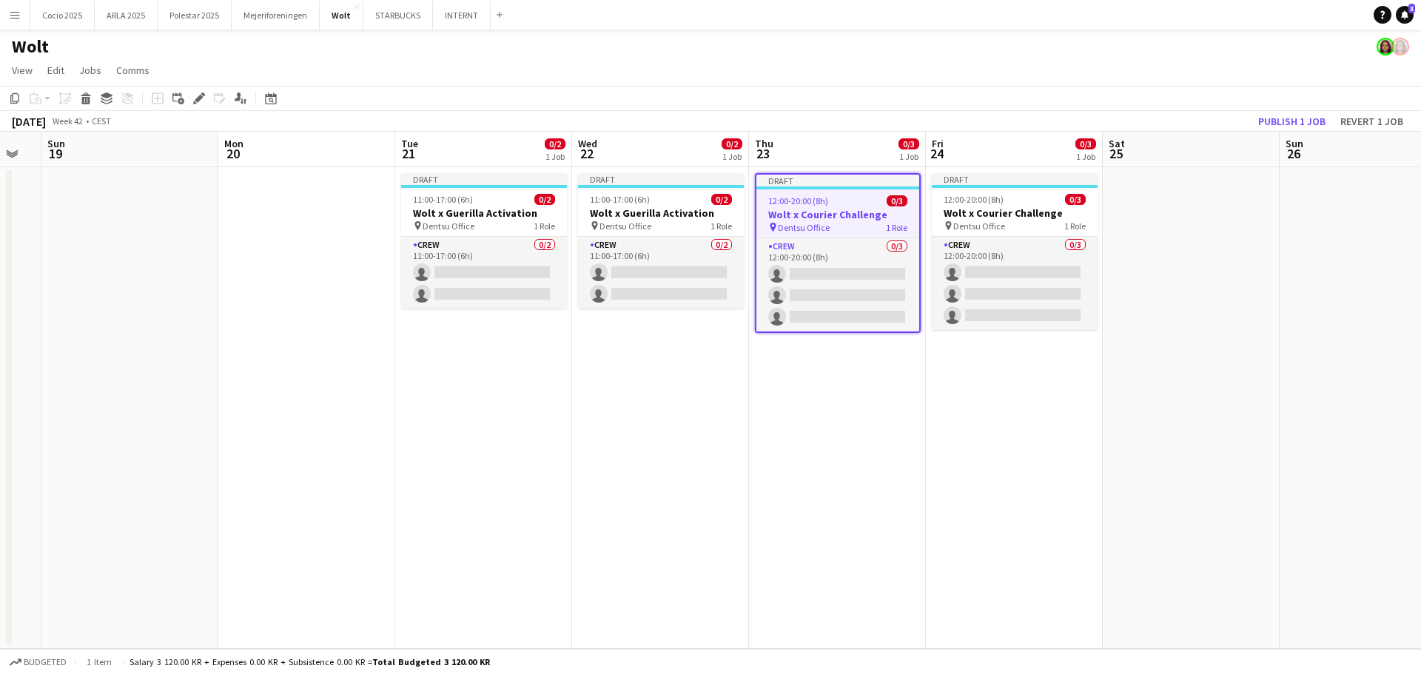
click at [845, 224] on div "pin Dentsu Office 1 Role" at bounding box center [838, 227] width 163 height 12
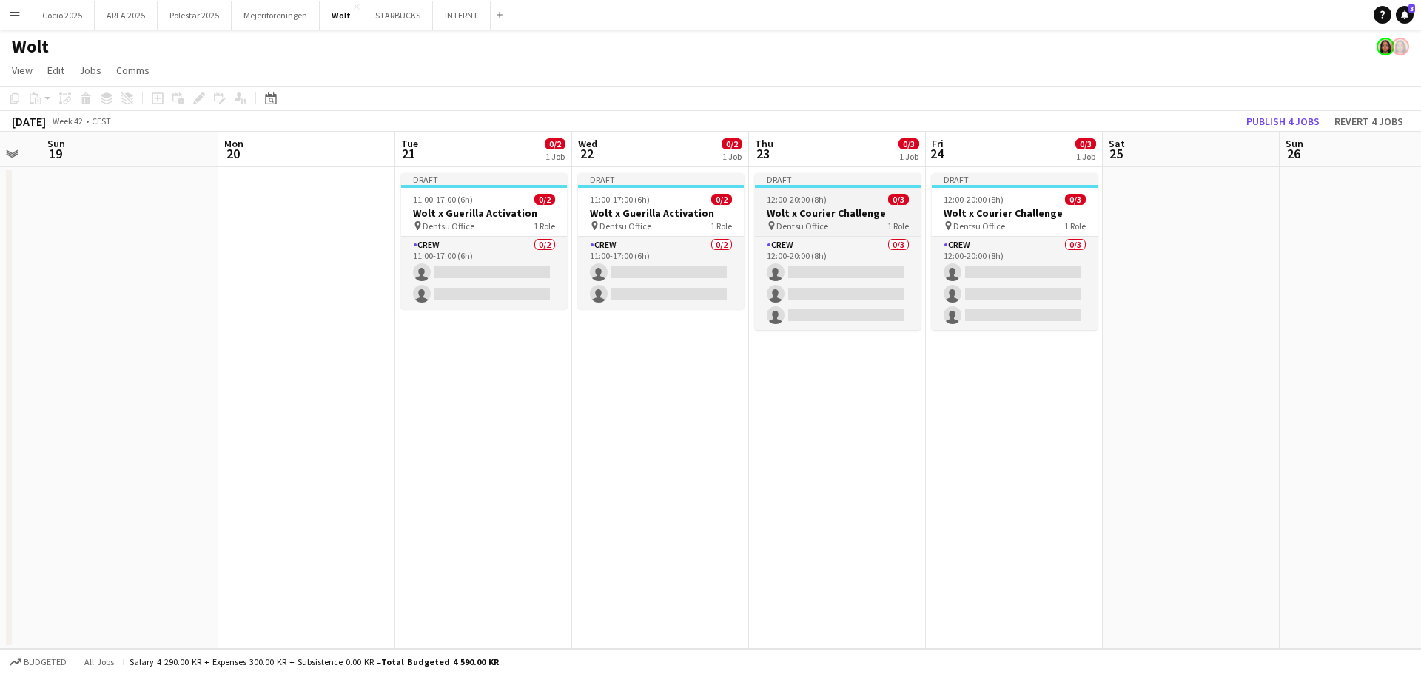
click at [845, 224] on div "pin Dentsu Office 1 Role" at bounding box center [838, 226] width 166 height 12
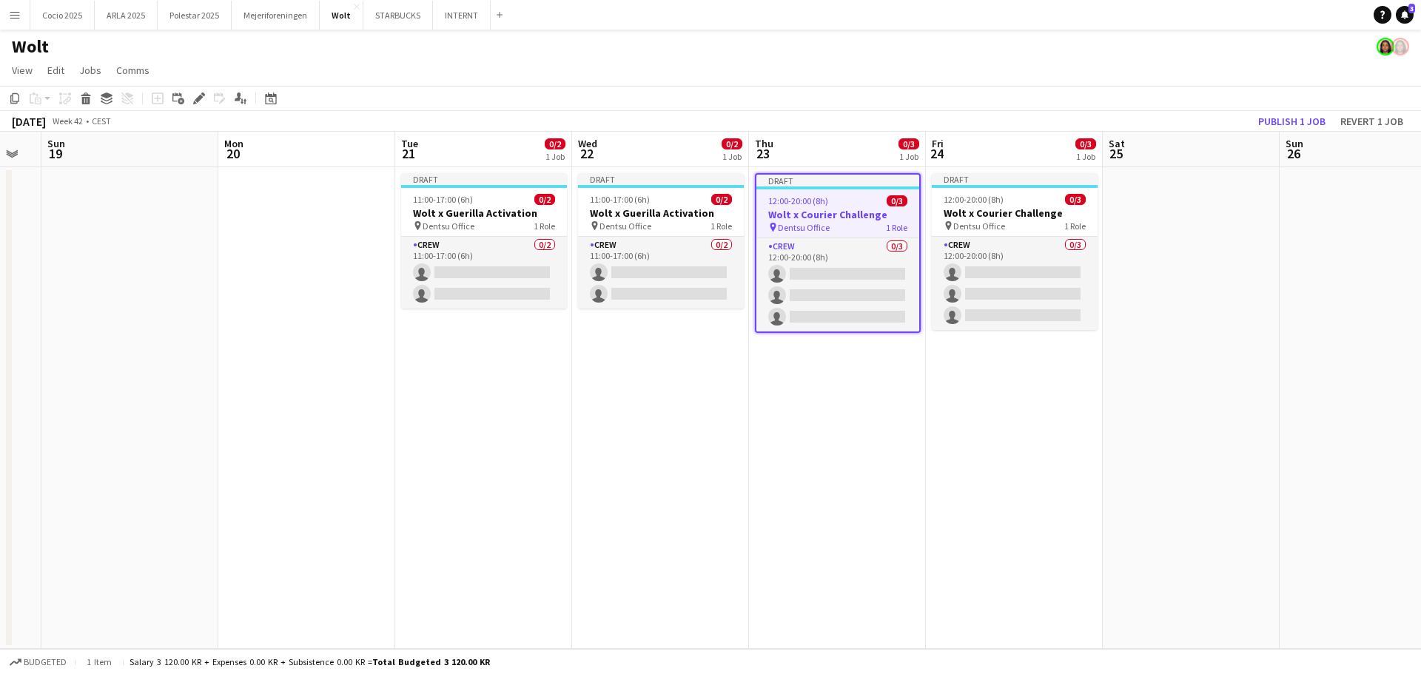
click at [845, 224] on div "pin Dentsu Office 1 Role" at bounding box center [838, 227] width 163 height 12
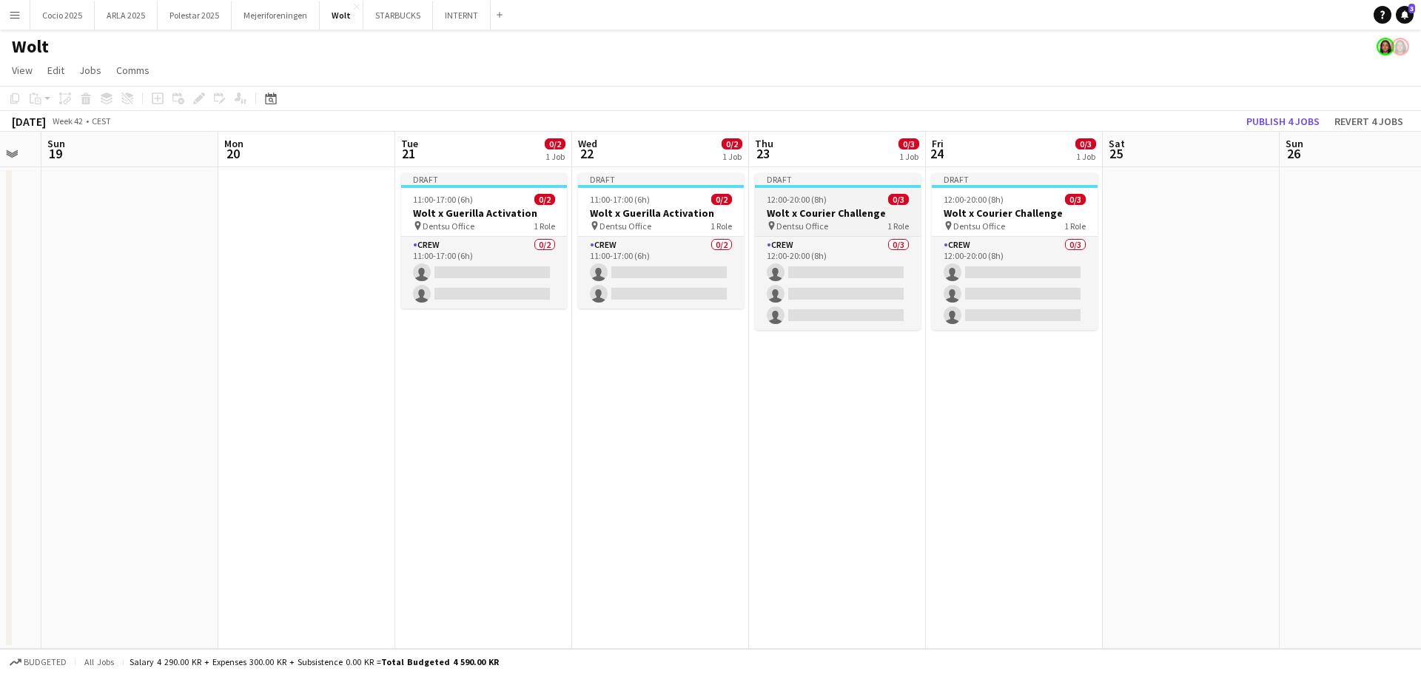
click at [845, 224] on div "pin Dentsu Office 1 Role" at bounding box center [838, 226] width 166 height 12
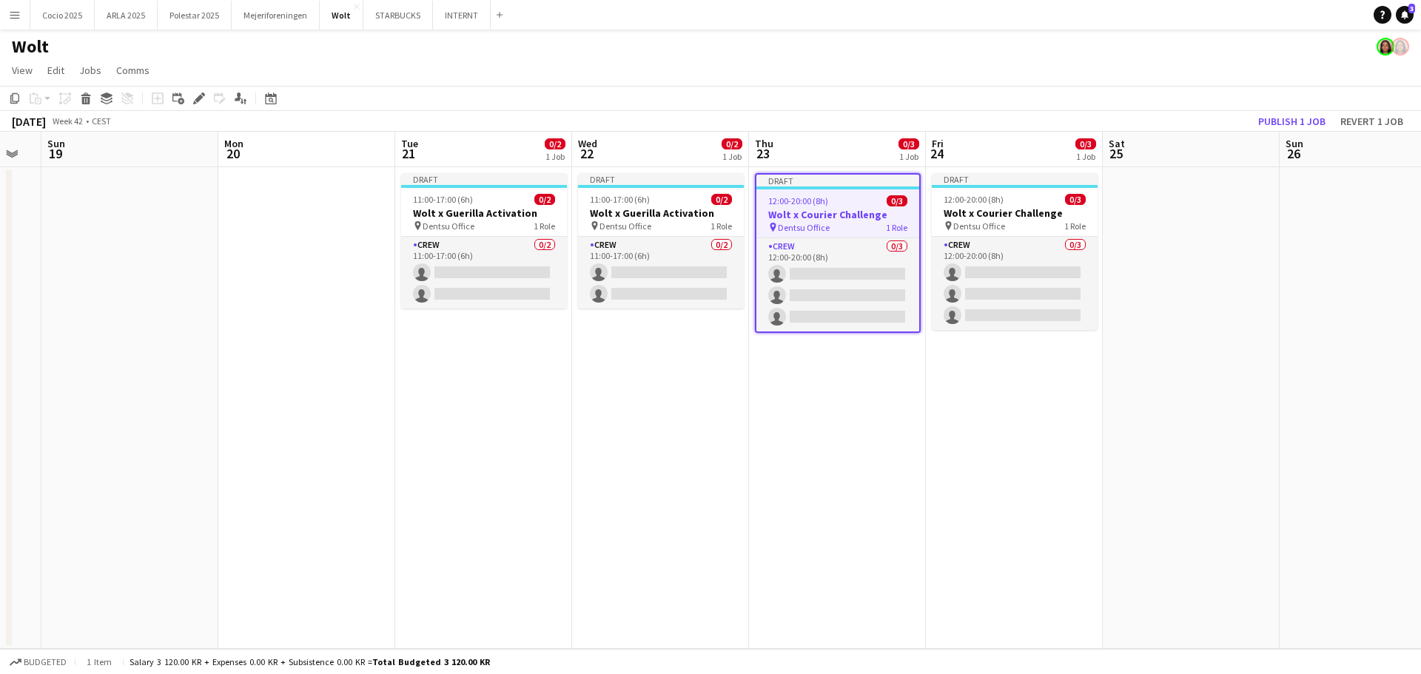
click at [845, 224] on div "pin Dentsu Office 1 Role" at bounding box center [838, 227] width 163 height 12
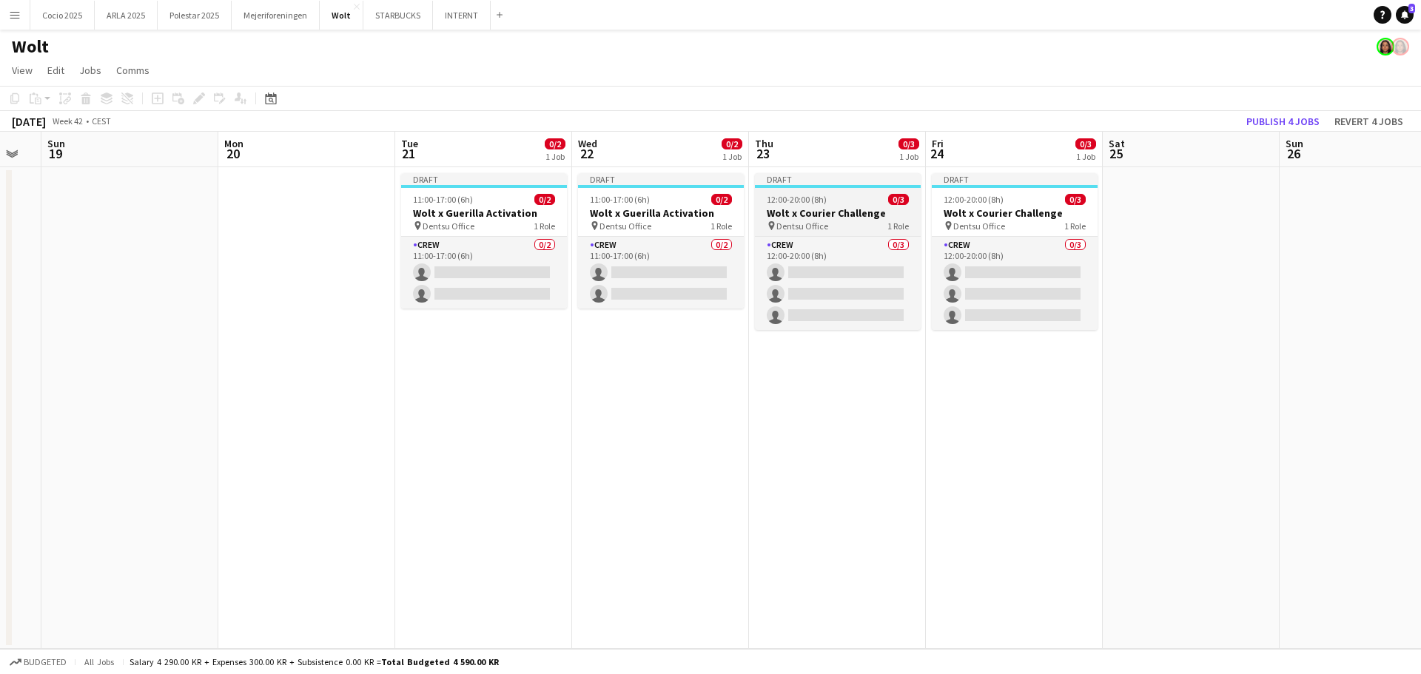
click at [845, 224] on div "pin Dentsu Office 1 Role" at bounding box center [838, 226] width 166 height 12
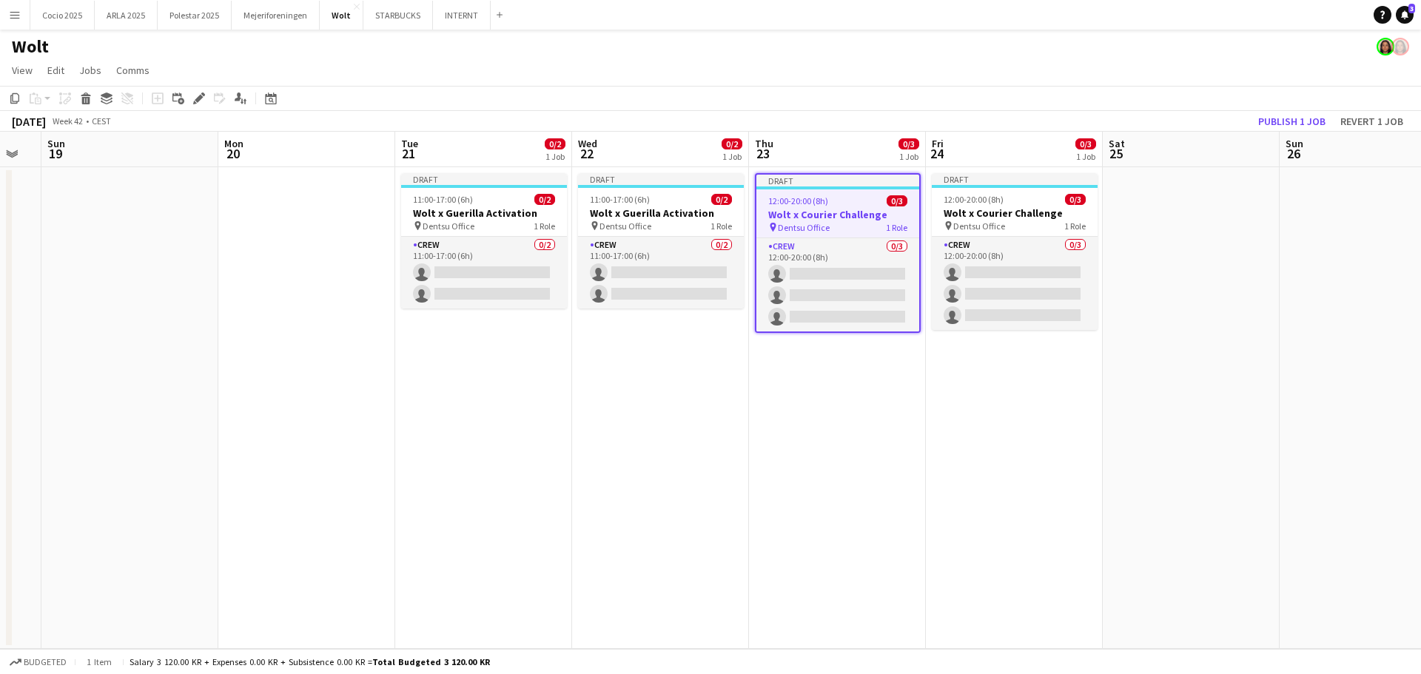
click at [845, 224] on div "pin Dentsu Office 1 Role" at bounding box center [838, 227] width 163 height 12
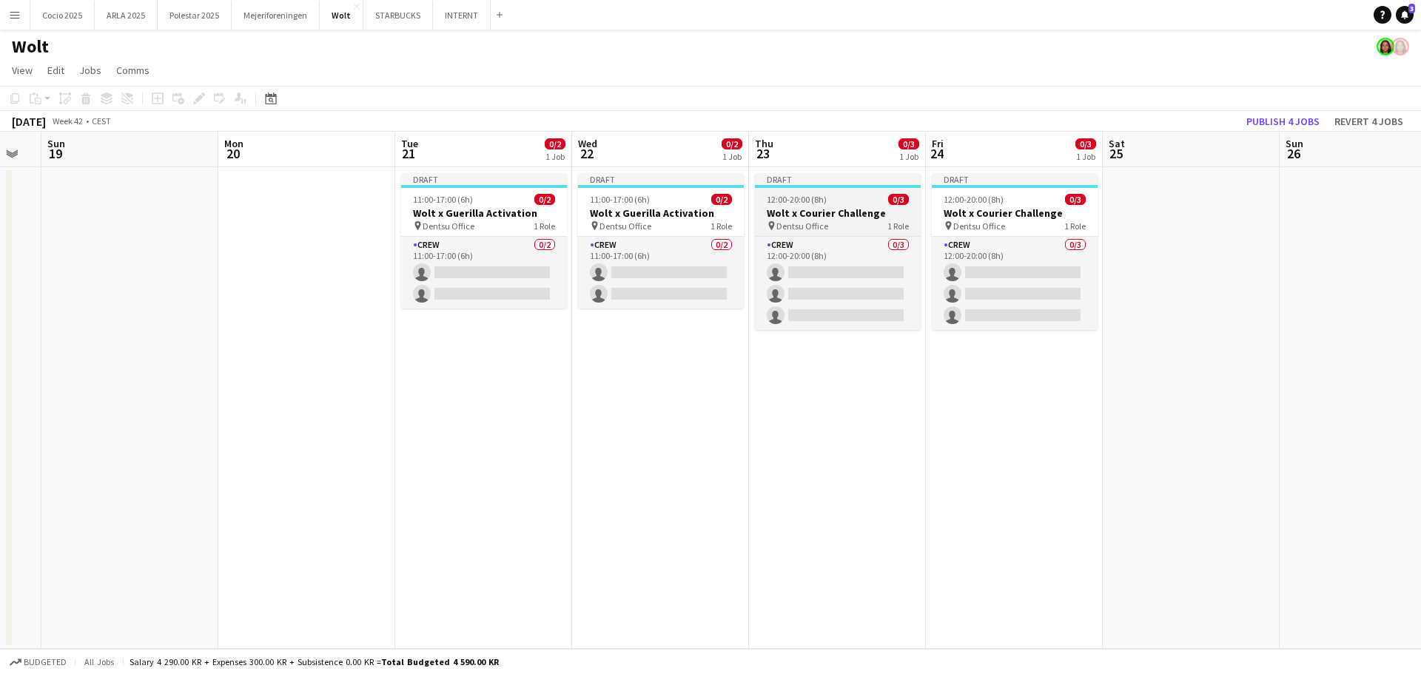
click at [845, 224] on div "pin Dentsu Office 1 Role" at bounding box center [838, 226] width 166 height 12
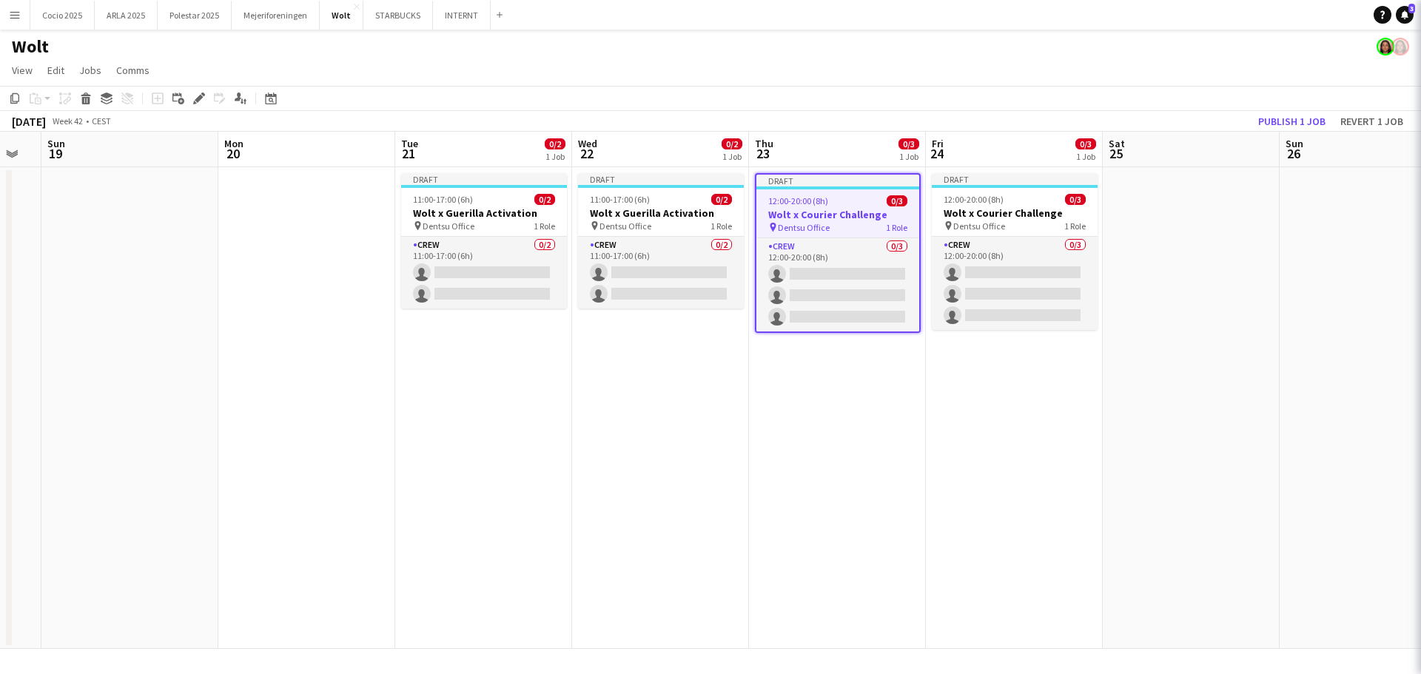
click at [845, 224] on div "pin Dentsu Office 1 Role" at bounding box center [838, 227] width 163 height 12
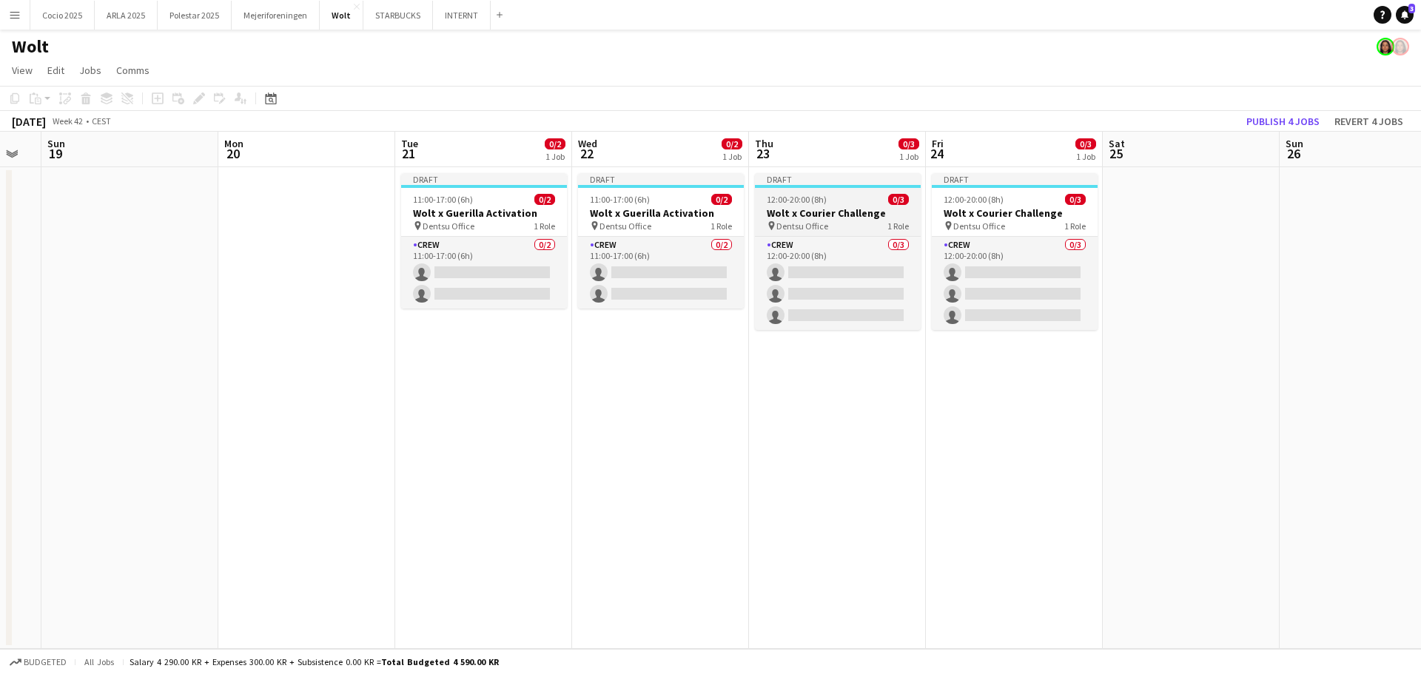
click at [845, 224] on div "pin Dentsu Office 1 Role" at bounding box center [838, 226] width 166 height 12
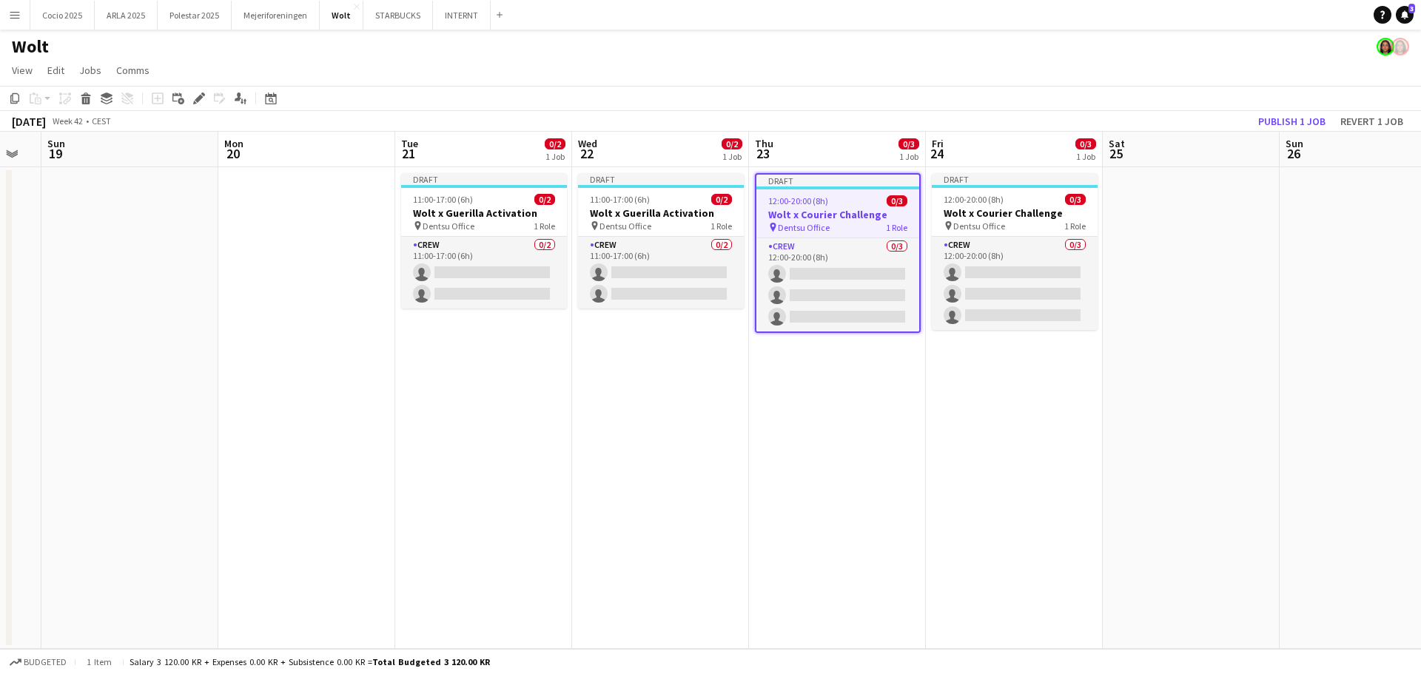
click at [845, 224] on div "pin Dentsu Office 1 Role" at bounding box center [838, 227] width 163 height 12
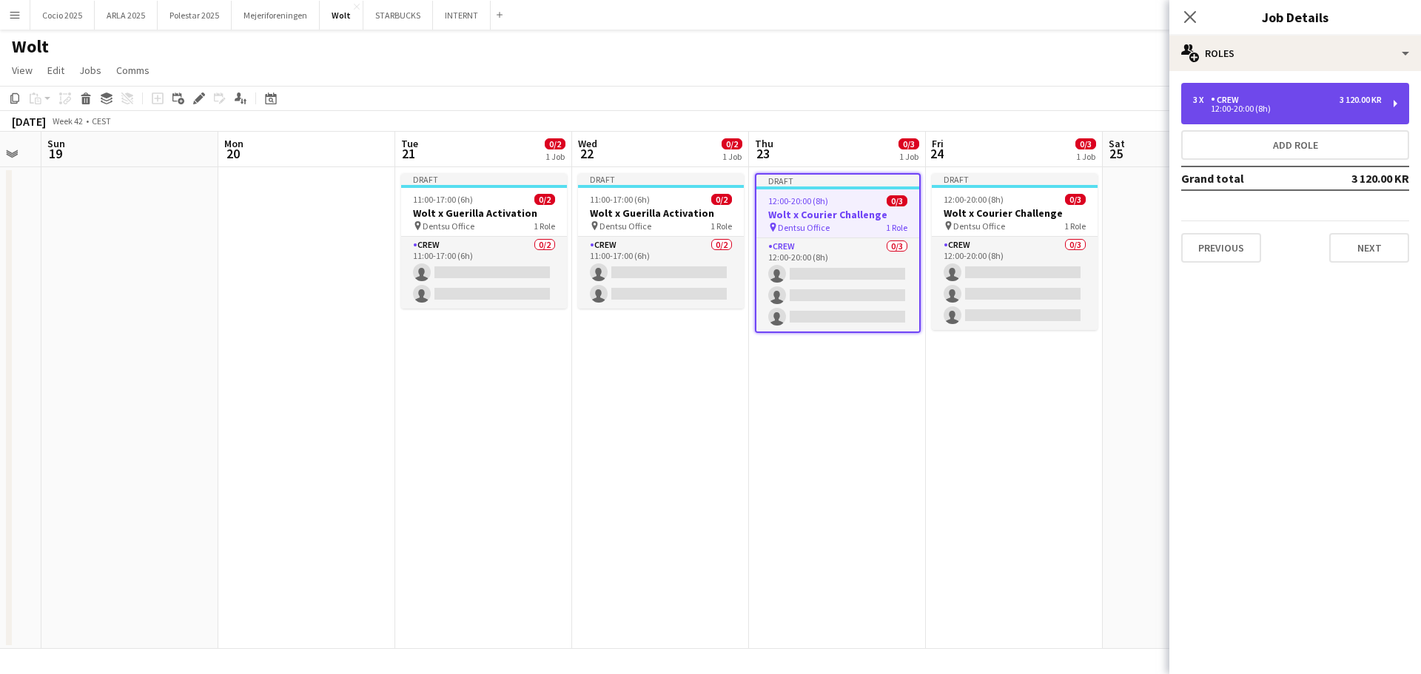
click at [1372, 112] on div "12:00-20:00 (8h)" at bounding box center [1287, 108] width 189 height 7
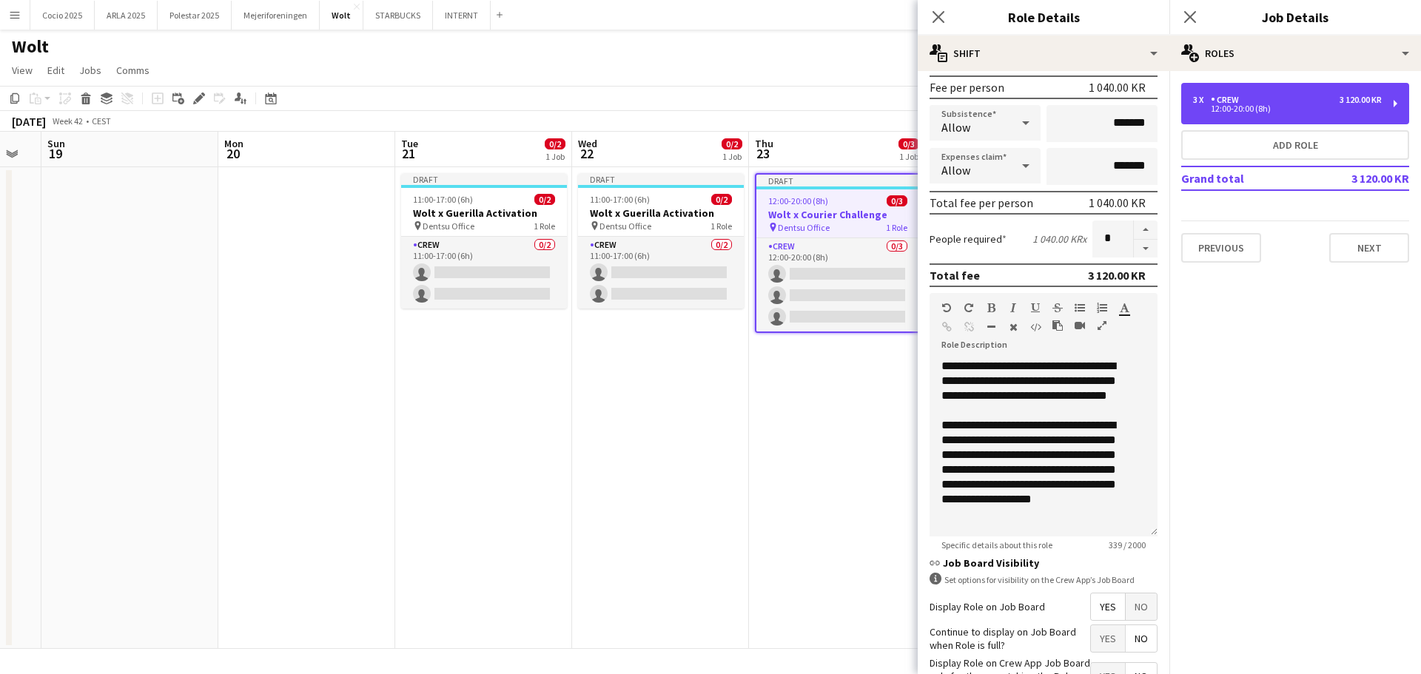
scroll to position [296, 0]
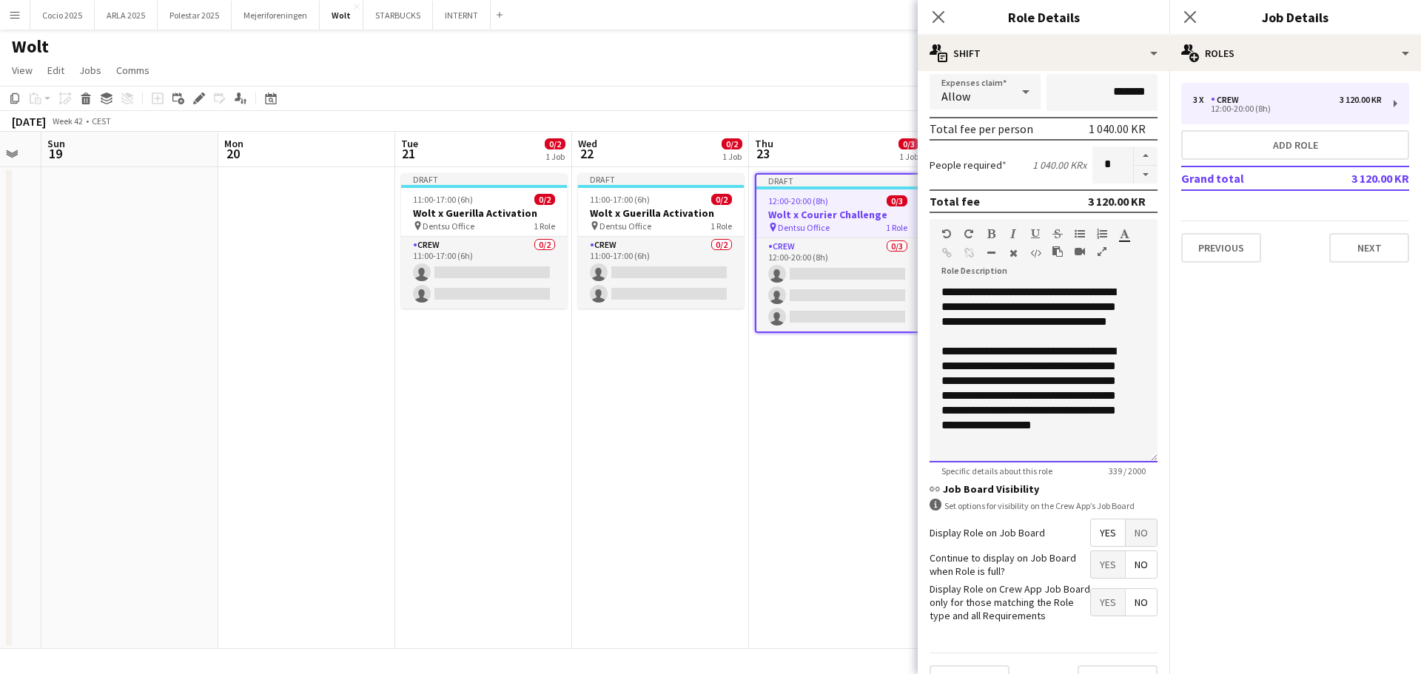
click at [1007, 395] on p "**********" at bounding box center [1038, 388] width 193 height 89
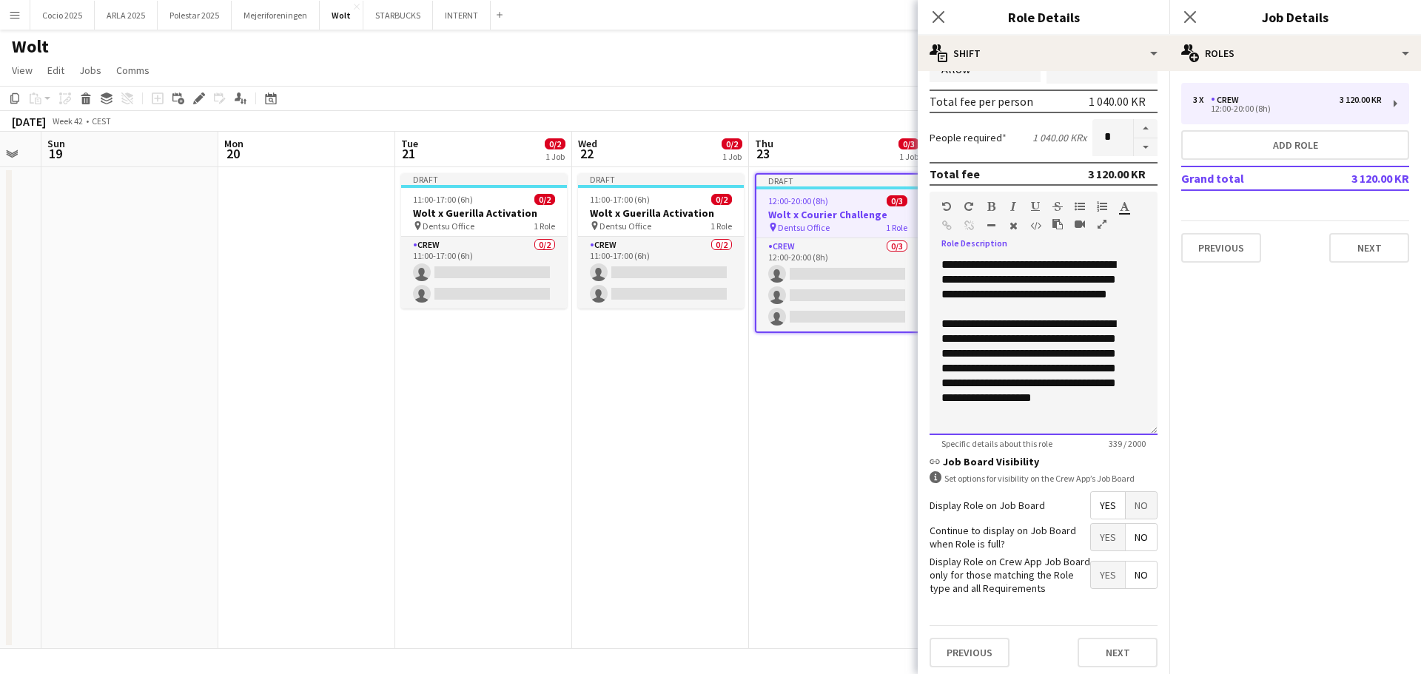
scroll to position [329, 0]
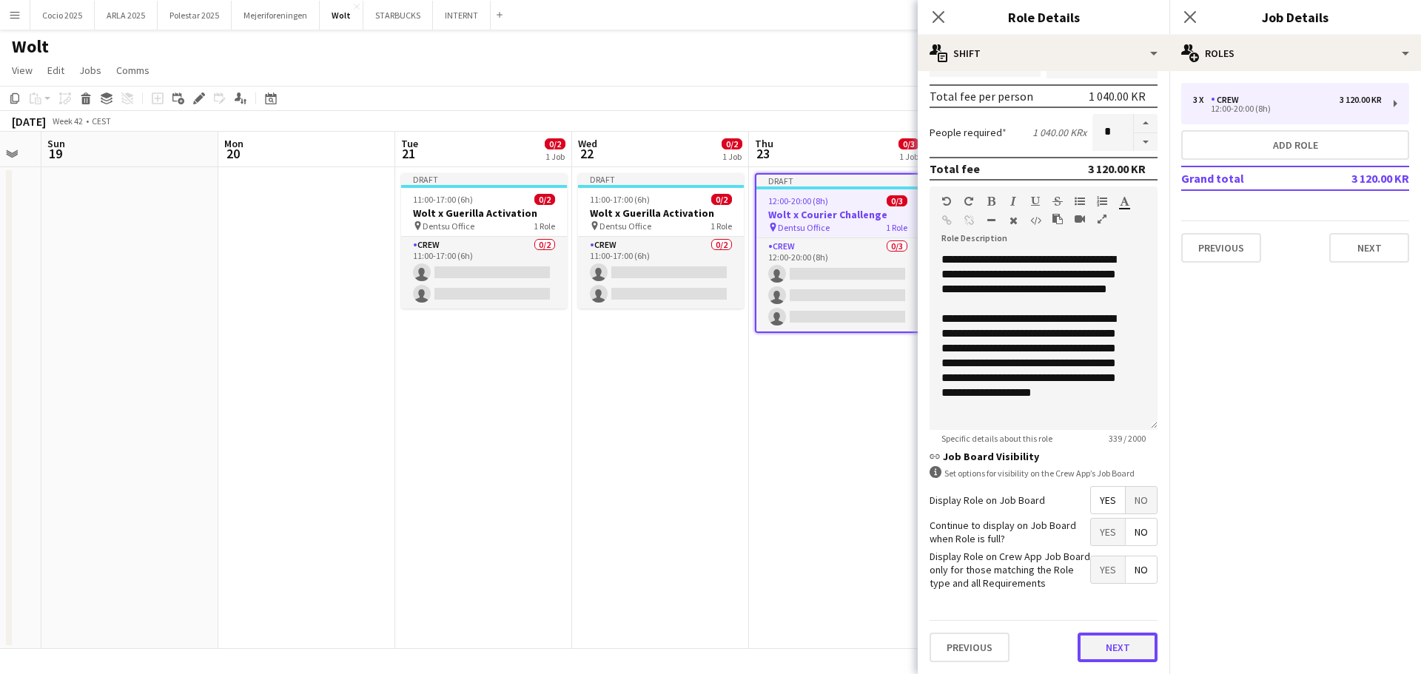
click at [1121, 643] on button "Next" at bounding box center [1118, 648] width 80 height 30
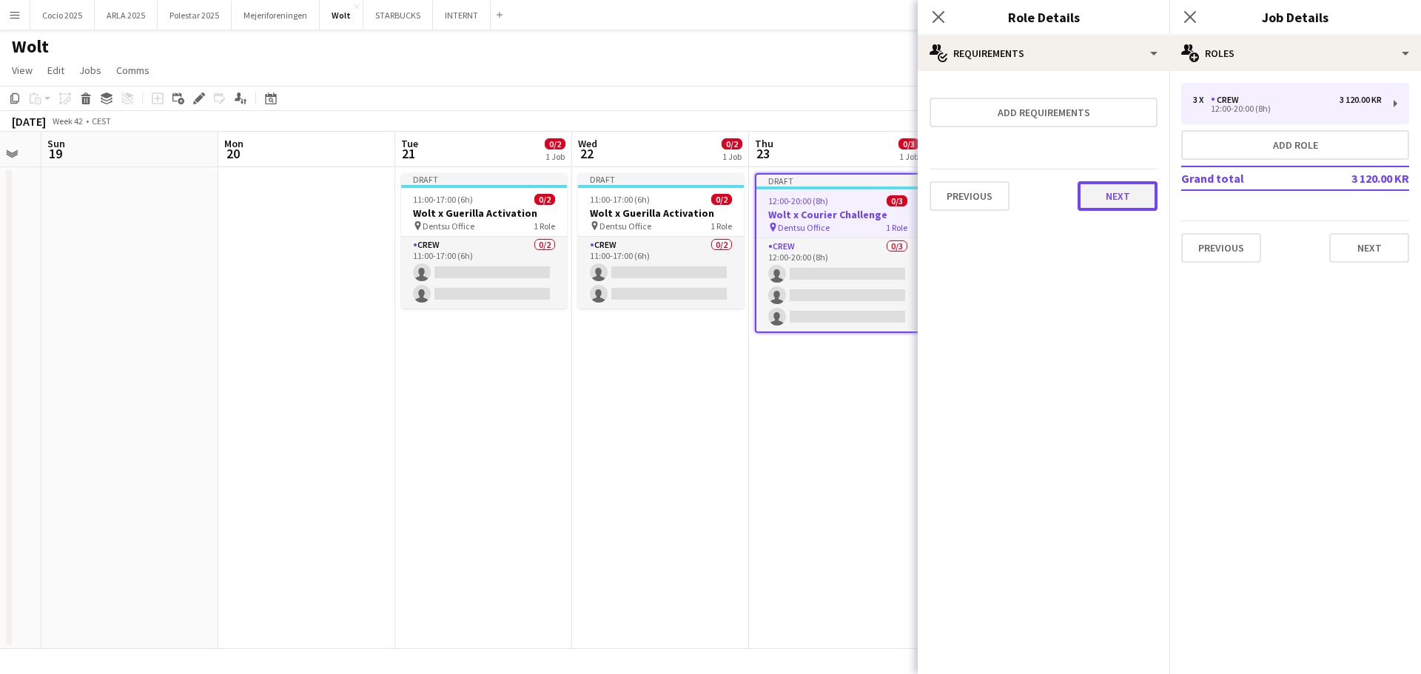
click at [1110, 194] on button "Next" at bounding box center [1118, 196] width 80 height 30
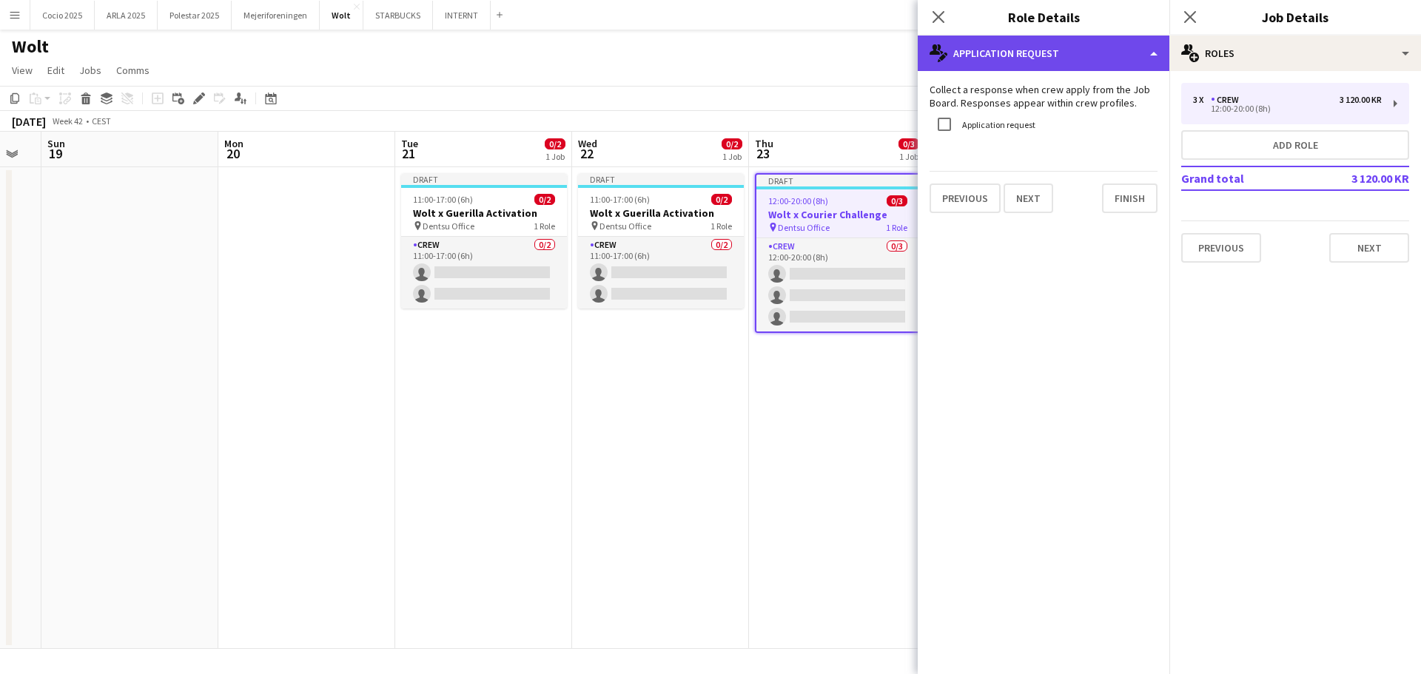
click at [1148, 59] on div "multiple-actions-edit-1 Application Request" at bounding box center [1044, 54] width 252 height 36
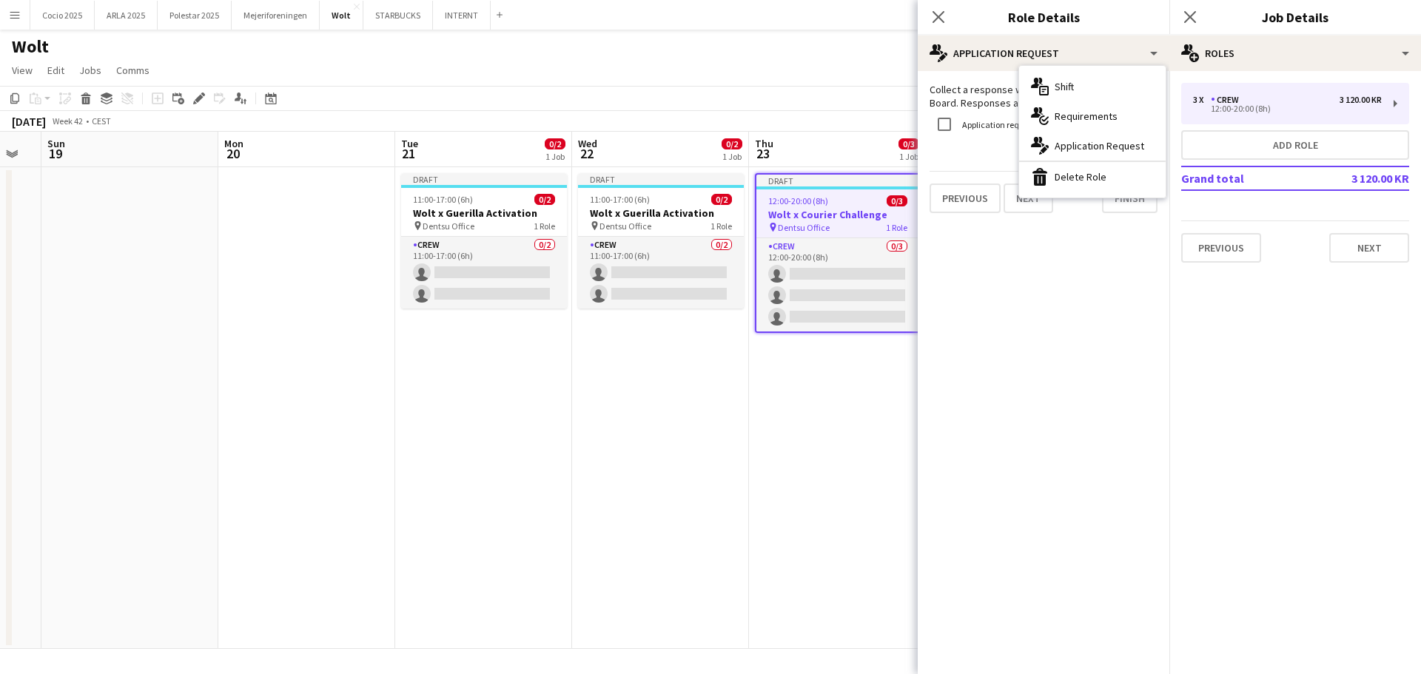
click at [1086, 292] on mat-expansion-panel "pencil4 Application Request Collect a response when crew apply from the Job Boa…" at bounding box center [1044, 372] width 252 height 603
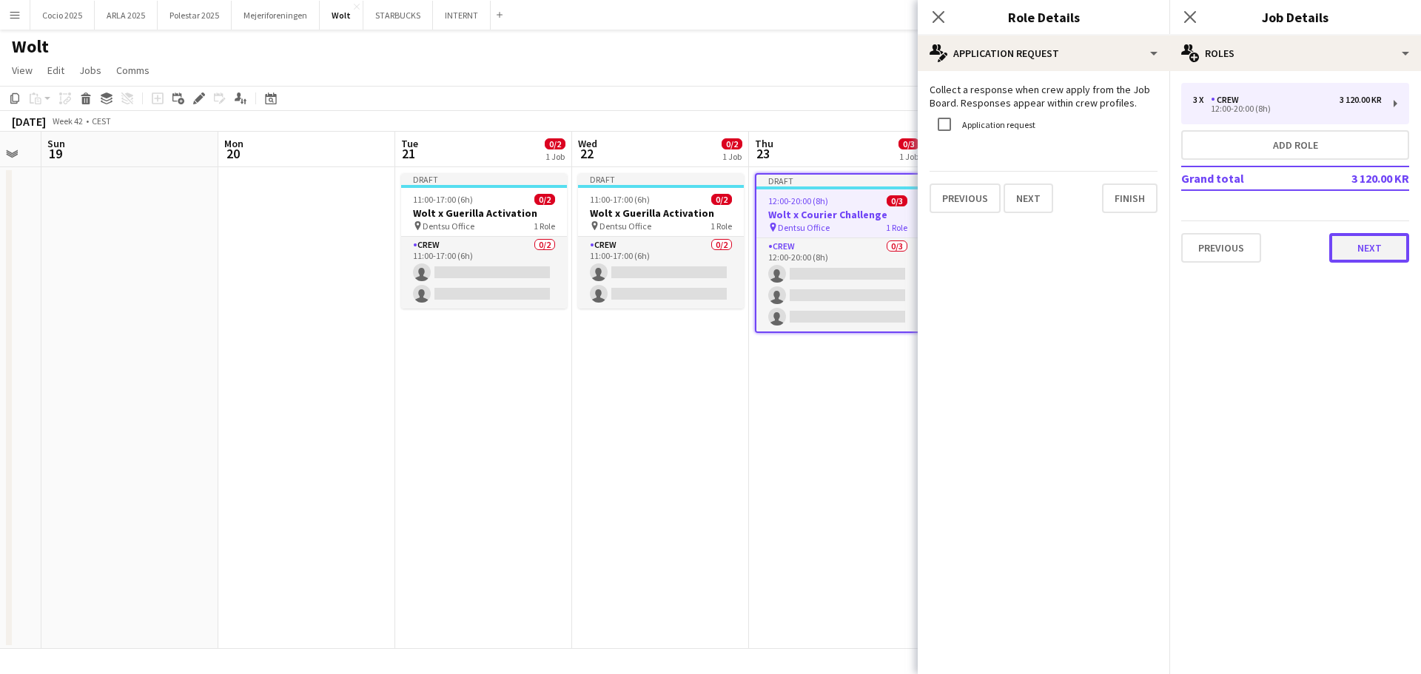
click at [1346, 258] on button "Next" at bounding box center [1370, 248] width 80 height 30
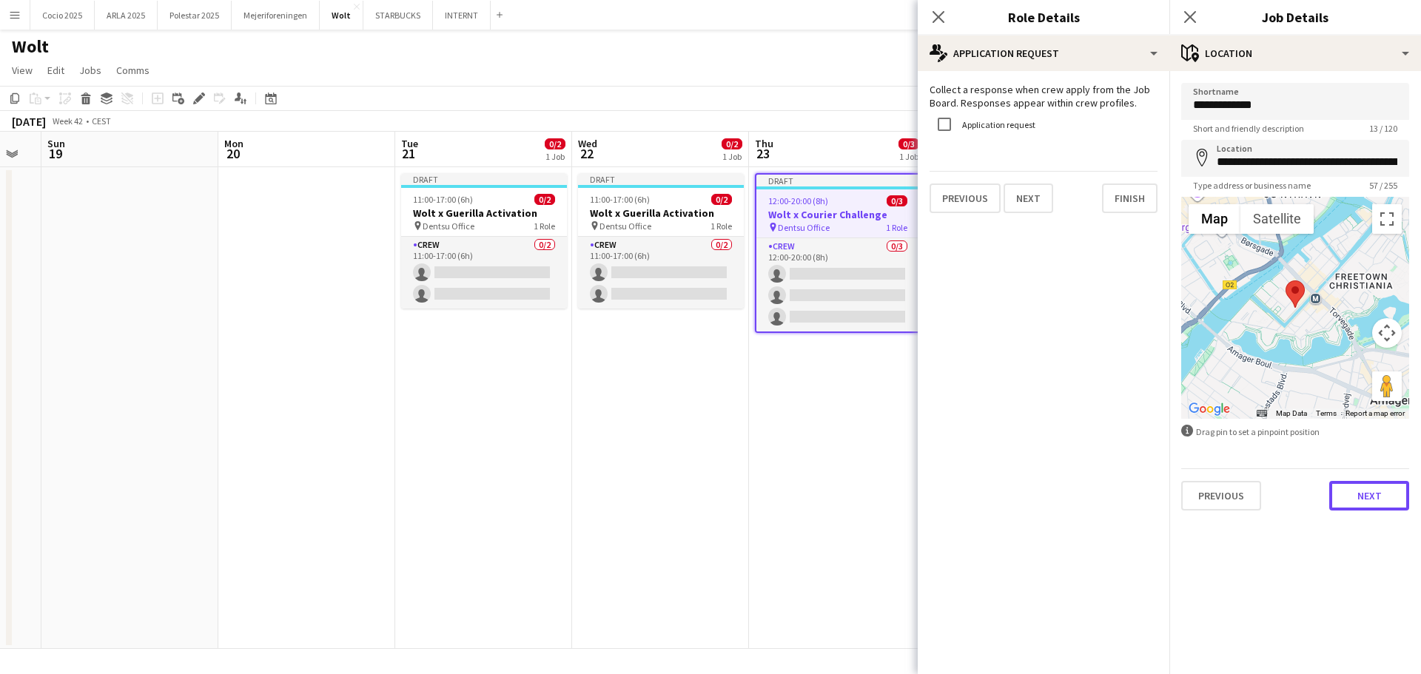
click at [1361, 491] on button "Next" at bounding box center [1370, 496] width 80 height 30
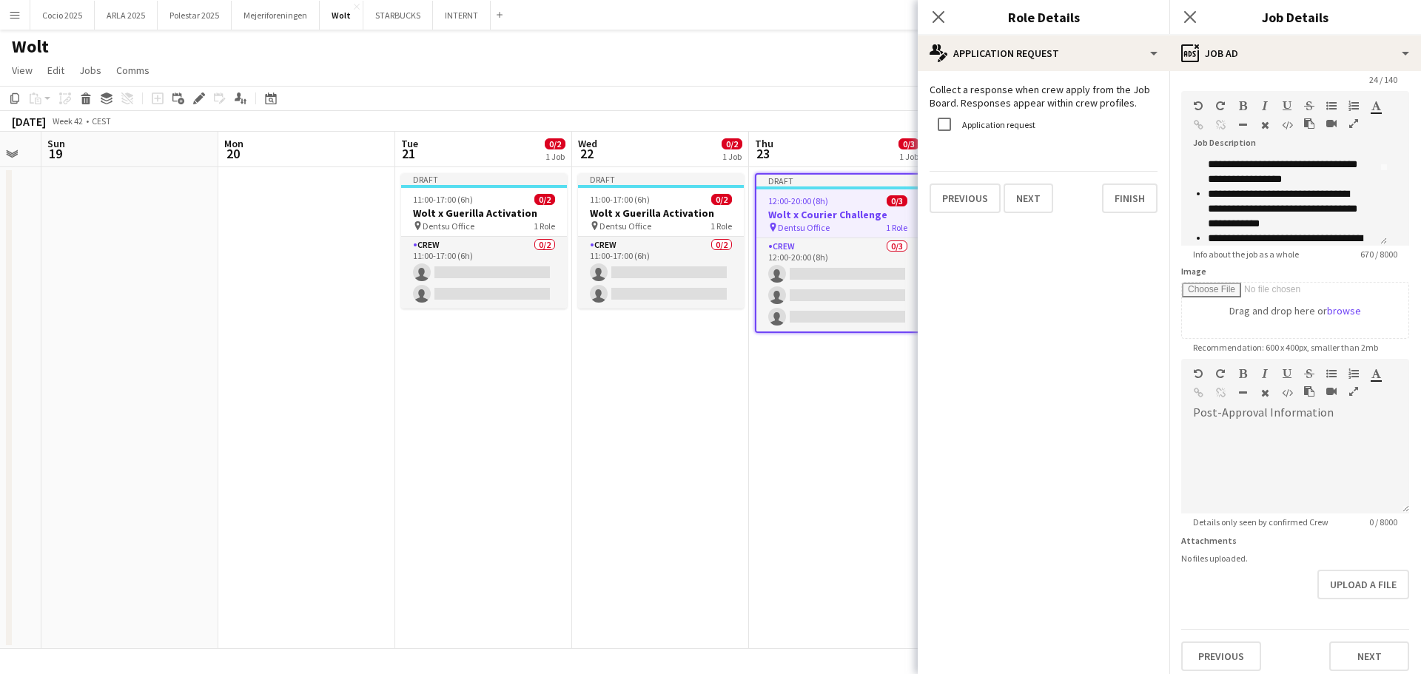
scroll to position [58, 0]
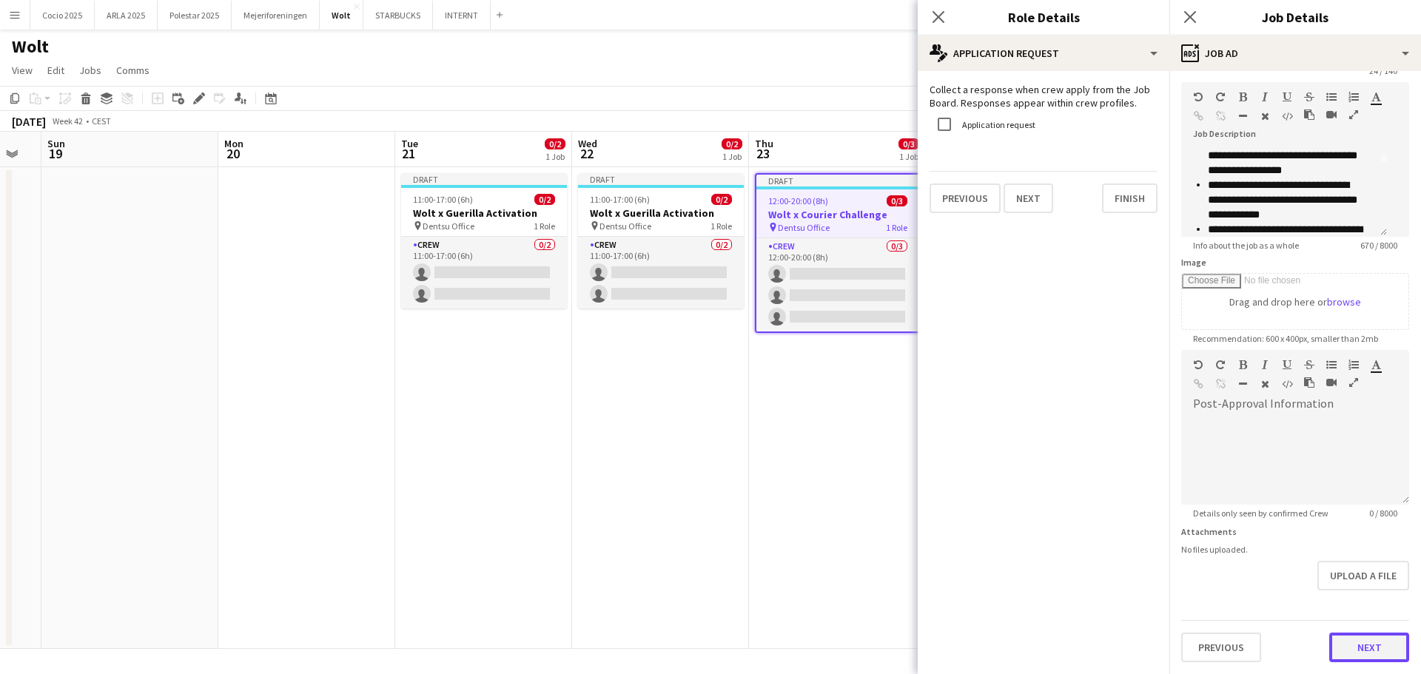
click at [1330, 654] on button "Next" at bounding box center [1370, 648] width 80 height 30
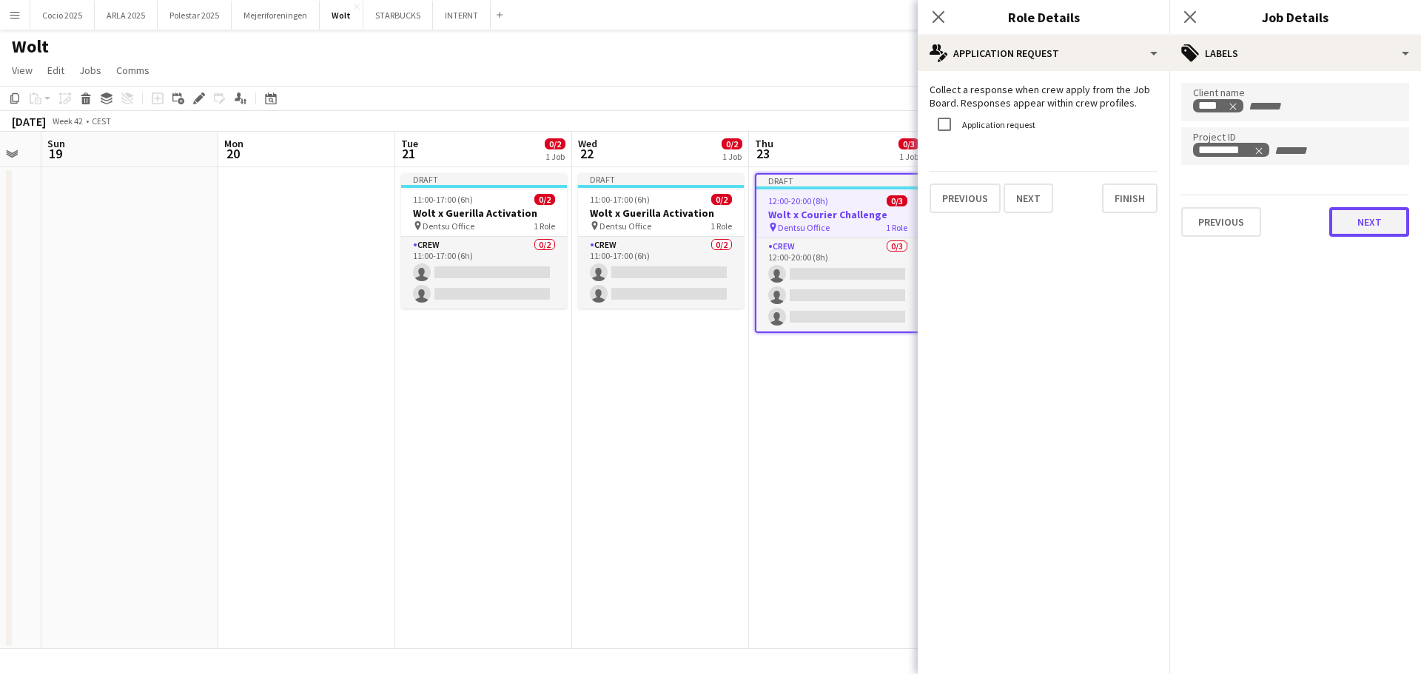
click at [1364, 234] on button "Next" at bounding box center [1370, 222] width 80 height 30
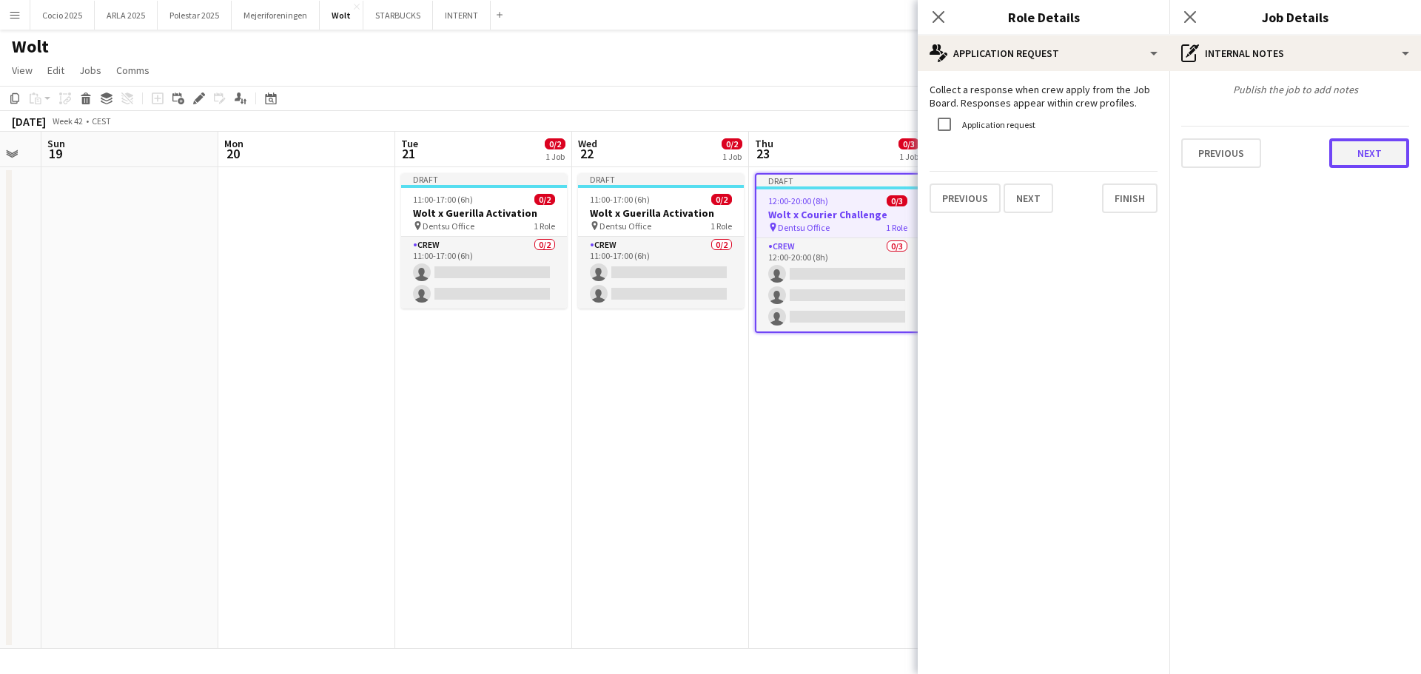
click at [1352, 165] on button "Next" at bounding box center [1370, 153] width 80 height 30
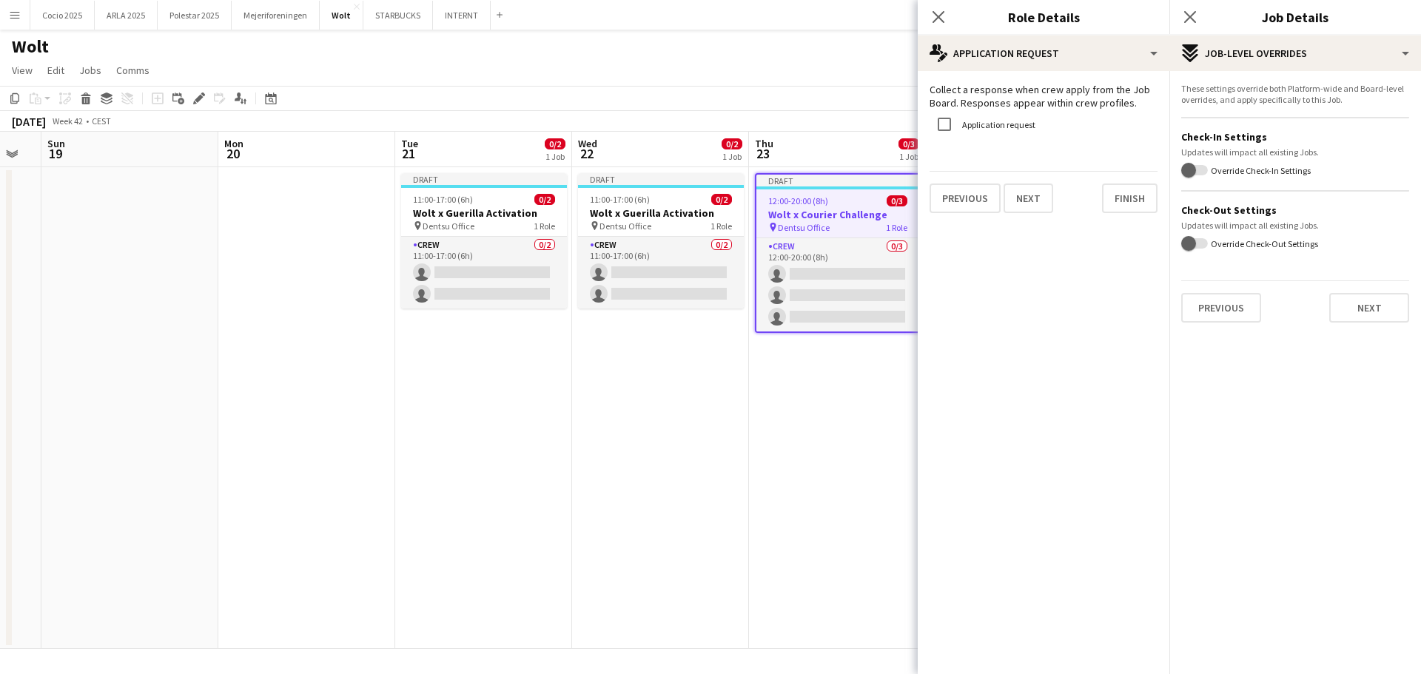
click at [1363, 337] on mat-expansion-panel "pencil3 Settings These settings override both Platform-wide and Board-level ove…" at bounding box center [1296, 372] width 252 height 603
click at [1371, 315] on button "Next" at bounding box center [1370, 308] width 80 height 30
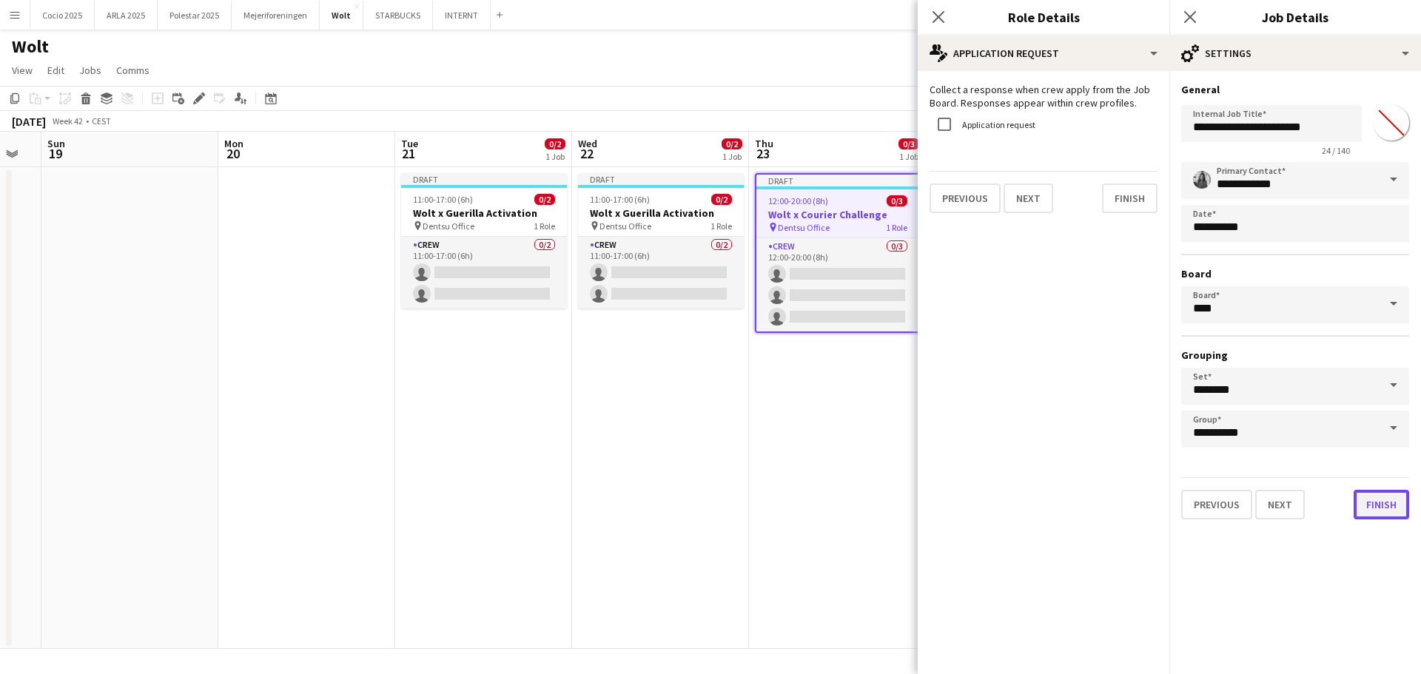
click at [1381, 503] on button "Finish" at bounding box center [1382, 505] width 56 height 30
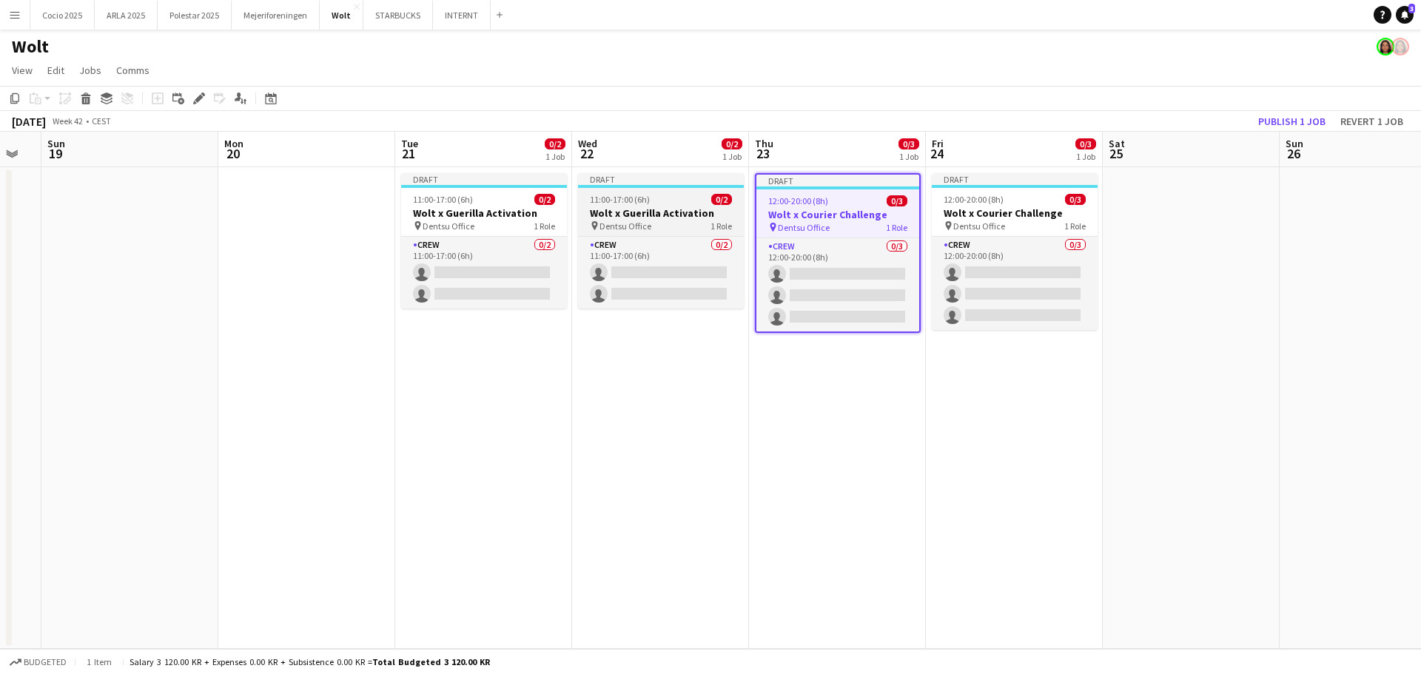
click at [676, 215] on h3 "Wolt x Guerilla Activation" at bounding box center [661, 213] width 166 height 13
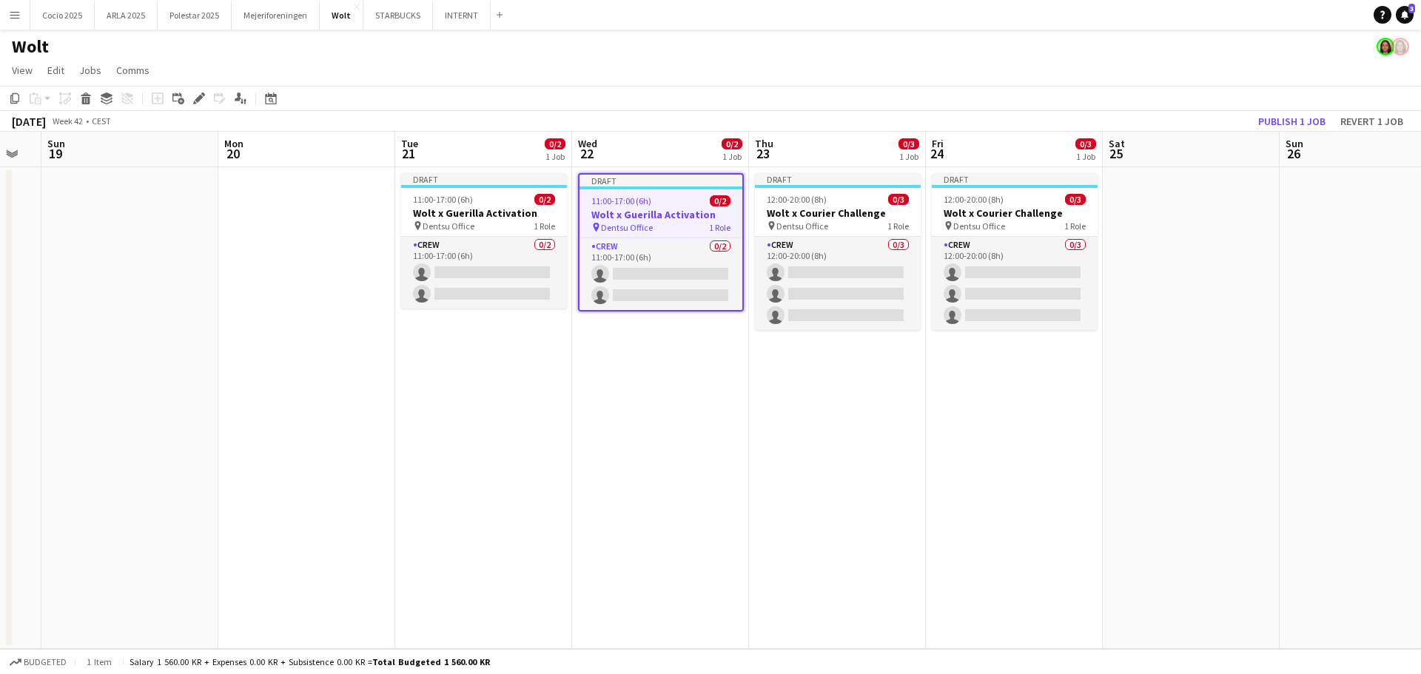
click at [676, 215] on h3 "Wolt x Guerilla Activation" at bounding box center [661, 214] width 163 height 13
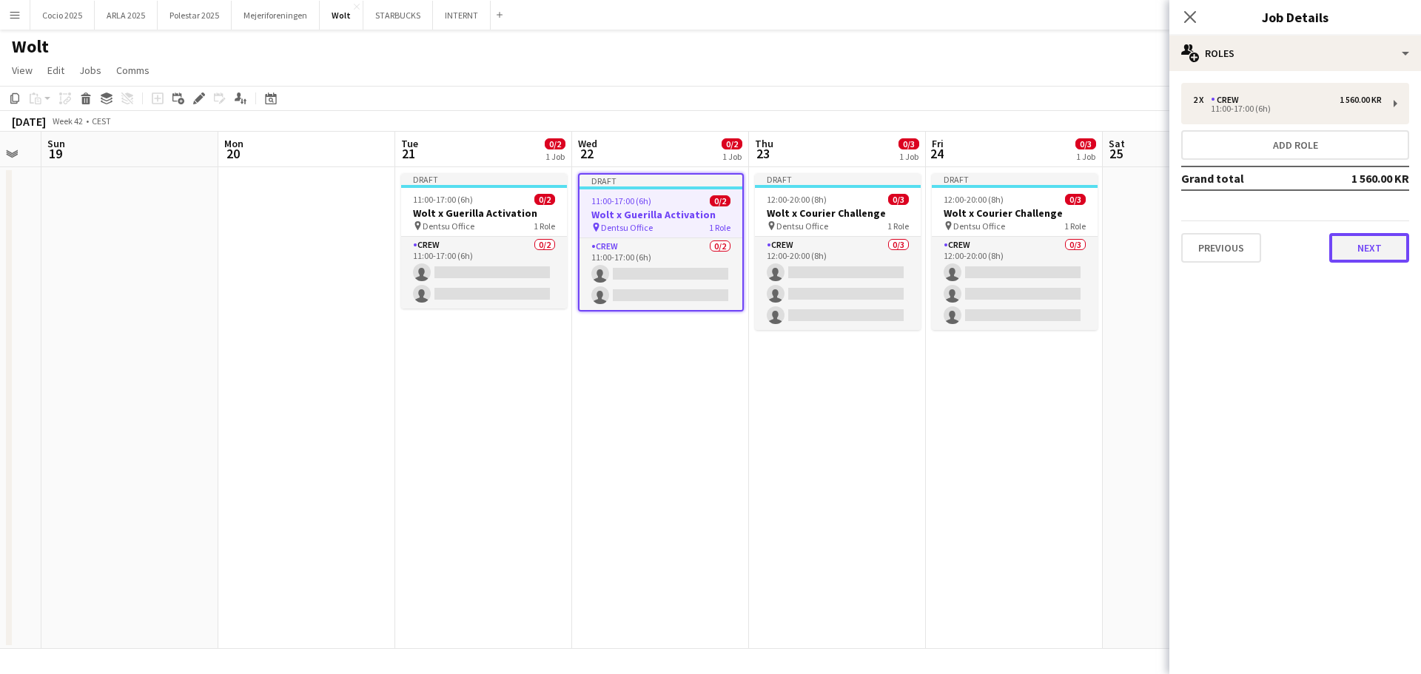
click at [1381, 257] on button "Next" at bounding box center [1370, 248] width 80 height 30
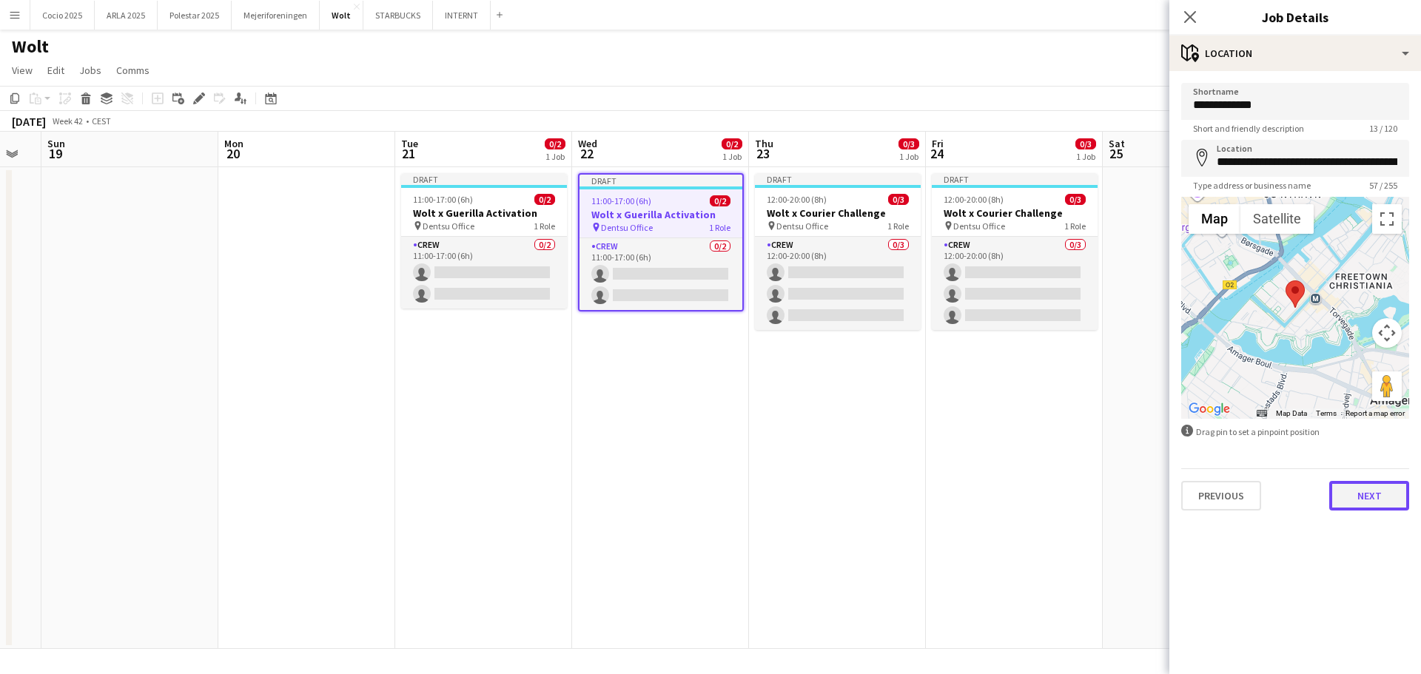
click at [1375, 509] on button "Next" at bounding box center [1370, 496] width 80 height 30
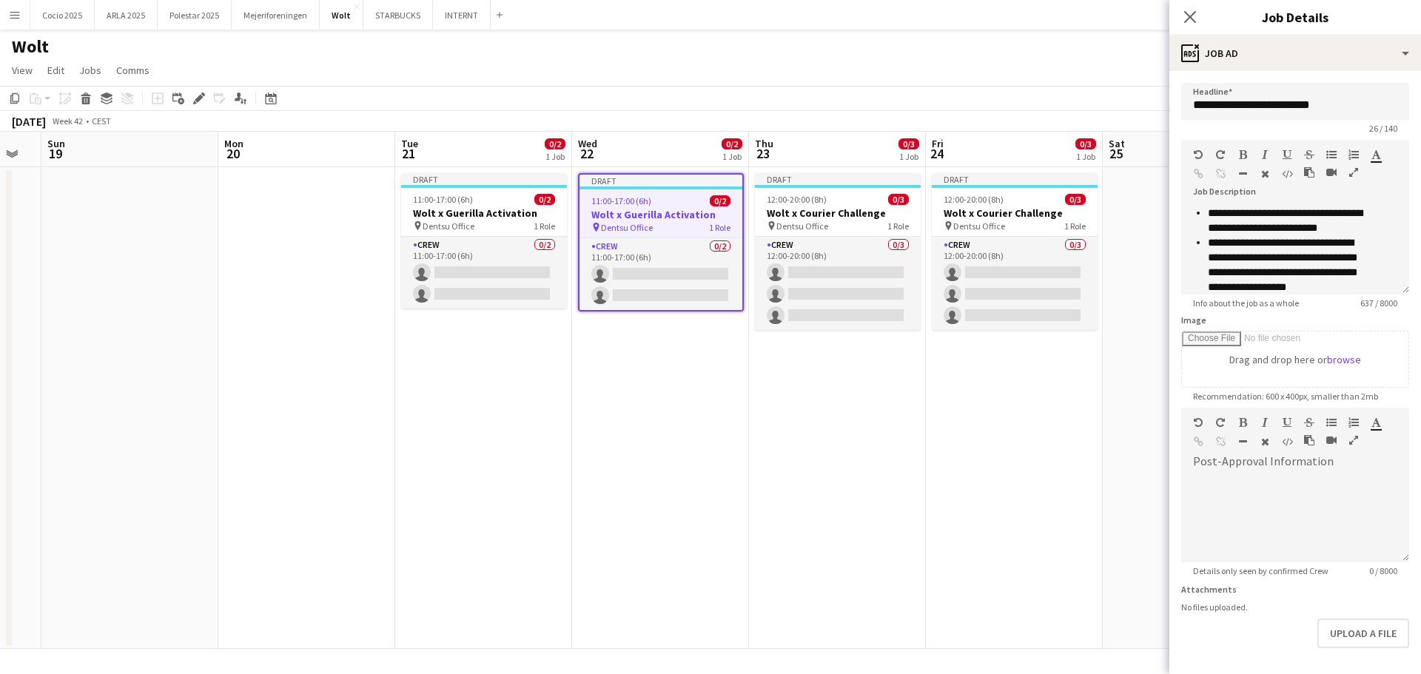
scroll to position [74, 0]
click at [1192, 15] on icon at bounding box center [1190, 17] width 14 height 14
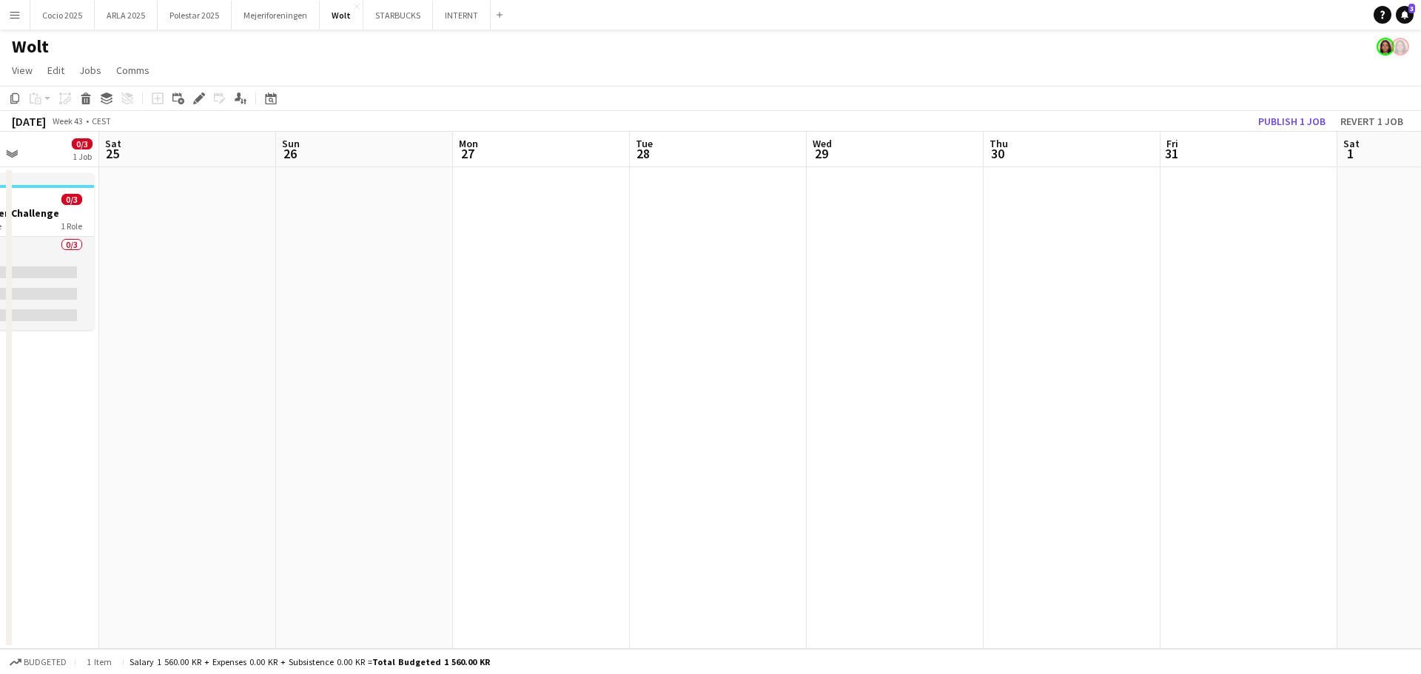
scroll to position [0, 464]
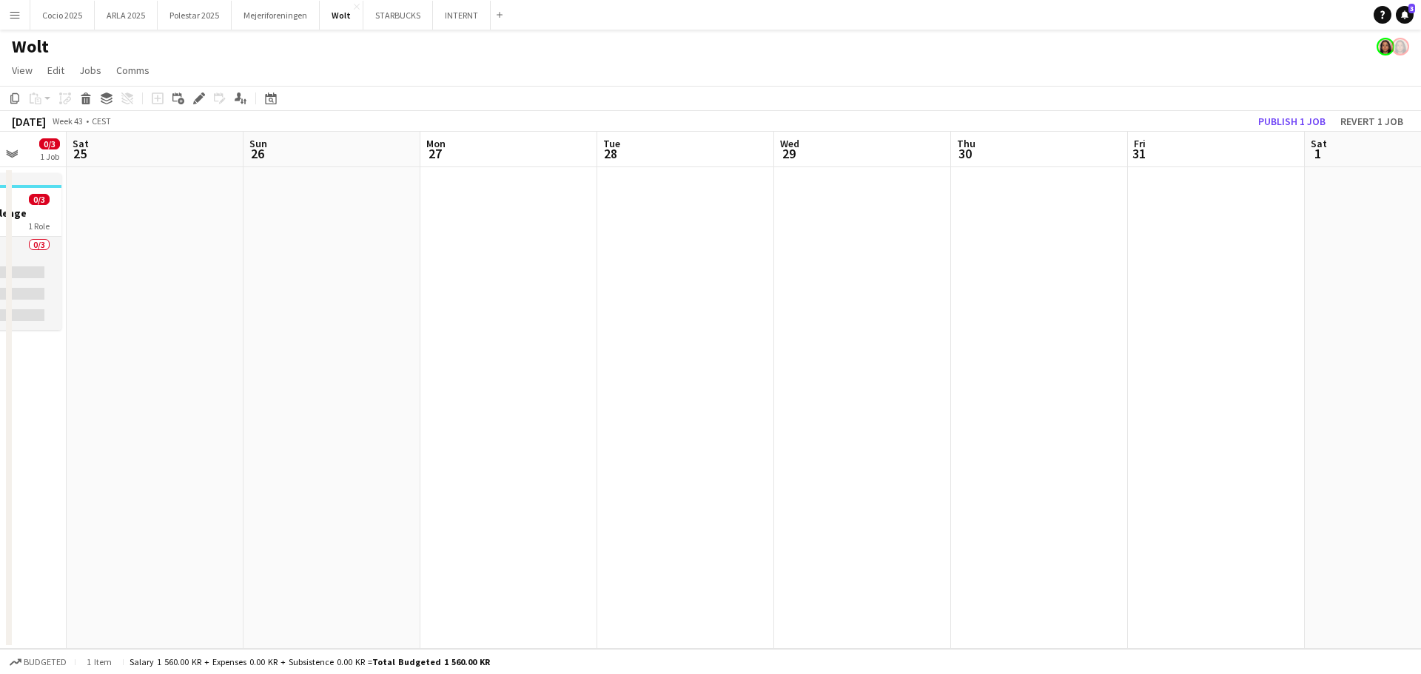
click at [654, 236] on app-date-cell at bounding box center [685, 408] width 177 height 482
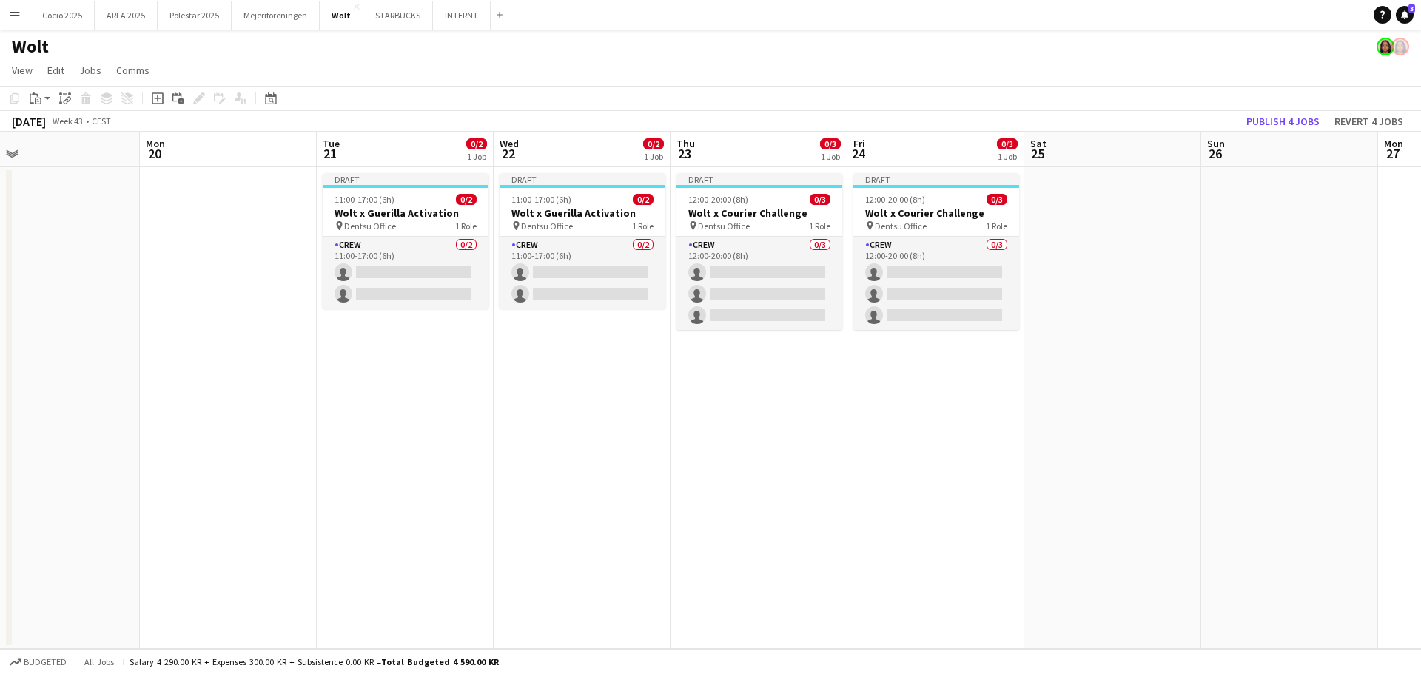
scroll to position [0, 386]
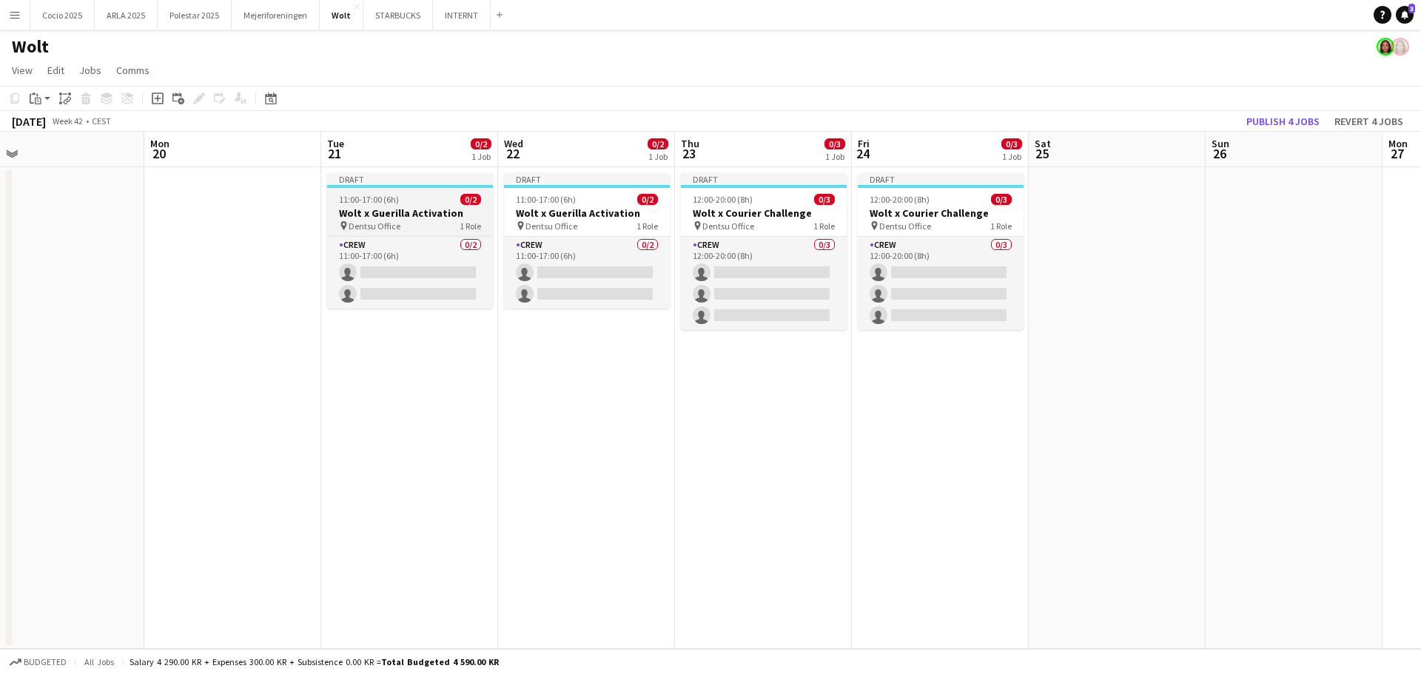
click at [423, 218] on h3 "Wolt x Guerilla Activation" at bounding box center [410, 213] width 166 height 13
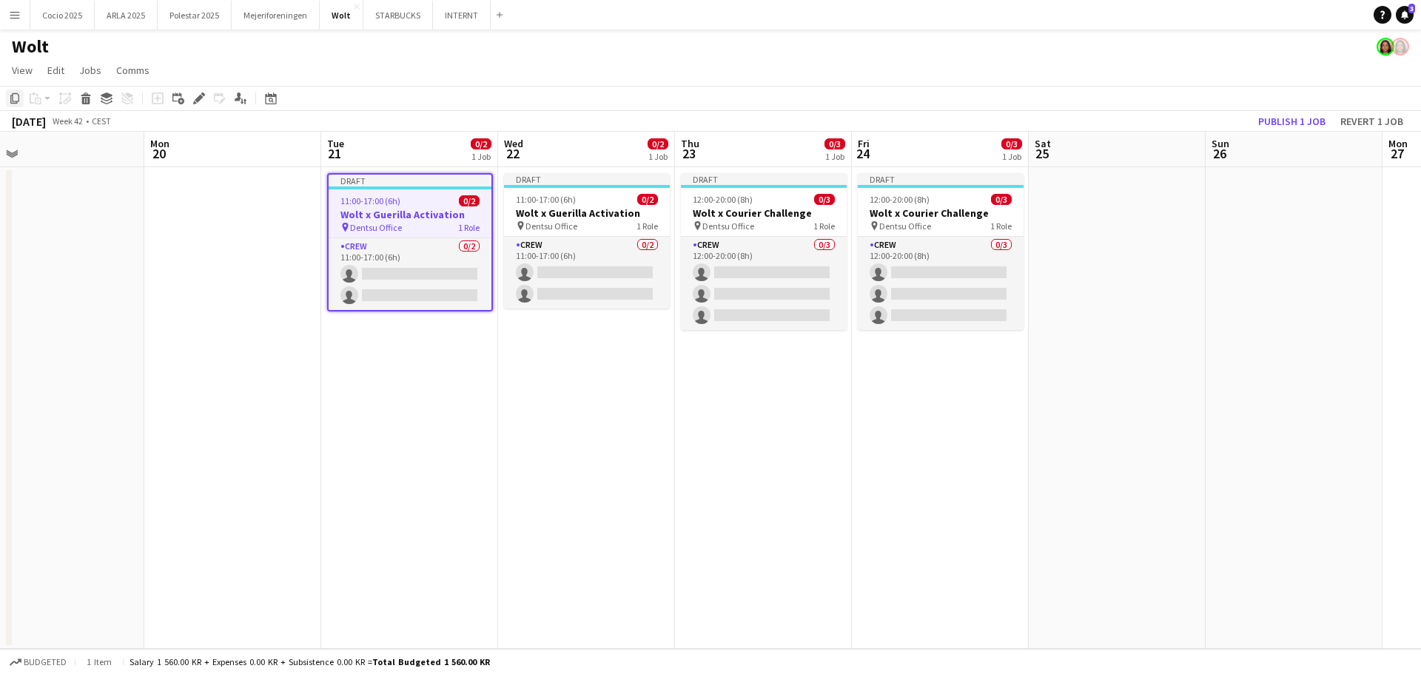
click at [13, 96] on icon "Copy" at bounding box center [15, 99] width 12 height 12
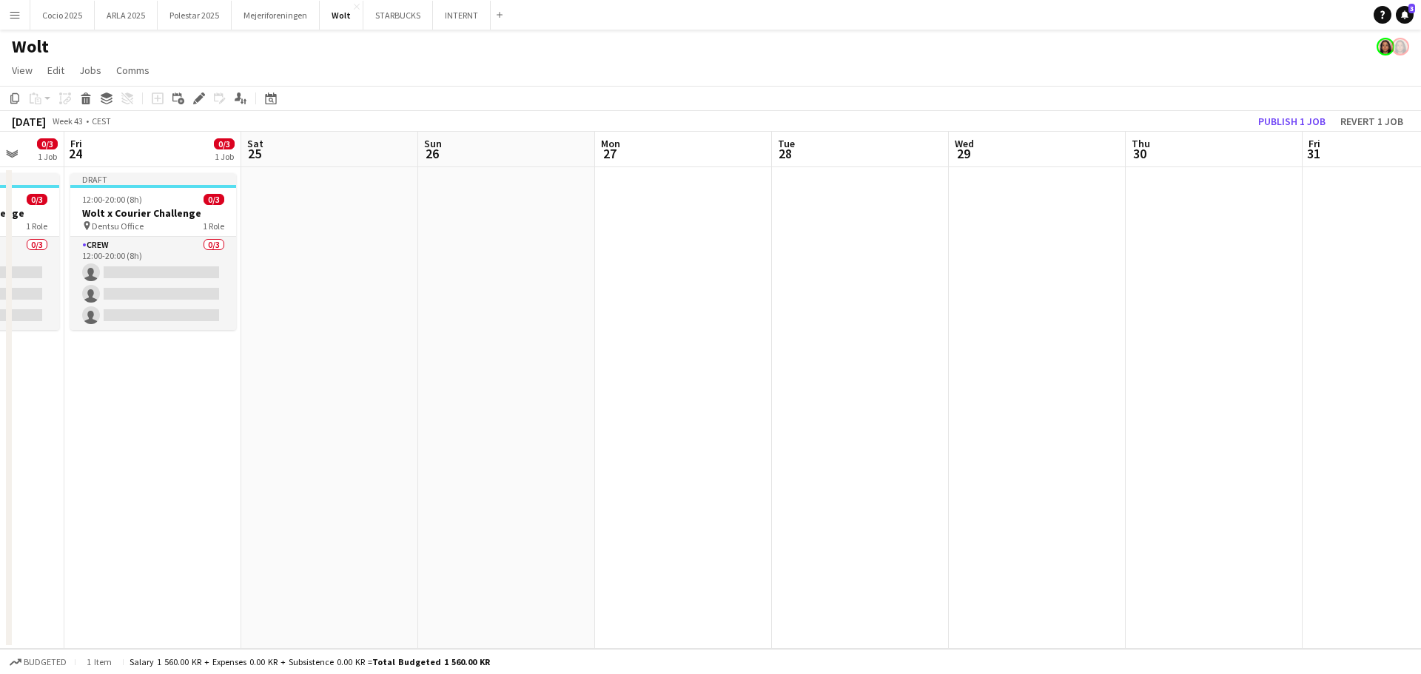
scroll to position [0, 493]
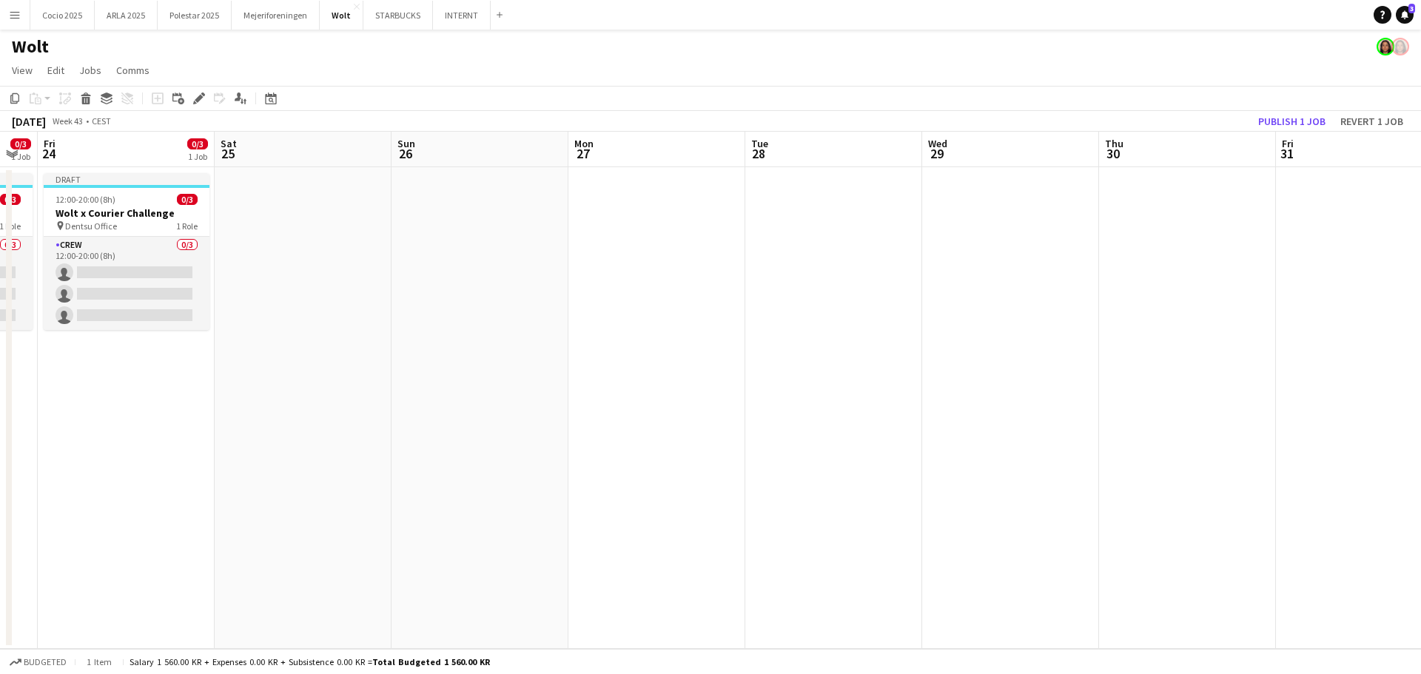
click at [879, 230] on app-date-cell at bounding box center [833, 408] width 177 height 482
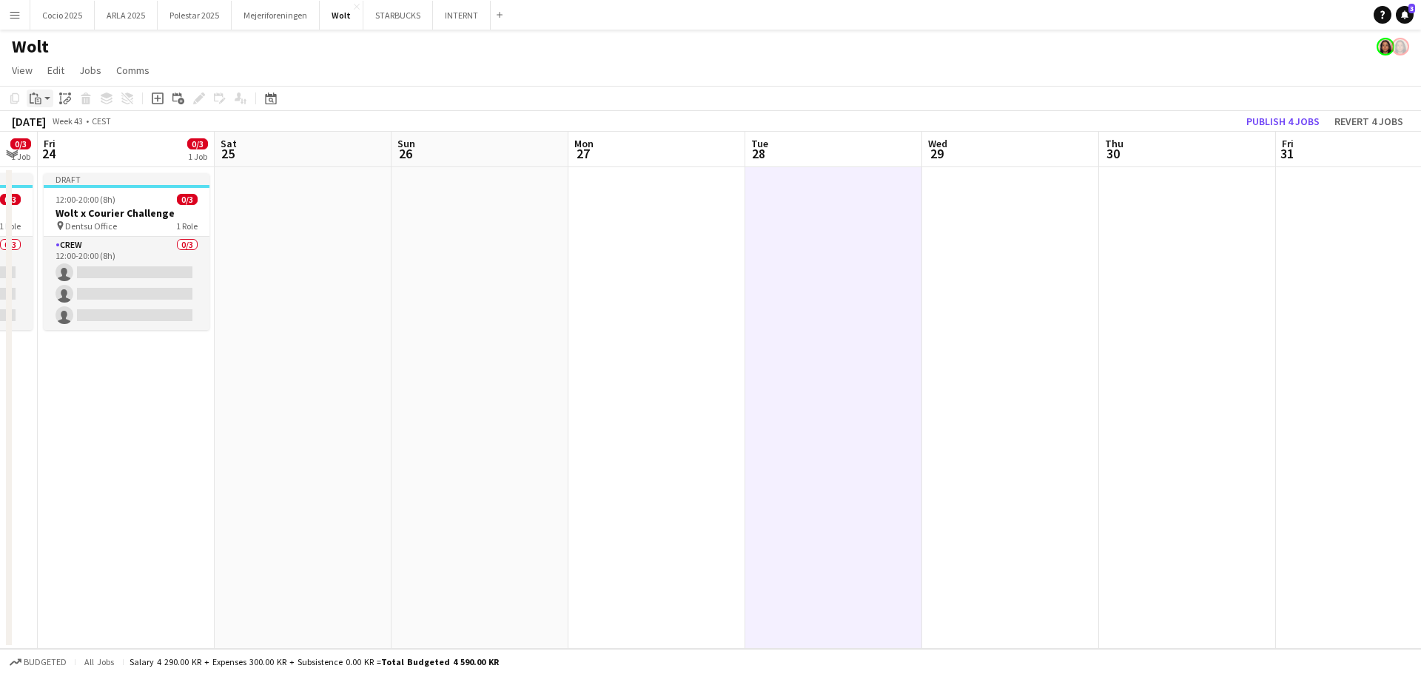
click at [37, 95] on icon "Paste" at bounding box center [36, 99] width 12 height 12
click at [93, 147] on link "Paste with crew Ctrl+Shift+V" at bounding box center [108, 151] width 139 height 13
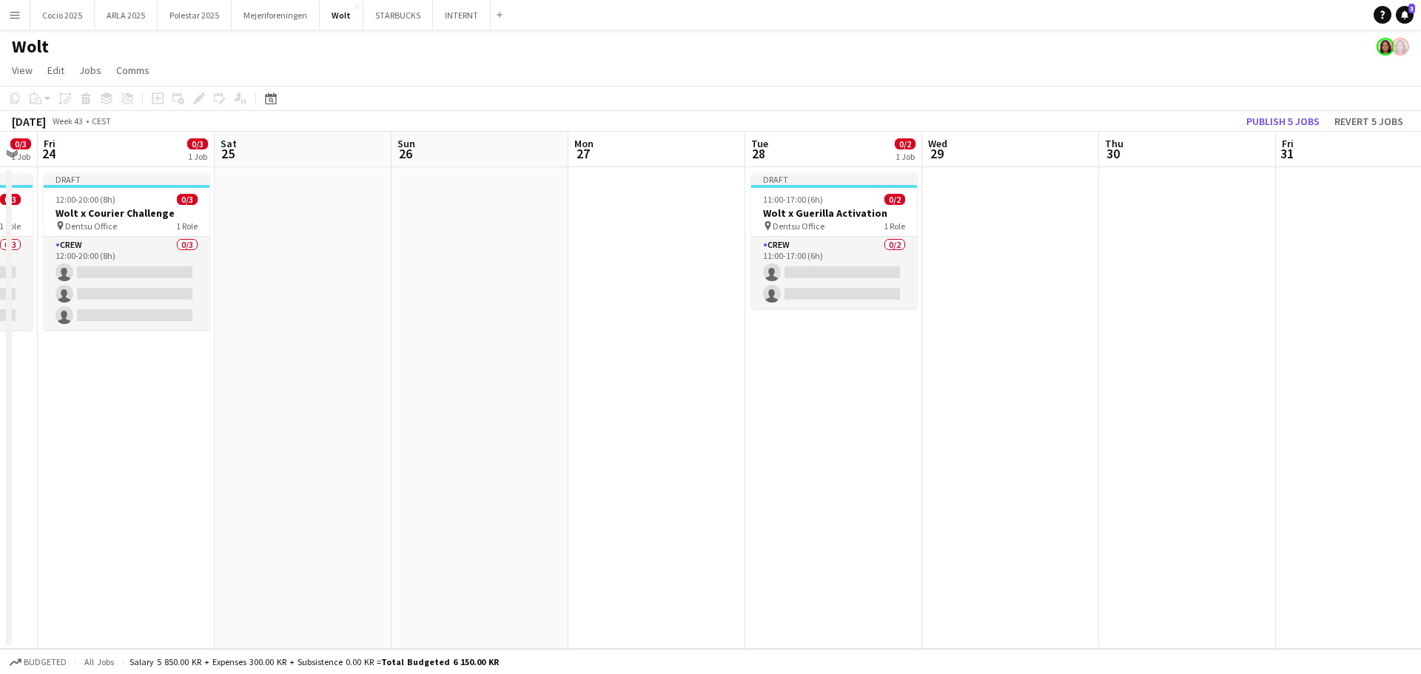
click at [1042, 300] on app-date-cell at bounding box center [1010, 408] width 177 height 482
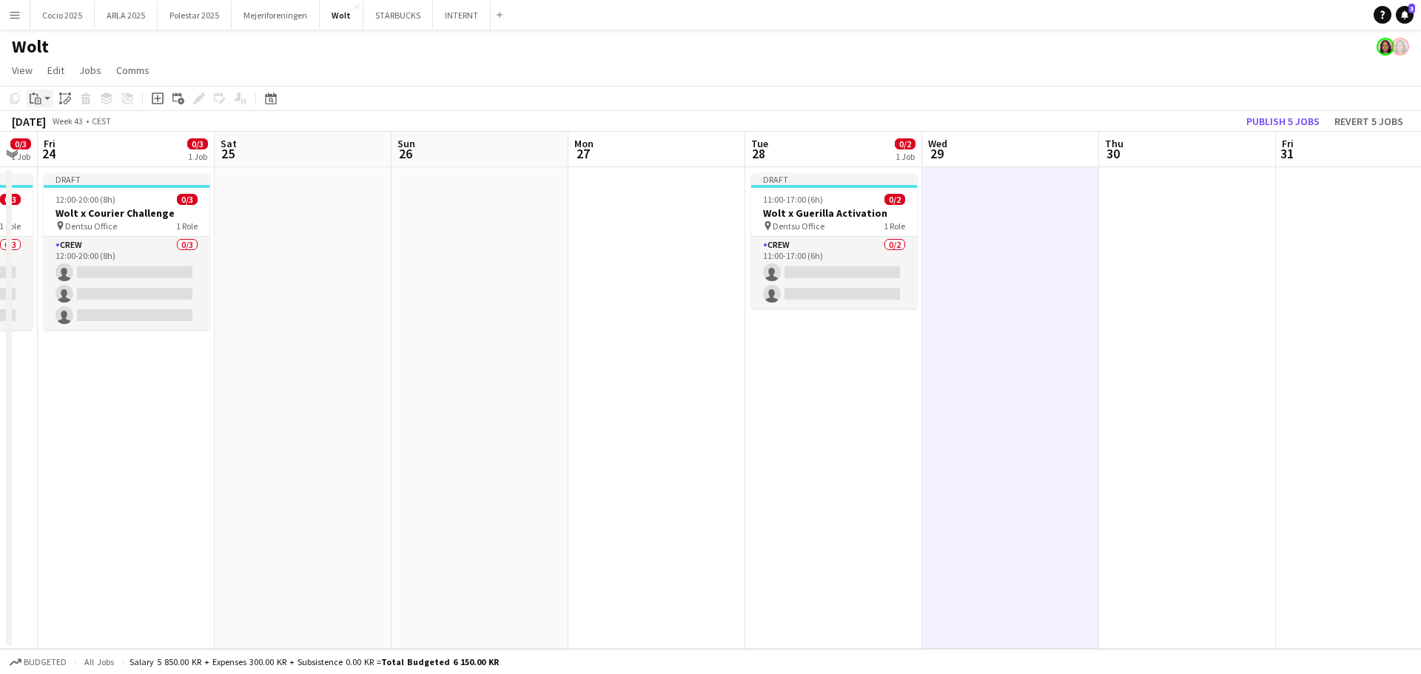
click at [49, 94] on app-action-btn "Paste" at bounding box center [40, 99] width 27 height 18
click at [54, 158] on link "Paste with crew Ctrl+Shift+V" at bounding box center [108, 151] width 139 height 13
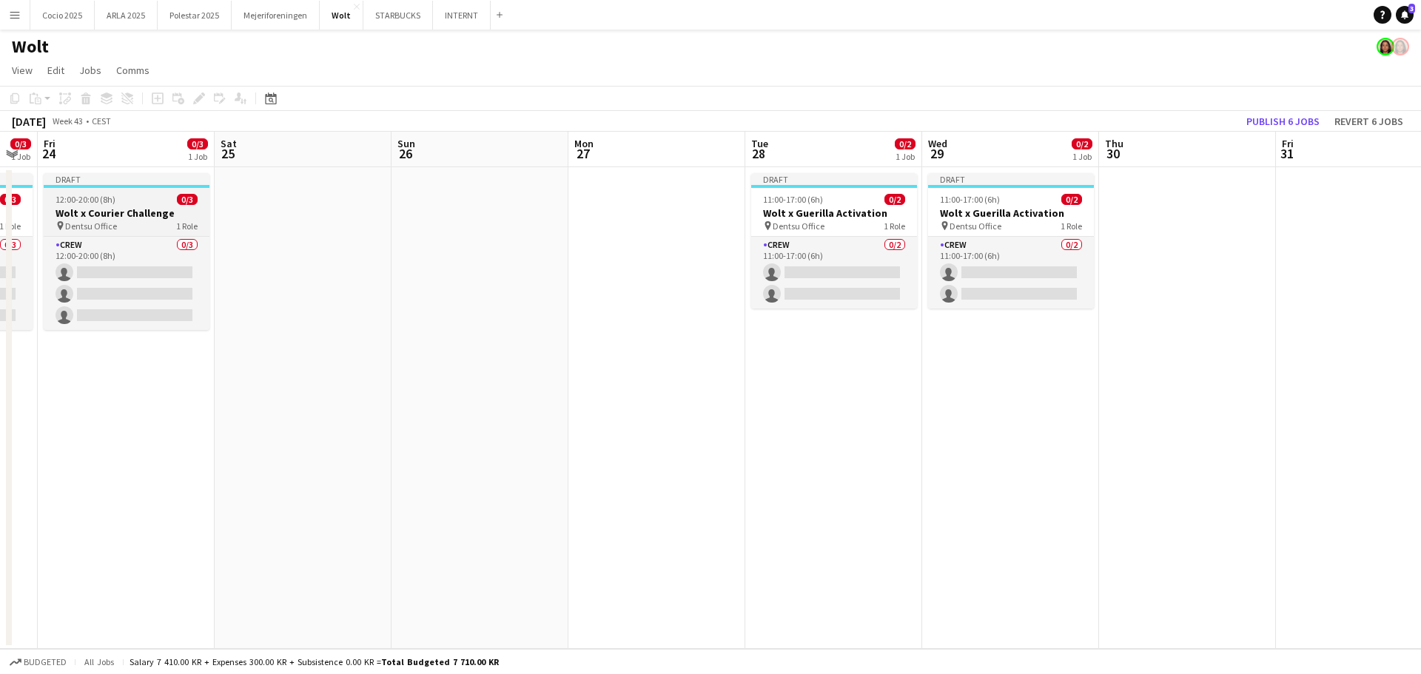
click at [93, 209] on h3 "Wolt x Courier Challenge" at bounding box center [127, 213] width 166 height 13
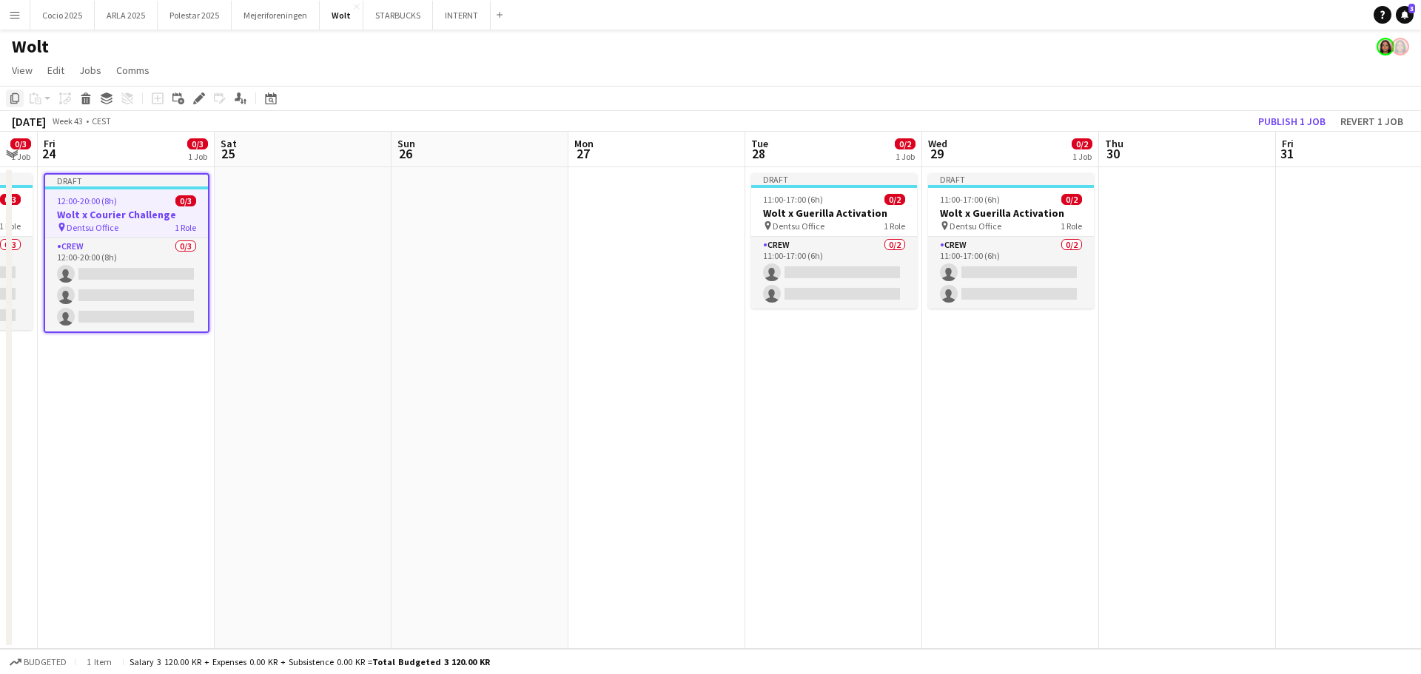
click at [11, 101] on icon at bounding box center [14, 98] width 9 height 10
click at [1141, 303] on app-date-cell at bounding box center [1187, 408] width 177 height 482
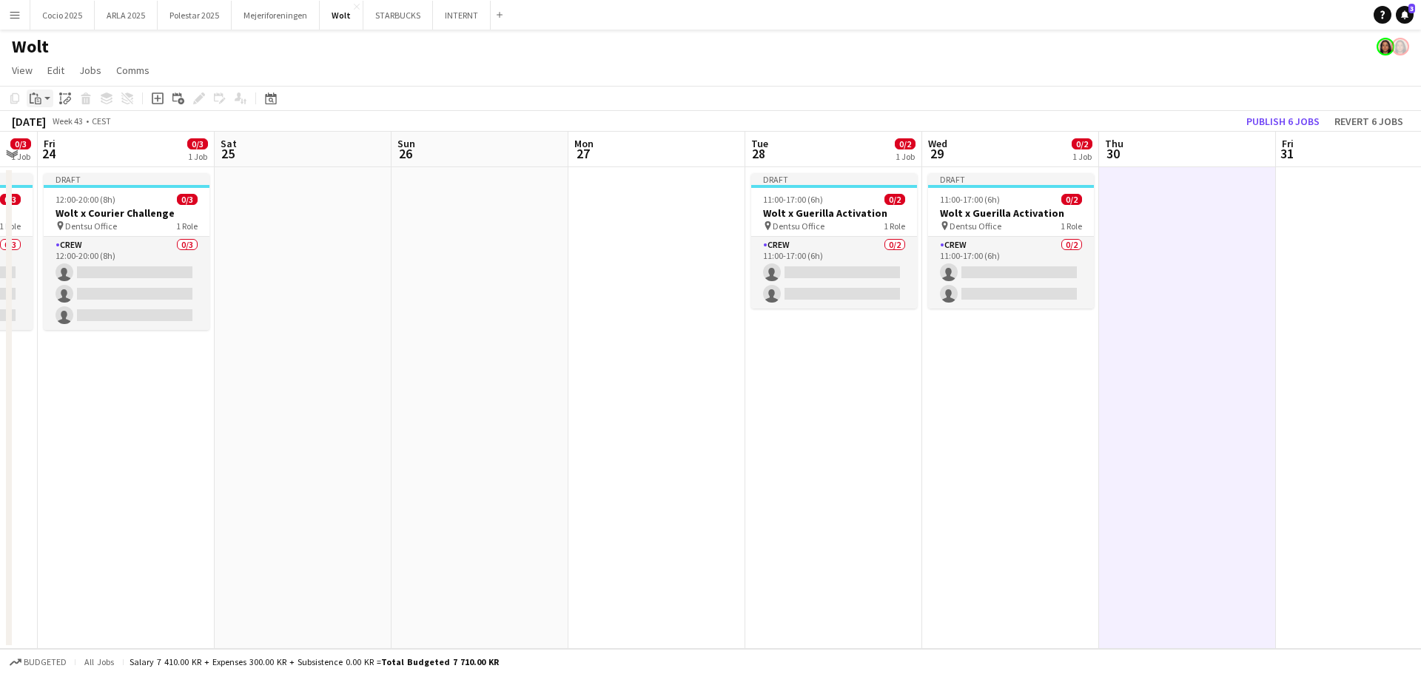
click at [46, 104] on app-action-btn "Paste" at bounding box center [40, 99] width 27 height 18
drag, startPoint x: 95, startPoint y: 155, endPoint x: 126, endPoint y: 153, distance: 30.4
click at [96, 155] on link "Paste with crew Ctrl+Shift+V" at bounding box center [108, 151] width 139 height 13
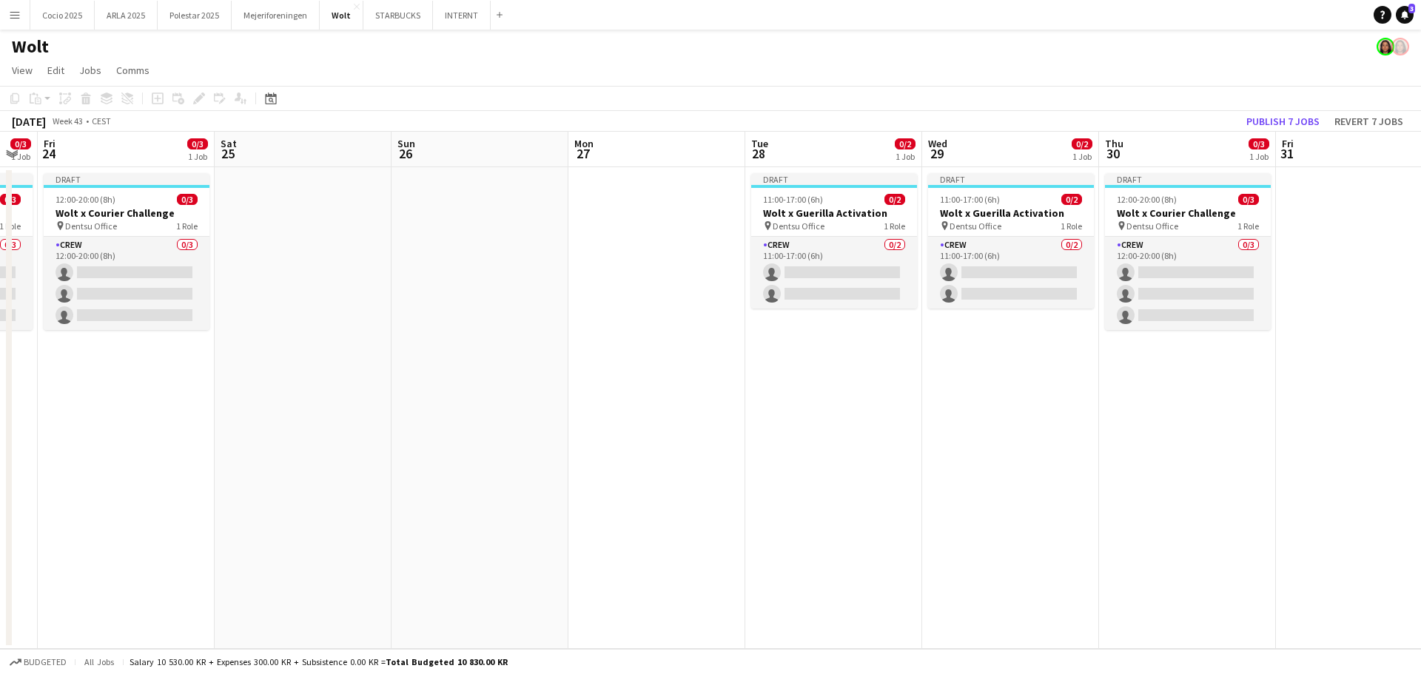
click at [1310, 298] on app-date-cell at bounding box center [1364, 408] width 177 height 482
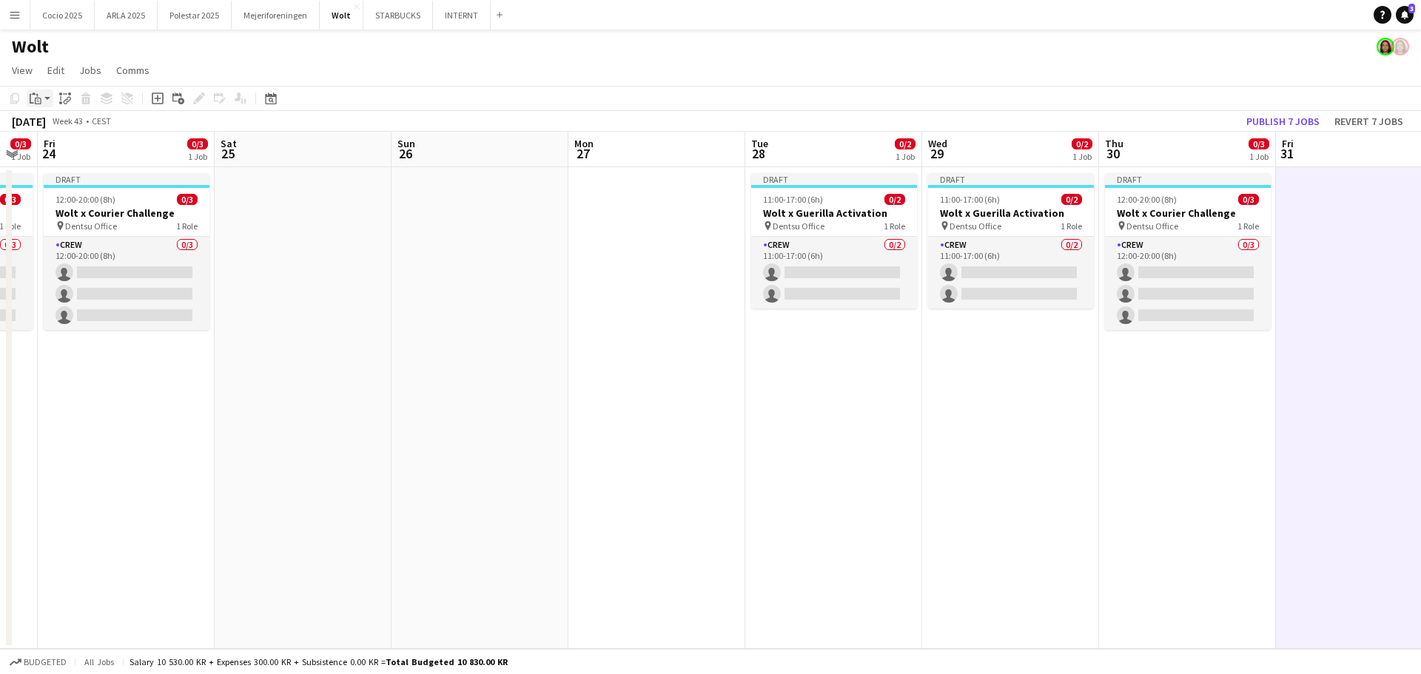
click at [44, 100] on div "Paste" at bounding box center [36, 99] width 18 height 18
click at [101, 144] on div "Paste Ctrl+V Paste with crew Ctrl+Shift+V" at bounding box center [108, 139] width 163 height 62
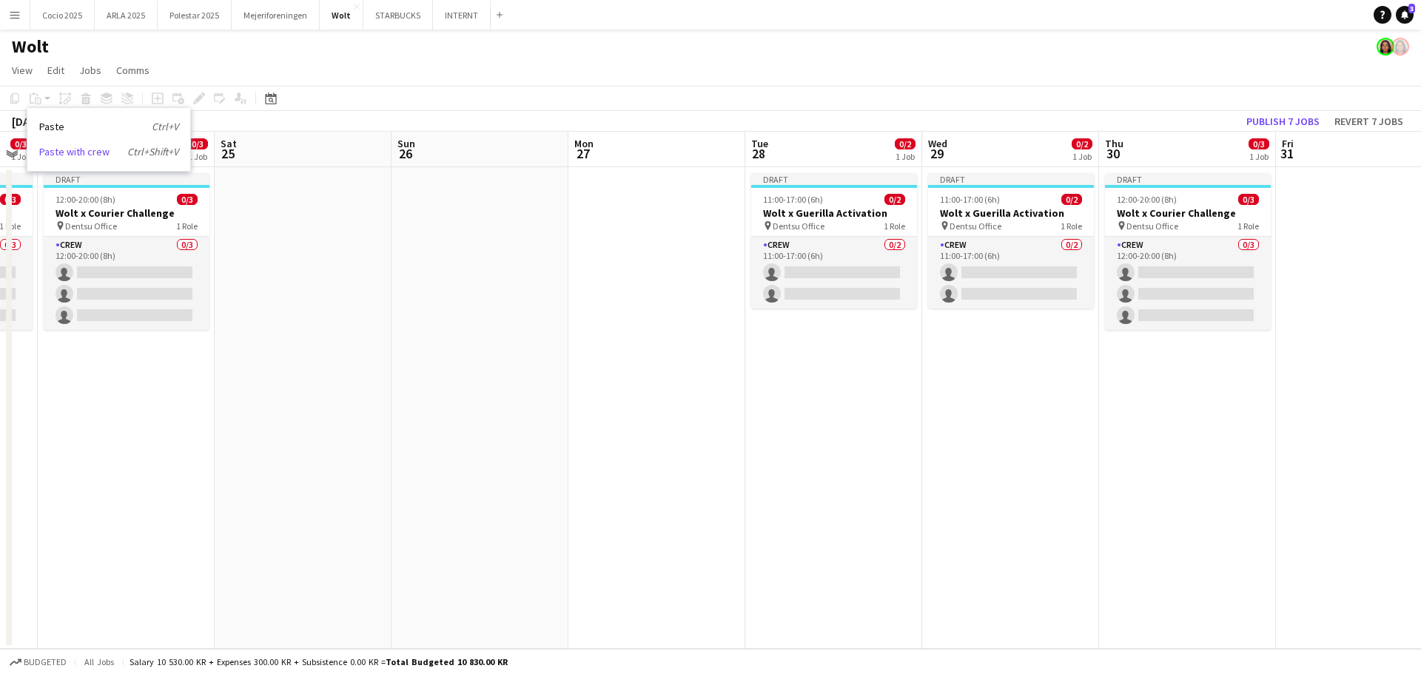
click at [105, 152] on link "Paste with crew Ctrl+Shift+V" at bounding box center [108, 151] width 139 height 13
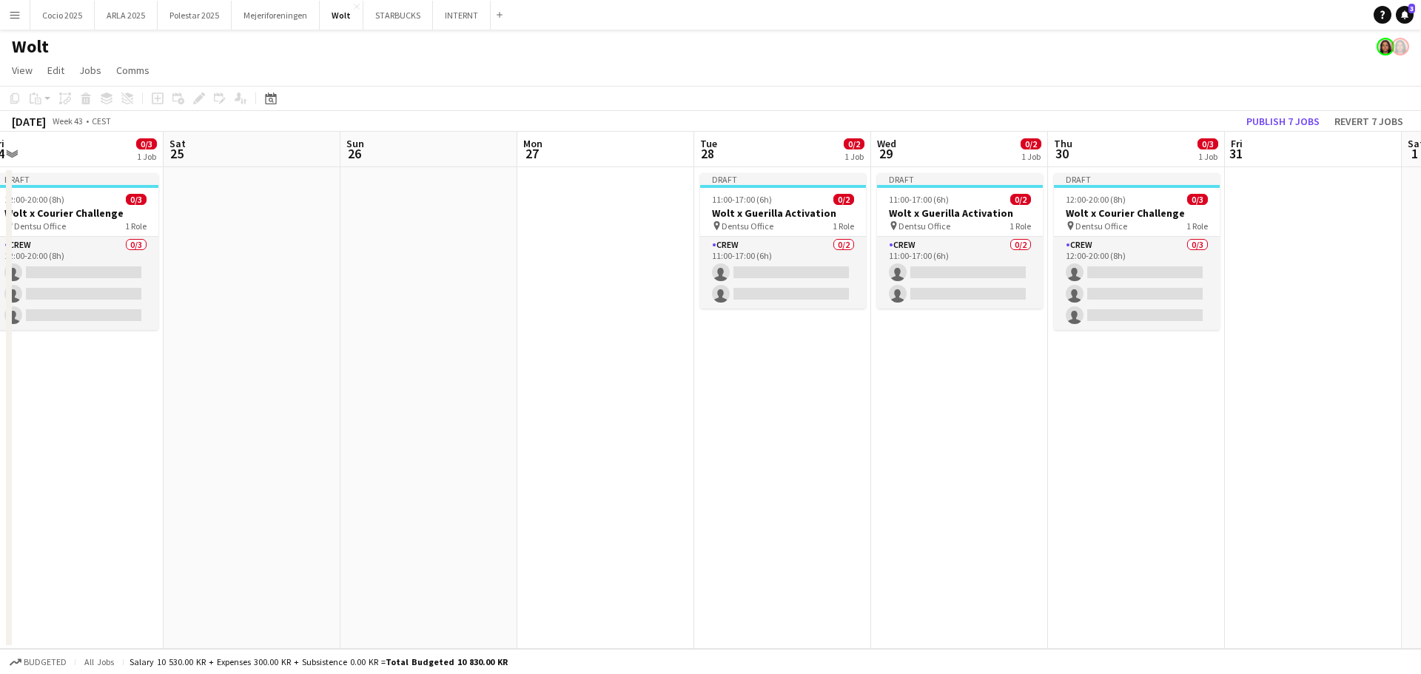
scroll to position [0, 567]
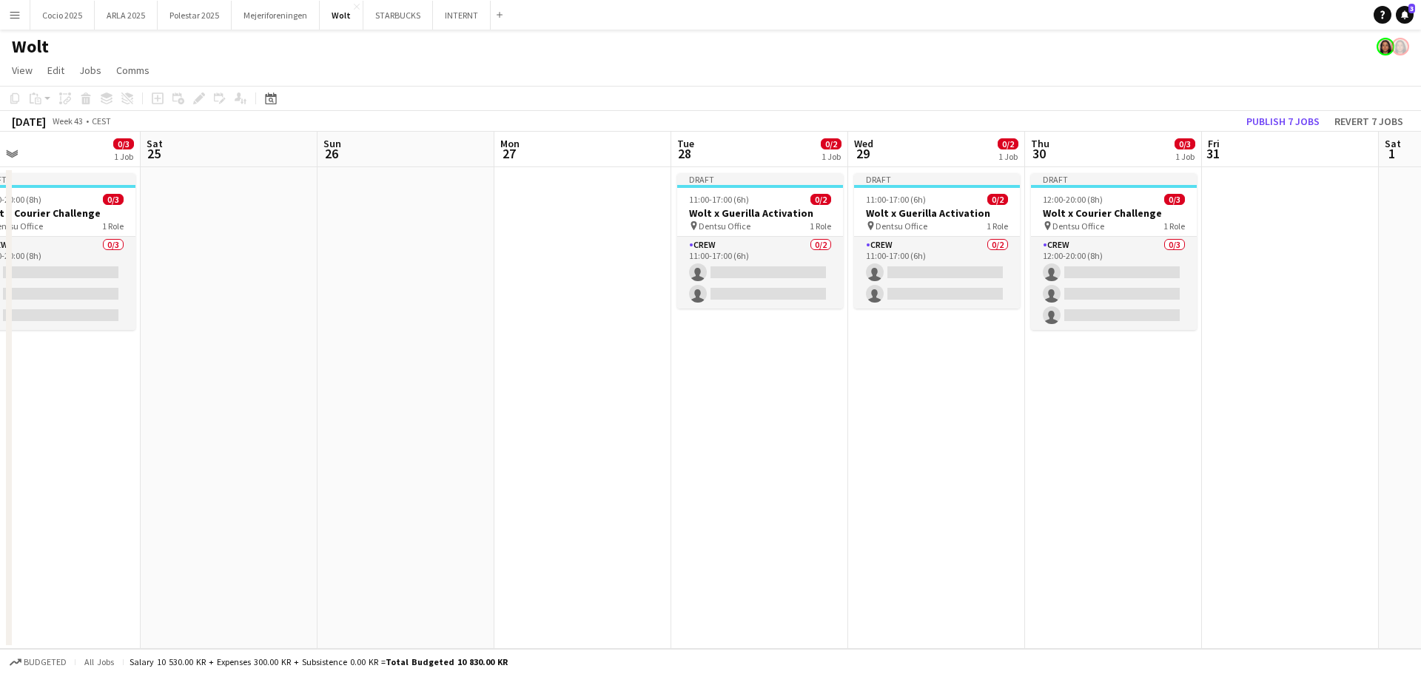
click at [1249, 225] on app-date-cell at bounding box center [1290, 408] width 177 height 482
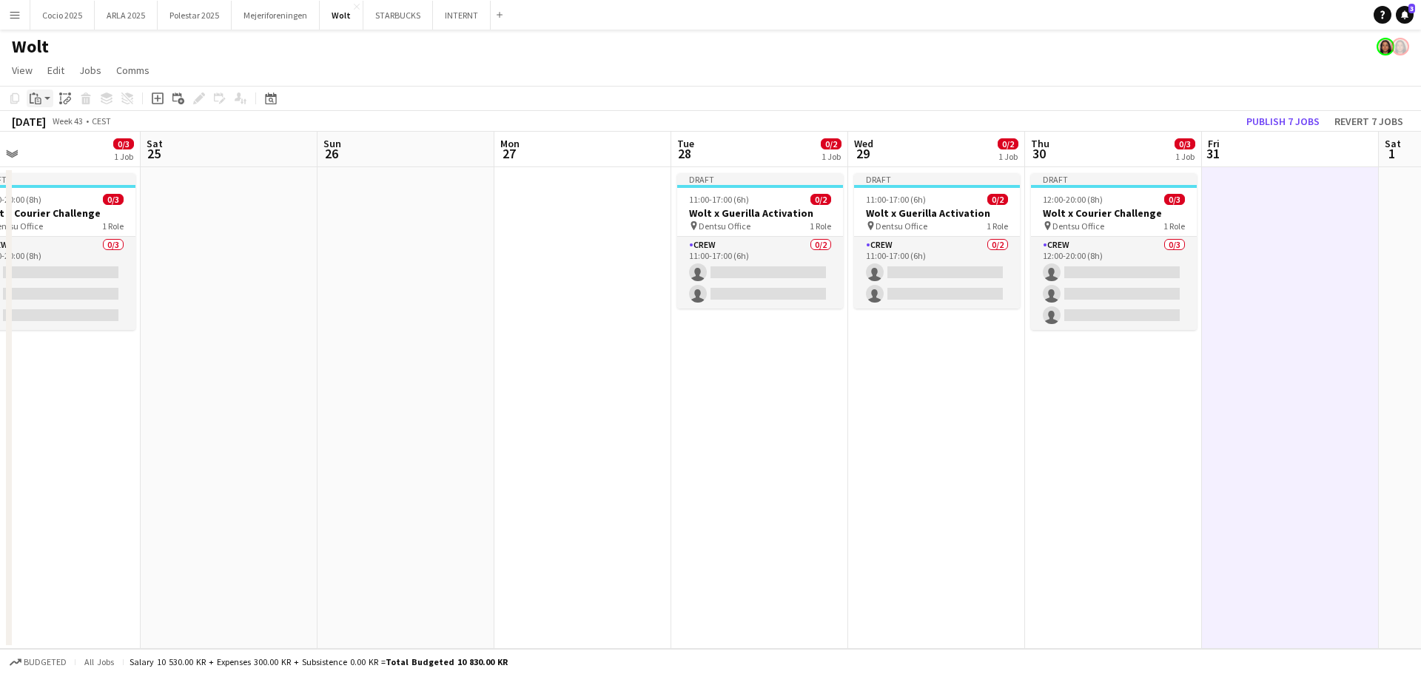
click at [50, 96] on app-action-btn "Paste" at bounding box center [40, 99] width 27 height 18
click at [99, 148] on link "Paste with crew Ctrl+Shift+V" at bounding box center [108, 151] width 139 height 13
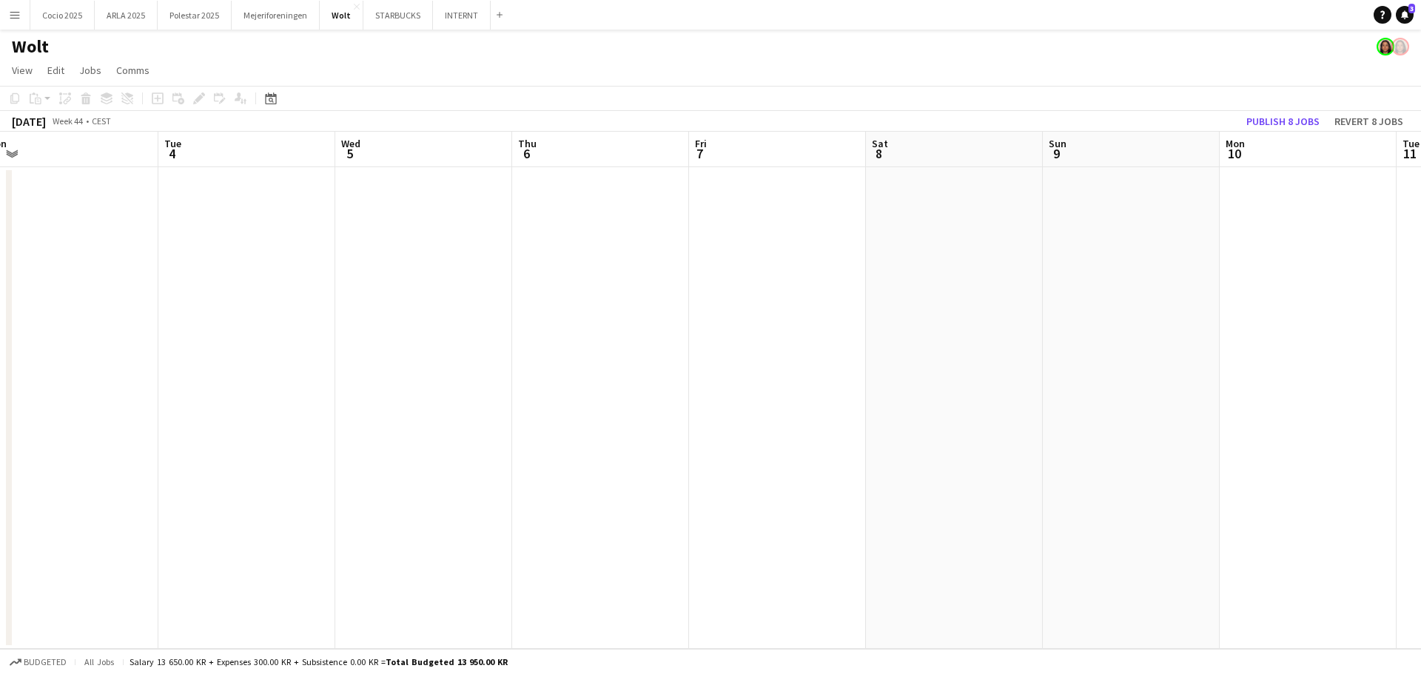
scroll to position [0, 574]
click at [215, 232] on app-date-cell at bounding box center [221, 408] width 177 height 482
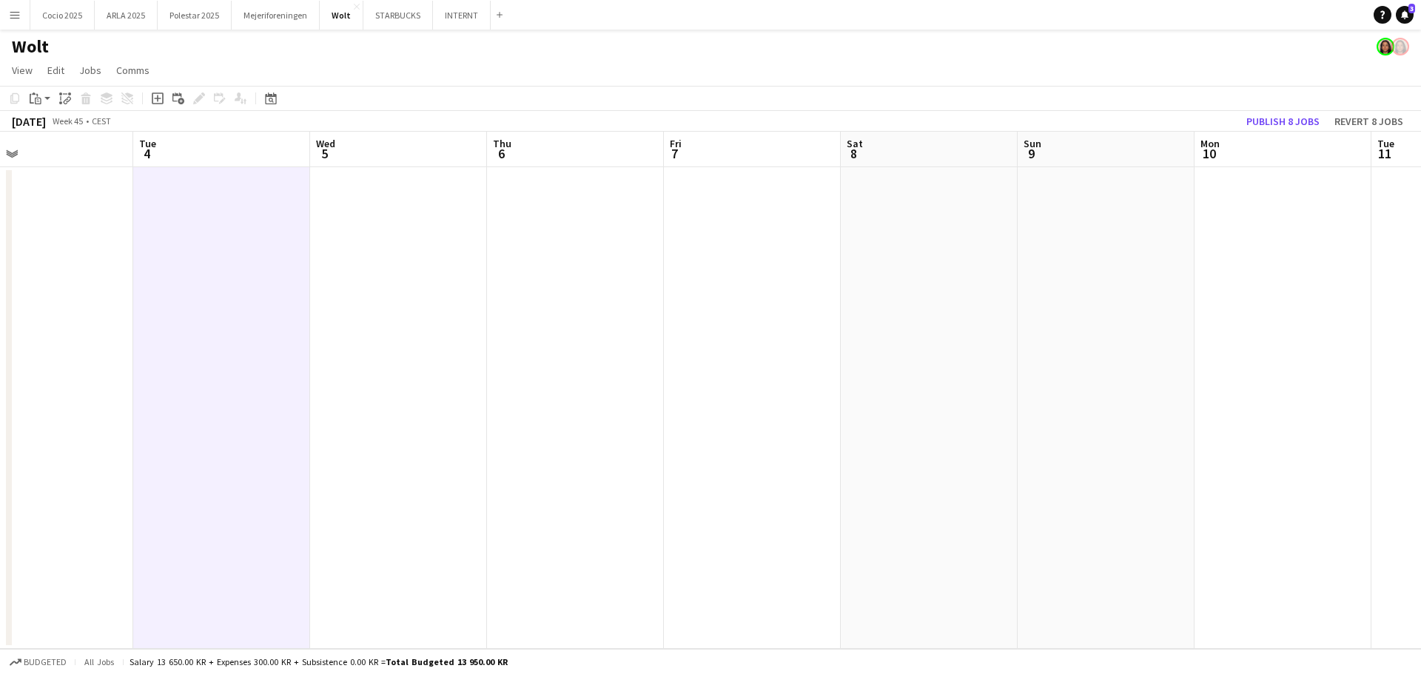
click at [606, 247] on app-date-cell at bounding box center [575, 408] width 177 height 482
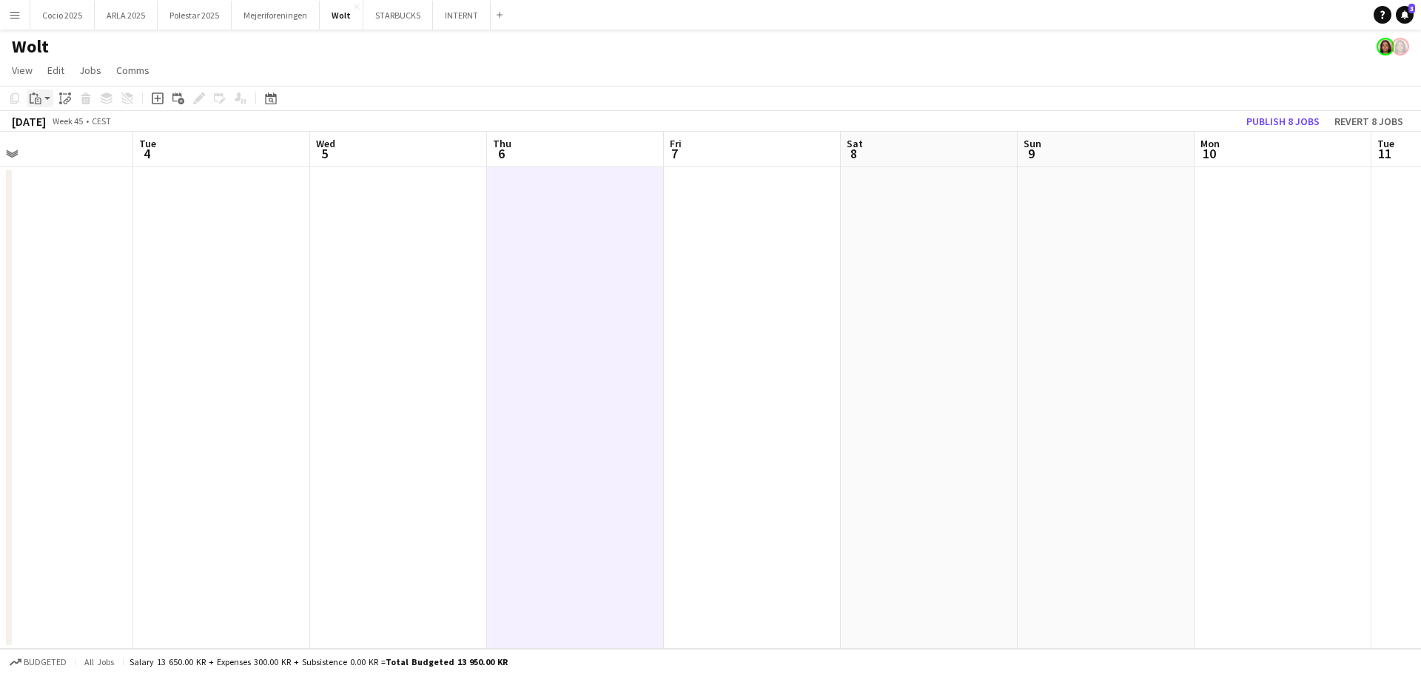
click at [43, 99] on div "Paste" at bounding box center [36, 99] width 18 height 18
click at [73, 148] on link "Paste with crew Ctrl+Shift+V" at bounding box center [108, 151] width 139 height 13
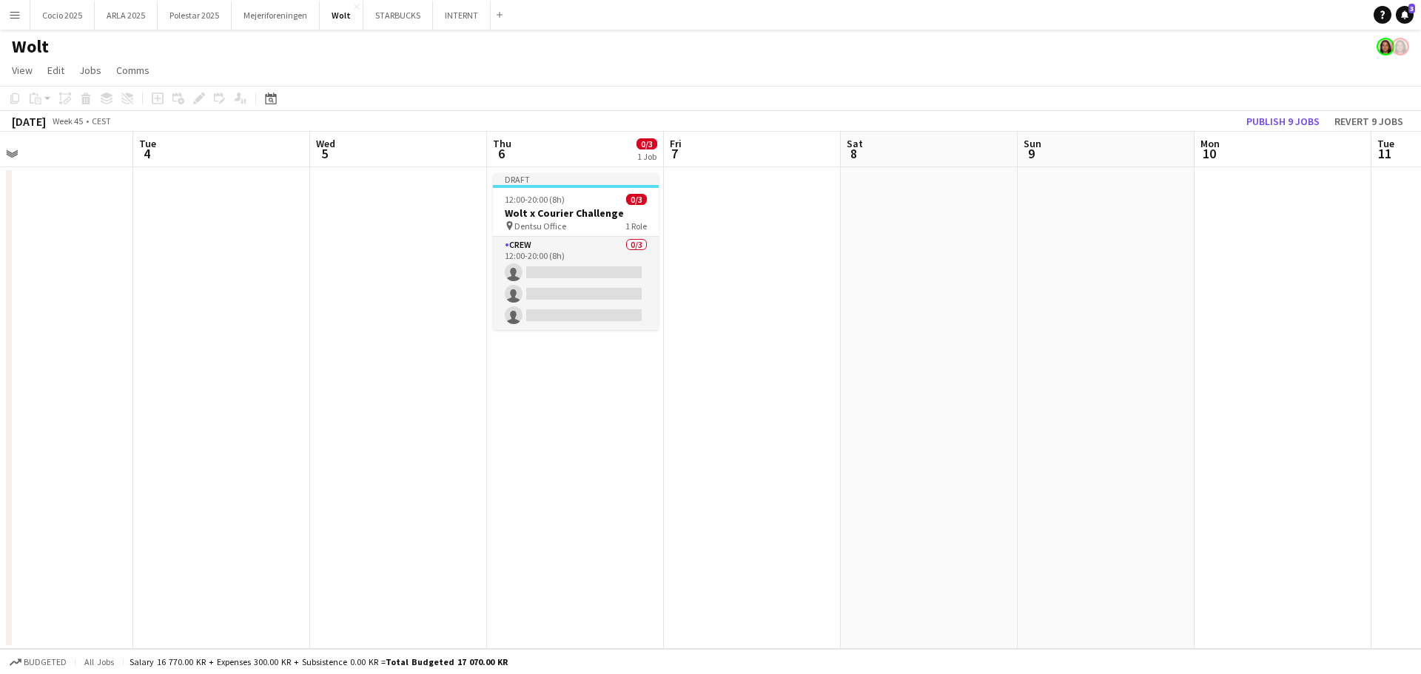
click at [720, 292] on app-date-cell at bounding box center [752, 408] width 177 height 482
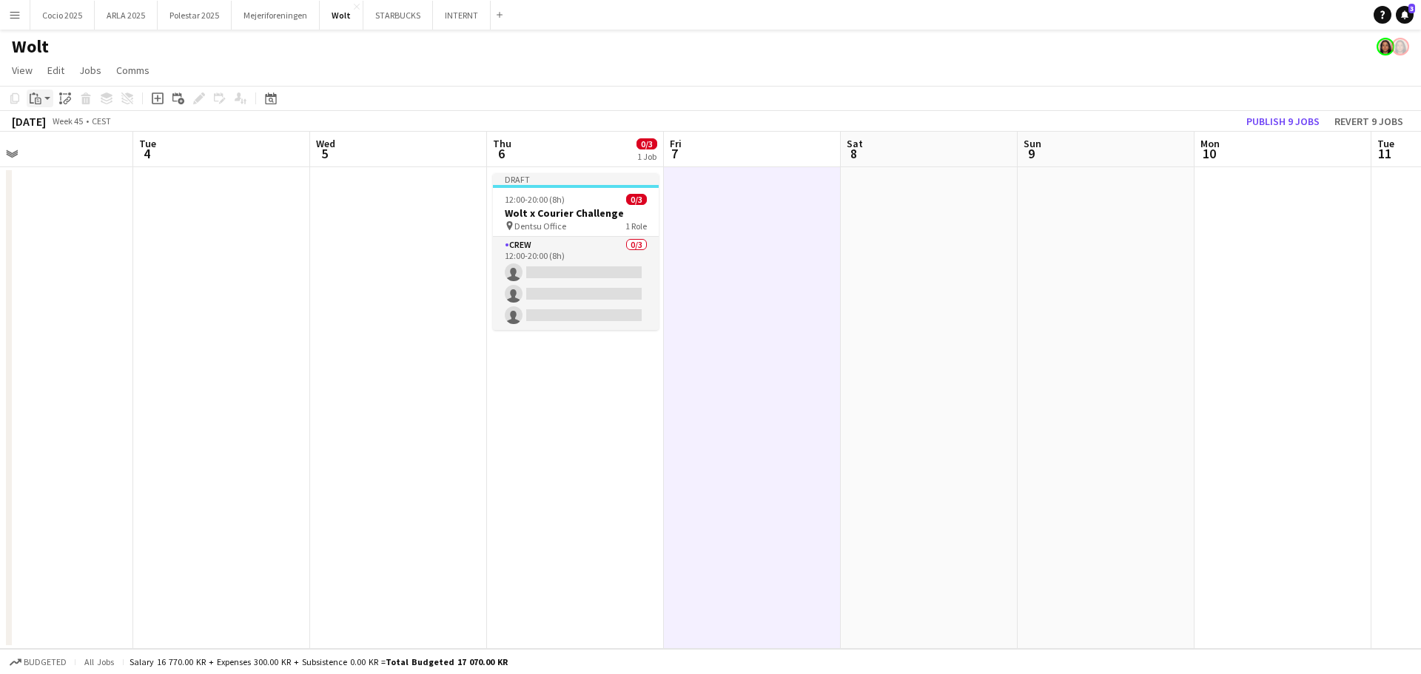
click at [49, 97] on app-action-btn "Paste" at bounding box center [40, 99] width 27 height 18
click at [101, 152] on link "Paste with crew Ctrl+Shift+V" at bounding box center [108, 151] width 139 height 13
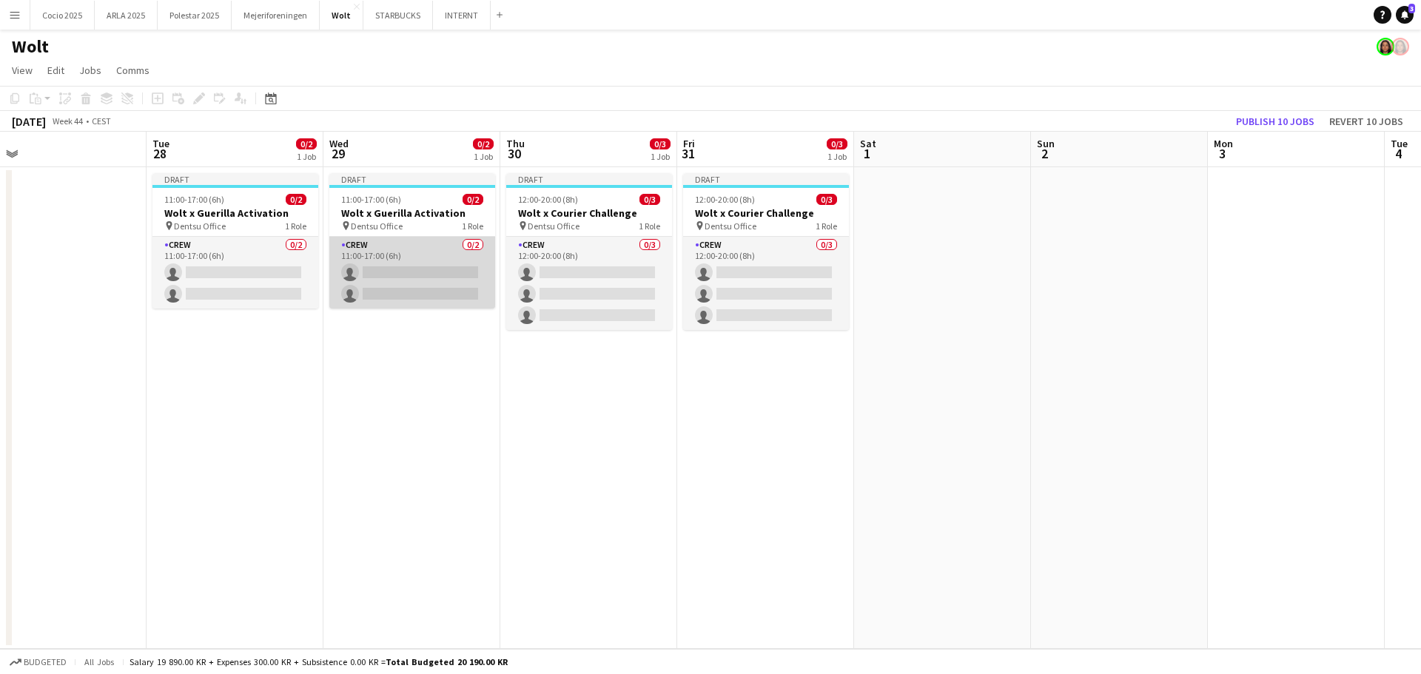
scroll to position [0, 378]
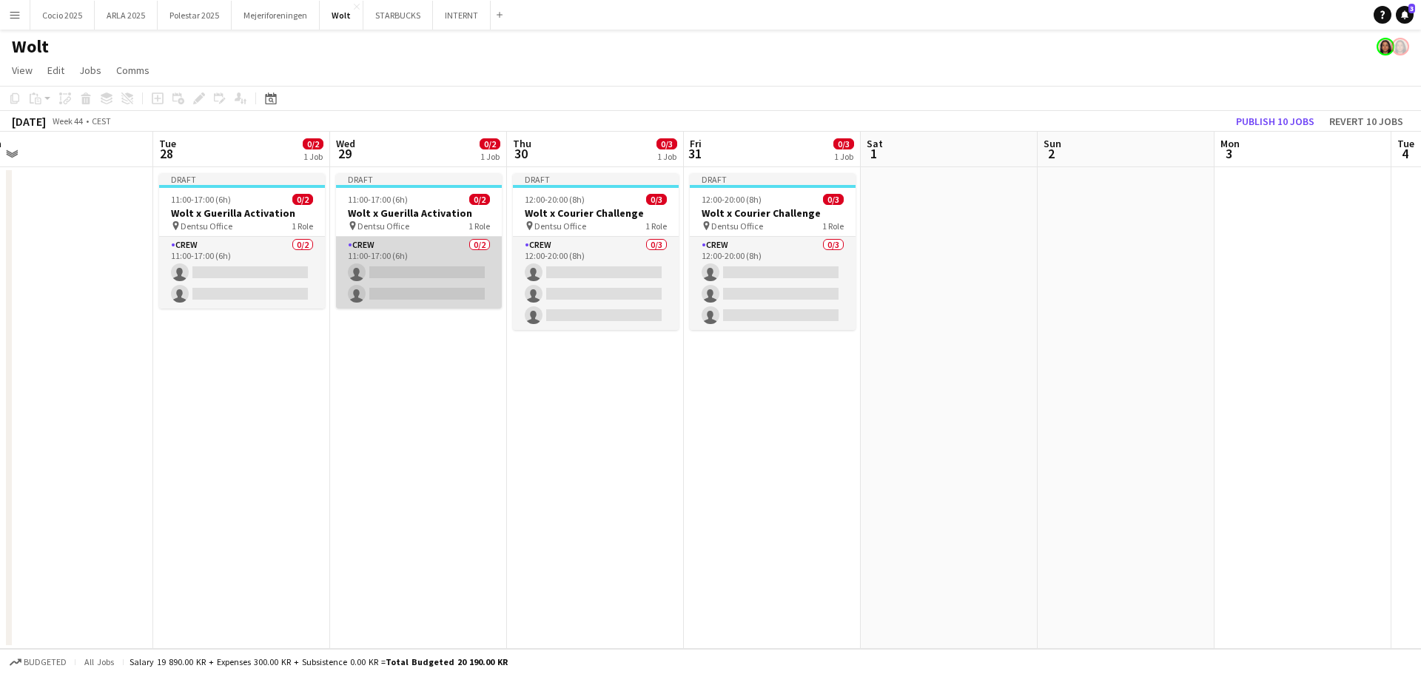
click at [426, 255] on app-card-role "Crew 0/2 11:00-17:00 (6h) single-neutral-actions single-neutral-actions" at bounding box center [419, 273] width 166 height 72
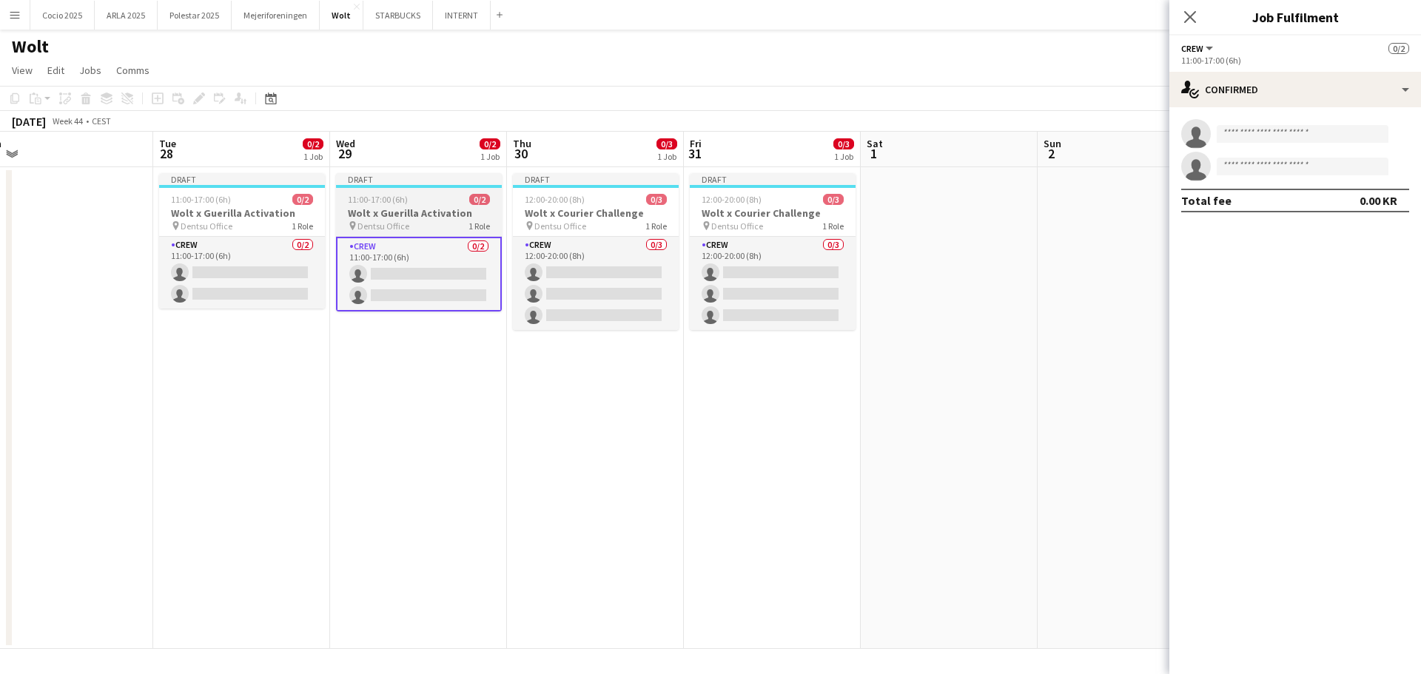
click at [435, 227] on div "pin Dentsu Office 1 Role" at bounding box center [419, 226] width 166 height 12
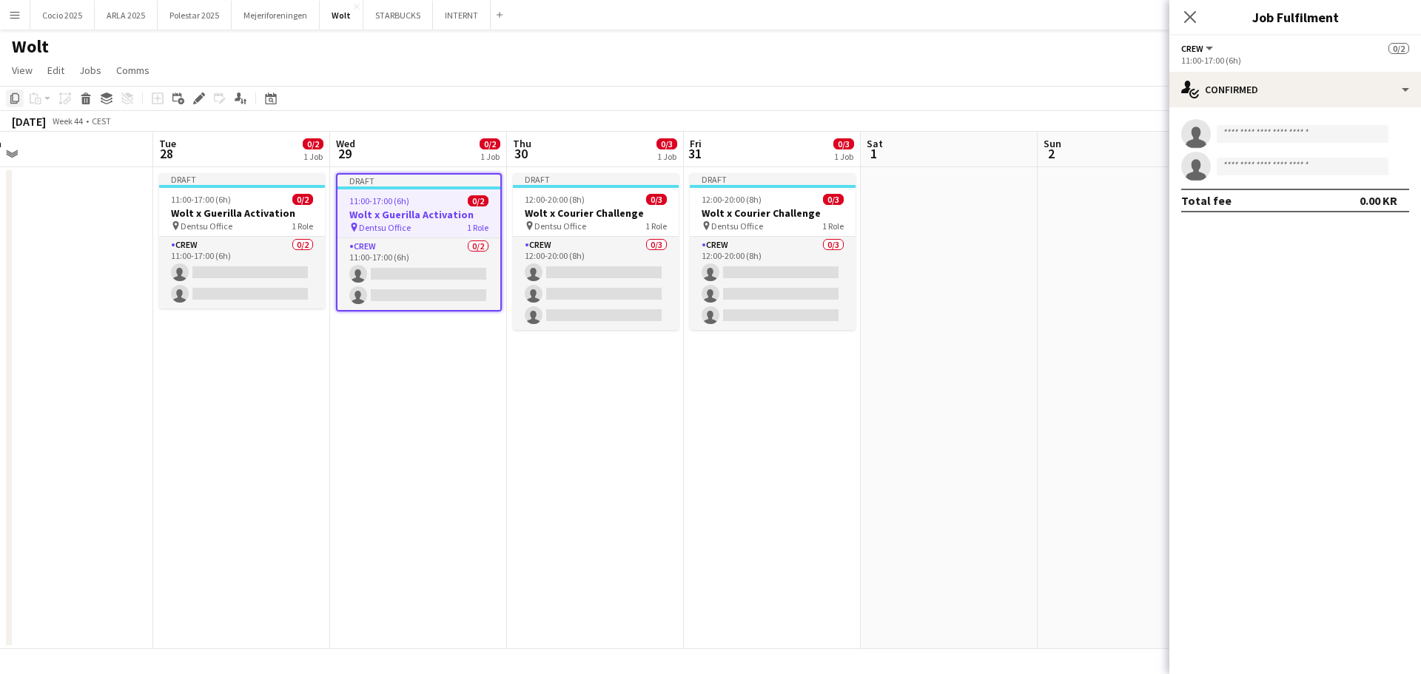
click at [10, 97] on icon "Copy" at bounding box center [15, 99] width 12 height 12
click at [1178, 9] on div "Close pop-in" at bounding box center [1190, 17] width 41 height 34
click at [1186, 15] on icon "Close pop-in" at bounding box center [1190, 17] width 14 height 14
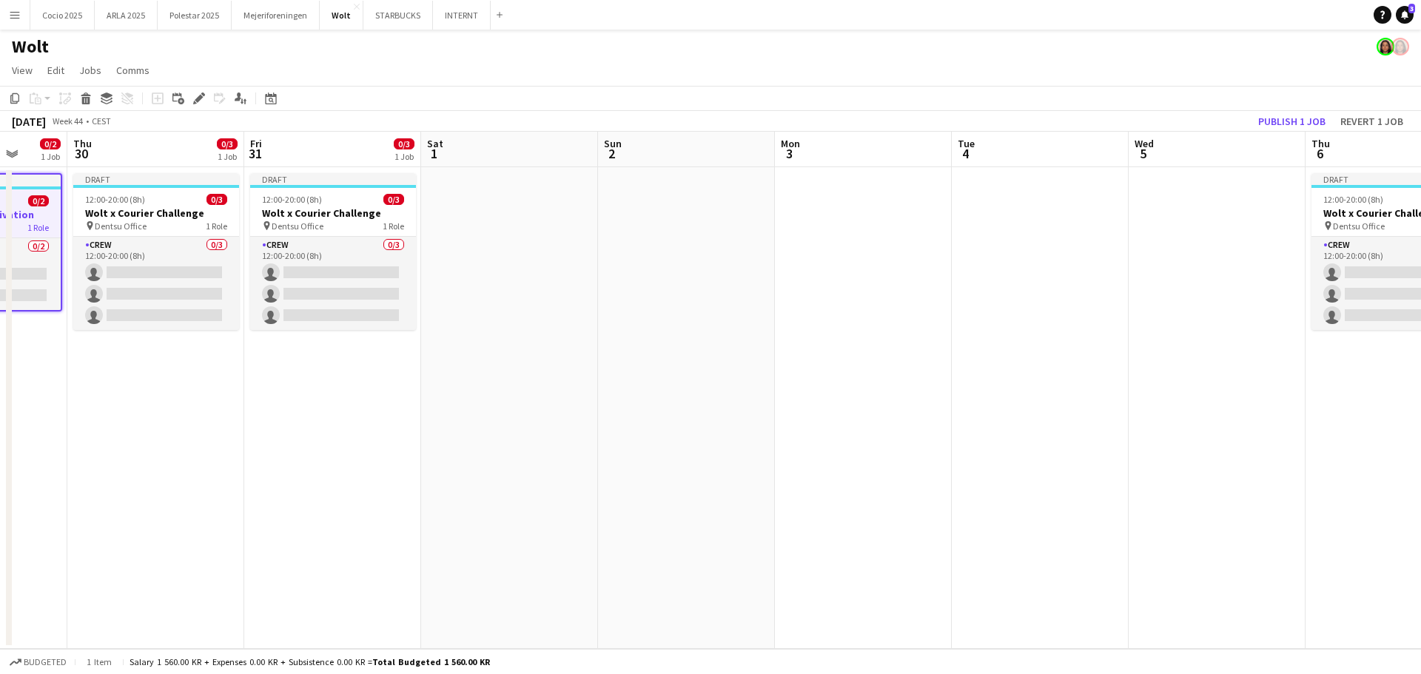
scroll to position [0, 468]
click at [1027, 227] on app-date-cell at bounding box center [1036, 408] width 177 height 482
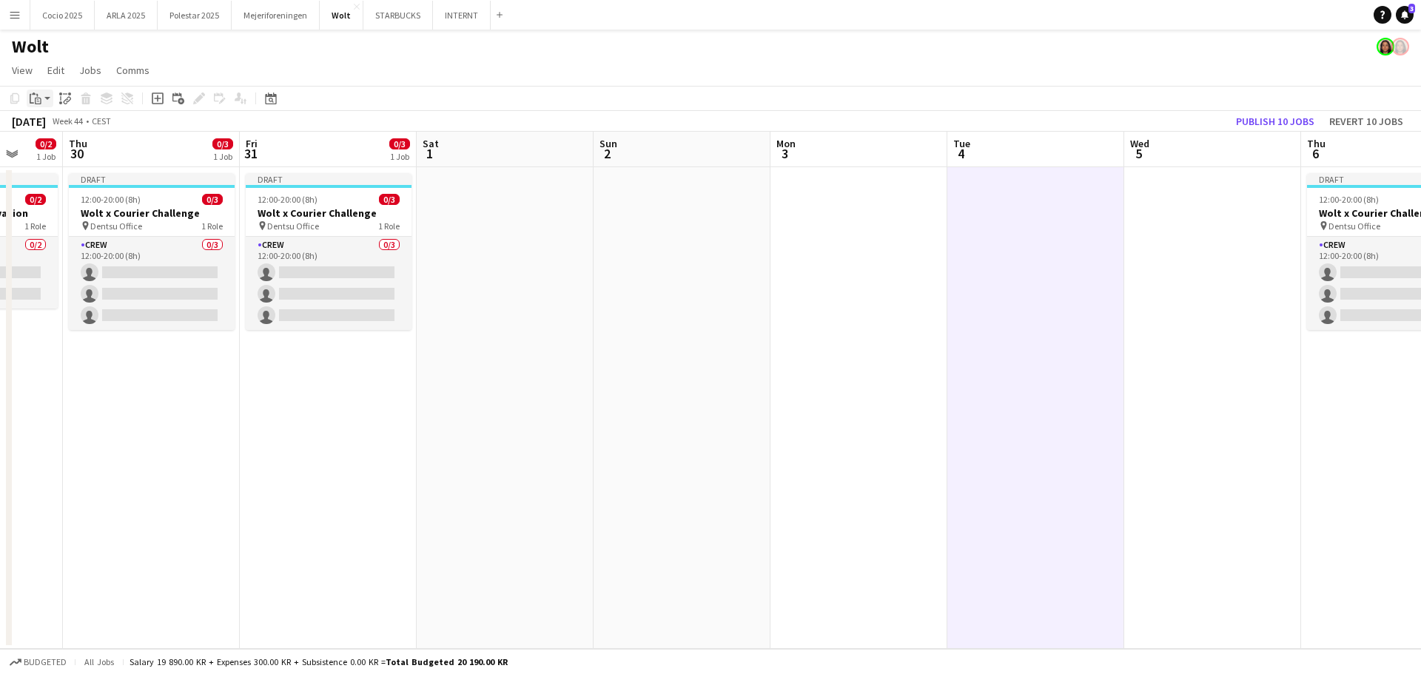
click at [51, 95] on app-action-btn "Paste" at bounding box center [40, 99] width 27 height 18
click at [85, 141] on div "Paste Ctrl+V Paste with crew Ctrl+Shift+V" at bounding box center [108, 139] width 163 height 62
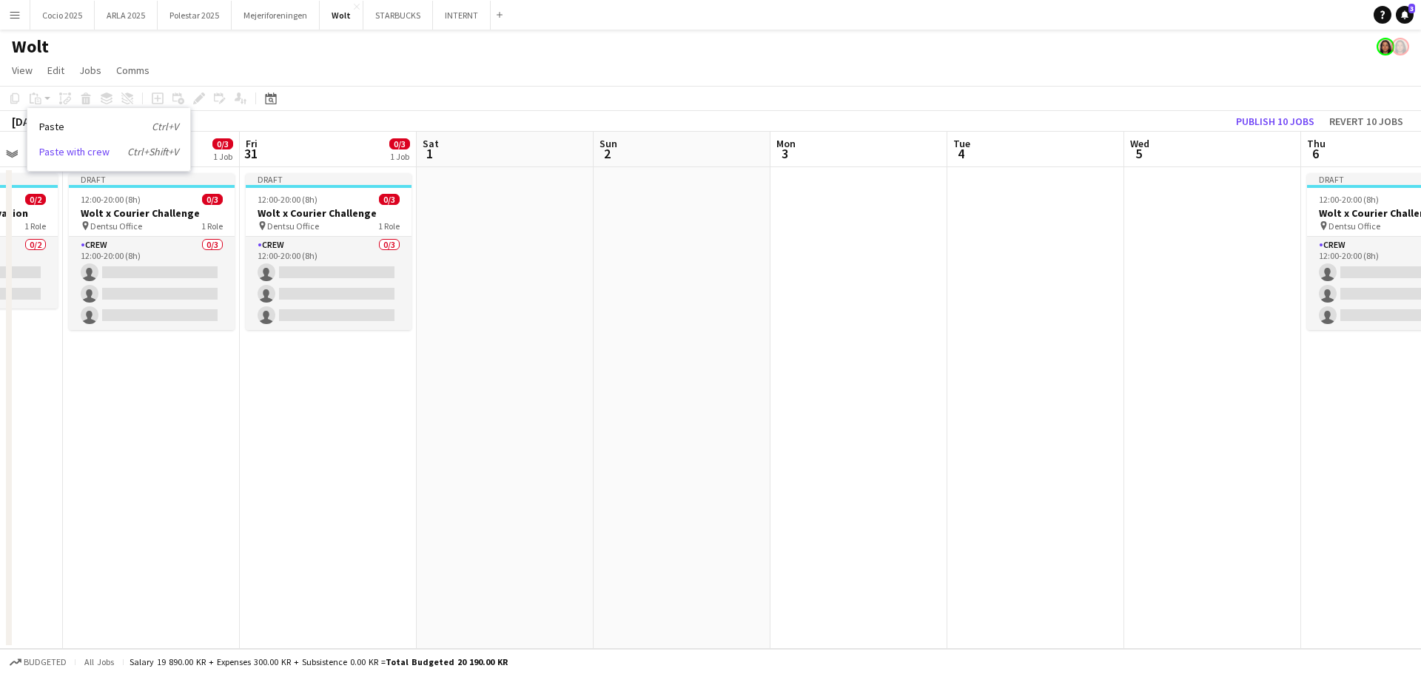
click at [90, 148] on link "Paste with crew Ctrl+Shift+V" at bounding box center [108, 151] width 139 height 13
click at [1022, 276] on app-date-cell at bounding box center [1036, 408] width 177 height 482
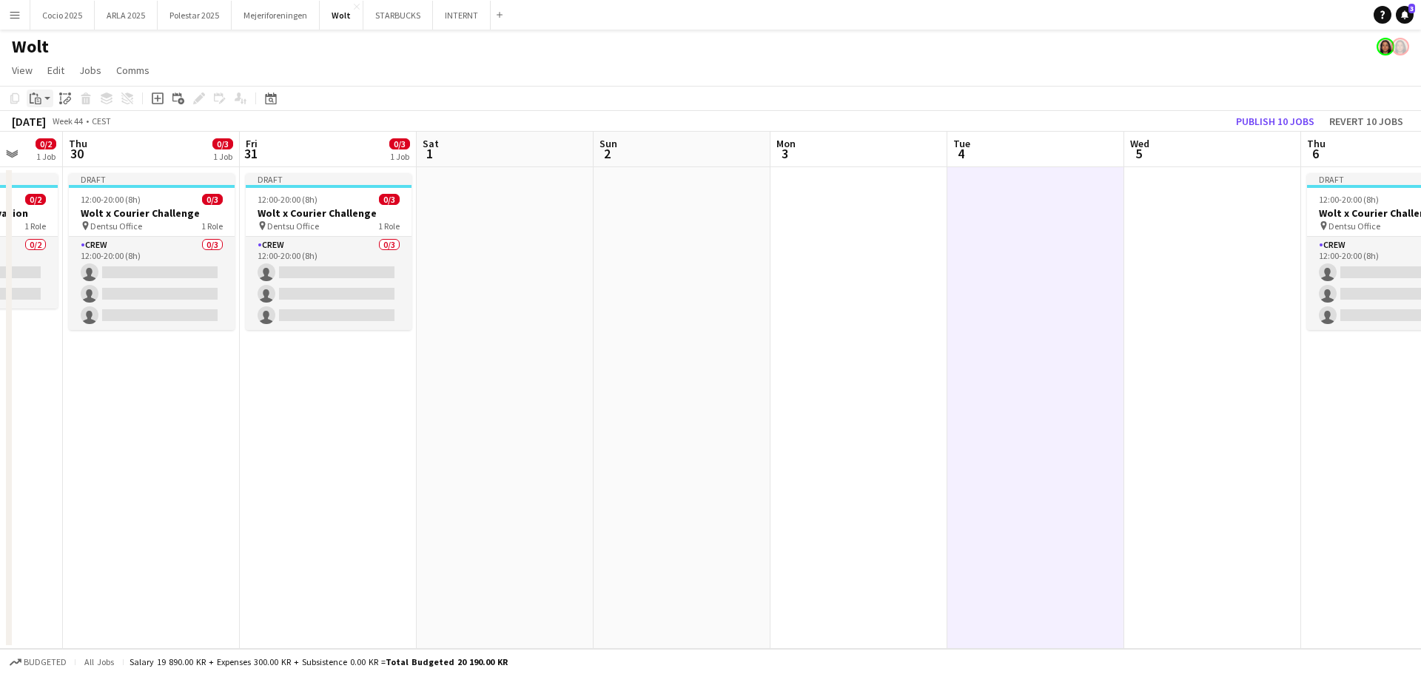
click at [44, 101] on app-action-btn "Paste" at bounding box center [40, 99] width 27 height 18
click at [95, 152] on link "Paste with crew Ctrl+Shift+V" at bounding box center [108, 151] width 139 height 13
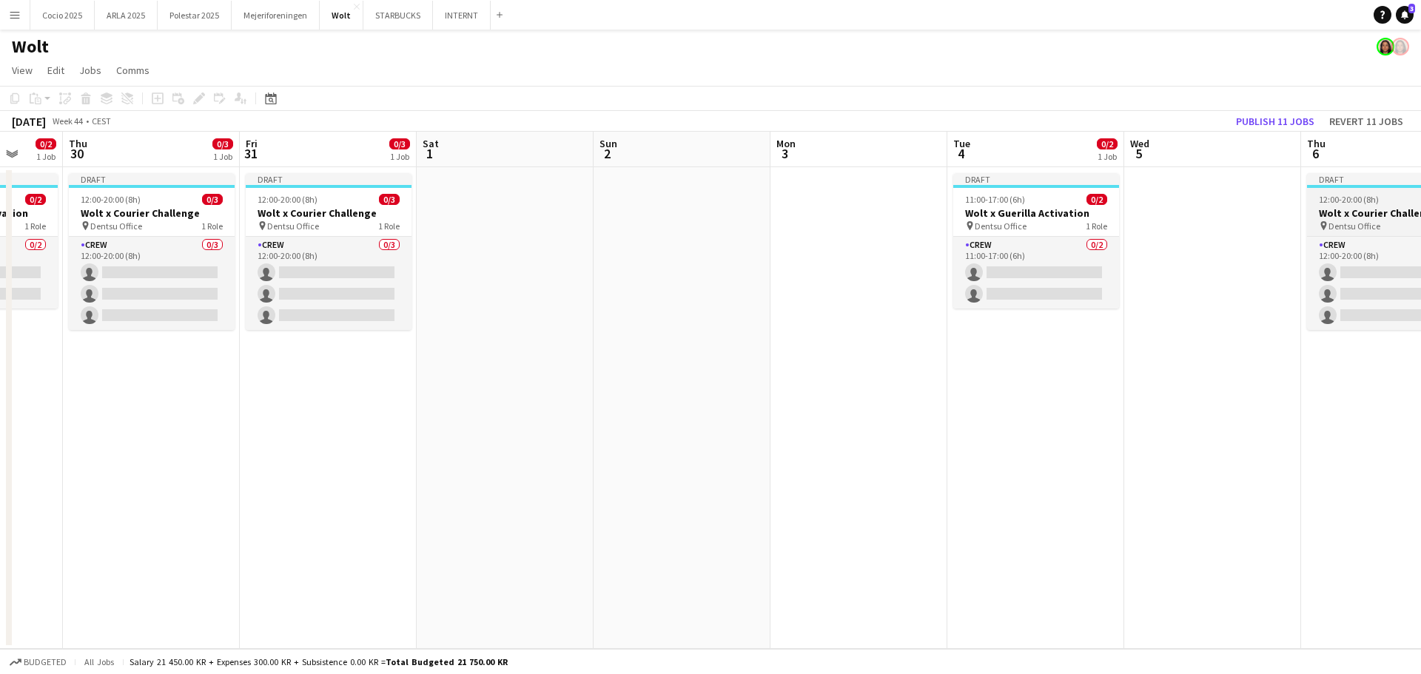
click at [1361, 222] on span "Dentsu Office" at bounding box center [1355, 226] width 52 height 11
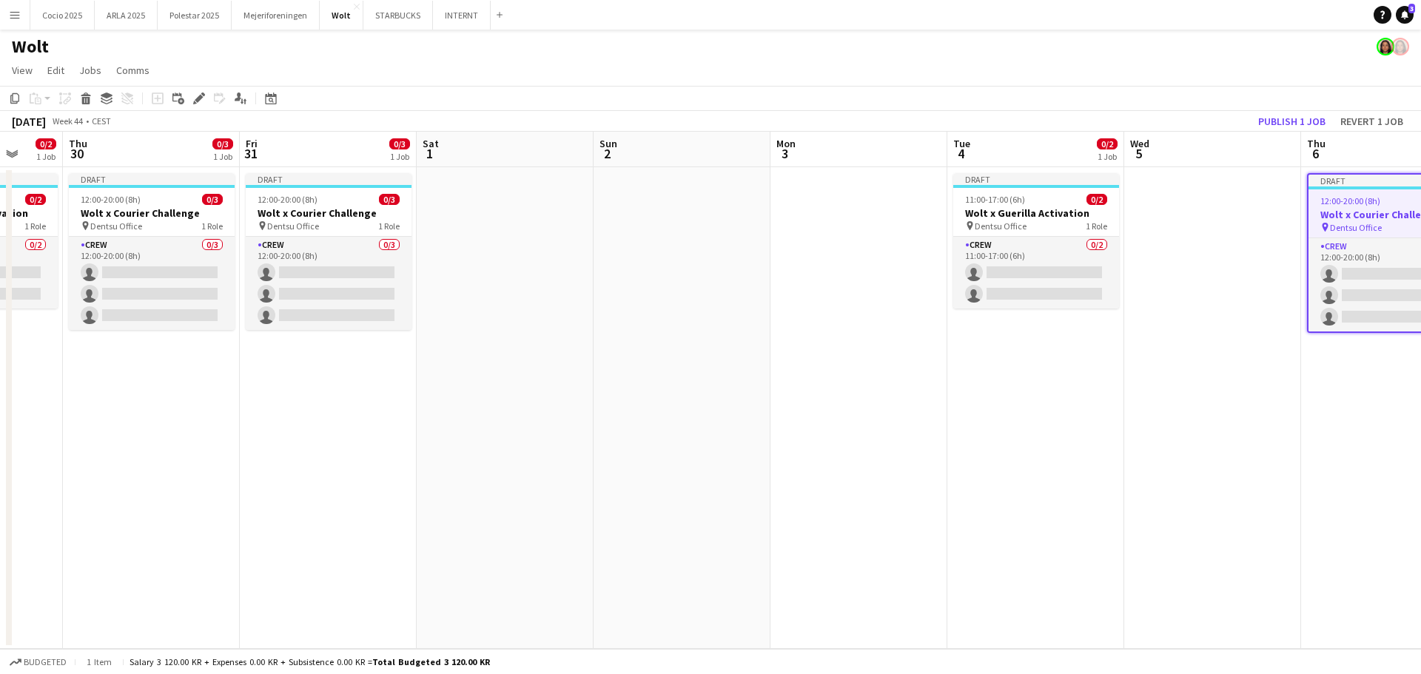
scroll to position [0, 469]
click at [1219, 219] on app-date-cell at bounding box center [1211, 408] width 177 height 482
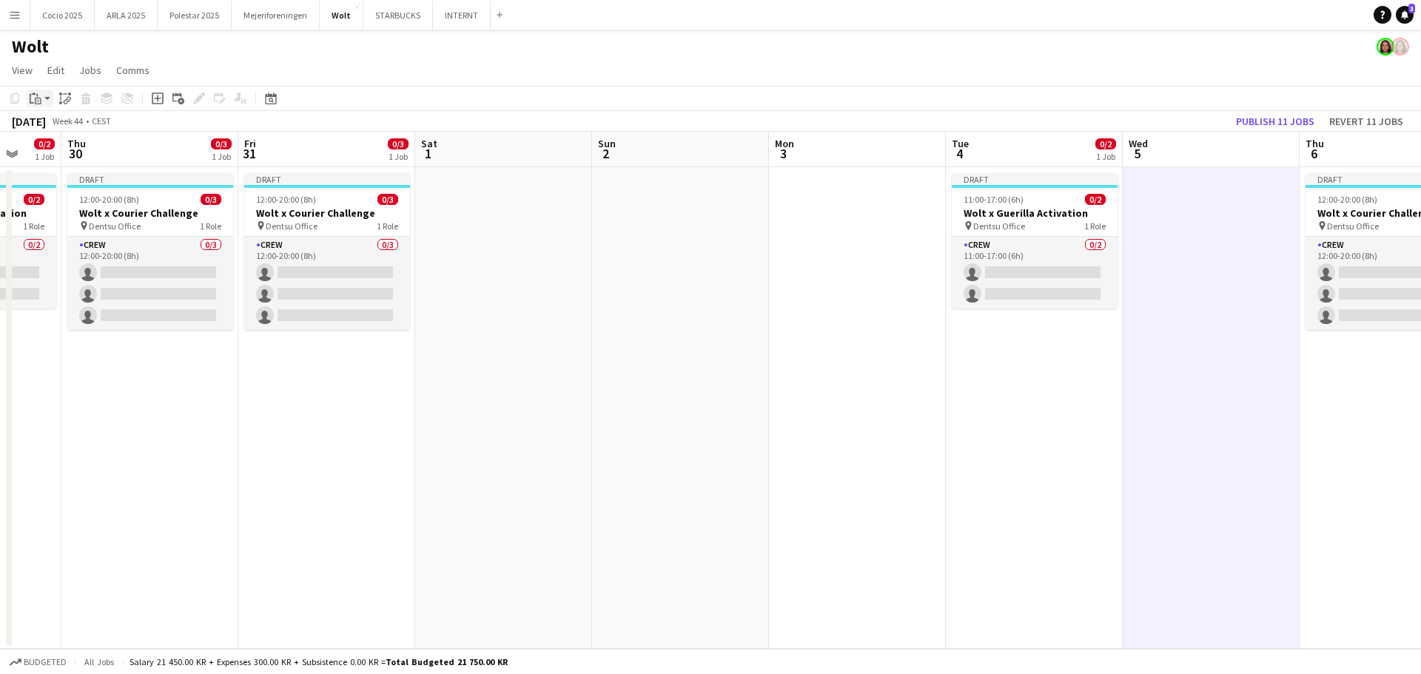
click at [38, 98] on icon "Paste" at bounding box center [36, 99] width 12 height 12
drag, startPoint x: 94, startPoint y: 147, endPoint x: 105, endPoint y: 141, distance: 12.6
click at [95, 147] on link "Paste with crew Ctrl+Shift+V" at bounding box center [108, 151] width 139 height 13
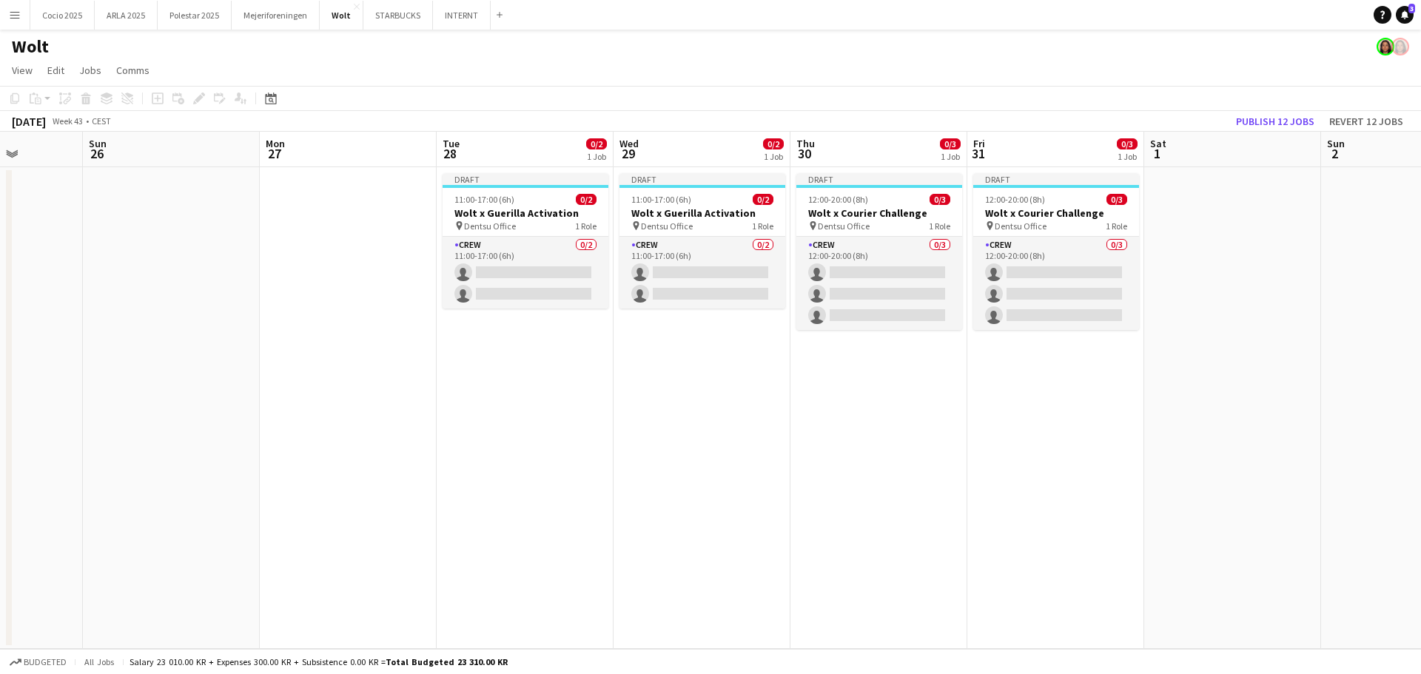
scroll to position [0, 437]
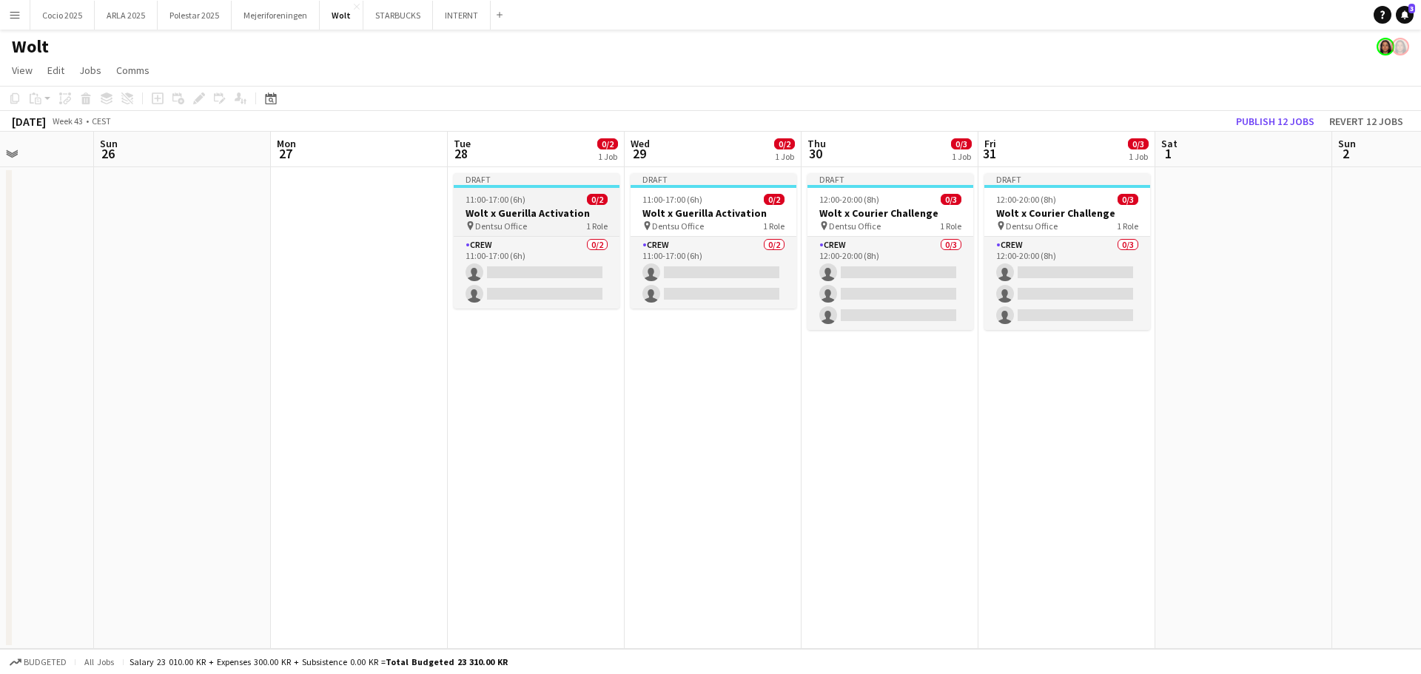
click at [542, 227] on div "pin Dentsu Office 1 Role" at bounding box center [537, 226] width 166 height 12
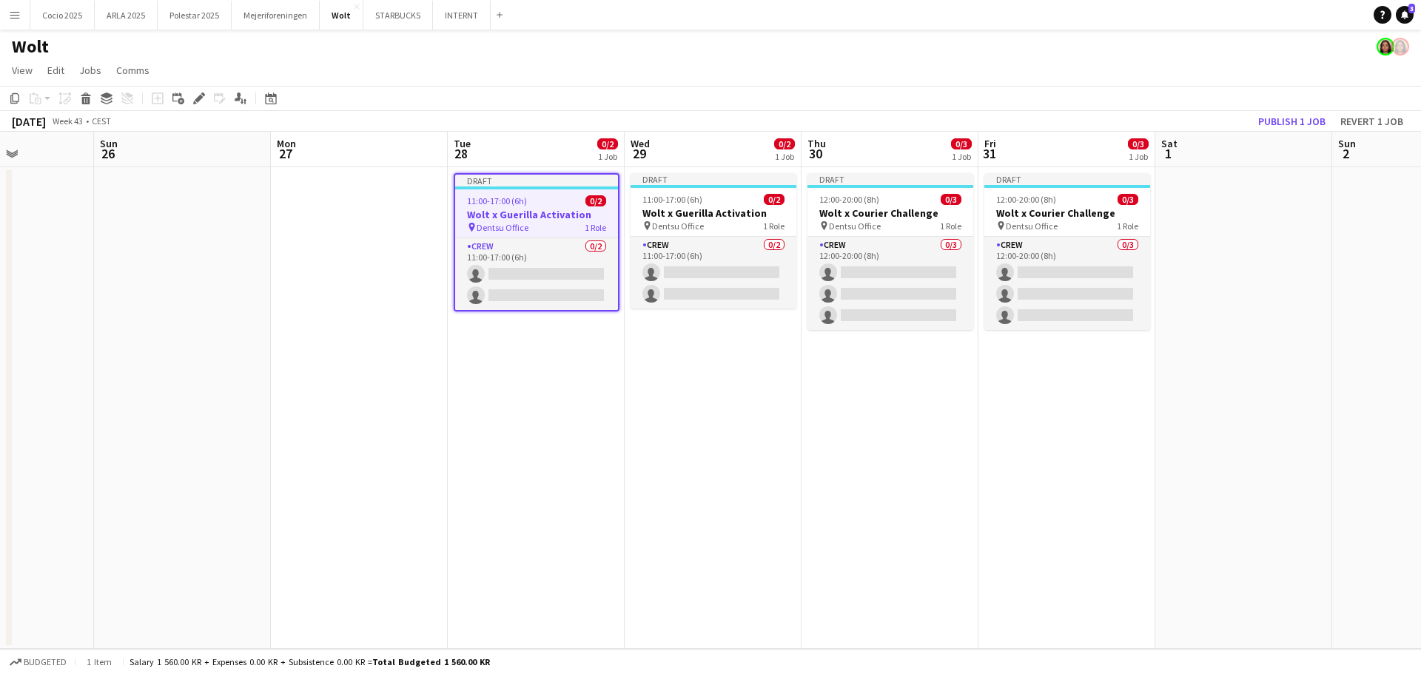
click at [542, 227] on div "pin Dentsu Office 1 Role" at bounding box center [536, 227] width 163 height 12
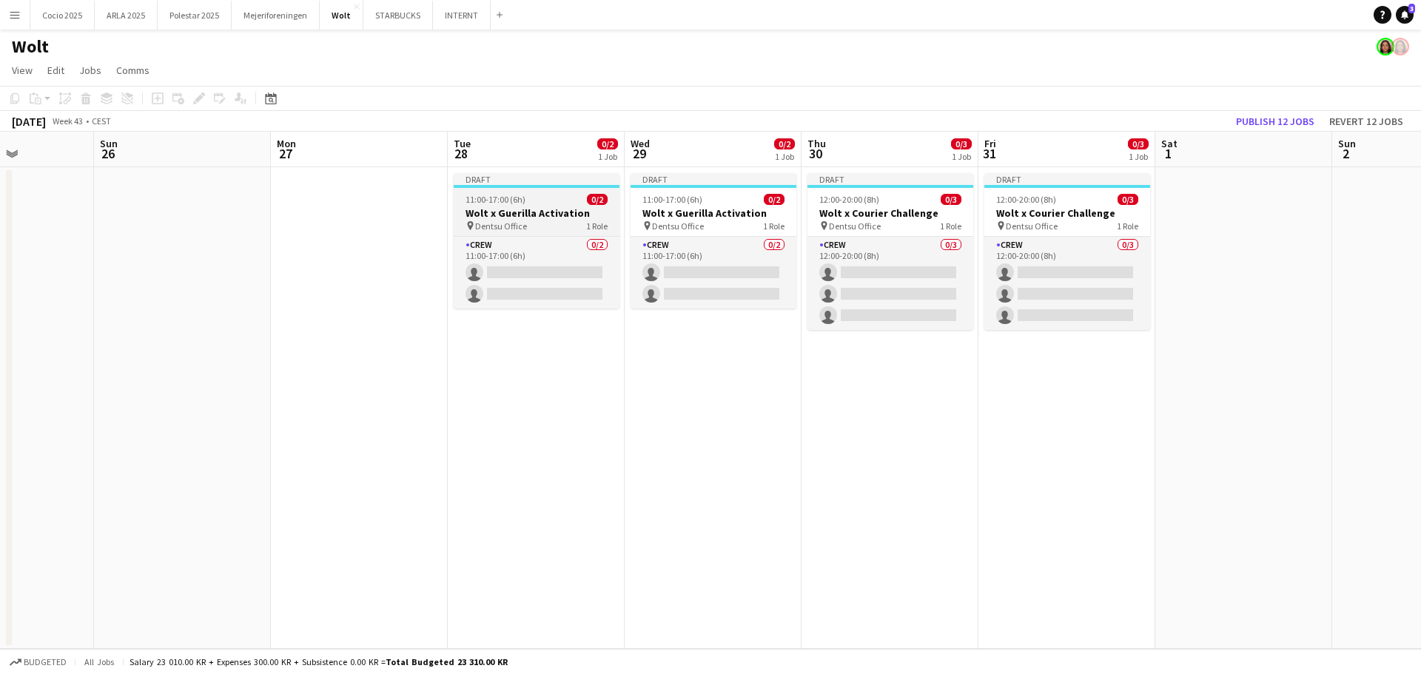
click at [542, 227] on div "pin Dentsu Office 1 Role" at bounding box center [537, 226] width 166 height 12
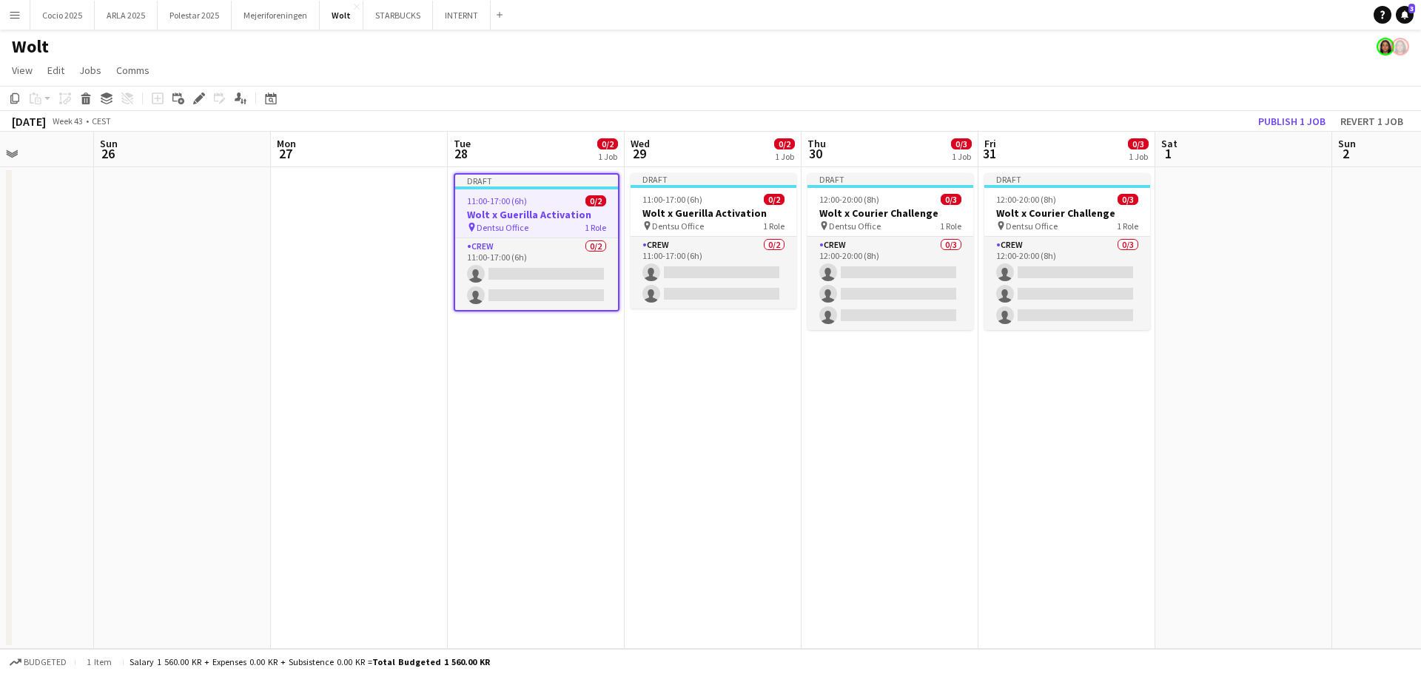
click at [536, 229] on div "pin Dentsu Office 1 Role" at bounding box center [536, 227] width 163 height 12
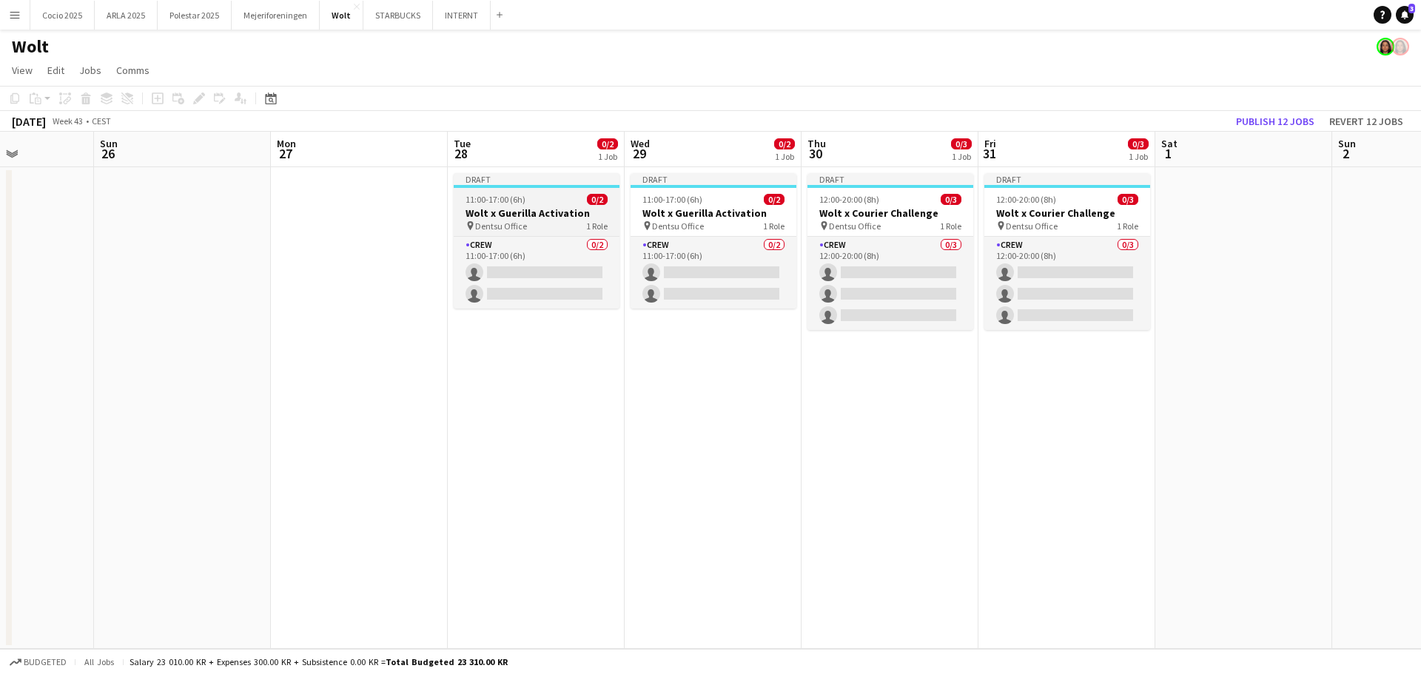
click at [536, 229] on div "pin Dentsu Office 1 Role" at bounding box center [537, 226] width 166 height 12
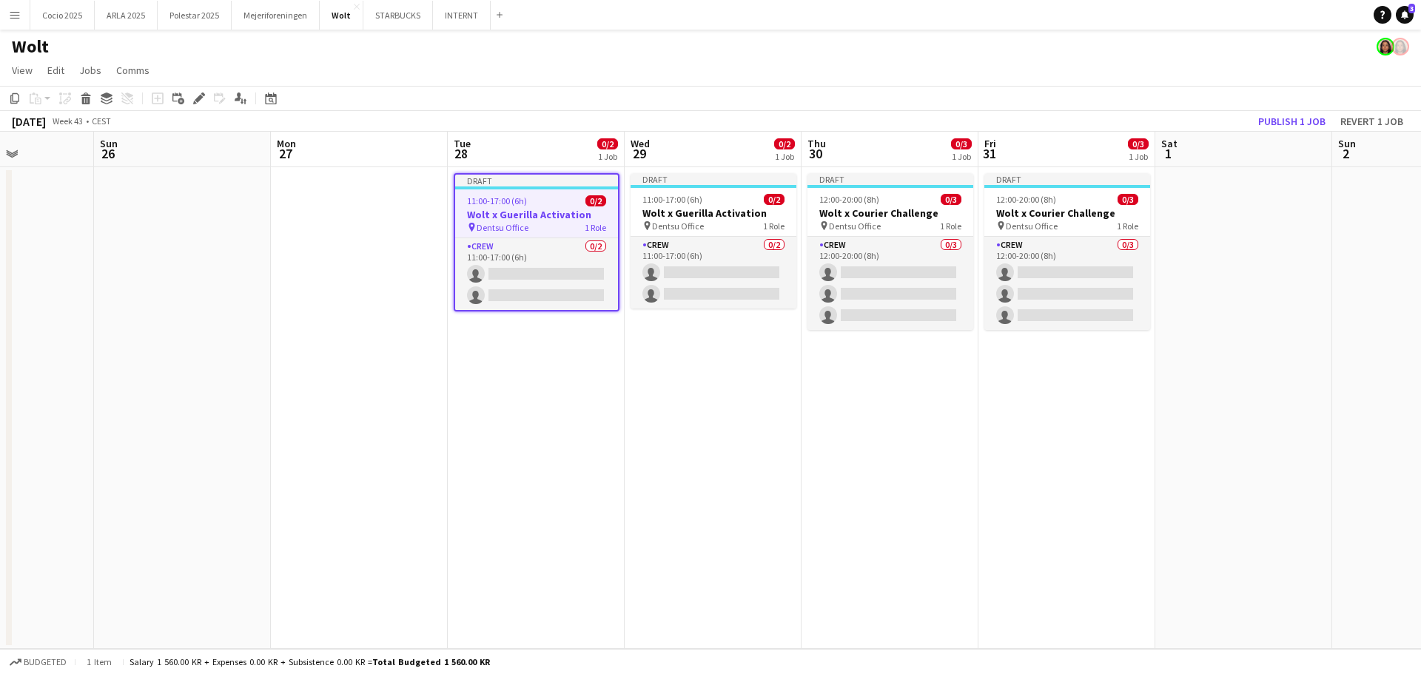
click at [550, 224] on div "pin Dentsu Office 1 Role" at bounding box center [536, 227] width 163 height 12
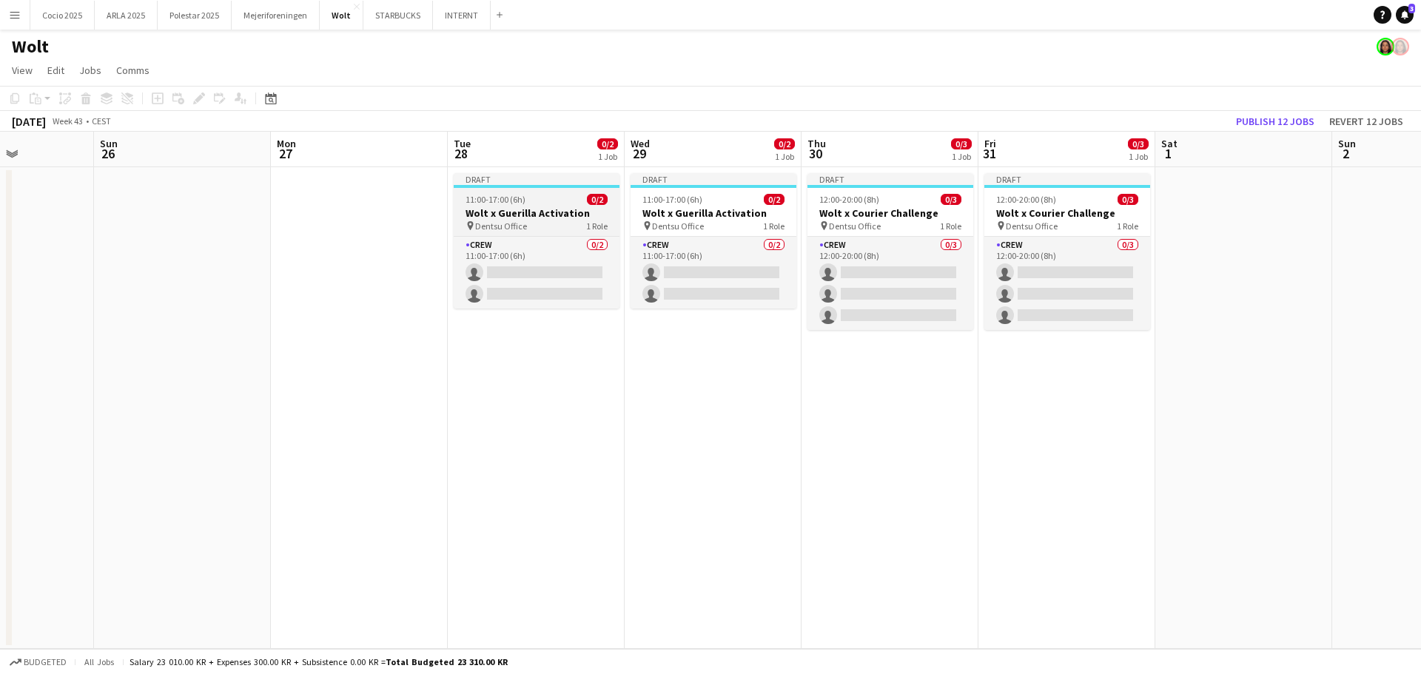
click at [550, 224] on div "pin Dentsu Office 1 Role" at bounding box center [537, 226] width 166 height 12
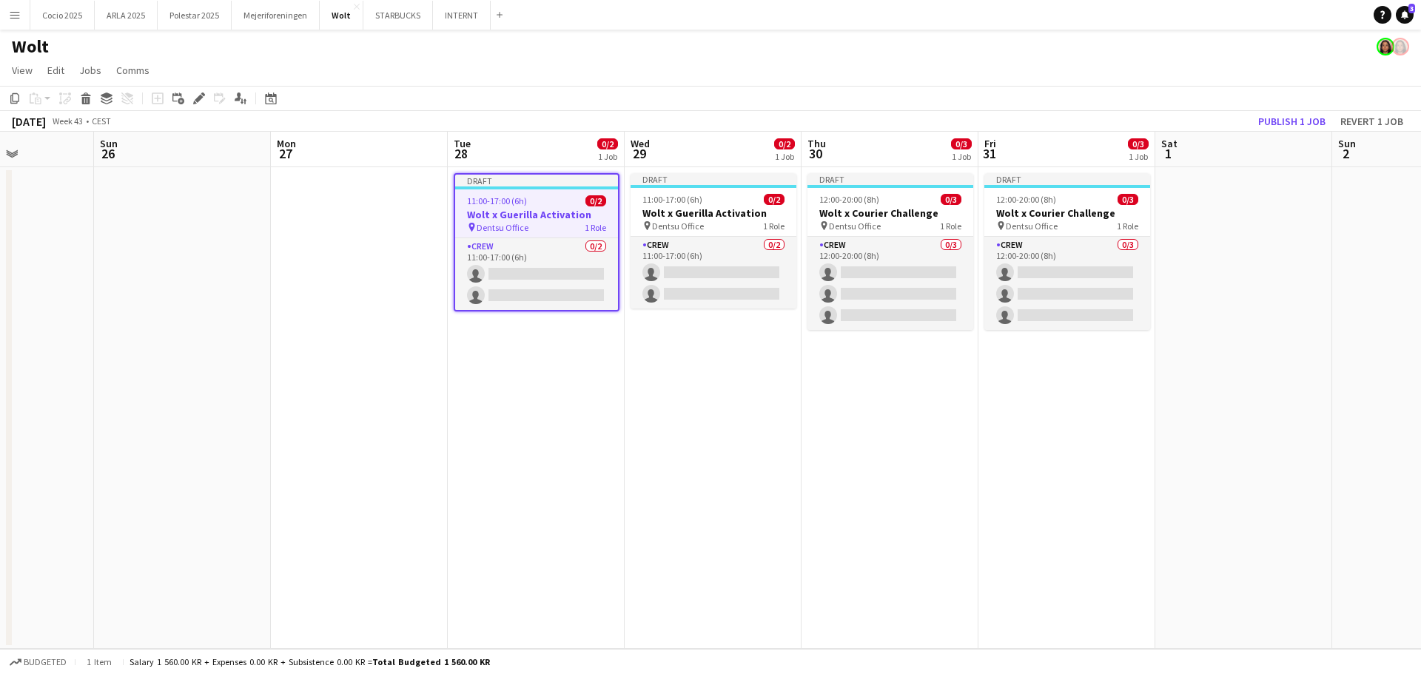
click at [558, 216] on h3 "Wolt x Guerilla Activation" at bounding box center [536, 214] width 163 height 13
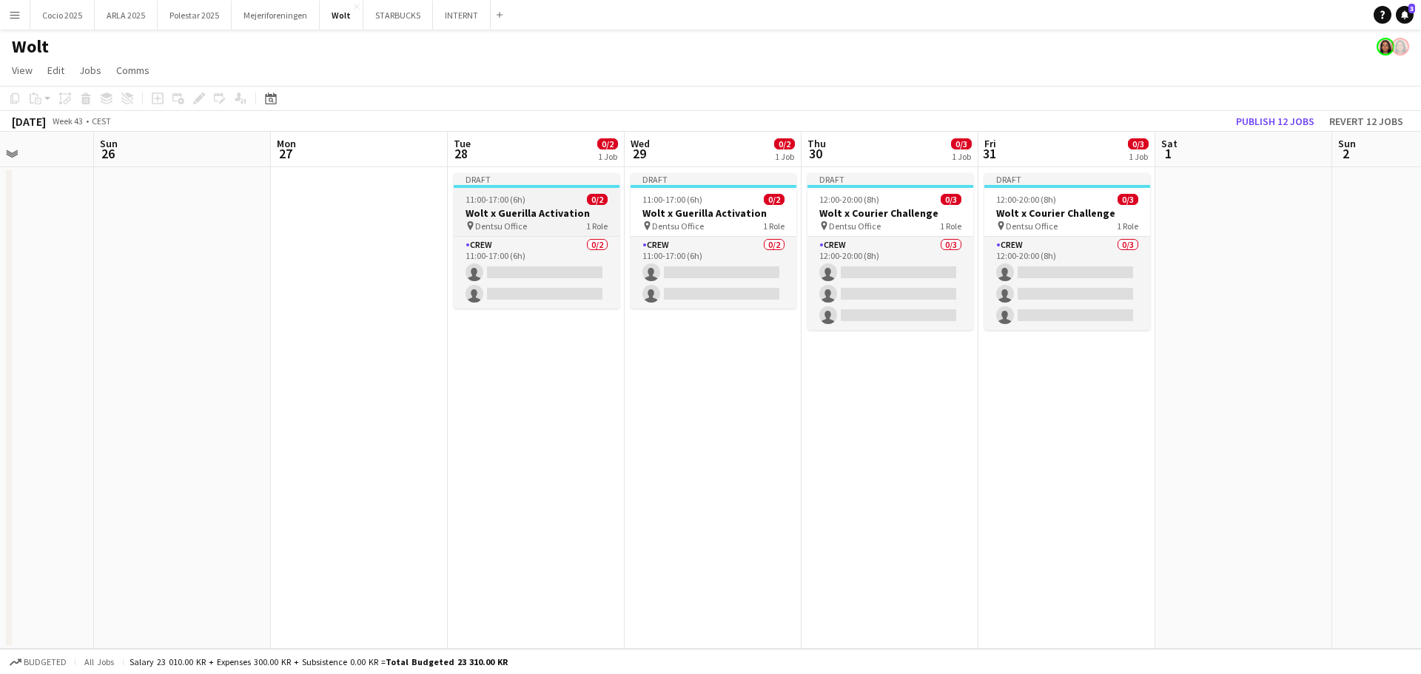
click at [558, 216] on h3 "Wolt x Guerilla Activation" at bounding box center [537, 213] width 166 height 13
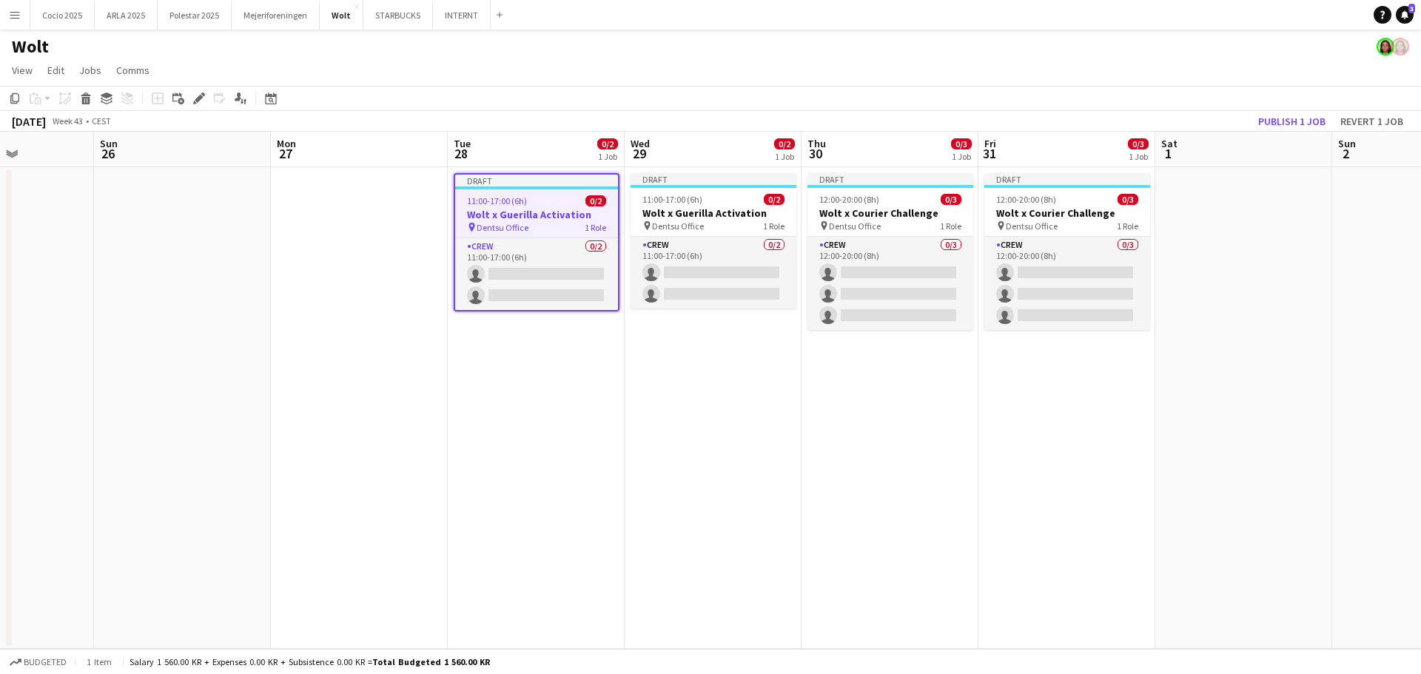
click at [558, 214] on h3 "Wolt x Guerilla Activation" at bounding box center [536, 214] width 163 height 13
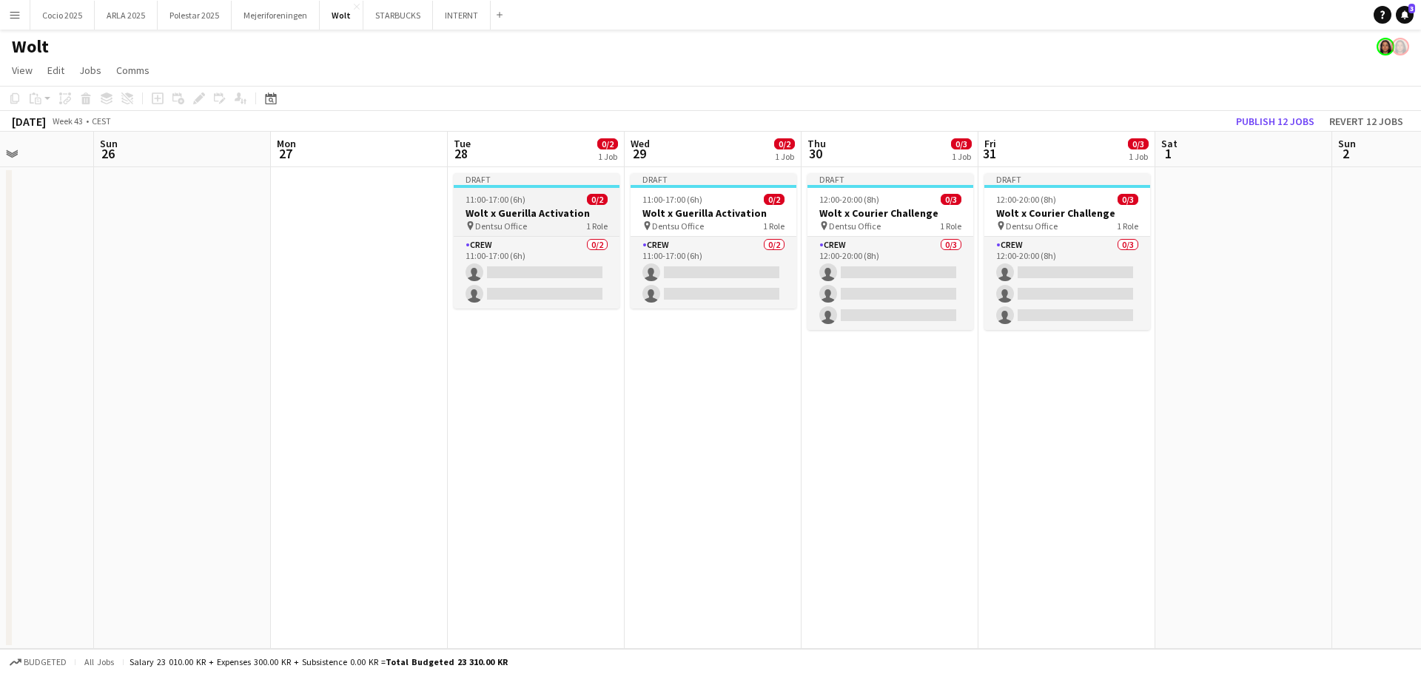
click at [558, 214] on h3 "Wolt x Guerilla Activation" at bounding box center [537, 213] width 166 height 13
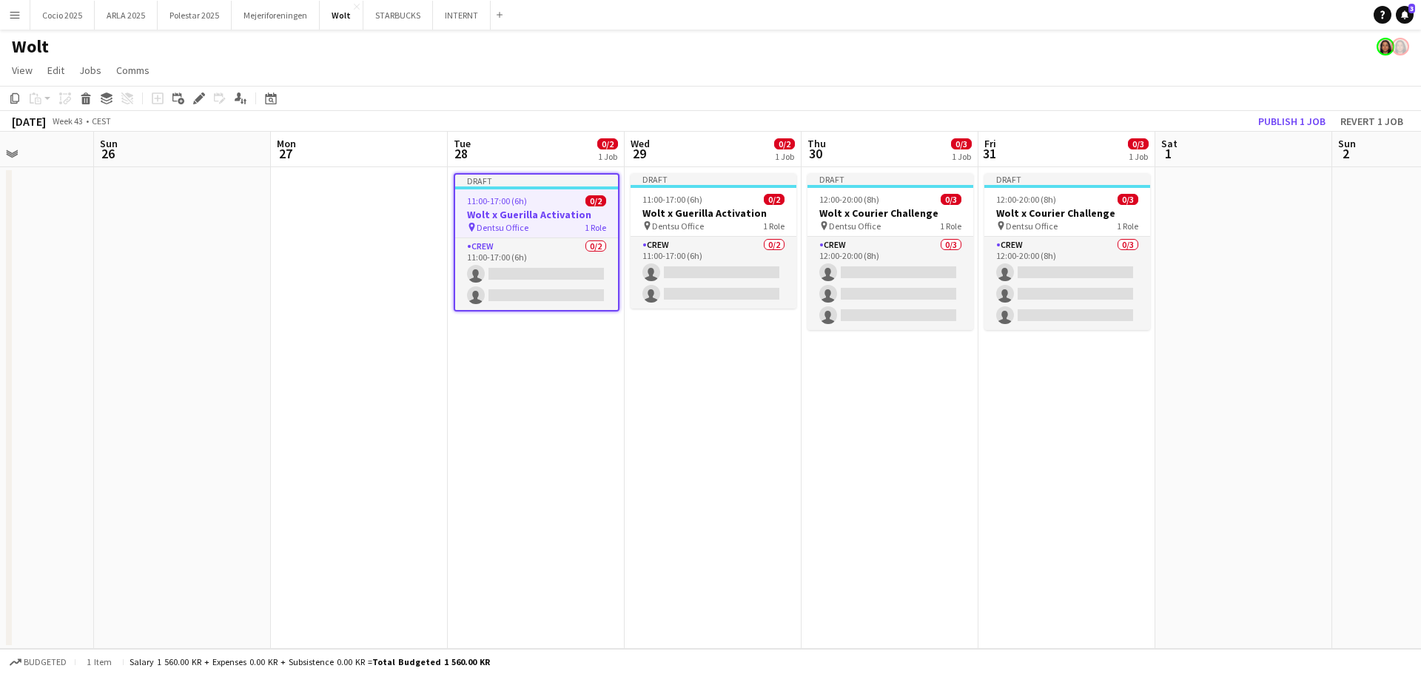
click at [558, 214] on h3 "Wolt x Guerilla Activation" at bounding box center [536, 214] width 163 height 13
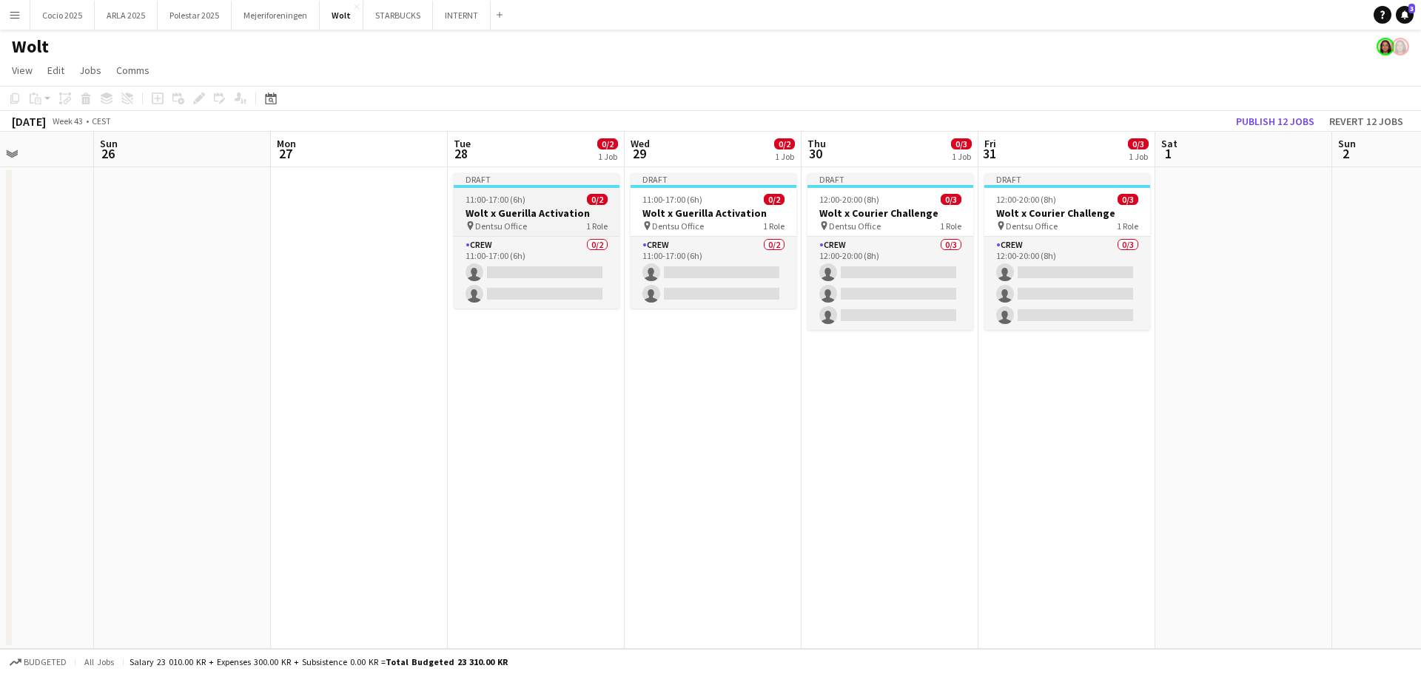
click at [558, 214] on h3 "Wolt x Guerilla Activation" at bounding box center [537, 213] width 166 height 13
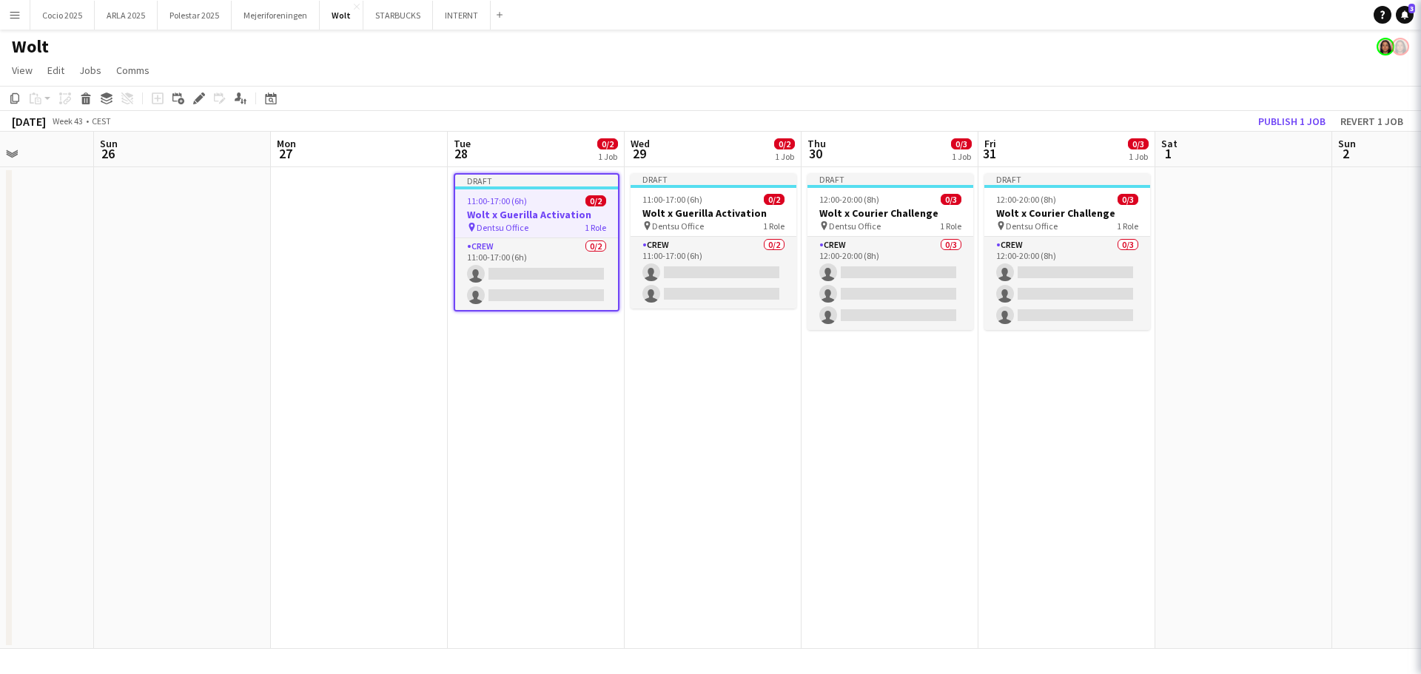
click at [558, 214] on h3 "Wolt x Guerilla Activation" at bounding box center [536, 214] width 163 height 13
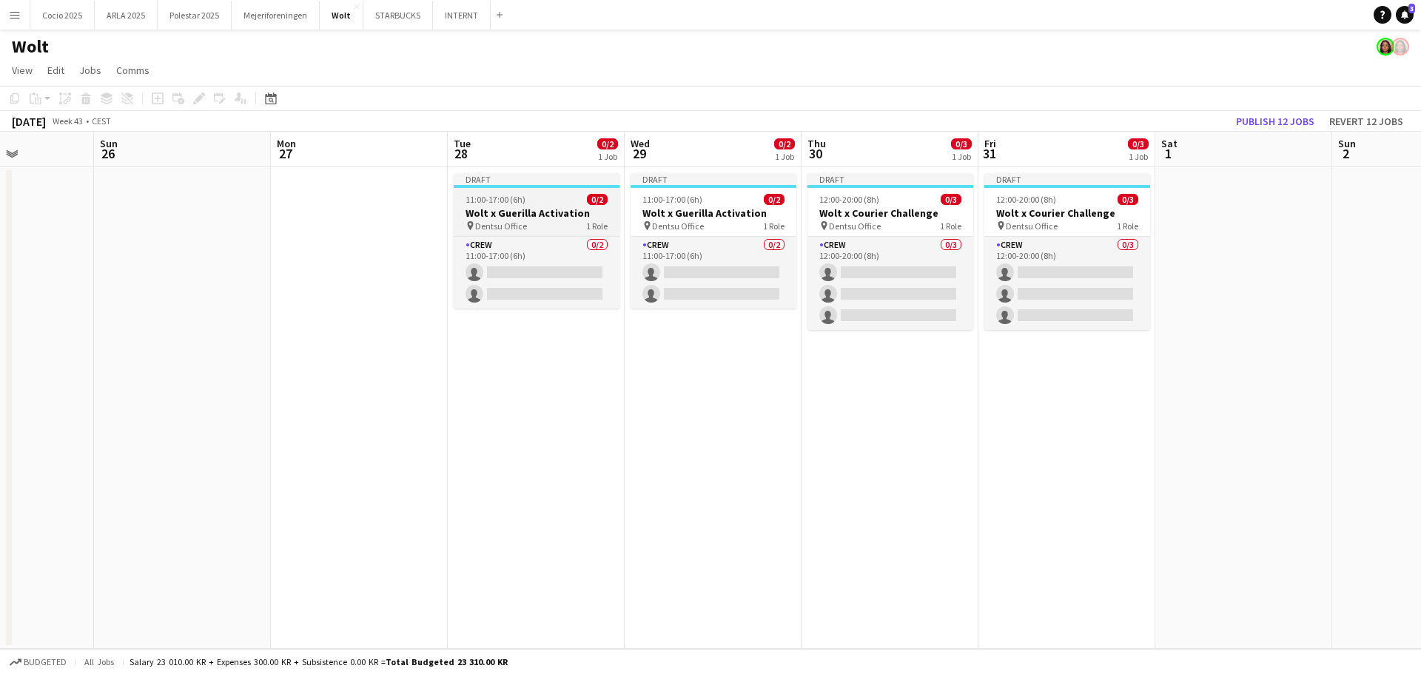
click at [558, 214] on h3 "Wolt x Guerilla Activation" at bounding box center [537, 213] width 166 height 13
click at [559, 215] on h3 "Wolt x Guerilla Activation" at bounding box center [537, 213] width 166 height 13
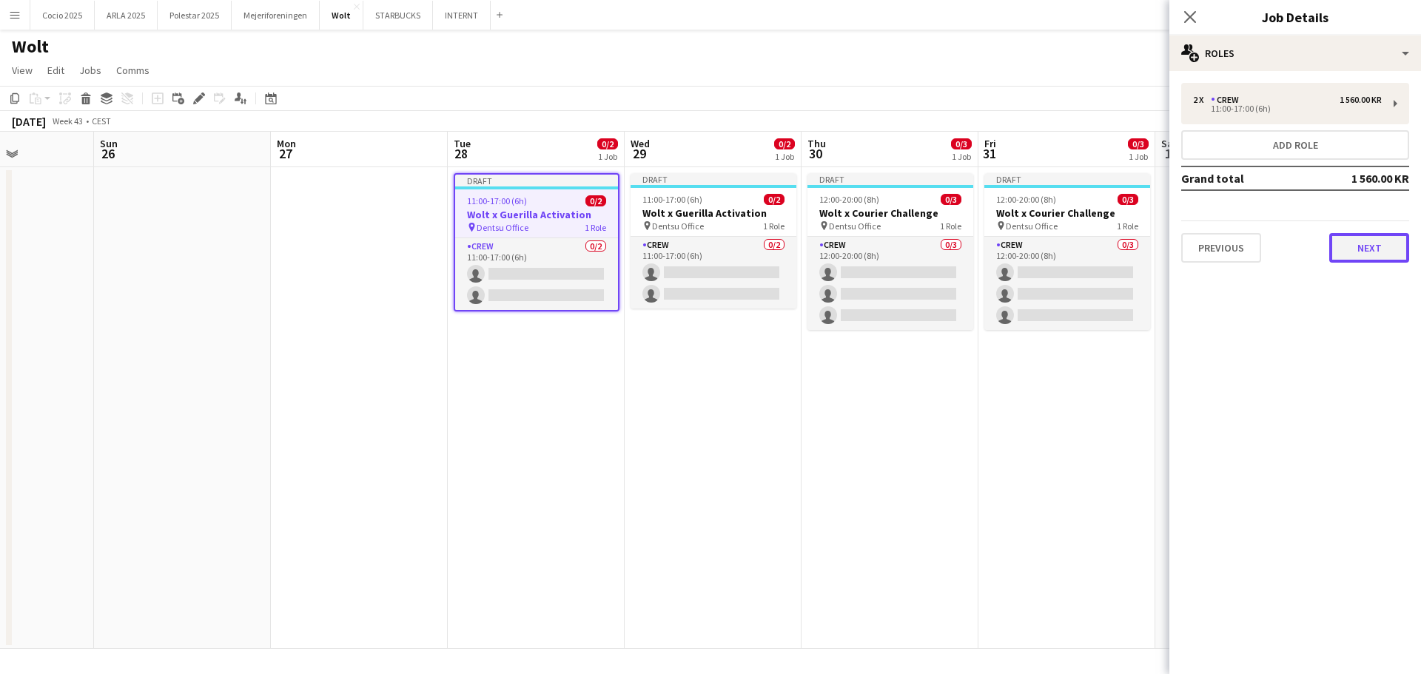
click at [1368, 249] on button "Next" at bounding box center [1370, 248] width 80 height 30
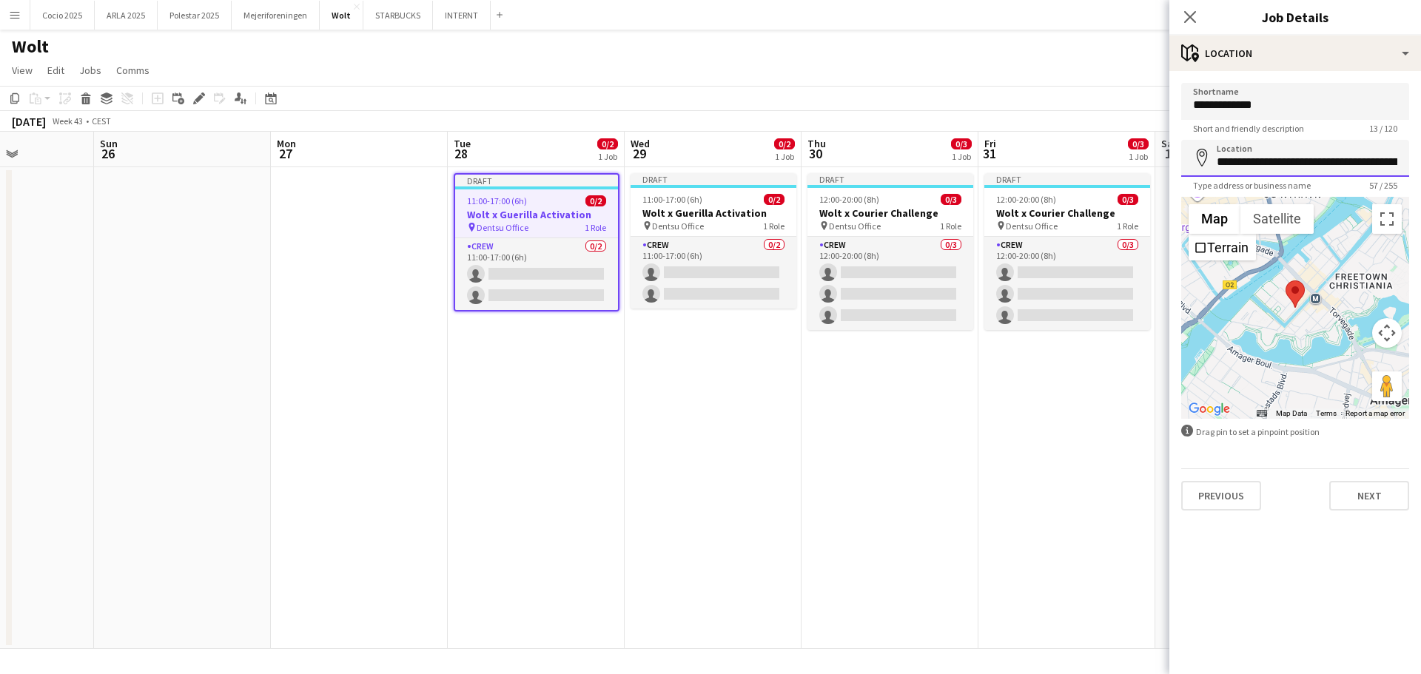
click at [1280, 153] on input "**********" at bounding box center [1295, 158] width 228 height 37
type input "**********"
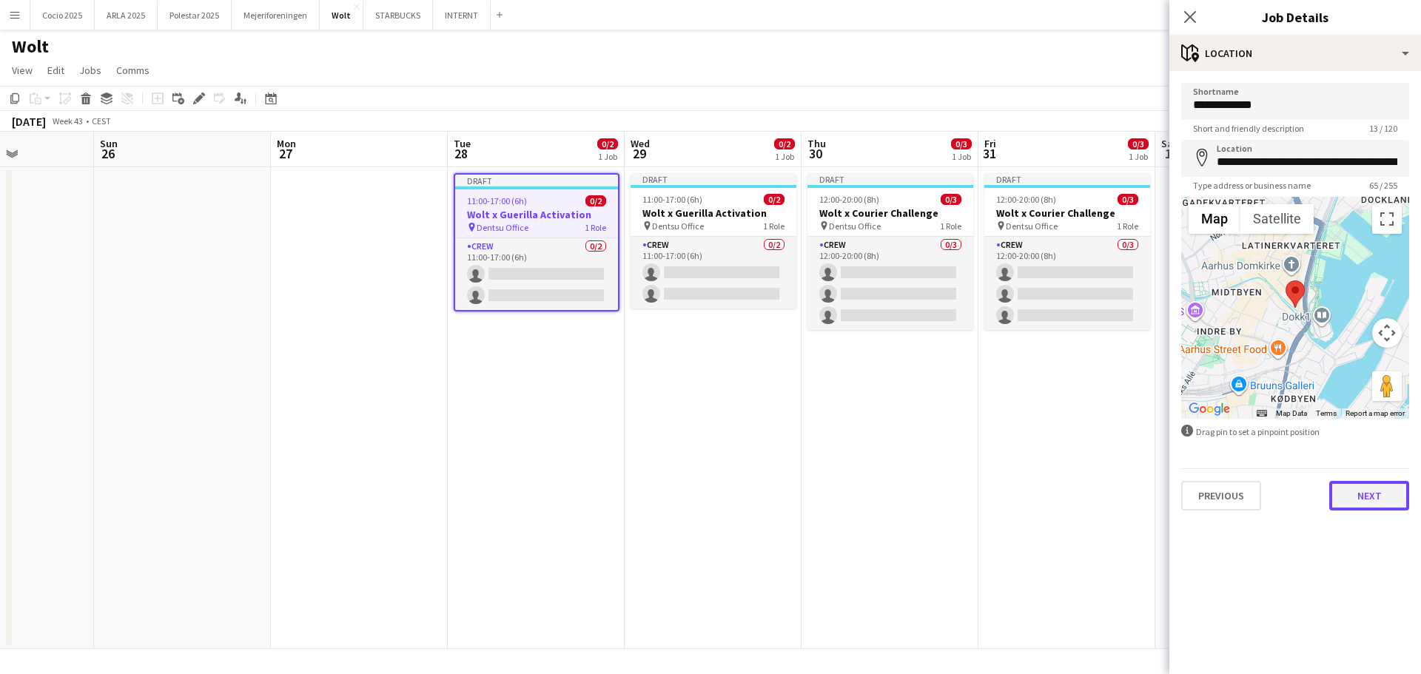
click at [1387, 498] on button "Next" at bounding box center [1370, 496] width 80 height 30
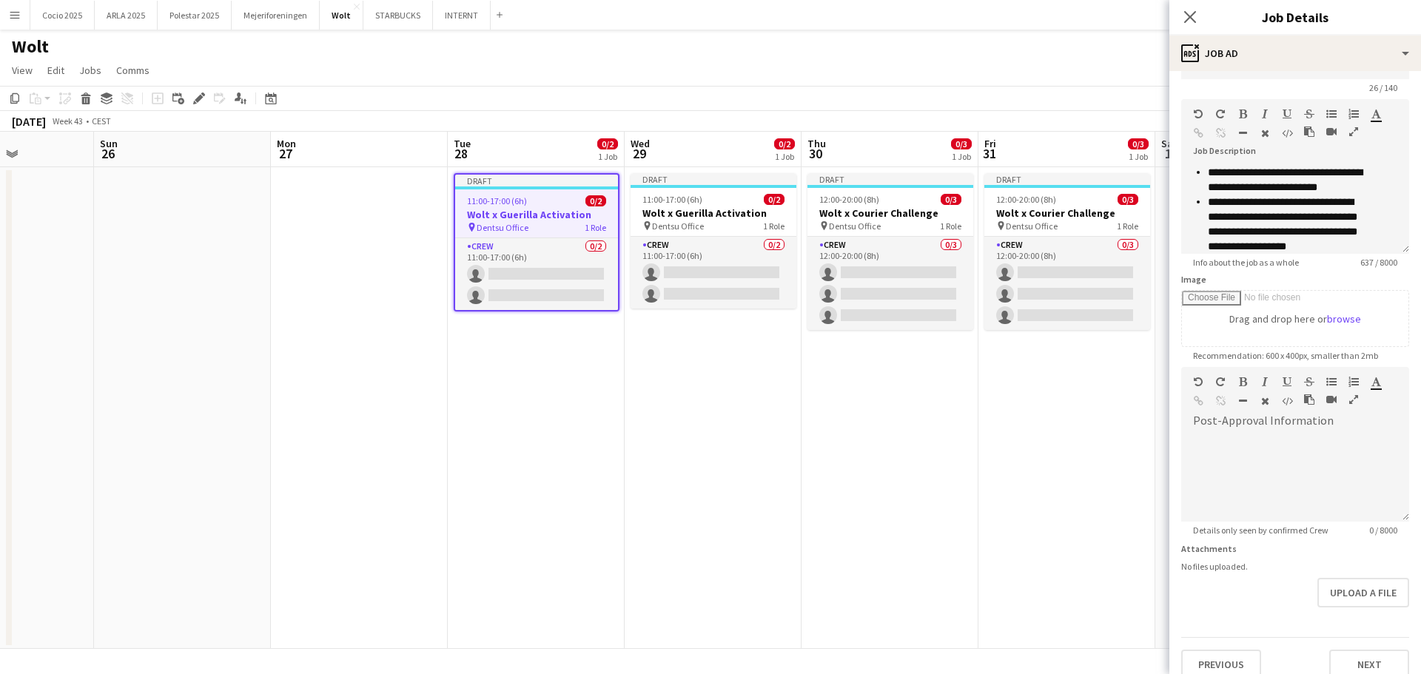
scroll to position [58, 0]
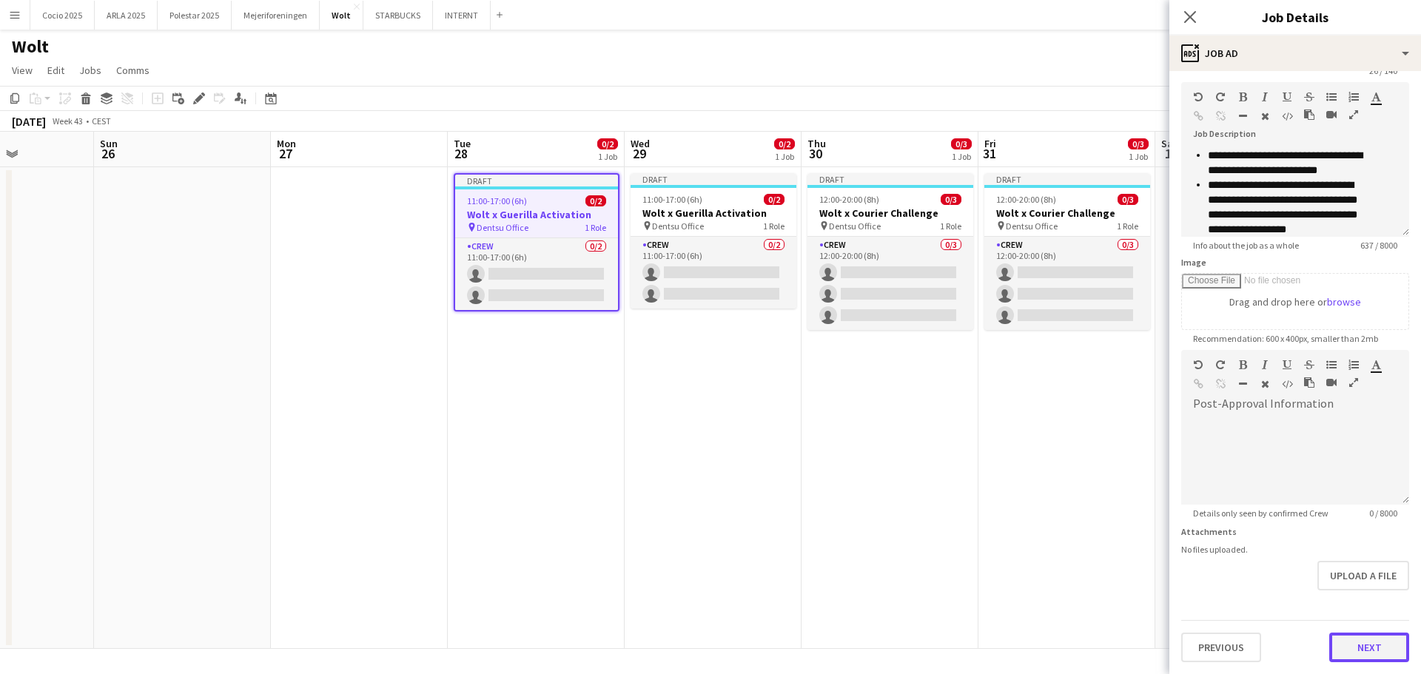
click at [1331, 643] on button "Next" at bounding box center [1370, 648] width 80 height 30
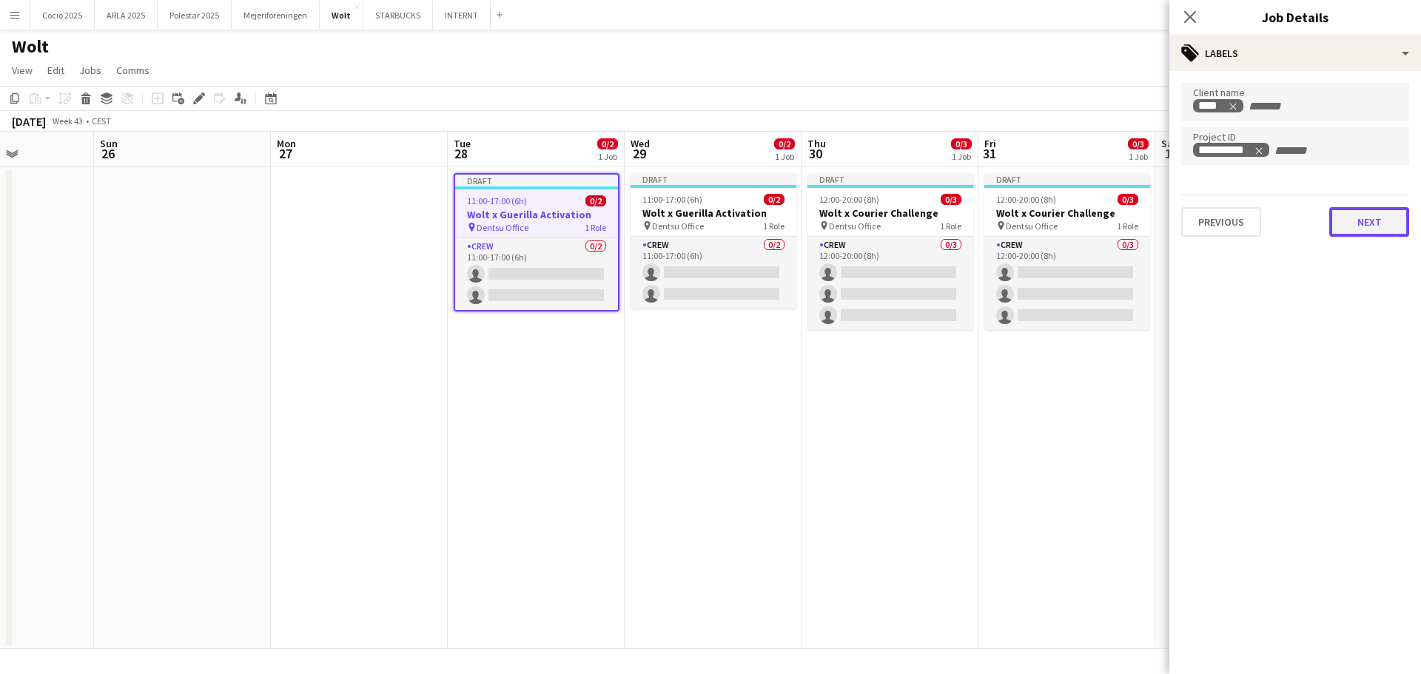
click at [1366, 229] on button "Next" at bounding box center [1370, 222] width 80 height 30
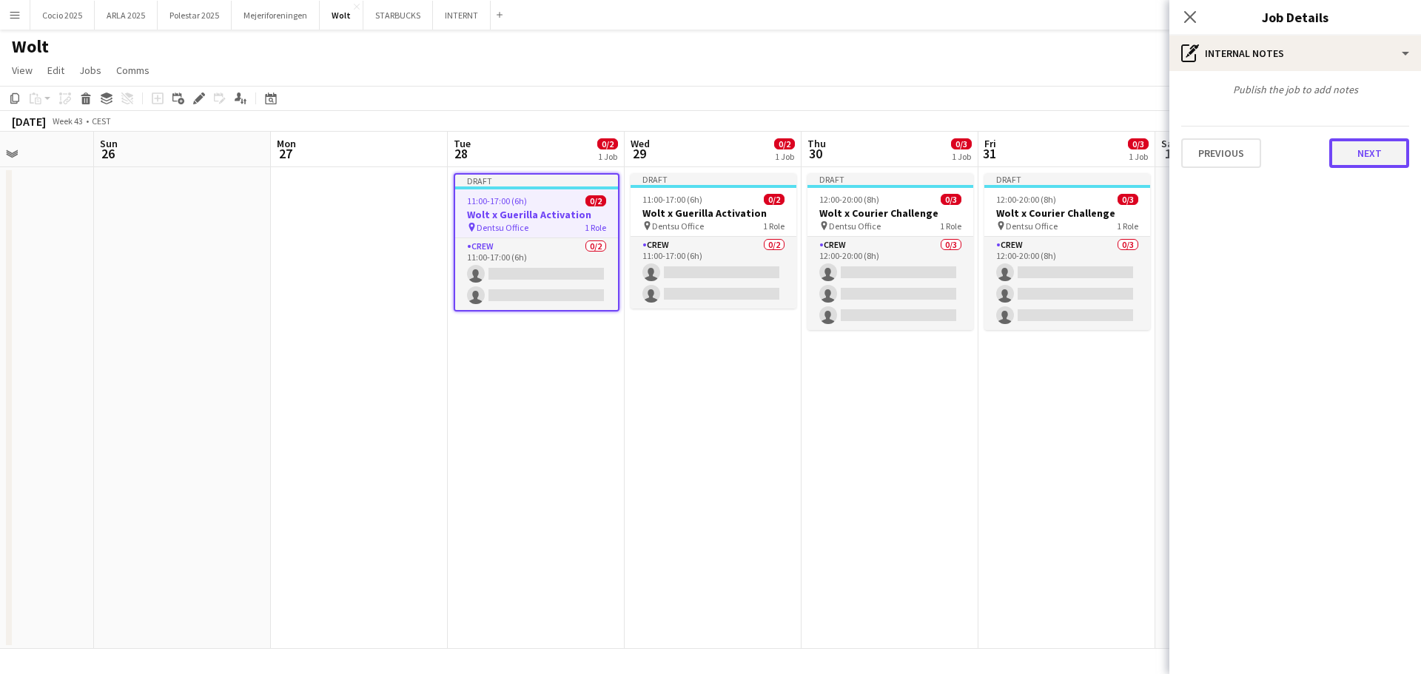
click at [1383, 161] on button "Next" at bounding box center [1370, 153] width 80 height 30
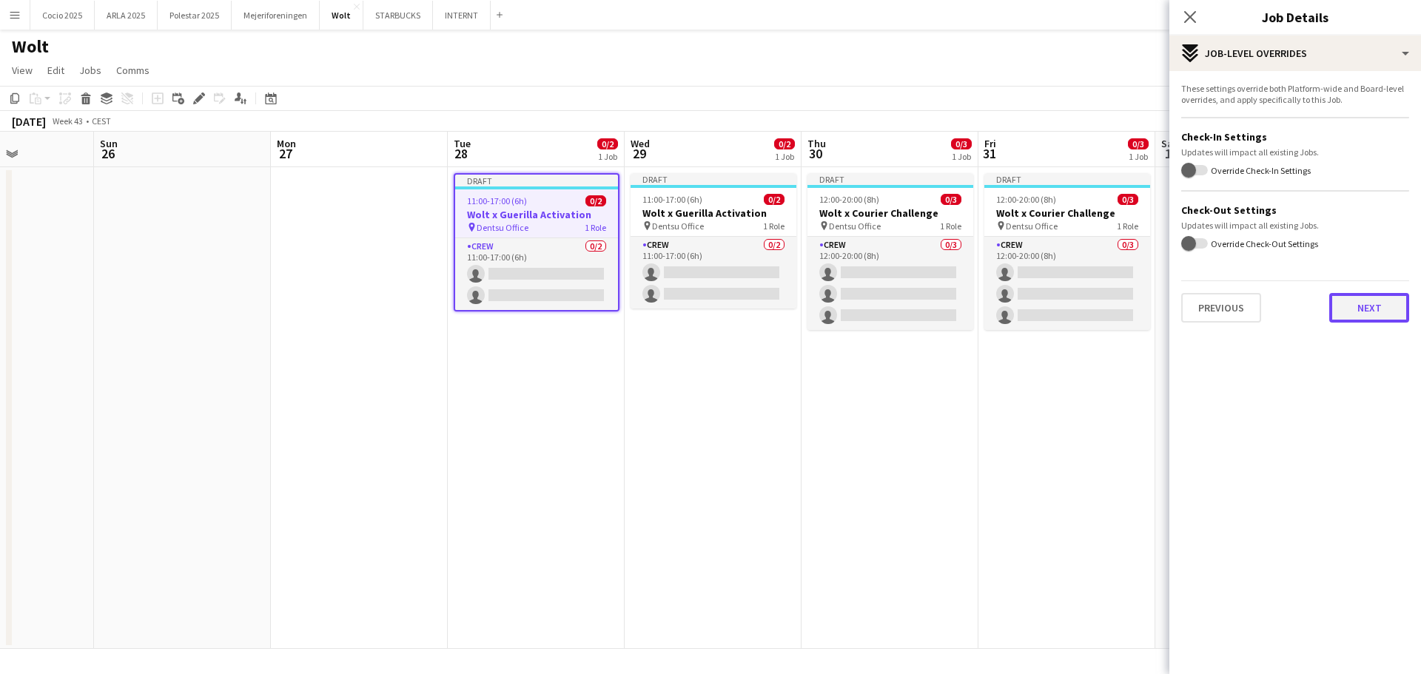
click at [1358, 309] on button "Next" at bounding box center [1370, 308] width 80 height 30
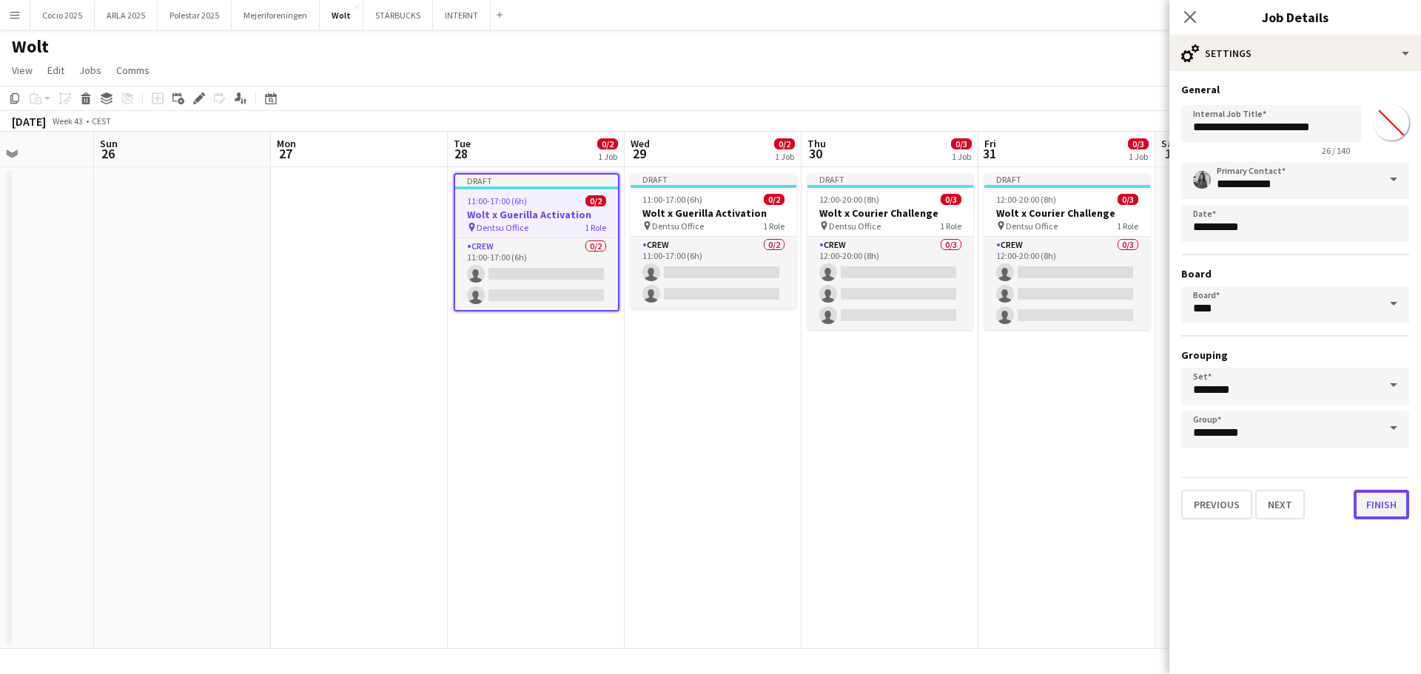
click at [1358, 504] on button "Finish" at bounding box center [1382, 505] width 56 height 30
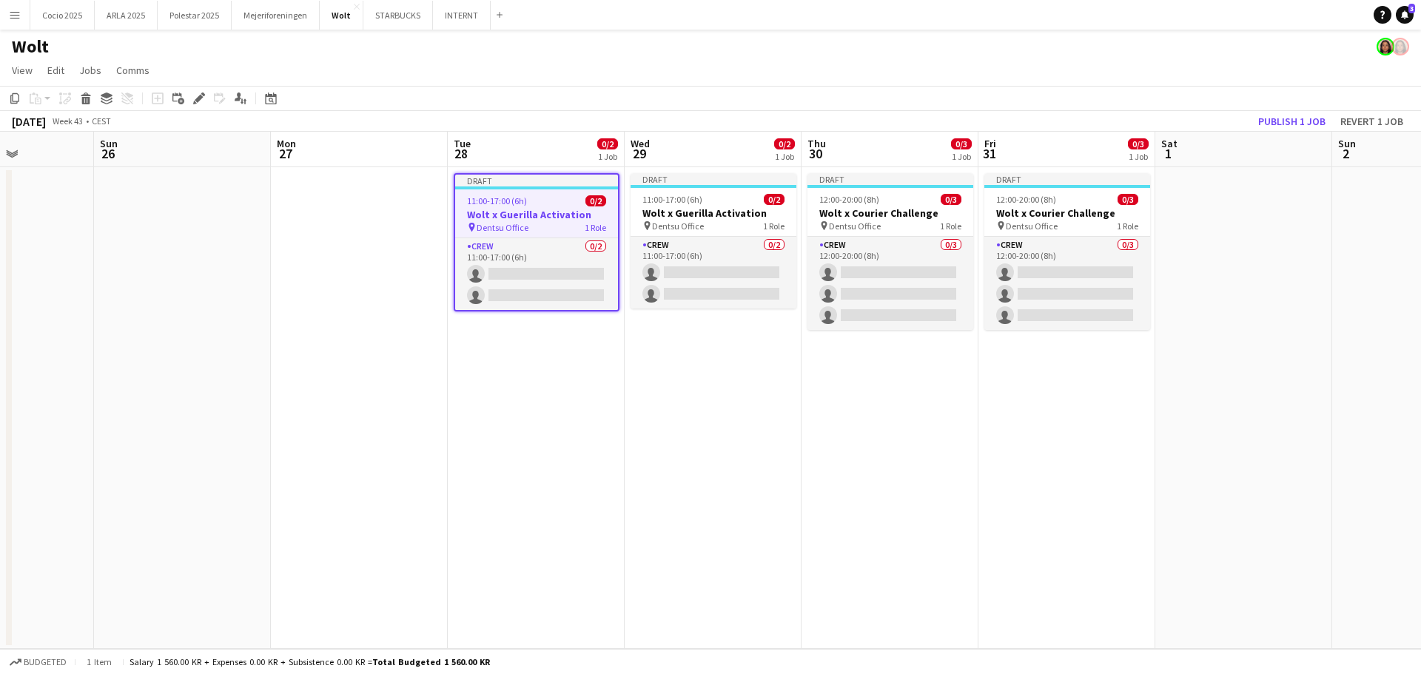
click at [511, 230] on span "Dentsu Office" at bounding box center [503, 227] width 52 height 11
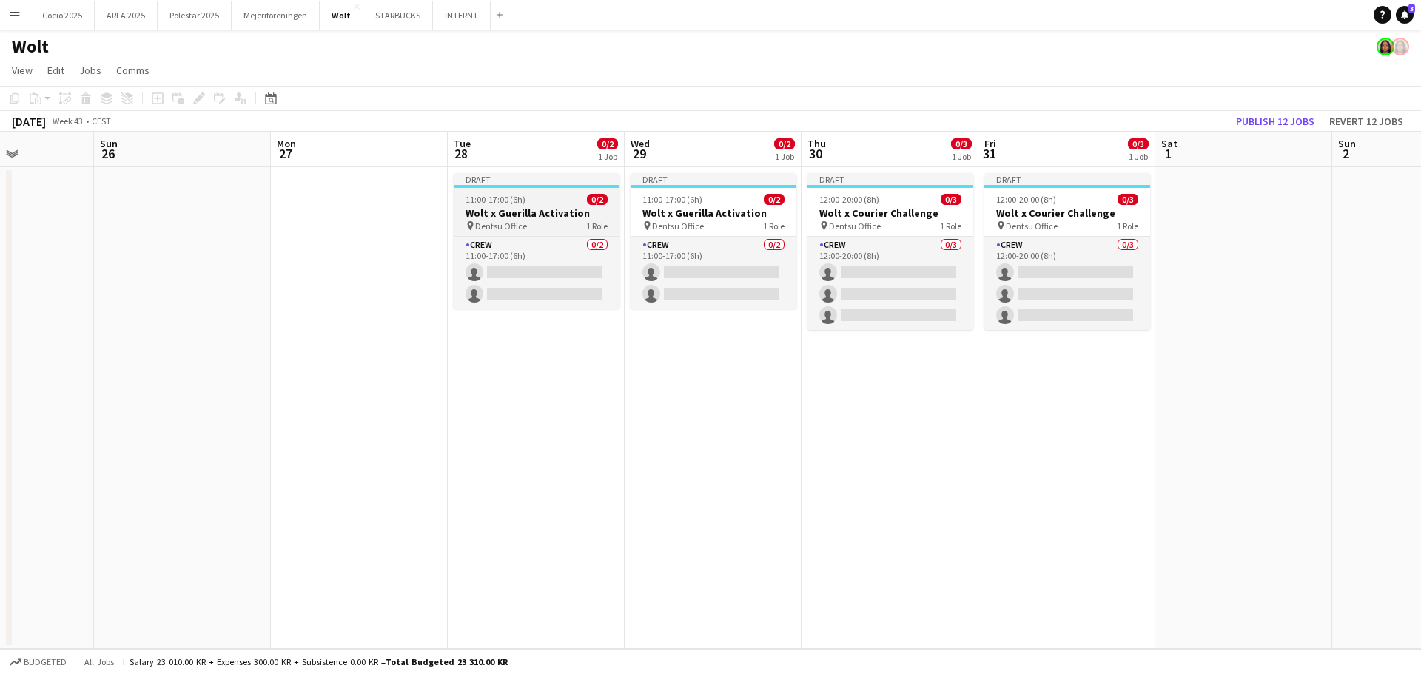
click at [511, 230] on span "Dentsu Office" at bounding box center [501, 226] width 52 height 11
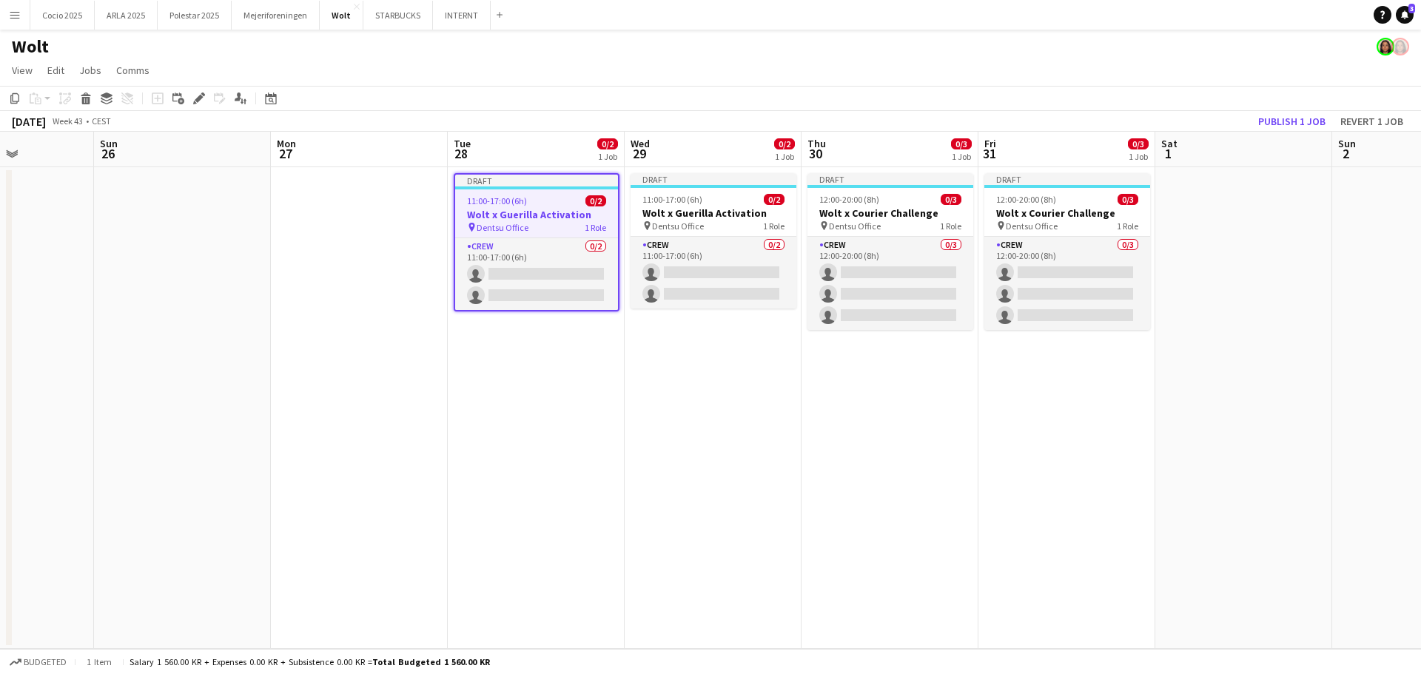
click at [467, 232] on div "pin Dentsu Office" at bounding box center [497, 227] width 61 height 11
click at [466, 232] on app-job-card "Draft 11:00-17:00 (6h) 0/2 Wolt x Guerilla Activation pin Dentsu Office 1 Role …" at bounding box center [537, 242] width 166 height 138
click at [494, 235] on app-job-card "Draft 11:00-17:00 (6h) 0/2 Wolt x Guerilla Activation pin Dentsu Office 1 Role …" at bounding box center [537, 242] width 166 height 138
click at [494, 234] on app-job-card "Draft 11:00-17:00 (6h) 0/2 Wolt x Guerilla Activation pin Dentsu Office 1 Role …" at bounding box center [537, 242] width 166 height 138
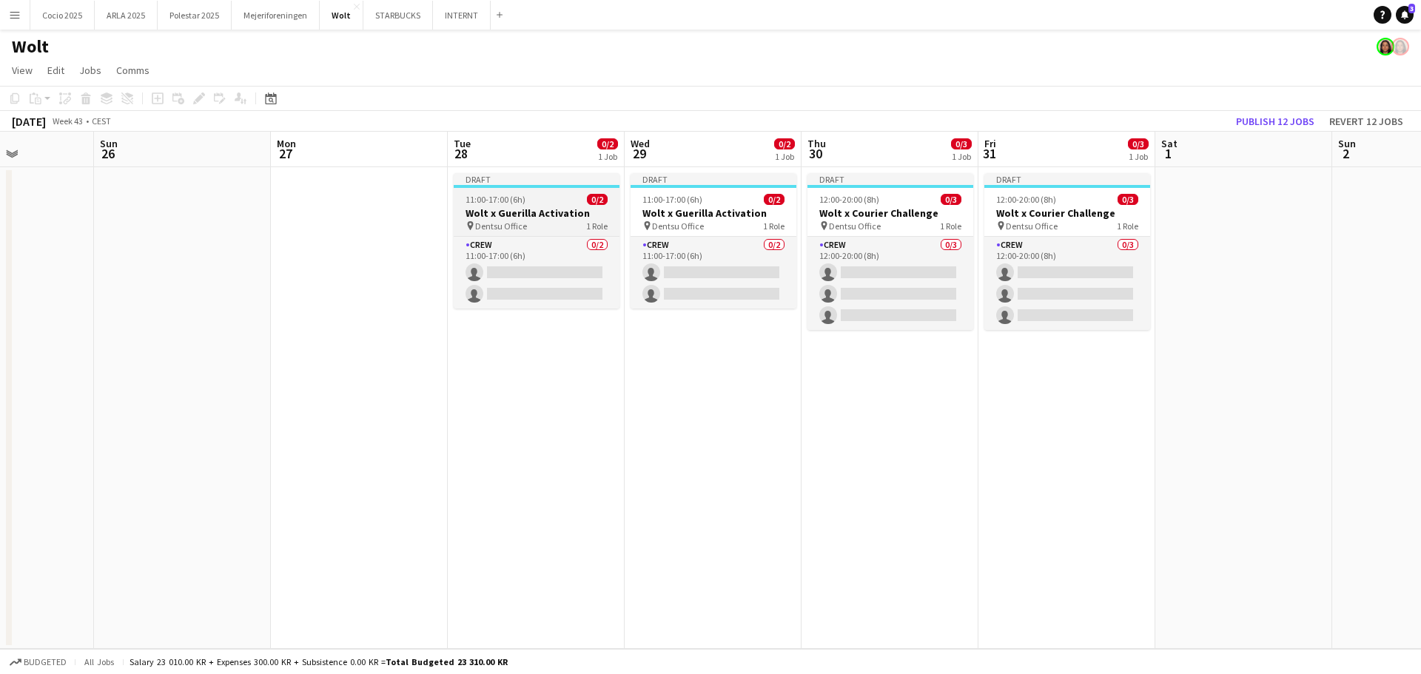
click at [493, 232] on app-job-card "Draft 11:00-17:00 (6h) 0/2 Wolt x Guerilla Activation pin Dentsu Office 1 Role …" at bounding box center [537, 240] width 166 height 135
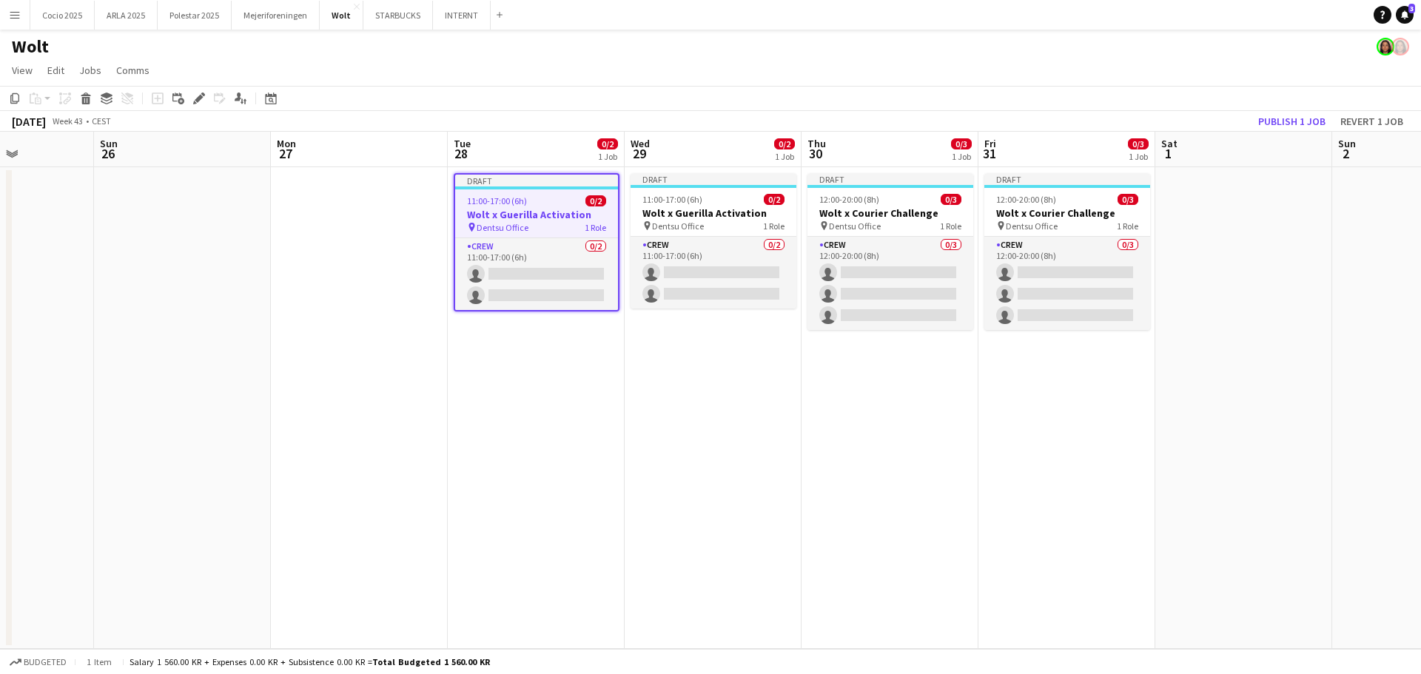
click at [493, 232] on span "Dentsu Office" at bounding box center [503, 227] width 52 height 11
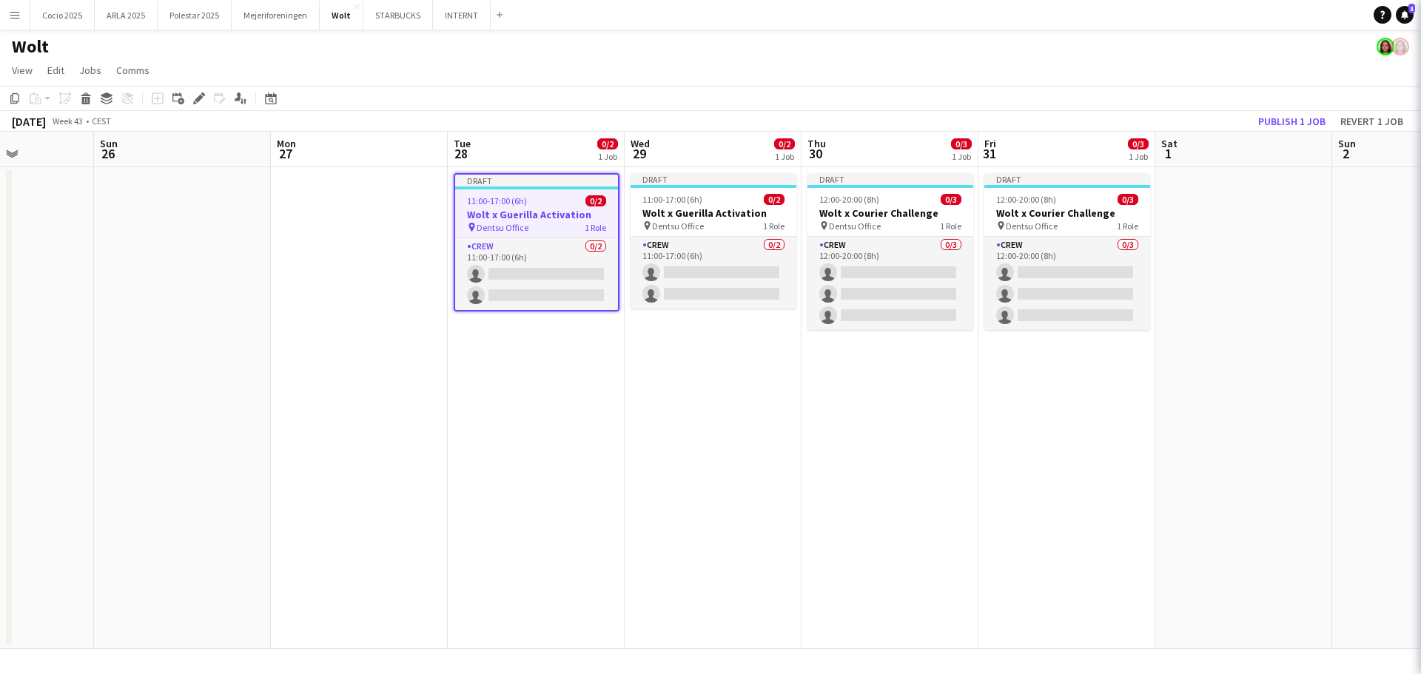
click at [493, 232] on span "Dentsu Office" at bounding box center [503, 227] width 52 height 11
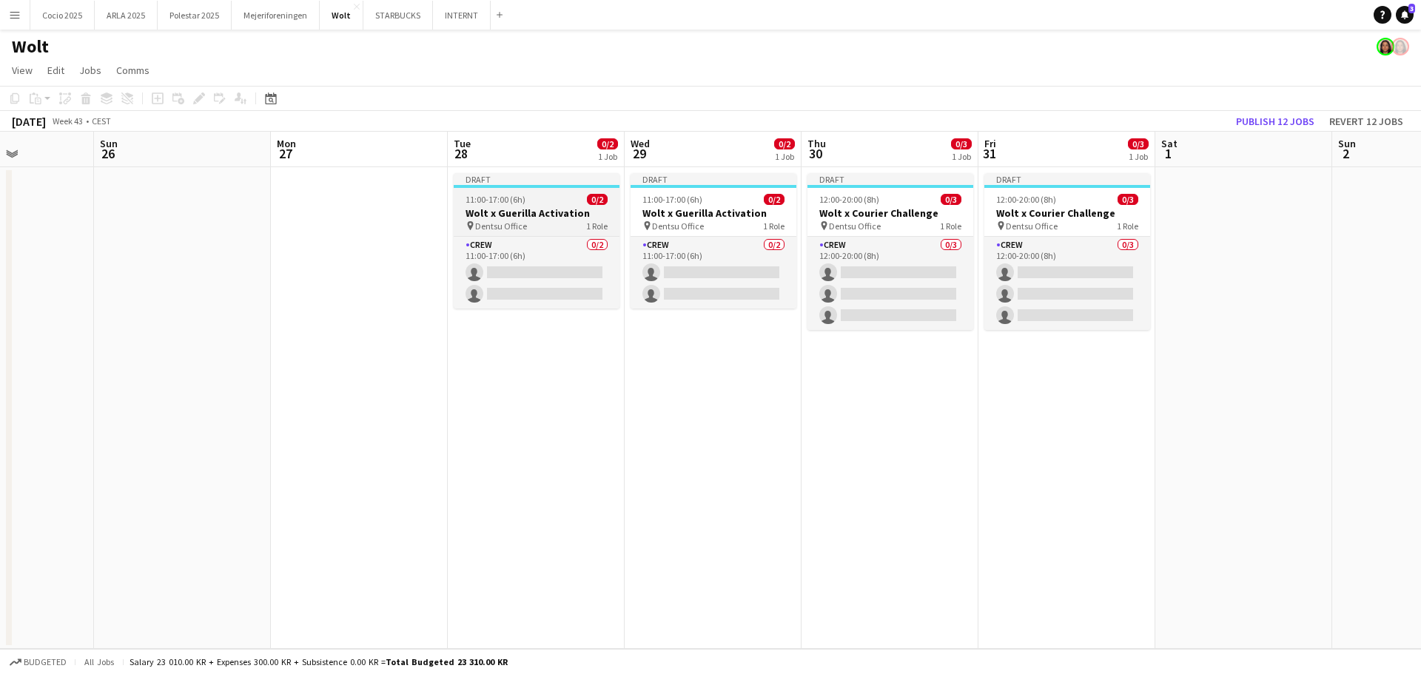
click at [520, 212] on h3 "Wolt x Guerilla Activation" at bounding box center [537, 213] width 166 height 13
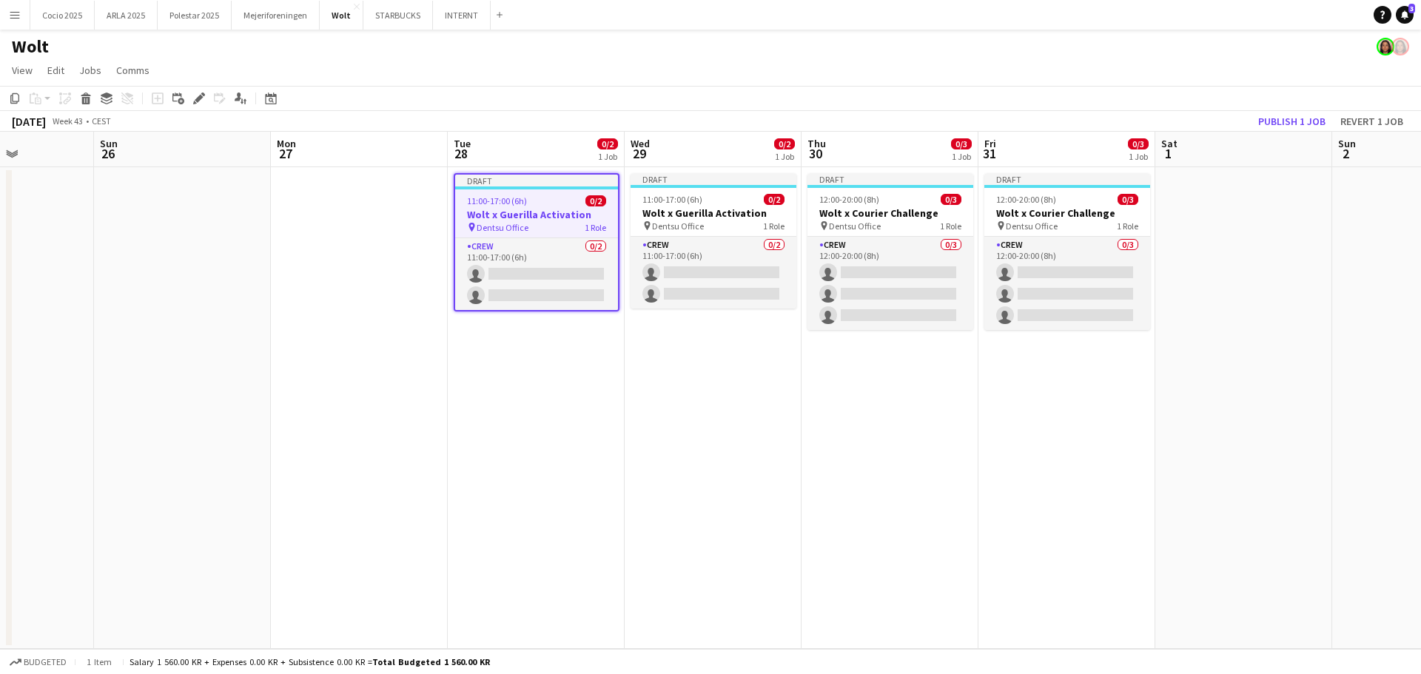
click at [520, 212] on h3 "Wolt x Guerilla Activation" at bounding box center [536, 214] width 163 height 13
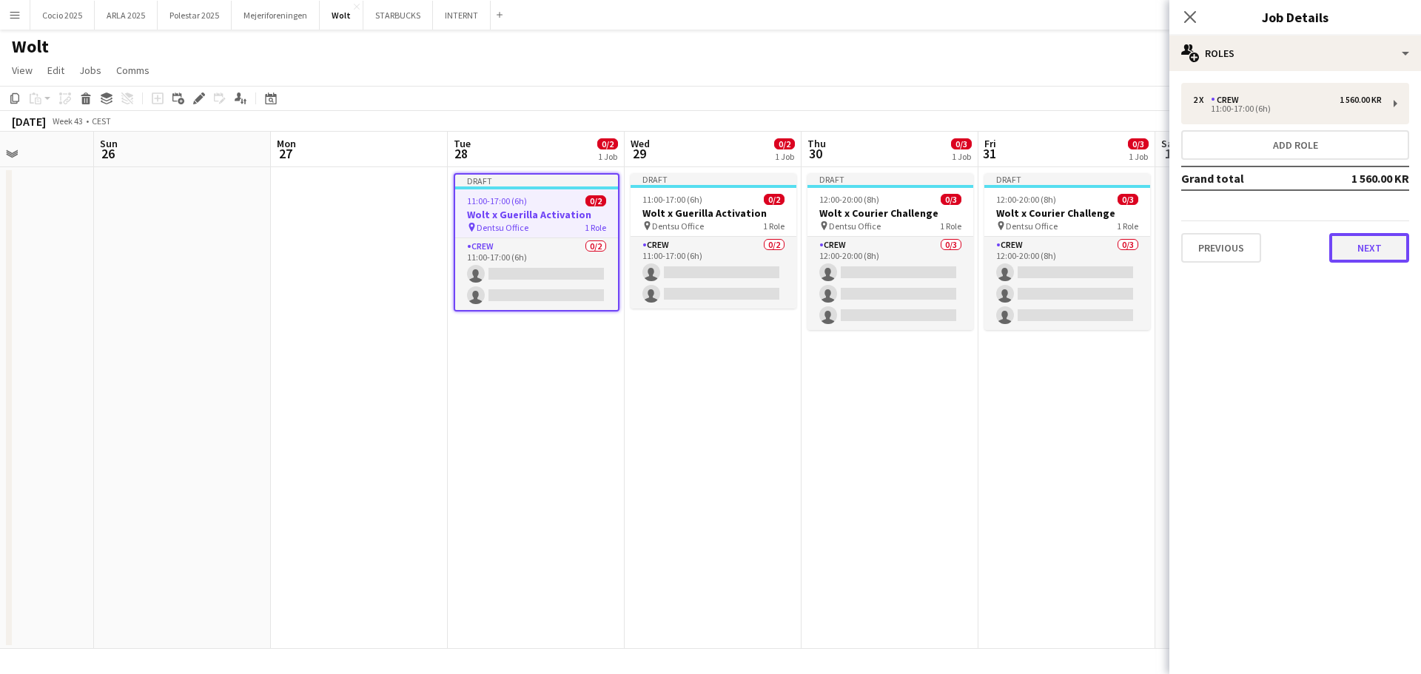
click at [1366, 249] on button "Next" at bounding box center [1370, 248] width 80 height 30
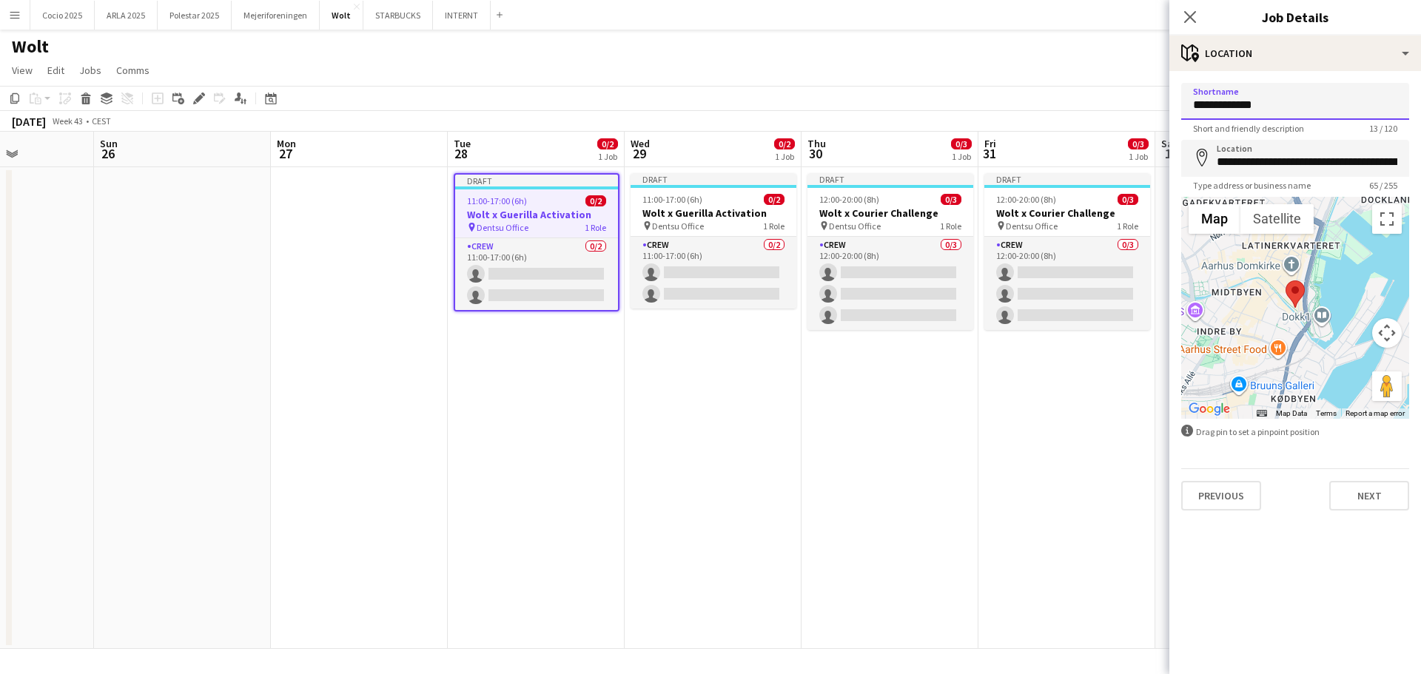
click at [1282, 111] on input "**********" at bounding box center [1295, 101] width 228 height 37
type input "**********"
click at [1379, 508] on button "Next" at bounding box center [1370, 496] width 80 height 30
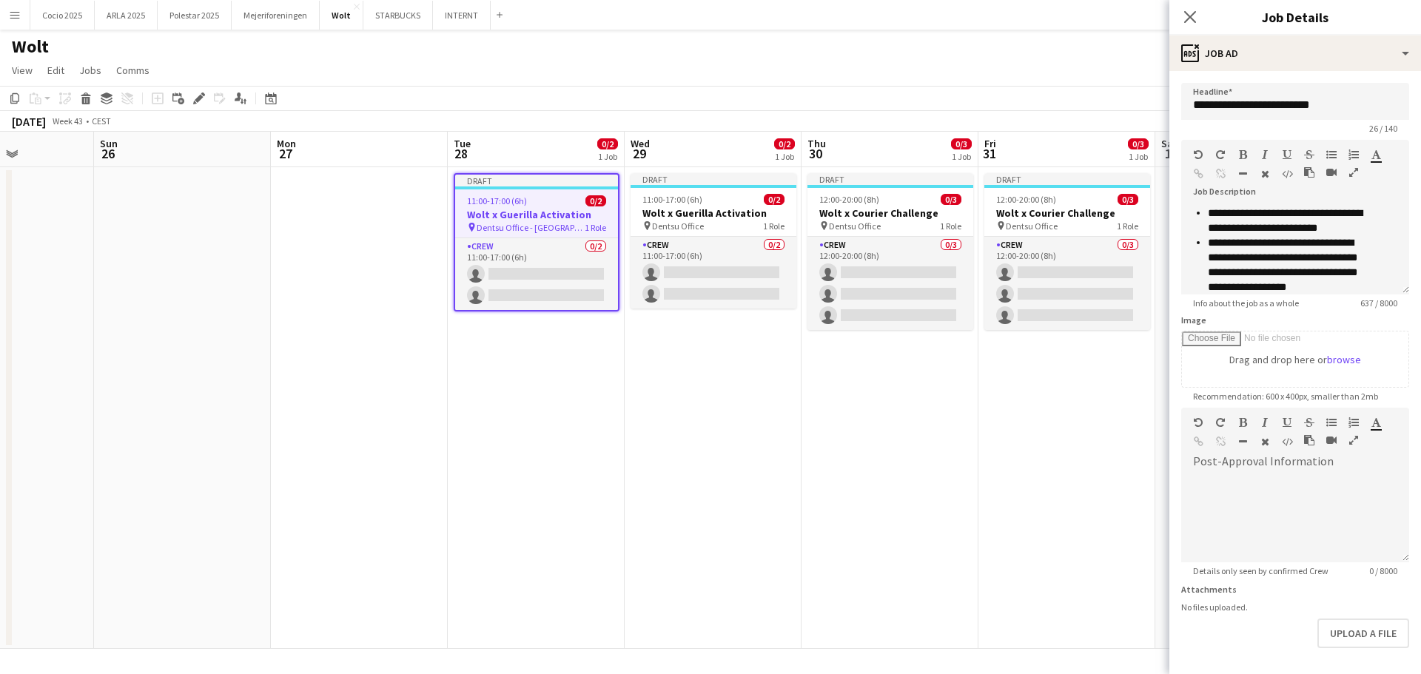
click at [848, 367] on app-date-cell "Draft 12:00-20:00 (8h) 0/3 Wolt x Courier Challenge pin Dentsu Office 1 Role Cr…" at bounding box center [890, 408] width 177 height 482
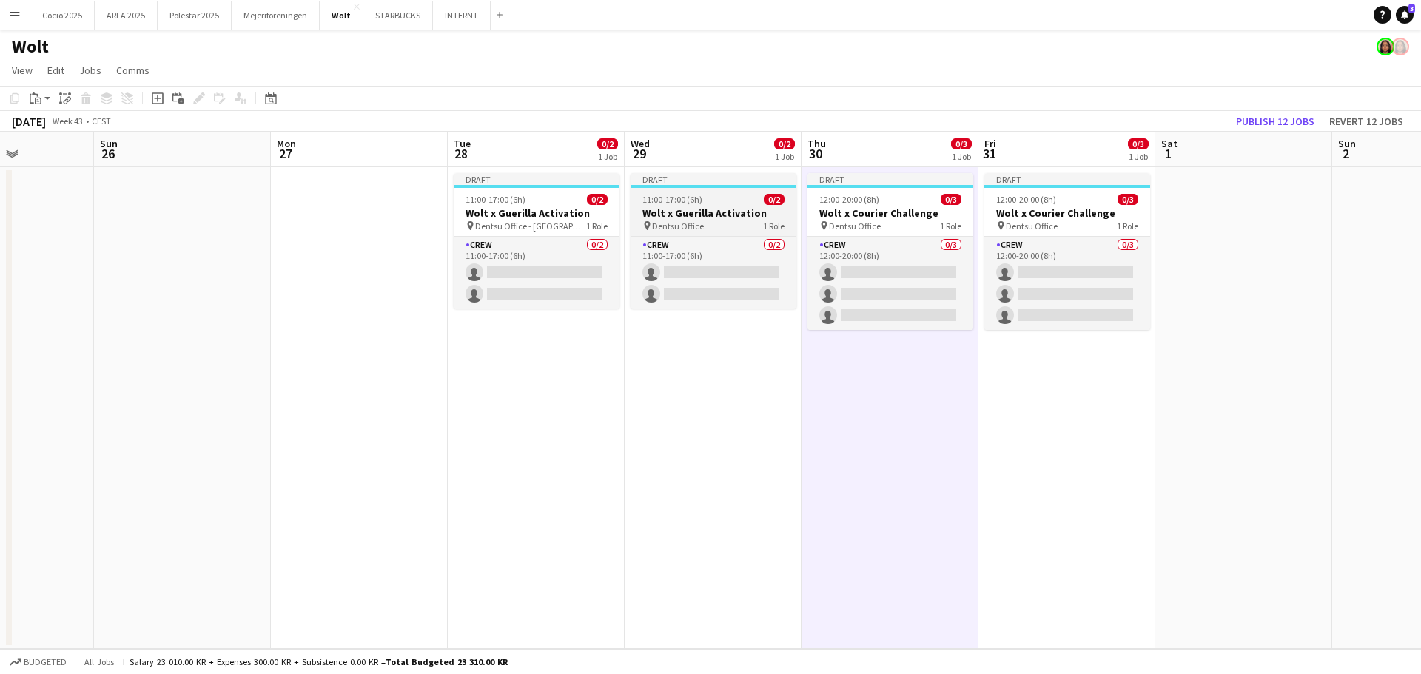
click at [711, 226] on div "pin Dentsu Office 1 Role" at bounding box center [714, 226] width 166 height 12
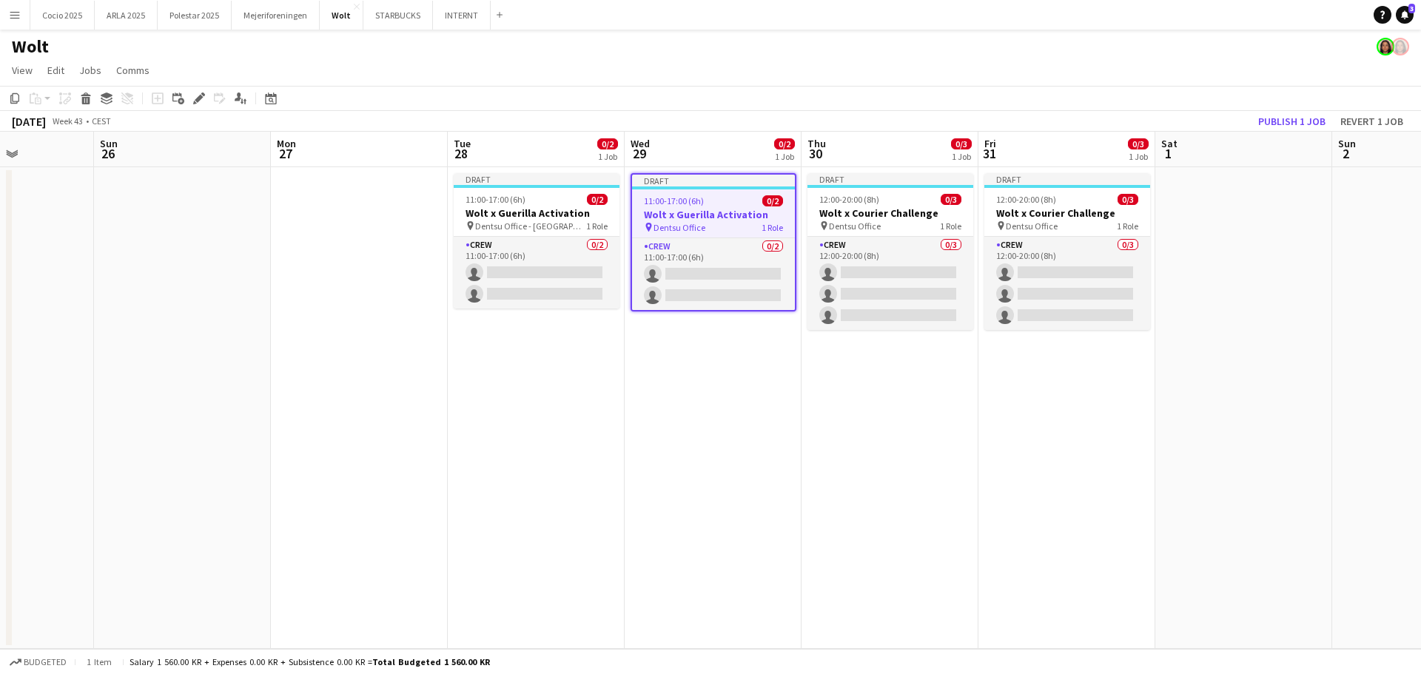
click at [711, 226] on div "pin Dentsu Office 1 Role" at bounding box center [713, 227] width 163 height 12
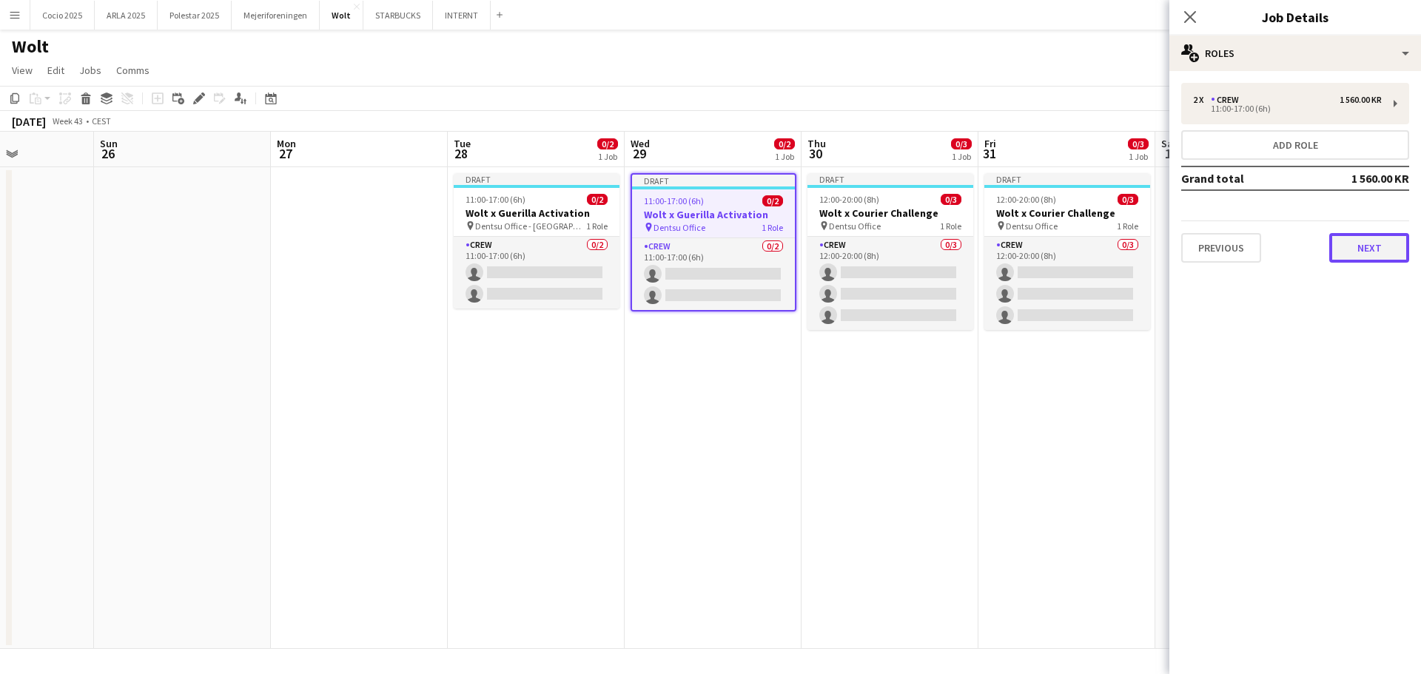
click at [1374, 255] on button "Next" at bounding box center [1370, 248] width 80 height 30
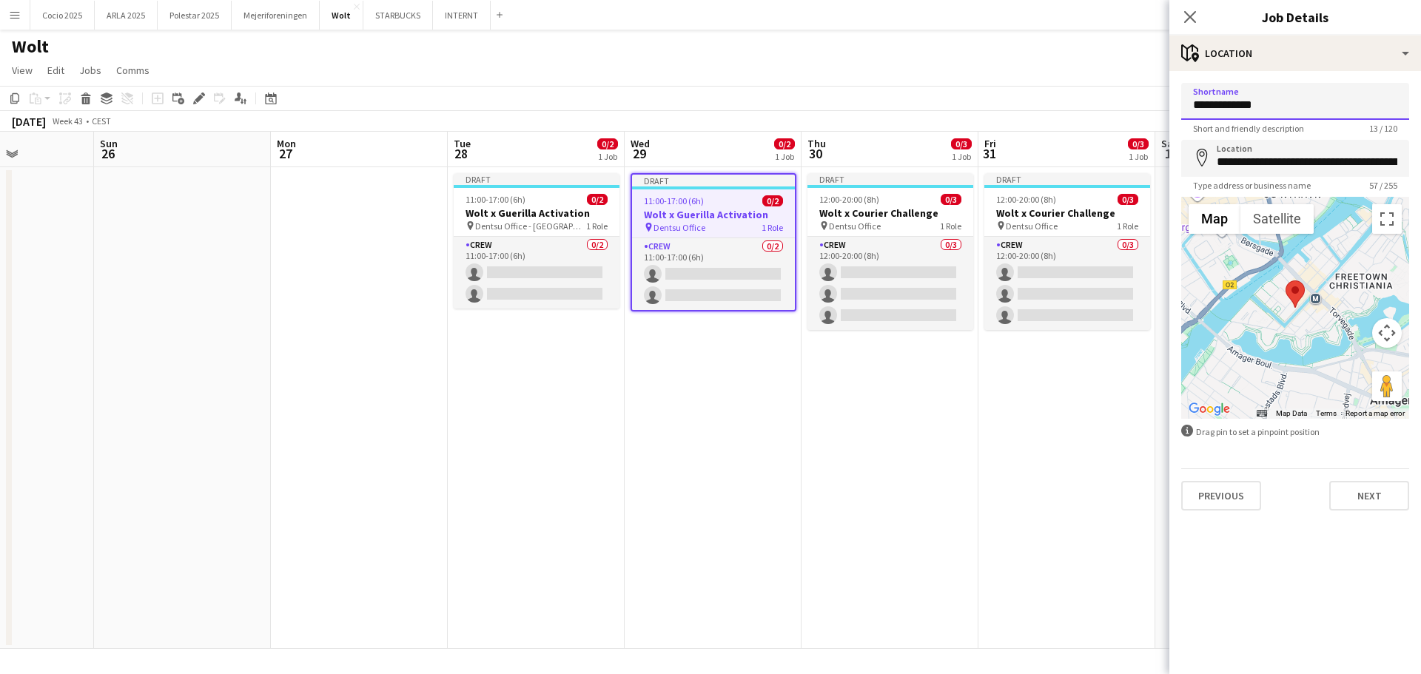
click at [1273, 110] on input "**********" at bounding box center [1295, 101] width 228 height 37
type input "**********"
click at [1318, 155] on input "**********" at bounding box center [1295, 158] width 228 height 37
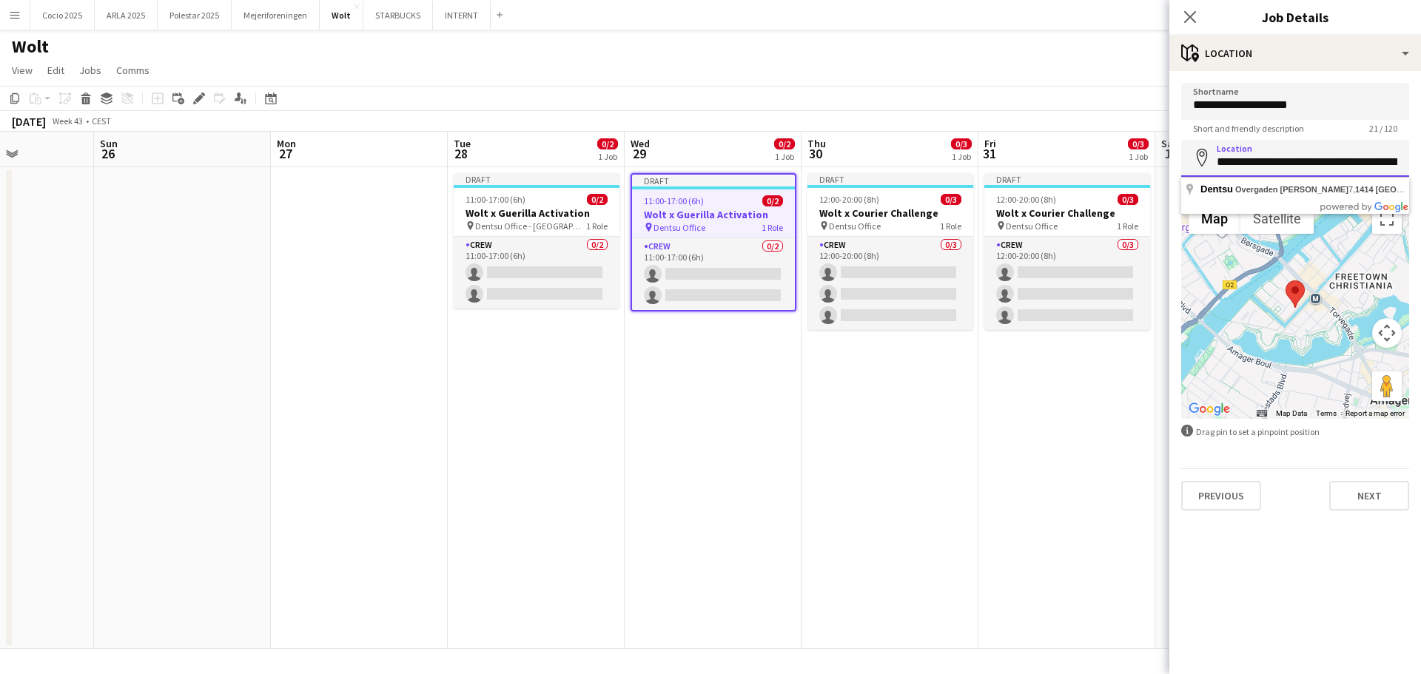
click at [1318, 155] on input "**********" at bounding box center [1295, 158] width 228 height 37
type input "**********"
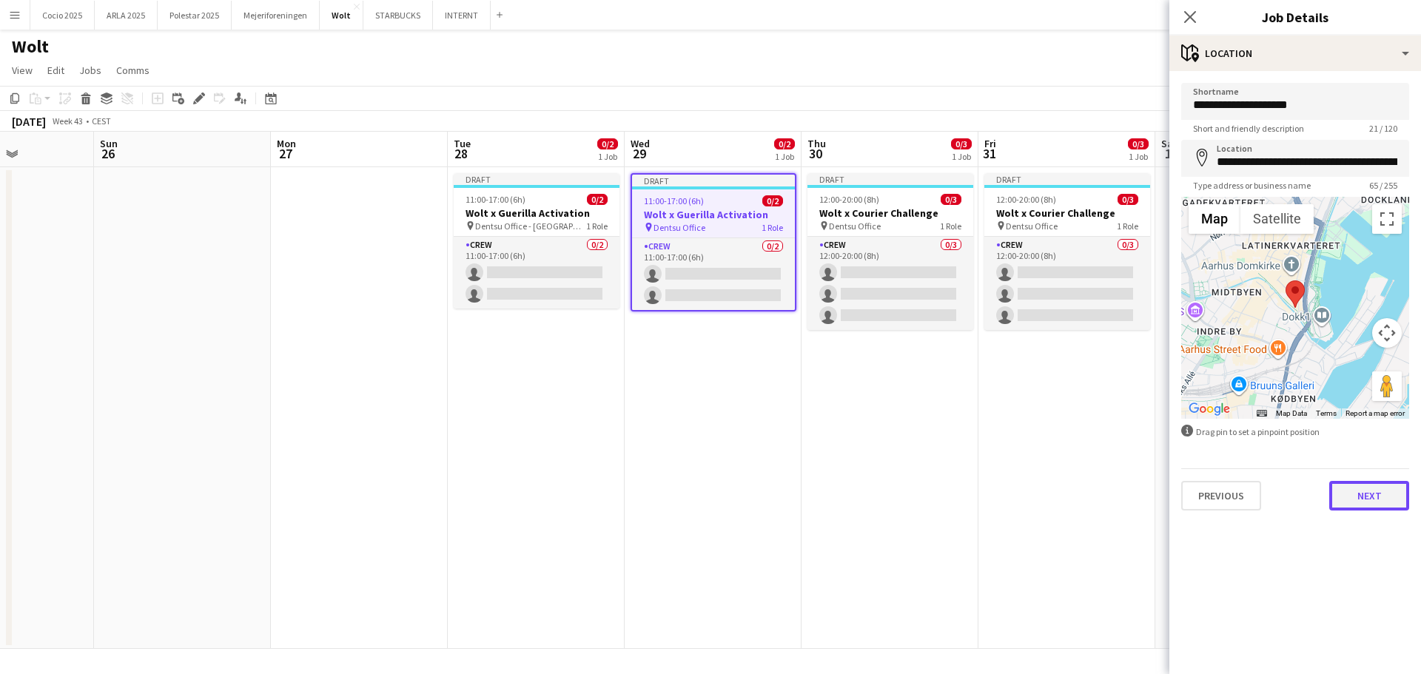
click at [1372, 496] on button "Next" at bounding box center [1370, 496] width 80 height 30
type input "*******"
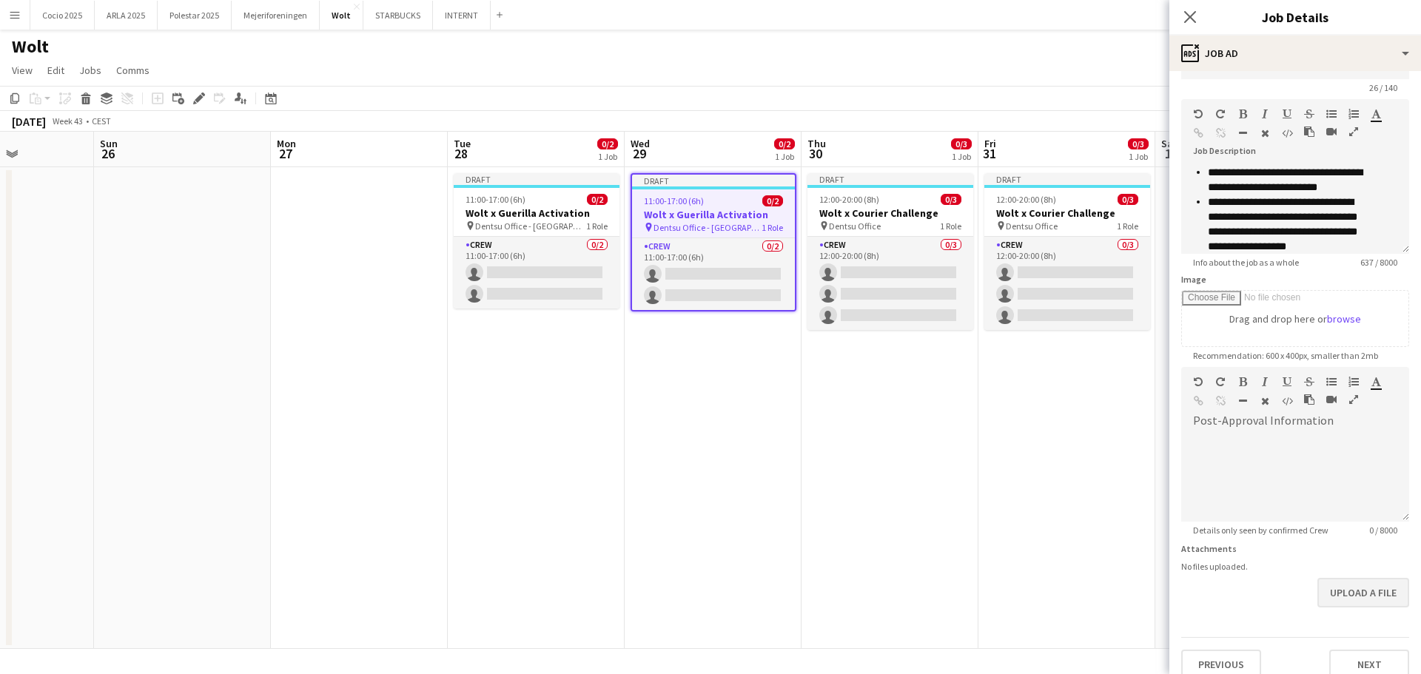
scroll to position [58, 0]
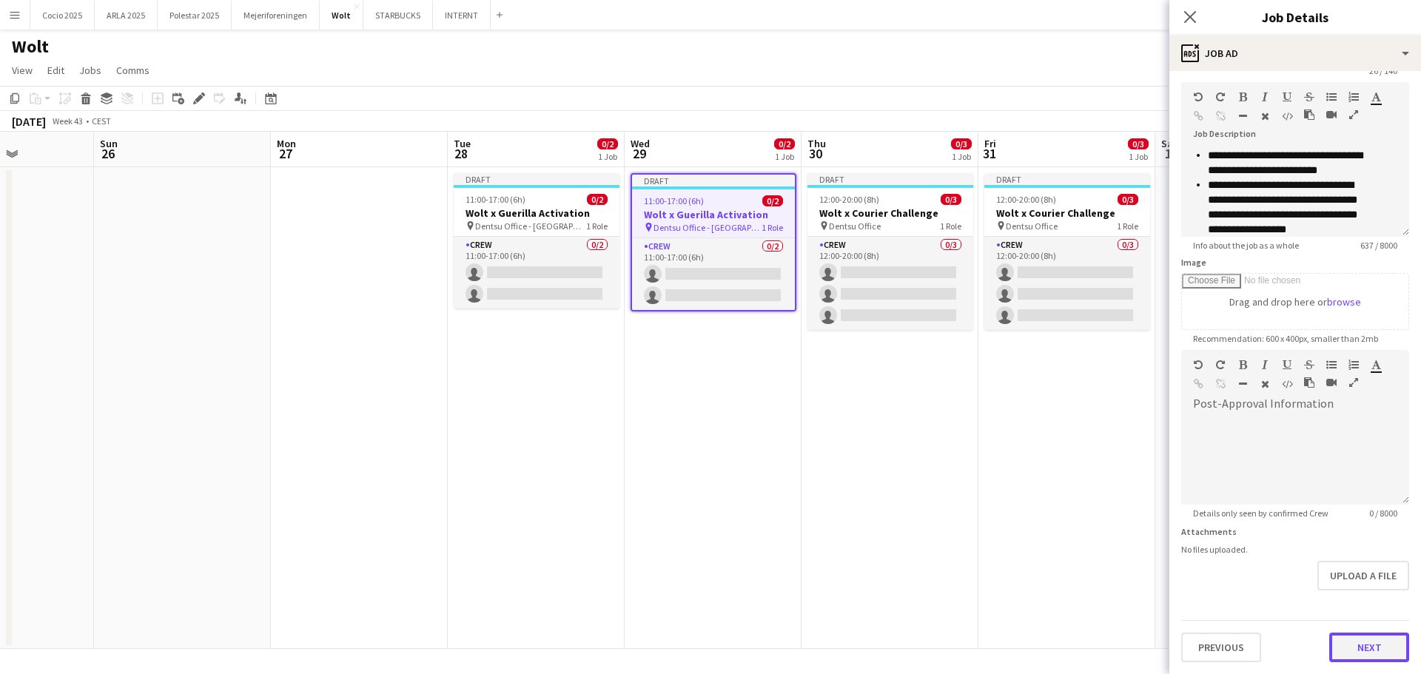
click at [1366, 650] on button "Next" at bounding box center [1370, 648] width 80 height 30
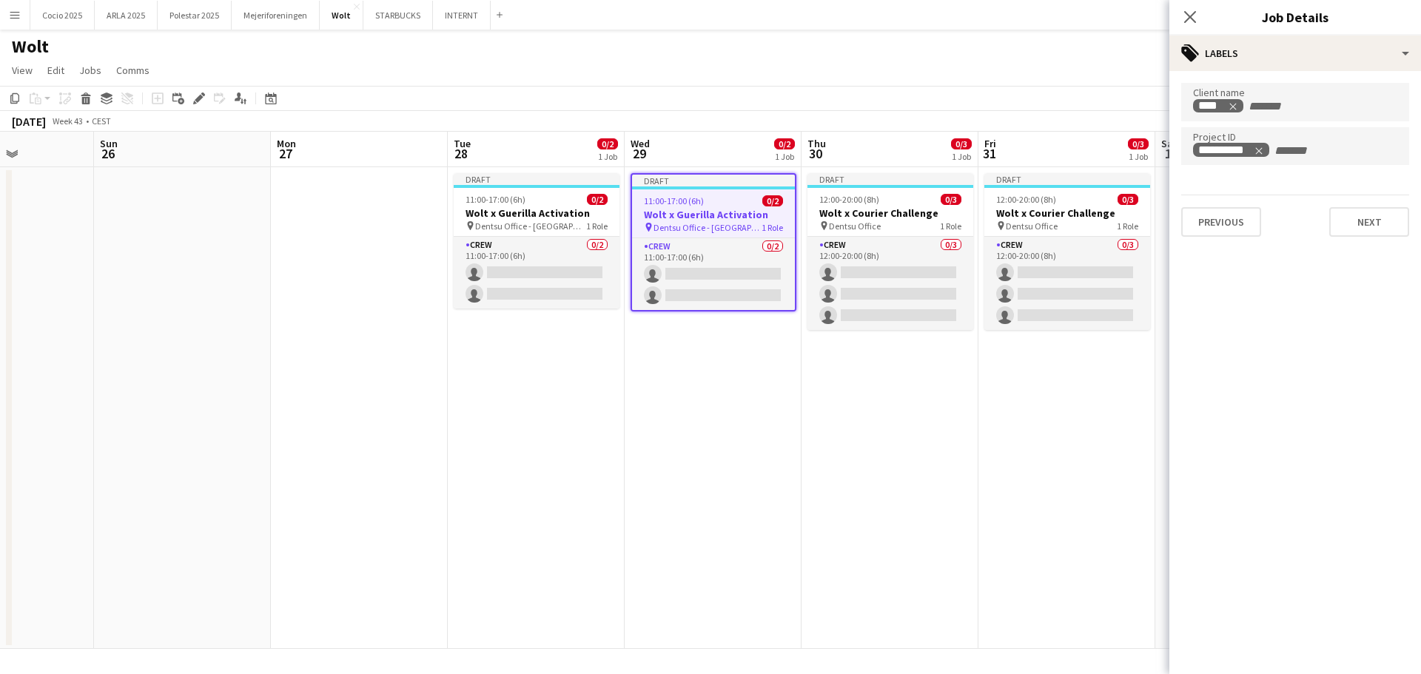
scroll to position [0, 0]
click at [1370, 211] on button "Next" at bounding box center [1370, 222] width 80 height 30
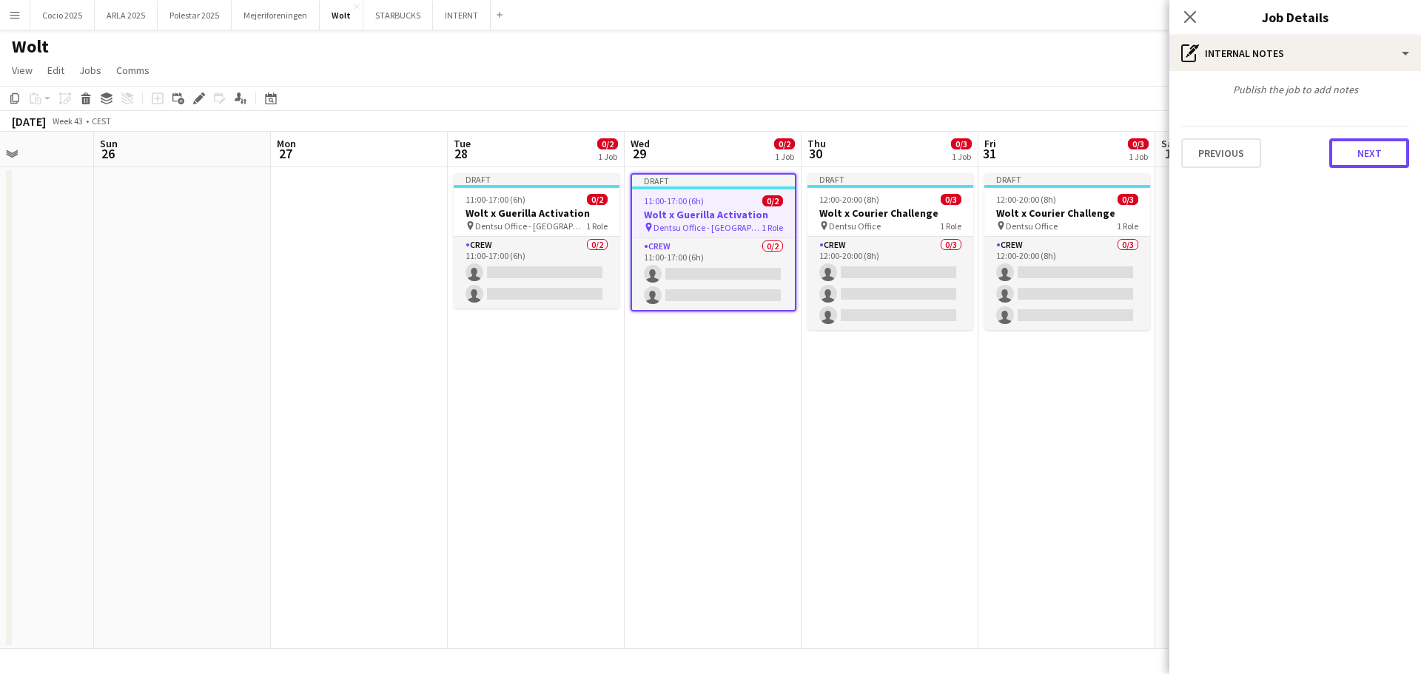
click at [1363, 156] on button "Next" at bounding box center [1370, 153] width 80 height 30
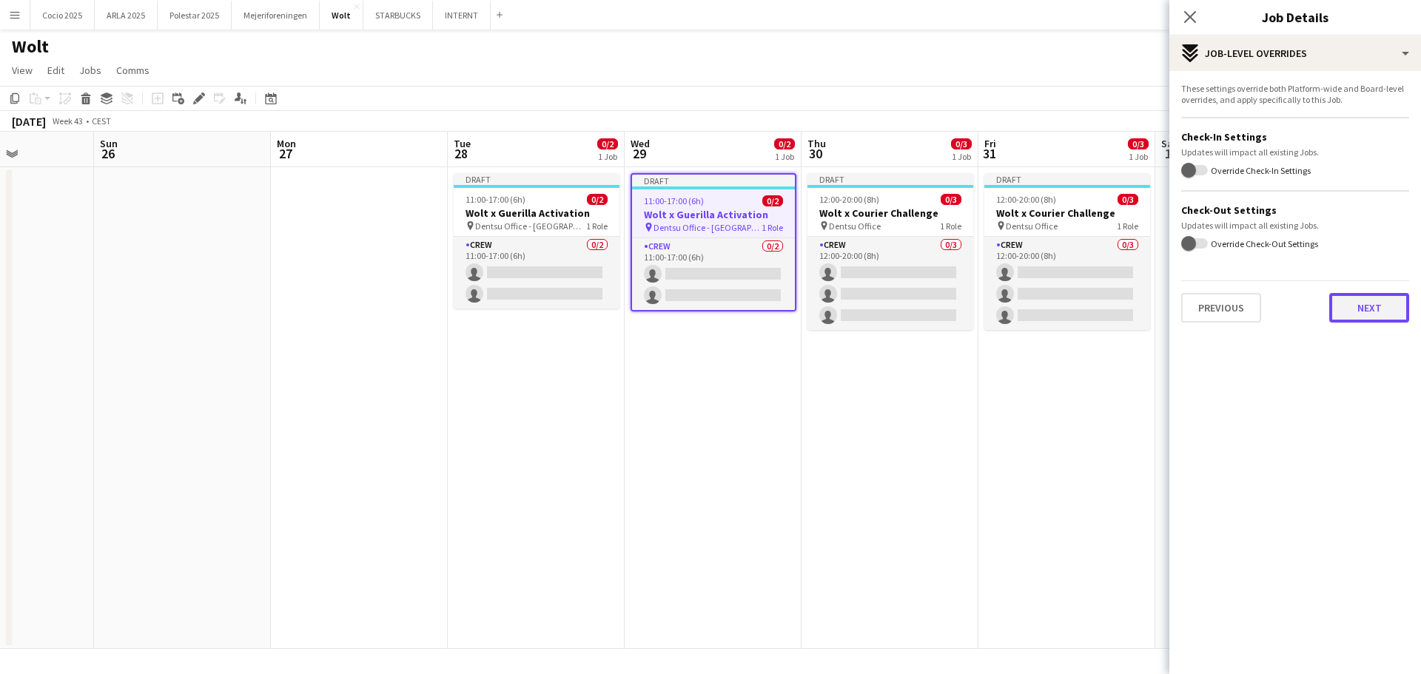
click at [1354, 295] on button "Next" at bounding box center [1370, 308] width 80 height 30
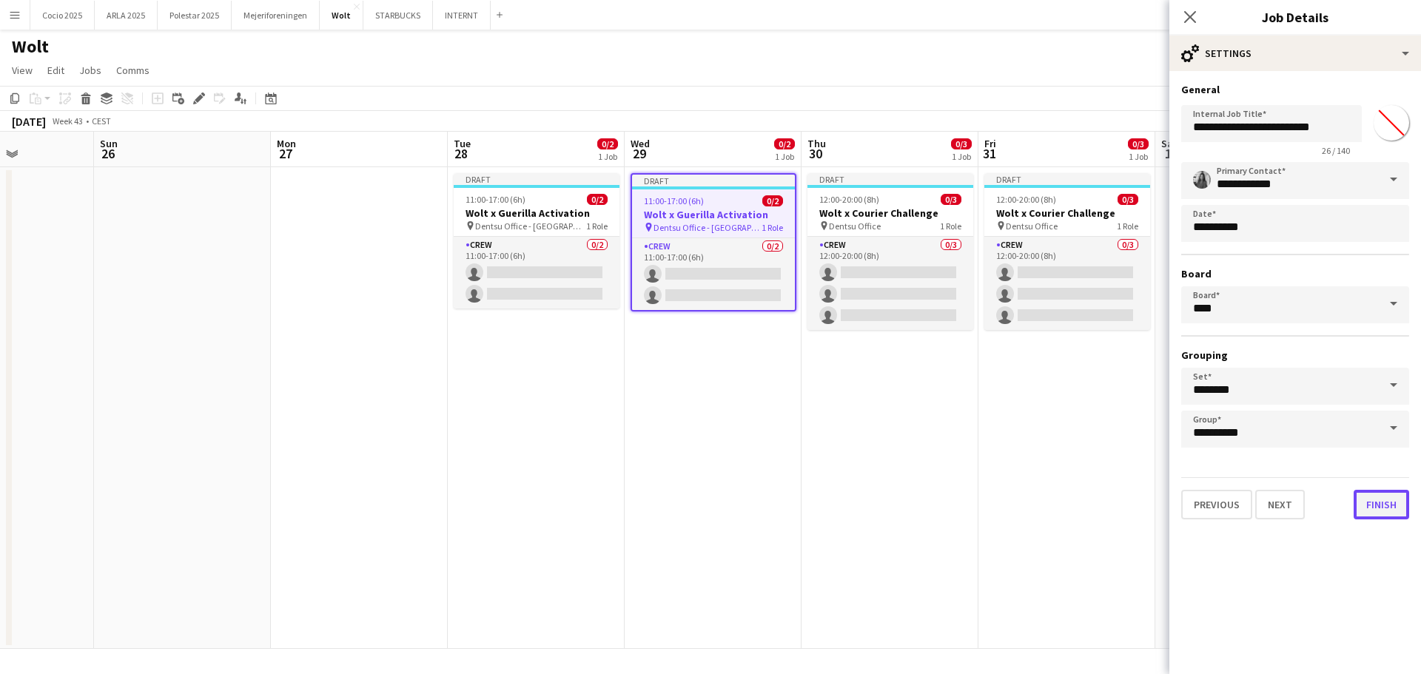
click at [1378, 517] on button "Finish" at bounding box center [1382, 505] width 56 height 30
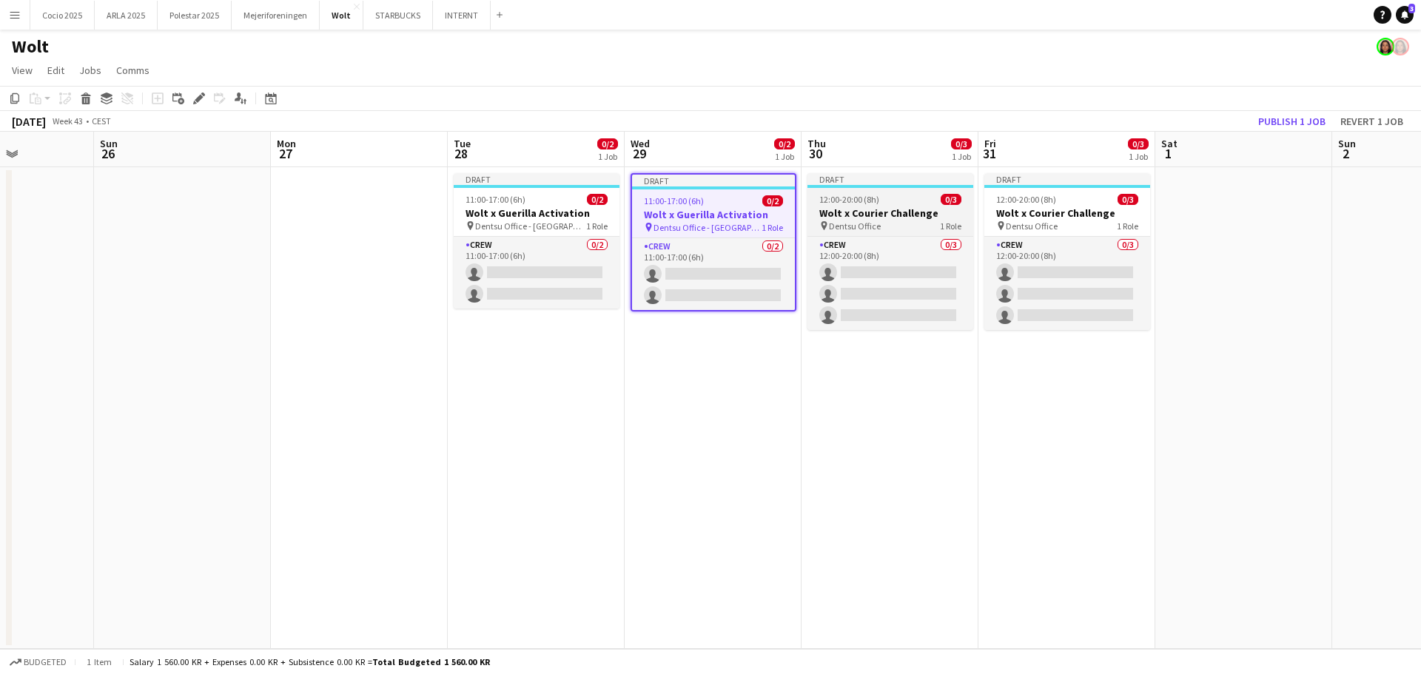
click at [868, 232] on app-job-card "Draft 12:00-20:00 (8h) 0/3 Wolt x Courier Challenge pin Dentsu Office 1 Role Cr…" at bounding box center [891, 251] width 166 height 157
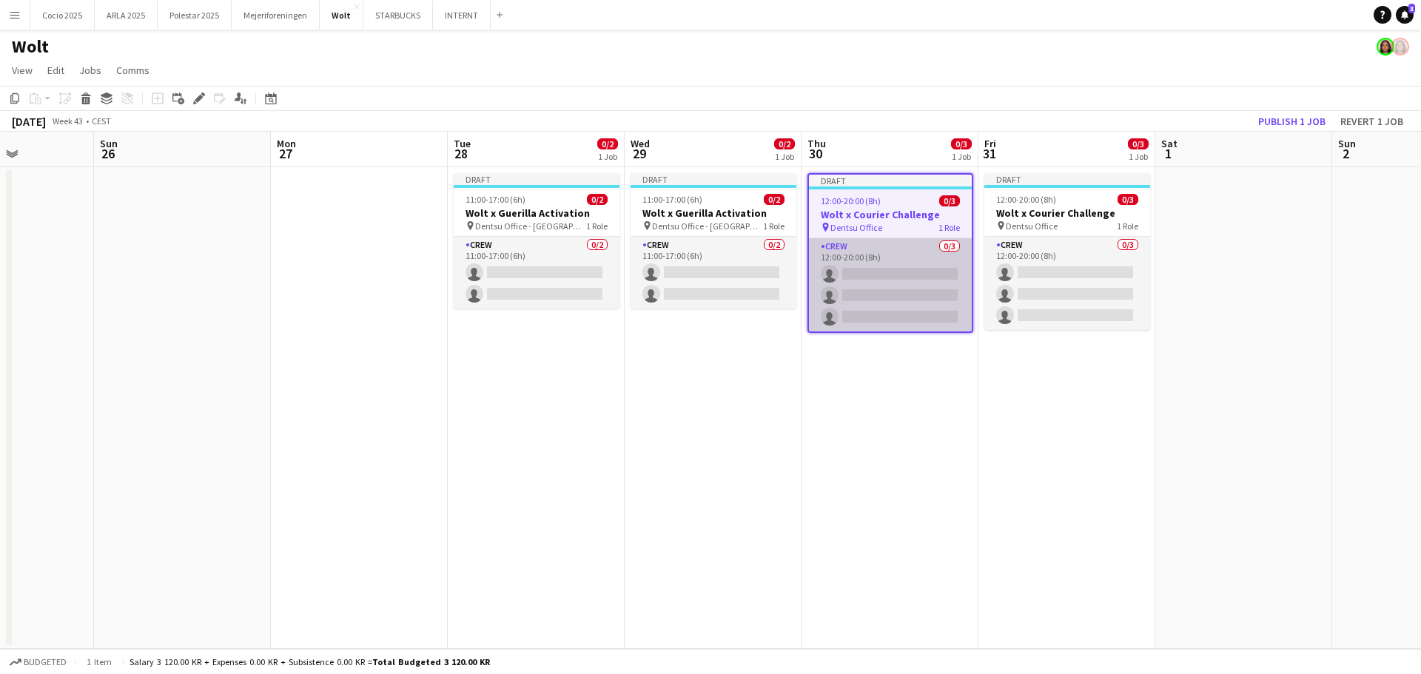
drag, startPoint x: 888, startPoint y: 224, endPoint x: 858, endPoint y: 264, distance: 49.6
click at [858, 264] on app-card-role "Crew 0/3 12:00-20:00 (8h) single-neutral-actions single-neutral-actions single-…" at bounding box center [890, 284] width 163 height 93
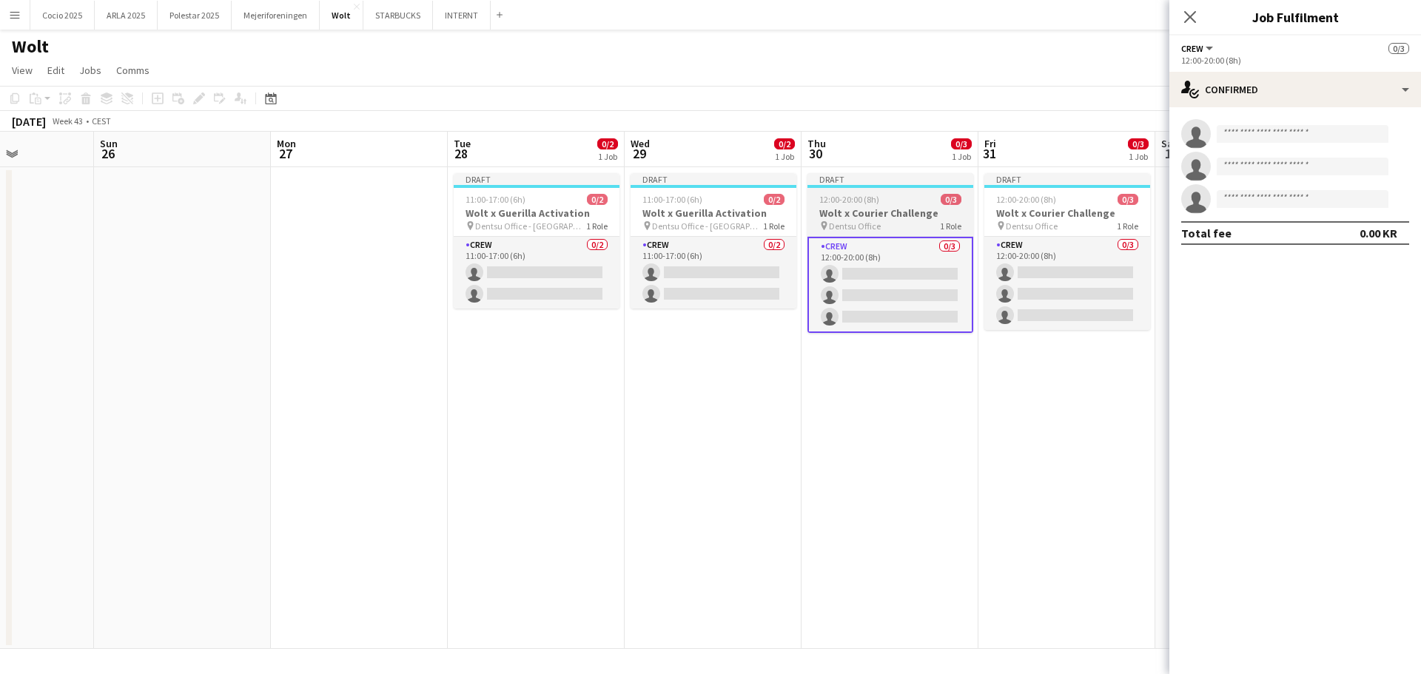
click at [879, 220] on div "pin Dentsu Office 1 Role" at bounding box center [891, 226] width 166 height 12
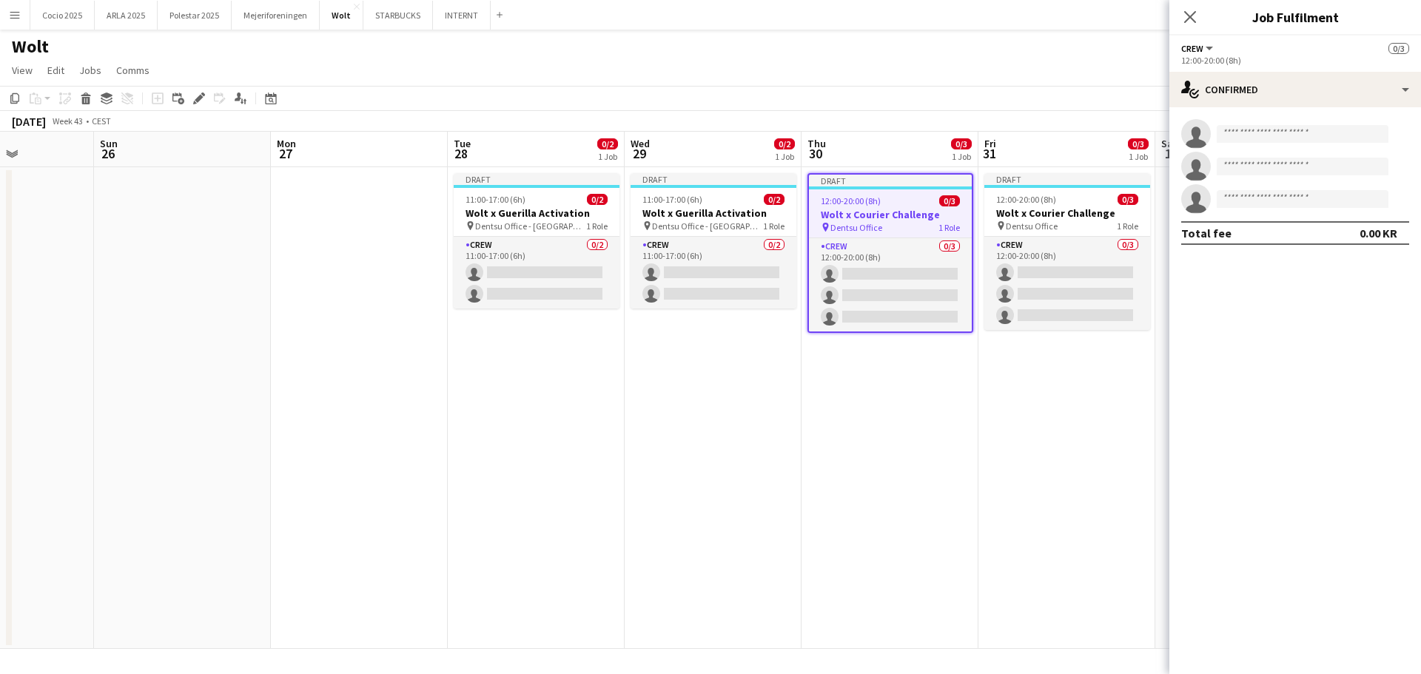
click at [1207, 50] on button "Crew" at bounding box center [1198, 48] width 34 height 11
drag, startPoint x: 1201, startPoint y: 54, endPoint x: 1187, endPoint y: 37, distance: 22.1
click at [1199, 53] on div "Crew All roles Crew" at bounding box center [1198, 47] width 34 height 13
click at [1183, 19] on icon "Close pop-in" at bounding box center [1190, 17] width 14 height 14
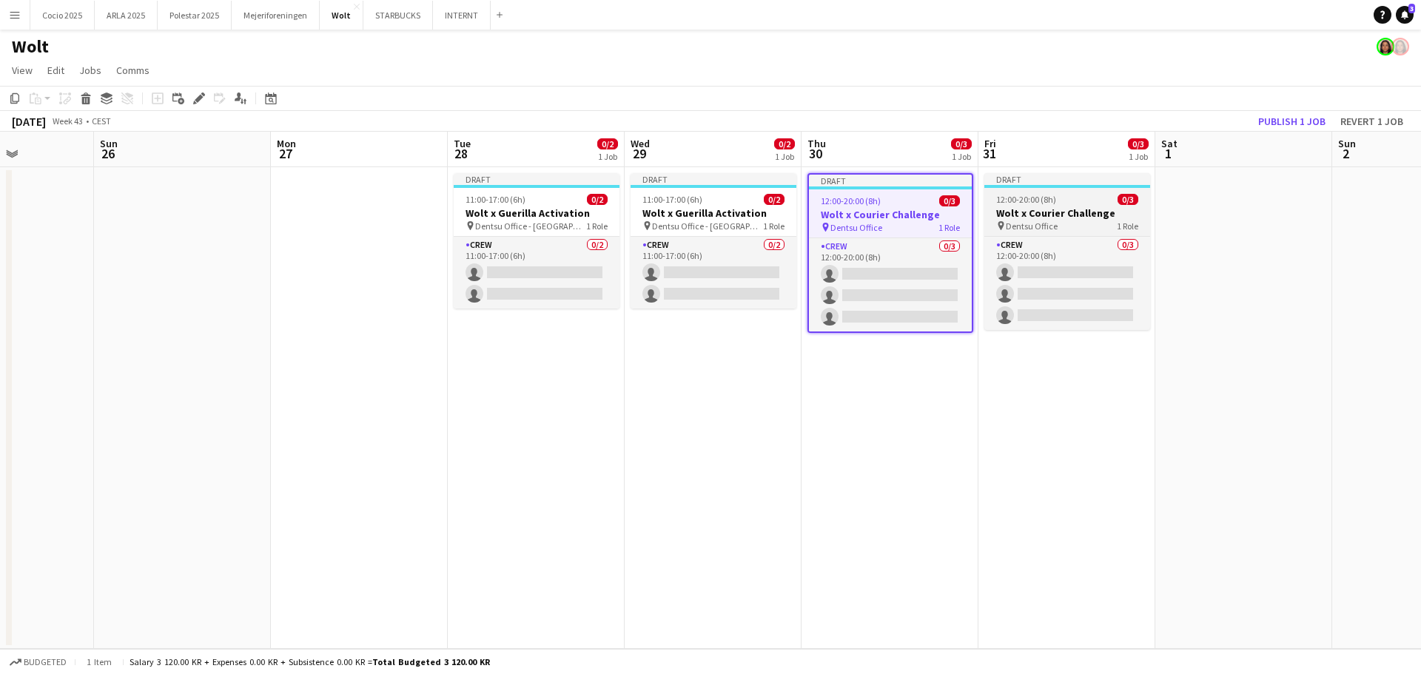
click at [1068, 221] on div "pin Dentsu Office 1 Role" at bounding box center [1068, 226] width 166 height 12
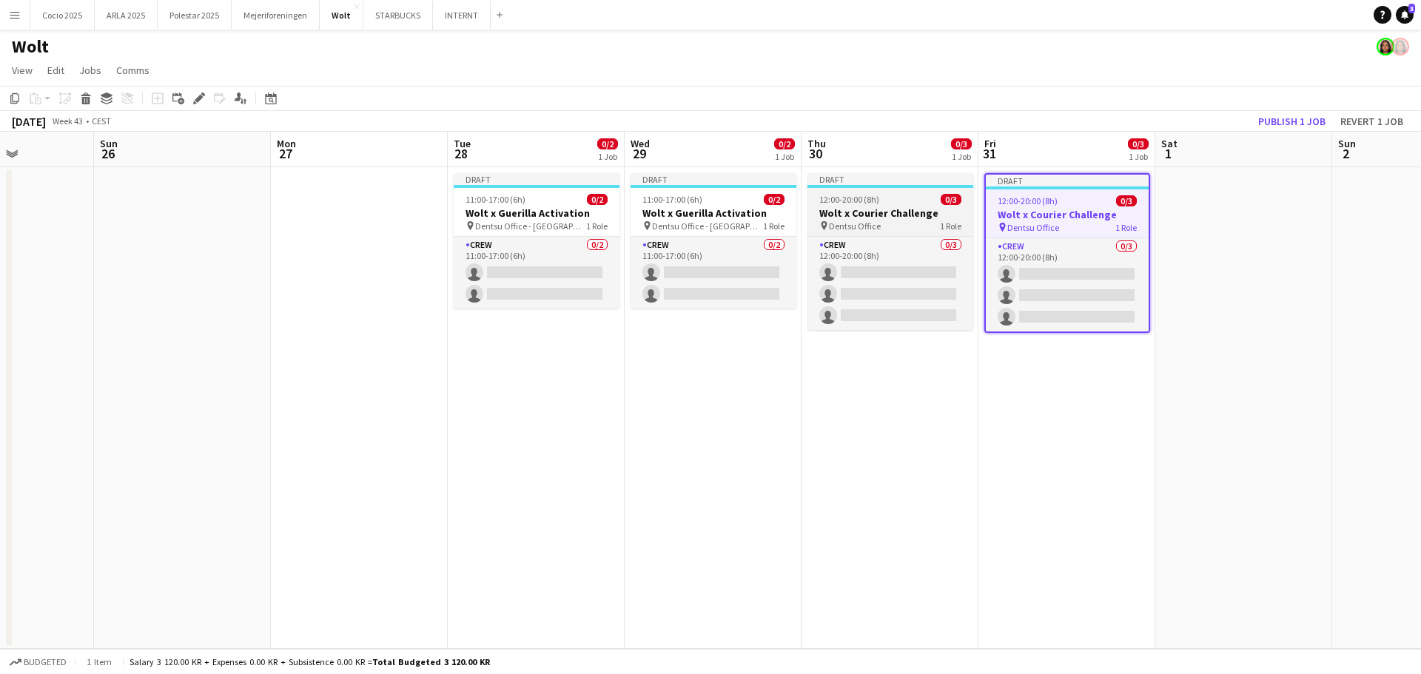
click at [862, 197] on span "12:00-20:00 (8h)" at bounding box center [849, 199] width 60 height 11
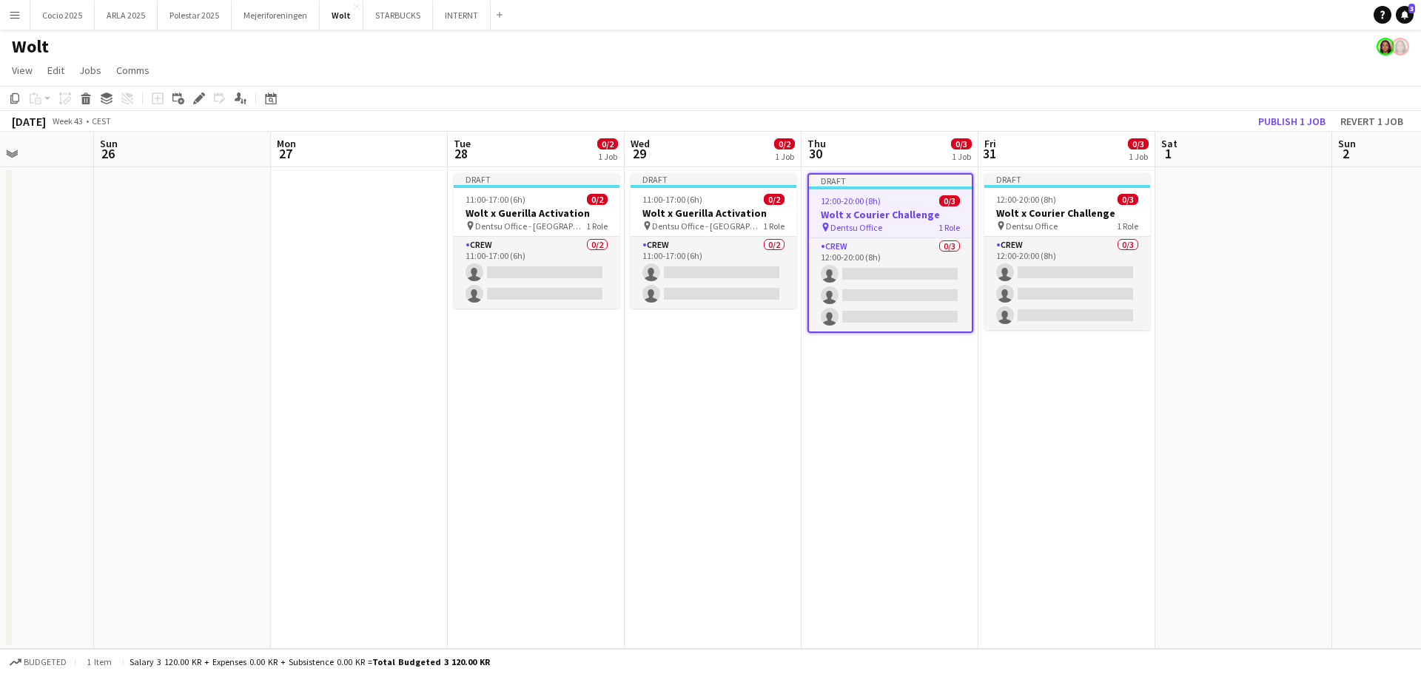
click at [862, 196] on span "12:00-20:00 (8h)" at bounding box center [851, 200] width 60 height 11
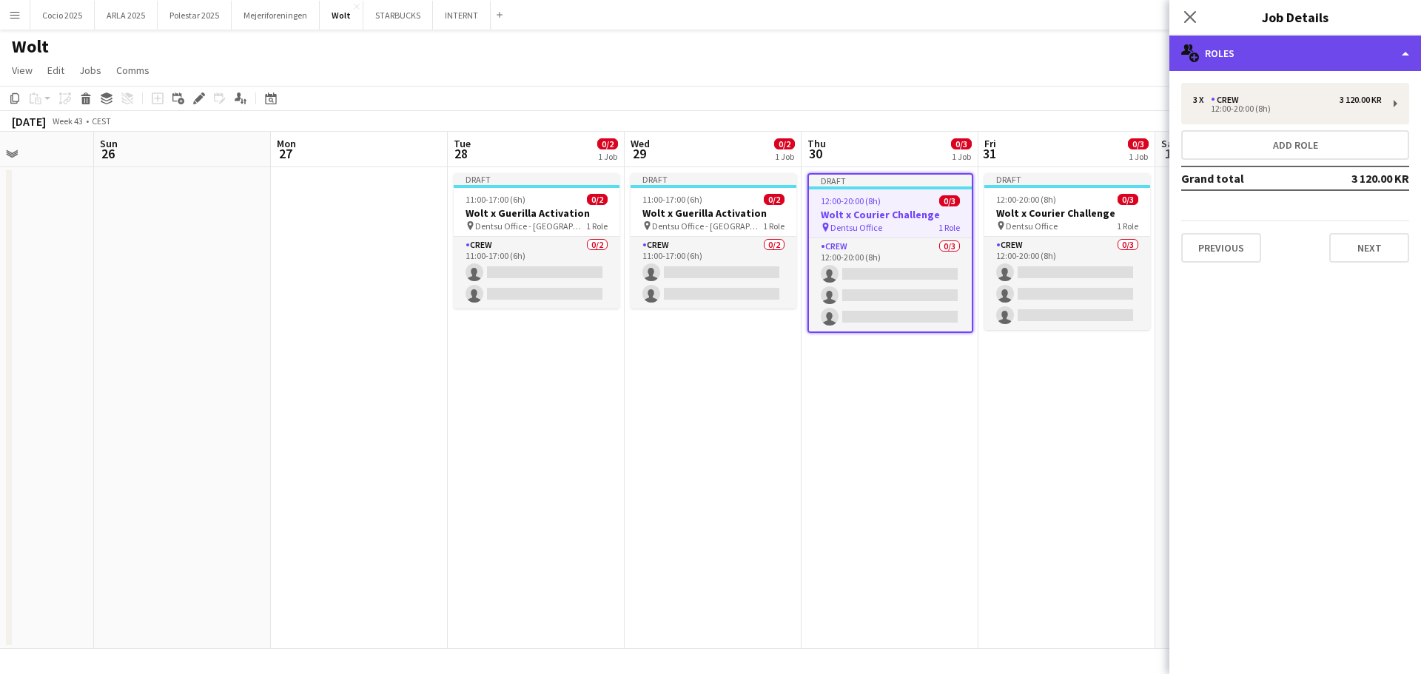
click at [1294, 66] on div "multiple-users-add Roles" at bounding box center [1296, 54] width 252 height 36
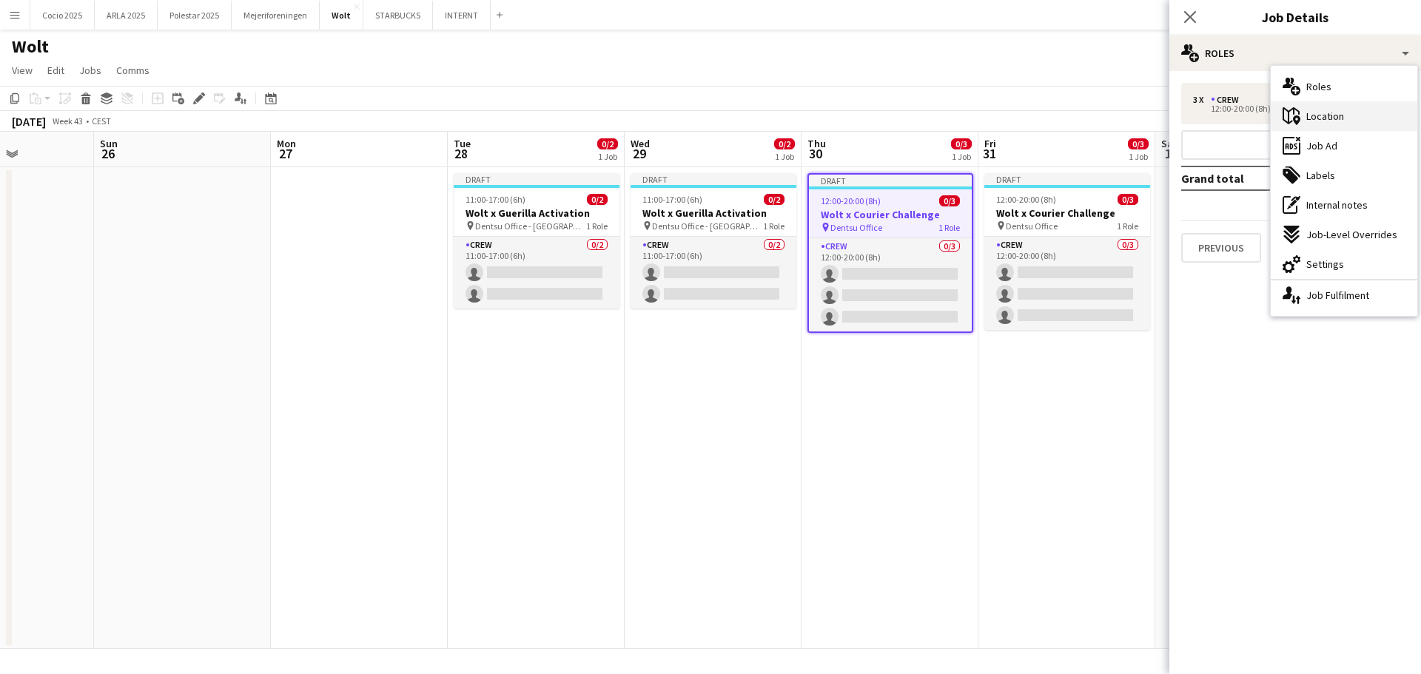
click at [1304, 112] on div "maps-pin-1 Location" at bounding box center [1344, 116] width 147 height 30
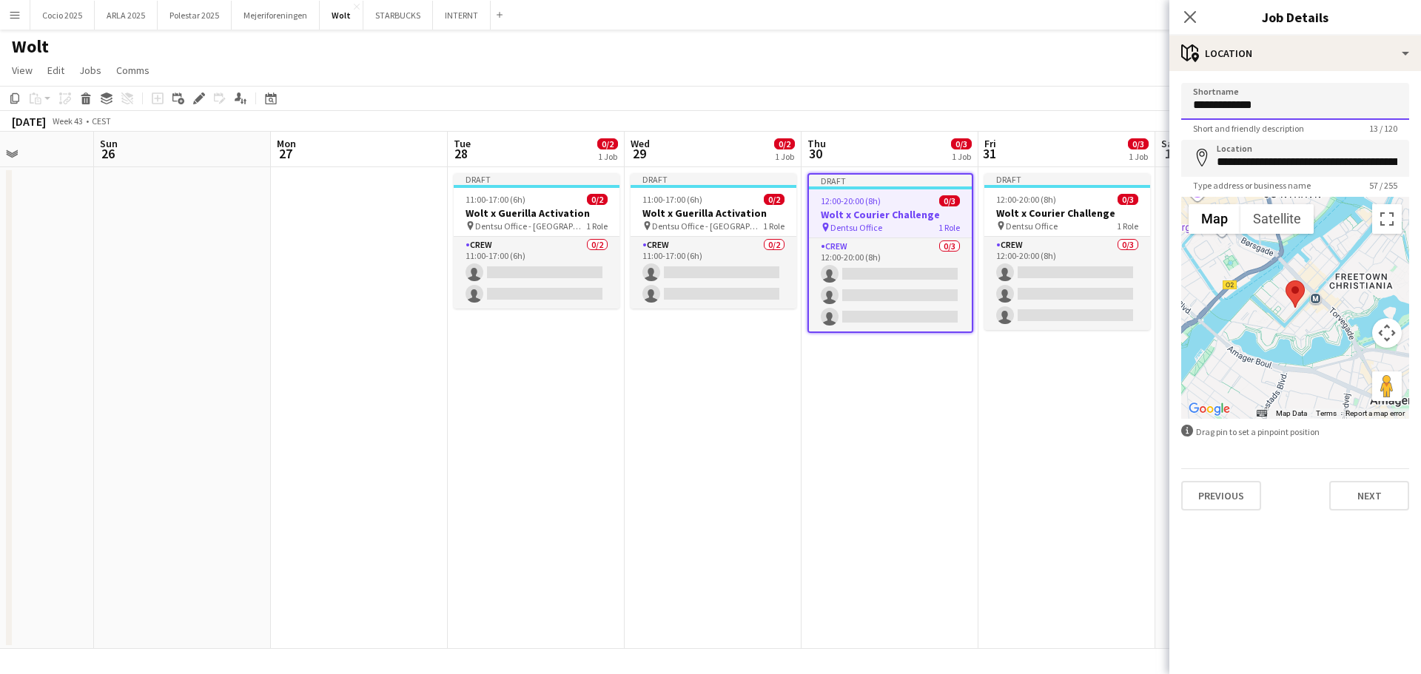
click at [1261, 100] on input "**********" at bounding box center [1295, 101] width 228 height 37
type input "**********"
click at [1278, 164] on input "**********" at bounding box center [1295, 158] width 228 height 37
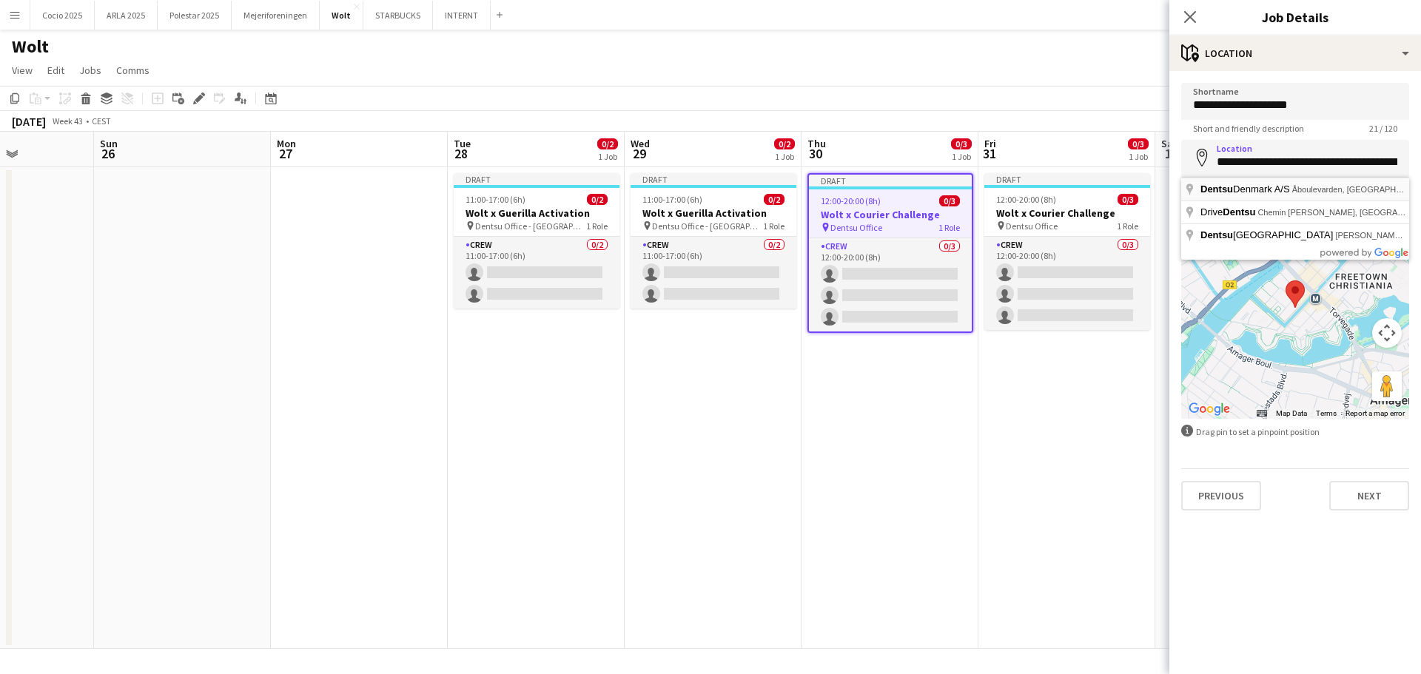
type input "**********"
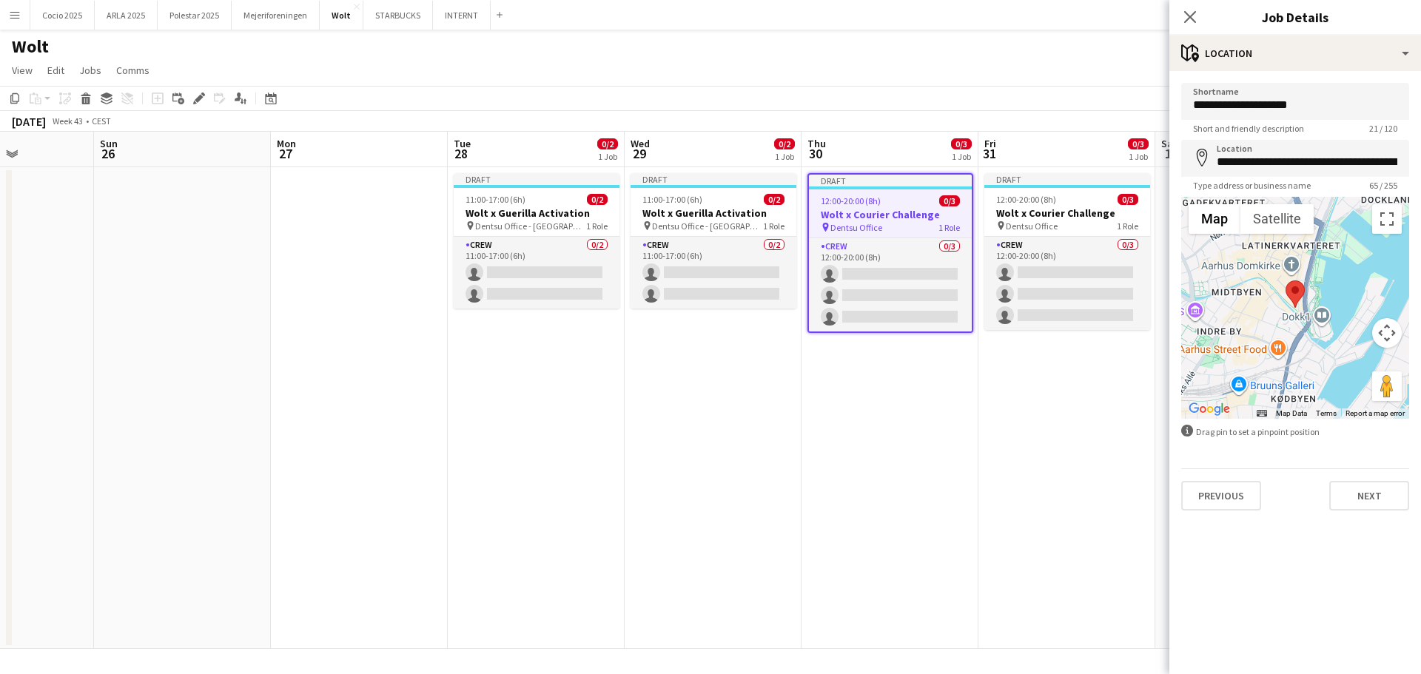
click at [1383, 517] on div "**********" at bounding box center [1296, 297] width 252 height 452
click at [1360, 505] on button "Next" at bounding box center [1370, 496] width 80 height 30
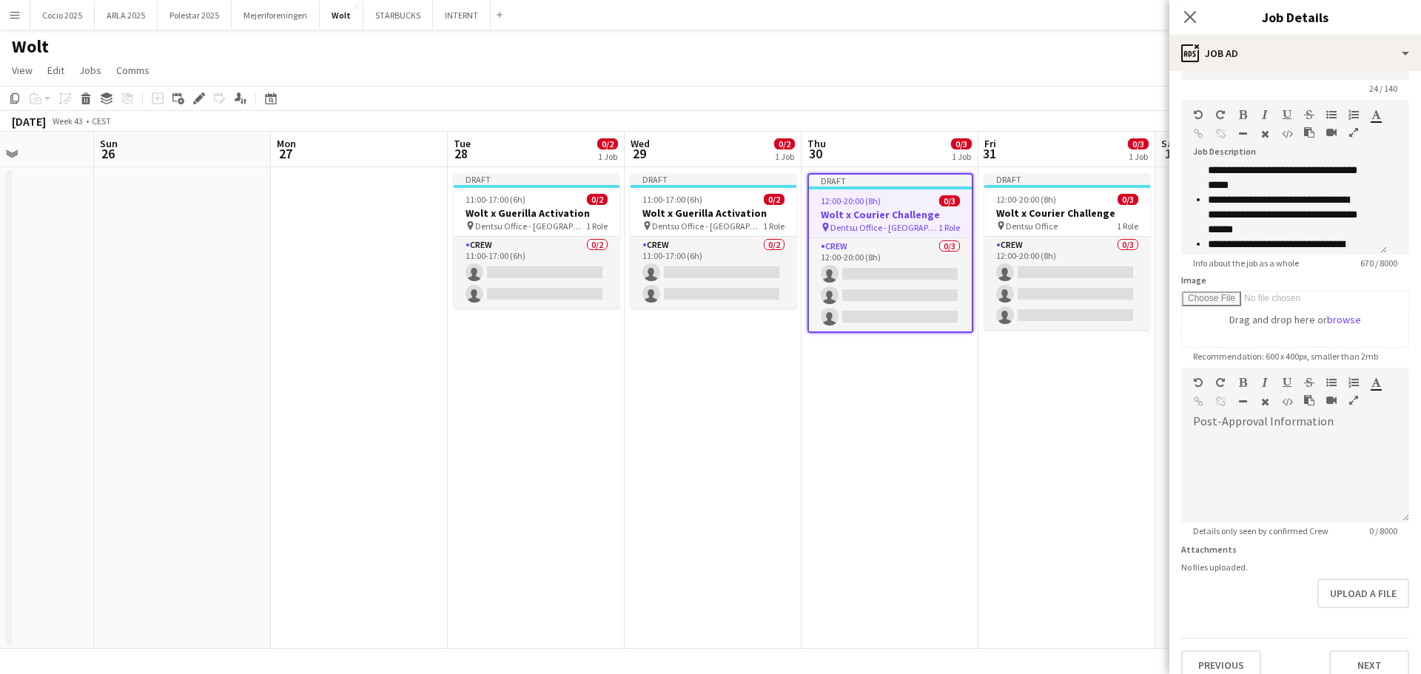
scroll to position [58, 0]
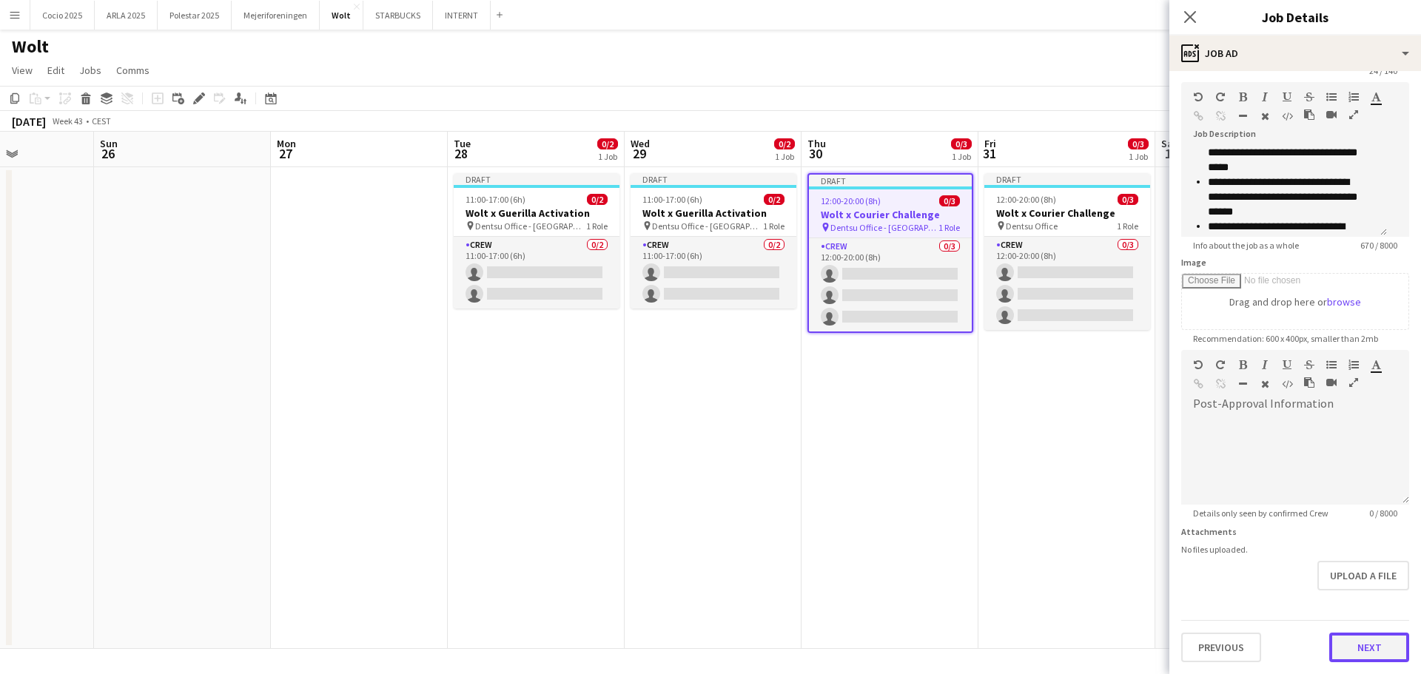
click at [1351, 648] on button "Next" at bounding box center [1370, 648] width 80 height 30
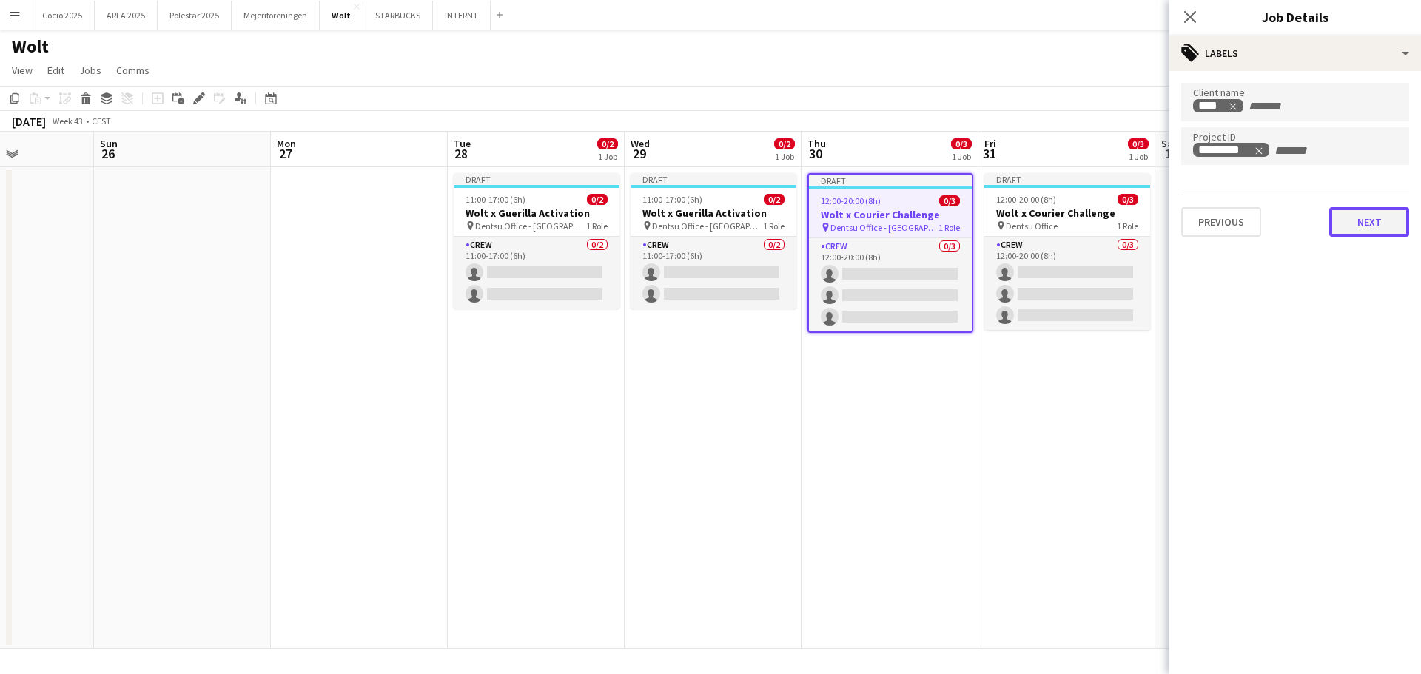
click at [1351, 225] on button "Next" at bounding box center [1370, 222] width 80 height 30
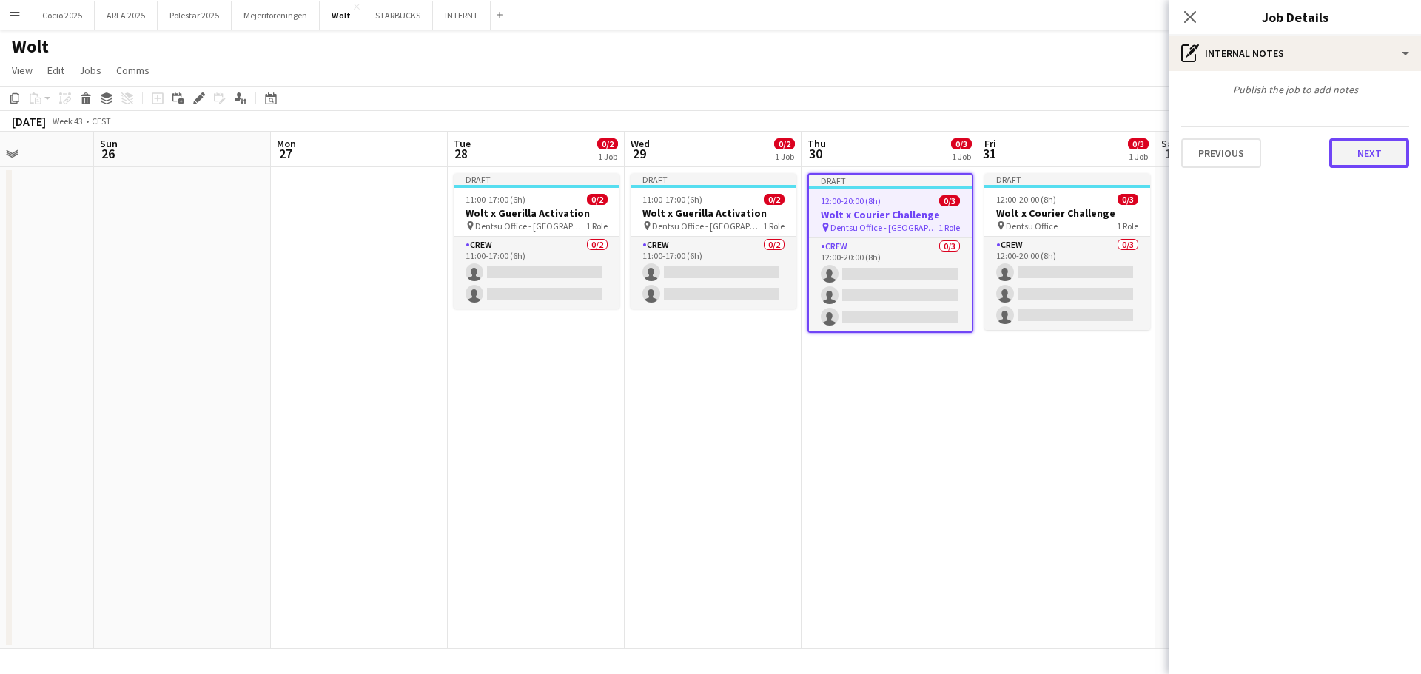
click at [1342, 154] on button "Next" at bounding box center [1370, 153] width 80 height 30
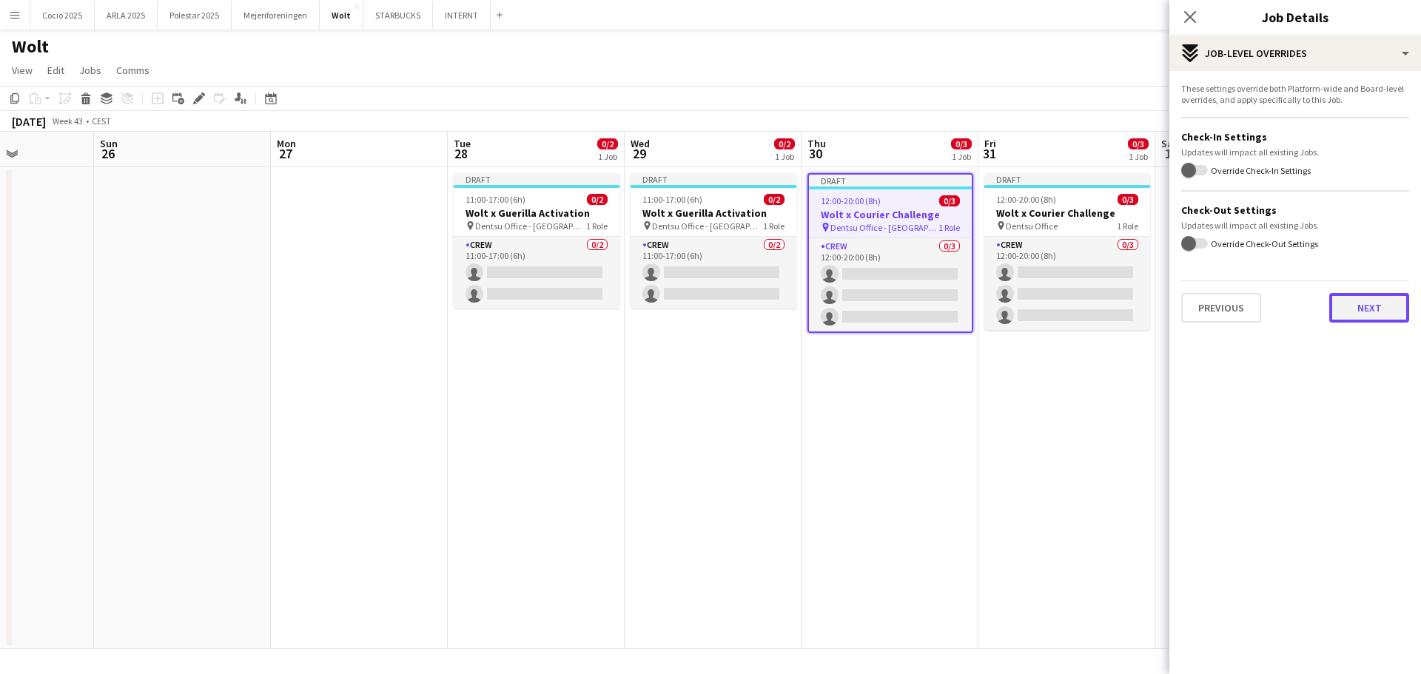
click at [1372, 312] on button "Next" at bounding box center [1370, 308] width 80 height 30
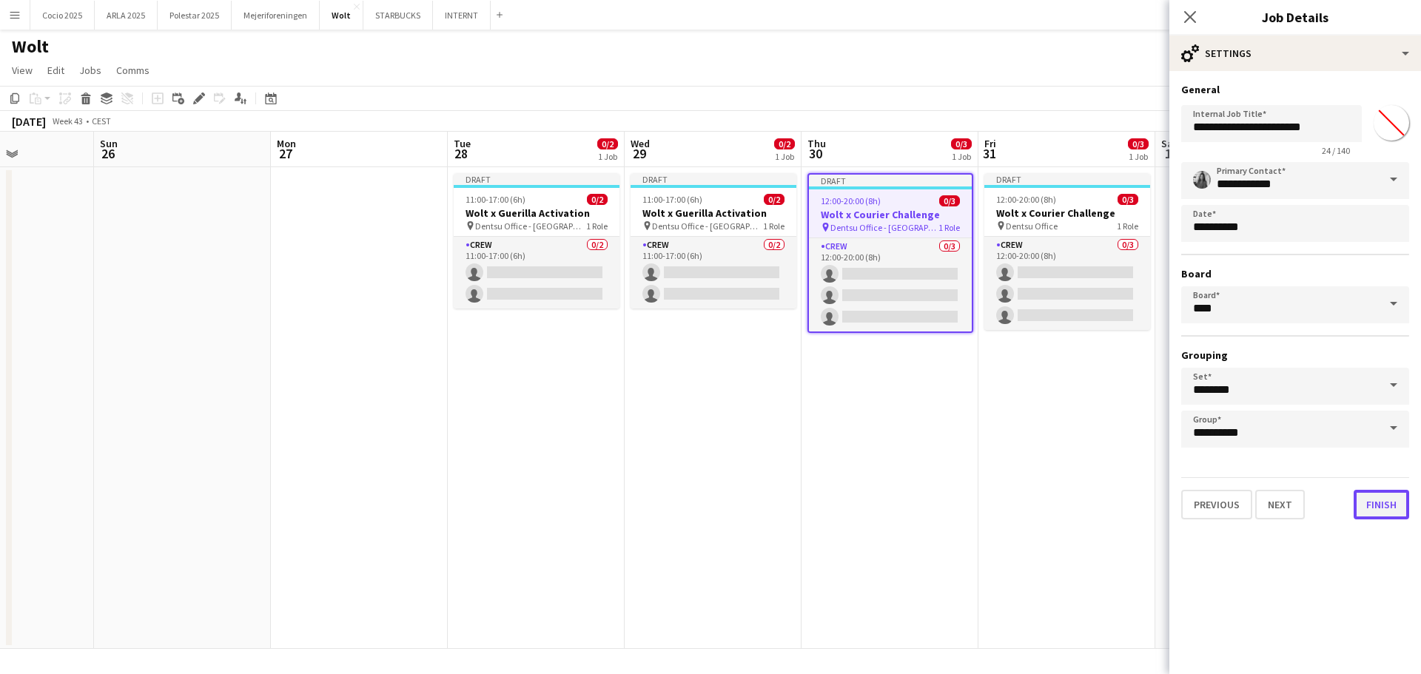
click at [1368, 509] on button "Finish" at bounding box center [1382, 505] width 56 height 30
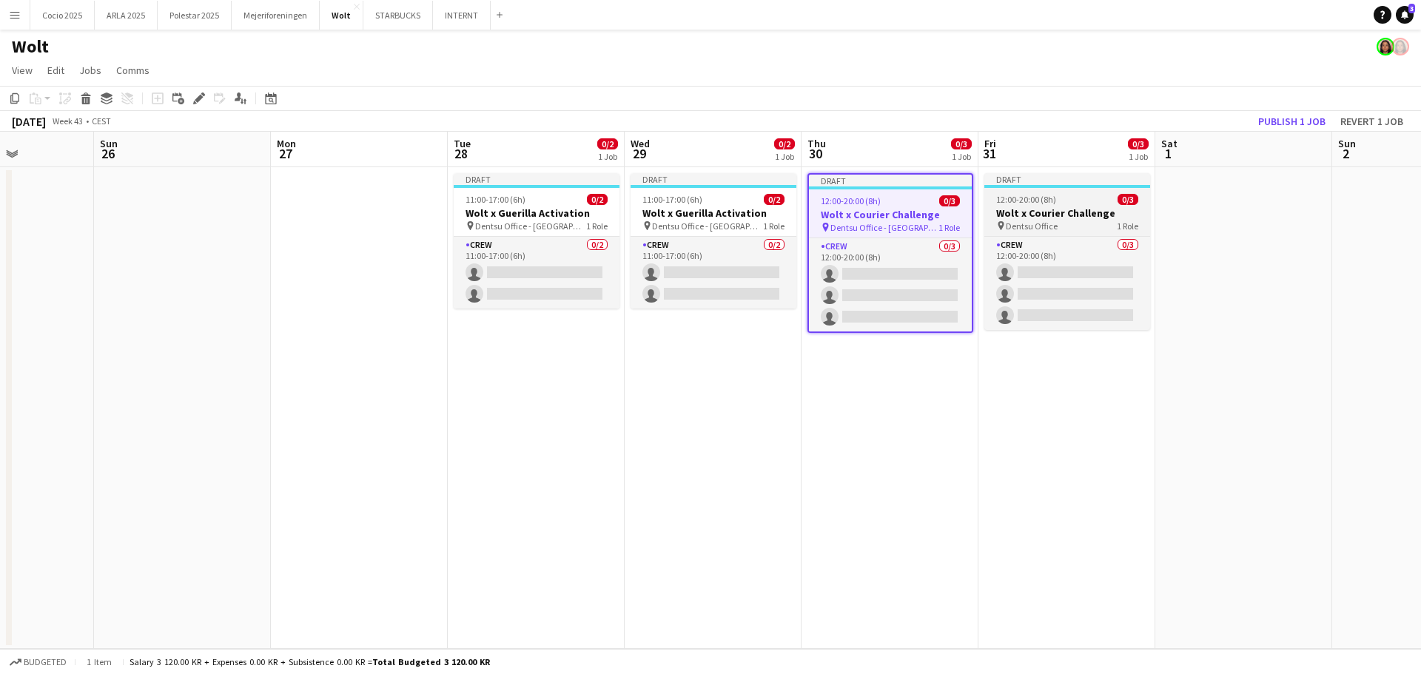
click at [1057, 207] on h3 "Wolt x Courier Challenge" at bounding box center [1068, 213] width 166 height 13
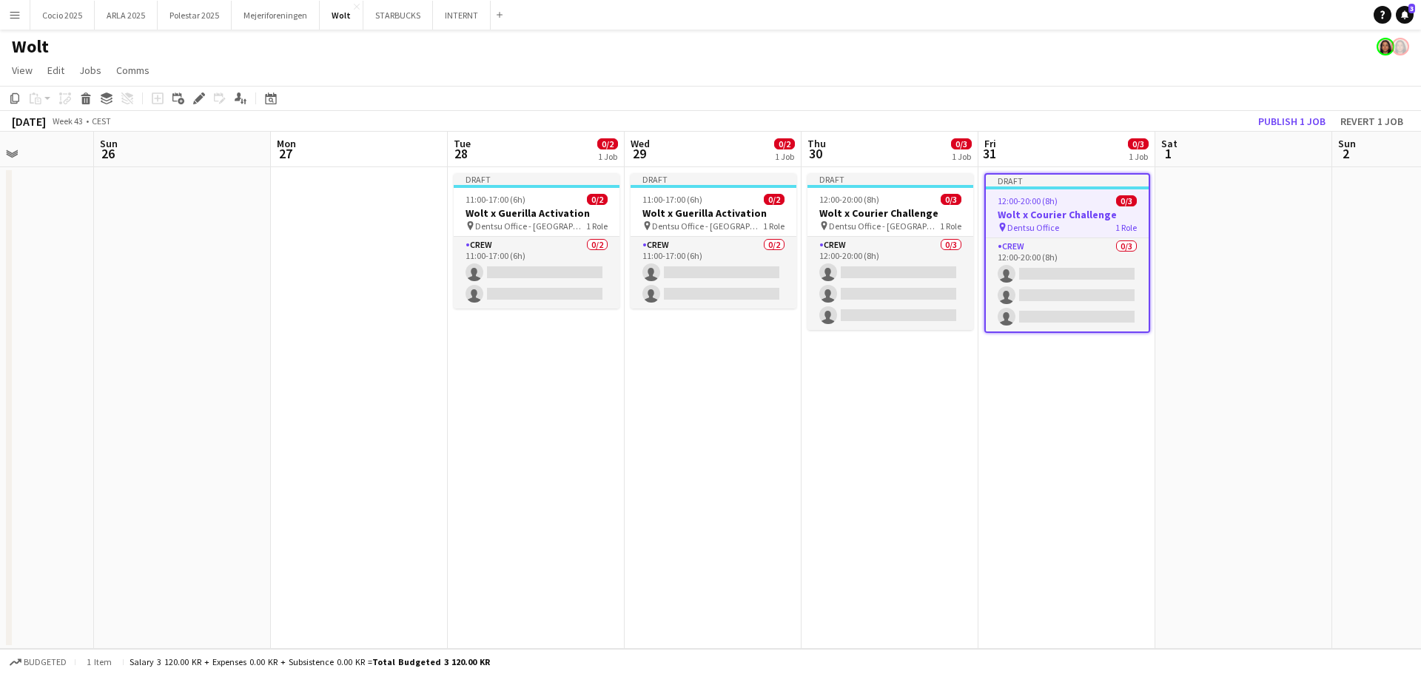
click at [1062, 229] on div "pin Dentsu Office 1 Role" at bounding box center [1067, 227] width 163 height 12
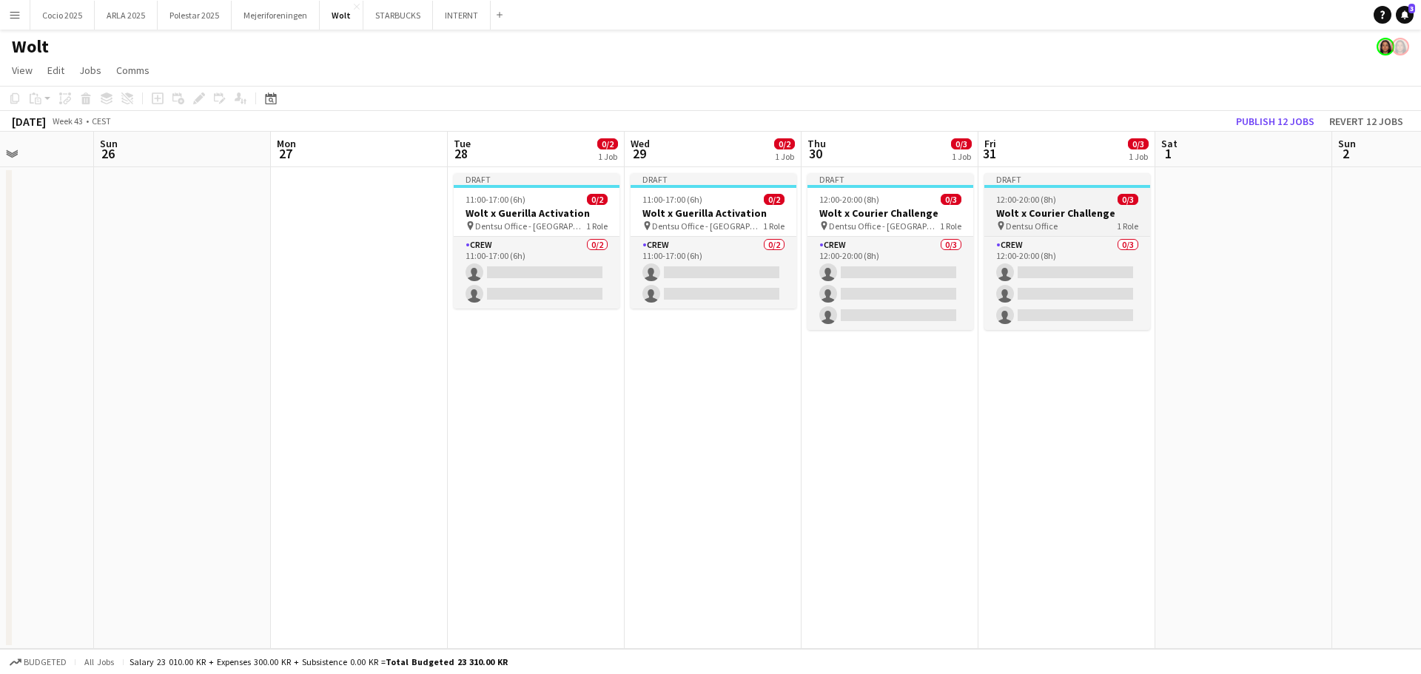
click at [1062, 229] on div "pin Dentsu Office 1 Role" at bounding box center [1068, 226] width 166 height 12
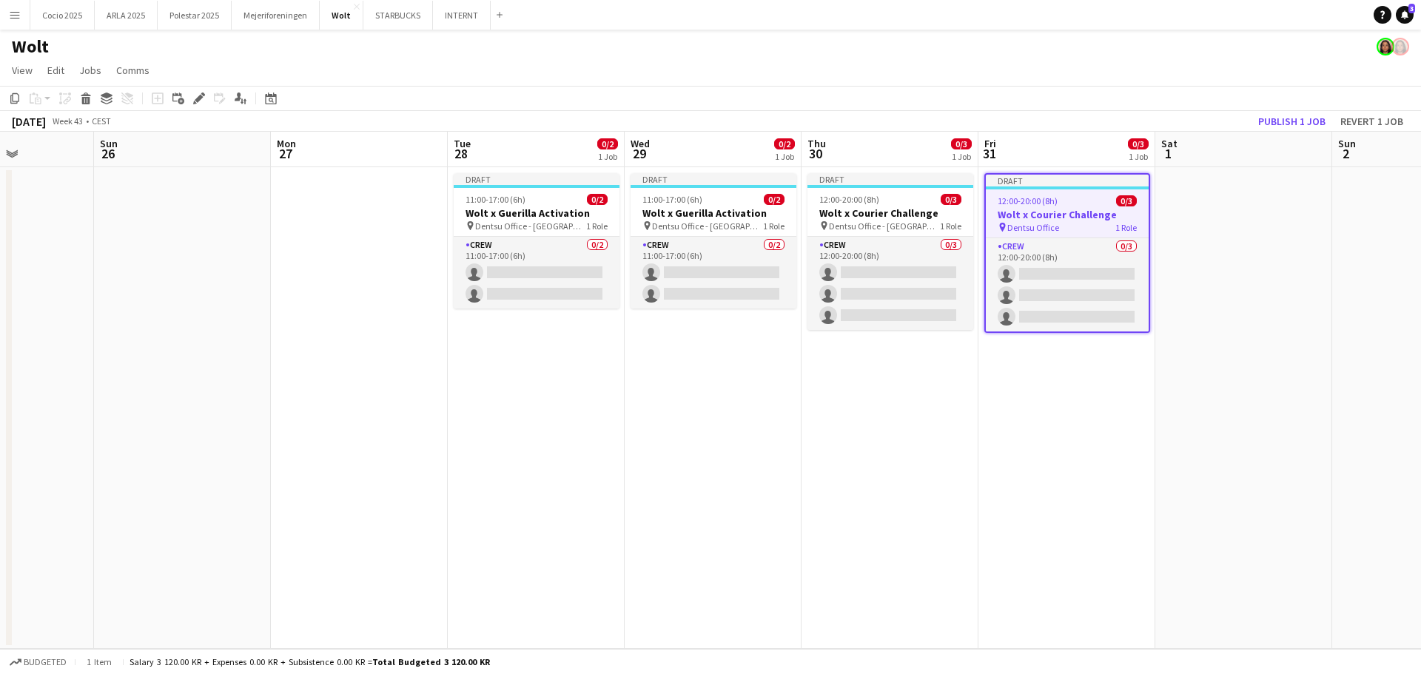
click at [1079, 215] on h3 "Wolt x Courier Challenge" at bounding box center [1067, 214] width 163 height 13
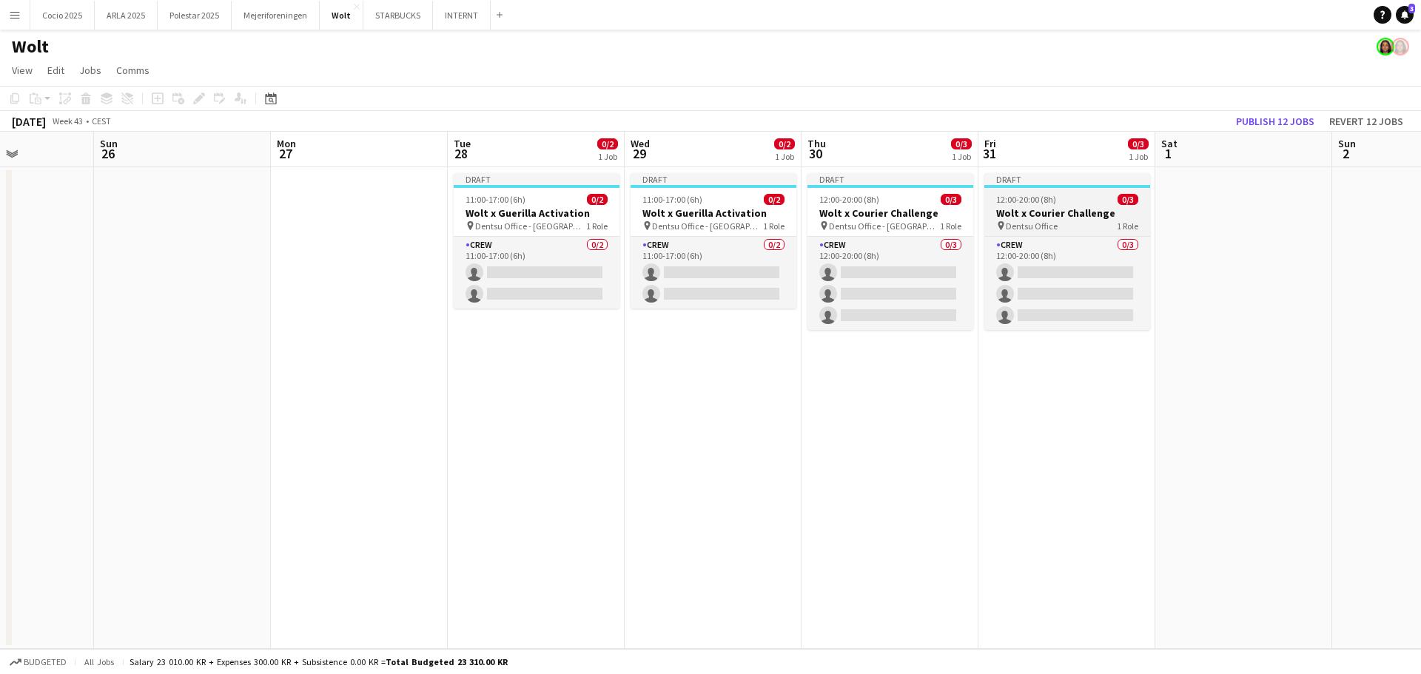
click at [1079, 215] on h3 "Wolt x Courier Challenge" at bounding box center [1068, 213] width 166 height 13
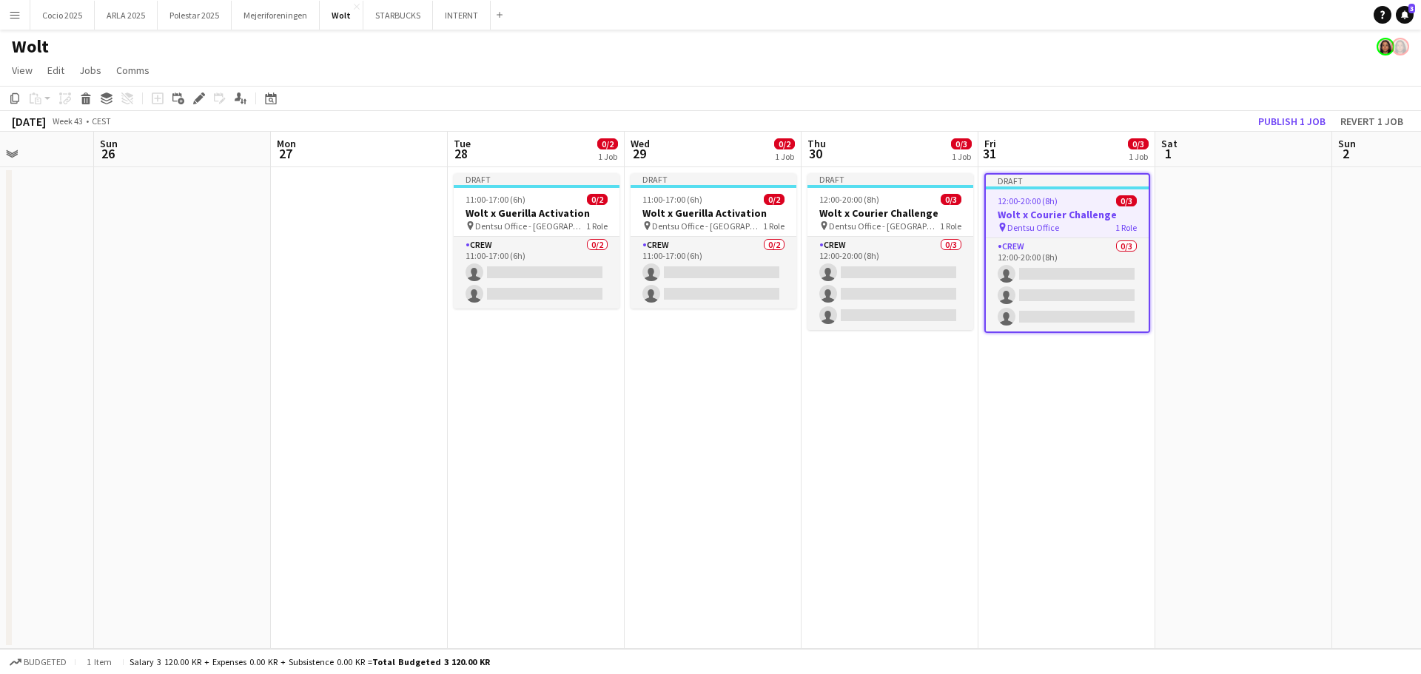
click at [1079, 215] on h3 "Wolt x Courier Challenge" at bounding box center [1067, 214] width 163 height 13
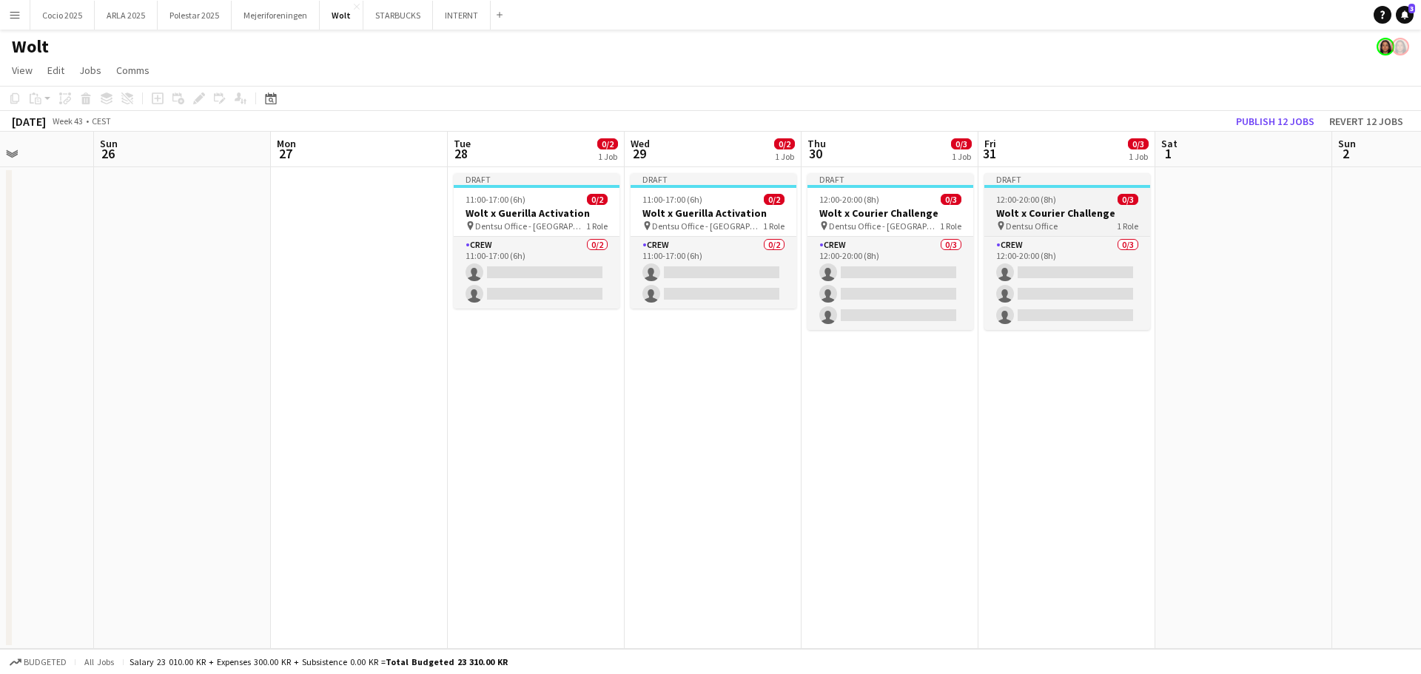
click at [1079, 215] on h3 "Wolt x Courier Challenge" at bounding box center [1068, 213] width 166 height 13
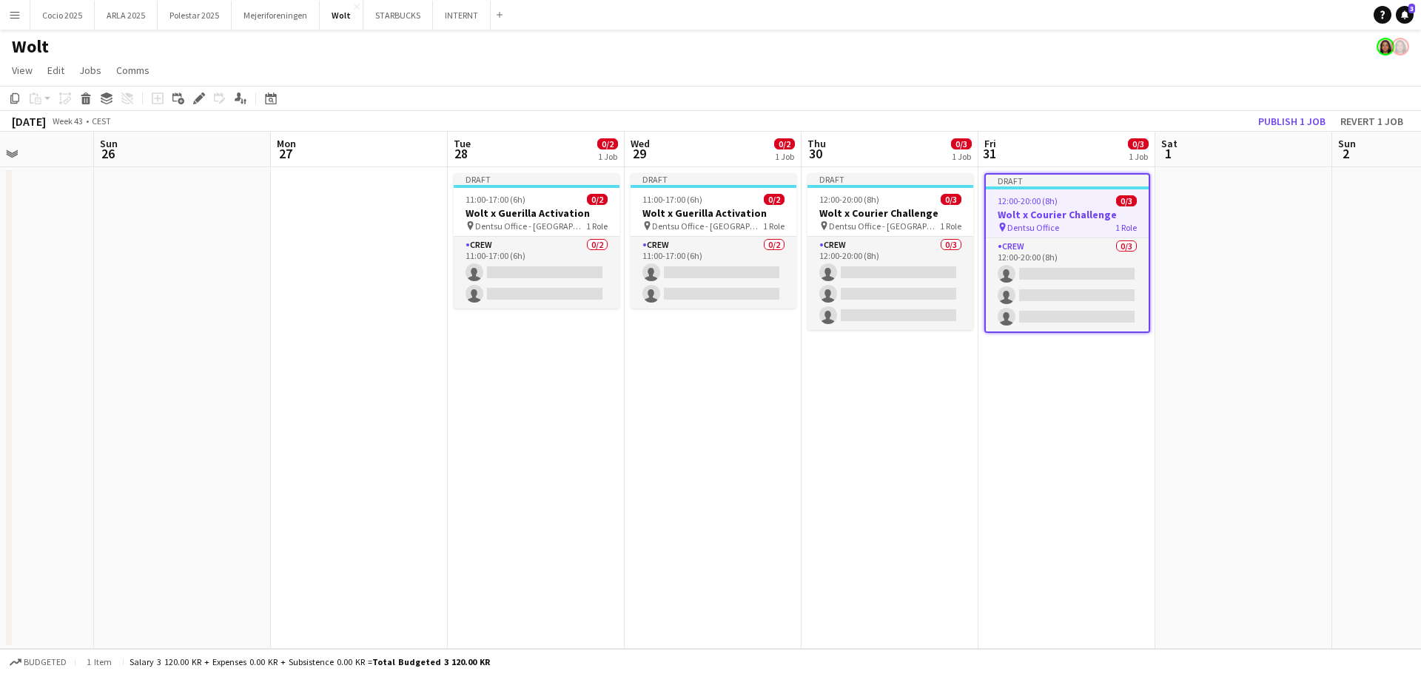
click at [1079, 215] on h3 "Wolt x Courier Challenge" at bounding box center [1067, 214] width 163 height 13
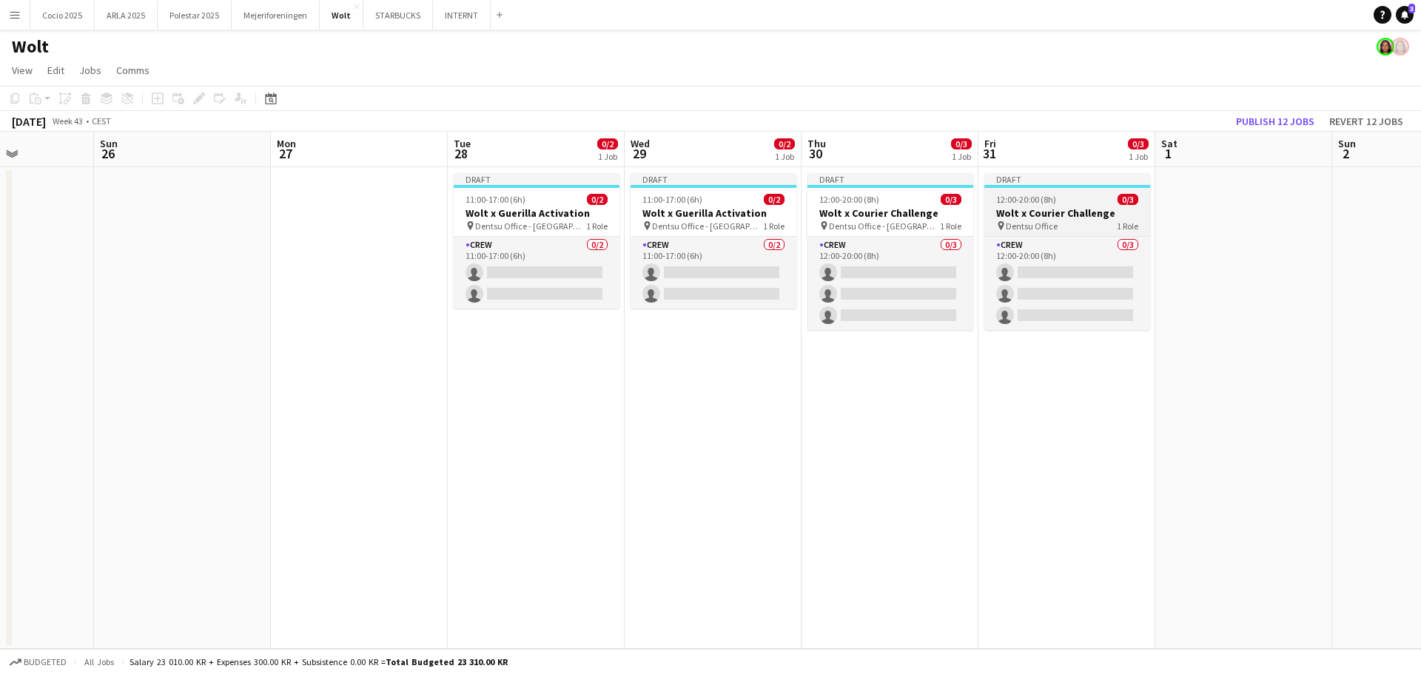
click at [1079, 215] on h3 "Wolt x Courier Challenge" at bounding box center [1068, 213] width 166 height 13
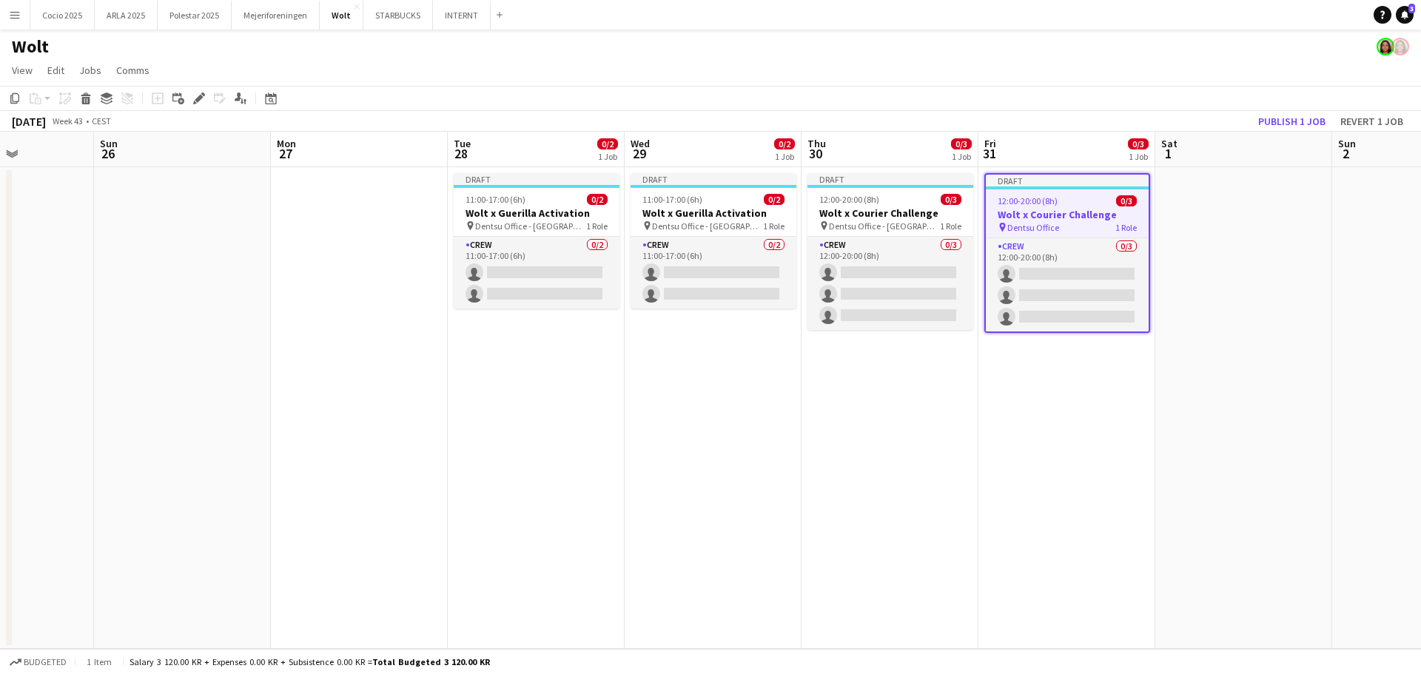
click at [1079, 215] on h3 "Wolt x Courier Challenge" at bounding box center [1067, 214] width 163 height 13
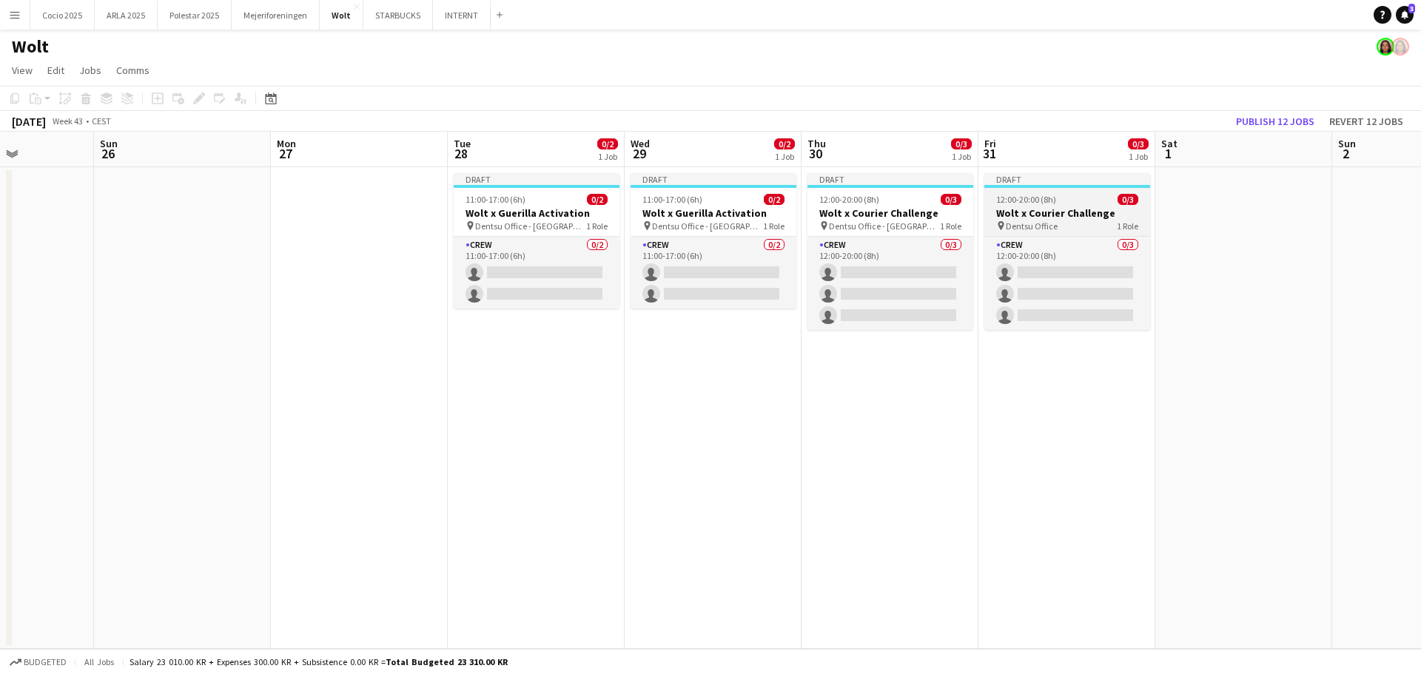
click at [1079, 215] on h3 "Wolt x Courier Challenge" at bounding box center [1068, 213] width 166 height 13
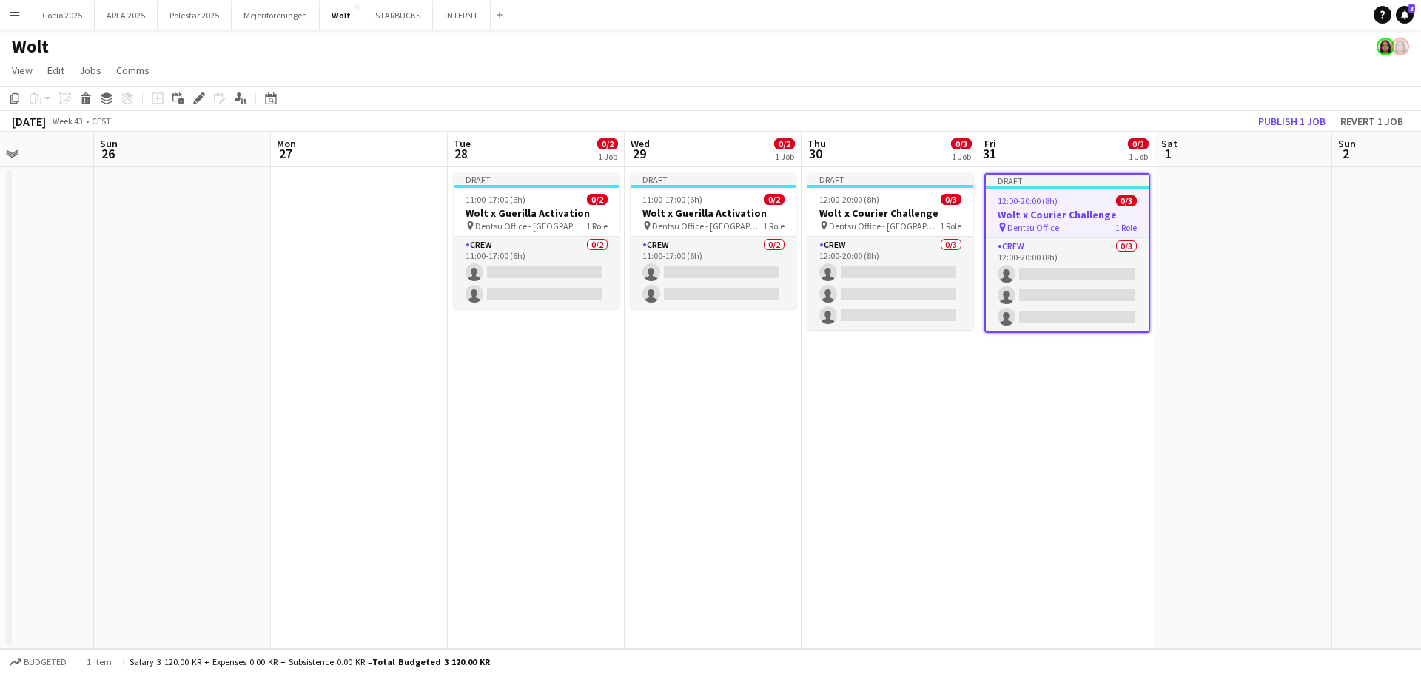
click at [1079, 215] on h3 "Wolt x Courier Challenge" at bounding box center [1067, 214] width 163 height 13
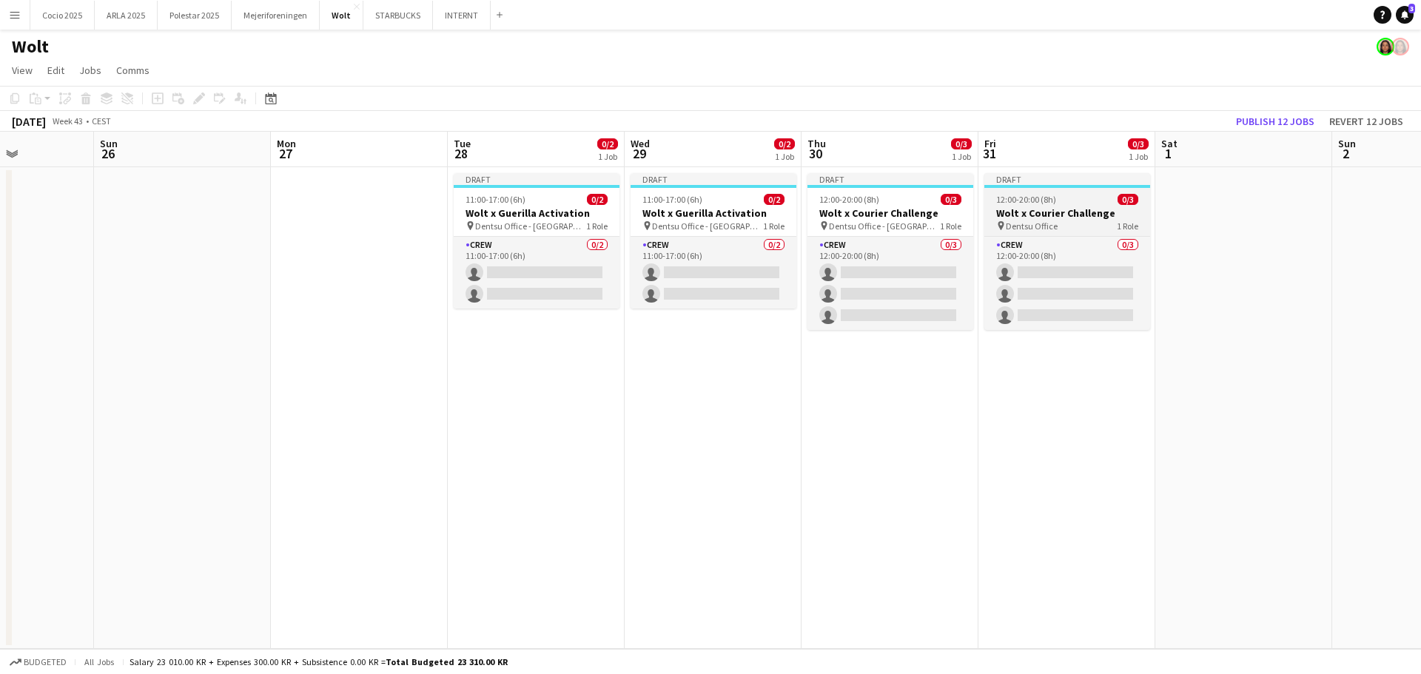
click at [1079, 215] on h3 "Wolt x Courier Challenge" at bounding box center [1068, 213] width 166 height 13
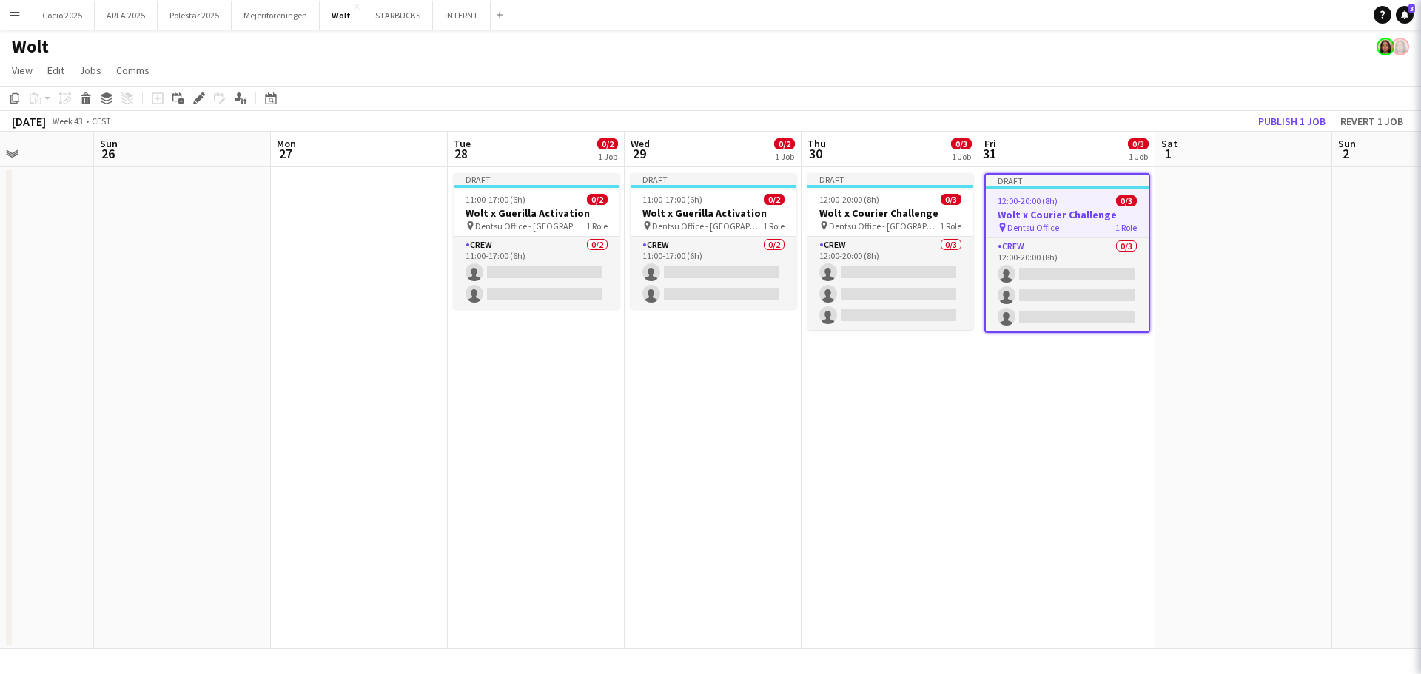
click at [1079, 215] on h3 "Wolt x Courier Challenge" at bounding box center [1067, 214] width 163 height 13
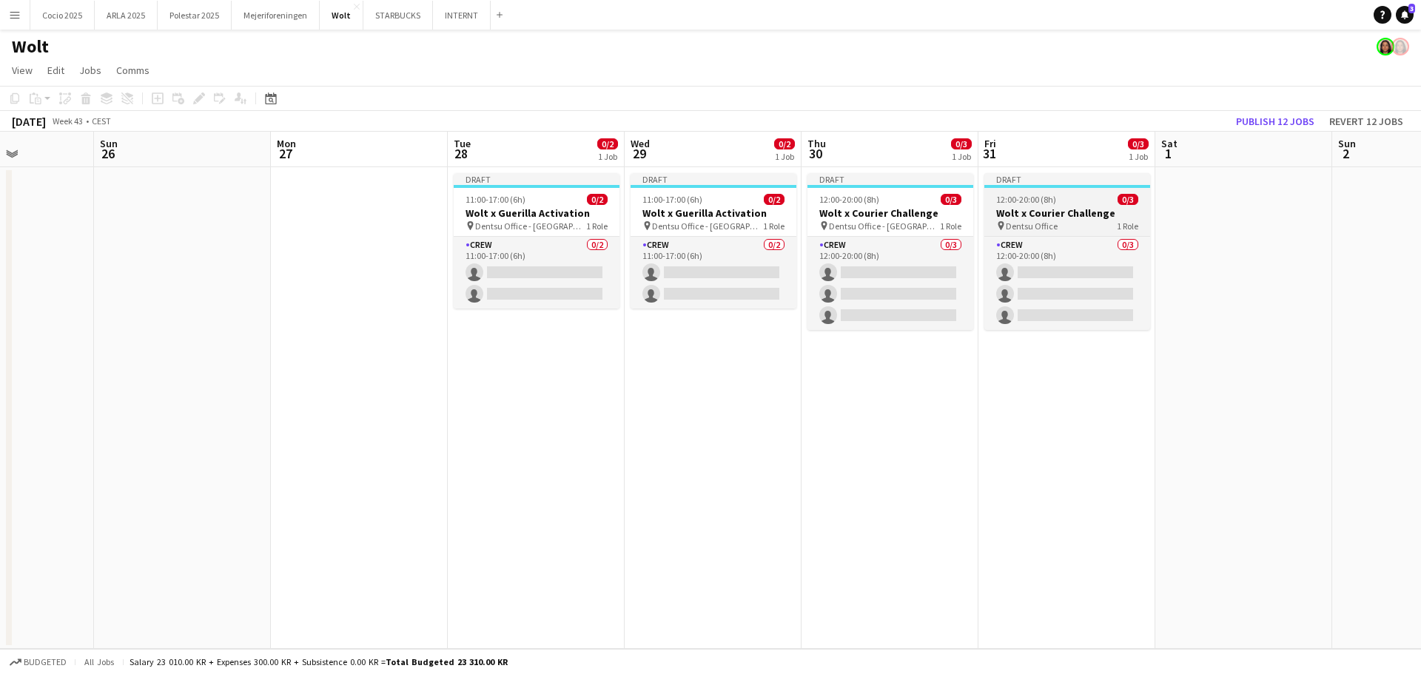
click at [1079, 215] on h3 "Wolt x Courier Challenge" at bounding box center [1068, 213] width 166 height 13
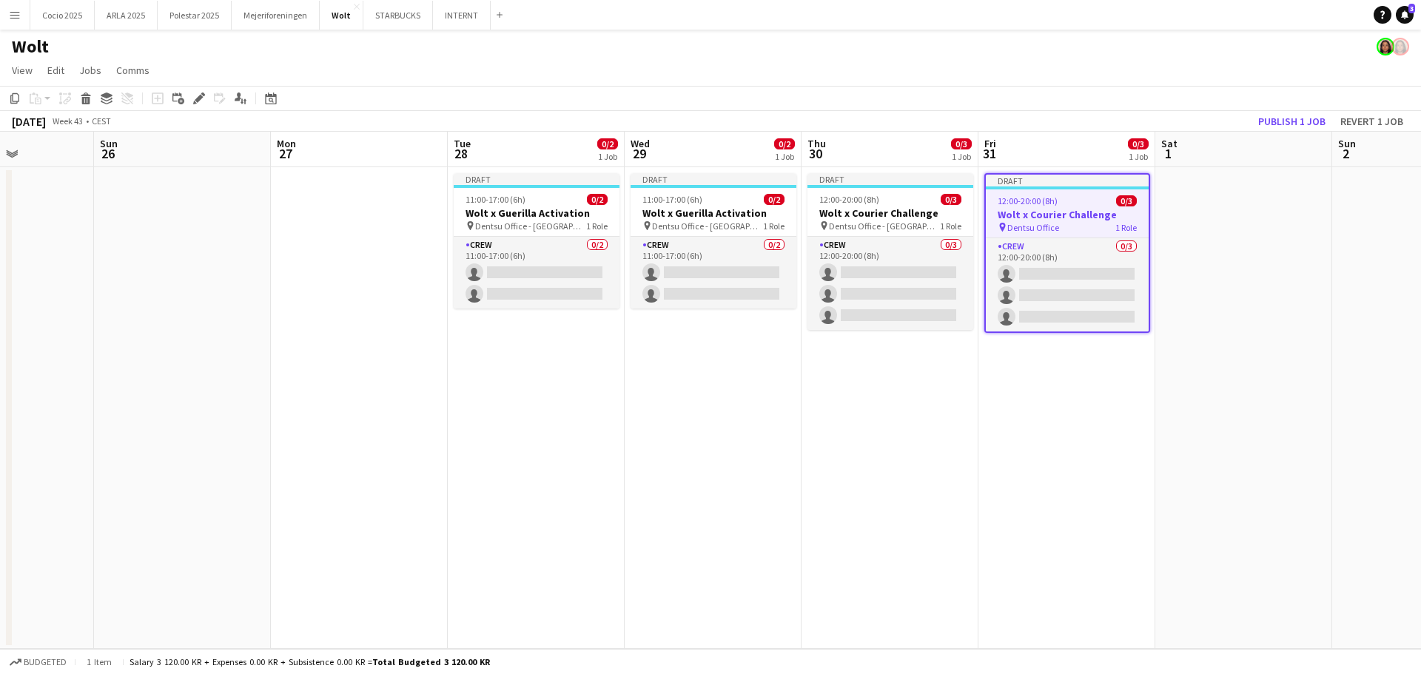
click at [1079, 215] on h3 "Wolt x Courier Challenge" at bounding box center [1067, 214] width 163 height 13
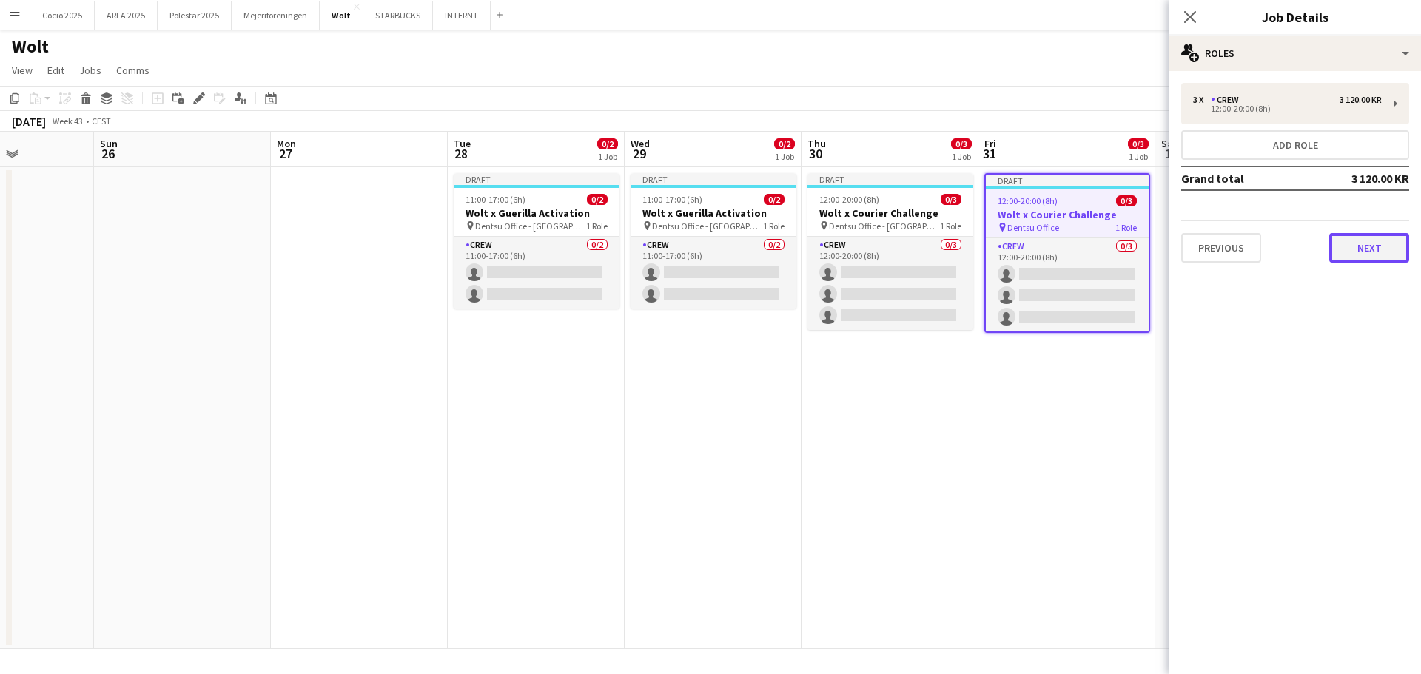
click at [1375, 239] on button "Next" at bounding box center [1370, 248] width 80 height 30
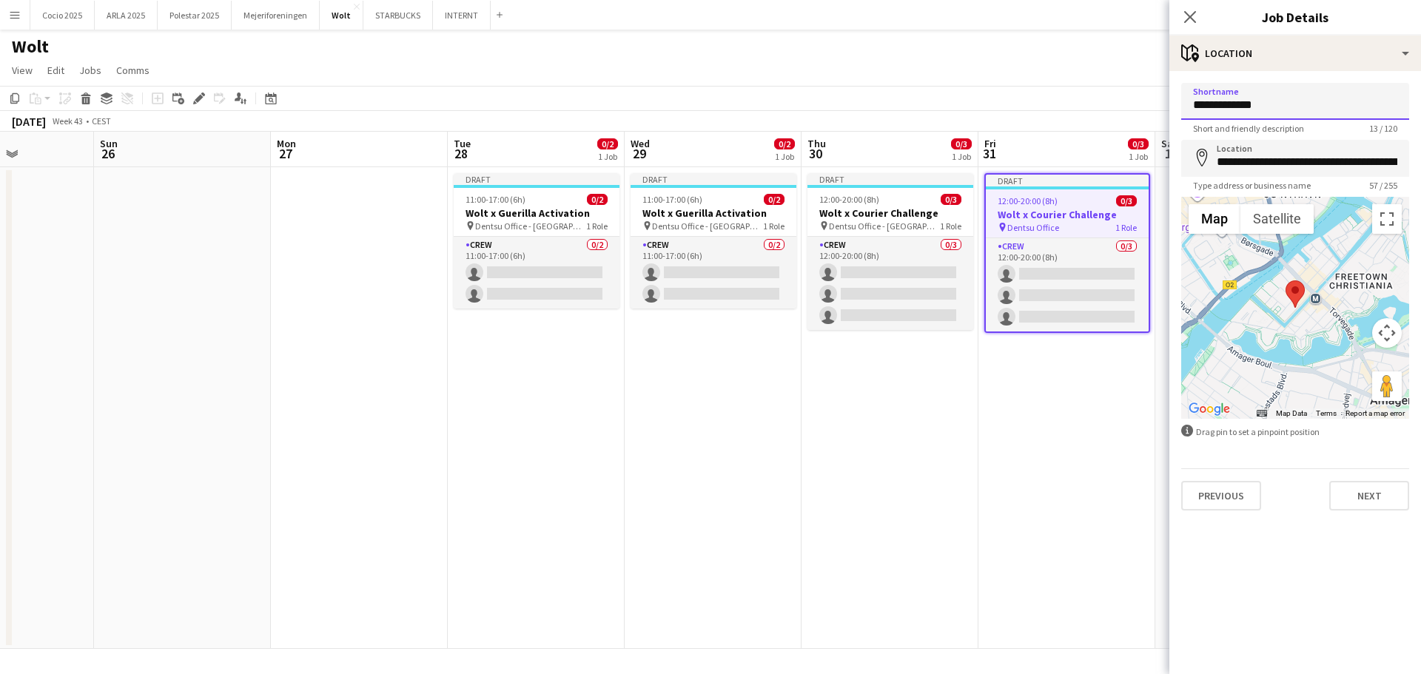
click at [1283, 109] on input "**********" at bounding box center [1295, 101] width 228 height 37
type input "**********"
click at [1298, 149] on input "**********" at bounding box center [1295, 158] width 228 height 37
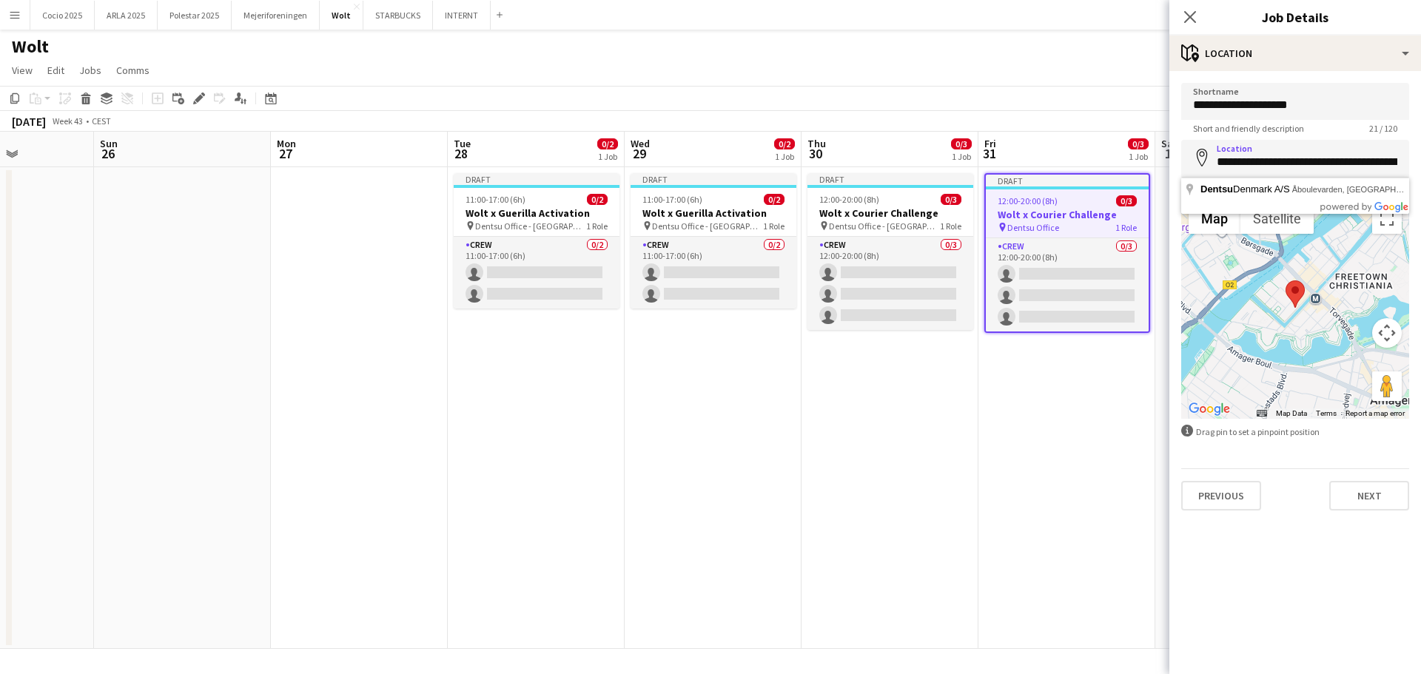
type input "**********"
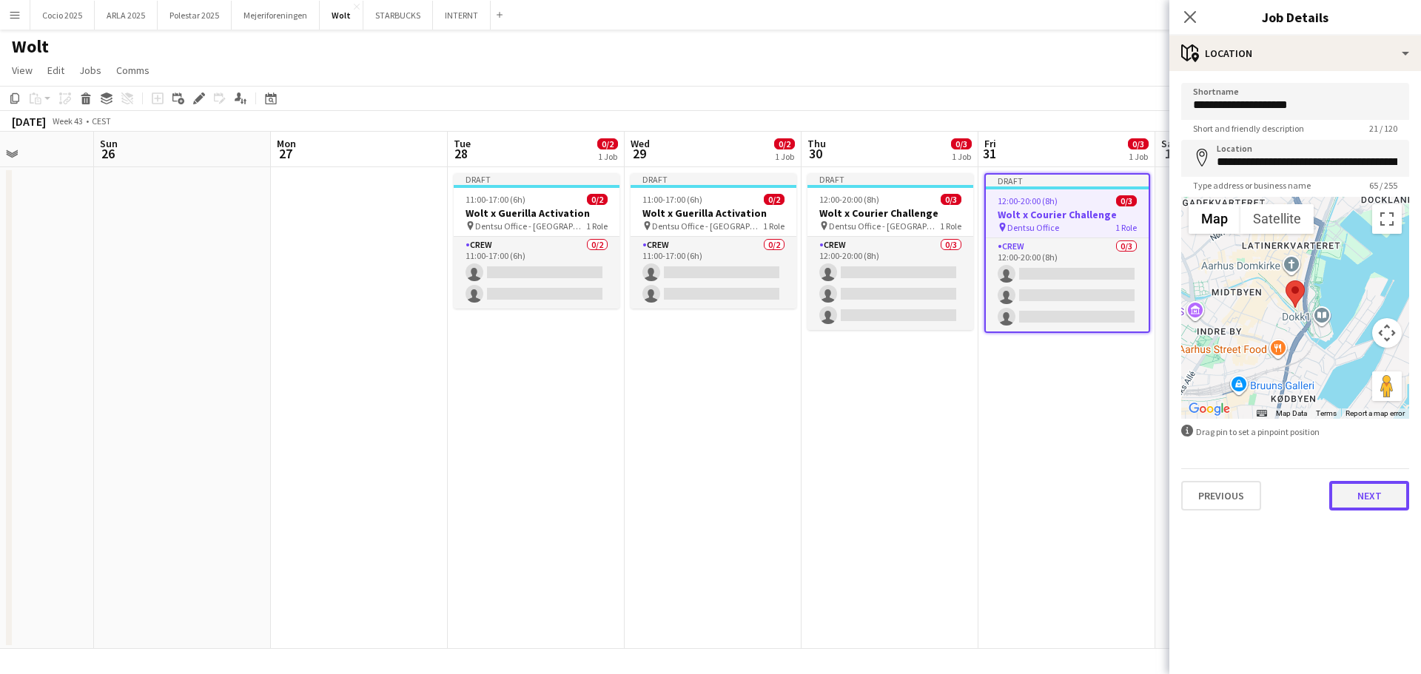
click at [1364, 506] on button "Next" at bounding box center [1370, 496] width 80 height 30
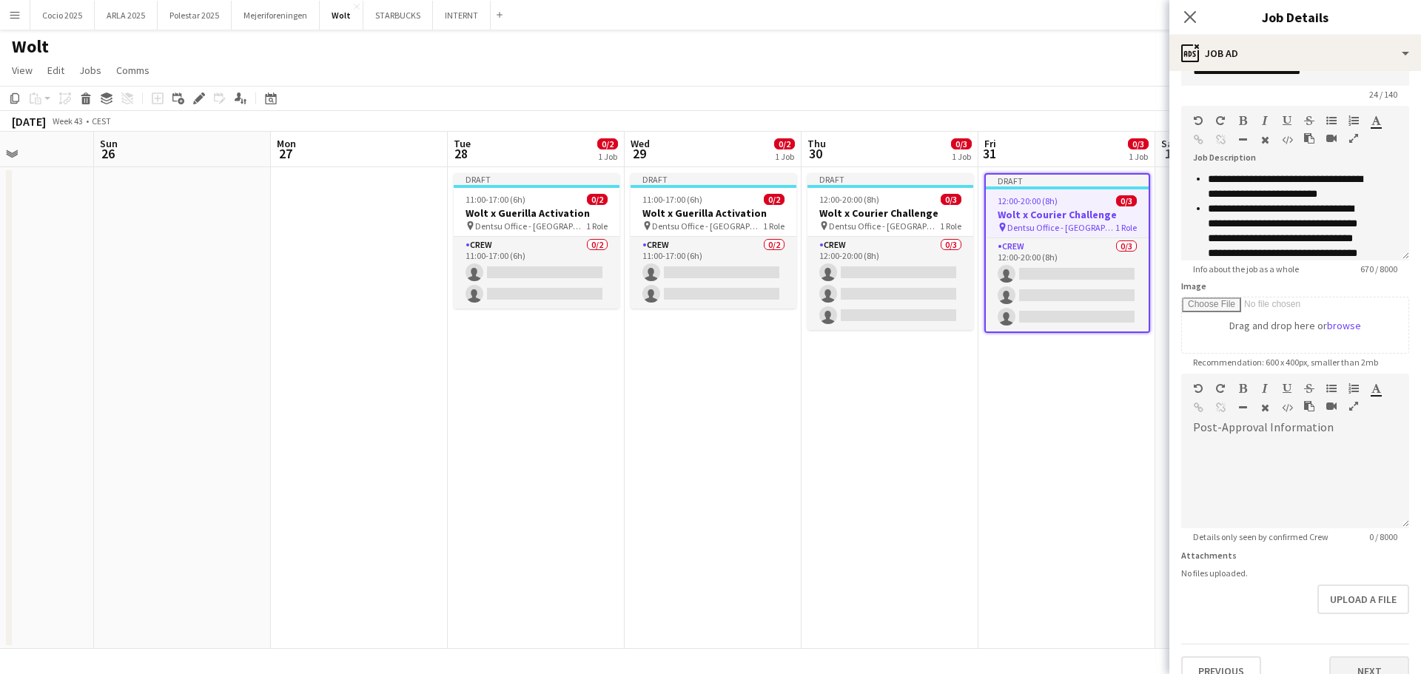
scroll to position [58, 0]
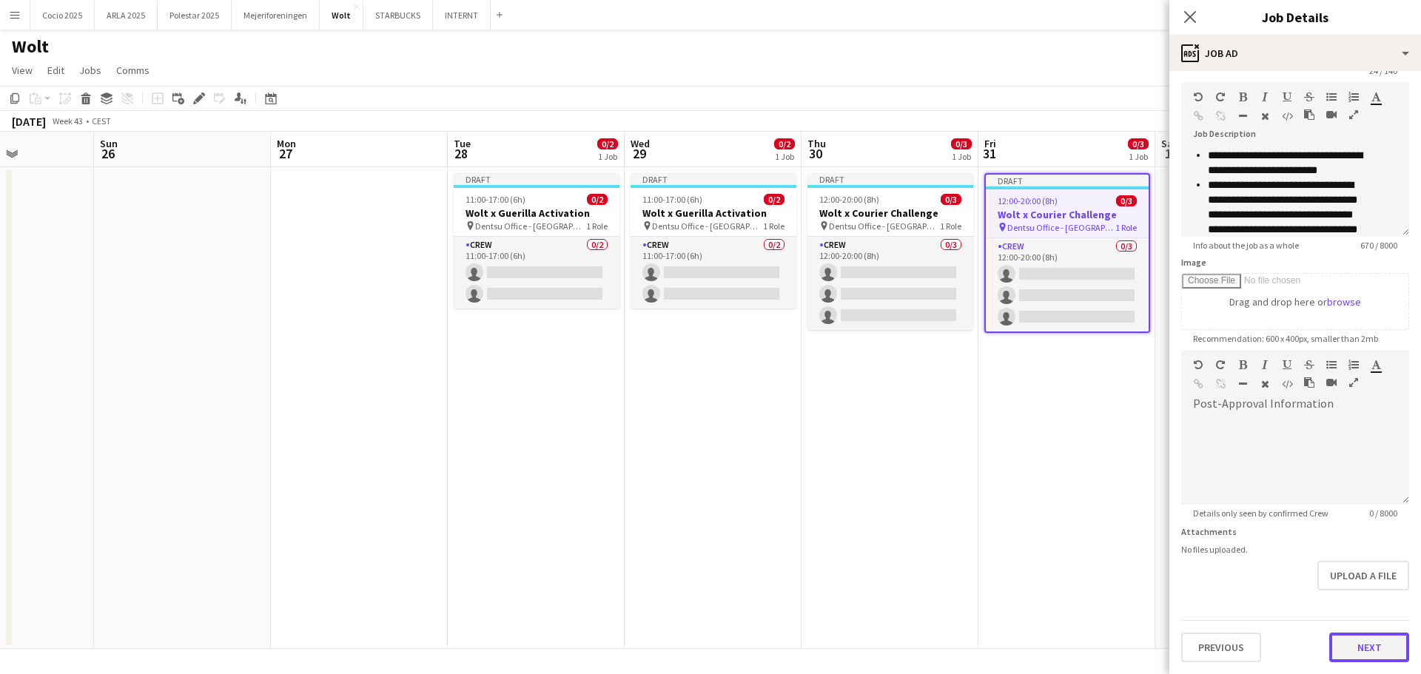
click at [1347, 638] on button "Next" at bounding box center [1370, 648] width 80 height 30
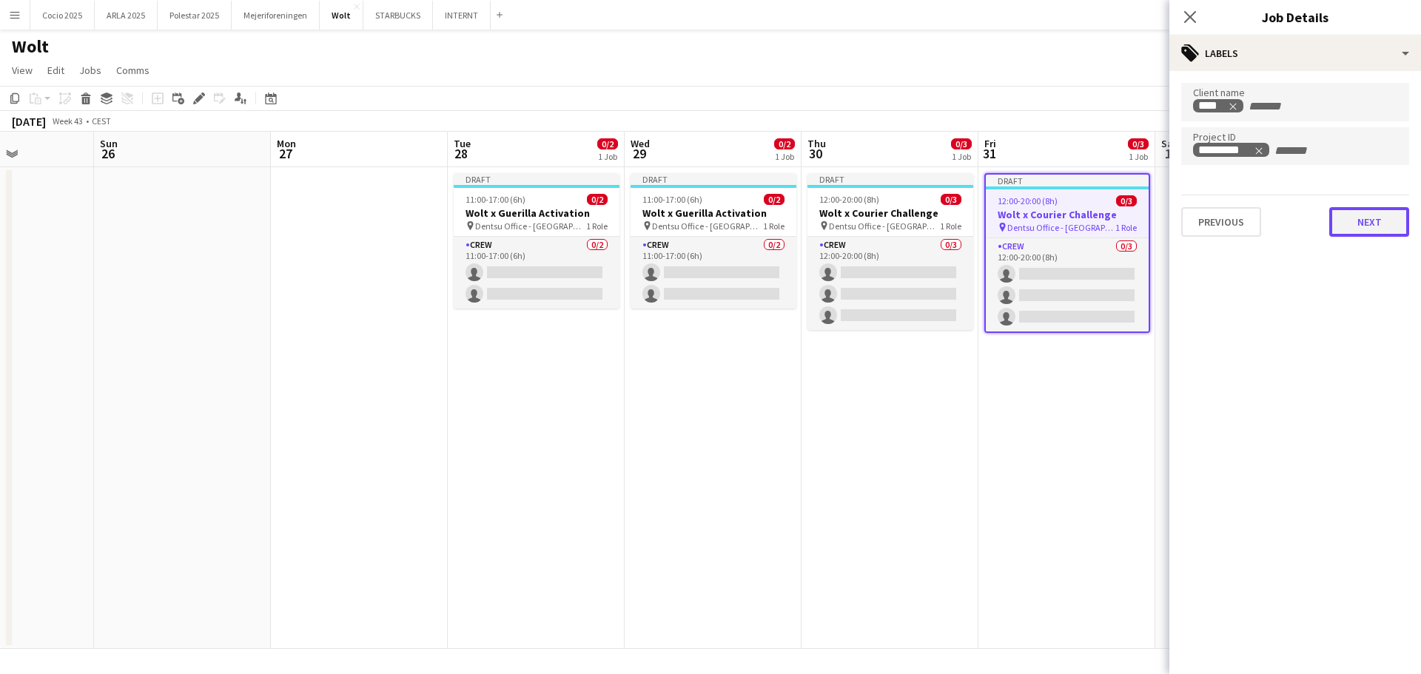
click at [1372, 237] on button "Next" at bounding box center [1370, 222] width 80 height 30
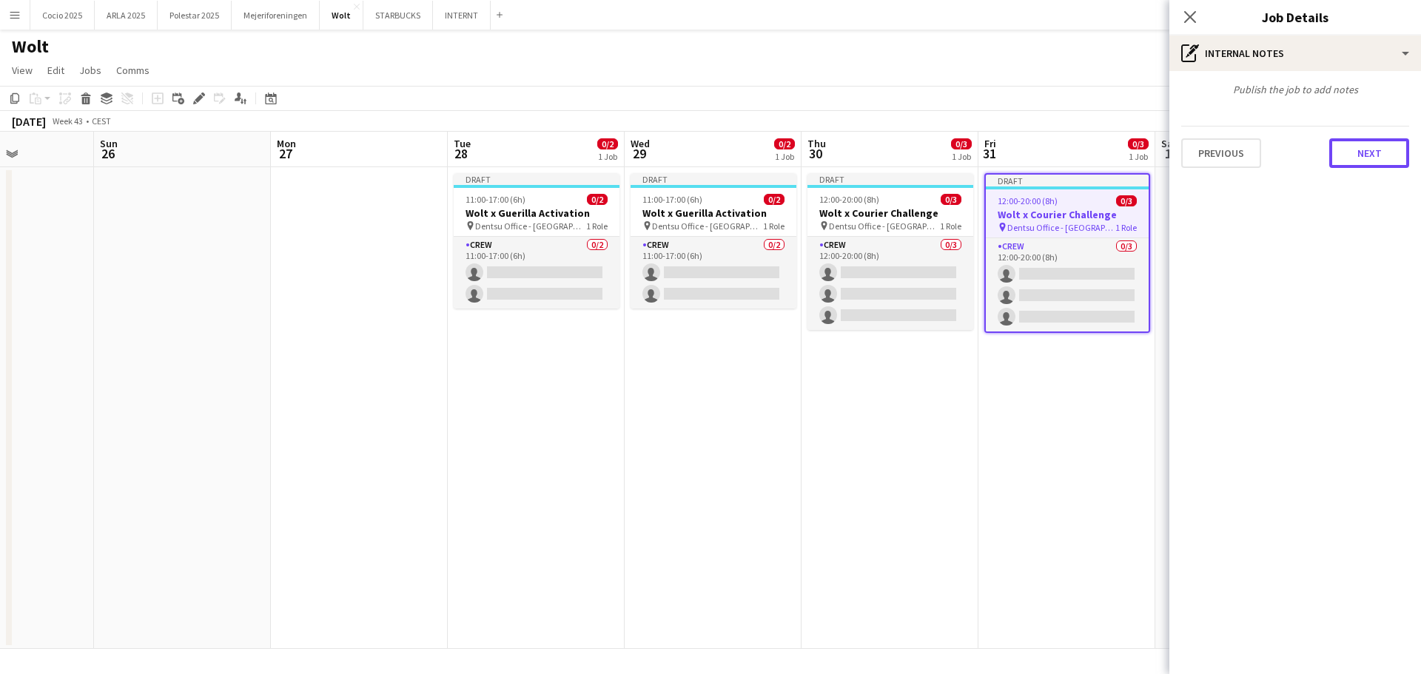
click at [1347, 147] on button "Next" at bounding box center [1370, 153] width 80 height 30
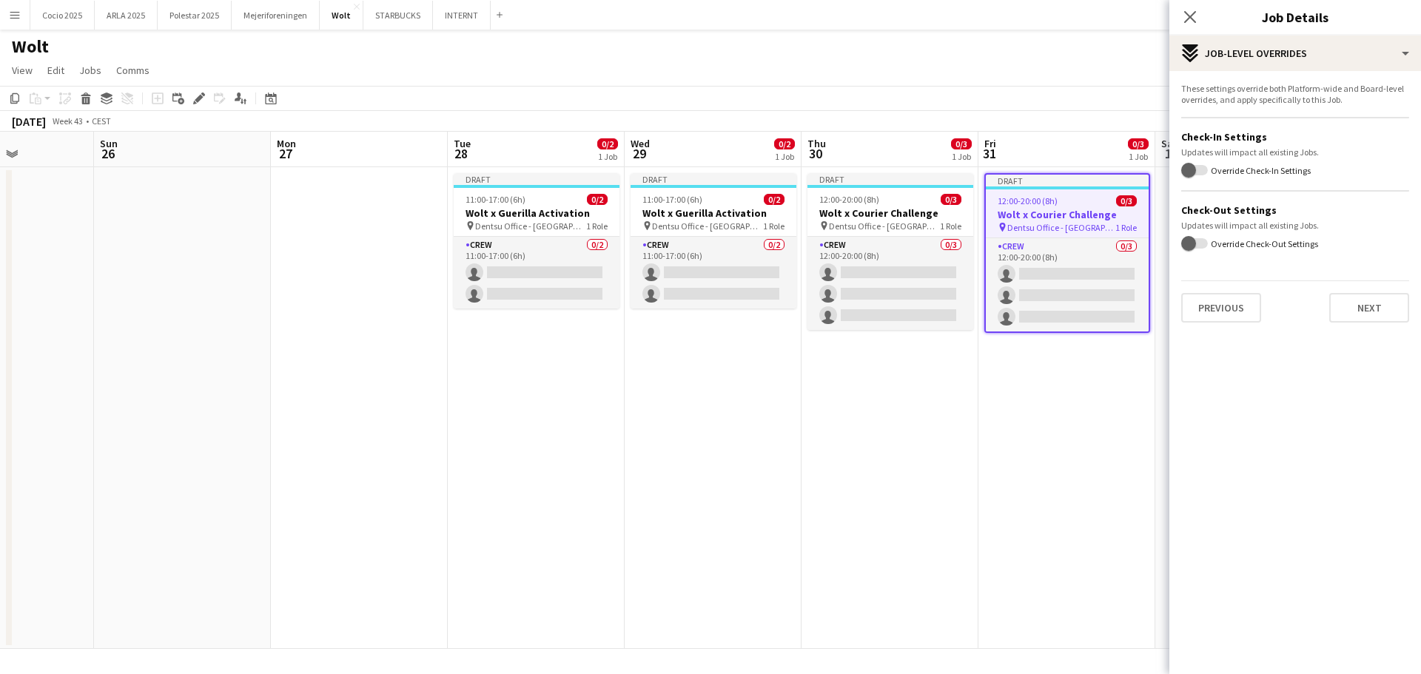
click at [1368, 287] on div "Previous Next" at bounding box center [1295, 302] width 228 height 42
click at [1372, 306] on button "Next" at bounding box center [1370, 308] width 80 height 30
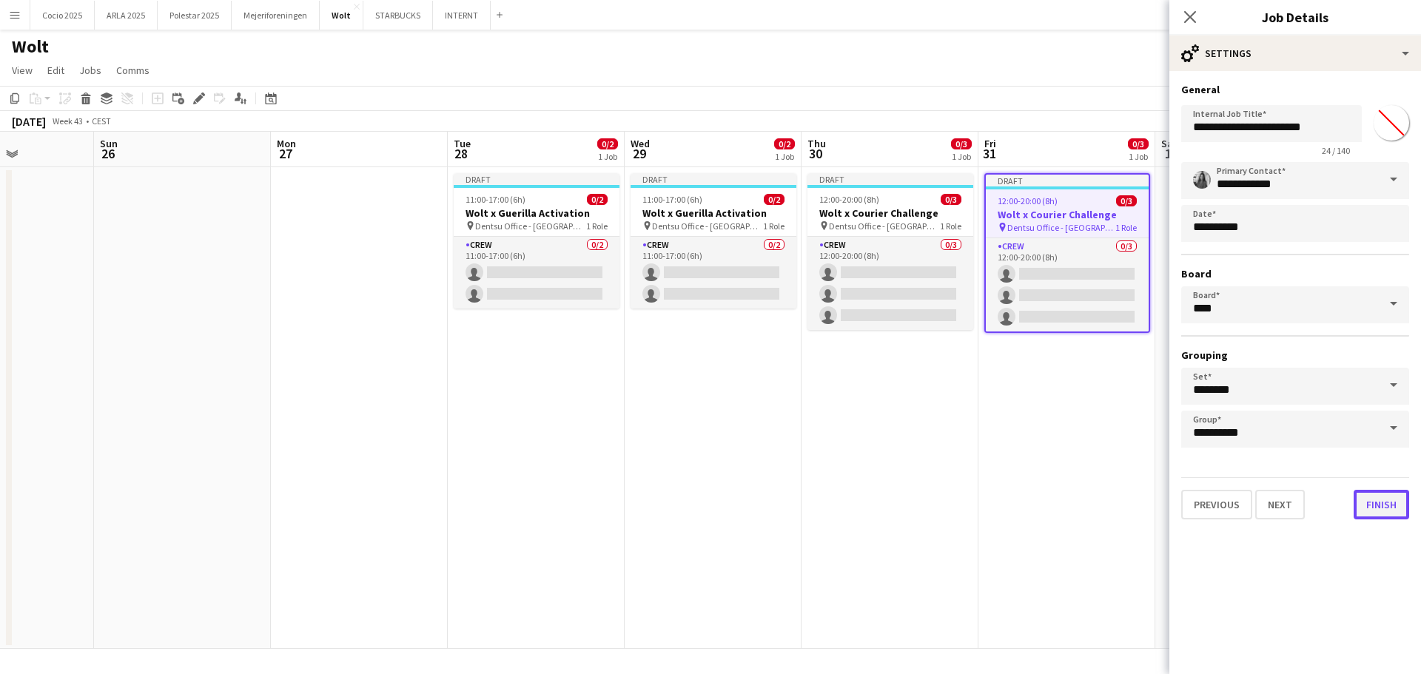
click at [1374, 501] on button "Finish" at bounding box center [1382, 505] width 56 height 30
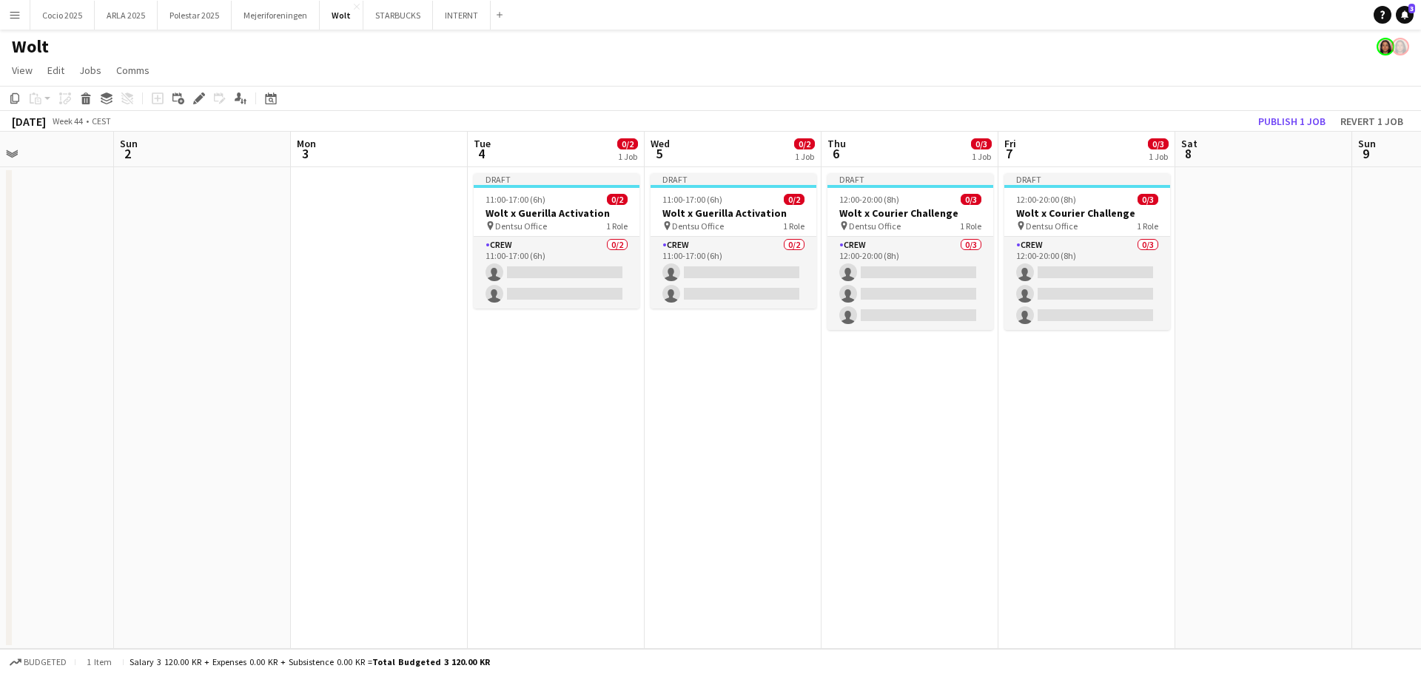
scroll to position [0, 531]
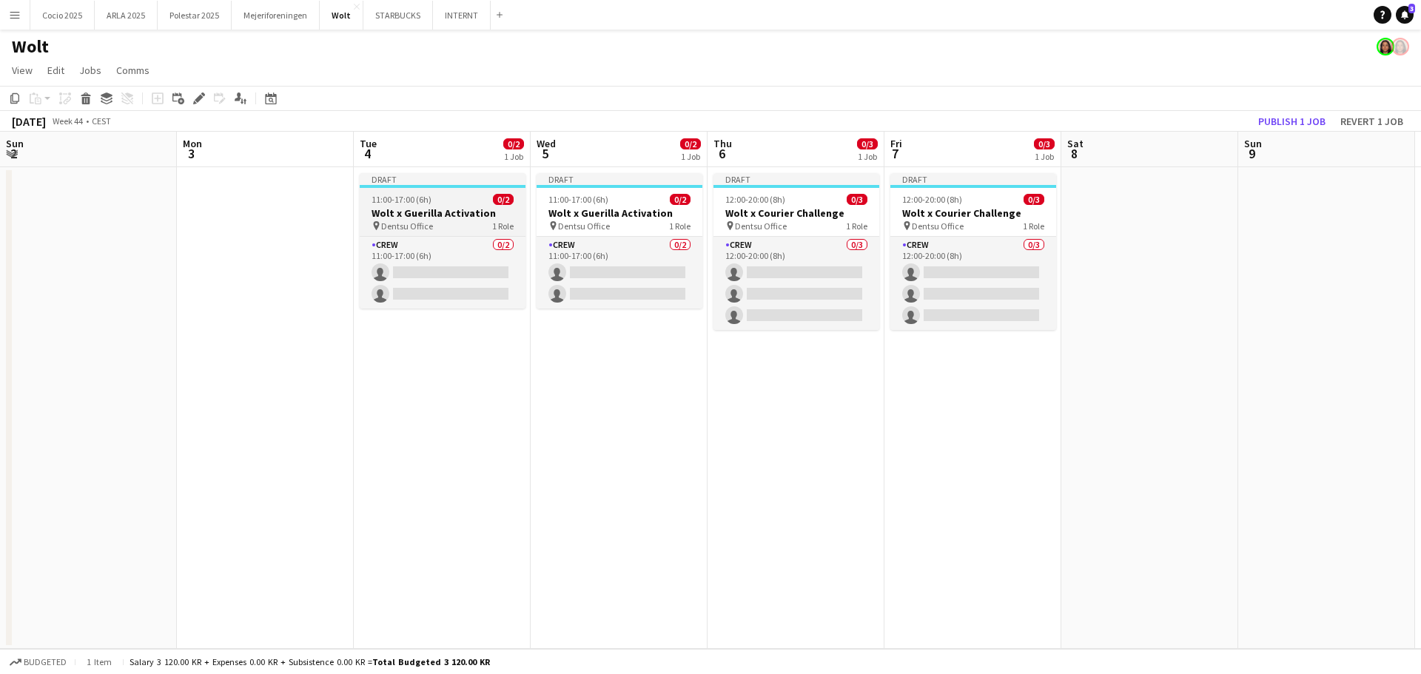
click at [449, 224] on div "pin Dentsu Office 1 Role" at bounding box center [443, 226] width 166 height 12
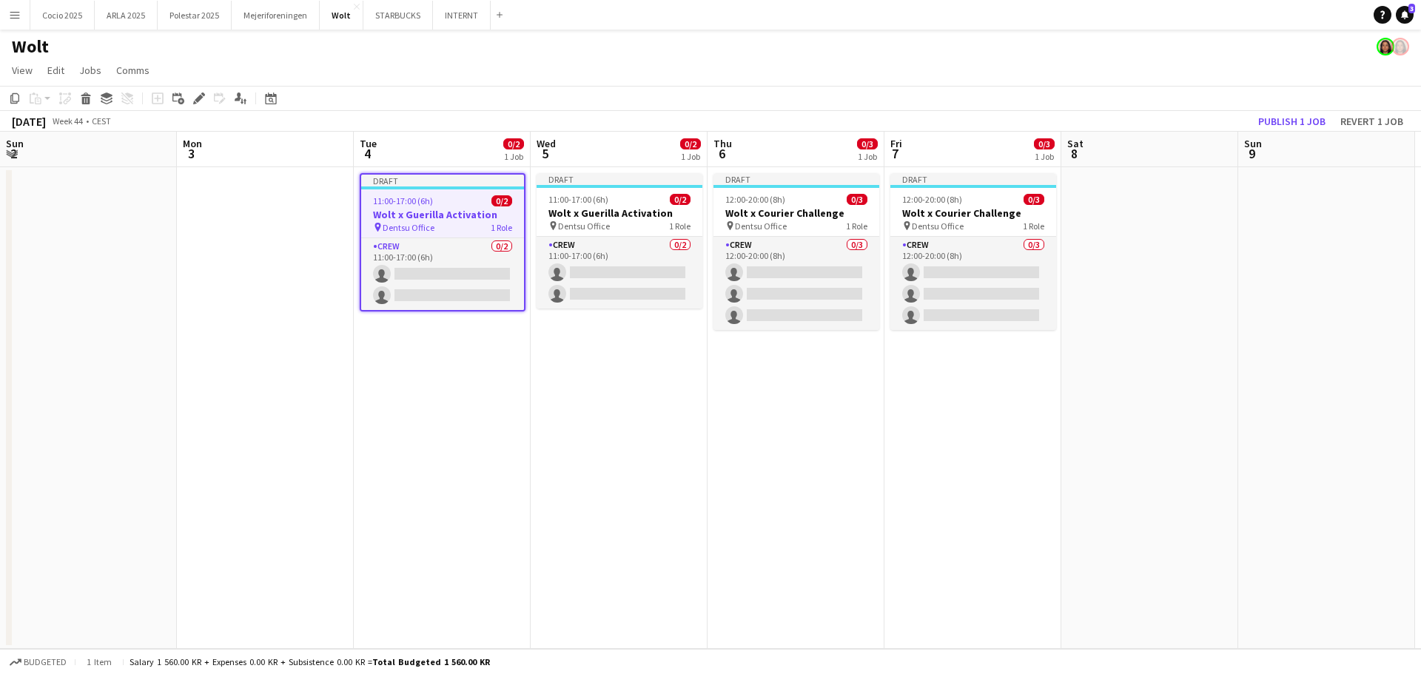
click at [448, 224] on div "pin Dentsu Office 1 Role" at bounding box center [442, 227] width 163 height 12
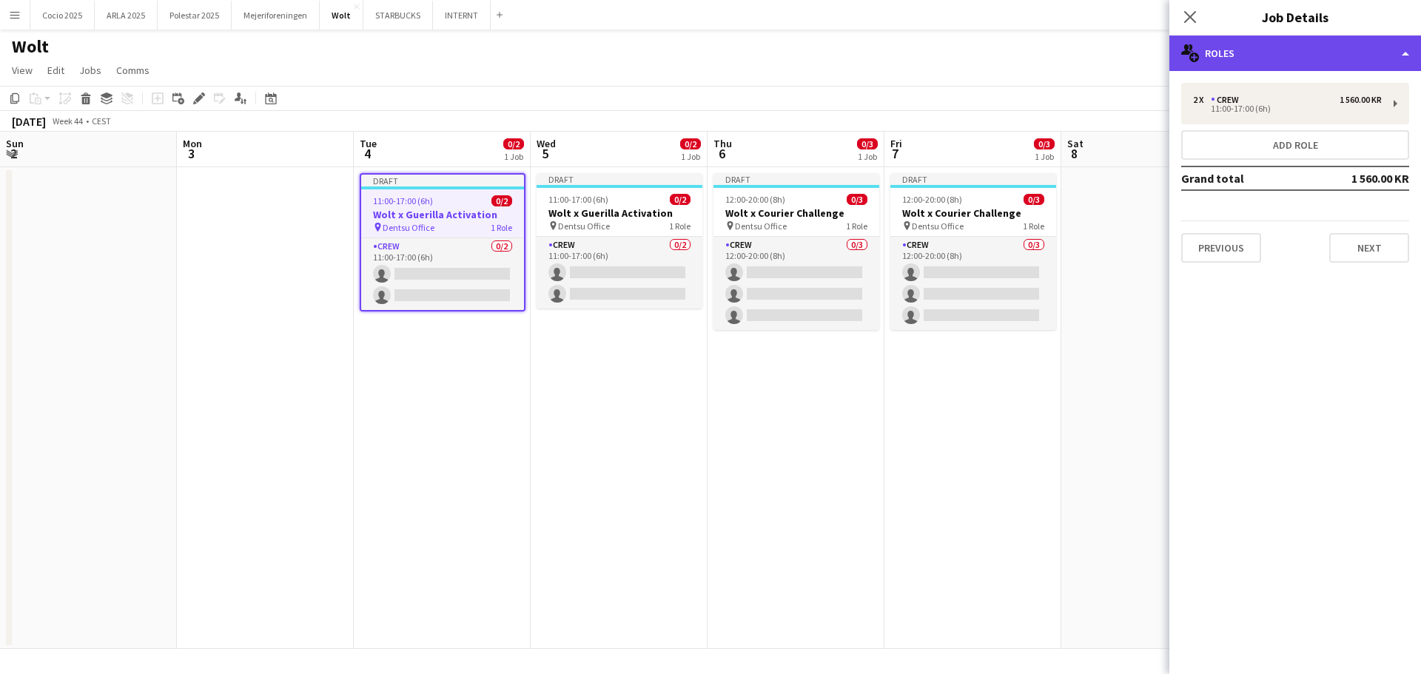
click at [1281, 58] on div "multiple-users-add Roles" at bounding box center [1296, 54] width 252 height 36
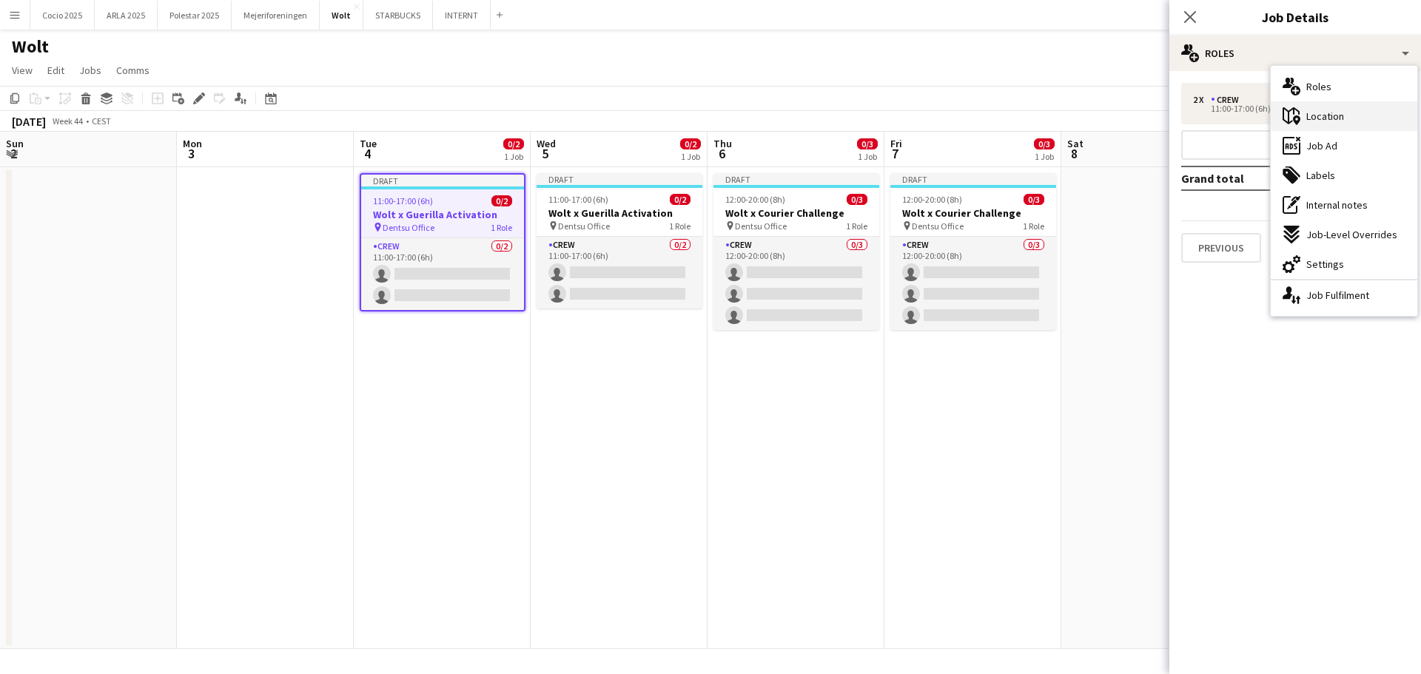
click at [1290, 121] on icon "maps-pin-1" at bounding box center [1292, 116] width 18 height 18
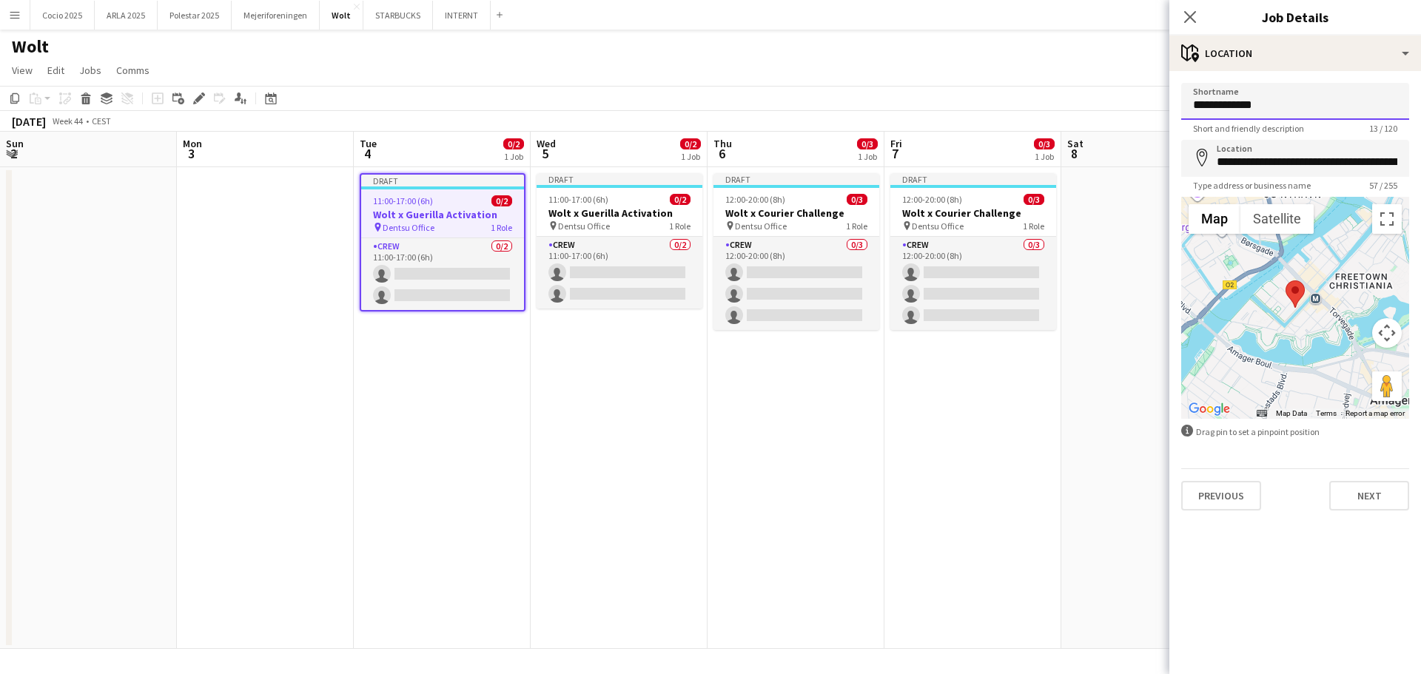
click at [1286, 104] on input "**********" at bounding box center [1295, 101] width 228 height 37
click at [1226, 168] on input "**********" at bounding box center [1295, 158] width 228 height 37
click at [1264, 98] on input "**********" at bounding box center [1295, 101] width 228 height 37
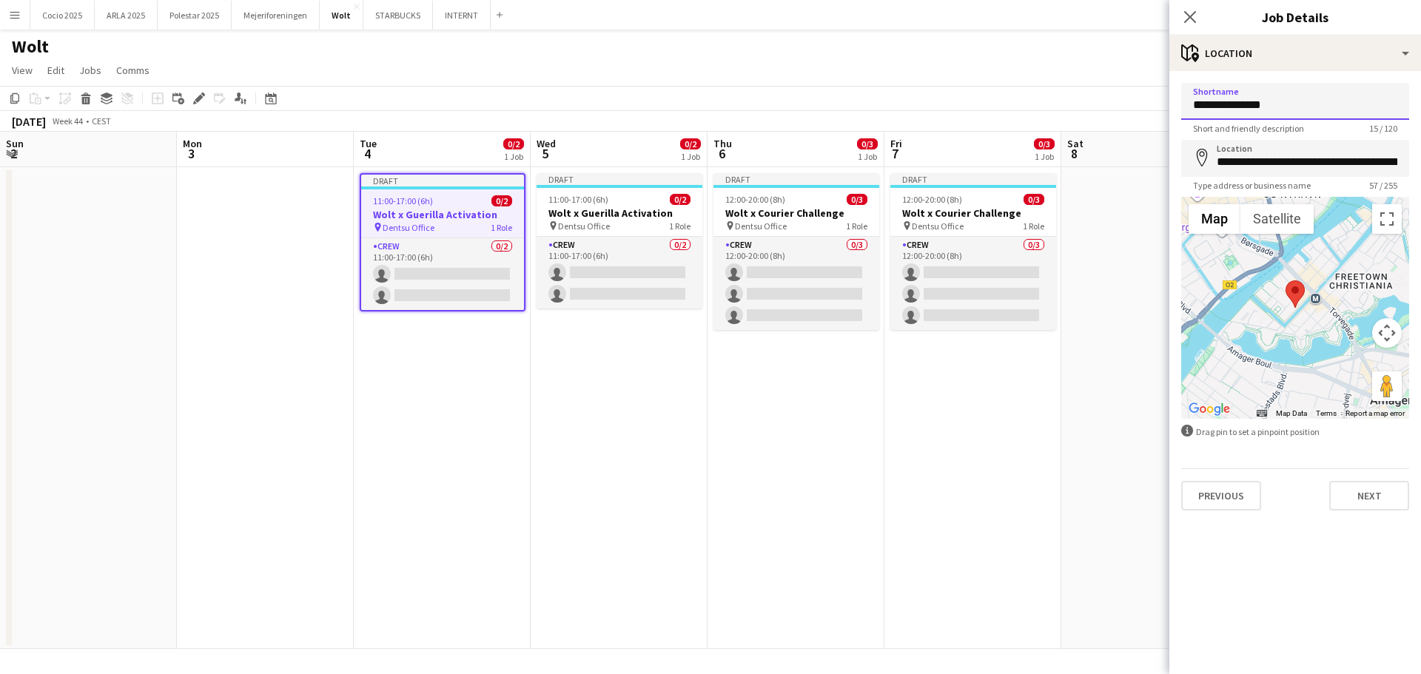
type input "**********"
click at [1337, 169] on input "**********" at bounding box center [1295, 158] width 228 height 37
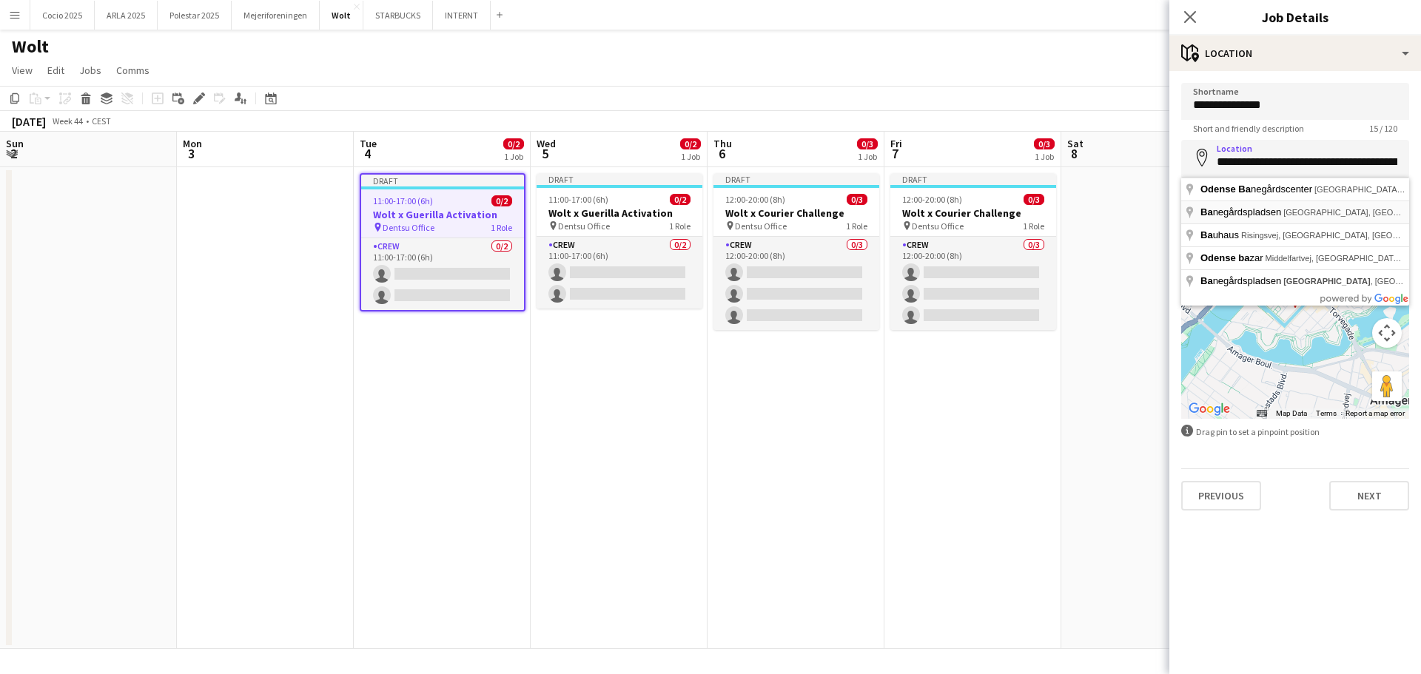
type input "**********"
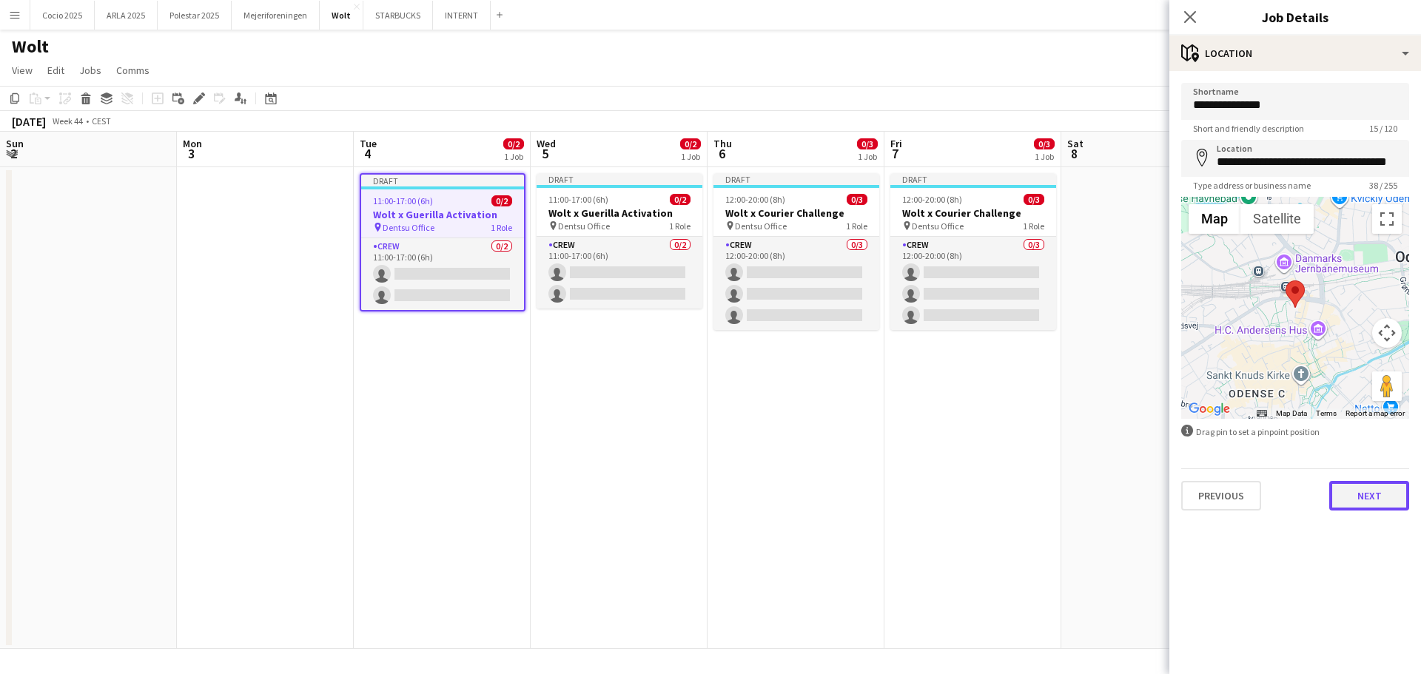
click at [1378, 489] on button "Next" at bounding box center [1370, 496] width 80 height 30
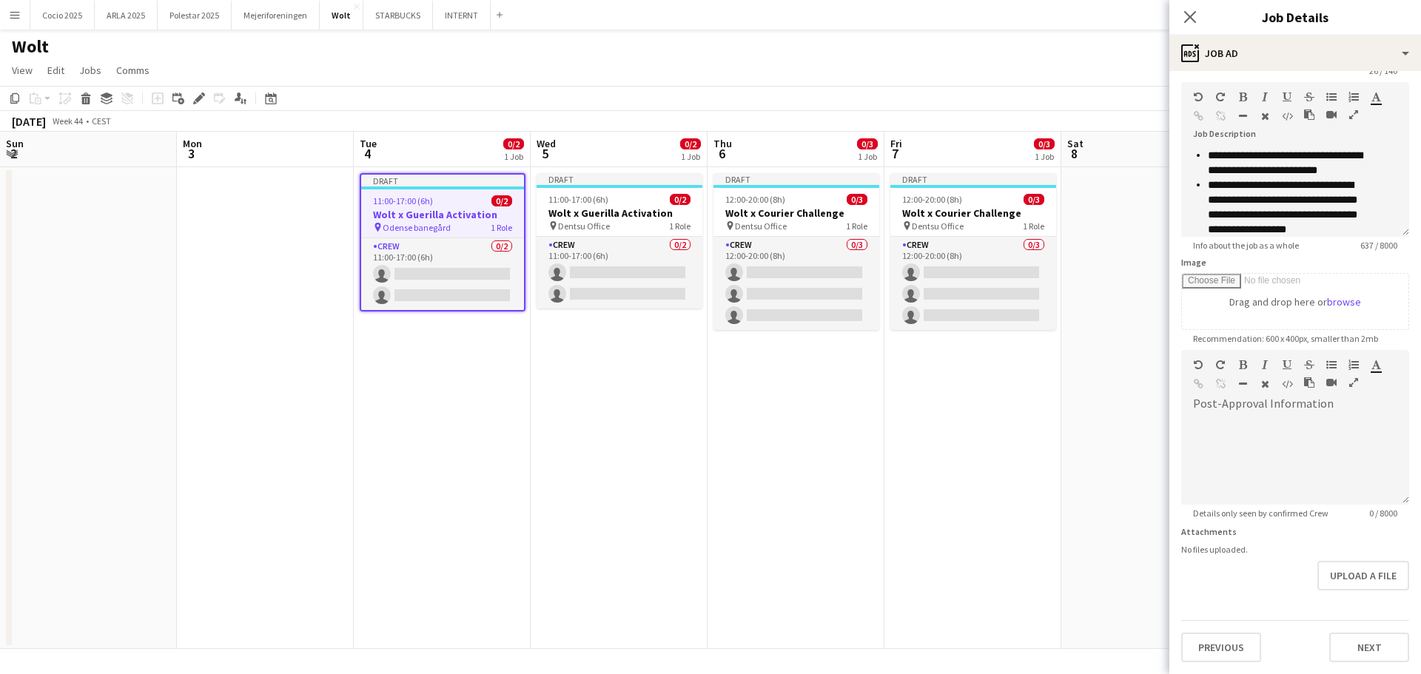
scroll to position [0, 0]
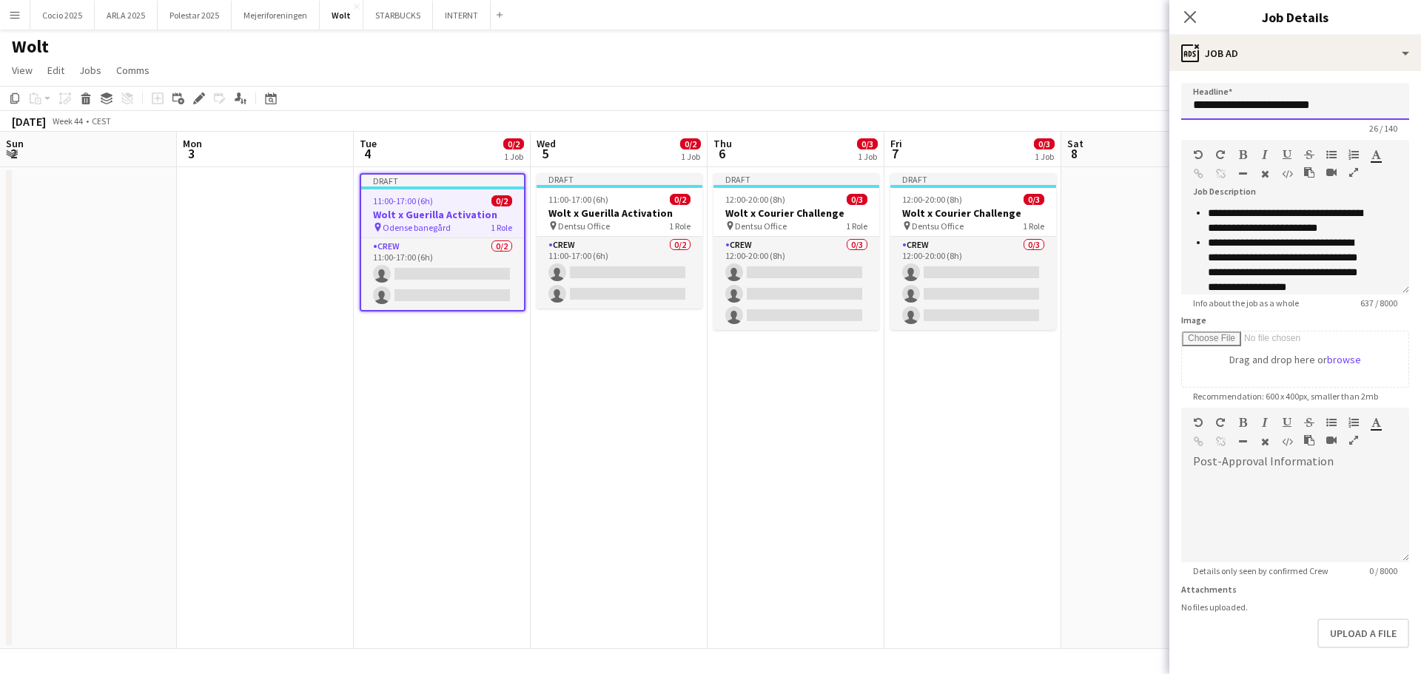
click at [1290, 98] on input "**********" at bounding box center [1295, 101] width 228 height 37
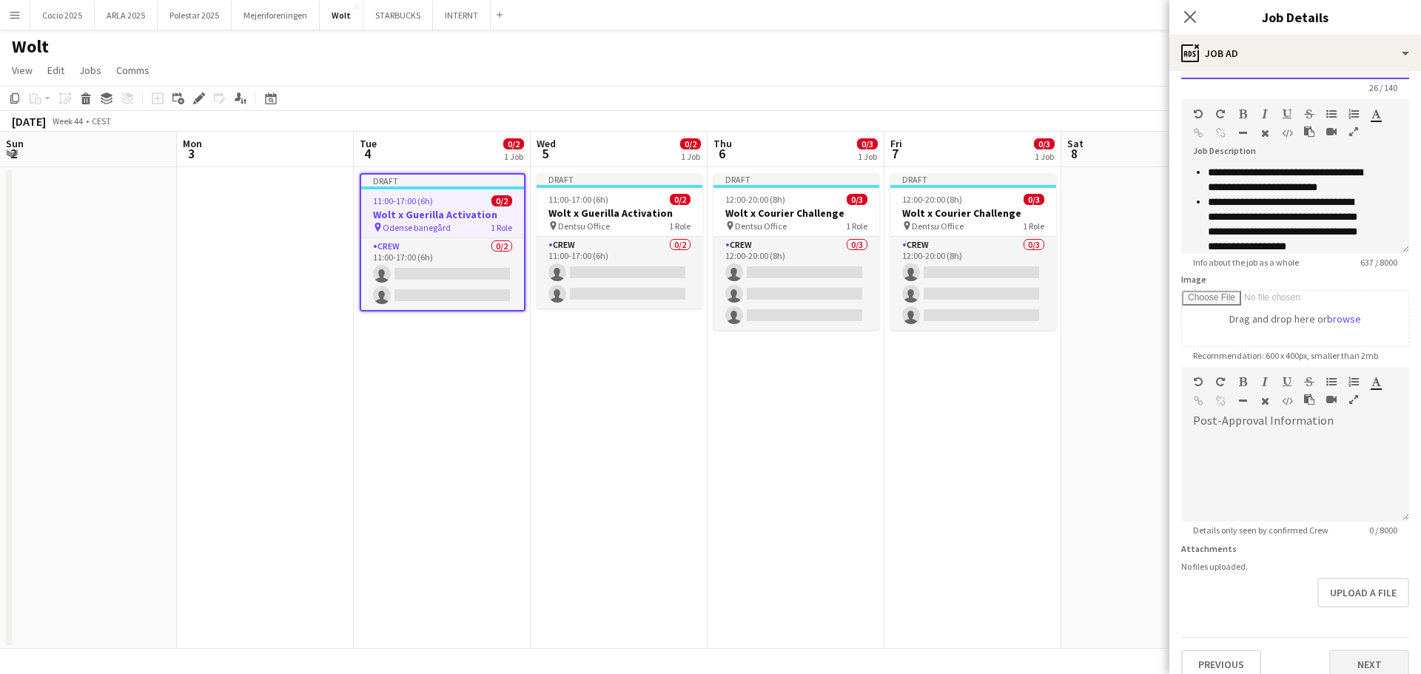
scroll to position [58, 0]
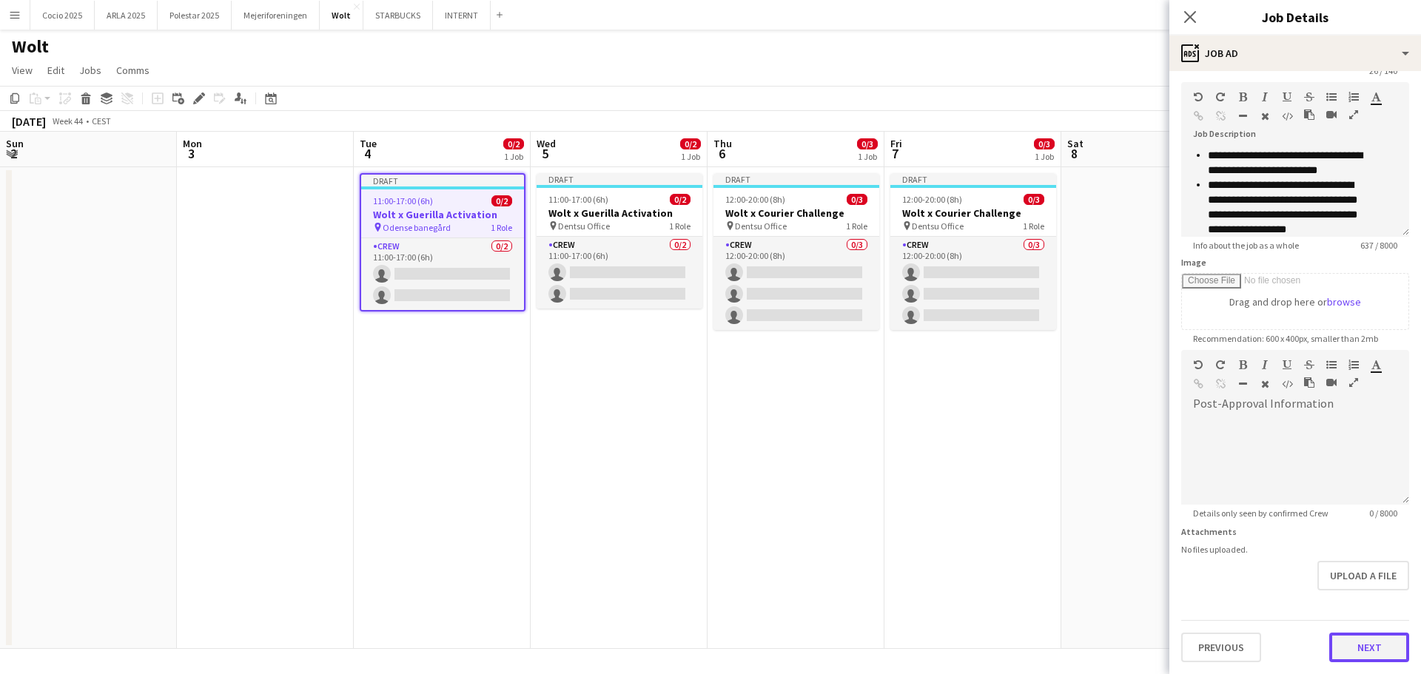
click at [1347, 653] on button "Next" at bounding box center [1370, 648] width 80 height 30
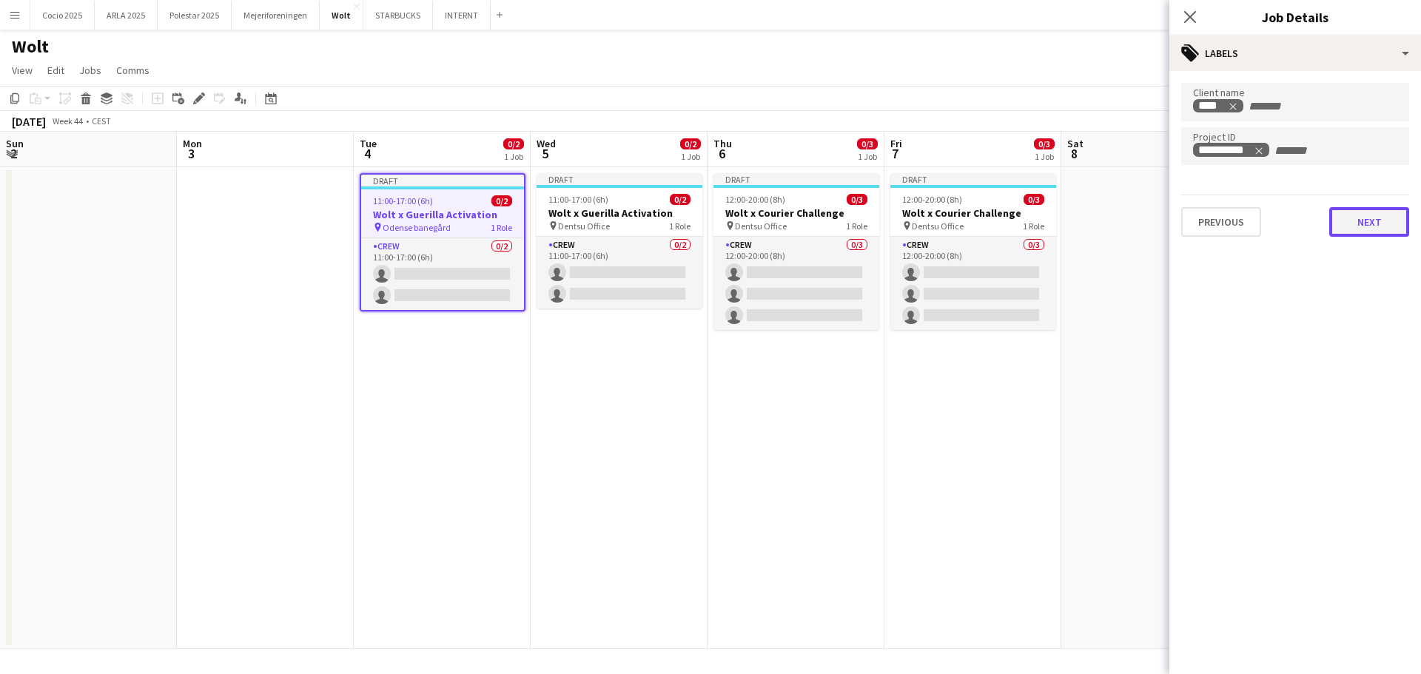
click at [1353, 229] on button "Next" at bounding box center [1370, 222] width 80 height 30
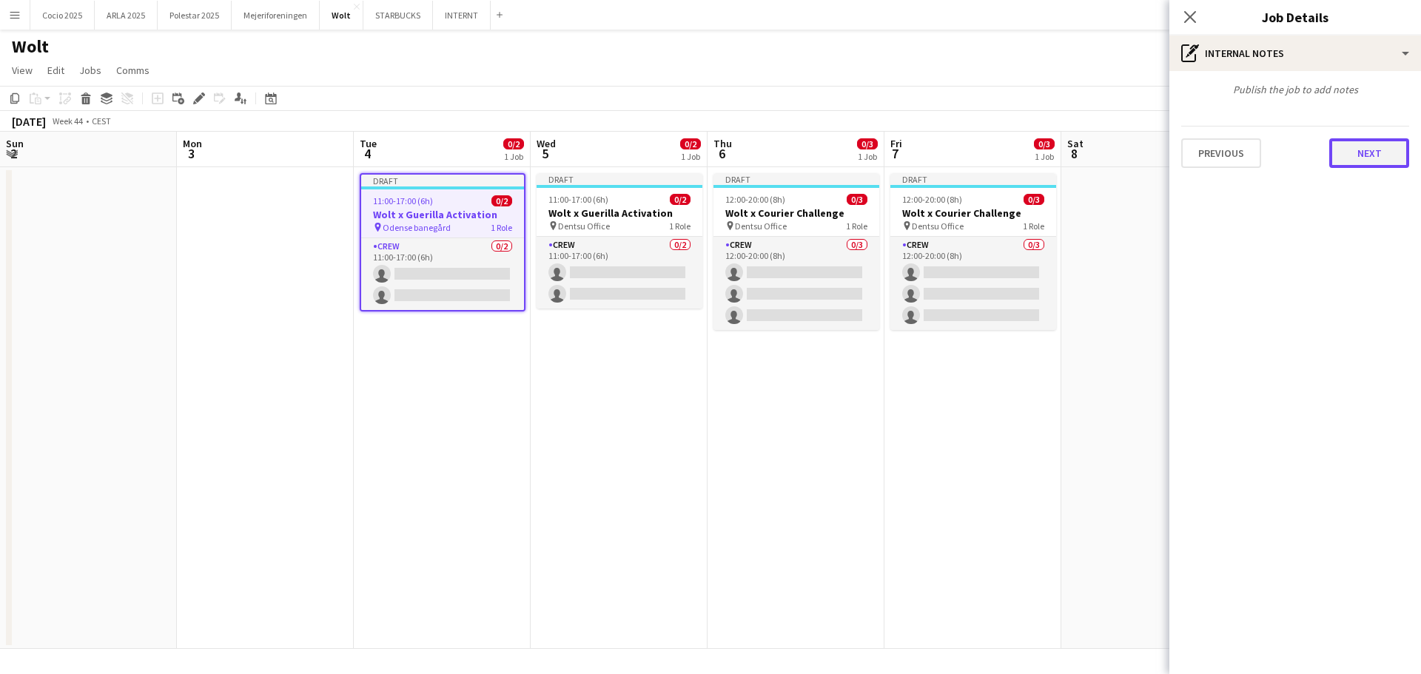
click at [1347, 145] on button "Next" at bounding box center [1370, 153] width 80 height 30
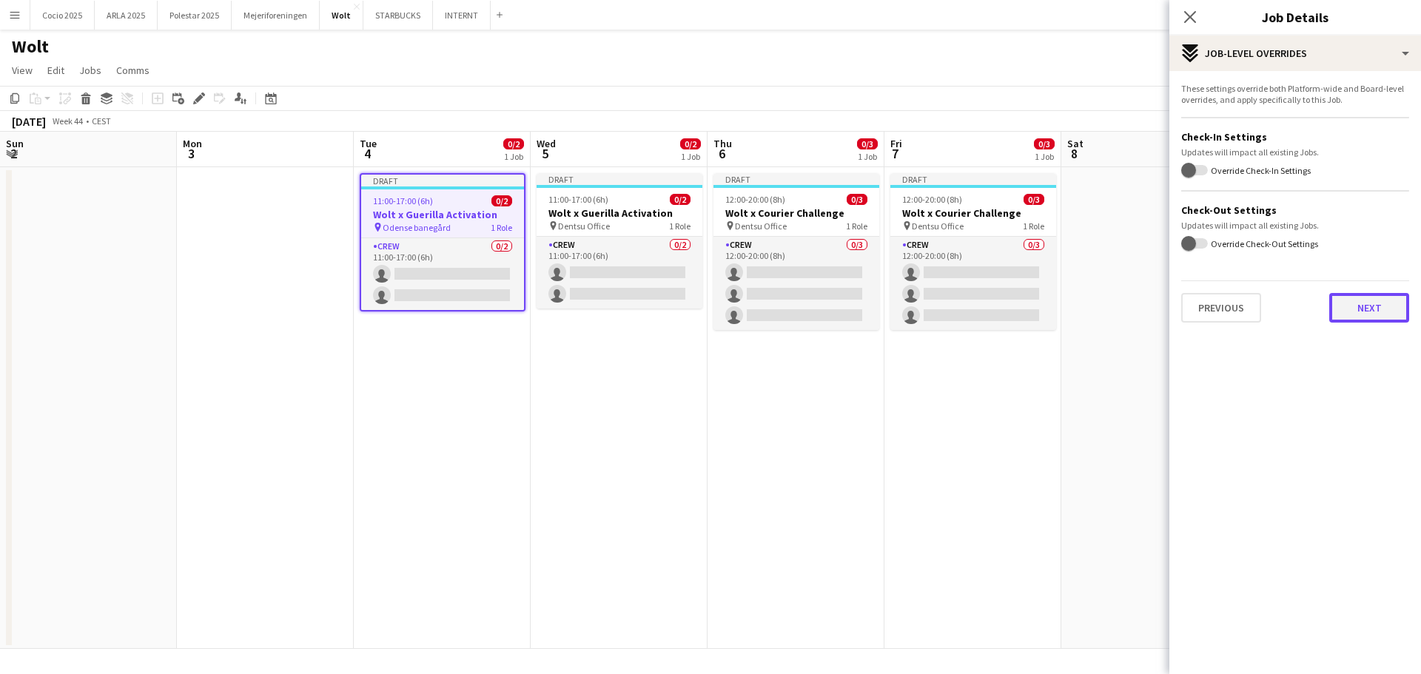
click at [1347, 310] on button "Next" at bounding box center [1370, 308] width 80 height 30
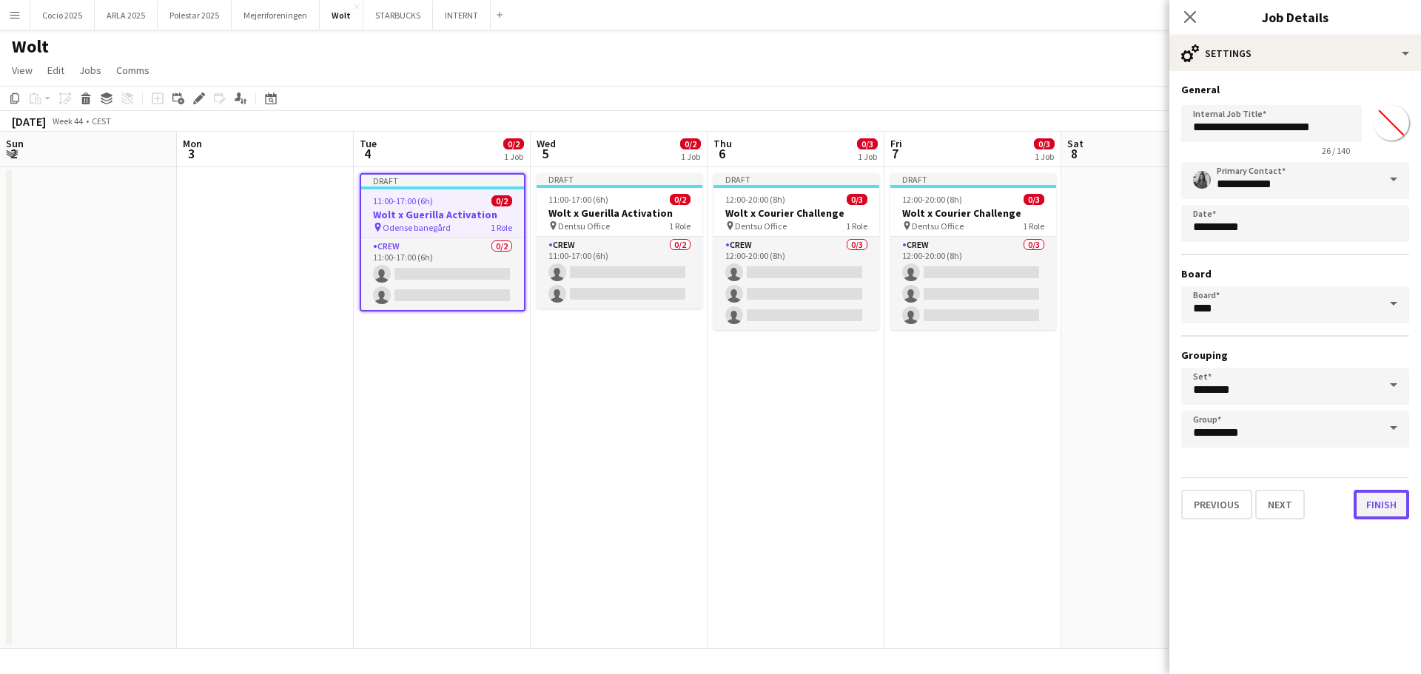
click at [1373, 503] on button "Finish" at bounding box center [1382, 505] width 56 height 30
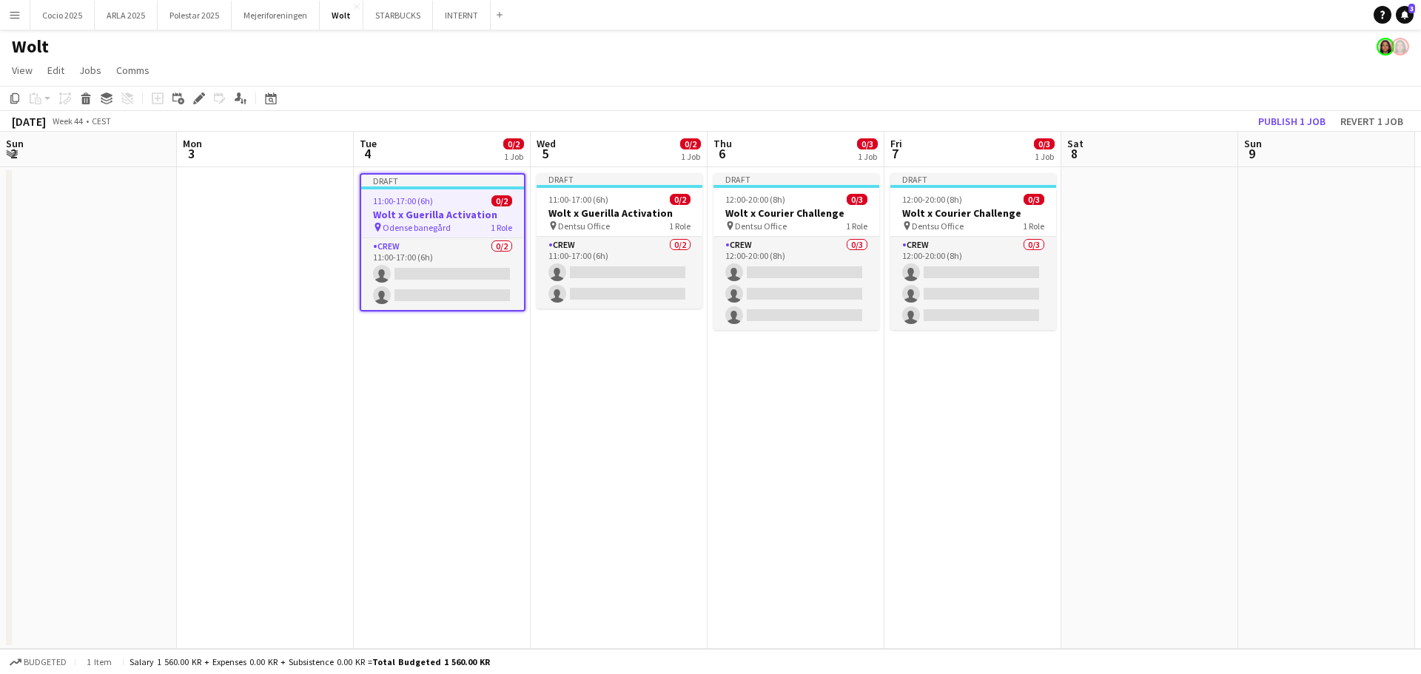
click at [451, 226] on div "pin Odense banegård 1 Role" at bounding box center [442, 227] width 163 height 12
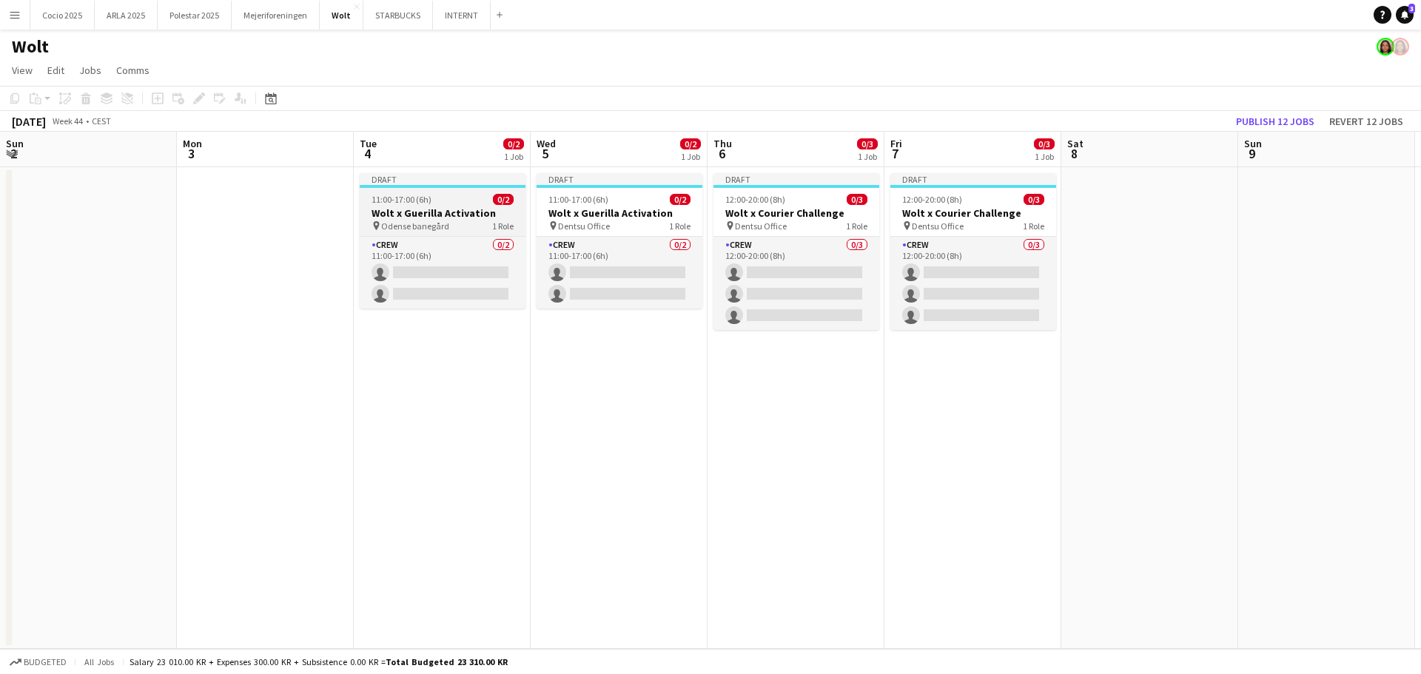
click at [450, 226] on div "pin Odense banegård 1 Role" at bounding box center [443, 226] width 166 height 12
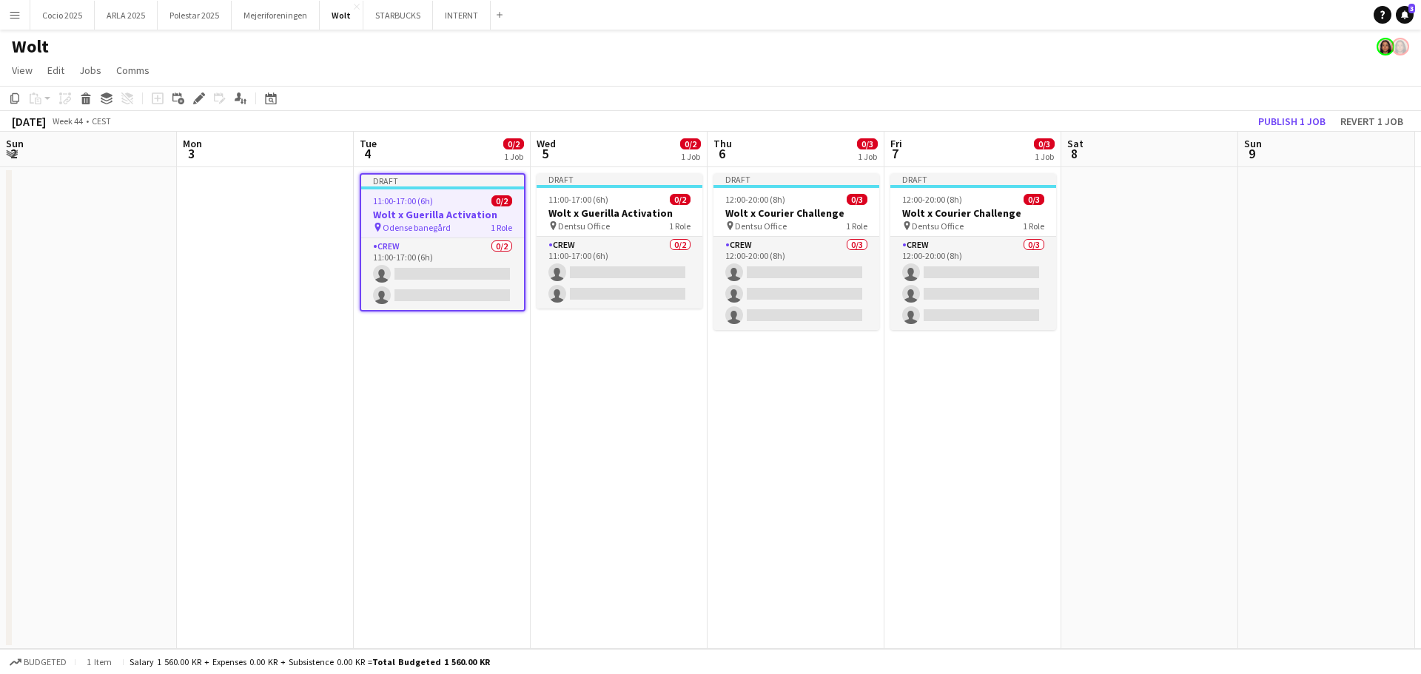
click at [452, 224] on div "pin Odense banegård 1 Role" at bounding box center [442, 227] width 163 height 12
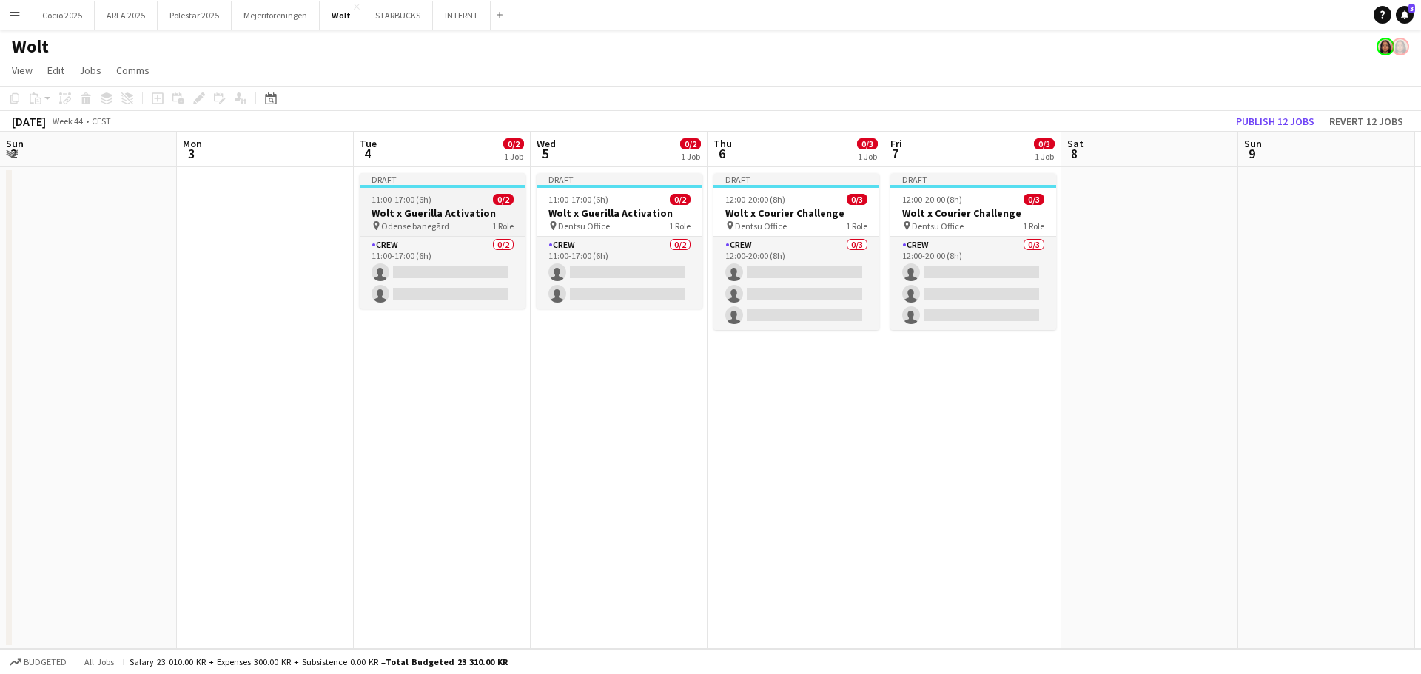
click at [452, 224] on div "pin Odense banegård 1 Role" at bounding box center [443, 226] width 166 height 12
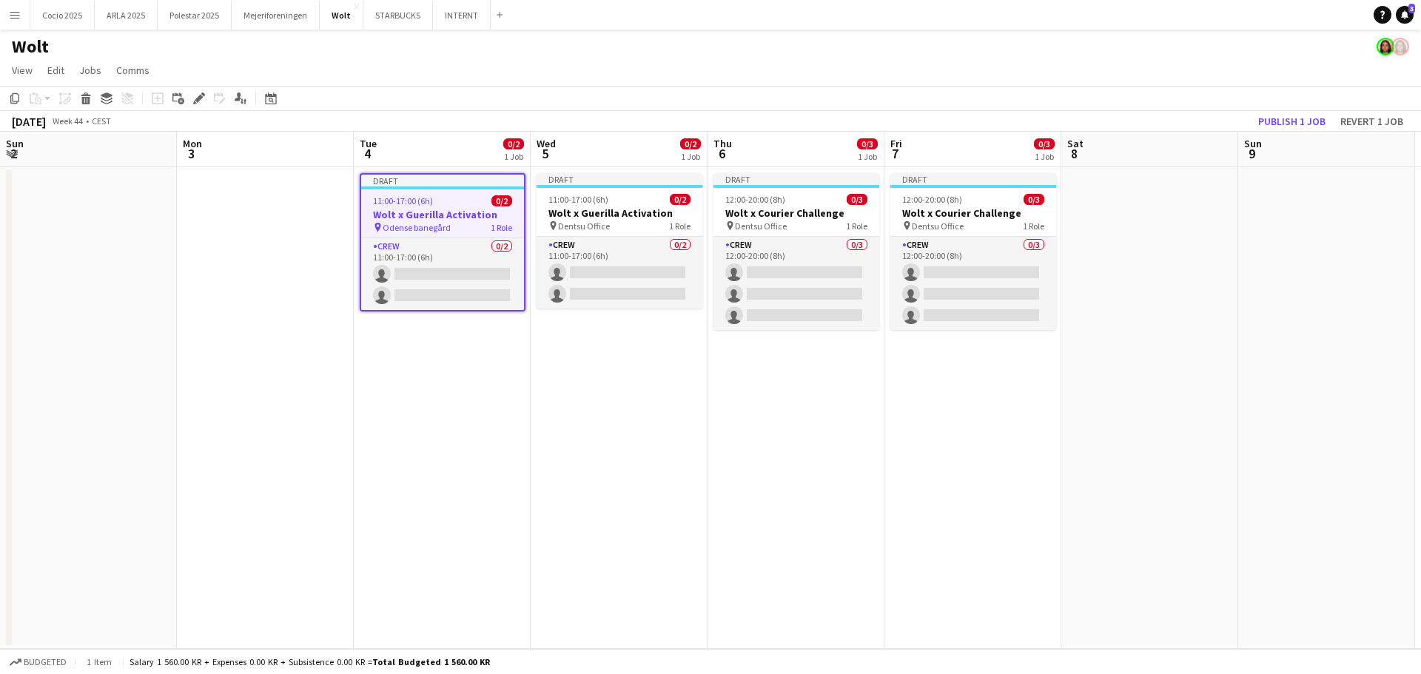
click at [452, 224] on div "pin Odense banegård 1 Role" at bounding box center [442, 227] width 163 height 12
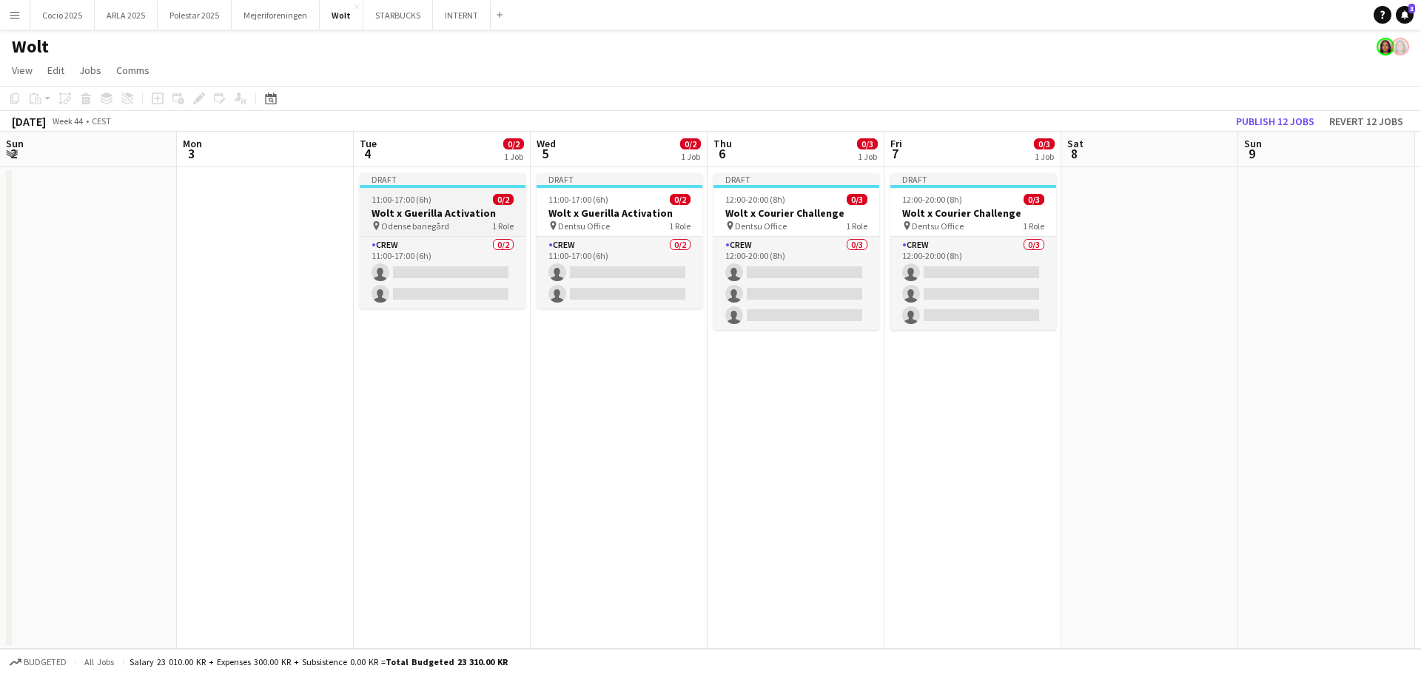
click at [452, 224] on div "pin Odense banegård 1 Role" at bounding box center [443, 226] width 166 height 12
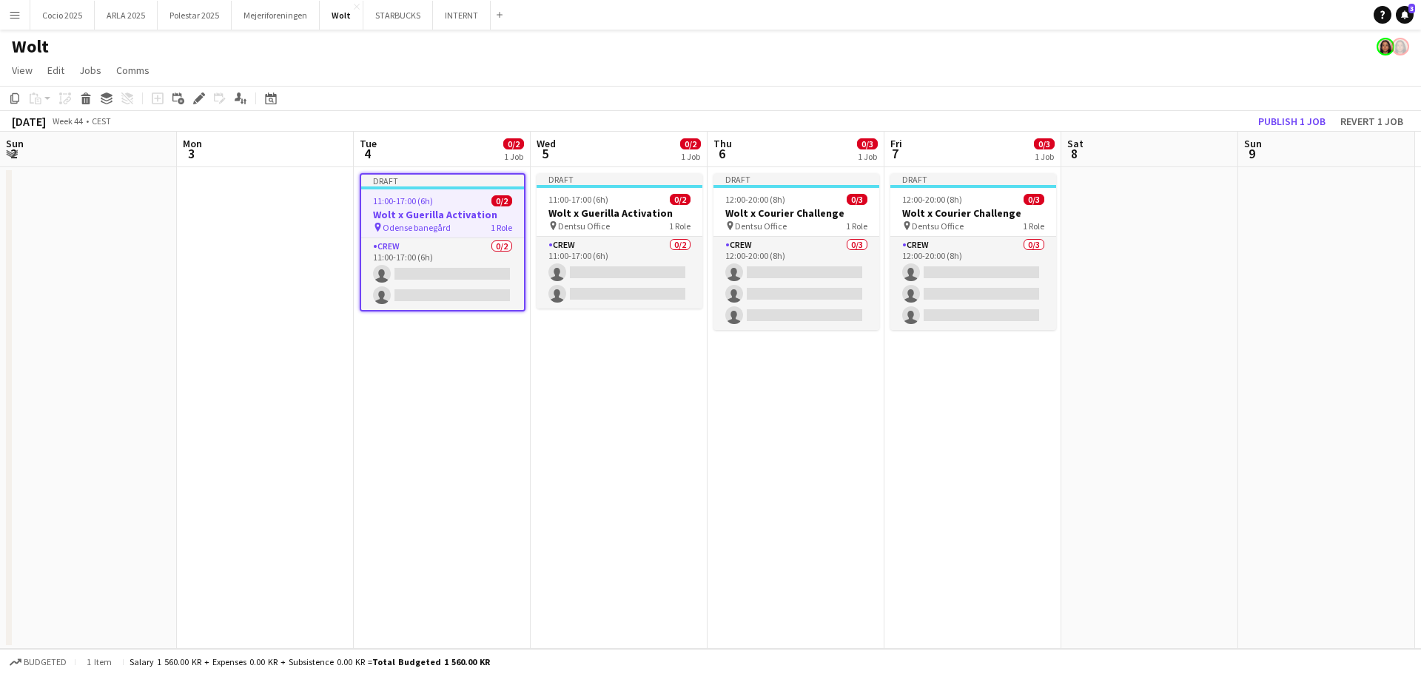
click at [452, 224] on div "pin Odense banegård 1 Role" at bounding box center [442, 227] width 163 height 12
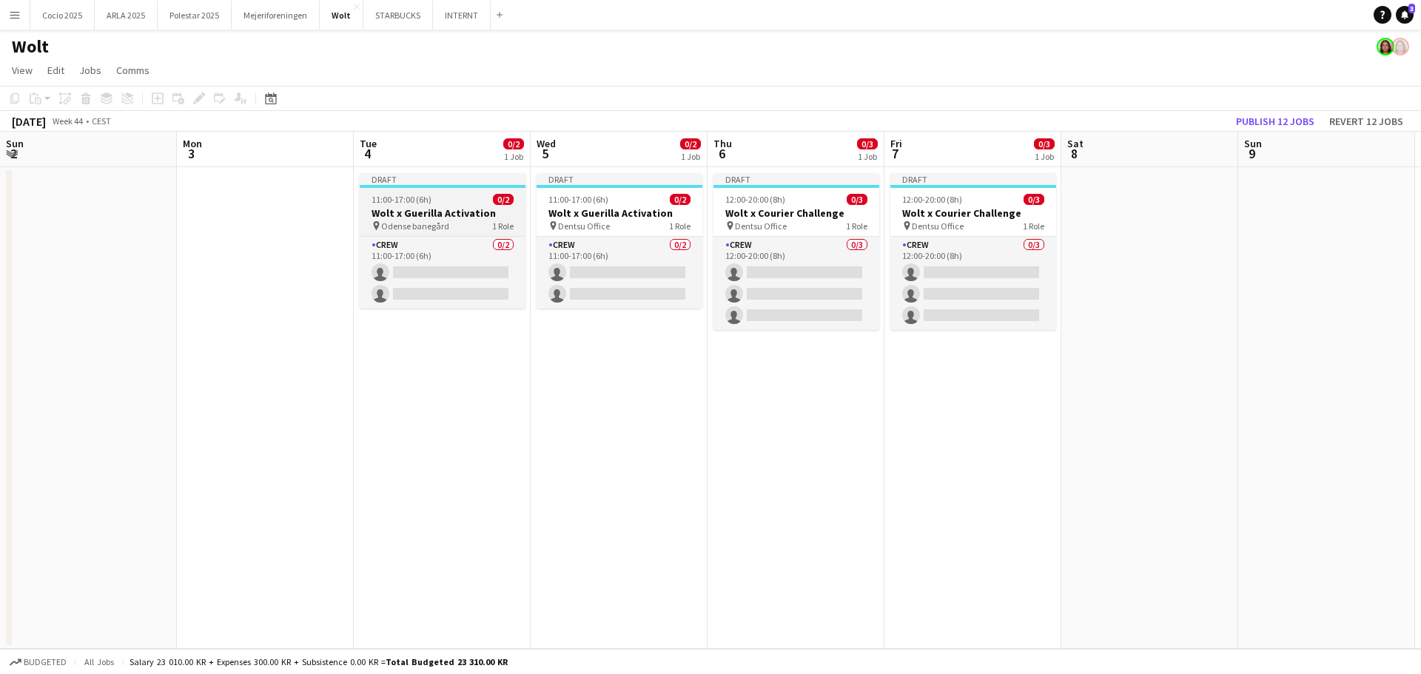
click at [452, 224] on div "pin Odense banegård 1 Role" at bounding box center [443, 226] width 166 height 12
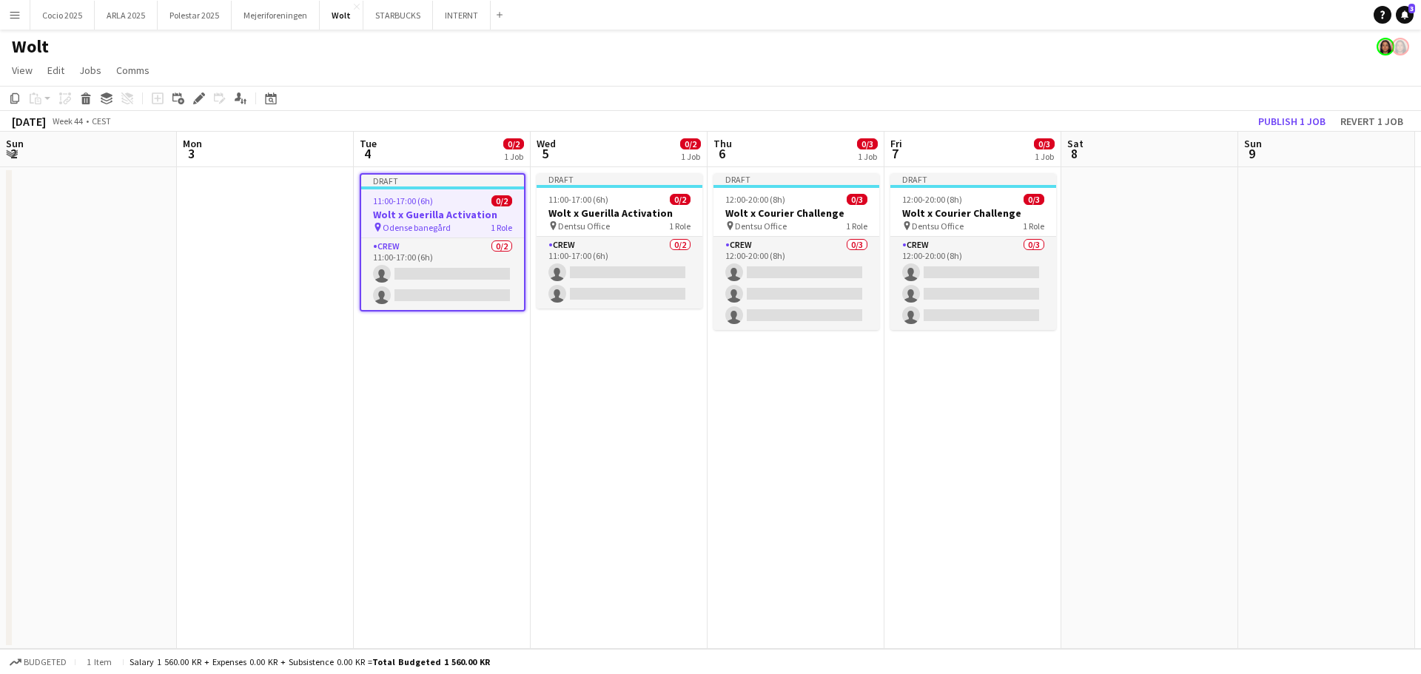
click at [452, 224] on div "pin Odense banegård 1 Role" at bounding box center [442, 227] width 163 height 12
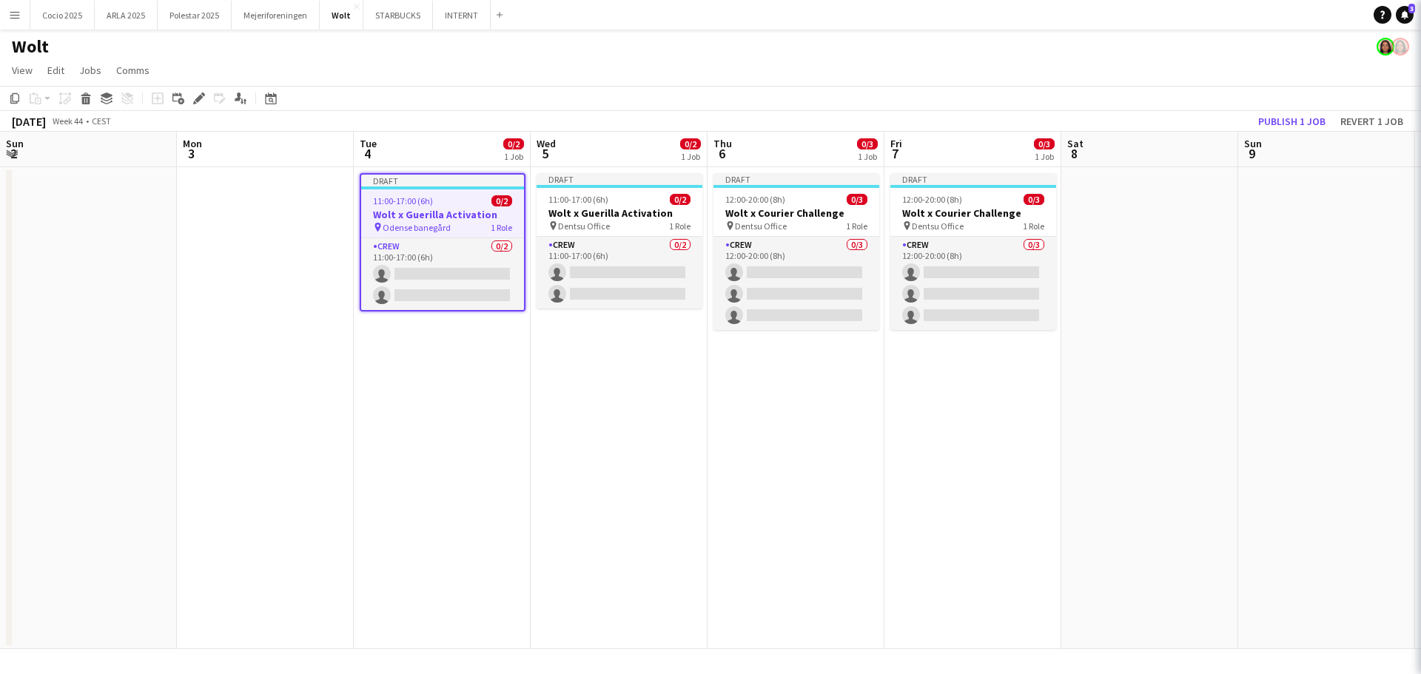
click at [452, 221] on div "pin Odense banegård 1 Role" at bounding box center [442, 227] width 163 height 12
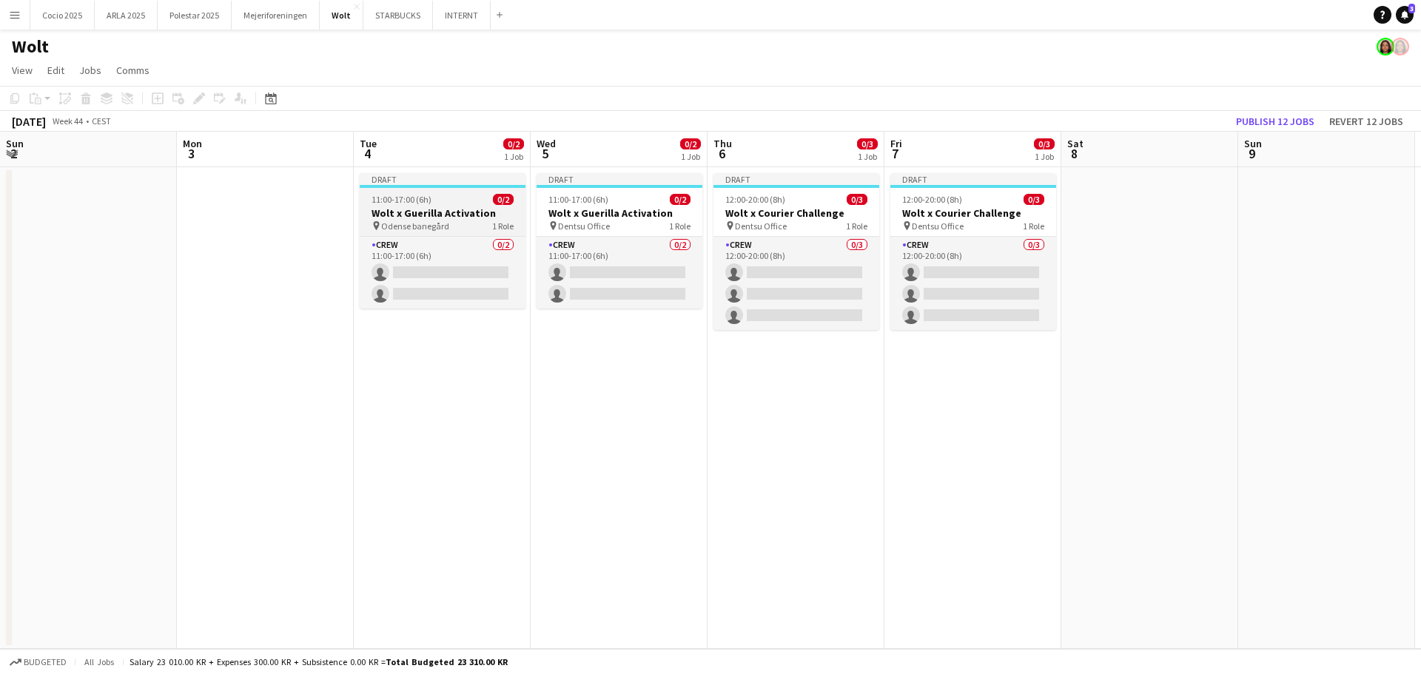
click at [469, 223] on div "pin Odense banegård 1 Role" at bounding box center [443, 226] width 166 height 12
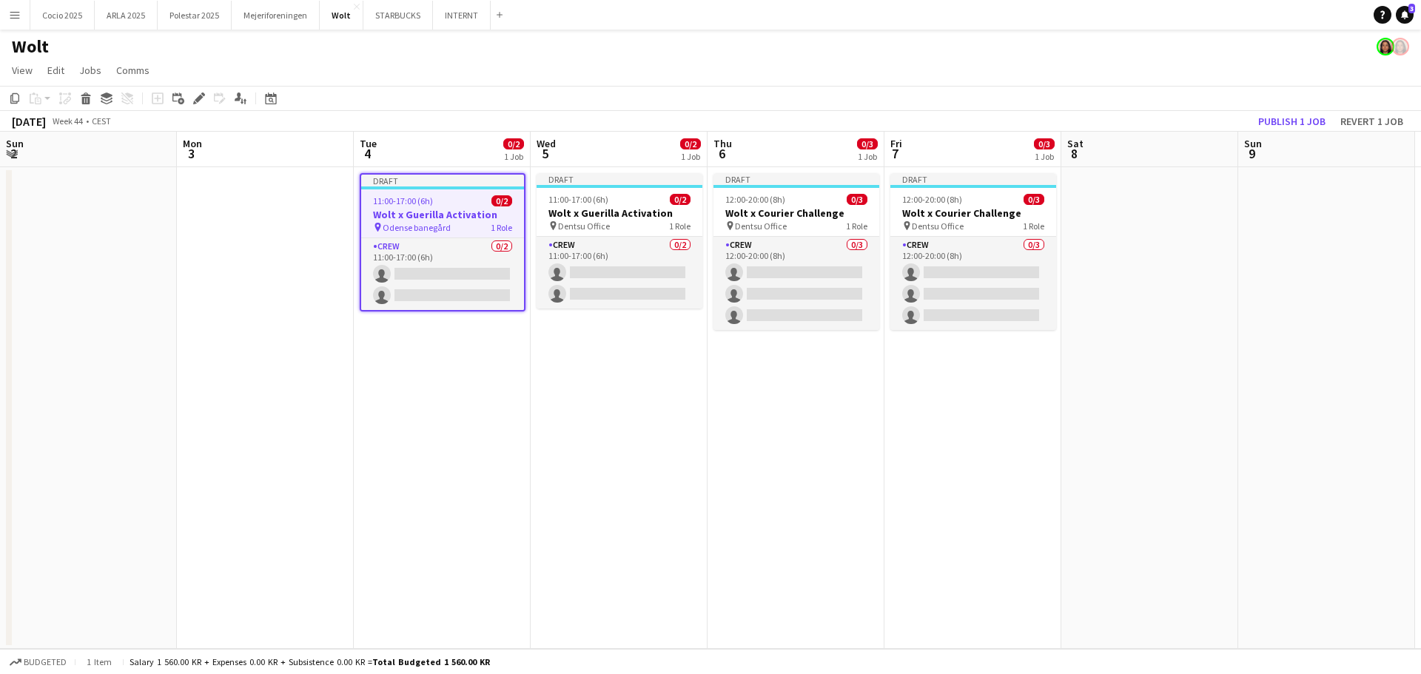
click at [467, 227] on div "pin Odense banegård 1 Role" at bounding box center [442, 227] width 163 height 12
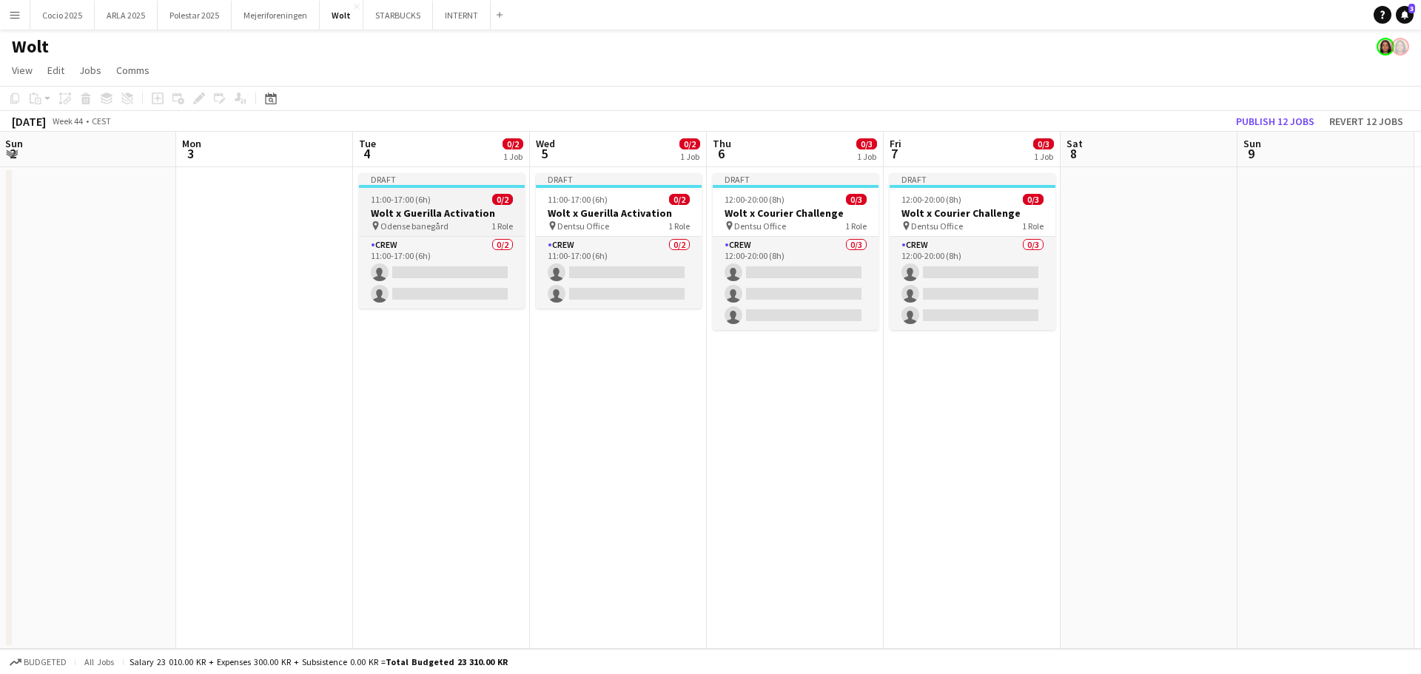
click at [467, 227] on div "pin Odense banegård 1 Role" at bounding box center [442, 226] width 166 height 12
click at [468, 228] on div "pin Odense banegård 1 Role" at bounding box center [442, 226] width 166 height 12
click at [469, 229] on div "pin Odense banegård 1 Role" at bounding box center [443, 226] width 166 height 12
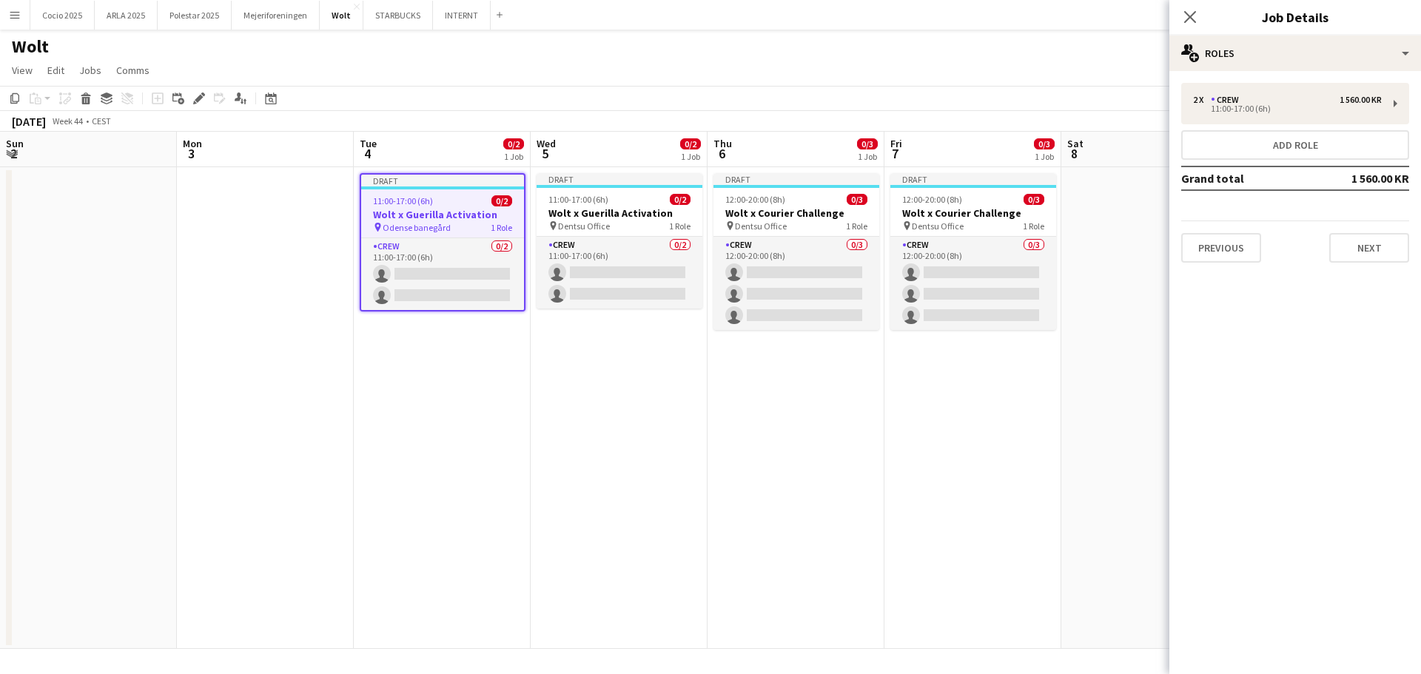
click at [1343, 265] on div "2 x Crew 1 560.00 KR 11:00-17:00 (6h) Add role Grand total 1 560.00 KR Previous…" at bounding box center [1296, 173] width 252 height 204
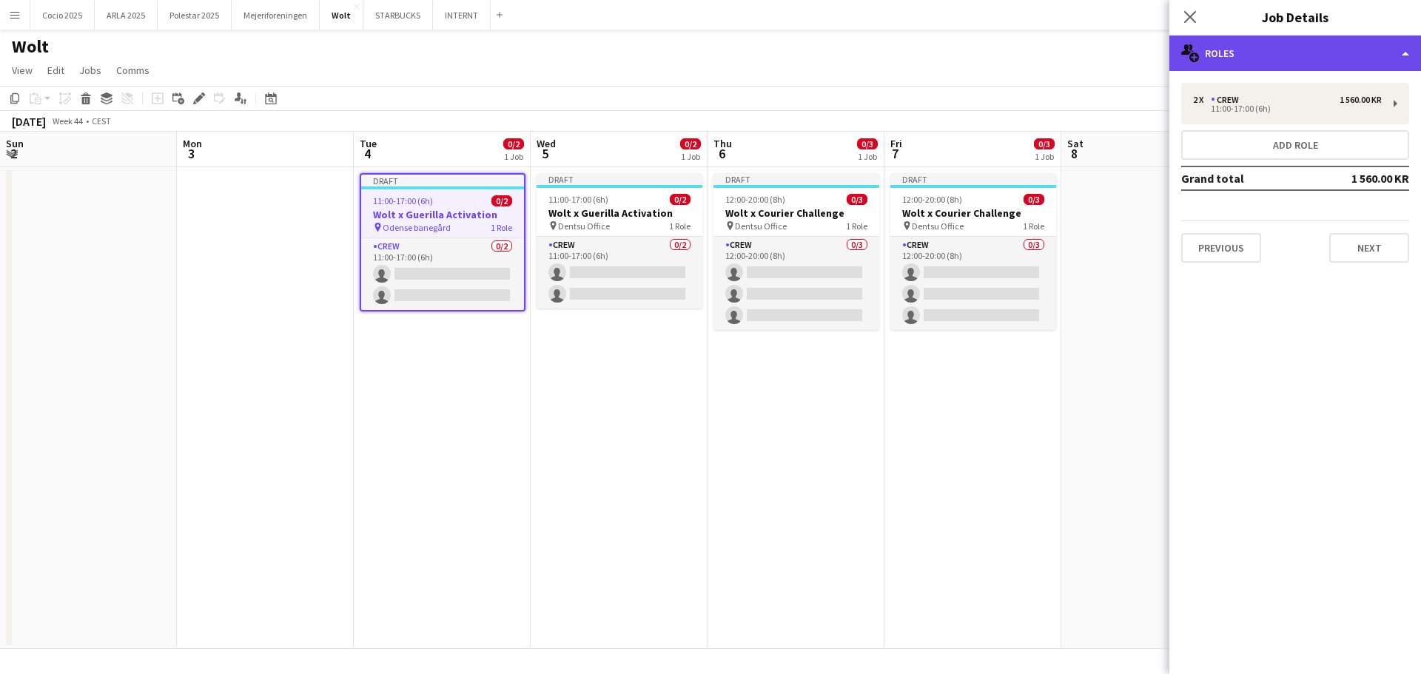
click at [1298, 43] on div "multiple-users-add Roles" at bounding box center [1296, 54] width 252 height 36
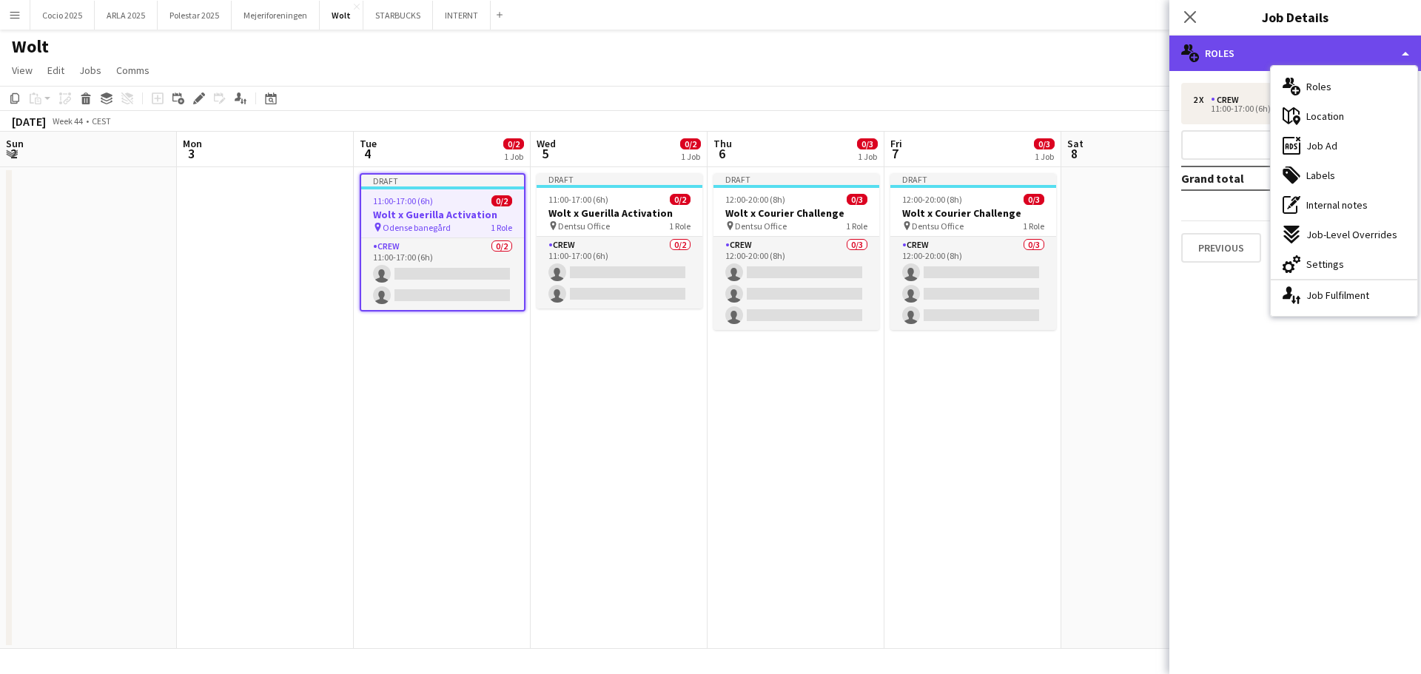
click at [1275, 60] on div "multiple-users-add Roles" at bounding box center [1296, 54] width 252 height 36
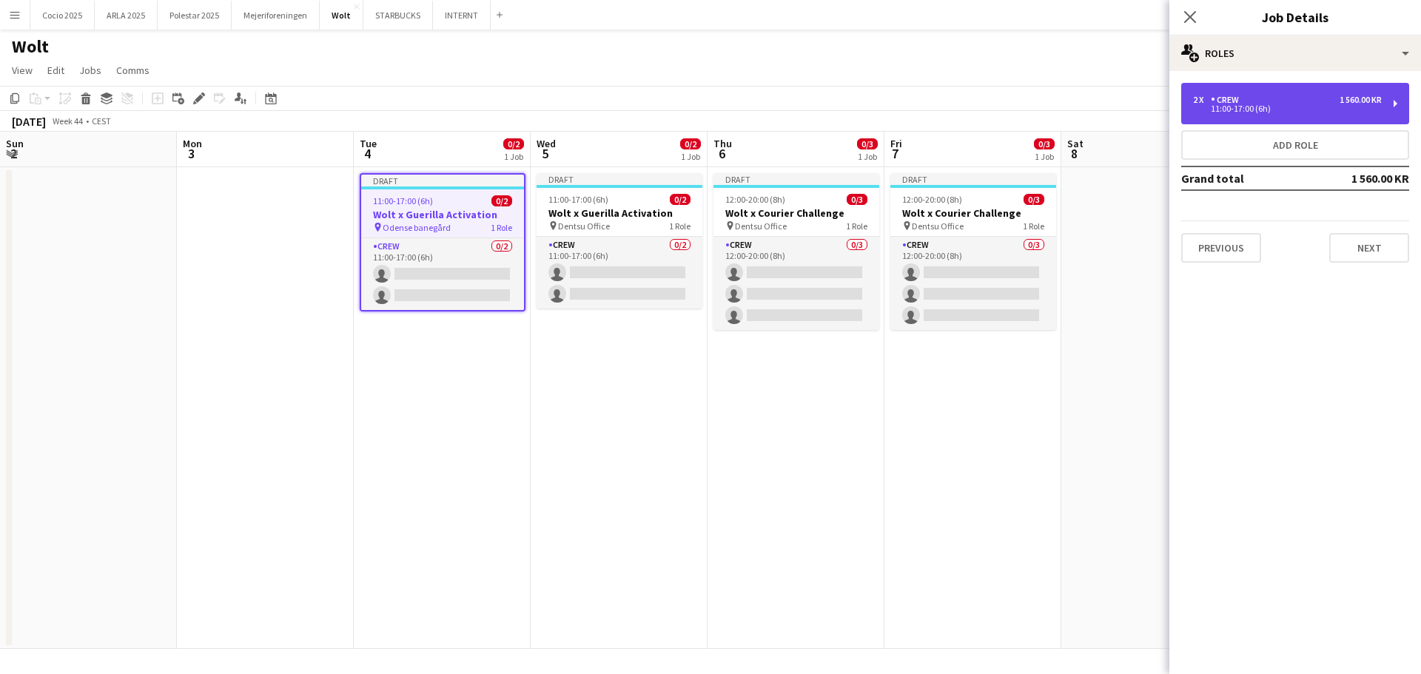
click at [1281, 87] on div "2 x Crew 1 560.00 KR 11:00-17:00 (6h)" at bounding box center [1295, 103] width 228 height 41
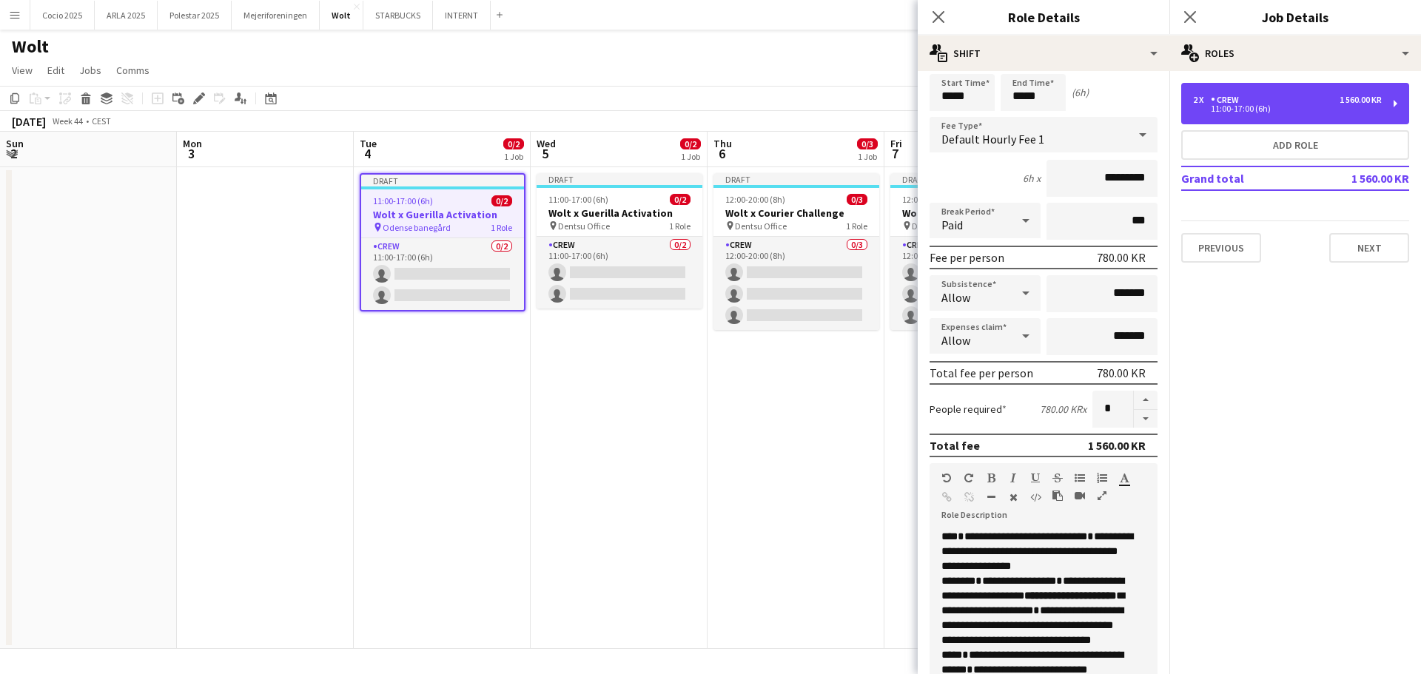
scroll to position [148, 0]
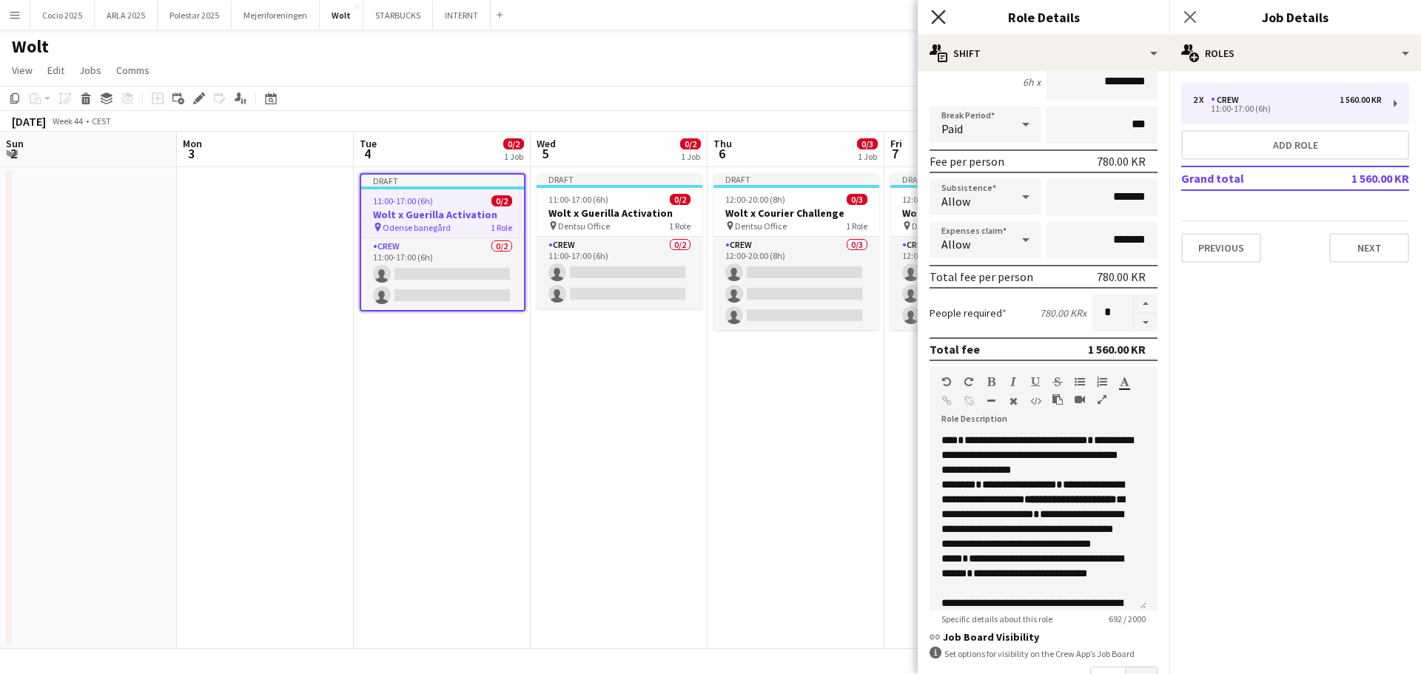
click at [944, 22] on icon at bounding box center [938, 17] width 14 height 14
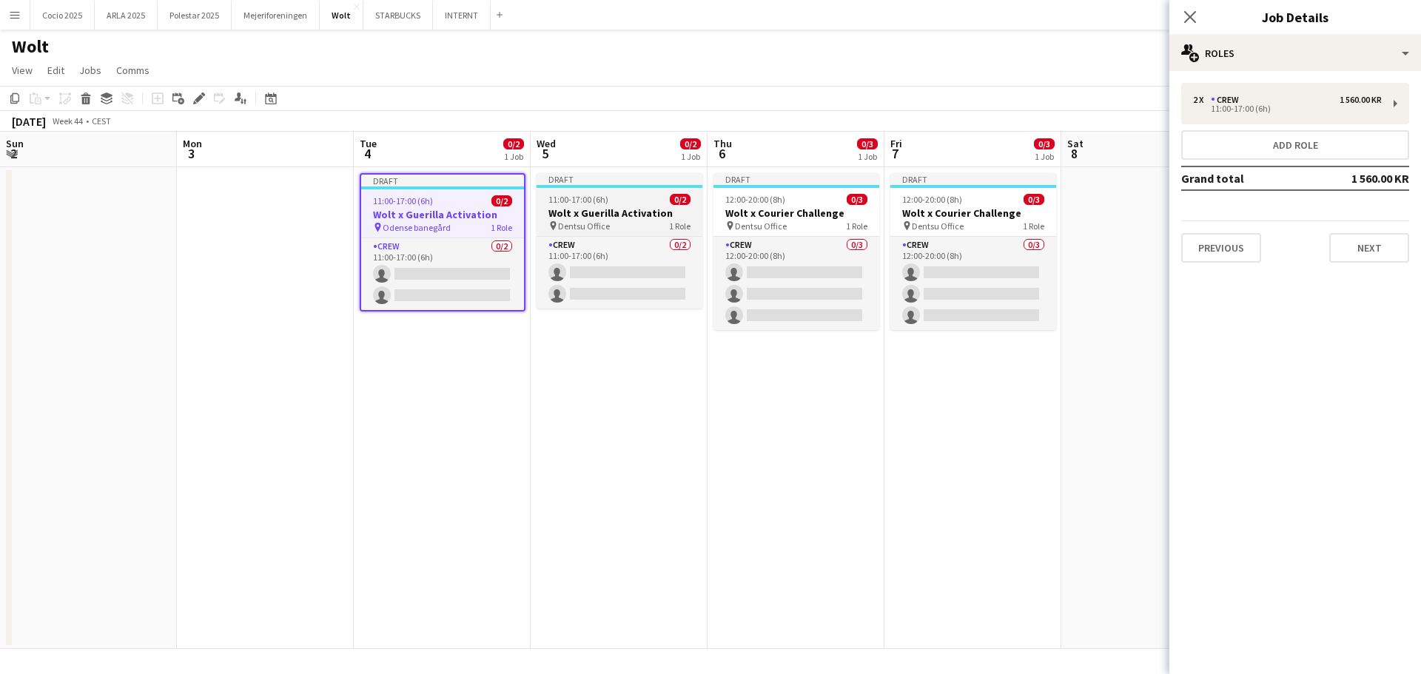
drag, startPoint x: 450, startPoint y: 227, endPoint x: 561, endPoint y: 197, distance: 115.1
click at [561, 197] on span "11:00-17:00 (6h)" at bounding box center [579, 199] width 60 height 11
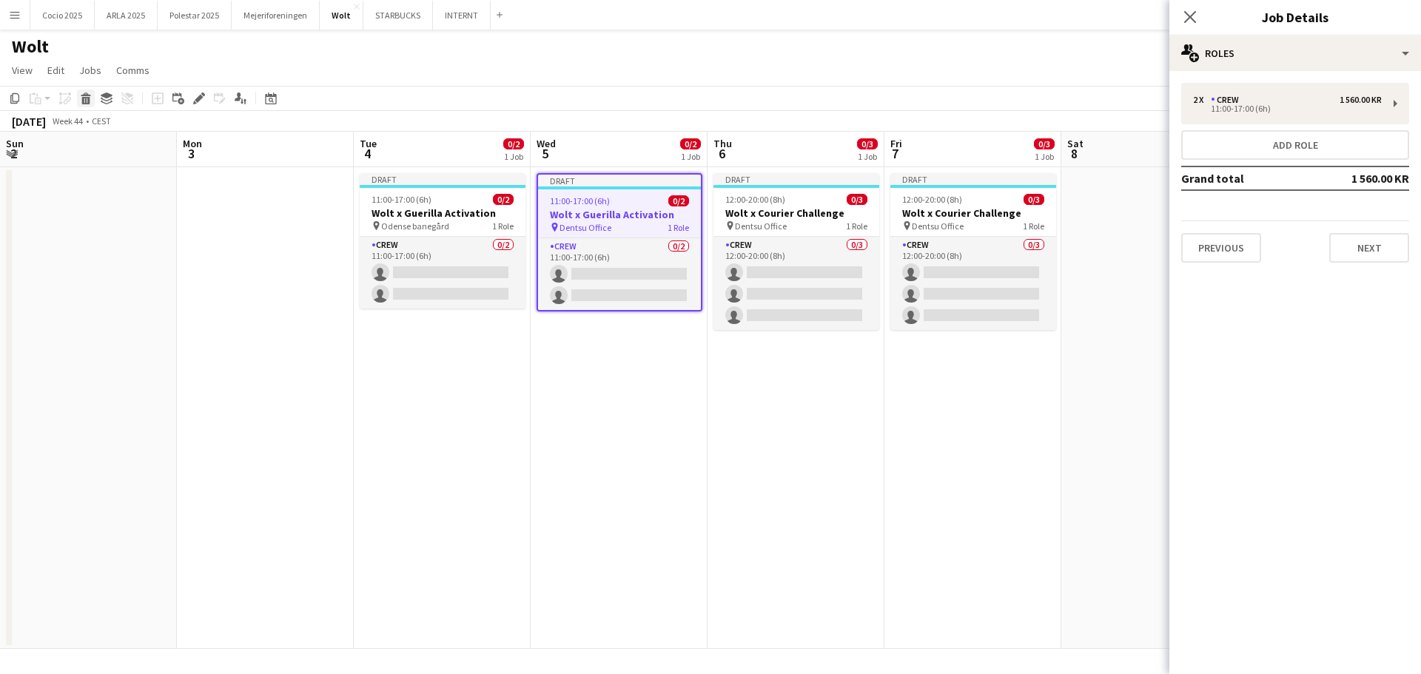
click at [83, 98] on icon at bounding box center [86, 100] width 8 height 7
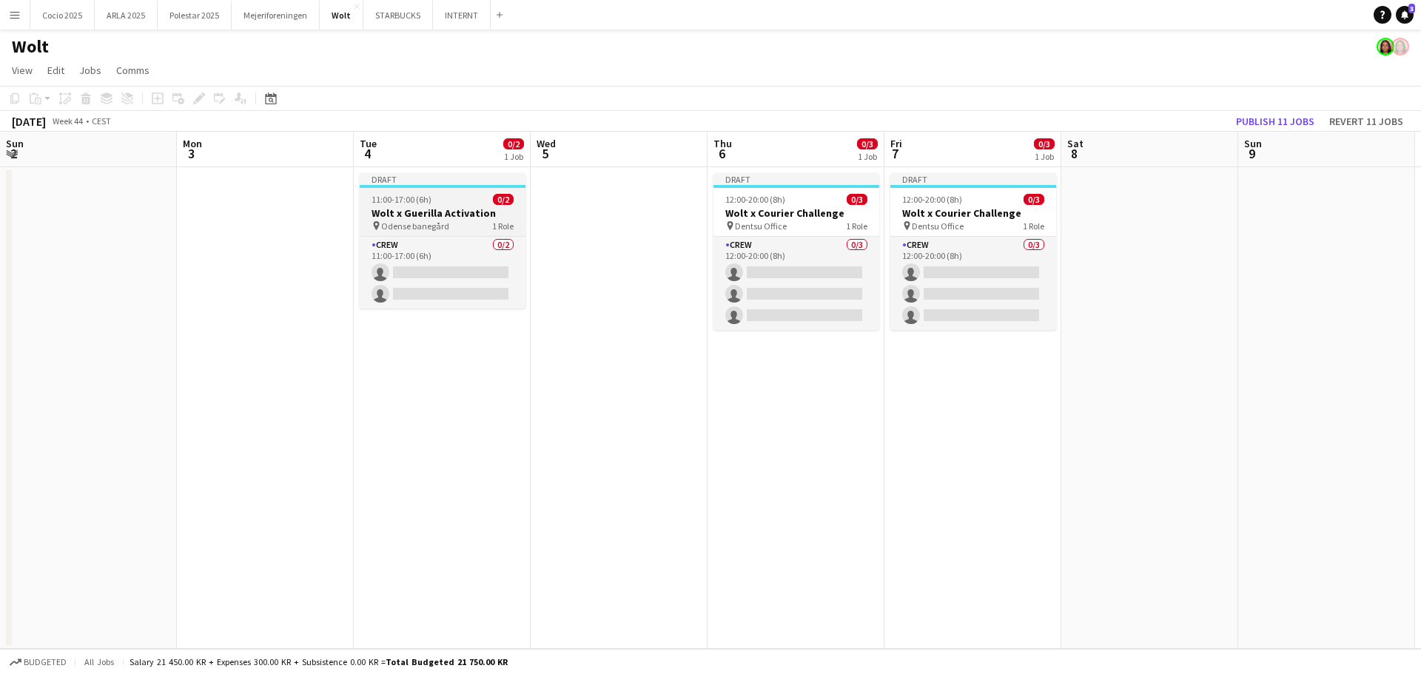
click at [438, 195] on div "11:00-17:00 (6h) 0/2" at bounding box center [443, 199] width 166 height 11
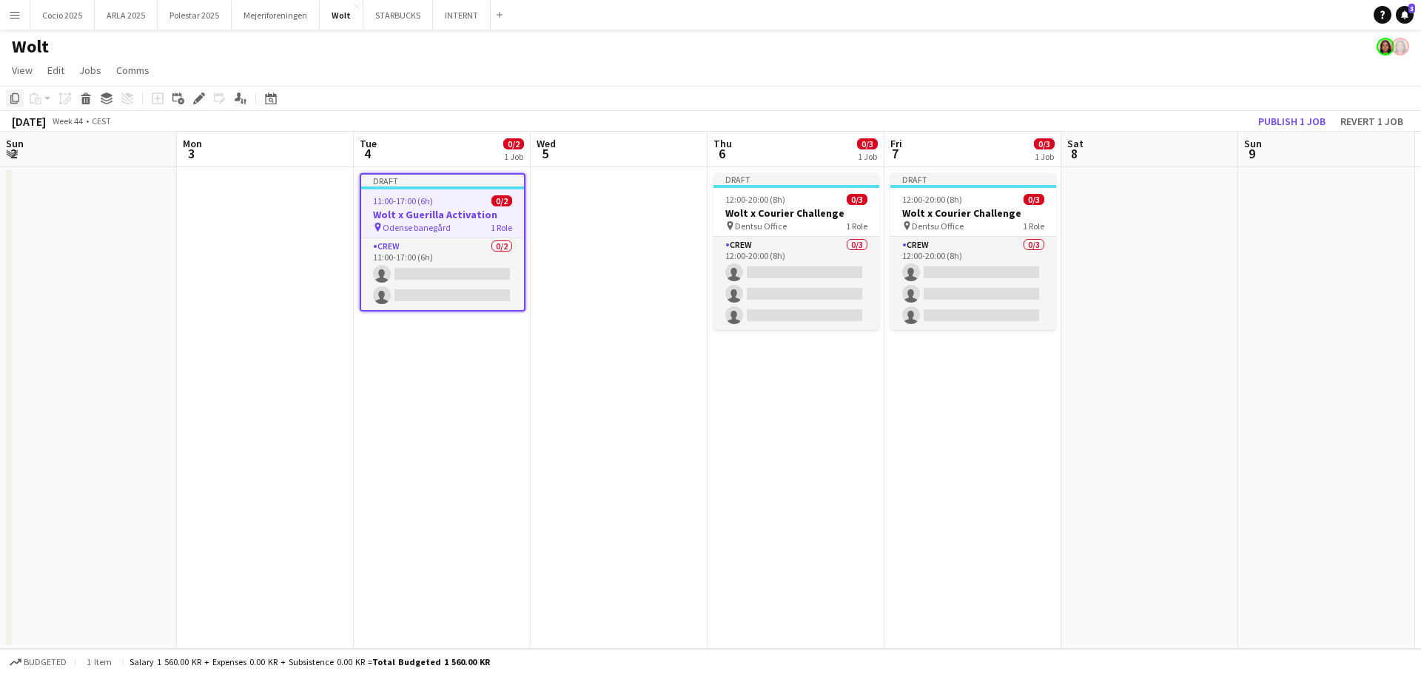
click at [19, 96] on icon at bounding box center [14, 98] width 9 height 10
click at [562, 222] on app-date-cell at bounding box center [619, 408] width 177 height 482
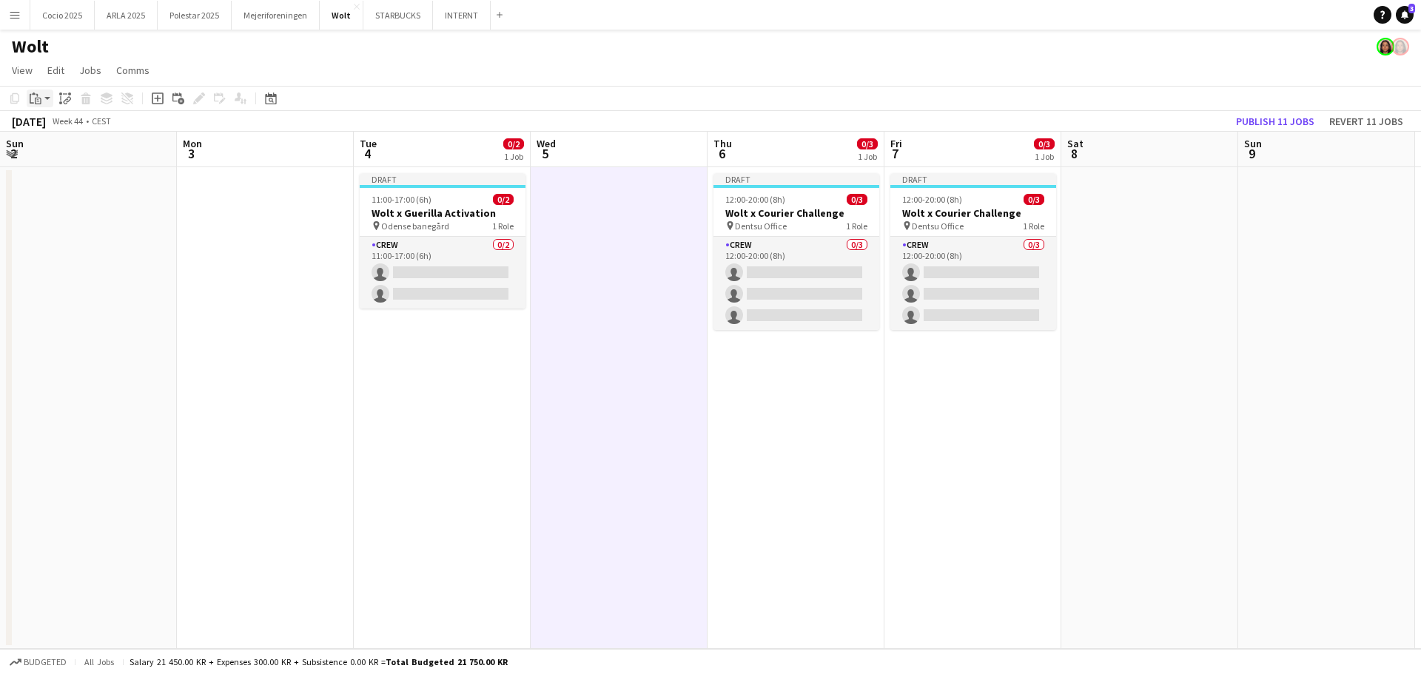
click at [47, 96] on app-action-btn "Paste" at bounding box center [40, 99] width 27 height 18
click at [70, 150] on link "Paste with crew Ctrl+Shift+V" at bounding box center [108, 151] width 139 height 13
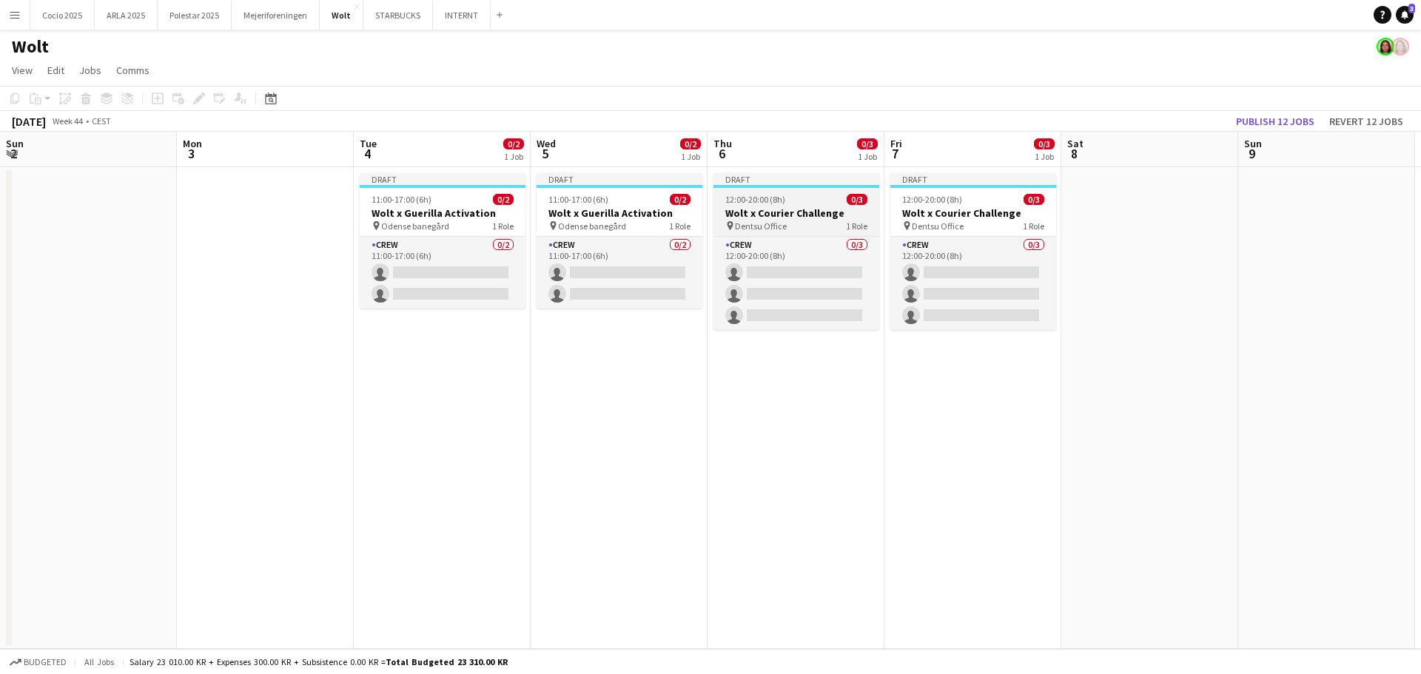
click at [786, 214] on h3 "Wolt x Courier Challenge" at bounding box center [797, 213] width 166 height 13
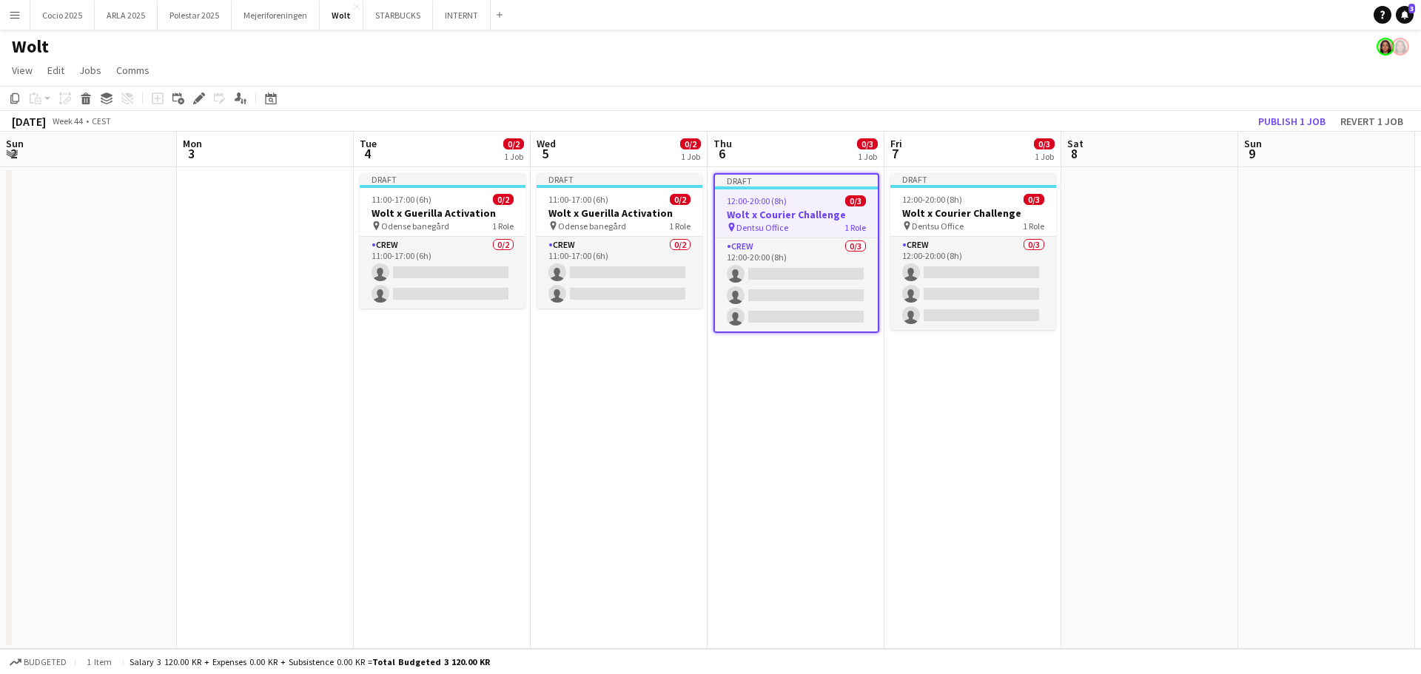
click at [734, 207] on app-job-card "Draft 12:00-20:00 (8h) 0/3 Wolt x Courier Challenge pin Dentsu Office 1 Role Cr…" at bounding box center [797, 253] width 166 height 160
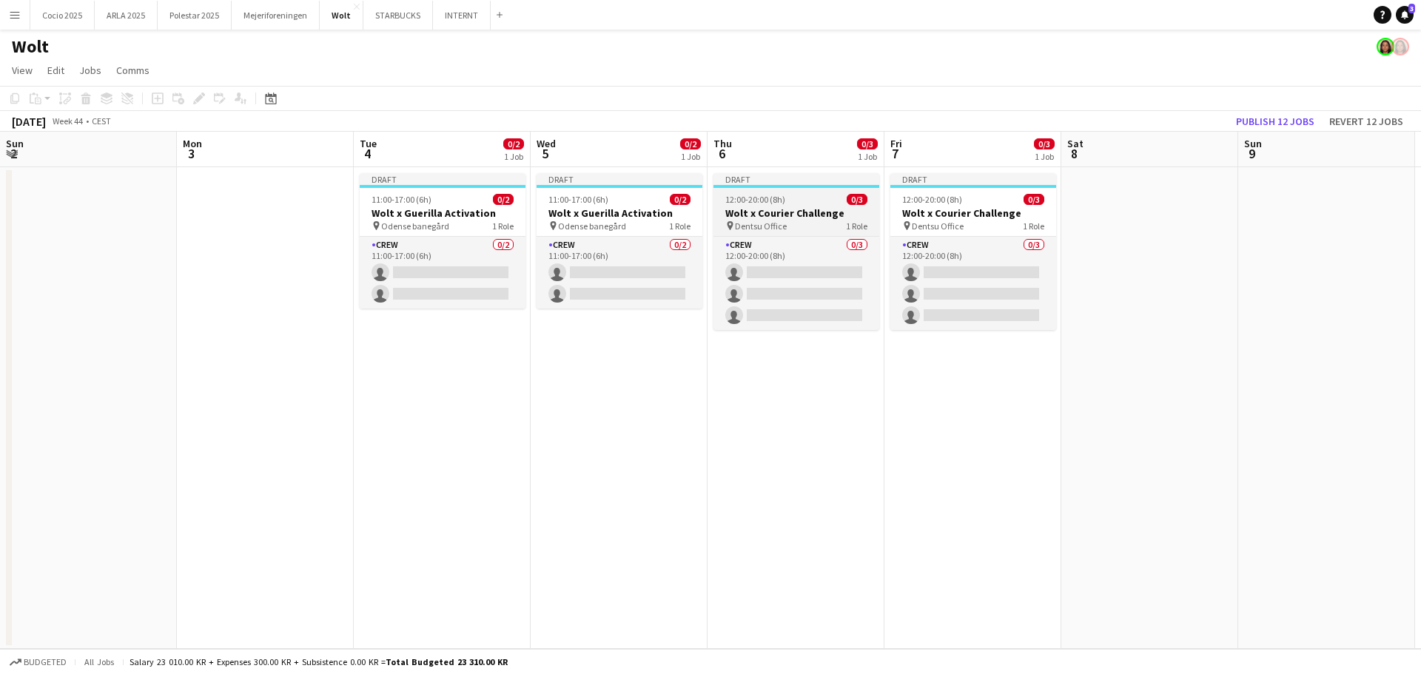
click at [734, 207] on h3 "Wolt x Courier Challenge" at bounding box center [797, 213] width 166 height 13
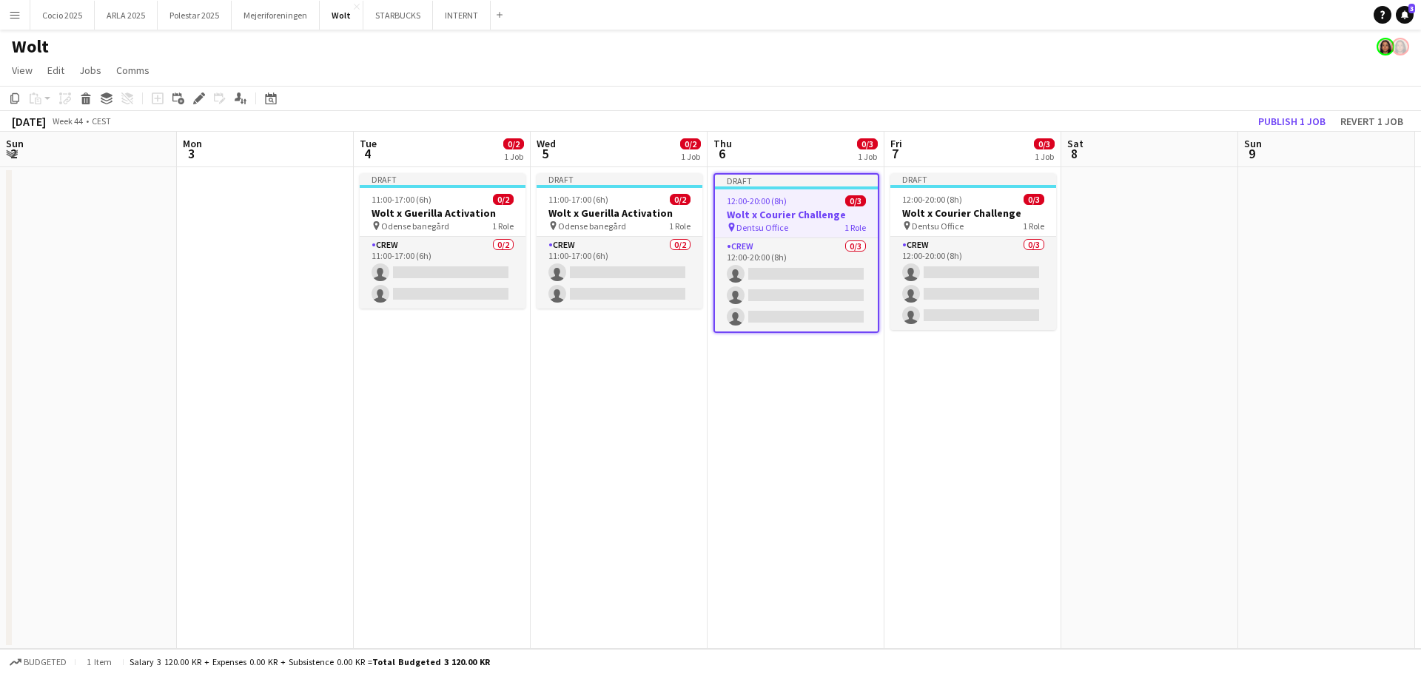
click at [755, 212] on h3 "Wolt x Courier Challenge" at bounding box center [796, 214] width 163 height 13
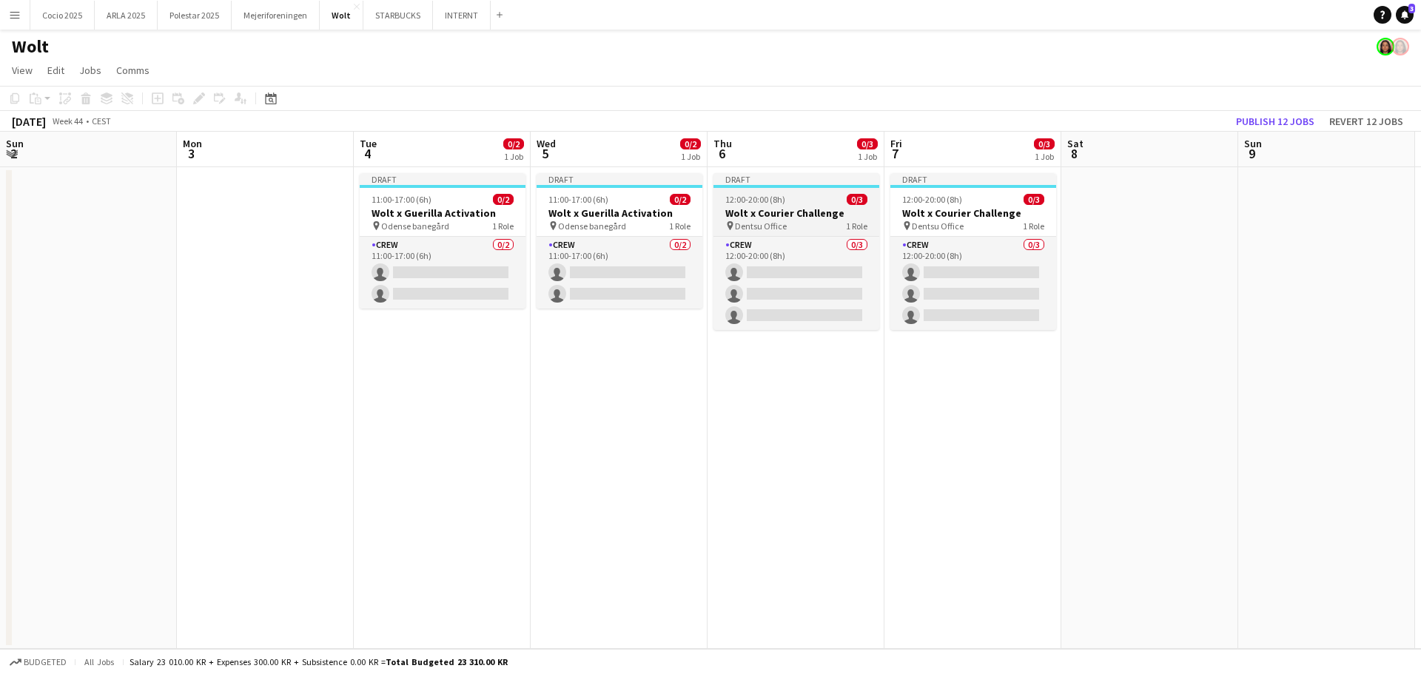
click at [755, 212] on h3 "Wolt x Courier Challenge" at bounding box center [797, 213] width 166 height 13
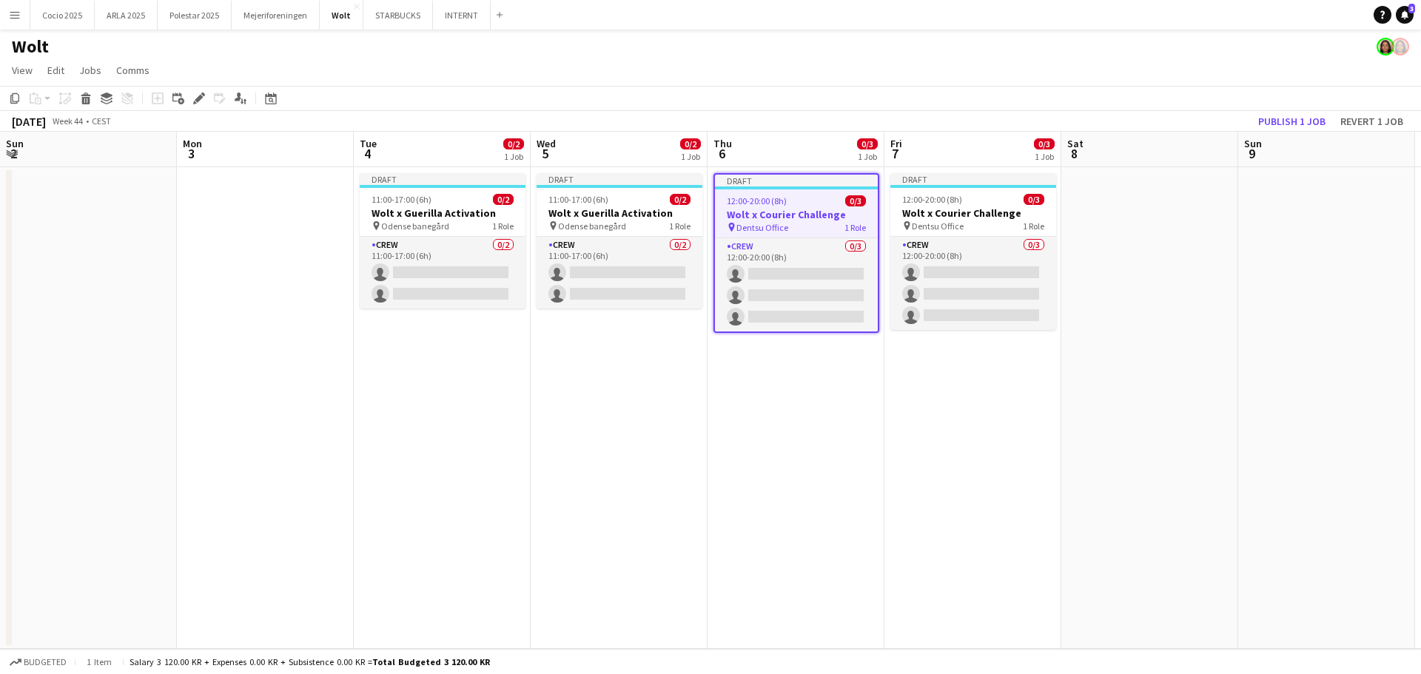
click at [755, 212] on h3 "Wolt x Courier Challenge" at bounding box center [796, 214] width 163 height 13
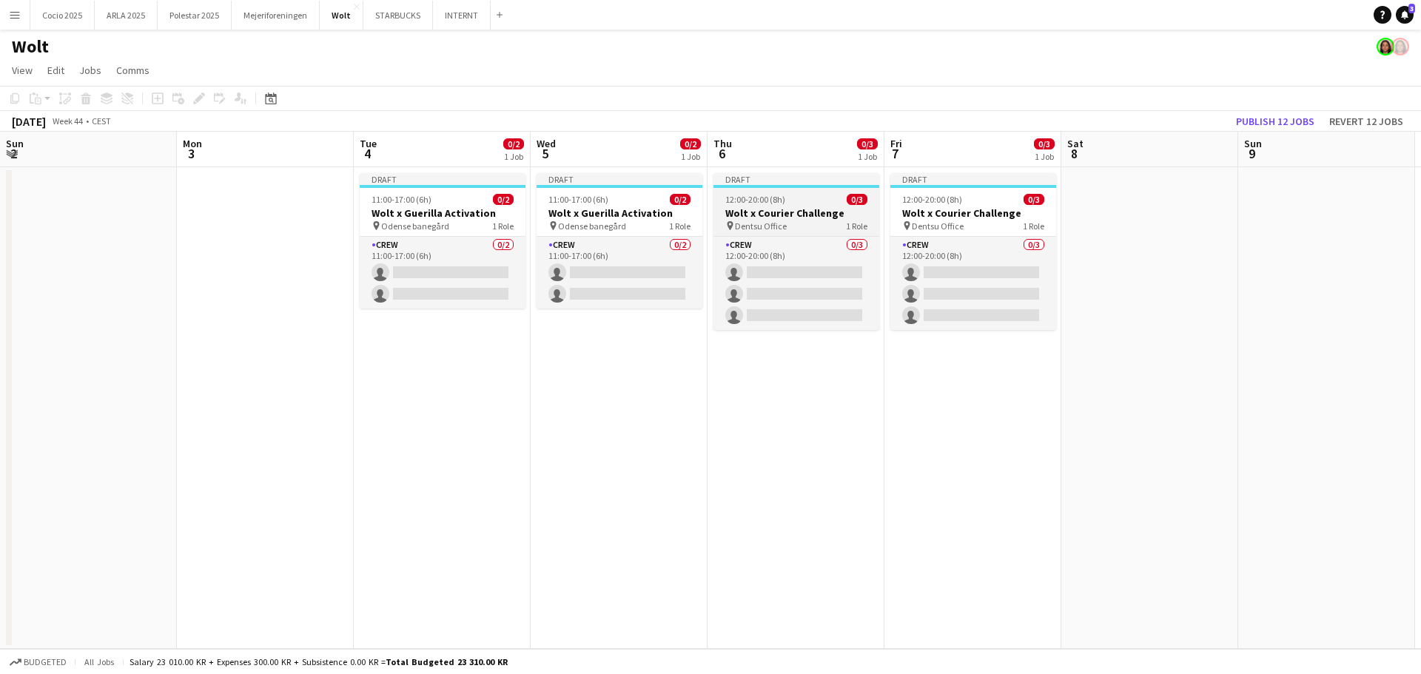
click at [754, 212] on h3 "Wolt x Courier Challenge" at bounding box center [797, 213] width 166 height 13
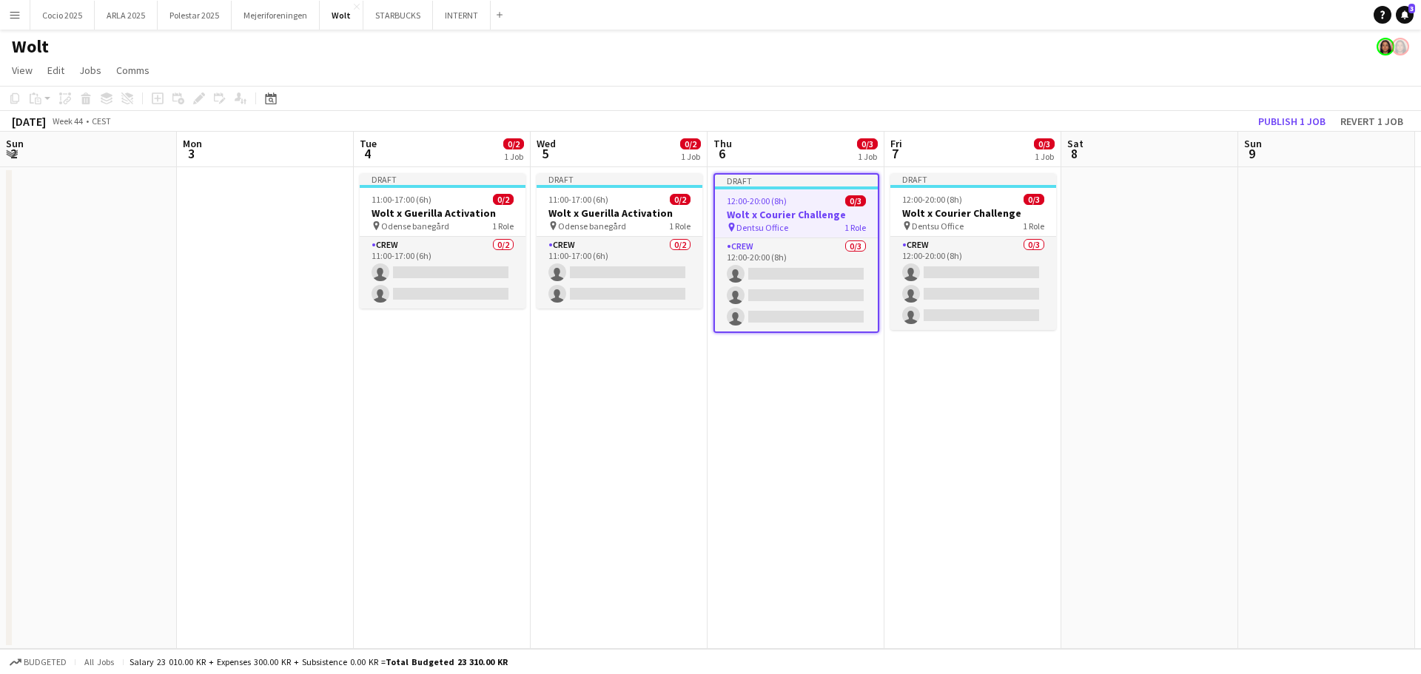
click at [754, 212] on h3 "Wolt x Courier Challenge" at bounding box center [796, 214] width 163 height 13
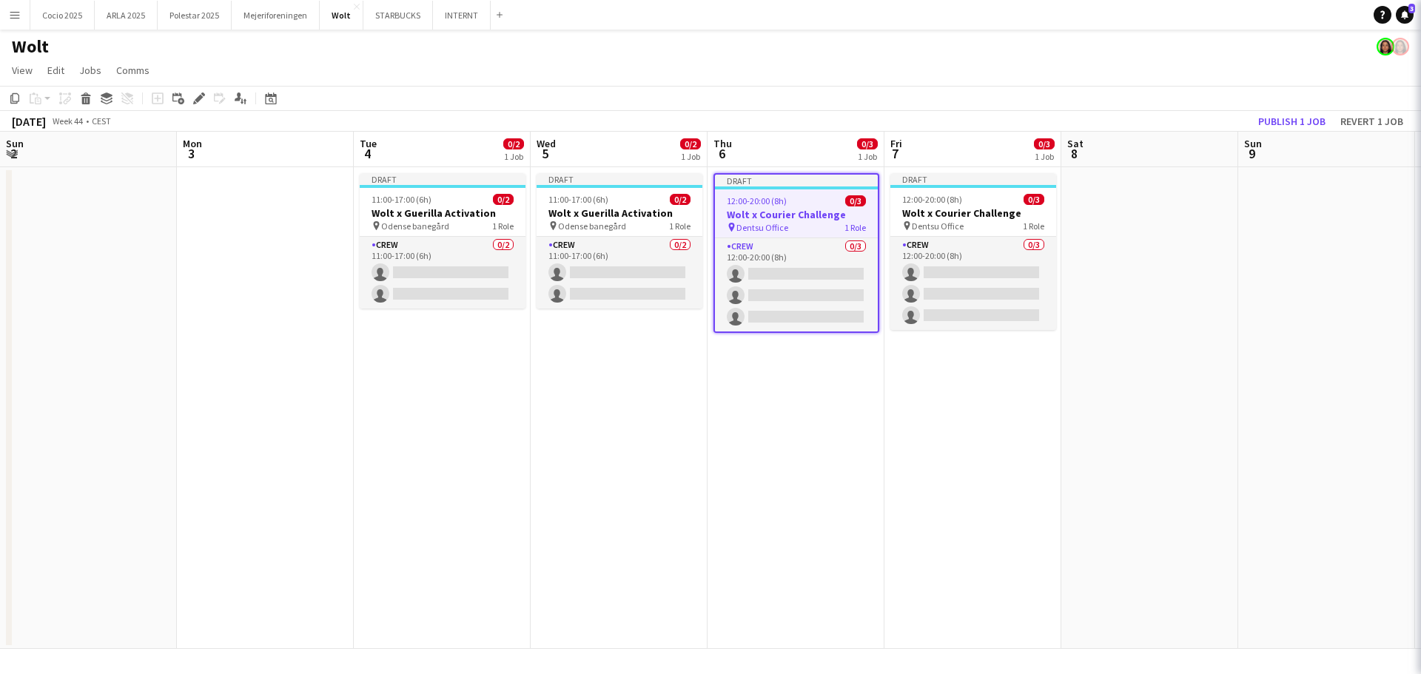
click at [754, 212] on h3 "Wolt x Courier Challenge" at bounding box center [796, 214] width 163 height 13
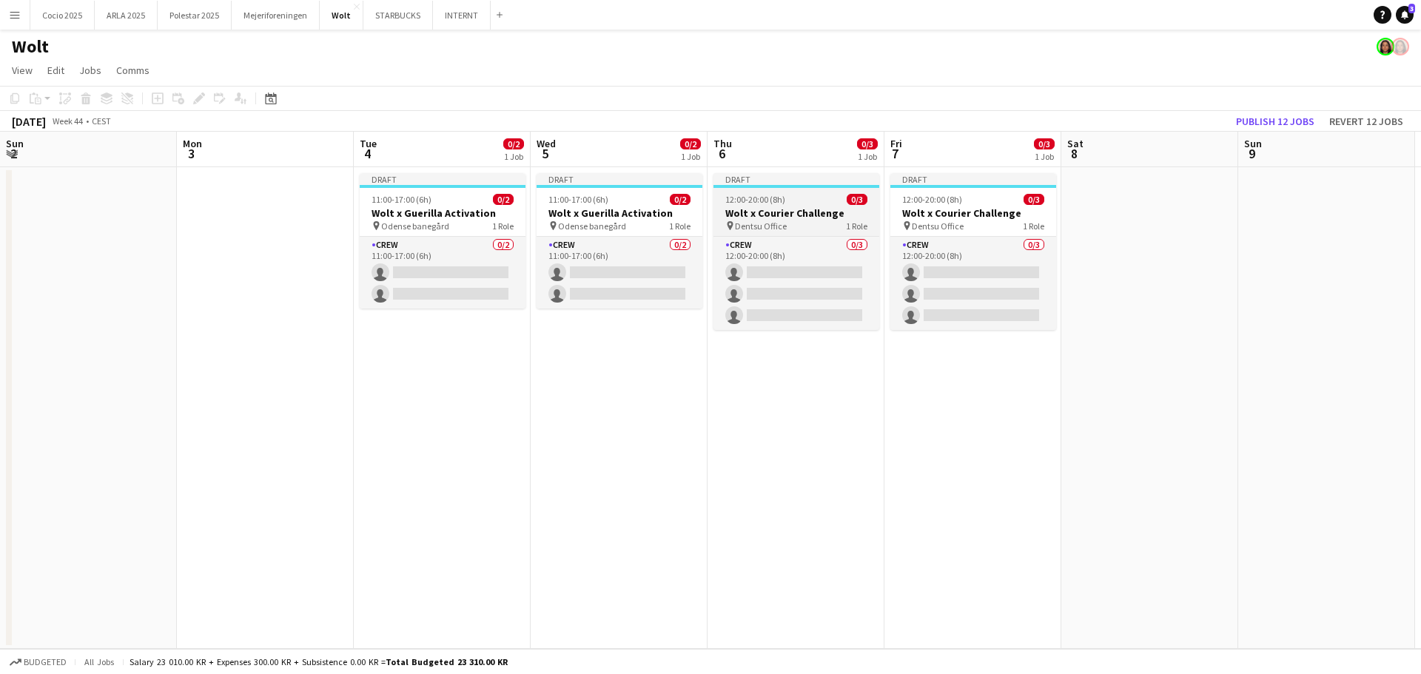
click at [836, 226] on div "pin Dentsu Office 1 Role" at bounding box center [797, 226] width 166 height 12
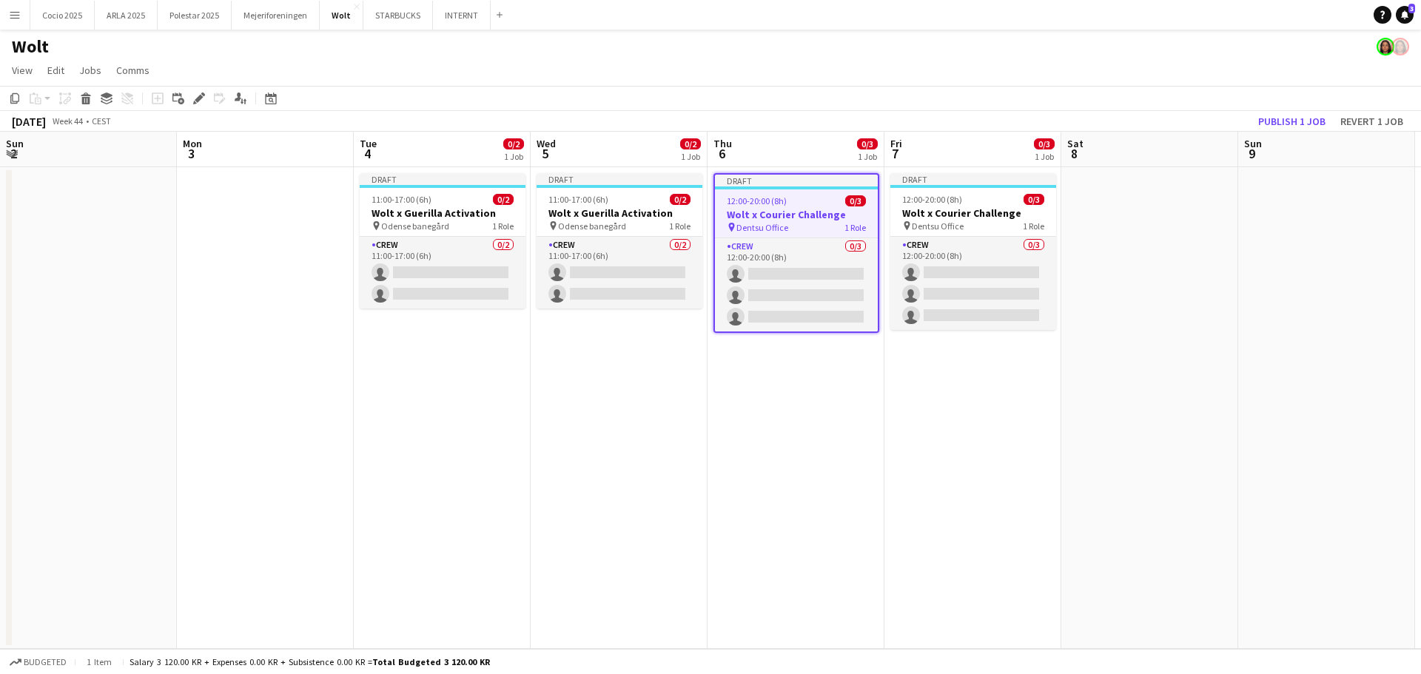
click at [836, 226] on div "pin Dentsu Office 1 Role" at bounding box center [796, 227] width 163 height 12
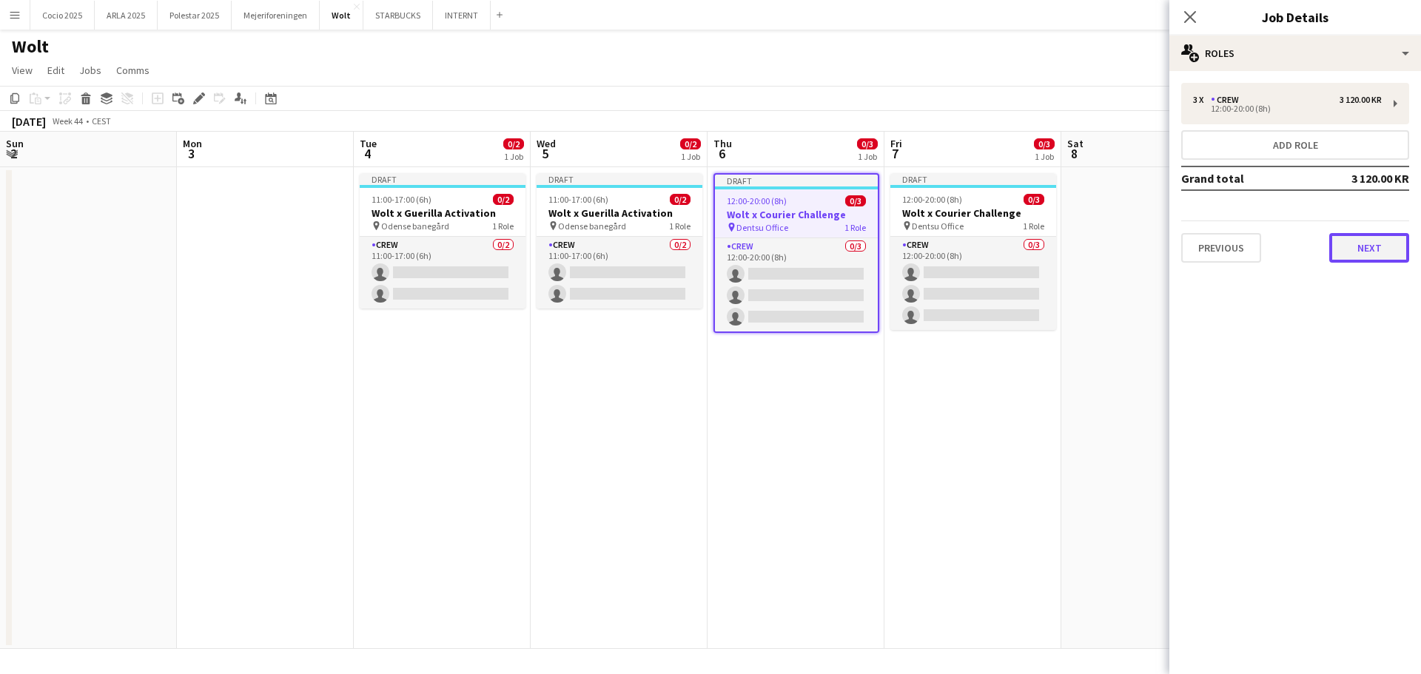
click at [1370, 250] on button "Next" at bounding box center [1370, 248] width 80 height 30
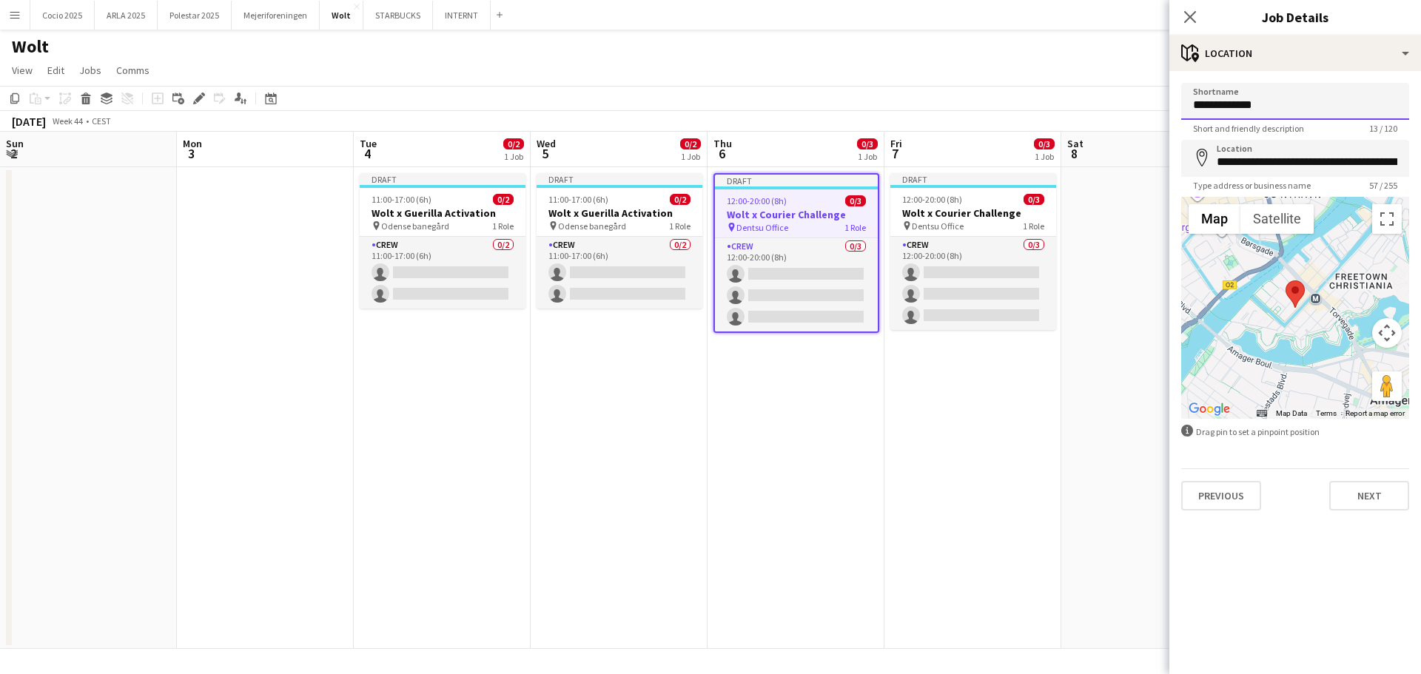
click at [1309, 110] on input "**********" at bounding box center [1295, 101] width 228 height 37
click at [1311, 113] on input "**********" at bounding box center [1295, 101] width 228 height 37
type input "**********"
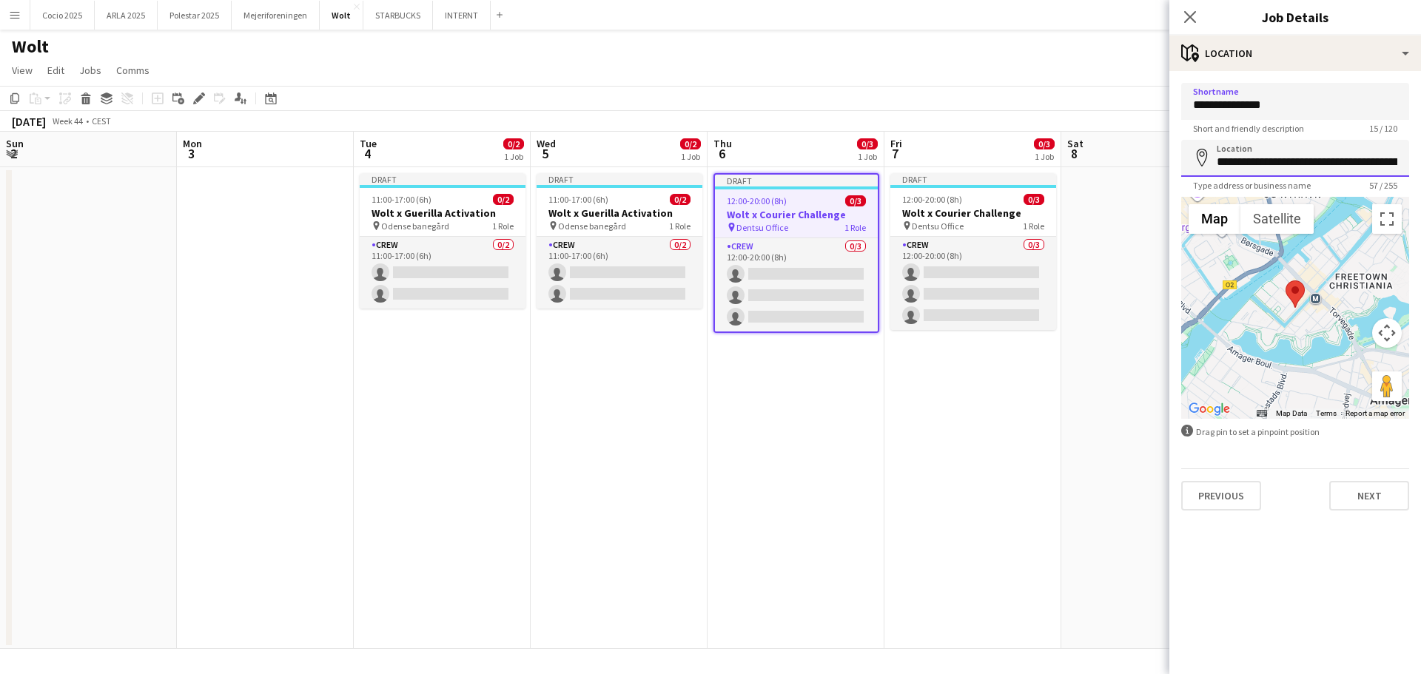
click at [1316, 156] on input "**********" at bounding box center [1295, 158] width 228 height 37
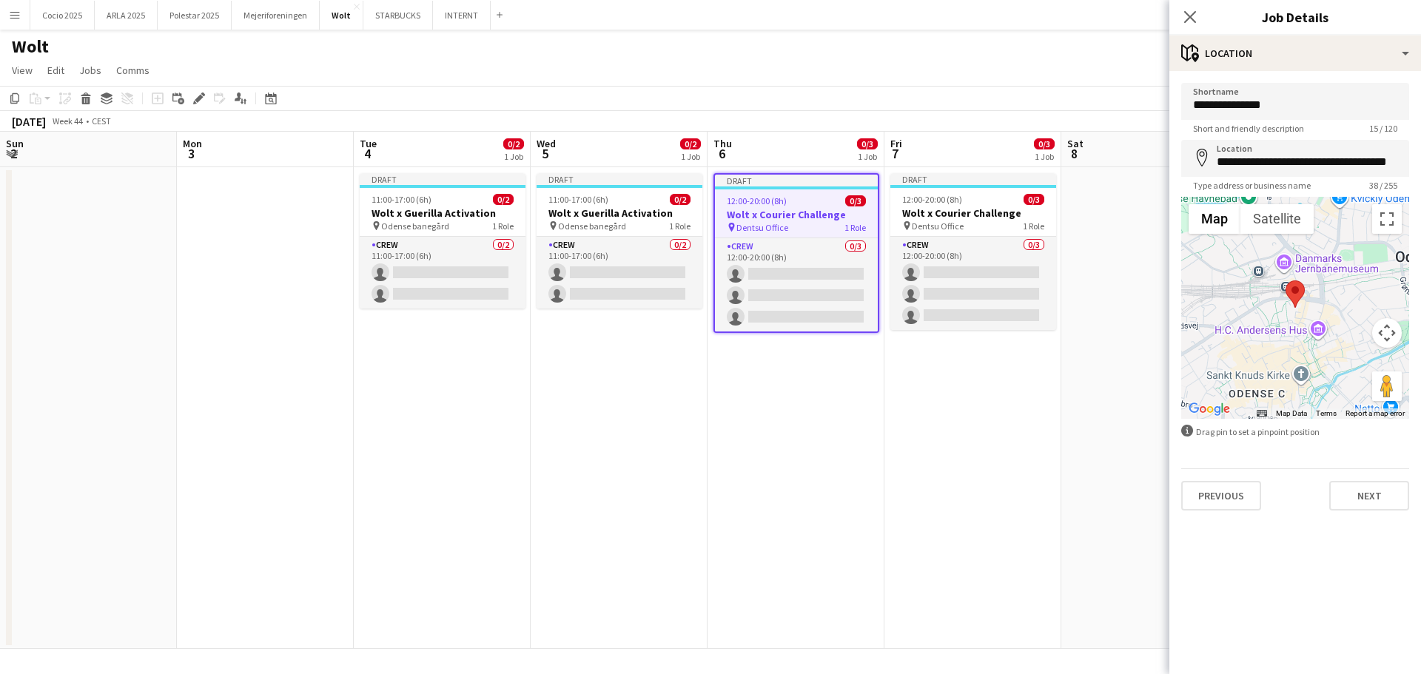
click at [1286, 285] on img at bounding box center [1295, 294] width 19 height 27
click at [1280, 283] on div at bounding box center [1295, 308] width 228 height 222
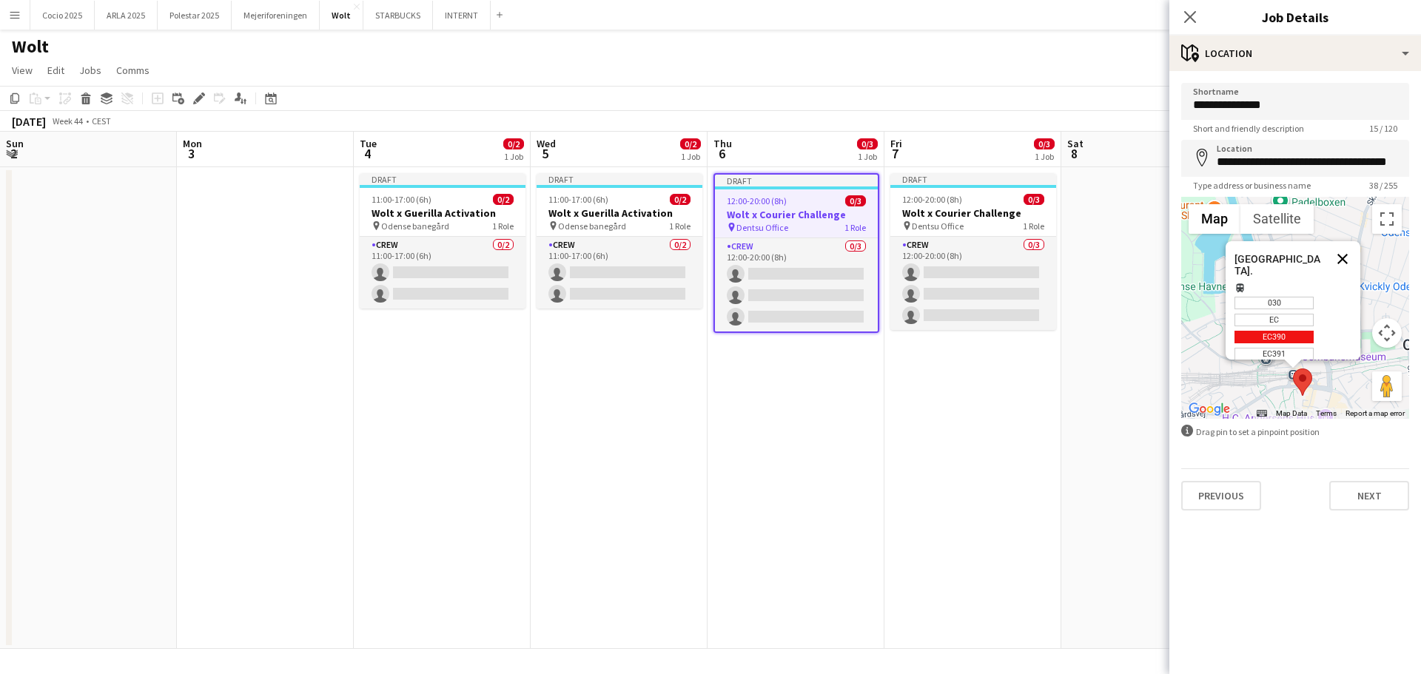
click at [1342, 259] on button "Close" at bounding box center [1343, 259] width 36 height 36
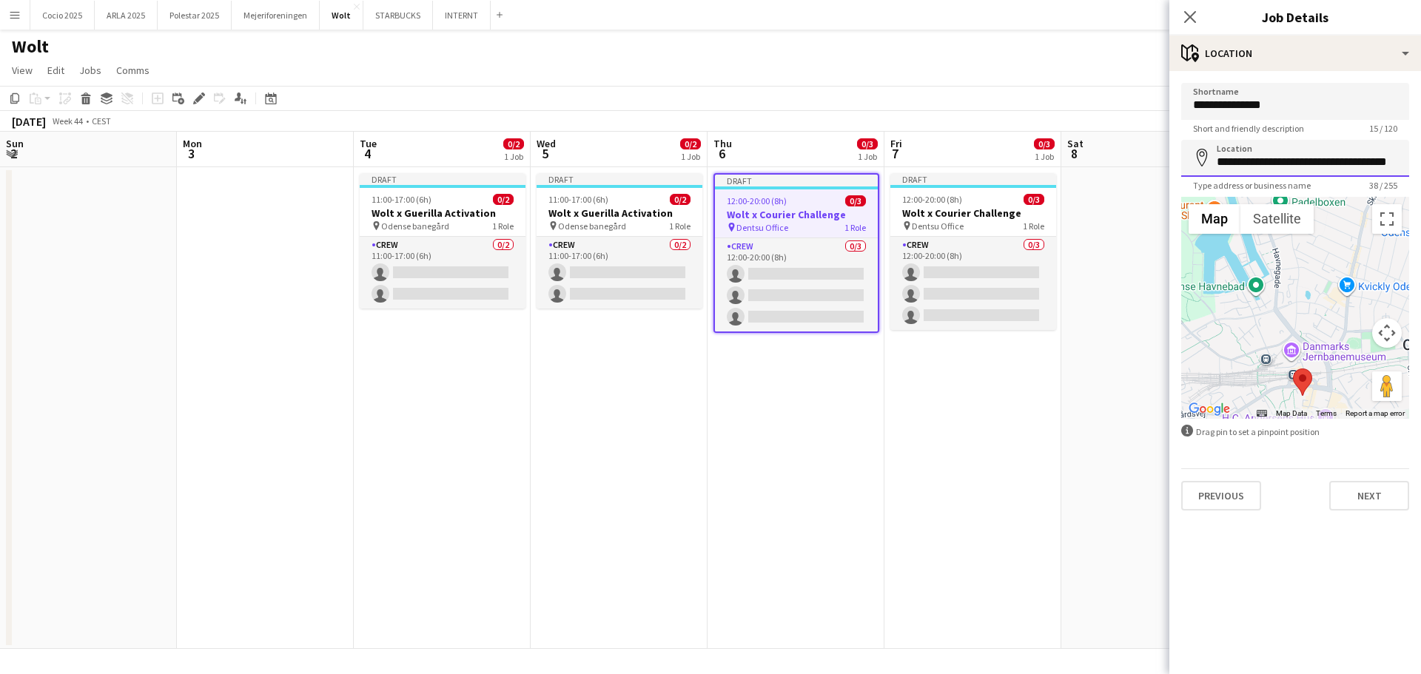
click at [1259, 157] on input "**********" at bounding box center [1295, 158] width 228 height 37
type input "**********"
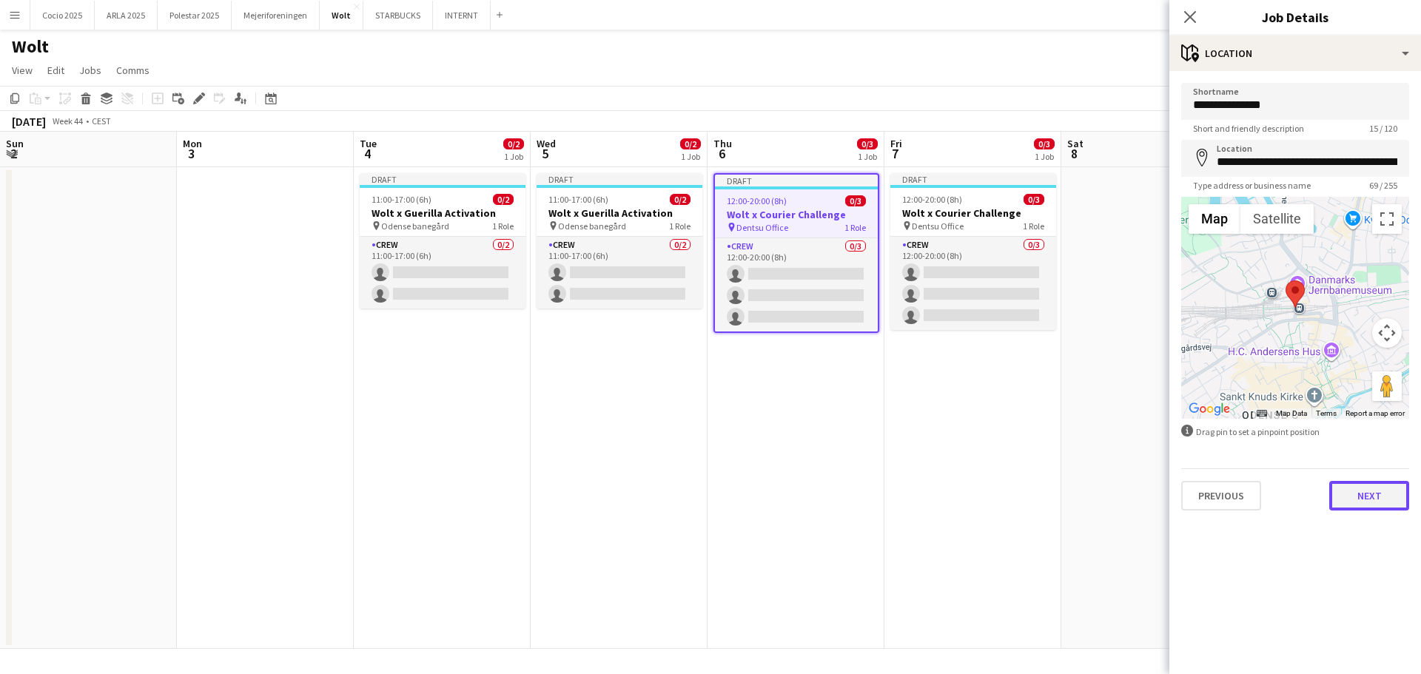
click at [1370, 502] on button "Next" at bounding box center [1370, 496] width 80 height 30
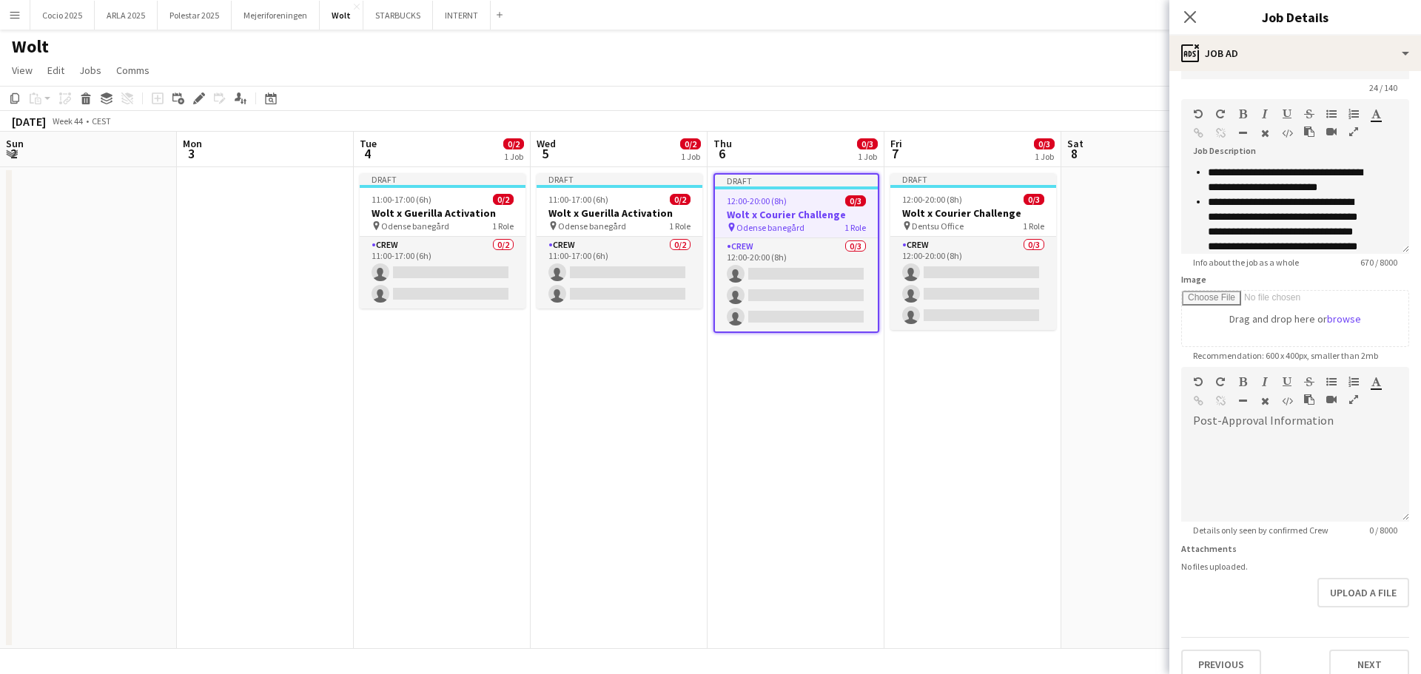
scroll to position [58, 0]
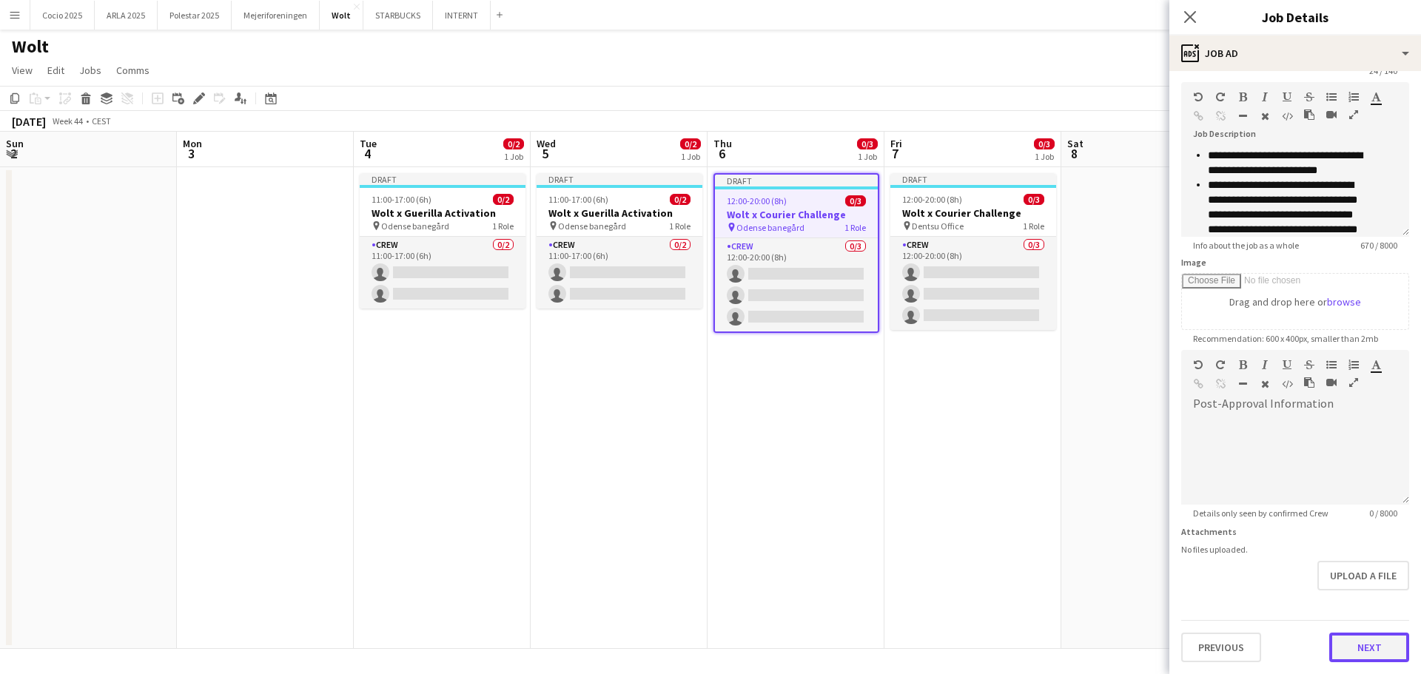
click at [1344, 637] on button "Next" at bounding box center [1370, 648] width 80 height 30
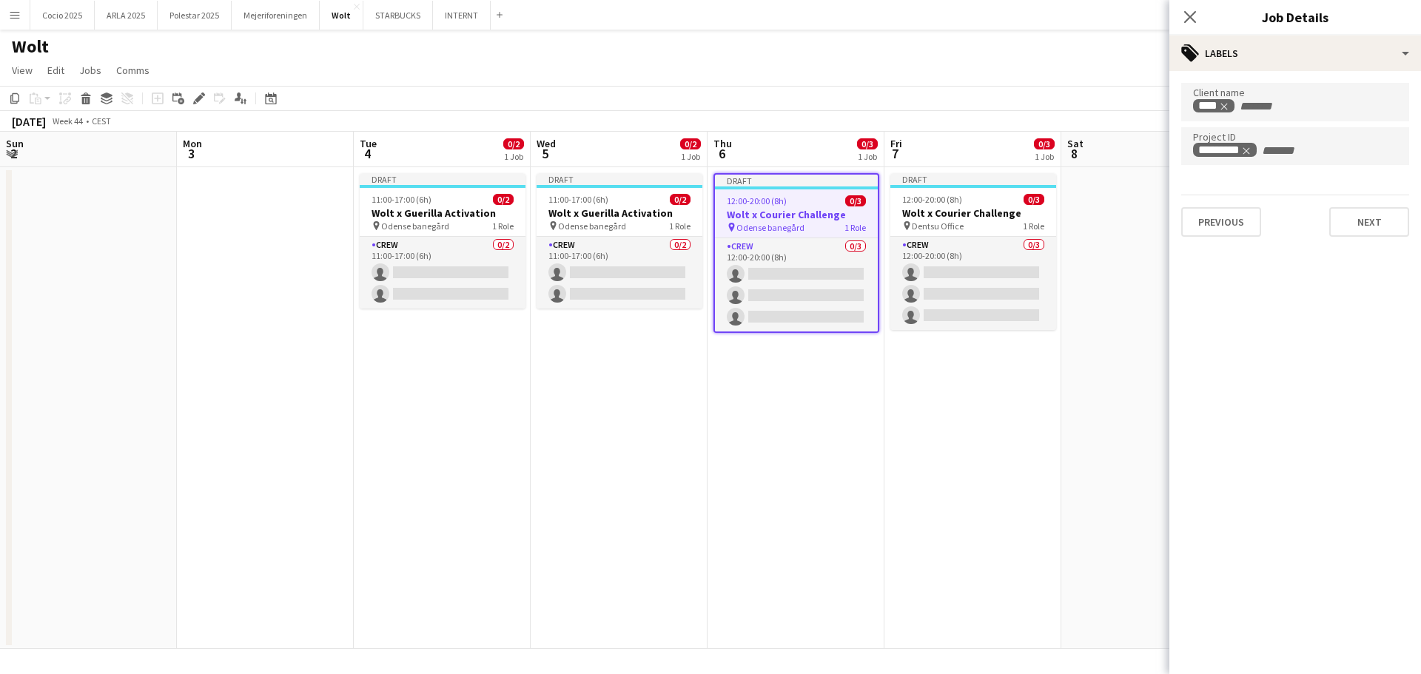
scroll to position [0, 0]
click at [1375, 241] on div "Client name **** Project ID ********* Previous Next" at bounding box center [1296, 160] width 252 height 178
click at [1368, 229] on button "Next" at bounding box center [1370, 222] width 80 height 30
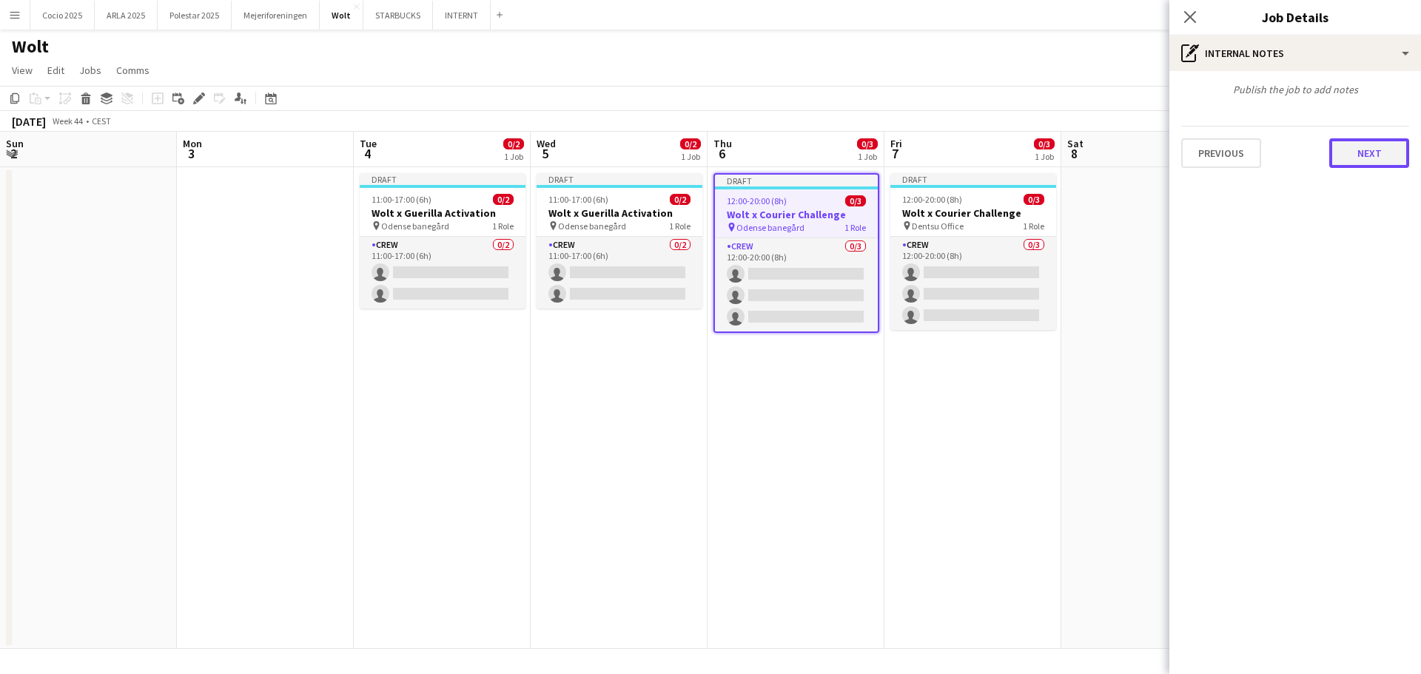
click at [1369, 155] on button "Next" at bounding box center [1370, 153] width 80 height 30
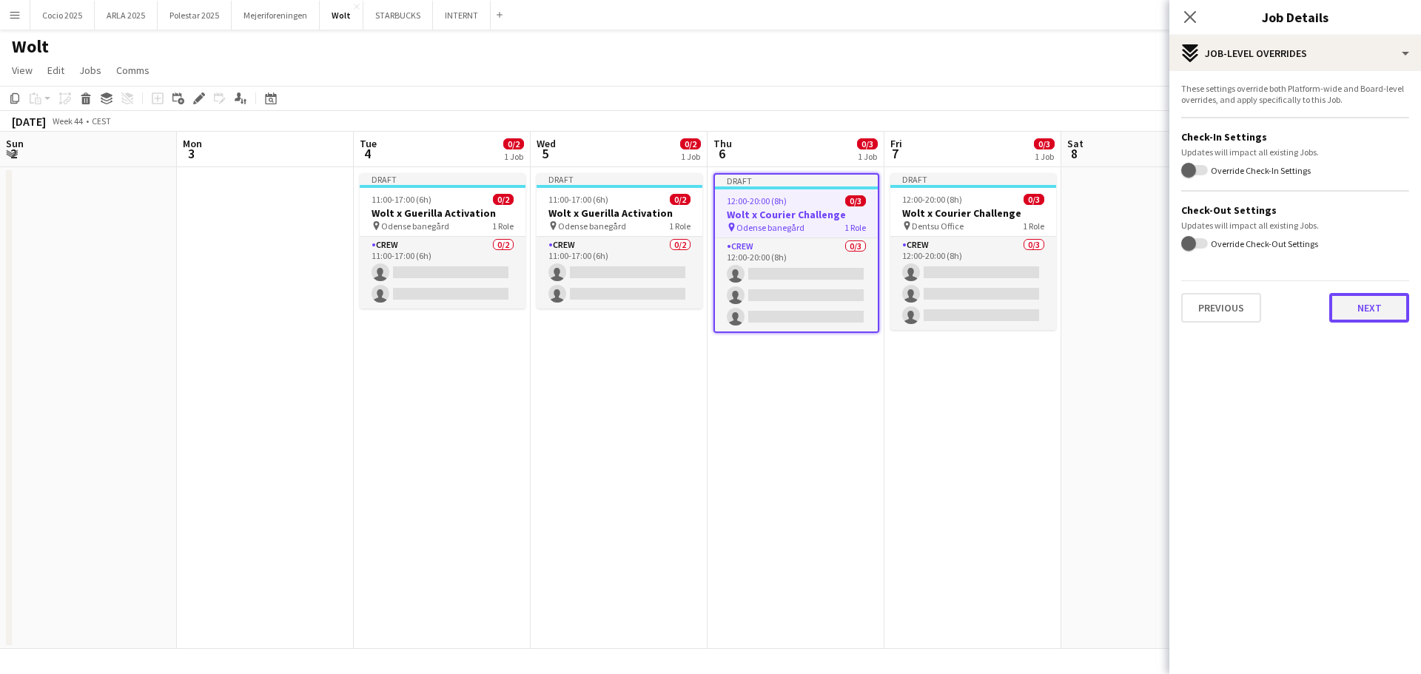
click at [1373, 314] on button "Next" at bounding box center [1370, 308] width 80 height 30
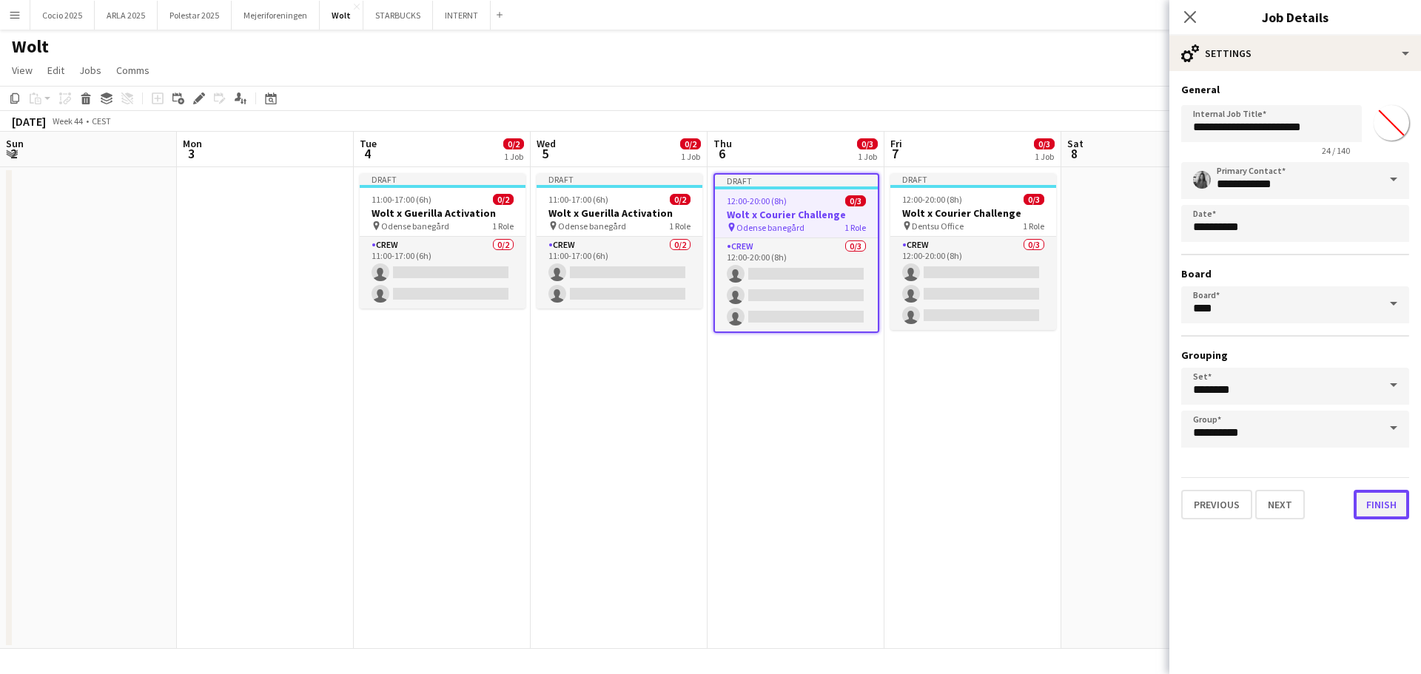
click at [1372, 513] on button "Finish" at bounding box center [1382, 505] width 56 height 30
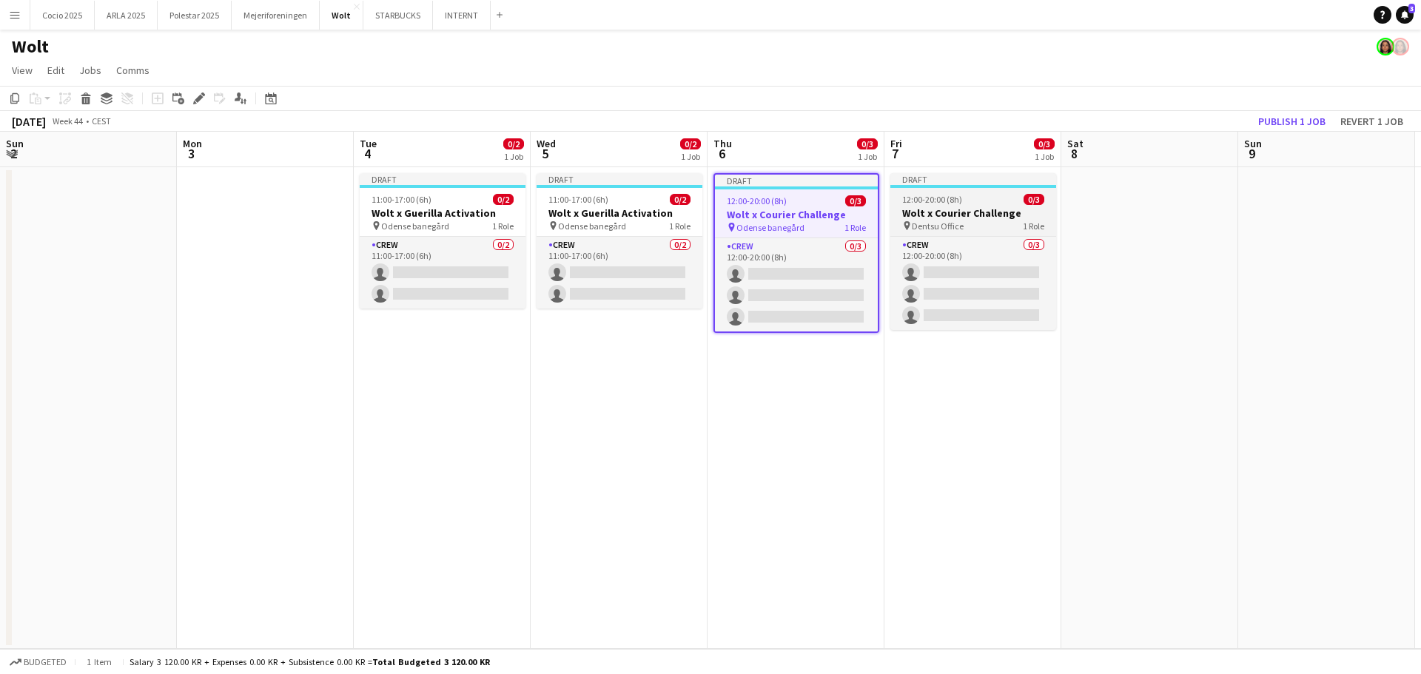
click at [983, 229] on div "pin Dentsu Office 1 Role" at bounding box center [974, 226] width 166 height 12
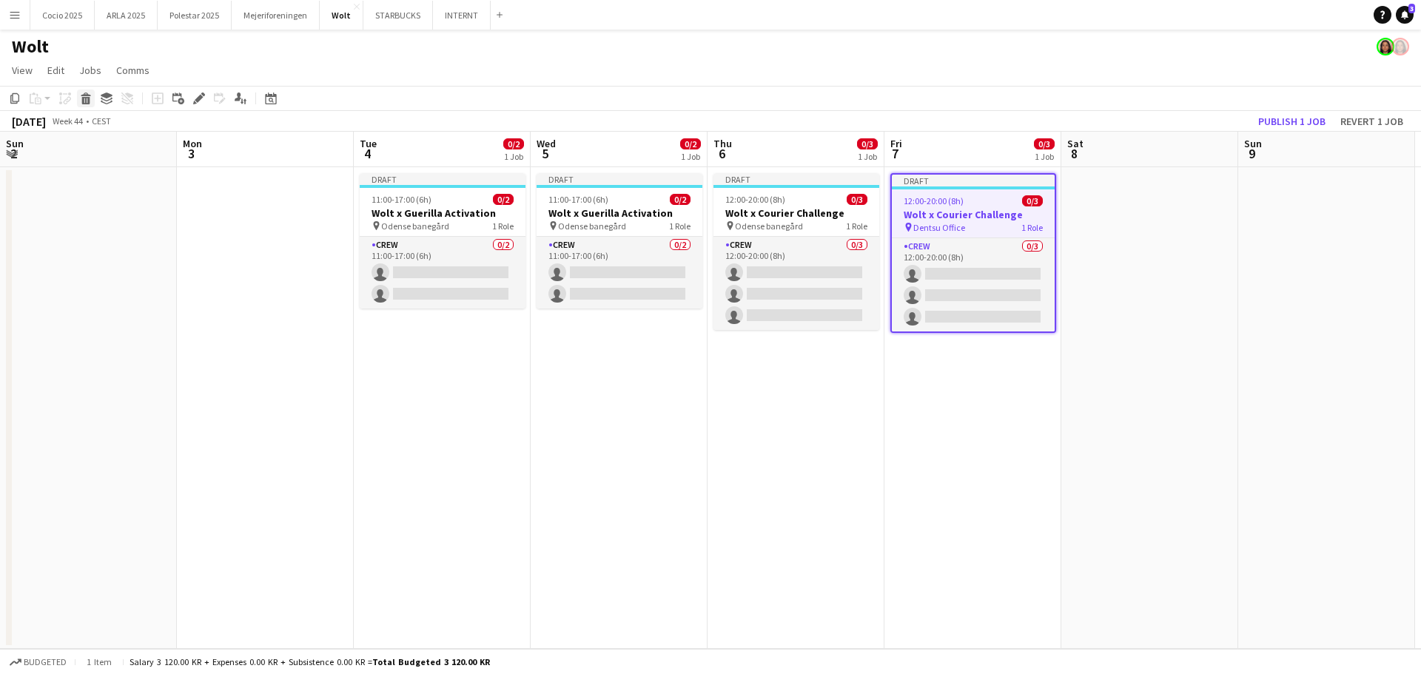
click at [93, 97] on div "Delete" at bounding box center [86, 99] width 18 height 18
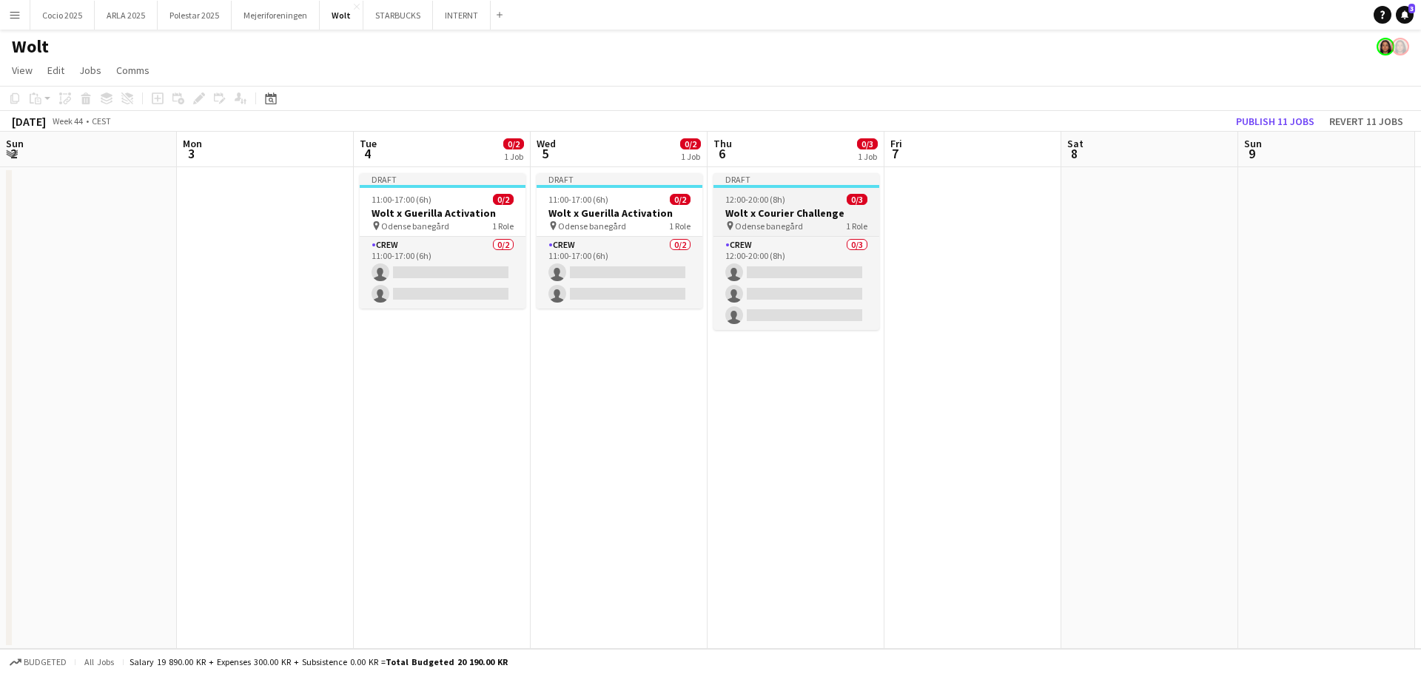
click at [731, 232] on app-job-card "Draft 12:00-20:00 (8h) 0/3 Wolt x Courier Challenge pin Odense banegård 1 Role …" at bounding box center [797, 251] width 166 height 157
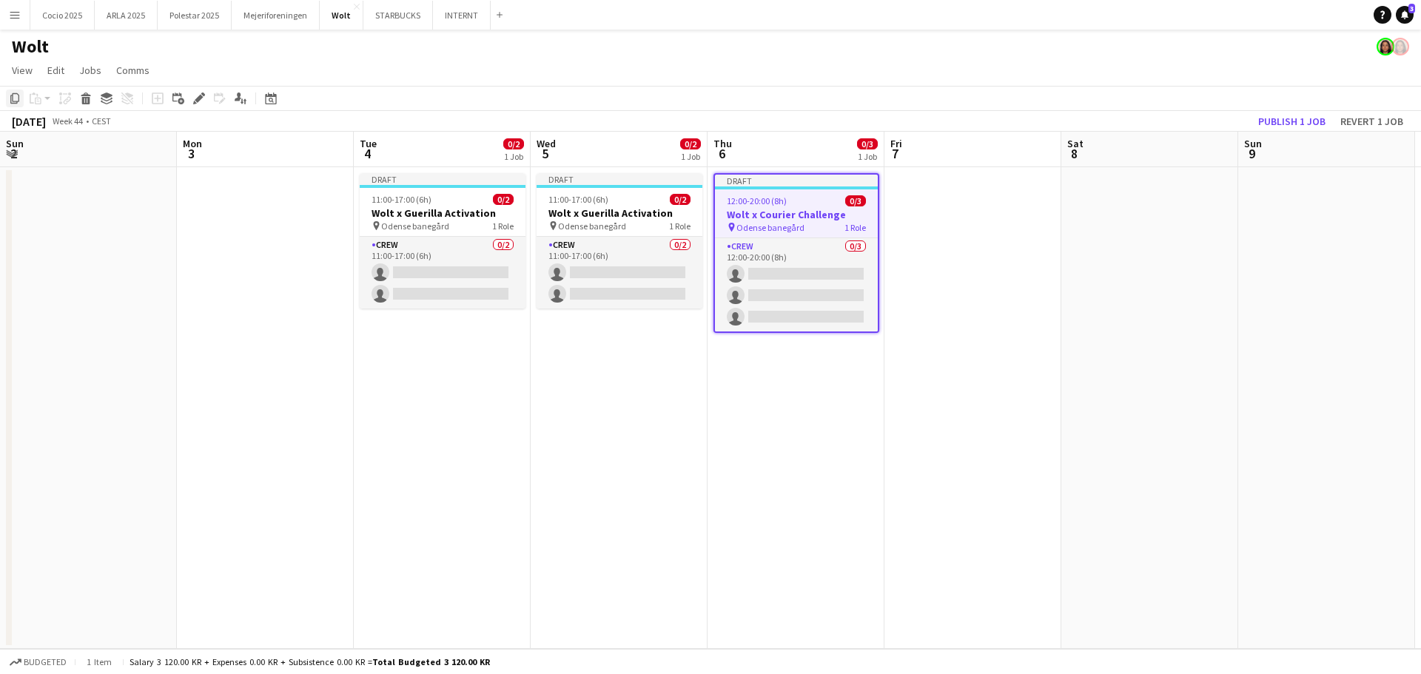
click at [9, 93] on icon "Copy" at bounding box center [15, 99] width 12 height 12
click at [928, 229] on app-date-cell at bounding box center [973, 408] width 177 height 482
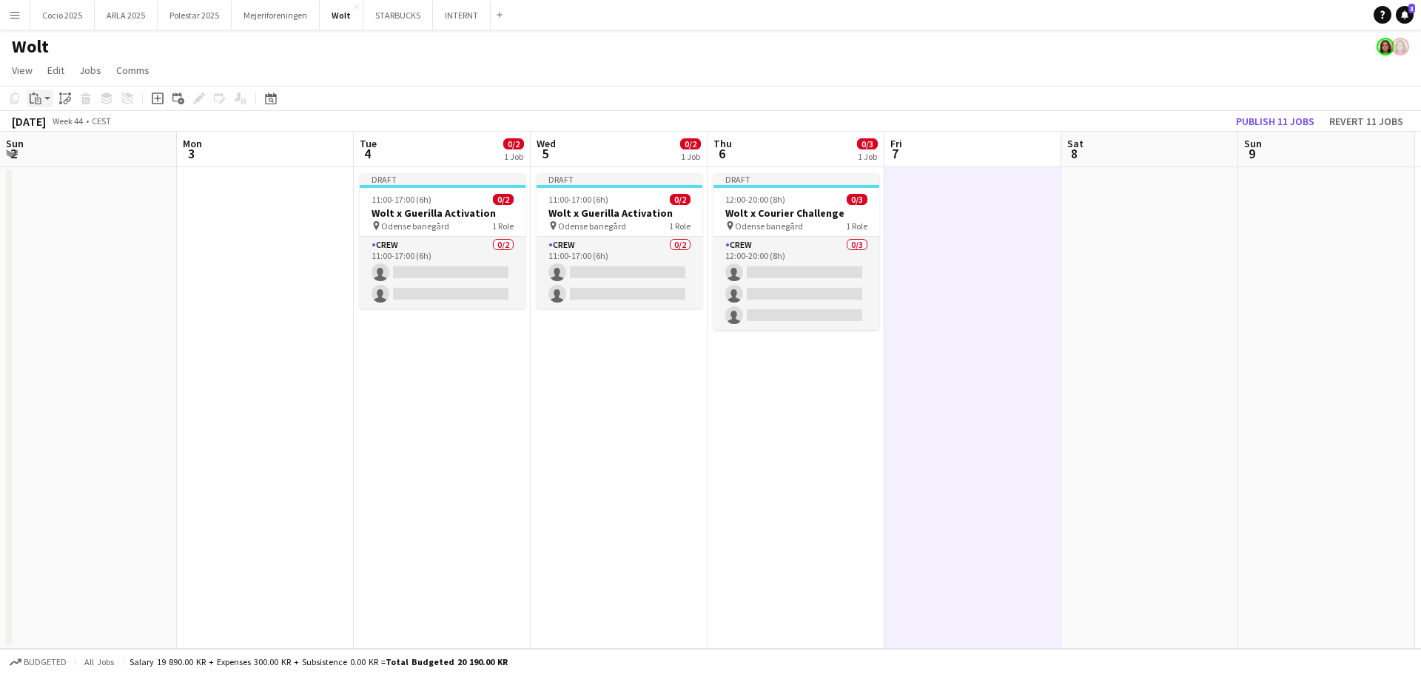
click at [43, 102] on div "Paste" at bounding box center [36, 99] width 18 height 18
click at [70, 149] on link "Paste with crew Ctrl+Shift+V" at bounding box center [108, 151] width 139 height 13
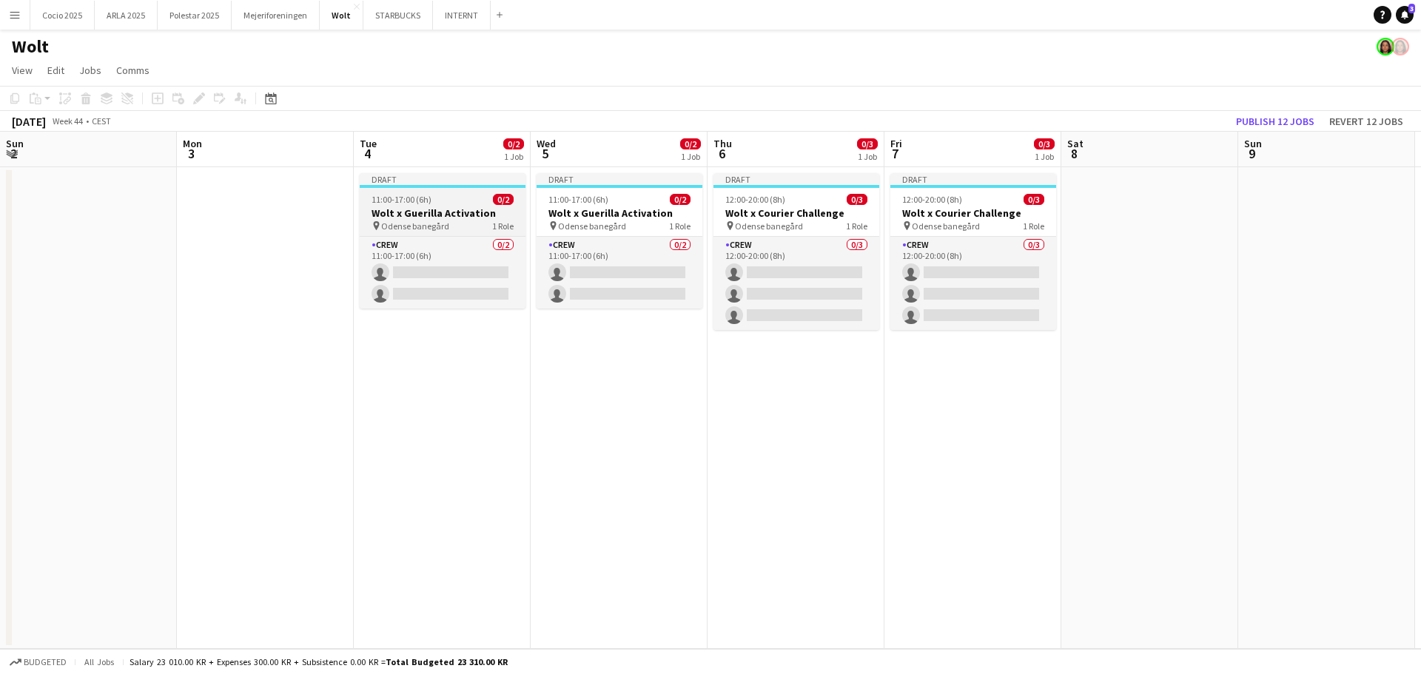
click at [444, 222] on span "Odense banegård" at bounding box center [415, 226] width 68 height 11
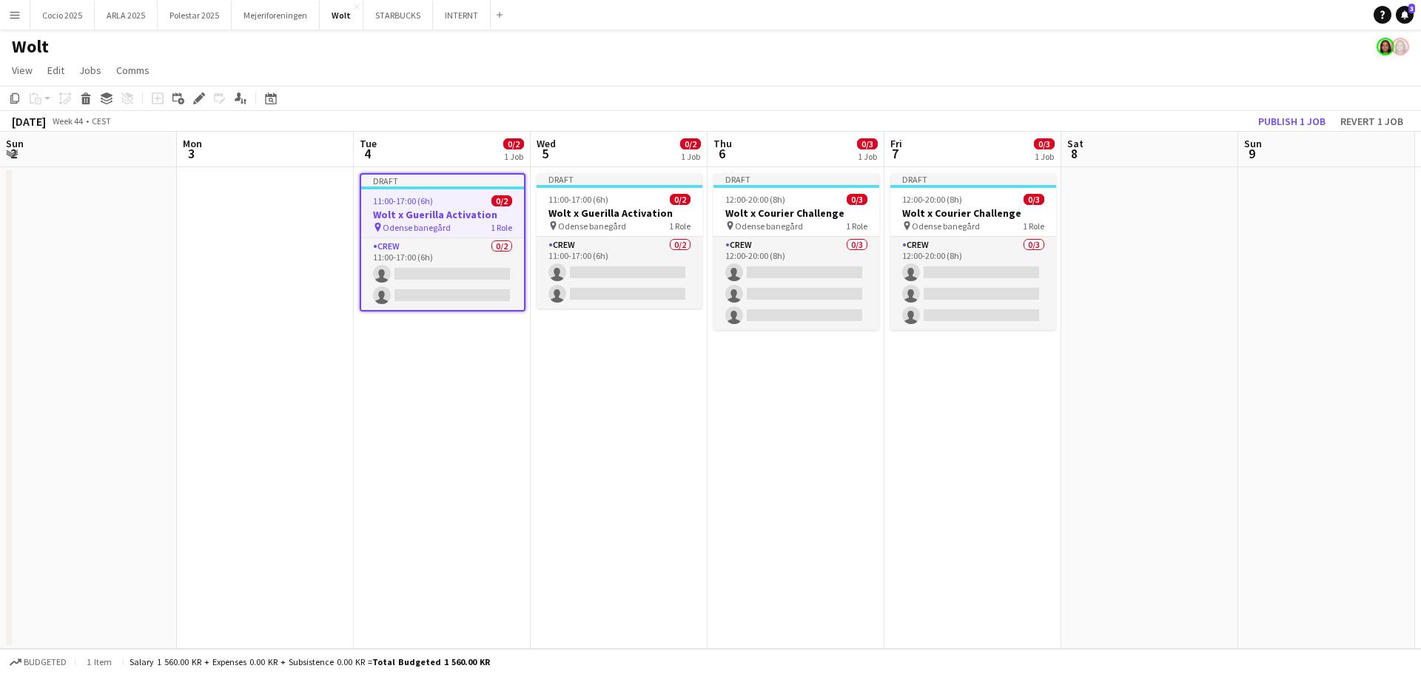
click at [444, 222] on span "Odense banegård" at bounding box center [417, 227] width 68 height 11
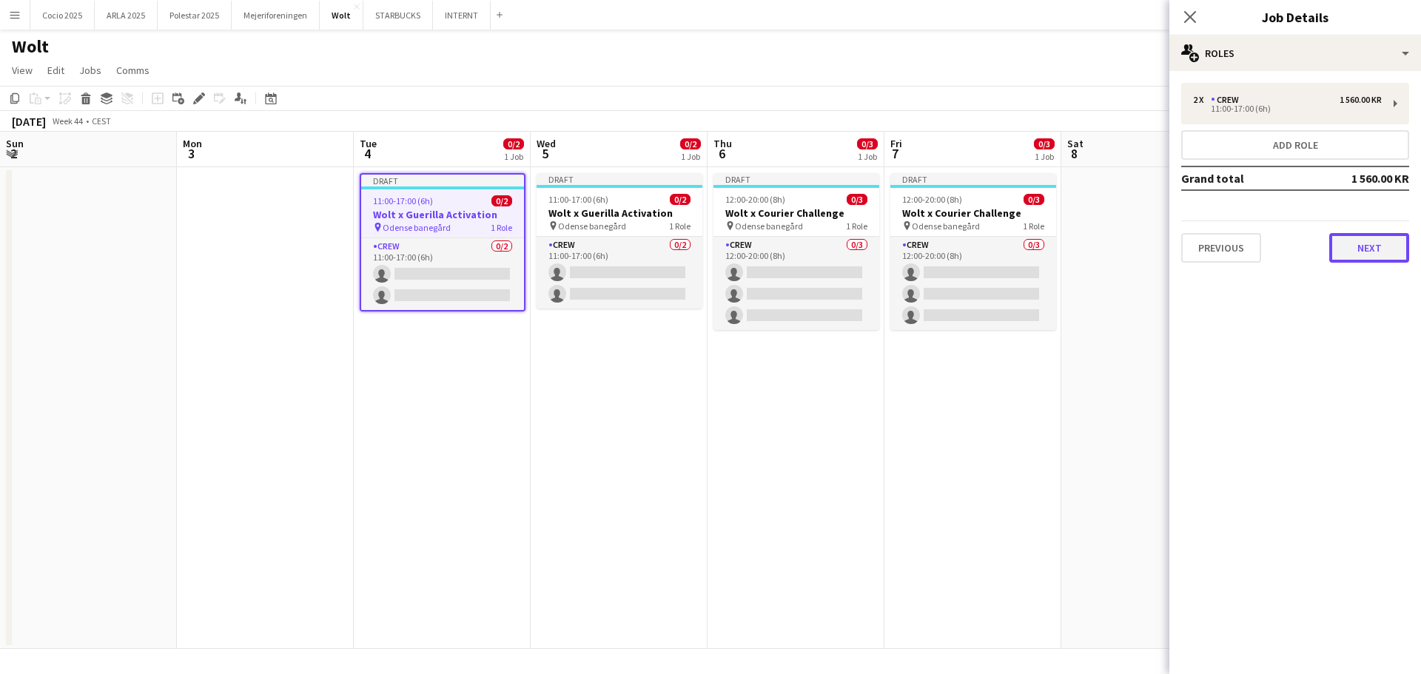
click at [1377, 238] on button "Next" at bounding box center [1370, 248] width 80 height 30
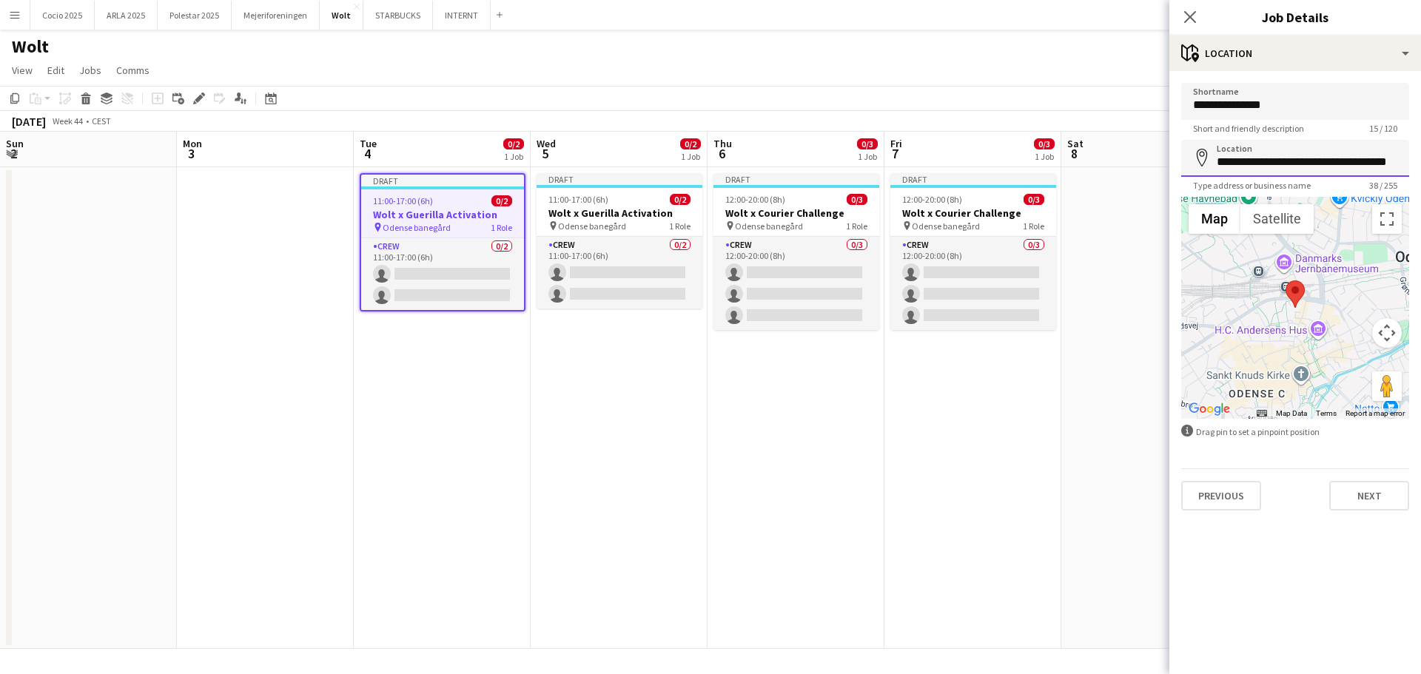
click at [1330, 165] on input "**********" at bounding box center [1295, 158] width 228 height 37
type input "**********"
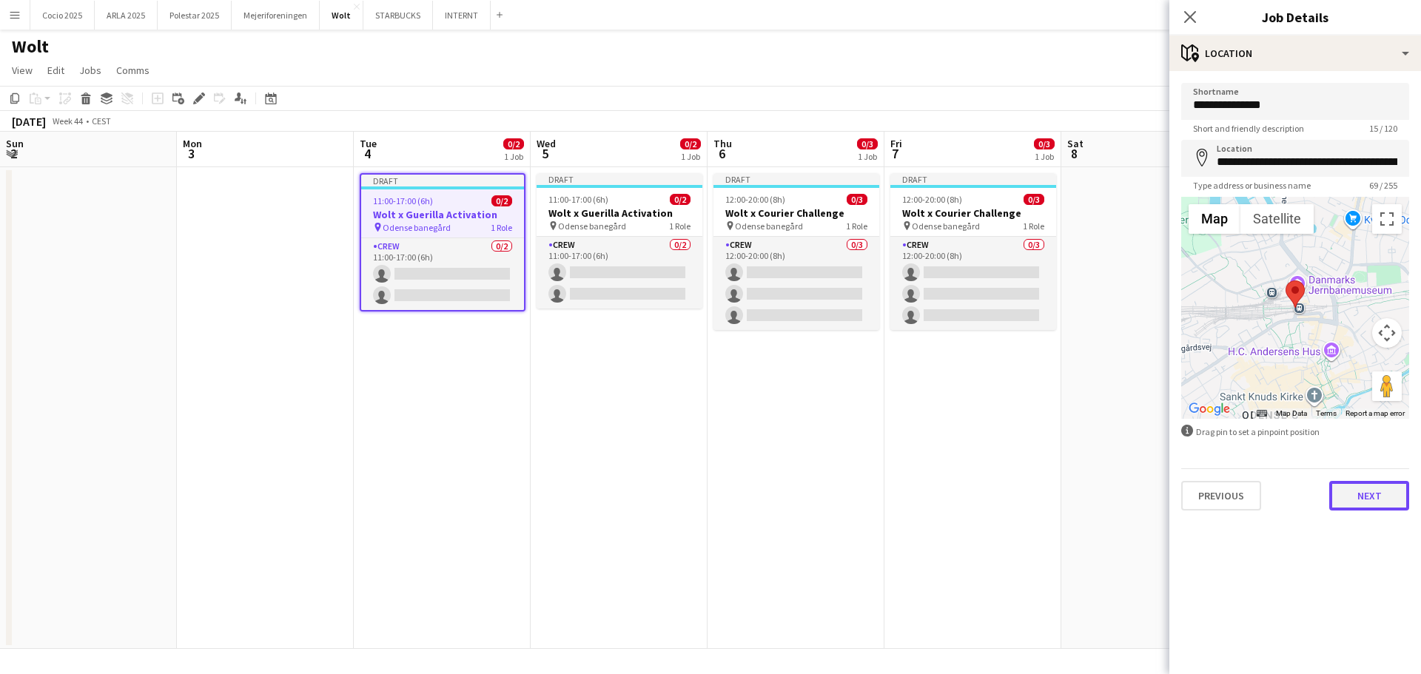
click at [1365, 500] on button "Next" at bounding box center [1370, 496] width 80 height 30
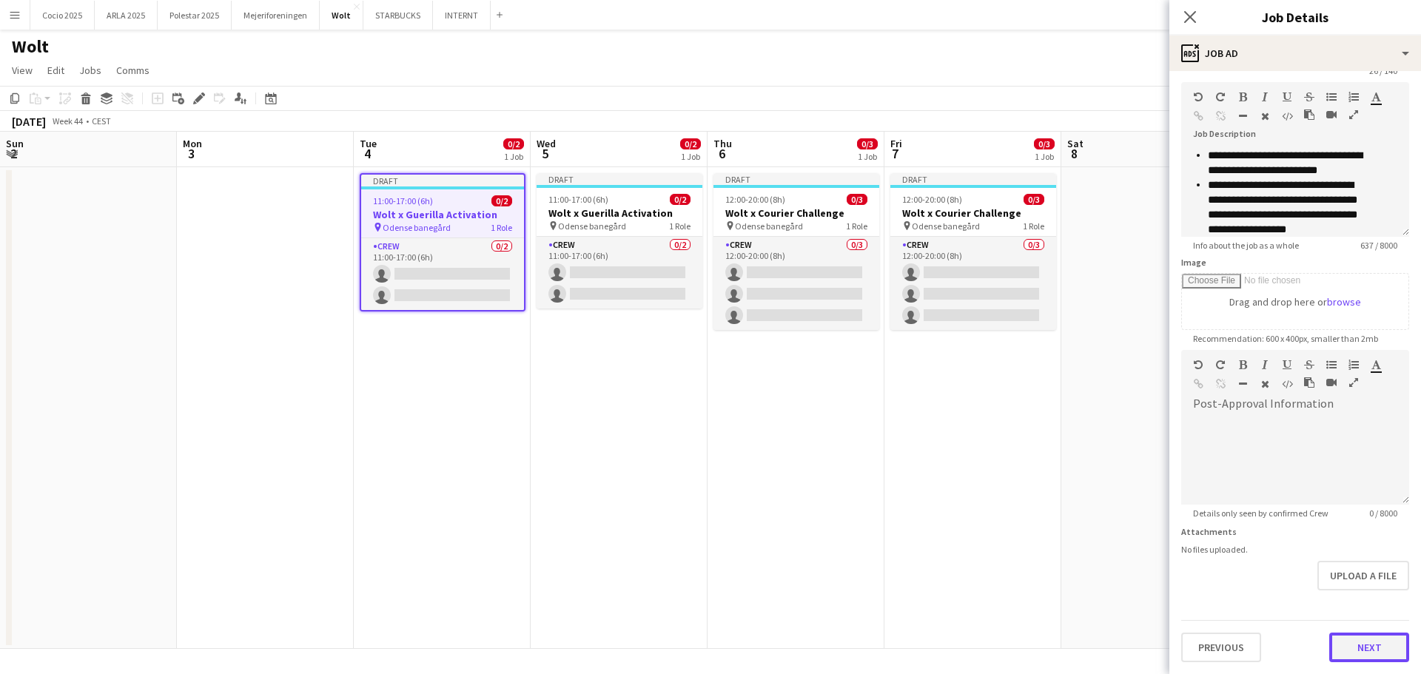
click at [1344, 642] on button "Next" at bounding box center [1370, 648] width 80 height 30
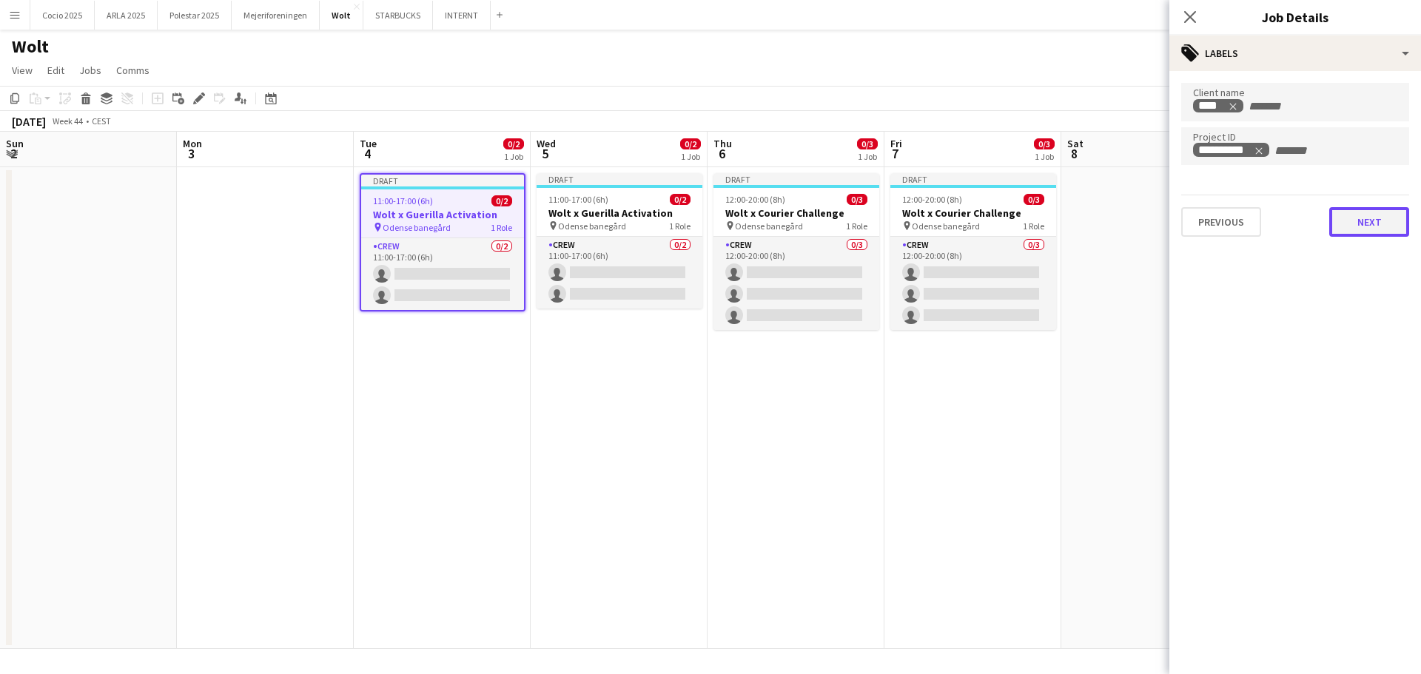
click at [1374, 227] on button "Next" at bounding box center [1370, 222] width 80 height 30
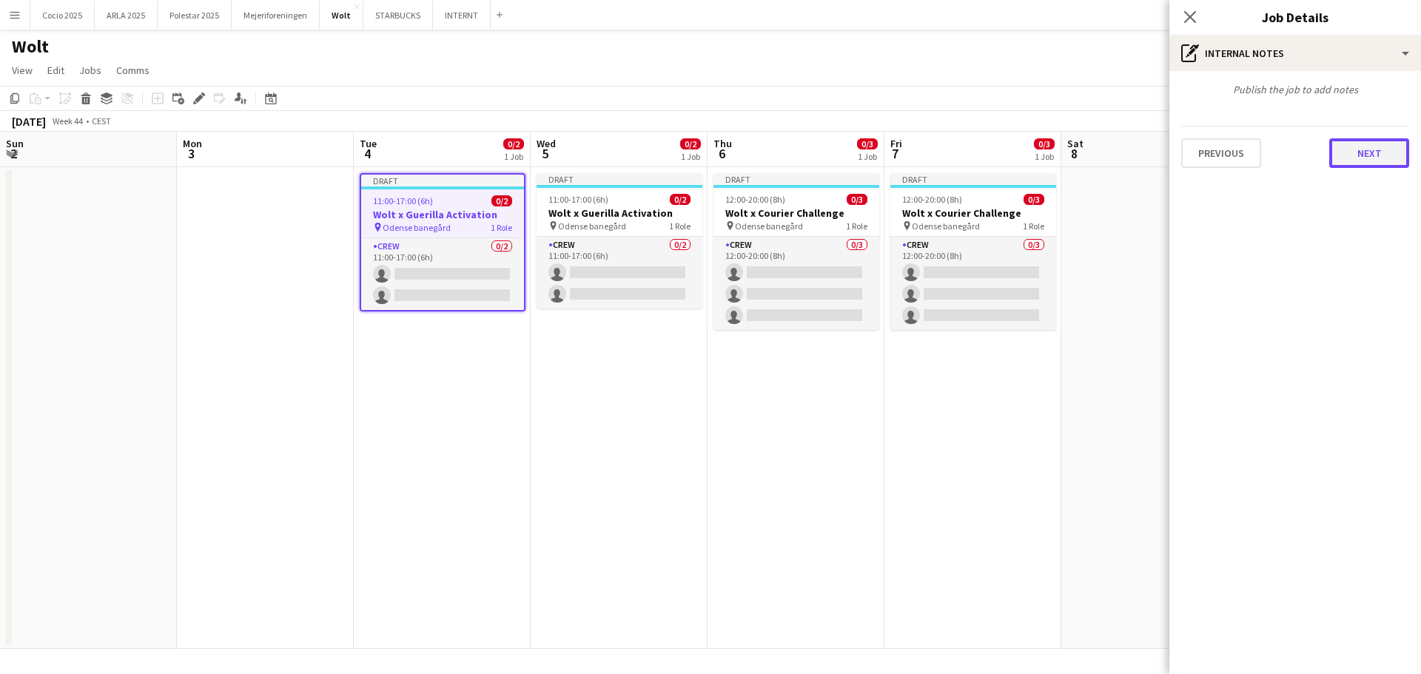
click at [1343, 150] on button "Next" at bounding box center [1370, 153] width 80 height 30
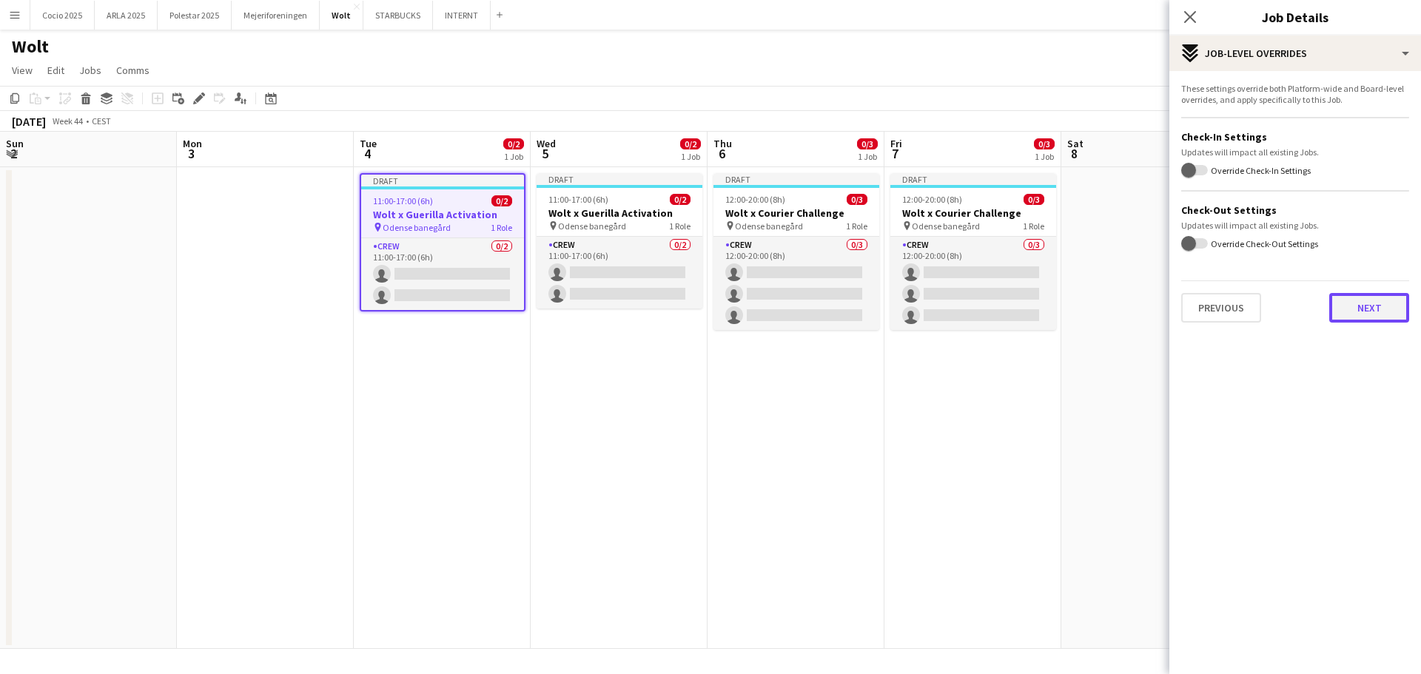
click at [1367, 307] on button "Next" at bounding box center [1370, 308] width 80 height 30
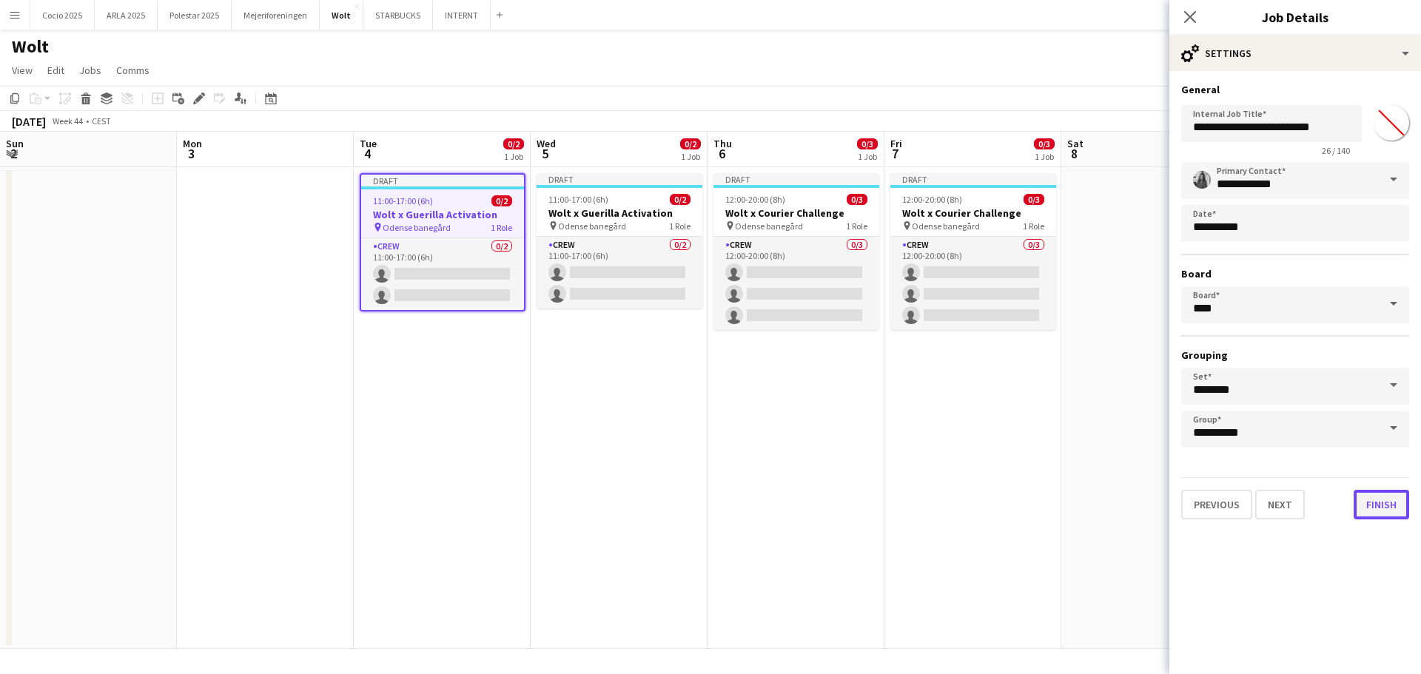
click at [1391, 503] on button "Finish" at bounding box center [1382, 505] width 56 height 30
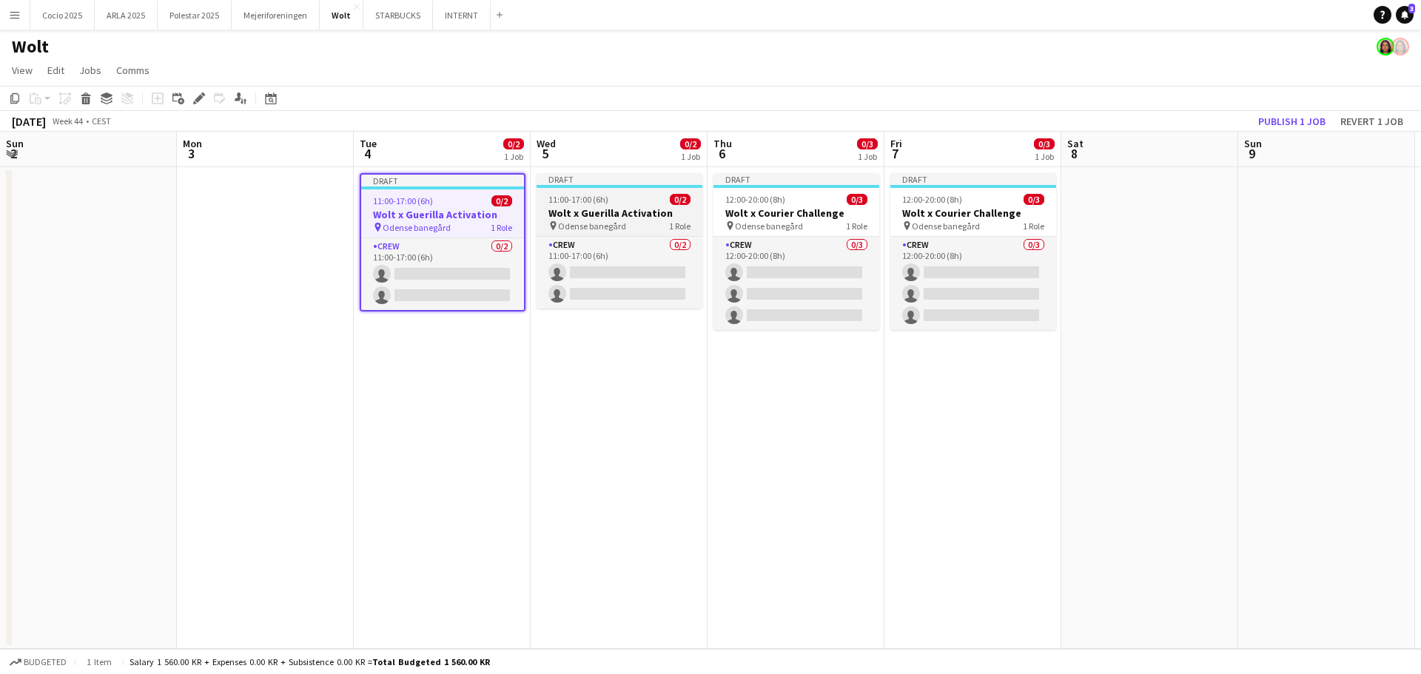
click at [600, 204] on span "11:00-17:00 (6h)" at bounding box center [579, 199] width 60 height 11
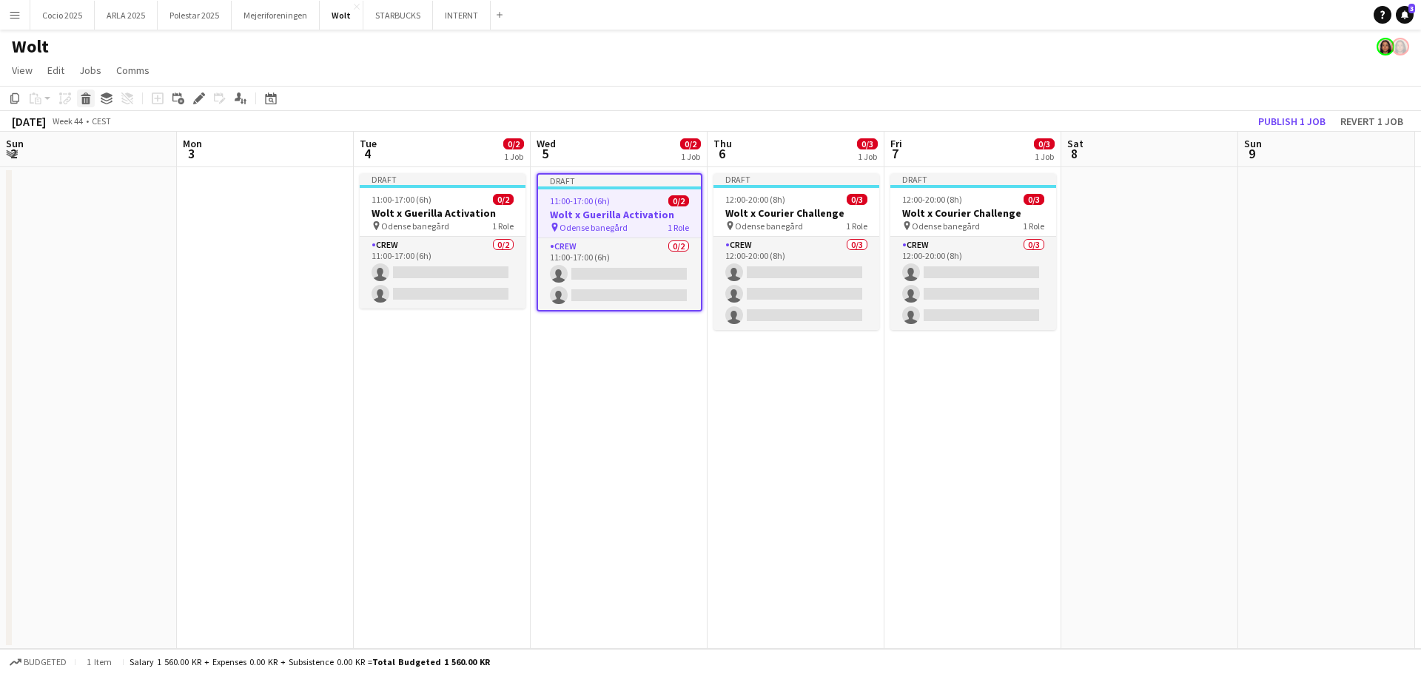
click at [89, 91] on div "Delete" at bounding box center [86, 99] width 18 height 18
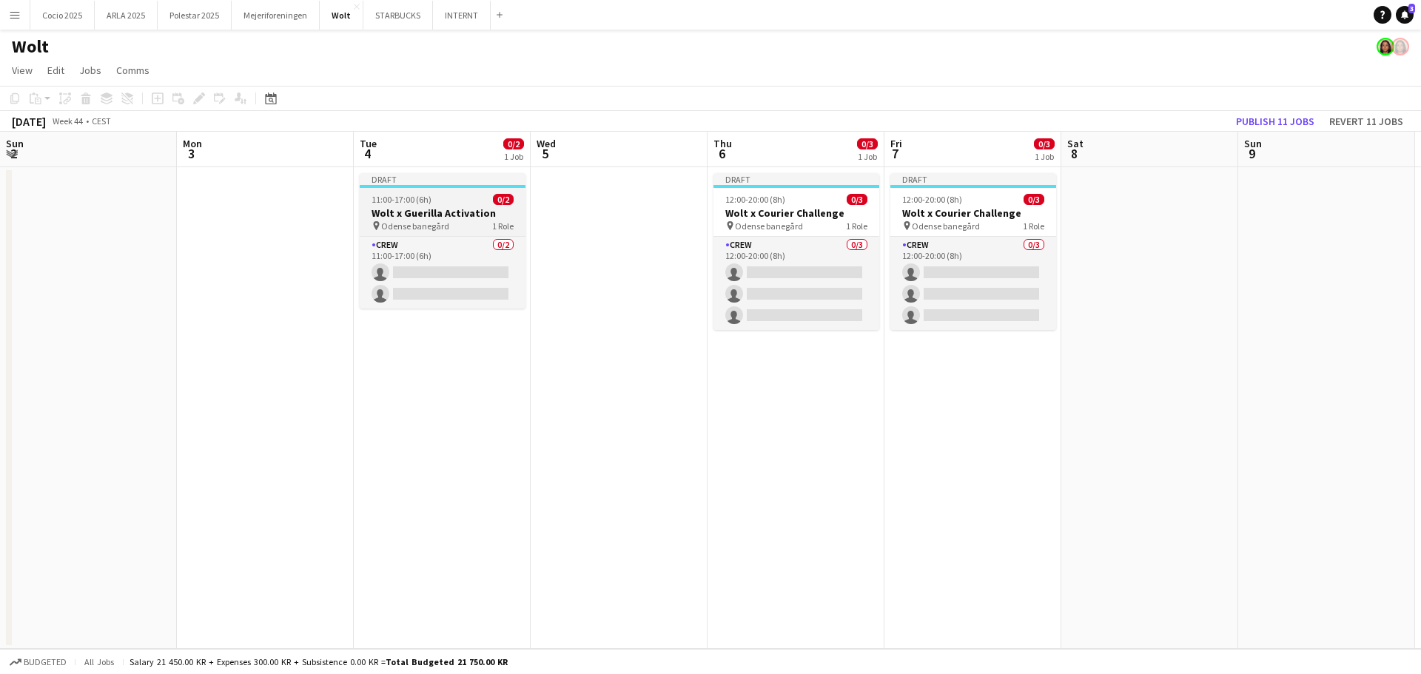
click at [435, 195] on div "11:00-17:00 (6h) 0/2" at bounding box center [443, 199] width 166 height 11
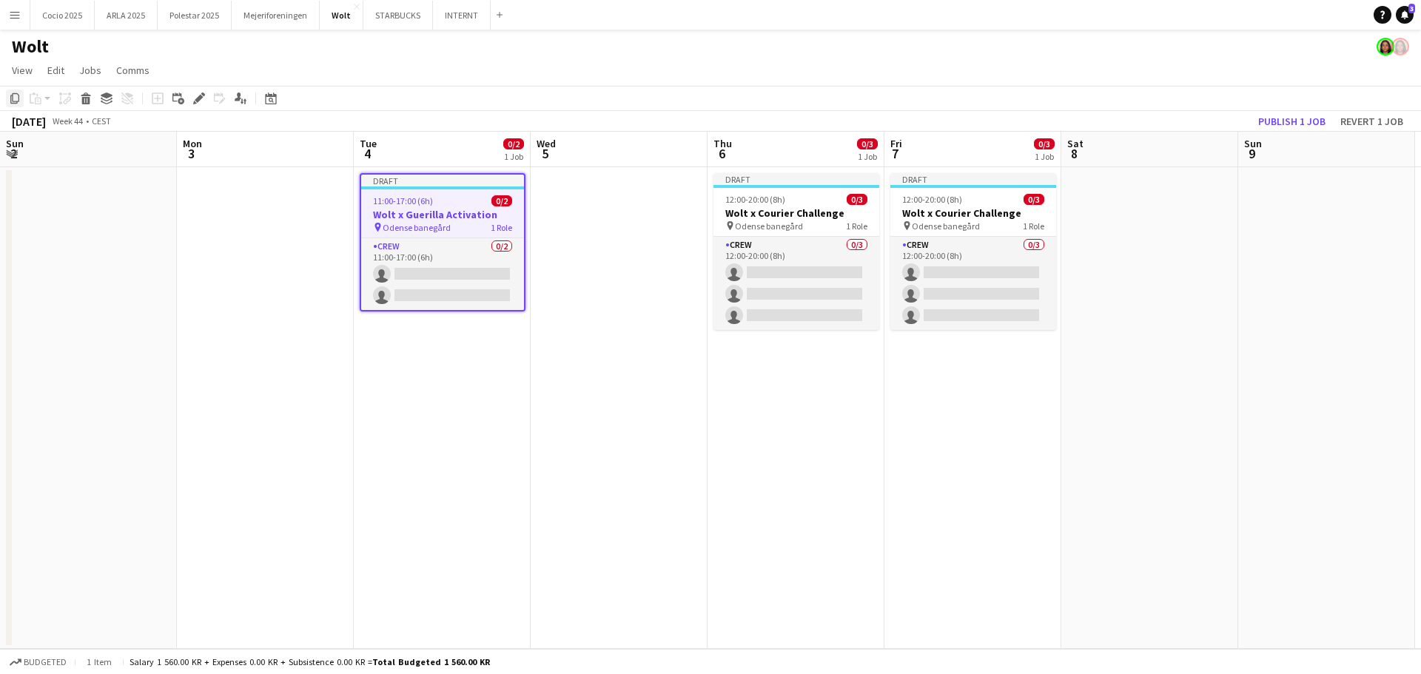
click at [15, 95] on icon "Copy" at bounding box center [15, 99] width 12 height 12
click at [593, 207] on app-date-cell at bounding box center [619, 408] width 177 height 482
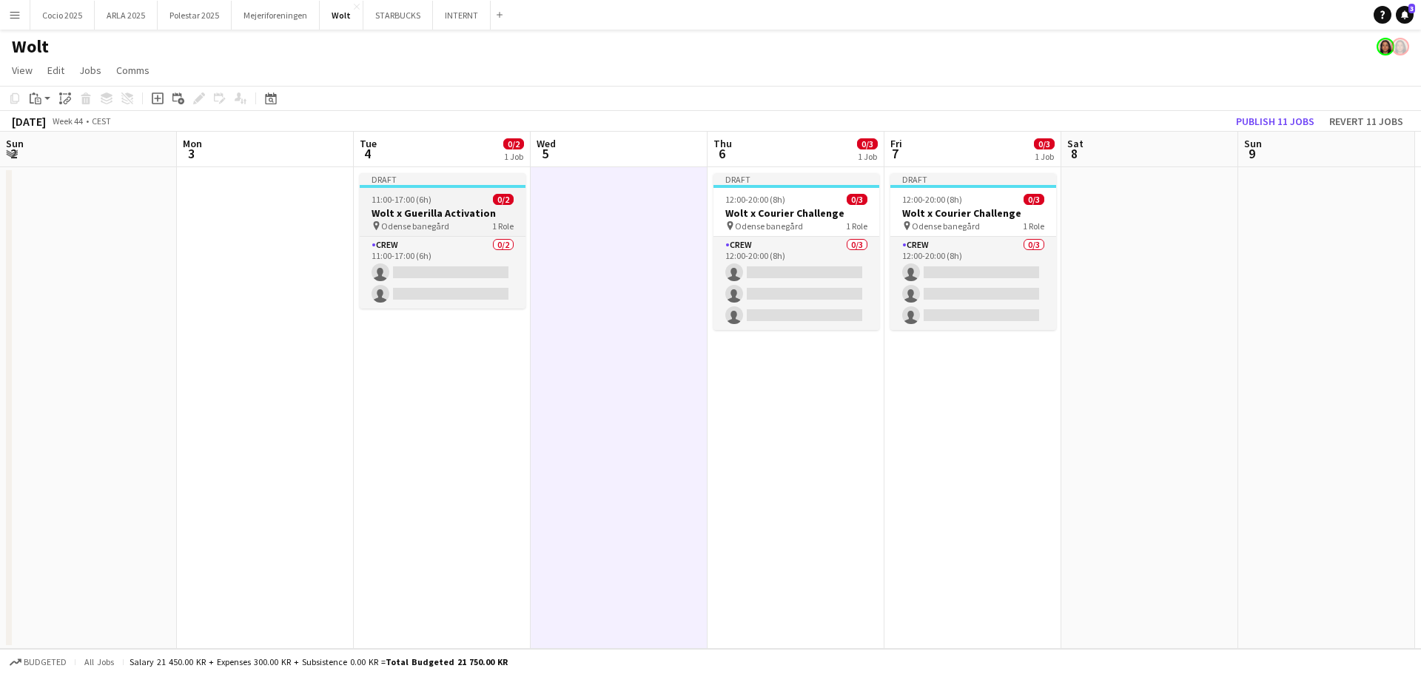
scroll to position [0, 532]
click at [34, 106] on div "Paste" at bounding box center [36, 99] width 18 height 18
click at [58, 143] on div "Paste Ctrl+V Paste with crew Ctrl+Shift+V" at bounding box center [108, 139] width 163 height 62
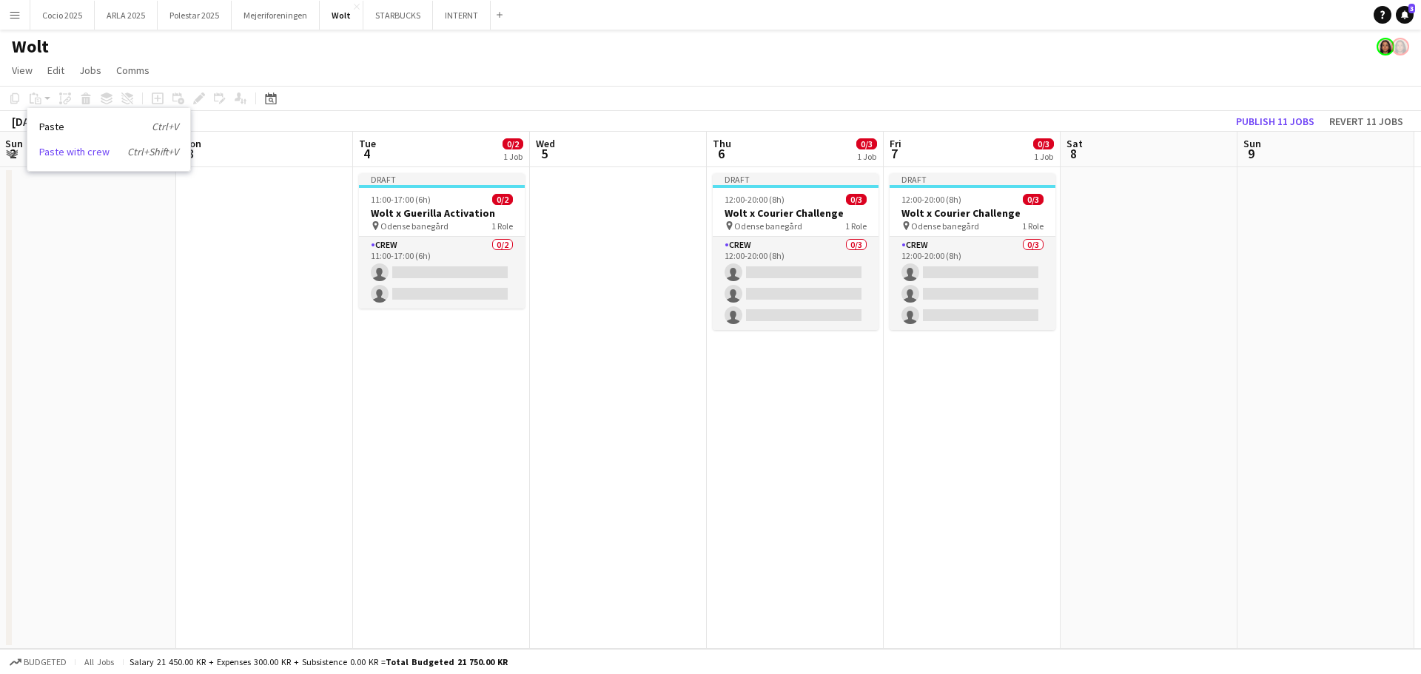
click at [59, 147] on link "Paste with crew Ctrl+Shift+V" at bounding box center [108, 151] width 139 height 13
click at [578, 232] on app-date-cell at bounding box center [618, 408] width 177 height 482
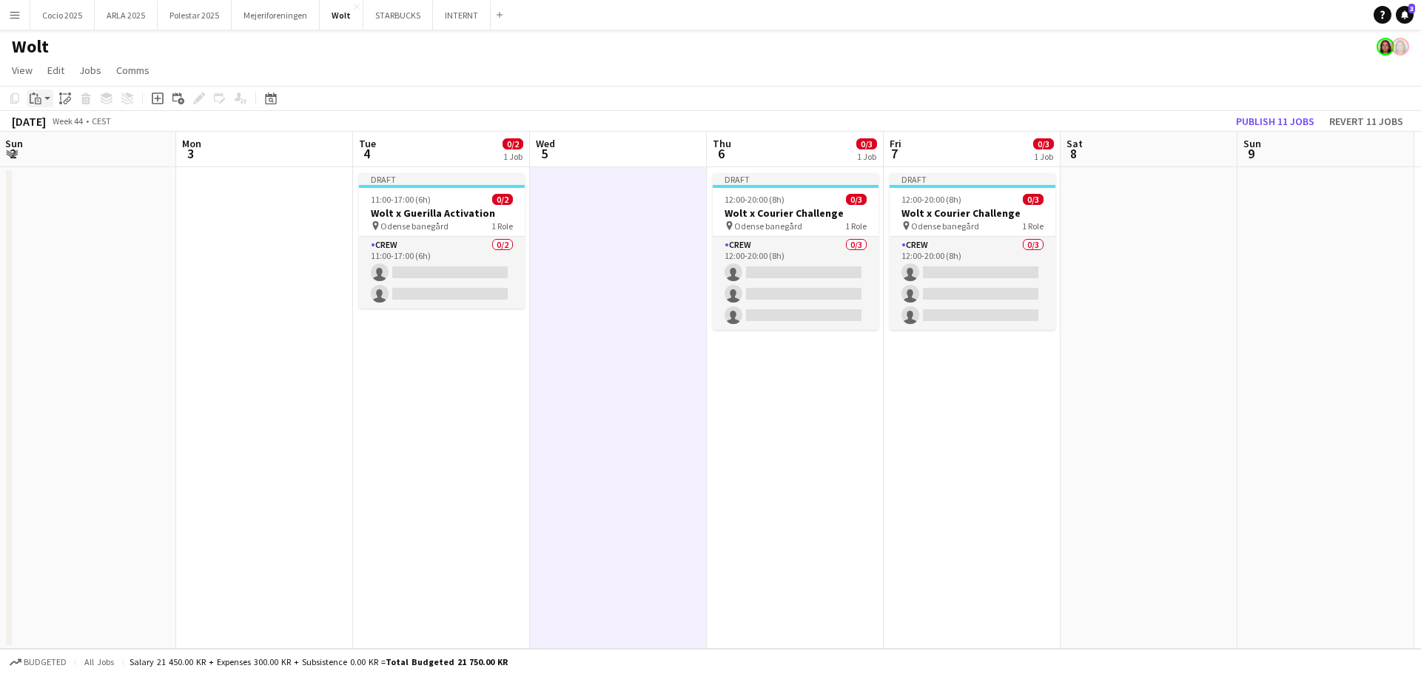
click at [41, 100] on icon at bounding box center [38, 101] width 7 height 7
click at [73, 147] on link "Paste with crew Ctrl+Shift+V" at bounding box center [108, 151] width 139 height 13
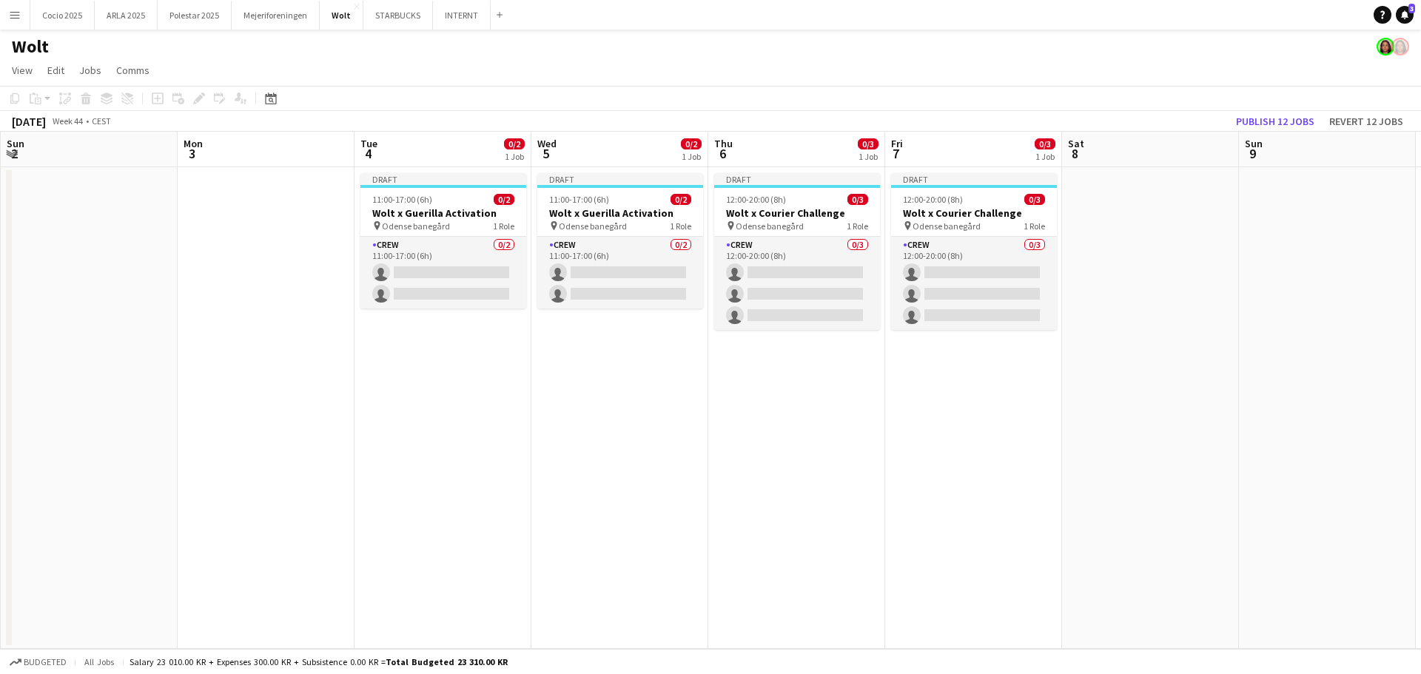
click at [485, 384] on app-date-cell "Draft 11:00-17:00 (6h) 0/2 Wolt x Guerilla Activation pin Odense banegård 1 Rol…" at bounding box center [443, 408] width 177 height 482
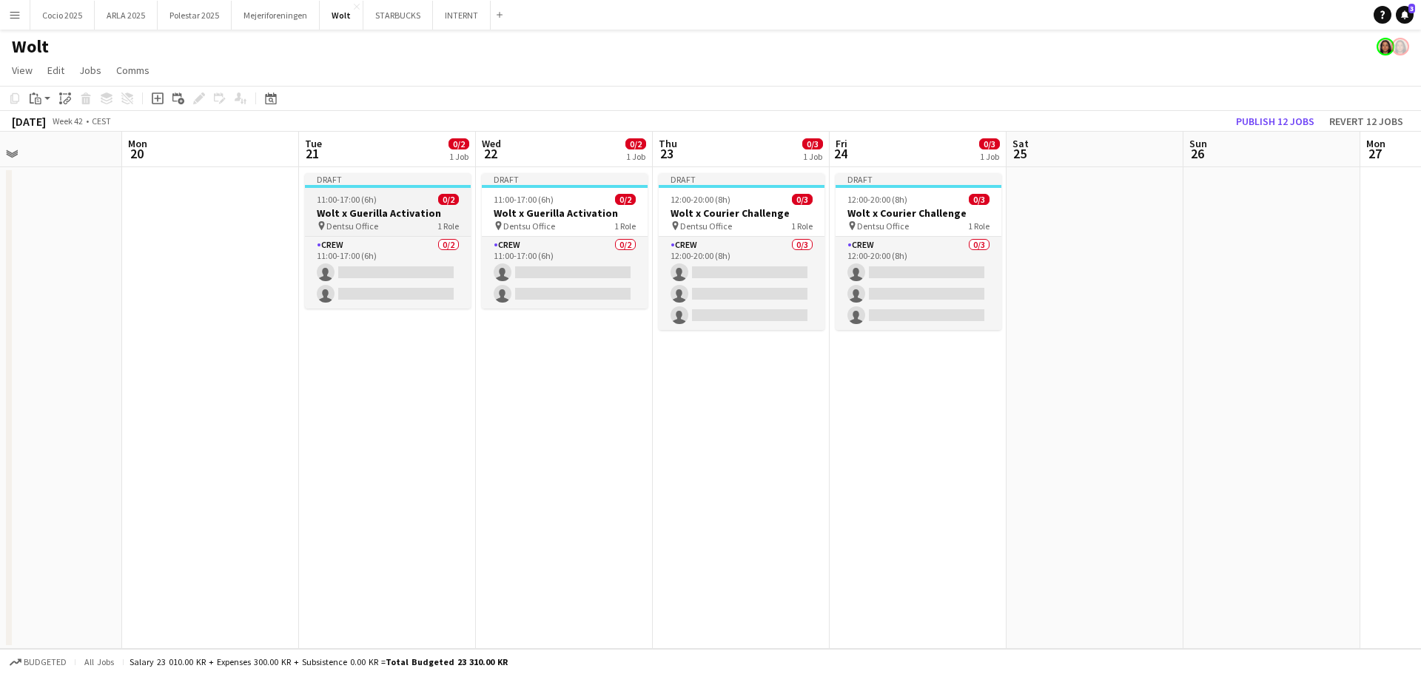
scroll to position [0, 387]
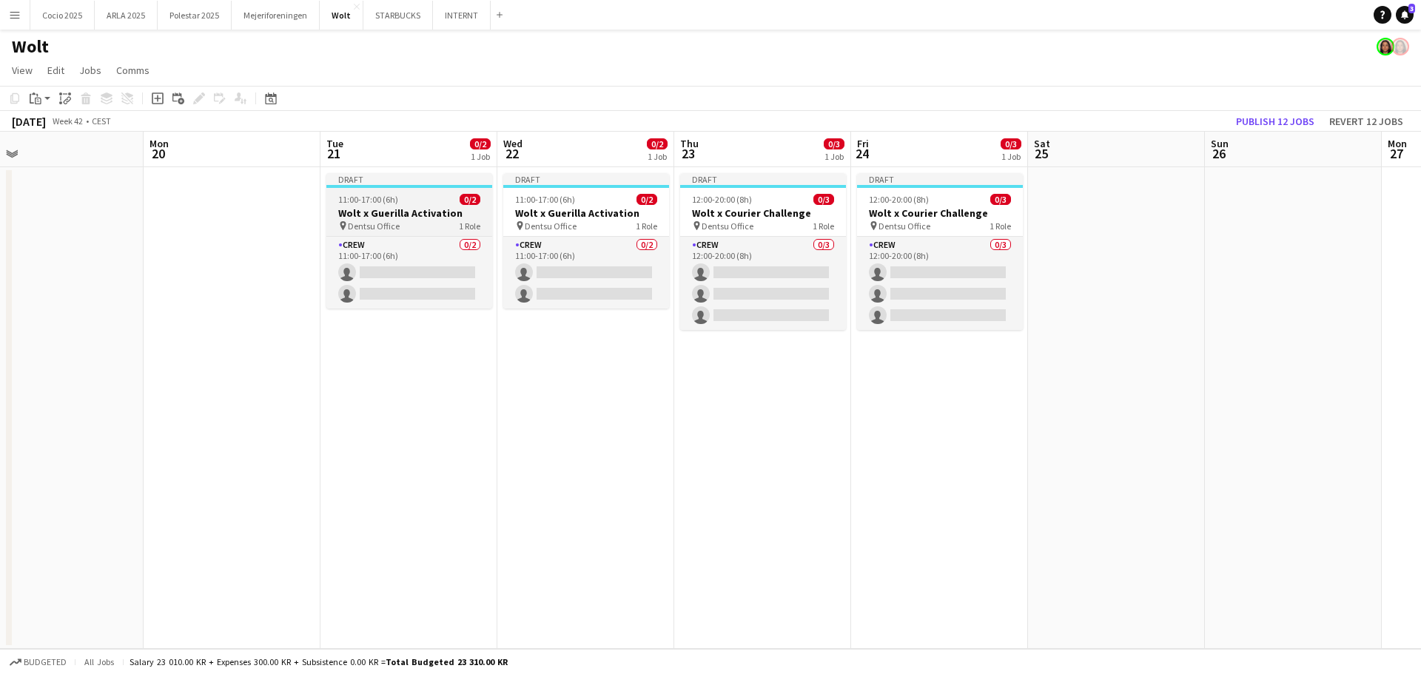
click at [410, 212] on h3 "Wolt x Guerilla Activation" at bounding box center [409, 213] width 166 height 13
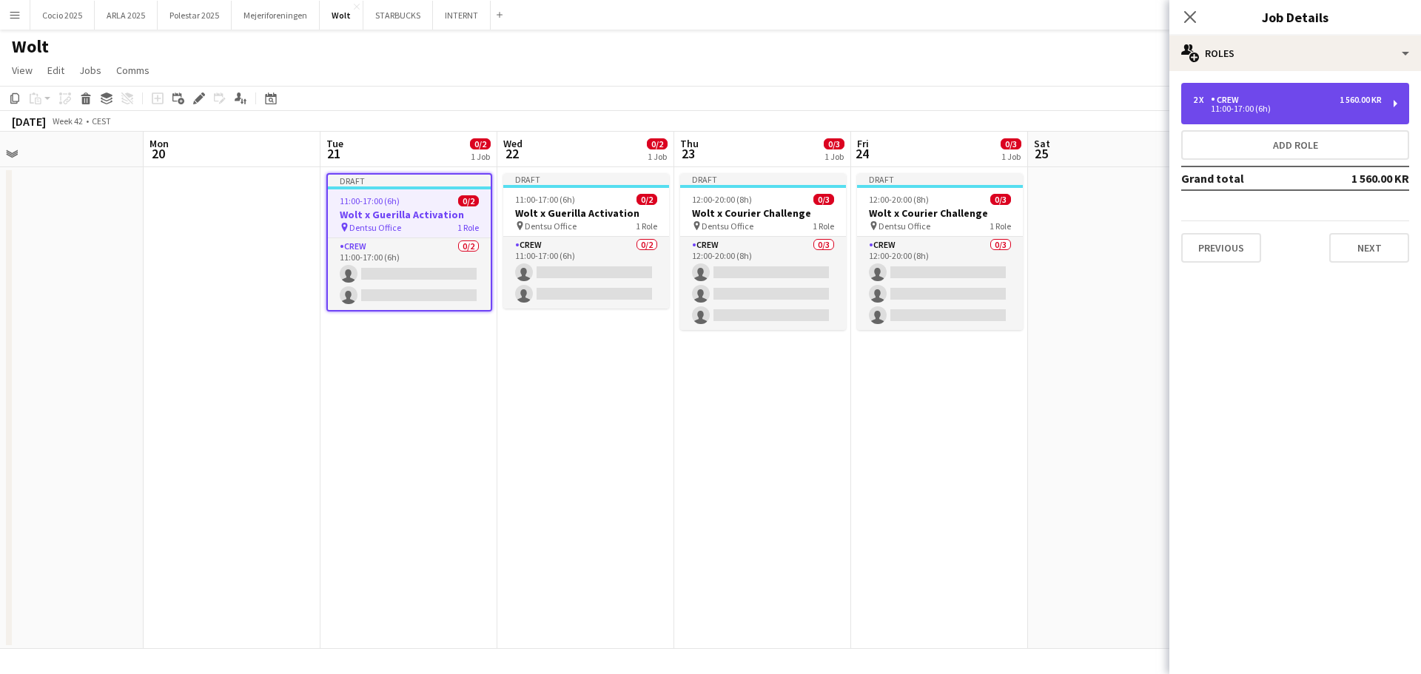
click at [1397, 108] on div "2 x Crew 1 560.00 KR 11:00-17:00 (6h)" at bounding box center [1295, 103] width 228 height 41
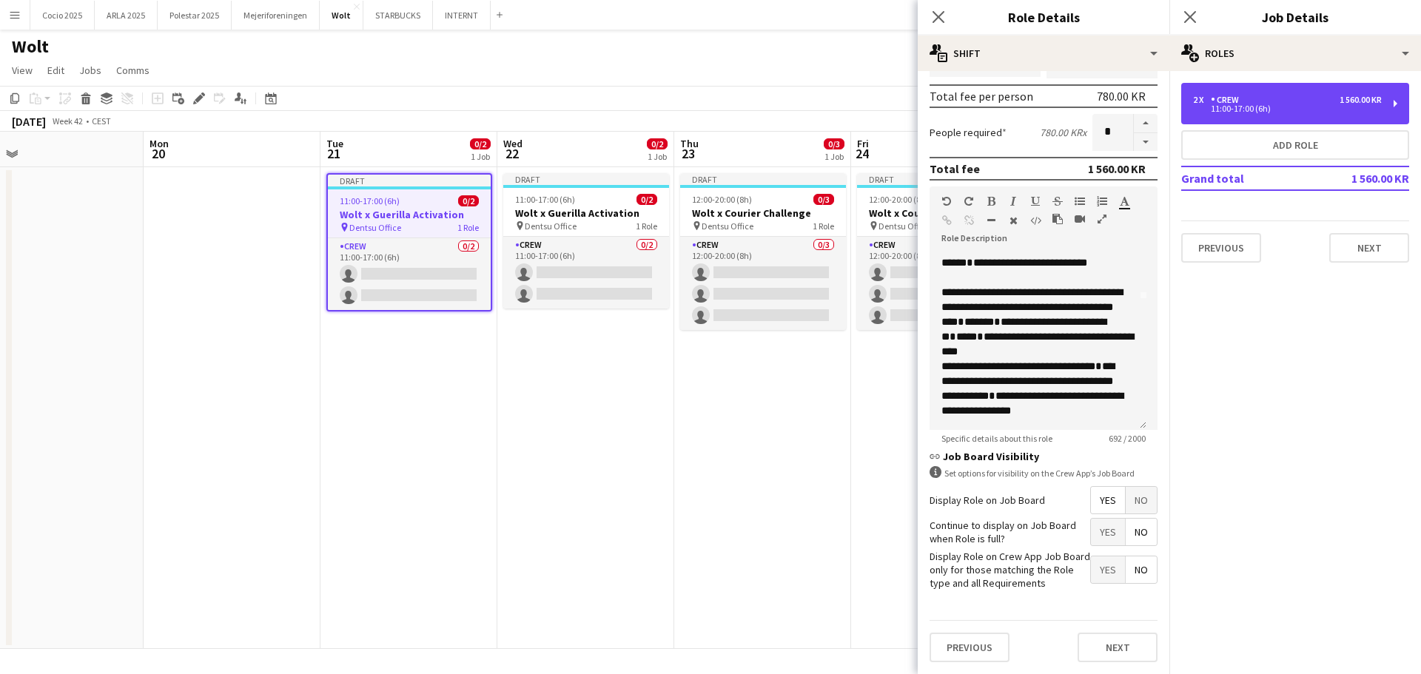
scroll to position [160, 0]
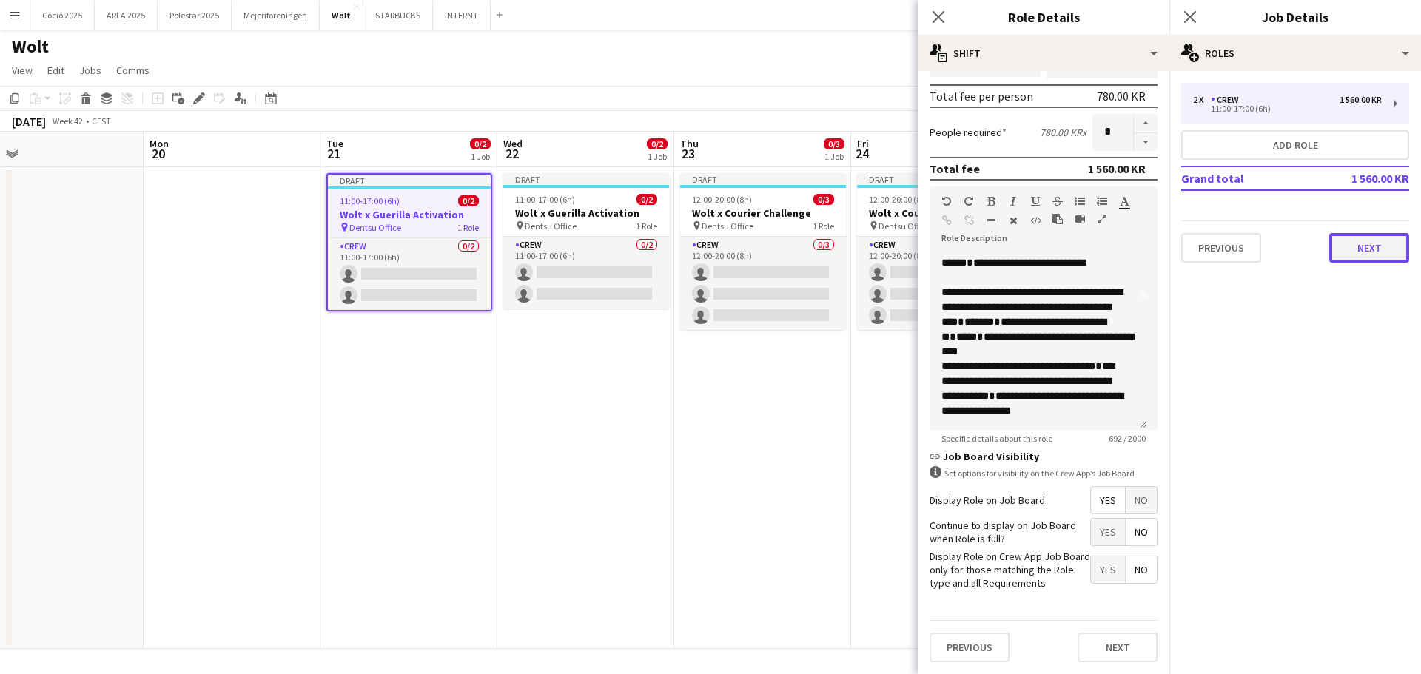
click at [1387, 248] on button "Next" at bounding box center [1370, 248] width 80 height 30
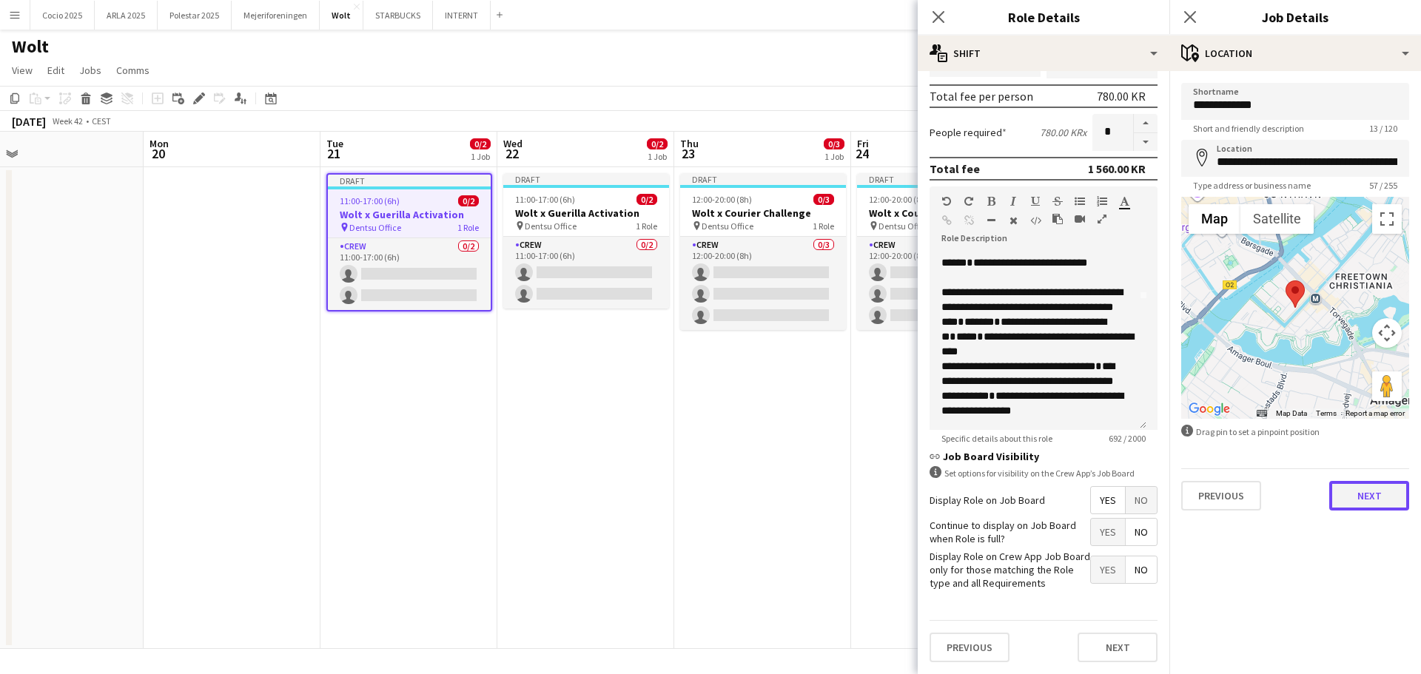
click at [1372, 497] on button "Next" at bounding box center [1370, 496] width 80 height 30
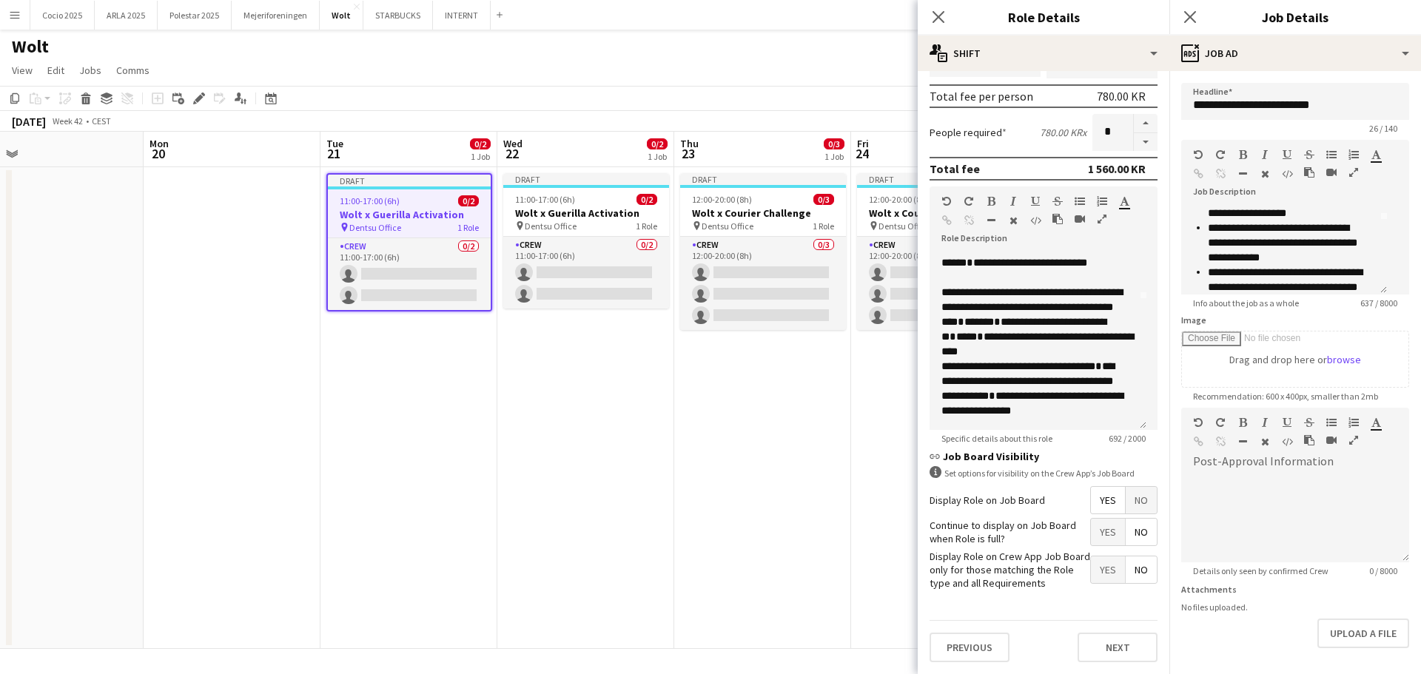
scroll to position [0, 0]
click at [1203, 230] on ul "**********" at bounding box center [1278, 322] width 171 height 233
click at [1230, 195] on div "Standard Heading 1 Heading 2 Heading 3 Heading 4 Heading 5 Heading 6 Heading 7 …" at bounding box center [1295, 168] width 228 height 56
click at [1211, 213] on div "**********" at bounding box center [1295, 244] width 228 height 99
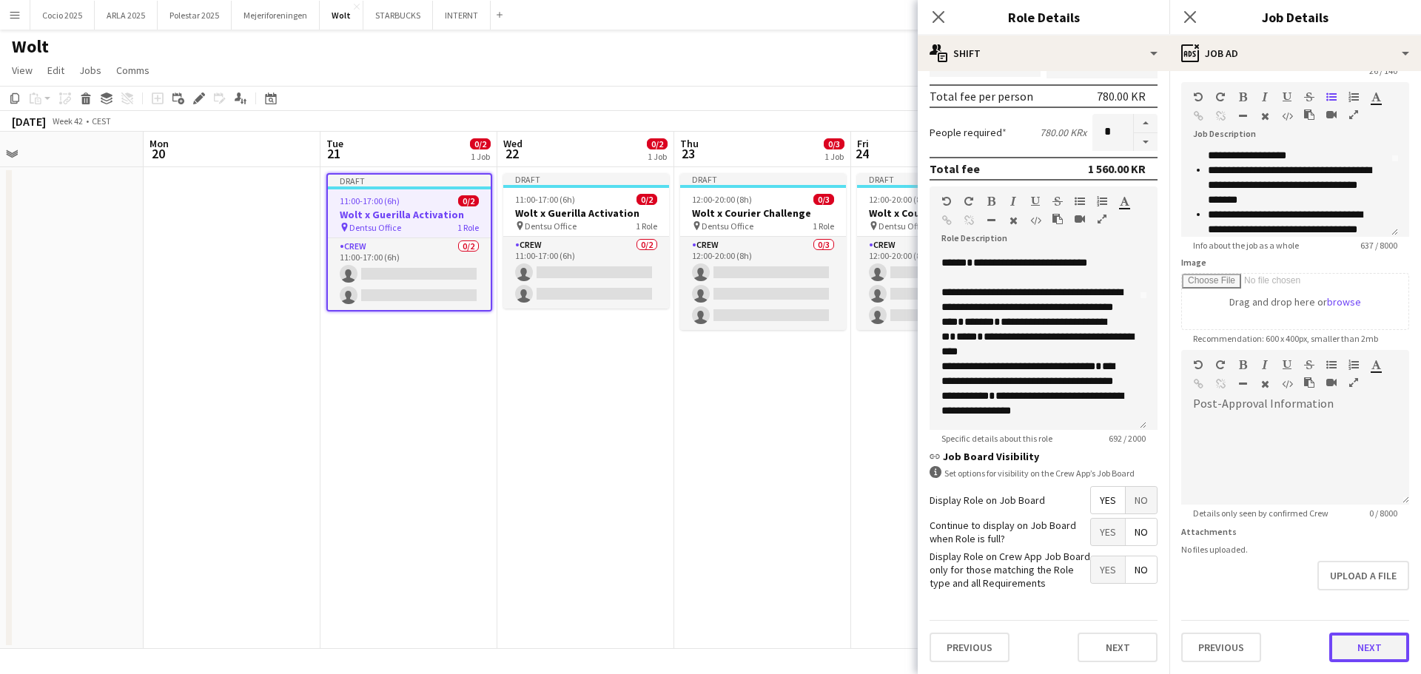
click at [1347, 642] on button "Next" at bounding box center [1370, 648] width 80 height 30
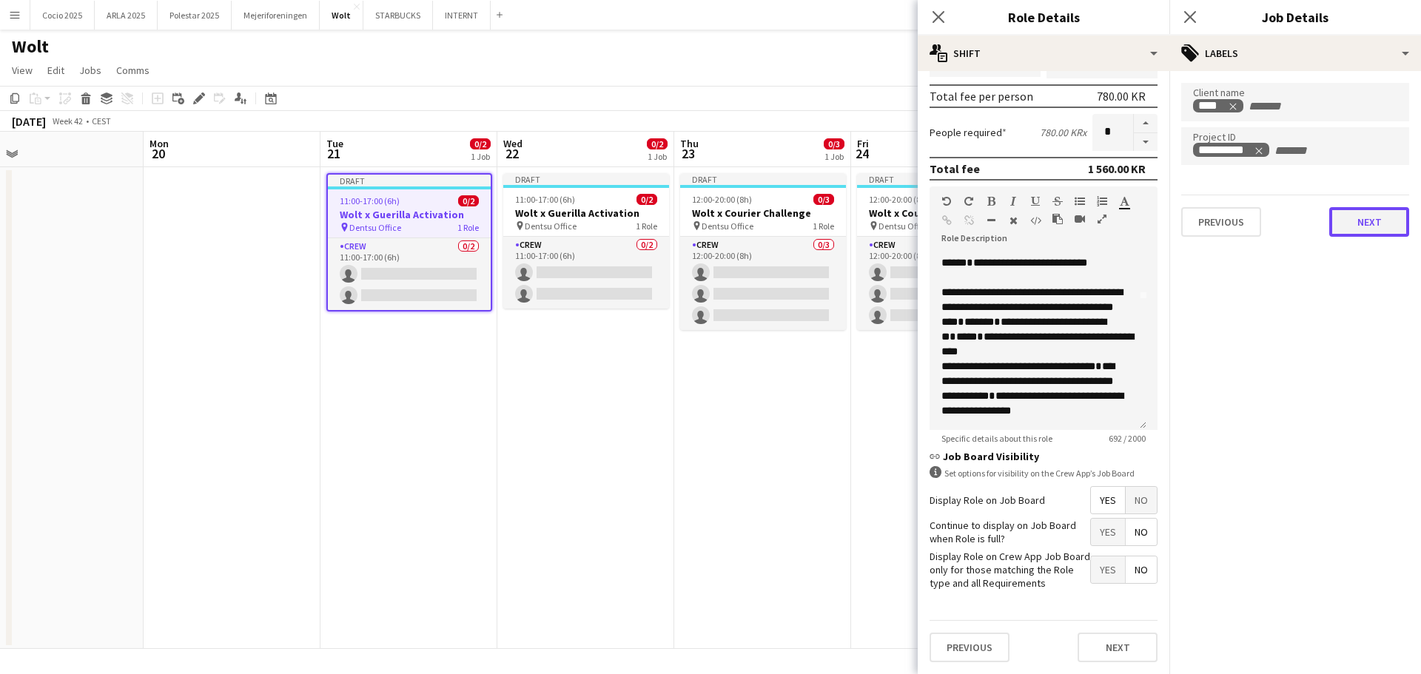
click at [1368, 232] on button "Next" at bounding box center [1370, 222] width 80 height 30
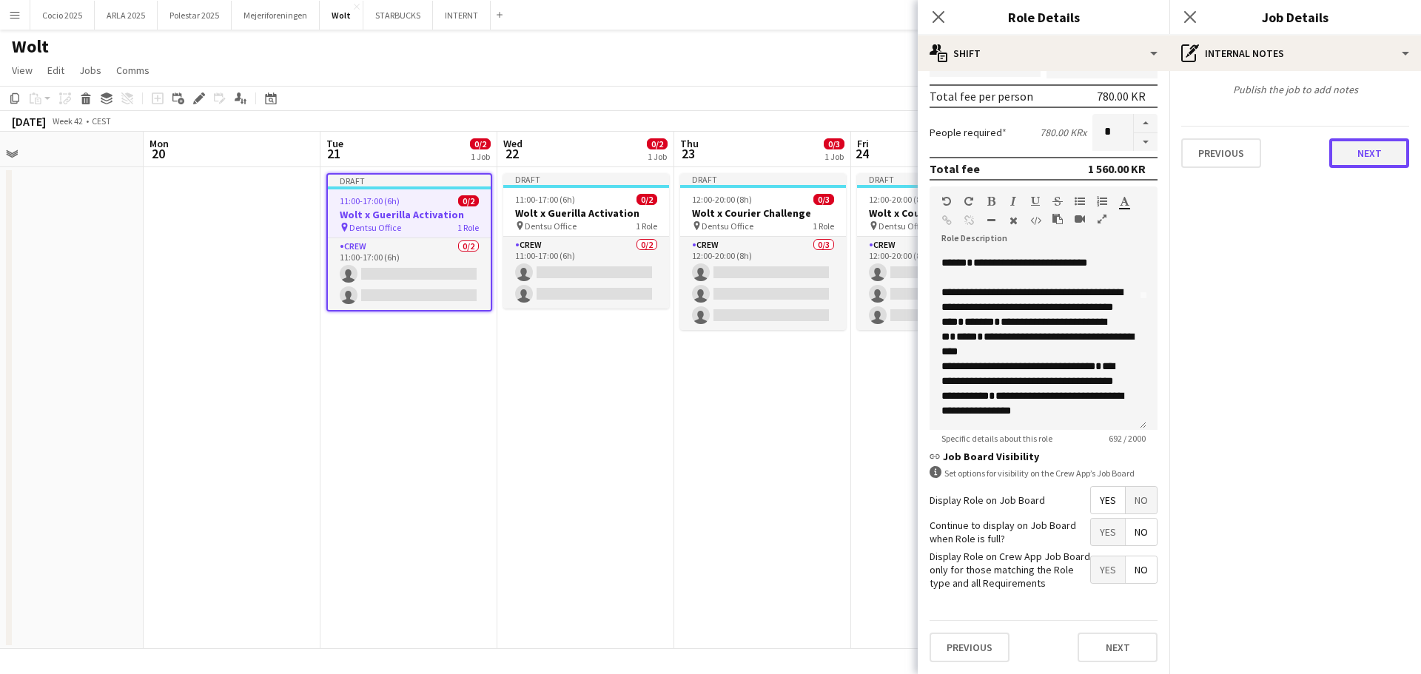
click at [1373, 144] on button "Next" at bounding box center [1370, 153] width 80 height 30
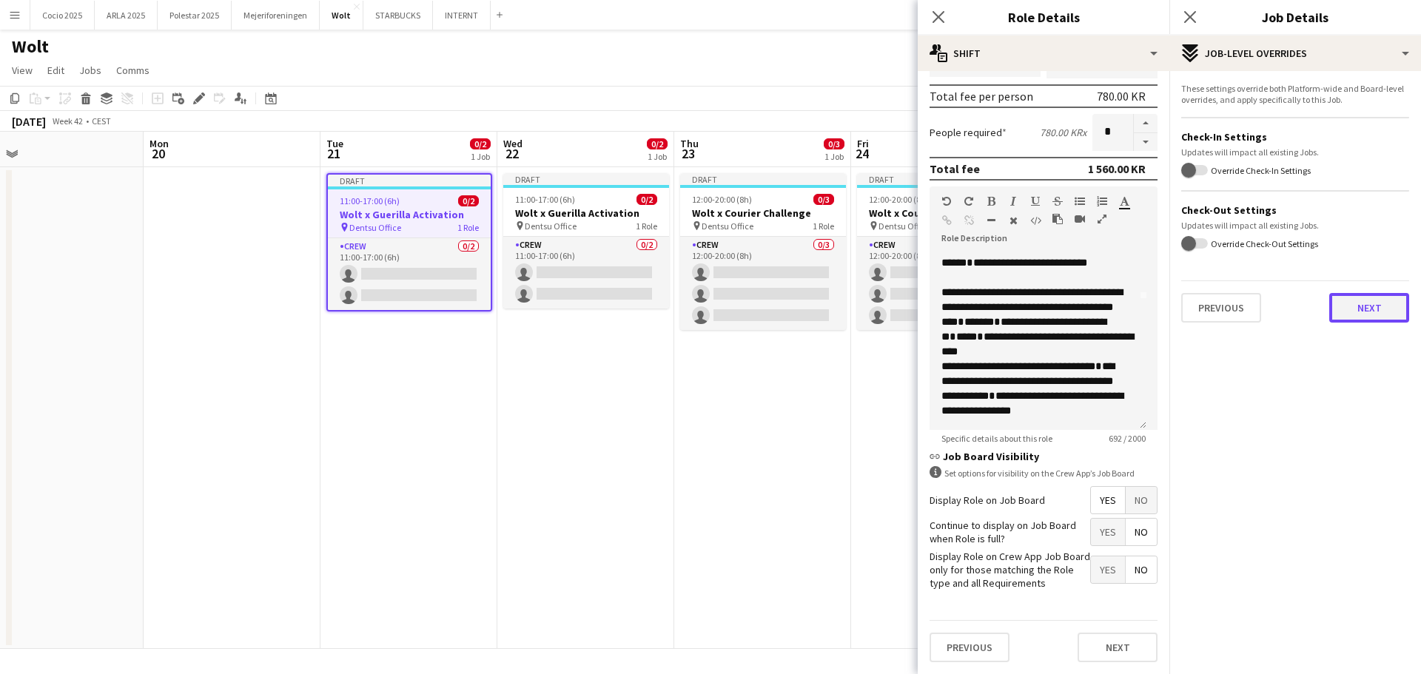
click at [1395, 309] on button "Next" at bounding box center [1370, 308] width 80 height 30
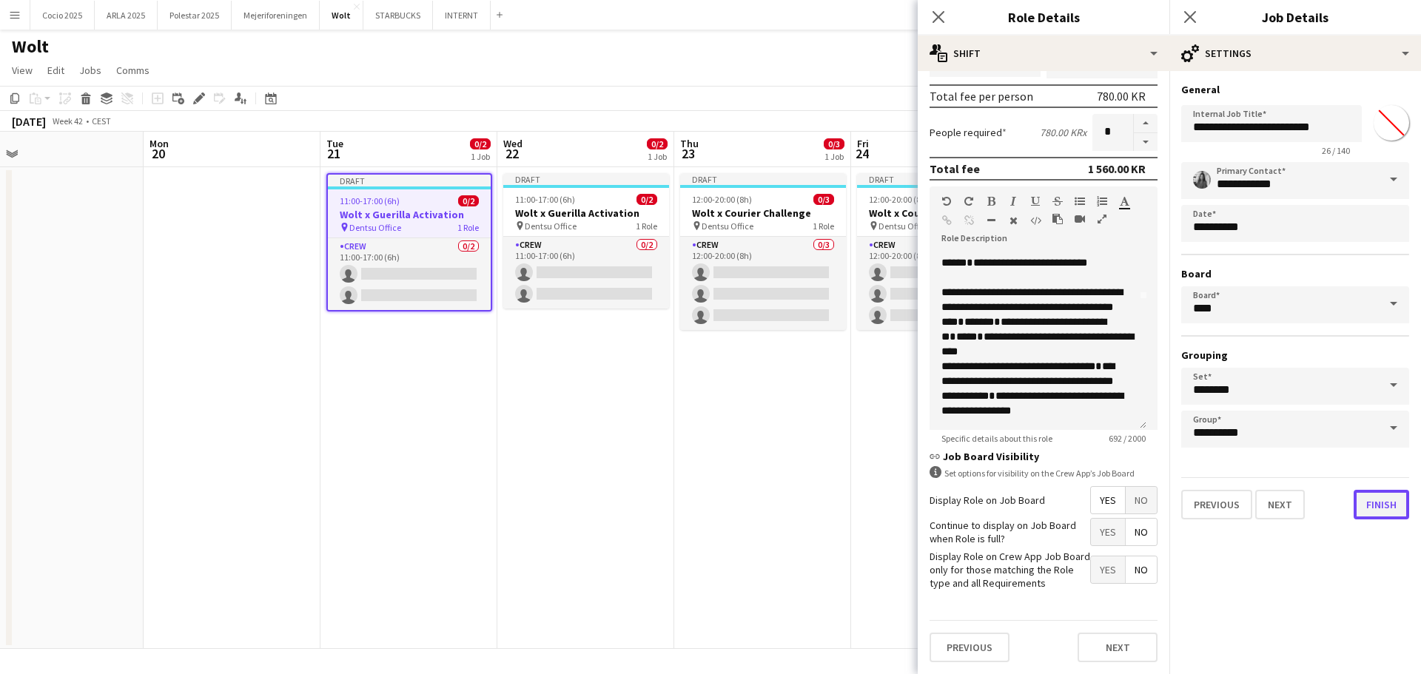
click at [1376, 514] on button "Finish" at bounding box center [1382, 505] width 56 height 30
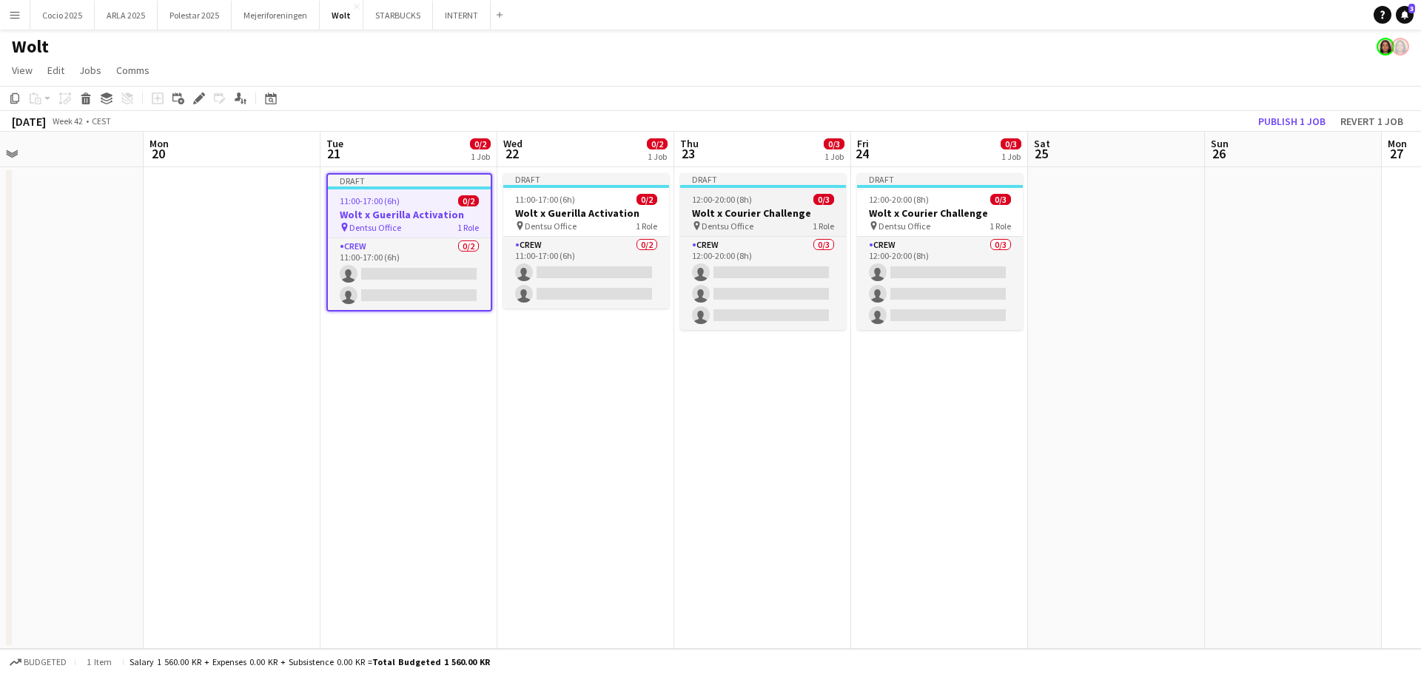
click at [762, 222] on div "pin Dentsu Office 1 Role" at bounding box center [763, 226] width 166 height 12
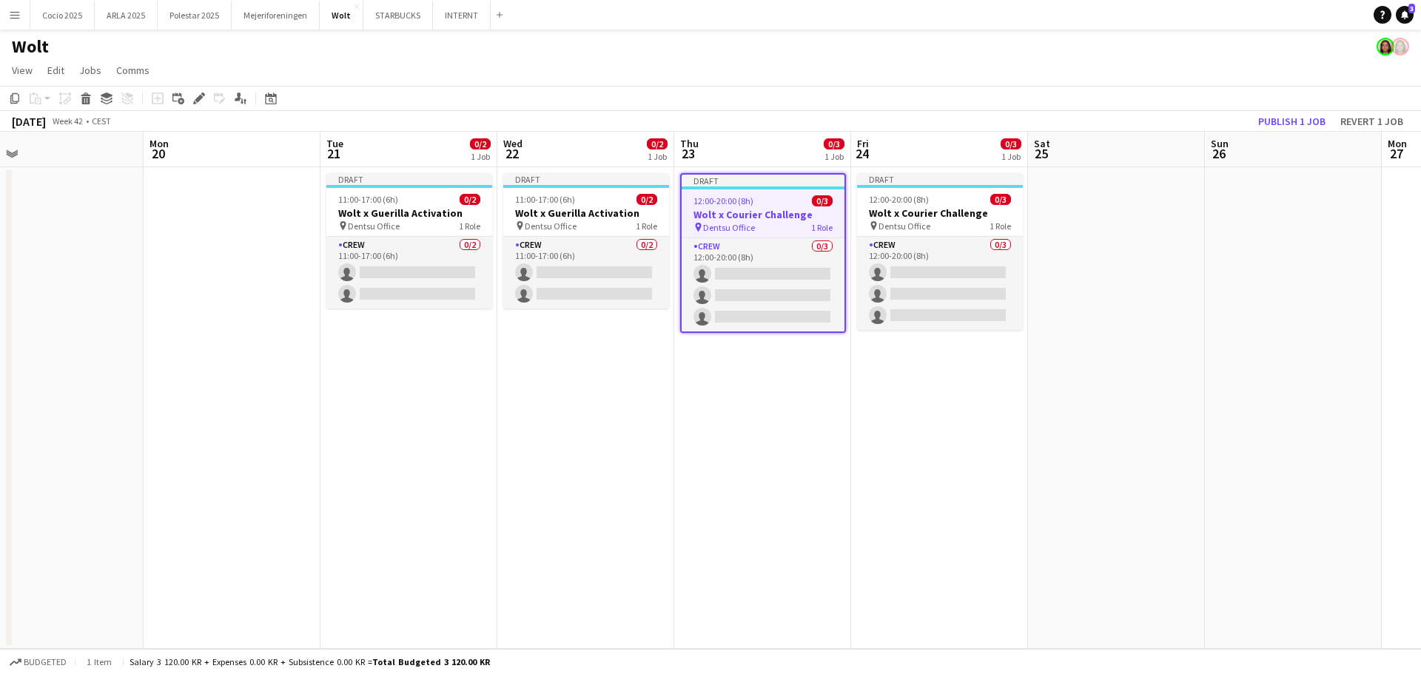
click at [762, 222] on div "pin Dentsu Office 1 Role" at bounding box center [763, 227] width 163 height 12
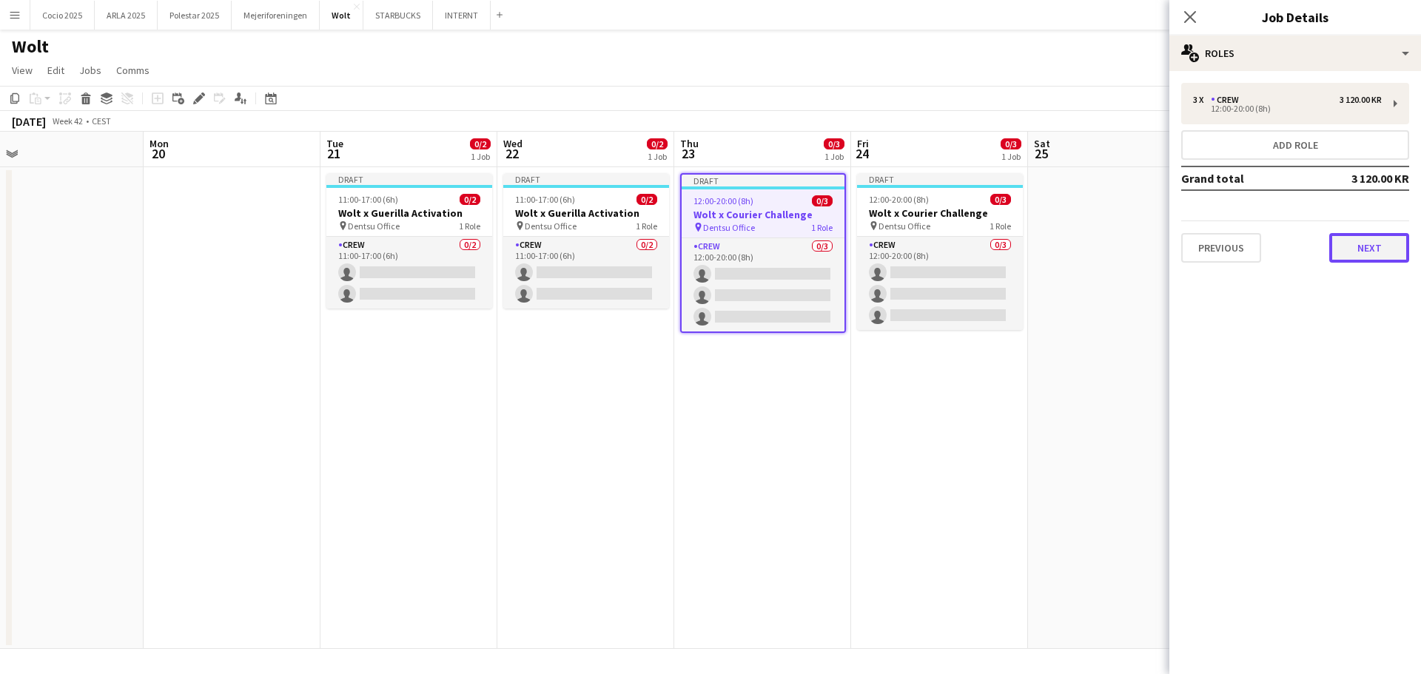
click at [1362, 251] on button "Next" at bounding box center [1370, 248] width 80 height 30
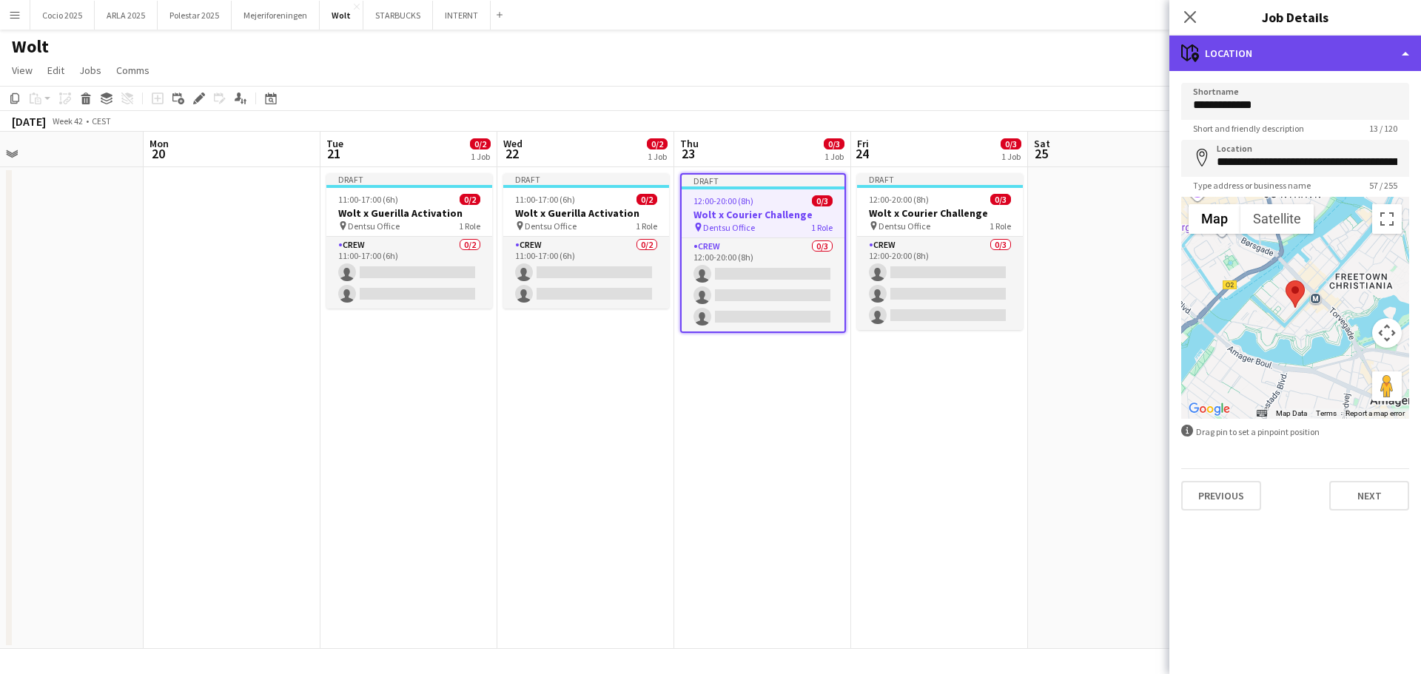
click at [1369, 40] on div "maps-pin-1 Location" at bounding box center [1296, 54] width 252 height 36
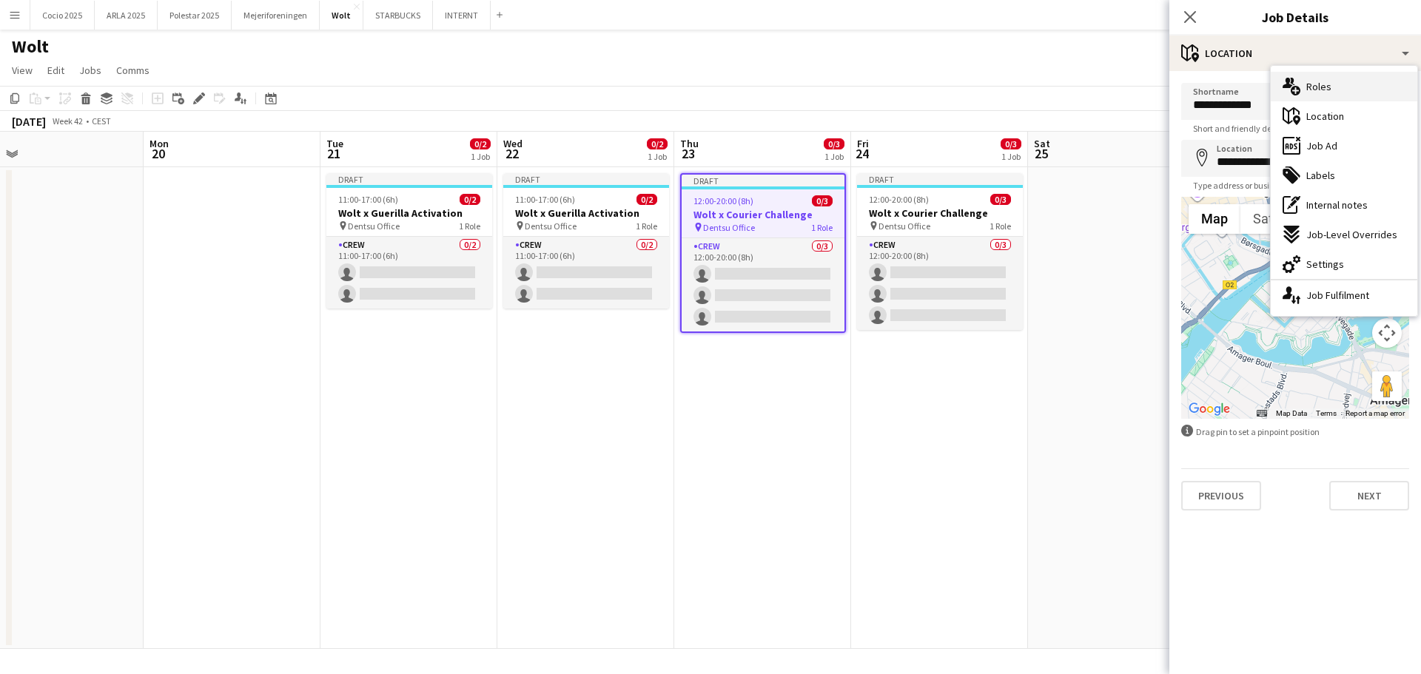
click at [1296, 93] on icon "multiple-users-add" at bounding box center [1292, 87] width 18 height 18
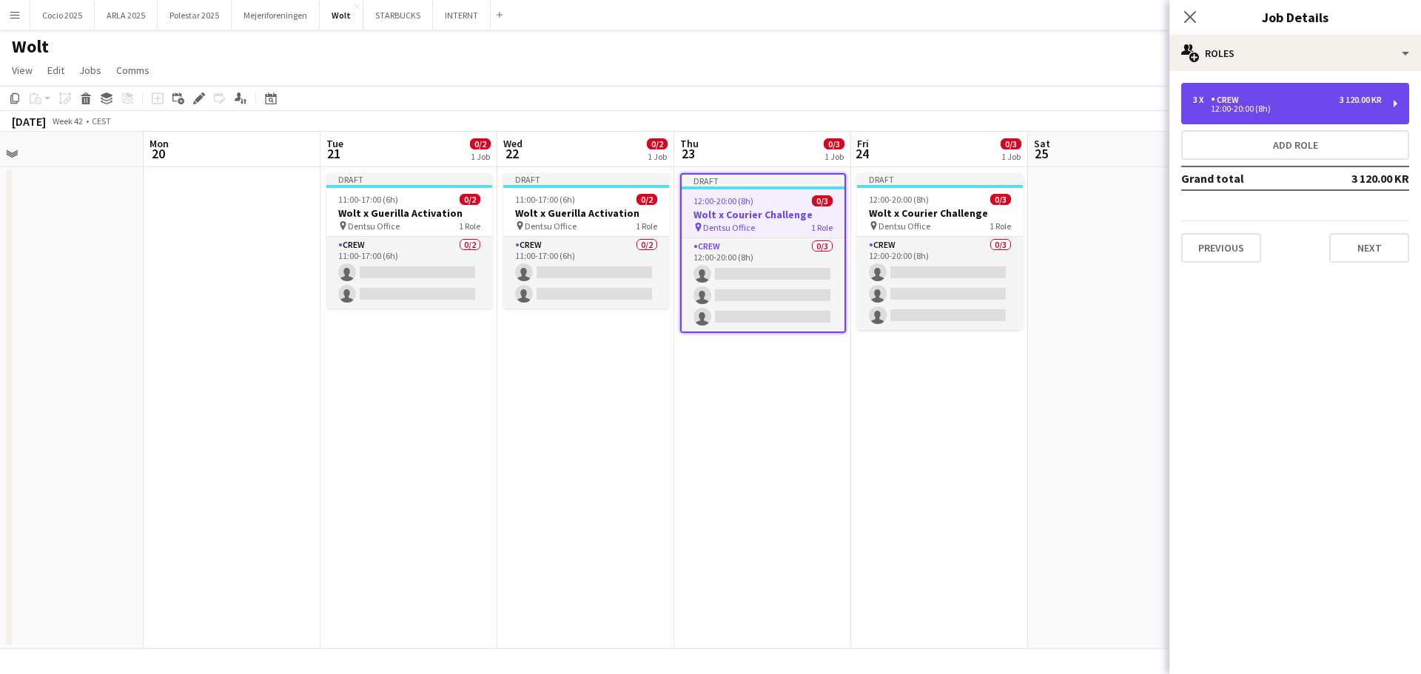
click at [1321, 101] on div "3 x Crew 3 120.00 KR" at bounding box center [1287, 100] width 189 height 10
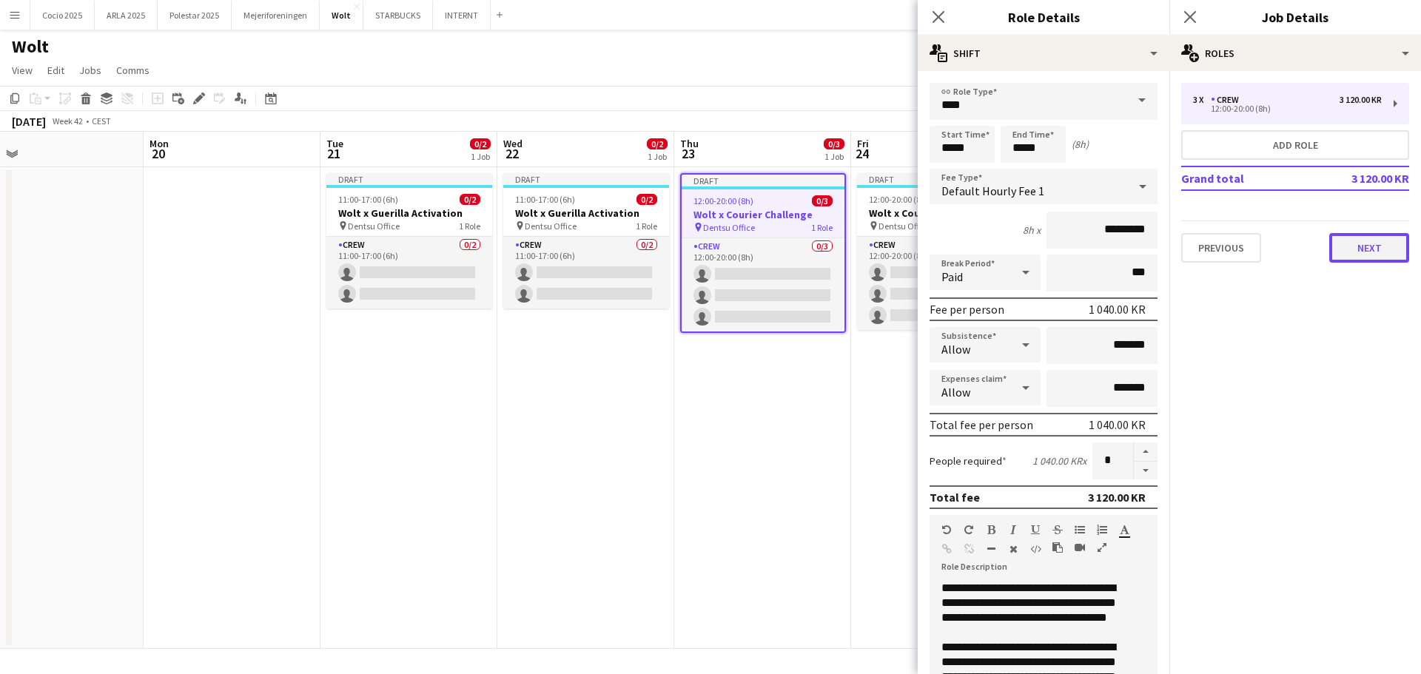
click at [1349, 241] on button "Next" at bounding box center [1370, 248] width 80 height 30
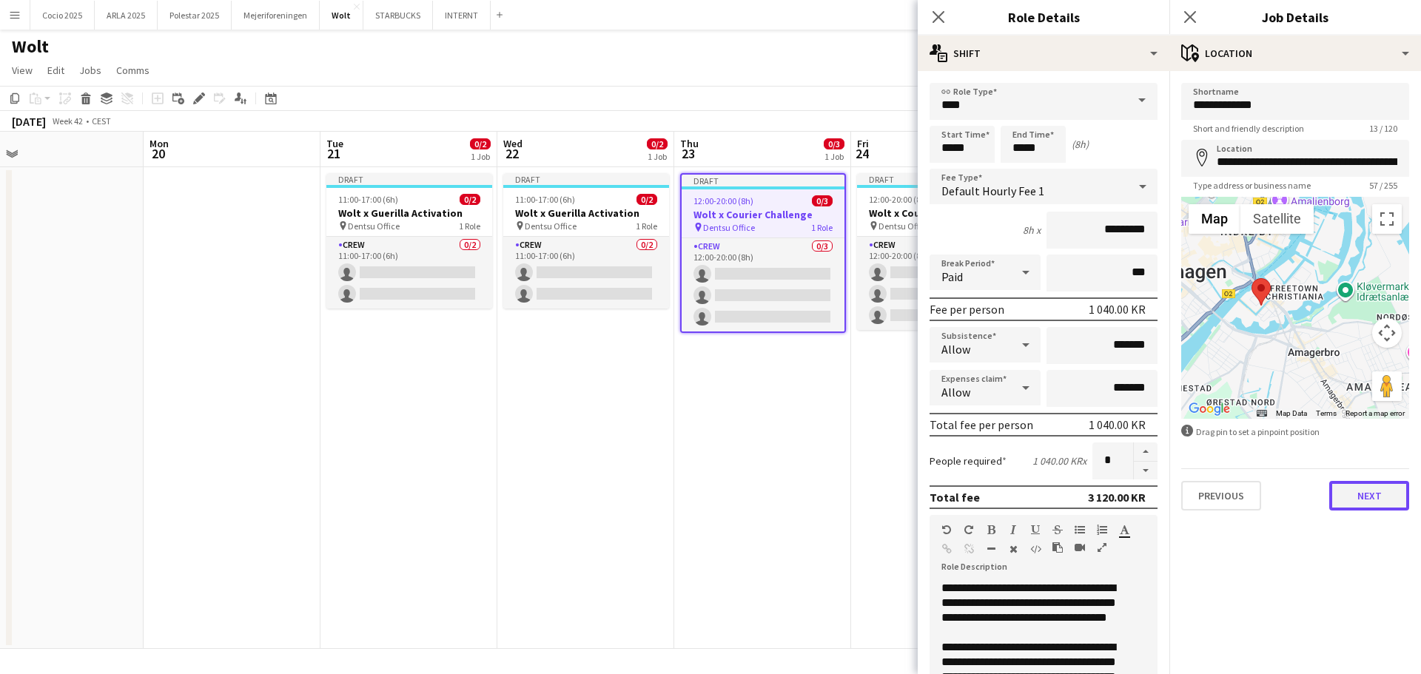
click at [1379, 499] on button "Next" at bounding box center [1370, 496] width 80 height 30
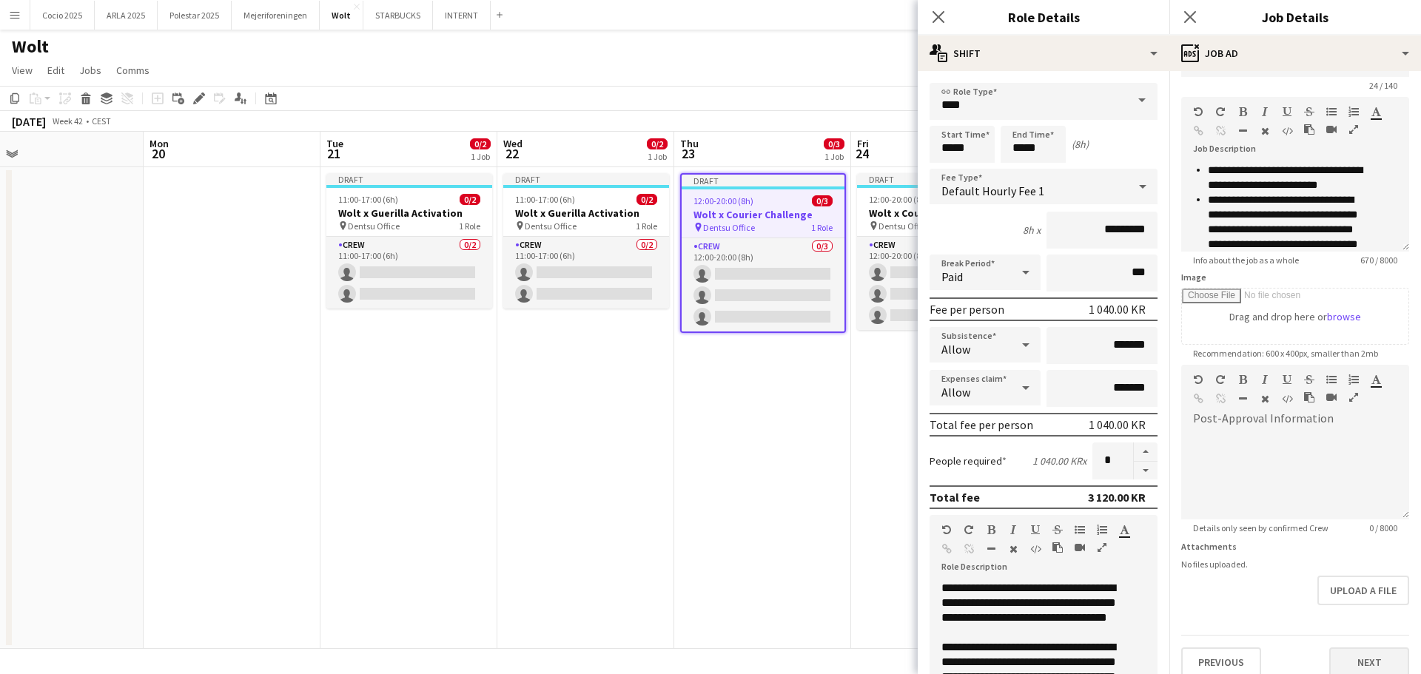
scroll to position [58, 0]
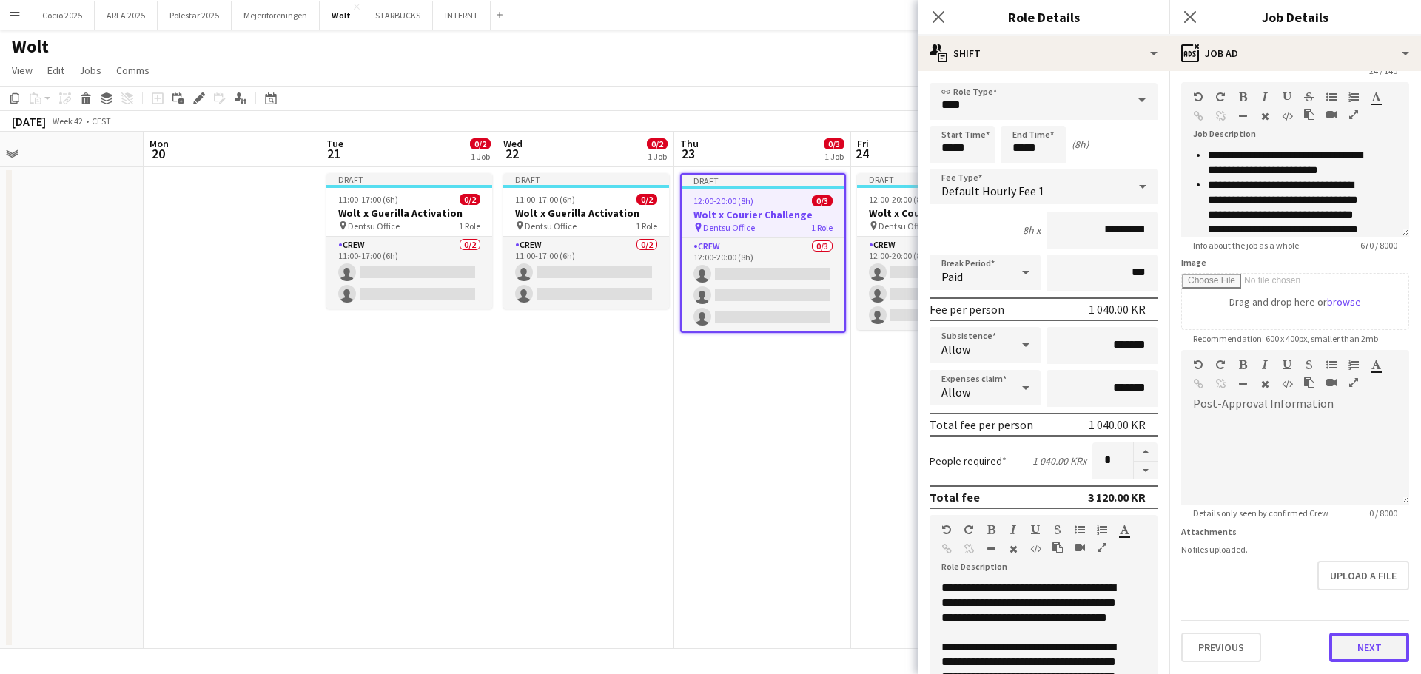
click at [1349, 652] on button "Next" at bounding box center [1370, 648] width 80 height 30
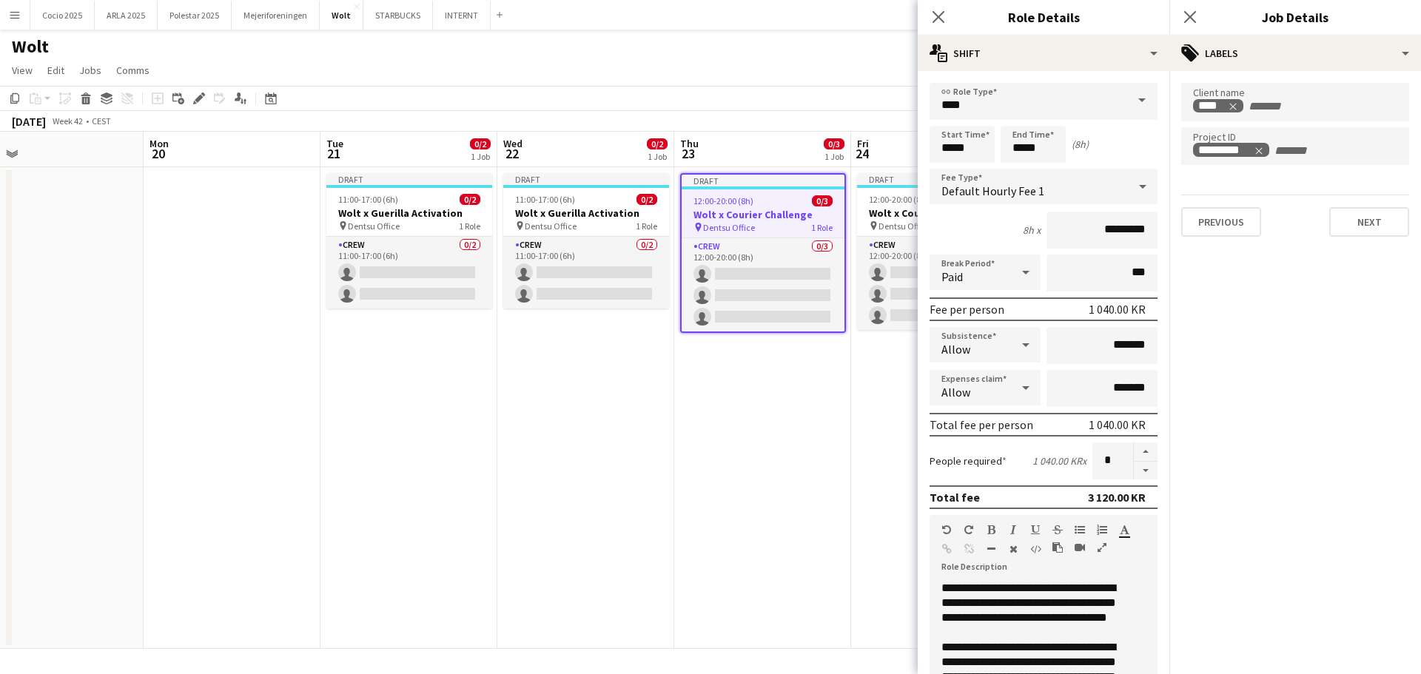
scroll to position [0, 0]
click at [1368, 224] on button "Next" at bounding box center [1370, 222] width 80 height 30
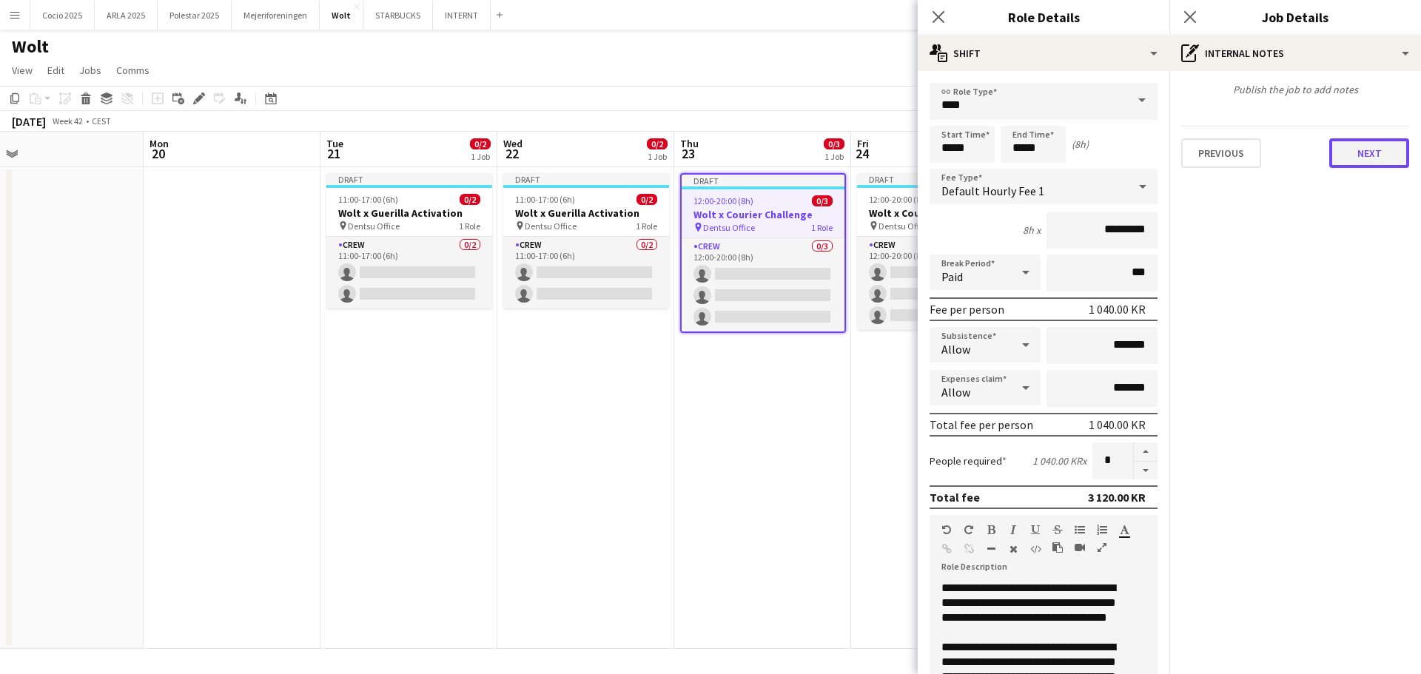
click at [1341, 155] on button "Next" at bounding box center [1370, 153] width 80 height 30
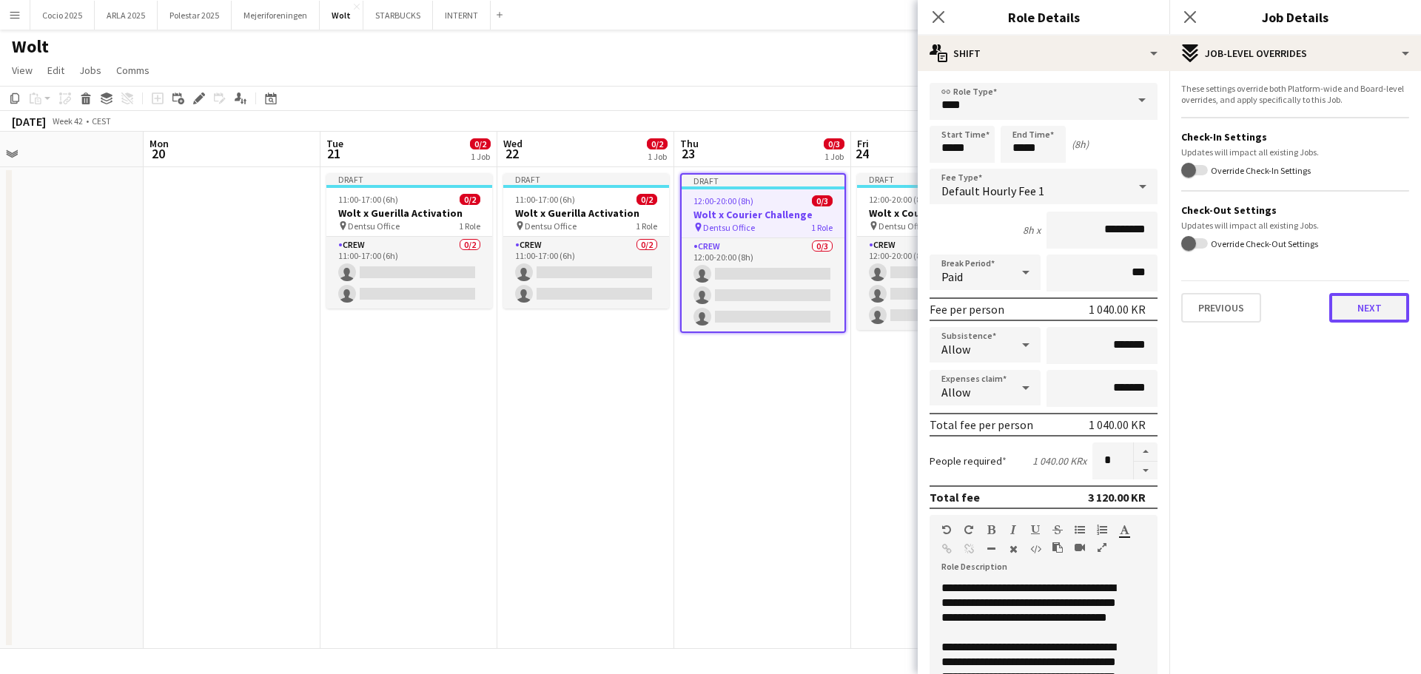
click at [1343, 303] on button "Next" at bounding box center [1370, 308] width 80 height 30
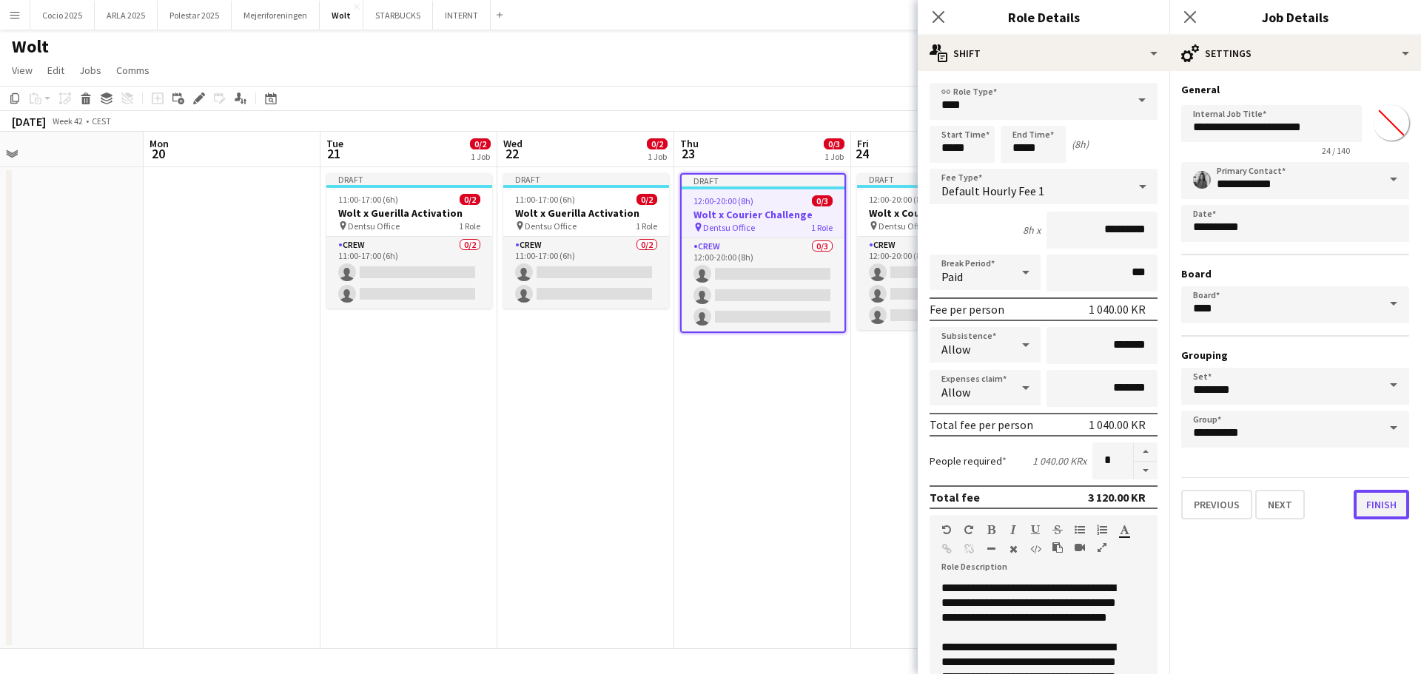
click at [1388, 513] on button "Finish" at bounding box center [1382, 505] width 56 height 30
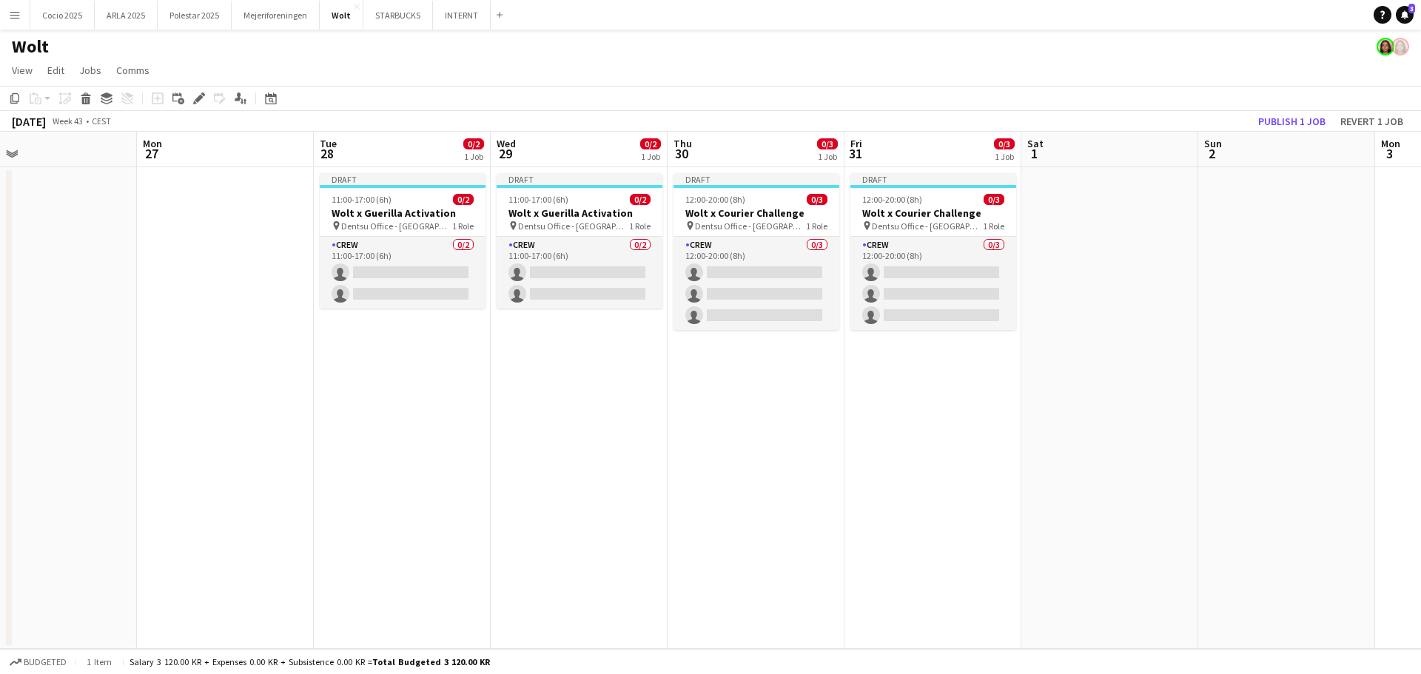
scroll to position [0, 510]
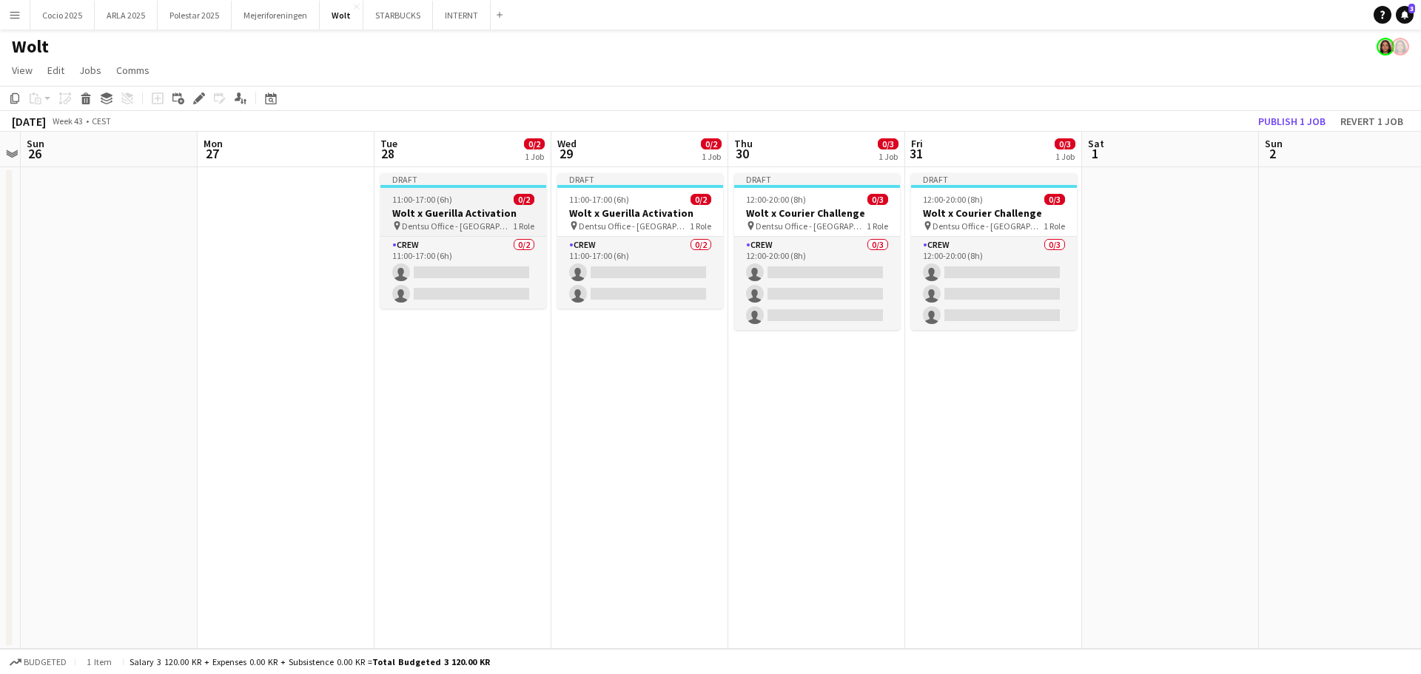
click at [493, 224] on div "pin Dentsu Office - Århus 1 Role" at bounding box center [463, 226] width 166 height 12
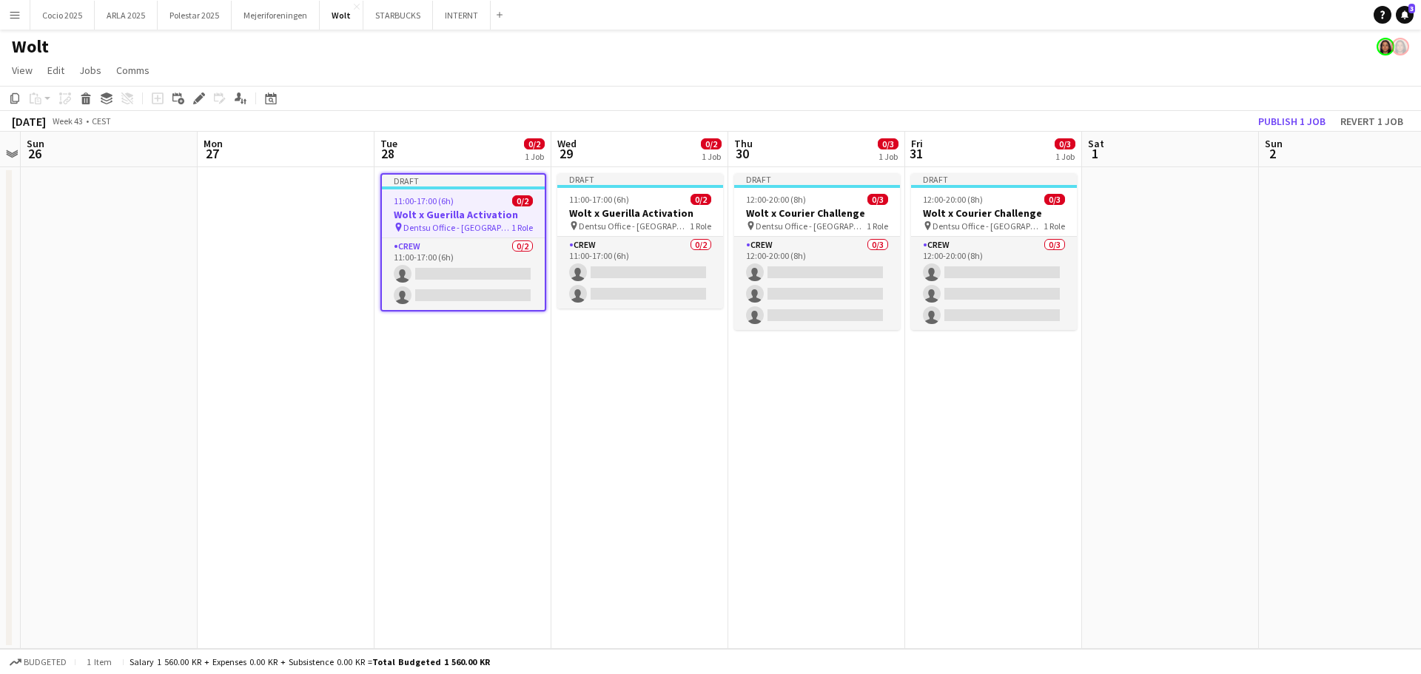
click at [494, 224] on div "pin Dentsu Office - Århus 1 Role" at bounding box center [463, 227] width 163 height 12
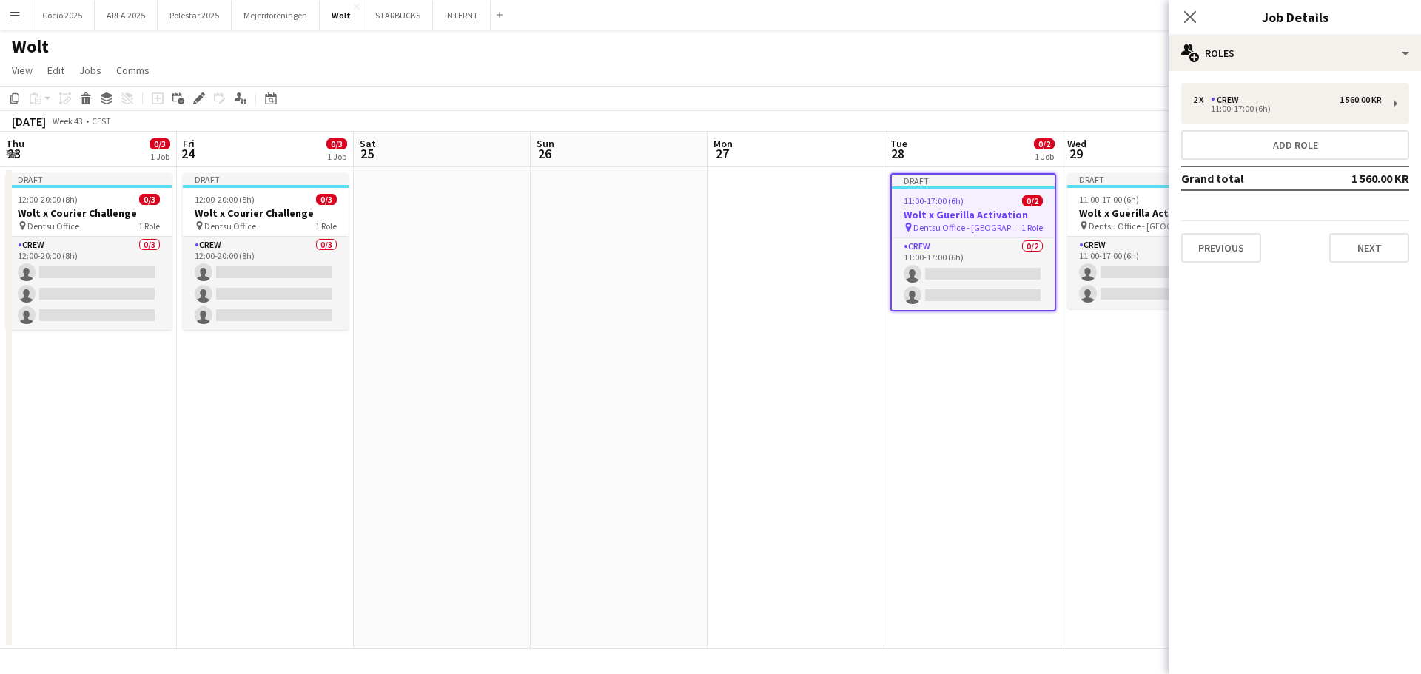
click at [1366, 252] on button "Next" at bounding box center [1370, 248] width 80 height 30
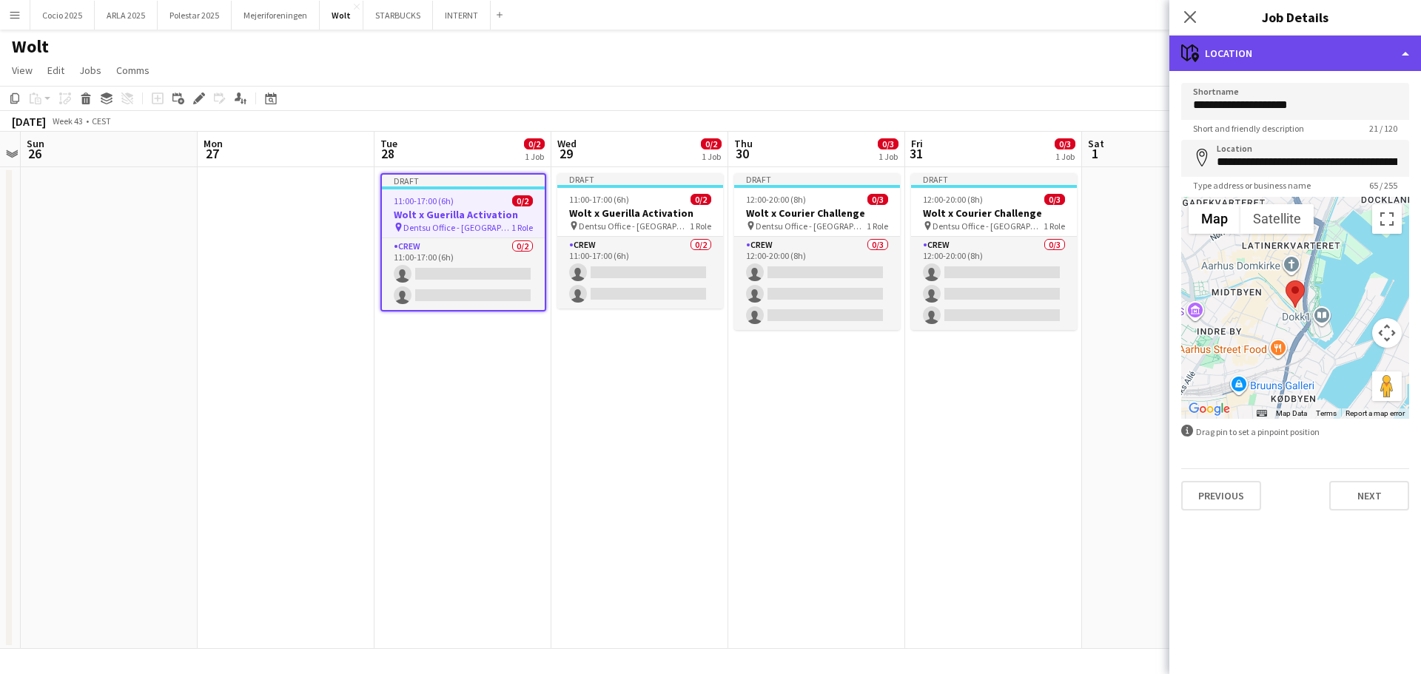
click at [1215, 53] on div "maps-pin-1 Location" at bounding box center [1296, 54] width 252 height 36
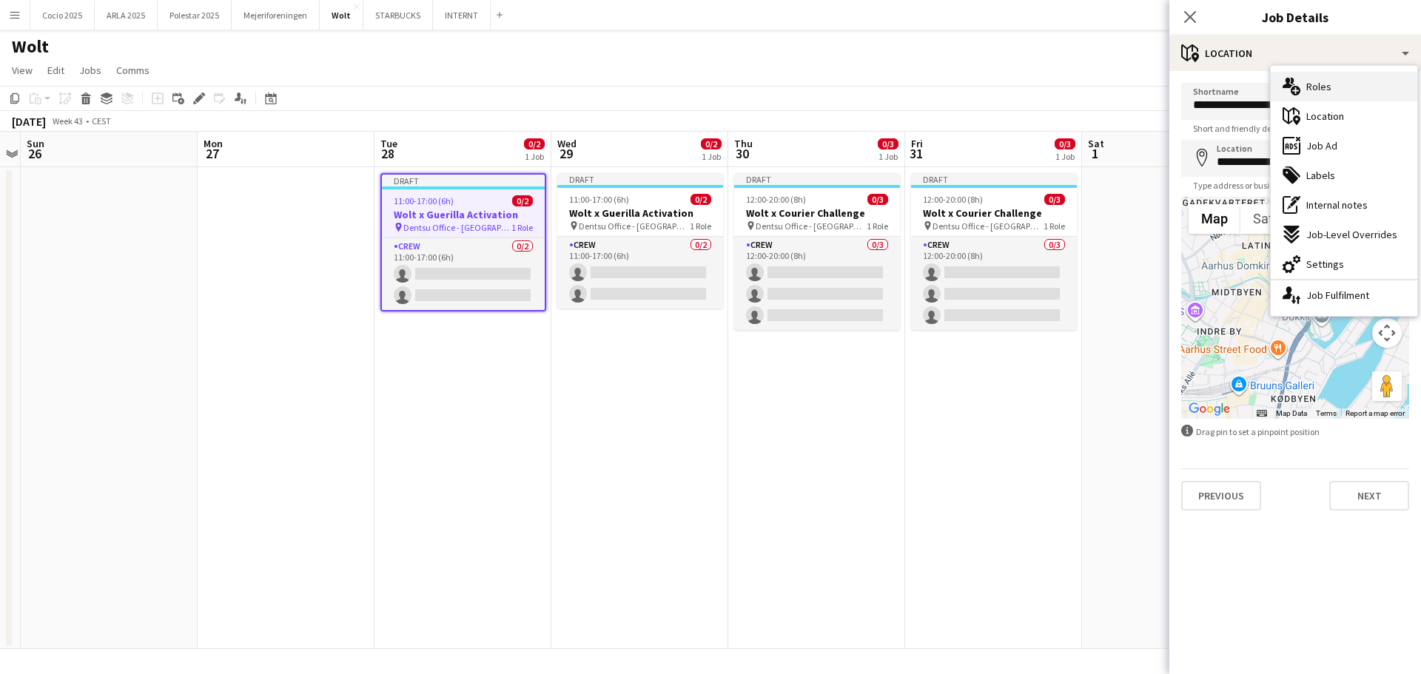
click at [1301, 95] on div "multiple-users-add Roles" at bounding box center [1344, 87] width 147 height 30
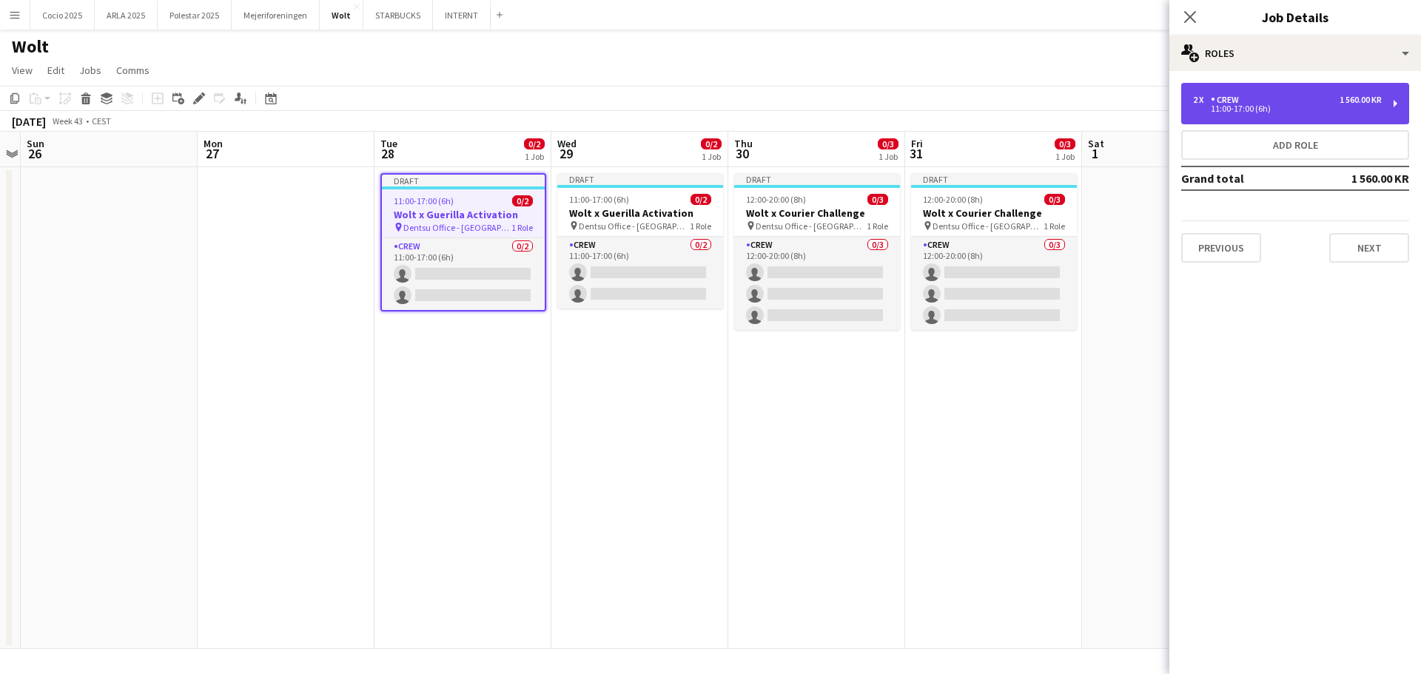
click at [1326, 98] on div "2 x Crew 1 560.00 KR" at bounding box center [1287, 100] width 189 height 10
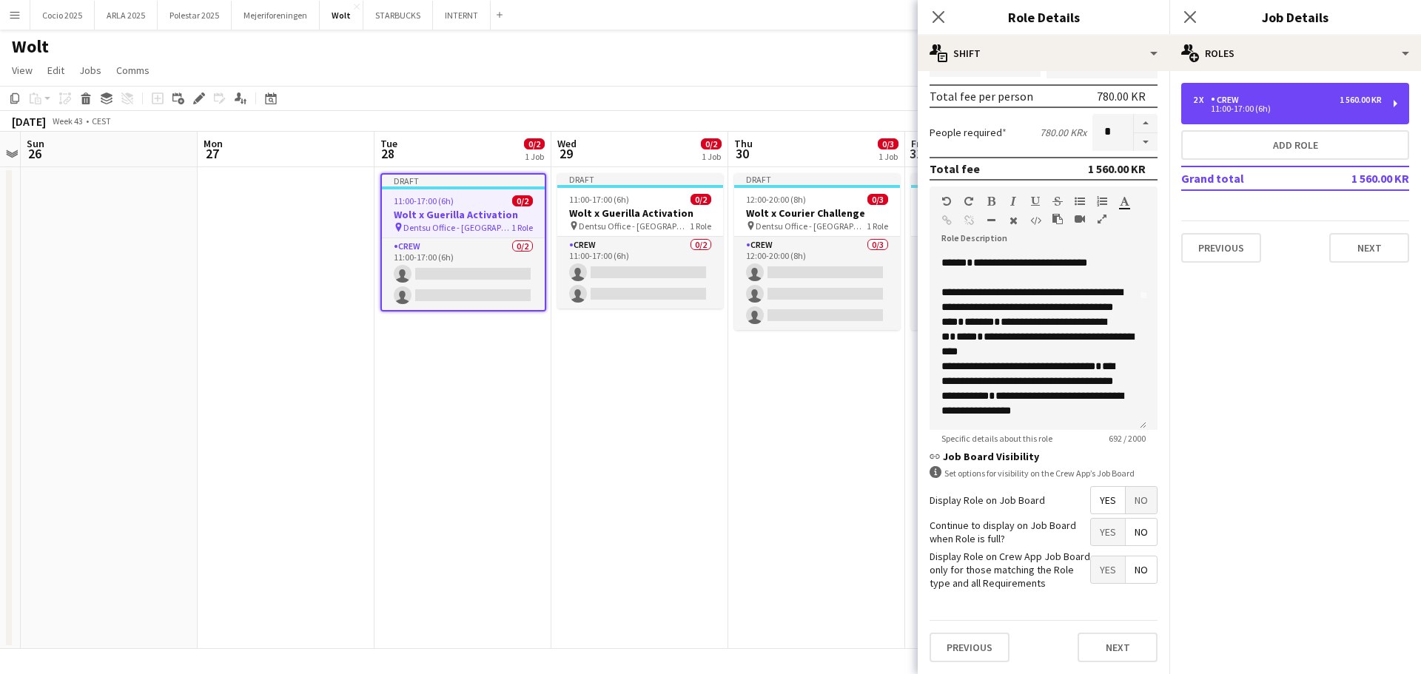
scroll to position [160, 0]
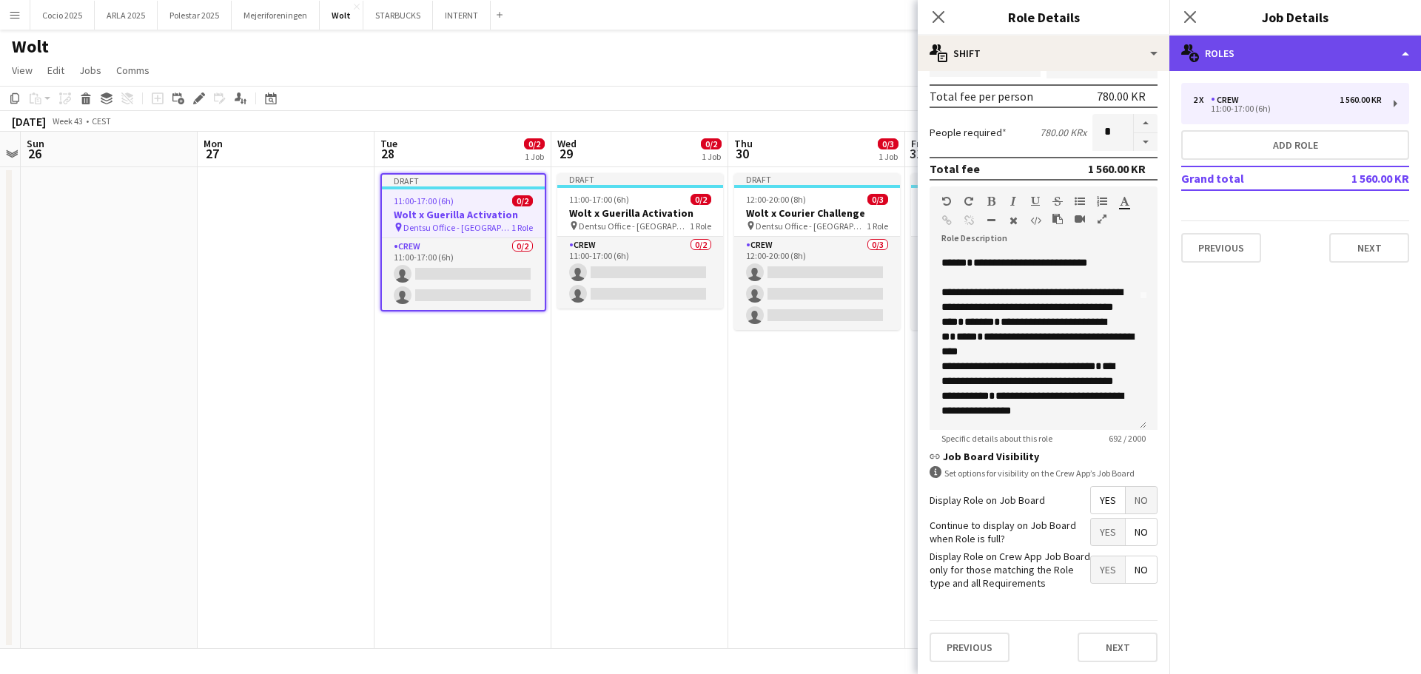
click at [1322, 53] on div "multiple-users-add Roles" at bounding box center [1296, 54] width 252 height 36
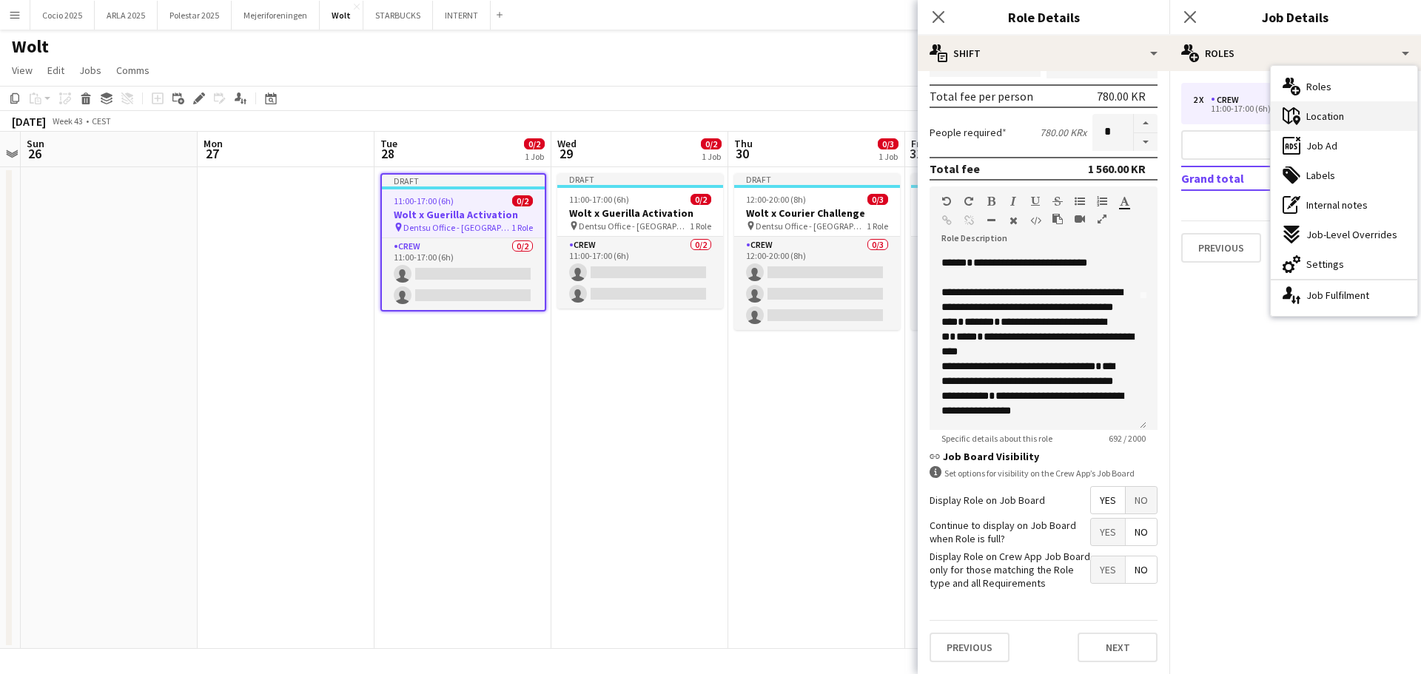
click at [1287, 109] on icon "maps-pin-1" at bounding box center [1292, 116] width 18 height 18
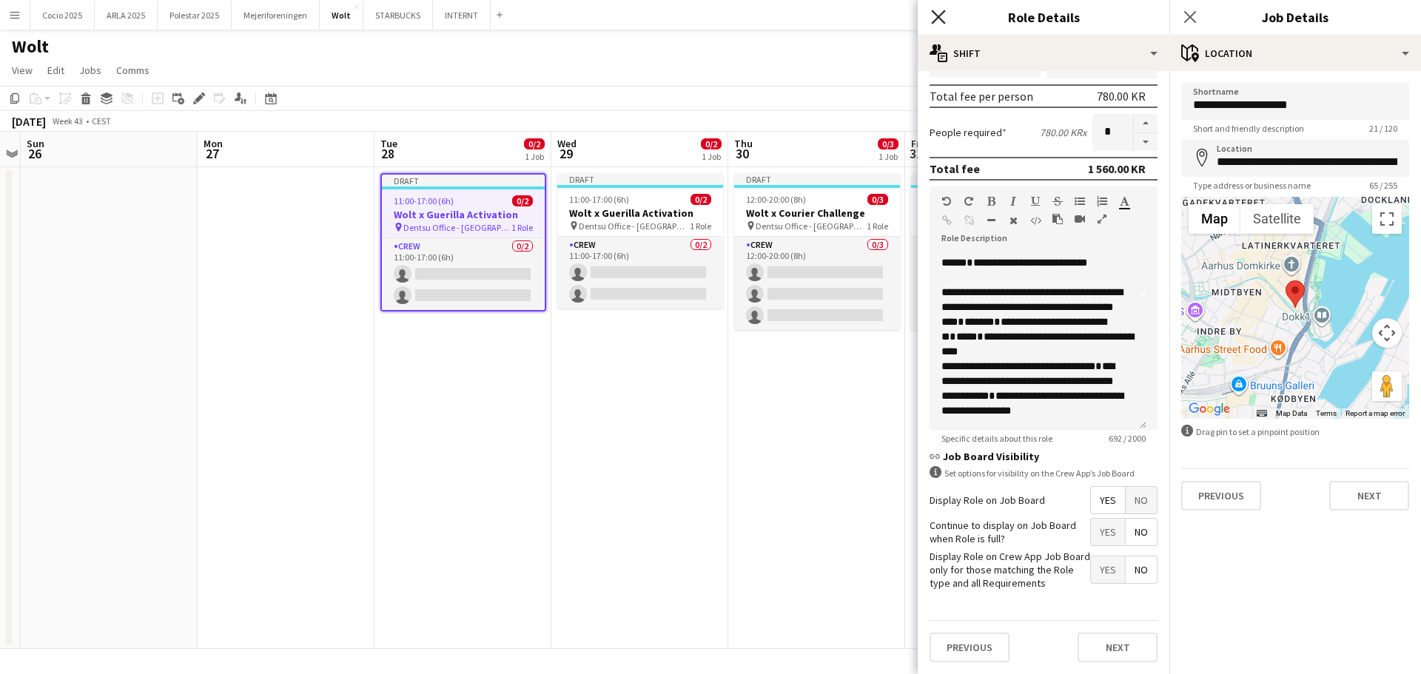
click at [944, 21] on icon "Close pop-in" at bounding box center [938, 17] width 14 height 14
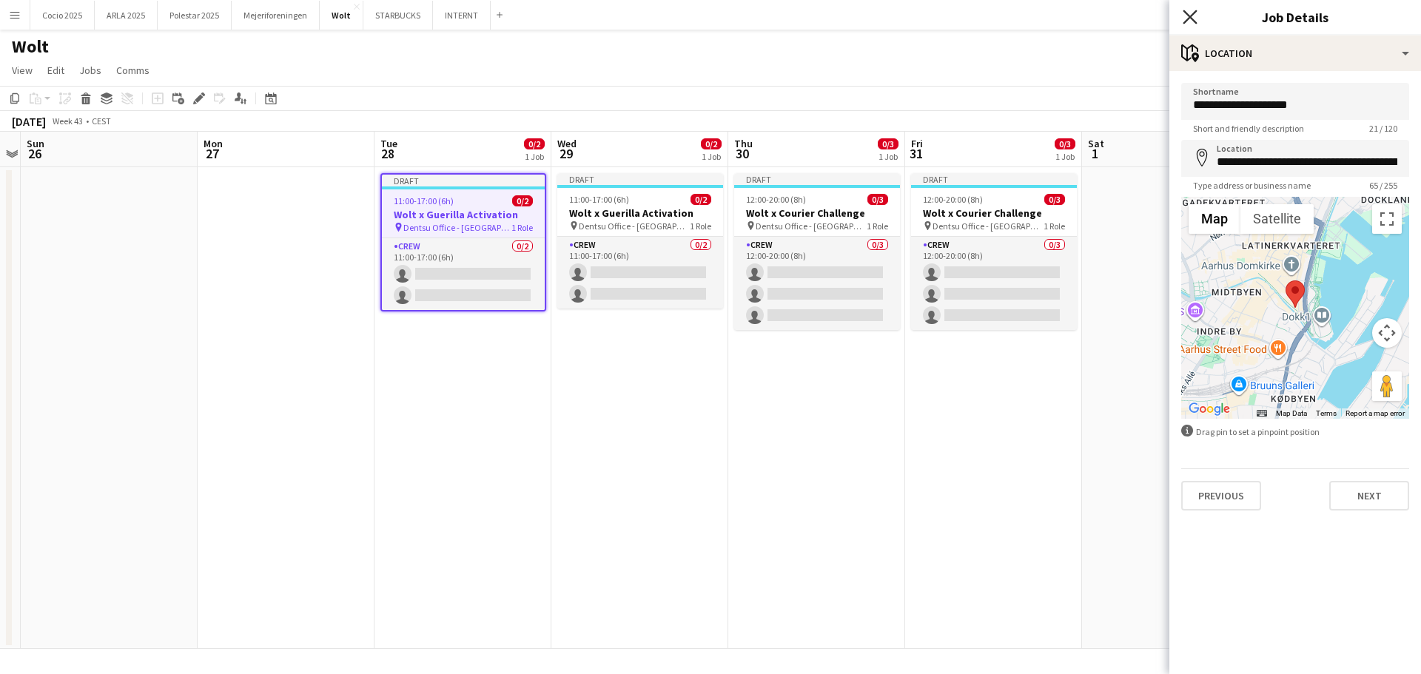
click at [1188, 22] on icon "Close pop-in" at bounding box center [1190, 17] width 14 height 14
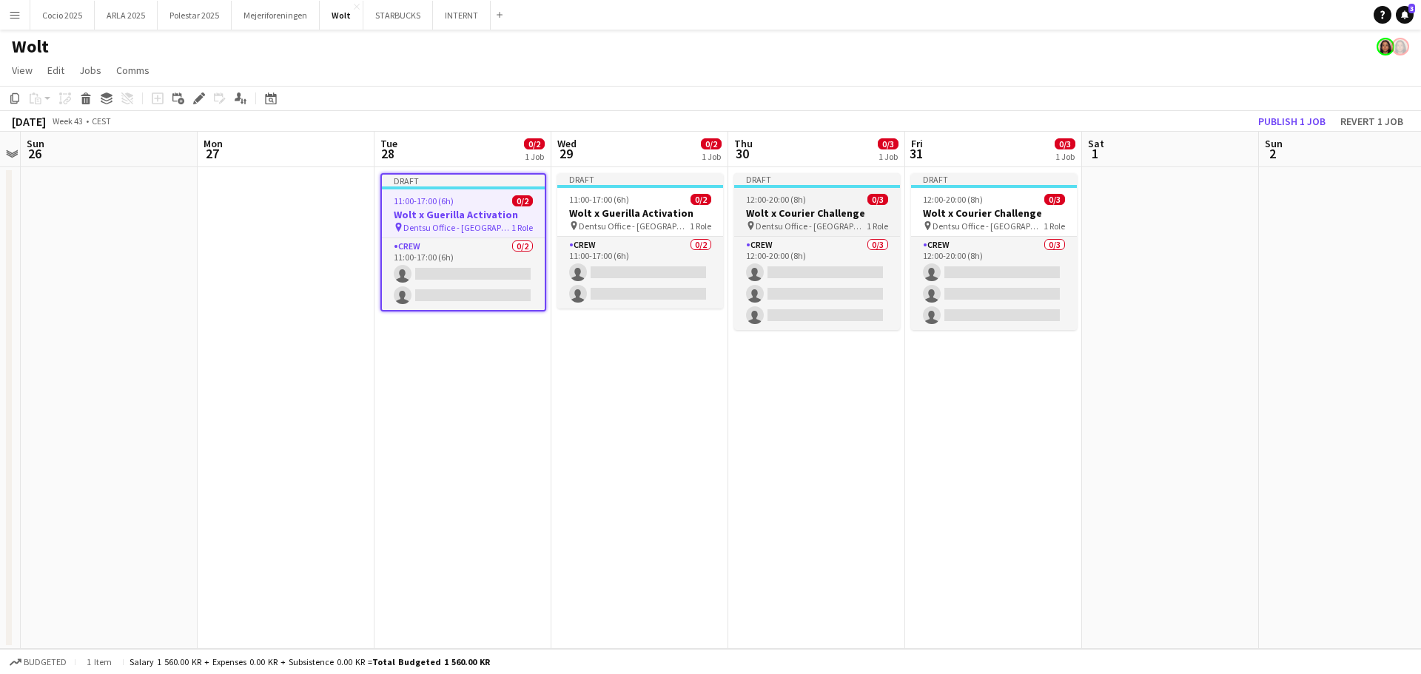
click at [778, 214] on h3 "Wolt x Courier Challenge" at bounding box center [817, 213] width 166 height 13
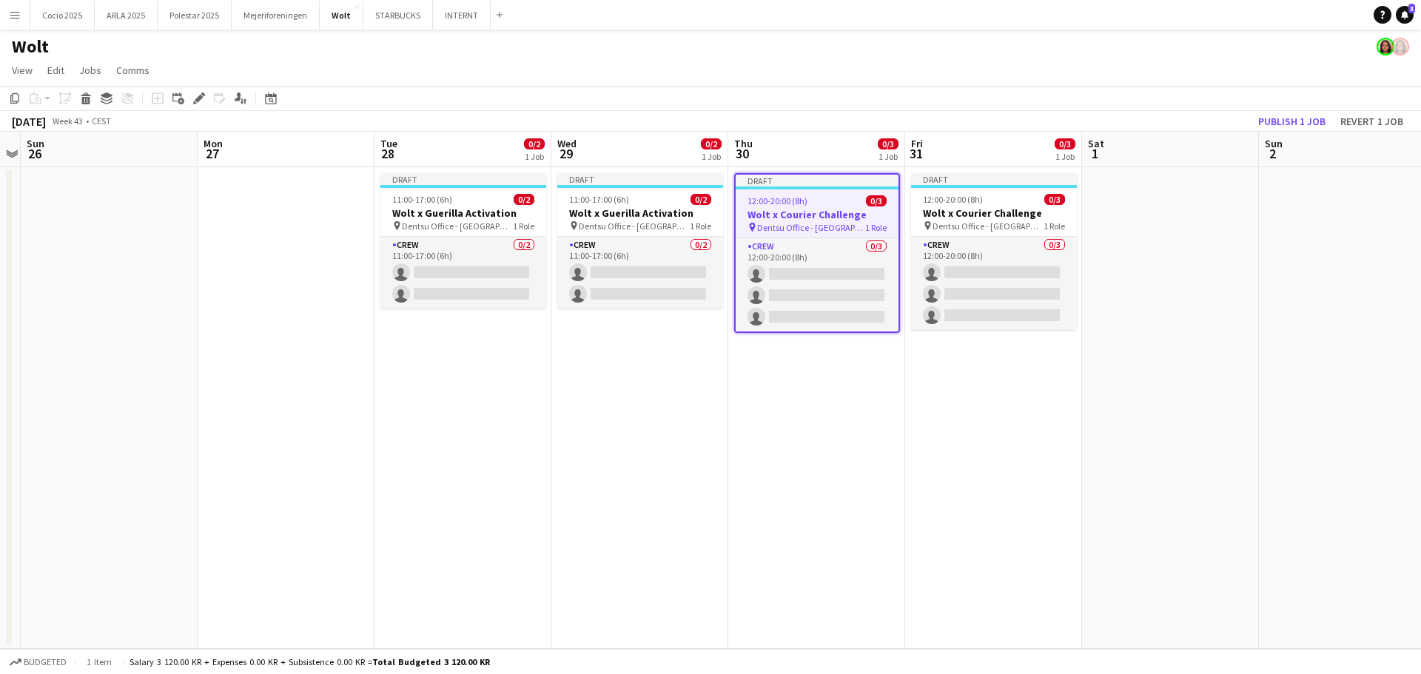
click at [778, 214] on h3 "Wolt x Courier Challenge" at bounding box center [817, 214] width 163 height 13
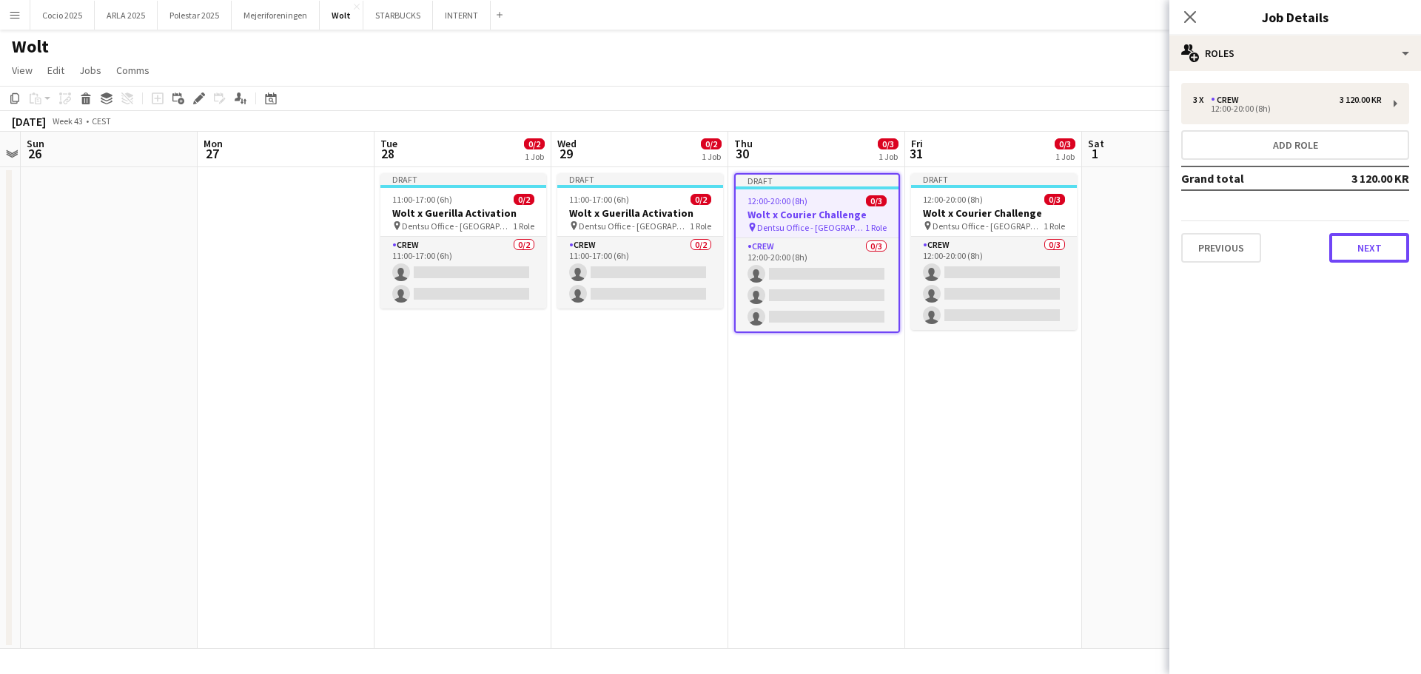
click at [1355, 244] on button "Next" at bounding box center [1370, 248] width 80 height 30
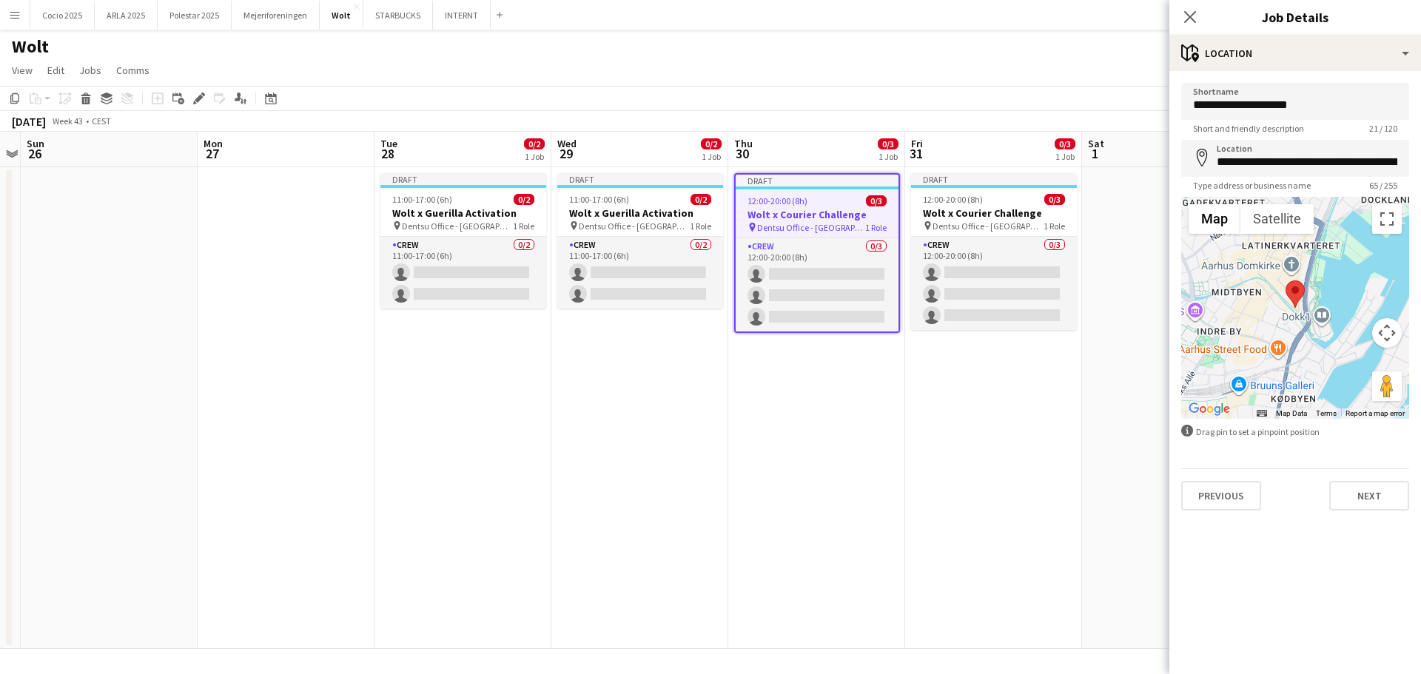
click at [1277, 27] on div "Close pop-in Job Details" at bounding box center [1296, 18] width 252 height 36
click at [970, 231] on span "Dentsu Office - [GEOGRAPHIC_DATA]" at bounding box center [988, 226] width 111 height 11
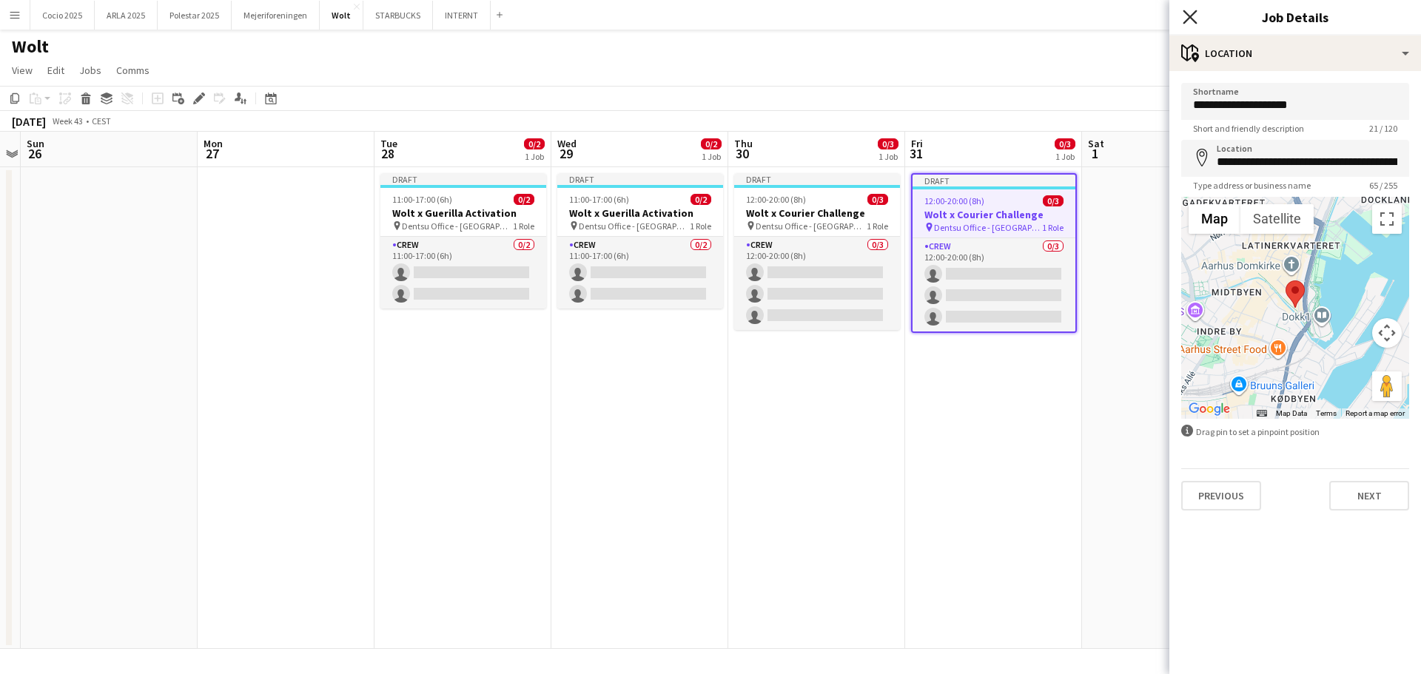
click at [1186, 12] on icon at bounding box center [1190, 17] width 14 height 14
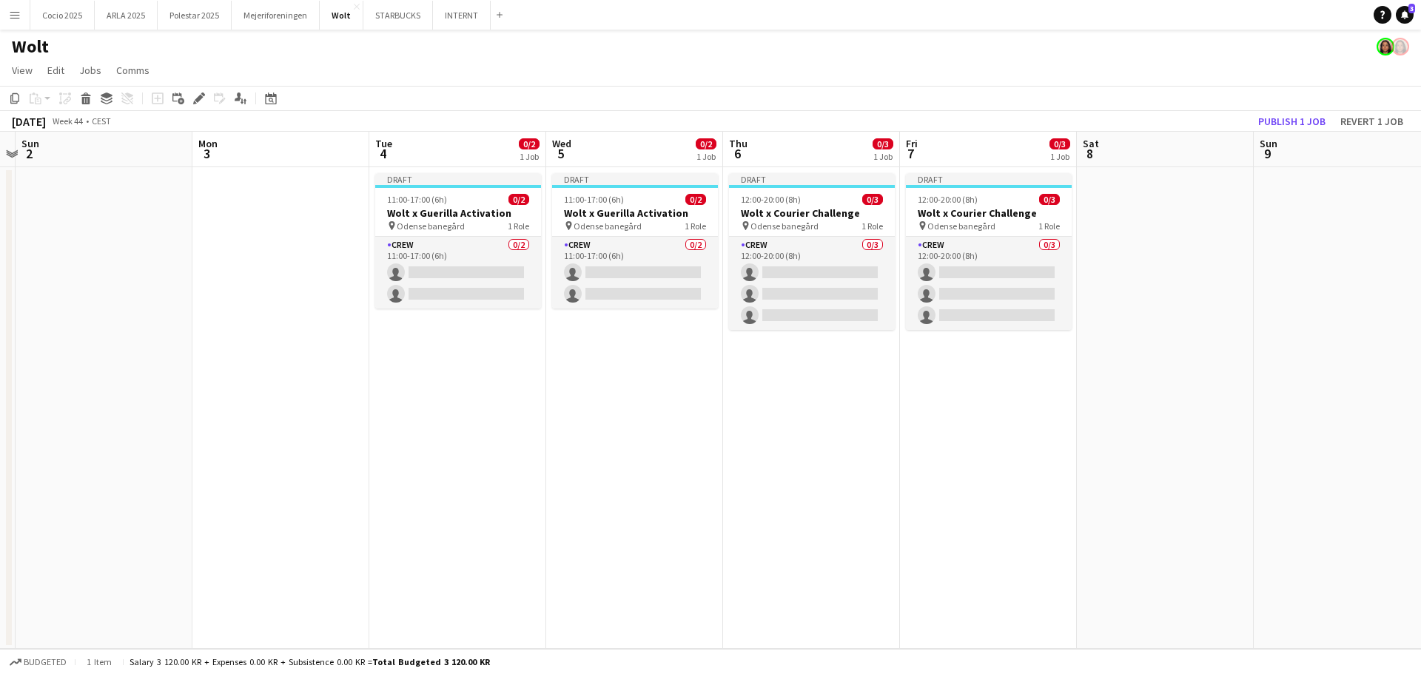
scroll to position [0, 530]
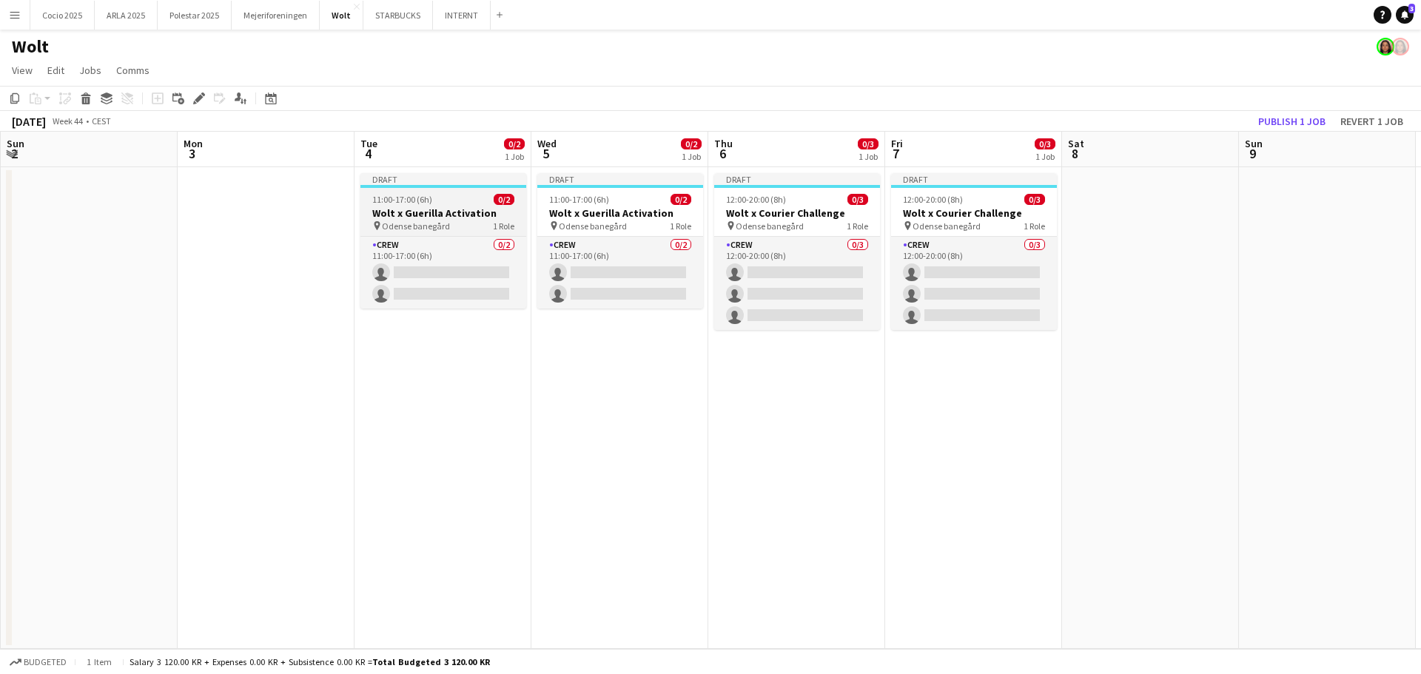
click at [420, 217] on h3 "Wolt x Guerilla Activation" at bounding box center [444, 213] width 166 height 13
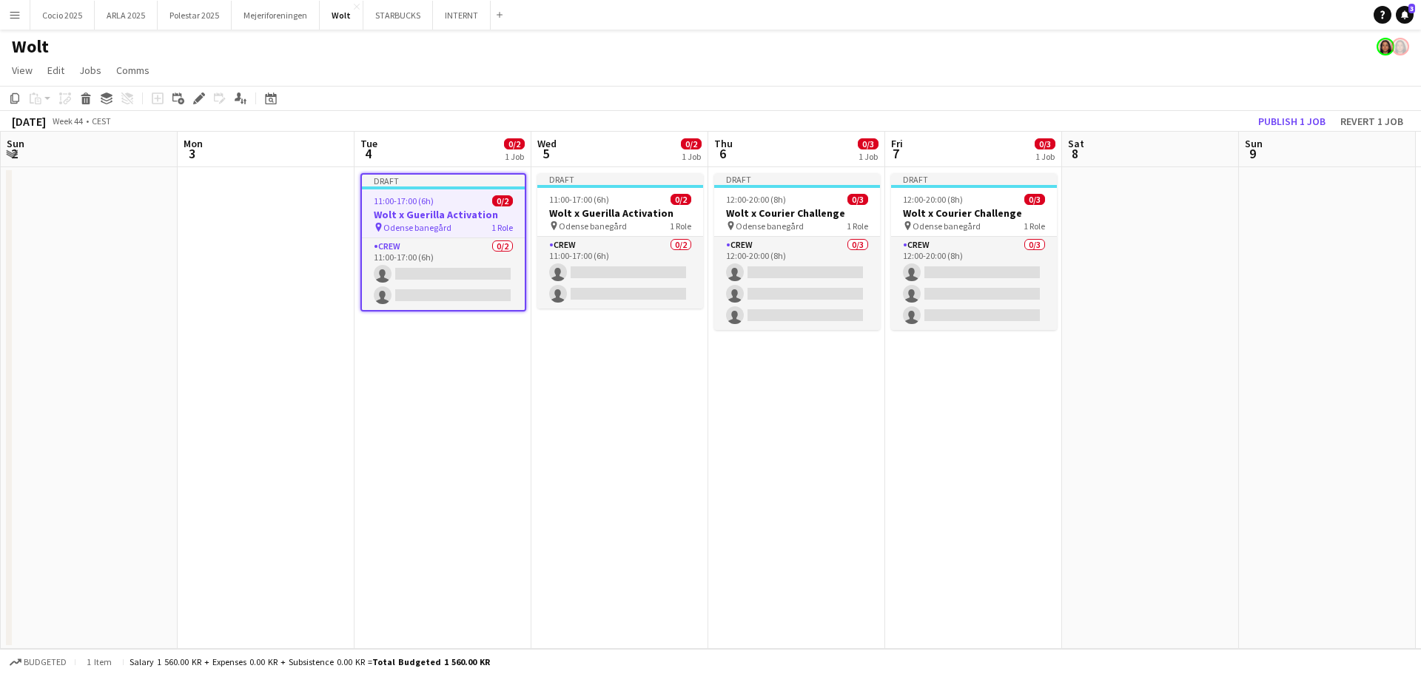
click at [453, 201] on div "11:00-17:00 (6h) 0/2" at bounding box center [443, 200] width 163 height 11
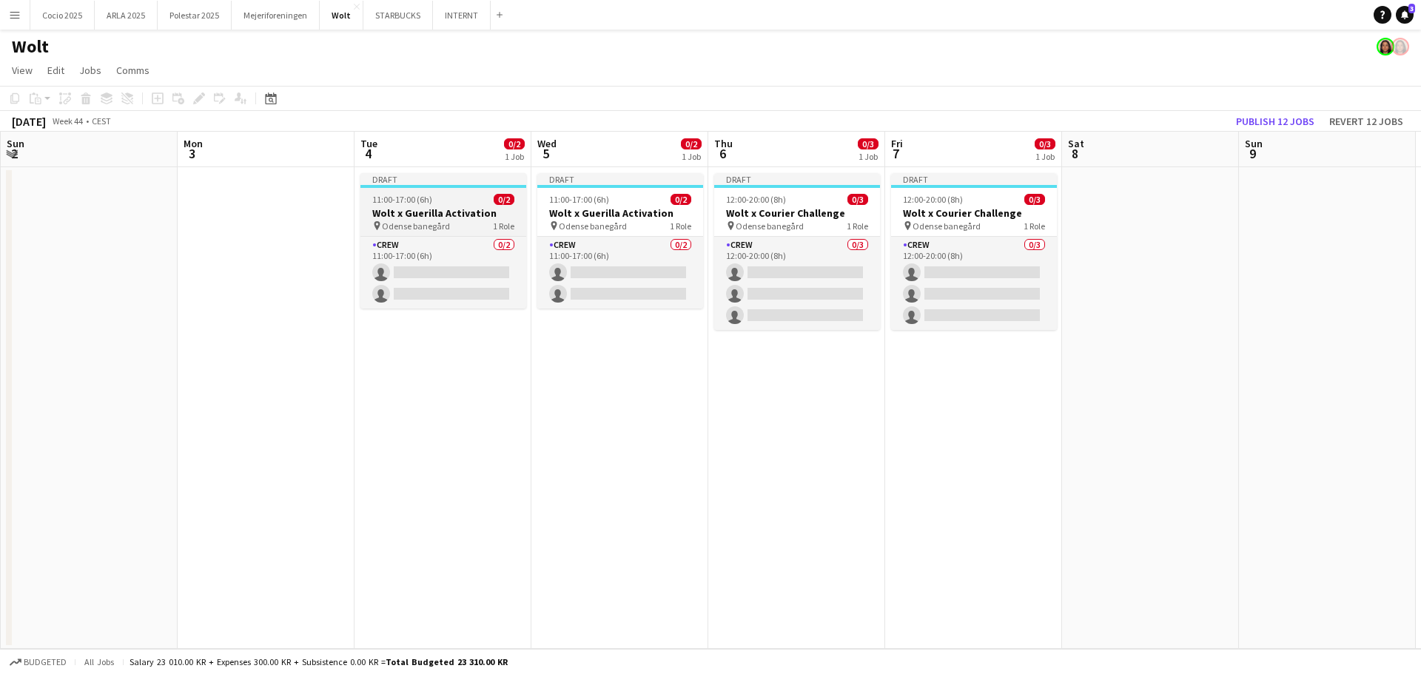
click at [453, 201] on div "11:00-17:00 (6h) 0/2" at bounding box center [444, 199] width 166 height 11
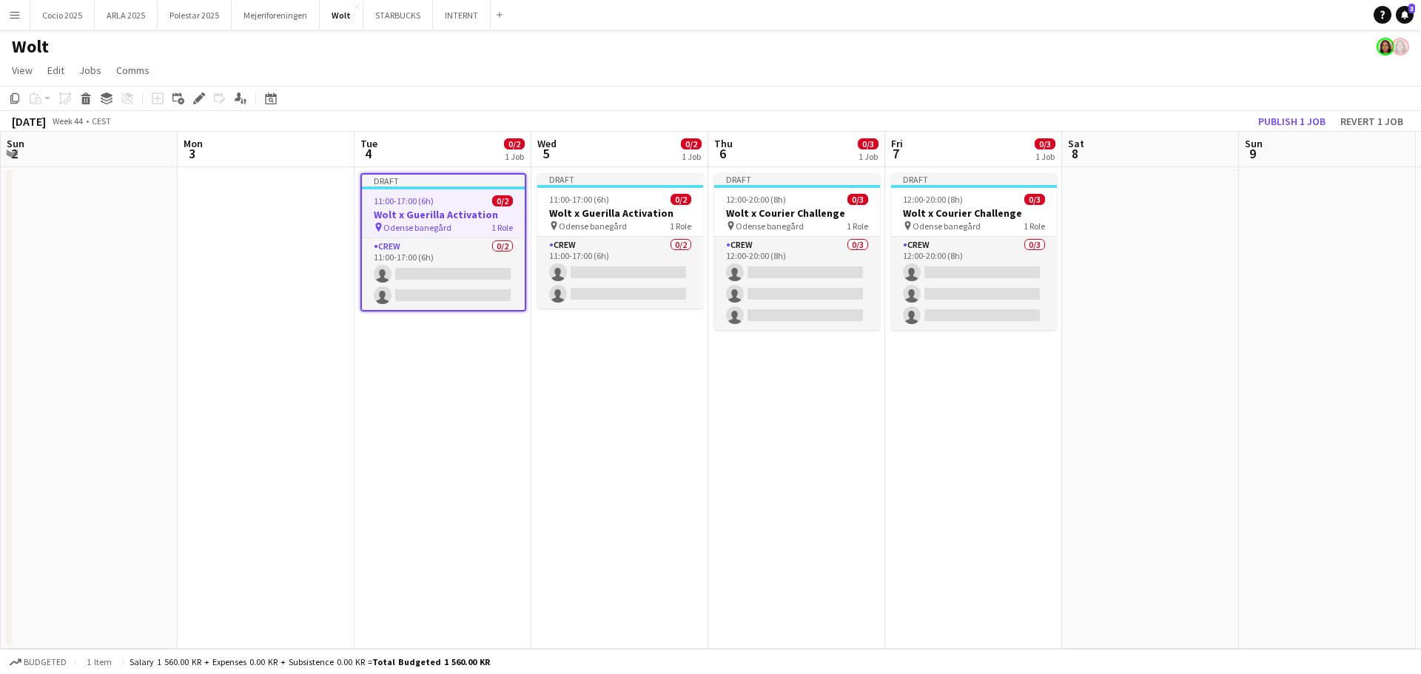
click at [460, 198] on div "11:00-17:00 (6h) 0/2" at bounding box center [443, 200] width 163 height 11
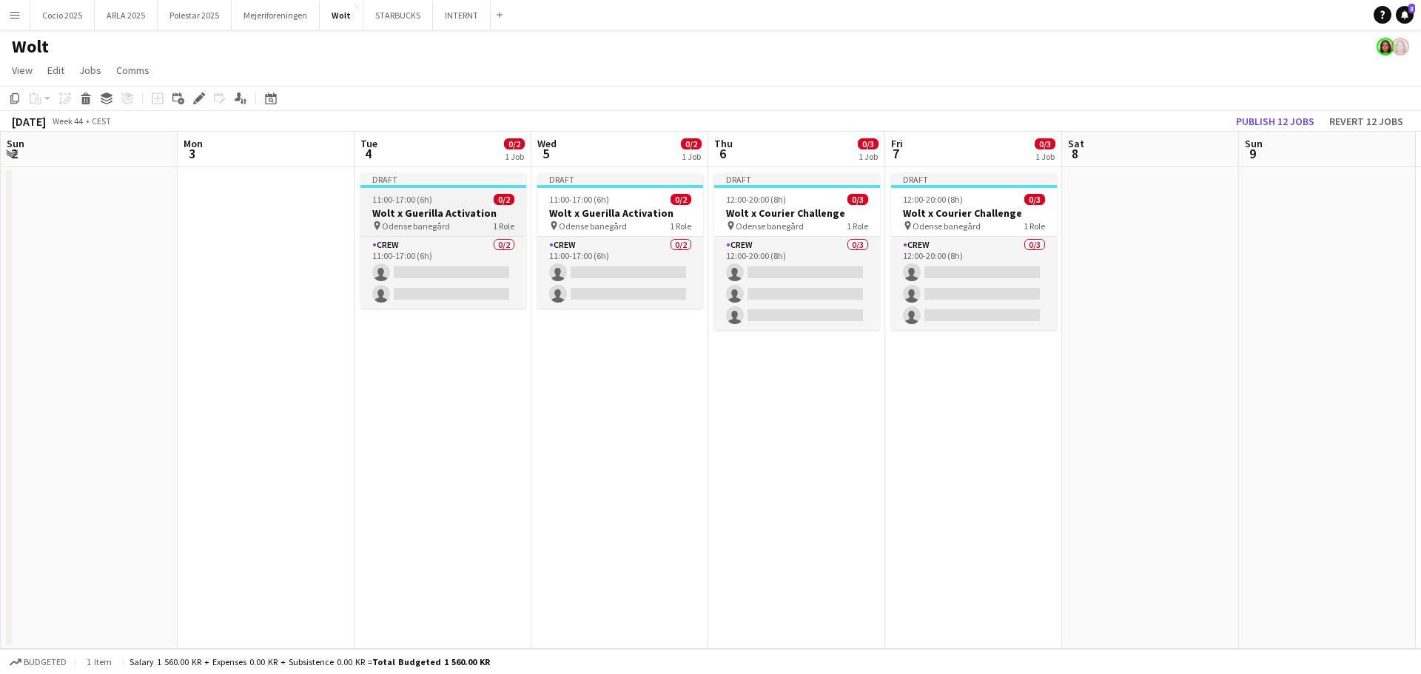
click at [460, 198] on div "11:00-17:00 (6h) 0/2" at bounding box center [444, 199] width 166 height 11
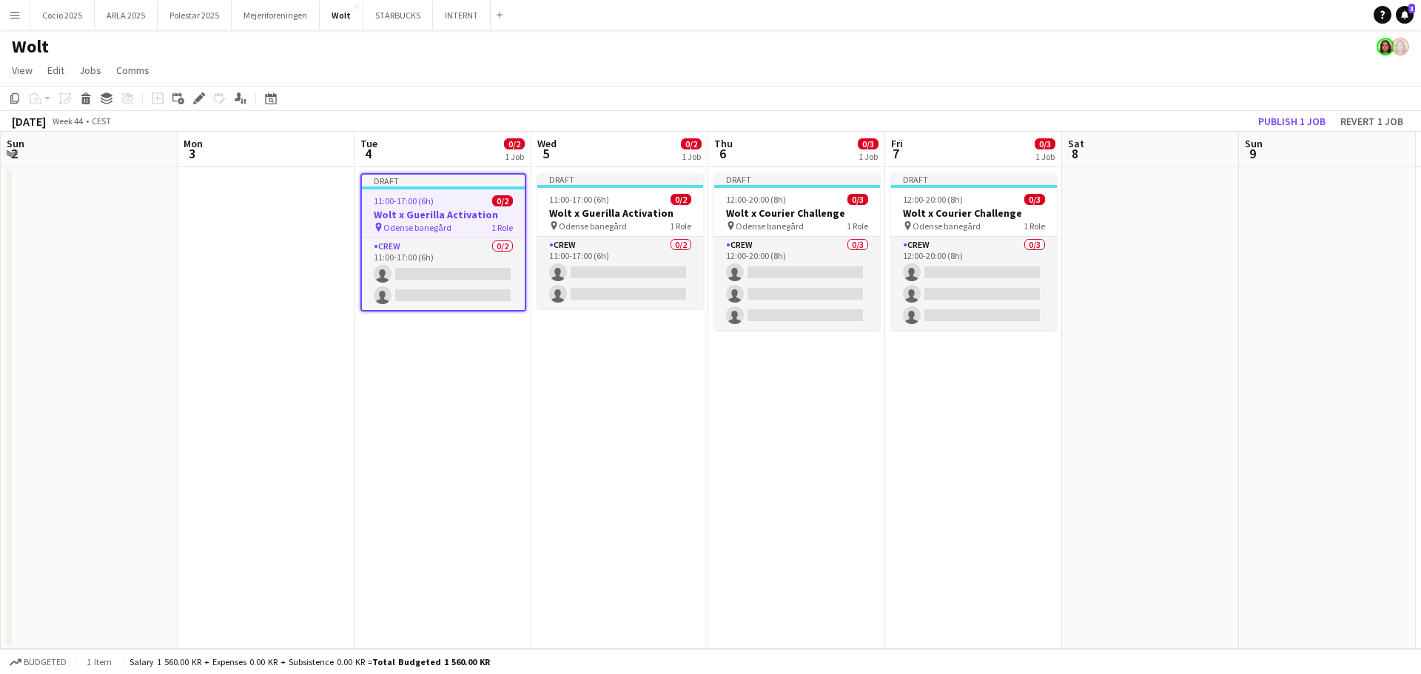
click at [460, 198] on div "11:00-17:00 (6h) 0/2" at bounding box center [443, 200] width 163 height 11
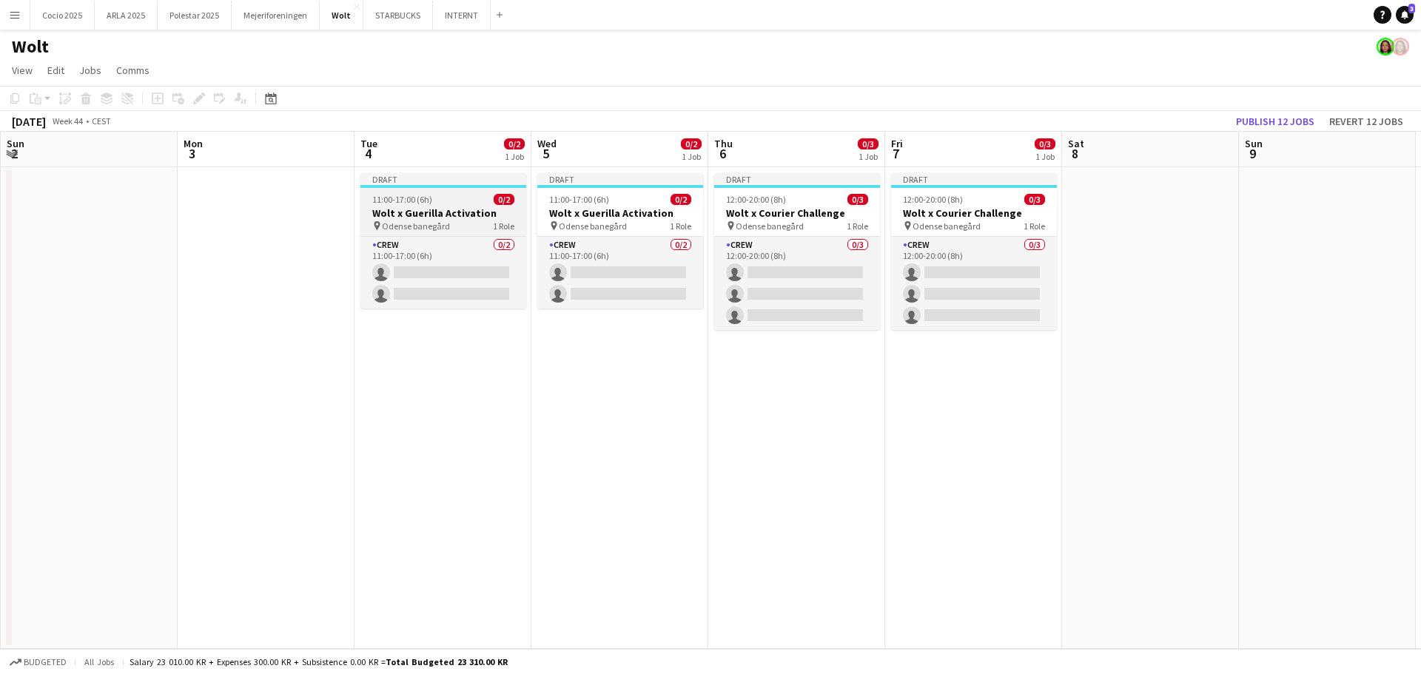
click at [460, 198] on div "11:00-17:00 (6h) 0/2" at bounding box center [444, 199] width 166 height 11
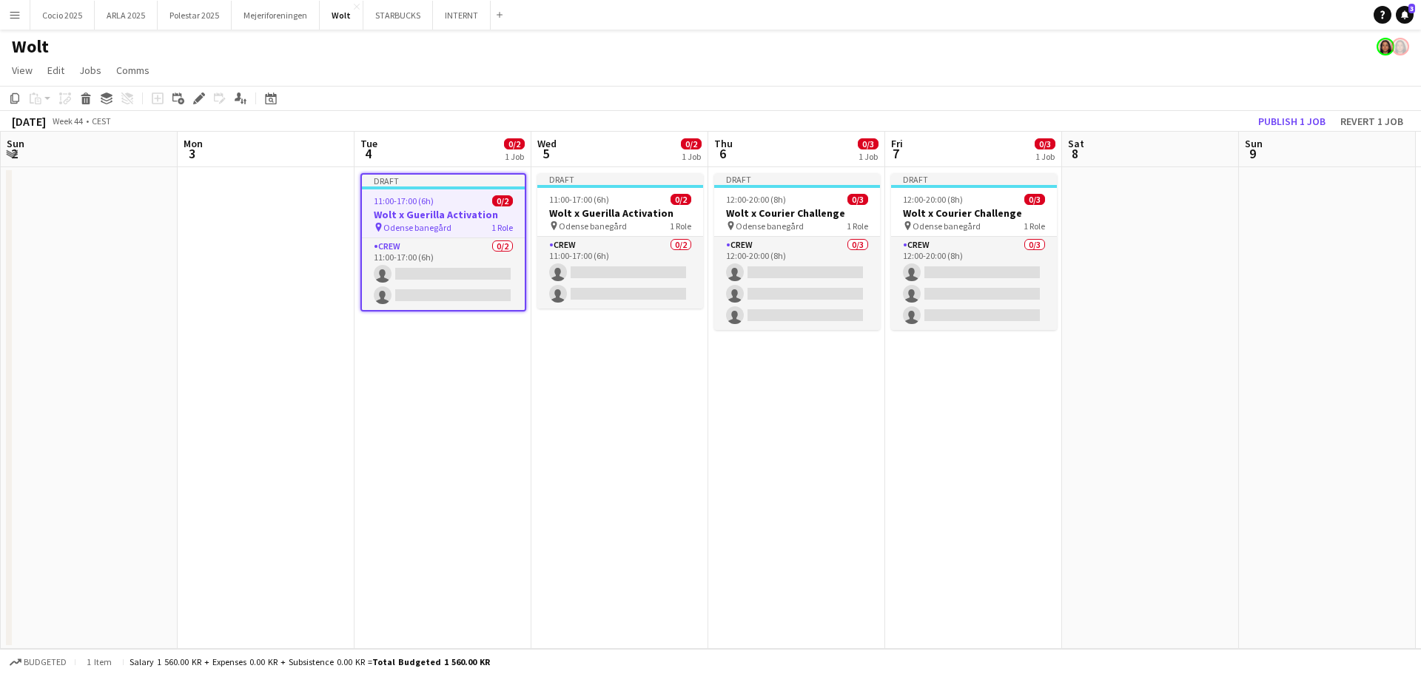
click at [460, 198] on div "11:00-17:00 (6h) 0/2" at bounding box center [443, 200] width 163 height 11
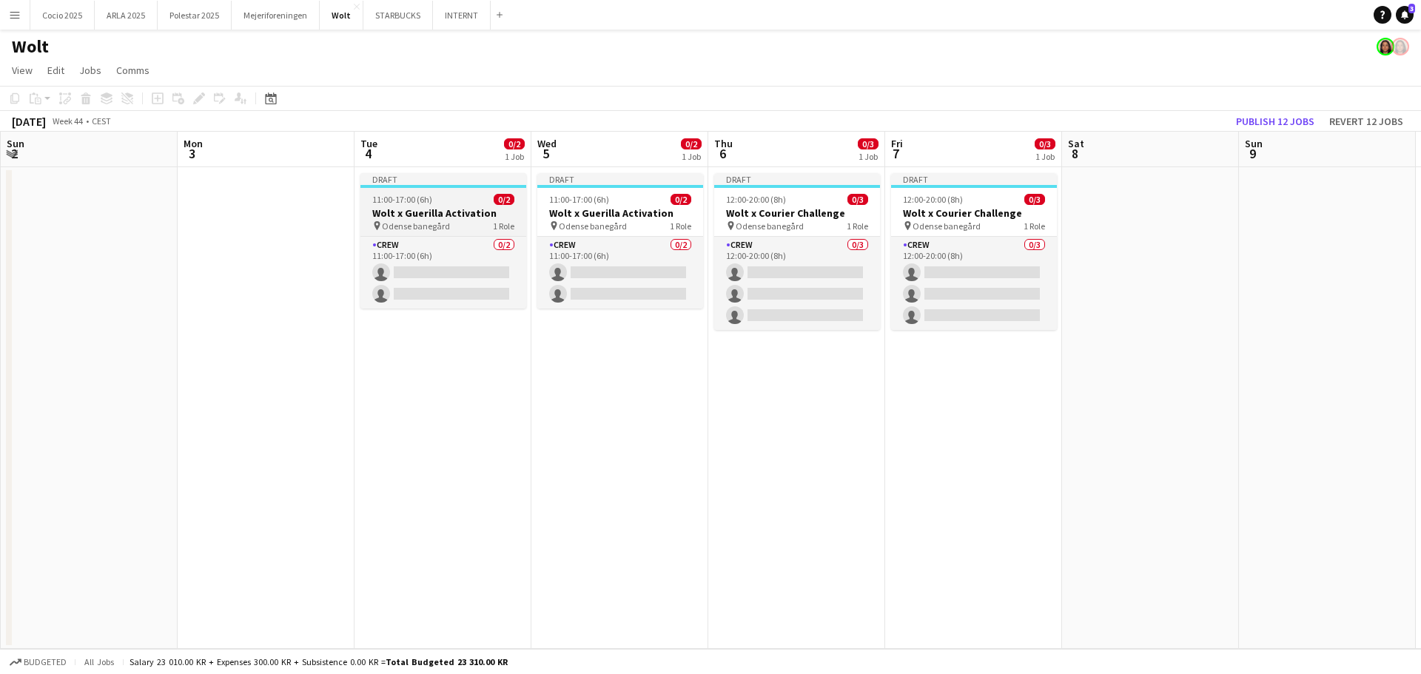
click at [460, 198] on div "11:00-17:00 (6h) 0/2" at bounding box center [444, 199] width 166 height 11
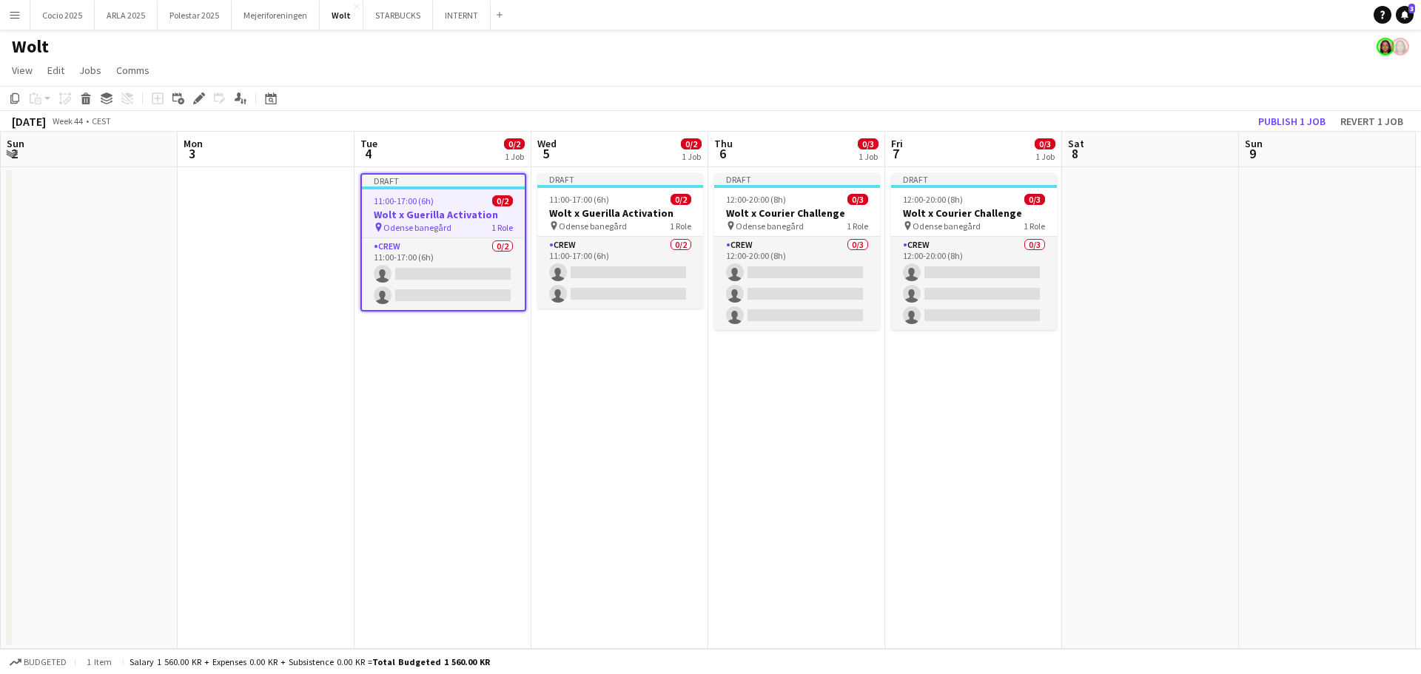
click at [460, 198] on div "11:00-17:00 (6h) 0/2" at bounding box center [443, 200] width 163 height 11
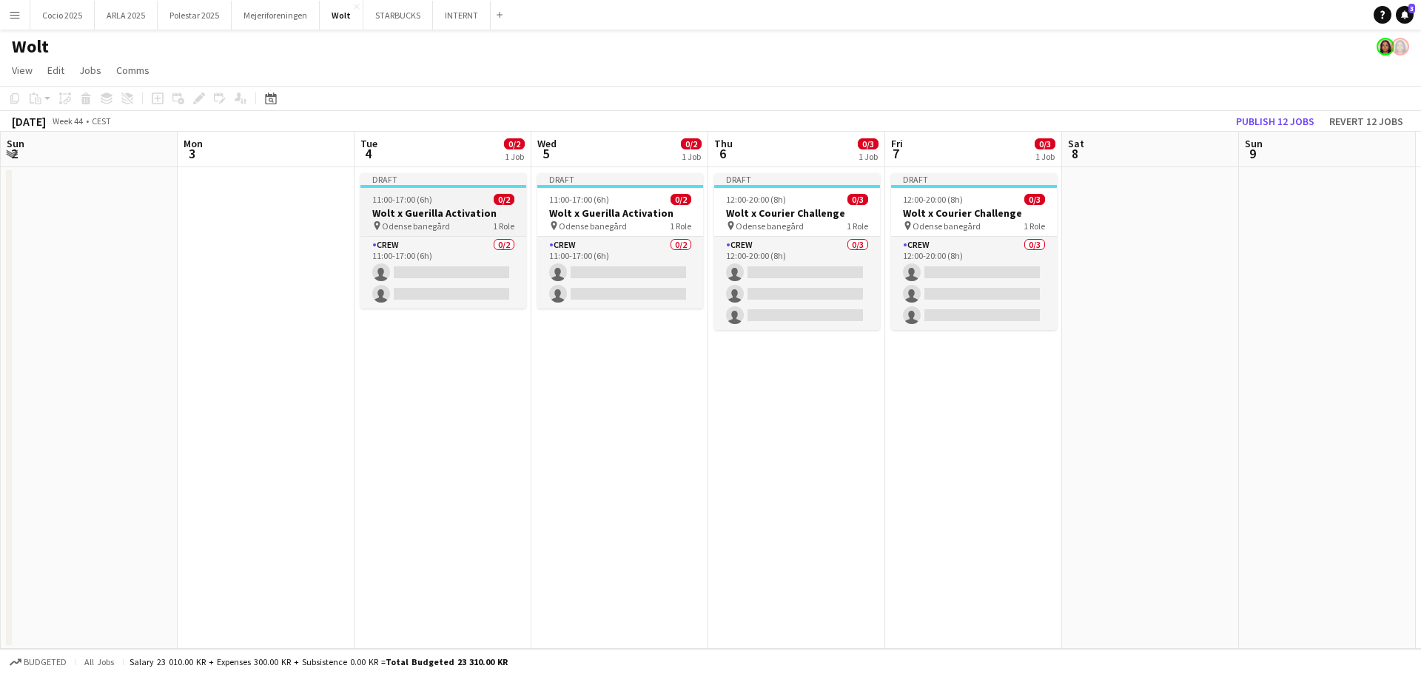
click at [460, 198] on div "11:00-17:00 (6h) 0/2" at bounding box center [444, 199] width 166 height 11
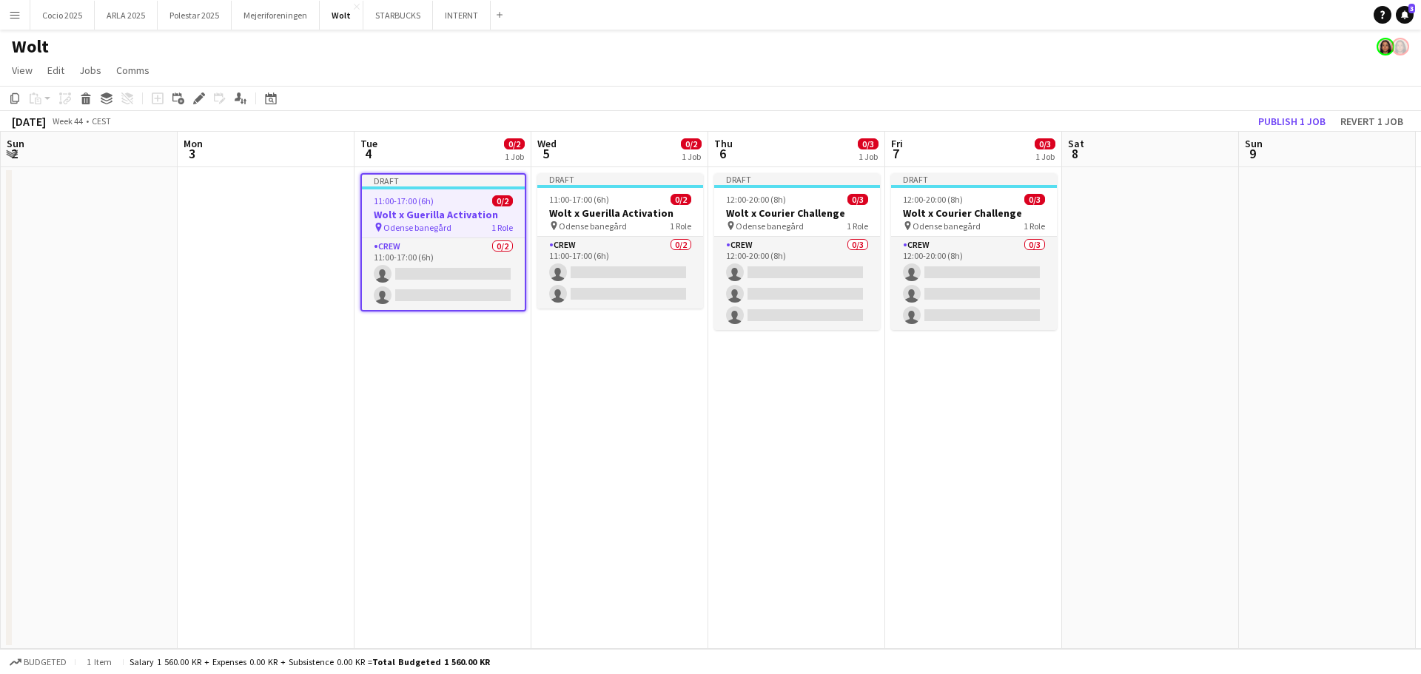
click at [460, 198] on div "11:00-17:00 (6h) 0/2" at bounding box center [443, 200] width 163 height 11
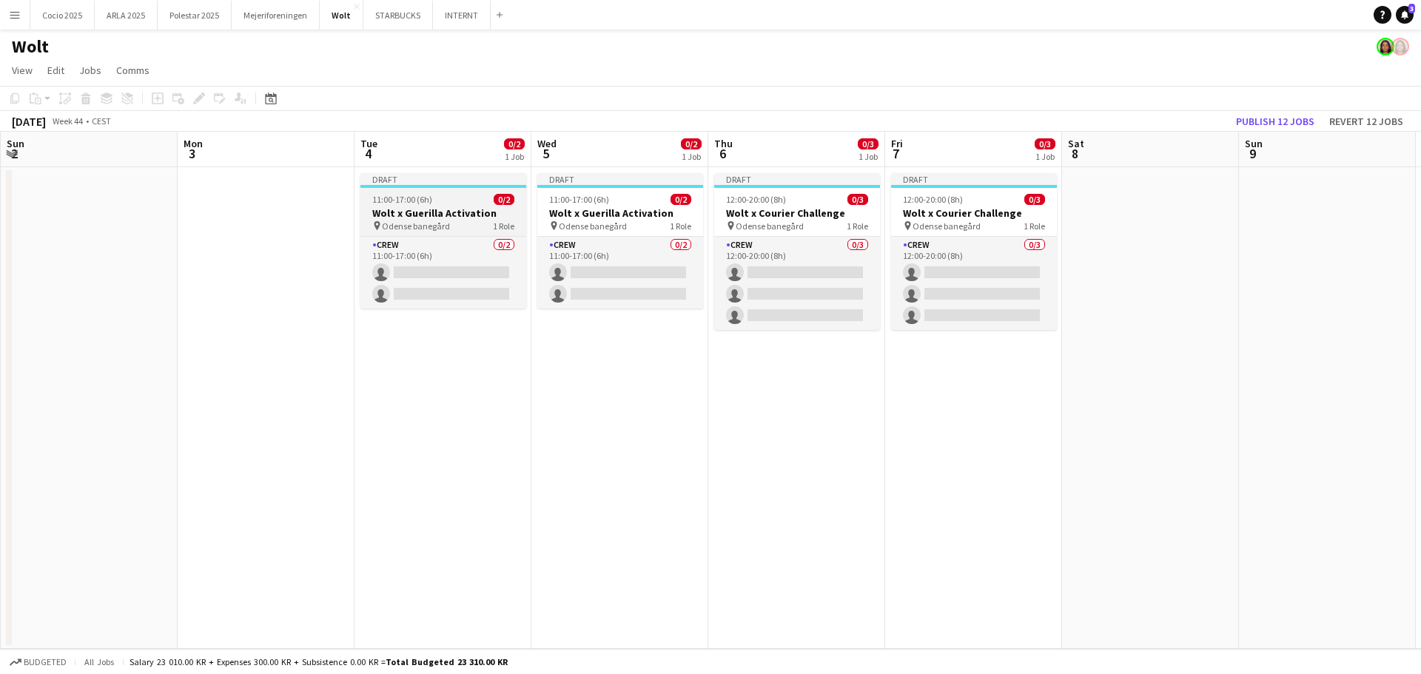
click at [460, 198] on div "11:00-17:00 (6h) 0/2" at bounding box center [444, 199] width 166 height 11
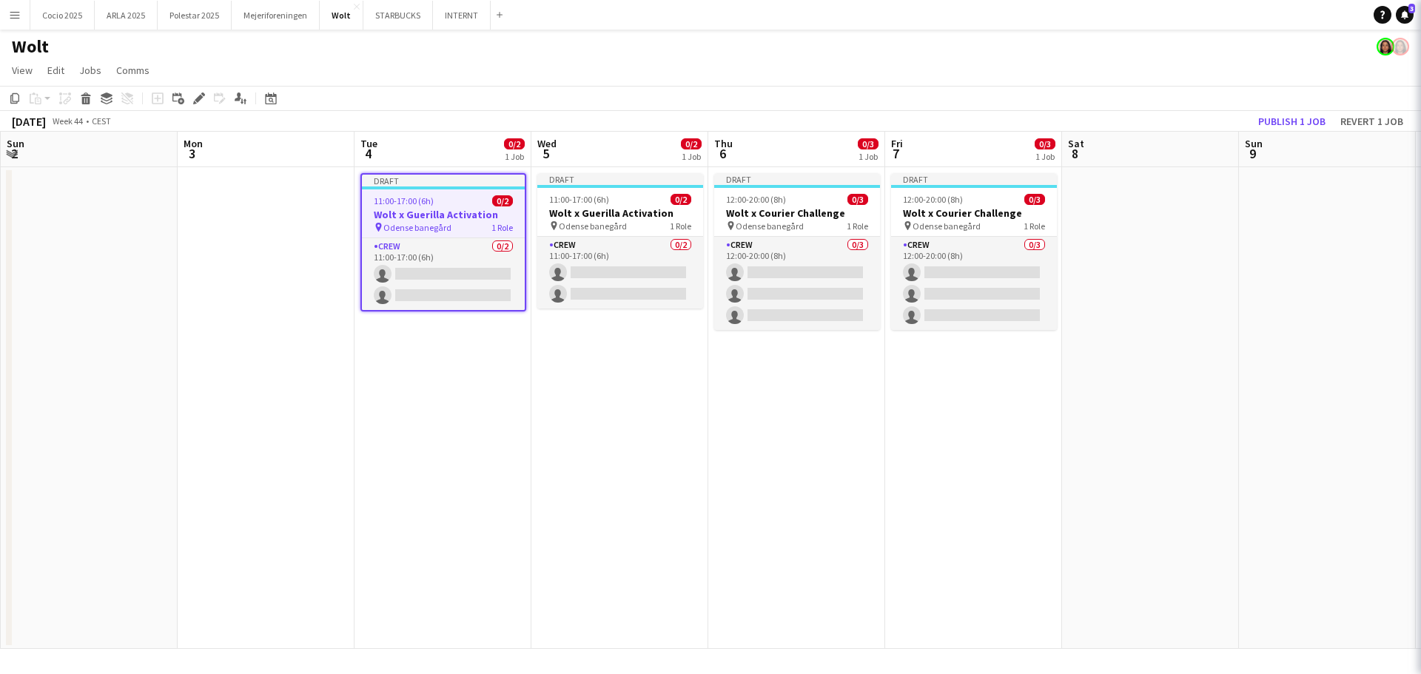
click at [460, 198] on div "11:00-17:00 (6h) 0/2" at bounding box center [443, 200] width 163 height 11
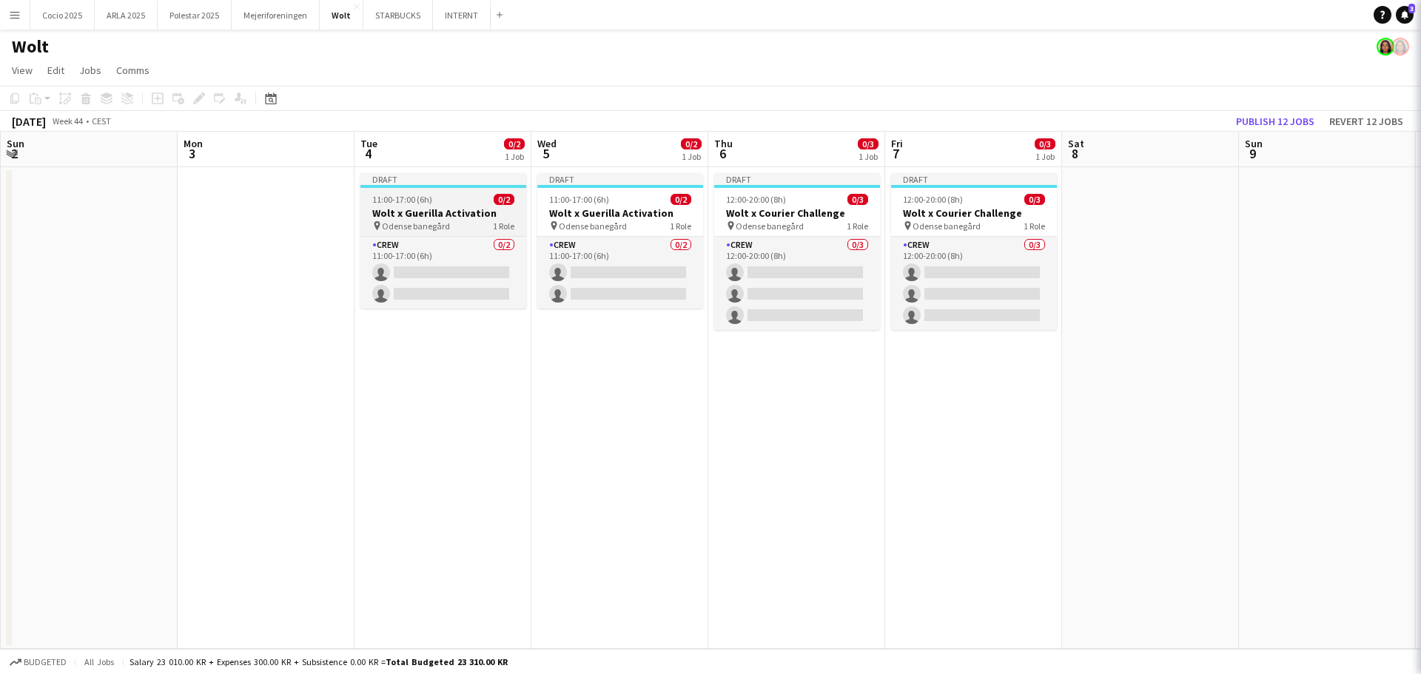
click at [463, 196] on div "11:00-17:00 (6h) 0/2" at bounding box center [444, 199] width 166 height 11
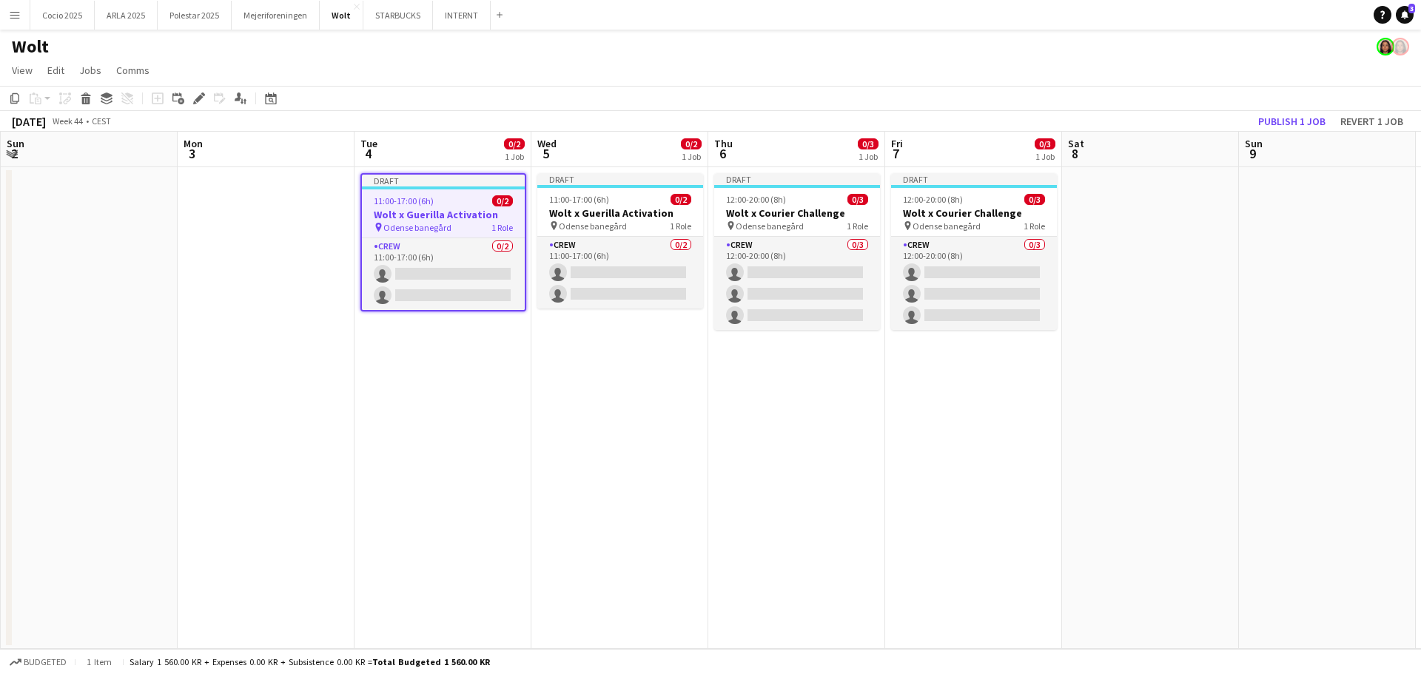
click at [463, 196] on div "11:00-17:00 (6h) 0/2" at bounding box center [443, 200] width 163 height 11
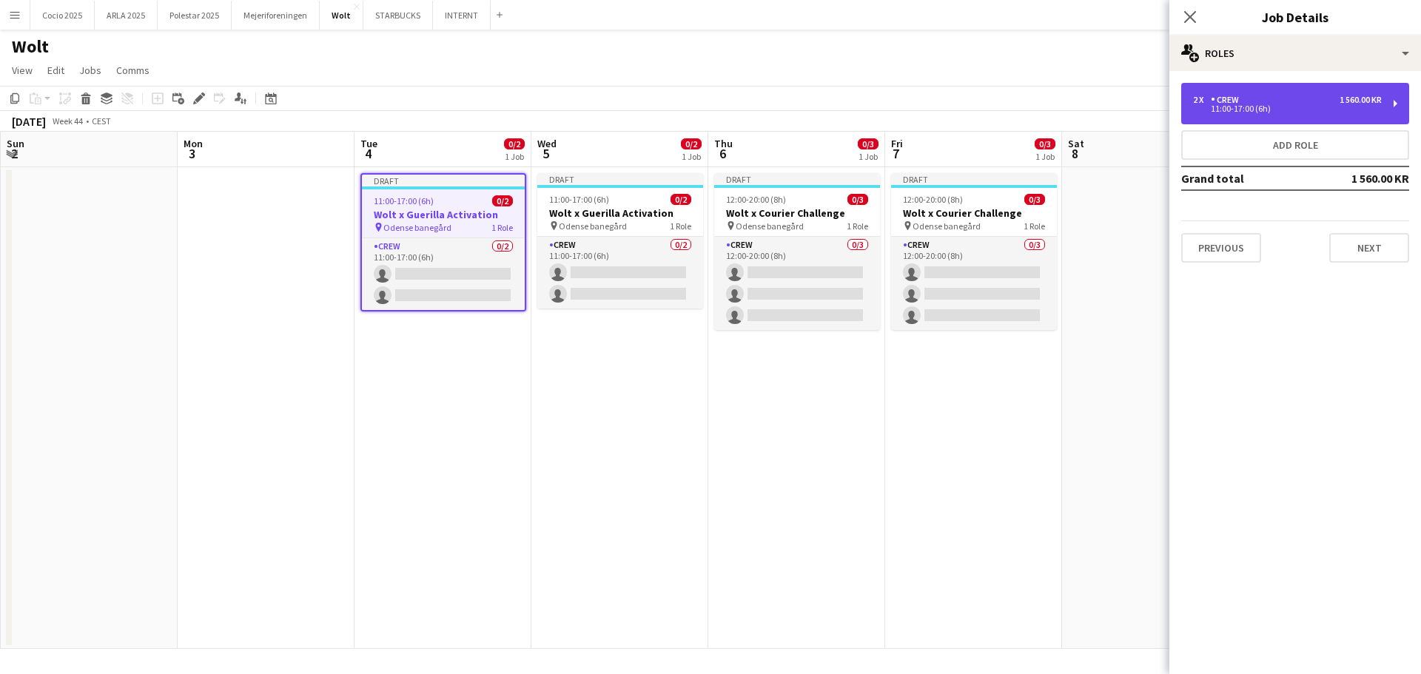
click at [1333, 102] on div "2 x Crew 1 560.00 KR" at bounding box center [1287, 100] width 189 height 10
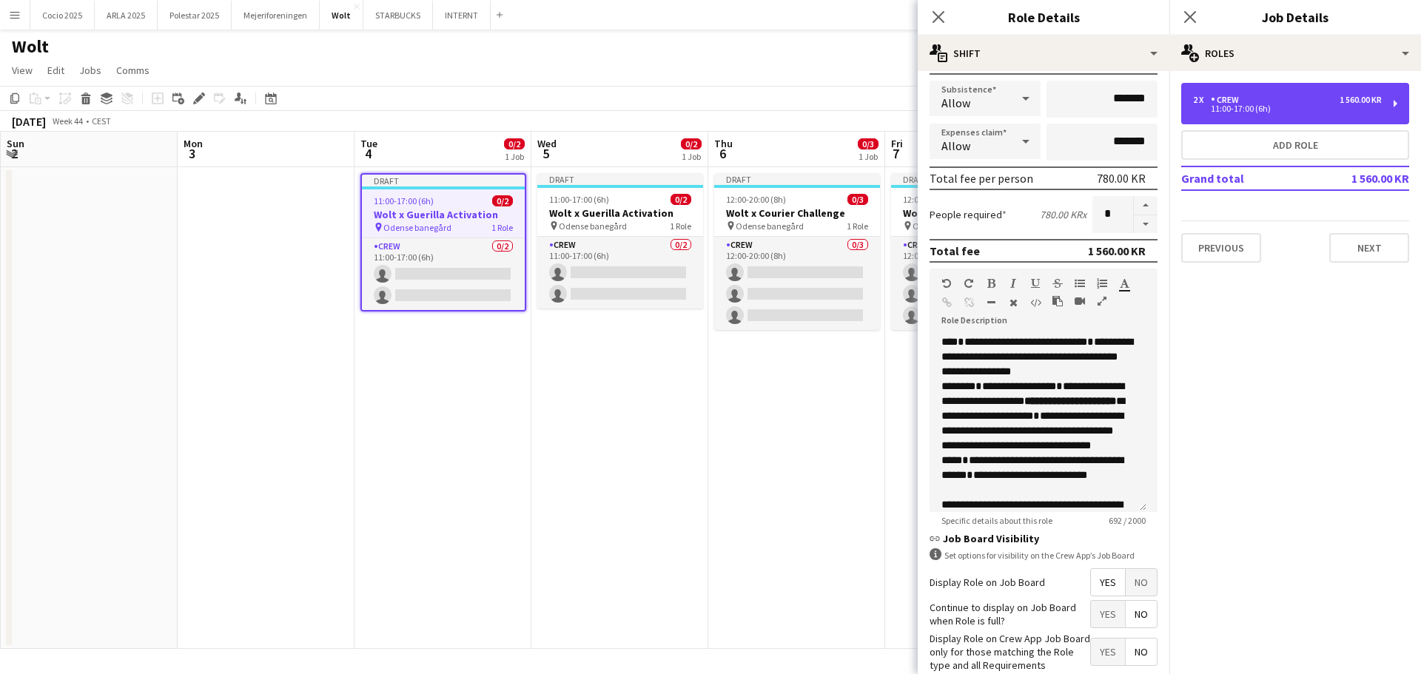
scroll to position [296, 0]
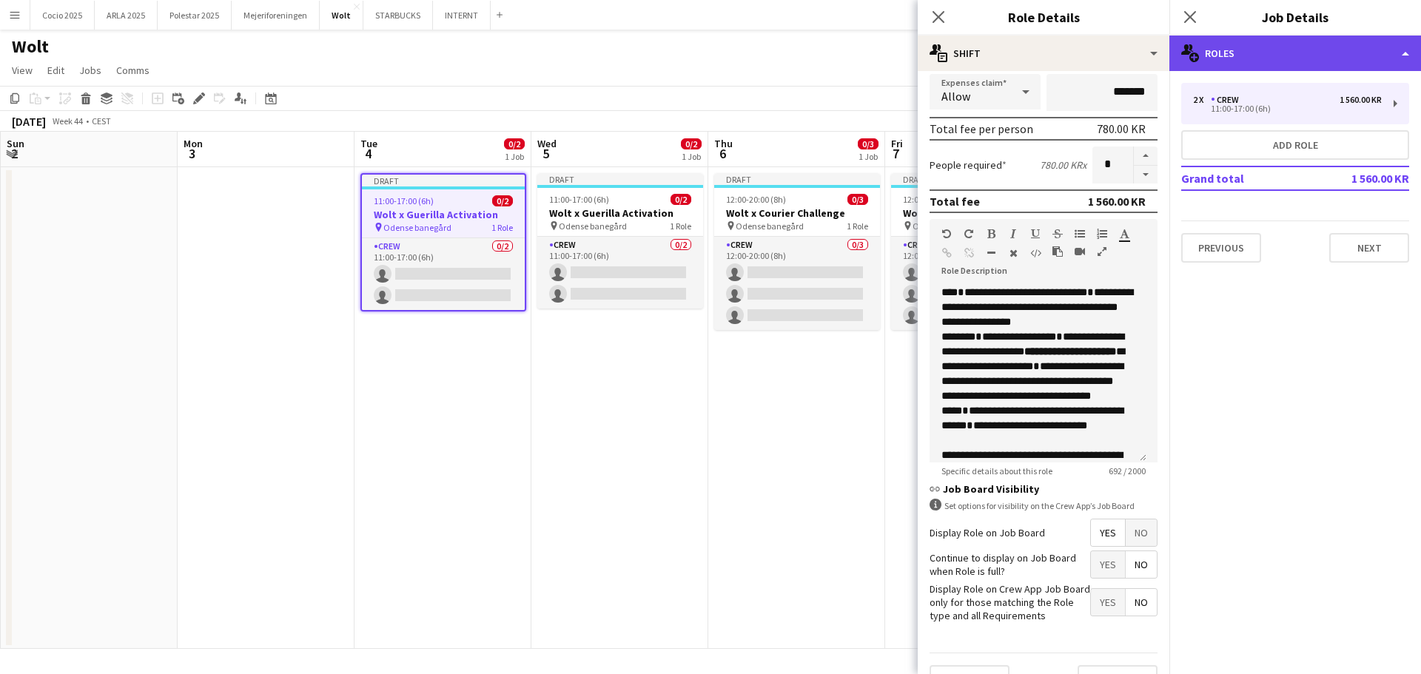
click at [1227, 43] on div "multiple-users-add Roles" at bounding box center [1296, 54] width 252 height 36
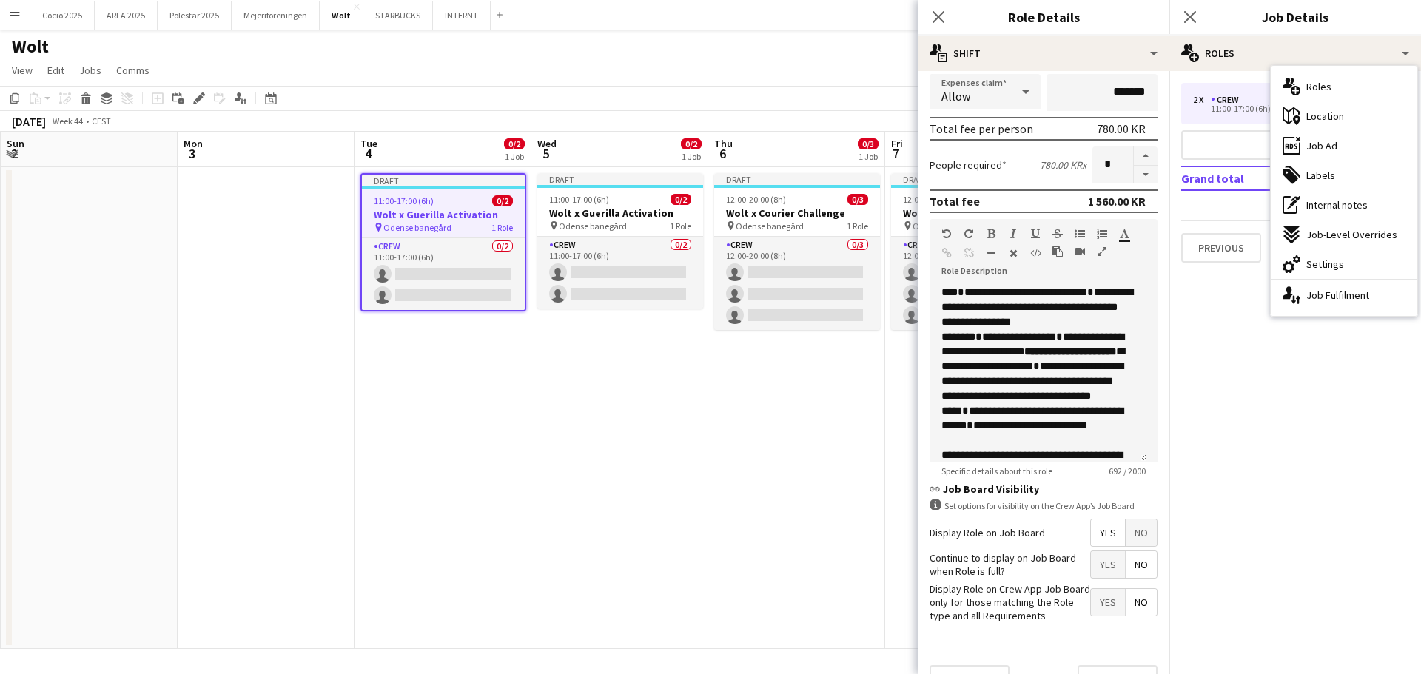
click at [1292, 116] on icon "maps-pin-1" at bounding box center [1292, 116] width 18 height 18
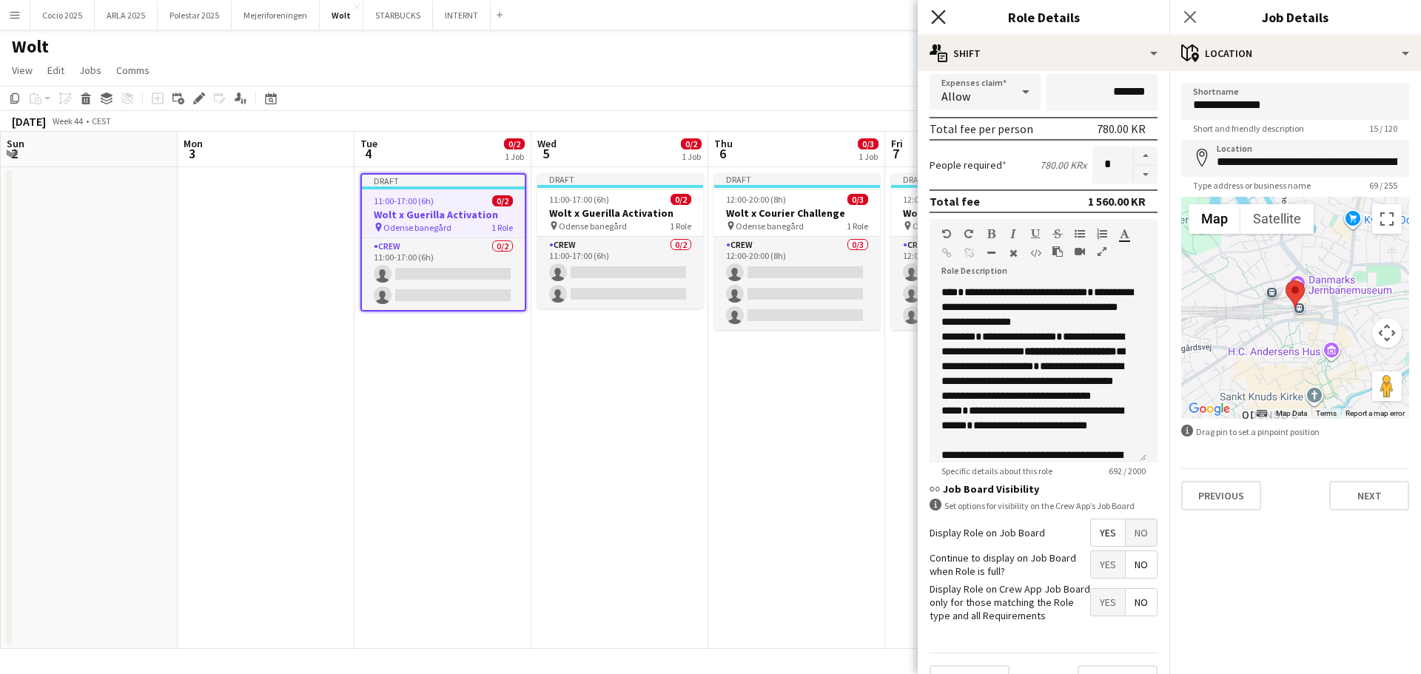
click at [945, 19] on icon "Close pop-in" at bounding box center [938, 17] width 14 height 14
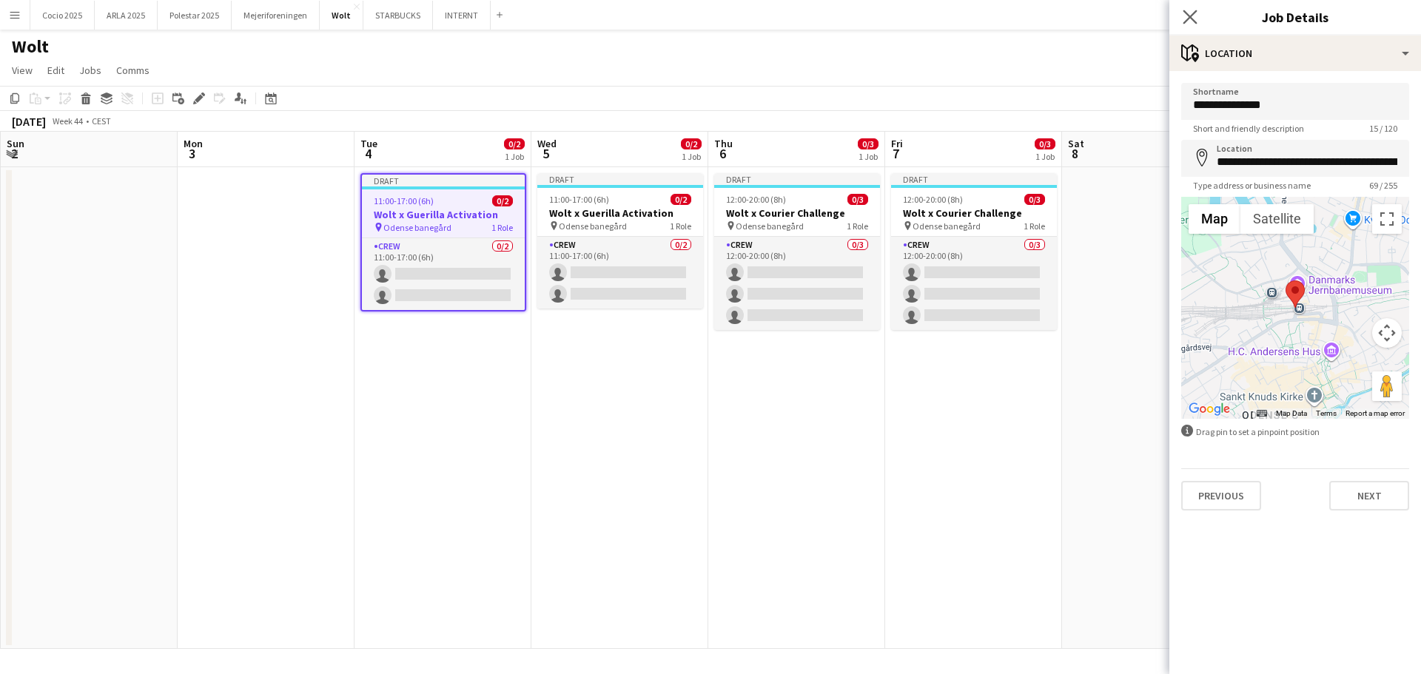
click at [1196, 24] on icon at bounding box center [1190, 17] width 14 height 14
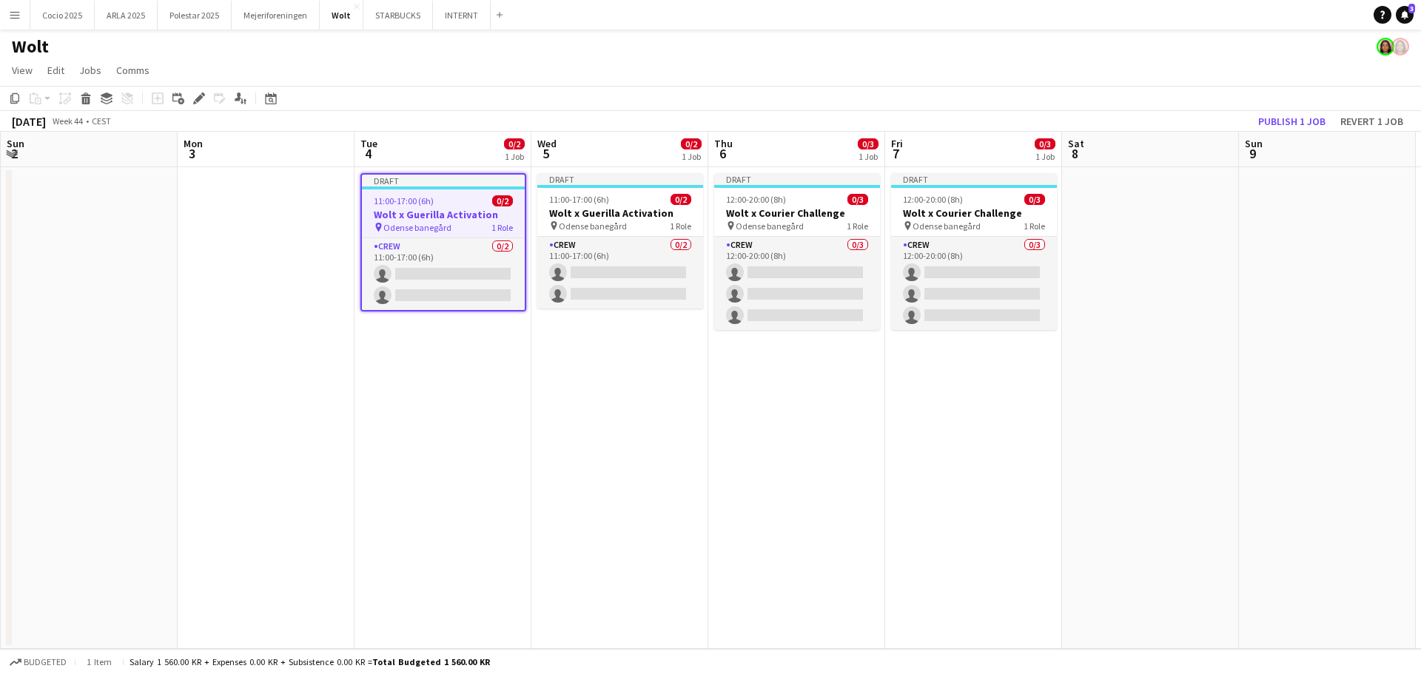
click at [426, 475] on app-date-cell "Draft 11:00-17:00 (6h) 0/2 Wolt x Guerilla Activation pin Odense banegård 1 Rol…" at bounding box center [443, 408] width 177 height 482
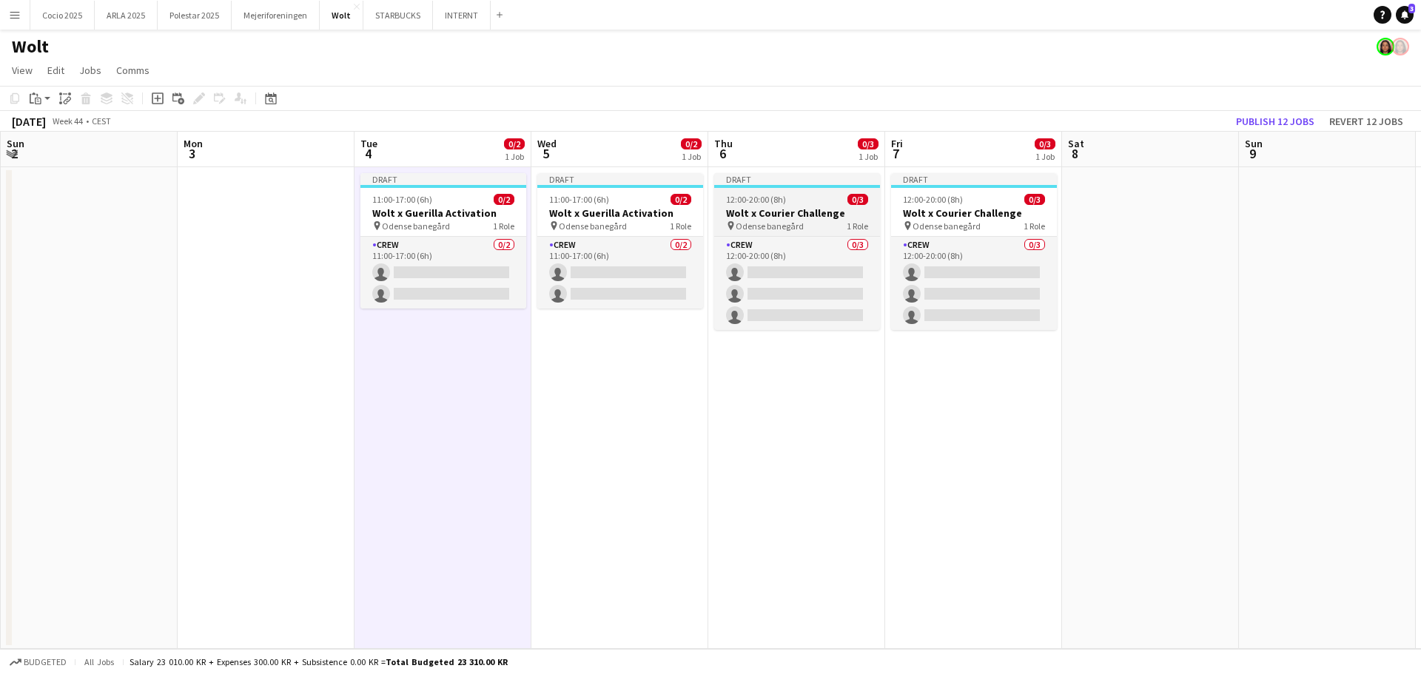
click at [771, 221] on span "Odense banegård" at bounding box center [770, 226] width 68 height 11
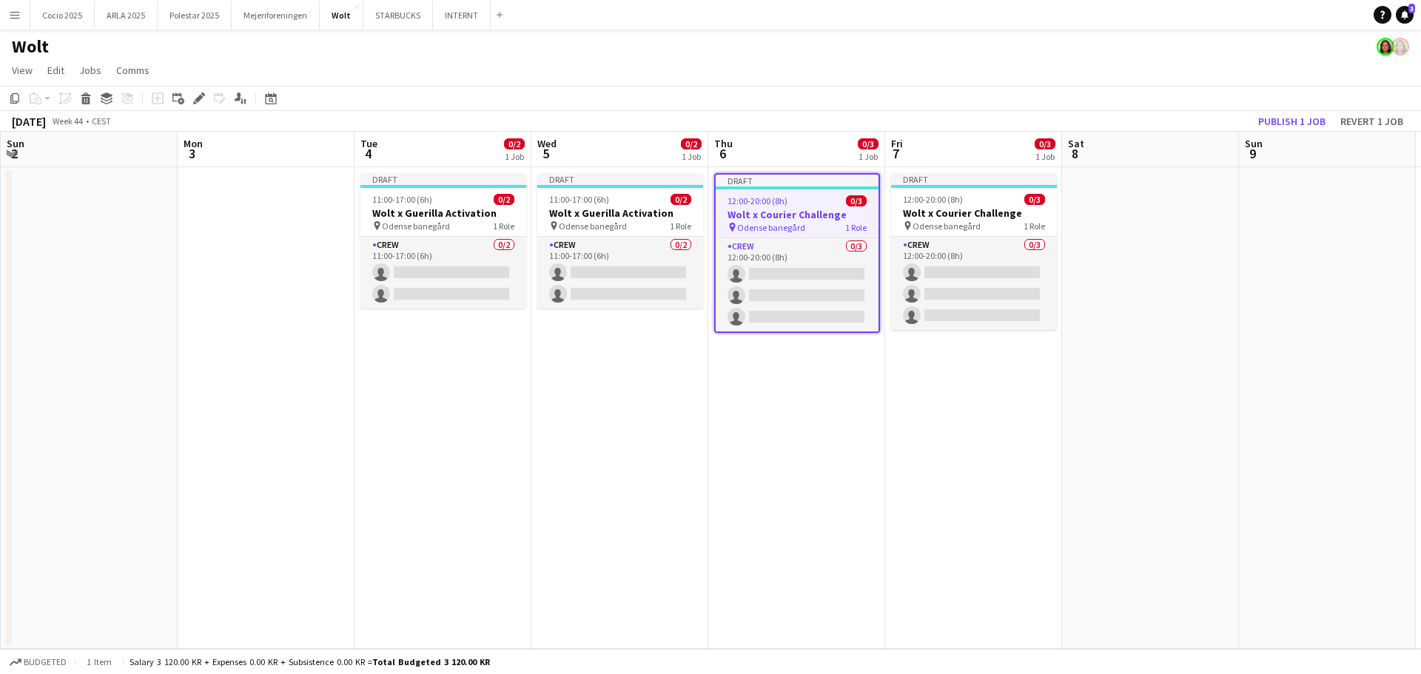
click at [771, 220] on h3 "Wolt x Courier Challenge" at bounding box center [797, 214] width 163 height 13
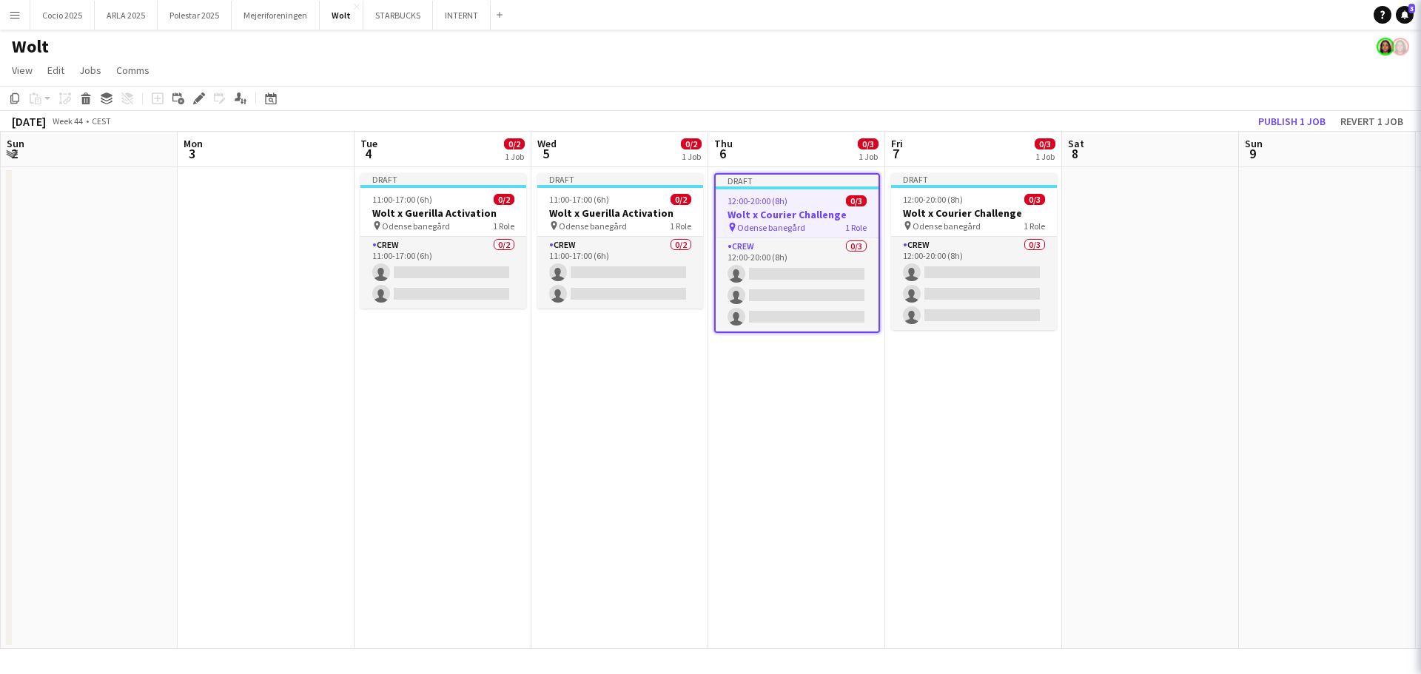
click at [771, 221] on h3 "Wolt x Courier Challenge" at bounding box center [797, 214] width 163 height 13
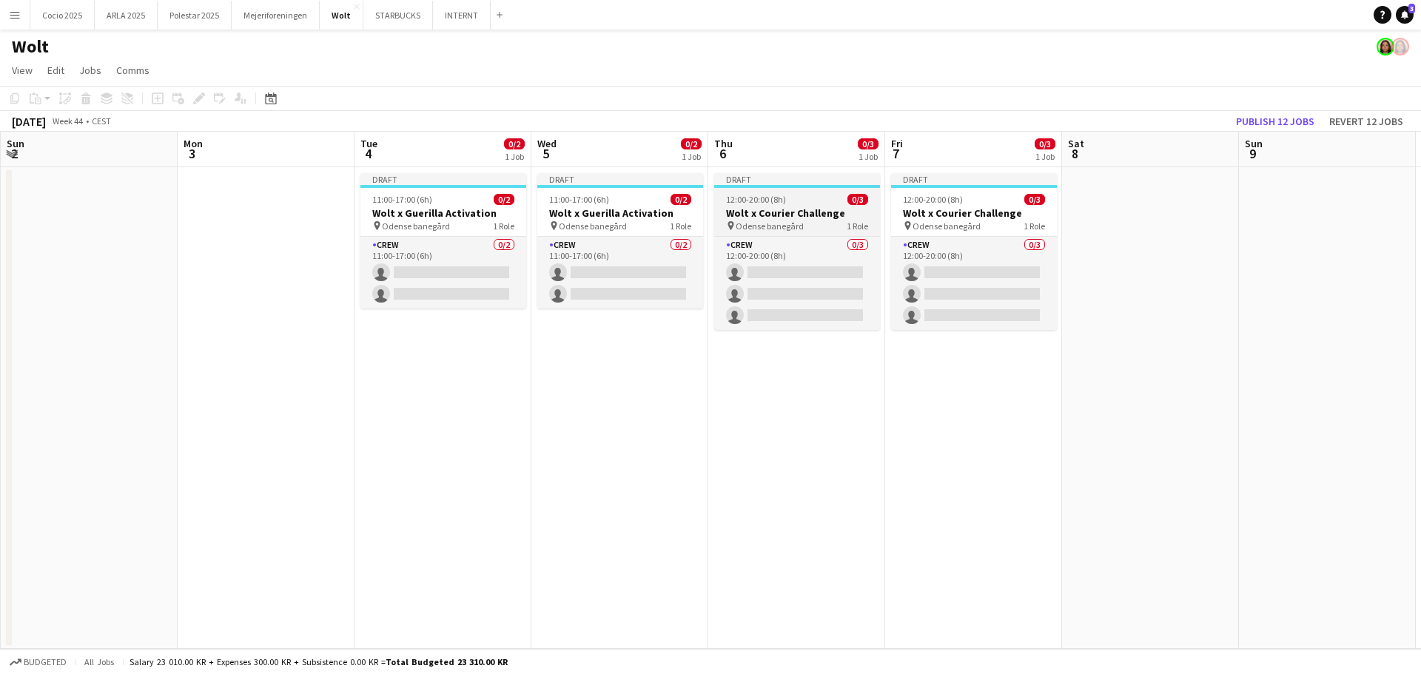
click at [771, 222] on span "Odense banegård" at bounding box center [770, 226] width 68 height 11
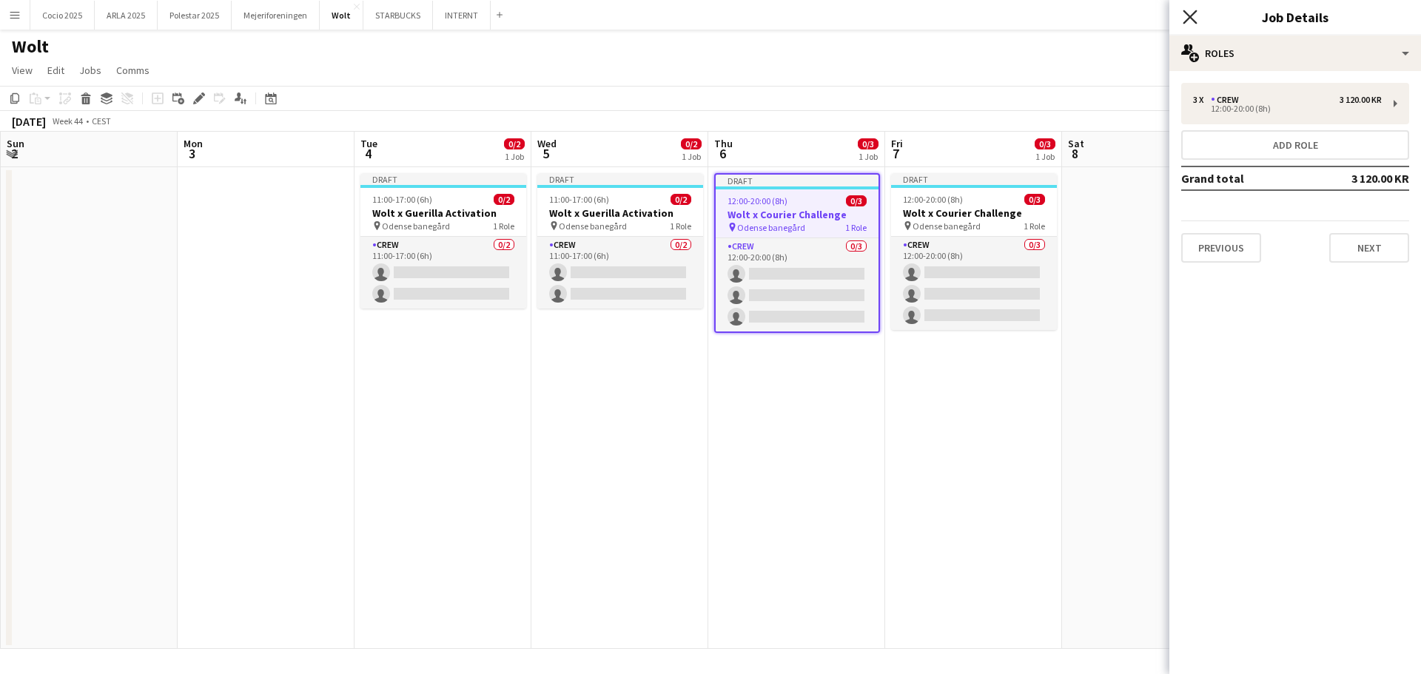
click at [1188, 21] on icon "Close pop-in" at bounding box center [1190, 17] width 14 height 14
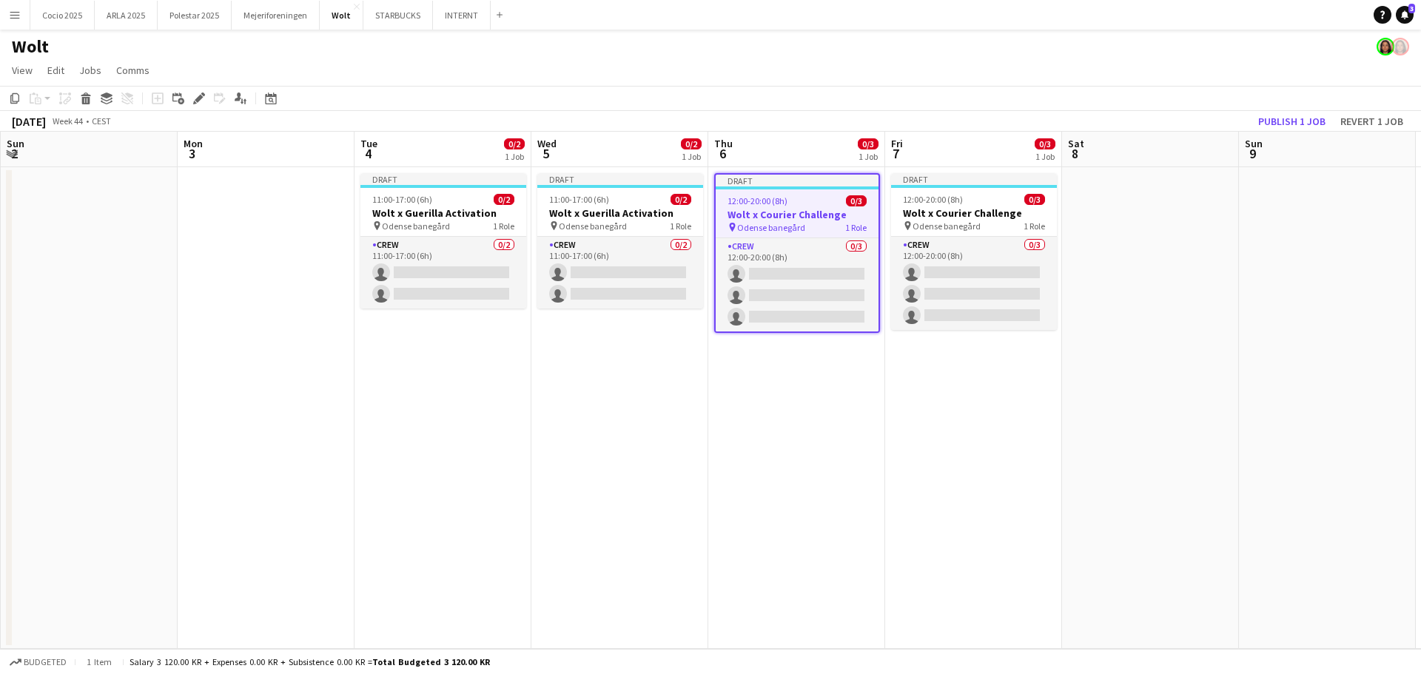
click at [945, 394] on app-date-cell "Draft 12:00-20:00 (8h) 0/3 Wolt x Courier Challenge pin Odense banegård 1 Role …" at bounding box center [973, 408] width 177 height 482
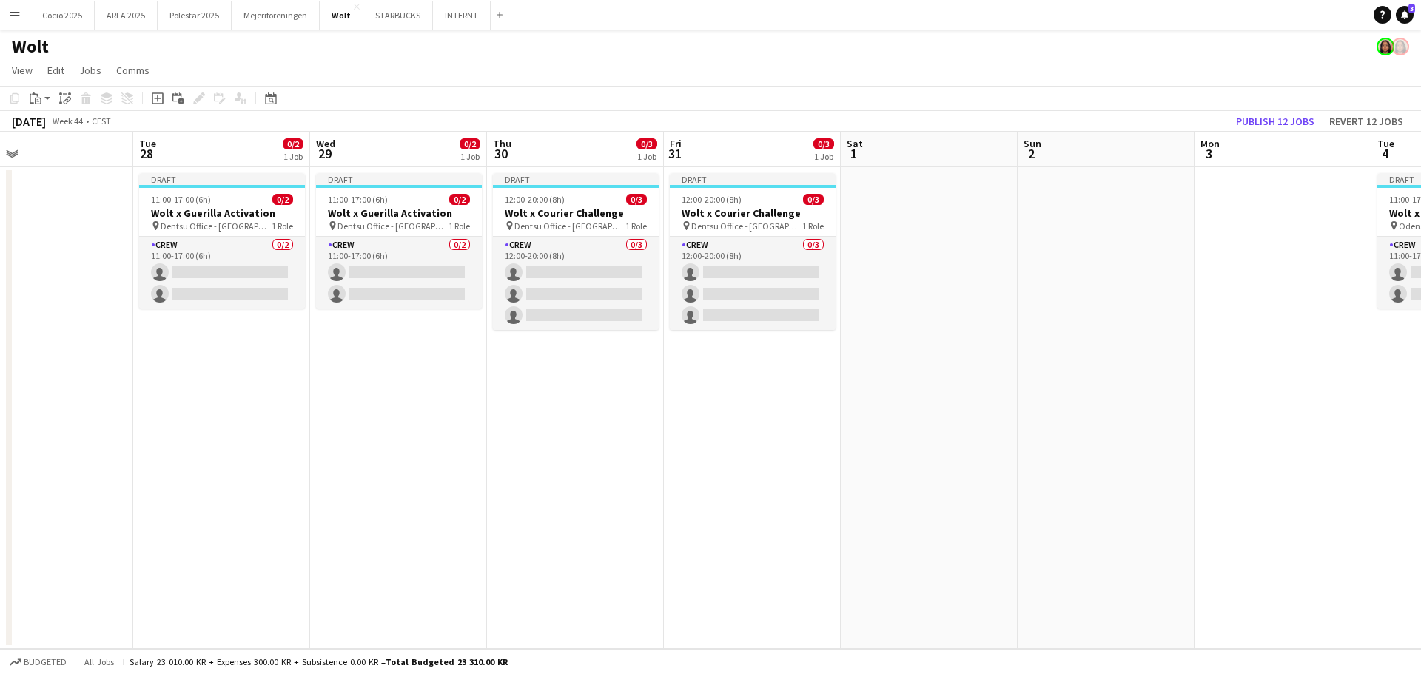
scroll to position [0, 378]
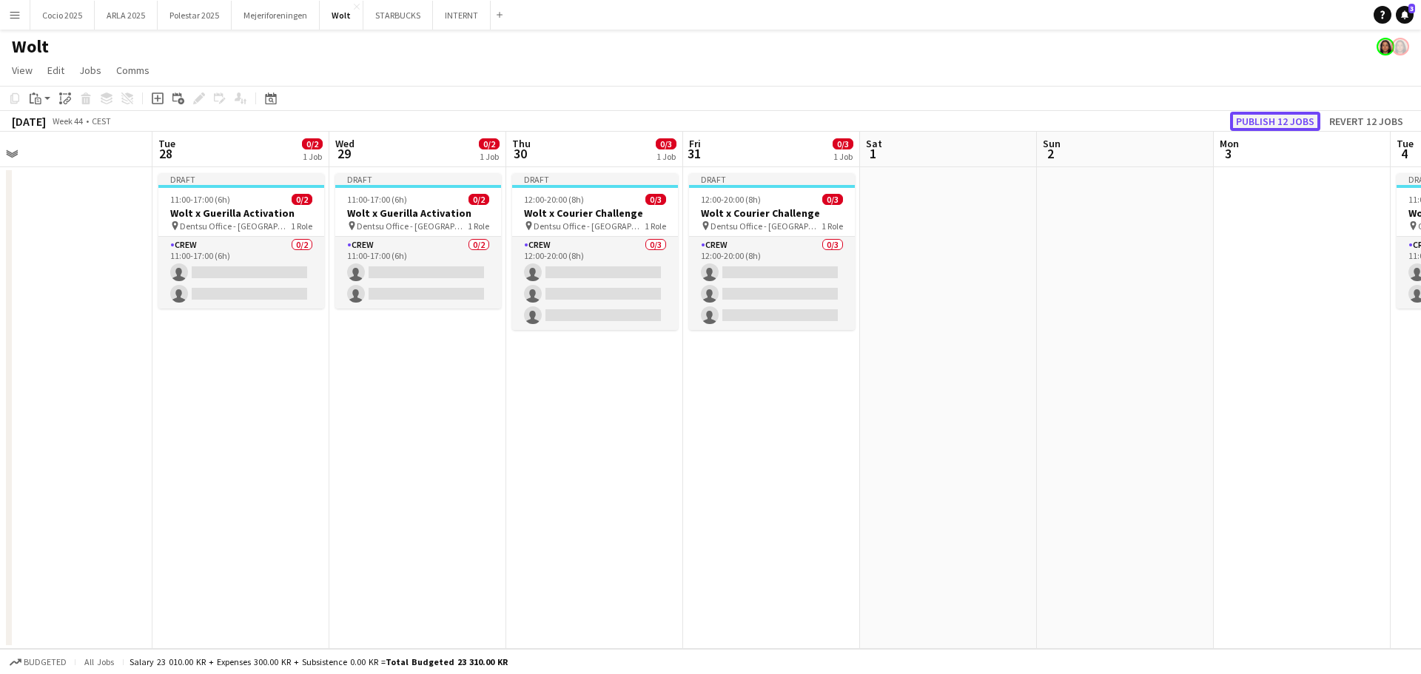
click at [1299, 119] on button "Publish 12 jobs" at bounding box center [1275, 121] width 90 height 19
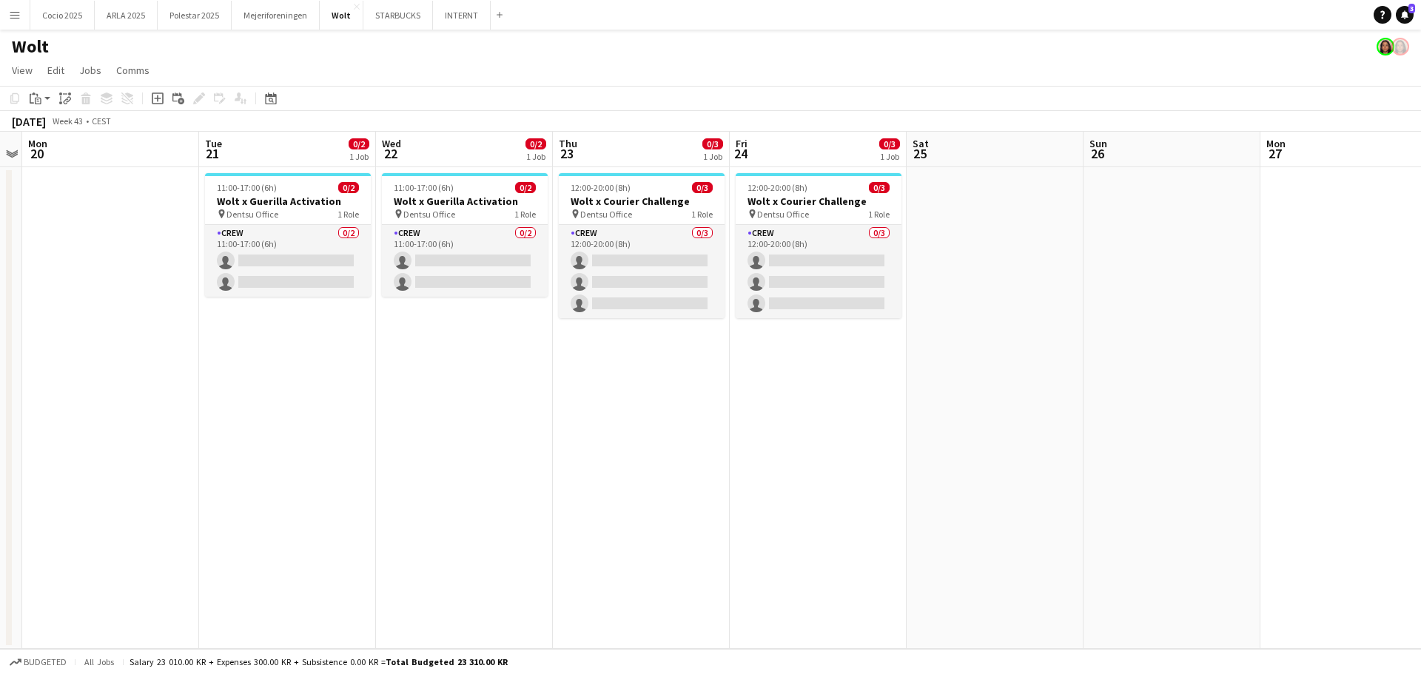
scroll to position [0, 461]
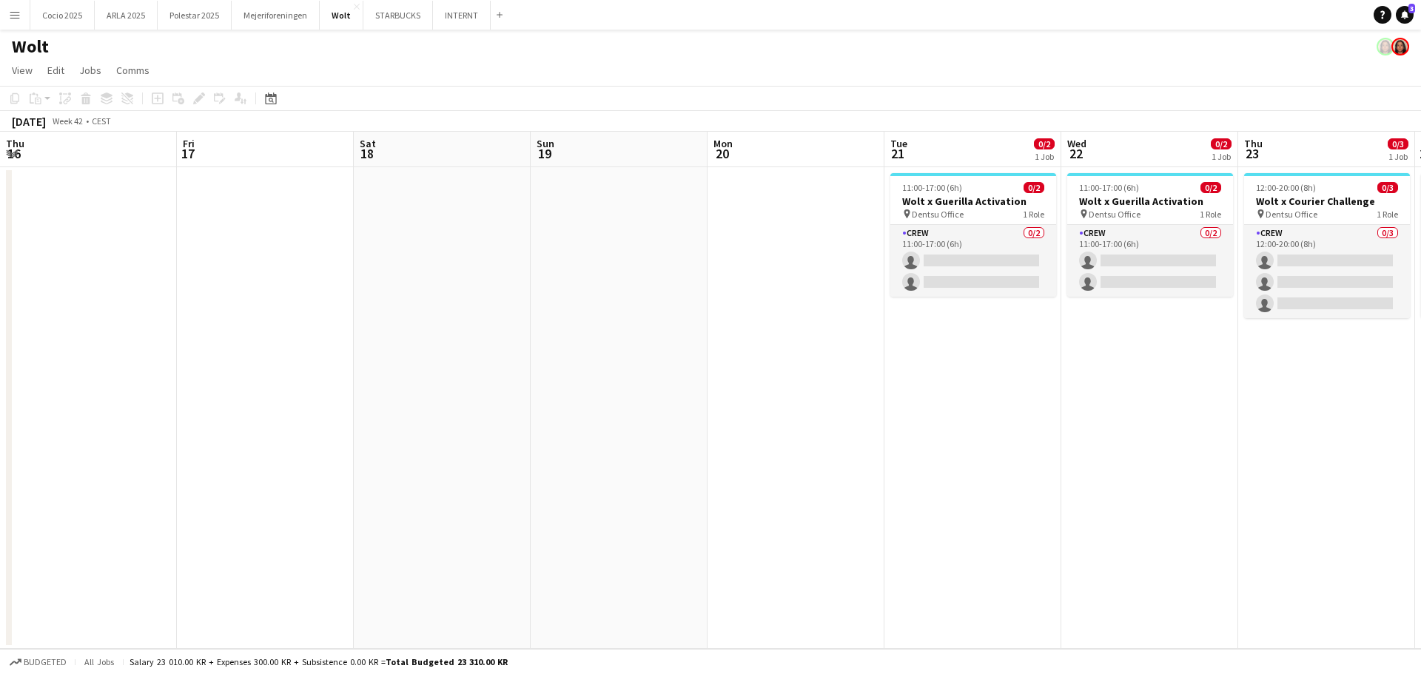
scroll to position [0, 405]
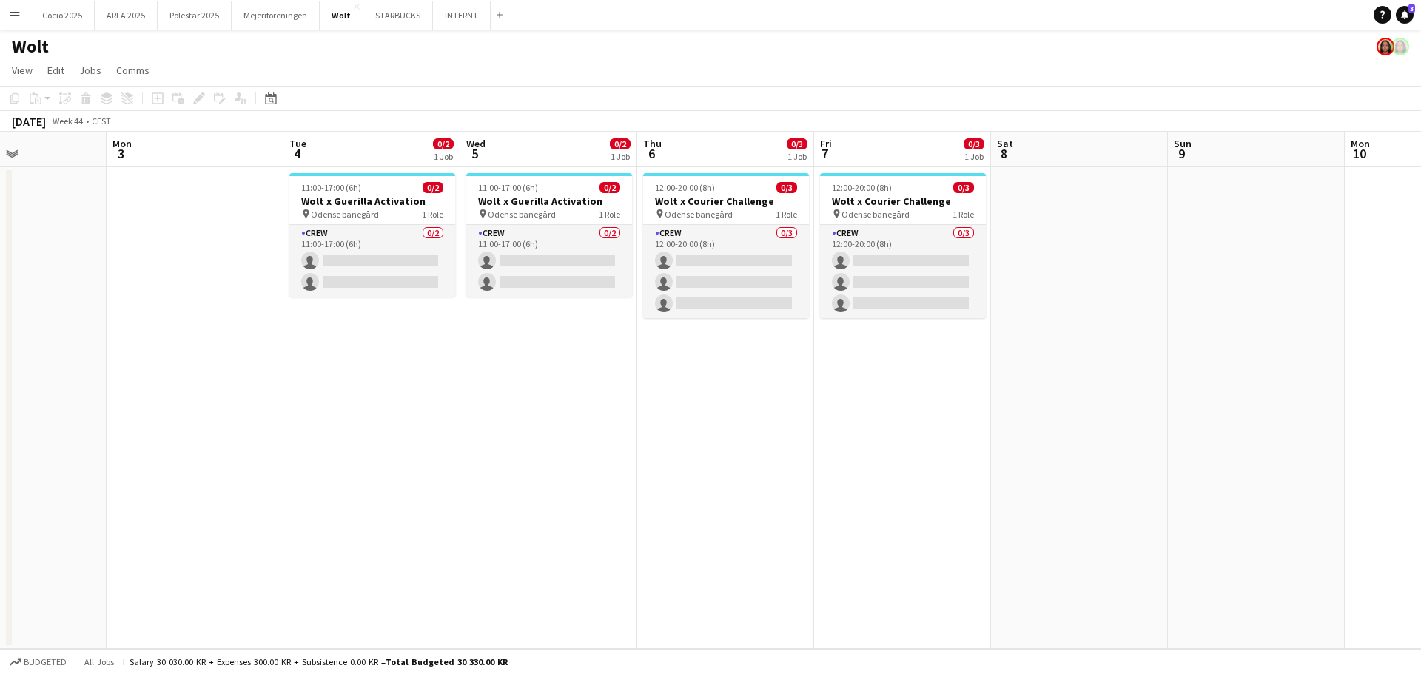
scroll to position [0, 606]
